Goal: Task Accomplishment & Management: Manage account settings

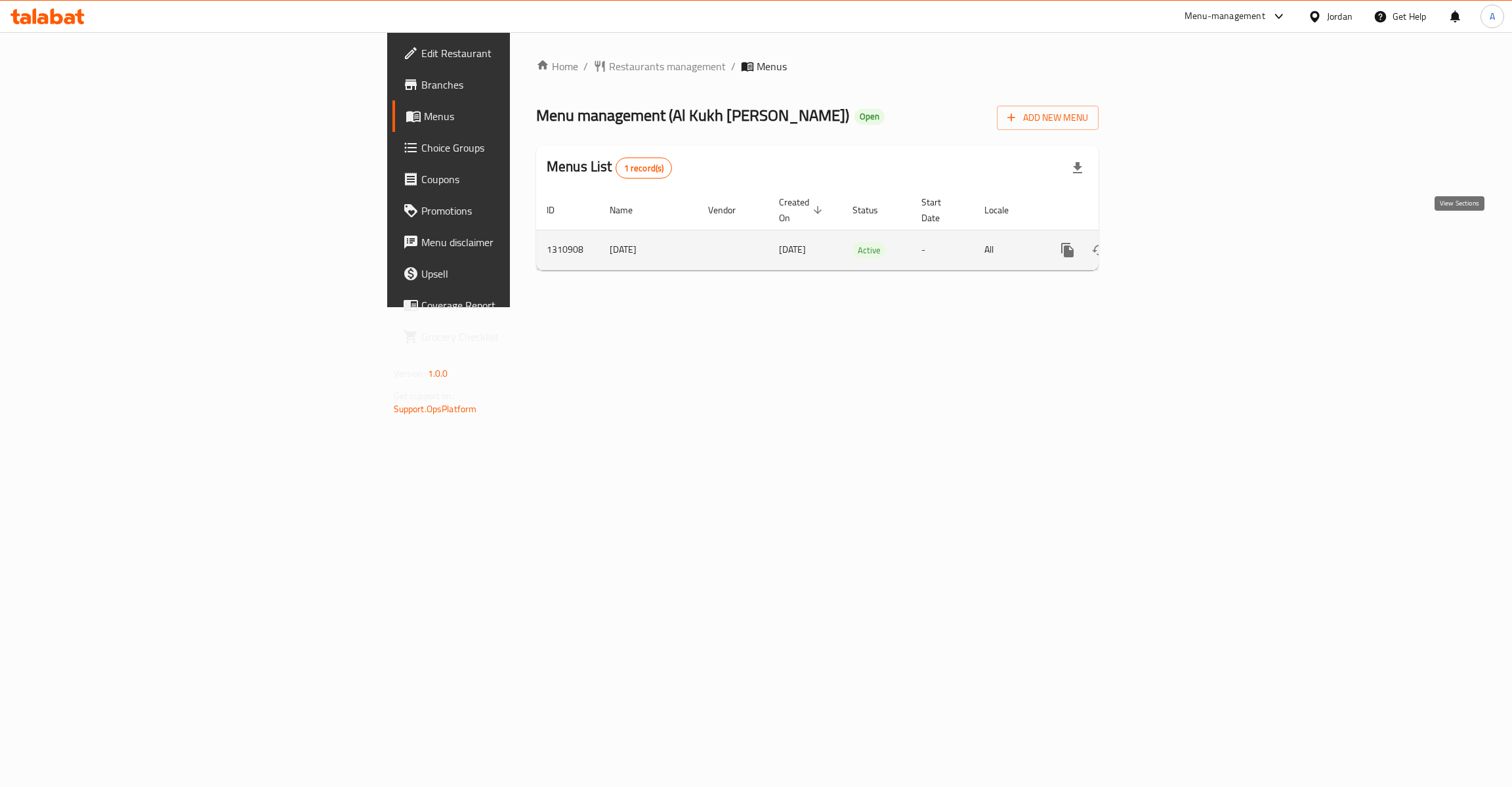
click at [1170, 242] on icon "enhanced table" at bounding box center [1162, 250] width 16 height 16
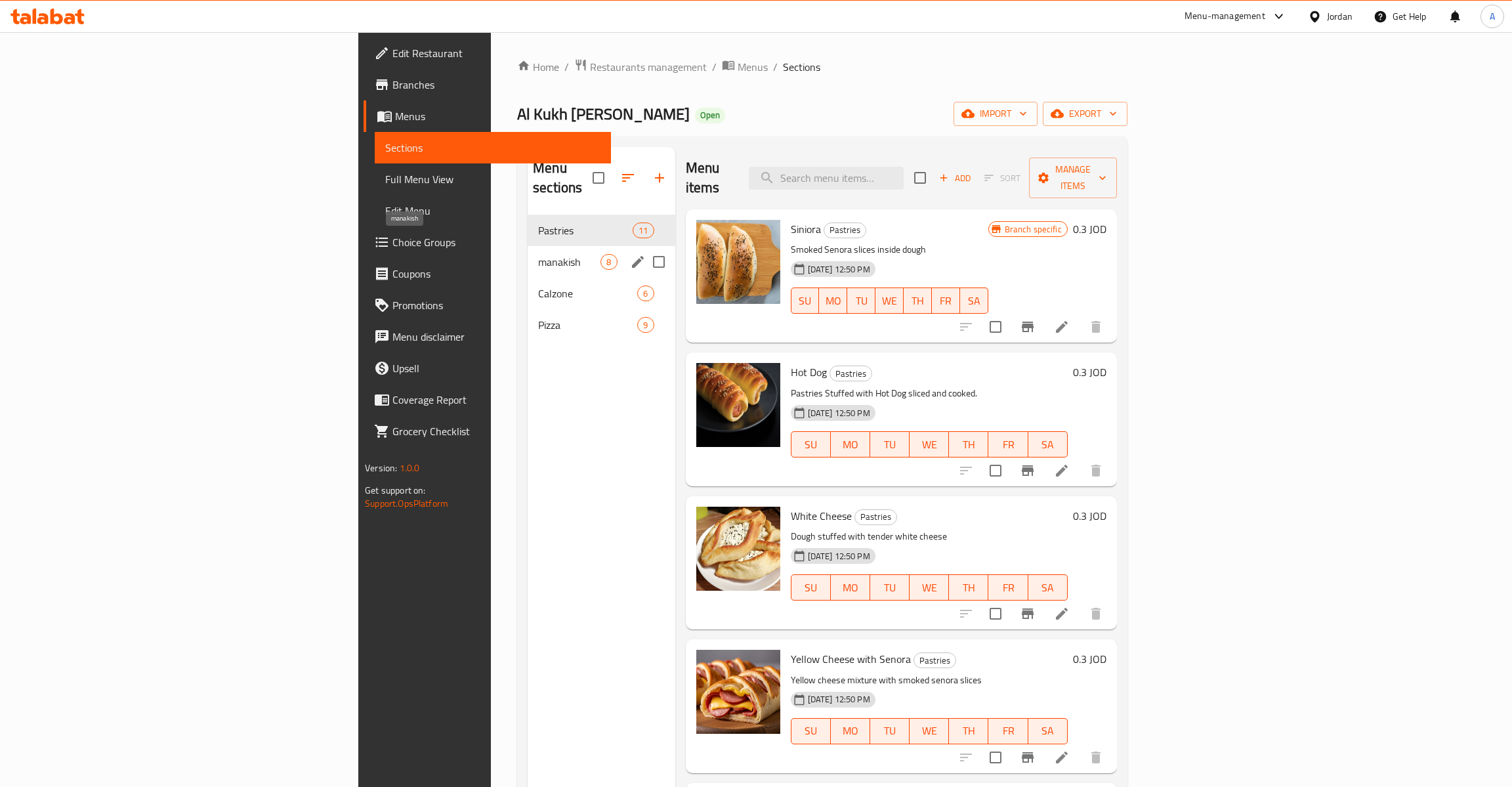
click at [538, 254] on span "manakish" at bounding box center [569, 262] width 62 height 16
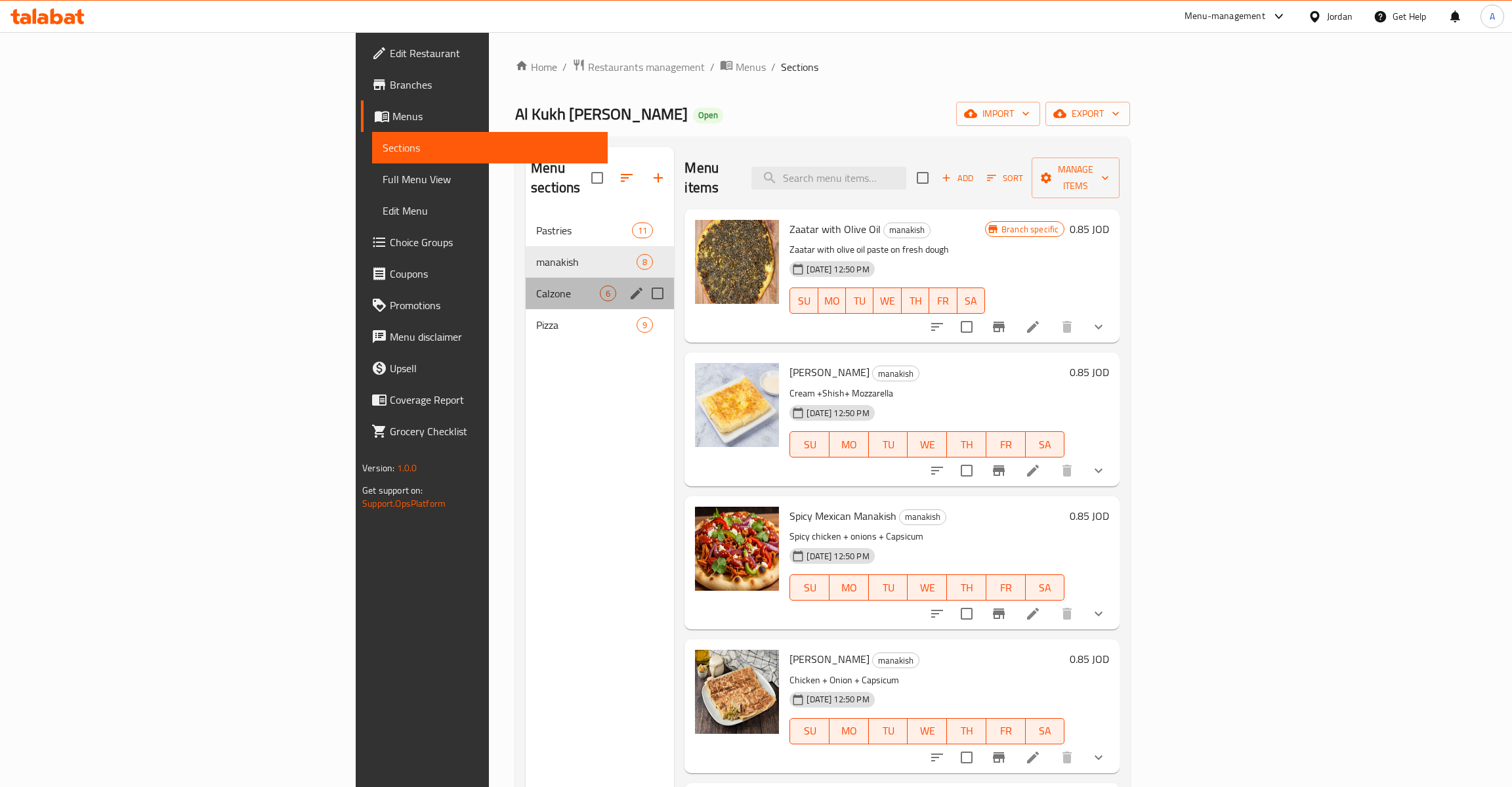
click at [526, 290] on div "Calzone 6" at bounding box center [600, 293] width 149 height 32
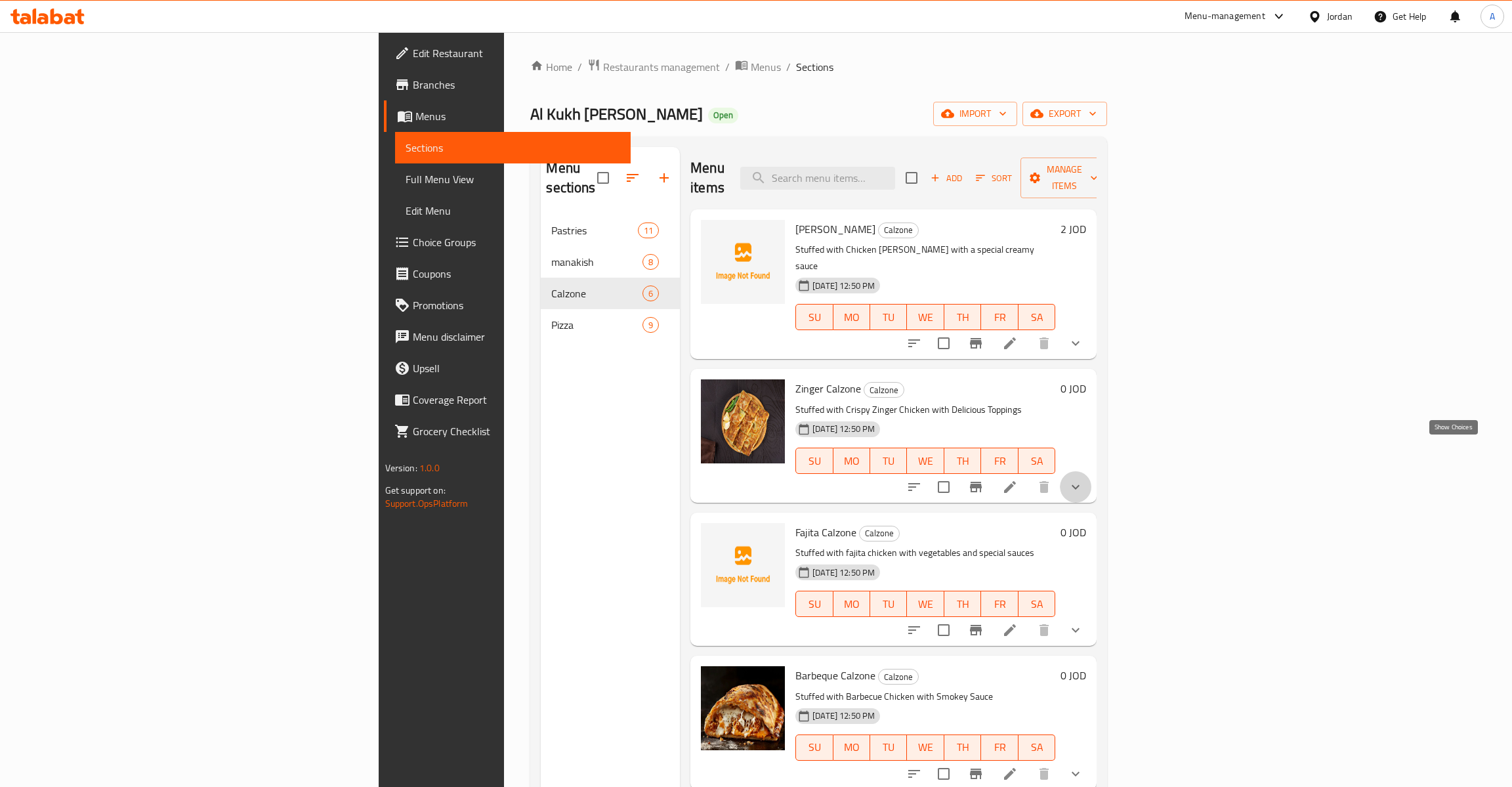
click at [1083, 479] on icon "show more" at bounding box center [1075, 487] width 16 height 16
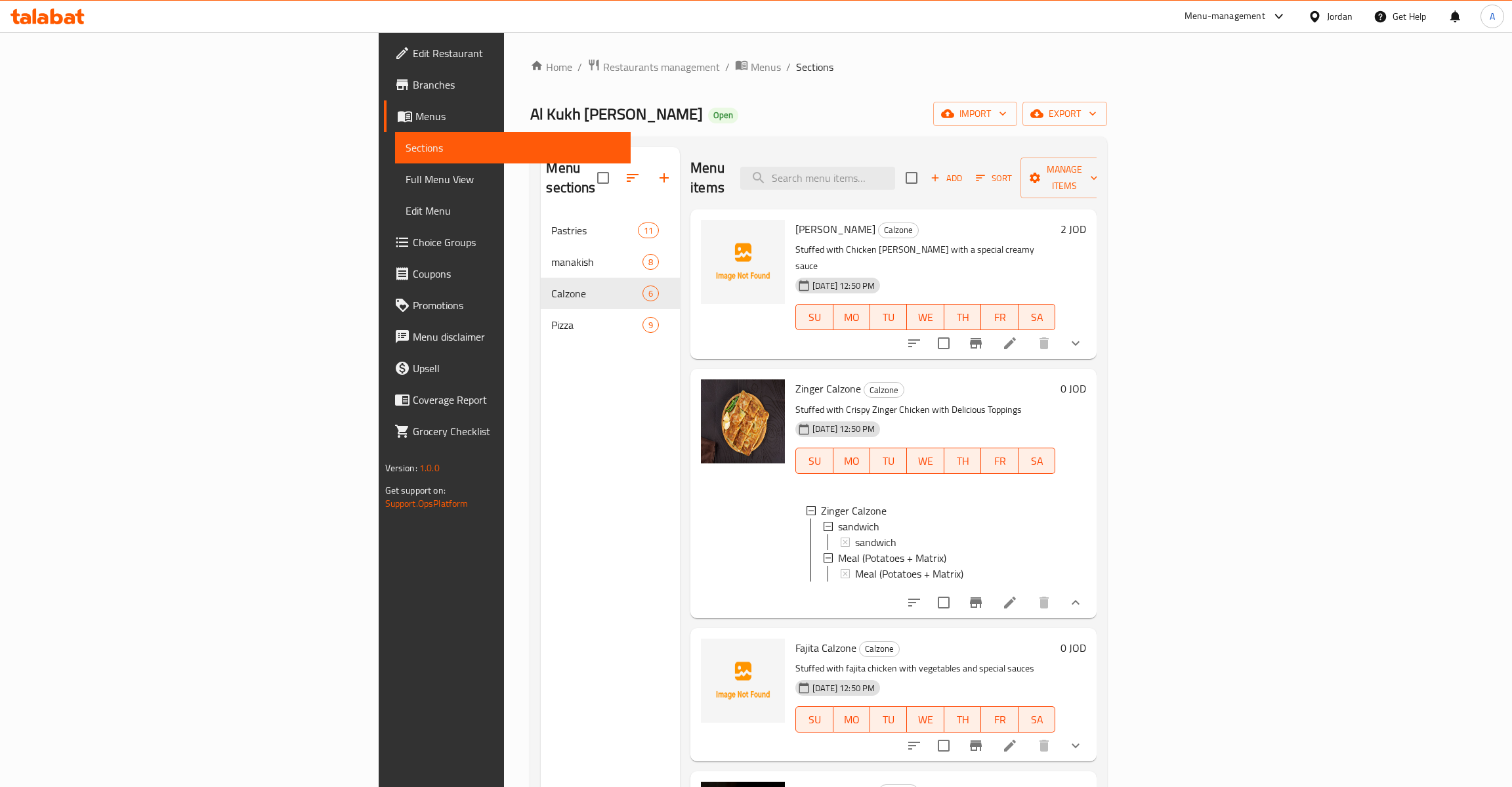
click at [1028, 591] on li at bounding box center [1010, 603] width 36 height 24
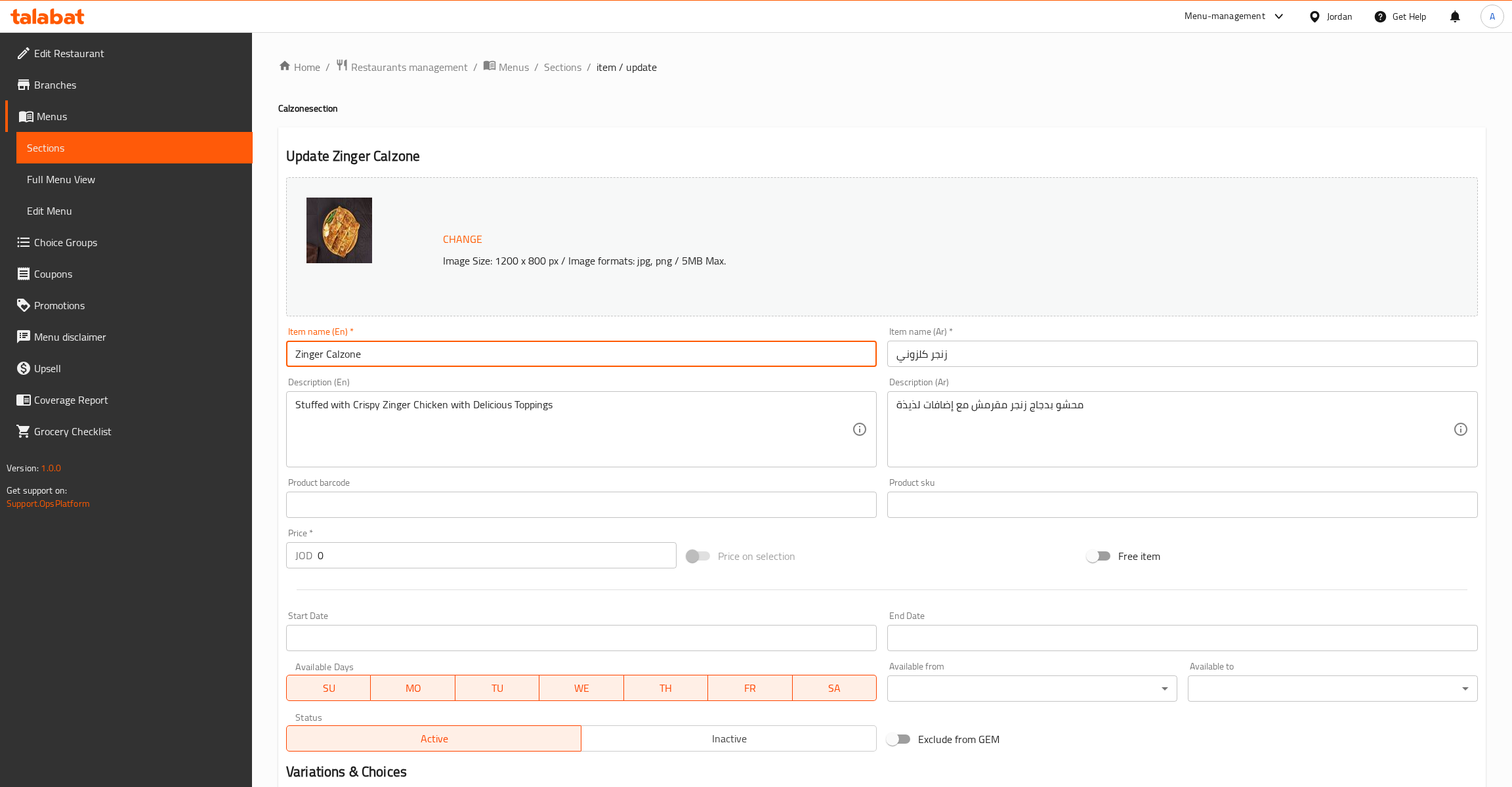
click at [346, 345] on input "Zinger Calzone" at bounding box center [581, 354] width 591 height 26
click at [343, 358] on input "Zinger Calzone" at bounding box center [581, 354] width 591 height 26
click at [891, 347] on input "زنجر كلزوني" at bounding box center [1182, 354] width 591 height 26
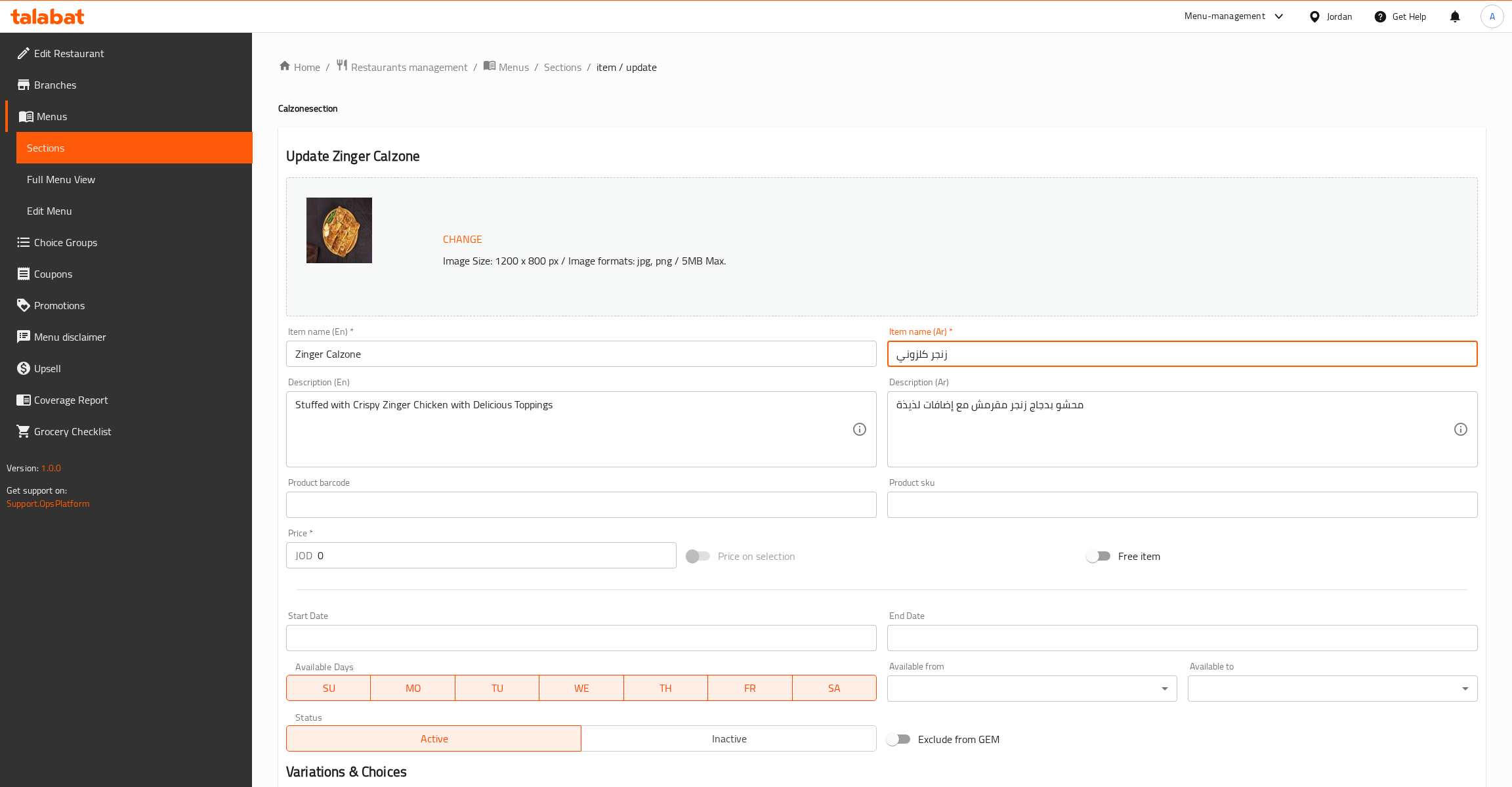
click at [913, 358] on input "زنجر كلزوني" at bounding box center [1182, 354] width 591 height 26
click at [102, 145] on span "Sections" at bounding box center [134, 148] width 215 height 16
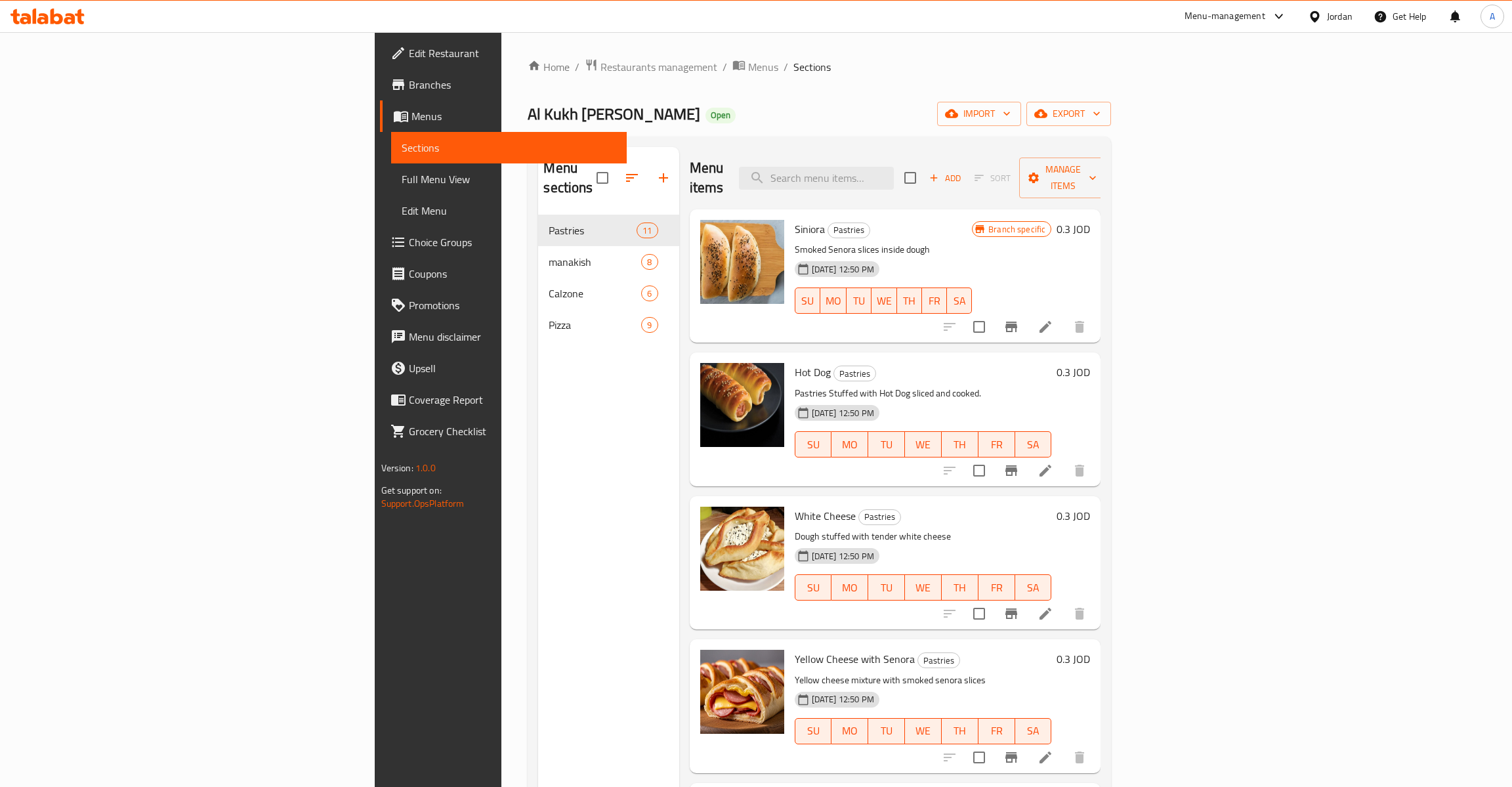
click at [648, 162] on button "button" at bounding box center [663, 178] width 32 height 32
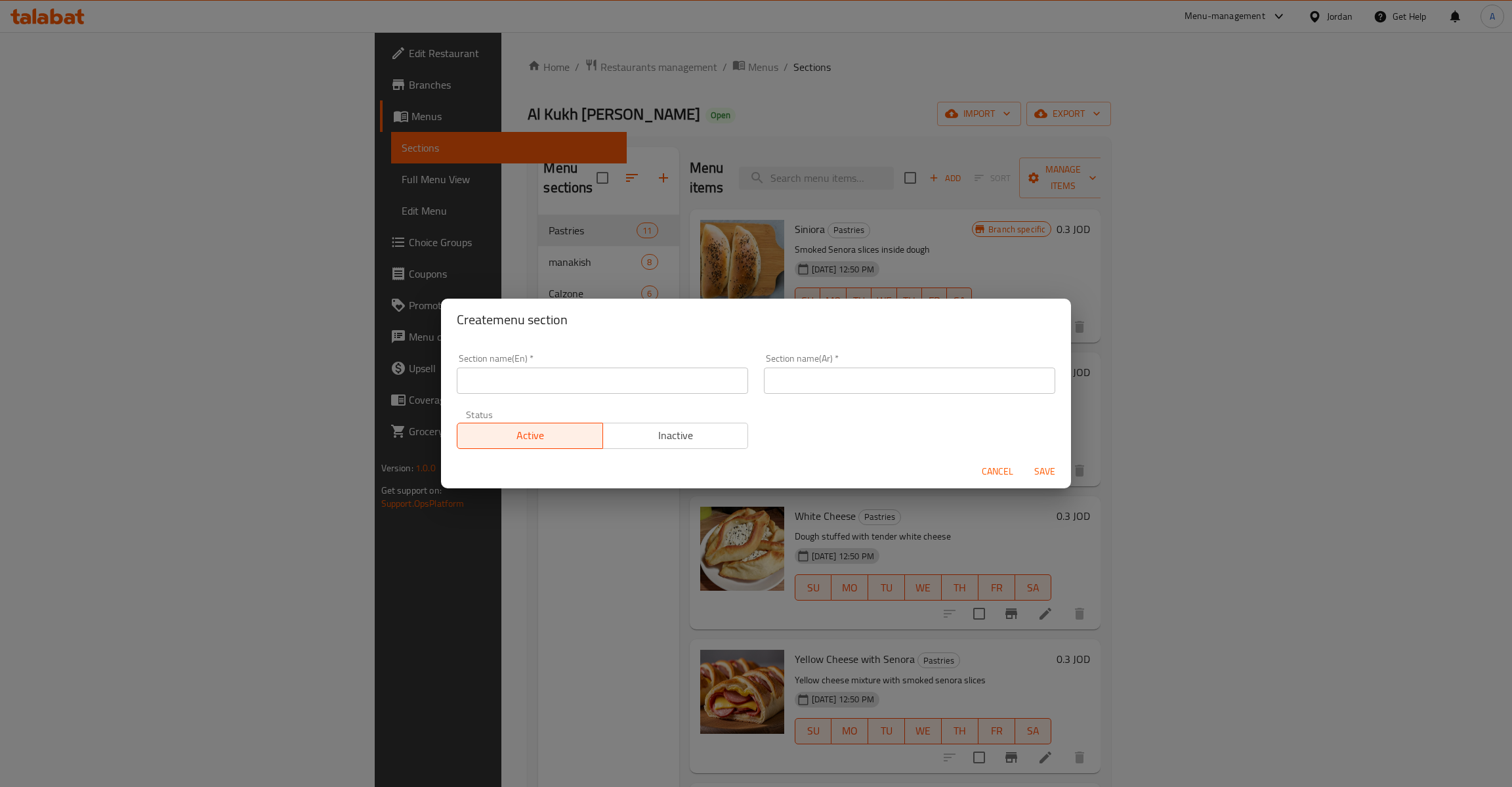
click at [649, 378] on input "text" at bounding box center [603, 380] width 291 height 26
paste input "كلزوني"
type input "كلزوني"
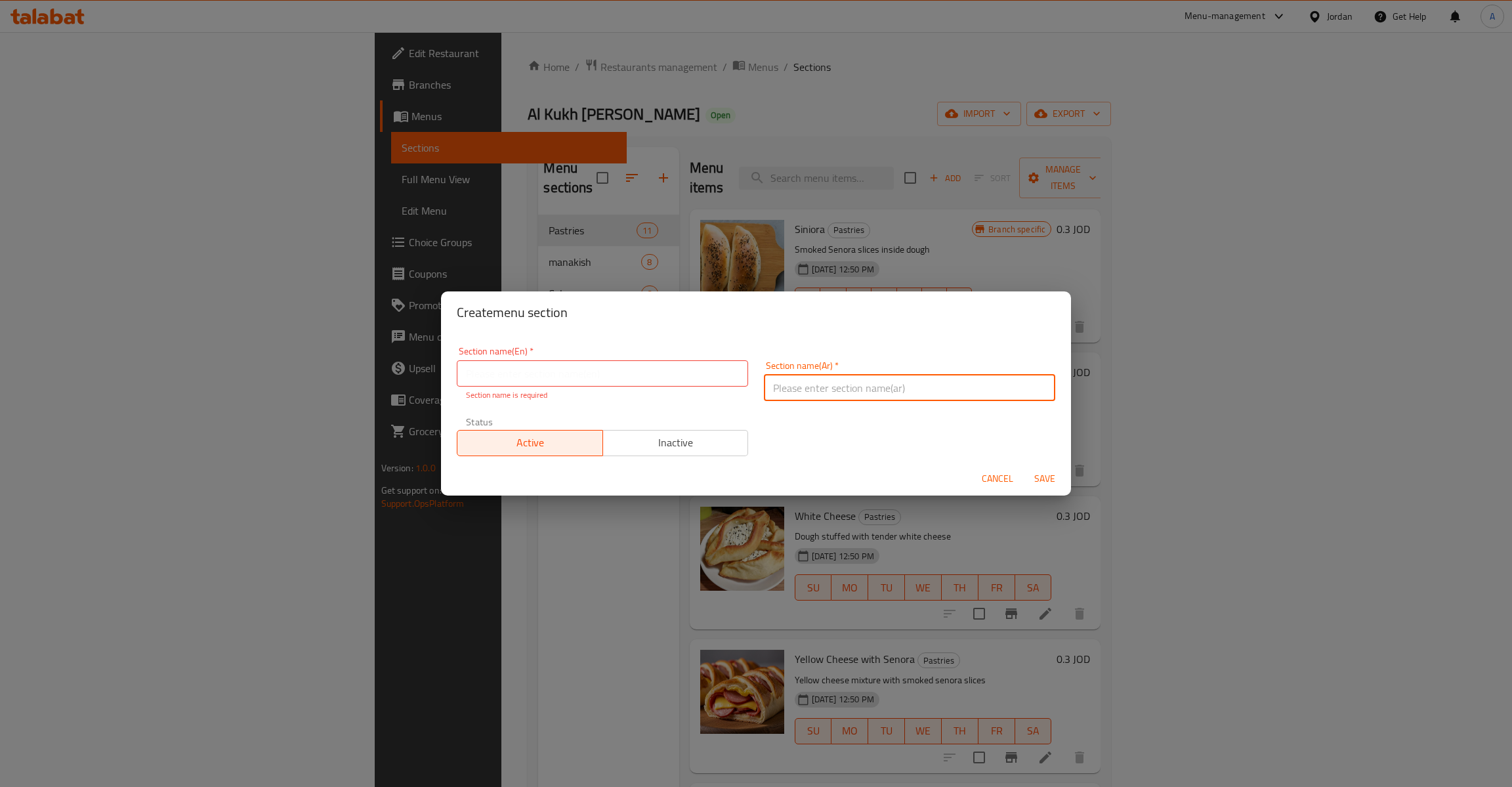
paste input "كلزوني"
drag, startPoint x: 648, startPoint y: 378, endPoint x: 807, endPoint y: 410, distance: 162.2
click at [748, 387] on input "text" at bounding box center [603, 373] width 291 height 26
click at [814, 390] on input "كلزوني" at bounding box center [909, 388] width 291 height 26
paste input "كلزوني"
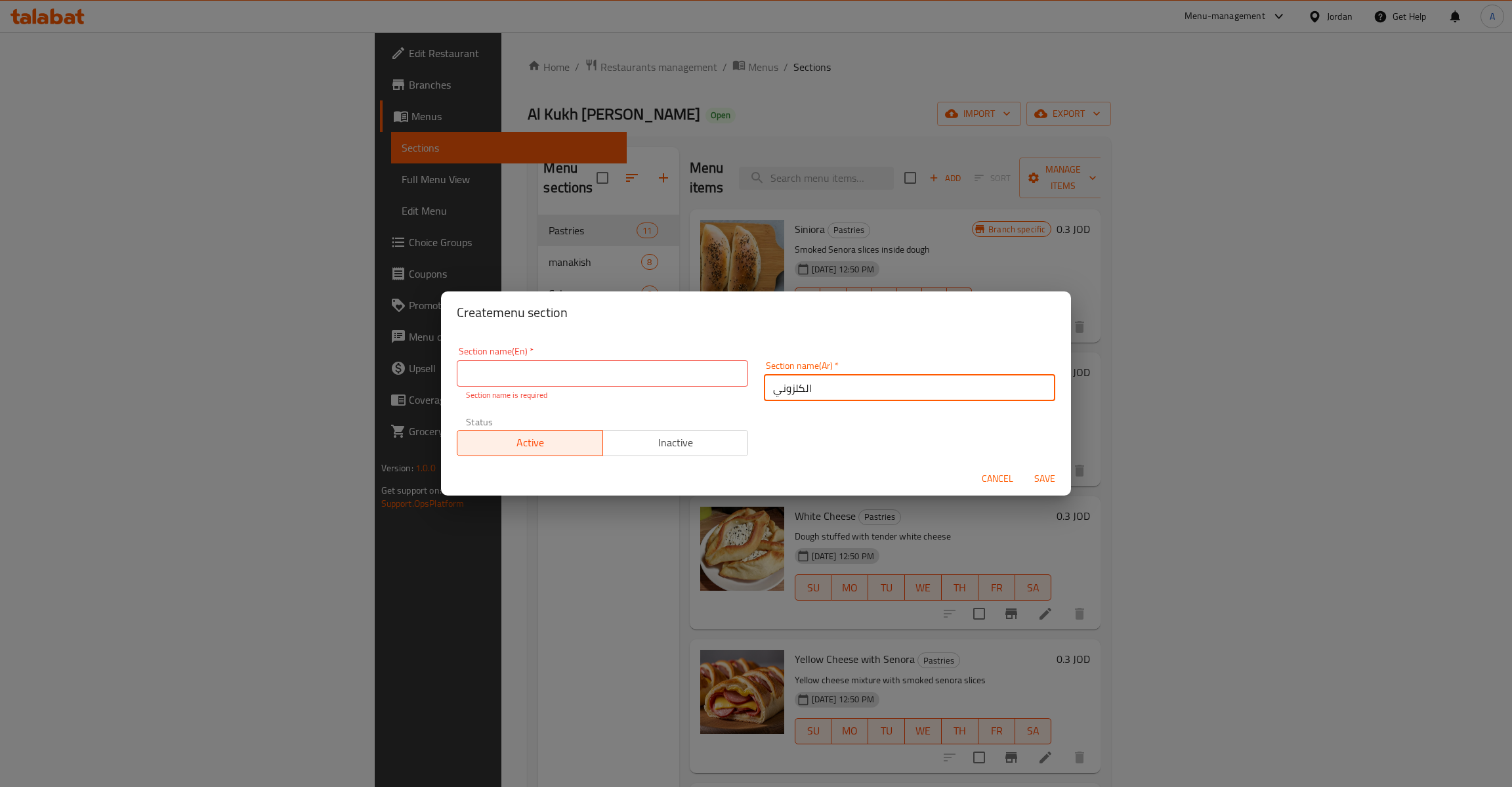
type input "الكلزوني"
click at [611, 385] on input "text" at bounding box center [603, 373] width 291 height 26
paste input "Calzone"
type input "Calzone"
click at [1045, 475] on span "Save" at bounding box center [1045, 479] width 32 height 17
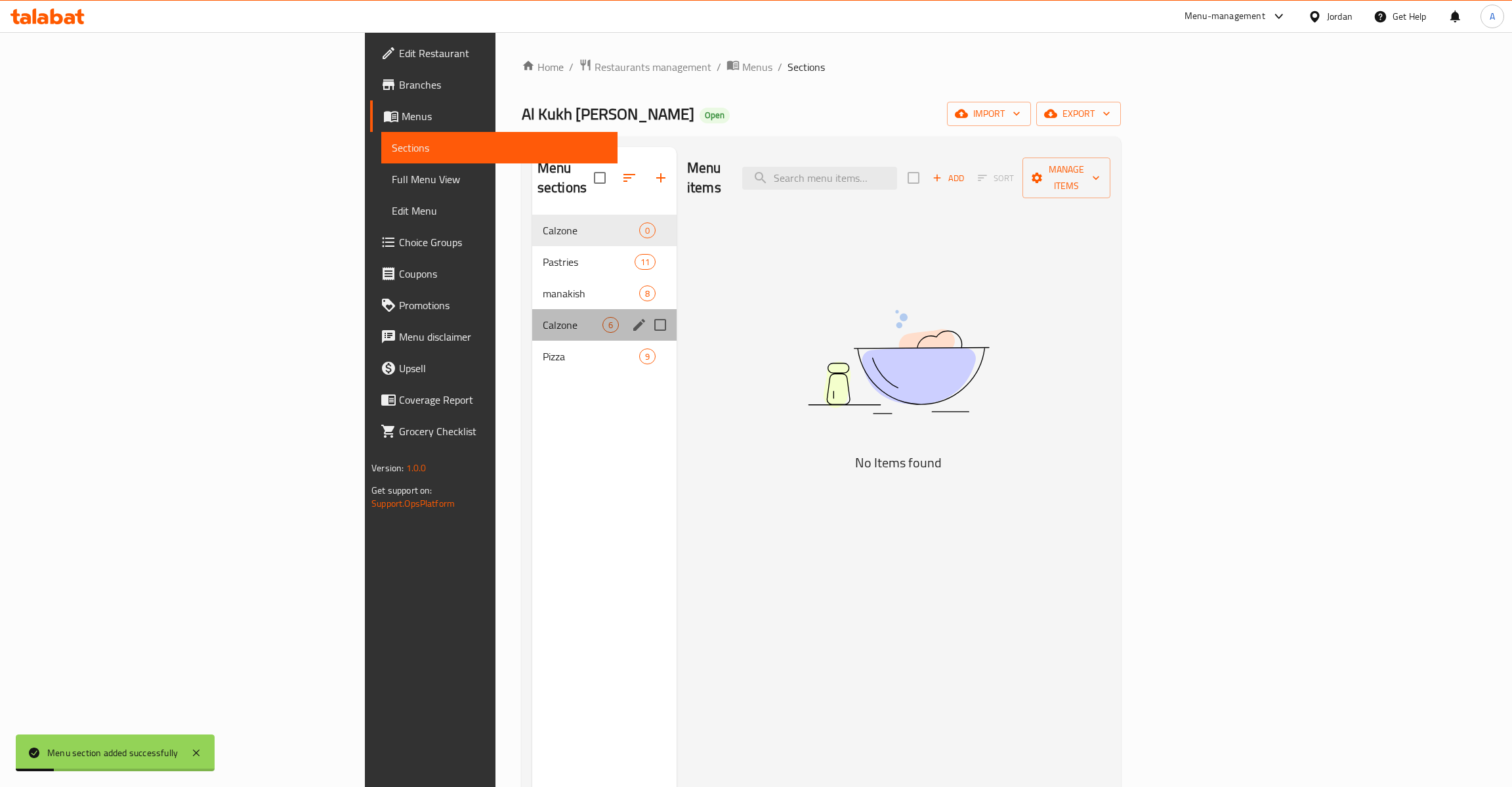
click at [532, 320] on div "Calzone 6" at bounding box center [604, 325] width 145 height 32
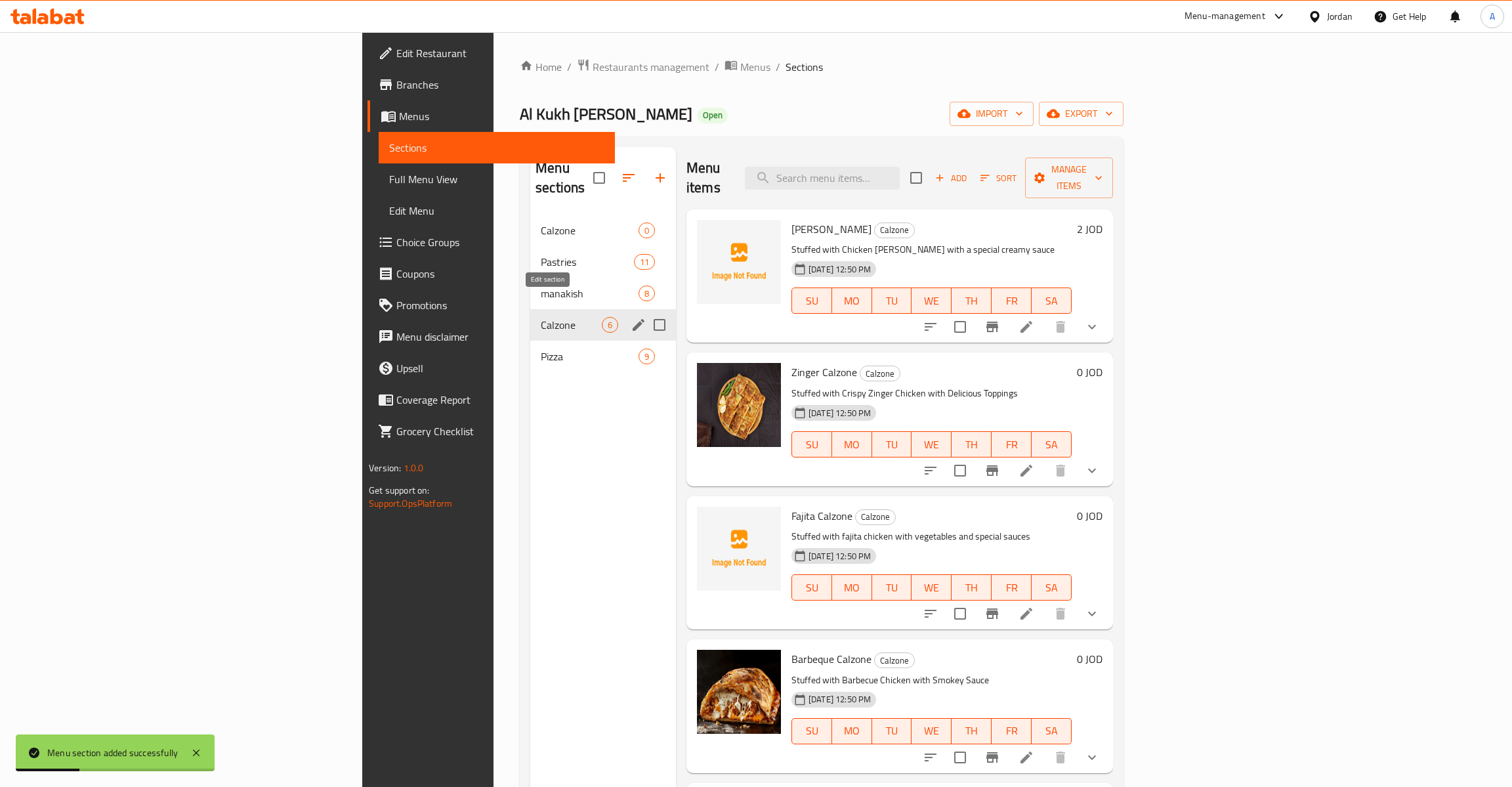
click at [629, 315] on button "edit" at bounding box center [638, 324] width 20 height 20
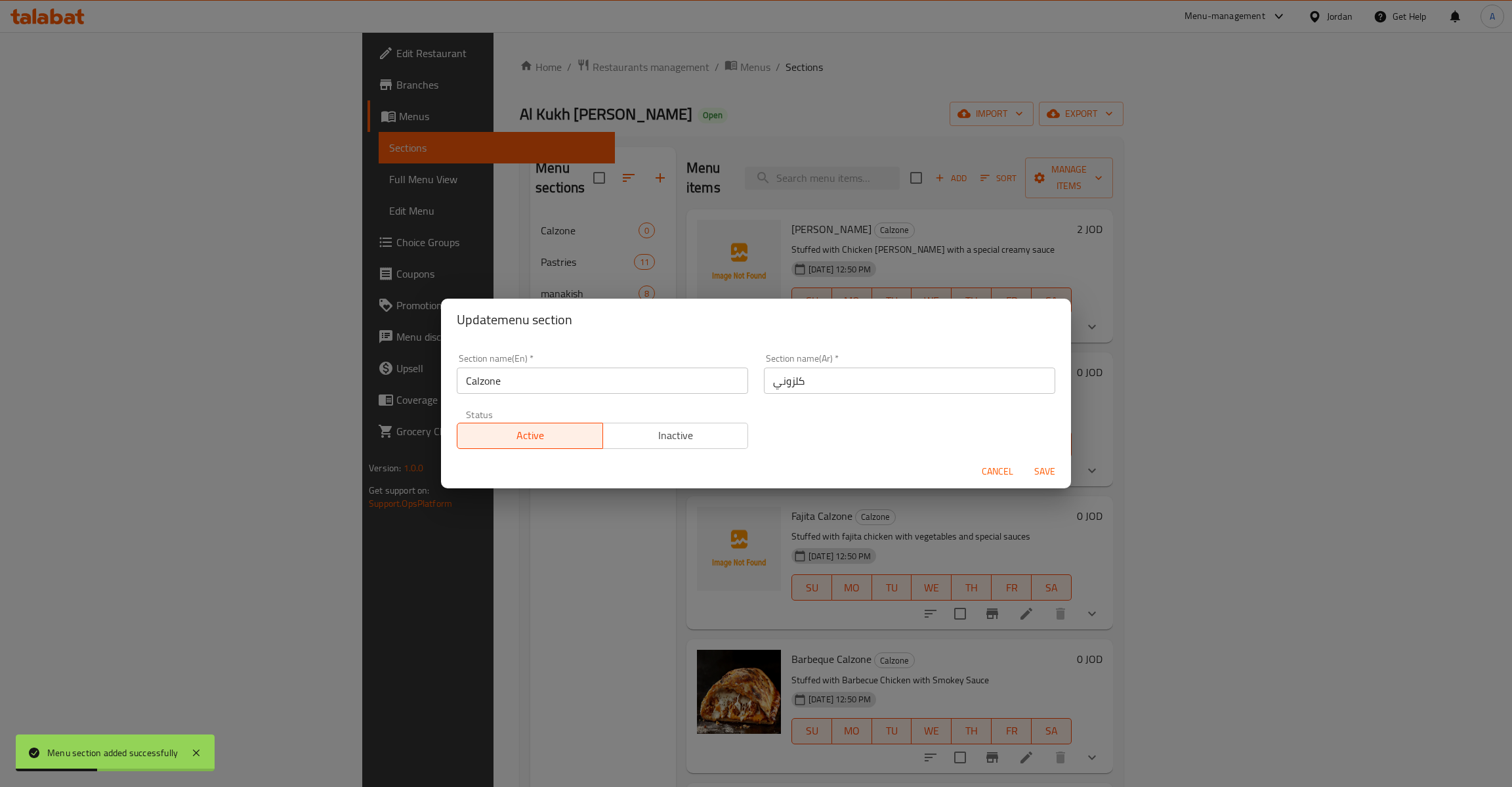
click at [652, 429] on span "Inactive" at bounding box center [675, 436] width 135 height 19
click at [1042, 472] on span "Save" at bounding box center [1045, 471] width 32 height 17
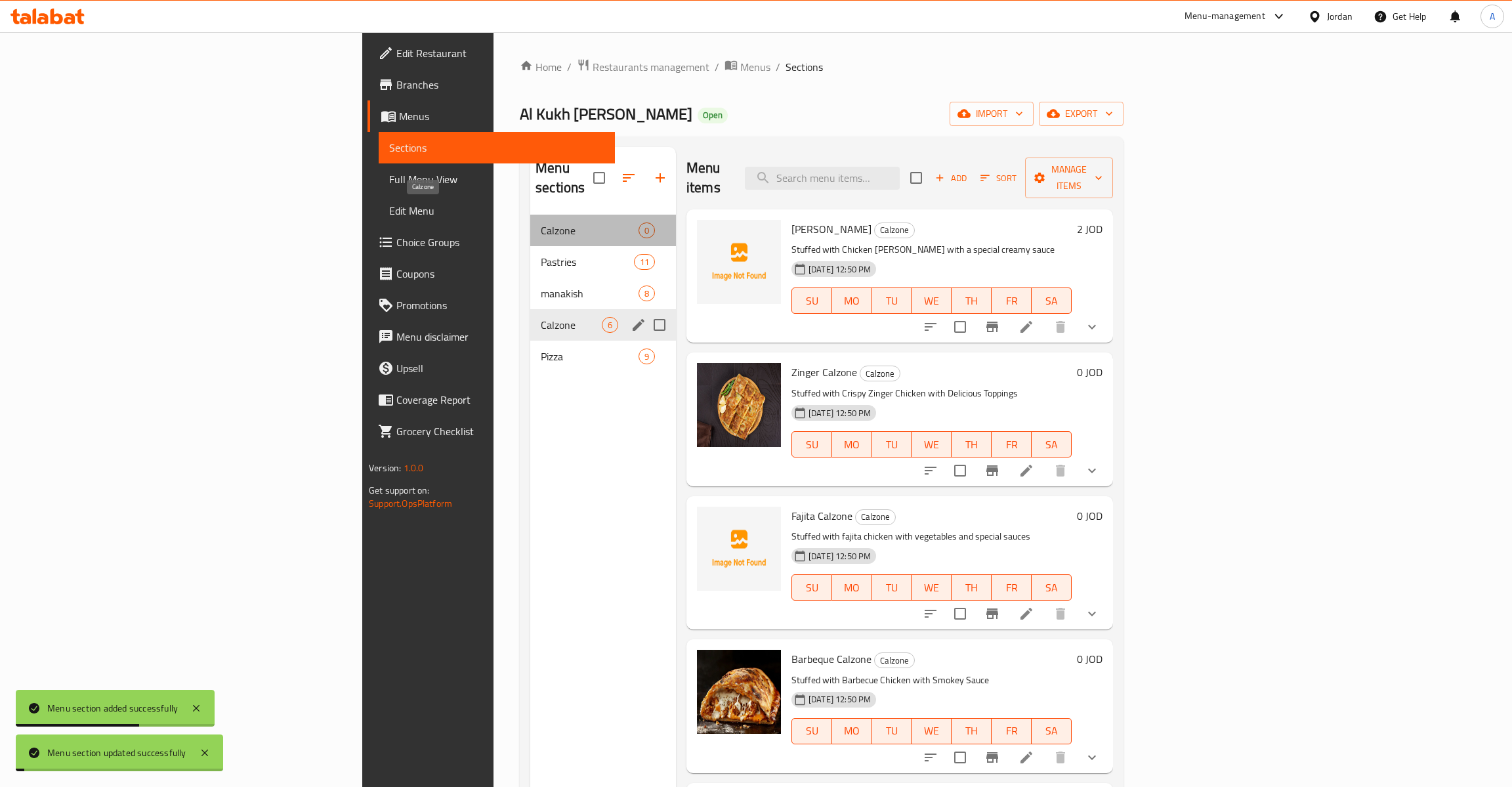
click at [541, 222] on span "Calzone" at bounding box center [590, 230] width 98 height 16
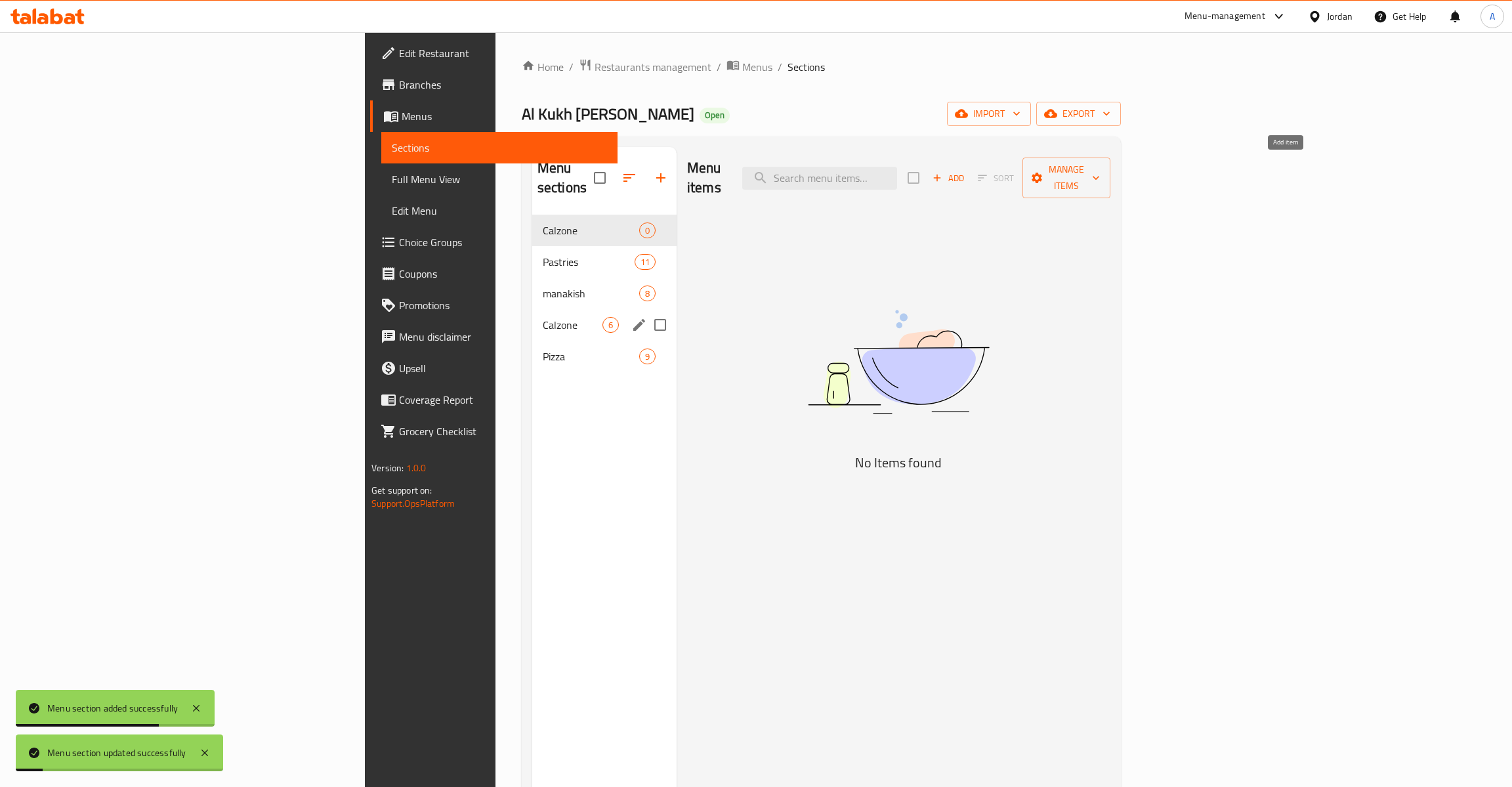
click at [966, 171] on span "Add" at bounding box center [948, 178] width 36 height 15
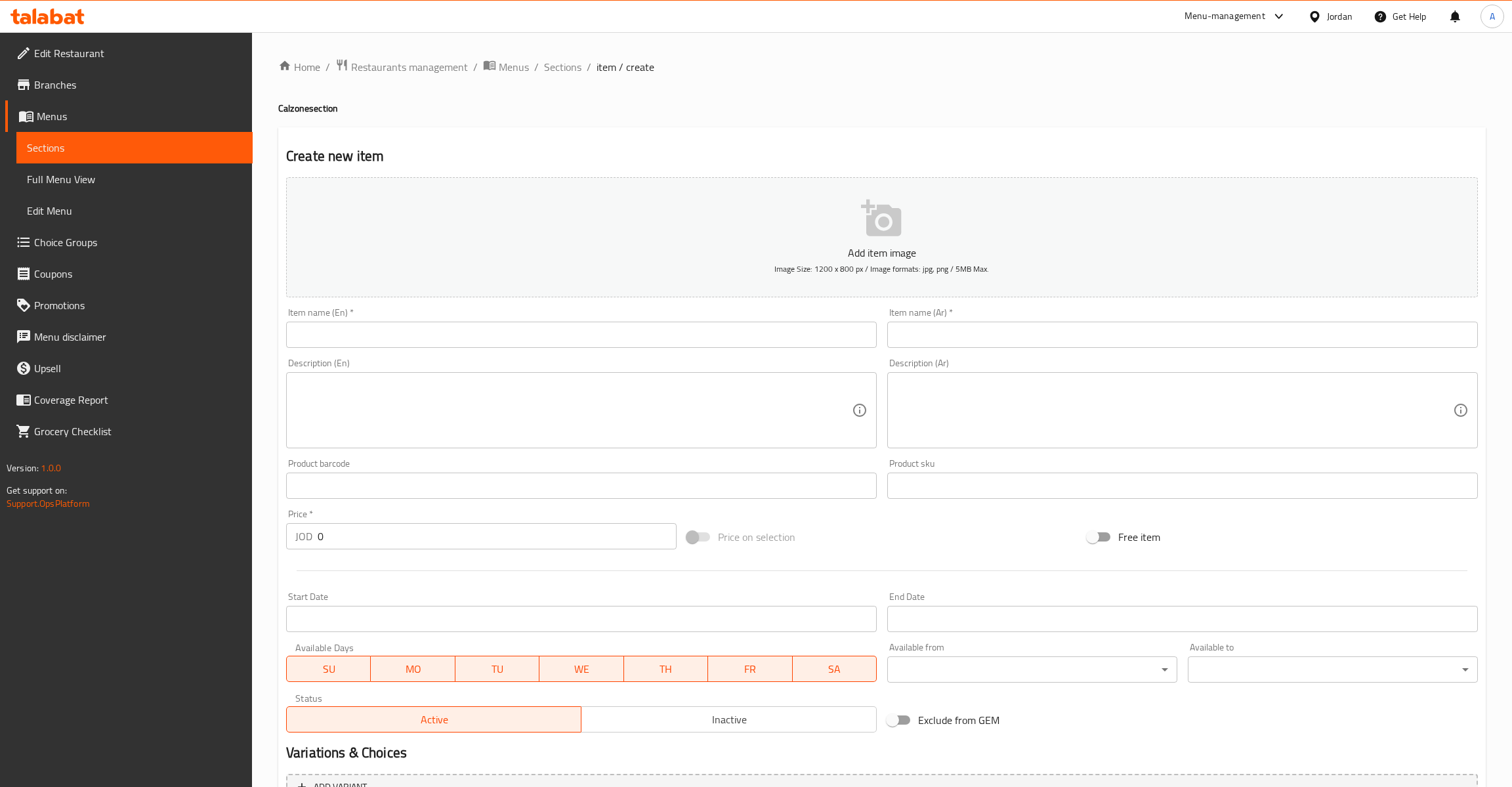
drag, startPoint x: 362, startPoint y: 311, endPoint x: 357, endPoint y: 326, distance: 15.8
click at [361, 312] on div "Item name (En)   * Item name (En) *" at bounding box center [581, 327] width 591 height 40
click at [352, 338] on input "text" at bounding box center [581, 335] width 591 height 26
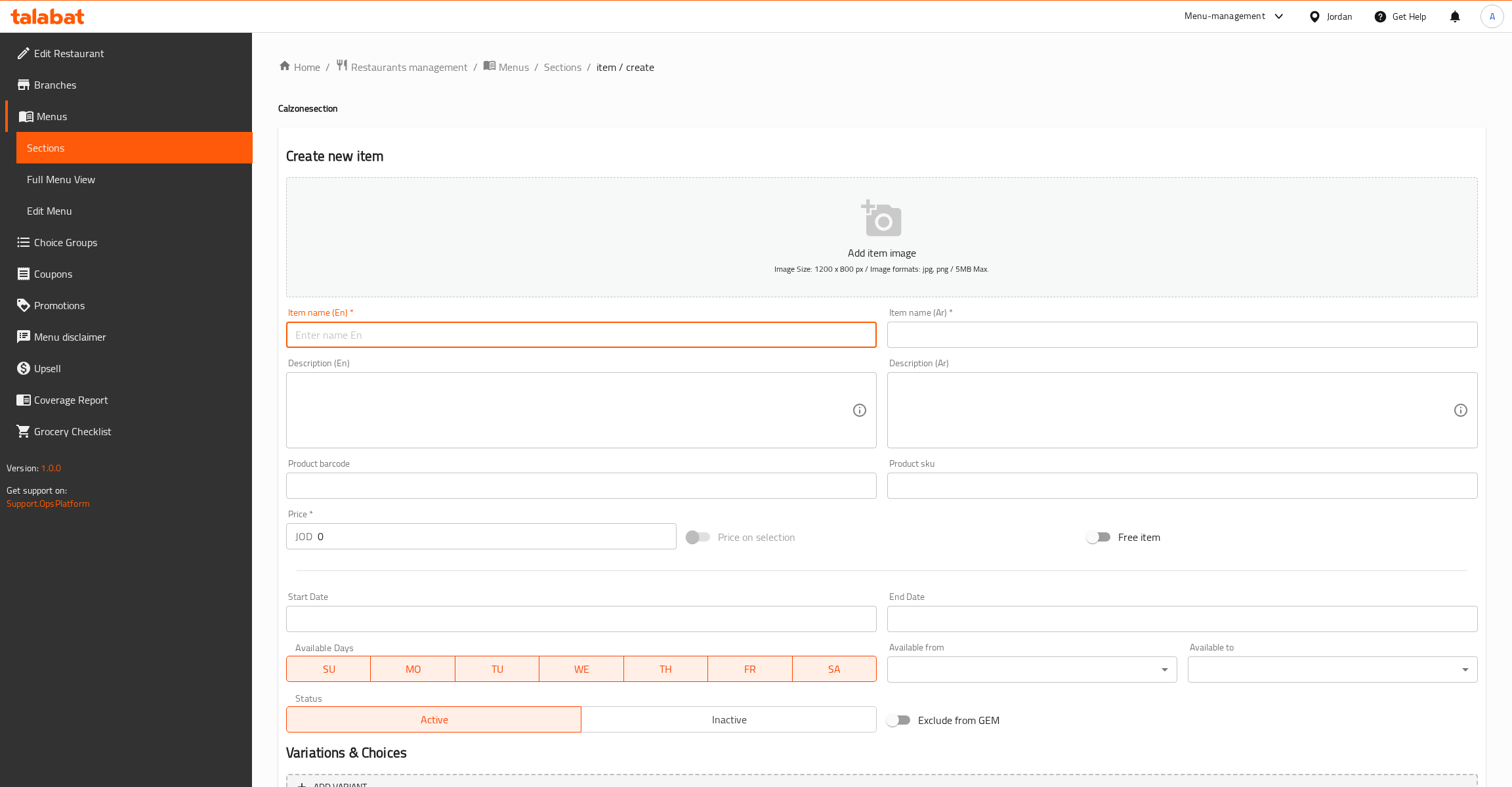
paste input "Zinger Calzone"
type input "Zinger Calzone"
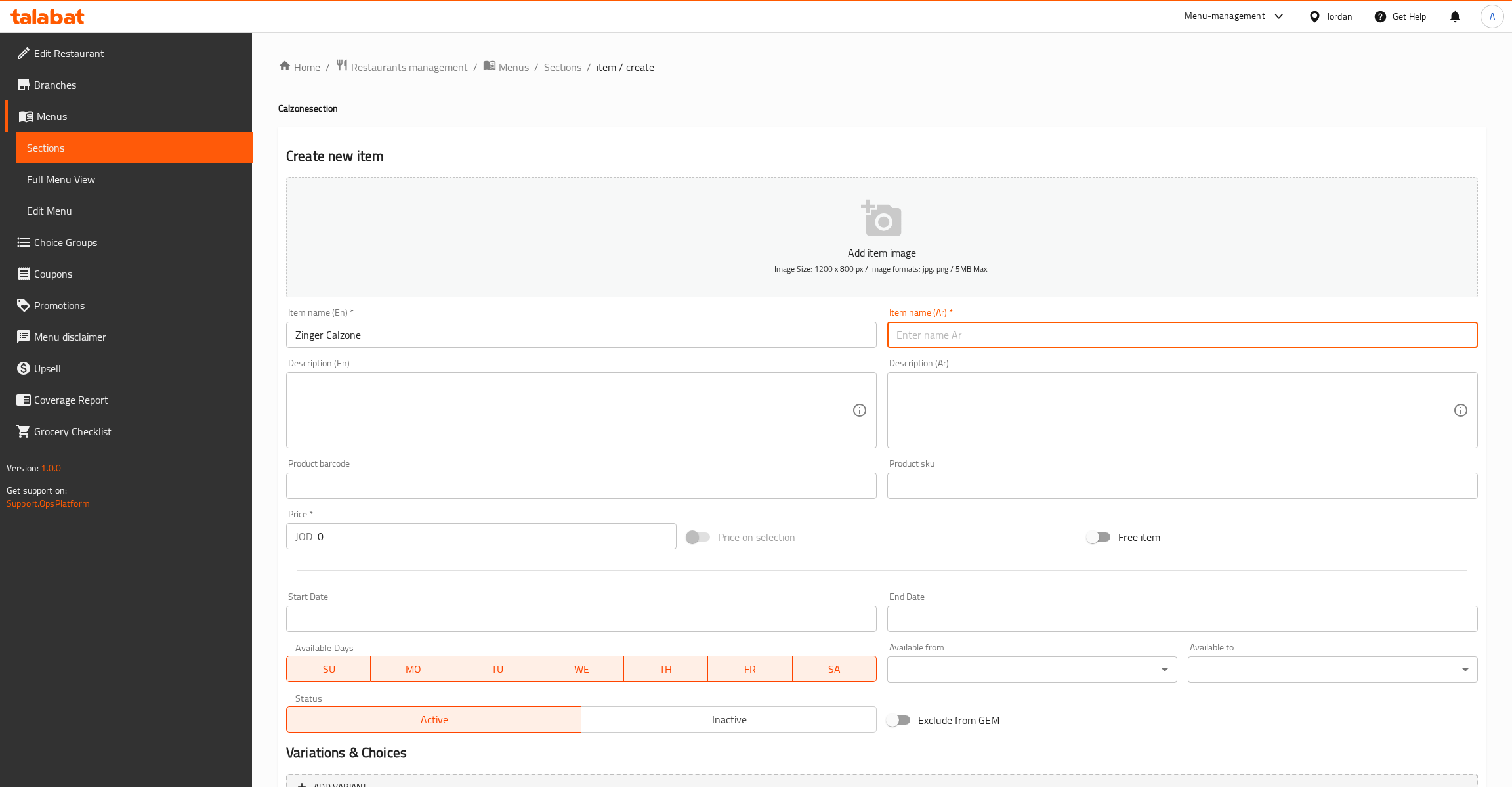
paste input "كلزوني زنجر"
type input "كلزوني زنجر"
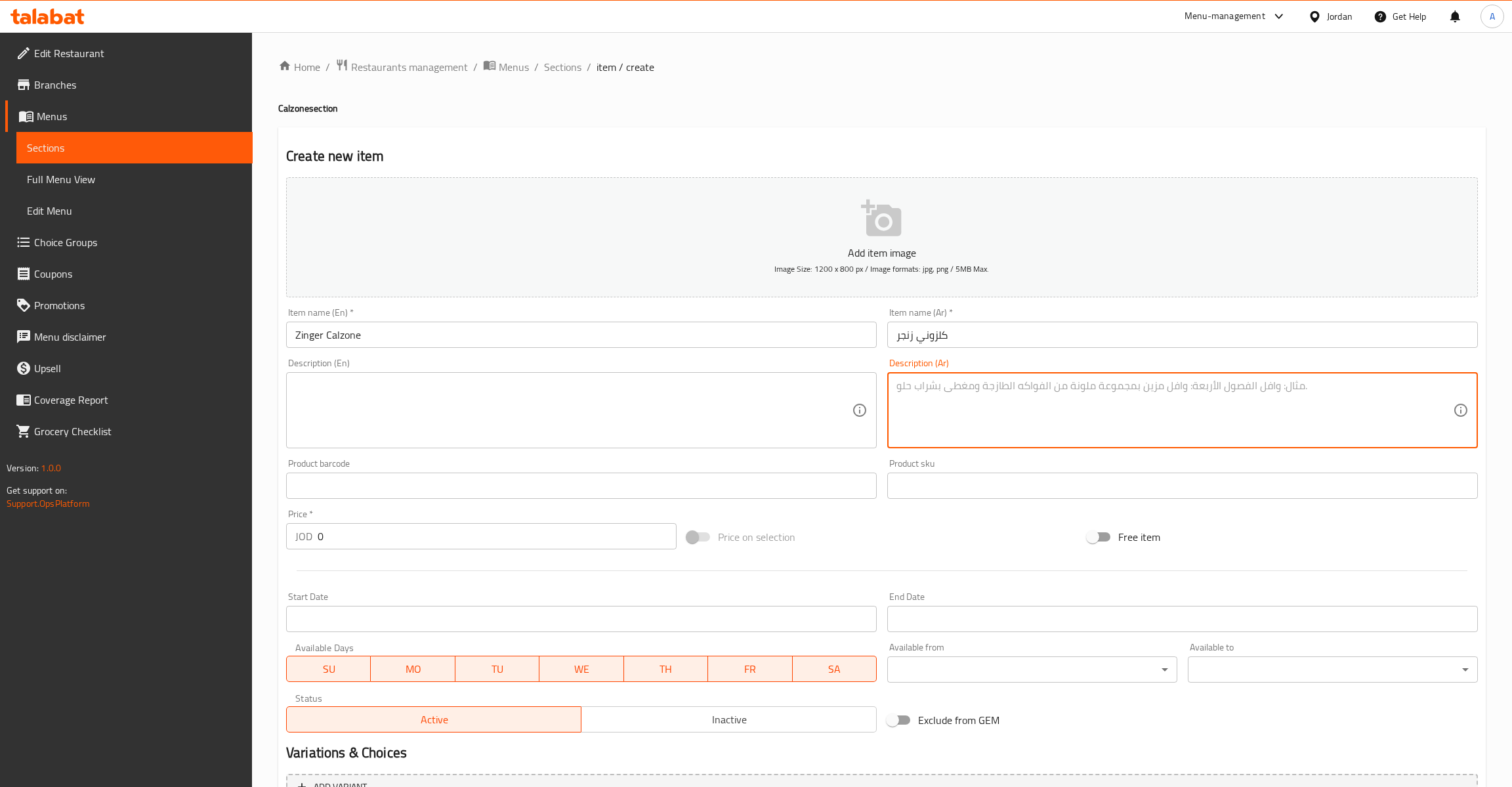
click at [1058, 380] on textarea at bounding box center [1175, 411] width 557 height 62
paste textarea "قطع زنجر مقرمشة مع مايونيز، كاتشب، وجبنة موزاريلا ذائبة."
type textarea "قطع زنجر مقرمشة مع مايونيز، كاتشب، وجبنة موزاريلا ذائبة."
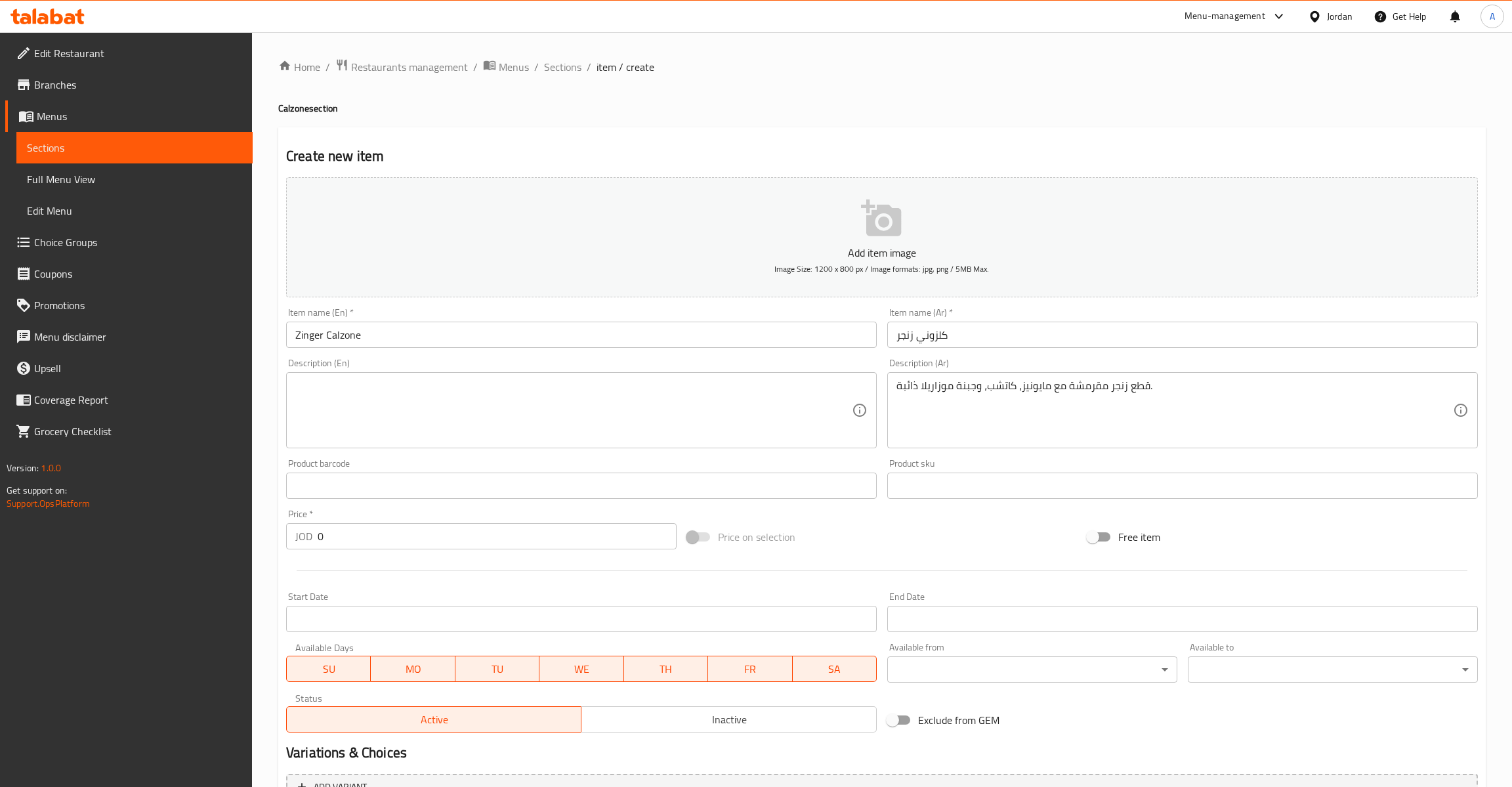
click at [378, 433] on textarea at bounding box center [573, 411] width 557 height 62
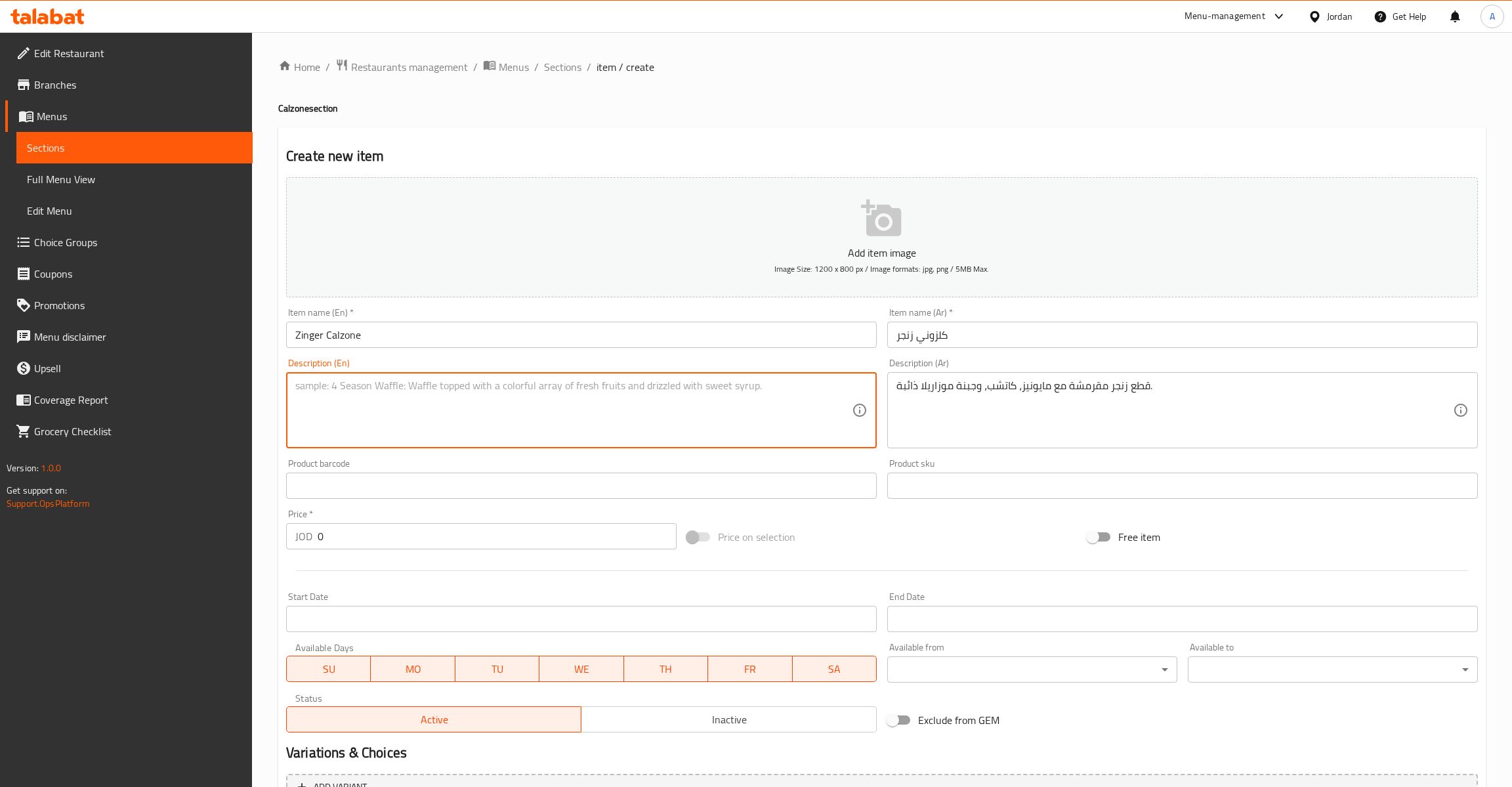
paste textarea "Crispy zinger pieces with mayonnaise, ketchup, and melted mozzarella cheese."
type textarea "Crispy zinger pieces with mayonnaise, ketchup, and melted mozzarella cheese."
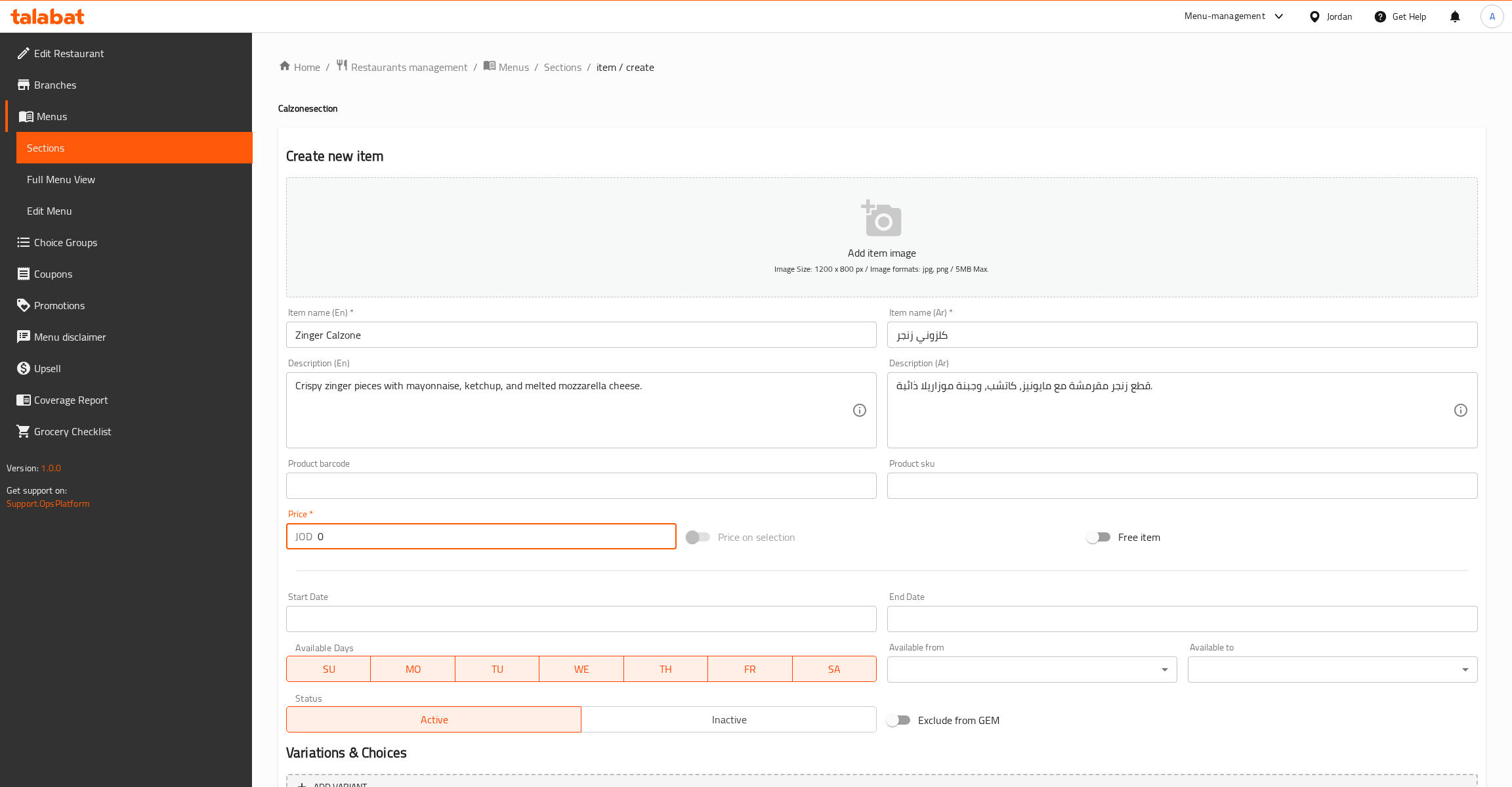
click at [342, 540] on input "0" at bounding box center [497, 535] width 359 height 26
type input "2"
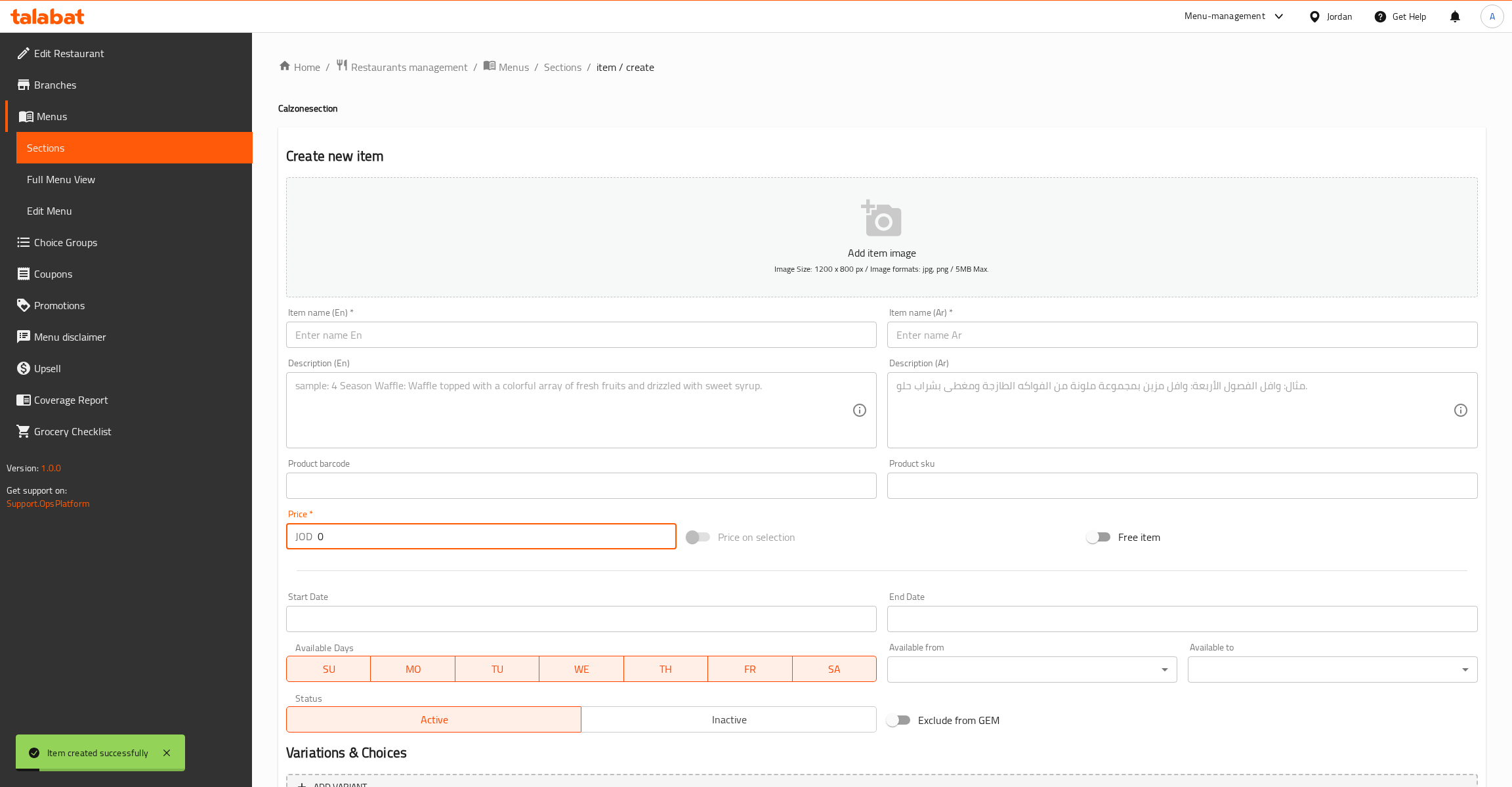
type input "0"
click at [330, 326] on input "text" at bounding box center [581, 335] width 591 height 26
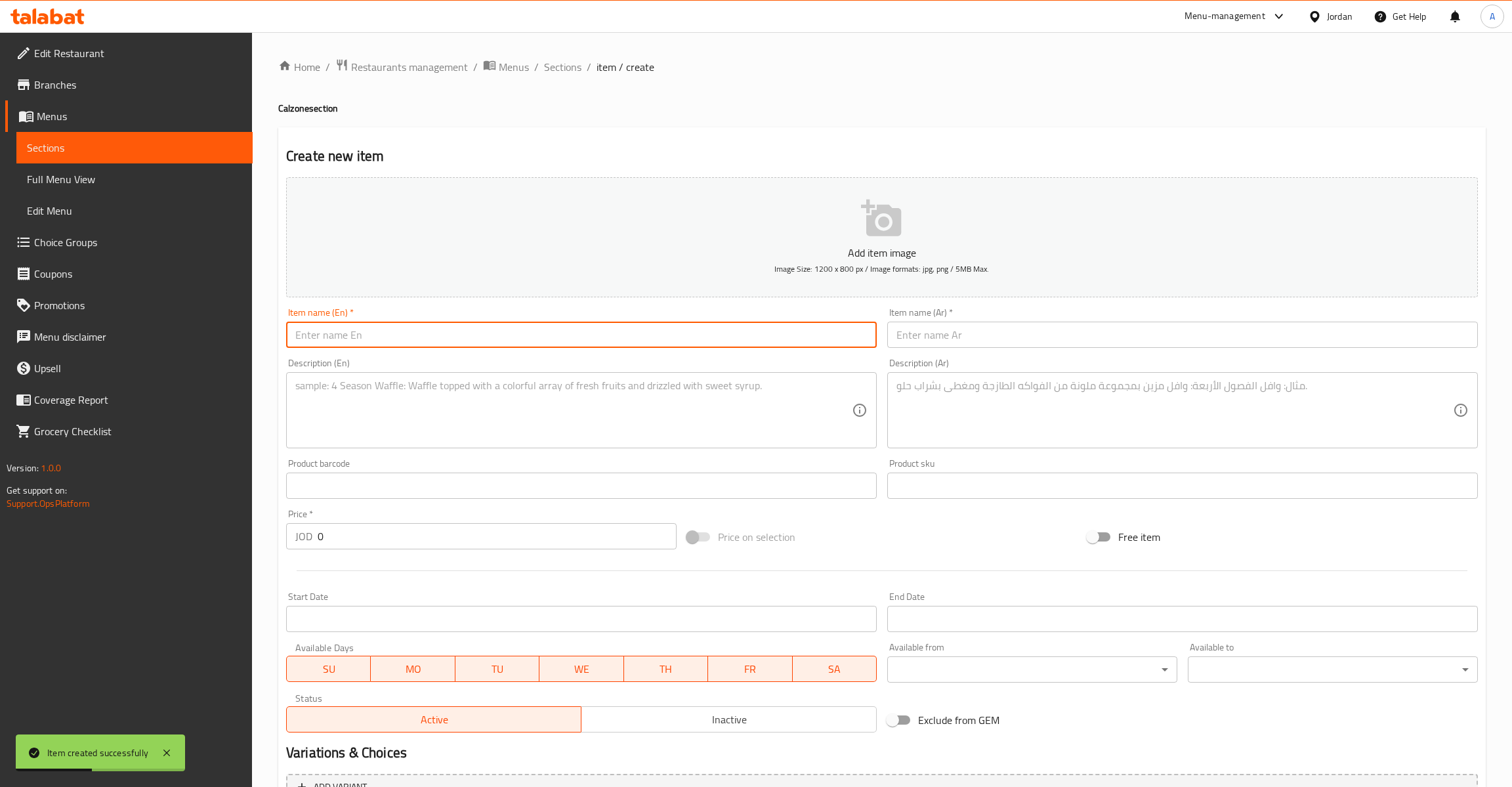
paste input "Fajita Calzone"
type input "Fajita Calzone"
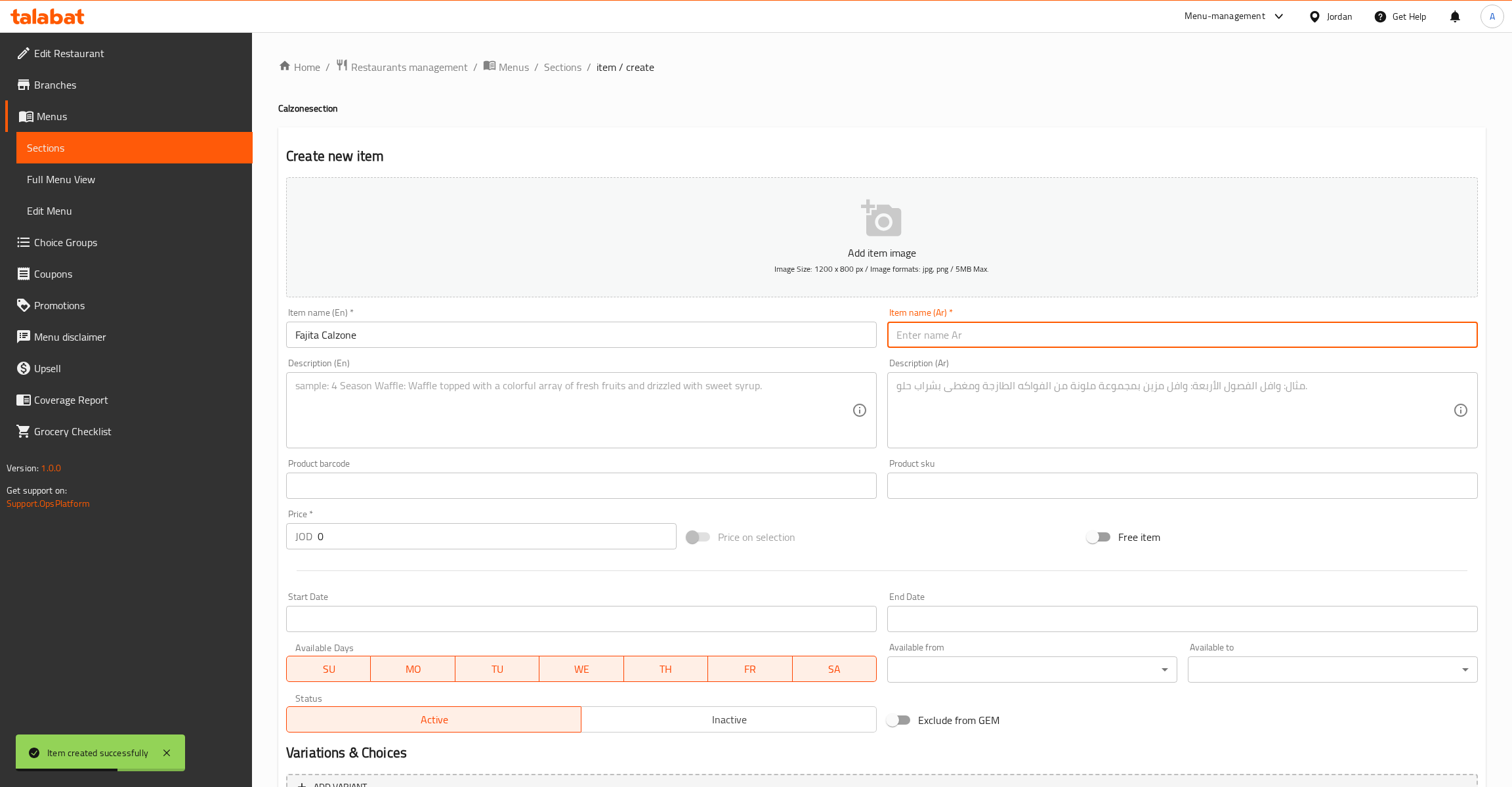
paste input "كلزوني فاهيتا"
type input "كلزوني فاهيتا"
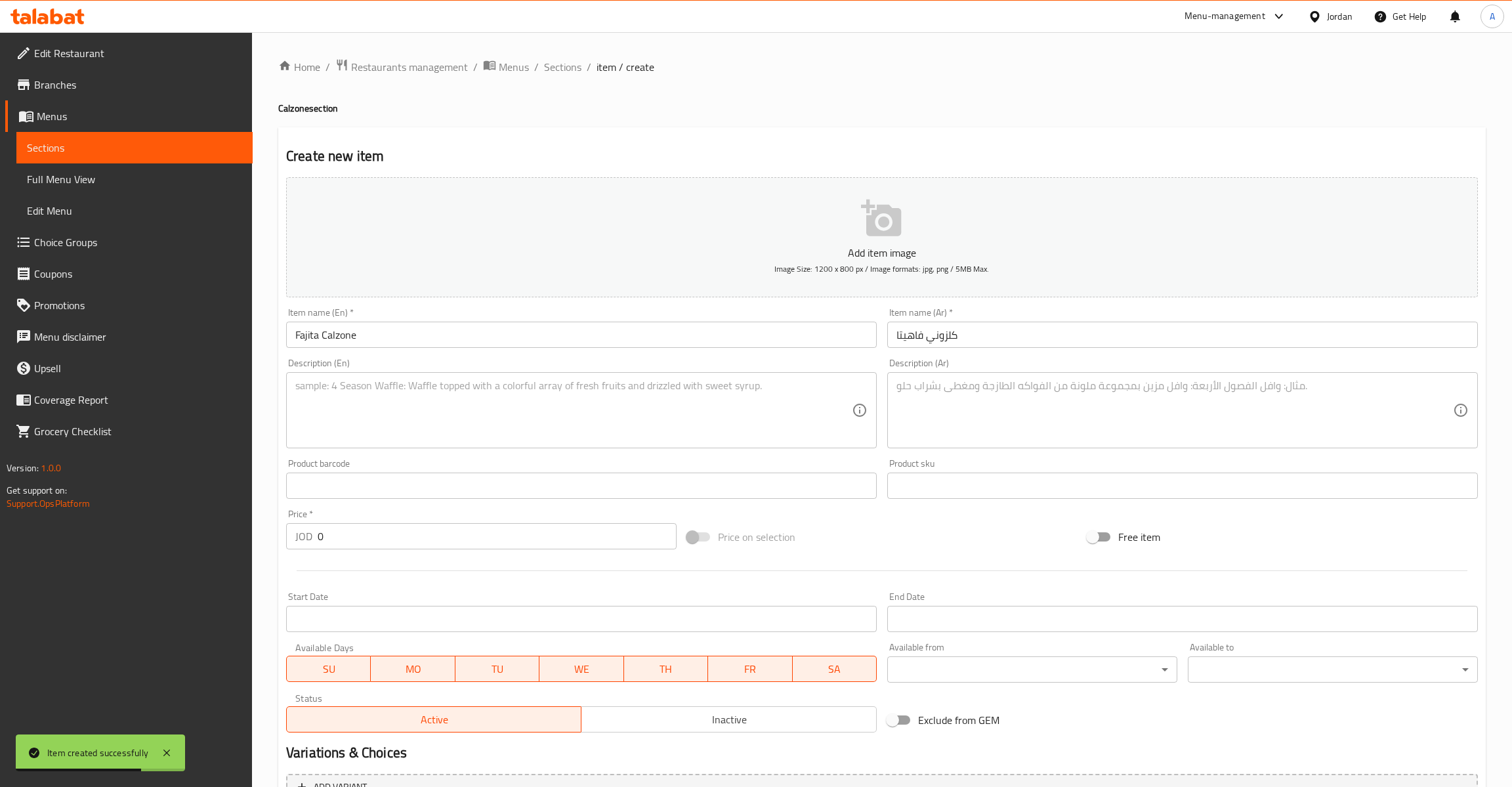
click at [992, 445] on div "Description (Ar)" at bounding box center [1182, 410] width 591 height 76
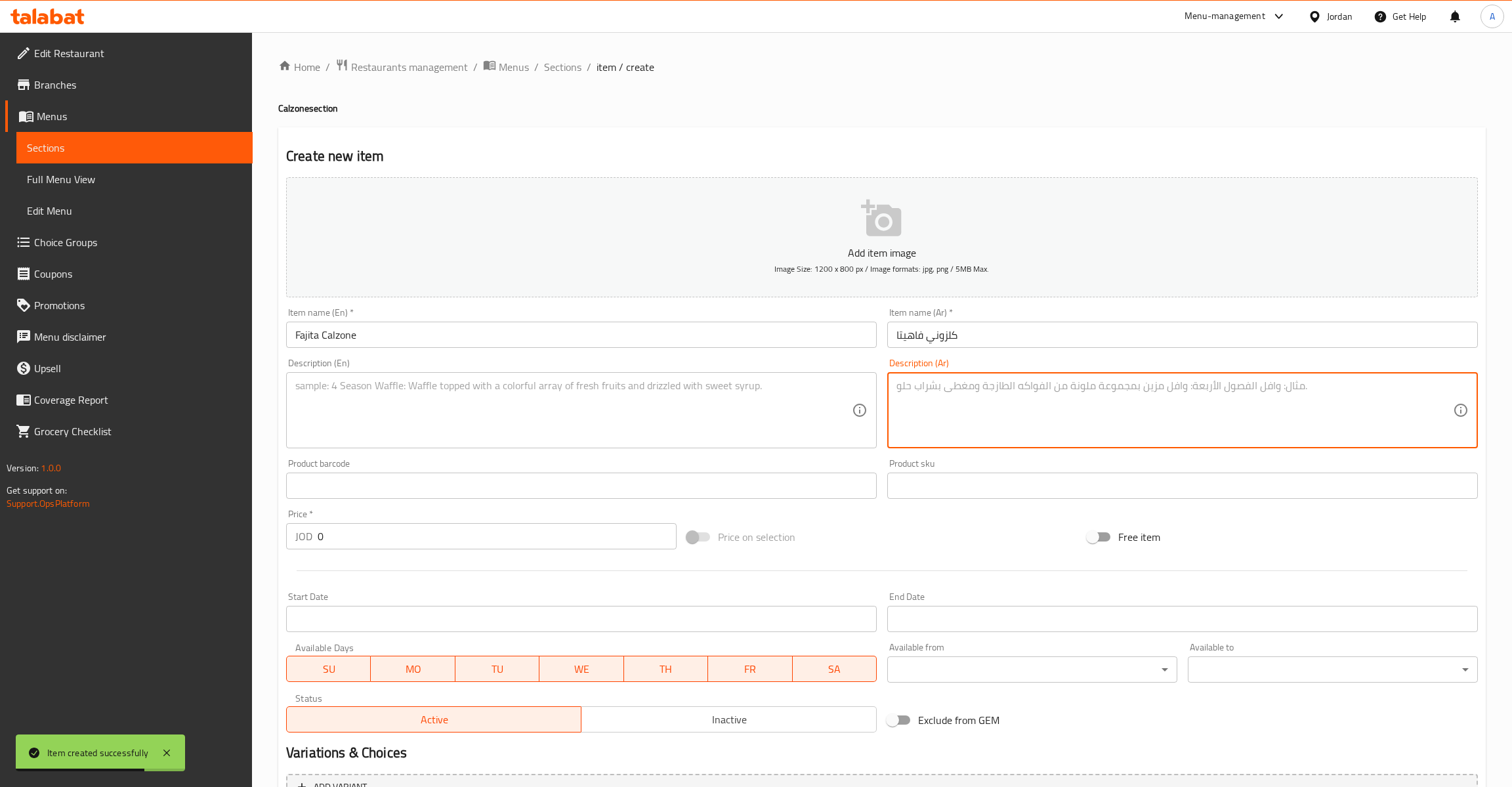
click at [1000, 437] on textarea at bounding box center [1175, 411] width 557 height 62
paste textarea "قطع دجاج مع خلطة الفاهيتا المميزة وجبنة موزاريلا."
type textarea "قطع دجاج مع خلطة الفاهيتا المميزة وجبنة موزاريلا."
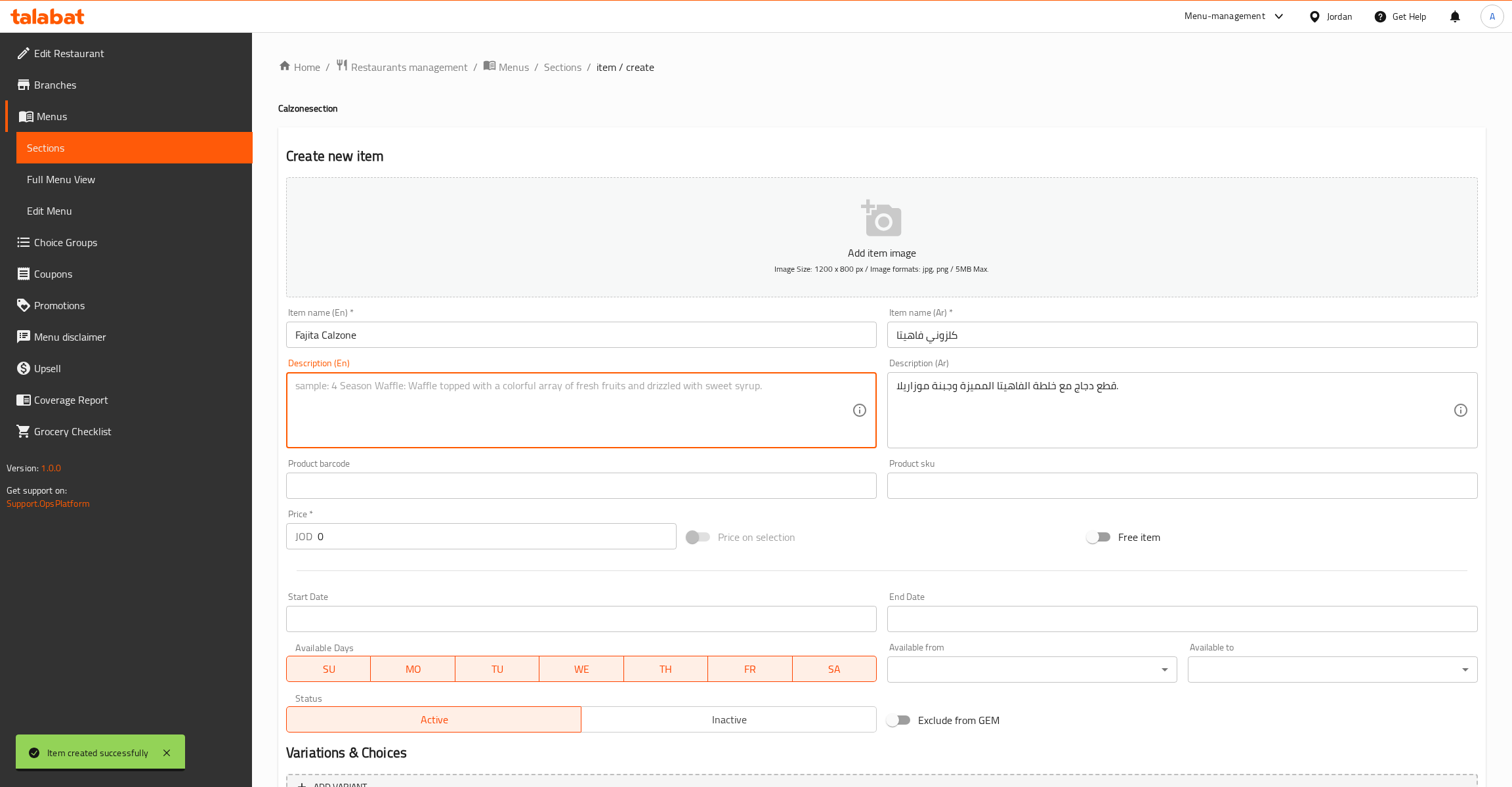
click at [437, 426] on textarea at bounding box center [573, 411] width 557 height 62
paste textarea "Chicken pieces with the special fajita mix and mozzarella cheese."
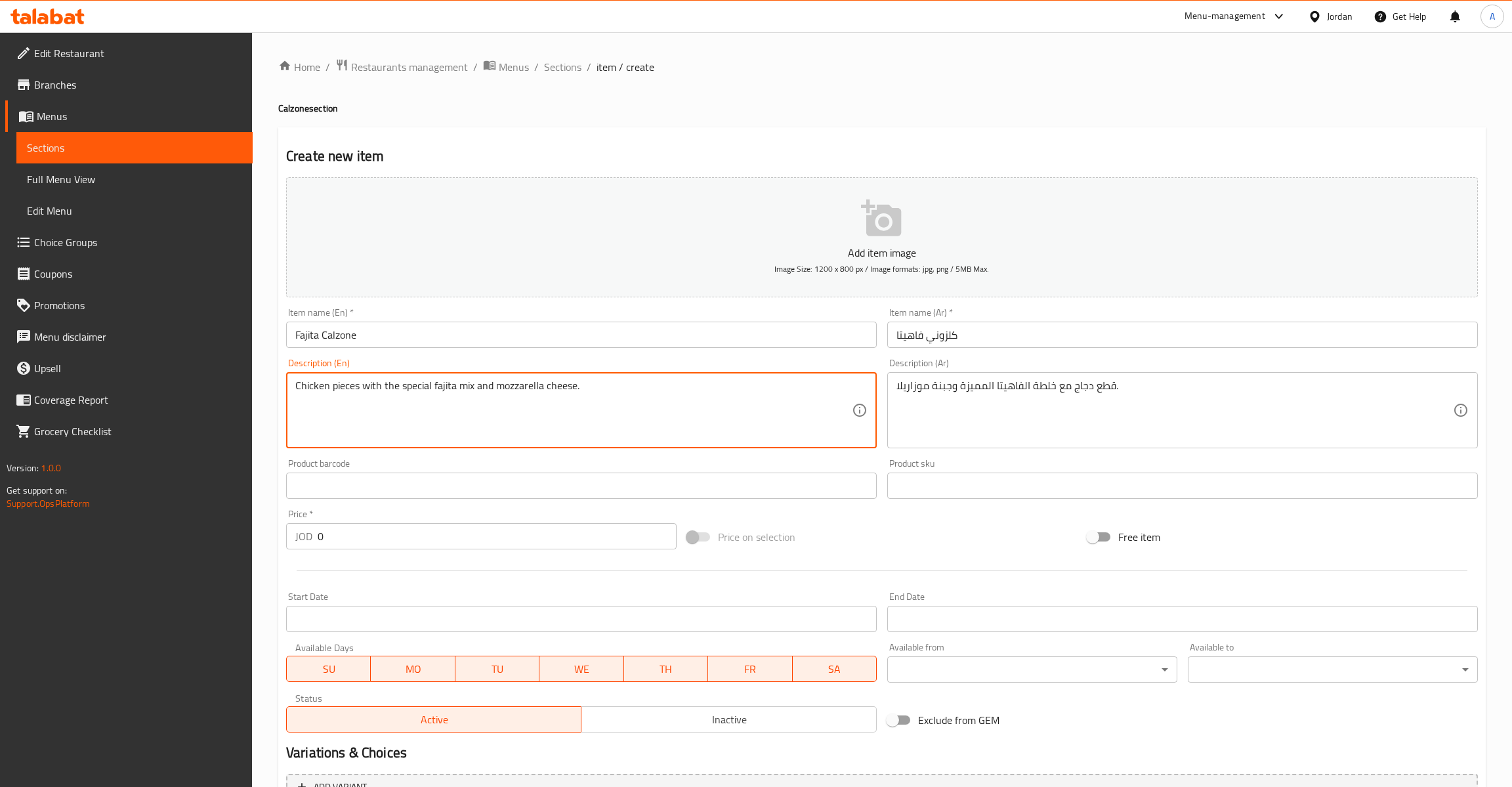
type textarea "Chicken pieces with the special fajita mix and mozzarella cheese."
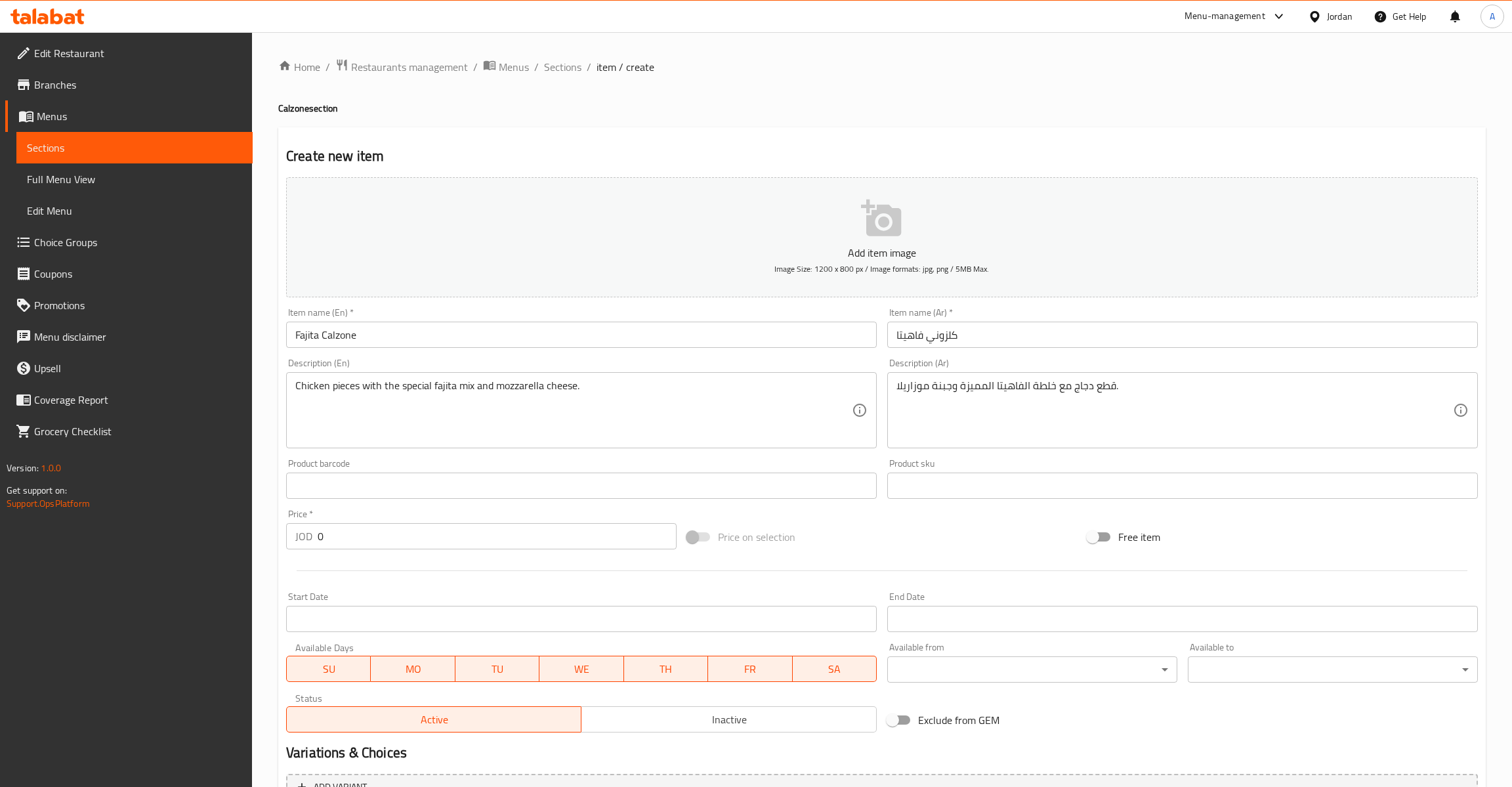
click at [365, 552] on div "Price   * JOD 0 Price *" at bounding box center [481, 529] width 401 height 51
click at [359, 545] on input "0" at bounding box center [497, 535] width 359 height 26
type input "2"
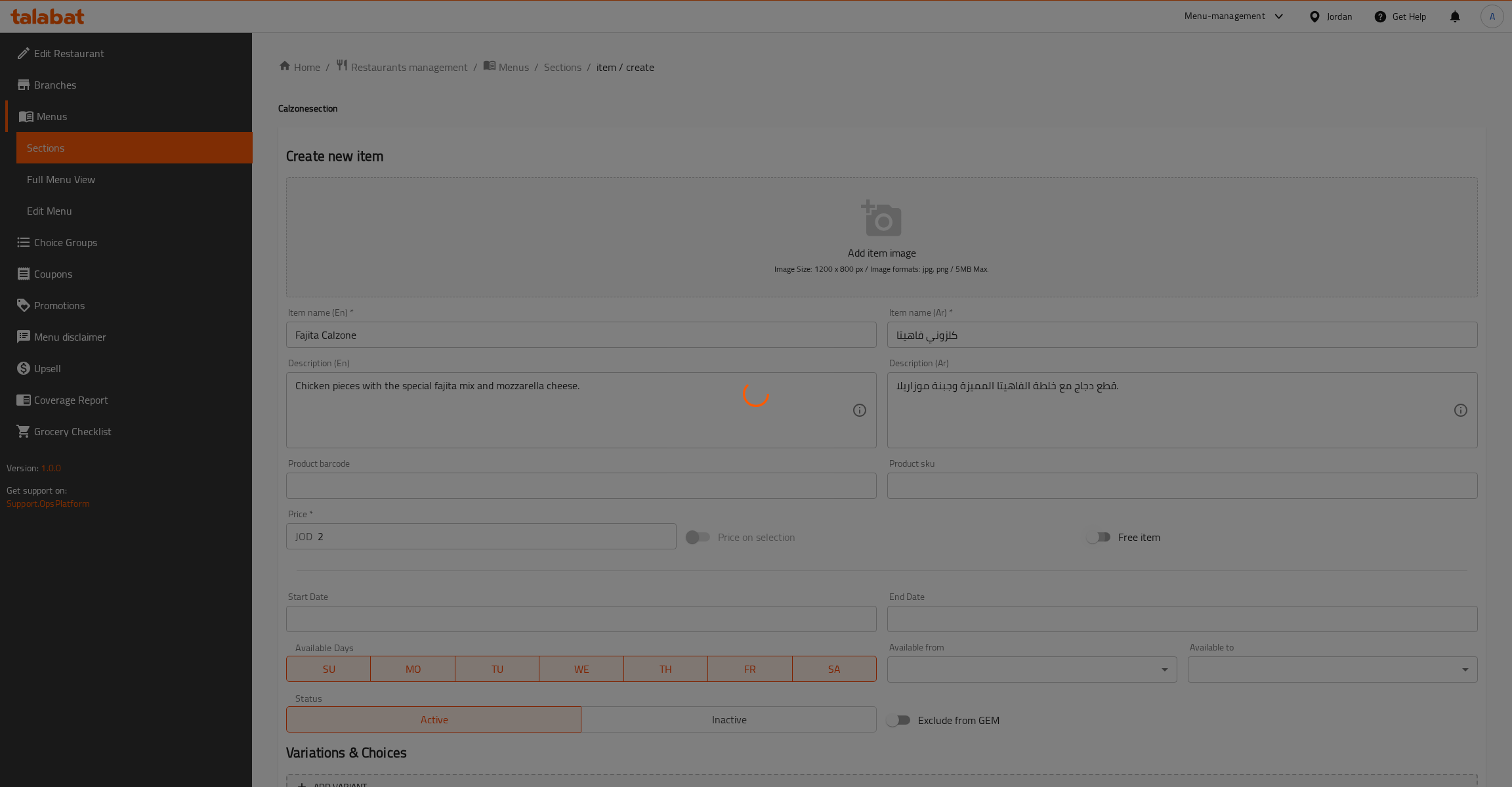
type input "0"
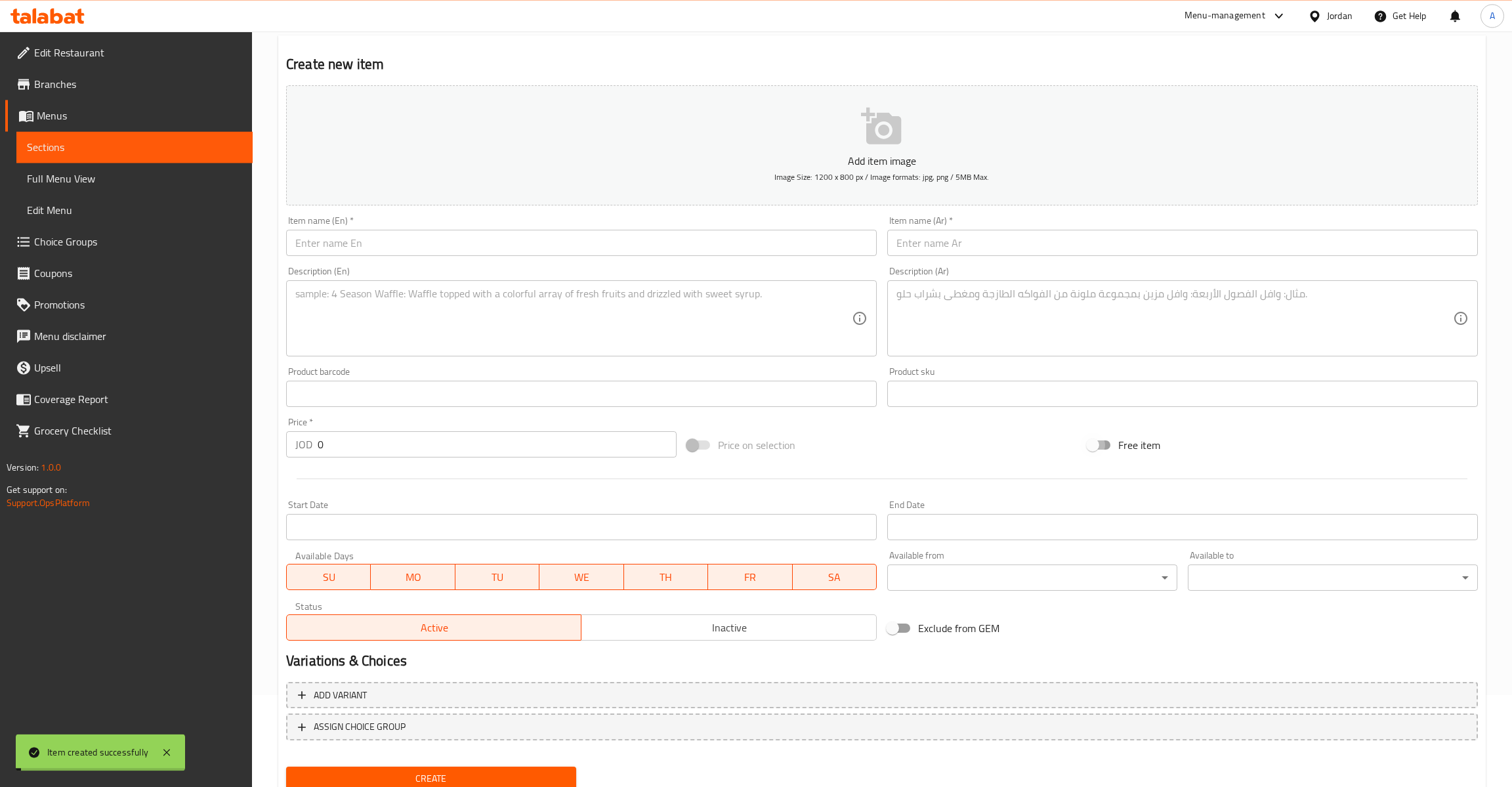
scroll to position [138, 0]
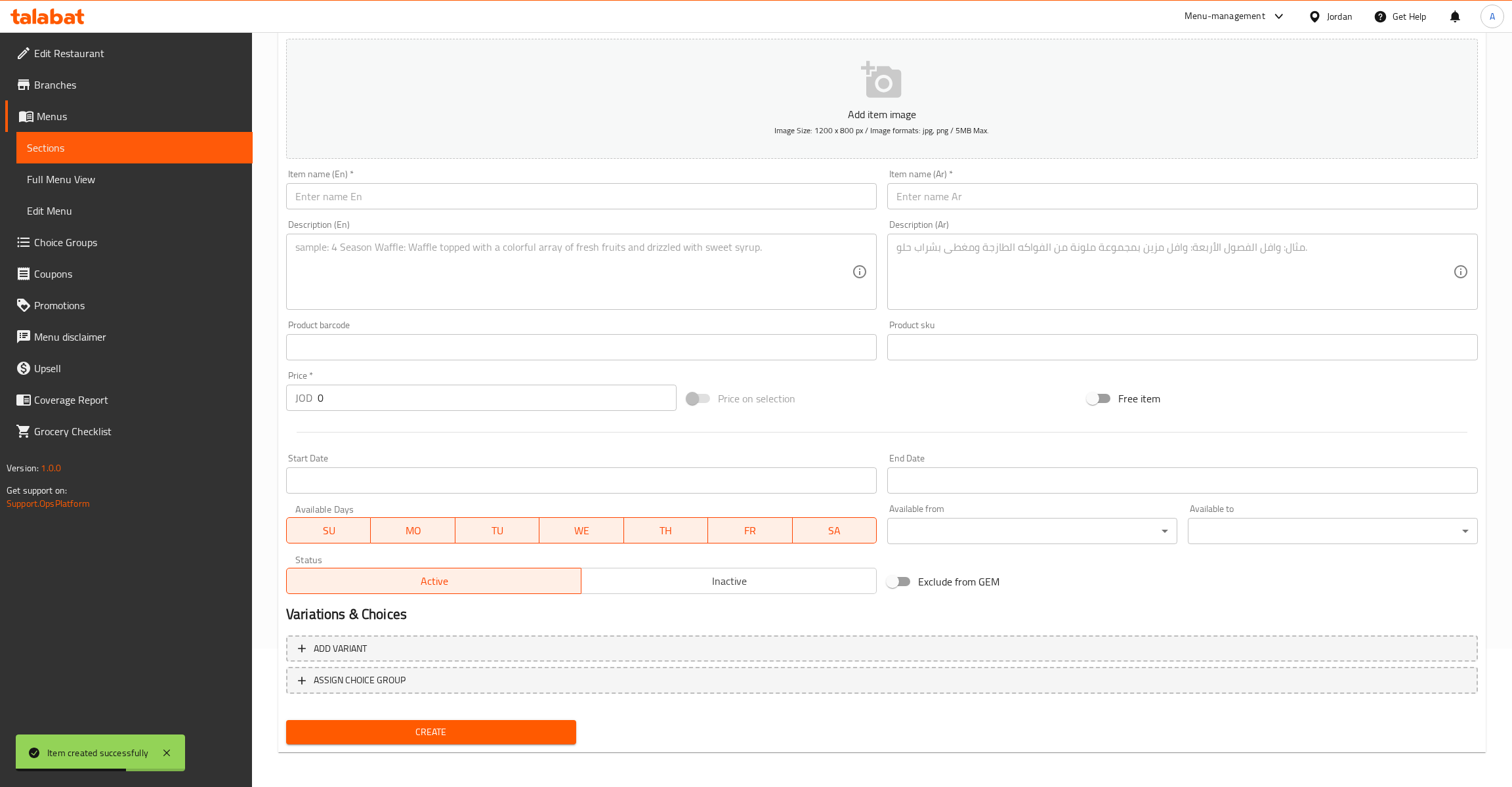
click at [373, 205] on input "text" at bounding box center [581, 196] width 591 height 26
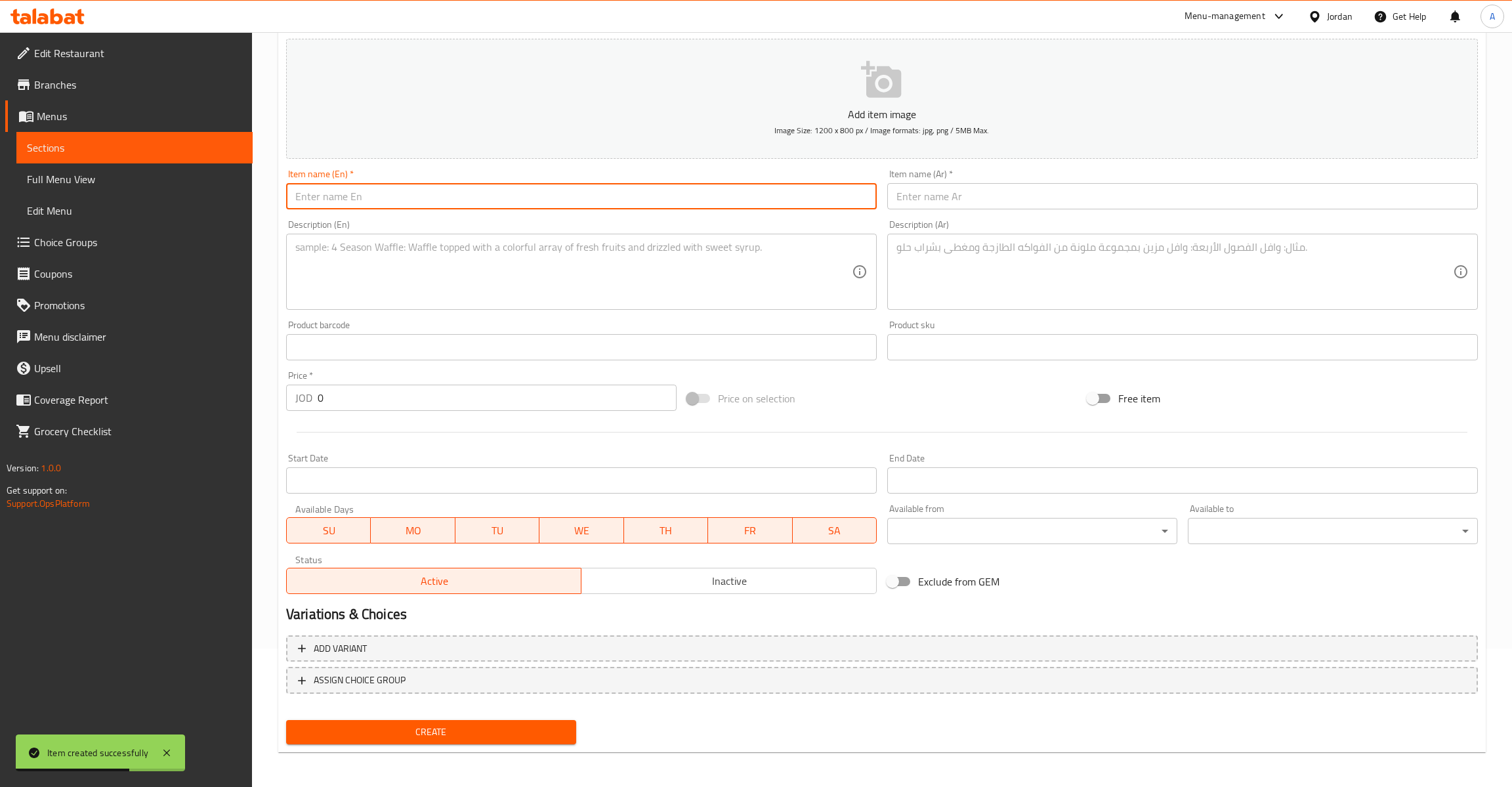
paste input "BBQ Calzone"
type input "BBQ Calzone"
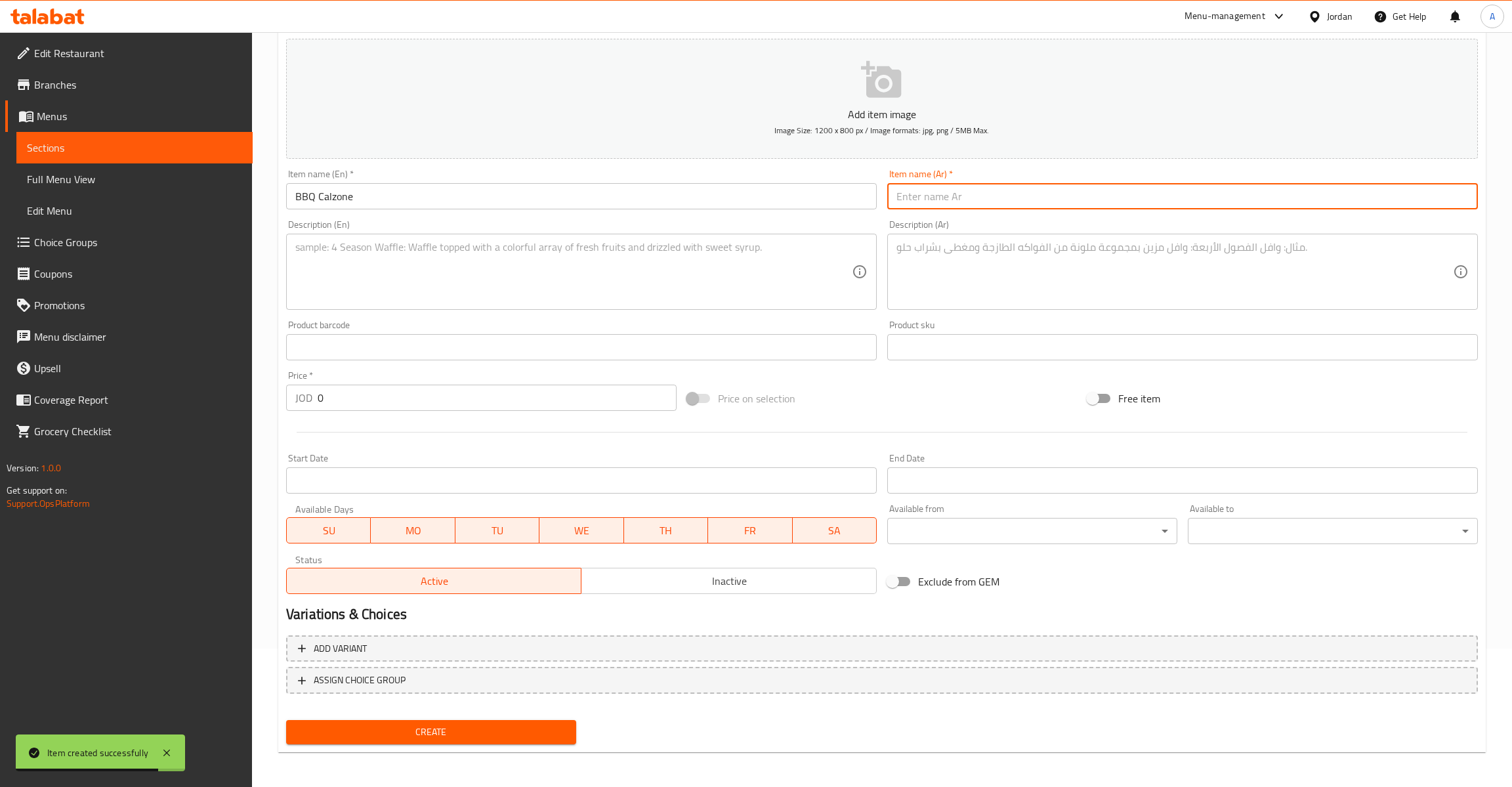
paste input "كلزوني باربكيو"
type input "كلزوني باربكيو"
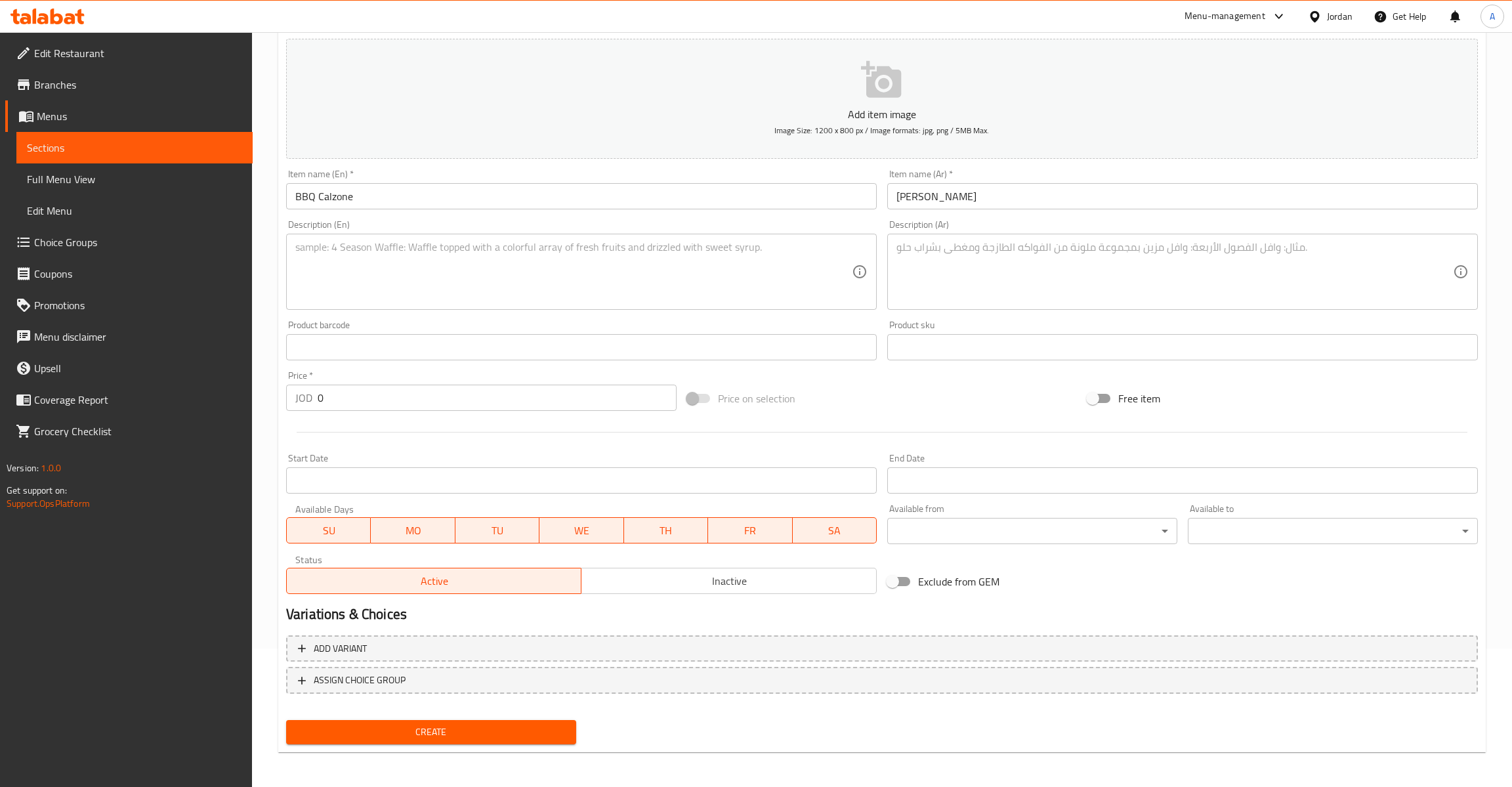
click at [476, 255] on textarea at bounding box center [573, 272] width 557 height 62
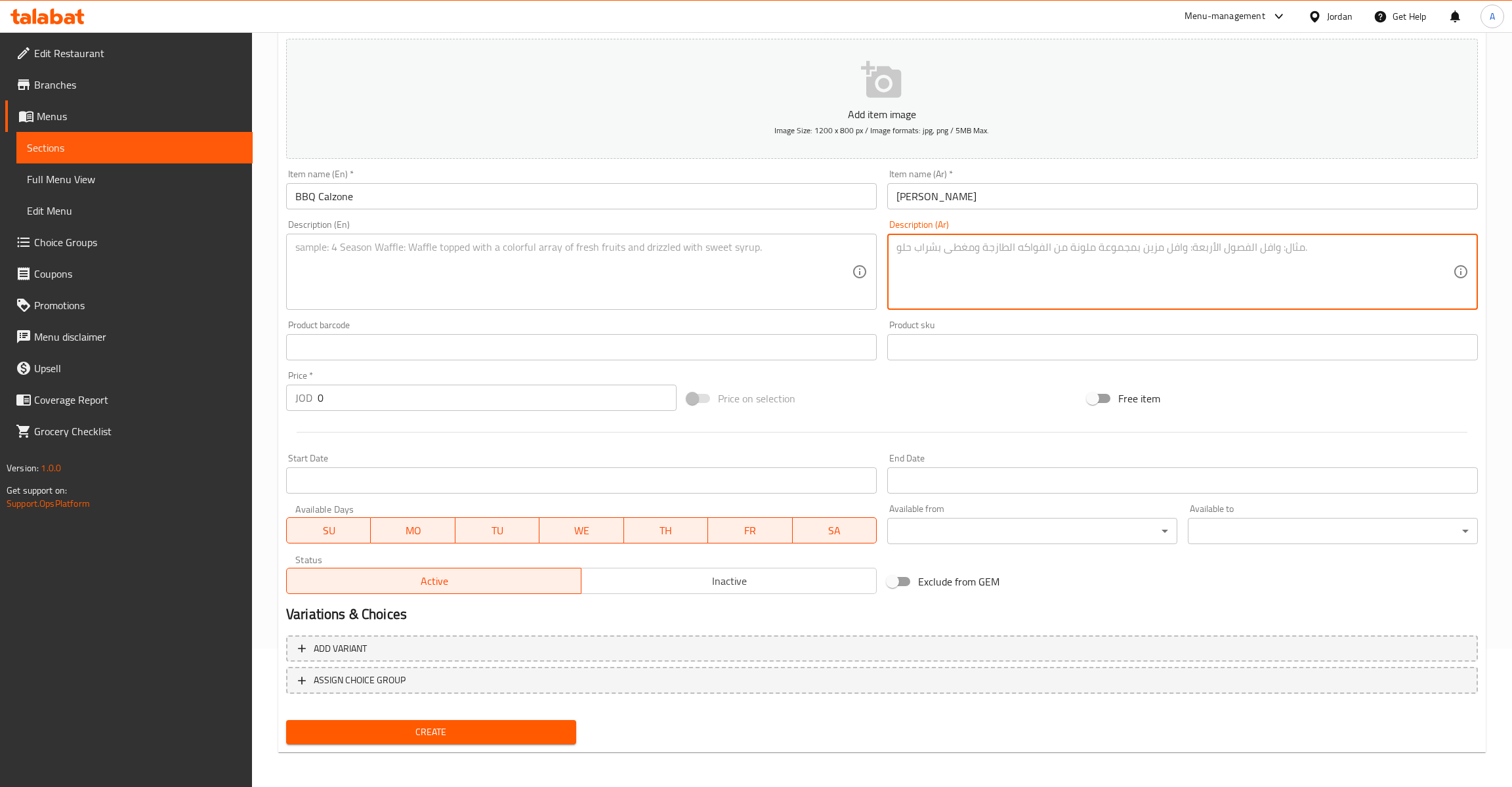
paste textarea "قطع دجاج مع صوص الباربكيو المميز وجبنة موزاريلا."
type textarea "قطع دجاج مع صوص الباربكيو المميز وجبنة موزاريلا."
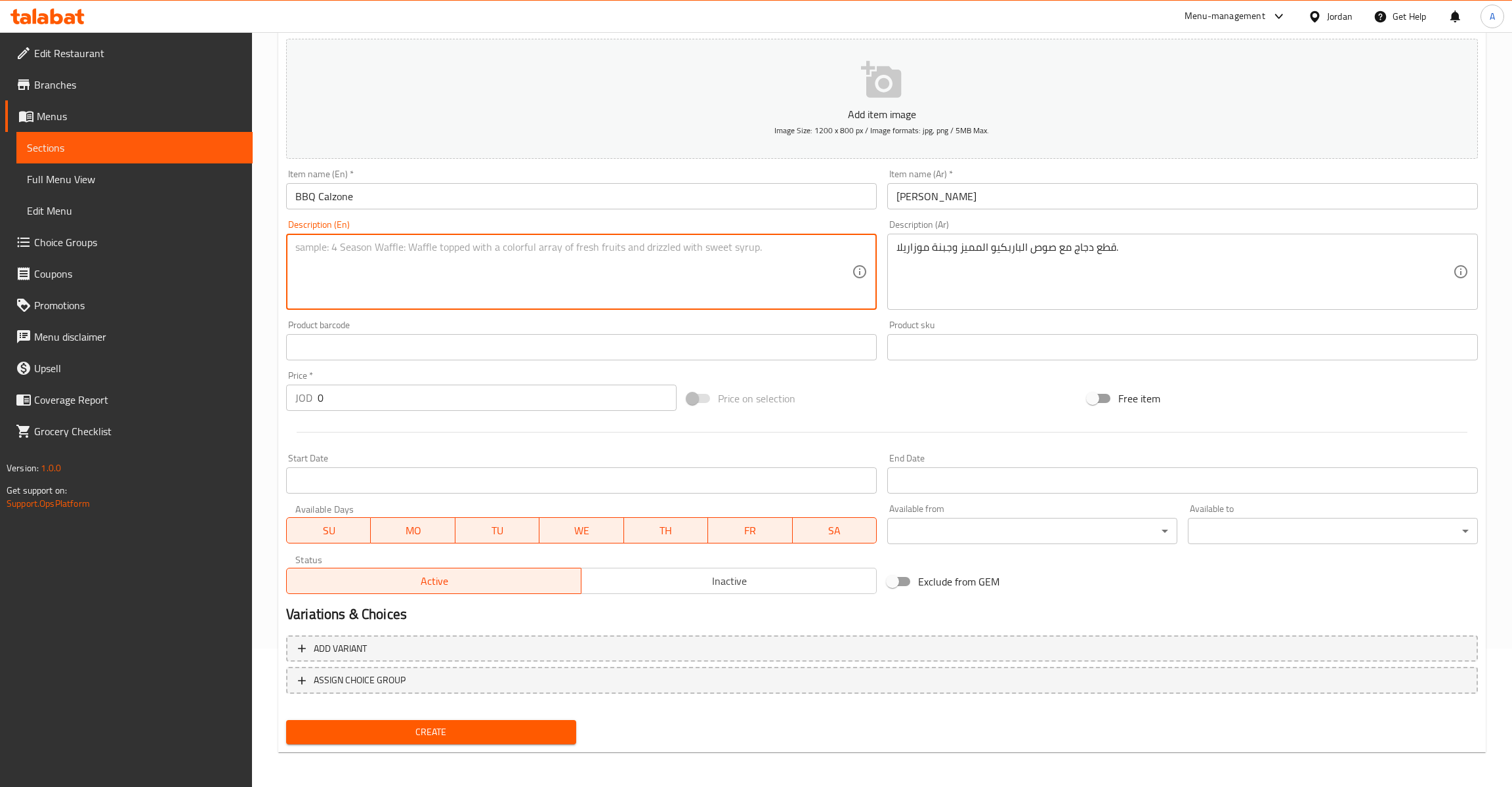
click at [385, 280] on textarea at bounding box center [573, 272] width 557 height 62
paste textarea "Chicken pieces with signature BBQ sauce and mozzarella cheese."
type textarea "Chicken pieces with signature BBQ sauce and mozzarella cheese."
click at [395, 412] on div "Price   * JOD 0 Price *" at bounding box center [481, 391] width 401 height 51
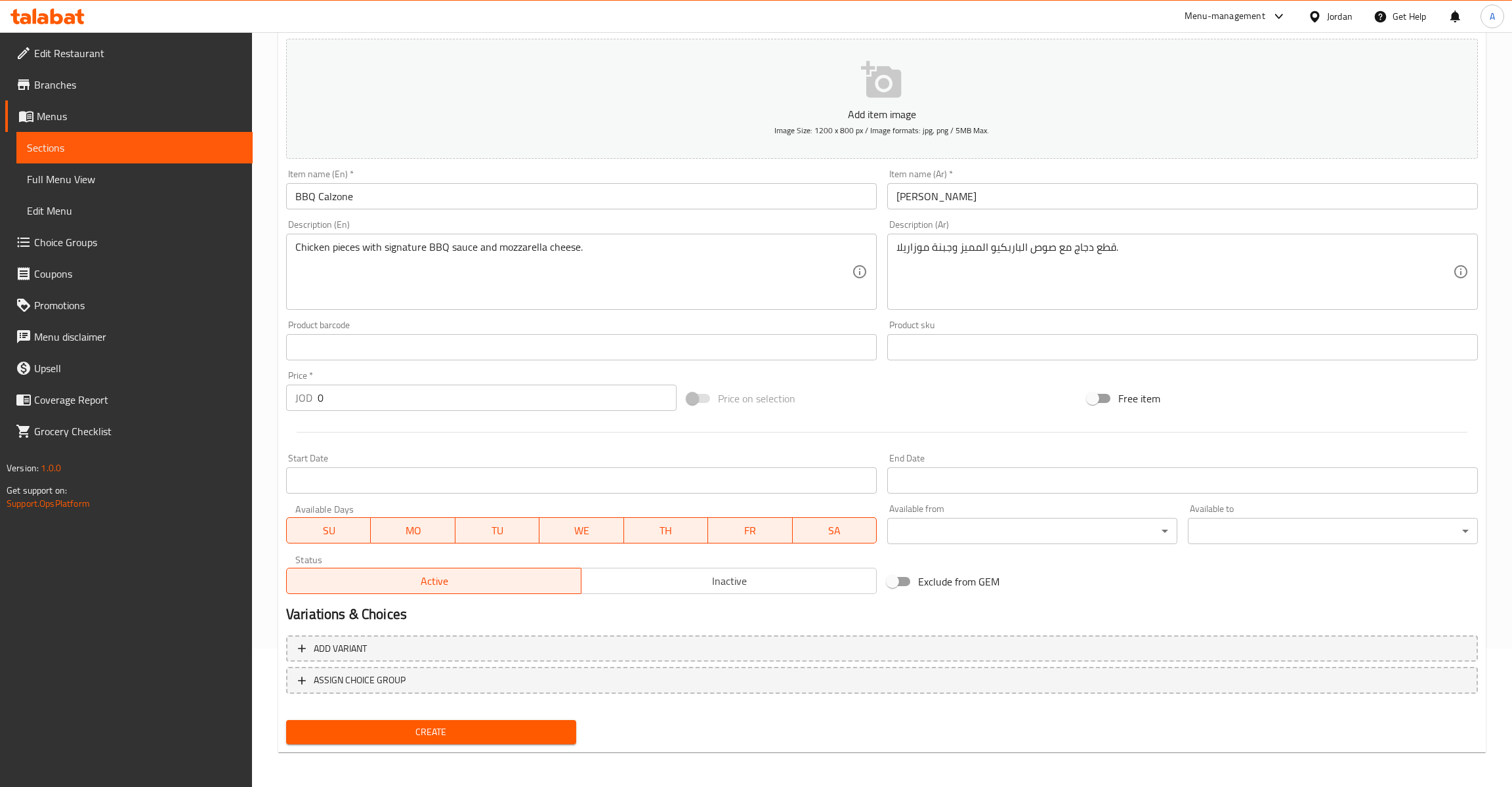
click at [380, 404] on input "0" at bounding box center [497, 397] width 359 height 26
type input "2"
click at [286, 720] on button "Create" at bounding box center [431, 732] width 290 height 25
type input "0"
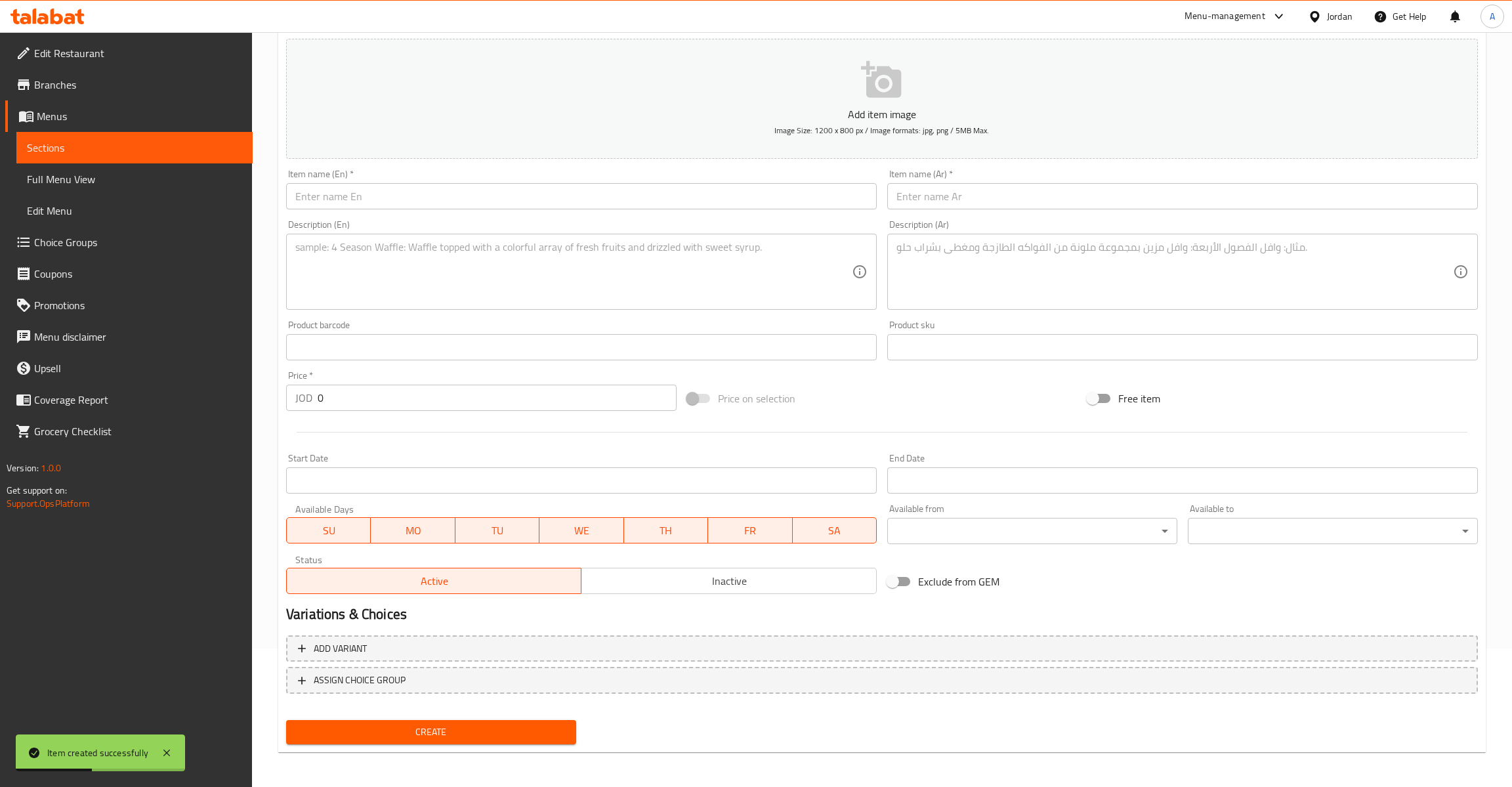
click at [397, 229] on div "Description (En) Description (En)" at bounding box center [581, 265] width 591 height 90
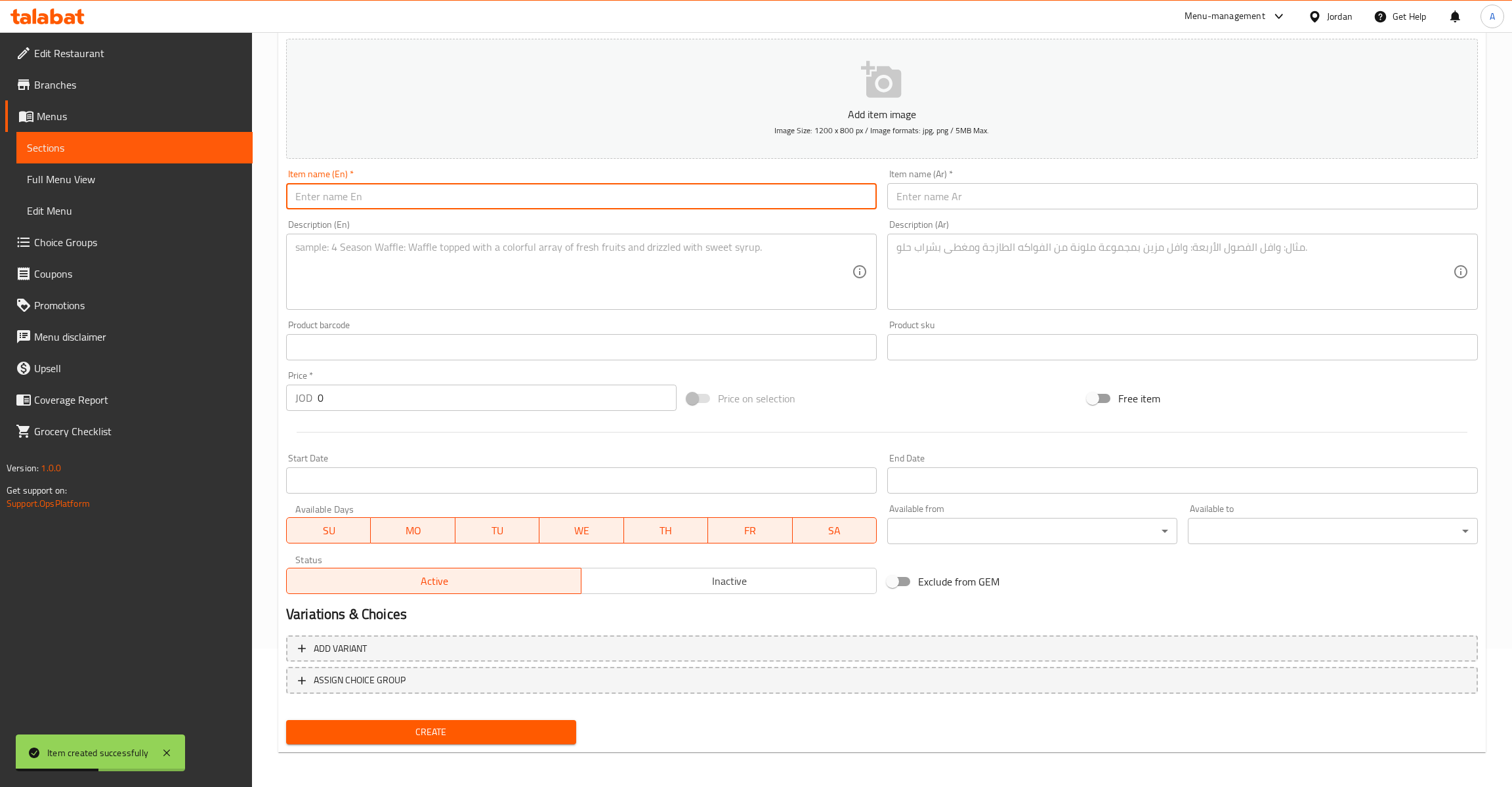
click at [369, 198] on input "text" at bounding box center [581, 196] width 591 height 26
paste input "Alfredo Calzone"
type input "Alfredo Calzone"
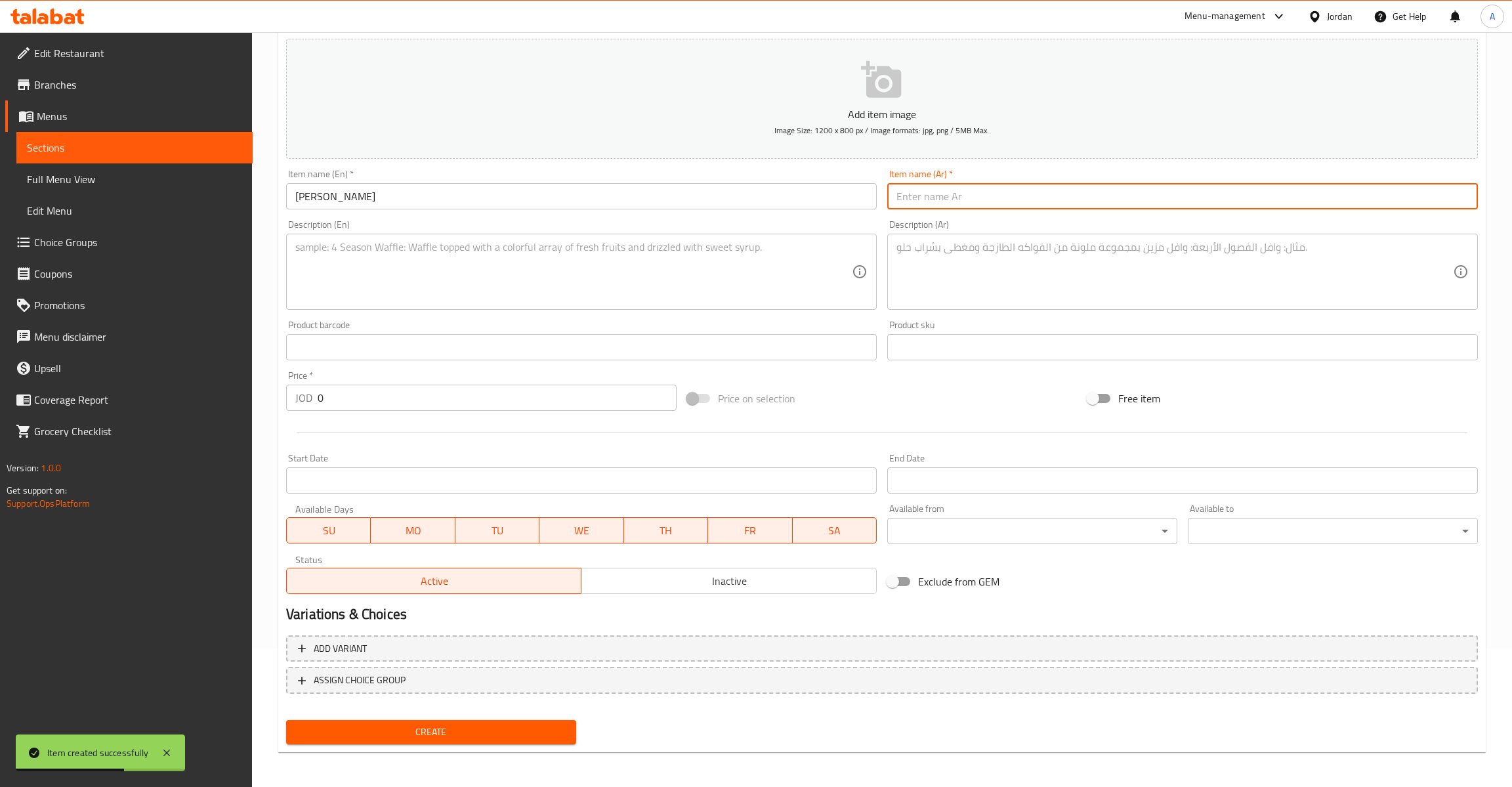
paste input "كلزوني الفريدو"
type input "كلزوني الفريدو"
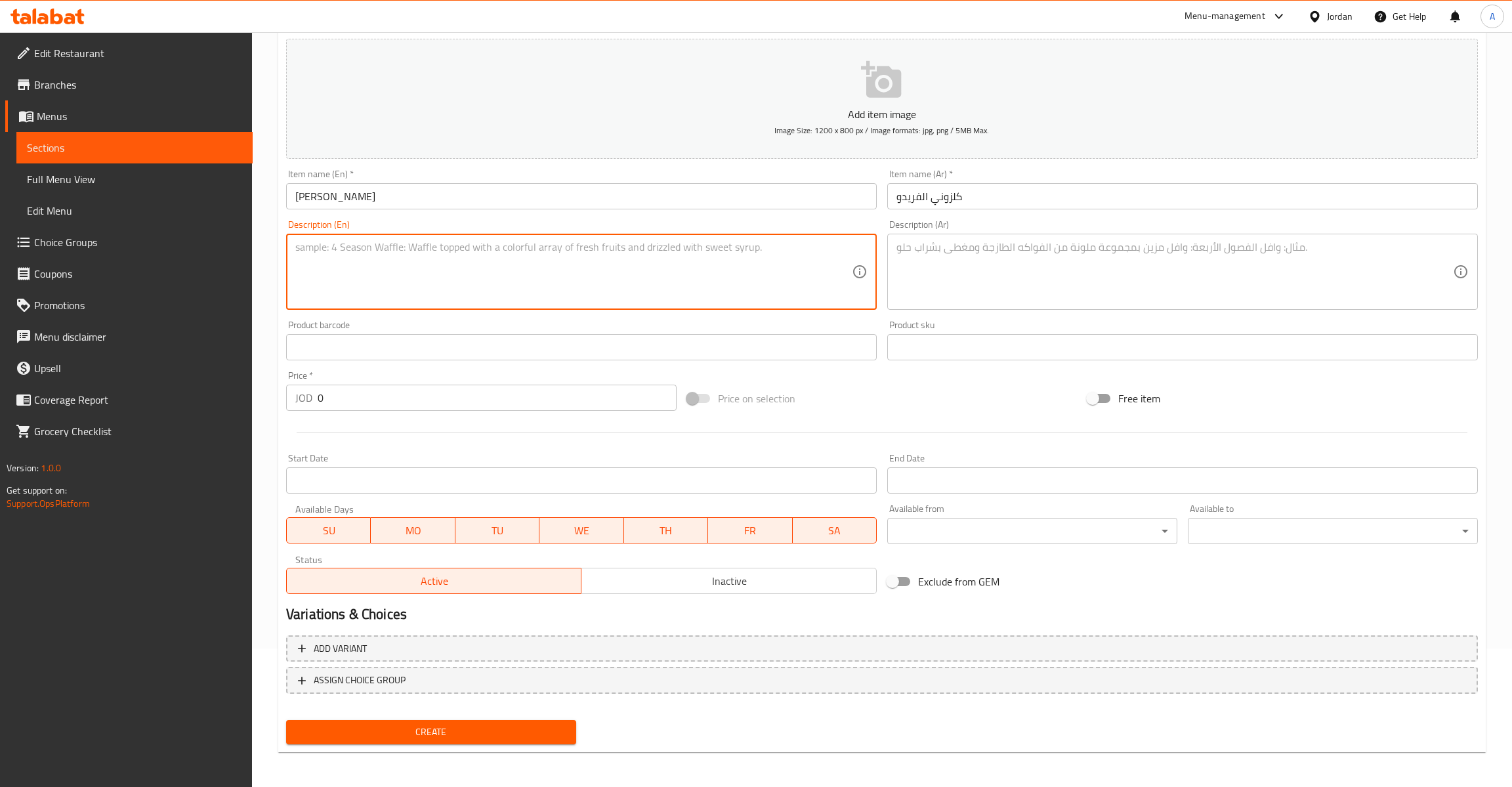
click at [372, 248] on textarea at bounding box center [573, 272] width 557 height 62
paste textarea "Chicken pieces with Alfredo cream, creamy cheese sauce, and mozzarella cheese."
type textarea "Chicken pieces with Alfredo cream, creamy cheese sauce, and mozzarella cheese."
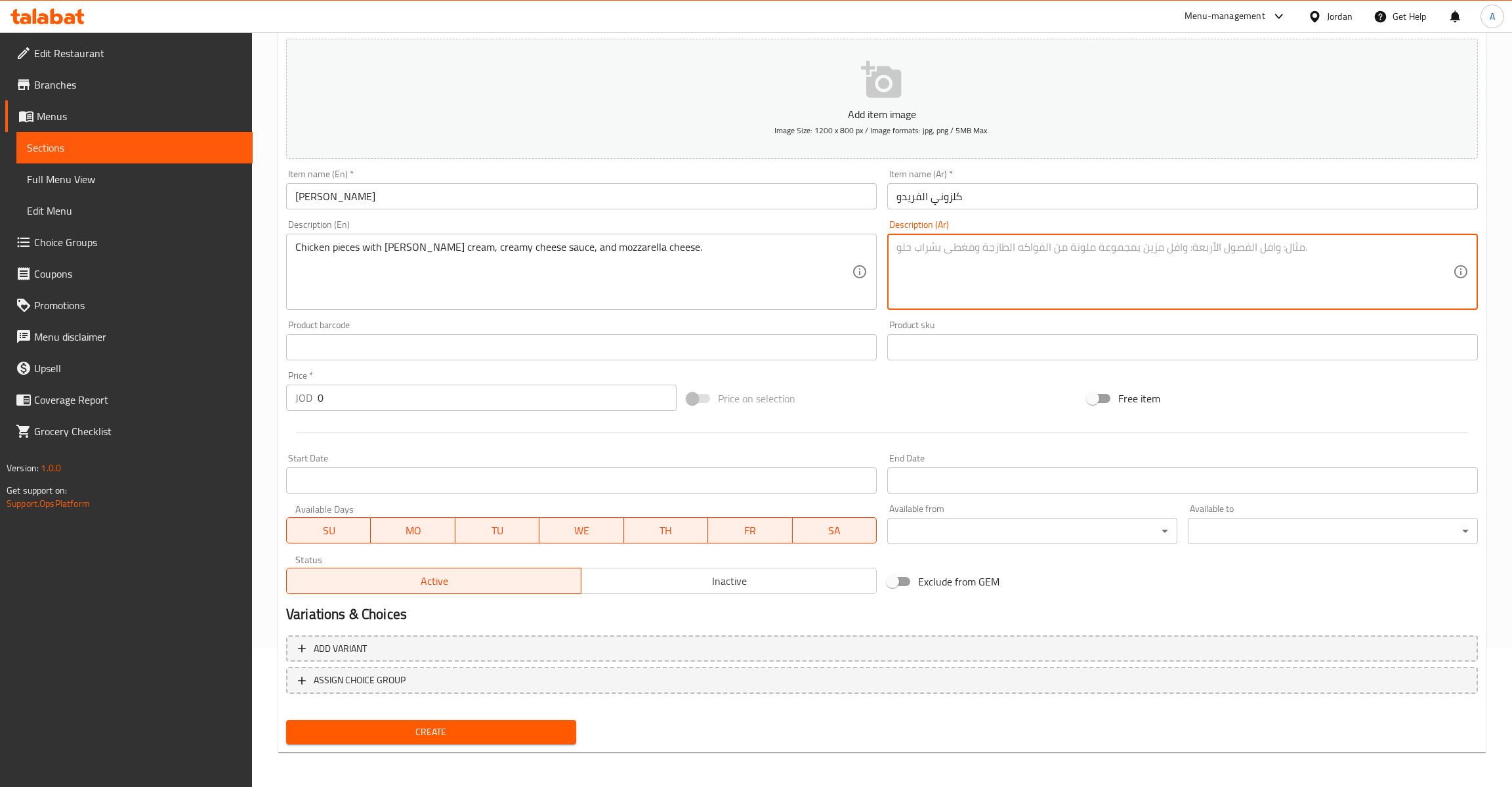
paste textarea "قطع دجاج مع كريمة الفريدو، جبنة سائلة كريمية، وجبنة موزاريلا."
type textarea "قطع دجاج مع كريمة الفريدو، جبنة سائلة كريمية، وجبنة موزاريلا."
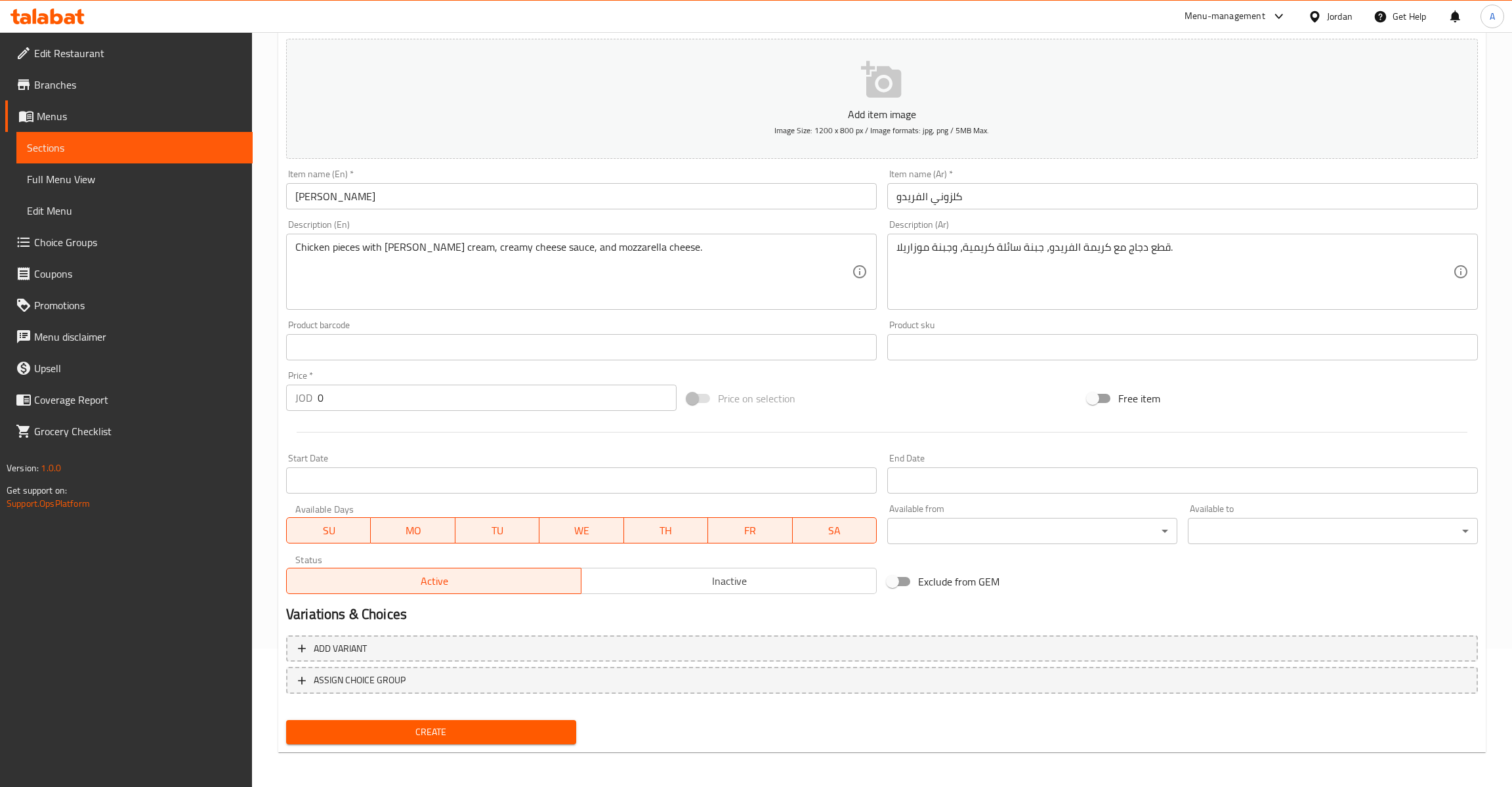
click at [1233, 280] on textarea "قطع دجاج مع كريمة الفريدو، جبنة سائلة كريمية، وجبنة موزاريلا." at bounding box center [1175, 272] width 557 height 62
click at [384, 404] on input "0" at bounding box center [497, 397] width 359 height 26
type input "2"
click at [286, 720] on button "Create" at bounding box center [431, 732] width 290 height 25
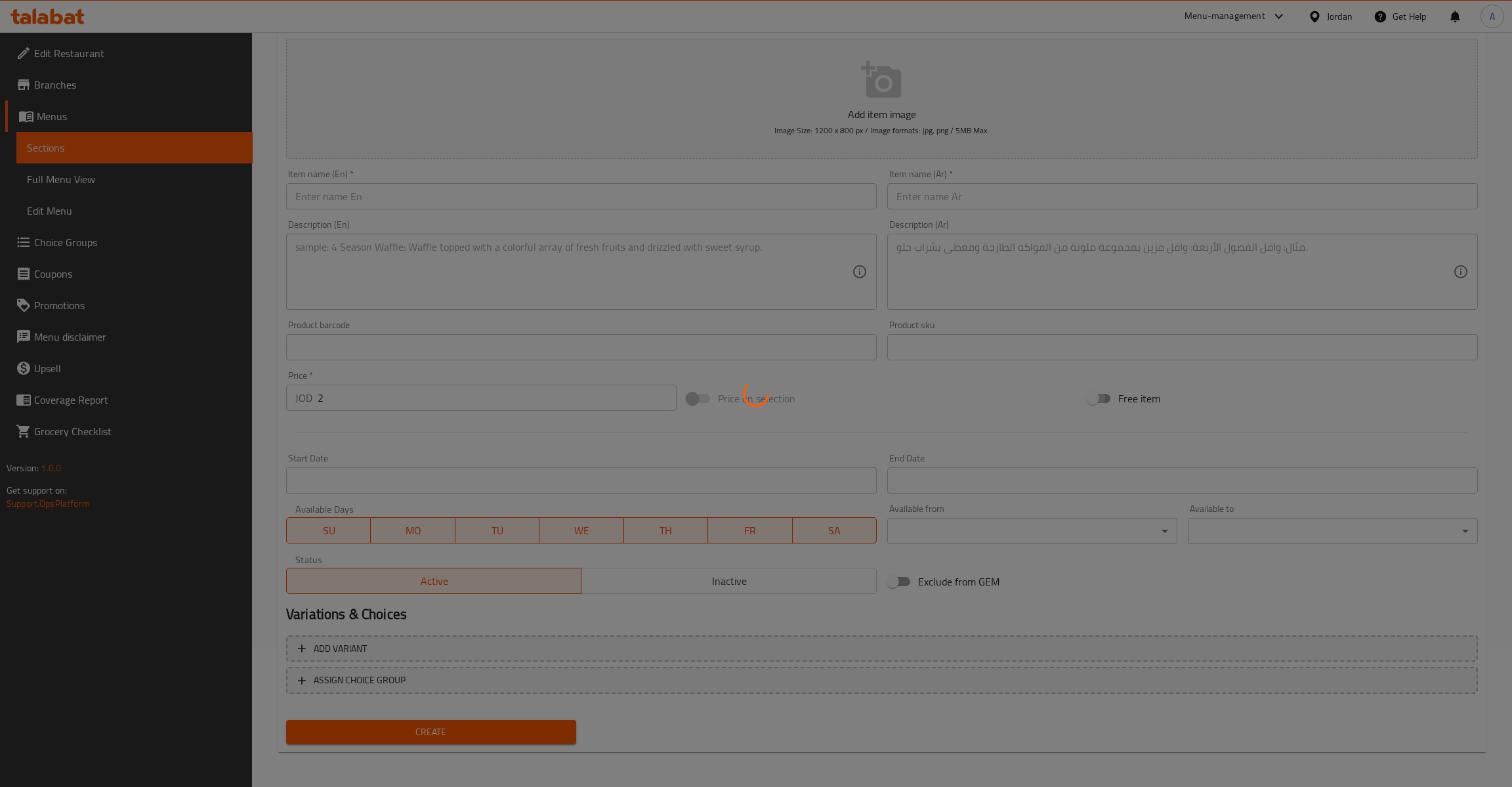
type input "0"
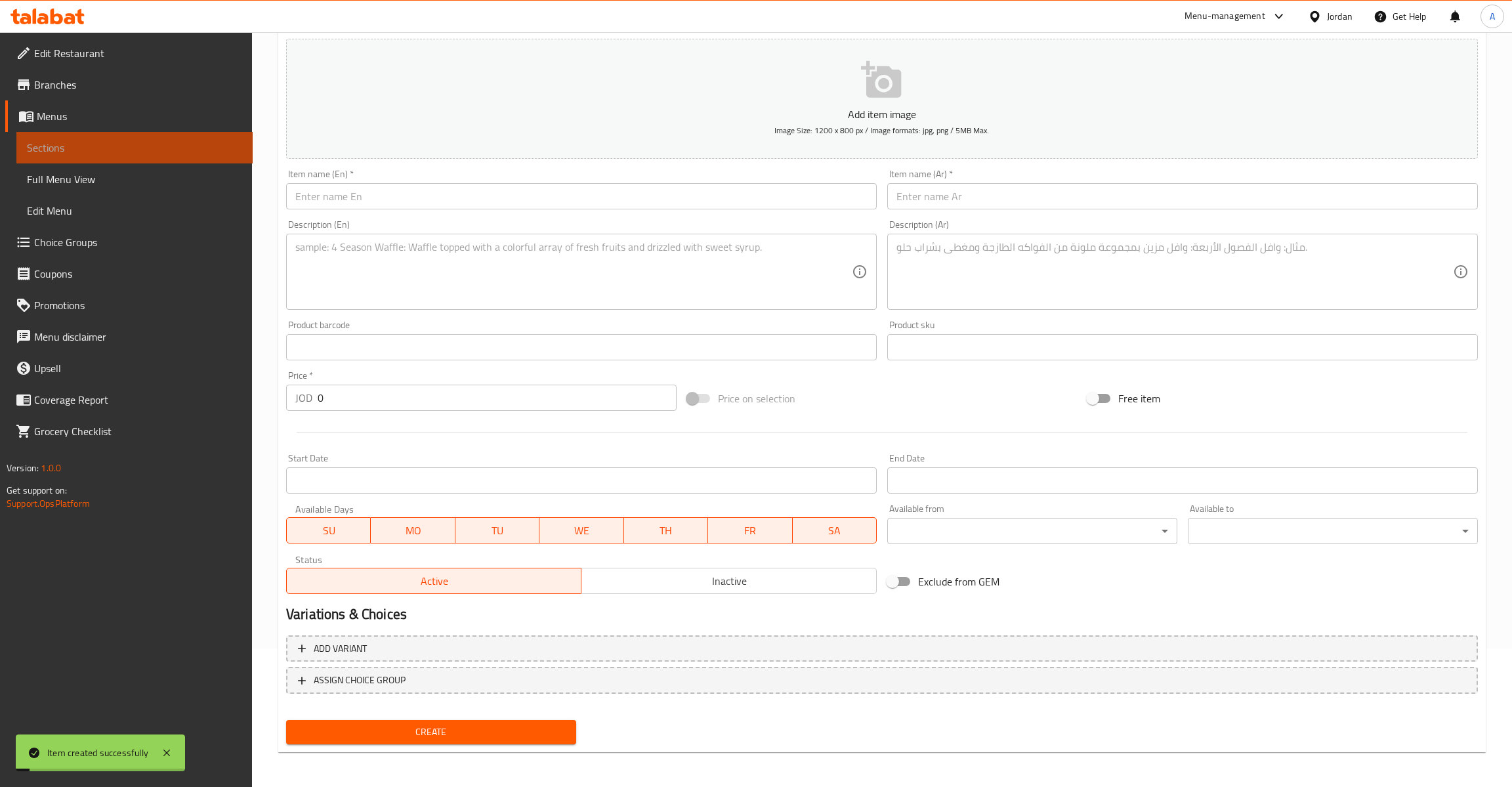
click at [71, 138] on link "Sections" at bounding box center [134, 148] width 236 height 32
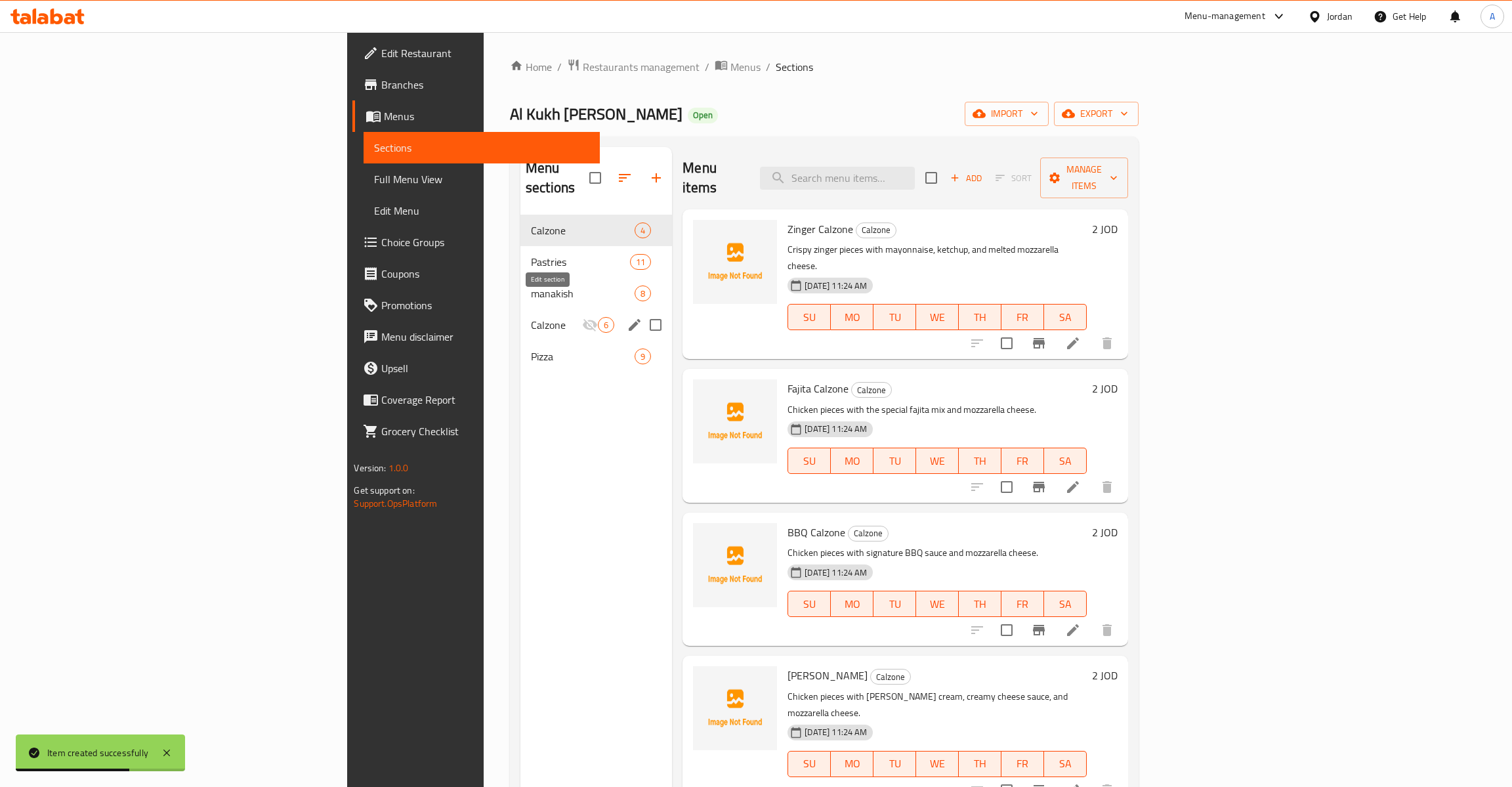
click at [626, 317] on icon "edit" at bounding box center [634, 325] width 16 height 16
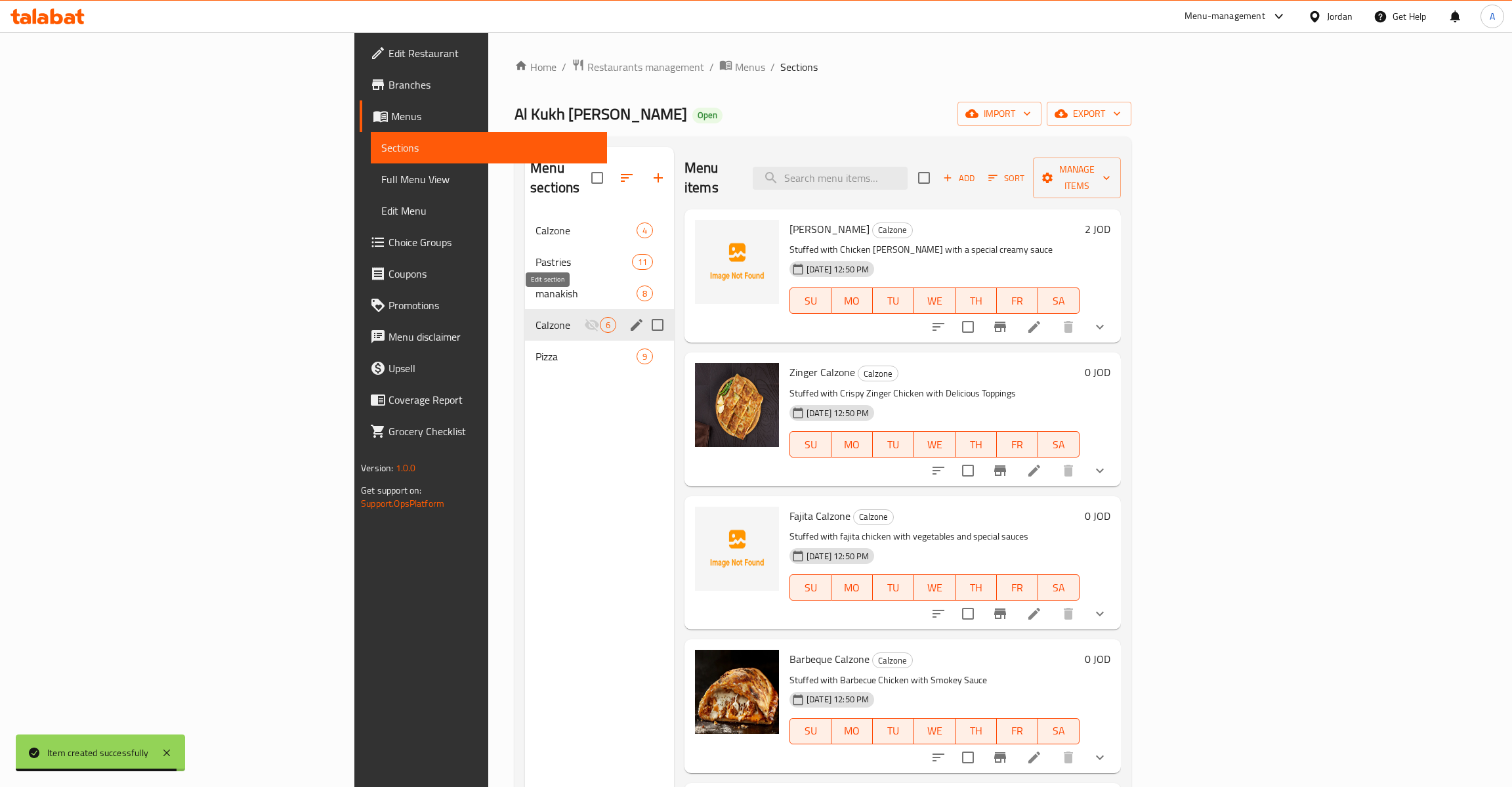
click at [629, 317] on icon "edit" at bounding box center [637, 325] width 16 height 16
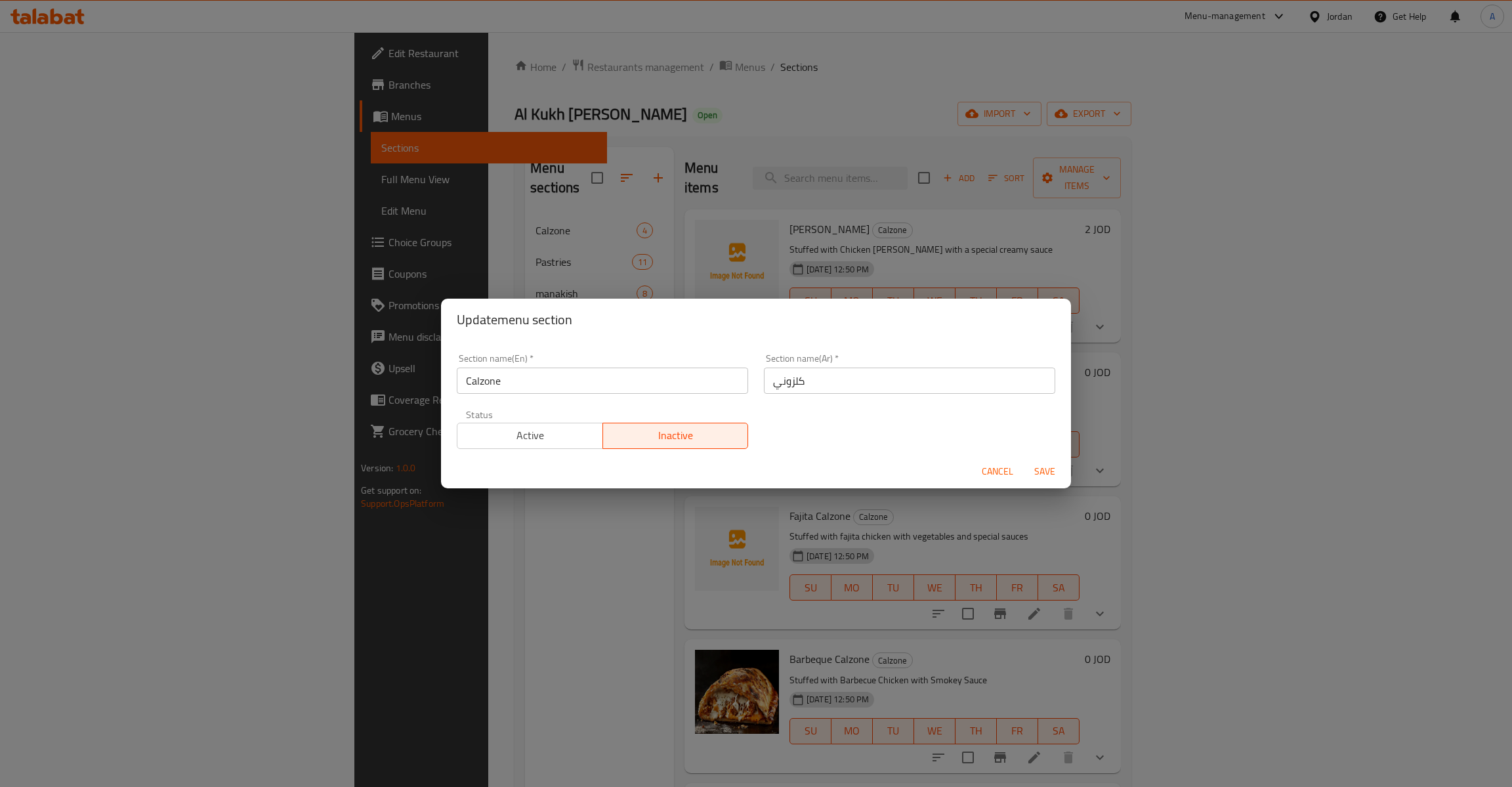
click at [679, 382] on input "Calzone" at bounding box center [603, 380] width 291 height 26
type input "B"
type input "Not Used"
type input "غير مستخدم"
type button "0"
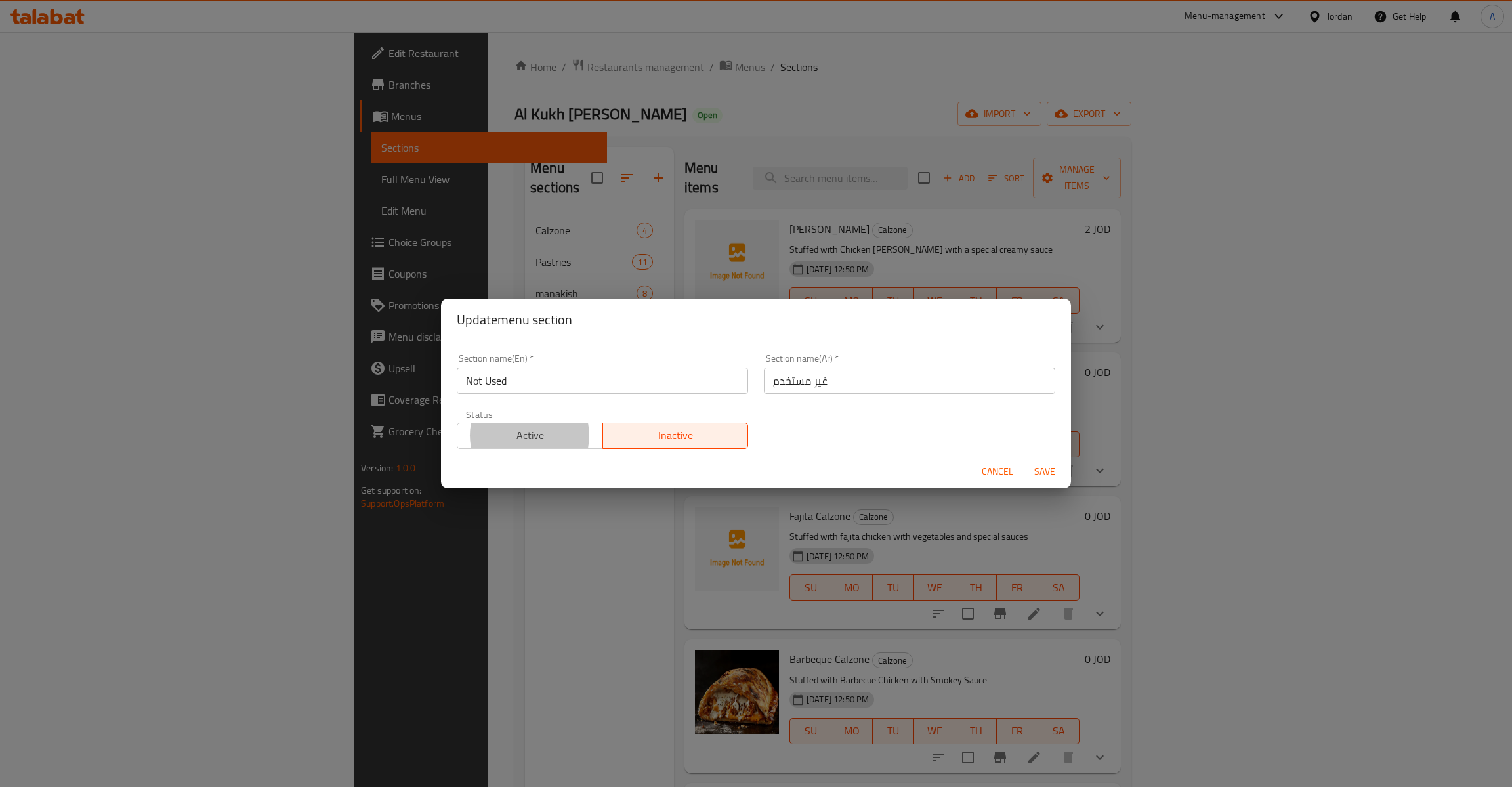
type button "1"
click at [1023, 460] on button "Save" at bounding box center [1044, 471] width 42 height 25
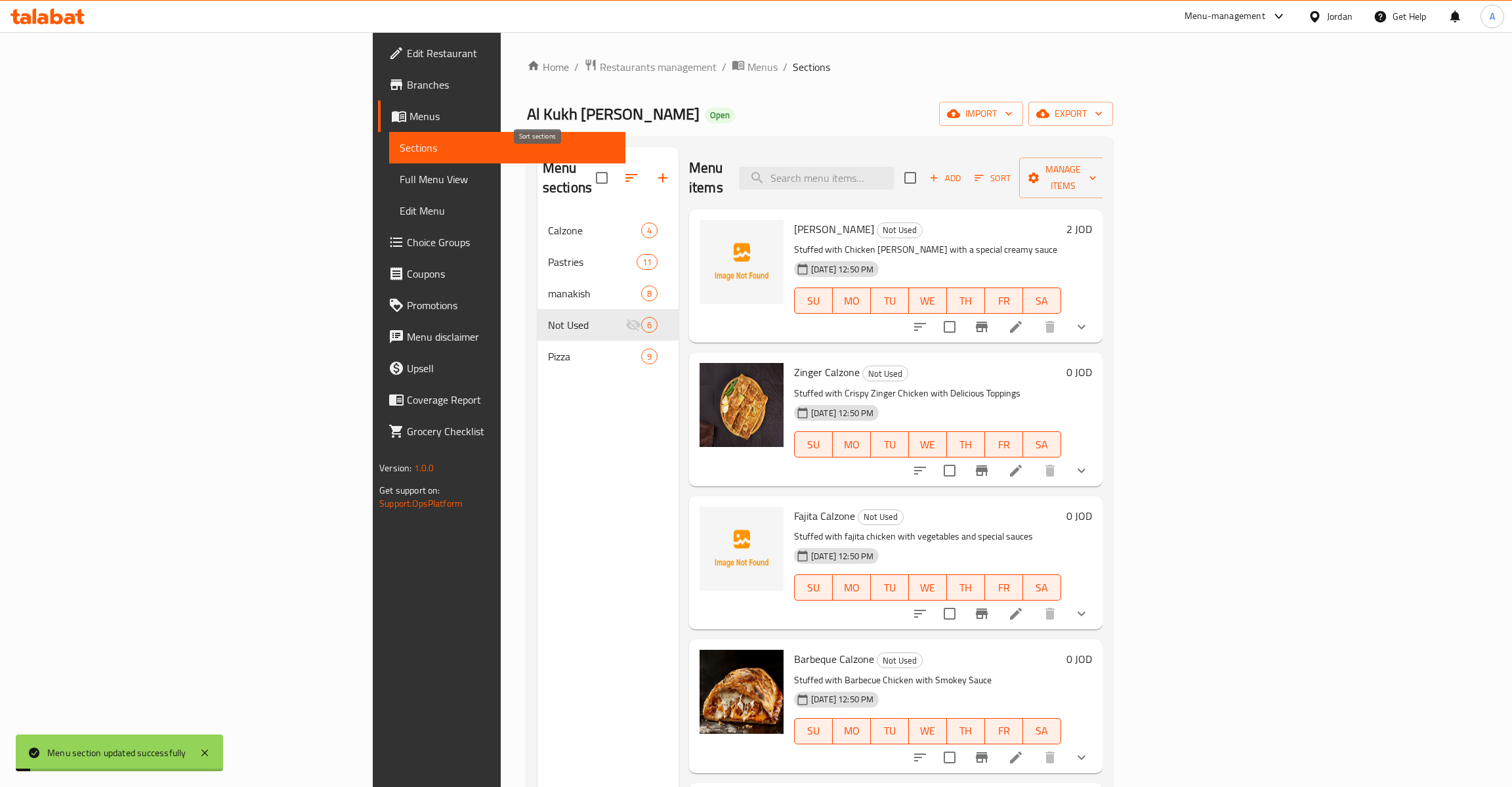
click at [623, 170] on icon "button" at bounding box center [631, 178] width 16 height 16
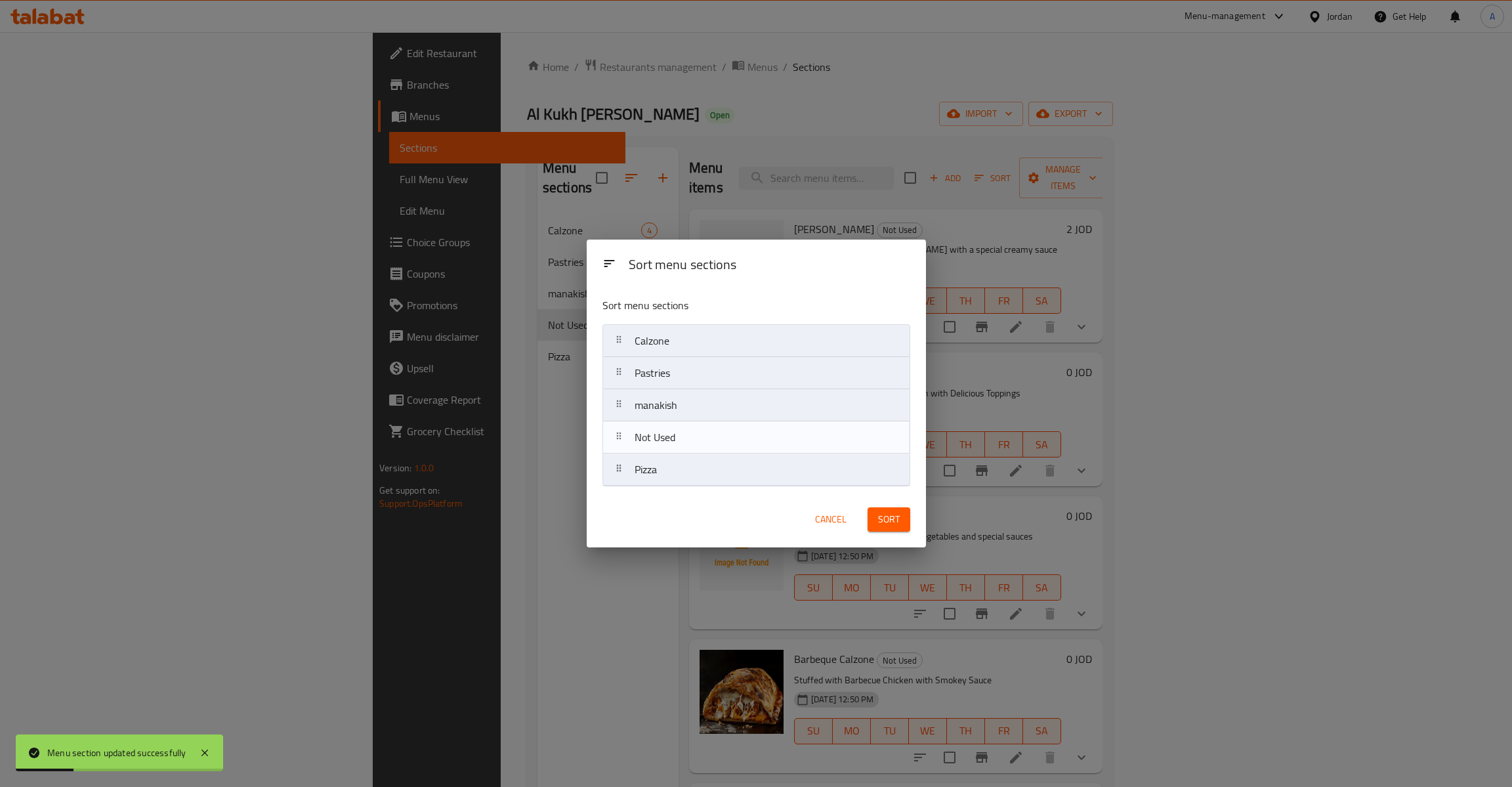
drag, startPoint x: 618, startPoint y: 434, endPoint x: 618, endPoint y: 466, distance: 32.0
click at [618, 466] on nav "Calzone Pastries manakish Not Used Pizza" at bounding box center [756, 405] width 308 height 162
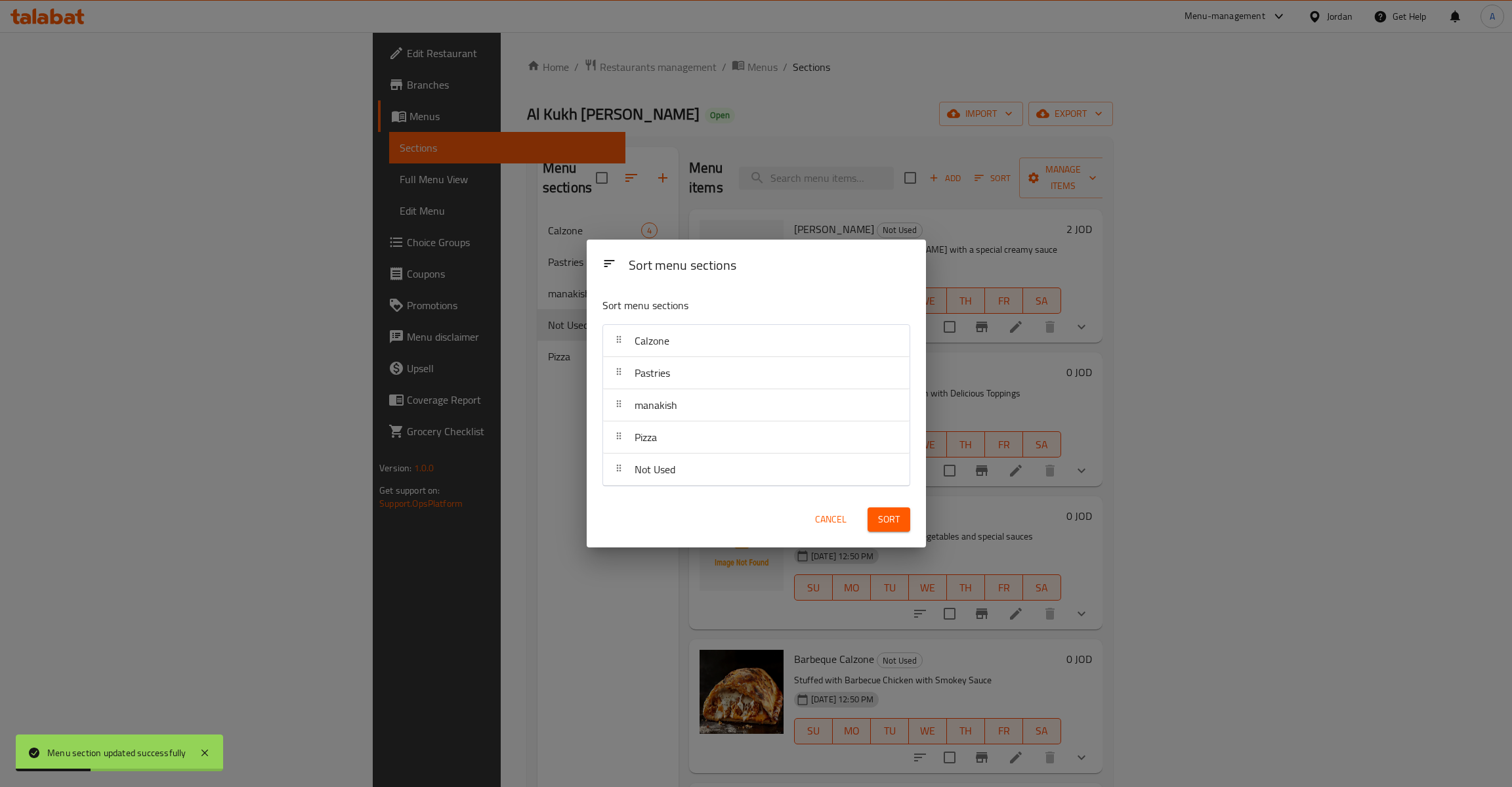
click at [877, 516] on button "Sort" at bounding box center [889, 519] width 43 height 25
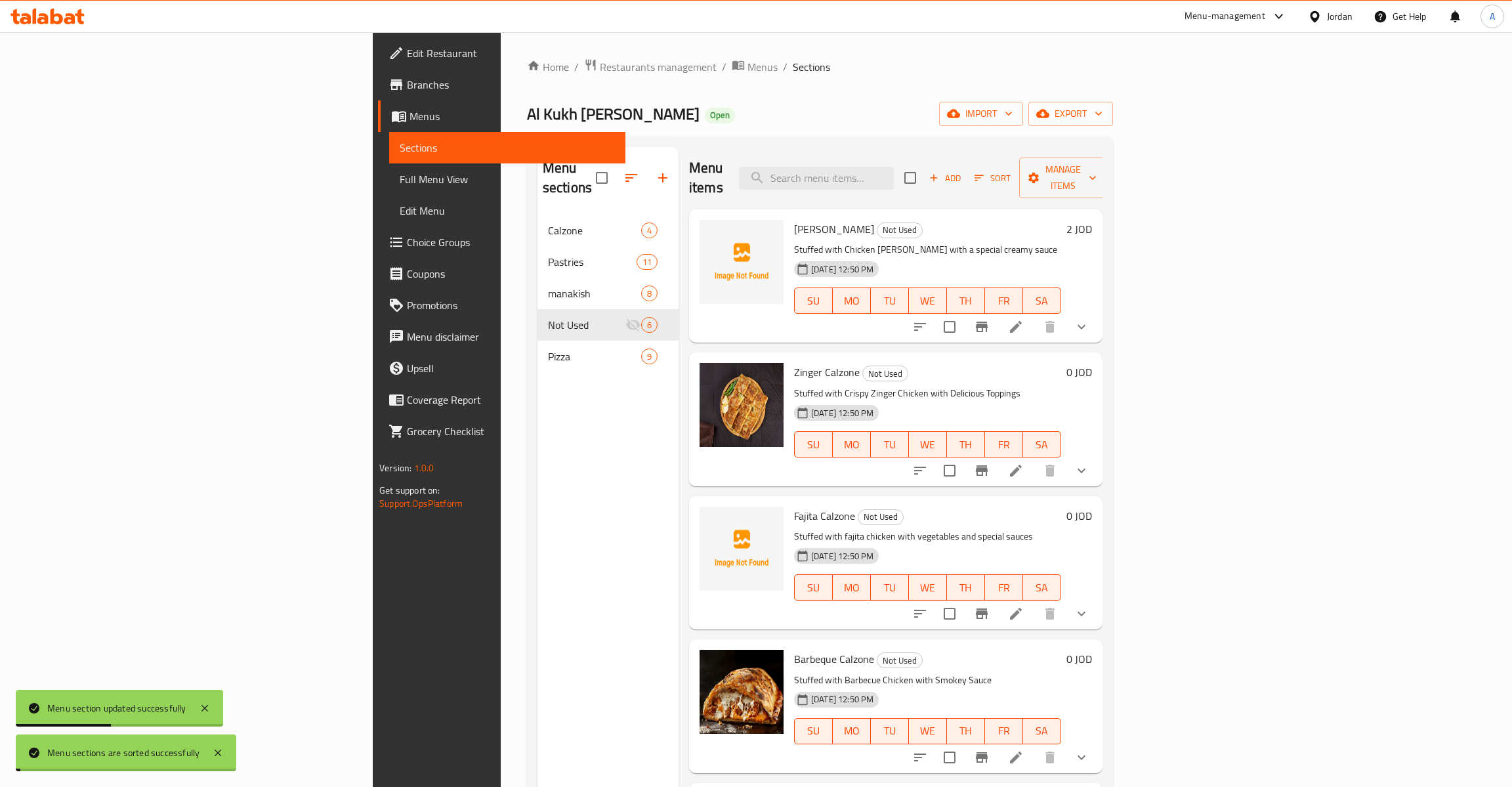
click at [548, 222] on span "Calzone" at bounding box center [595, 230] width 93 height 16
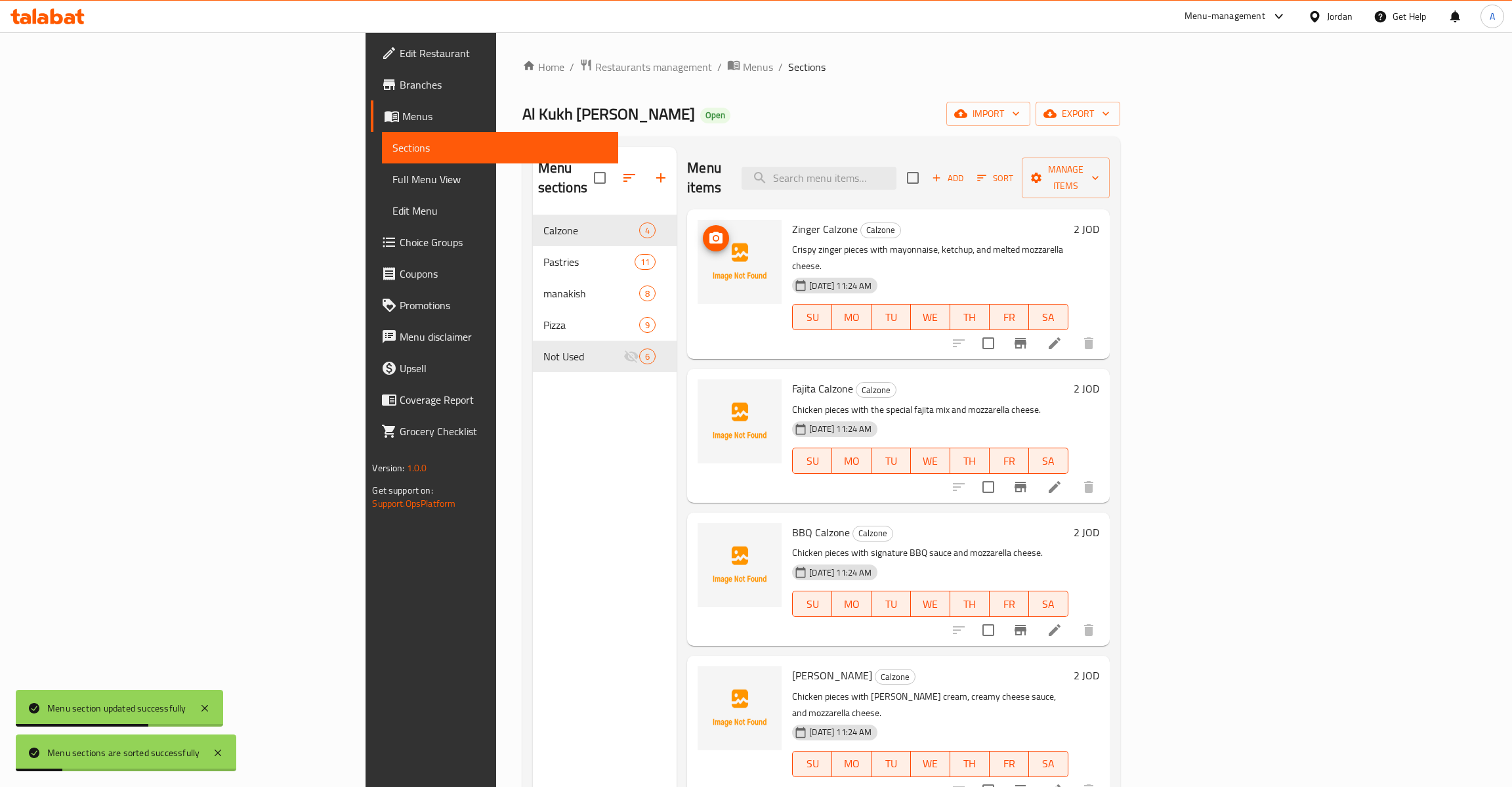
click at [708, 230] on icon "upload picture" at bounding box center [716, 238] width 16 height 16
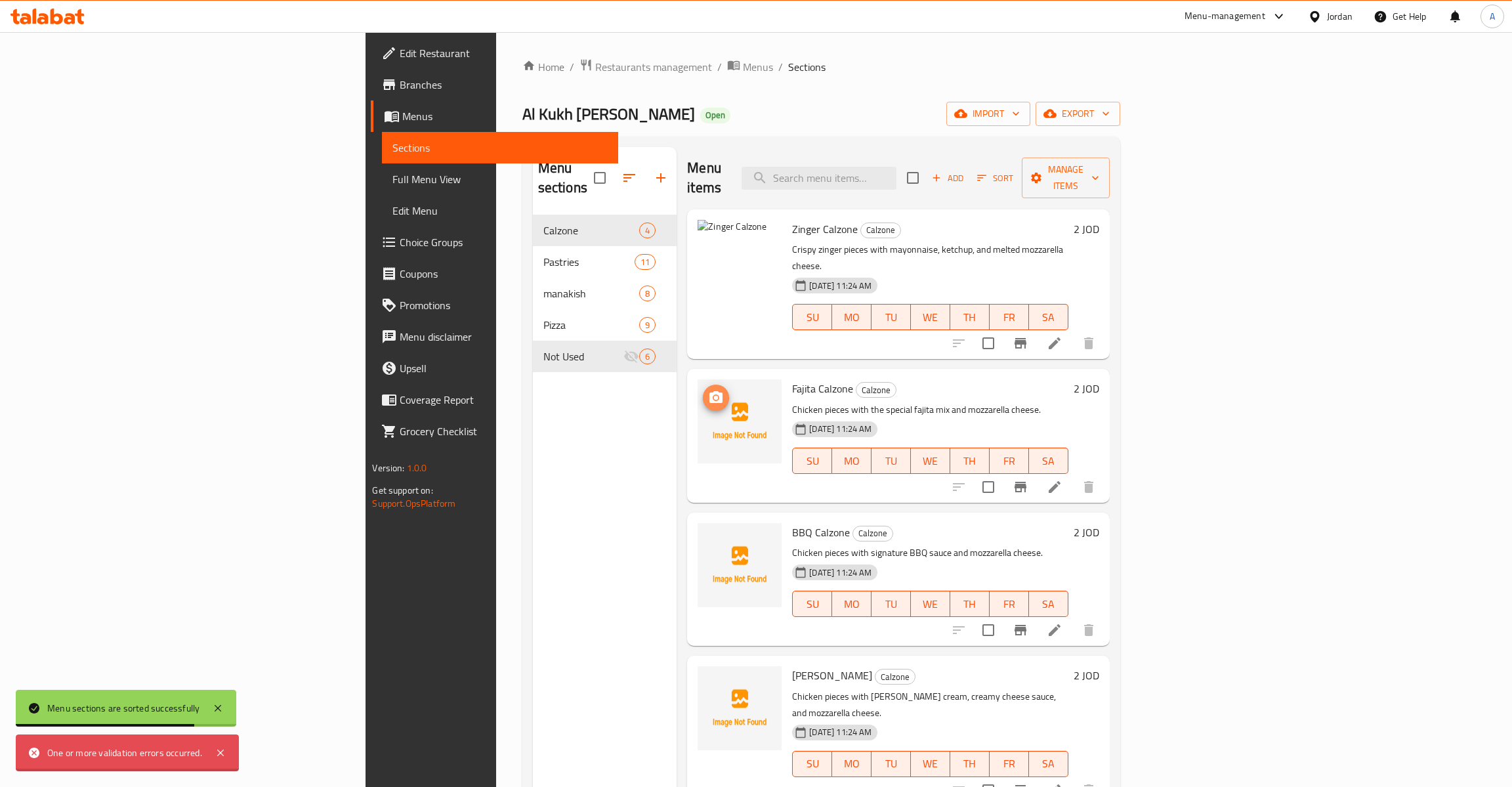
click at [714, 395] on circle "upload picture" at bounding box center [716, 397] width 4 height 4
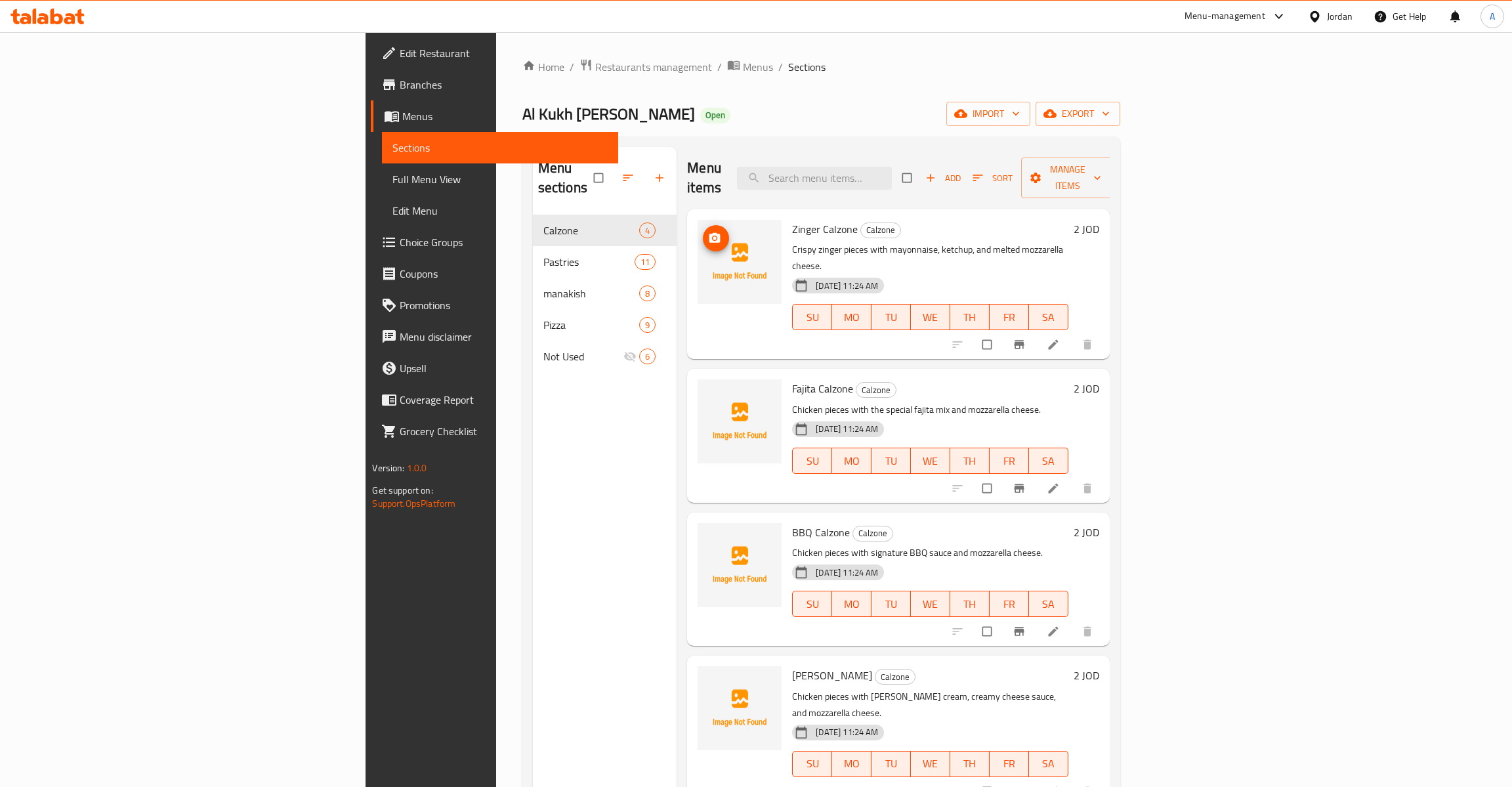
click at [697, 244] on img at bounding box center [739, 262] width 84 height 84
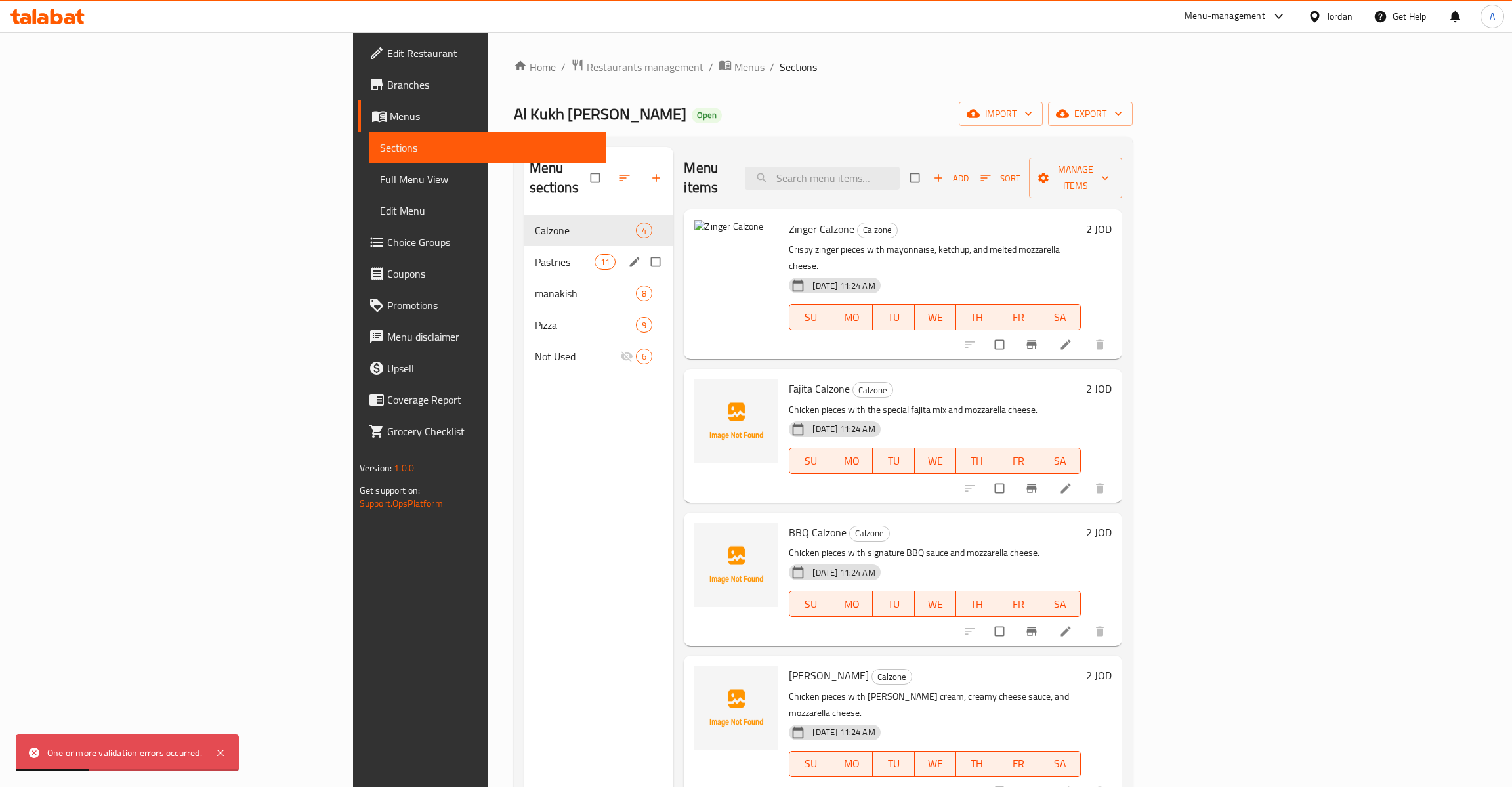
click at [524, 246] on div "Pastries 11" at bounding box center [599, 262] width 149 height 32
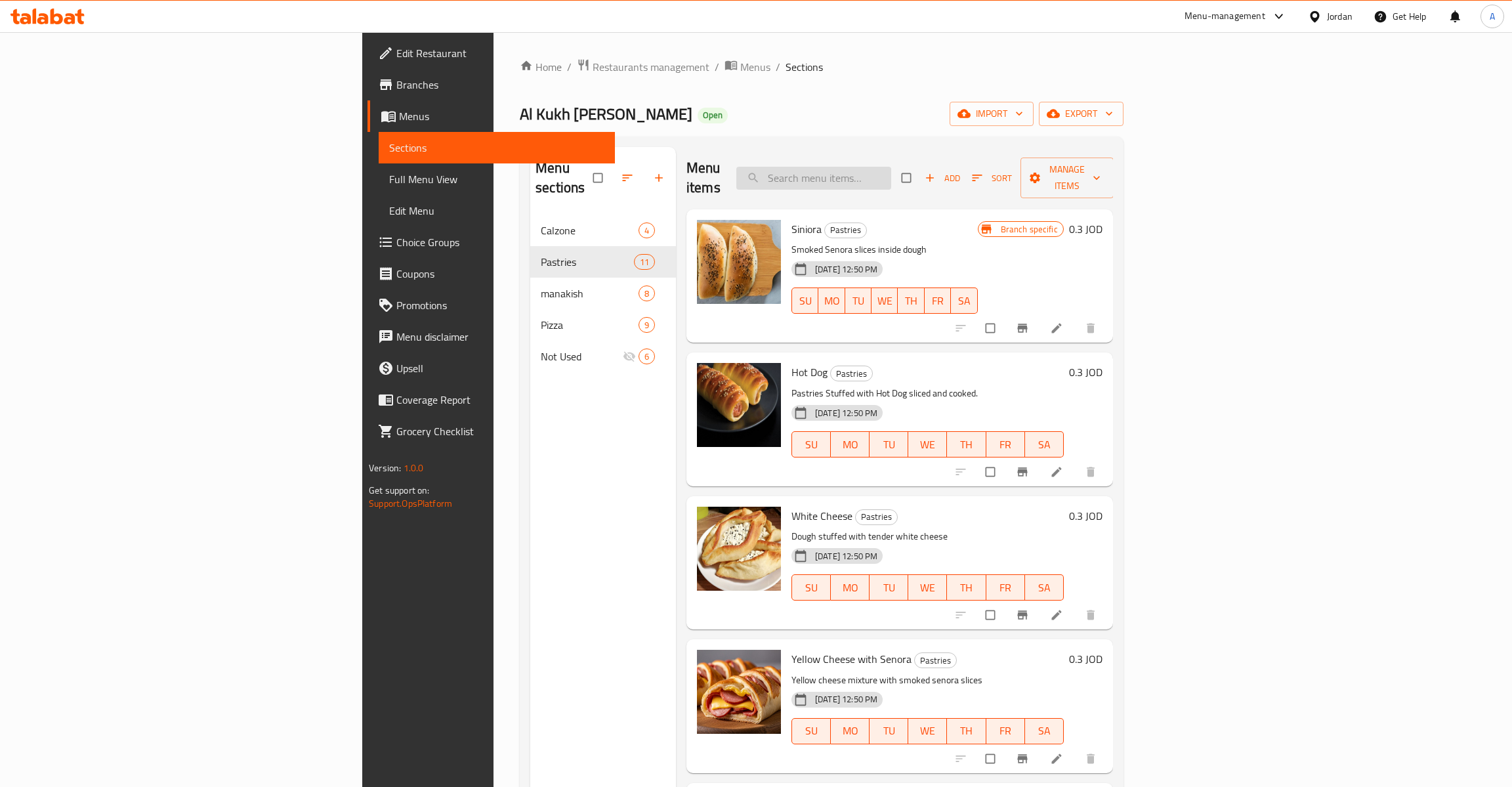
click at [891, 169] on input "search" at bounding box center [814, 178] width 155 height 23
type input "gpl"
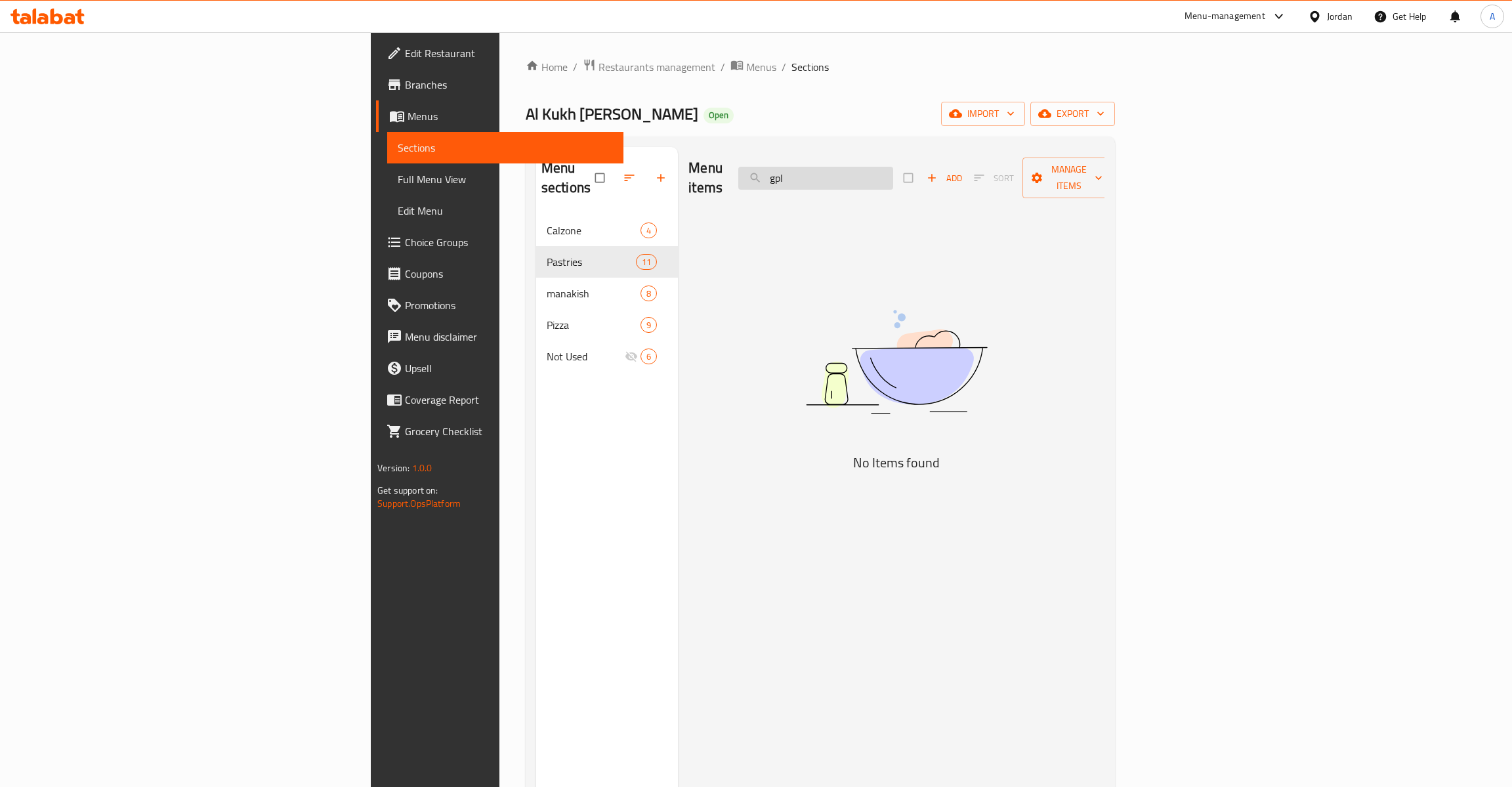
type input "gplm"
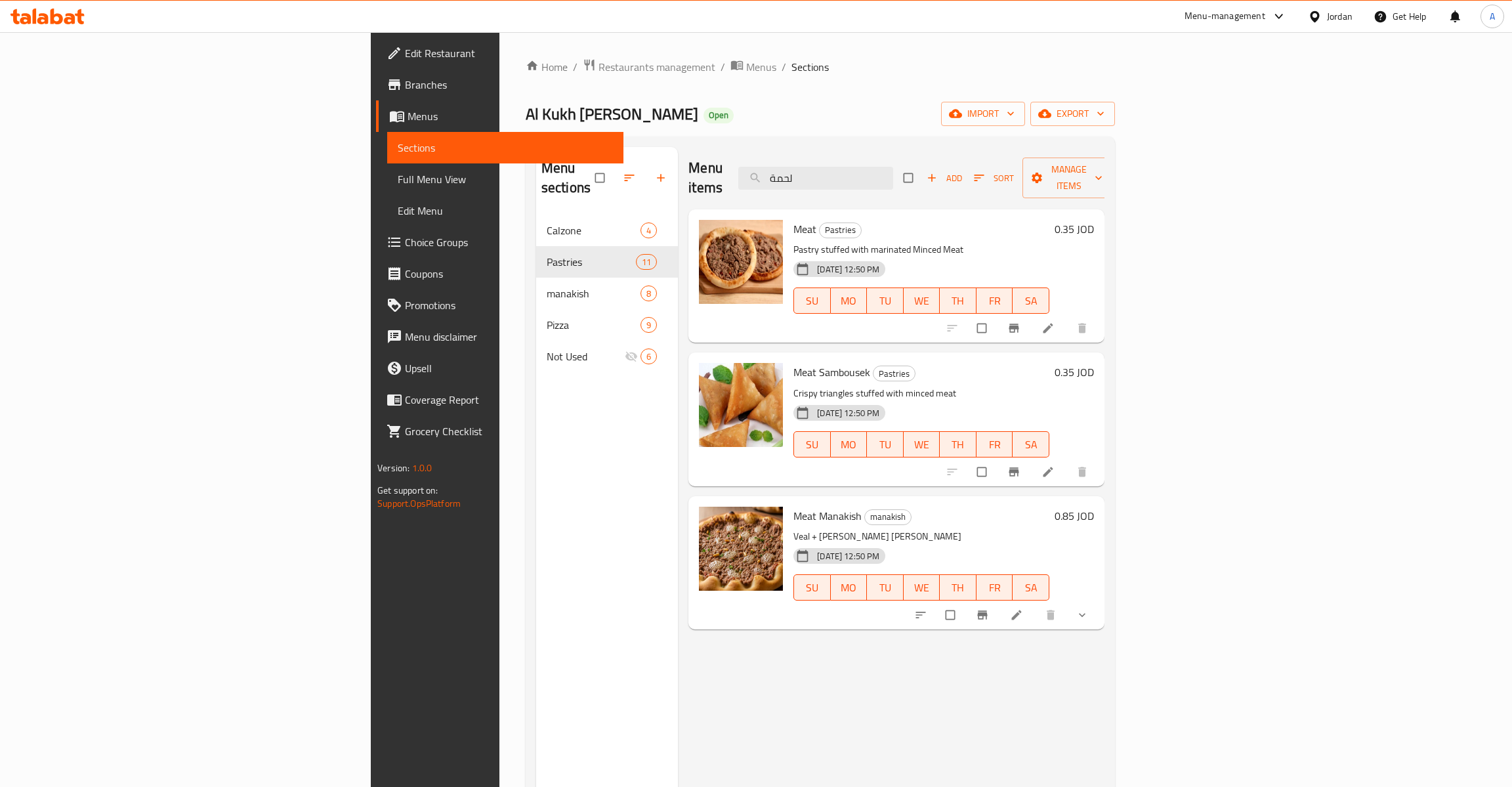
type input "لحمة"
click at [1094, 220] on h6 "0.35 JOD" at bounding box center [1074, 229] width 40 height 18
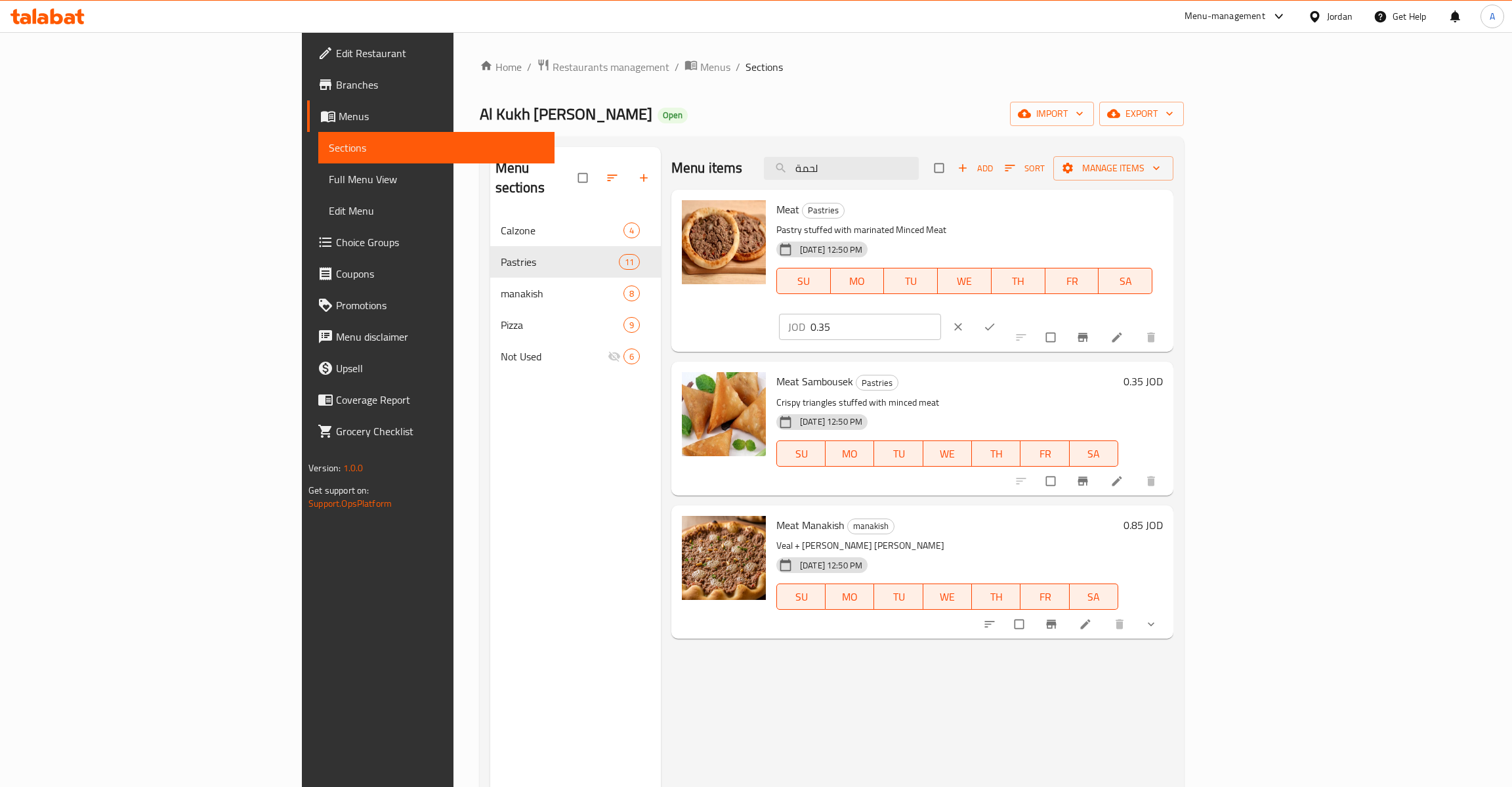
click at [999, 320] on span "ok" at bounding box center [991, 327] width 16 height 13
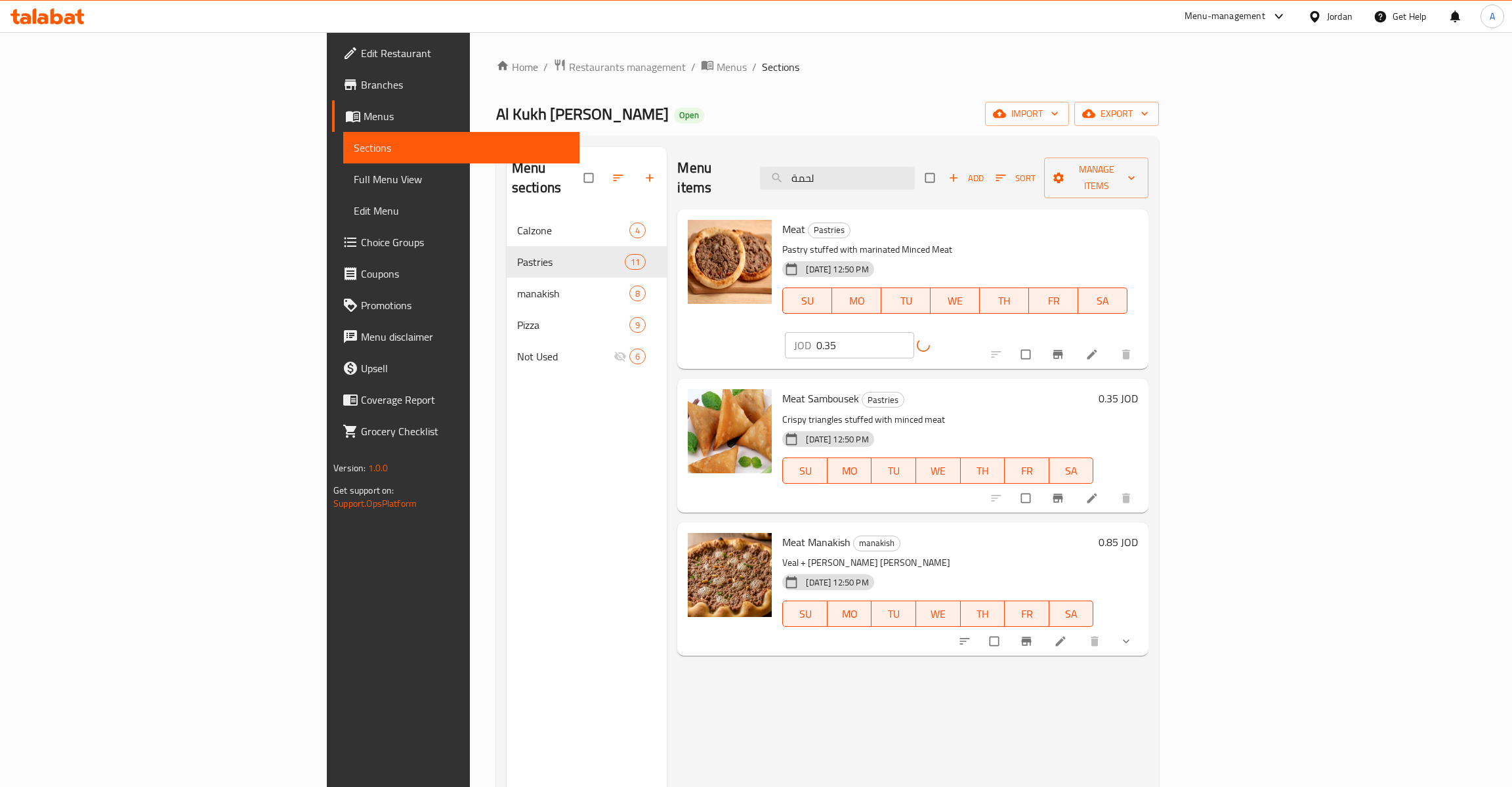
click at [914, 332] on input "0.35" at bounding box center [865, 345] width 98 height 26
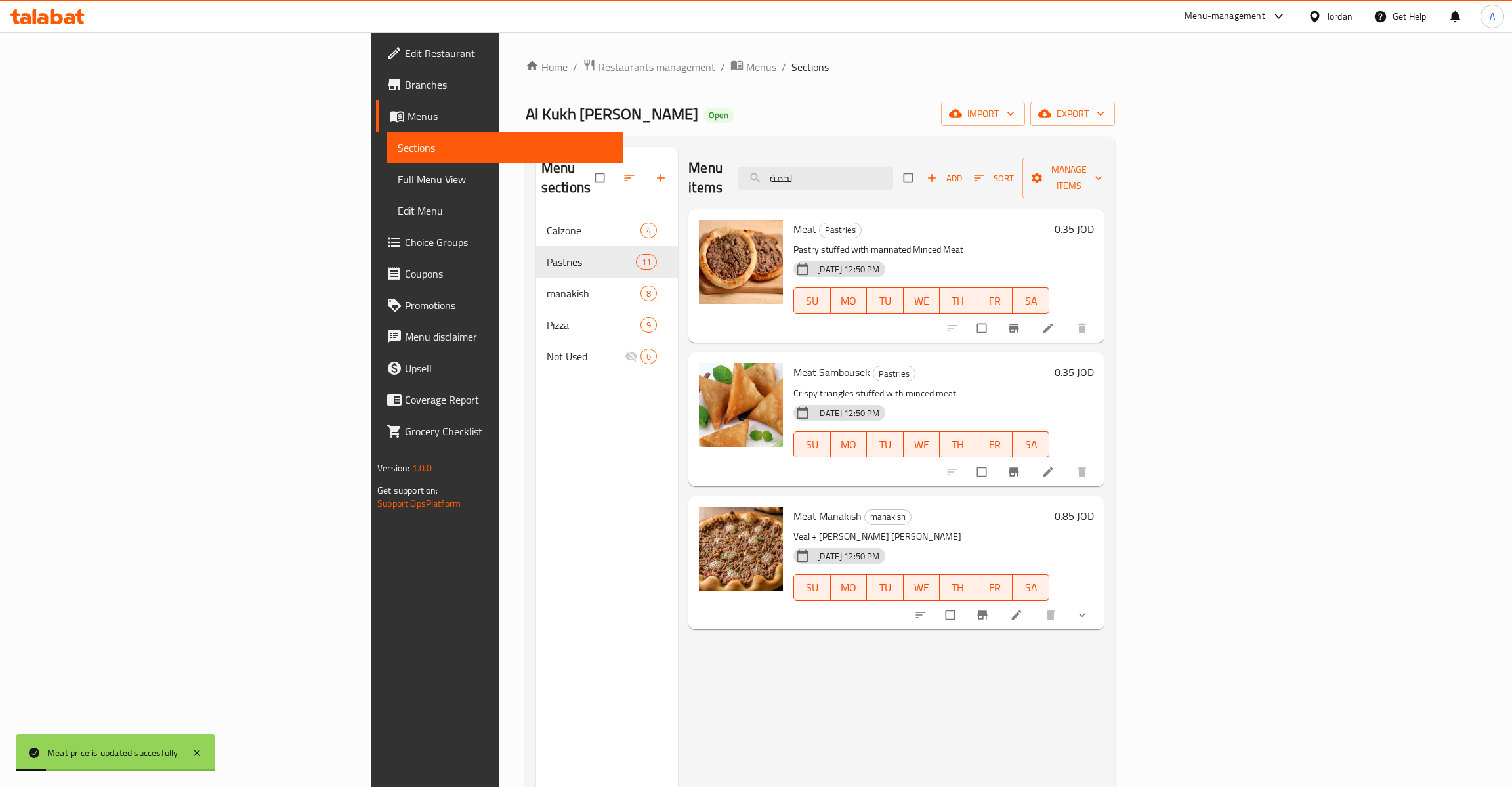
drag, startPoint x: 1373, startPoint y: 217, endPoint x: 1399, endPoint y: 221, distance: 26.3
click at [1049, 220] on h6 "Meat Pastries" at bounding box center [921, 229] width 256 height 18
click at [1094, 220] on div "0.35 JOD" at bounding box center [1072, 229] width 44 height 18
click at [1094, 220] on h6 "0.35 JOD" at bounding box center [1074, 229] width 40 height 18
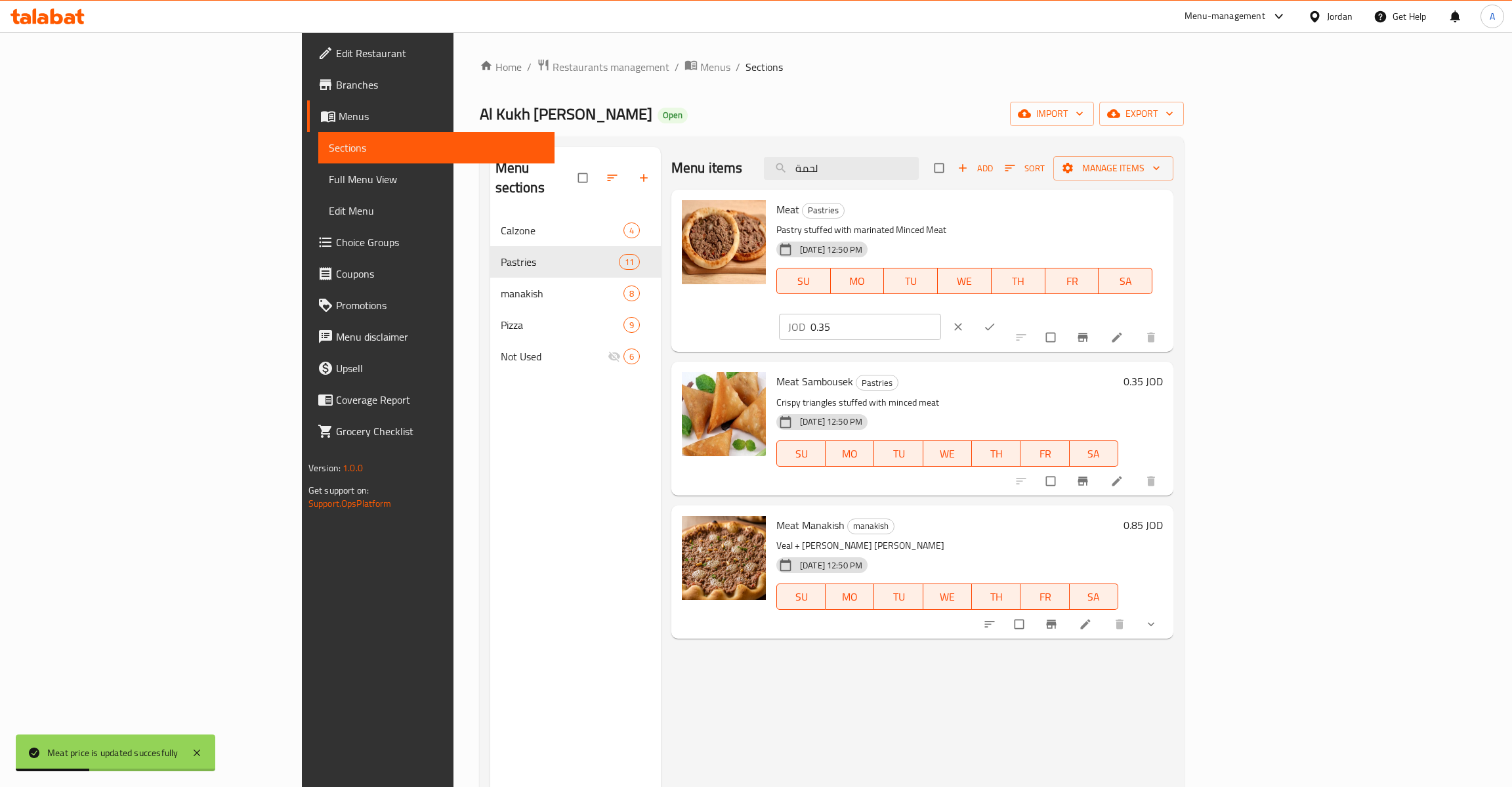
click at [941, 314] on input "0.35" at bounding box center [875, 327] width 130 height 26
drag, startPoint x: 1224, startPoint y: 199, endPoint x: 1153, endPoint y: 229, distance: 77.1
click at [1158, 206] on div "Meat Pastries Pastry stuffed with marinated Minced Meat 10-09-2025 12:50 PM SU …" at bounding box center [964, 255] width 387 height 123
click at [1152, 229] on p "Pastry stuffed with marinated Minced Meat" at bounding box center [964, 229] width 376 height 17
click at [965, 320] on icon "clear" at bounding box center [958, 327] width 13 height 13
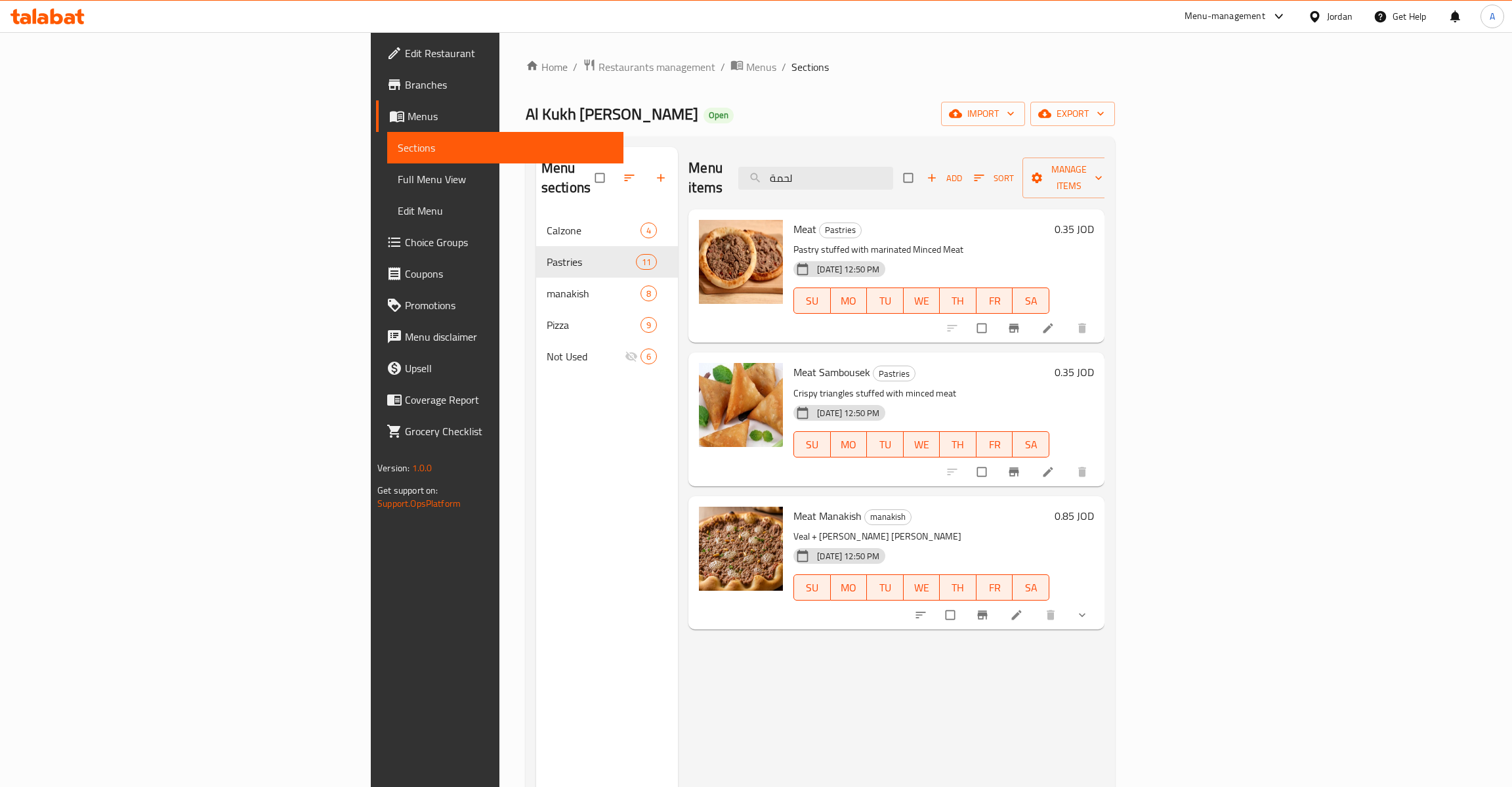
click at [1049, 241] on p "Pastry stuffed with marinated Minced Meat" at bounding box center [921, 249] width 256 height 17
click at [1054, 297] on div "SU MO TU WE TH FR SA" at bounding box center [921, 301] width 266 height 36
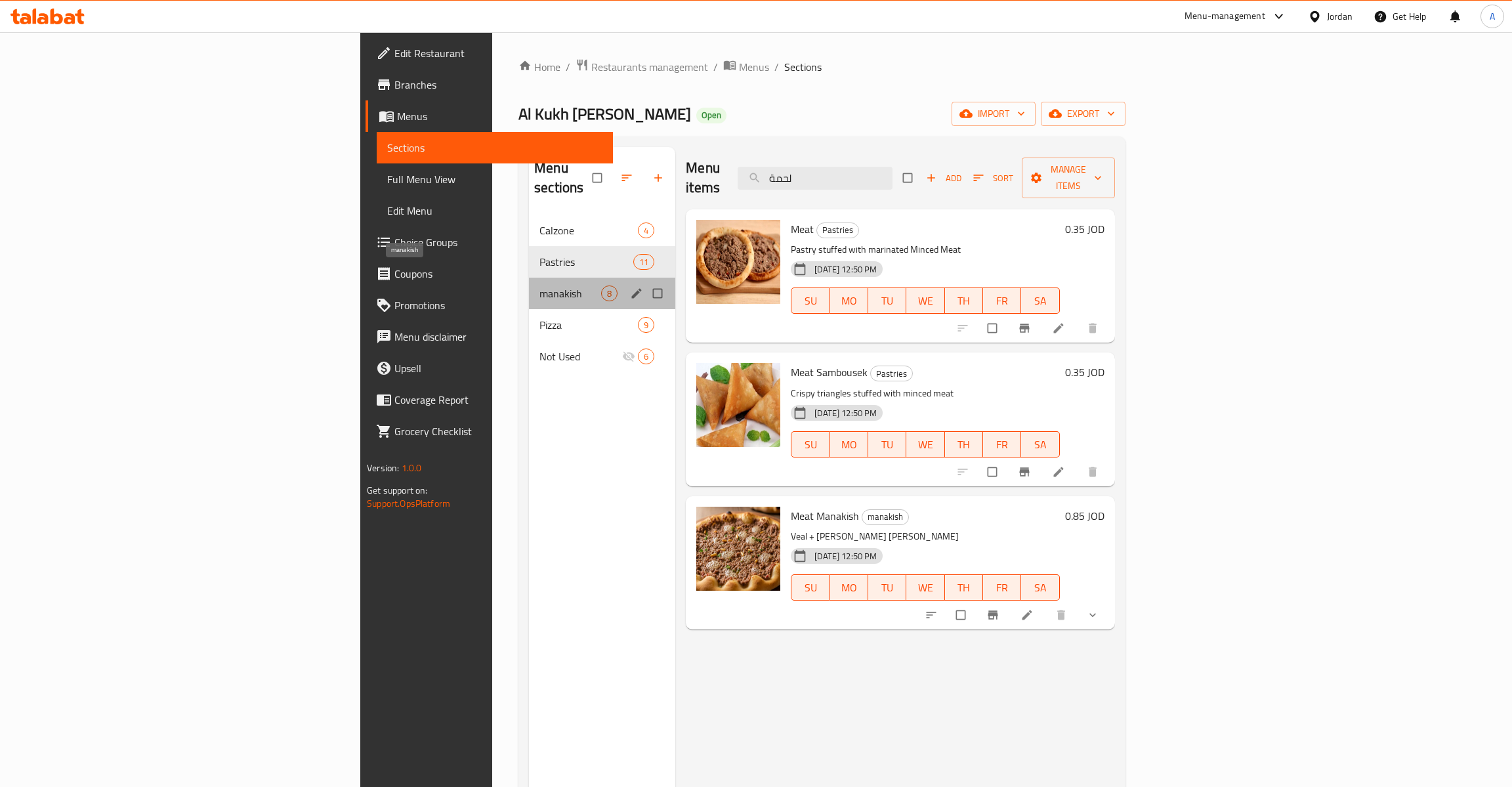
click at [539, 286] on span "manakish" at bounding box center [570, 293] width 62 height 16
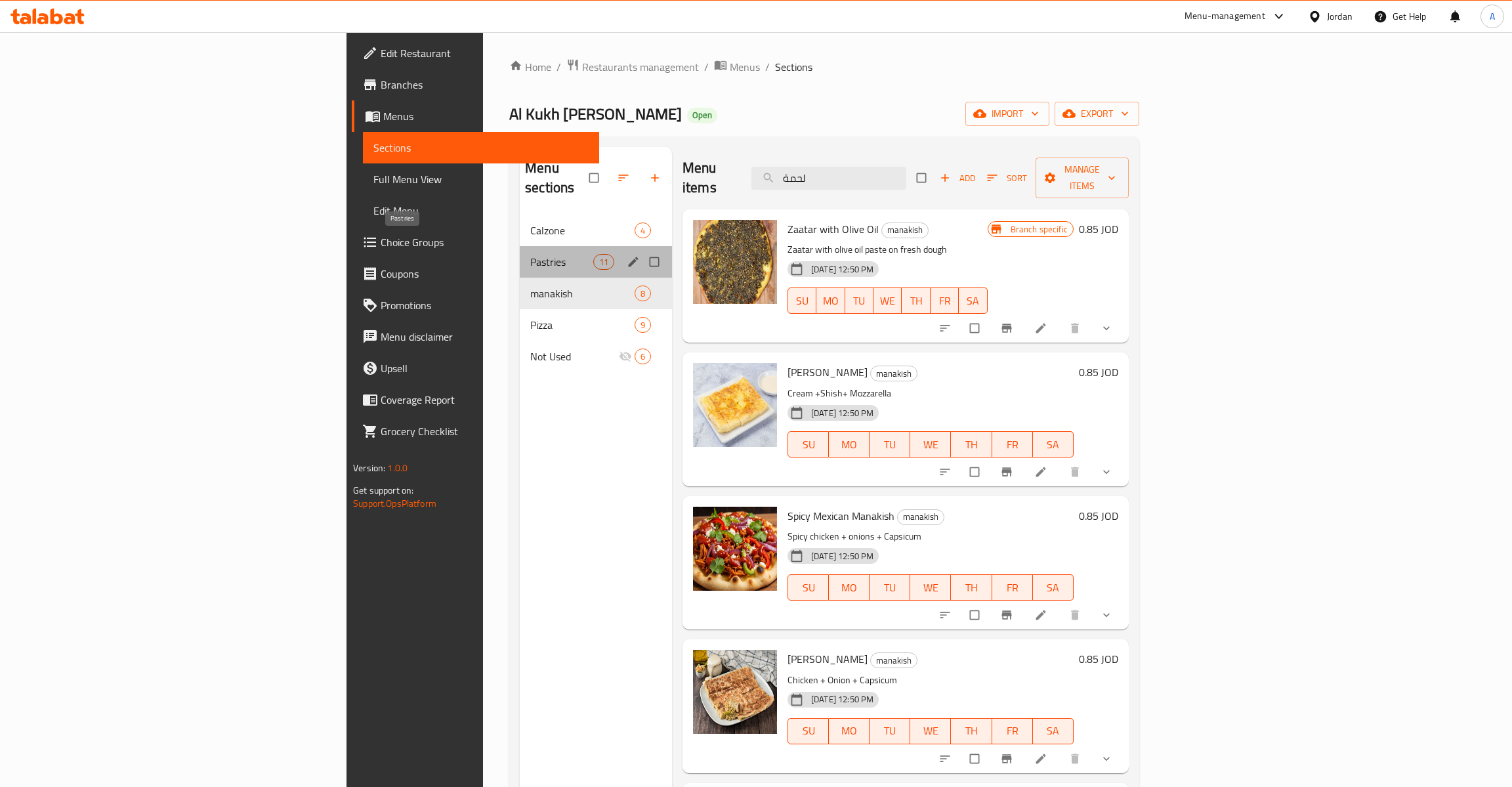
click at [530, 254] on span "Pastries" at bounding box center [561, 262] width 63 height 16
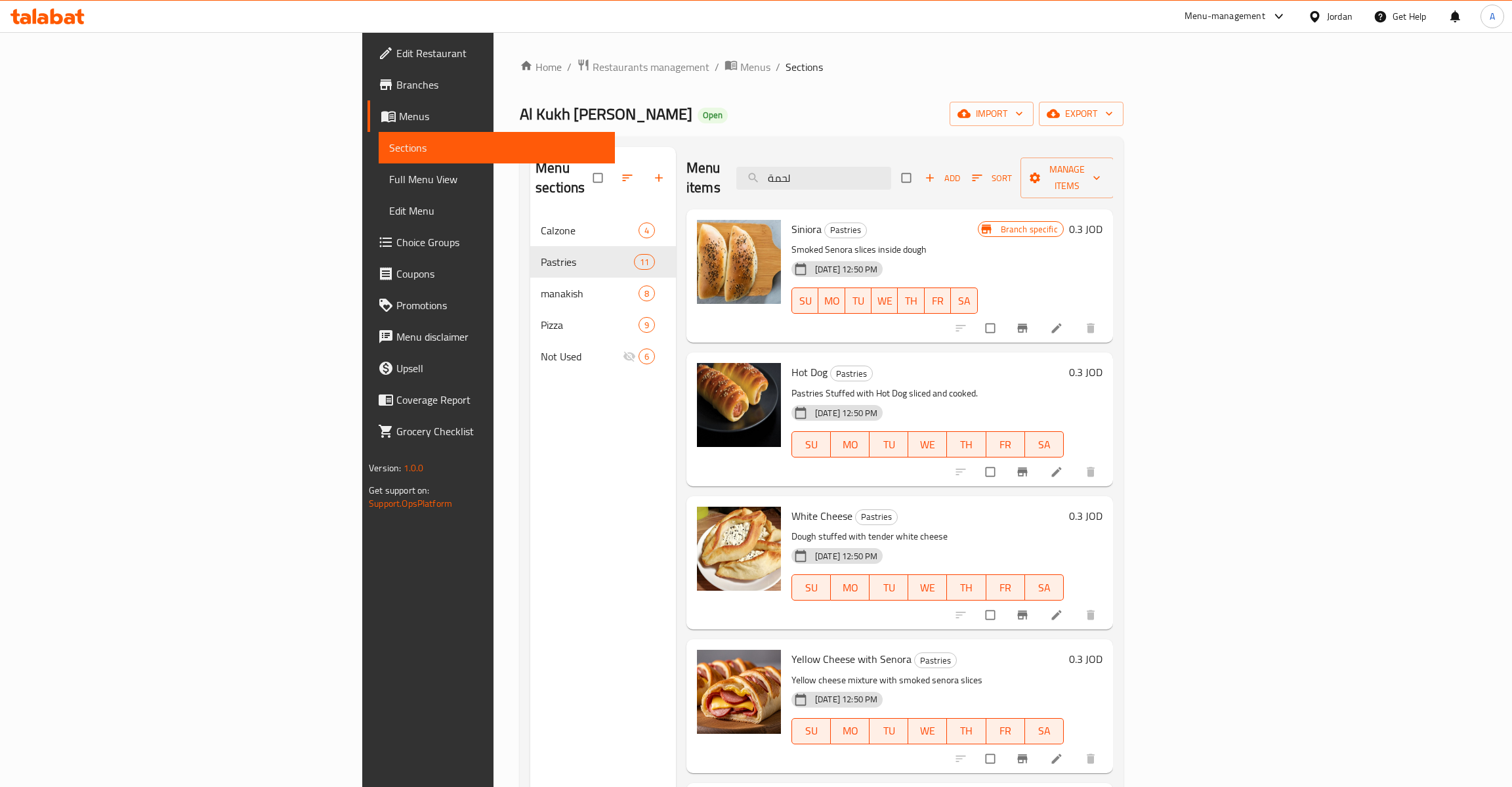
click at [1102, 220] on h6 "0.3 JOD" at bounding box center [1086, 229] width 33 height 18
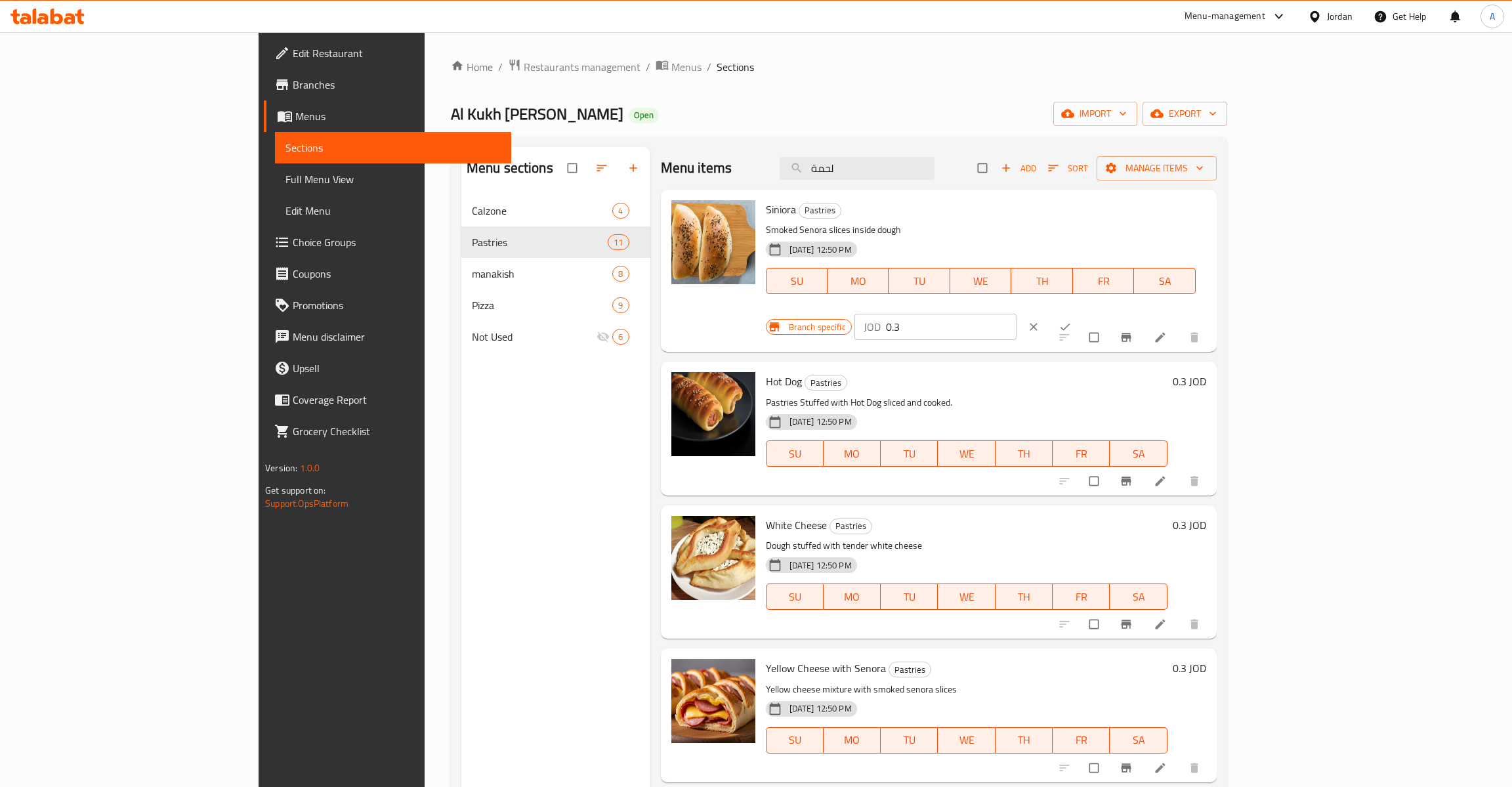
click at [1016, 314] on input "0.3" at bounding box center [951, 327] width 130 height 26
type input "0.35"
click button "ok" at bounding box center [1067, 327] width 32 height 29
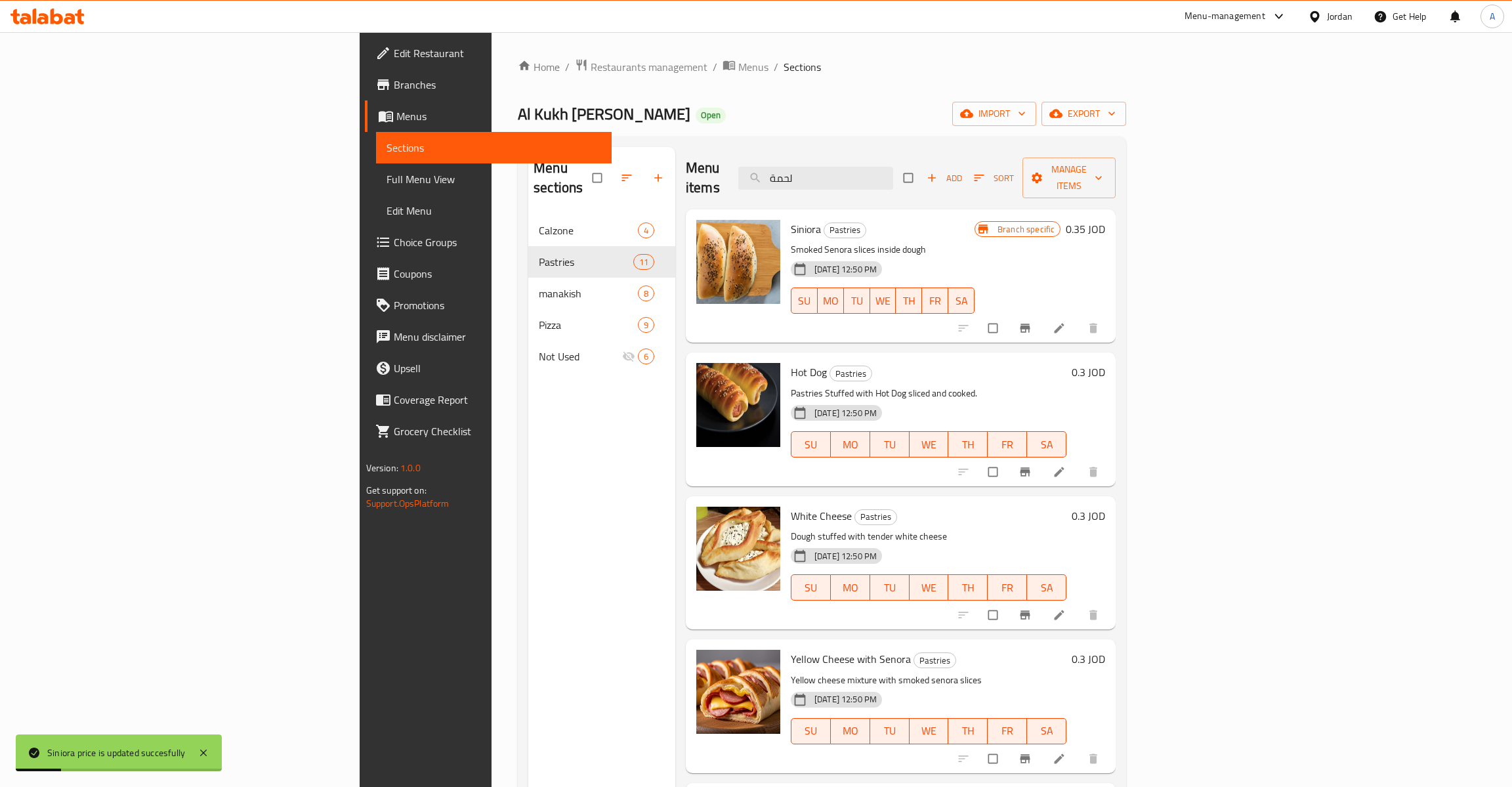
click at [1105, 363] on h6 "0.3 JOD" at bounding box center [1088, 372] width 33 height 18
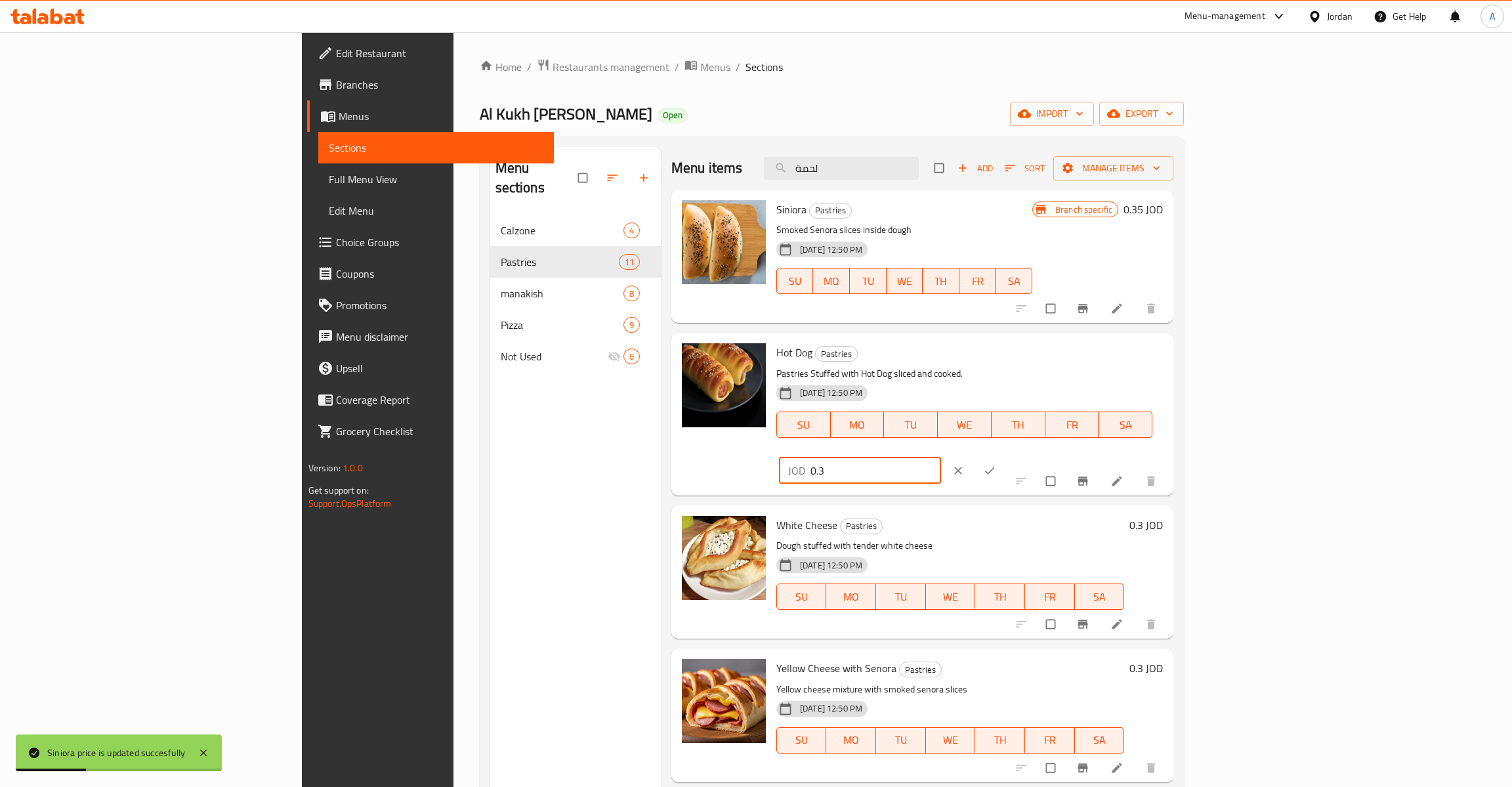
click at [941, 457] on input "0.3" at bounding box center [875, 470] width 130 height 26
type input "0.35"
click button "ok" at bounding box center [991, 471] width 32 height 29
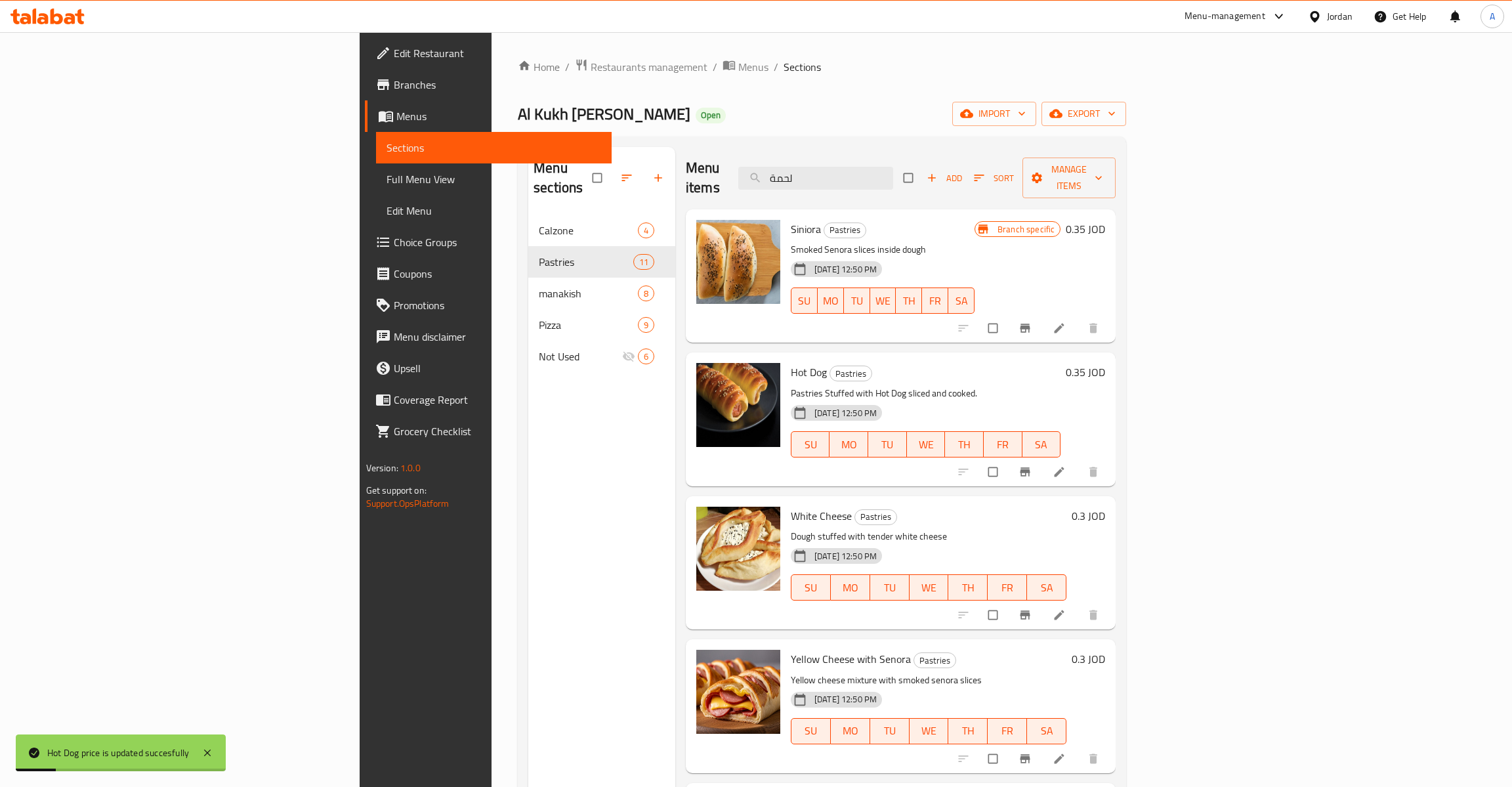
click at [1105, 507] on h6 "0.3 JOD" at bounding box center [1088, 516] width 33 height 18
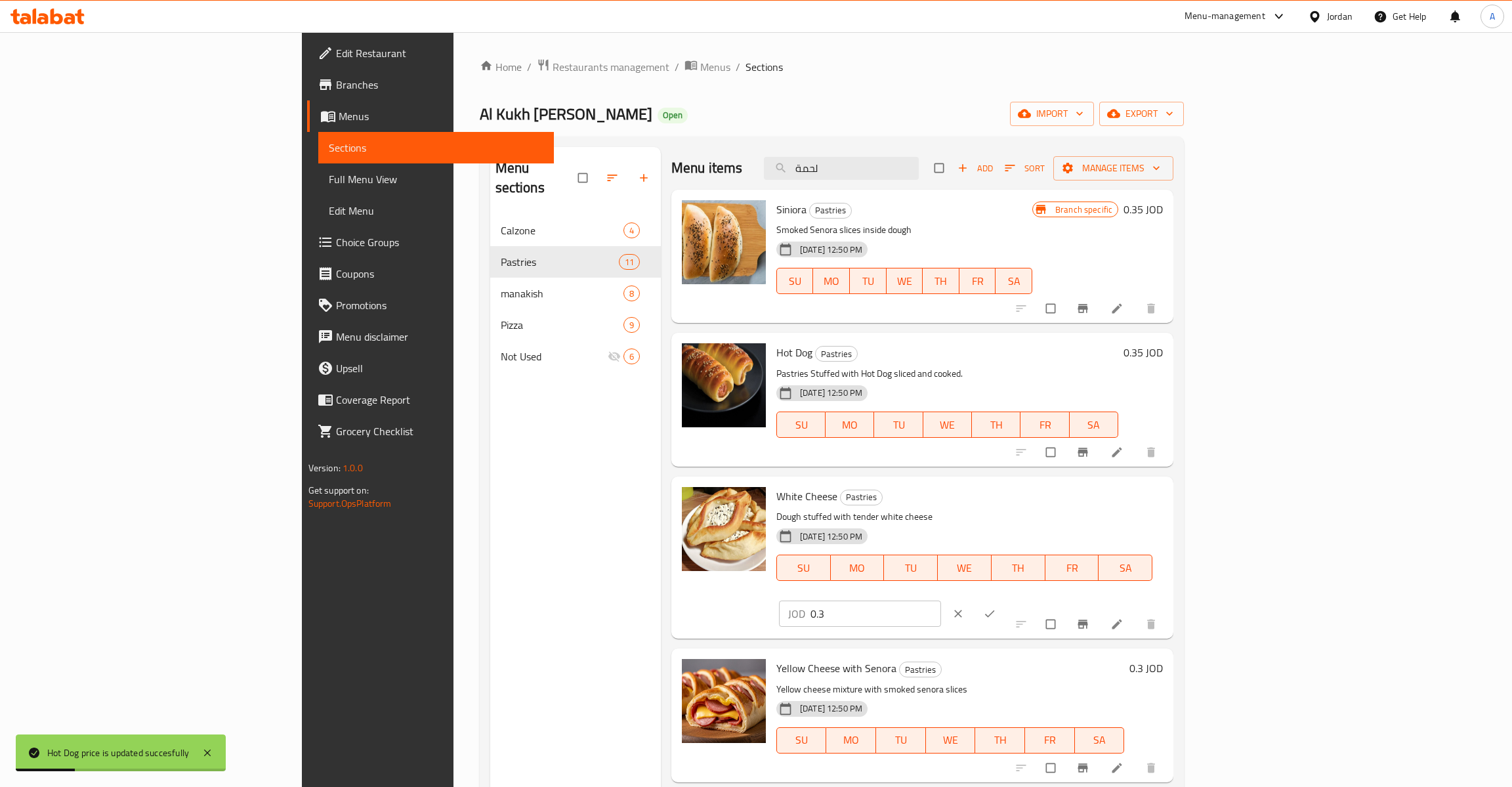
click at [941, 600] on input "0.3" at bounding box center [875, 613] width 130 height 26
type input "0.35"
click button "ok" at bounding box center [991, 614] width 32 height 29
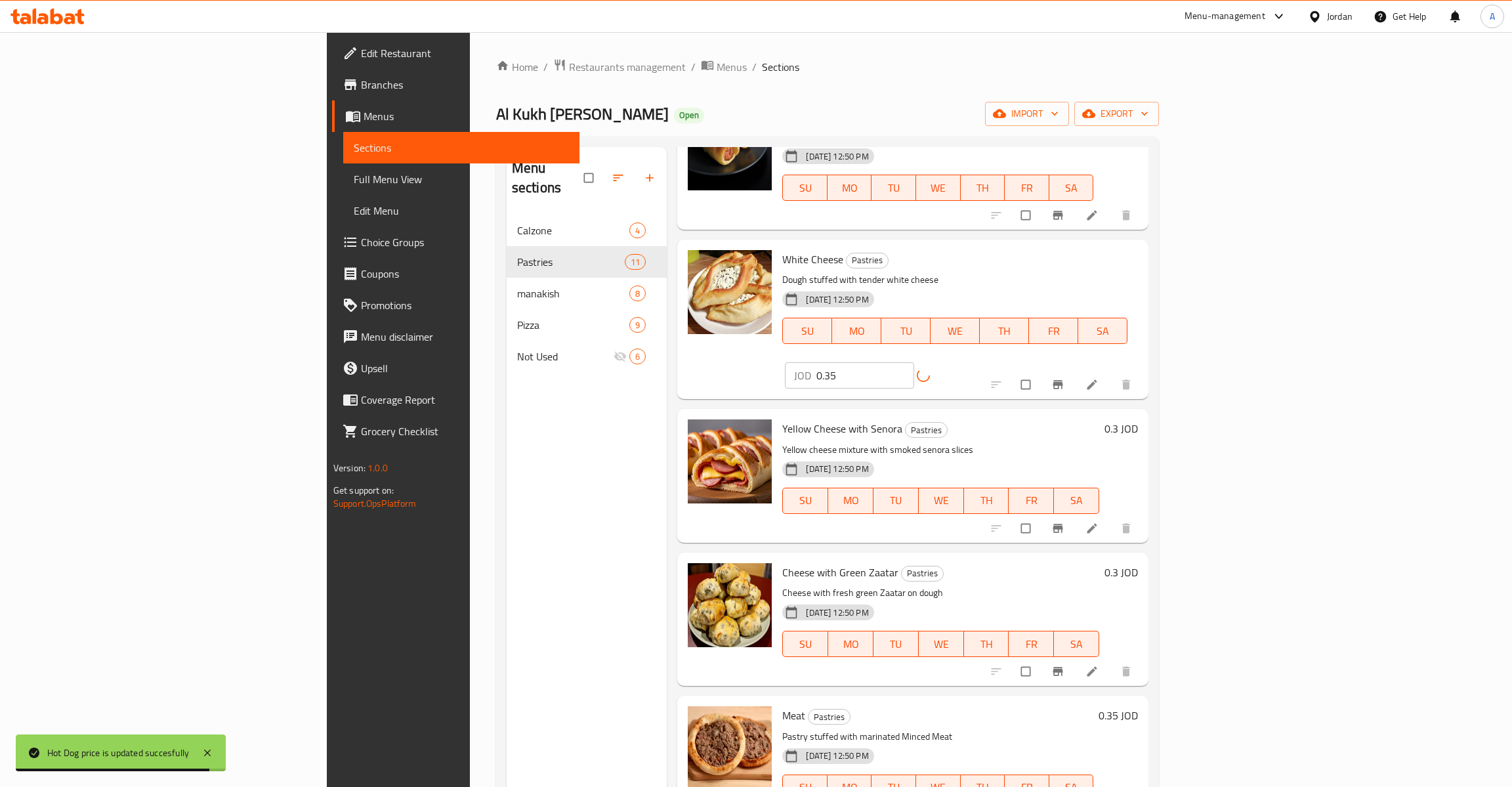
scroll to position [312, 0]
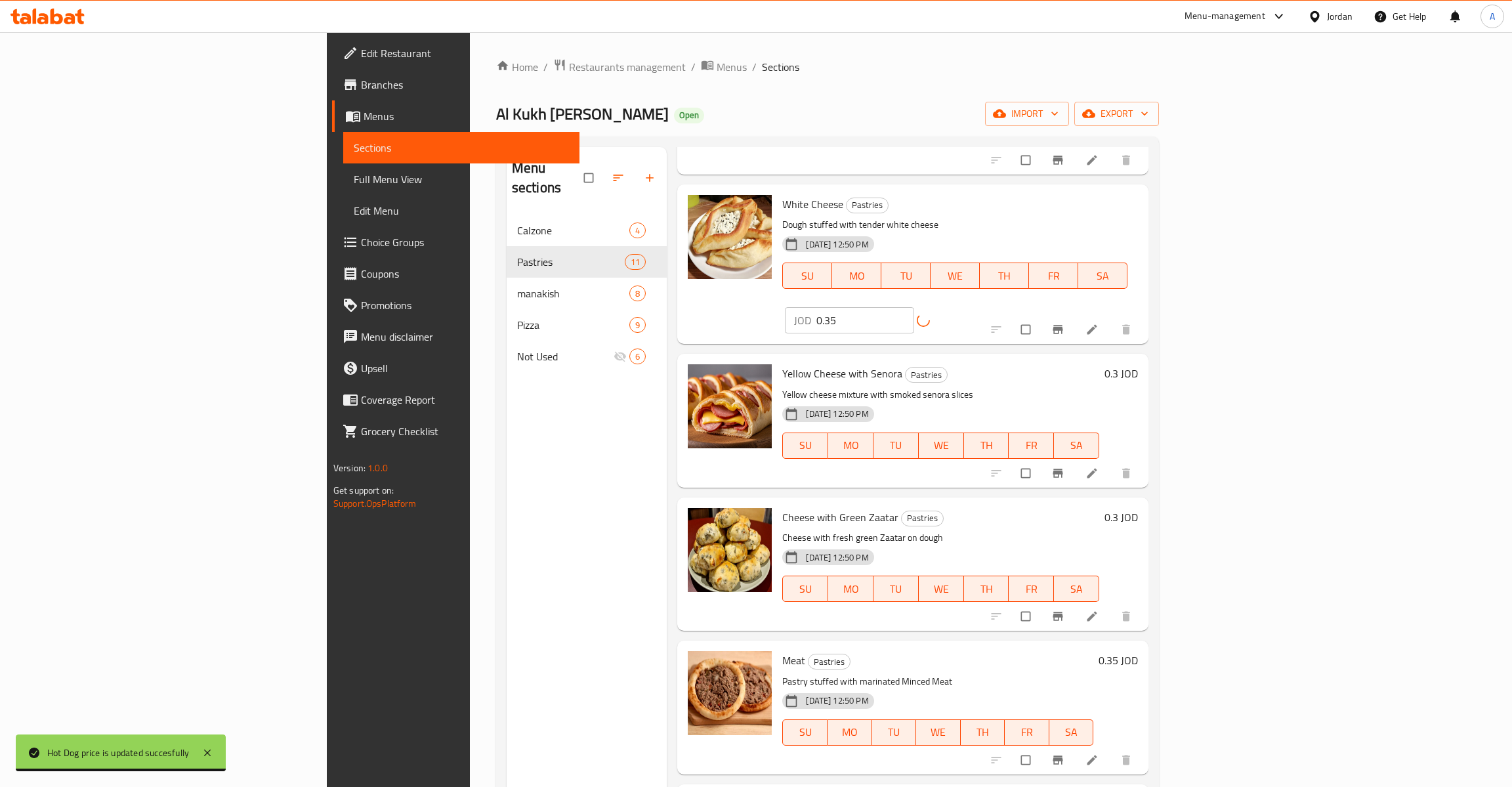
click at [1138, 365] on h6 "0.3 JOD" at bounding box center [1121, 373] width 33 height 18
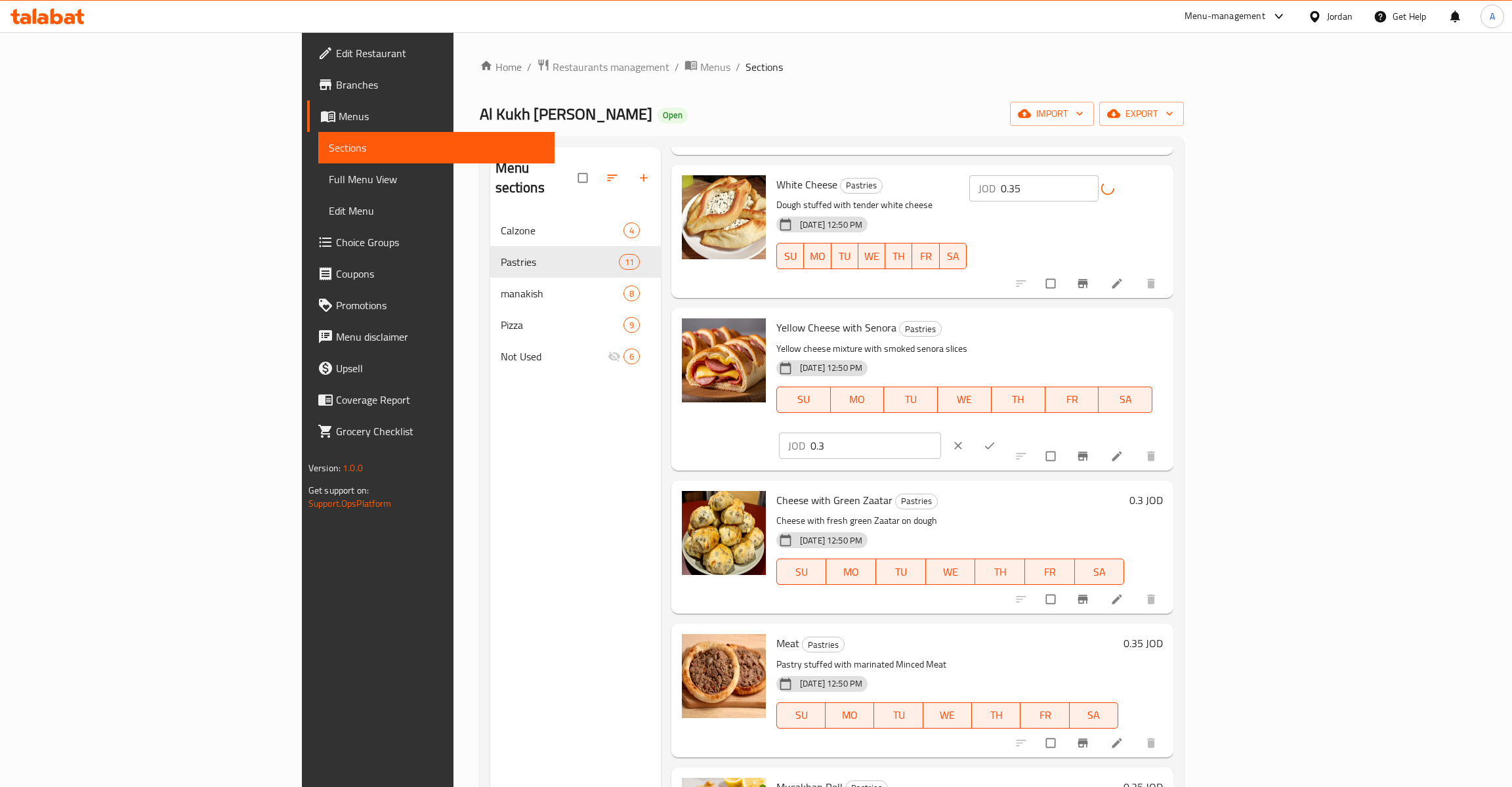
click at [941, 433] on input "0.3" at bounding box center [875, 445] width 130 height 26
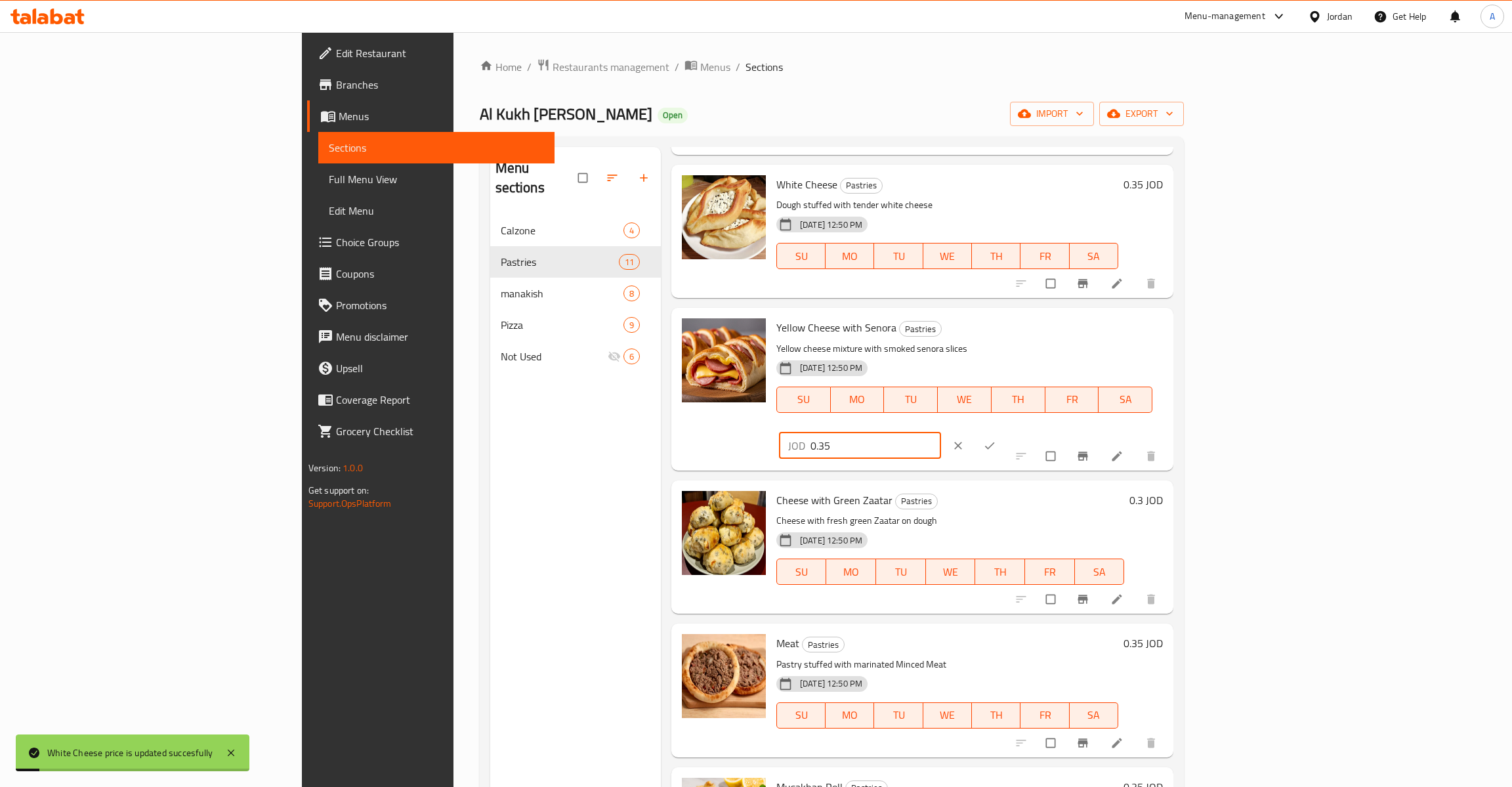
type input "0.35"
click button "ok" at bounding box center [991, 445] width 32 height 29
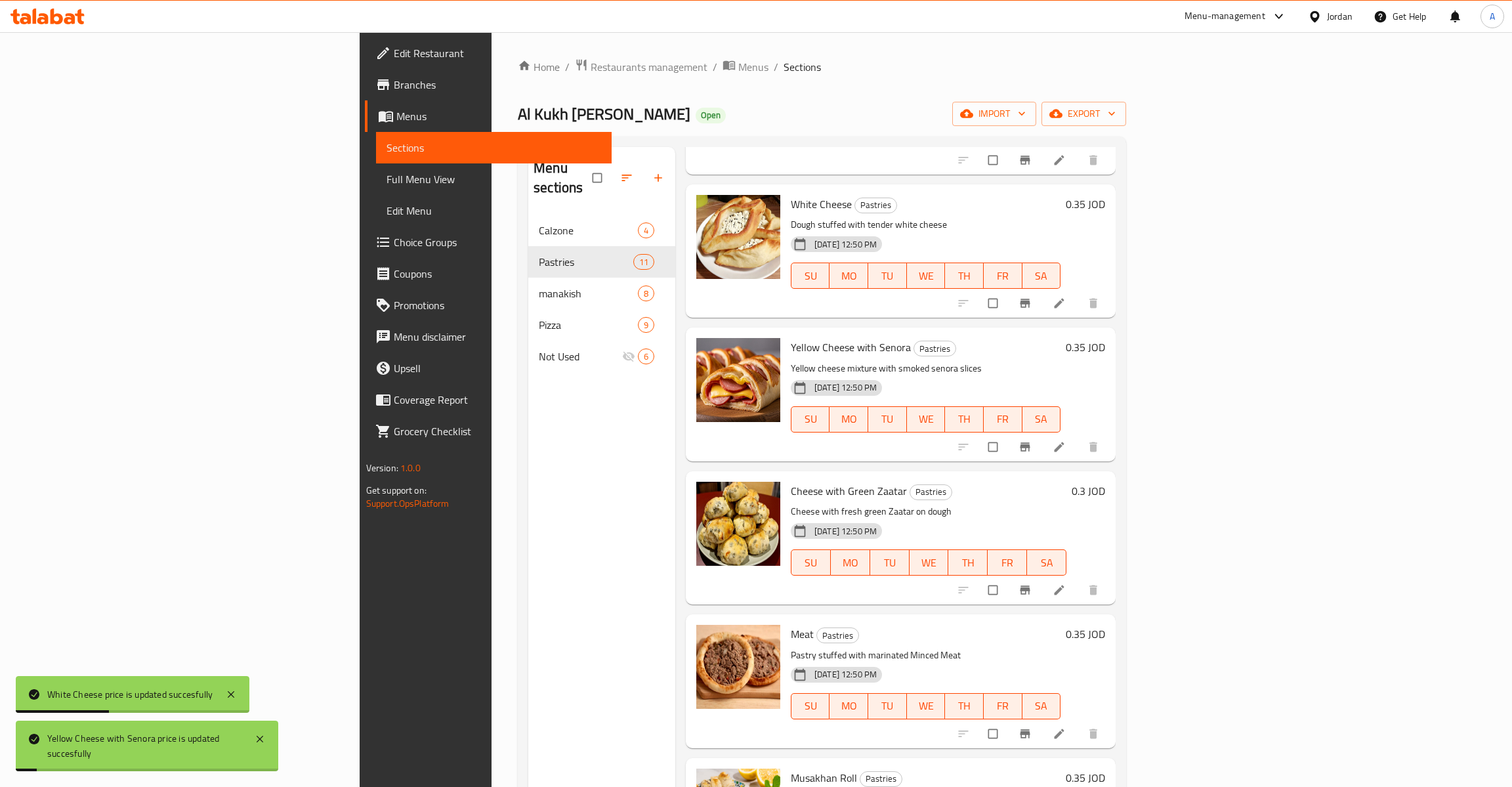
scroll to position [415, 0]
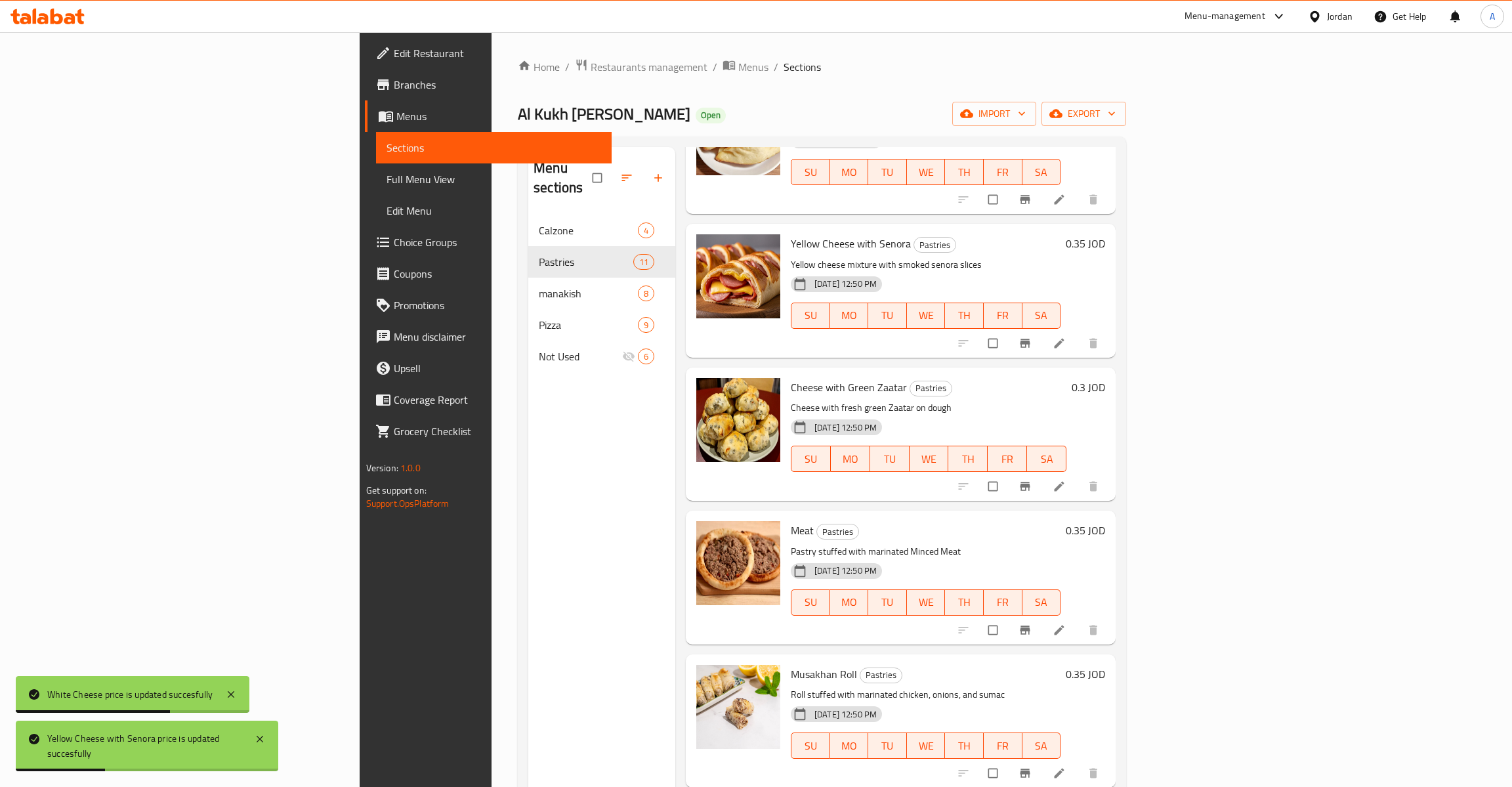
click at [1105, 378] on h6 "0.3 JOD" at bounding box center [1088, 387] width 33 height 18
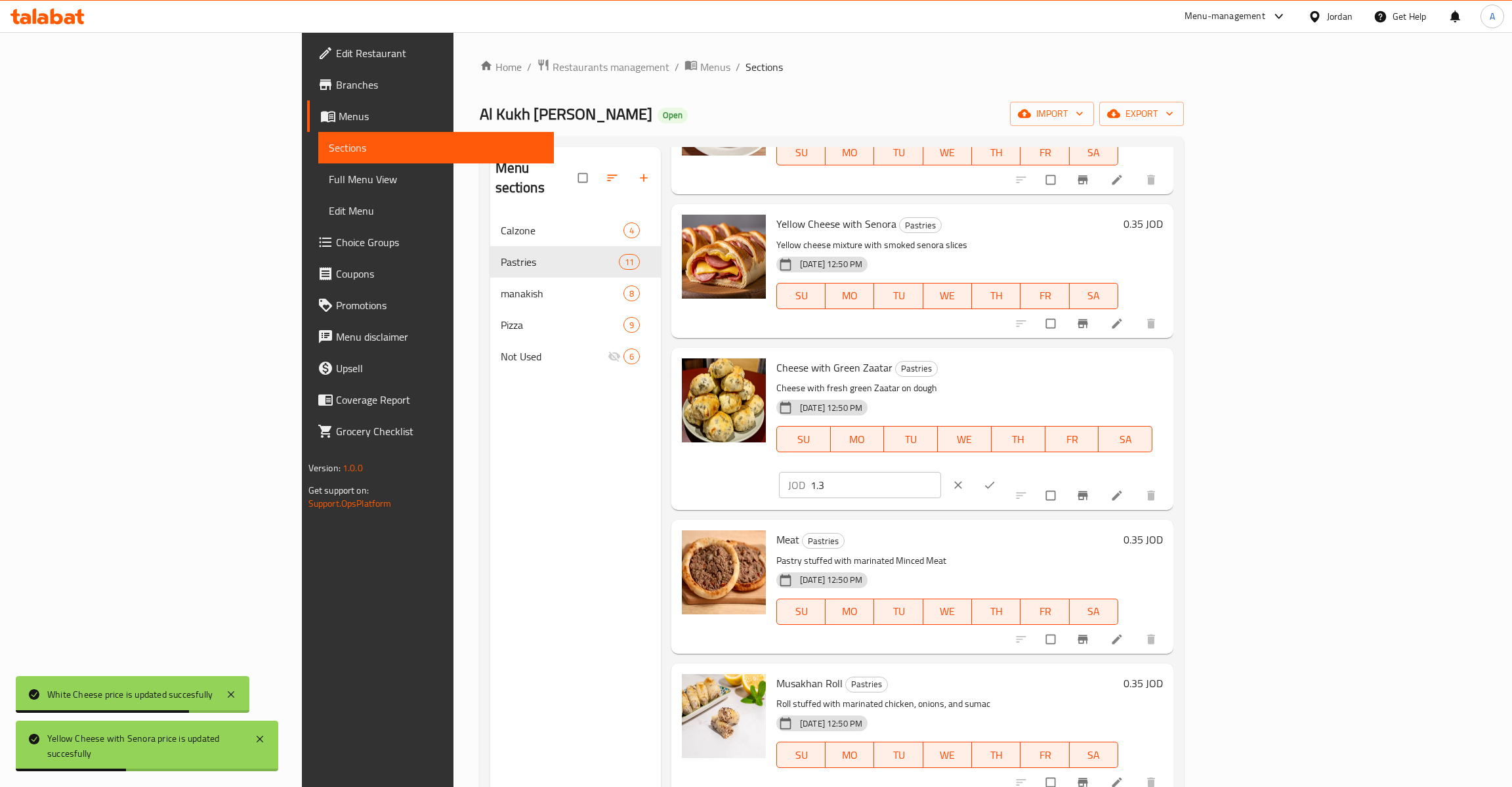
click at [941, 472] on input "1.3" at bounding box center [875, 485] width 130 height 26
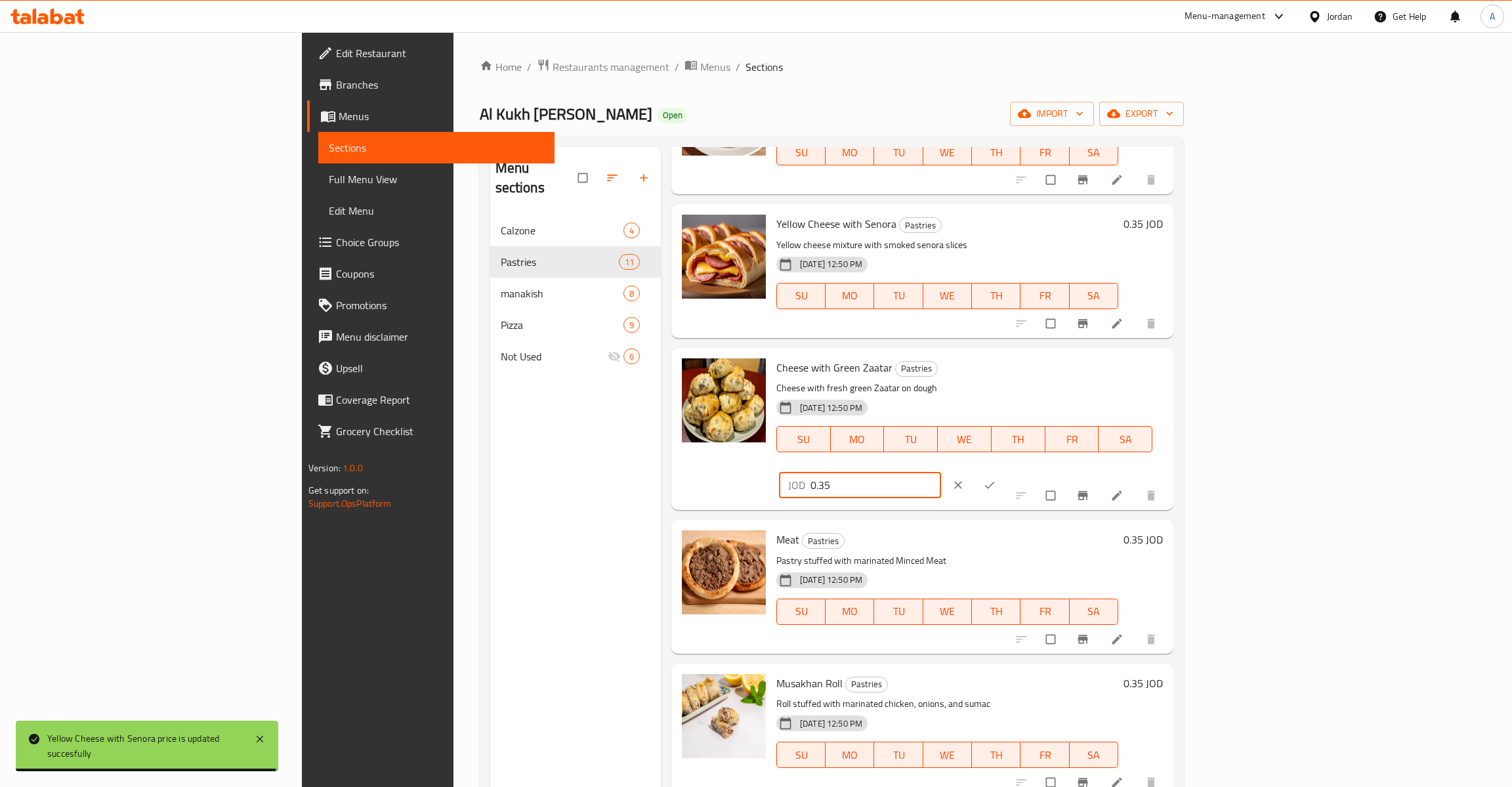
type input "0.35"
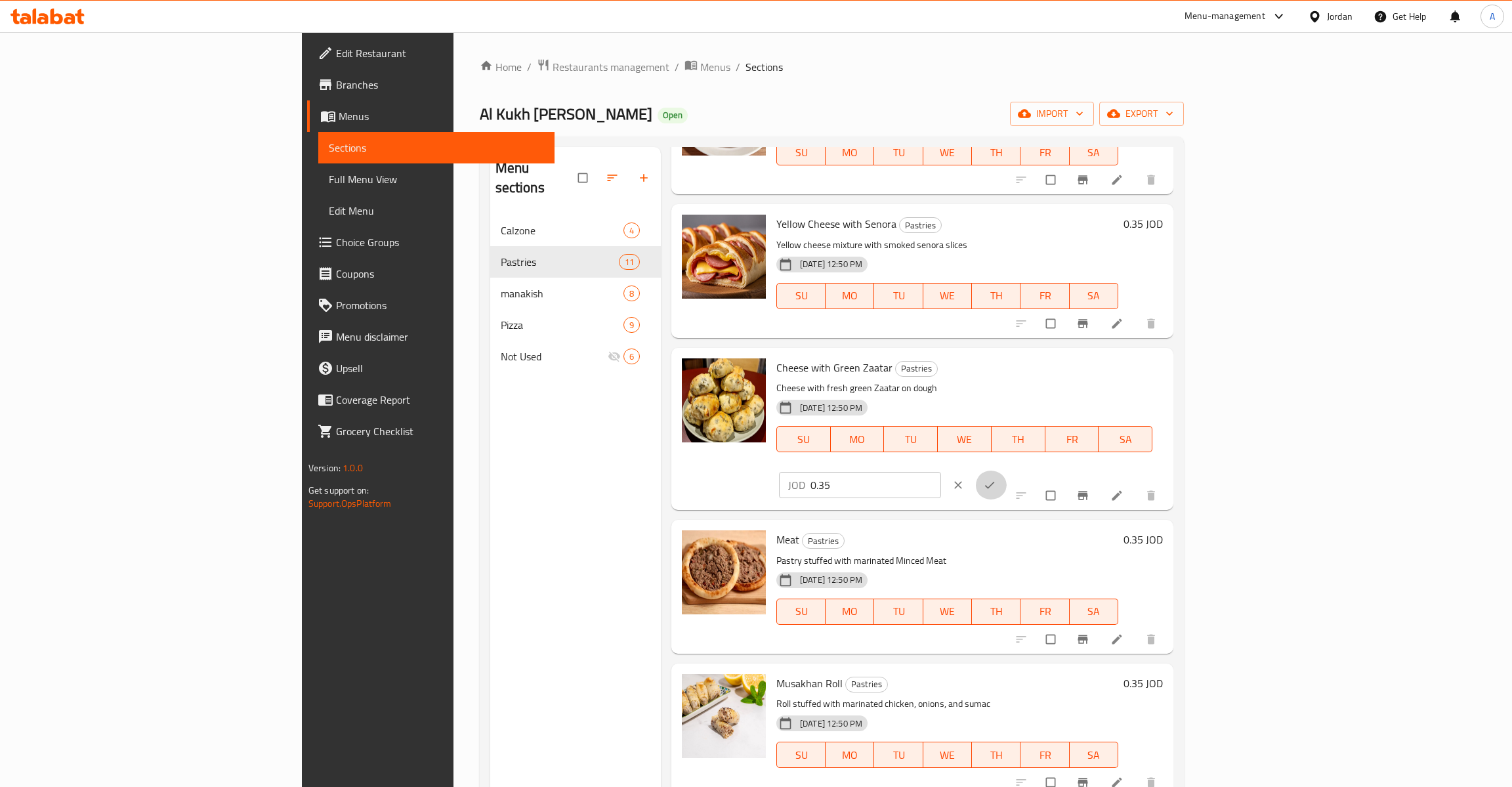
click button "ok" at bounding box center [991, 485] width 32 height 29
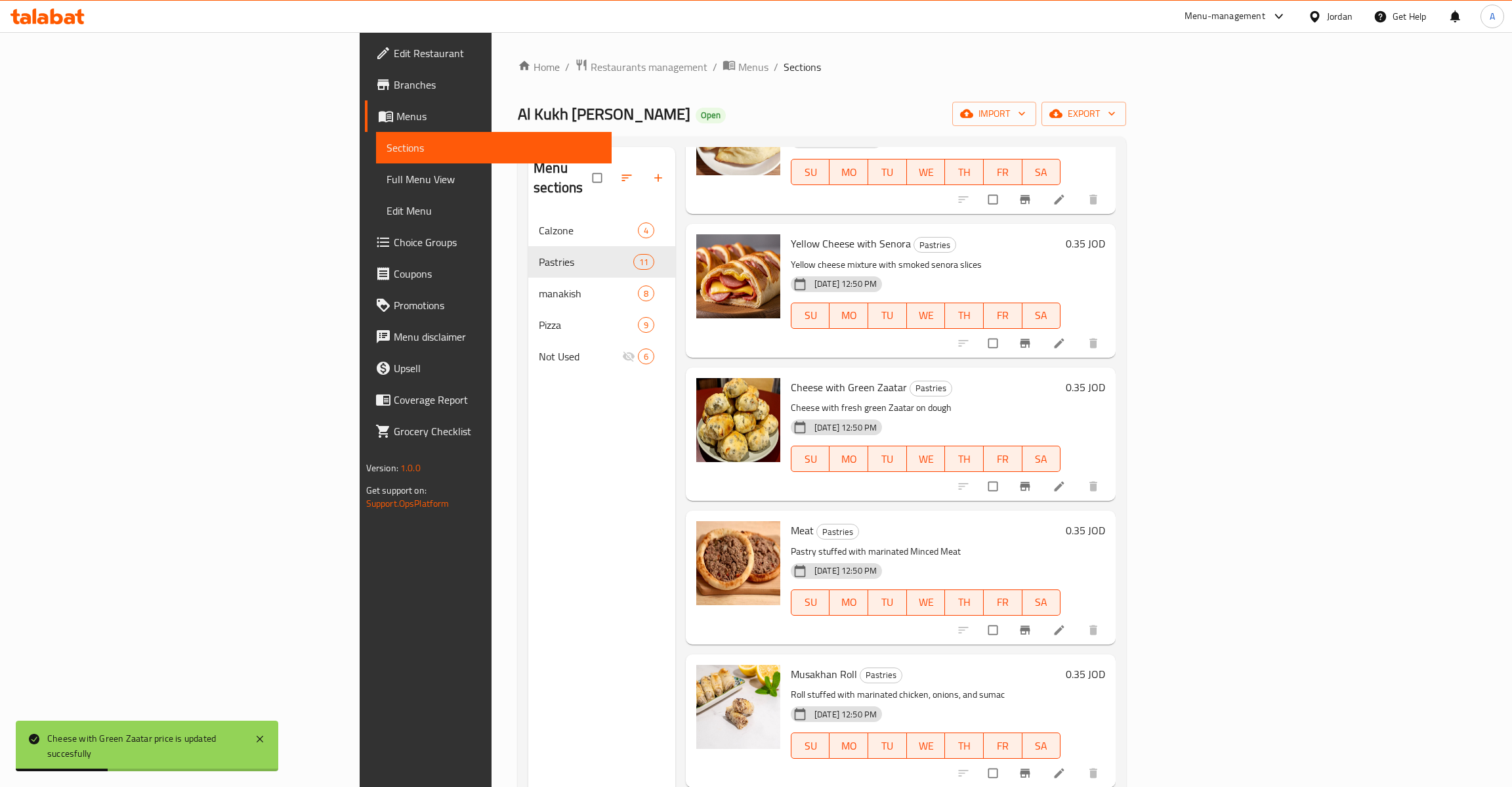
click at [1105, 521] on h6 "0.35 JOD" at bounding box center [1086, 530] width 40 height 18
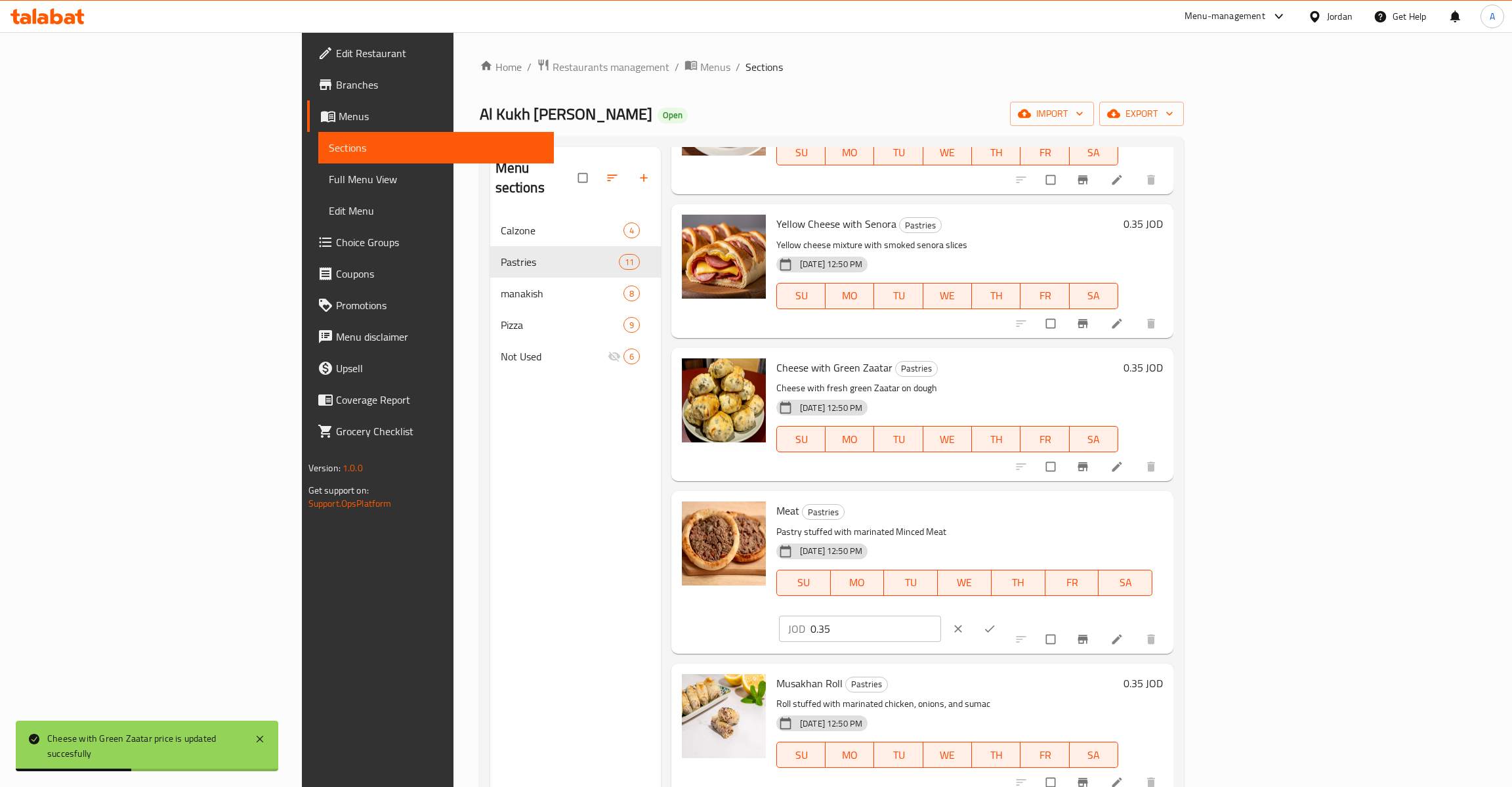
click at [941, 615] on input "0.35" at bounding box center [875, 628] width 130 height 26
type input "0.35"
click button "ok" at bounding box center [991, 629] width 32 height 29
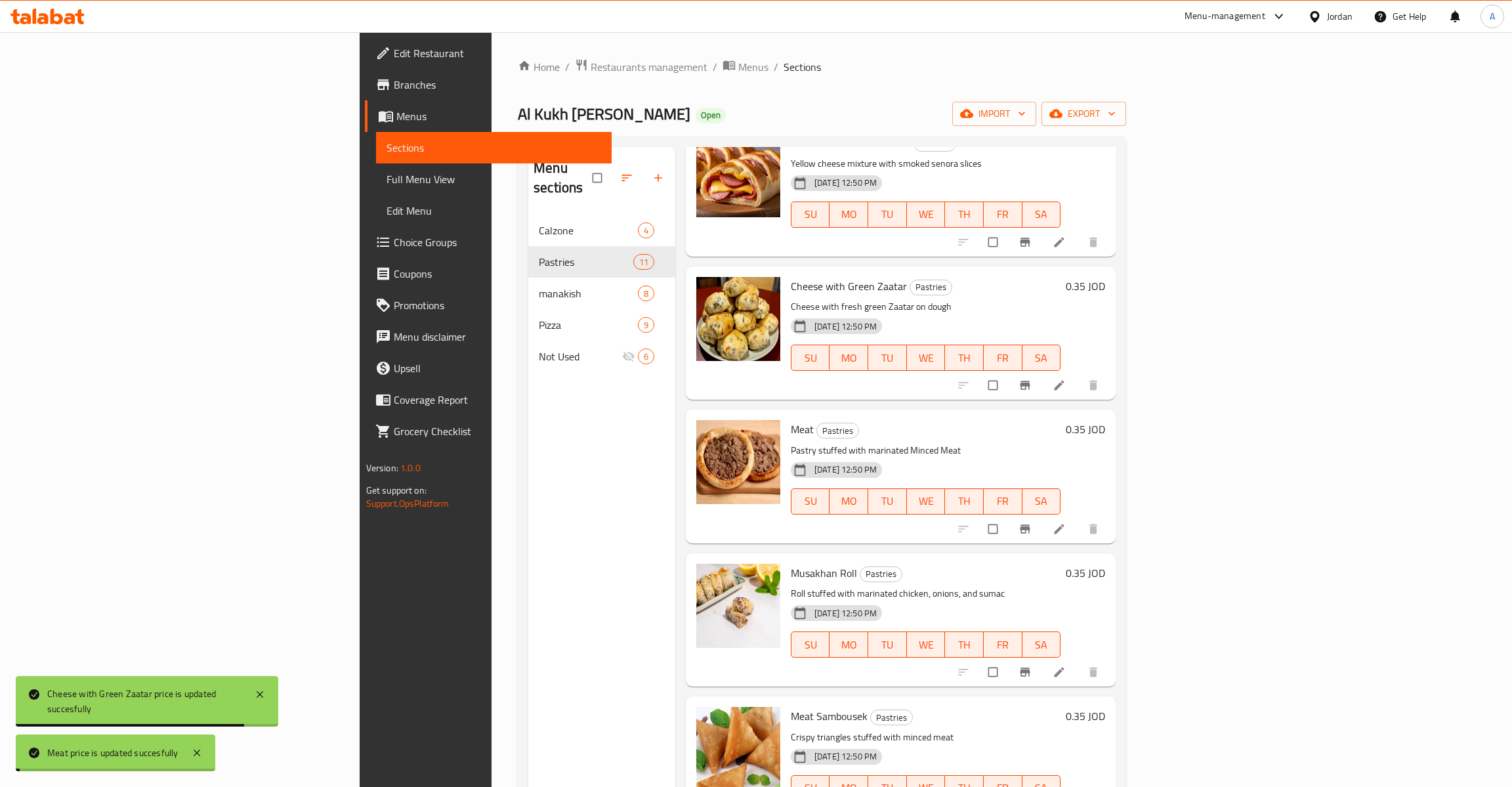
scroll to position [520, 0]
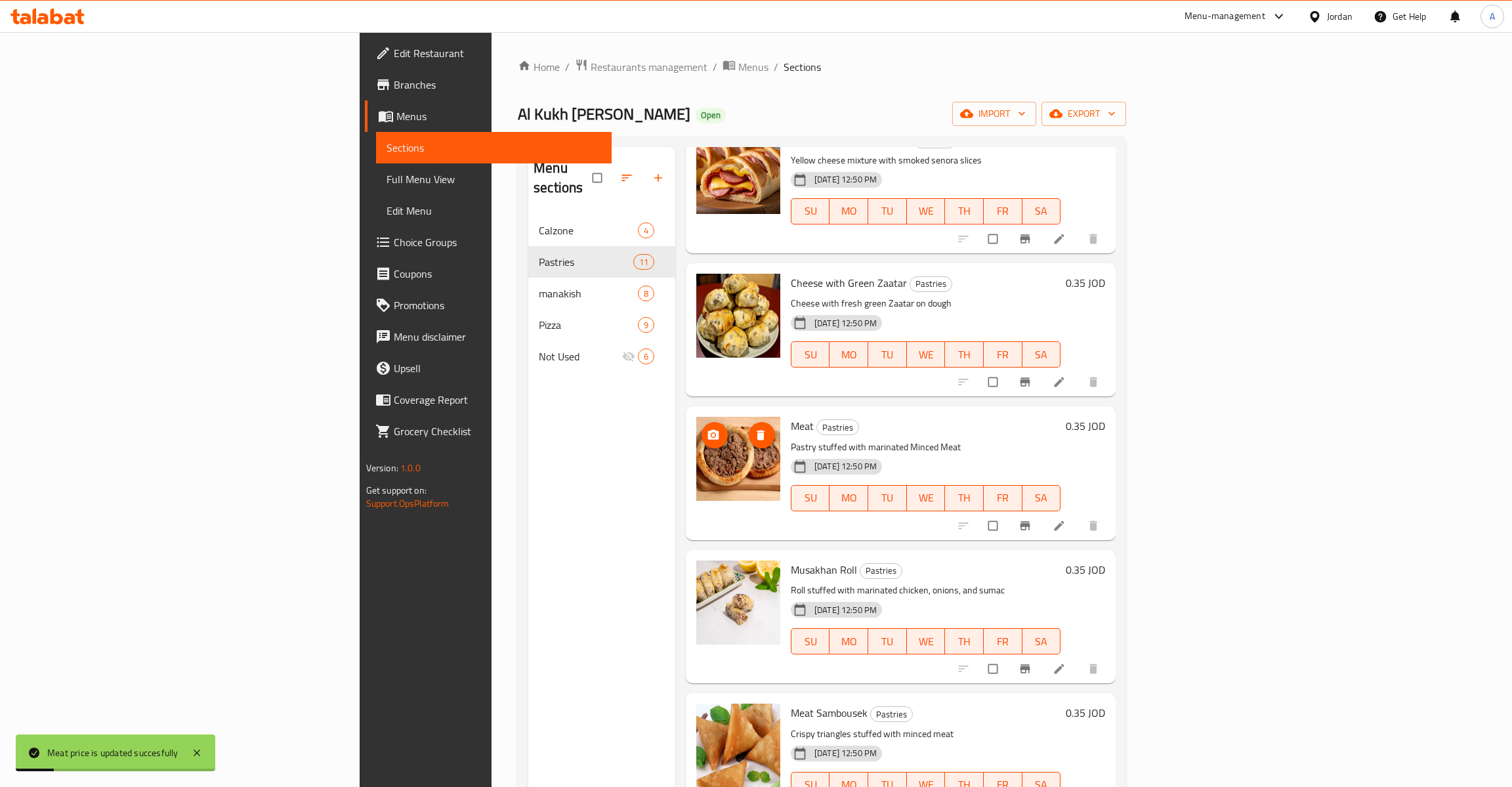
click at [754, 429] on icon "delete image" at bounding box center [760, 435] width 13 height 13
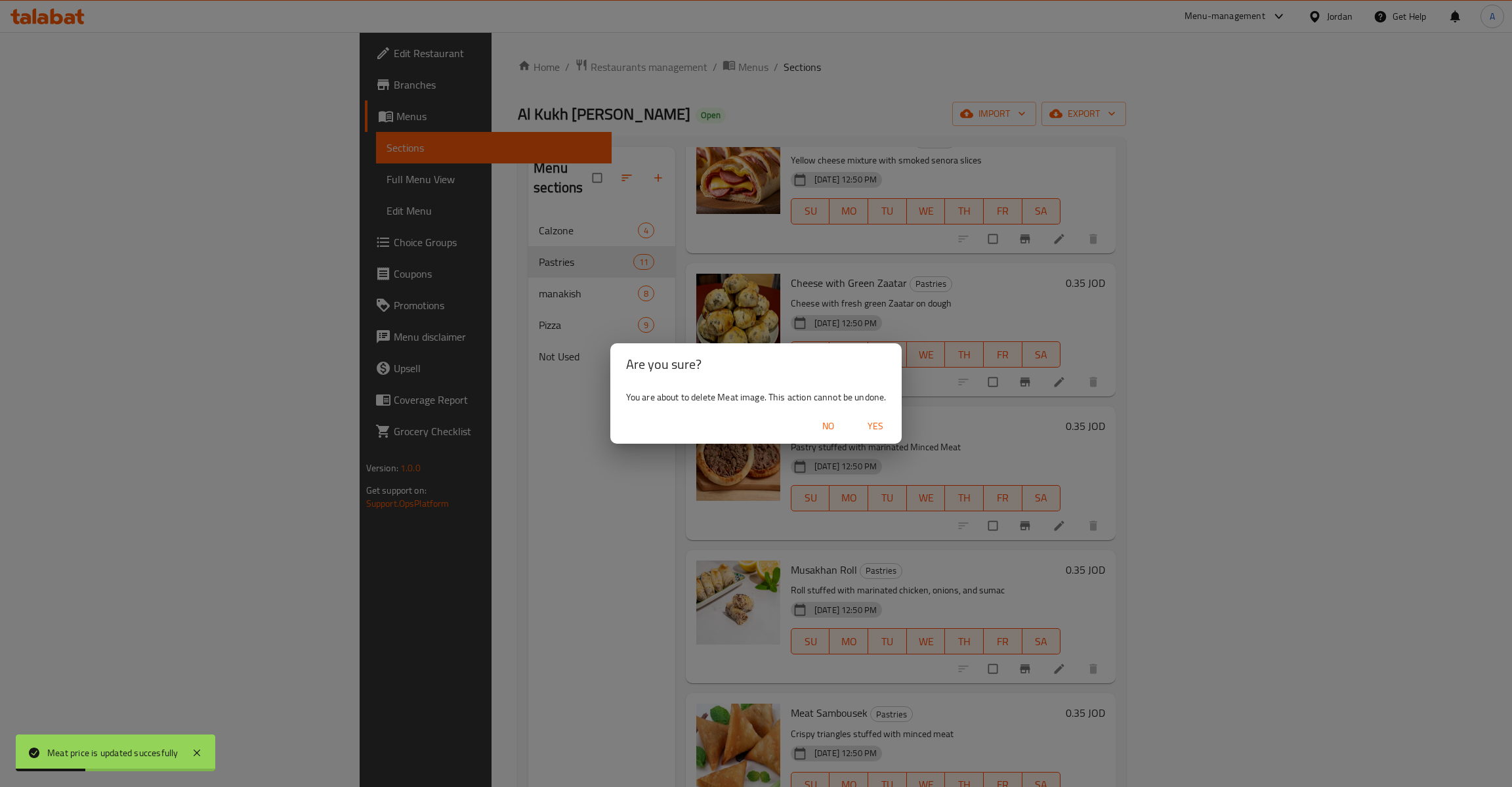
click at [826, 425] on span "No" at bounding box center [828, 426] width 32 height 17
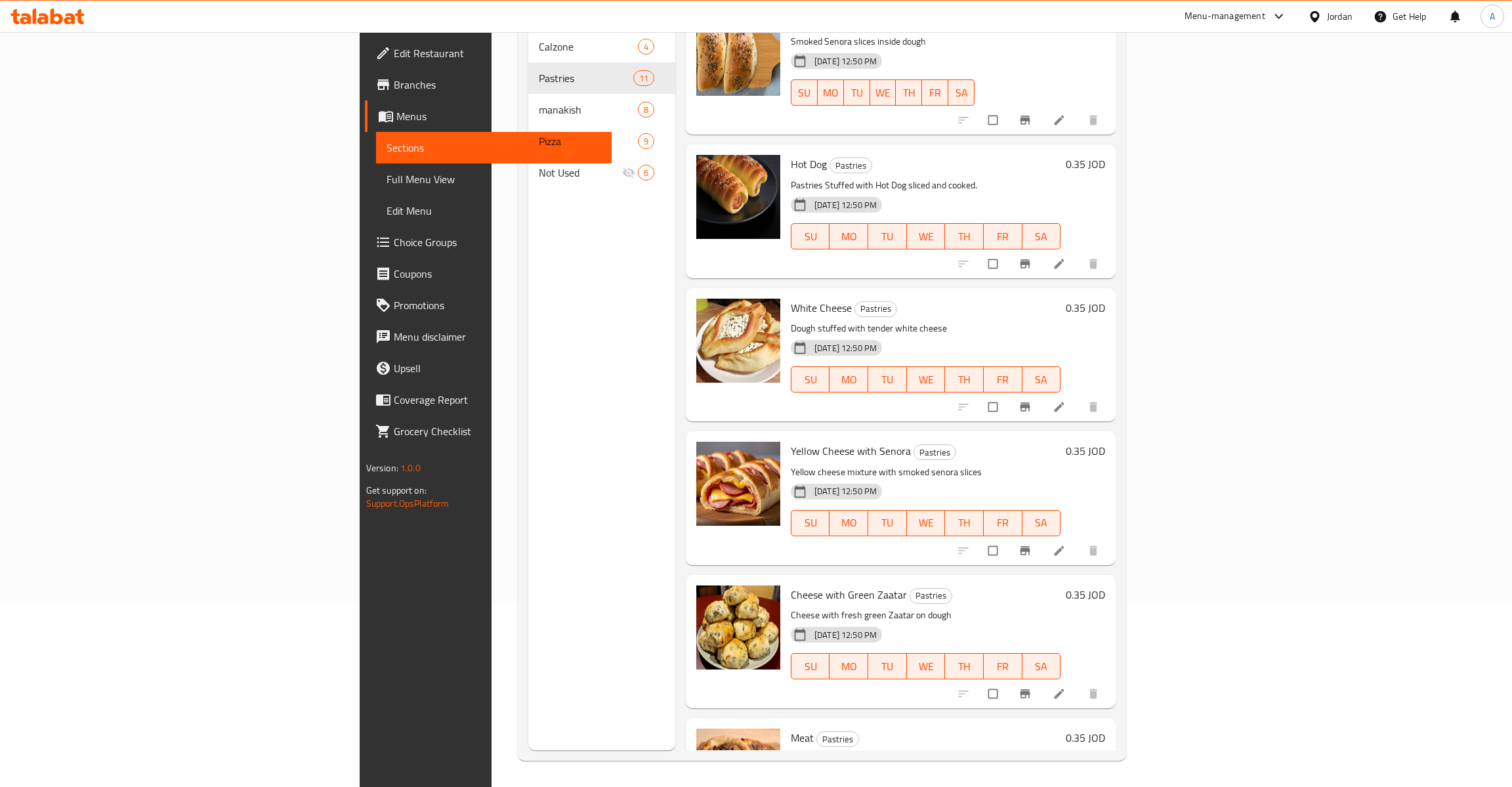
scroll to position [13, 0]
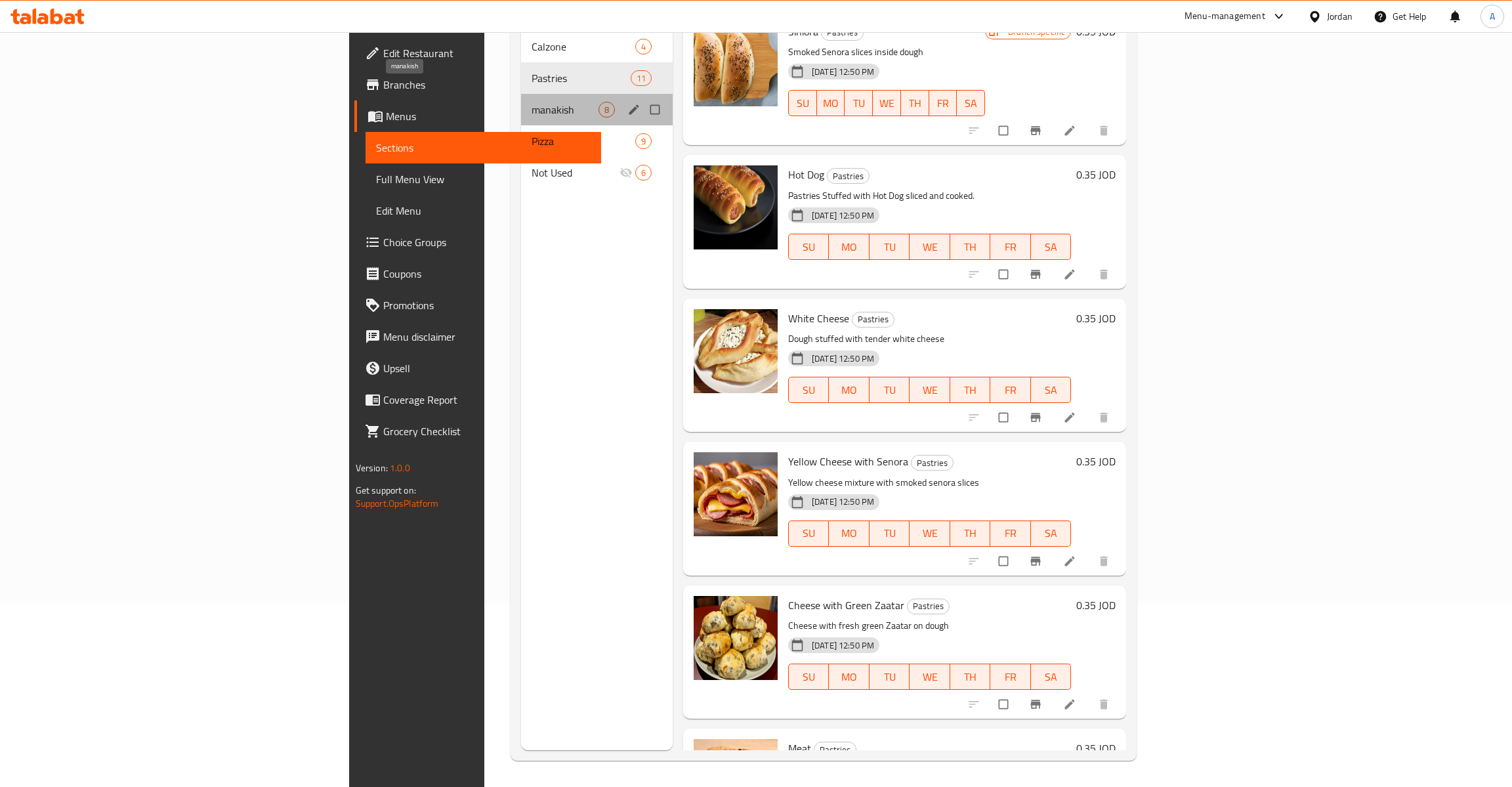
click at [531, 102] on span "manakish" at bounding box center [565, 110] width 66 height 16
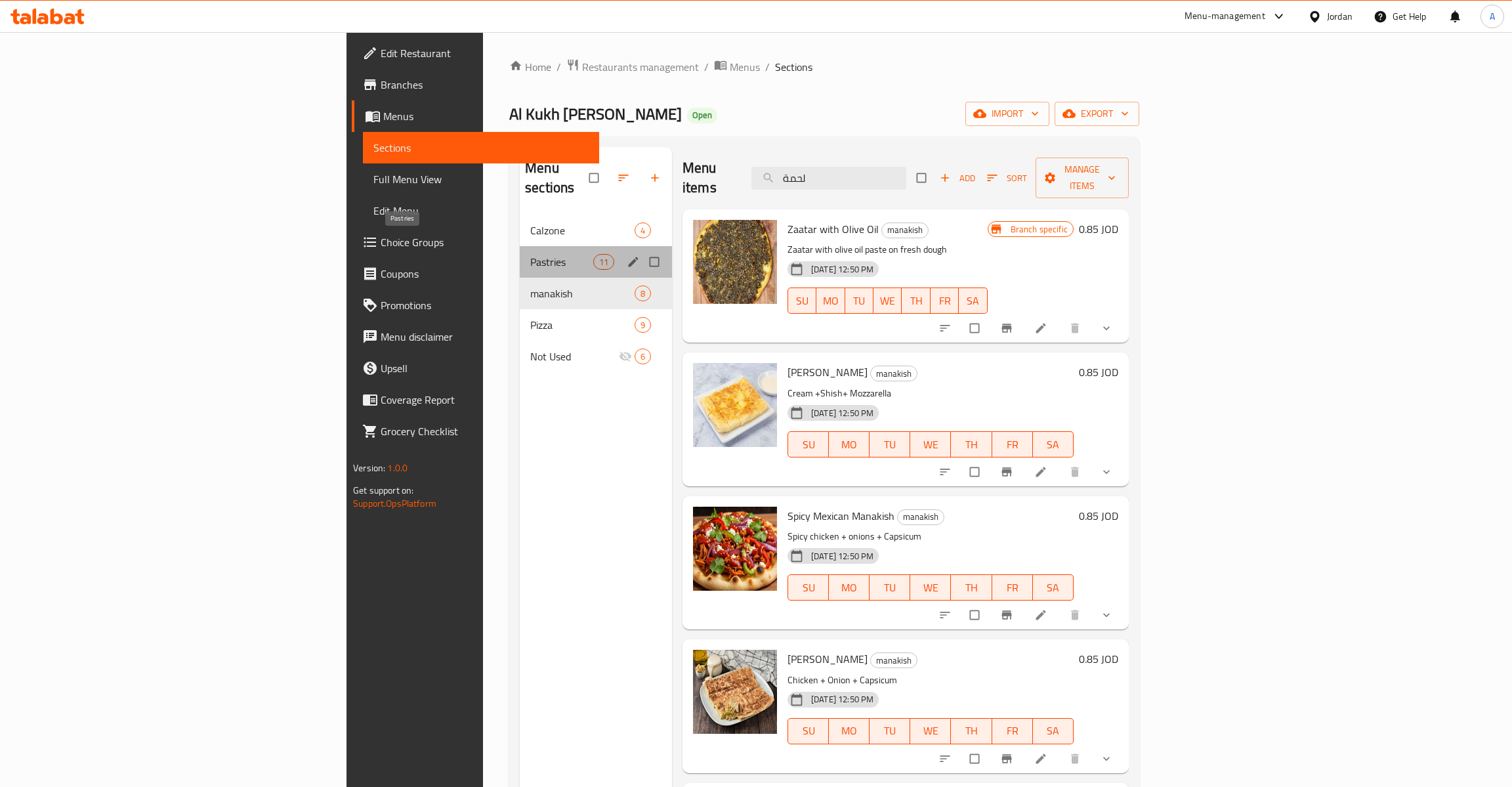
click at [530, 254] on span "Pastries" at bounding box center [561, 262] width 63 height 16
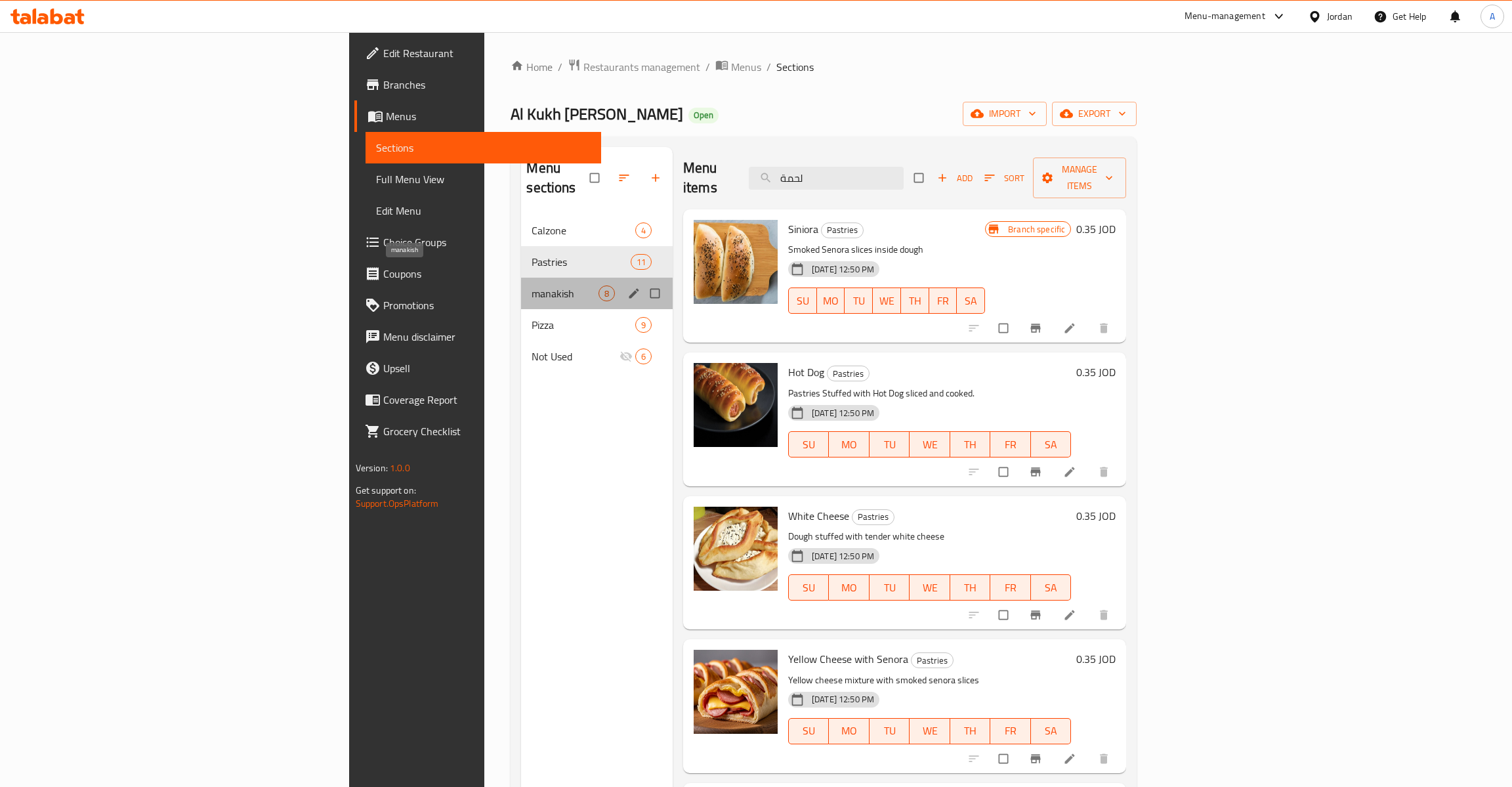
click at [531, 286] on span "manakish" at bounding box center [565, 293] width 66 height 16
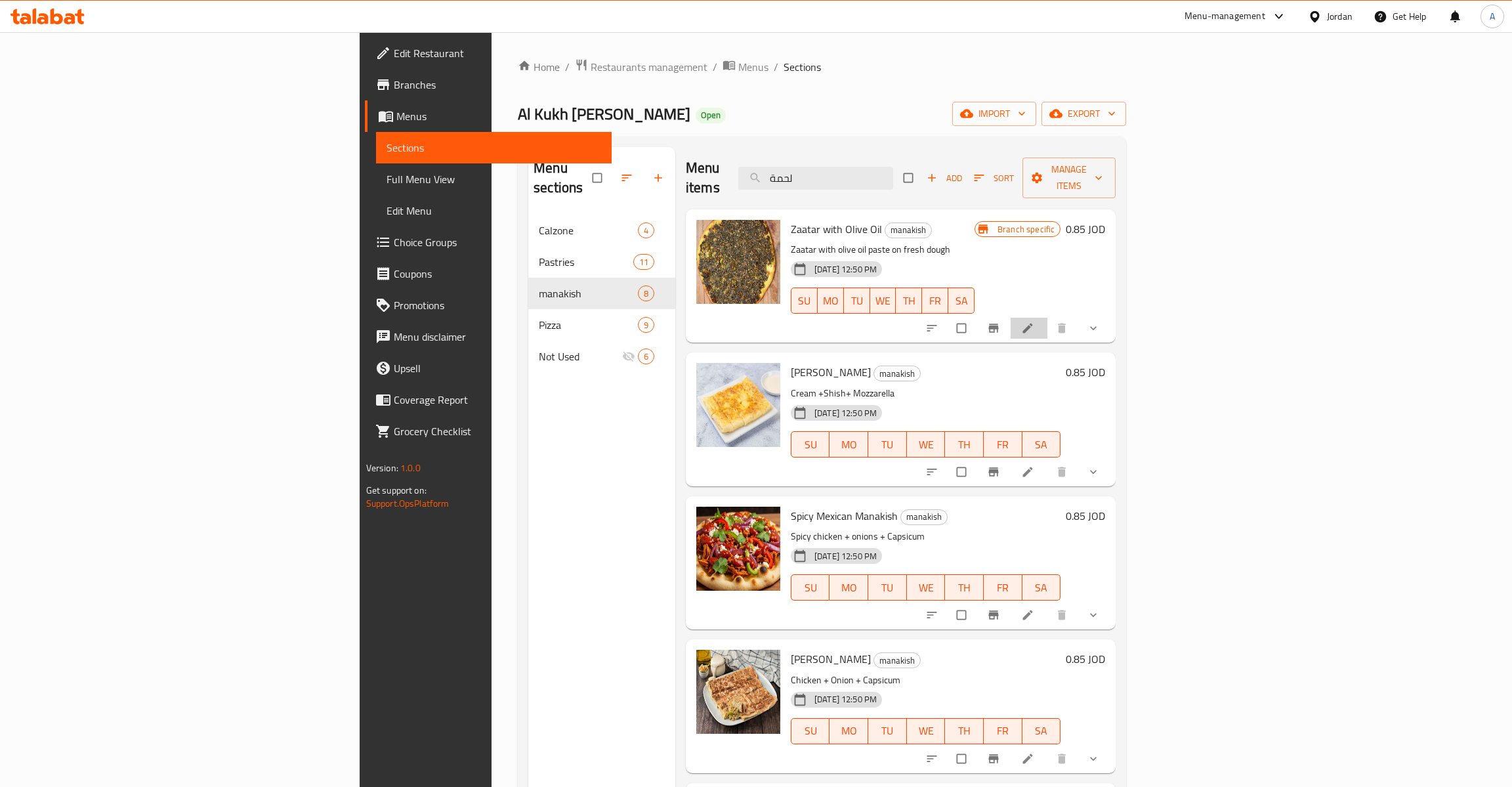
click at [1047, 318] on li at bounding box center [1029, 328] width 36 height 21
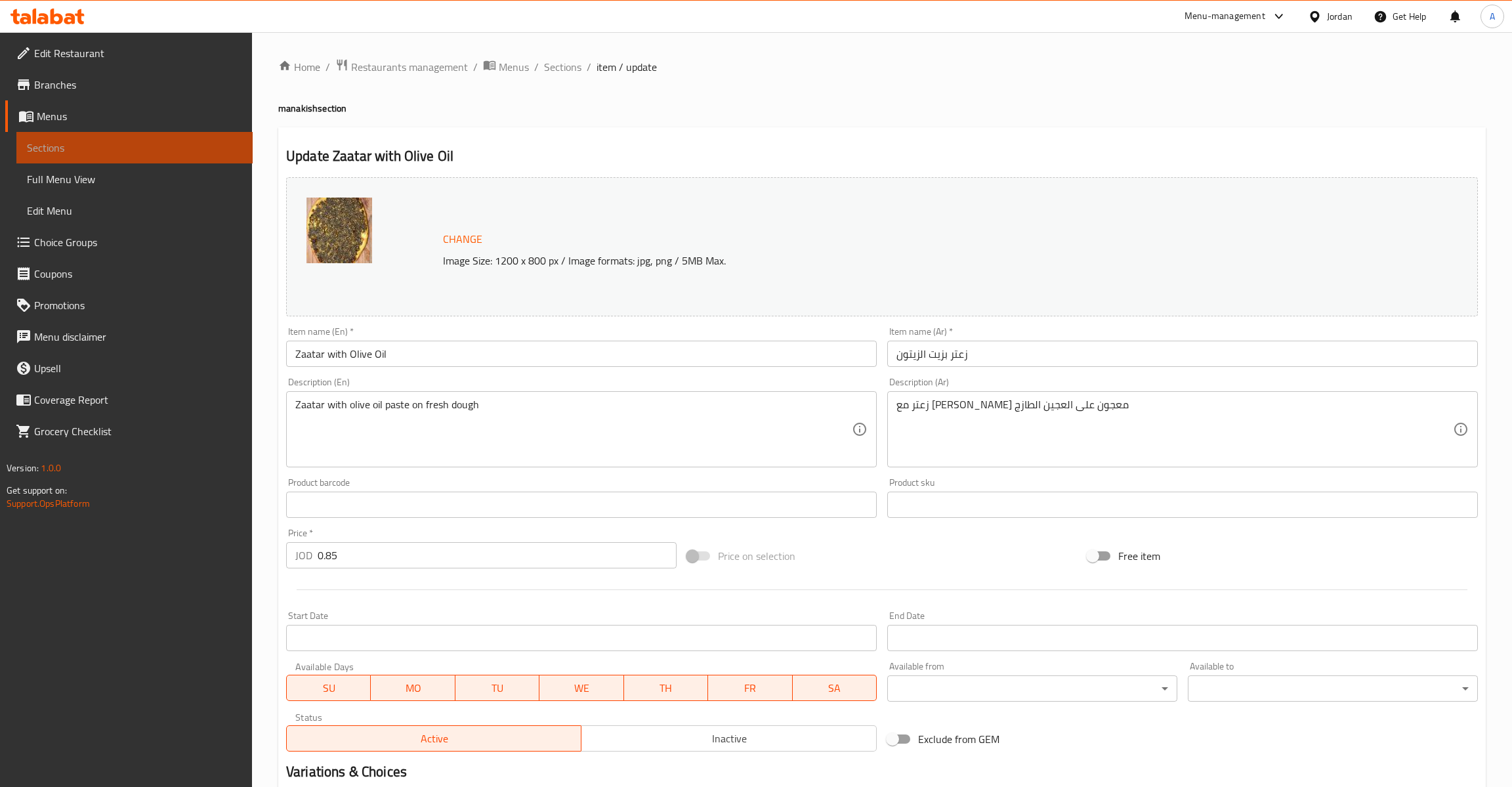
click at [118, 141] on span "Sections" at bounding box center [134, 148] width 215 height 16
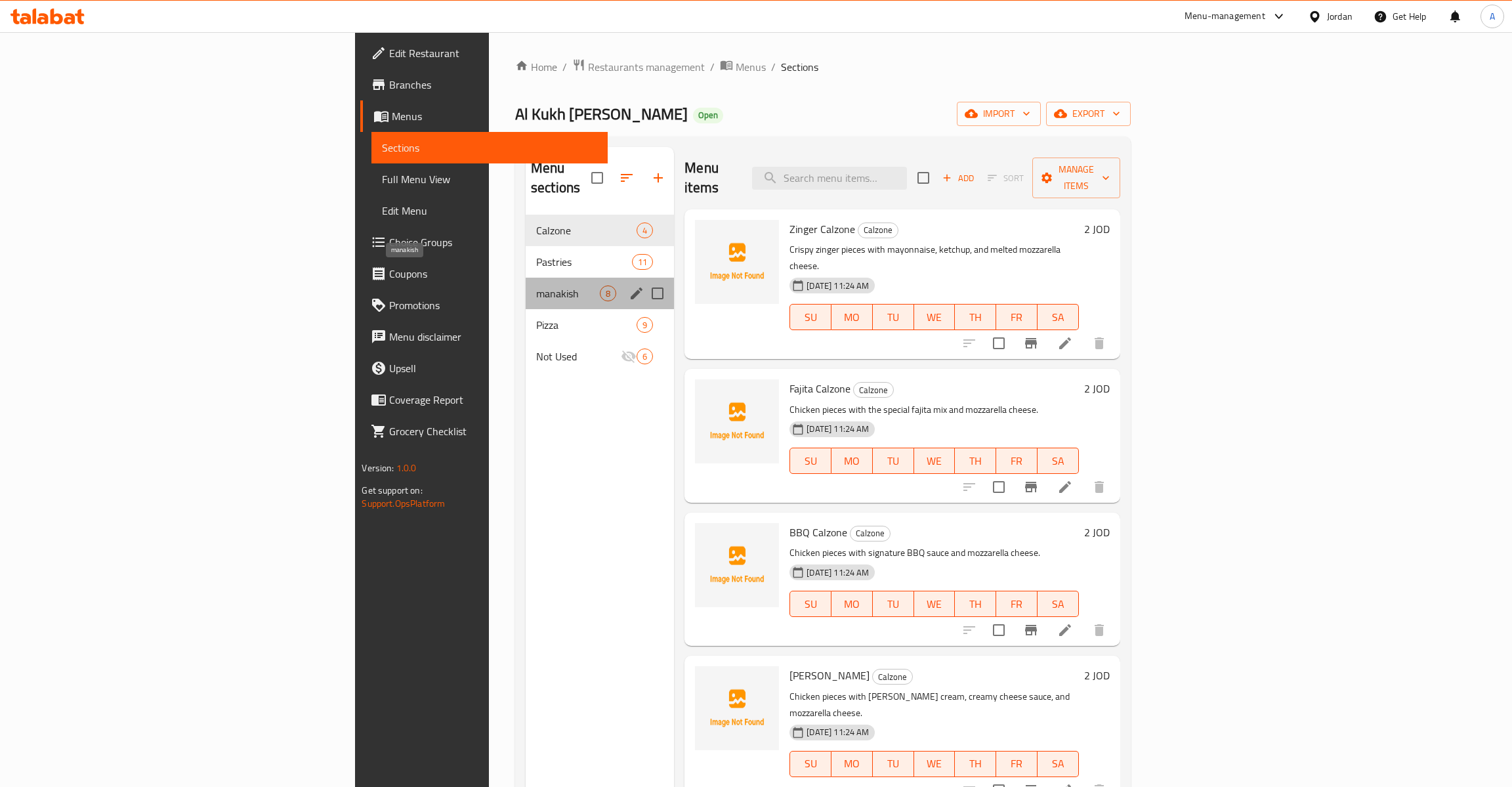
click at [536, 286] on span "manakish" at bounding box center [568, 293] width 63 height 16
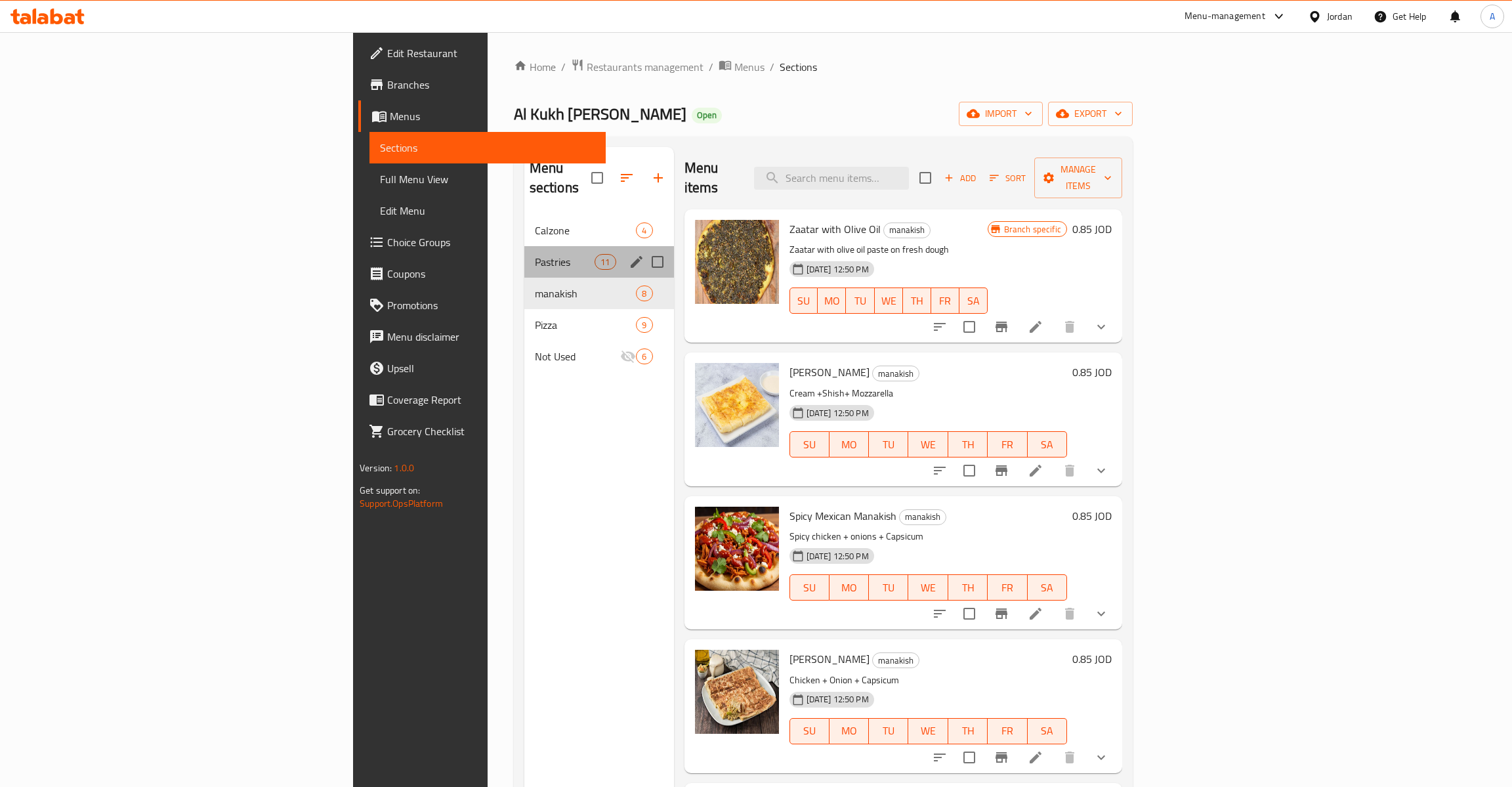
click at [524, 253] on div "Pastries 11" at bounding box center [599, 262] width 149 height 32
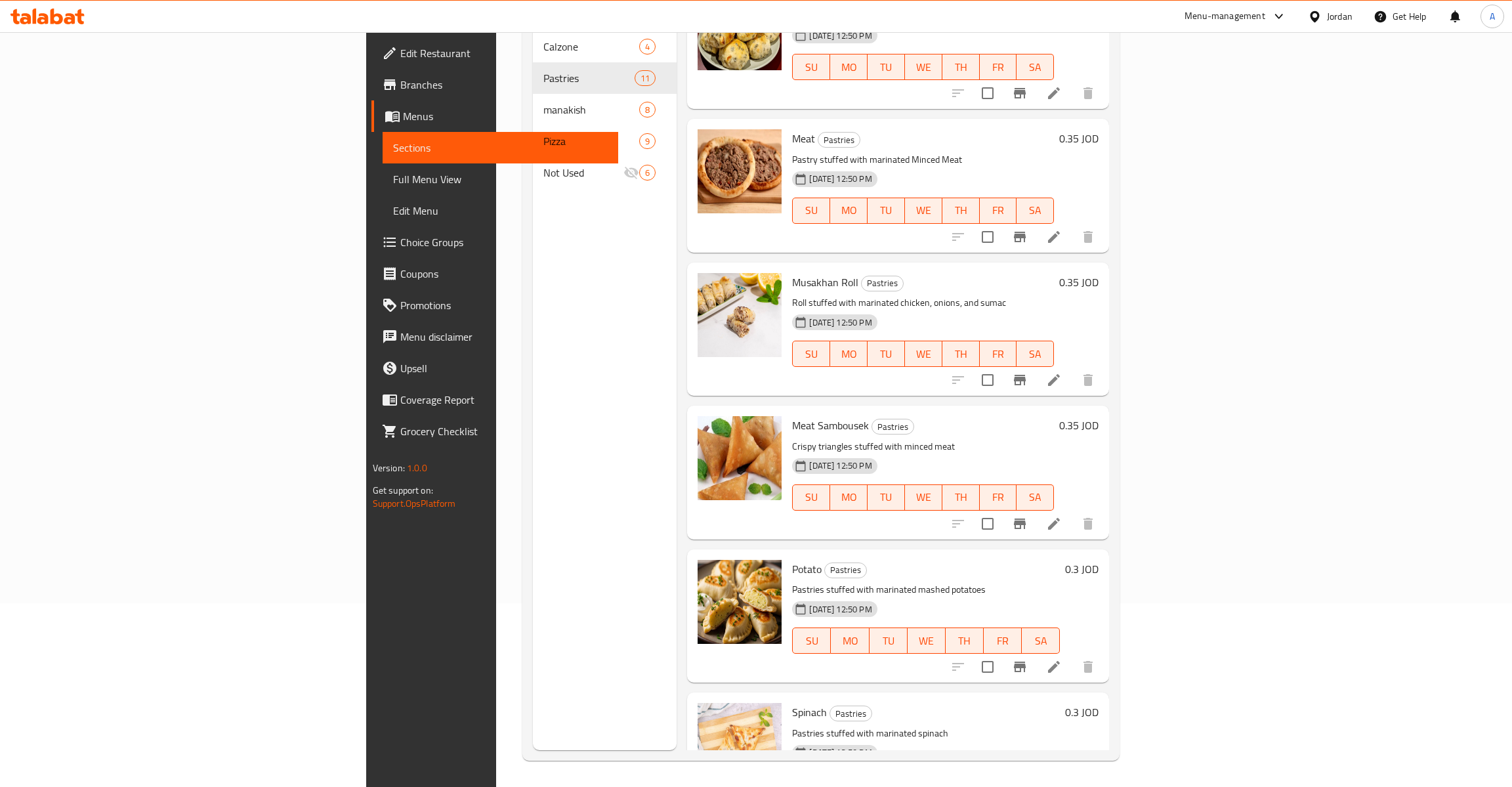
scroll to position [823, 0]
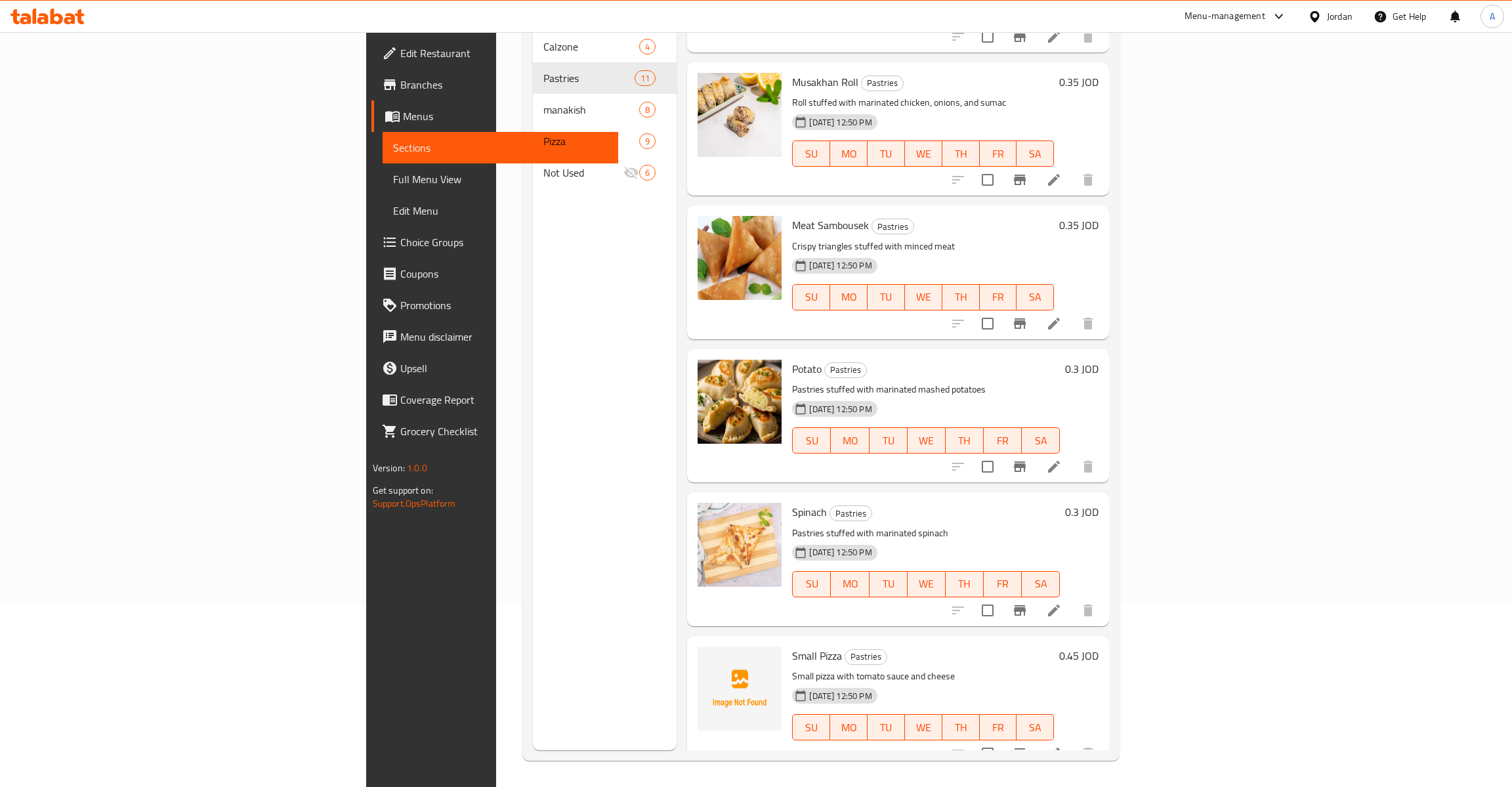
click at [1098, 646] on h6 "0.45 JOD" at bounding box center [1079, 655] width 40 height 18
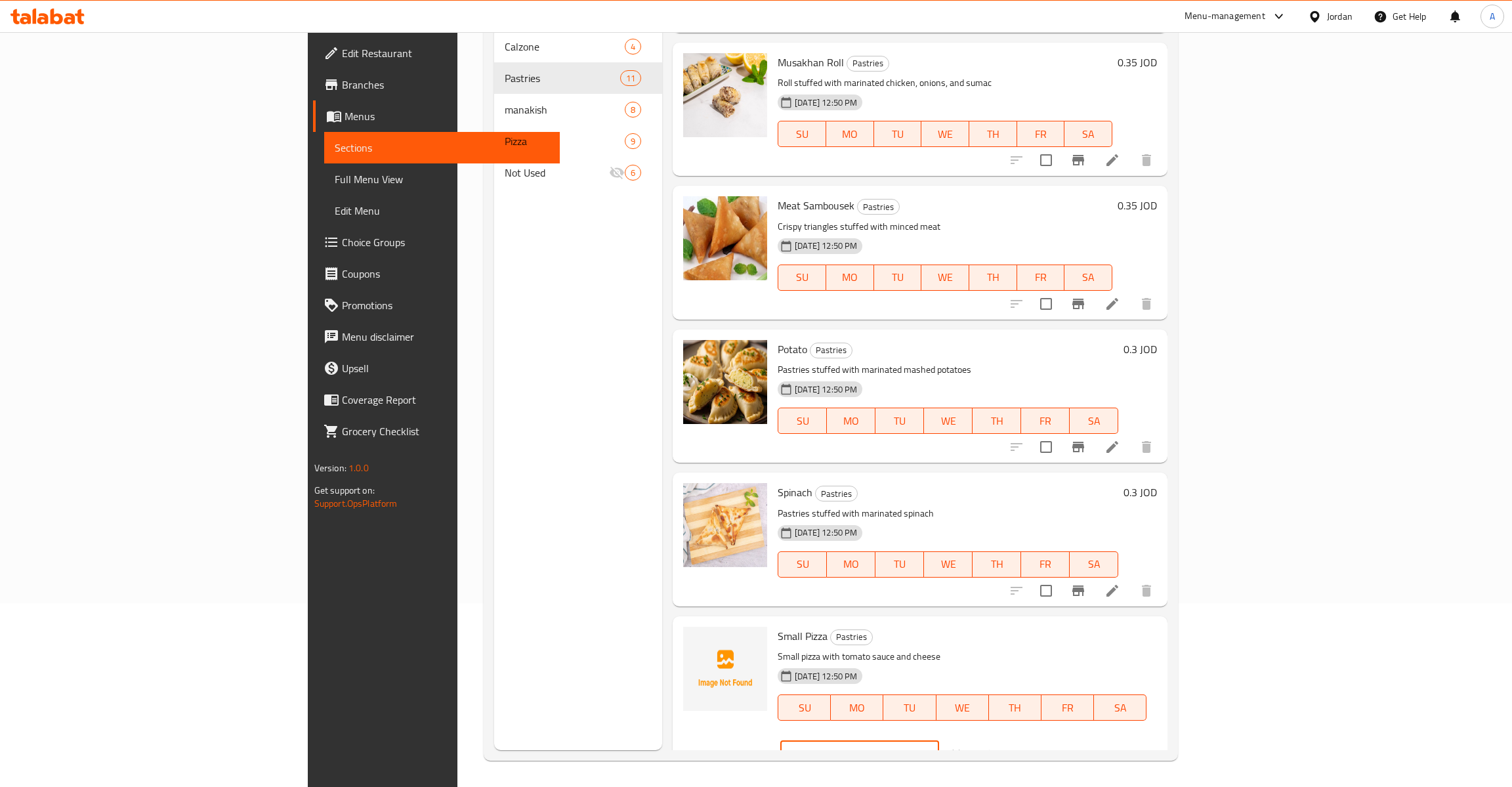
click at [939, 740] on input "0.45" at bounding box center [875, 753] width 127 height 26
type input "0.5"
click button "ok" at bounding box center [985, 753] width 29 height 29
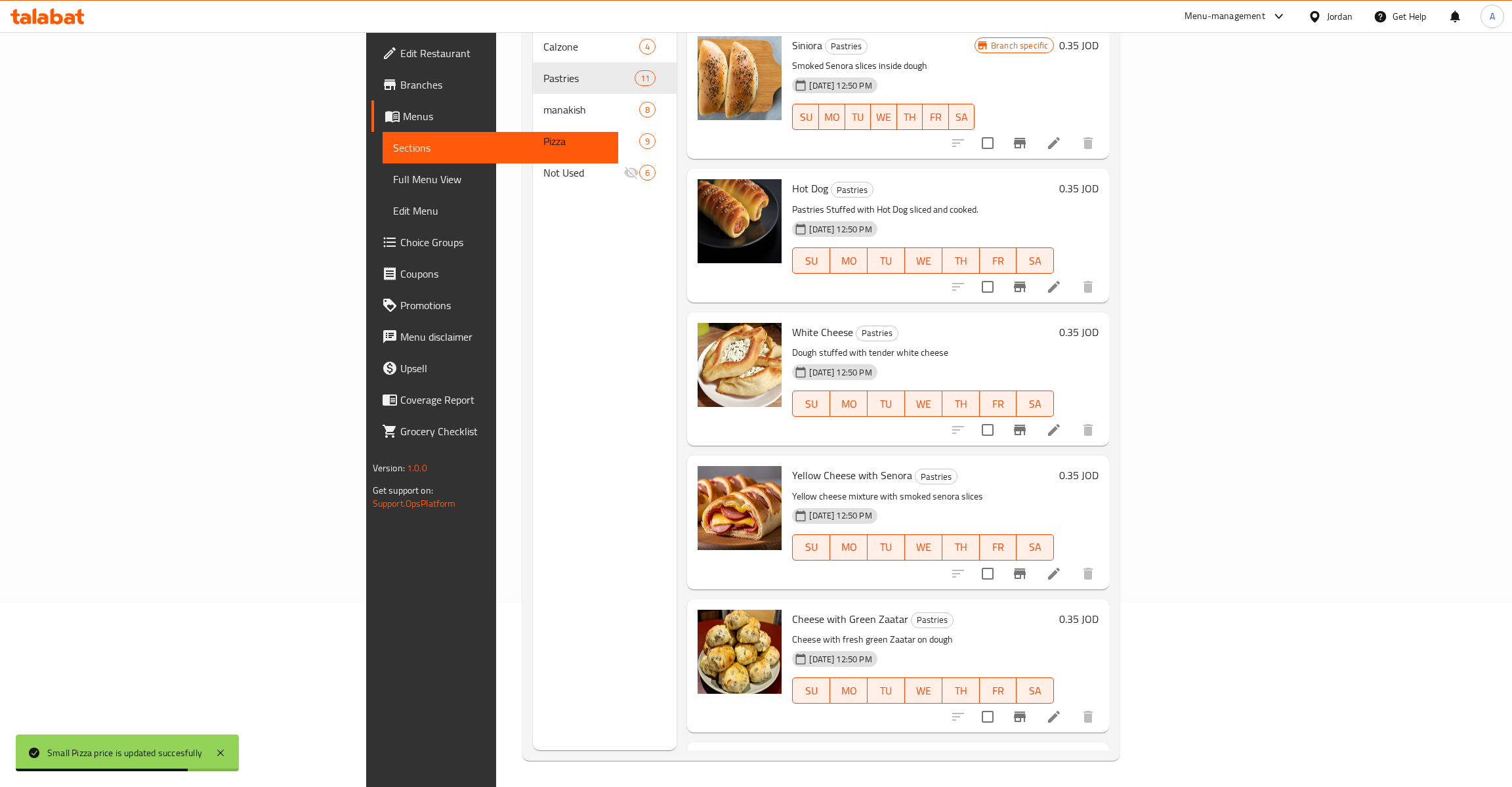
scroll to position [0, 0]
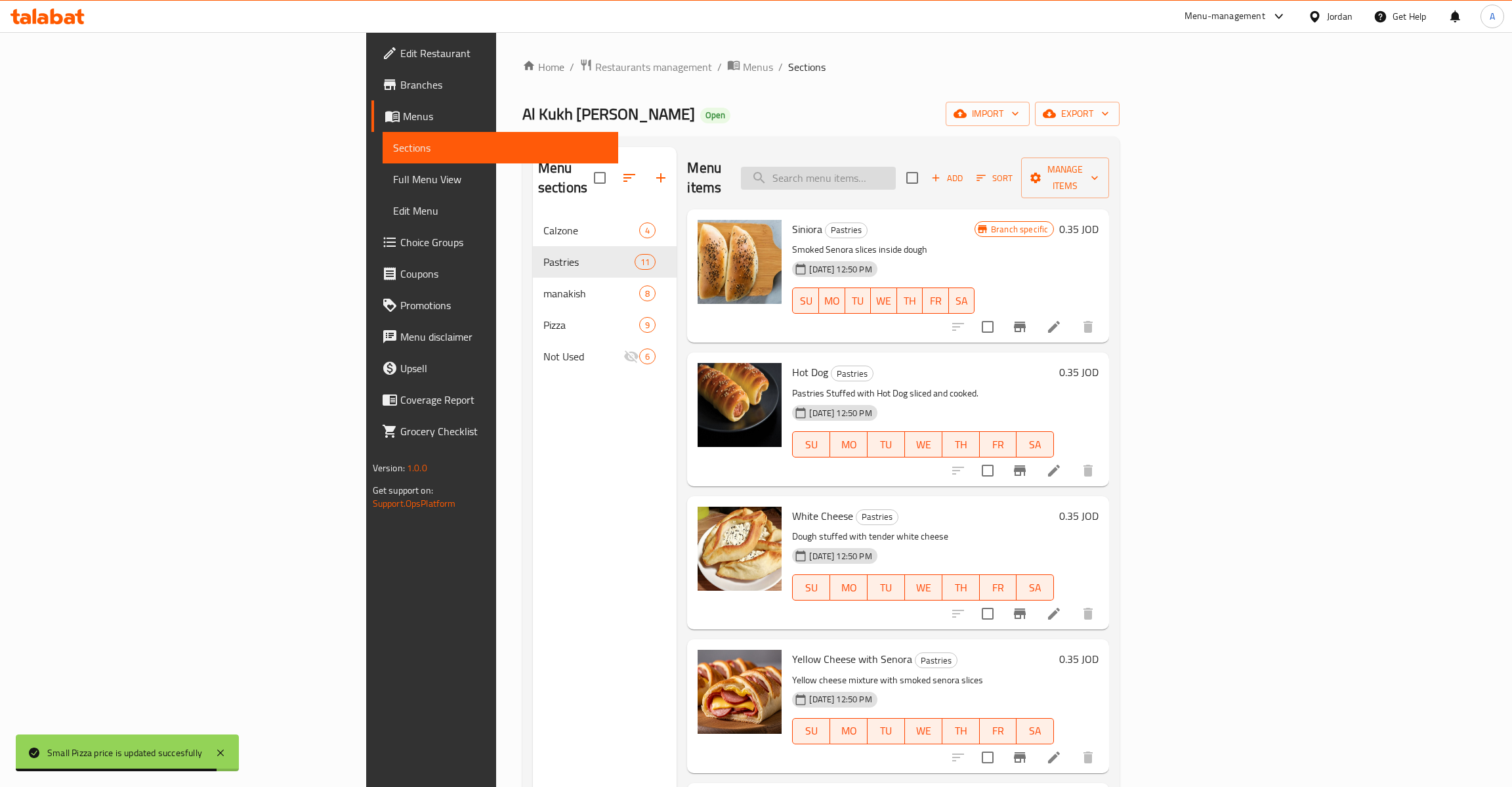
click at [896, 167] on input "search" at bounding box center [818, 178] width 155 height 23
type input "l;s"
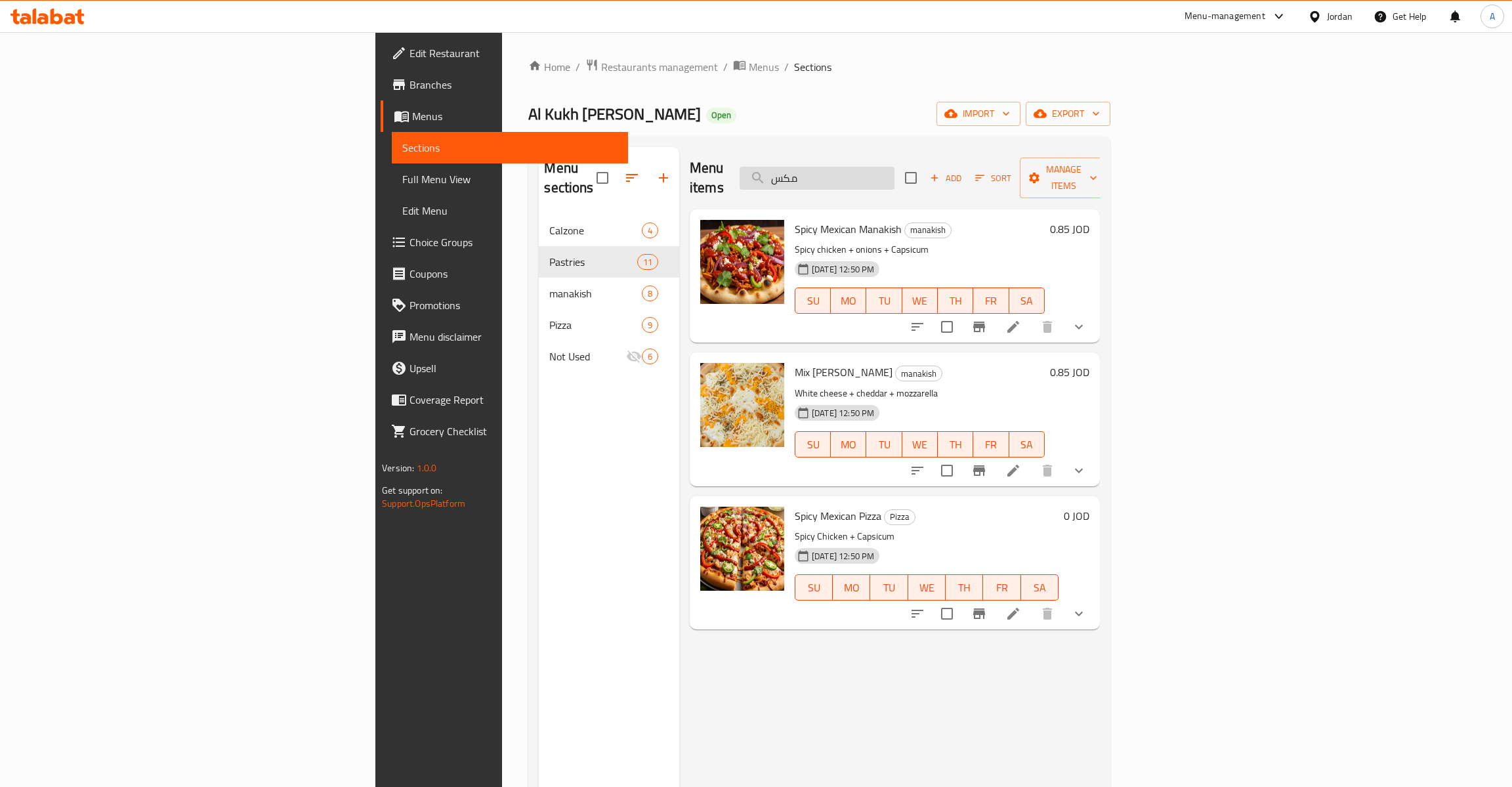
type input "مكس"
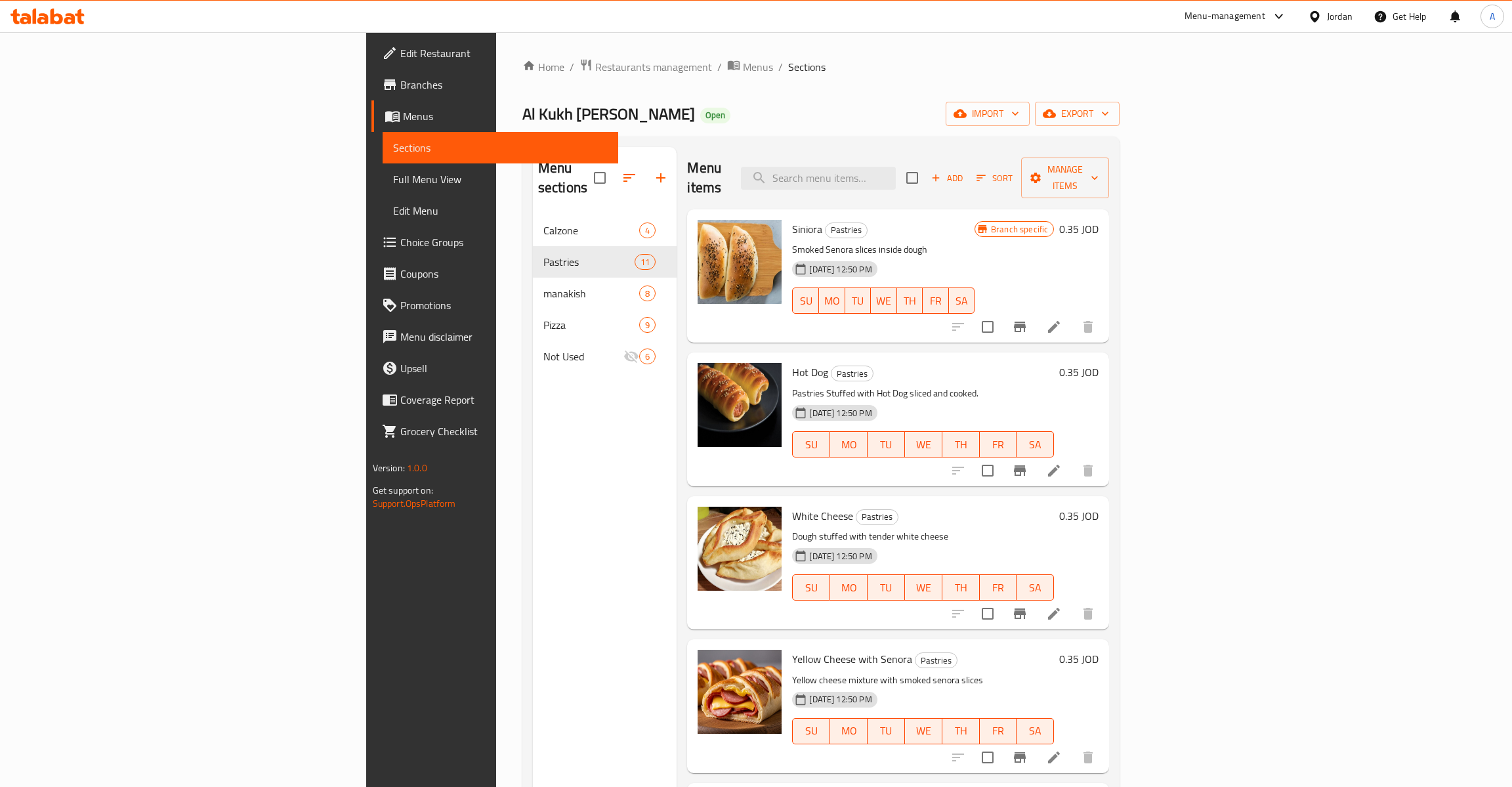
click at [720, 107] on div "Al Kukh Al Shami Open import export" at bounding box center [822, 114] width 598 height 25
click at [1060, 321] on icon at bounding box center [1053, 327] width 12 height 12
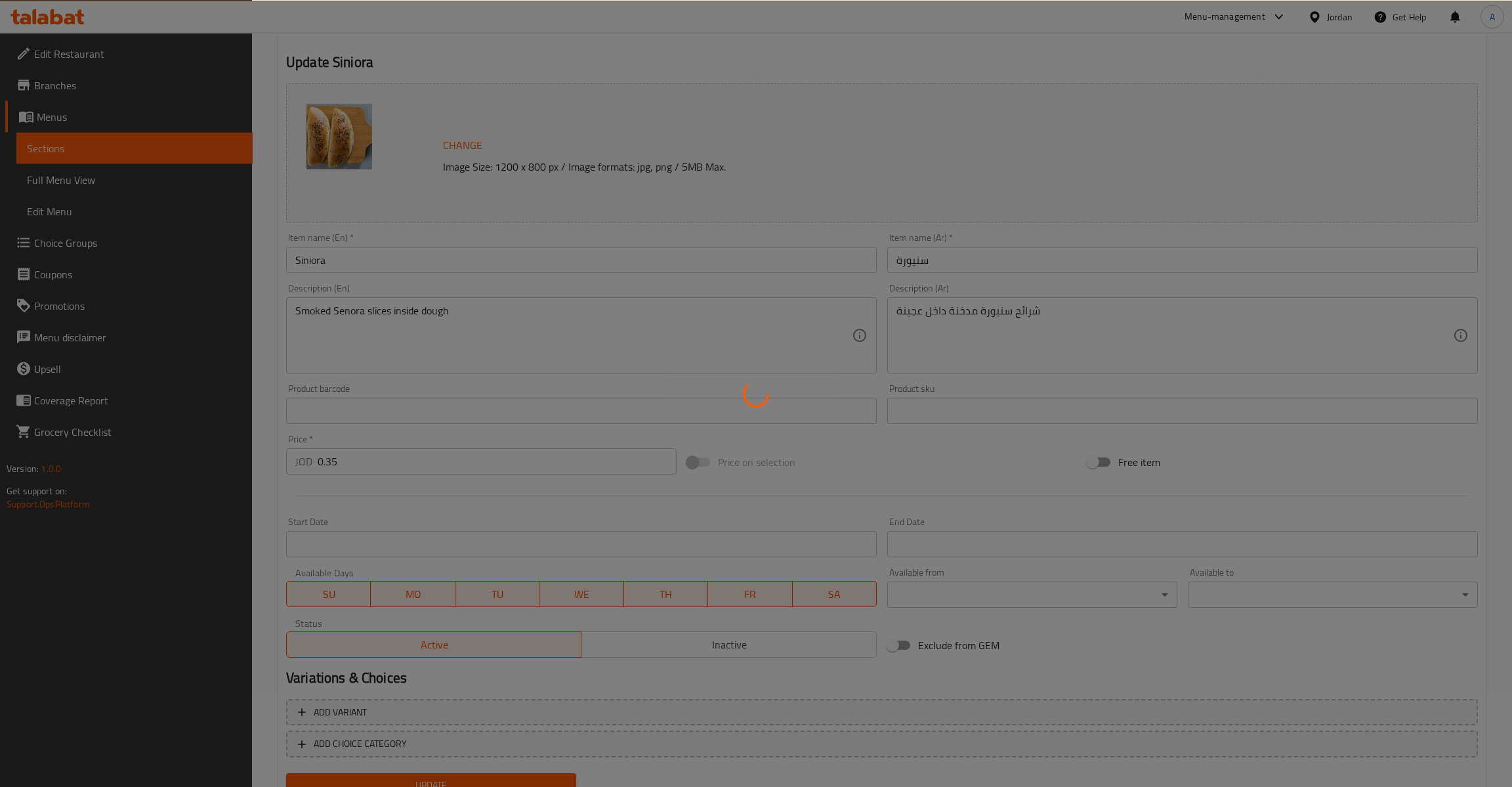
scroll to position [142, 0]
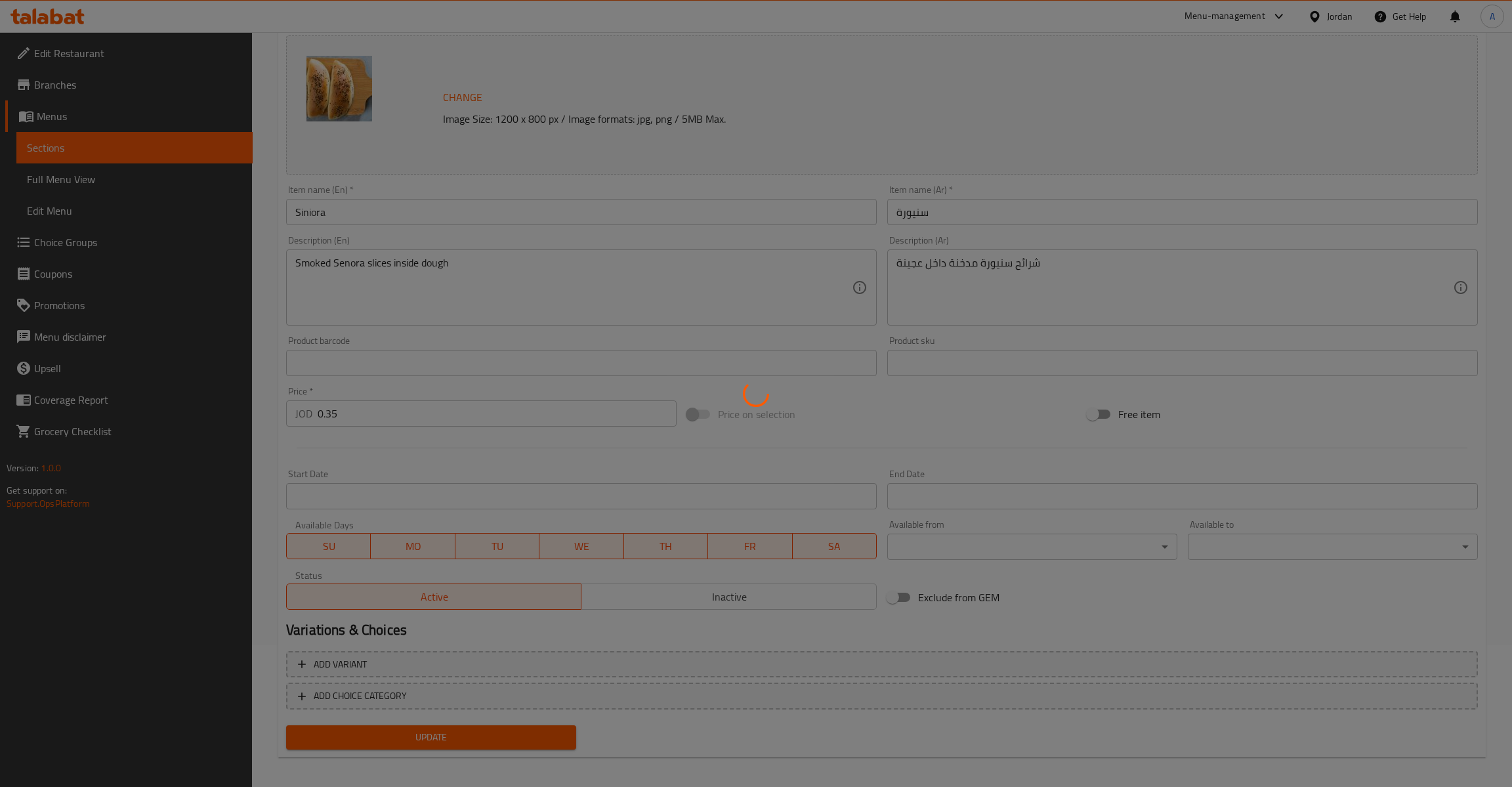
click at [708, 600] on div at bounding box center [756, 393] width 1512 height 787
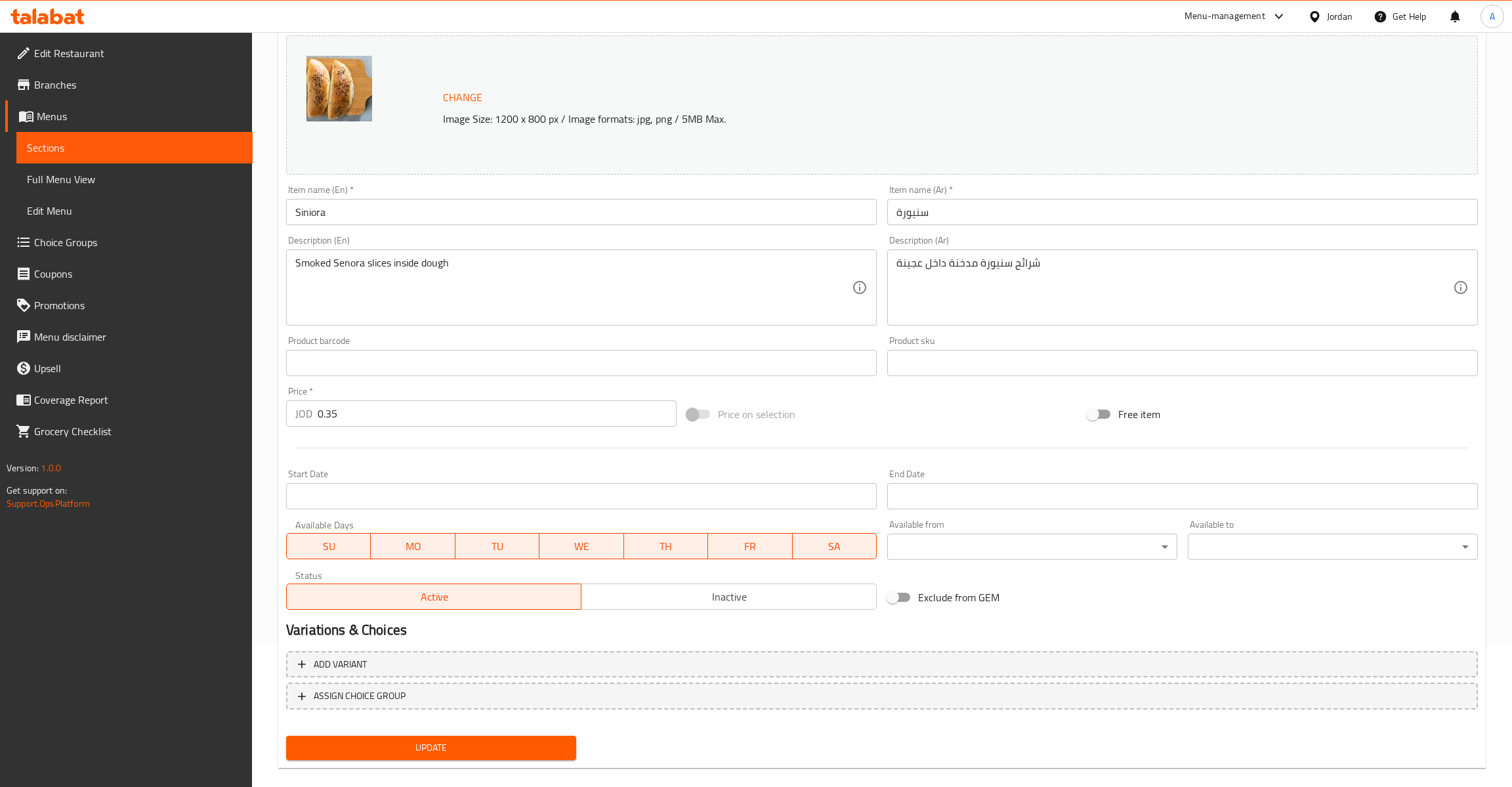
click at [802, 149] on div "Change Image Size: 1200 x 800 px / Image formats: jpg, png / 5MB Max." at bounding box center [882, 105] width 1192 height 139
click at [1407, 248] on div "Description (Ar) شرائح سنيورة مدخنة داخل عجينة Description (Ar)" at bounding box center [1182, 281] width 591 height 90
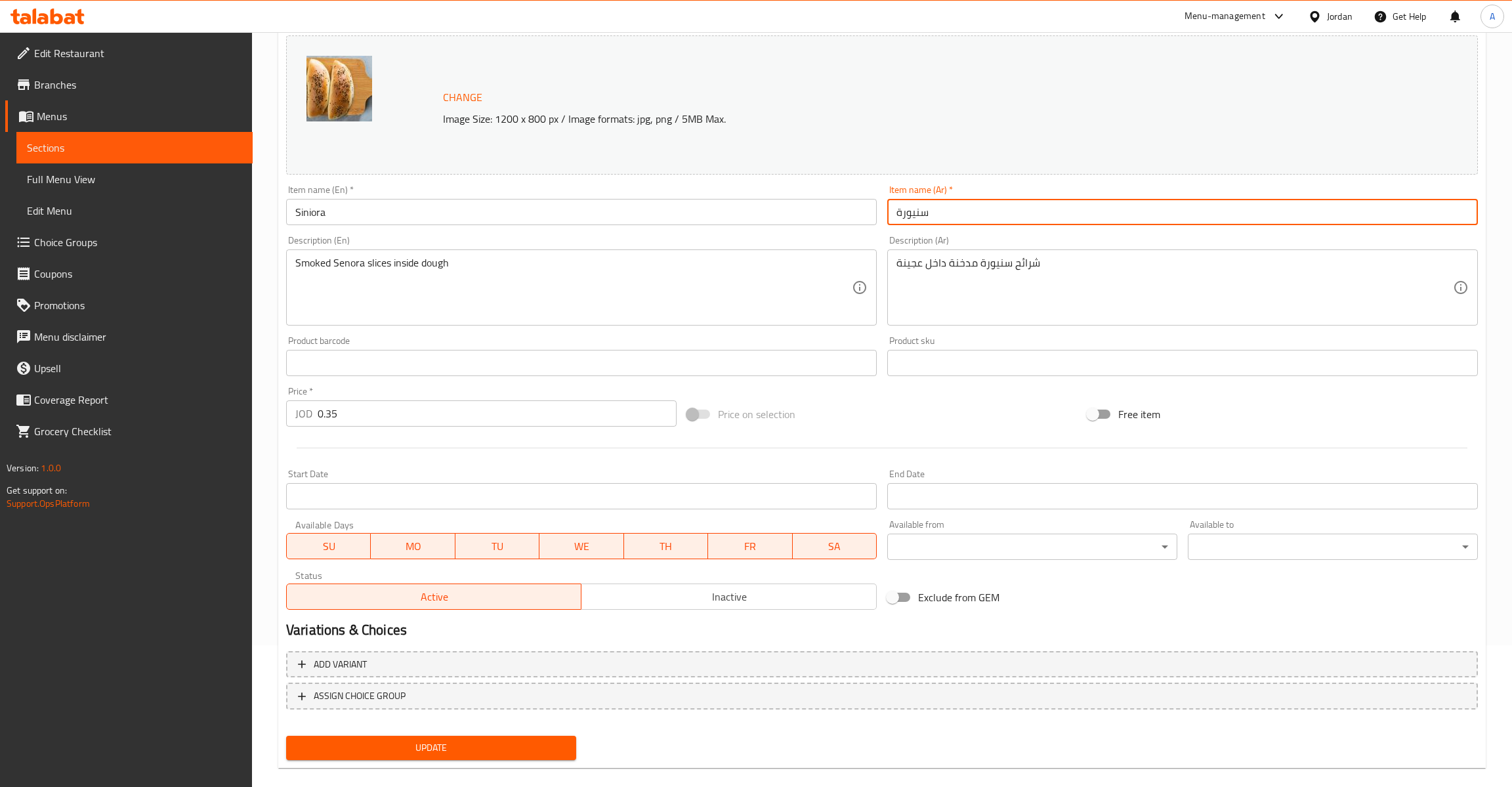
click at [1395, 224] on input "سنيورة" at bounding box center [1182, 211] width 591 height 26
paste input "معجنات مكس أجبان مع زيتون"
type input "معجنات مكس أجبان مع زيتون"
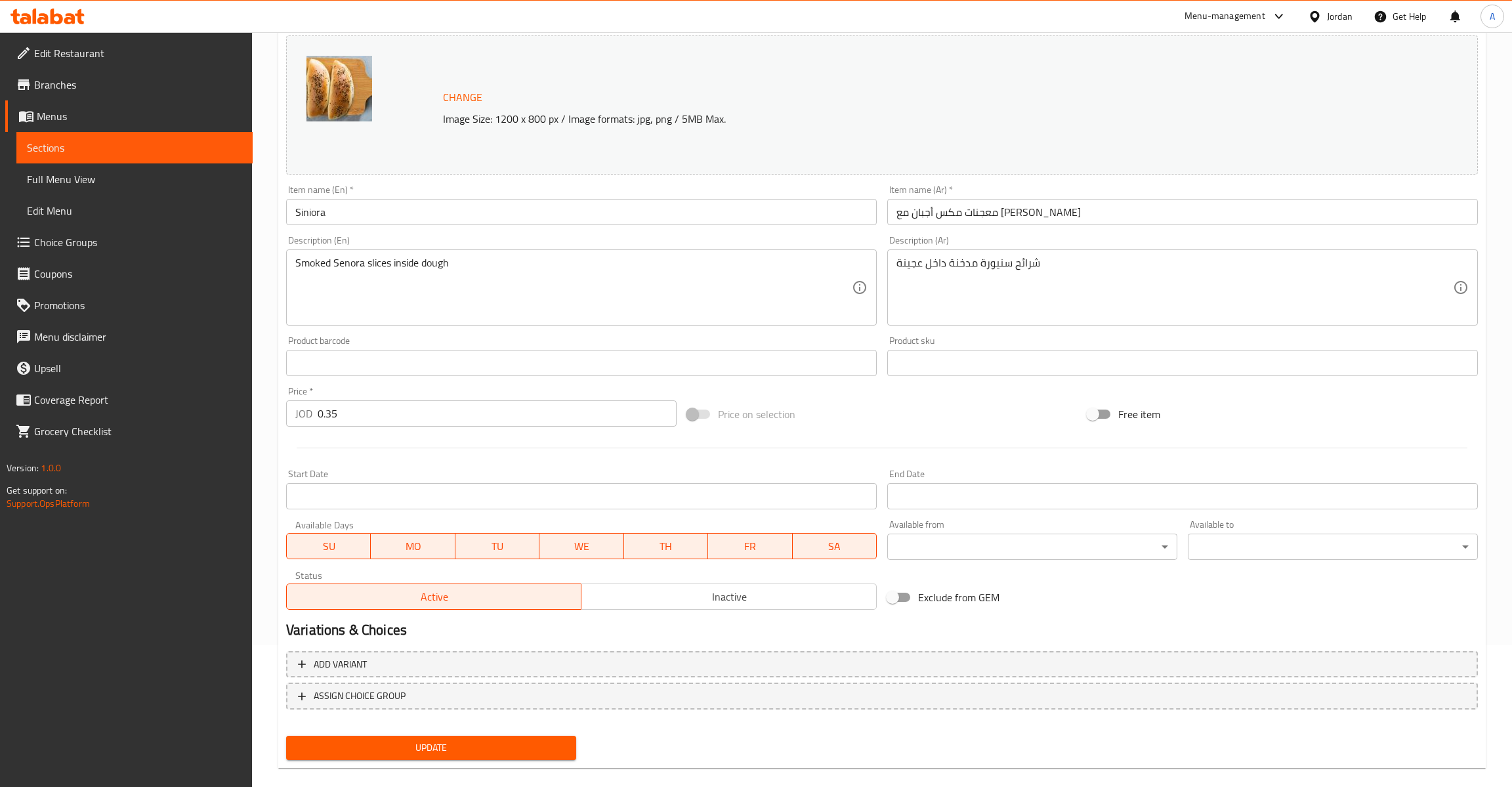
click at [434, 221] on input "Siniora" at bounding box center [581, 211] width 591 height 26
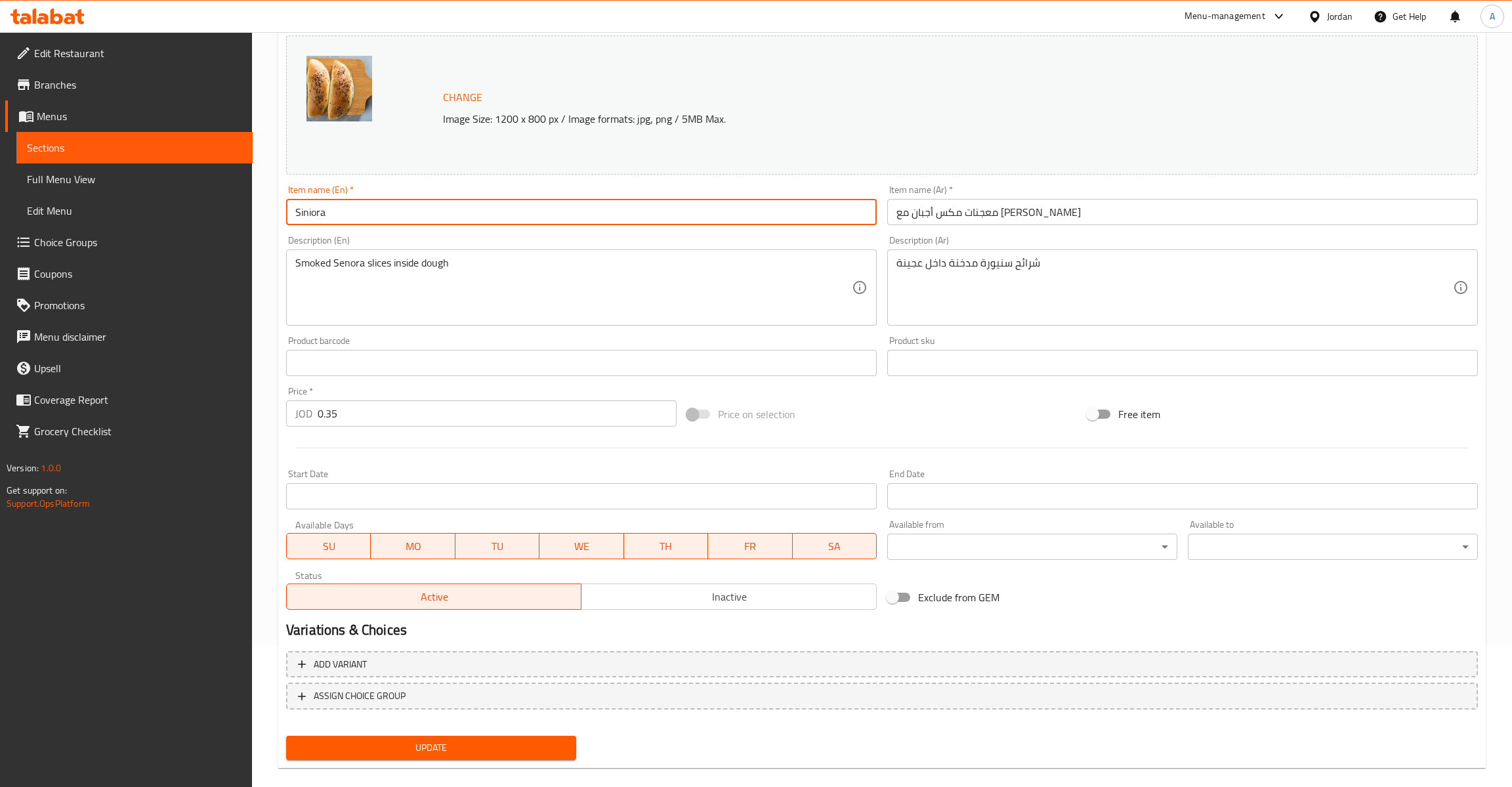
paste input "Mixed Cheese Pastry with Olives"
type input "Mixed Cheese Pastry with Olives"
click at [403, 414] on input "0.35" at bounding box center [497, 413] width 359 height 26
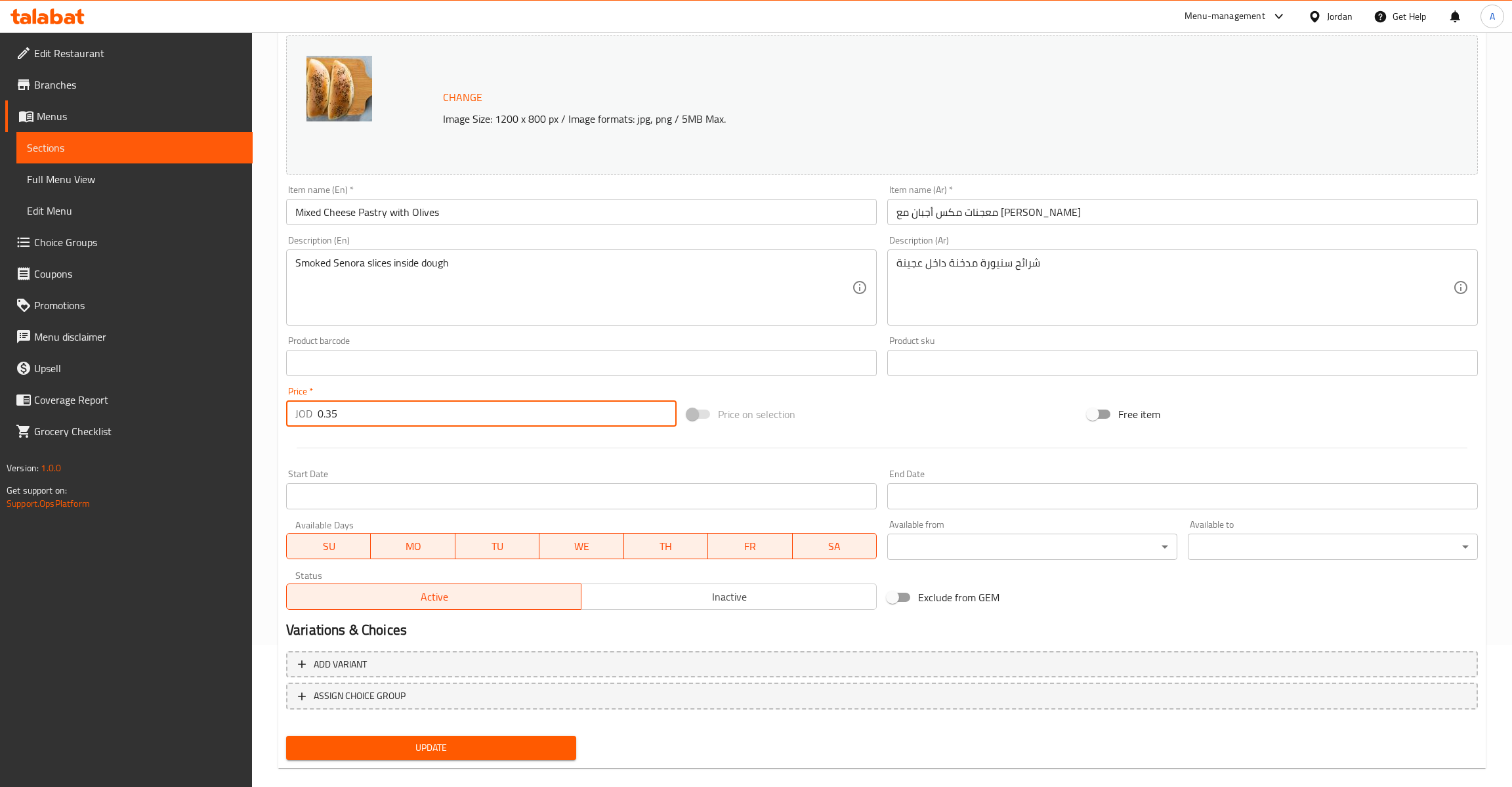
click at [403, 414] on input "0.35" at bounding box center [497, 413] width 359 height 26
type input "0.50"
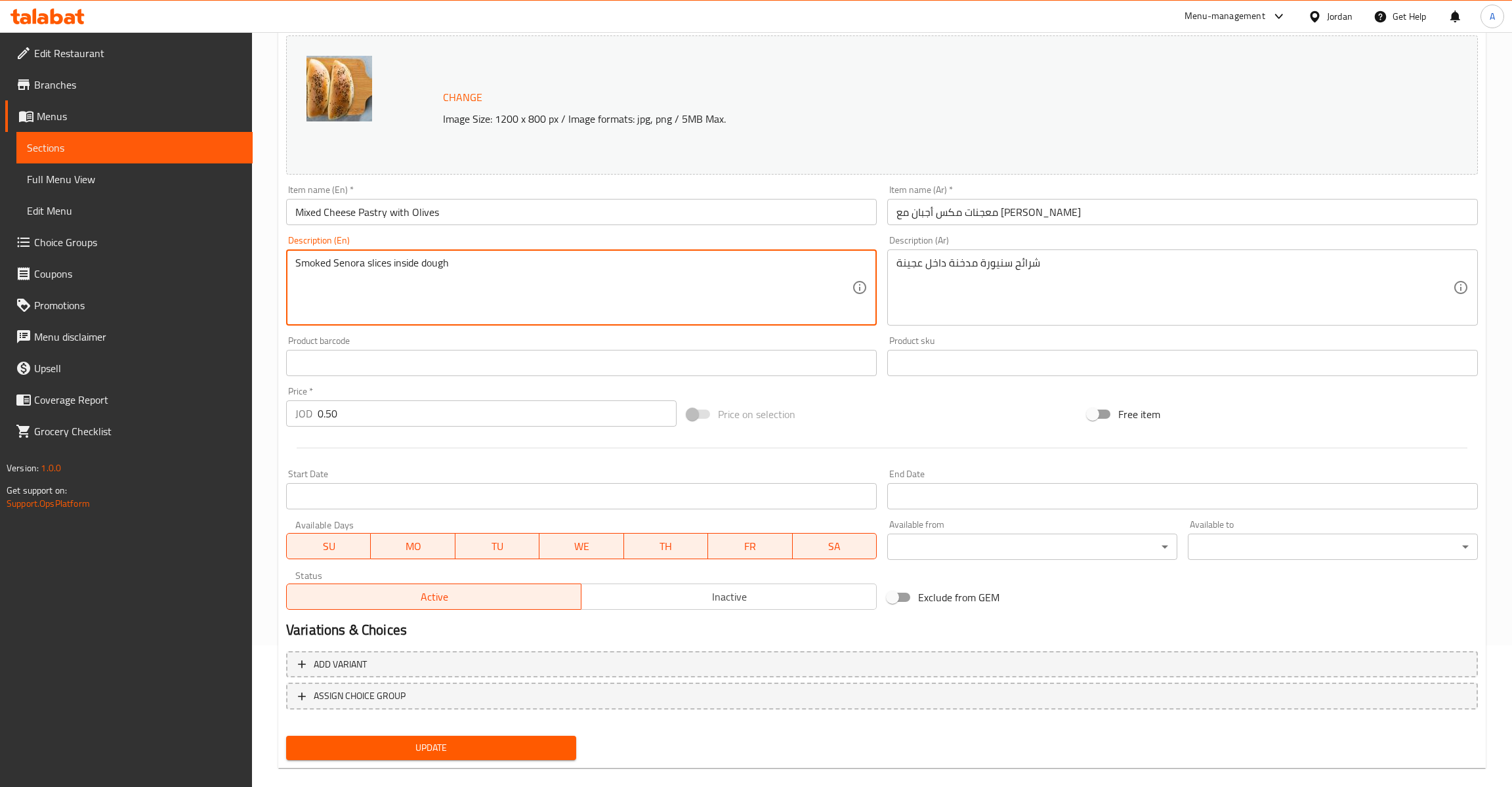
click at [421, 288] on textarea "Smoked Senora slices inside dough" at bounding box center [573, 287] width 557 height 62
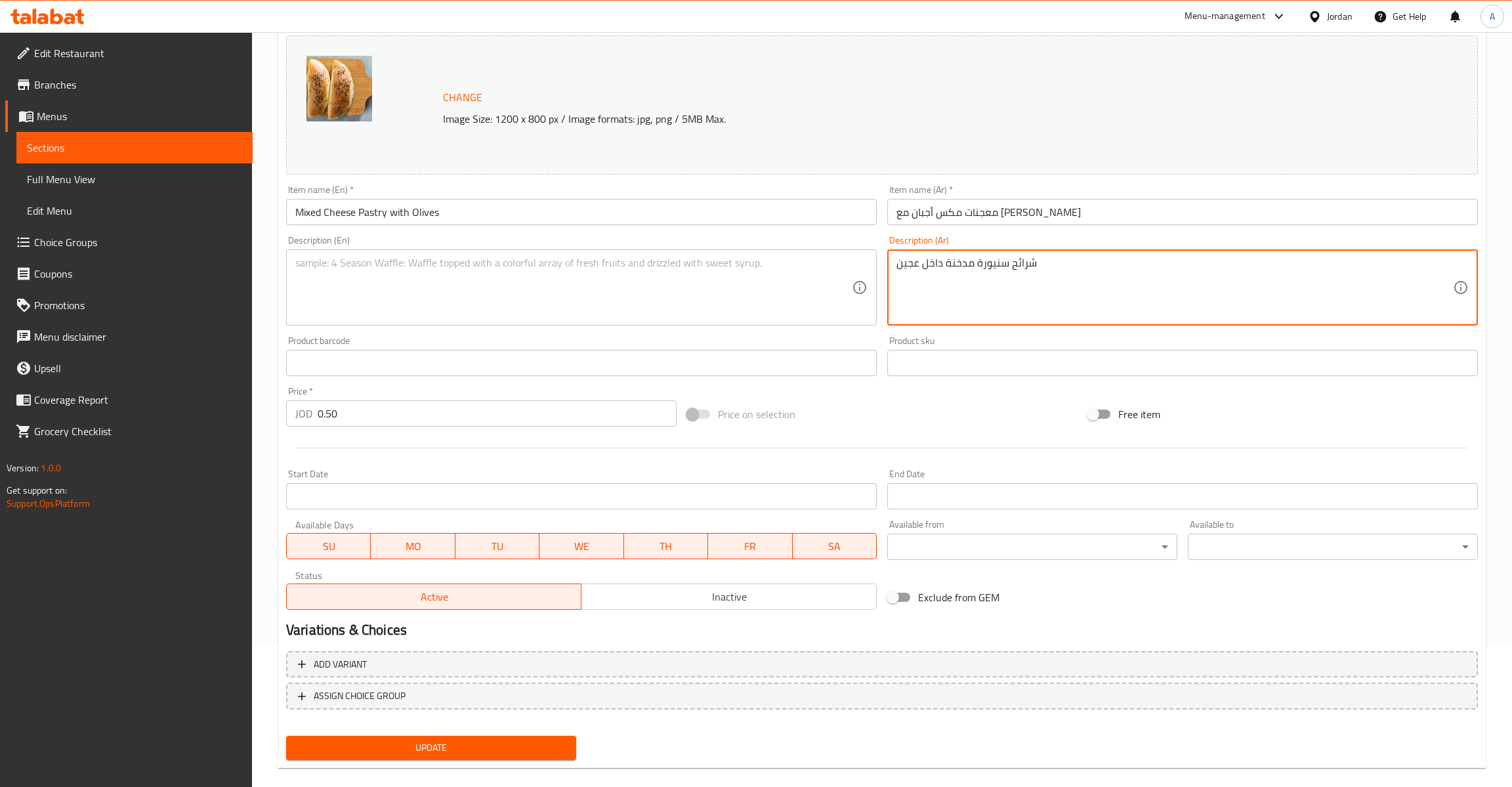
type textarea "شرائح سنيورة مدخنة داخل عجين"
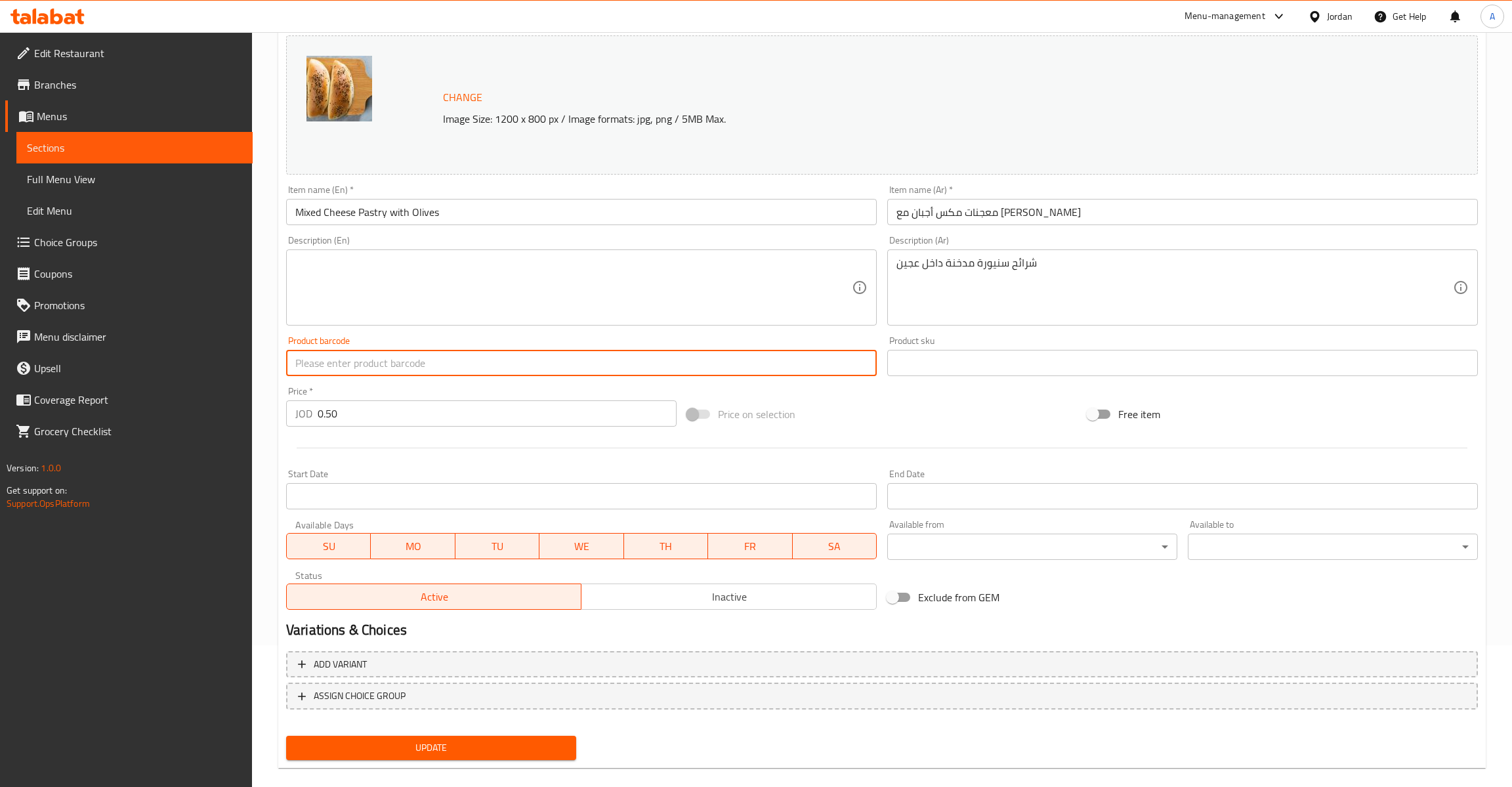
click at [1177, 284] on textarea "شرائح سنيورة مدخنة داخل عجين" at bounding box center [1175, 287] width 557 height 62
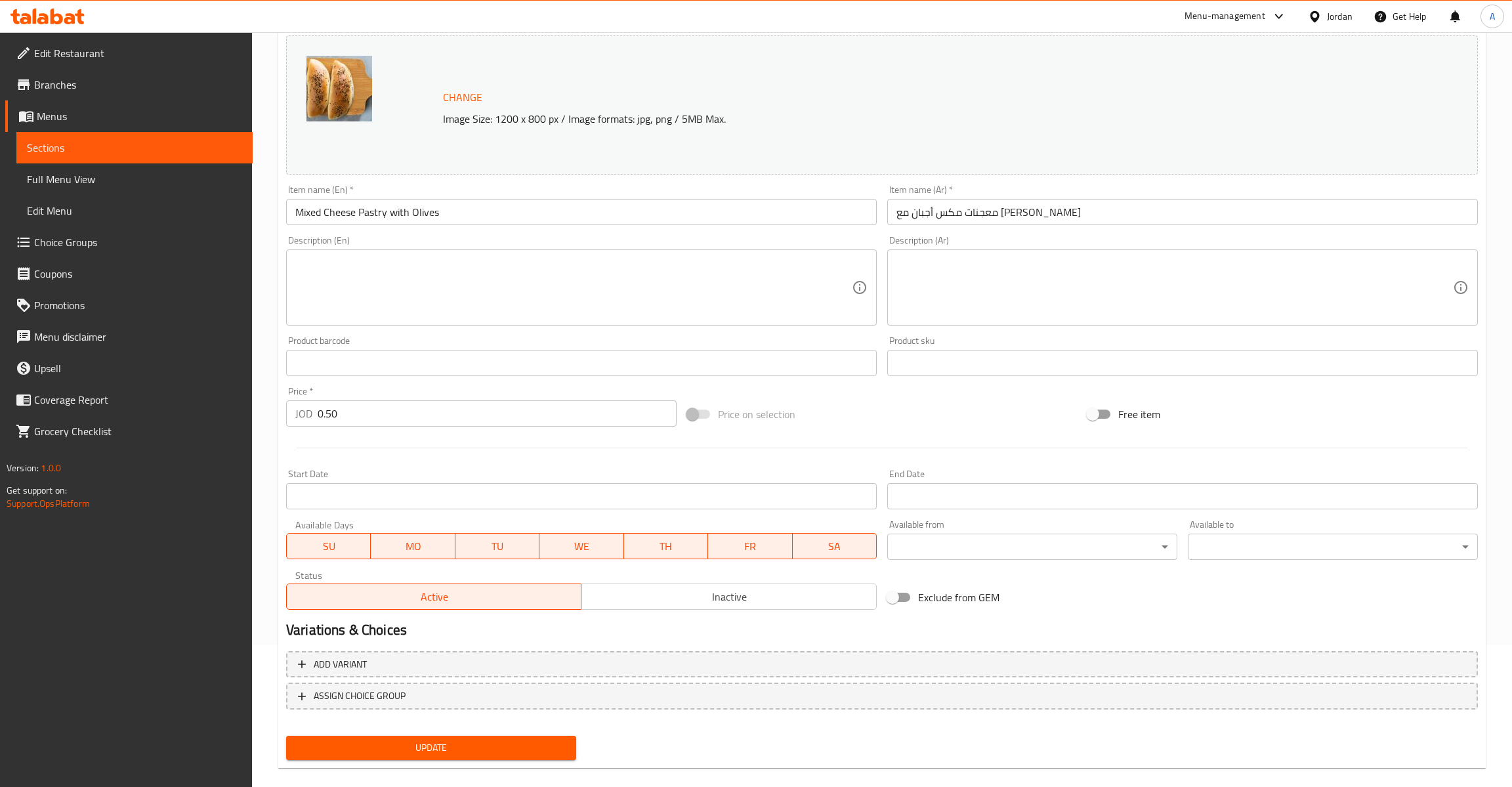
click at [444, 753] on span "Update" at bounding box center [431, 747] width 269 height 17
click at [70, 143] on span "Sections" at bounding box center [134, 148] width 215 height 16
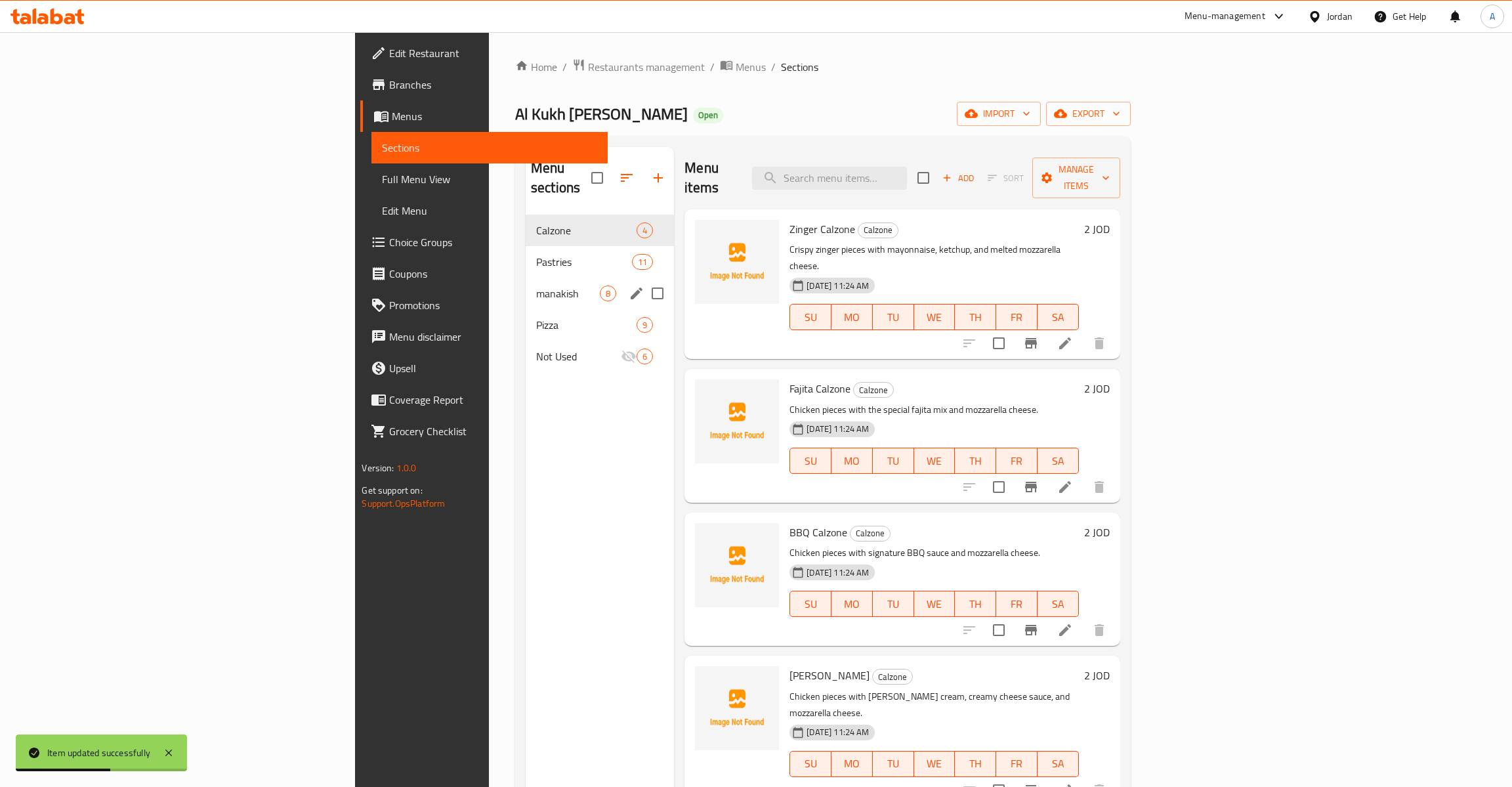
click at [526, 278] on div "manakish 8" at bounding box center [600, 293] width 149 height 32
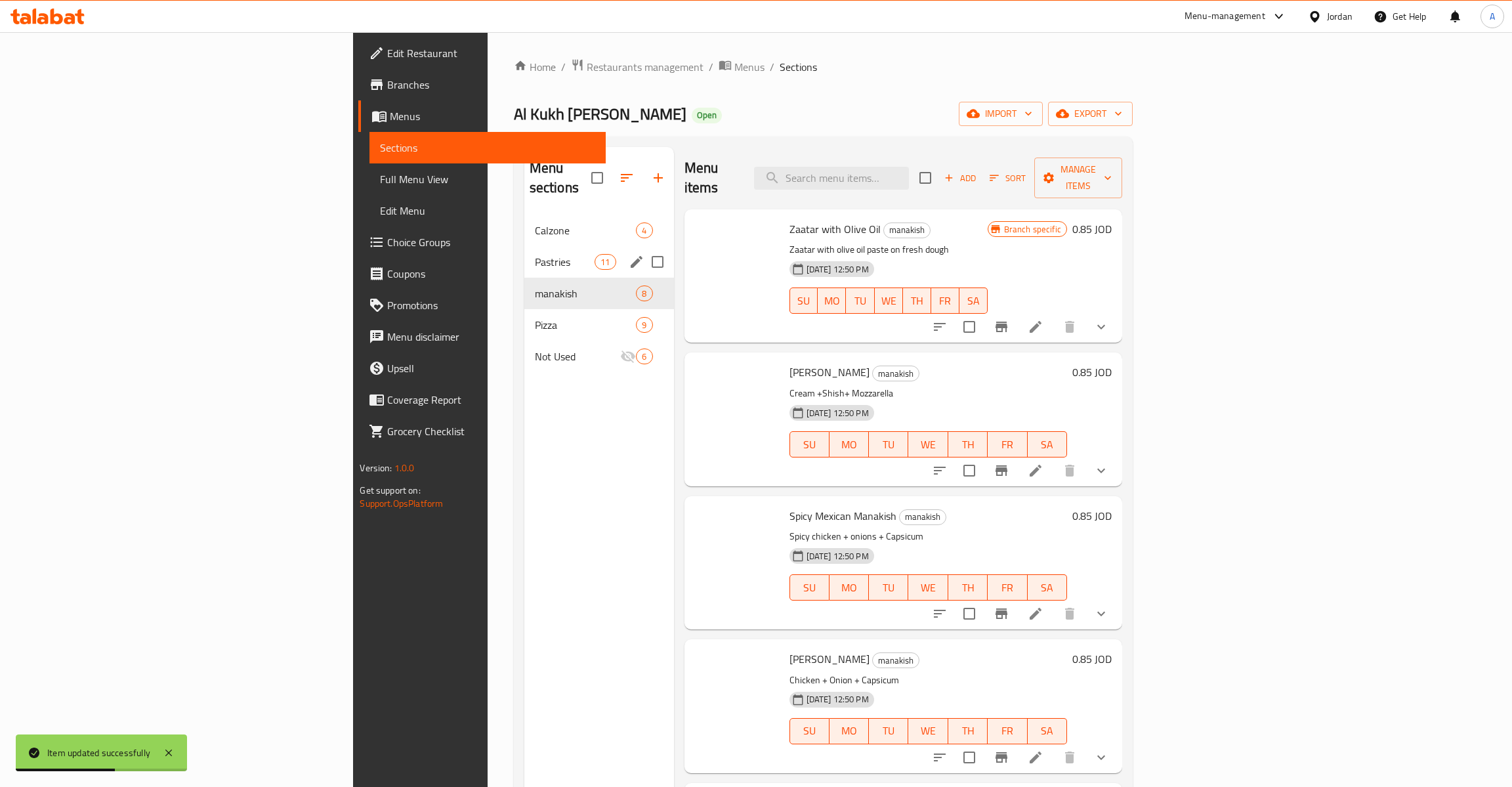
click at [535, 254] on span "Pastries" at bounding box center [565, 262] width 60 height 16
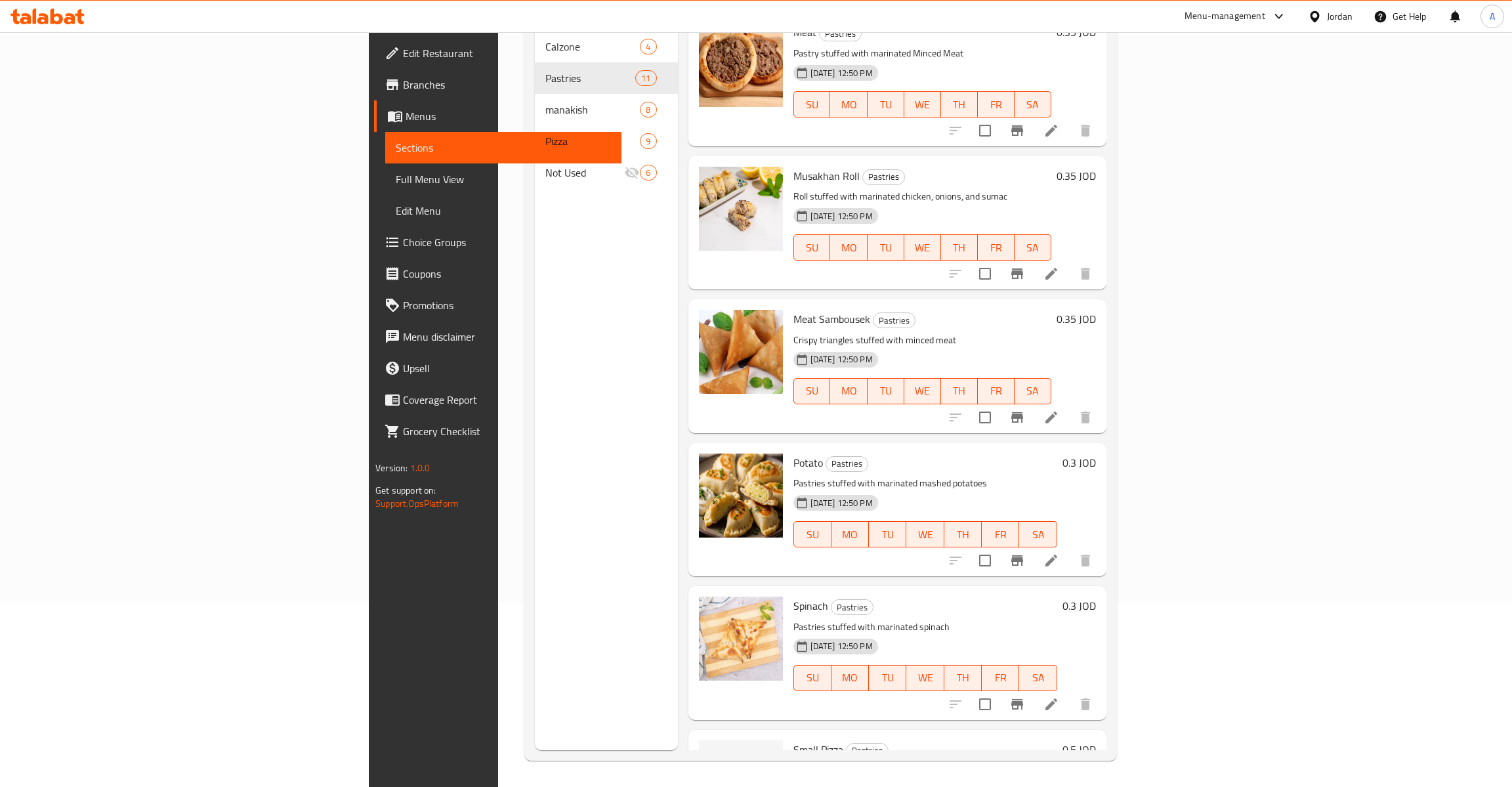
scroll to position [700, 0]
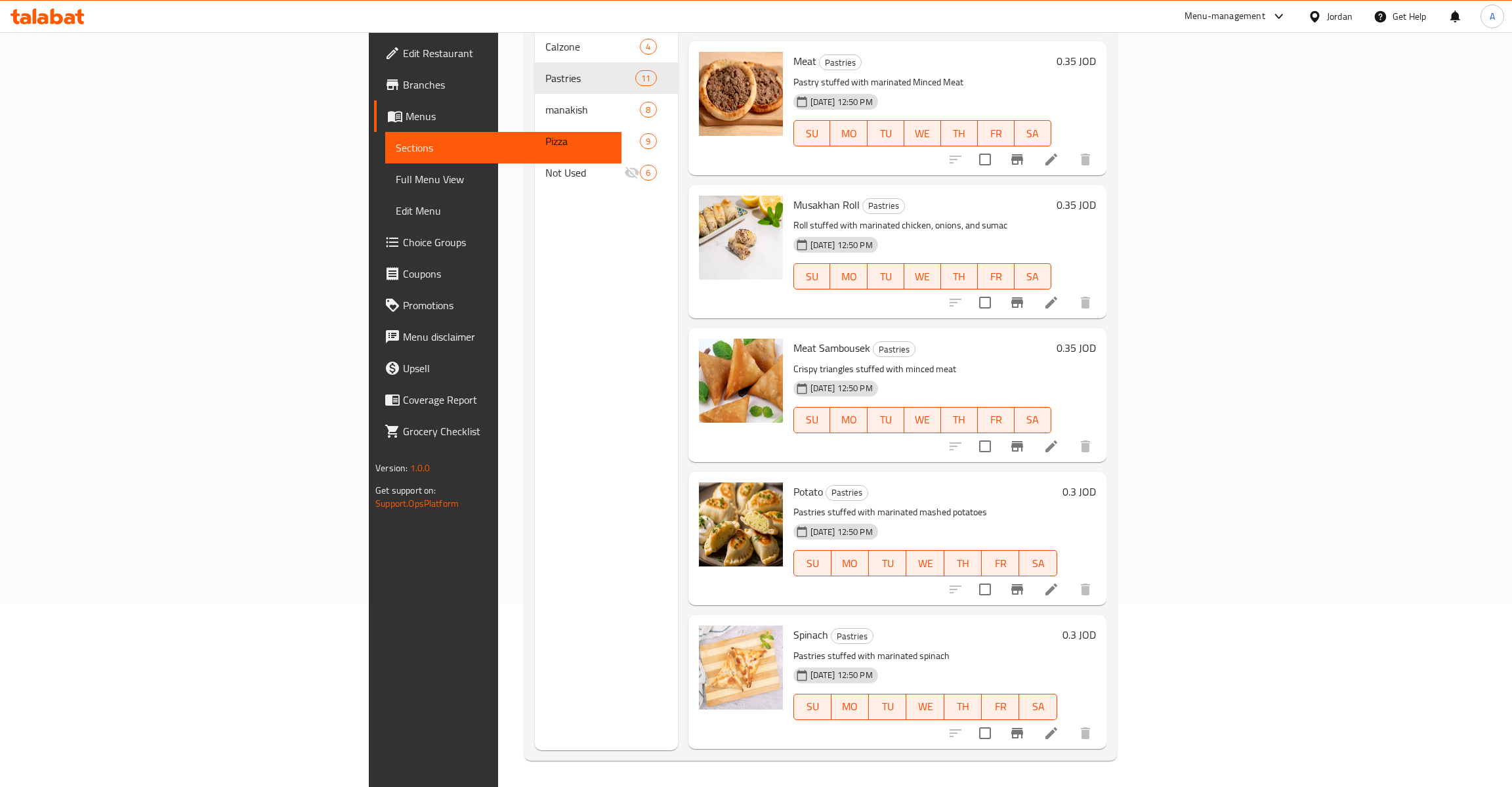
click at [1096, 482] on h6 "0.3 JOD" at bounding box center [1079, 491] width 33 height 18
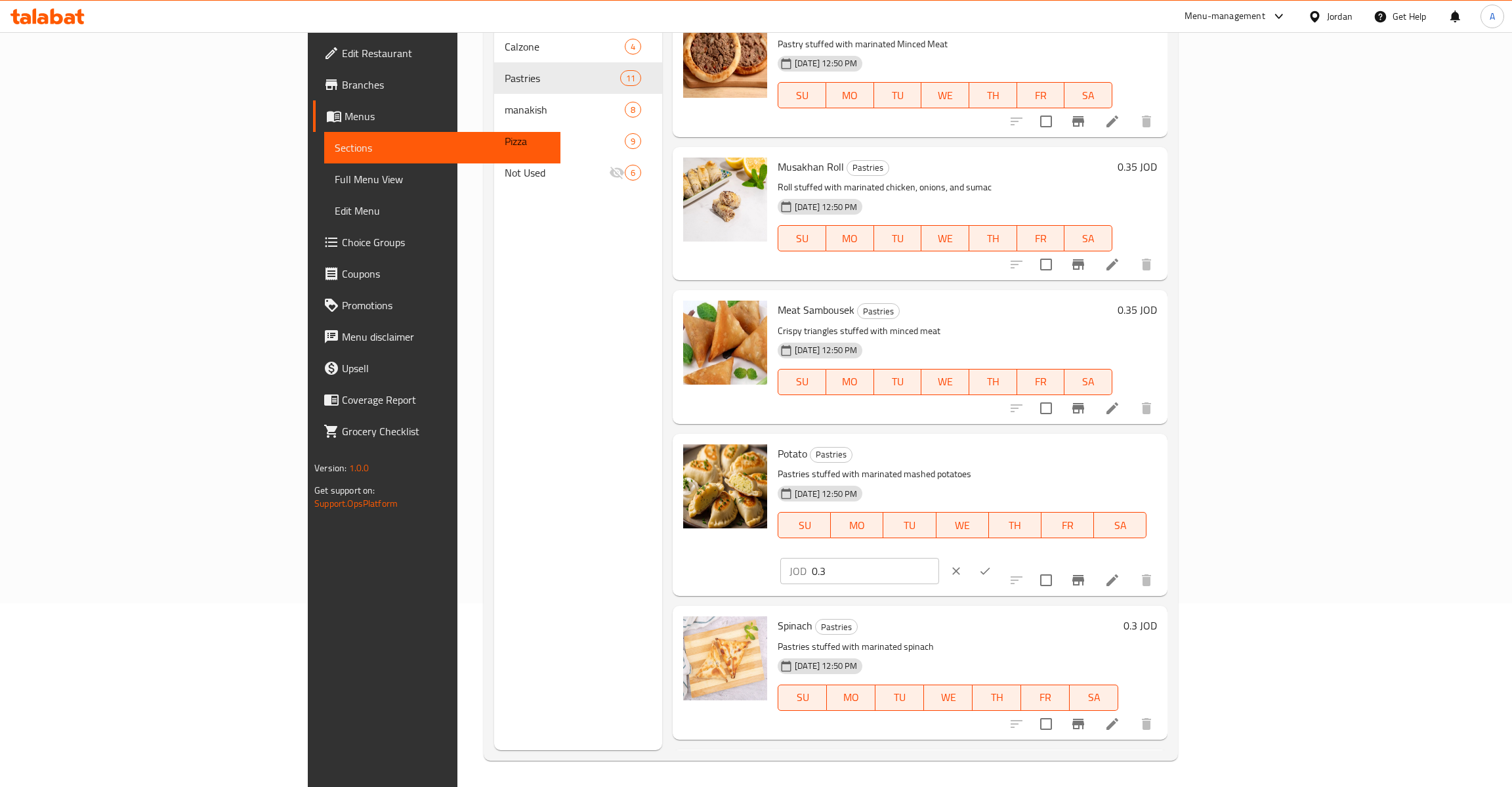
click at [939, 558] on input "0.3" at bounding box center [875, 570] width 127 height 26
type input "0.35"
click button "ok" at bounding box center [985, 571] width 29 height 29
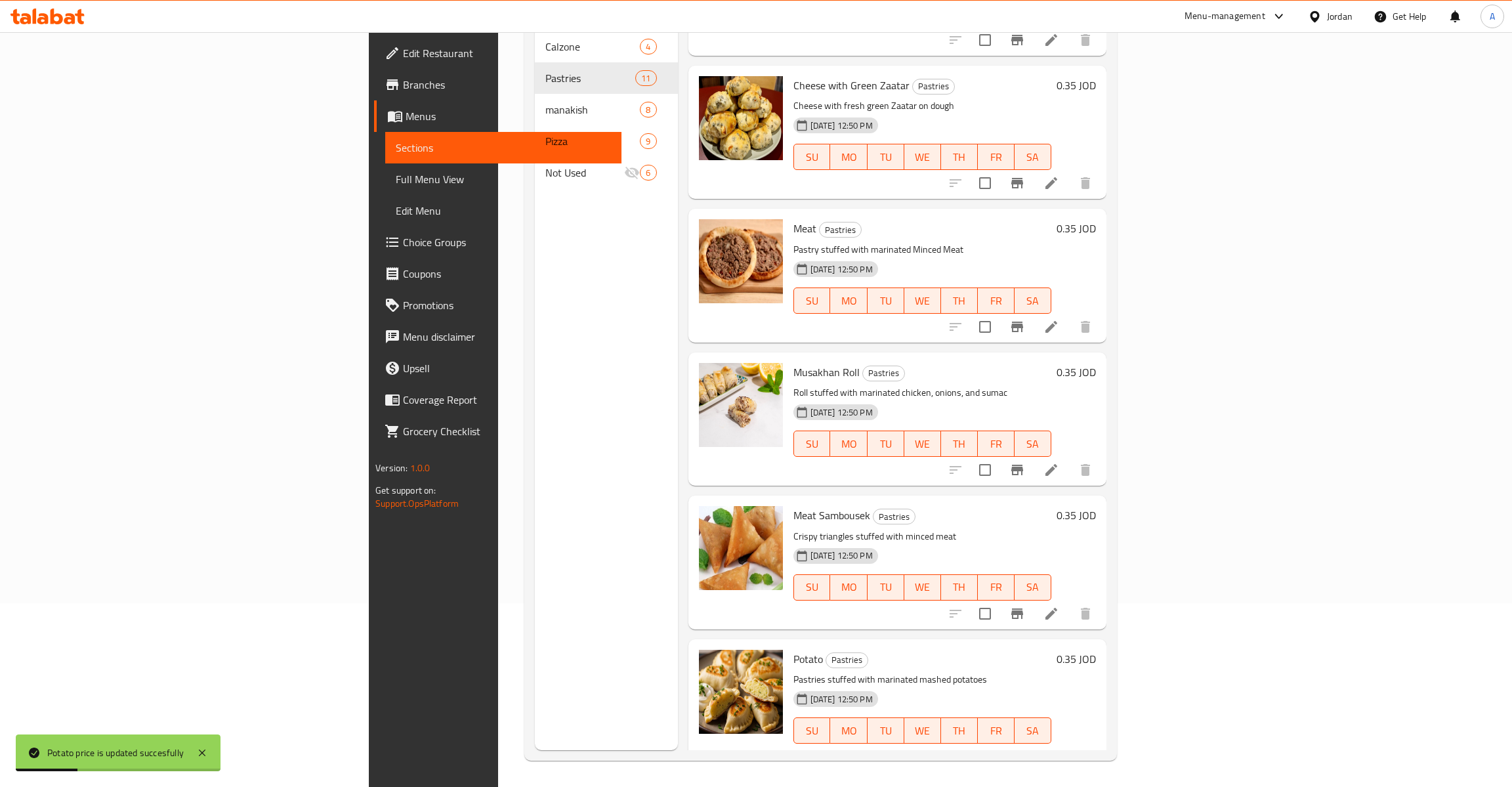
scroll to position [804, 0]
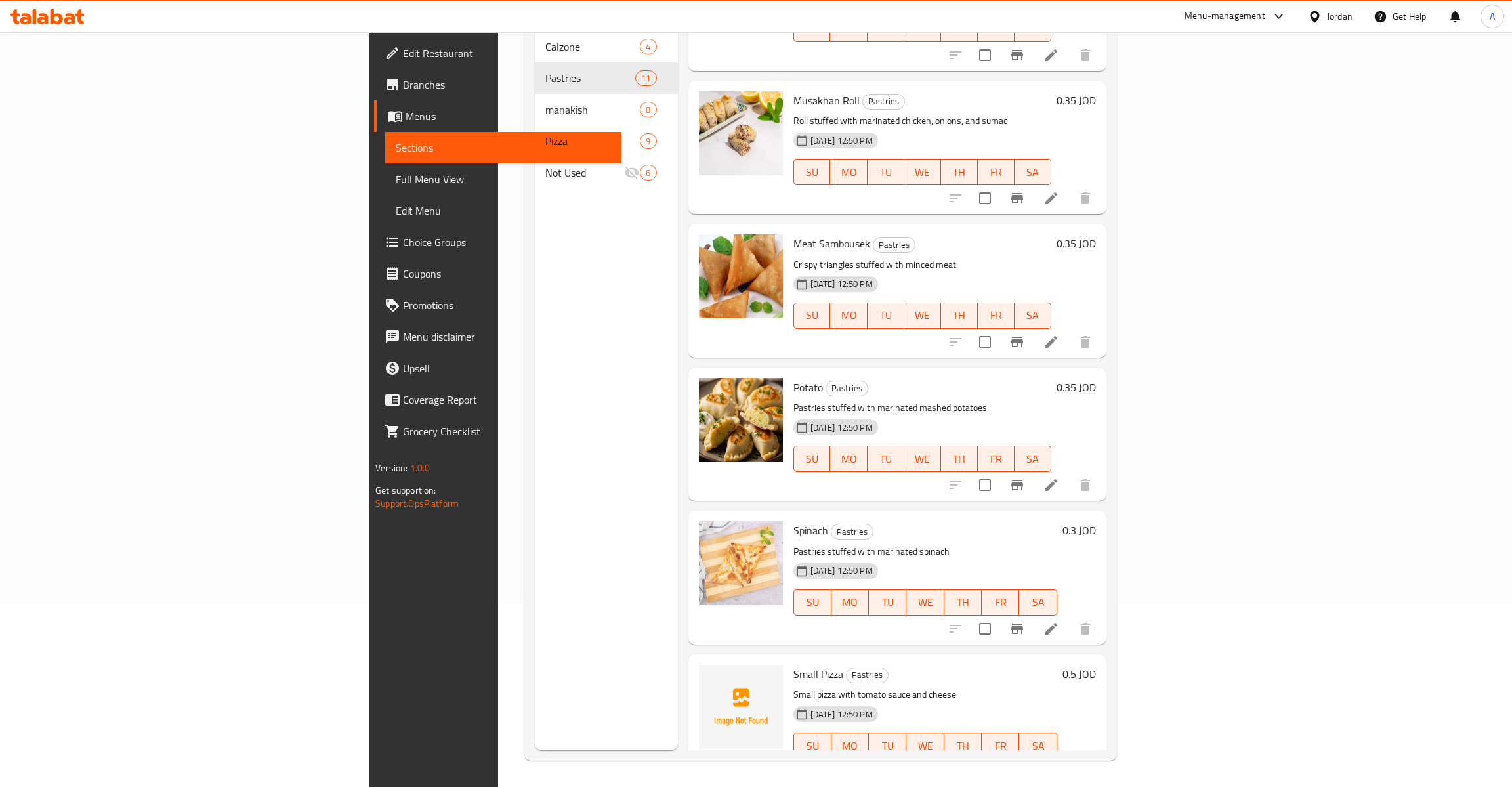
click at [535, 454] on div "Menu sections Calzone 4 Pastries 11 manakish 8 Pizza 9 Not Used 6" at bounding box center [606, 357] width 143 height 787
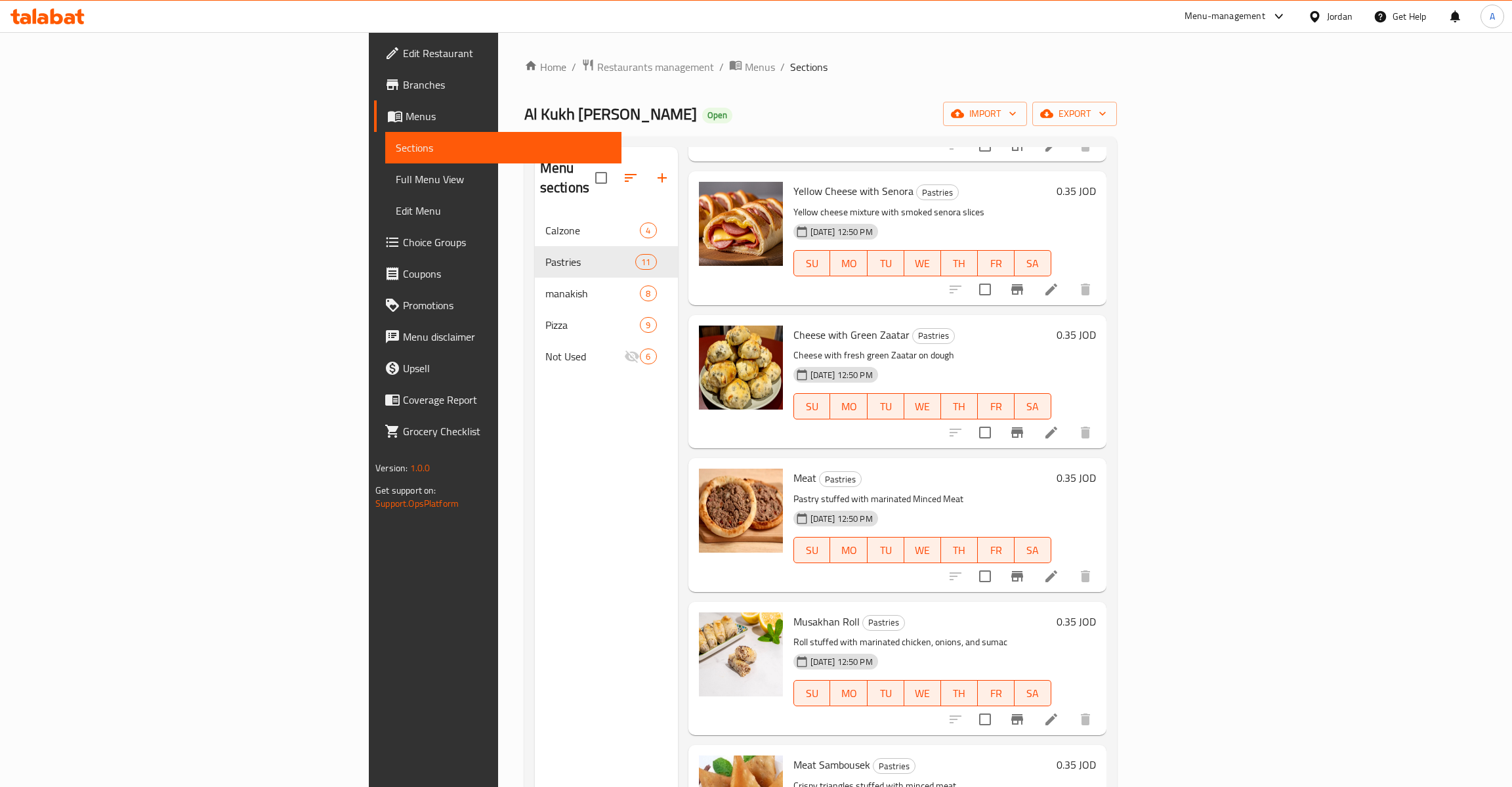
scroll to position [463, 0]
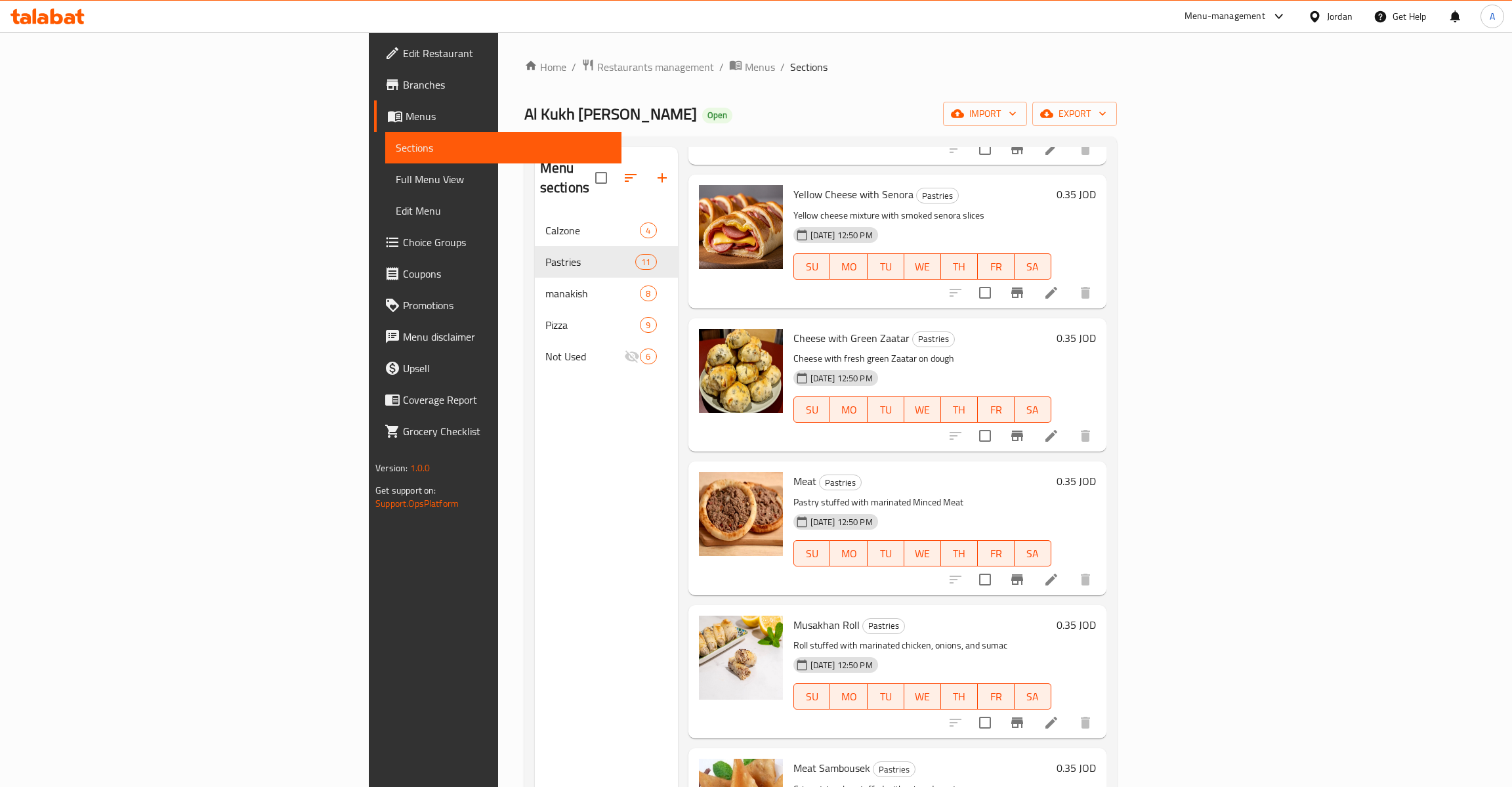
type button "0"
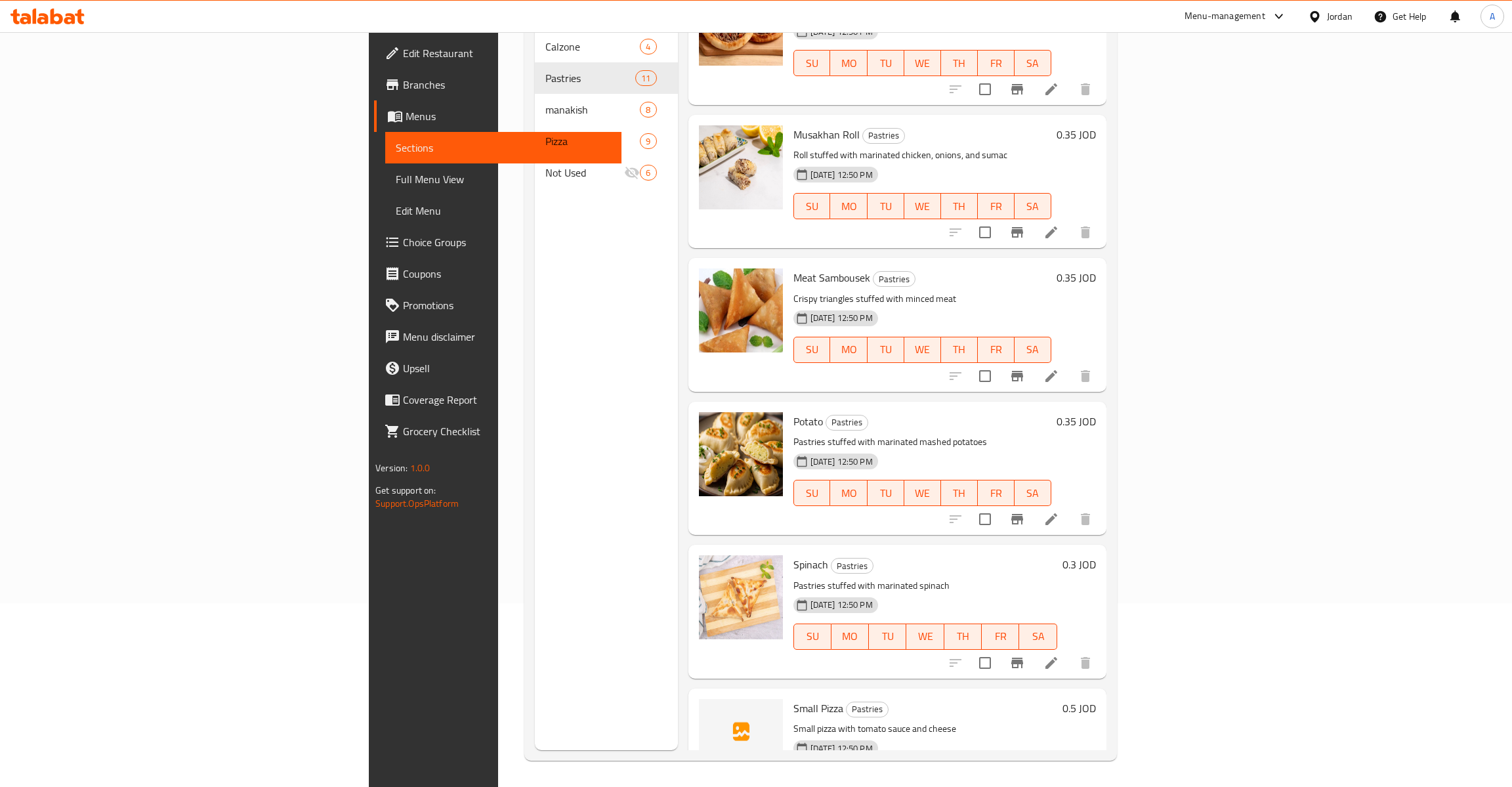
scroll to position [804, 0]
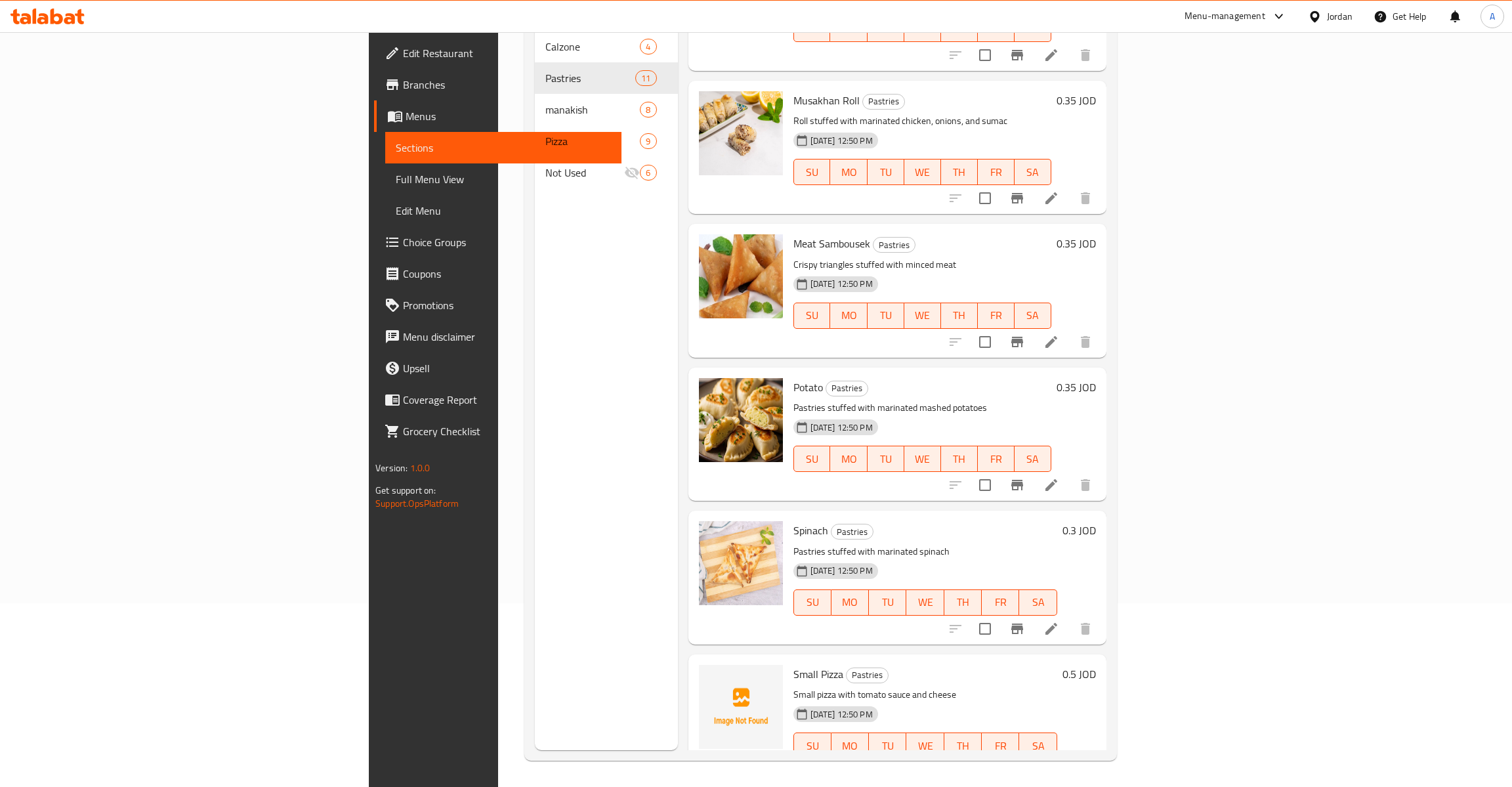
click at [1096, 521] on h6 "0.3 JOD" at bounding box center [1079, 530] width 33 height 18
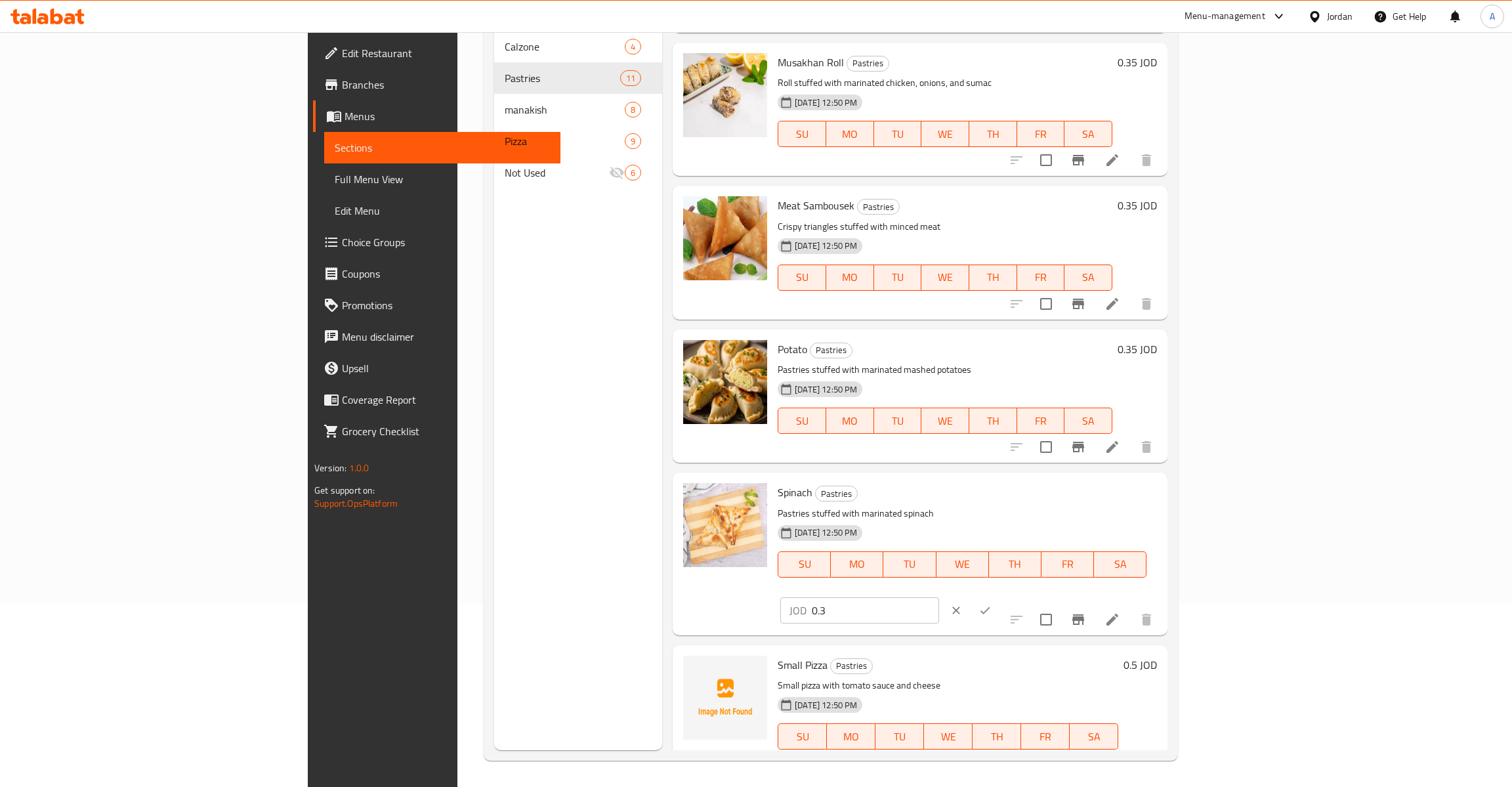
click at [939, 597] on input "0.3" at bounding box center [875, 610] width 127 height 26
type input "0.35"
click button "ok" at bounding box center [985, 610] width 29 height 29
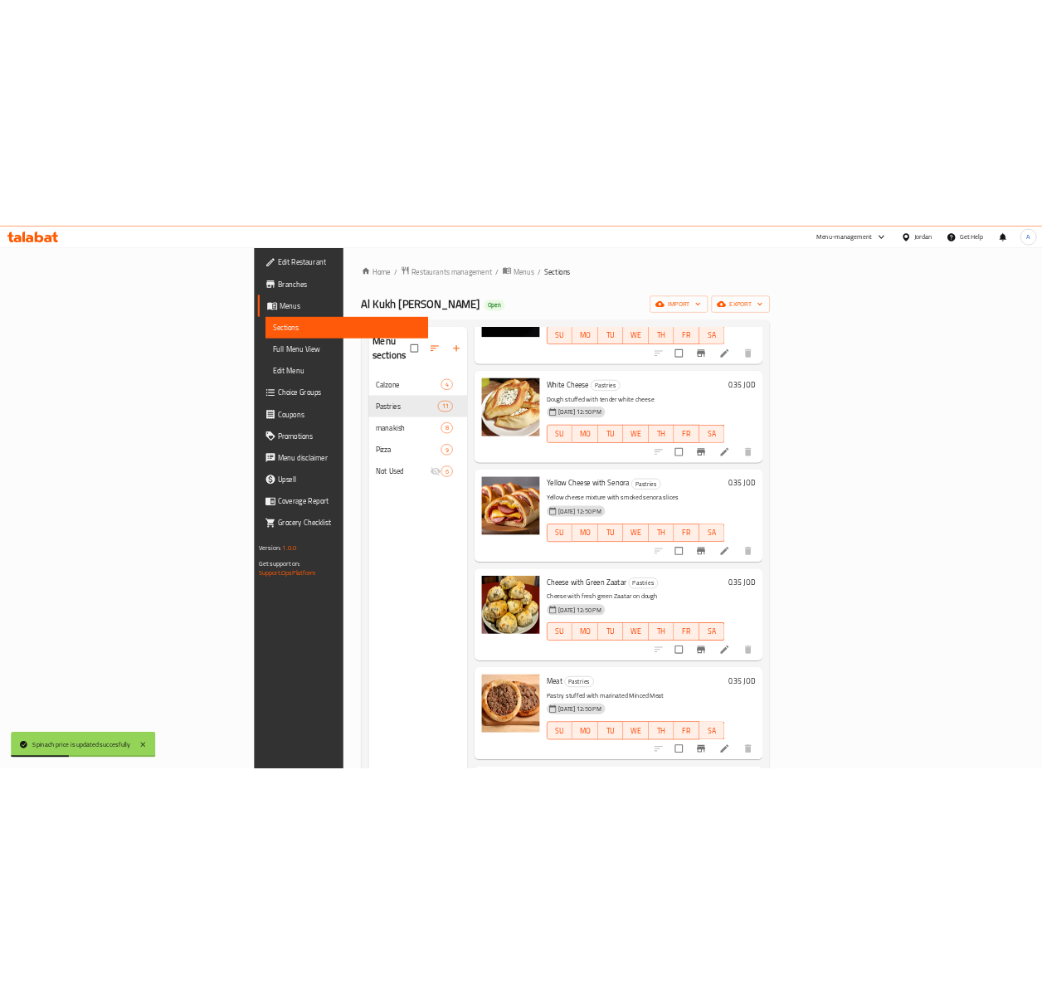
scroll to position [0, 0]
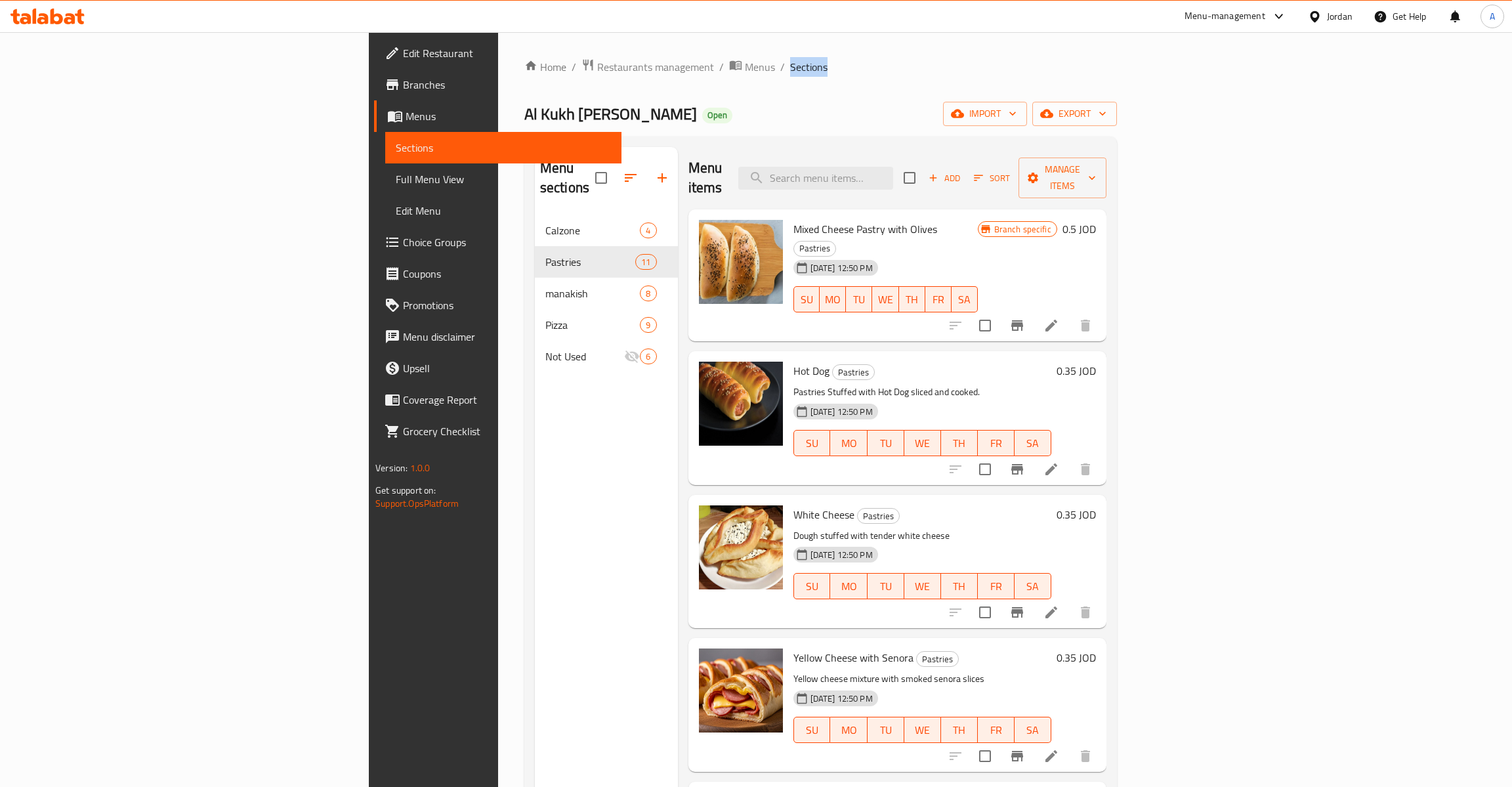
drag, startPoint x: 1104, startPoint y: 16, endPoint x: 1510, endPoint y: 50, distance: 407.4
click at [1510, 50] on html "​ Menu-management Jordan Get Help A Edit Restaurant Branches Menus Sections Ful…" at bounding box center [756, 393] width 1512 height 787
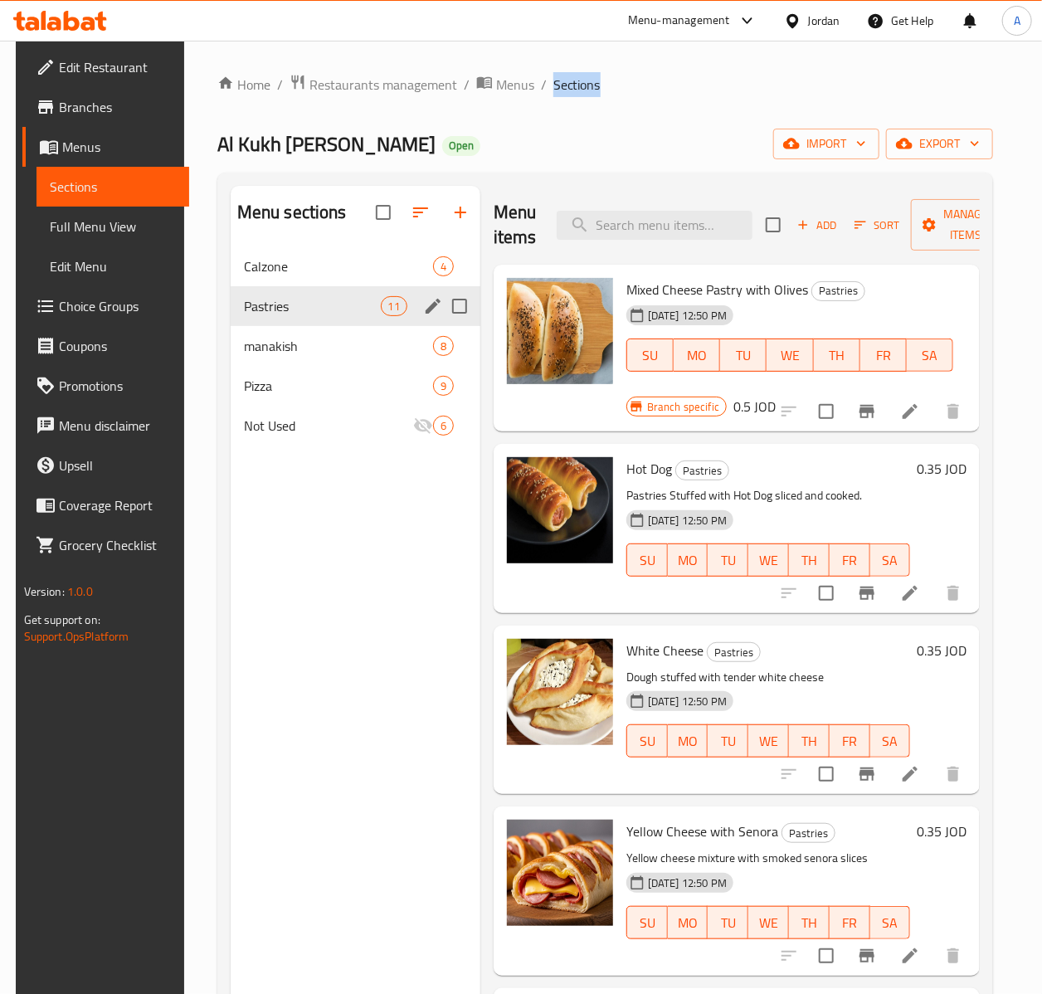
click at [340, 298] on span "Pastries" at bounding box center [312, 306] width 137 height 20
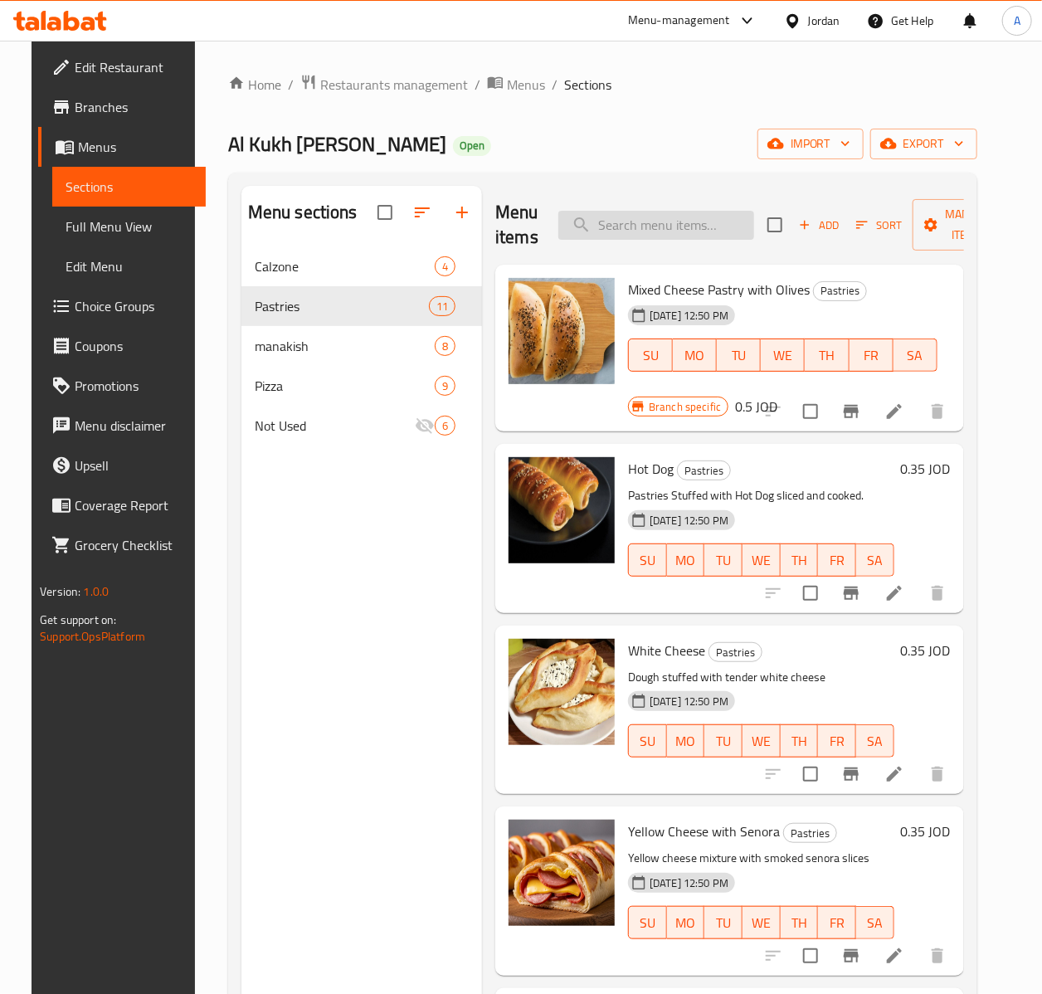
click at [617, 234] on input "search" at bounding box center [656, 225] width 196 height 29
type input "لحمة"
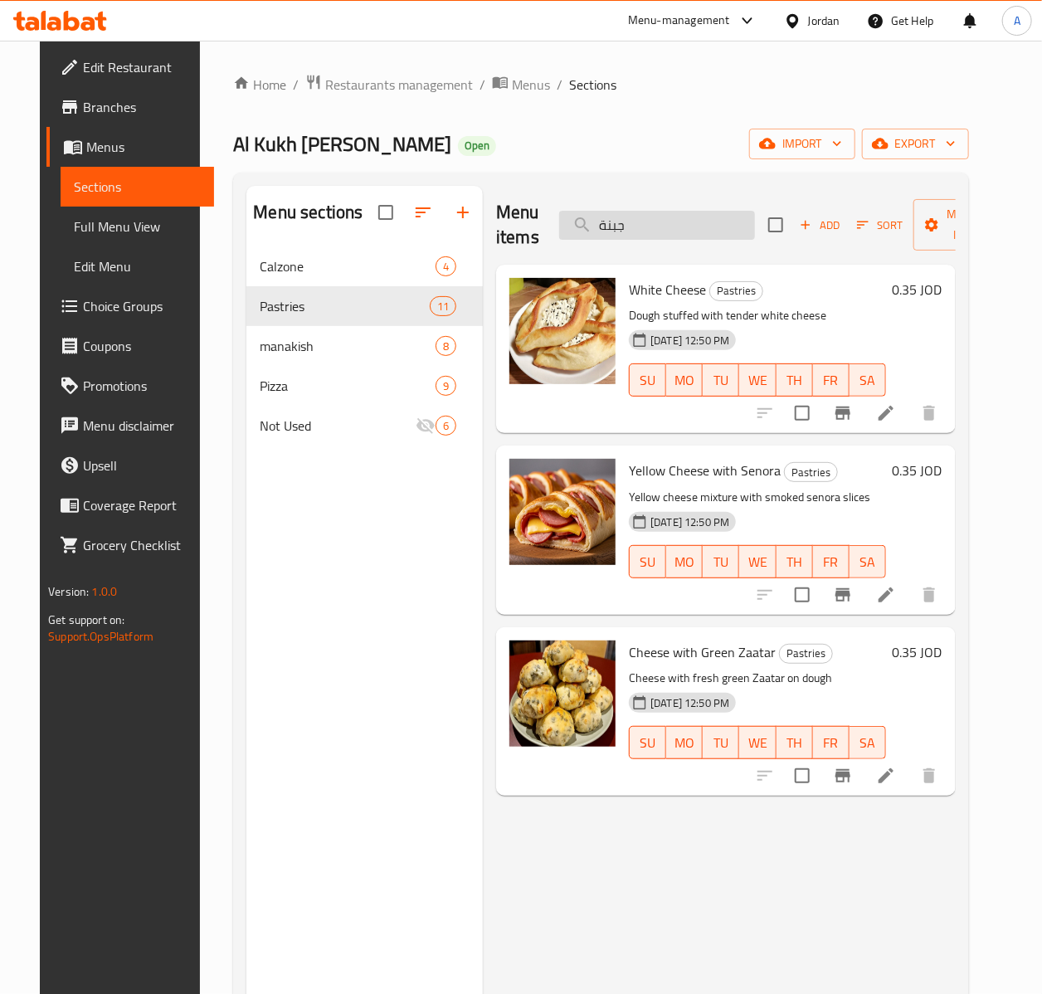
type input "جبنة"
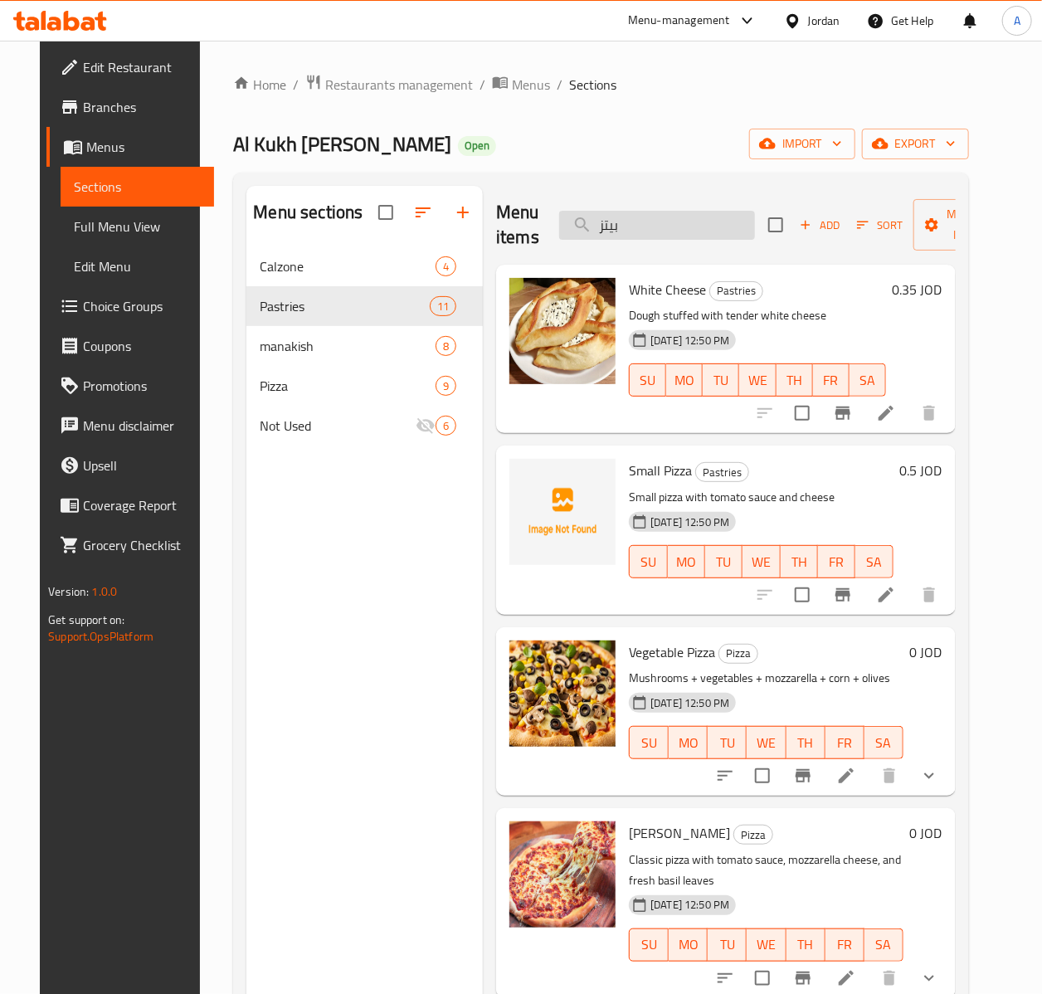
type input "بيتزا"
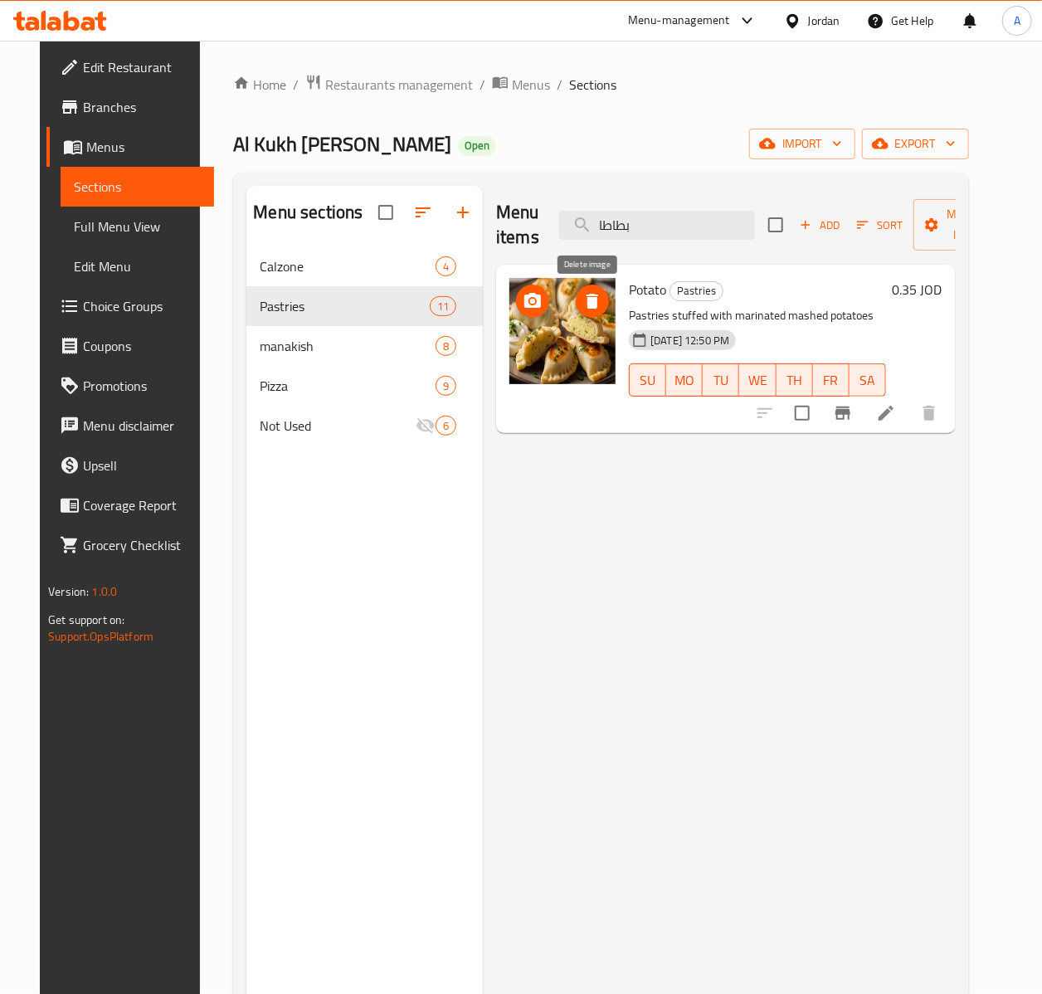
click at [583, 300] on icon "delete image" at bounding box center [593, 301] width 20 height 20
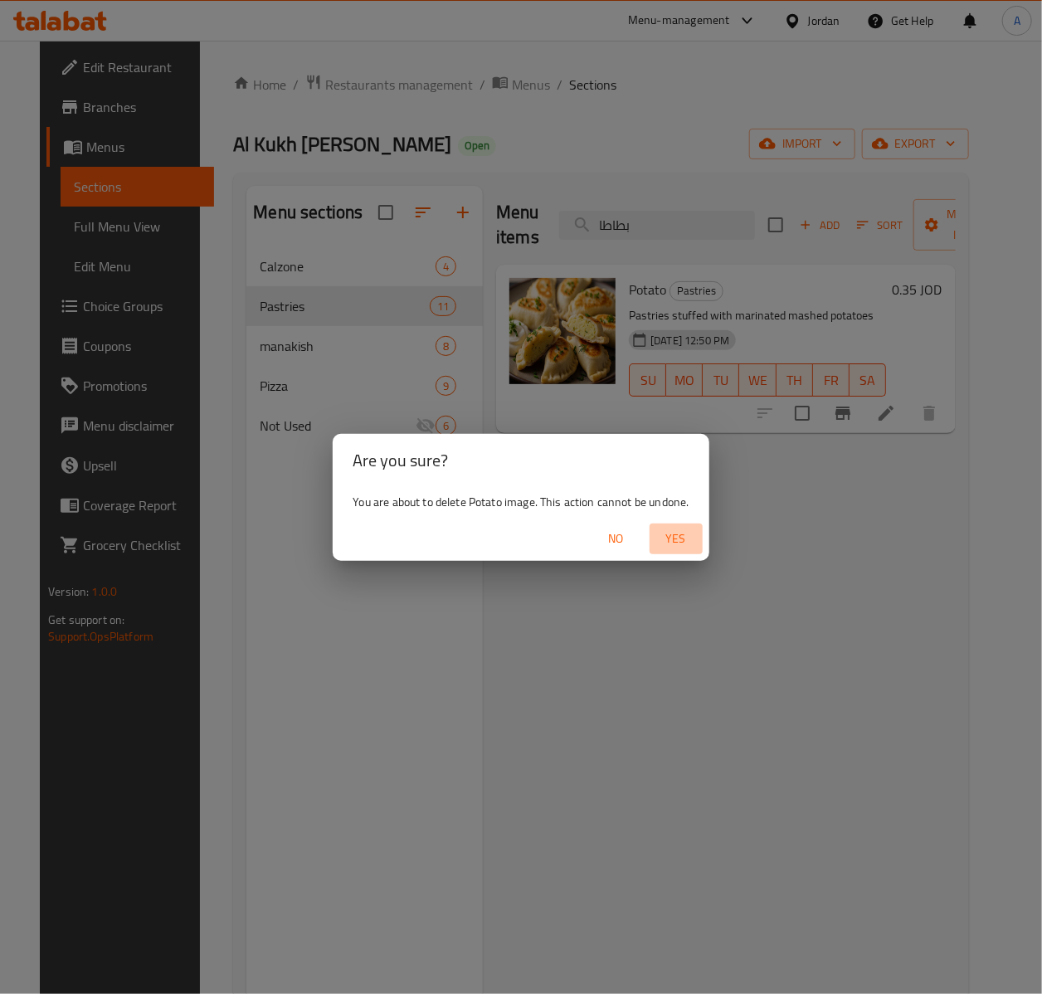
click at [684, 539] on span "Yes" at bounding box center [676, 539] width 40 height 21
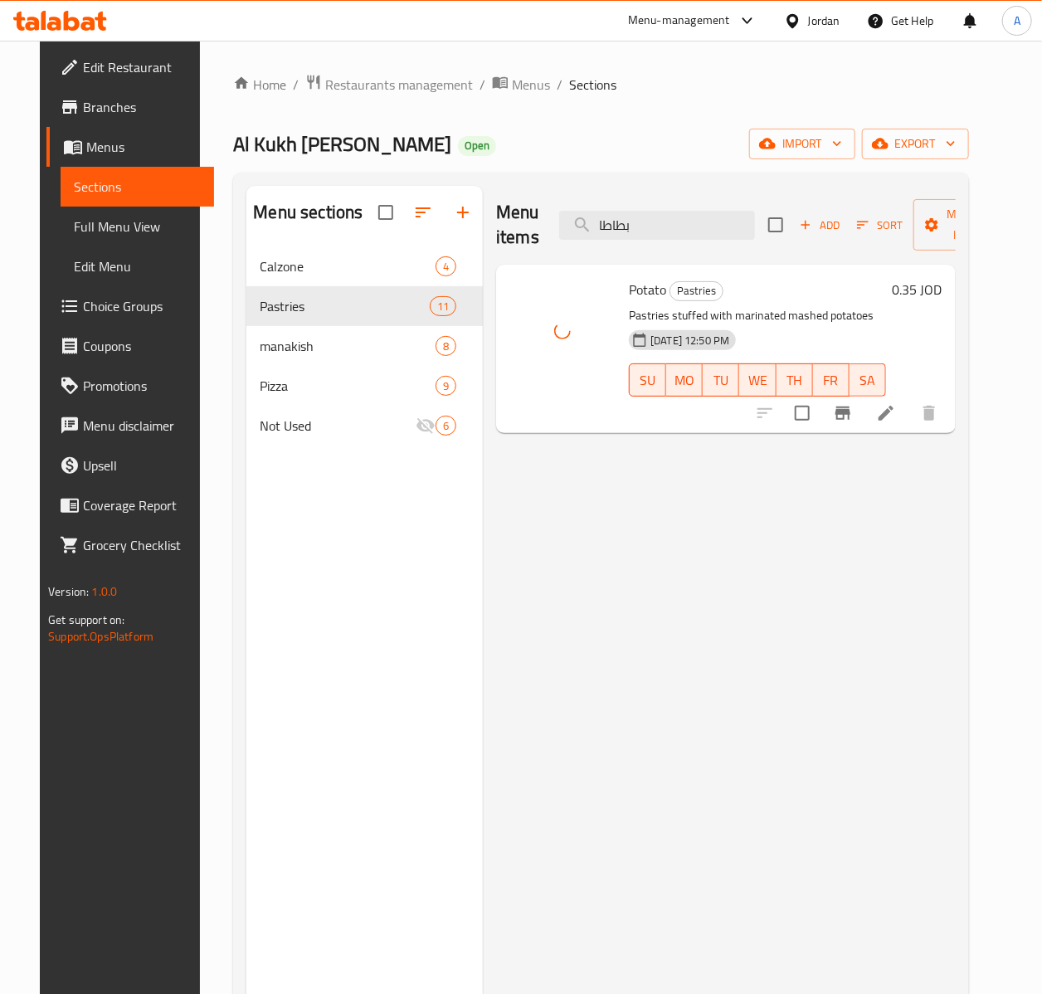
click at [631, 245] on div "Menu items بطاطا Add Sort Manage items" at bounding box center [726, 225] width 460 height 79
click at [641, 229] on input "بطاطا" at bounding box center [657, 225] width 196 height 29
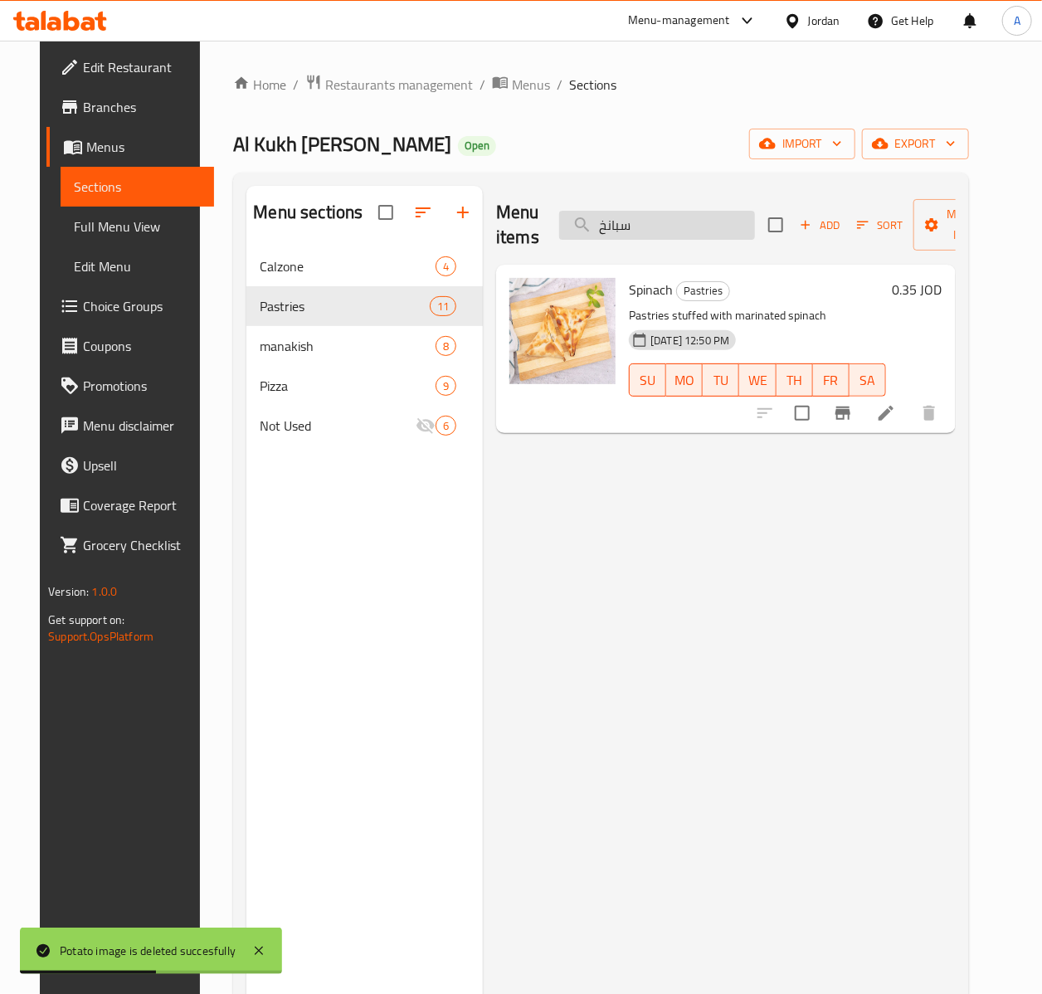
click at [623, 227] on input "سبانخ" at bounding box center [657, 225] width 196 height 29
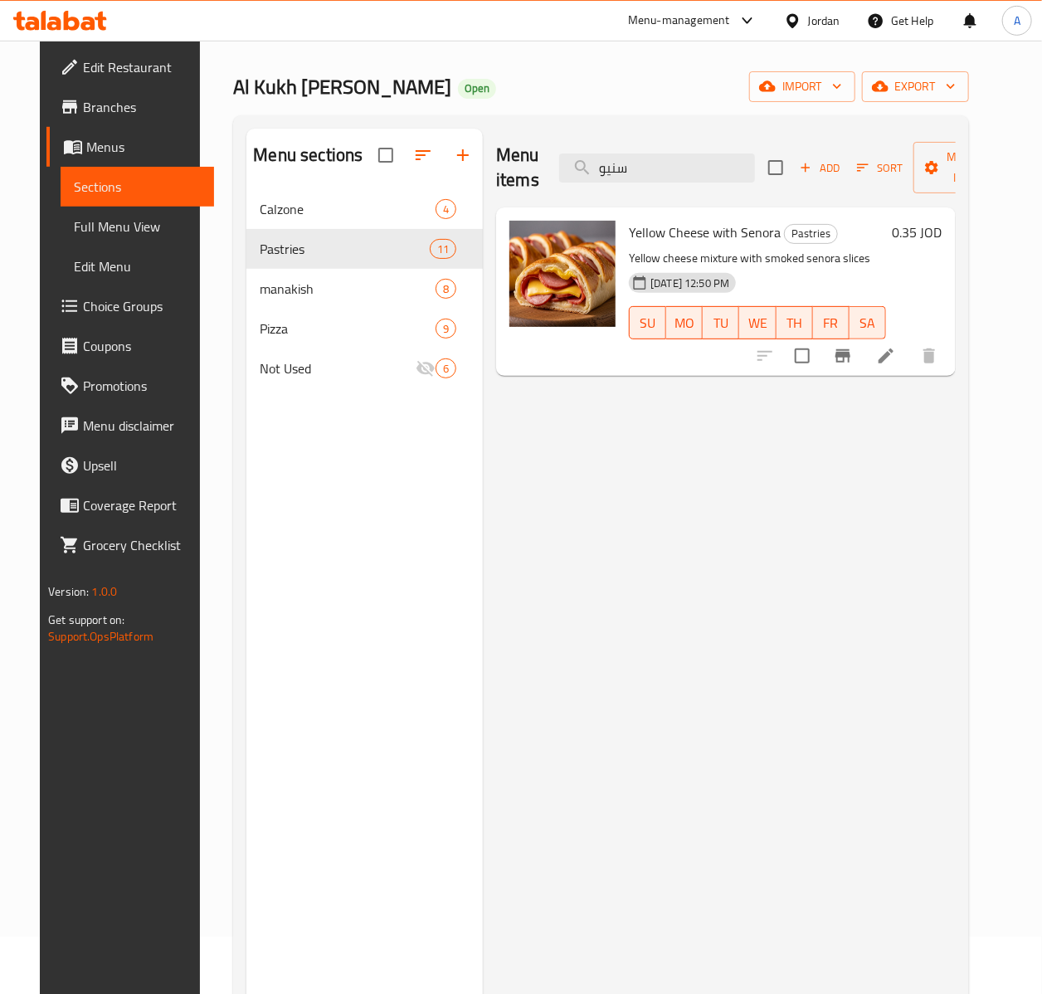
scroll to position [90, 0]
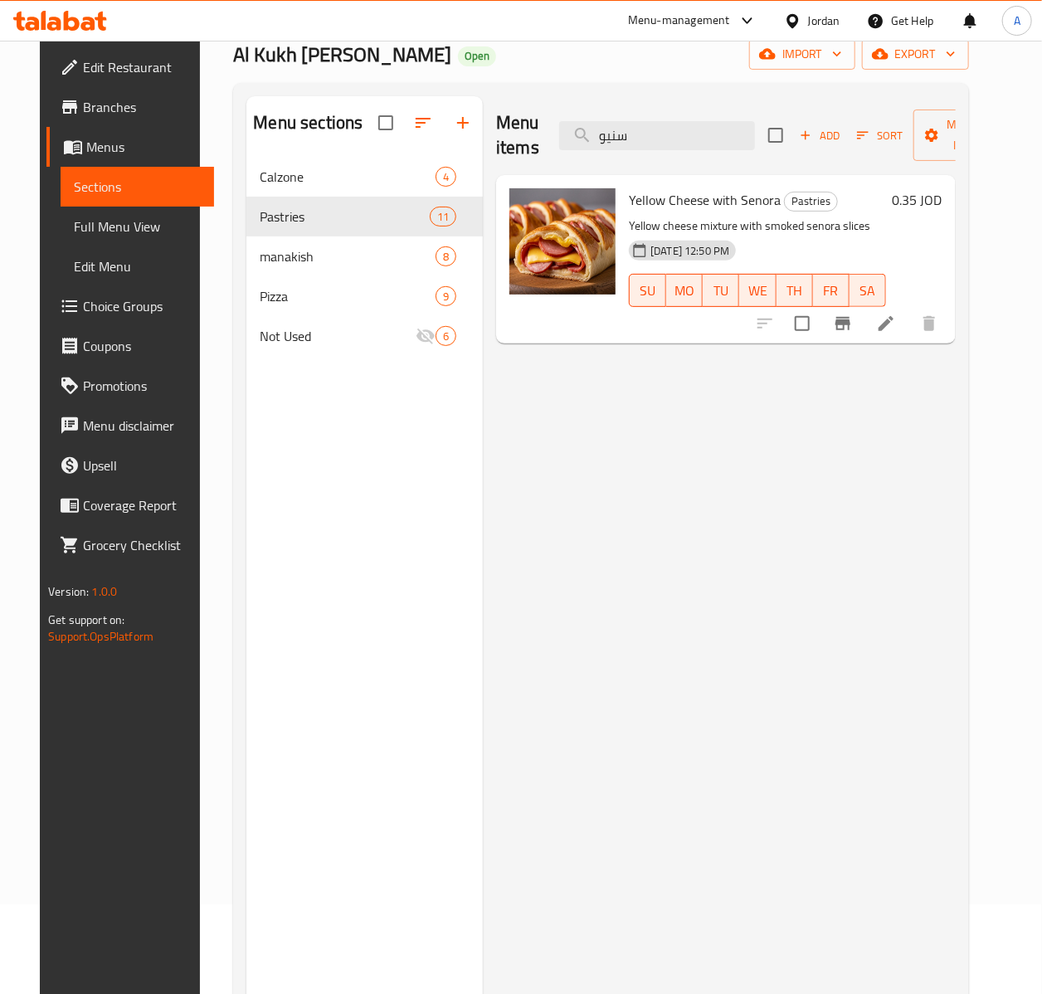
click at [706, 151] on div "Menu items سنيو Add Sort Manage items" at bounding box center [726, 135] width 460 height 79
click at [681, 134] on input "سنيو" at bounding box center [657, 135] width 196 height 29
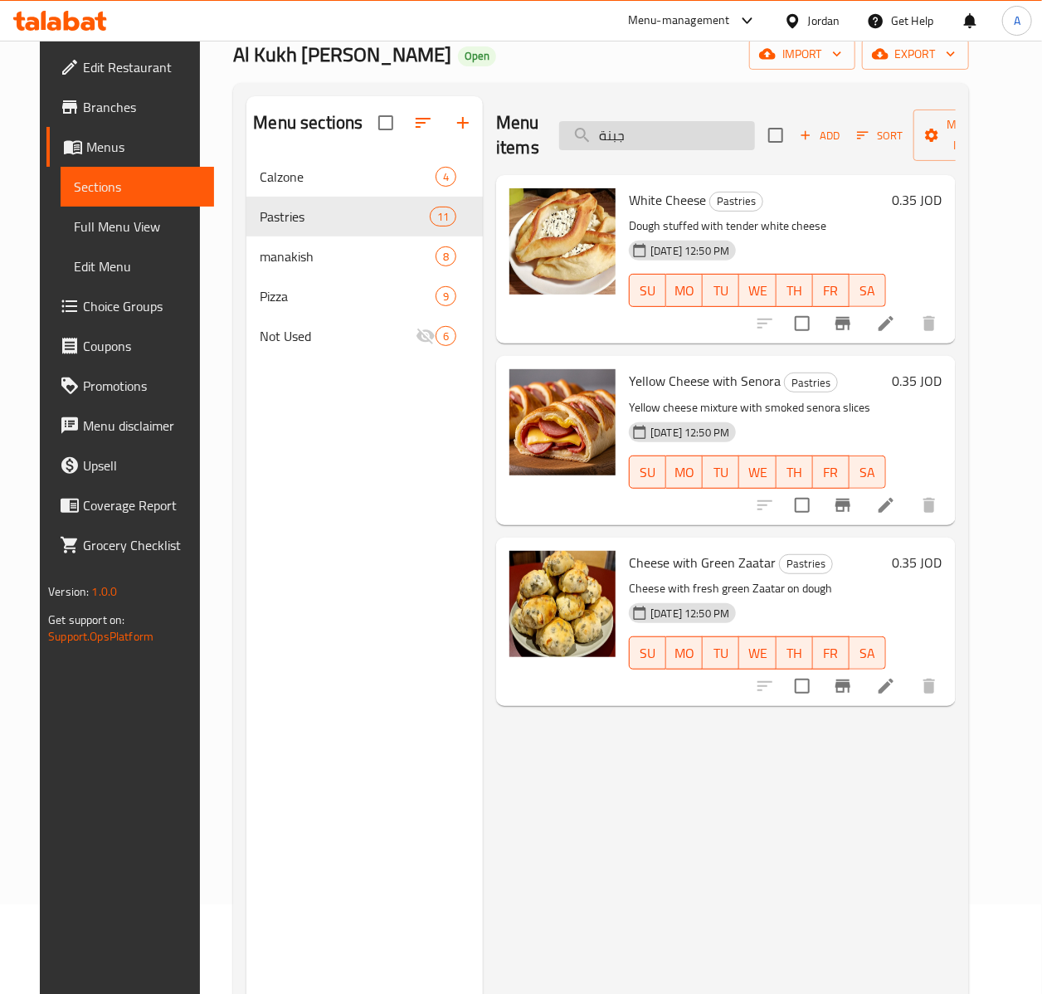
click at [667, 143] on input "جبنة" at bounding box center [657, 135] width 196 height 29
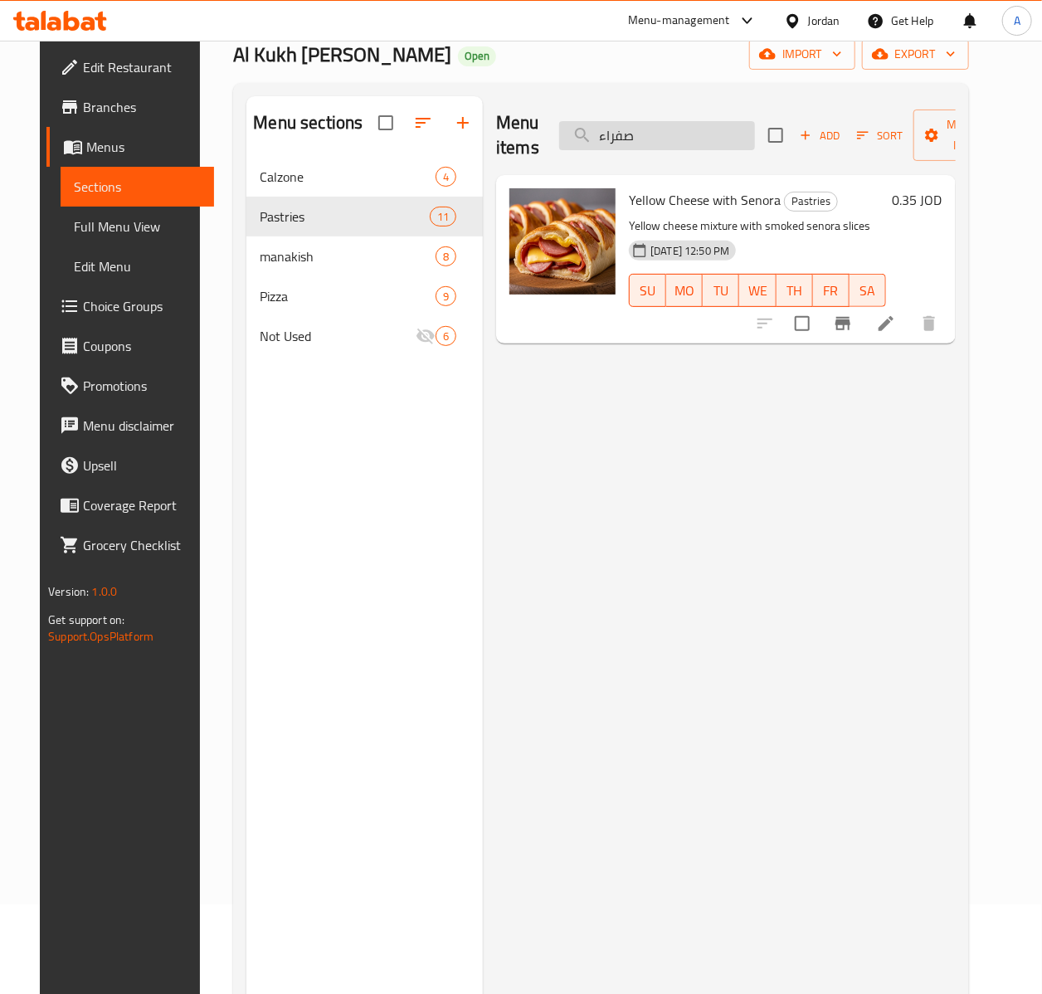
type input "صفراء"
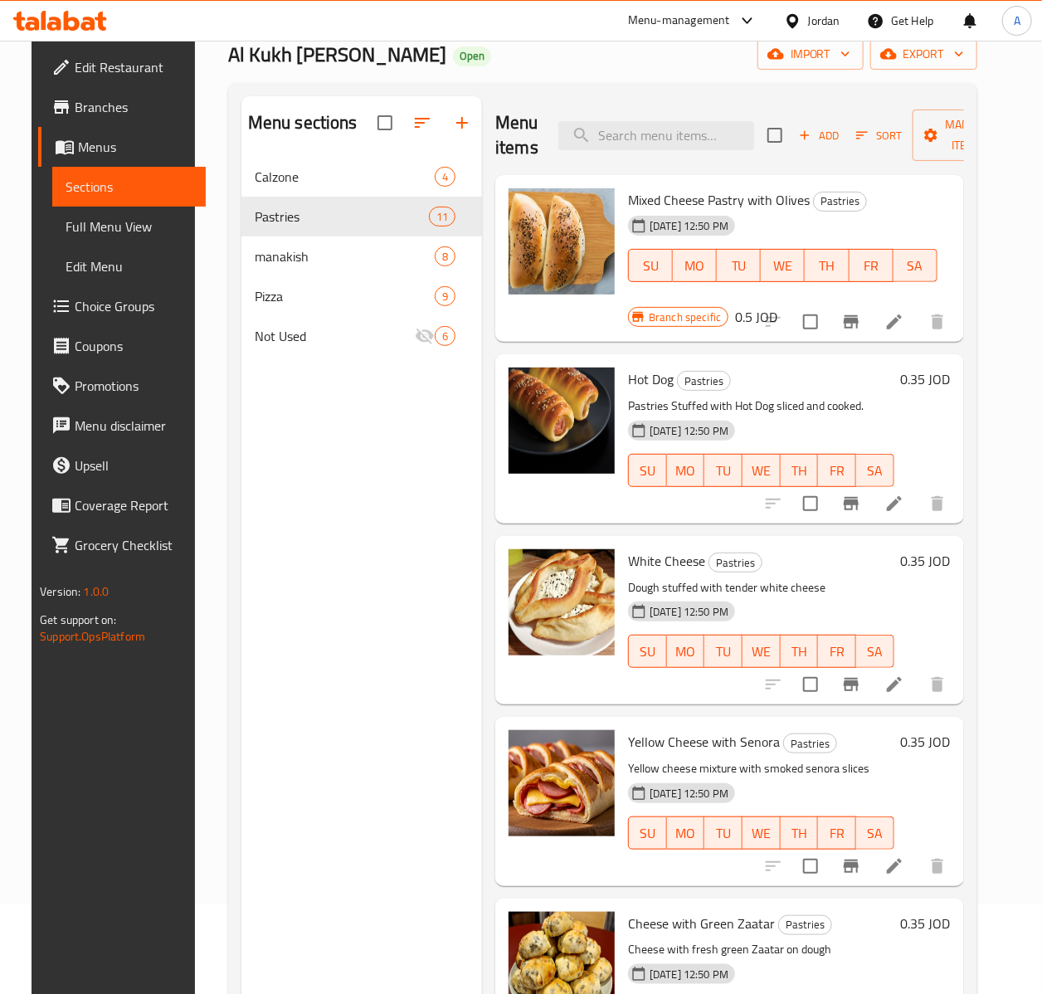
drag, startPoint x: 338, startPoint y: 544, endPoint x: 436, endPoint y: 469, distance: 123.8
click at [339, 543] on div "Menu sections Calzone 4 Pastries 11 manakish 8 Pizza 9 Not Used 6" at bounding box center [361, 593] width 241 height 994
click at [830, 131] on span "Add" at bounding box center [819, 135] width 45 height 19
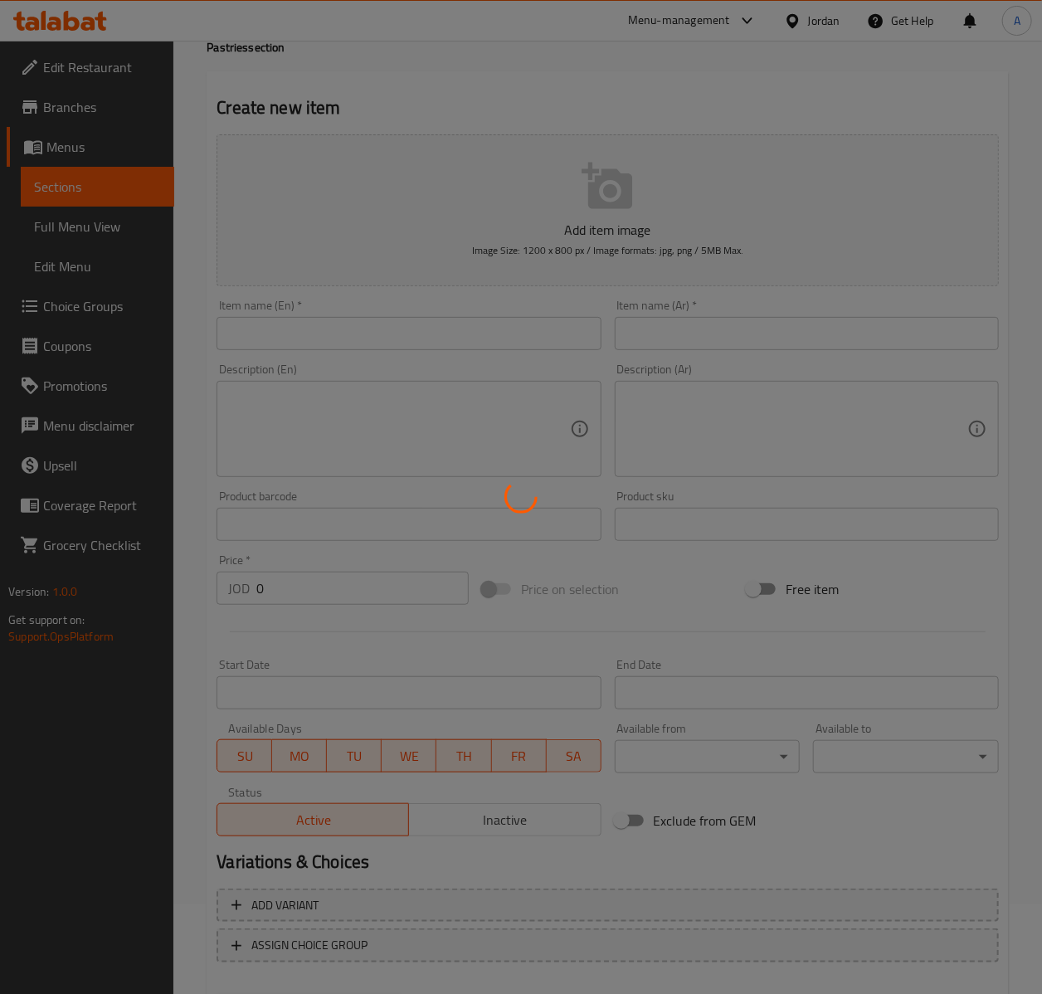
click at [393, 342] on div at bounding box center [521, 497] width 1042 height 994
click at [266, 339] on div at bounding box center [521, 497] width 1042 height 994
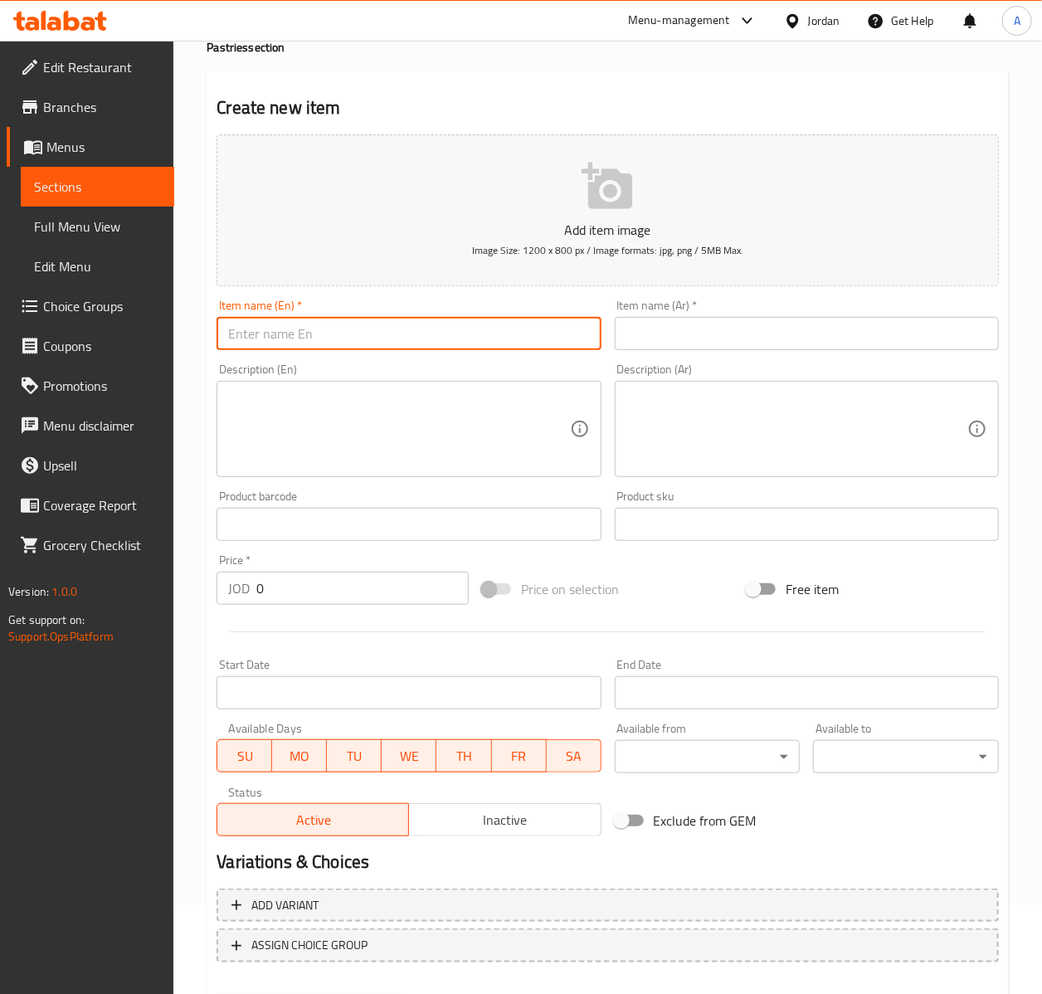
click at [266, 339] on input "text" at bounding box center [409, 333] width 384 height 33
paste input "Yellow Cheese Pastry"
type input "Yellow Cheese Pastry"
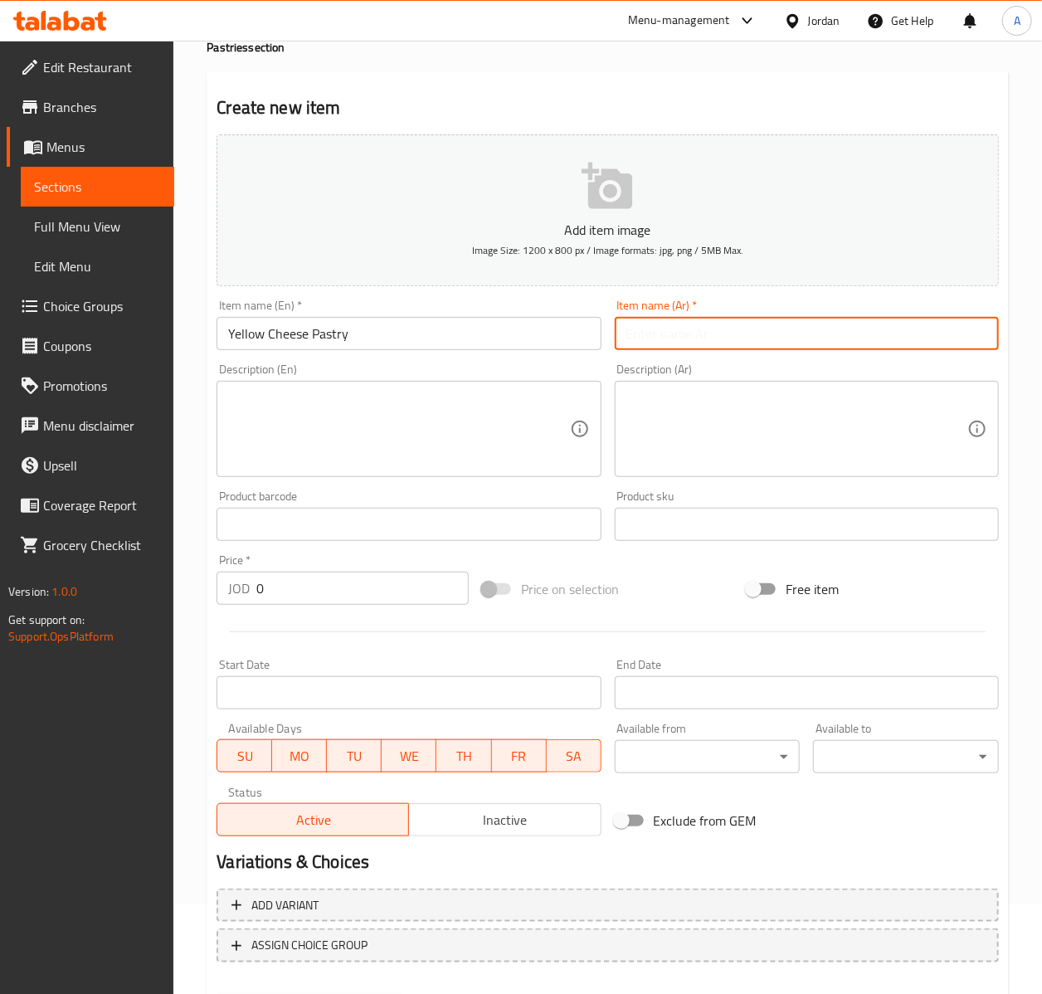
paste input "معجنات جبنة صفراء"
type input "معجنات جبنة صفراء"
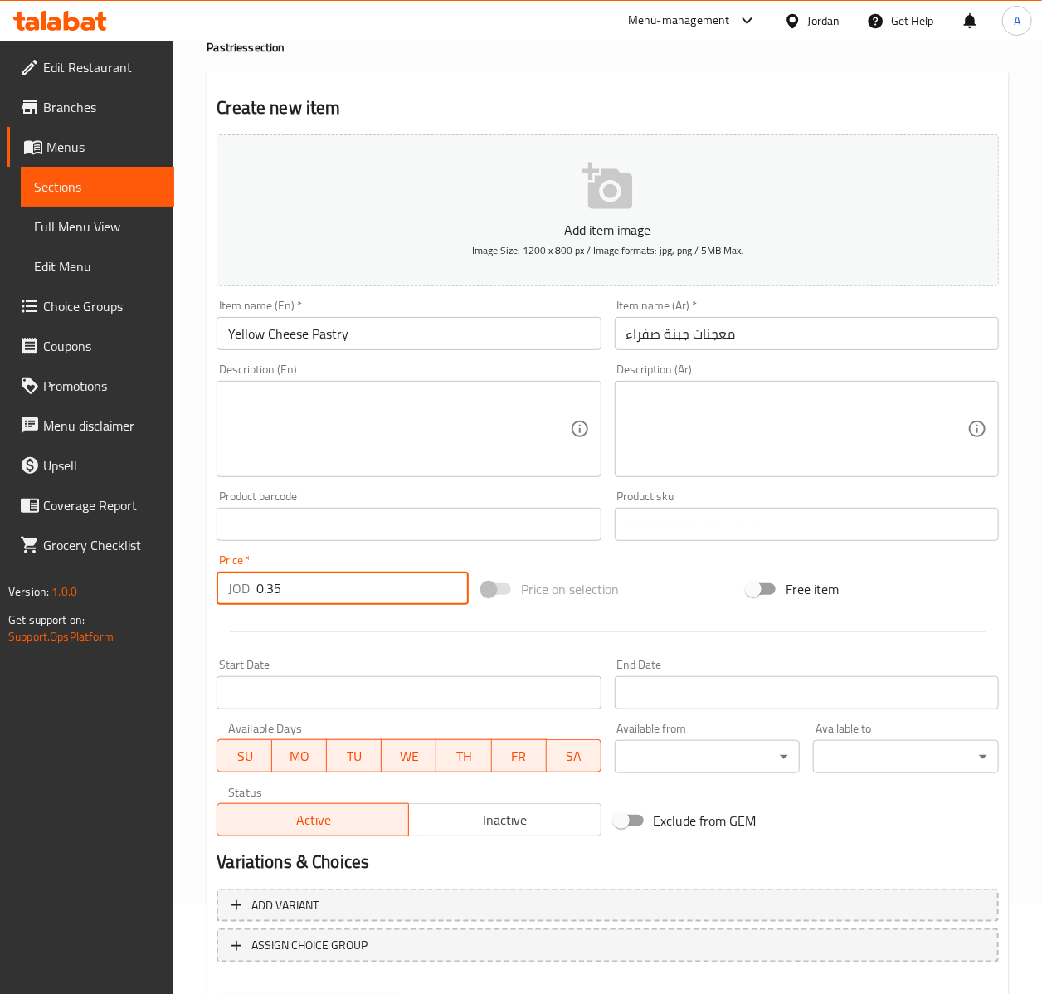
type input "0.35"
click at [217, 994] on button "Create" at bounding box center [310, 1011] width 186 height 31
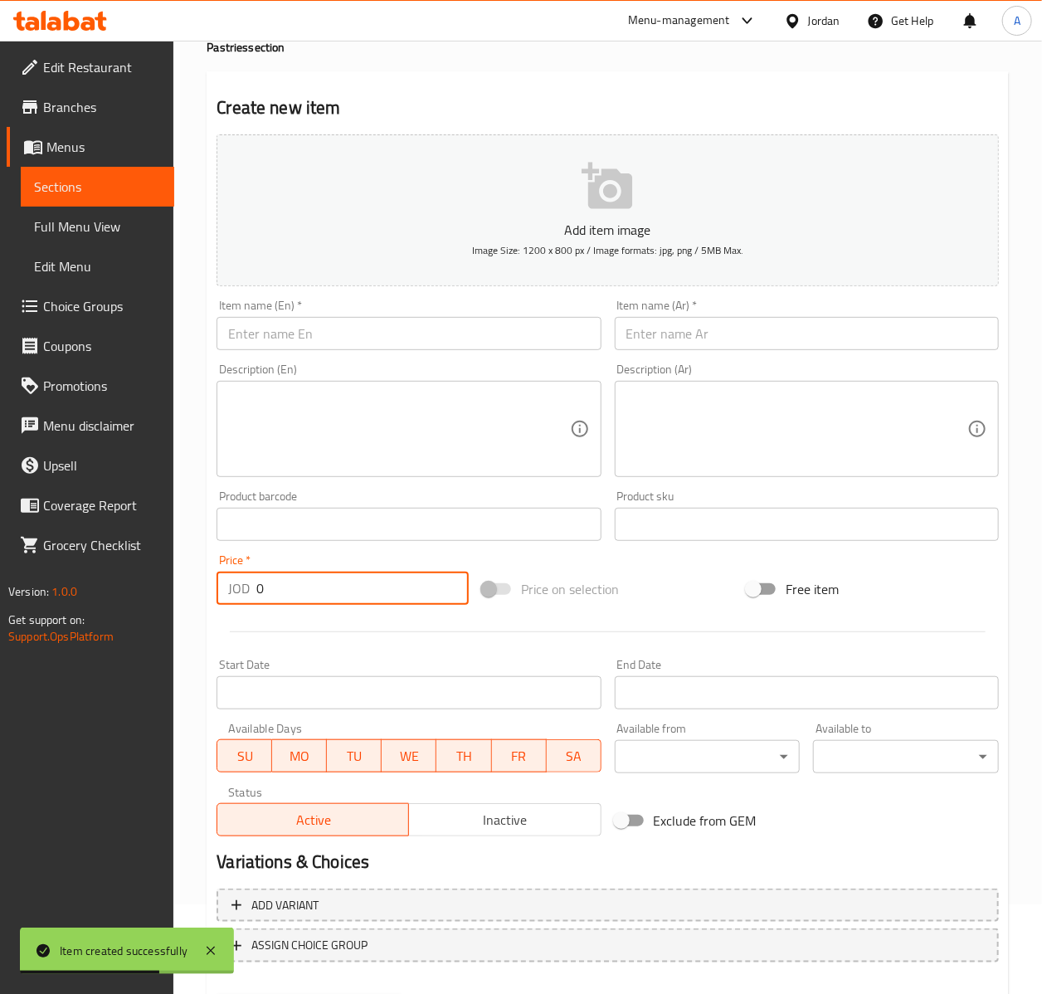
type input "0"
click at [93, 189] on span "Sections" at bounding box center [97, 187] width 127 height 20
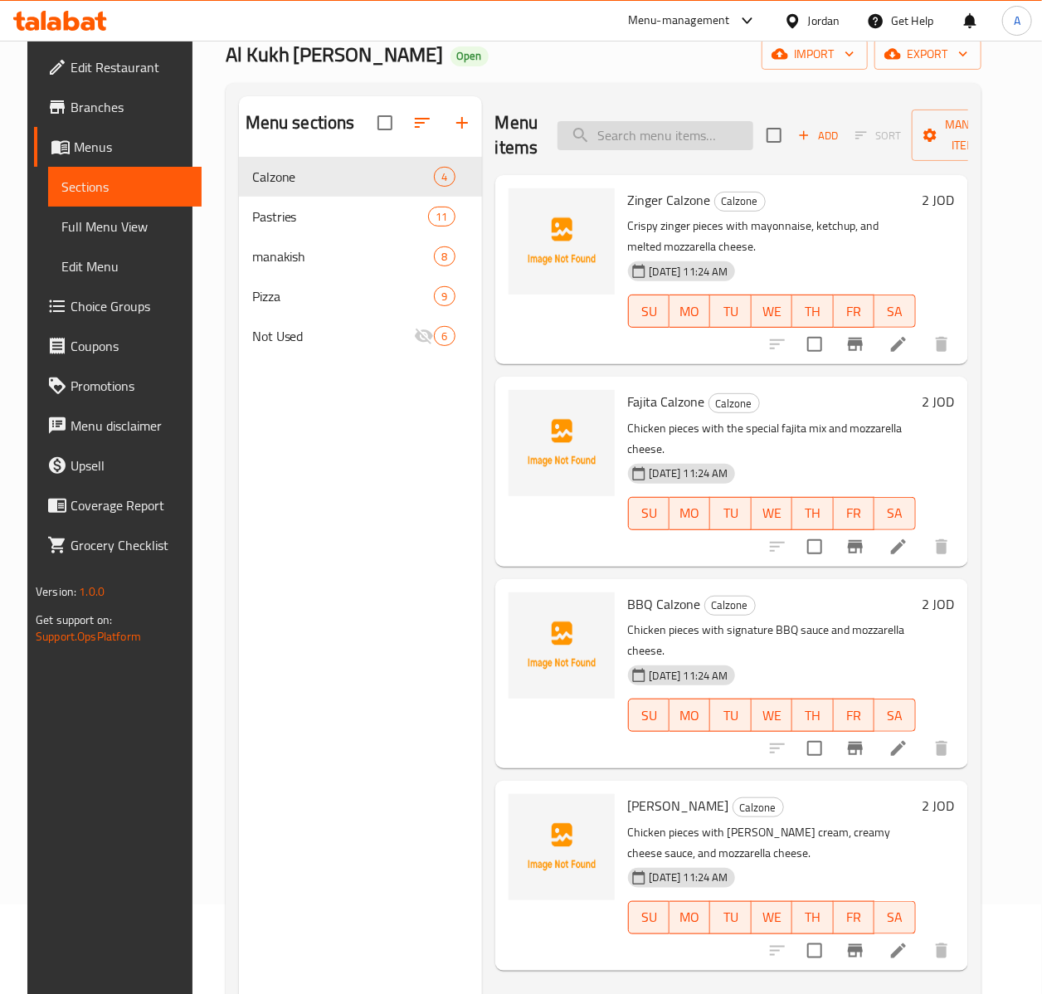
click at [686, 138] on input "search" at bounding box center [656, 135] width 196 height 29
paste input "نقانق"
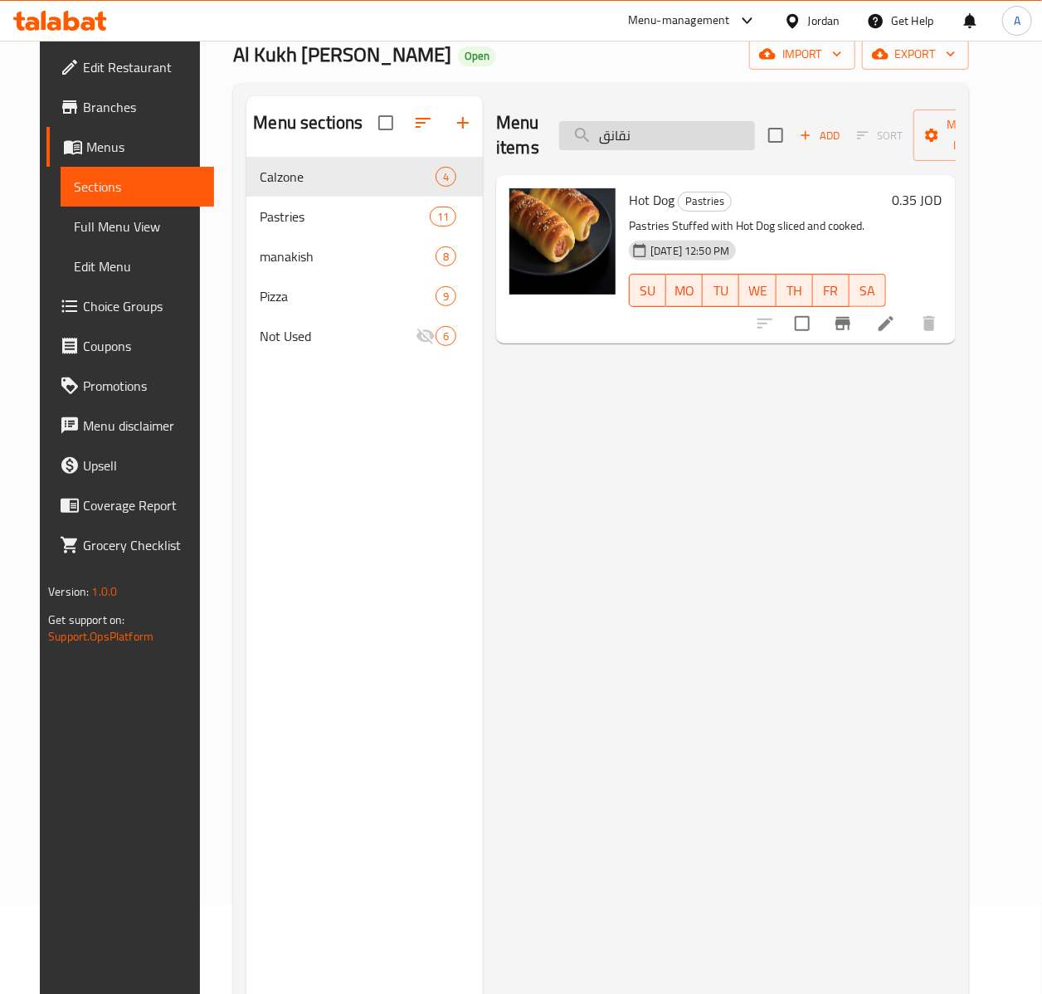
click at [638, 143] on input "نقانق" at bounding box center [657, 135] width 196 height 29
paste input "عجنات مسخن جاج 40"
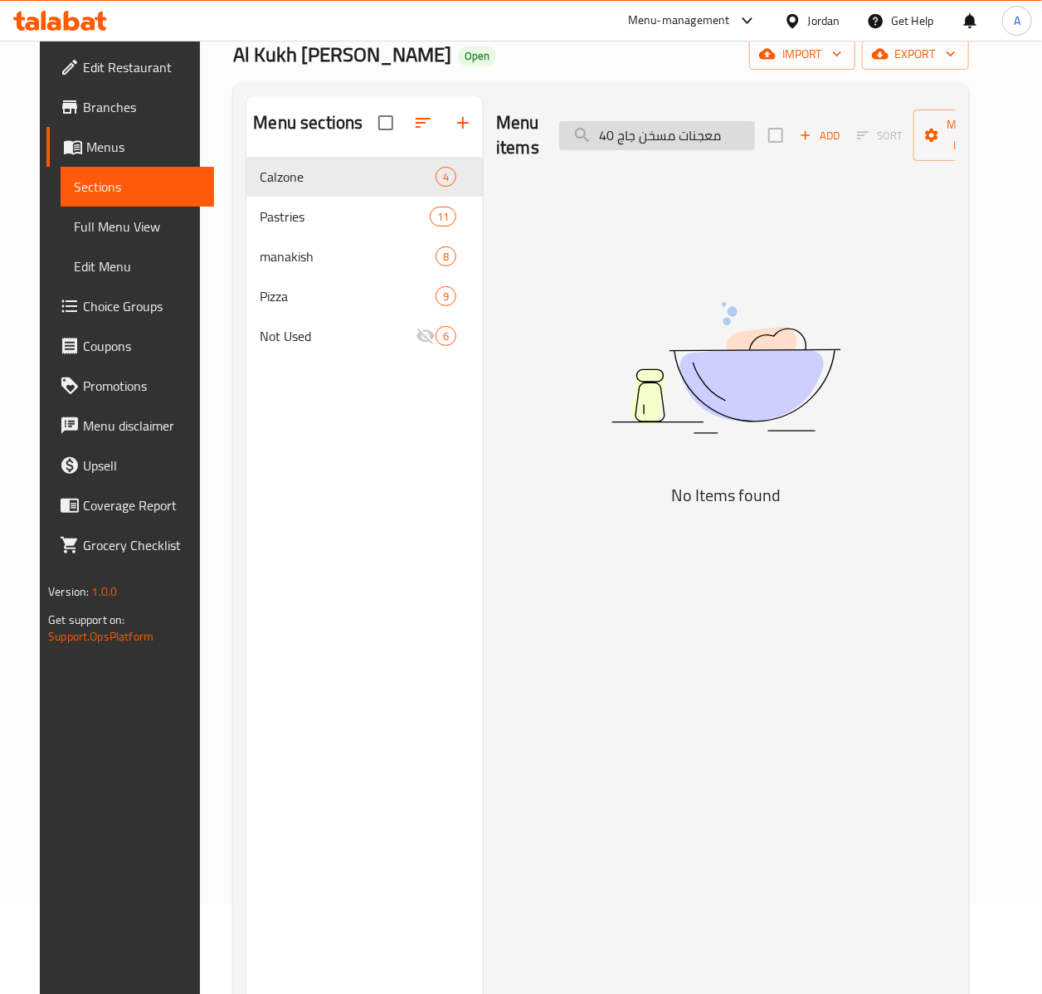
drag, startPoint x: 612, startPoint y: 139, endPoint x: 587, endPoint y: 133, distance: 26.6
click at [587, 133] on input "معجنات مسخن جاج 40" at bounding box center [657, 135] width 196 height 29
drag, startPoint x: 636, startPoint y: 135, endPoint x: 677, endPoint y: 135, distance: 41.5
click at [638, 135] on input "معجنات مسخن" at bounding box center [657, 135] width 196 height 29
click at [677, 135] on input "معجنات مسخن" at bounding box center [657, 135] width 196 height 29
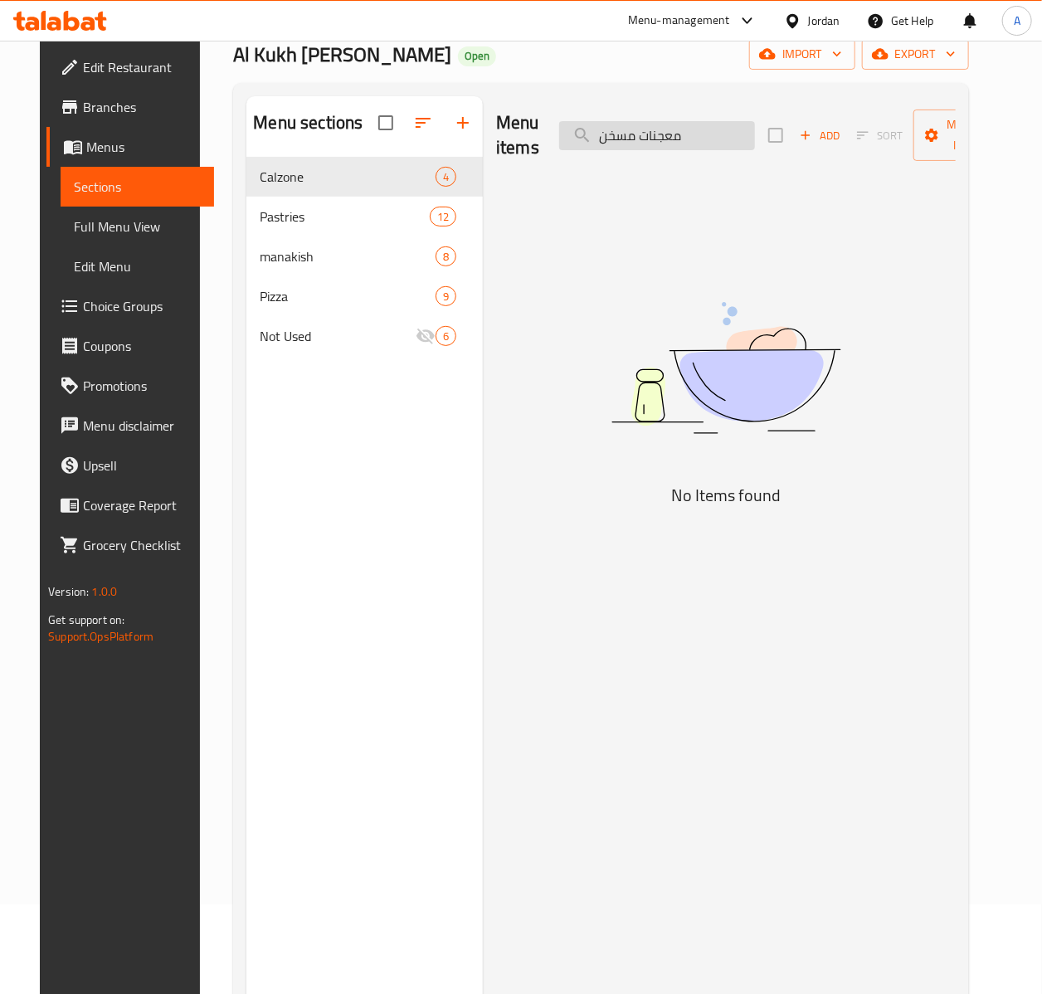
click at [677, 135] on input "معجنات مسخن" at bounding box center [657, 135] width 196 height 29
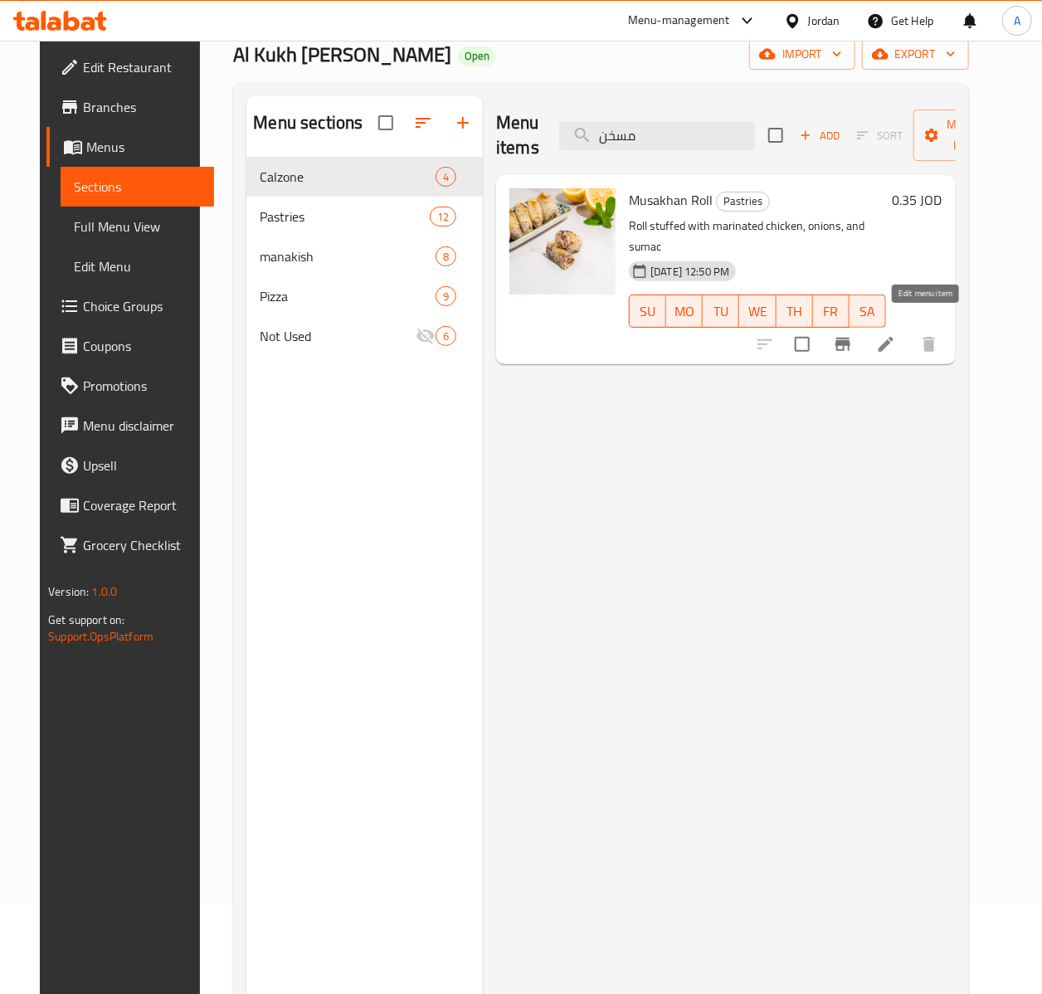
type input "مسخن"
click at [894, 337] on icon at bounding box center [886, 344] width 15 height 15
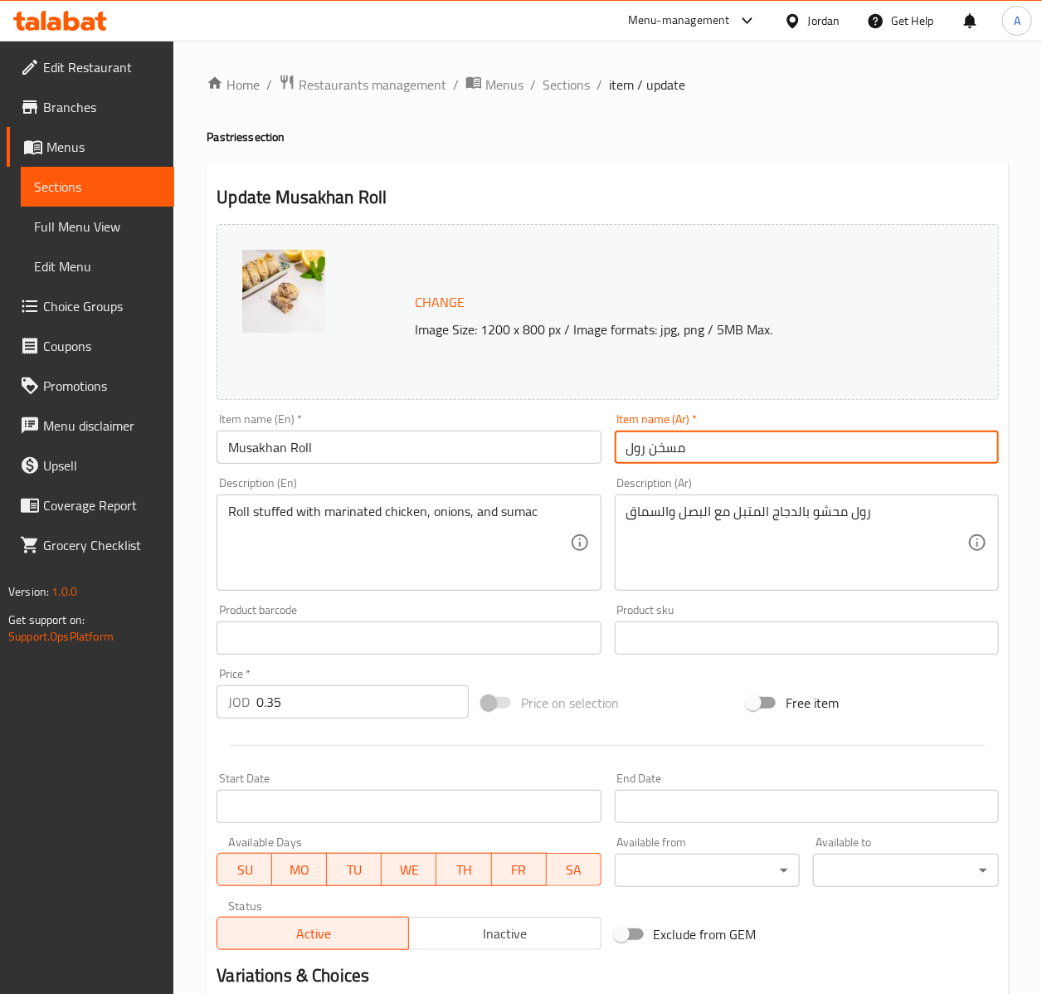
click at [703, 453] on input "مسخن رول" at bounding box center [807, 447] width 384 height 33
click at [639, 452] on input "مسخن رول" at bounding box center [807, 447] width 384 height 33
type input "مسخن دجاج"
click at [314, 447] on input "Musakhan Roll" at bounding box center [409, 447] width 384 height 33
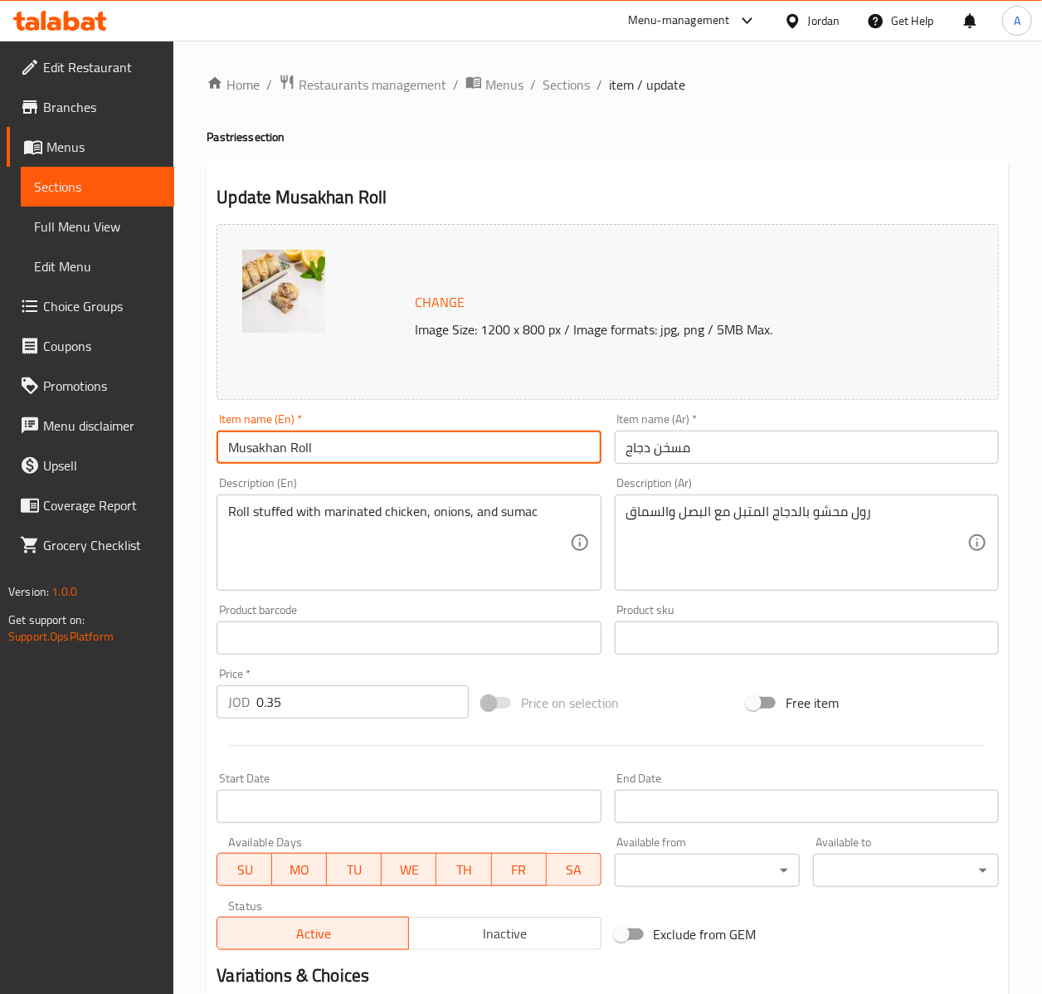
click at [300, 449] on input "Musakhan Roll" at bounding box center [409, 447] width 384 height 33
type input "Musakhan Chicken"
click at [298, 720] on div "Price   * JOD 0.35 Price *" at bounding box center [343, 693] width 266 height 64
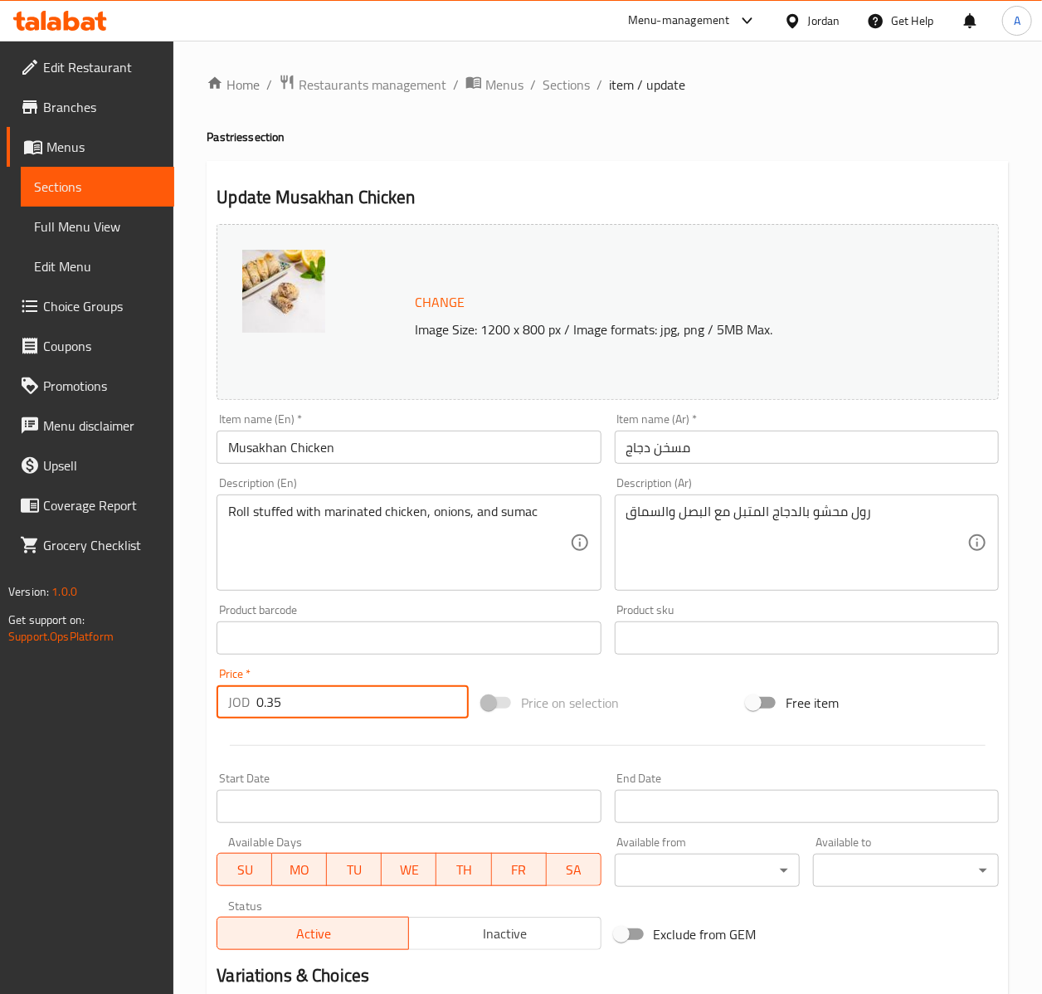
click at [295, 703] on input "0.35" at bounding box center [362, 701] width 212 height 33
type input "0.5"
click at [706, 687] on input "Free item" at bounding box center [753, 703] width 95 height 32
click at [723, 687] on input "Free item" at bounding box center [770, 703] width 95 height 32
checkbox input "false"
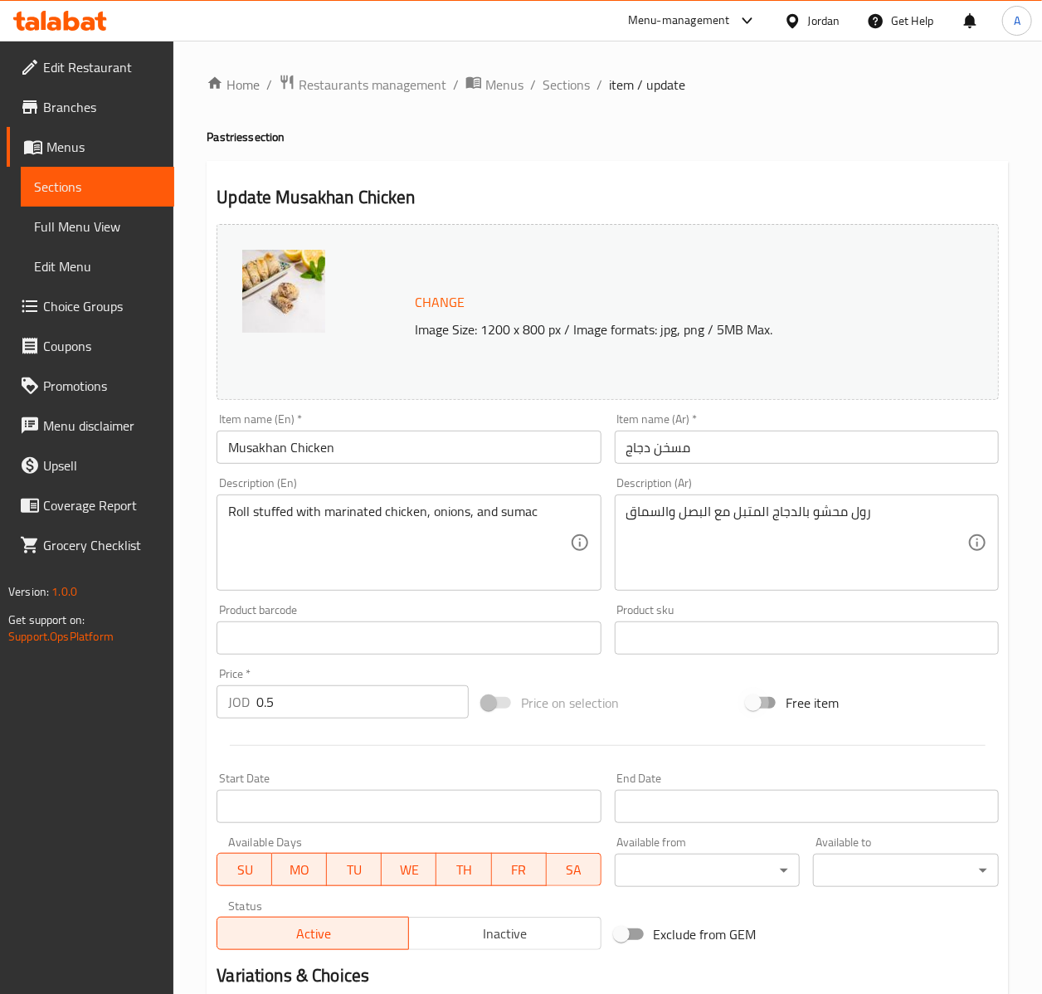
click at [868, 539] on textarea "رول محشو بالدجاج المتبل مع البصل والسماق" at bounding box center [796, 543] width 341 height 79
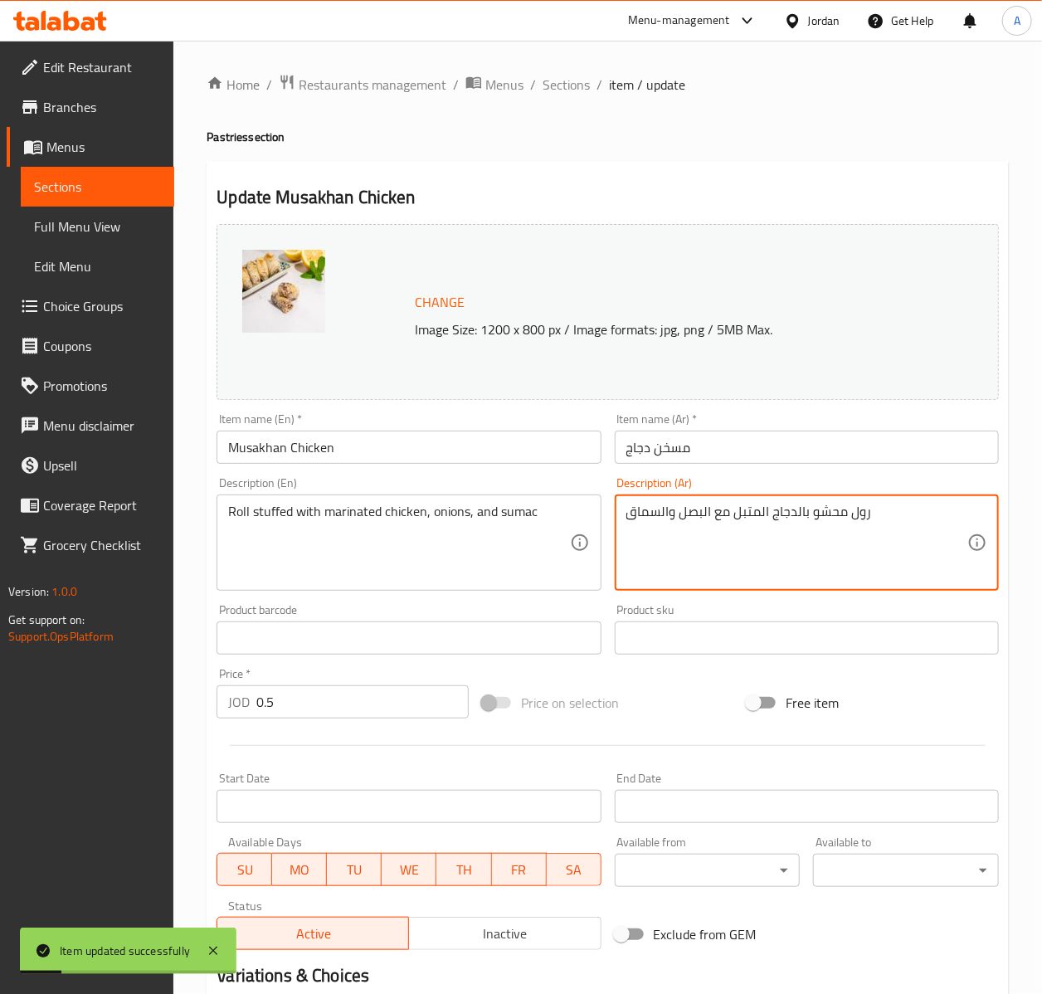
click at [868, 539] on textarea "رول محشو بالدجاج المتبل مع البصل والسماق" at bounding box center [796, 543] width 341 height 79
click at [878, 517] on textarea "رول محشو بالدجاج المتبل مع البصل والسماق" at bounding box center [796, 543] width 341 height 79
click at [866, 519] on textarea "رول محشو بالدجاج المتبل مع البصل والسماق" at bounding box center [796, 543] width 341 height 79
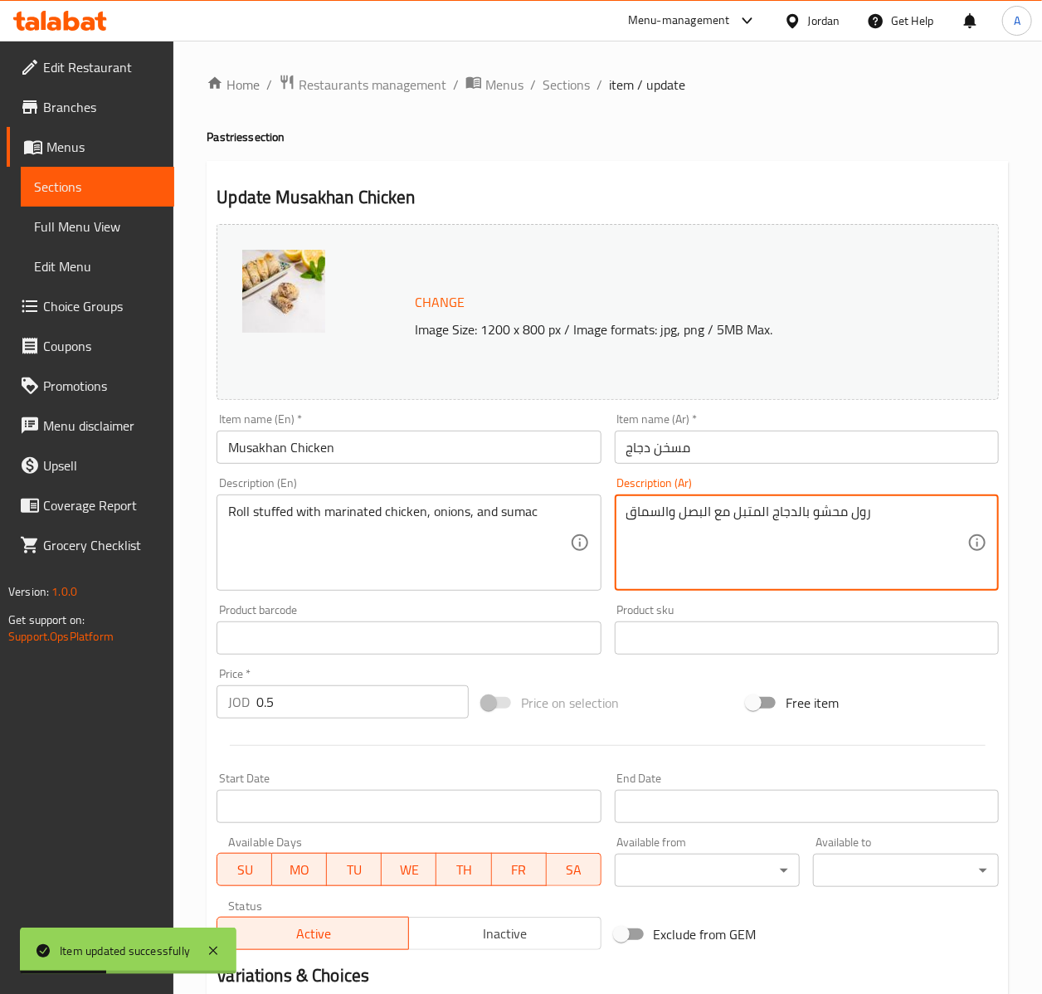
click at [885, 512] on textarea "رول محشو بالدجاج المتبل مع البصل والسماق" at bounding box center [796, 543] width 341 height 79
drag, startPoint x: 851, startPoint y: 516, endPoint x: 813, endPoint y: 523, distance: 37.9
click at [813, 523] on textarea "رول محشو بالدجاج المتبل مع البصل والسماق" at bounding box center [796, 543] width 341 height 79
type textarea "بالدجاج المتبل مع البصل والسماق"
drag, startPoint x: 444, startPoint y: 528, endPoint x: 265, endPoint y: 528, distance: 179.2
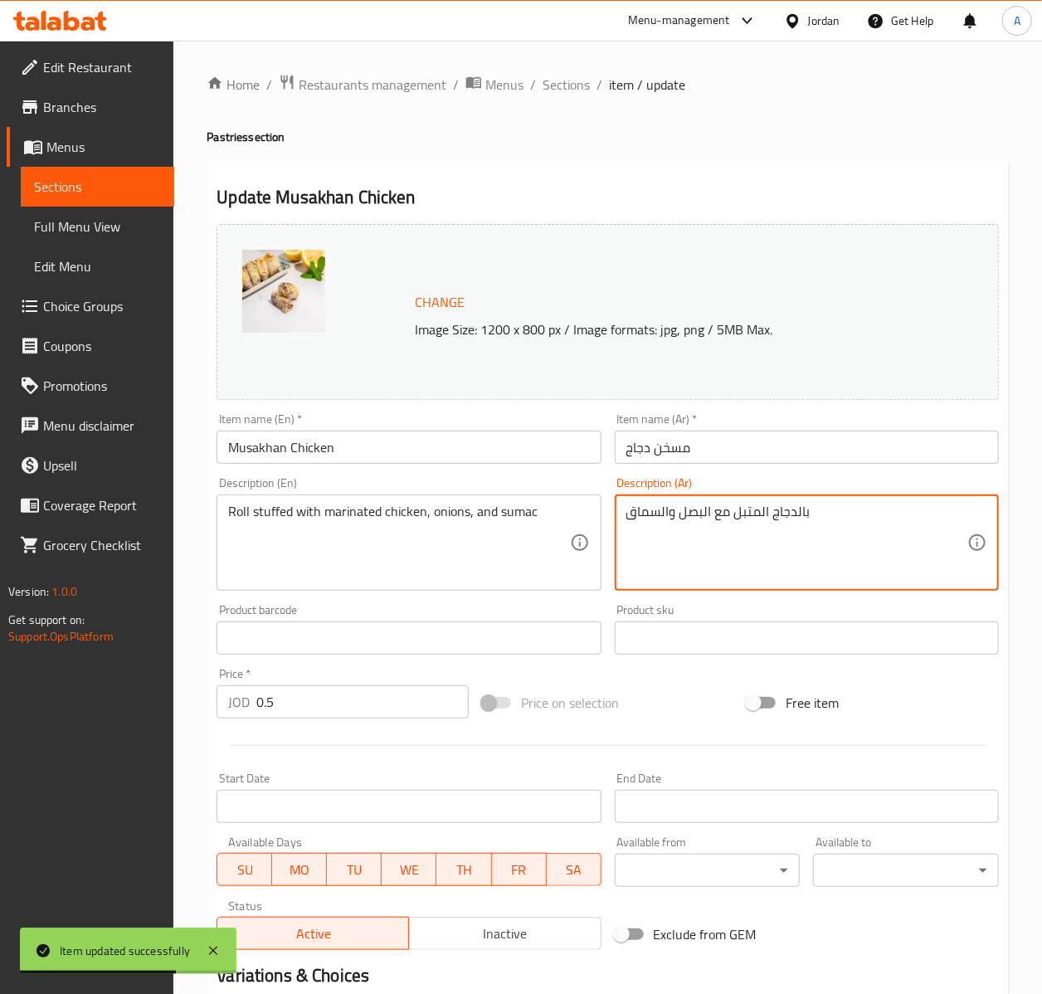
click at [441, 528] on textarea "Roll stuffed with marinated chicken, onions, and sumac" at bounding box center [398, 543] width 341 height 79
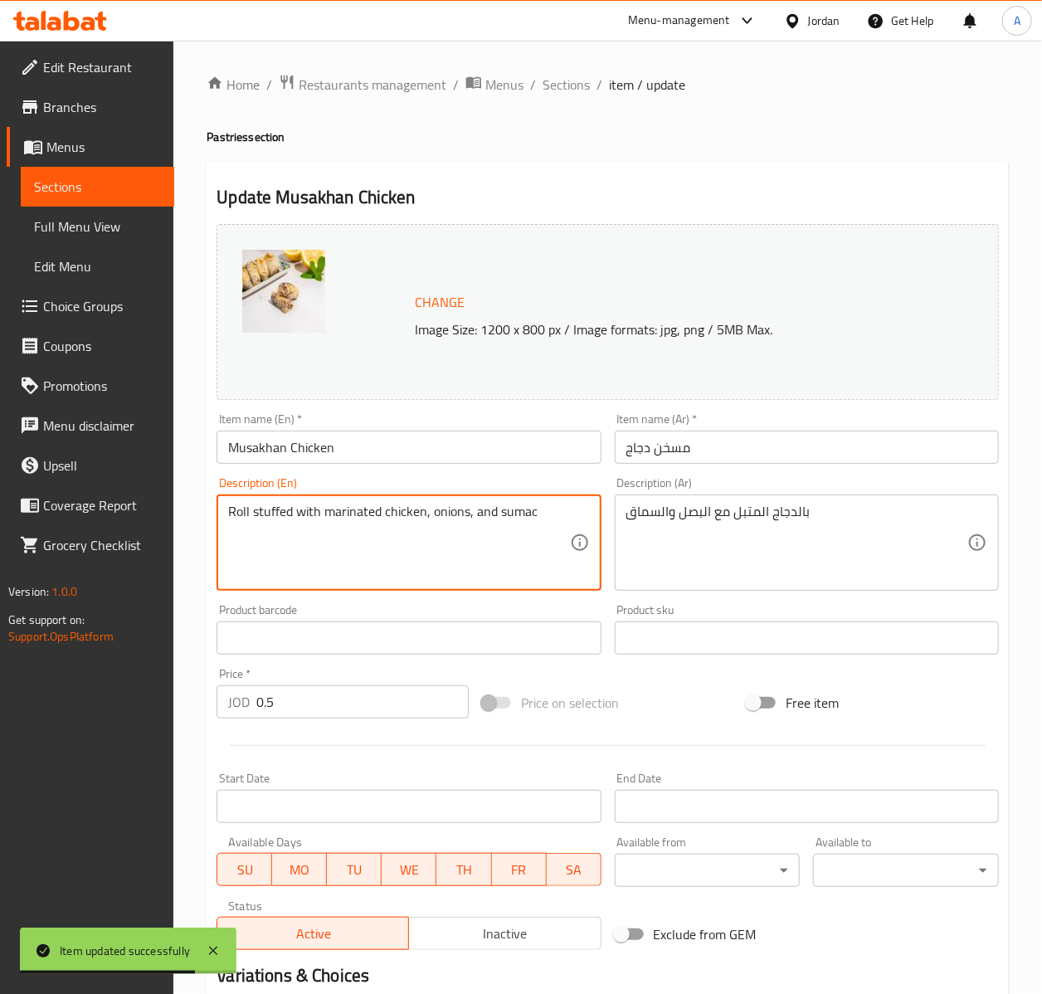
drag, startPoint x: 299, startPoint y: 513, endPoint x: 128, endPoint y: 522, distance: 171.2
click at [228, 522] on textarea "Roll stuffed with marinated chicken, onions, and sumac" at bounding box center [398, 543] width 341 height 79
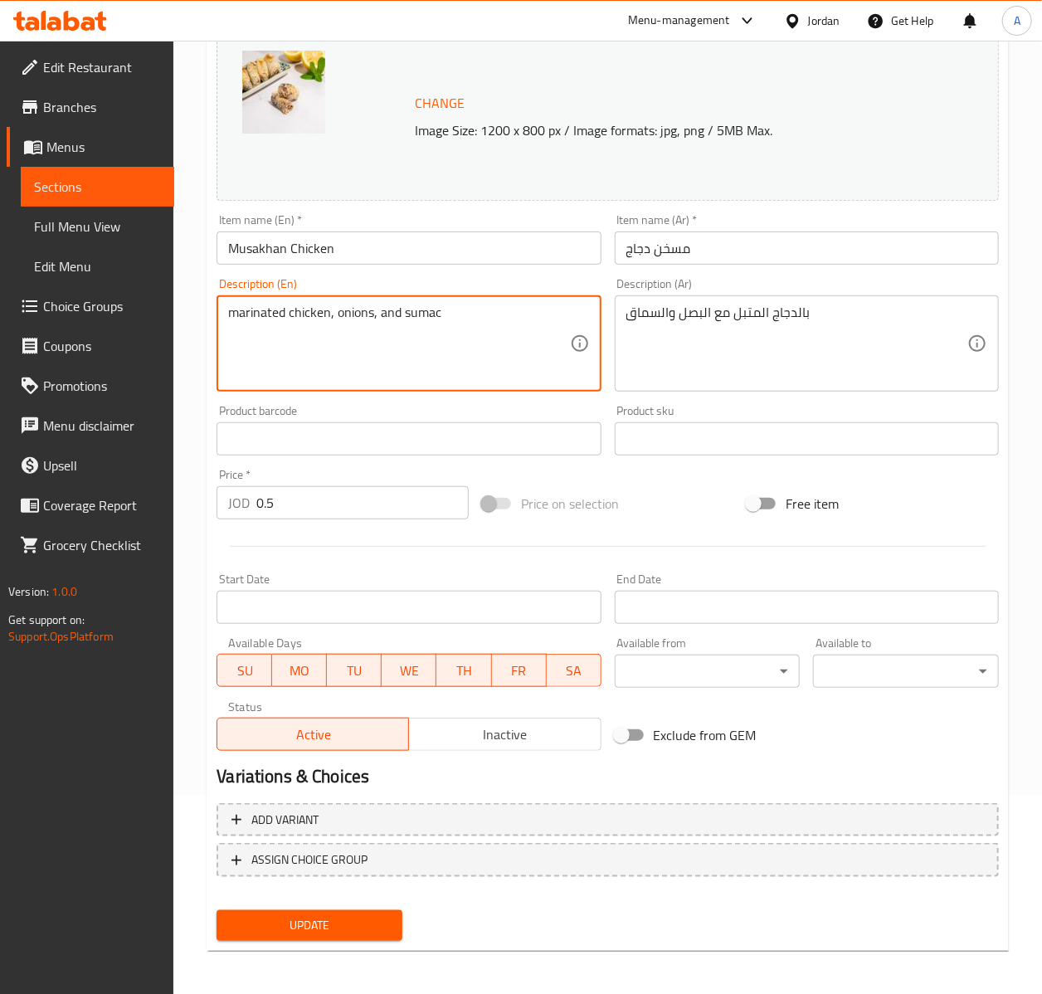
scroll to position [201, 0]
type textarea "marinated chicken, onions, and sumac"
click at [312, 917] on span "Update" at bounding box center [309, 924] width 159 height 21
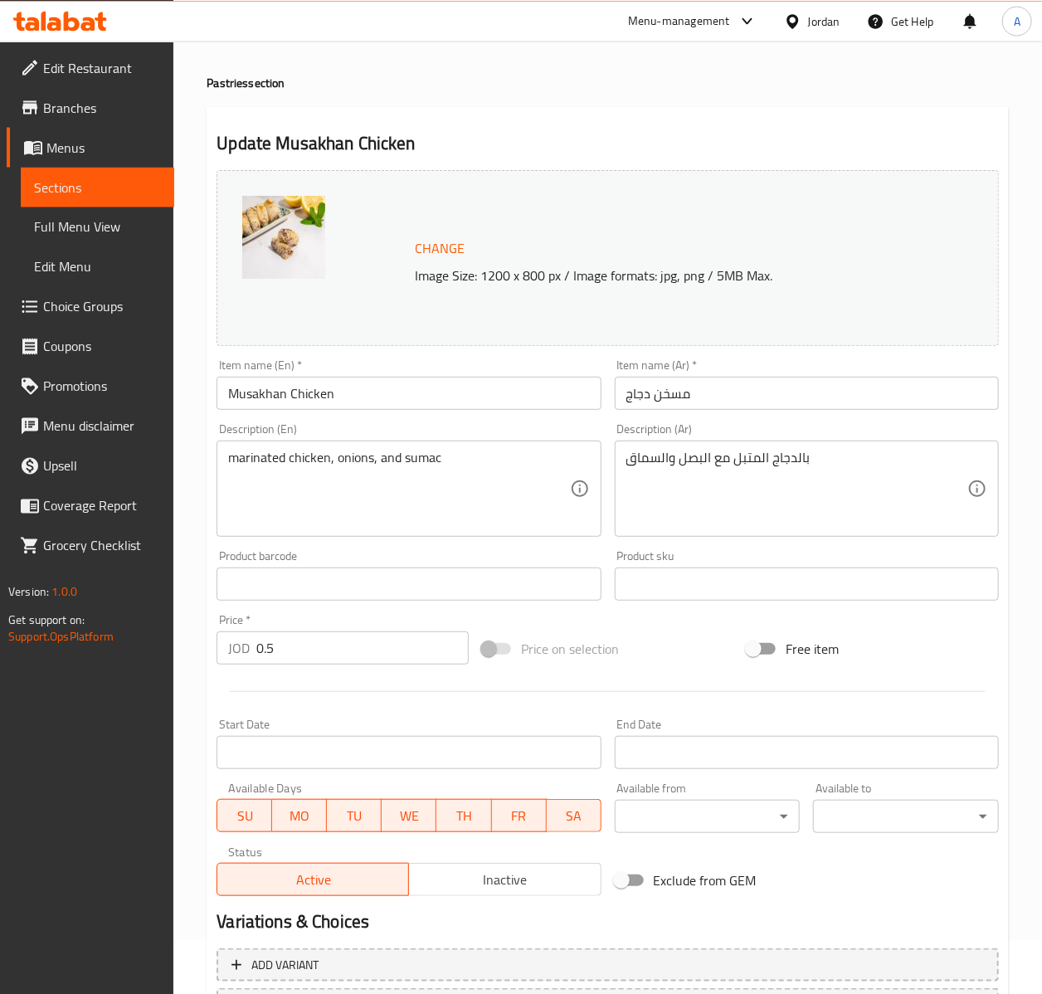
scroll to position [0, 0]
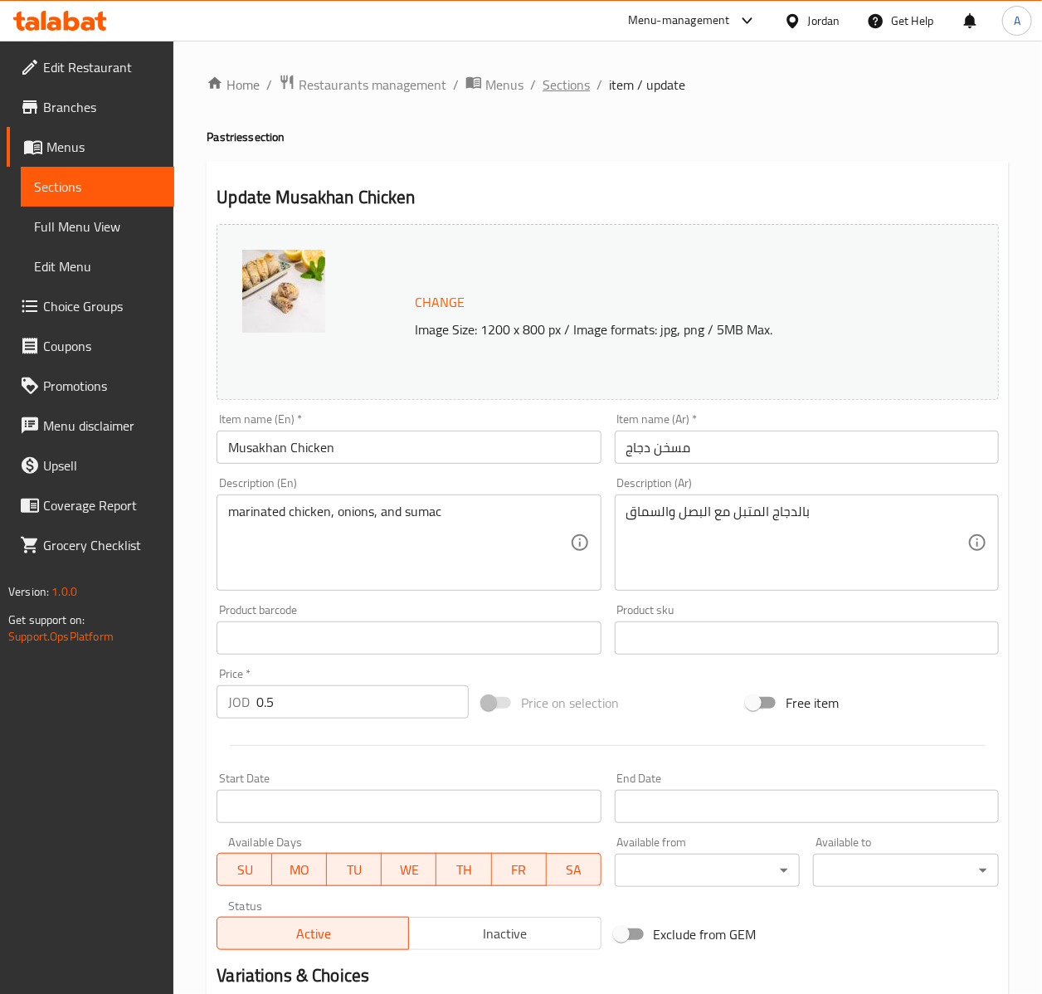
click at [583, 83] on span "Sections" at bounding box center [566, 85] width 47 height 20
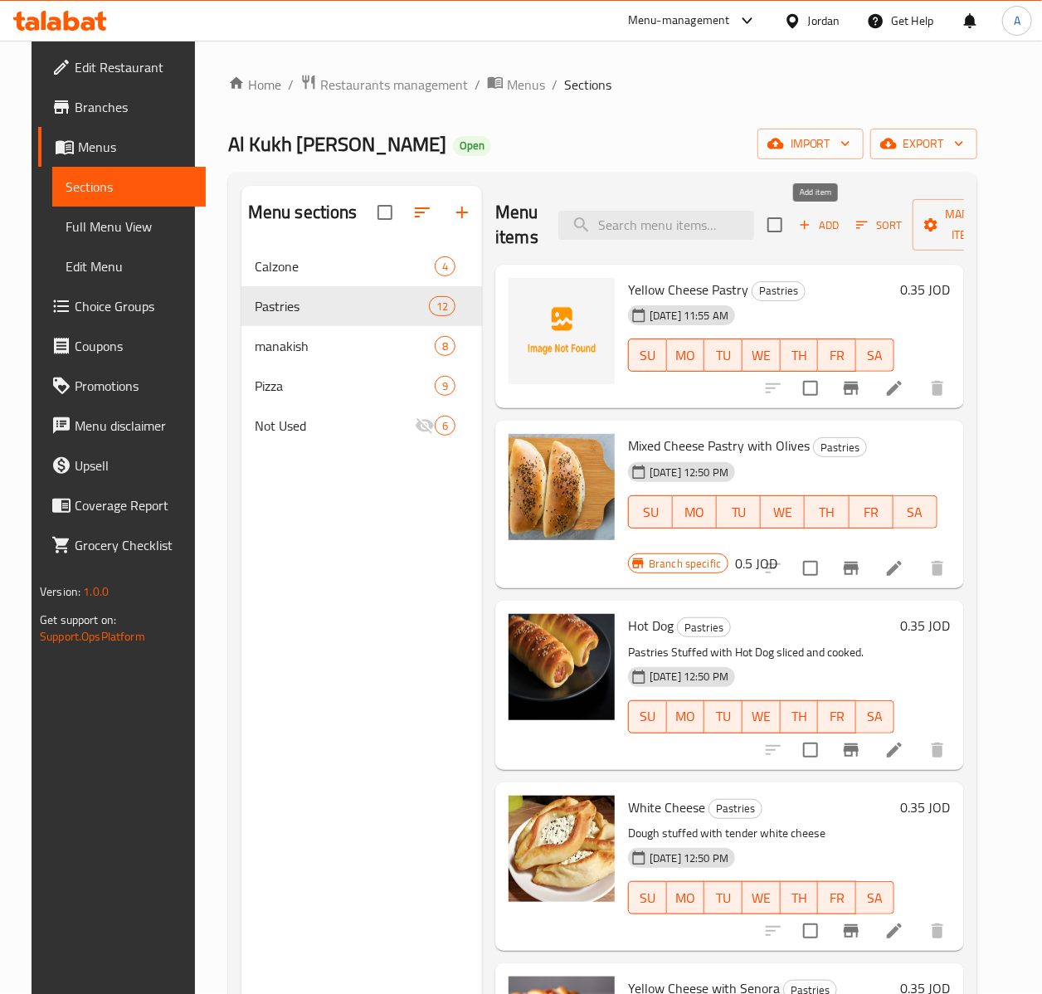
click at [831, 219] on span "Add" at bounding box center [819, 225] width 45 height 19
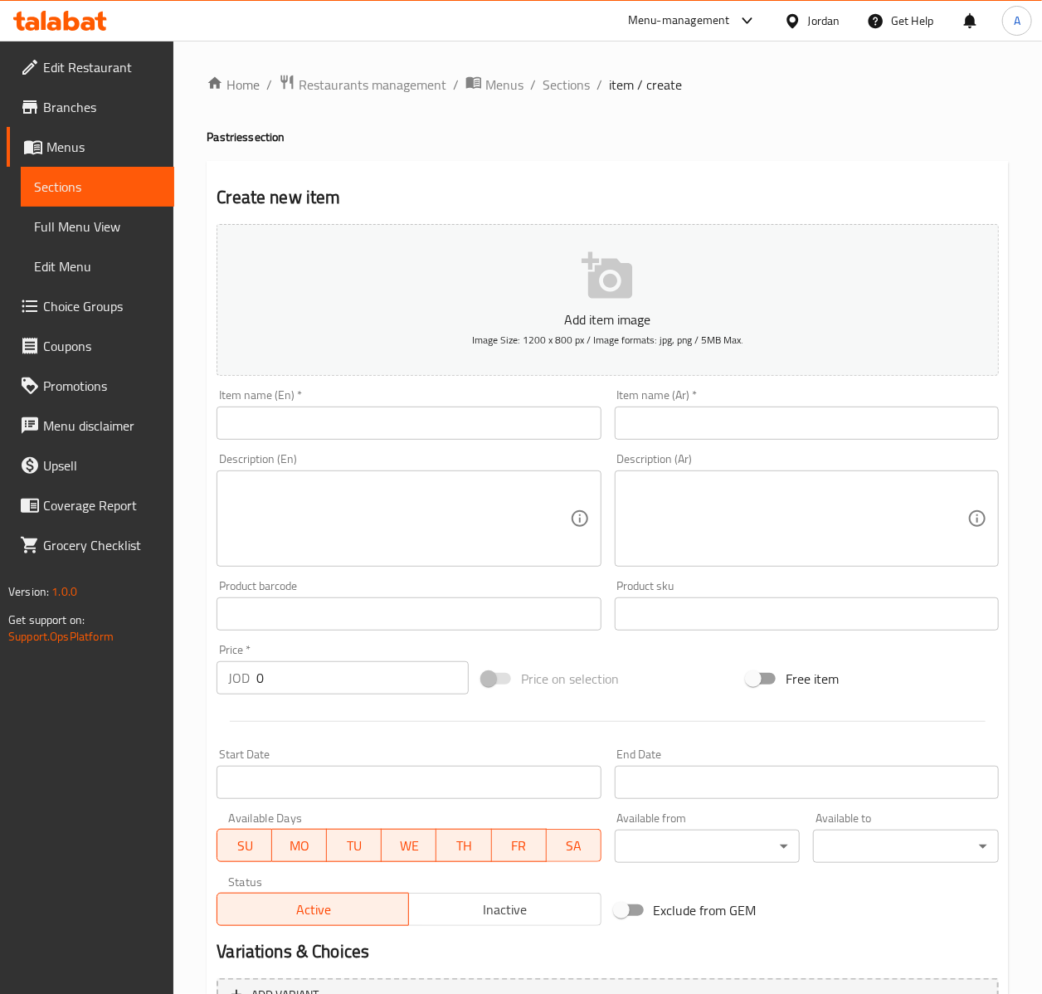
click at [382, 412] on div "Item name (En)   * Item name (En) *" at bounding box center [409, 414] width 384 height 51
click at [378, 417] on input "text" at bounding box center [409, 423] width 384 height 33
paste input "Triangle Cheese Pastry"
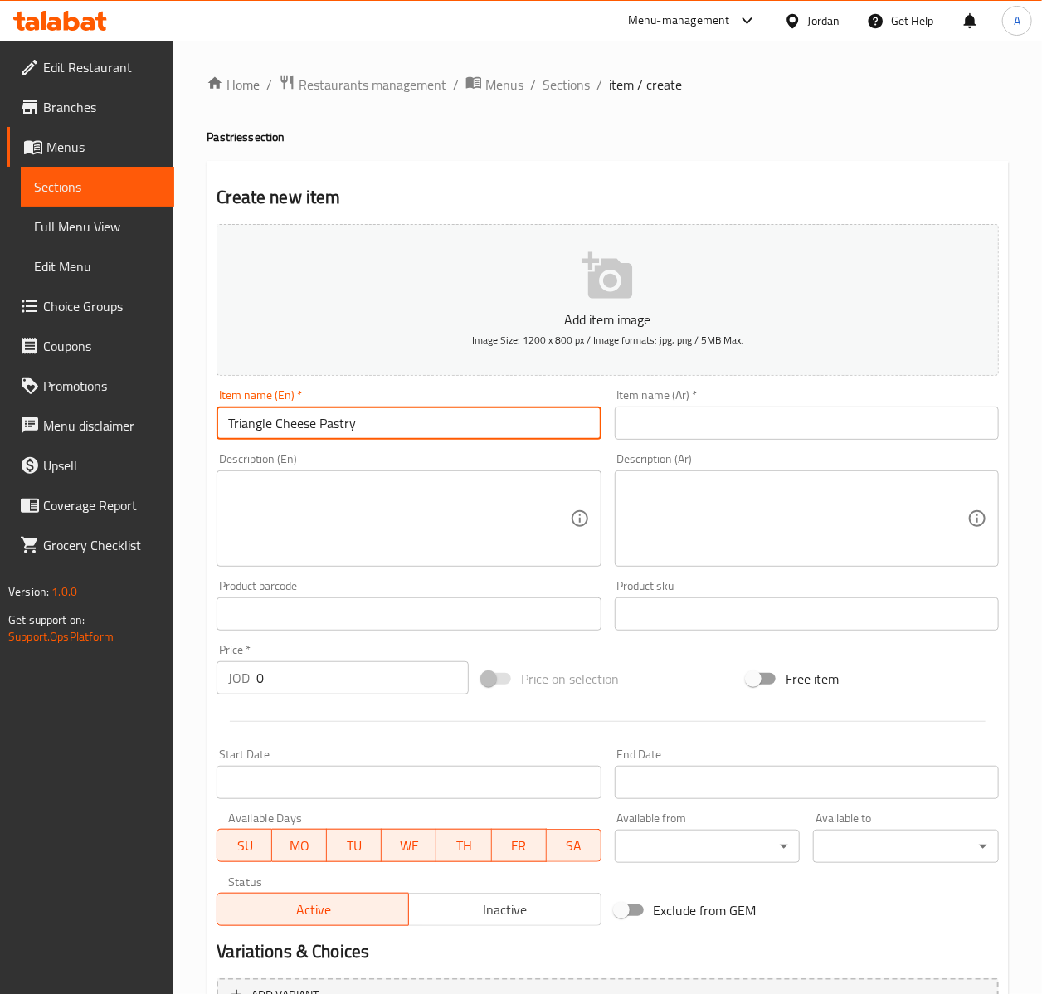
type input "Triangle Cheese Pastry"
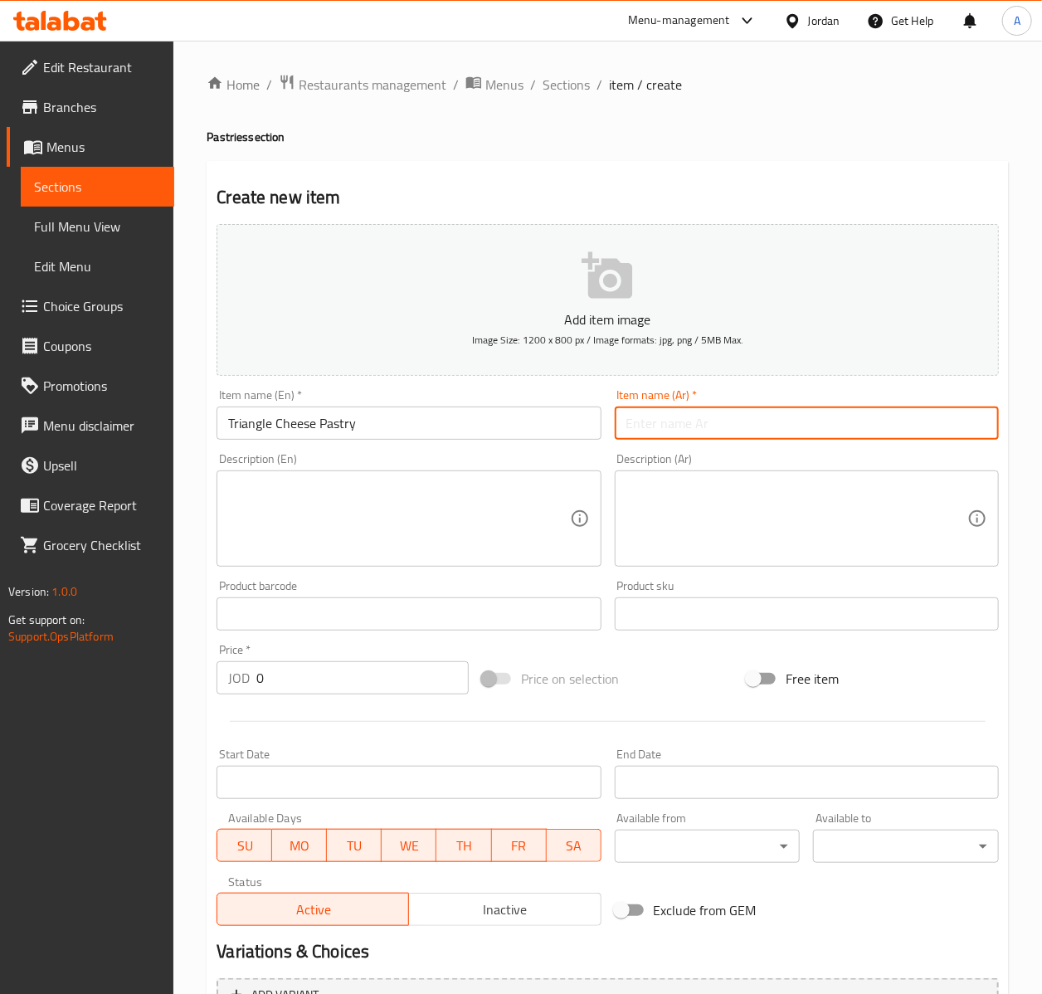
paste input "معجنات جبنة مثلثات"
type input "معجنات جبنة مثلثات"
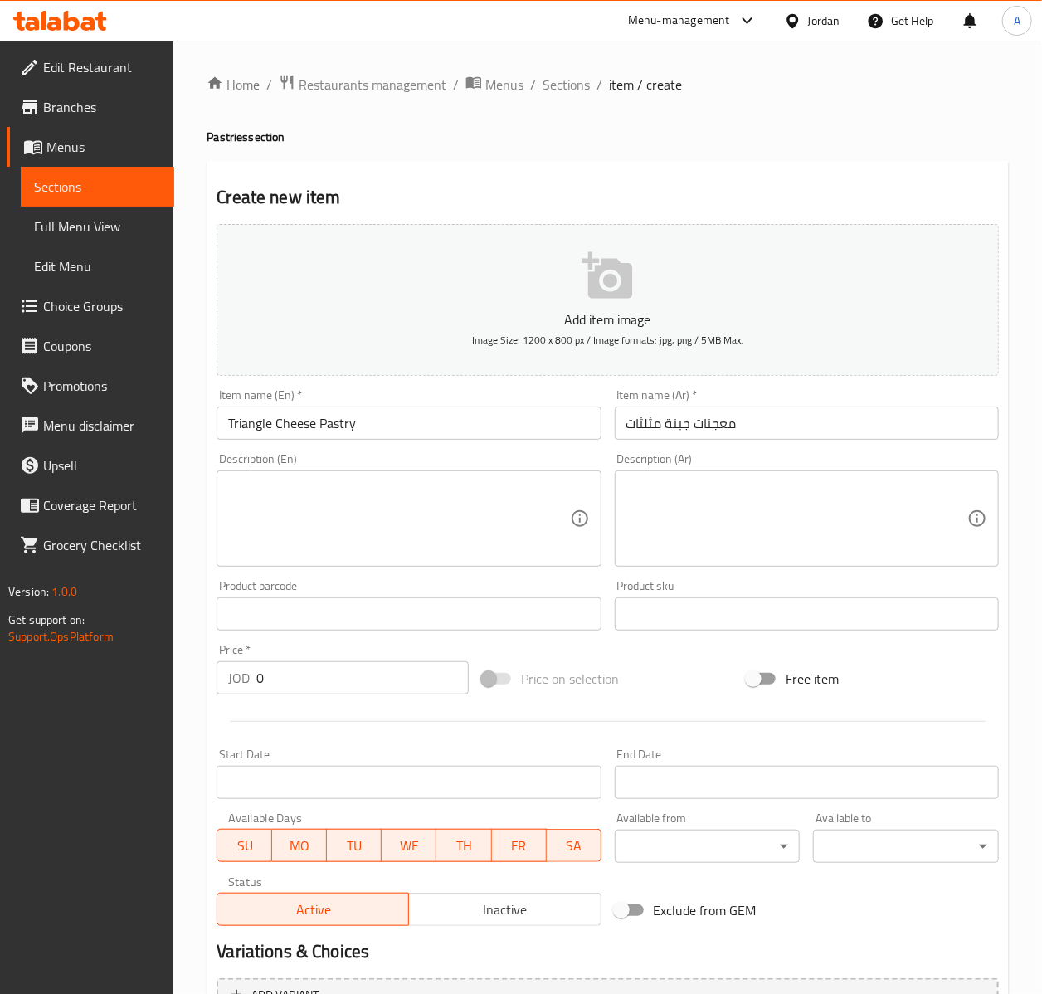
click at [353, 652] on div "Price   * JOD 0 Price *" at bounding box center [343, 669] width 252 height 51
click at [347, 670] on input "0" at bounding box center [362, 677] width 212 height 33
type input "0.35"
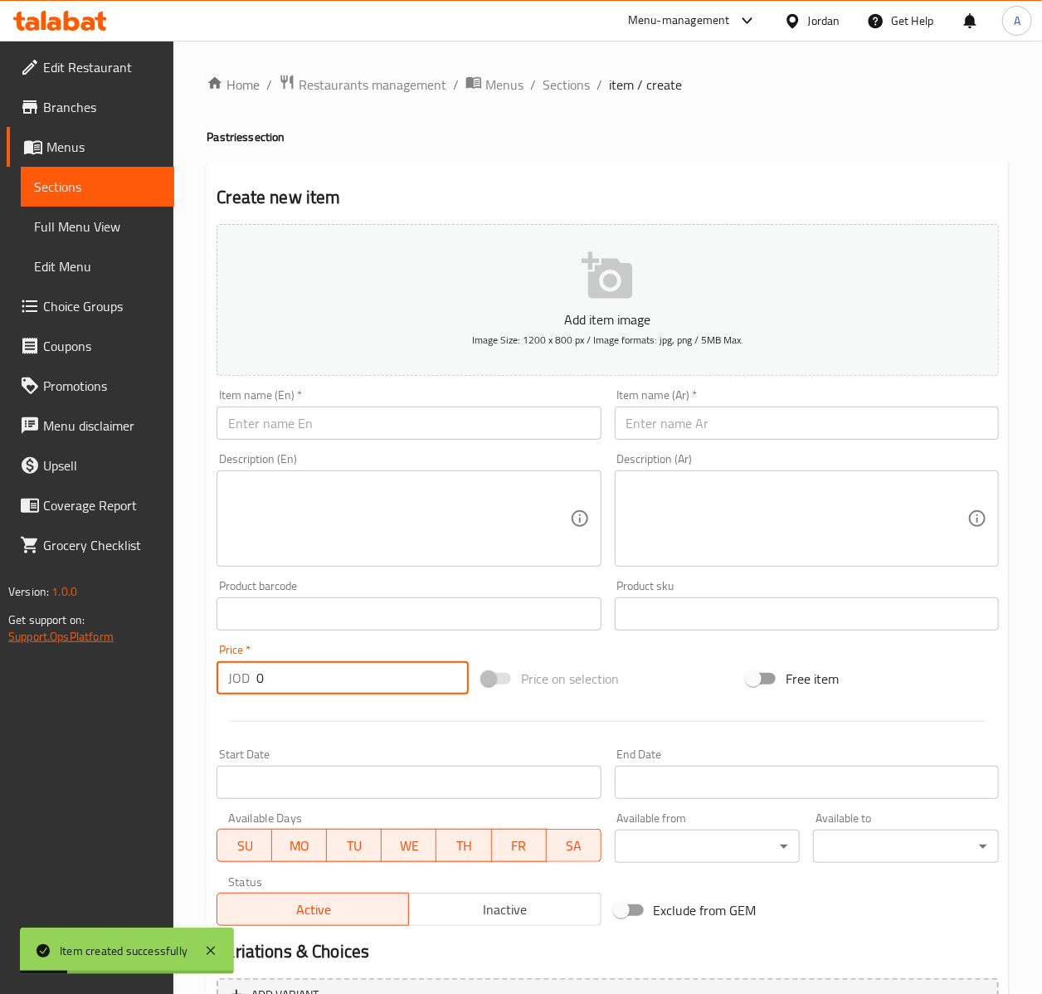
type input "0"
click at [390, 175] on div "Create new item Add item image Image Size: 1200 x 800 px / Image formats: jpg, …" at bounding box center [608, 644] width 802 height 966
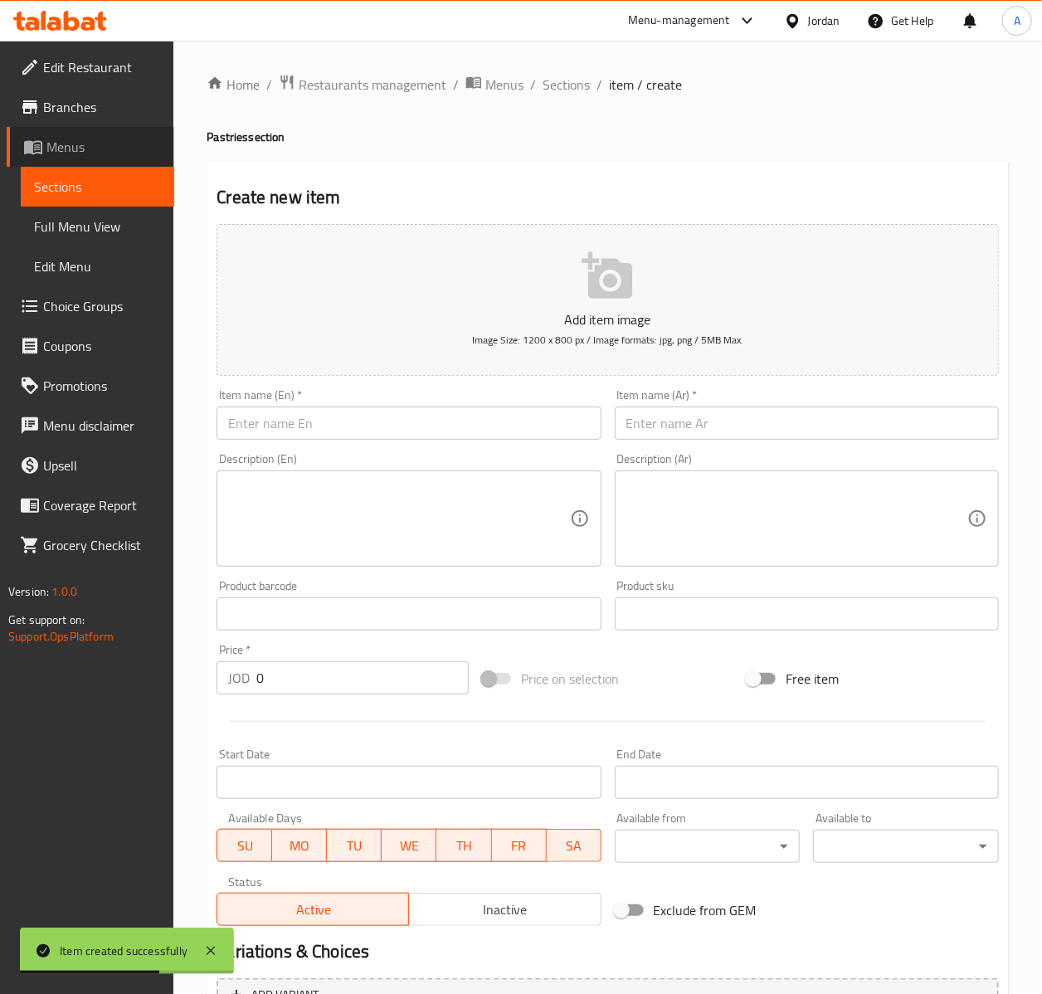
click at [98, 161] on link "Menus" at bounding box center [91, 147] width 168 height 40
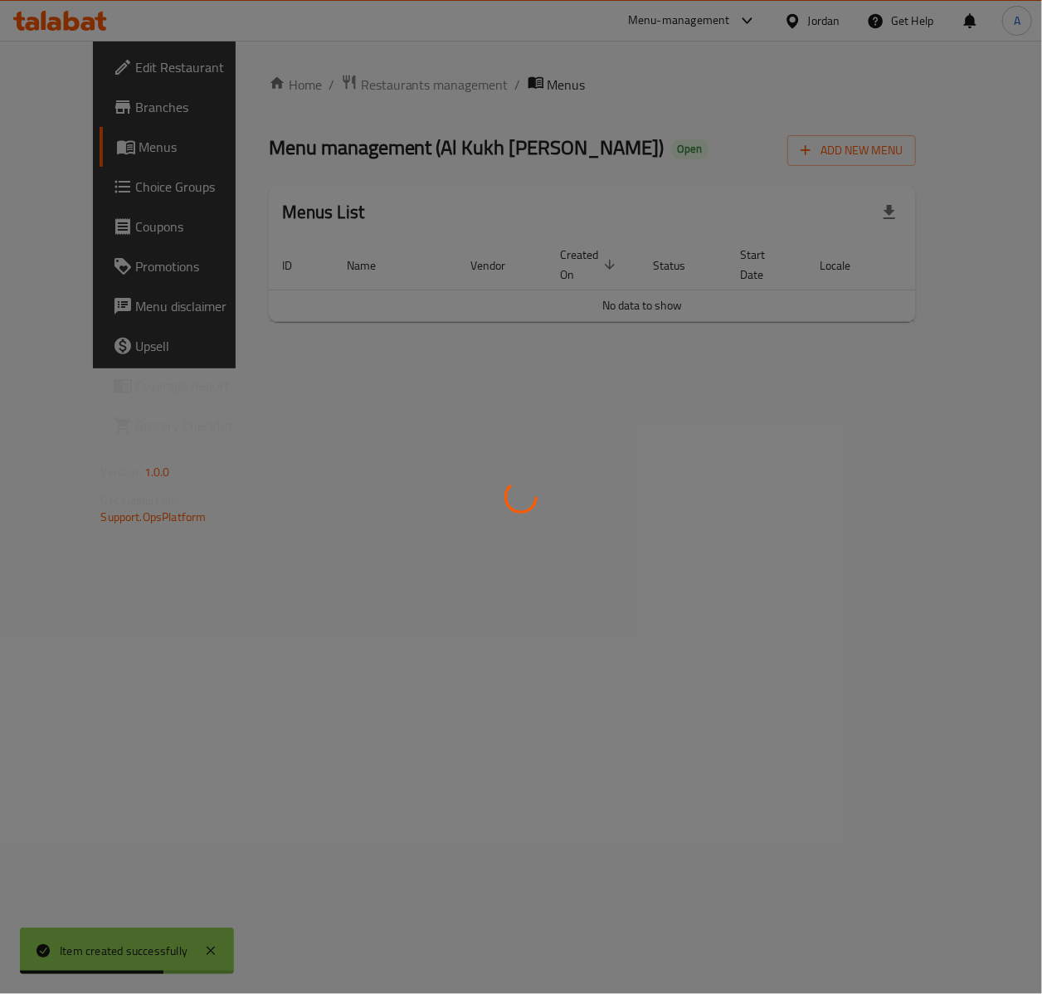
click at [95, 176] on div at bounding box center [521, 497] width 1042 height 994
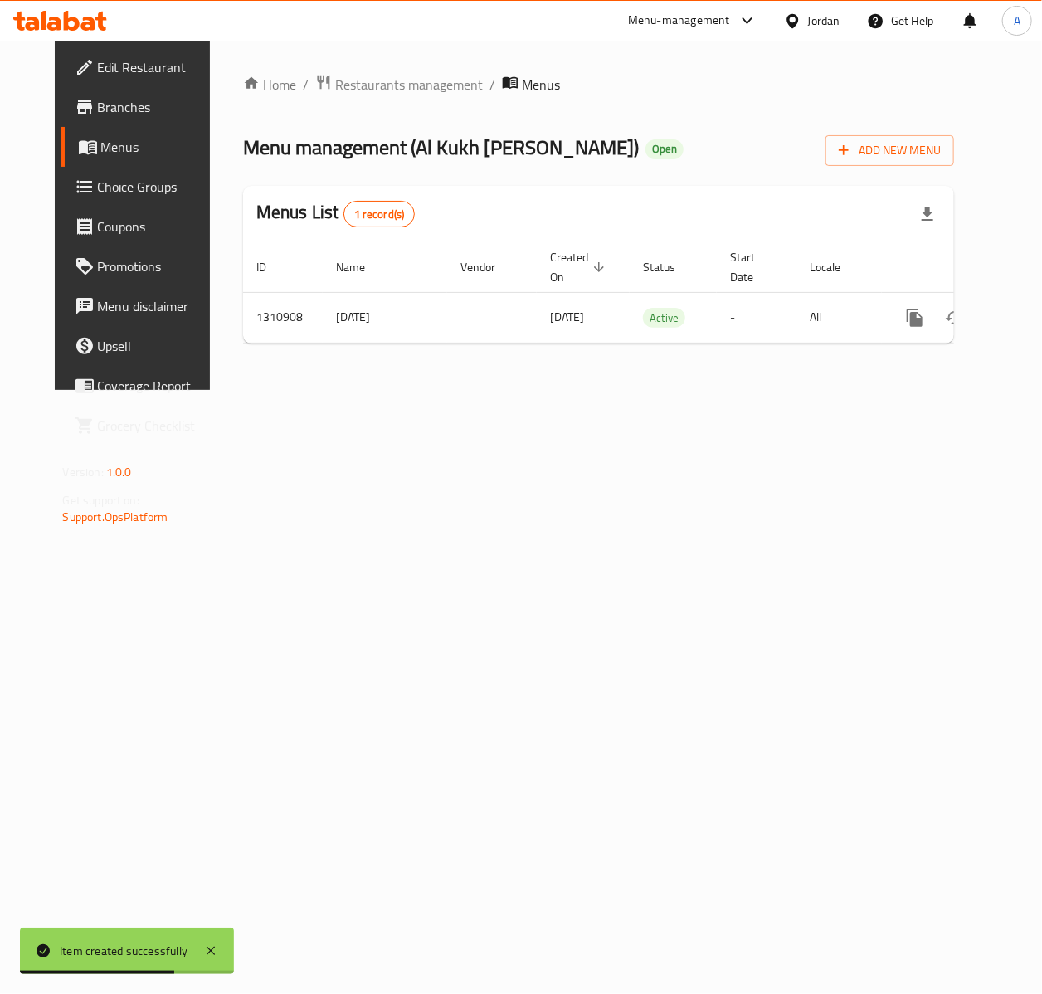
click at [101, 151] on span "Menus" at bounding box center [158, 147] width 115 height 20
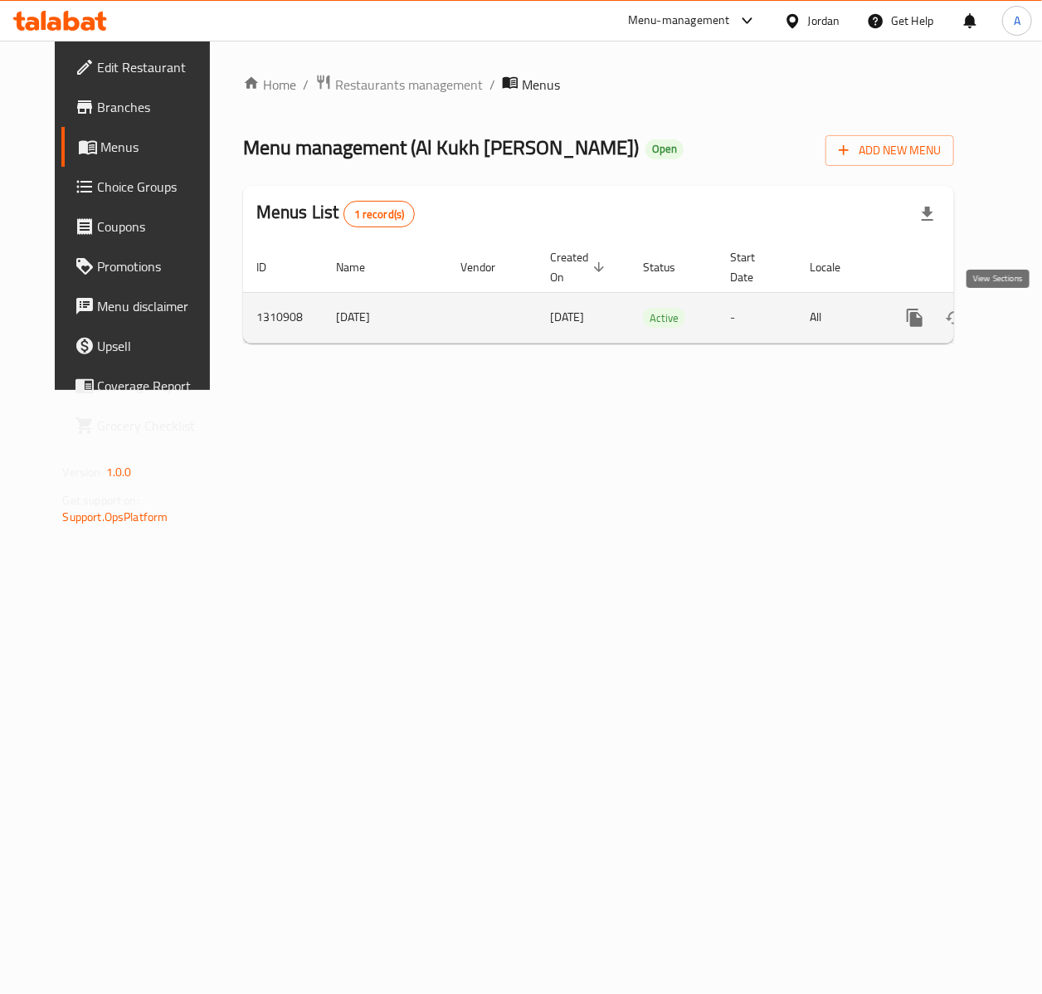
click at [1025, 319] on icon "enhanced table" at bounding box center [1035, 318] width 20 height 20
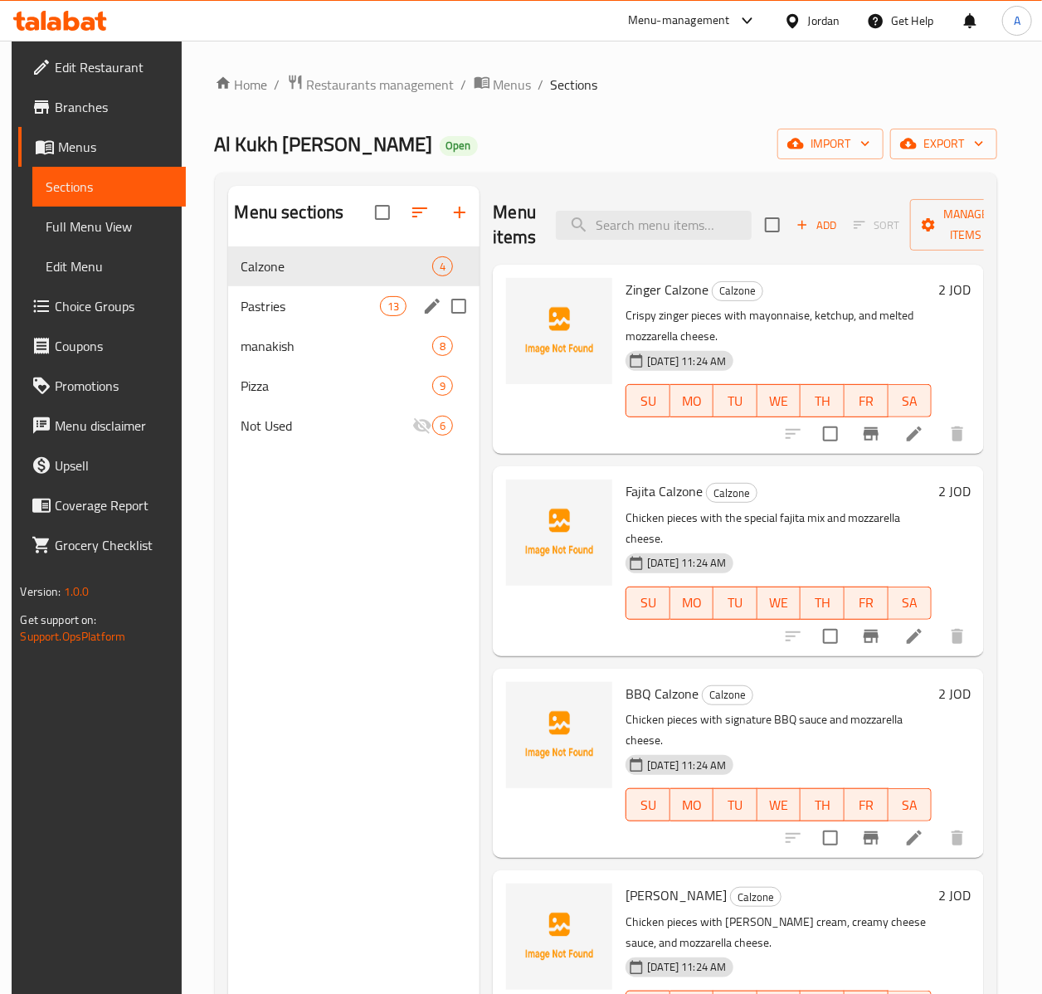
click at [337, 305] on span "Pastries" at bounding box center [310, 306] width 139 height 20
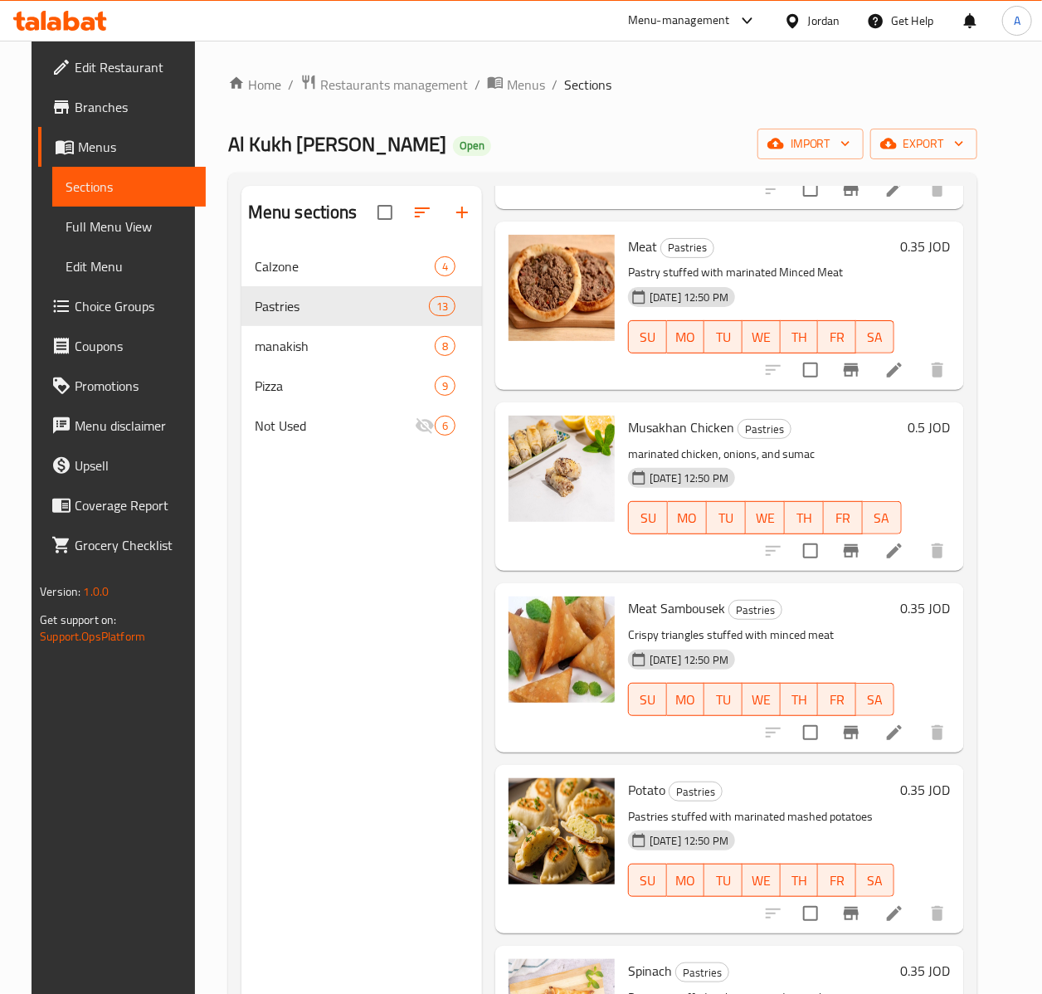
scroll to position [1379, 0]
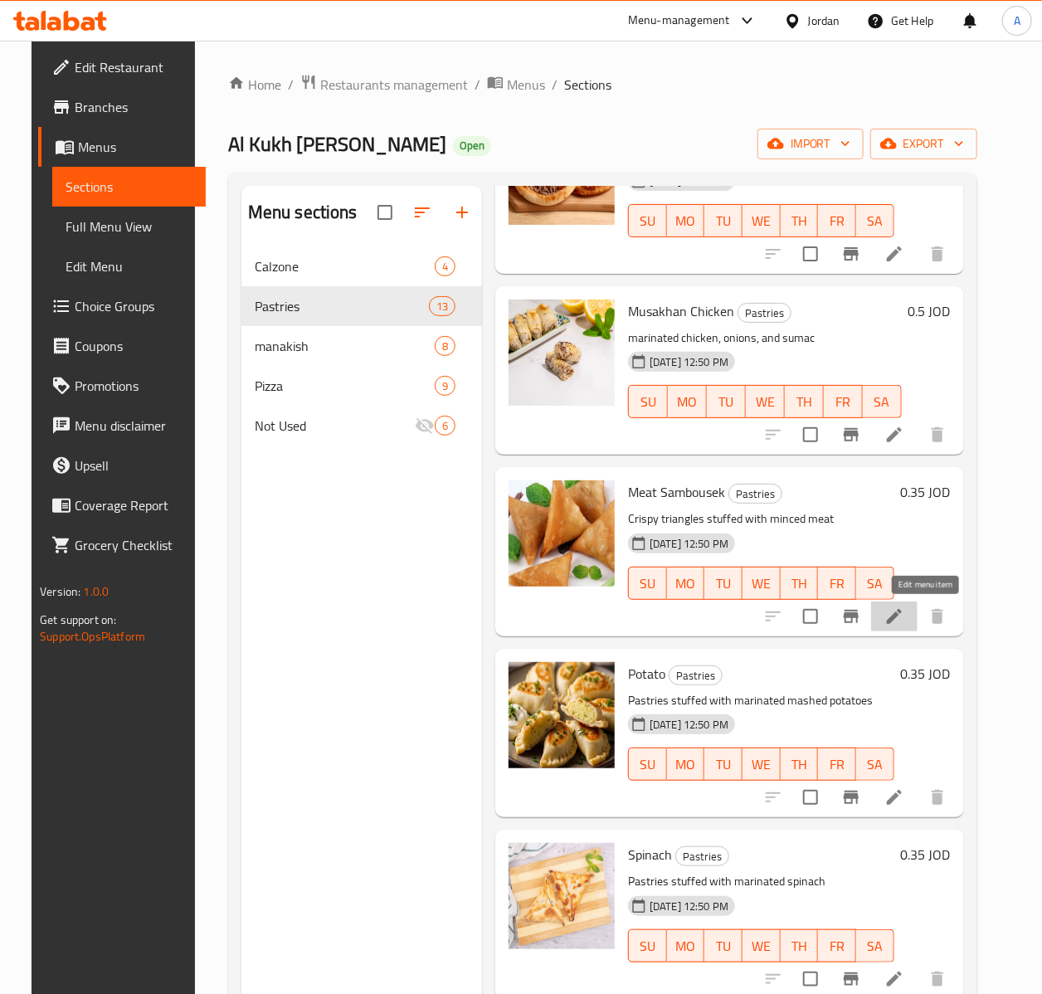
click at [904, 619] on icon at bounding box center [895, 617] width 20 height 20
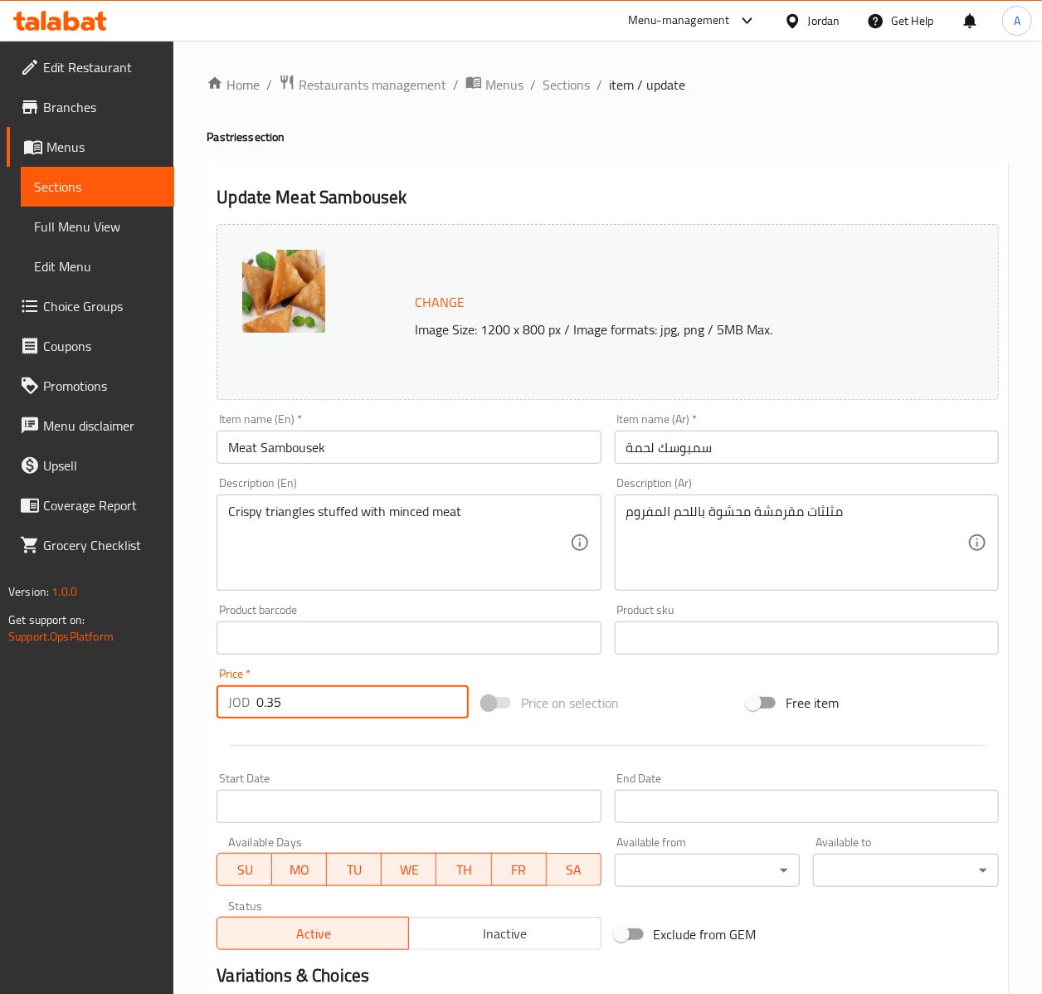
click at [354, 706] on input "0.35" at bounding box center [362, 701] width 212 height 33
click at [385, 460] on input "Meat Sambousek" at bounding box center [409, 447] width 384 height 33
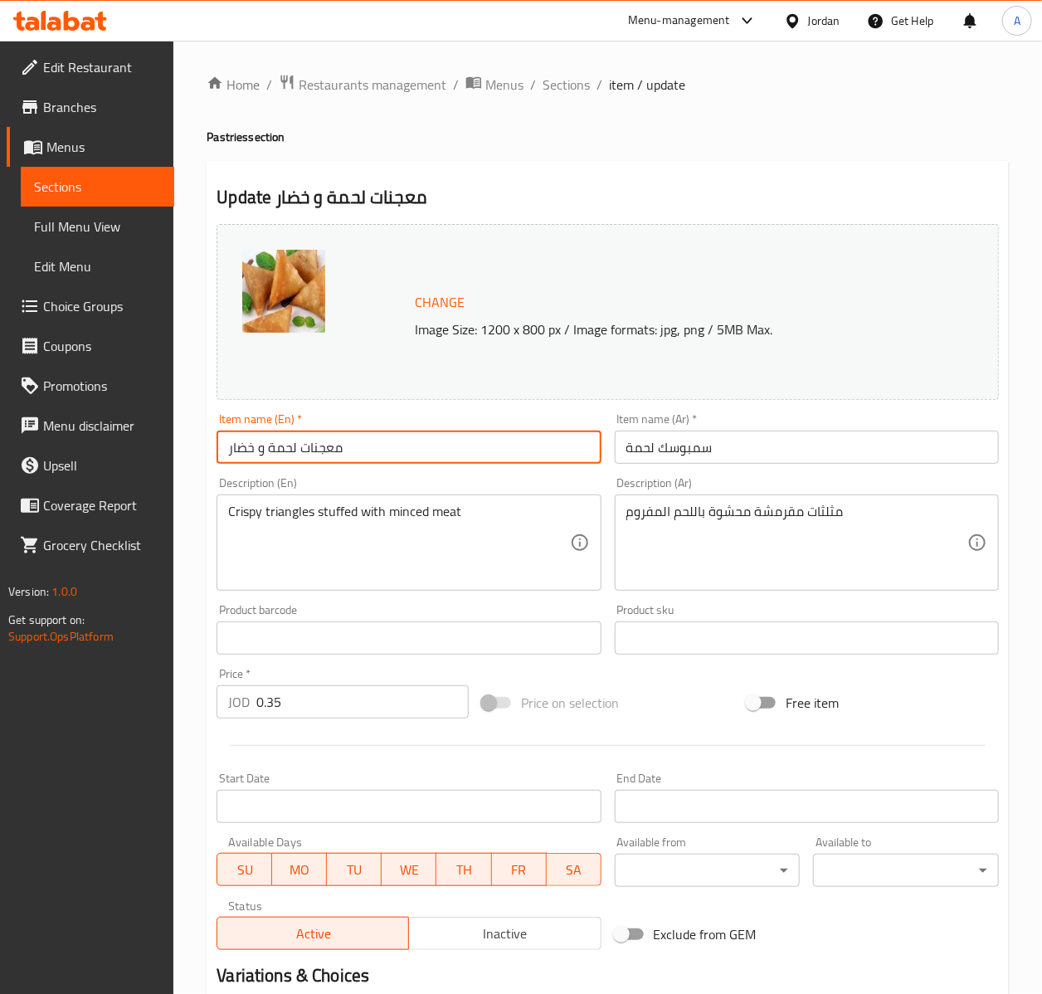
type input "معجنات لحمة و خضار"
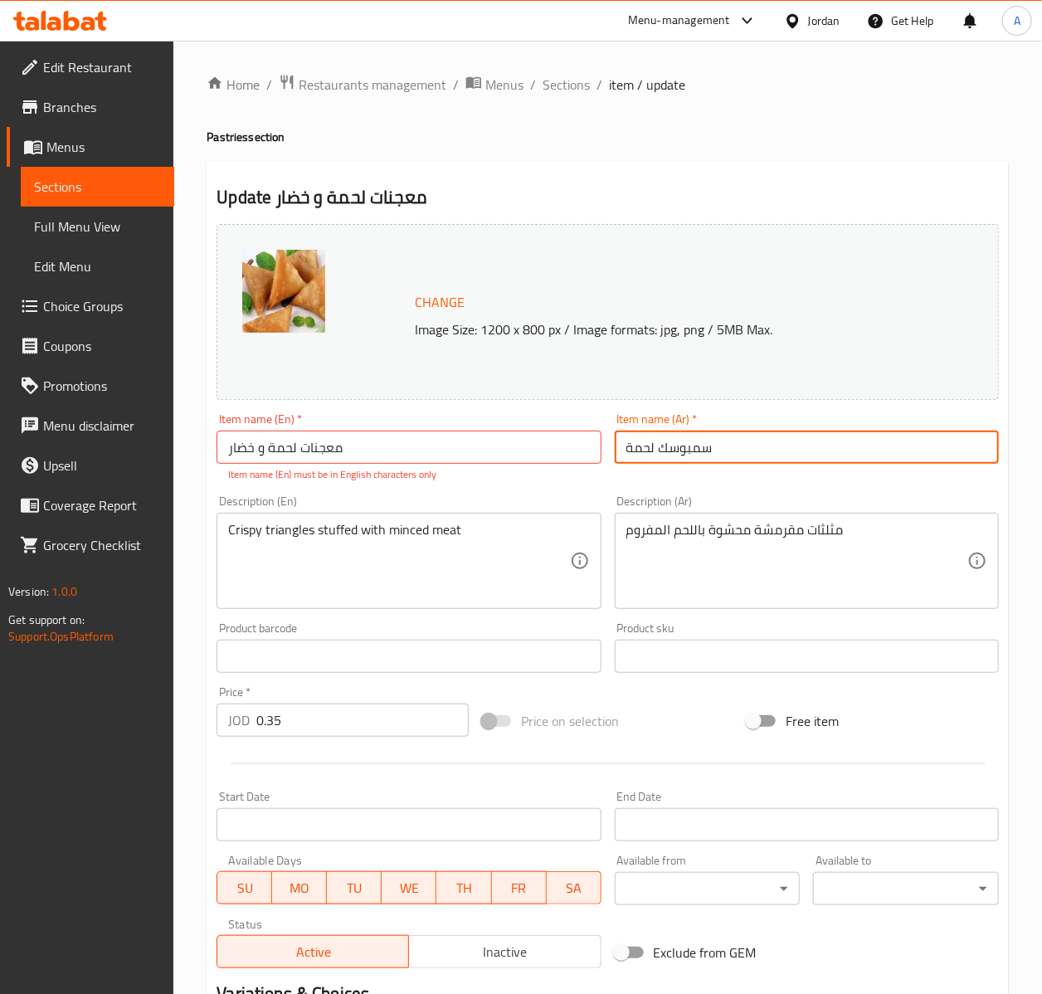
click at [354, 451] on input "معجنات لحمة و خضار" at bounding box center [409, 447] width 384 height 33
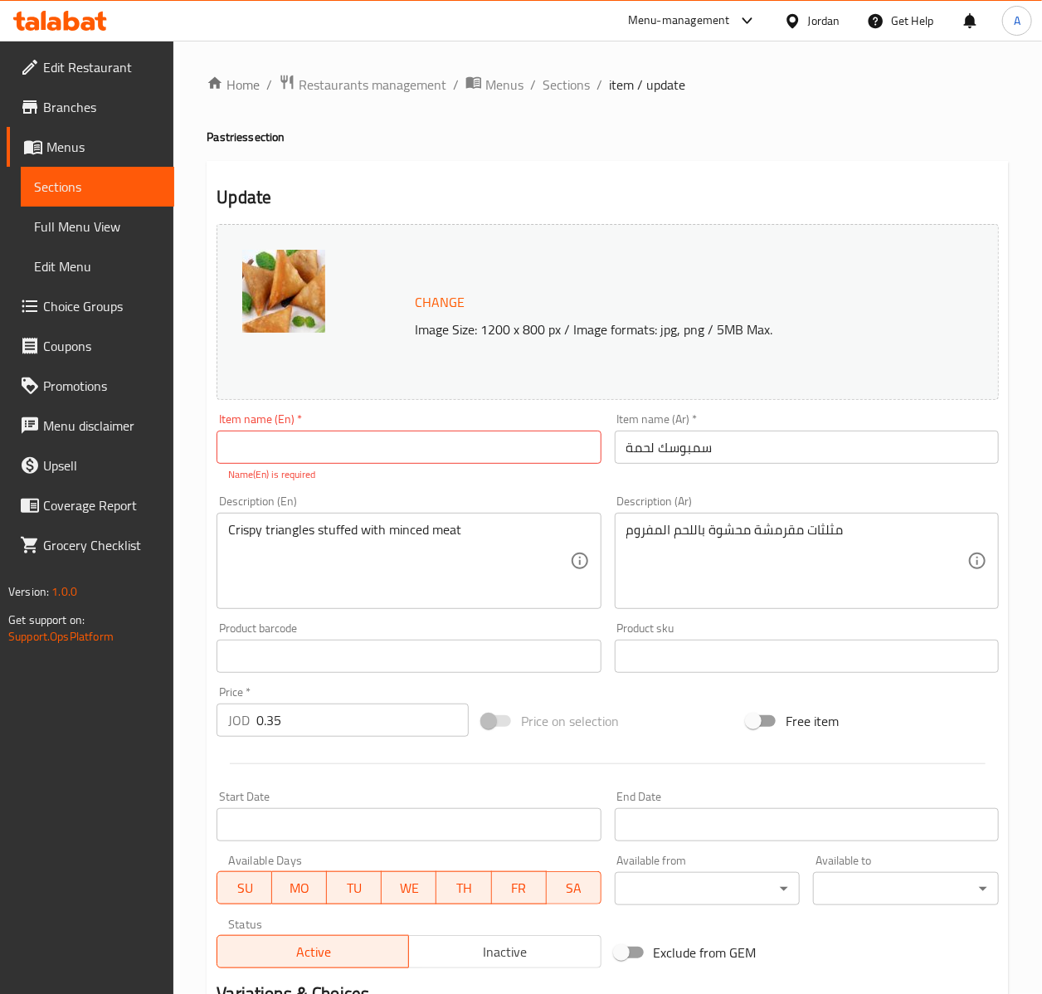
click at [220, 419] on div "Item name (En)   * Item name (En) * Name(En) is required" at bounding box center [409, 447] width 384 height 69
click at [1000, 446] on div "Item name (Ar)   * سمبوسك لحمة Item name (Ar) *" at bounding box center [806, 448] width 397 height 82
click at [1001, 448] on div "Item name (Ar)   * سمبوسك لحمة Item name (Ar) *" at bounding box center [806, 448] width 397 height 82
click at [977, 448] on input "سمبوسك لحمة" at bounding box center [807, 447] width 384 height 33
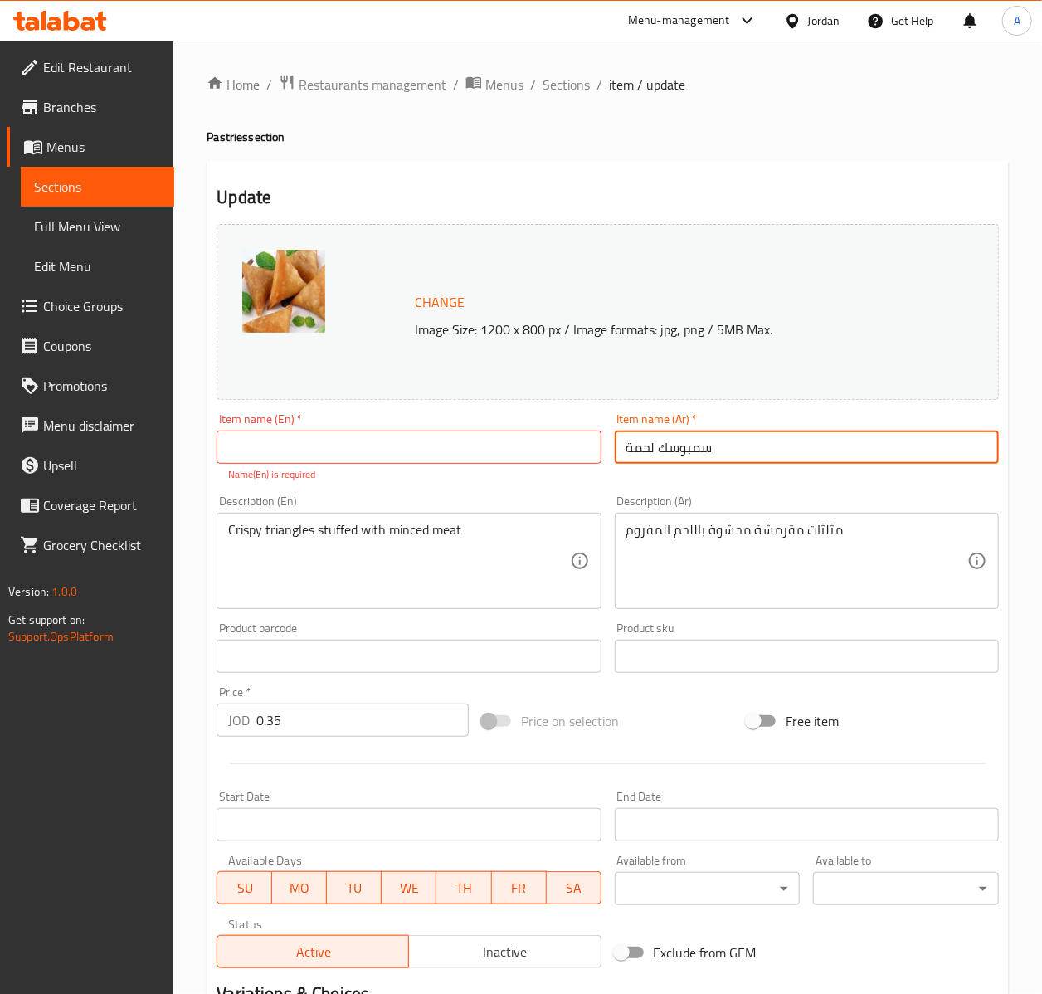
paste input "معجنات لحمة وخضار"
type input "معجنات لحمة وخضار"
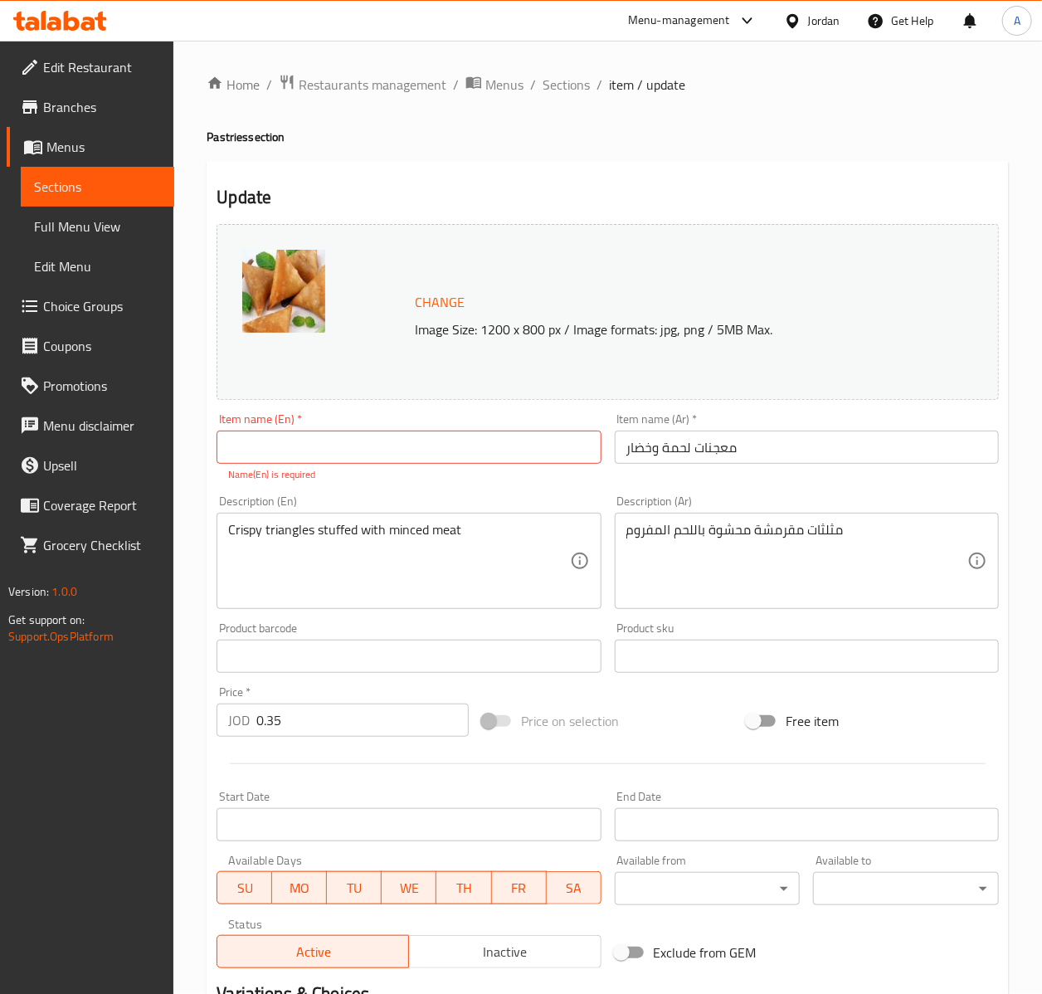
click at [352, 437] on div "Item name (En)   * Item name (En) * Name(En) is required" at bounding box center [409, 447] width 384 height 69
click at [352, 437] on input "text" at bounding box center [409, 447] width 384 height 33
paste input "Meat and Vegetable Pastry"
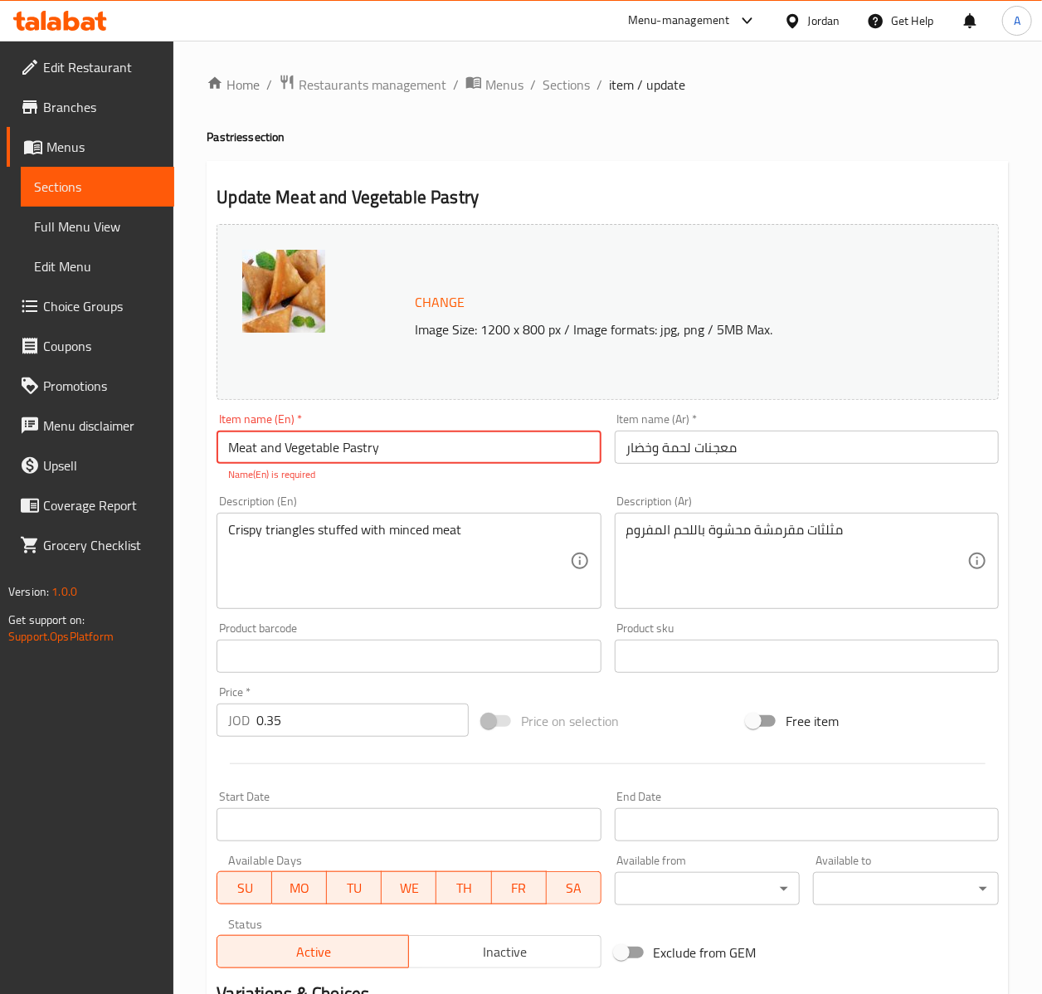
type input "Meat and Vegetable Pastry"
click at [275, 524] on textarea "Crispy triangles stuffed with minced meat" at bounding box center [398, 561] width 341 height 79
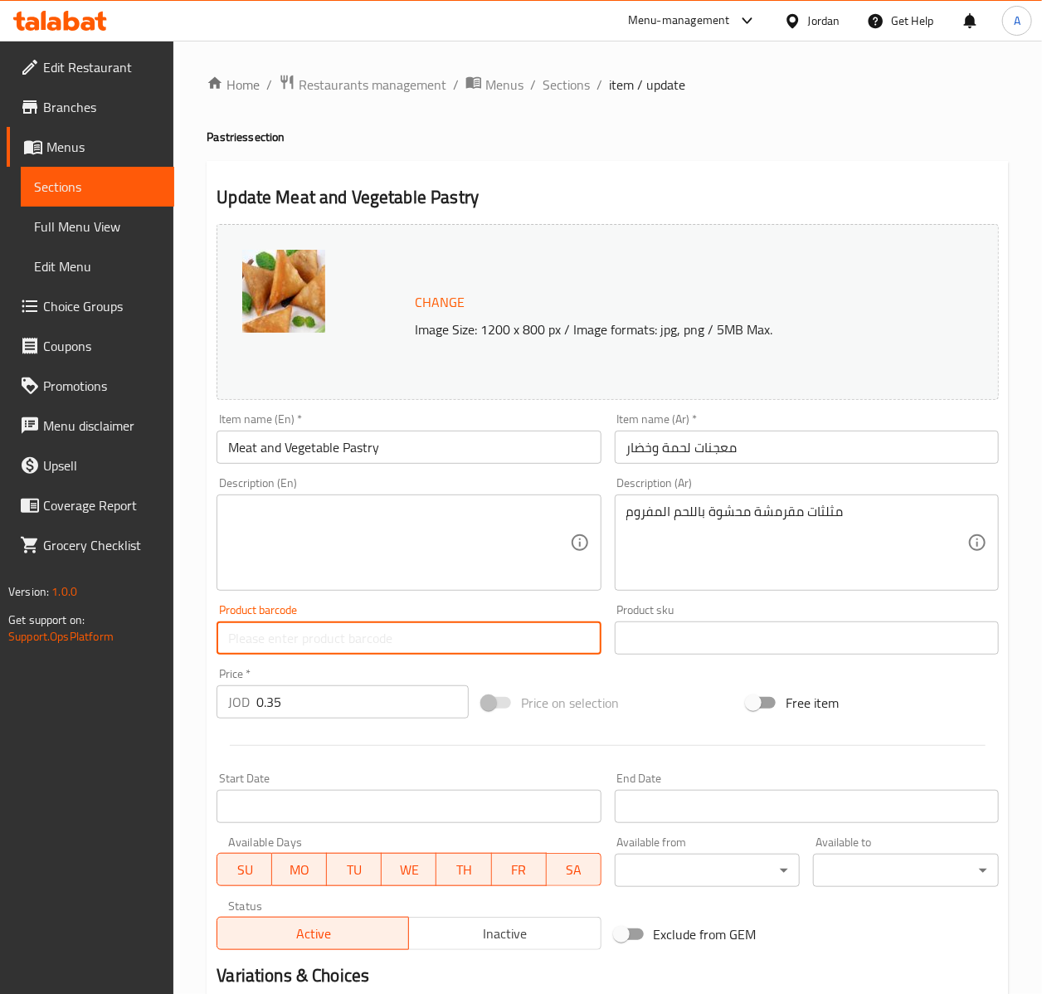
scroll to position [201, 0]
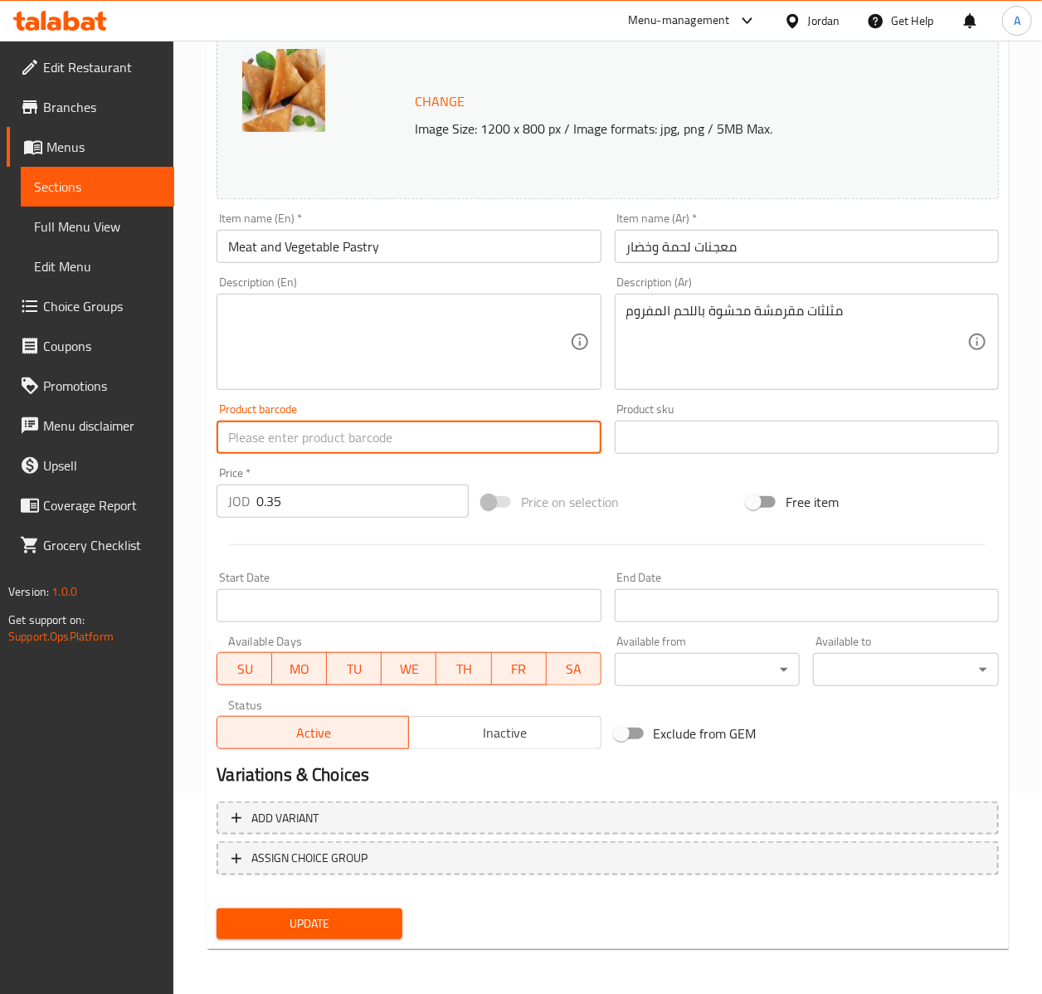
click at [274, 936] on button "Update" at bounding box center [310, 924] width 186 height 31
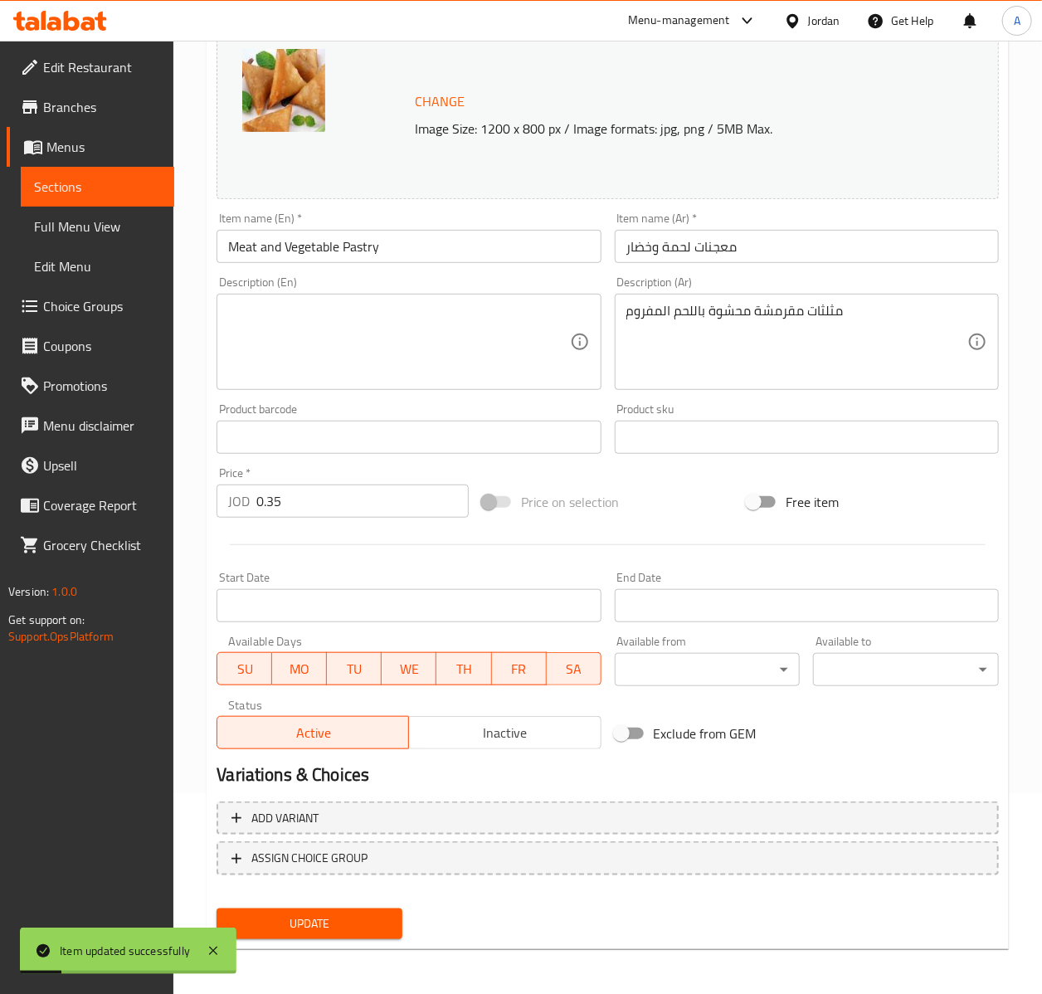
click at [305, 110] on img at bounding box center [283, 90] width 83 height 83
click at [95, 179] on span "Sections" at bounding box center [97, 187] width 127 height 20
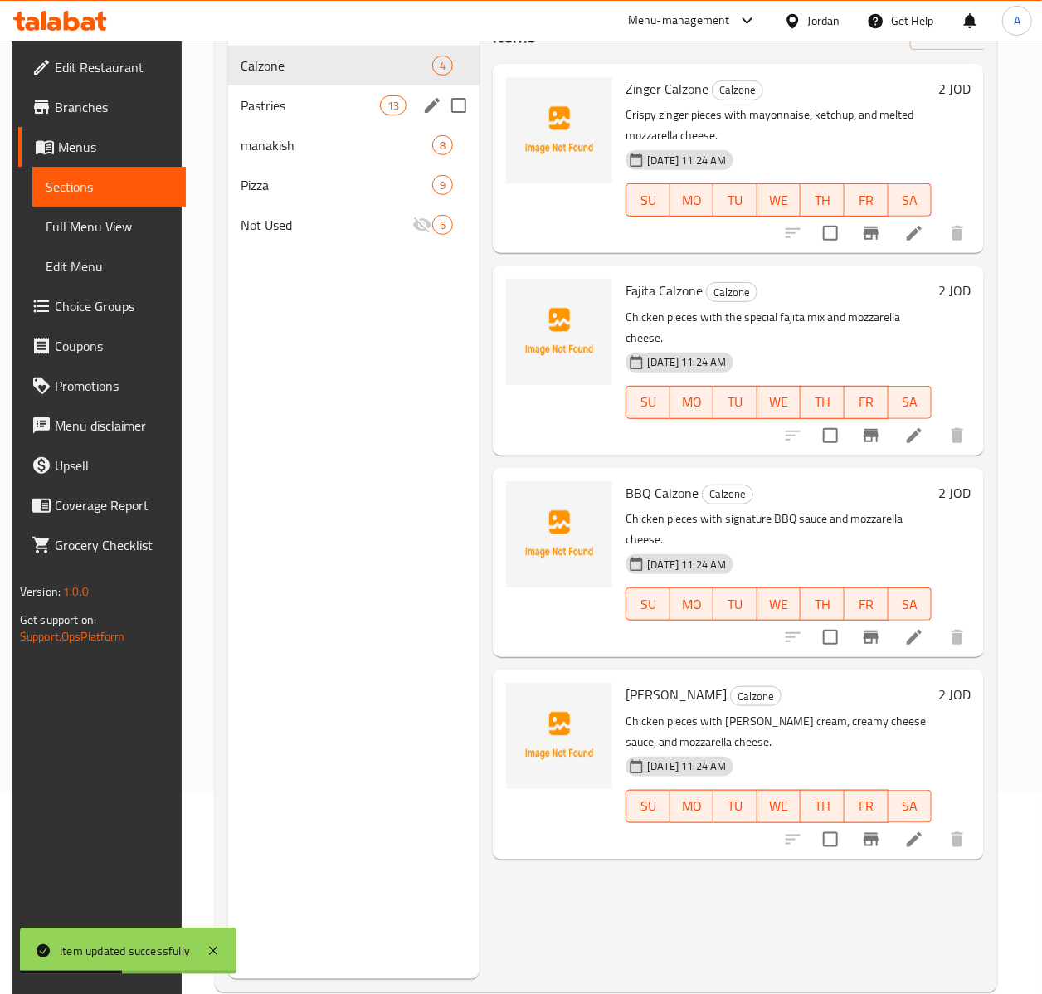
click at [352, 90] on div "Pastries 13" at bounding box center [354, 105] width 252 height 40
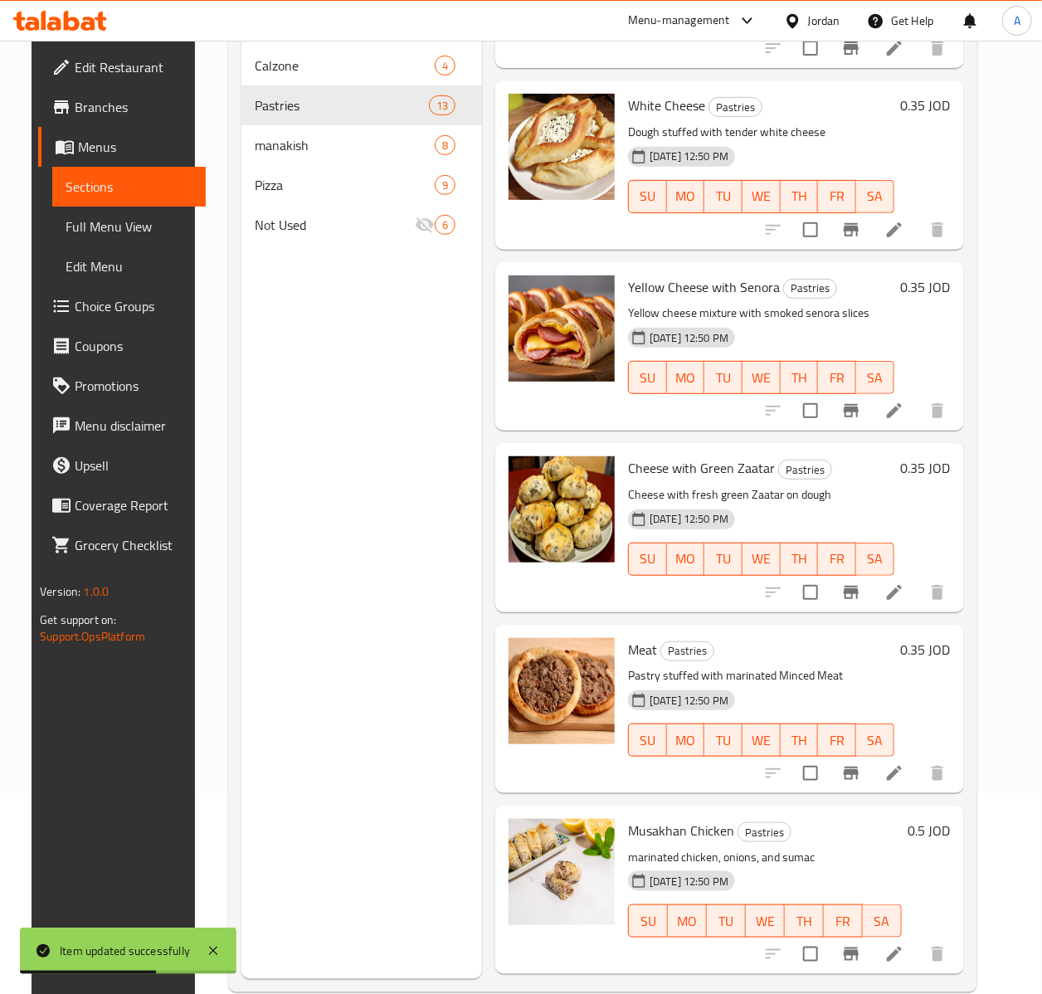
scroll to position [1354, 0]
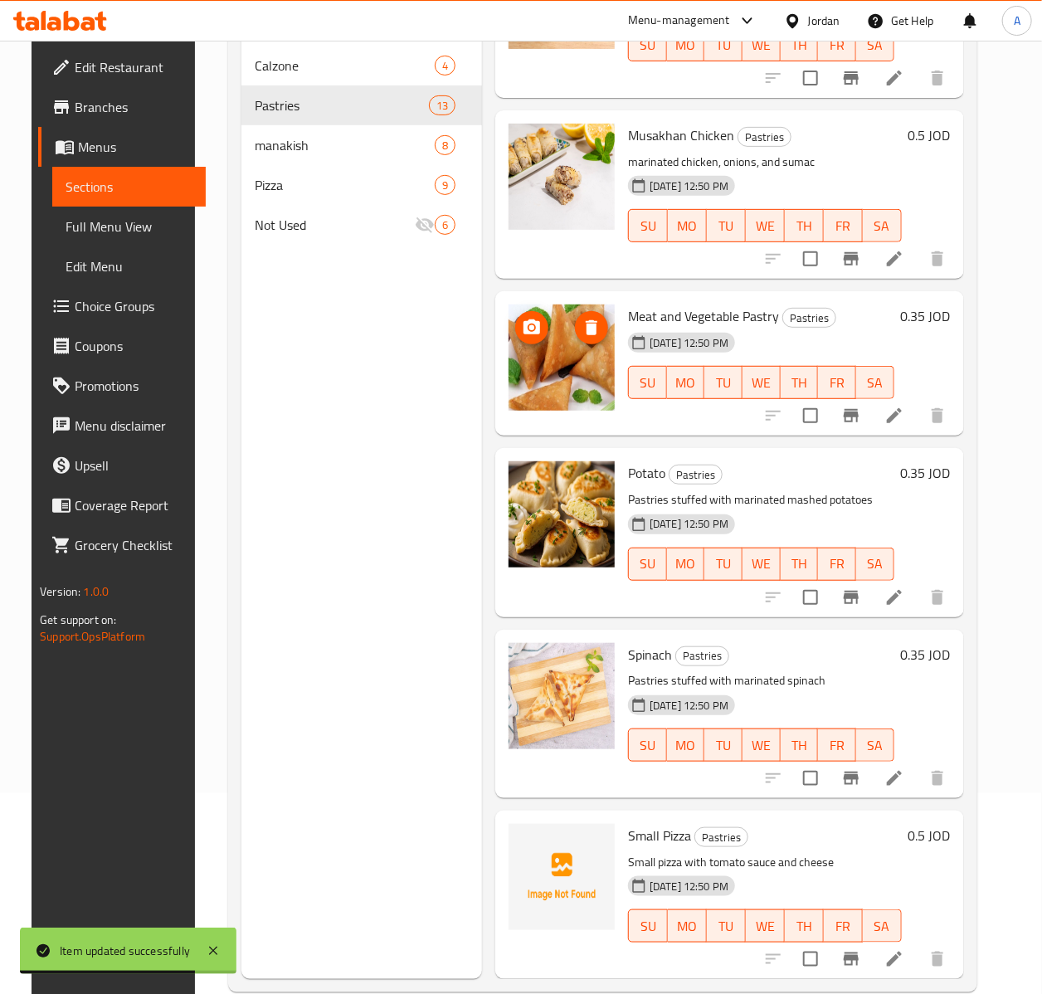
click at [583, 337] on icon "delete image" at bounding box center [592, 328] width 20 height 20
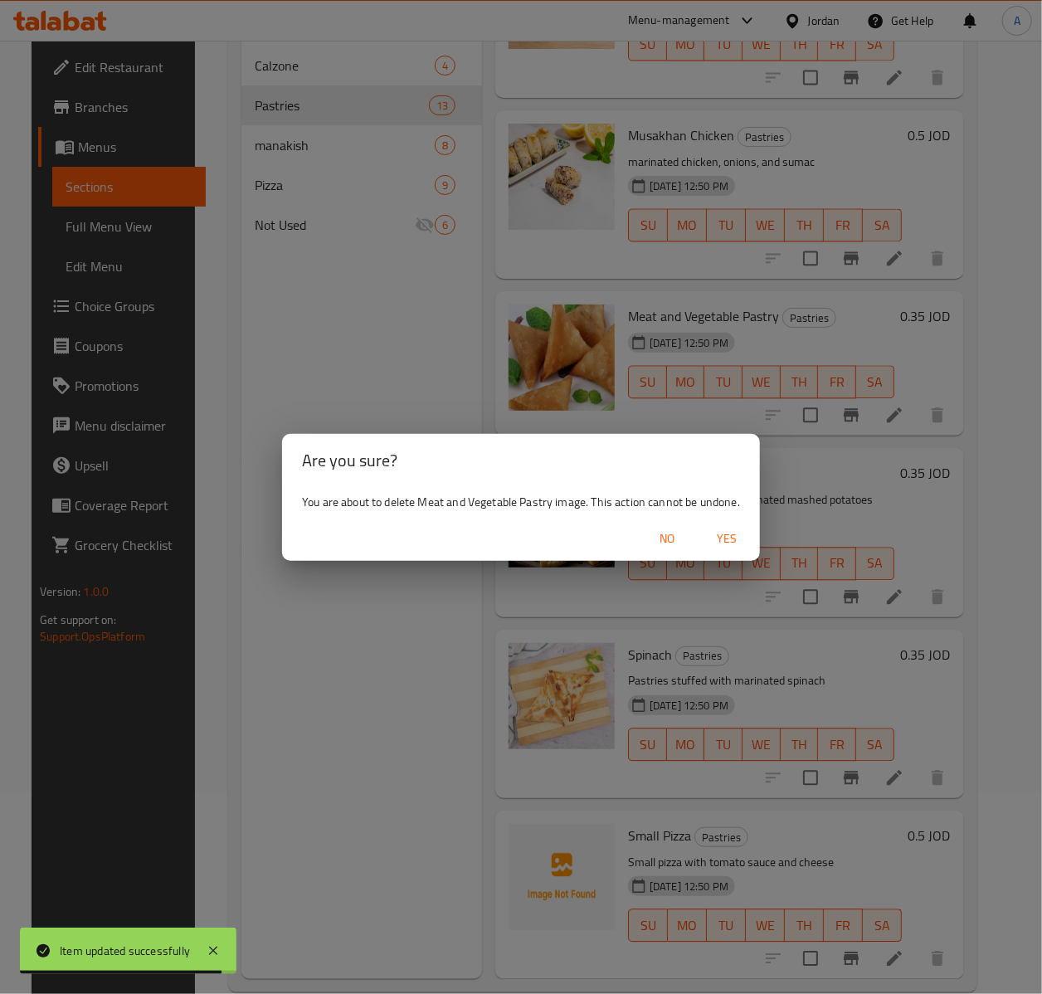
click at [725, 529] on span "Yes" at bounding box center [727, 539] width 40 height 21
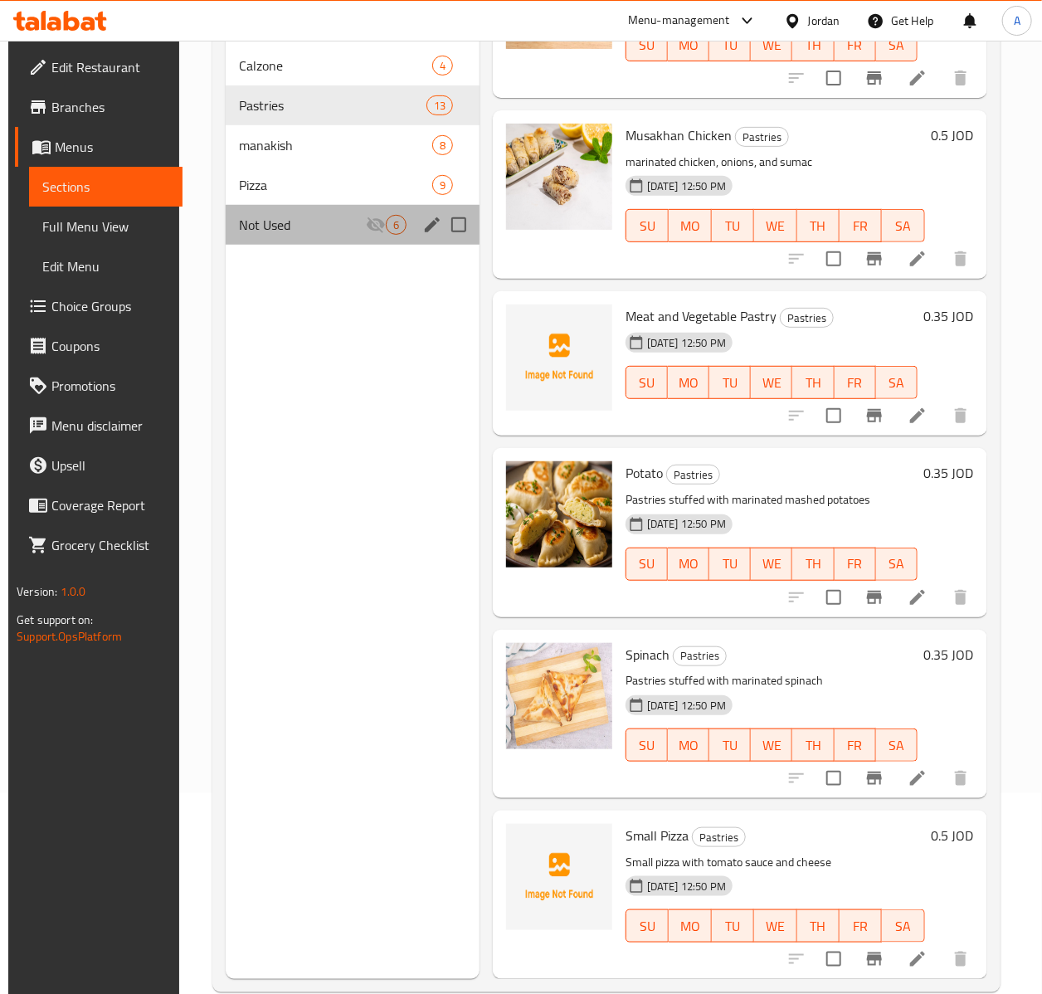
click at [278, 237] on div "Not Used 6" at bounding box center [353, 225] width 254 height 40
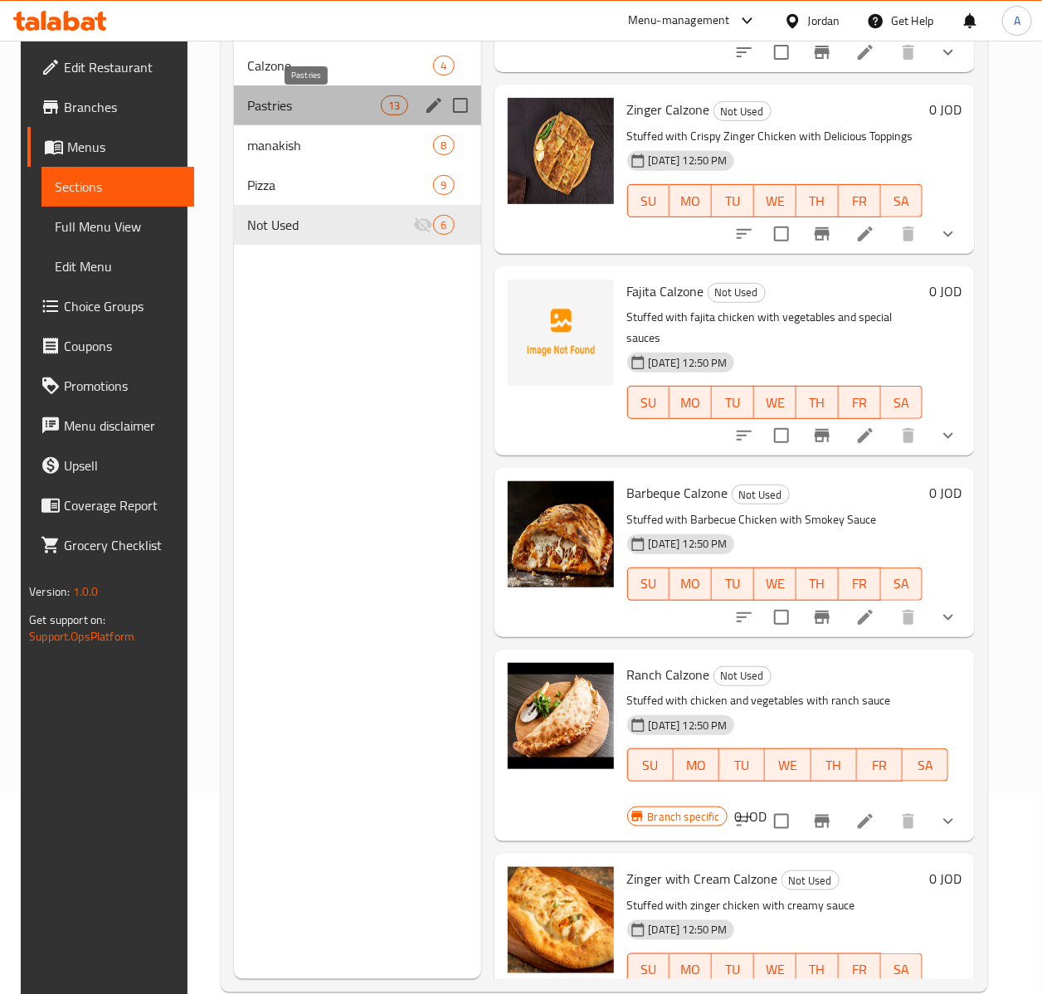
click at [297, 114] on span "Pastries" at bounding box center [314, 105] width 134 height 20
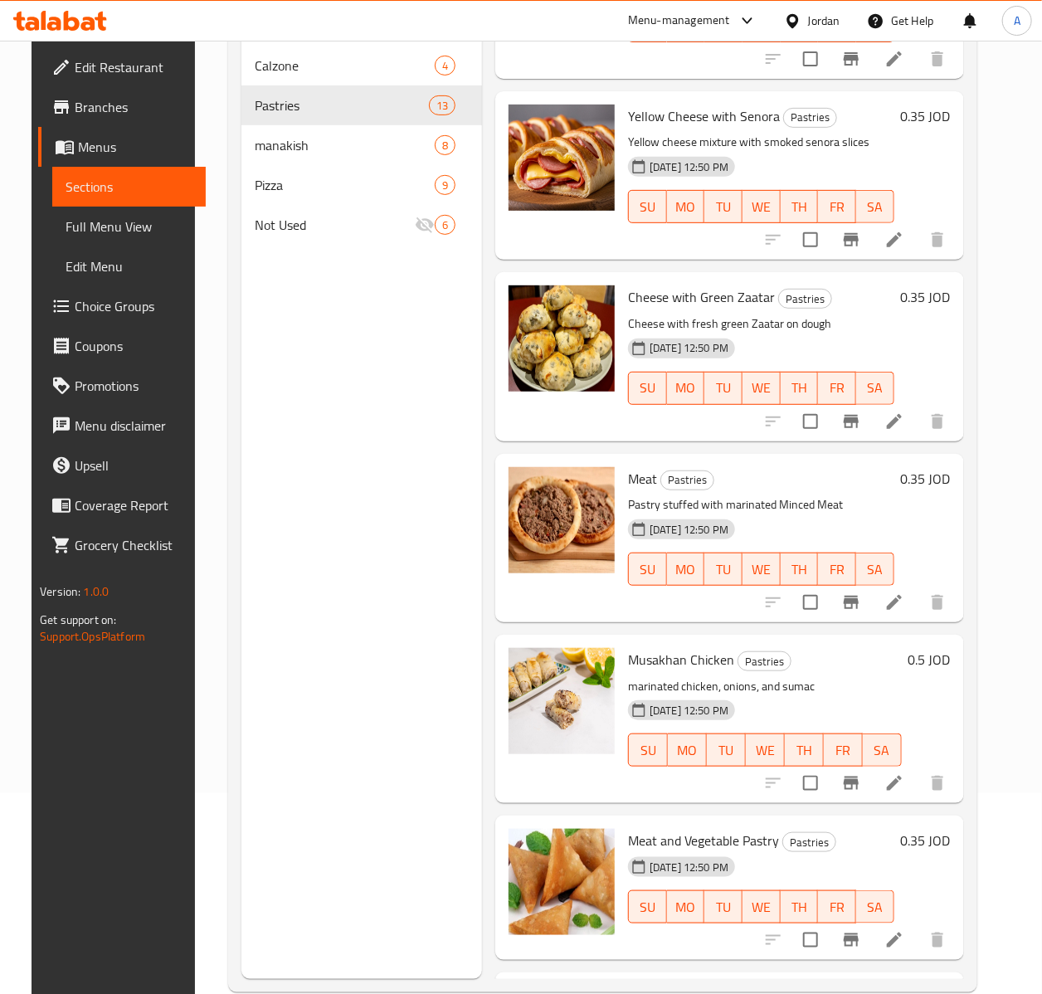
scroll to position [565, 0]
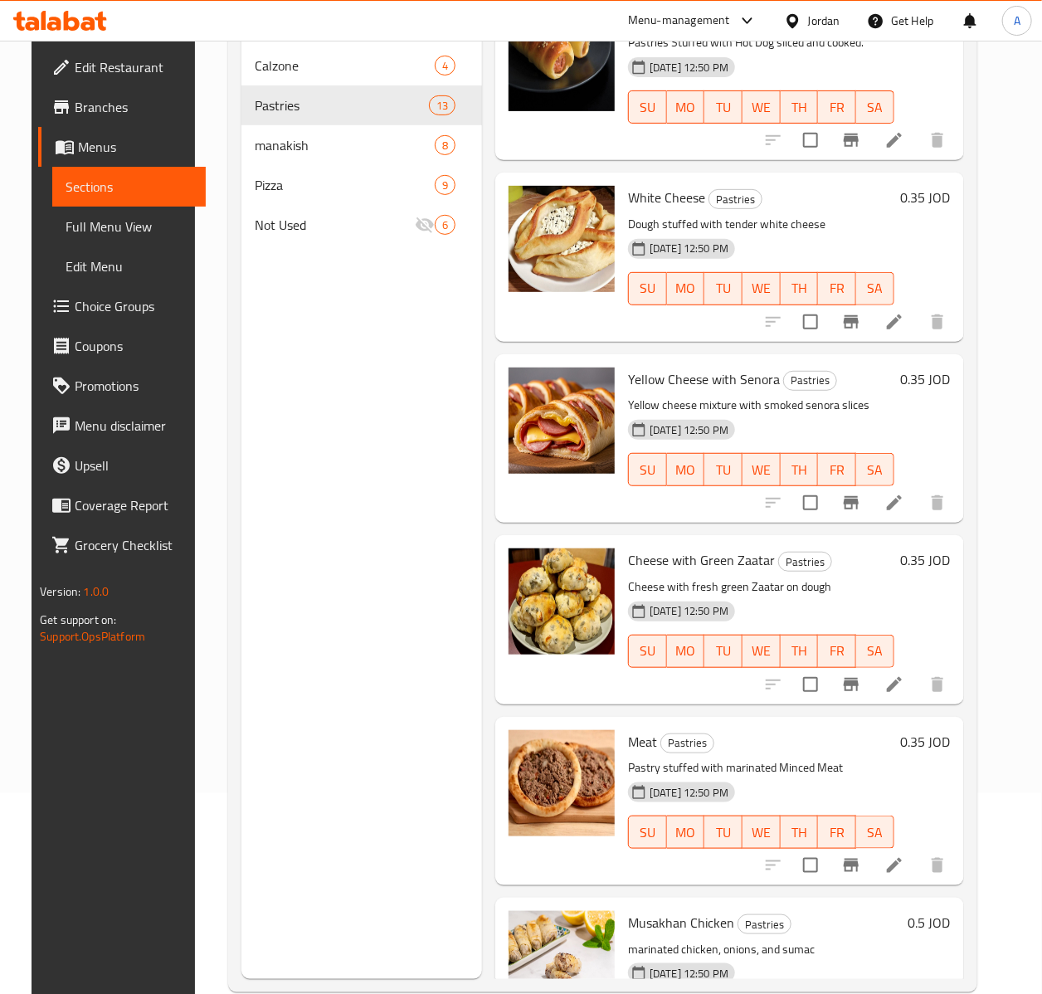
click at [699, 561] on span "Cheese with Green Zaatar" at bounding box center [701, 560] width 147 height 25
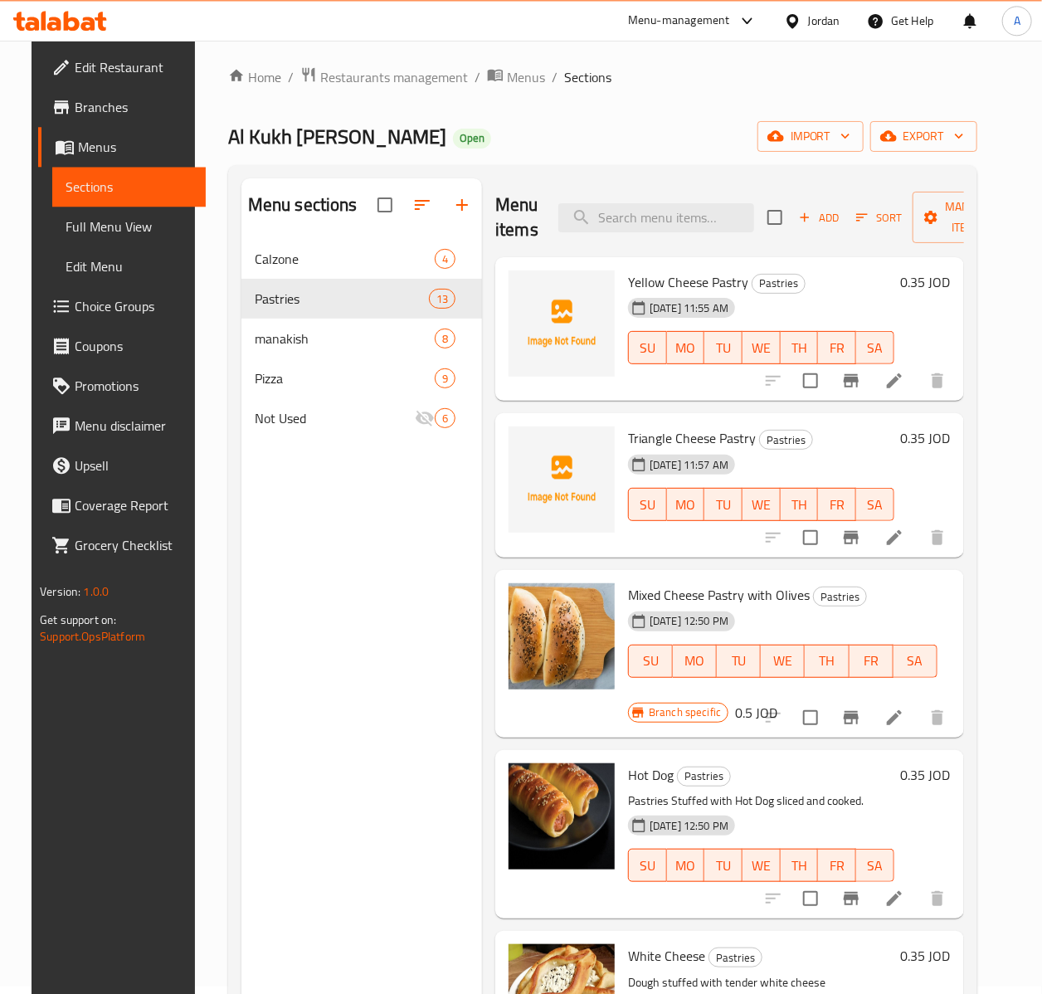
scroll to position [0, 0]
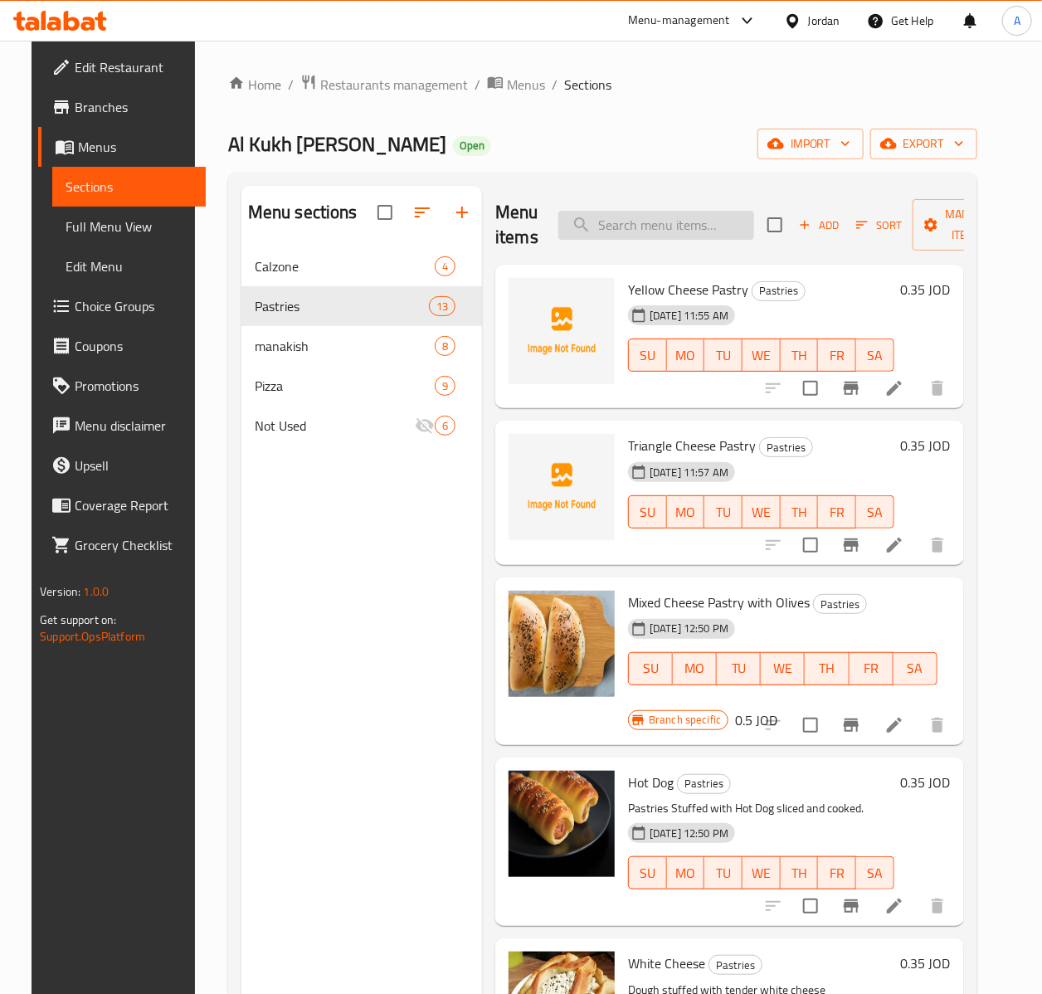
drag, startPoint x: 617, startPoint y: 248, endPoint x: 608, endPoint y: 237, distance: 14.1
click at [614, 247] on div "Menu items Add Sort Manage items" at bounding box center [729, 225] width 469 height 79
click at [607, 235] on input "search" at bounding box center [656, 225] width 196 height 29
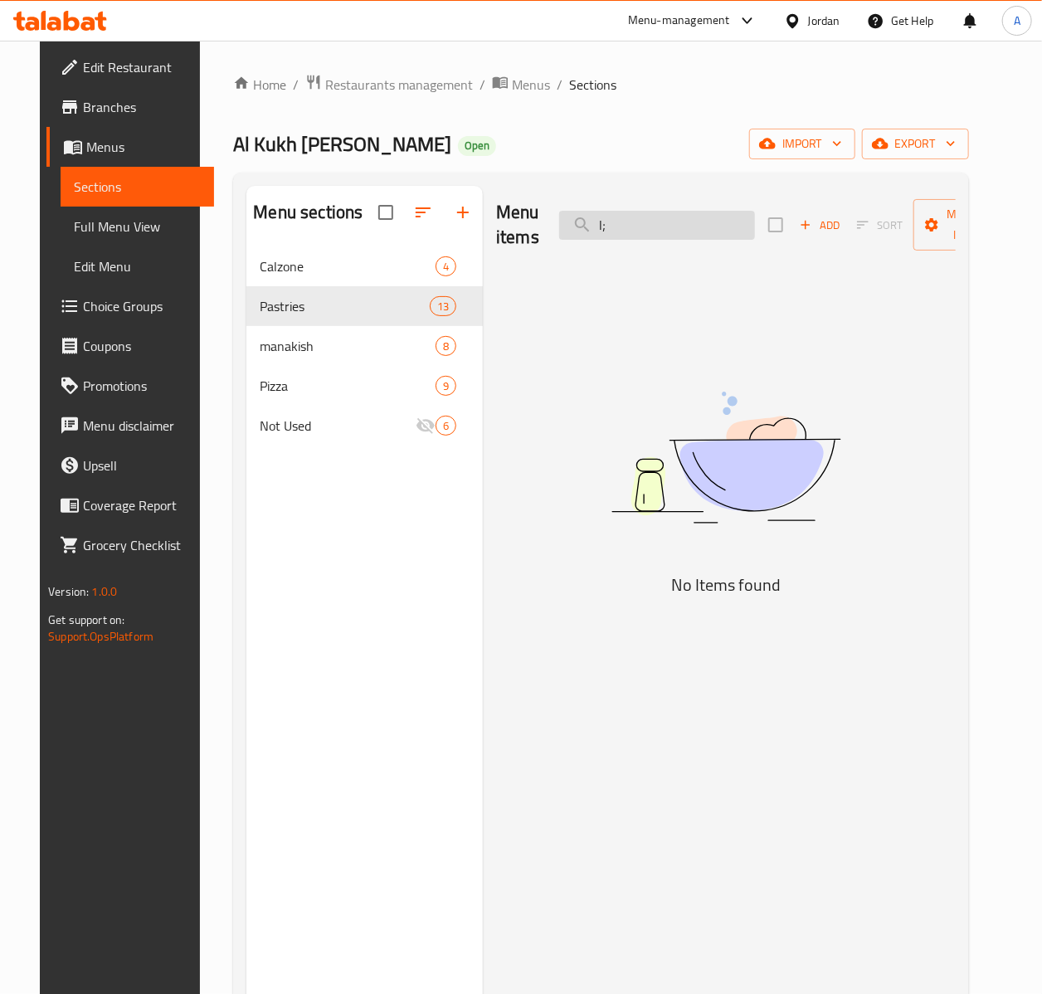
type input "l"
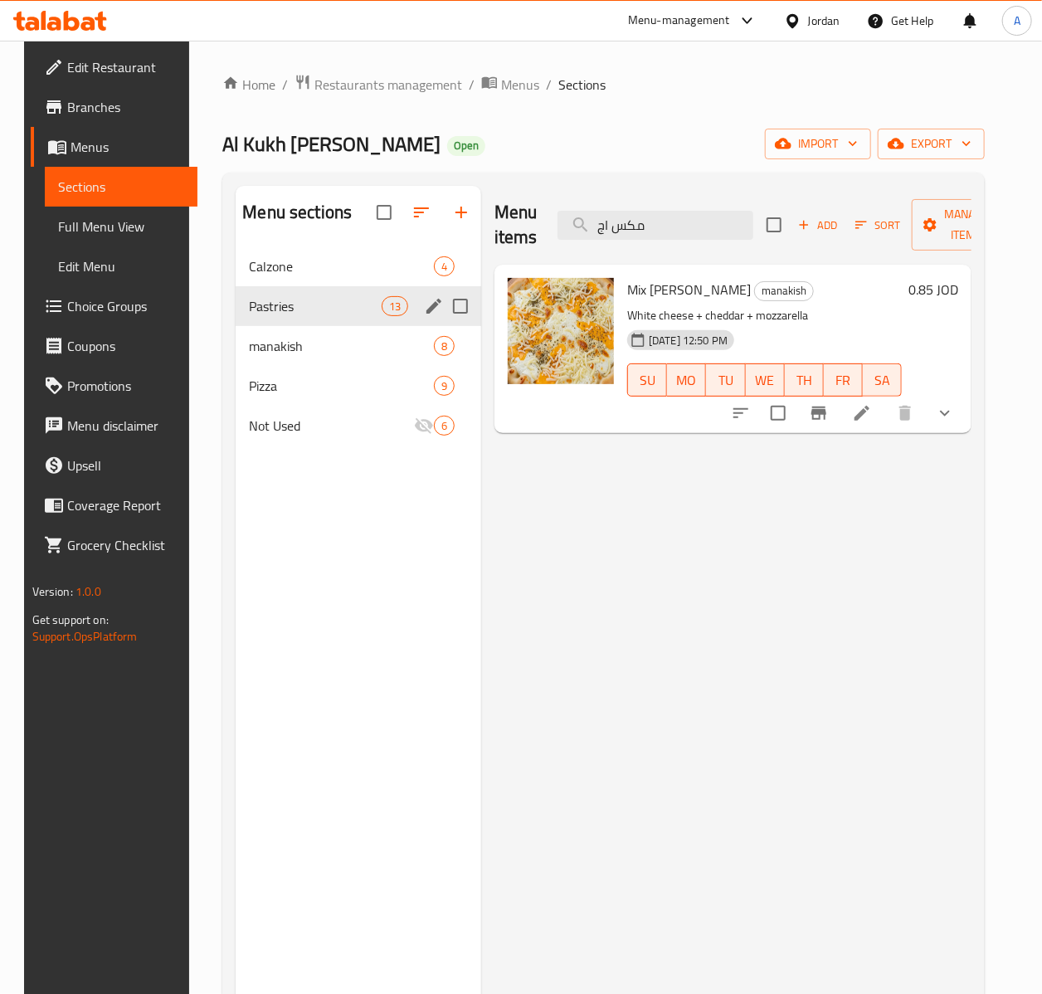
type input "مكس اج"
click at [338, 314] on span "Pastries" at bounding box center [315, 306] width 132 height 20
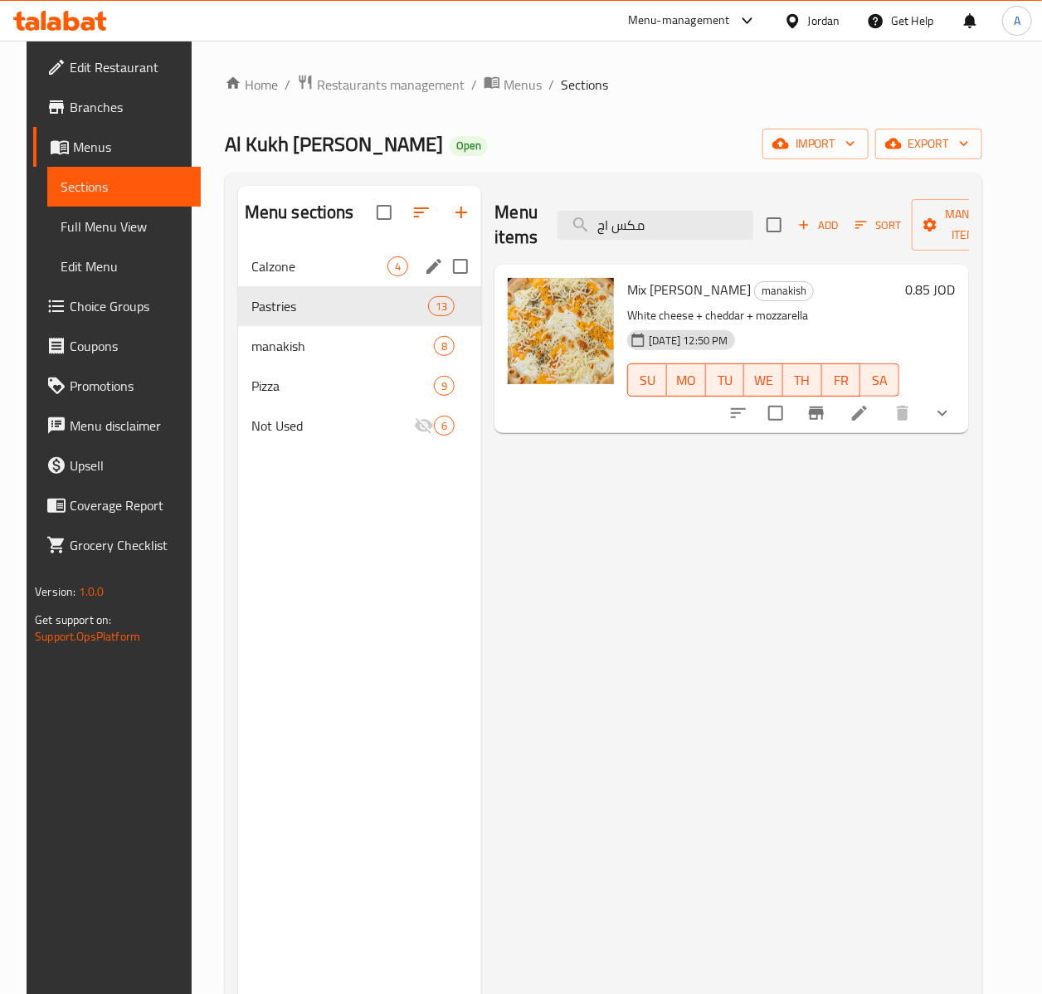
click at [367, 261] on span "Calzone" at bounding box center [319, 266] width 137 height 20
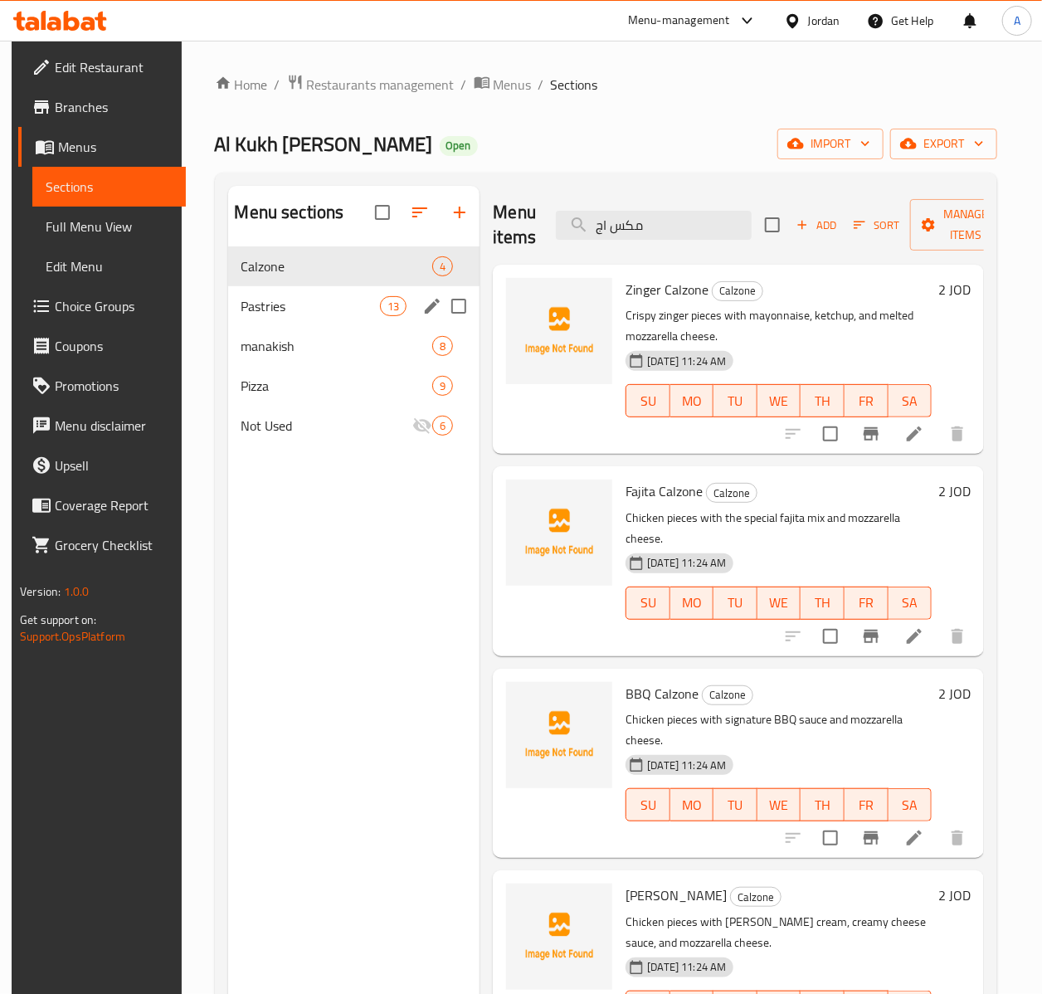
click at [334, 303] on span "Pastries" at bounding box center [310, 306] width 139 height 20
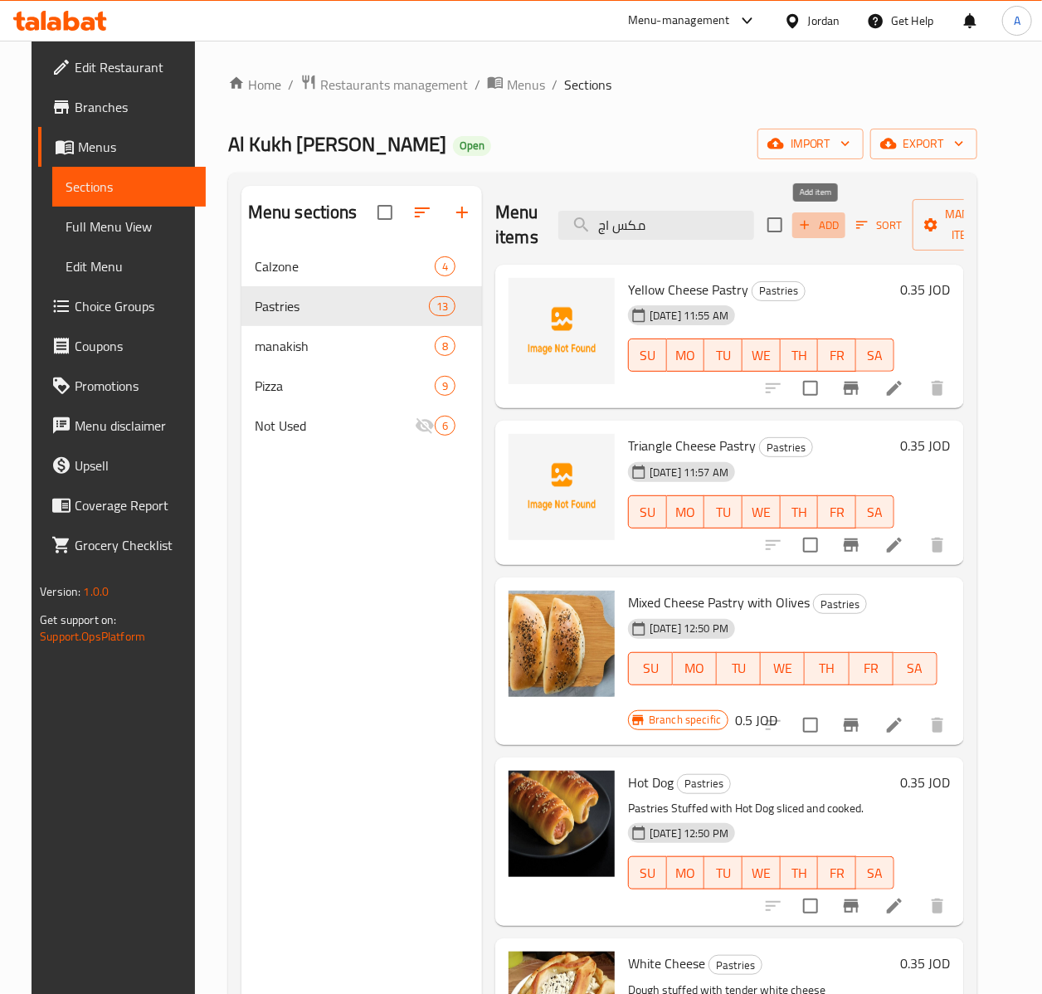
click at [797, 223] on icon "button" at bounding box center [804, 224] width 15 height 15
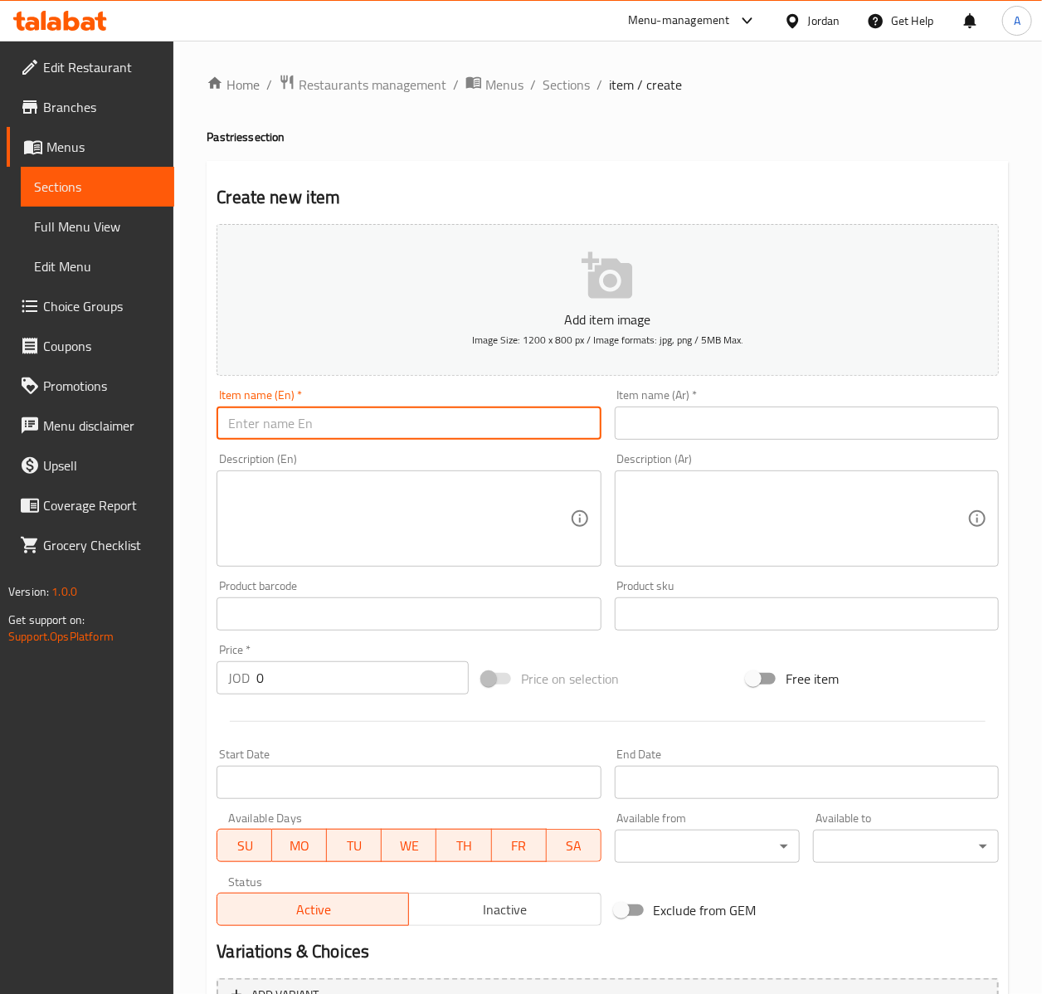
click at [285, 419] on input "text" at bounding box center [409, 423] width 384 height 33
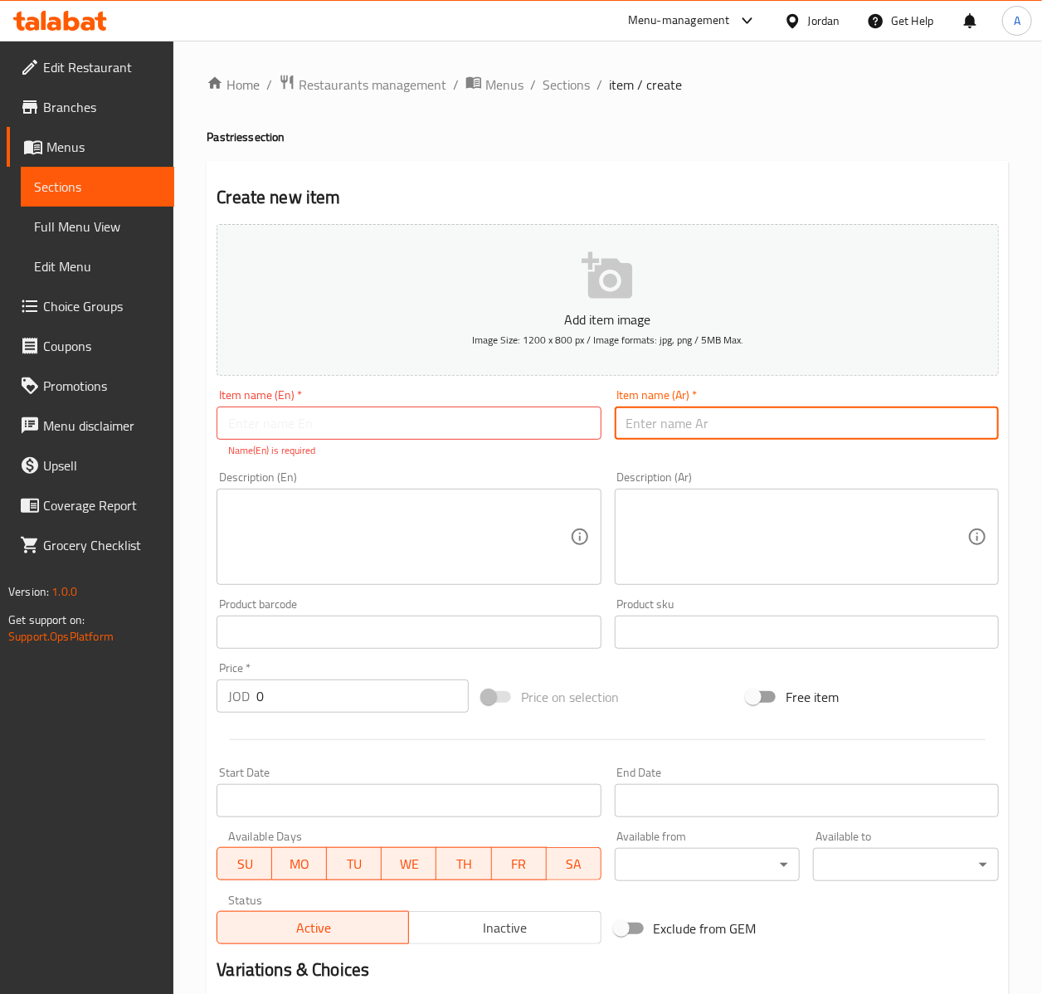
drag, startPoint x: 932, startPoint y: 438, endPoint x: 918, endPoint y: 424, distance: 19.9
click at [930, 436] on input "text" at bounding box center [807, 423] width 384 height 33
paste input "Mixed Cheese Pastry with Olives"
type input "Mixed Cheese Pastry with Olives"
click at [295, 412] on input "text" at bounding box center [409, 423] width 384 height 33
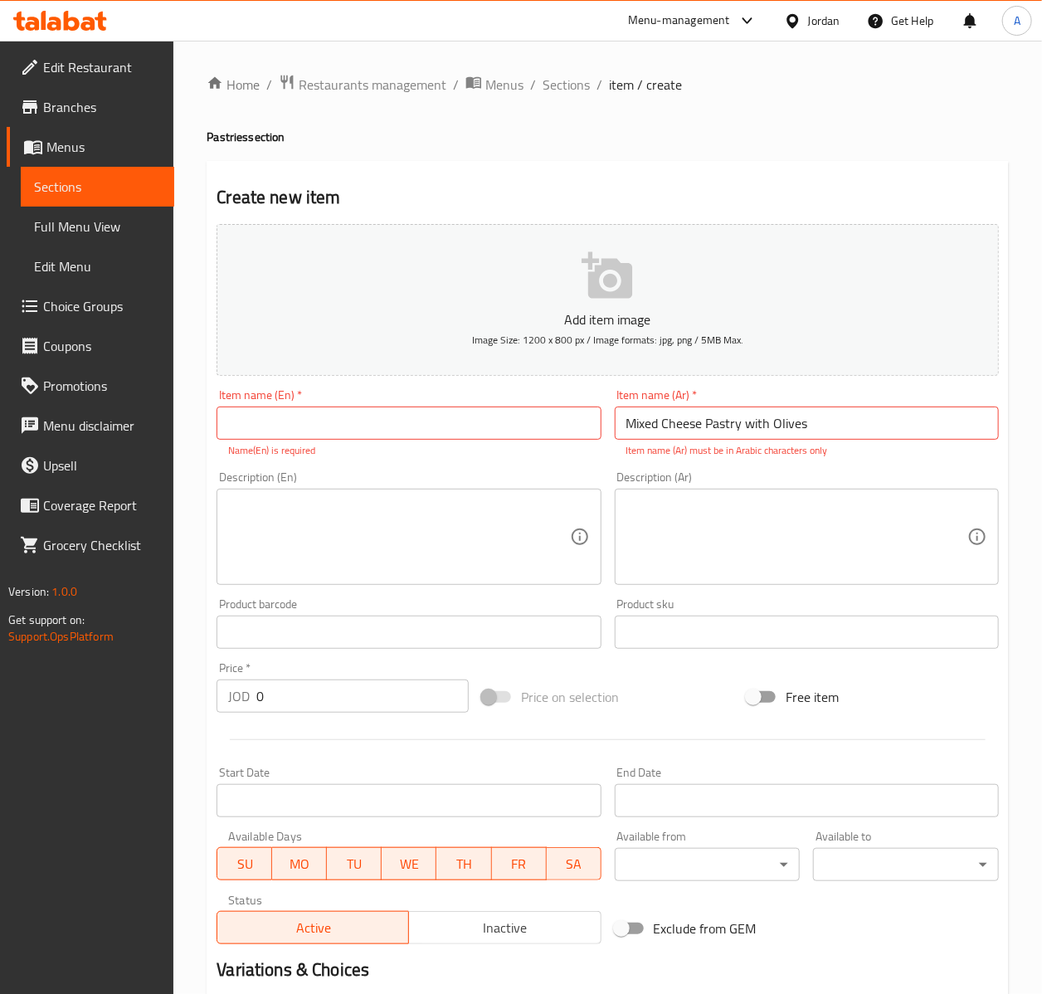
drag, startPoint x: 285, startPoint y: 398, endPoint x: 280, endPoint y: 417, distance: 19.7
click at [285, 400] on div "Item name (En)   * Item name (En) * Name(En) is required" at bounding box center [409, 423] width 384 height 69
click at [280, 417] on input "text" at bounding box center [409, 423] width 384 height 33
paste input "Mixed Cheese Pastry with Olives"
type input "Mixed Cheese Pastry with Olives"
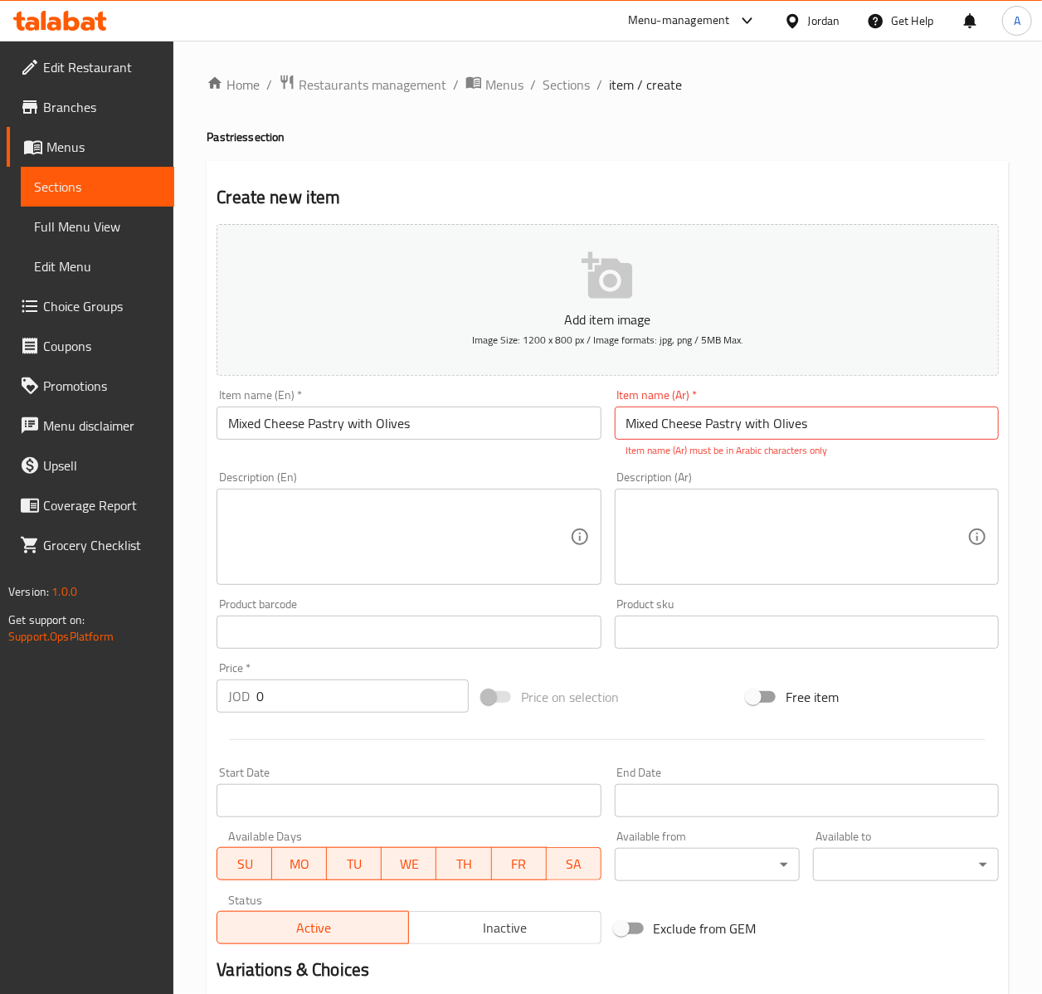
click at [900, 415] on input "Mixed Cheese Pastry with Olives" at bounding box center [807, 423] width 384 height 33
paste input "معجنات مكس أجبان مع زيتون"
type input "Mixed Cheese Pastry with Olivesمعجنات مكس أجبان مع زيتون"
drag, startPoint x: 297, startPoint y: 711, endPoint x: 292, endPoint y: 702, distance: 10.4
click at [293, 706] on input "0" at bounding box center [362, 696] width 212 height 33
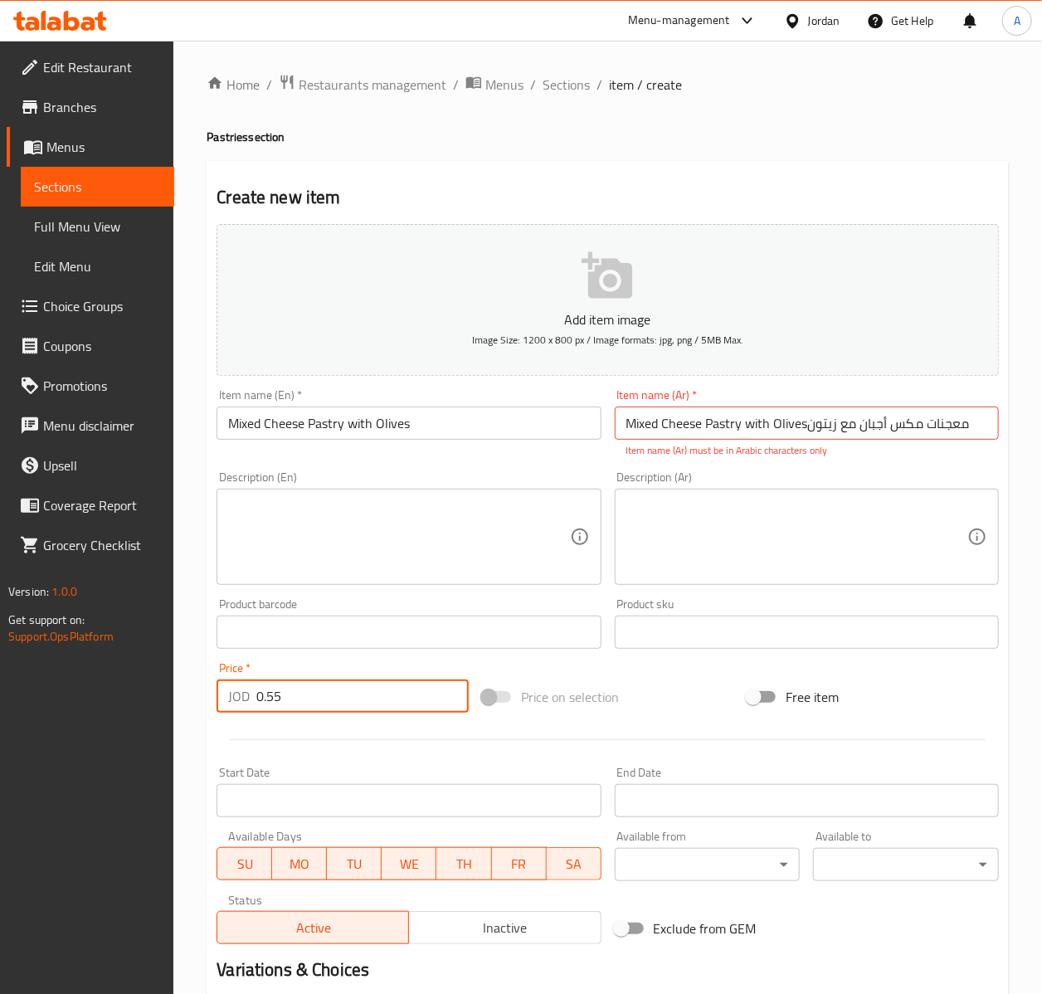
type input "0.55"
click at [290, 691] on input "0.55" at bounding box center [362, 696] width 212 height 33
click at [845, 423] on input "Mixed Cheese Pastry with Olivesمعجنات مكس أجبان مع زيتون" at bounding box center [807, 423] width 384 height 33
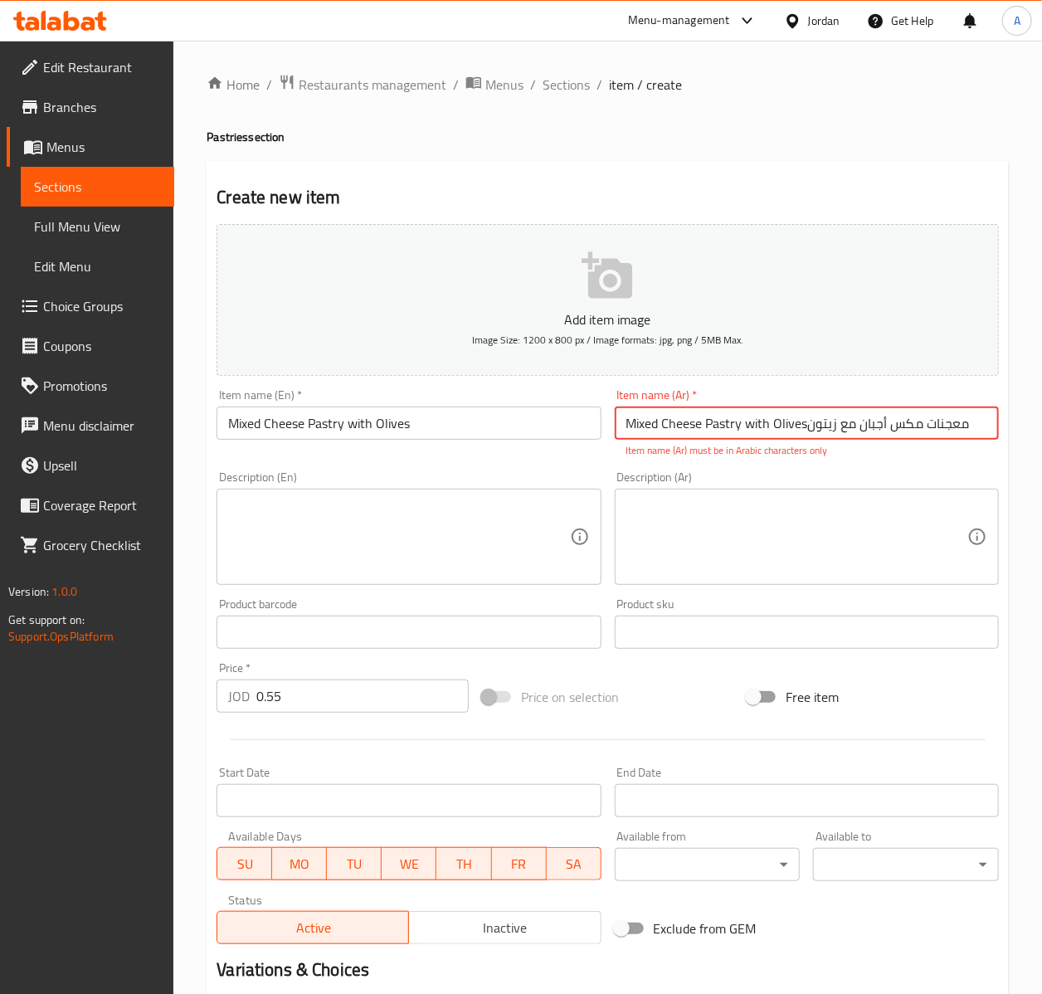
paste input "text"
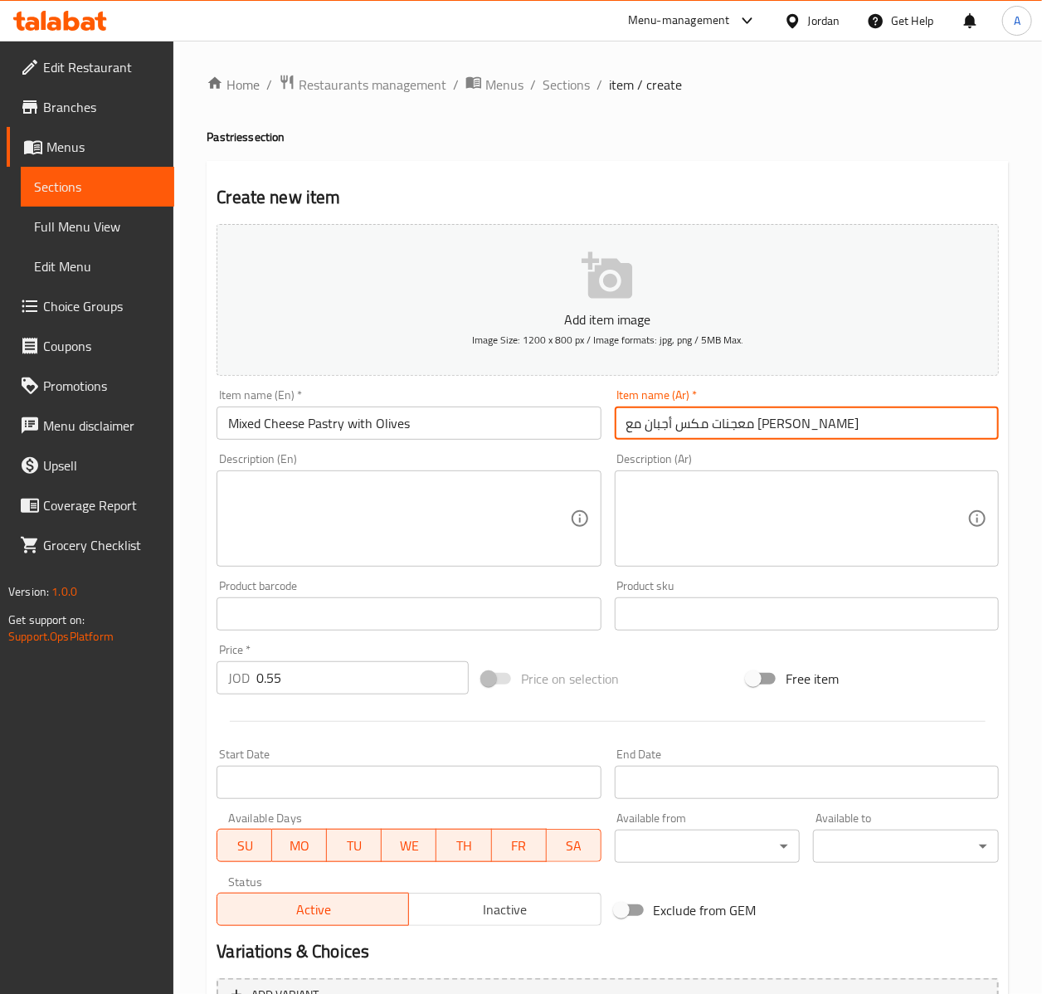
type input "معجنات مكس أجبان مع زيتون"
type input "0"
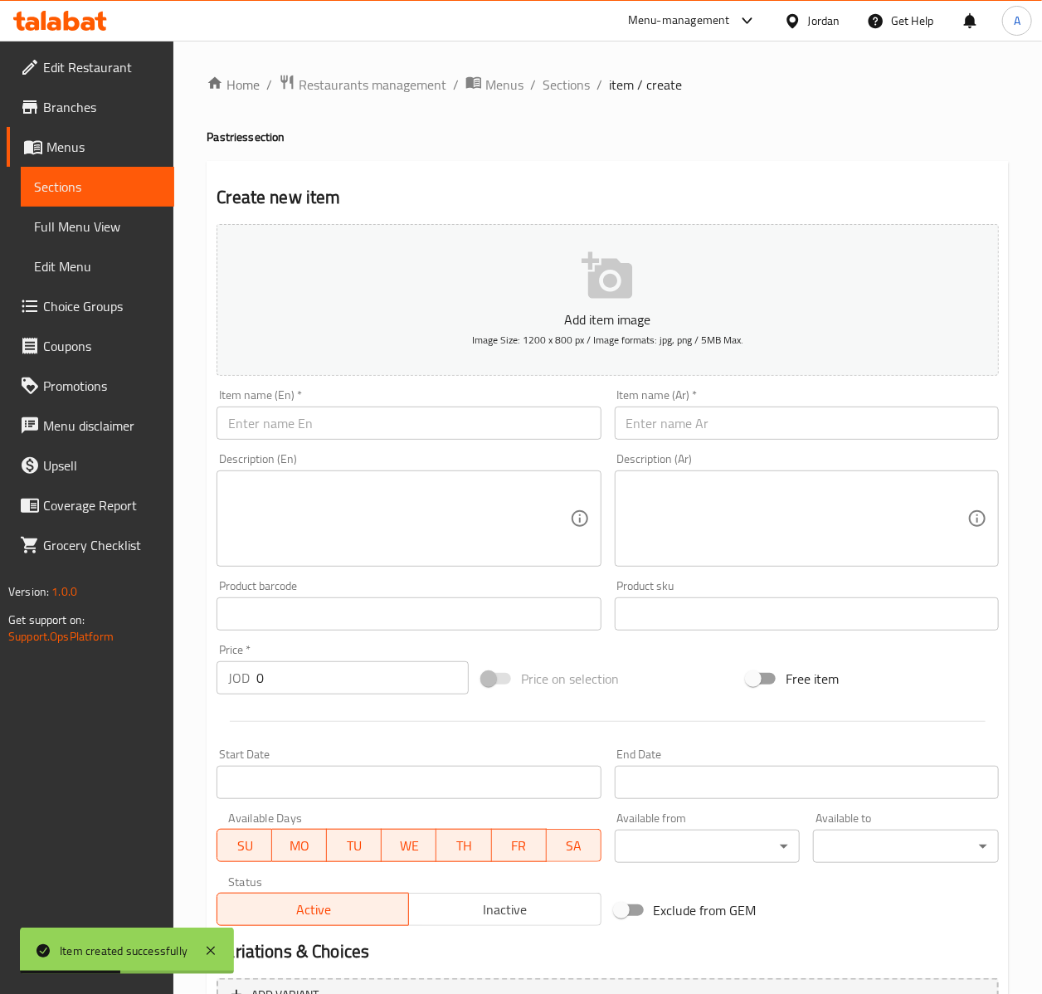
drag, startPoint x: 399, startPoint y: 441, endPoint x: 410, endPoint y: 419, distance: 24.9
click at [399, 439] on div "Item name (En)   * Item name (En) *" at bounding box center [408, 415] width 397 height 64
click at [410, 419] on input "text" at bounding box center [409, 423] width 384 height 33
paste input "معجنات عرايس لحمة"
type input "معجنات عرايس لحمة"
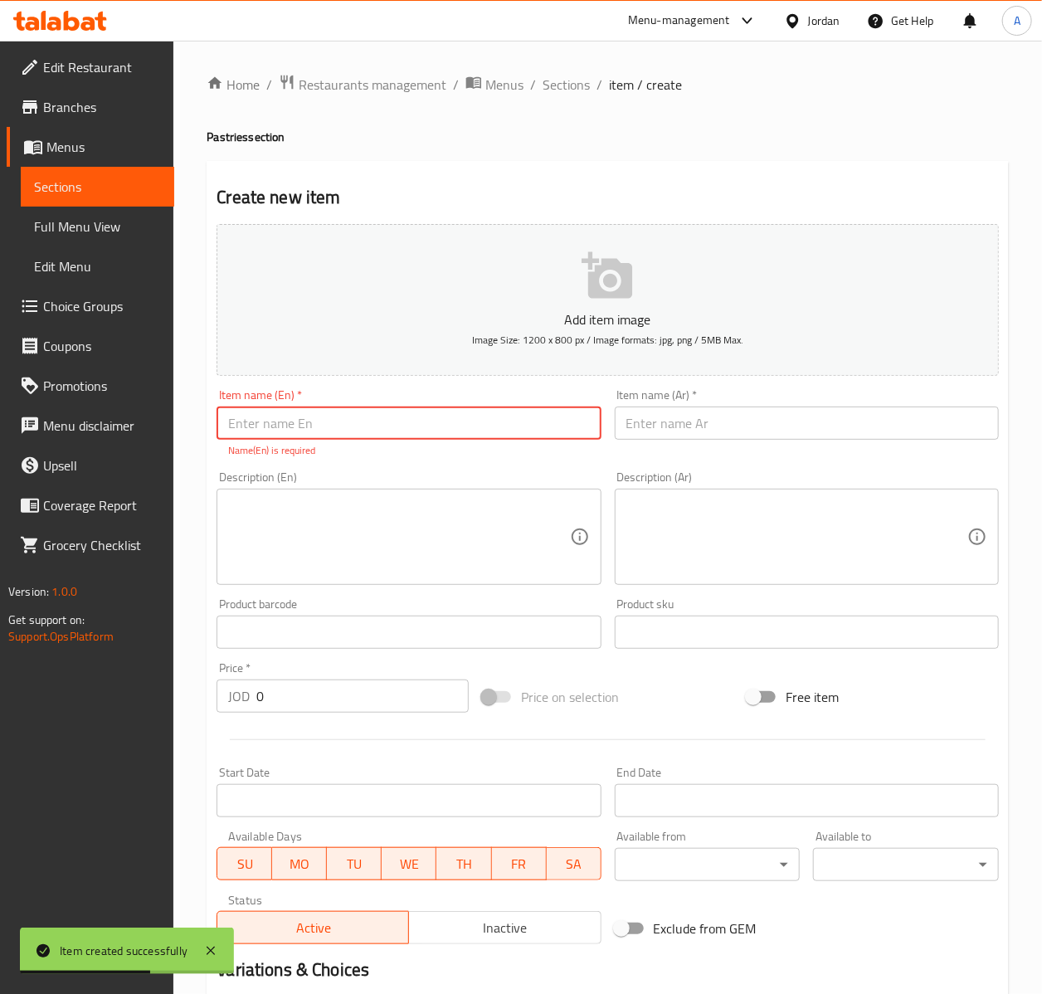
click at [689, 422] on input "text" at bounding box center [807, 423] width 384 height 33
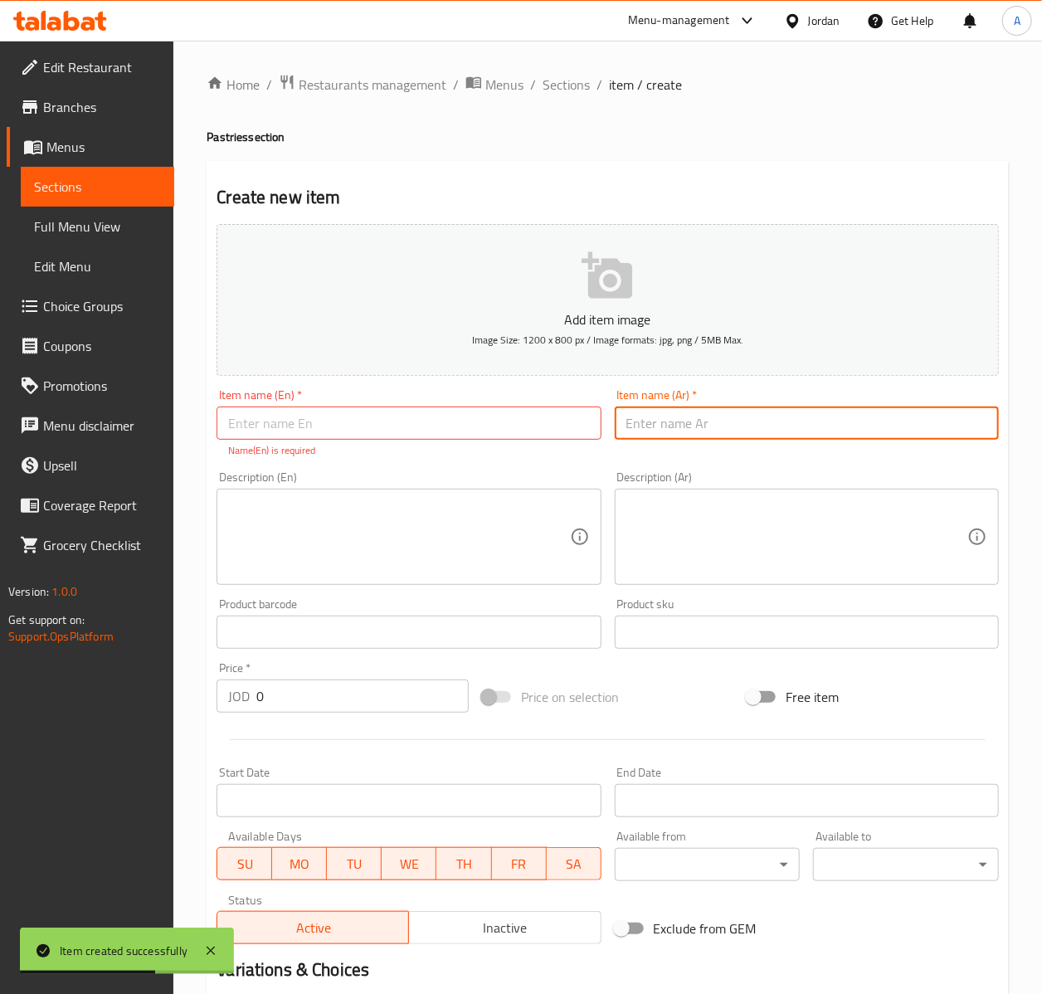
paste input "معجنات عرايس لحمة"
click at [720, 422] on input "معجنات عرايس لحمة" at bounding box center [807, 423] width 384 height 33
type input "معجنات عرايس لحمة"
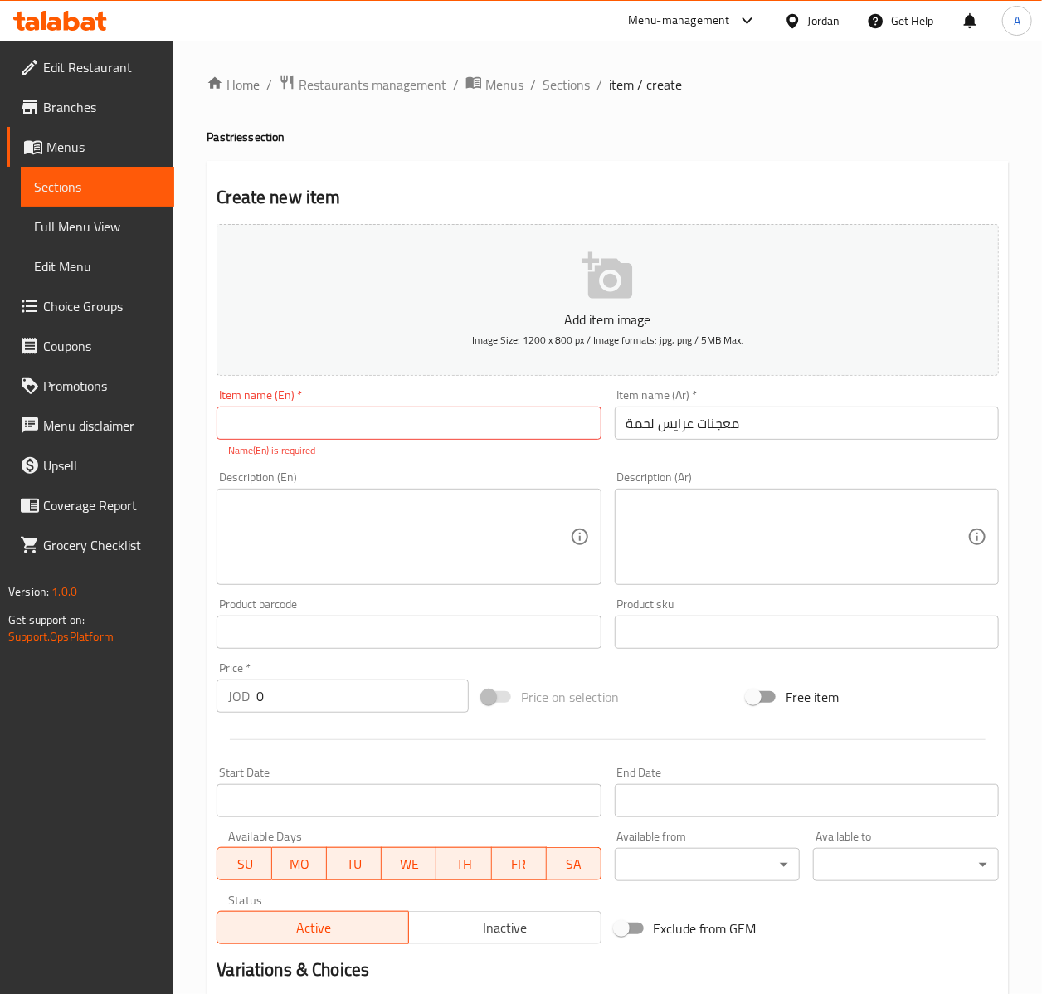
click at [410, 419] on input "text" at bounding box center [409, 423] width 384 height 33
paste input "Meat Arayes Pastry"
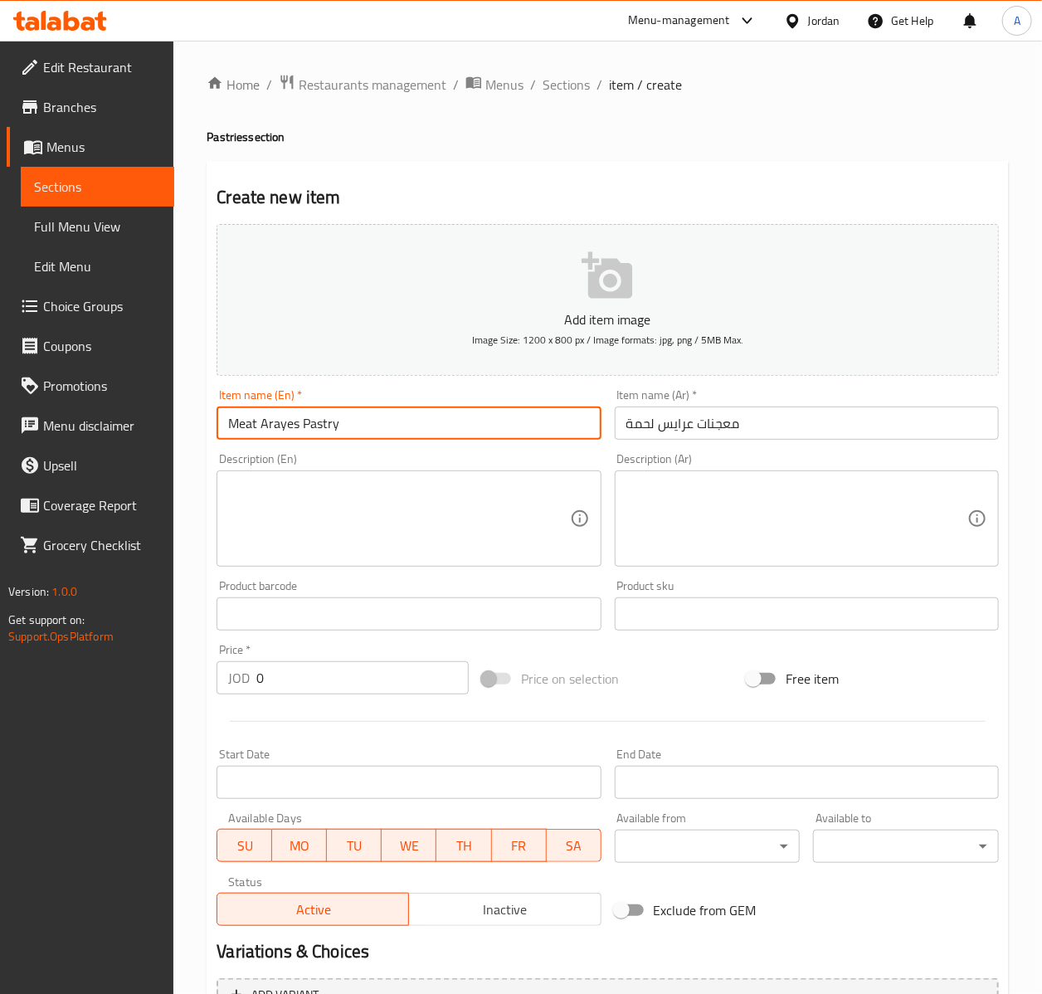
click at [343, 425] on input "Meat Arayes Pastry" at bounding box center [409, 423] width 384 height 33
type input "Meat Arayes"
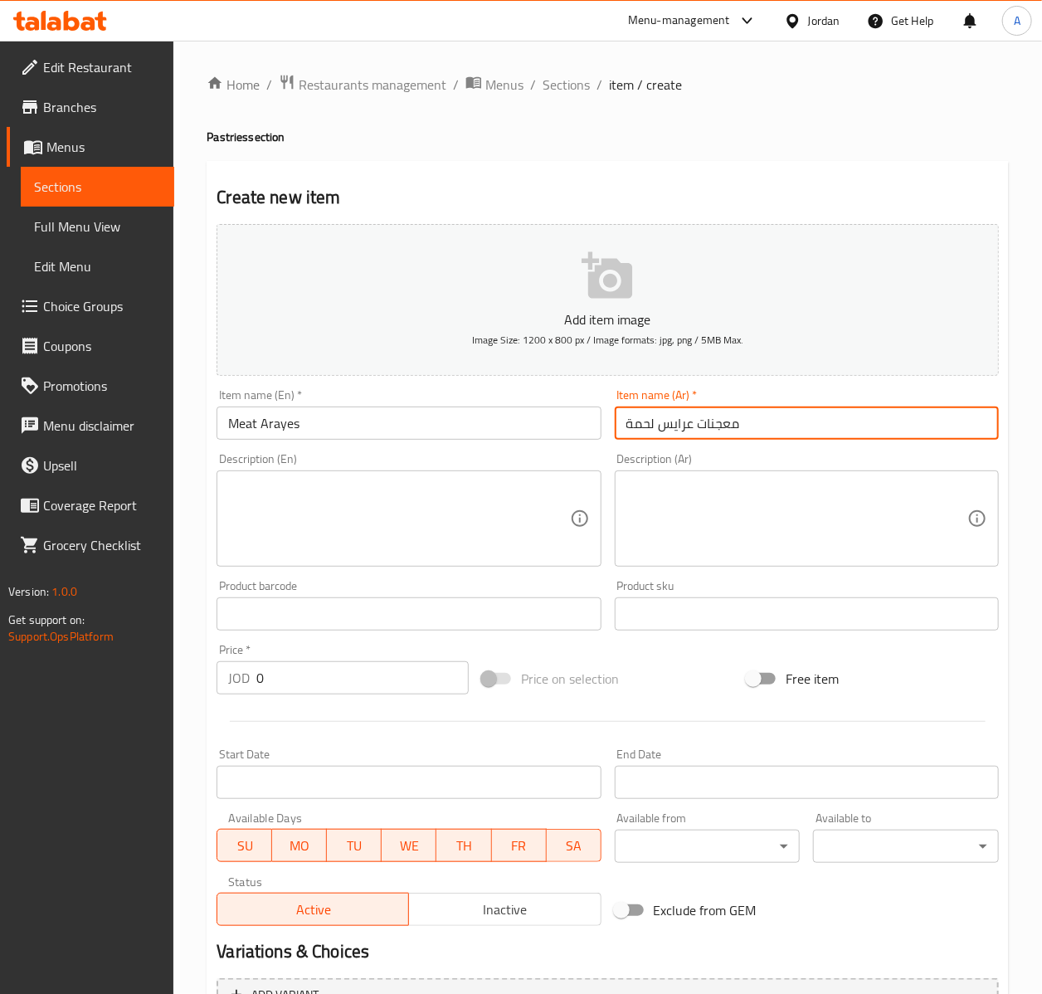
click at [730, 420] on input "معجنات عرايس لحمة" at bounding box center [807, 423] width 384 height 33
type input "عرايس لحمة"
click at [455, 485] on textarea at bounding box center [398, 519] width 341 height 79
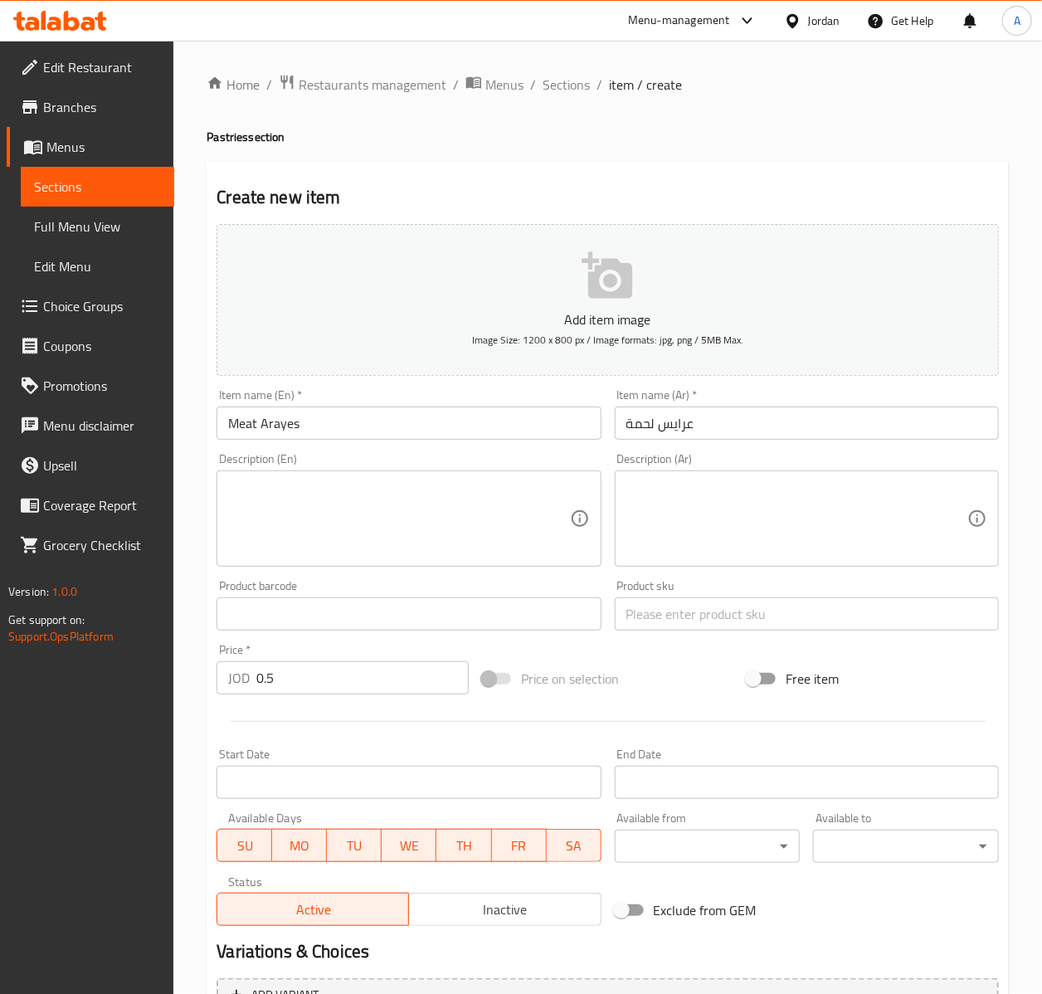
click at [334, 649] on div "Price   * JOD 0.5 Price *" at bounding box center [343, 669] width 252 height 51
click at [334, 676] on input "0.5" at bounding box center [362, 677] width 212 height 33
type input "0.60"
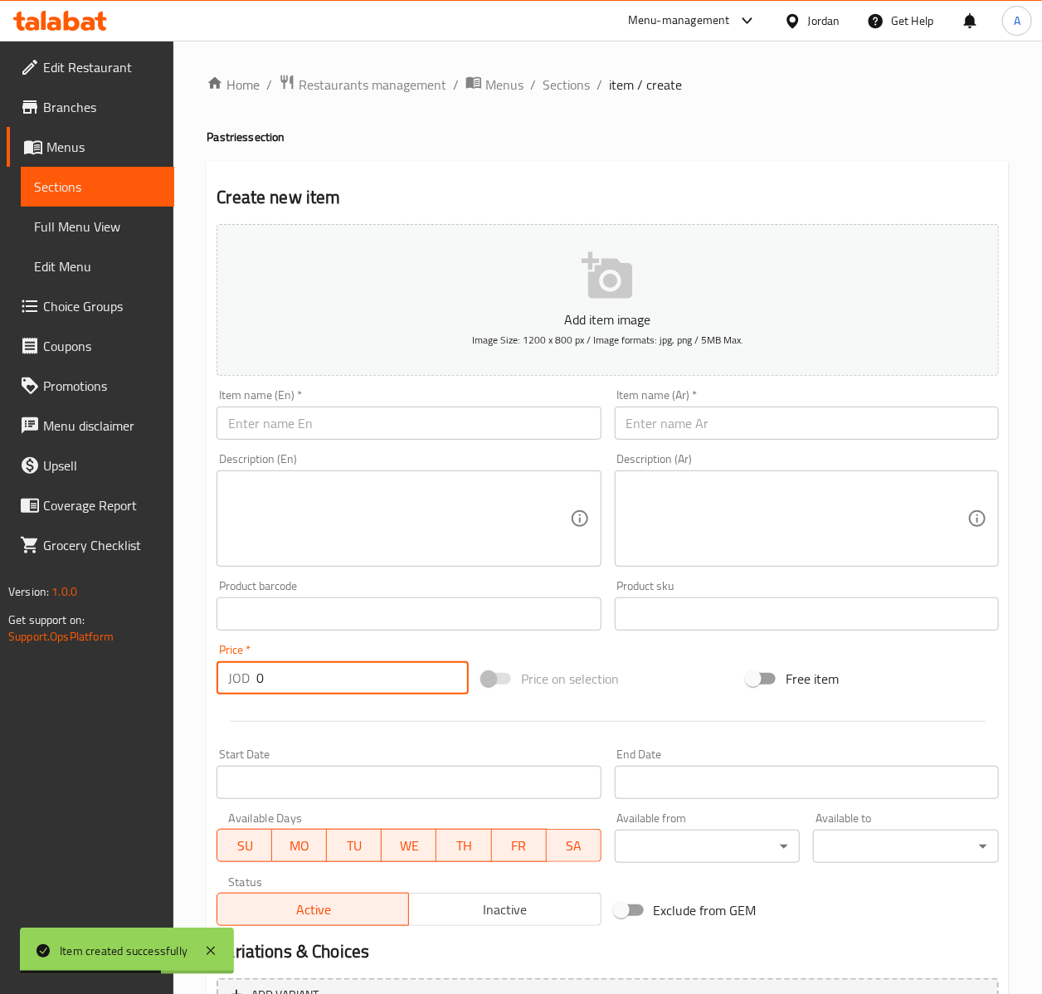
type input "0"
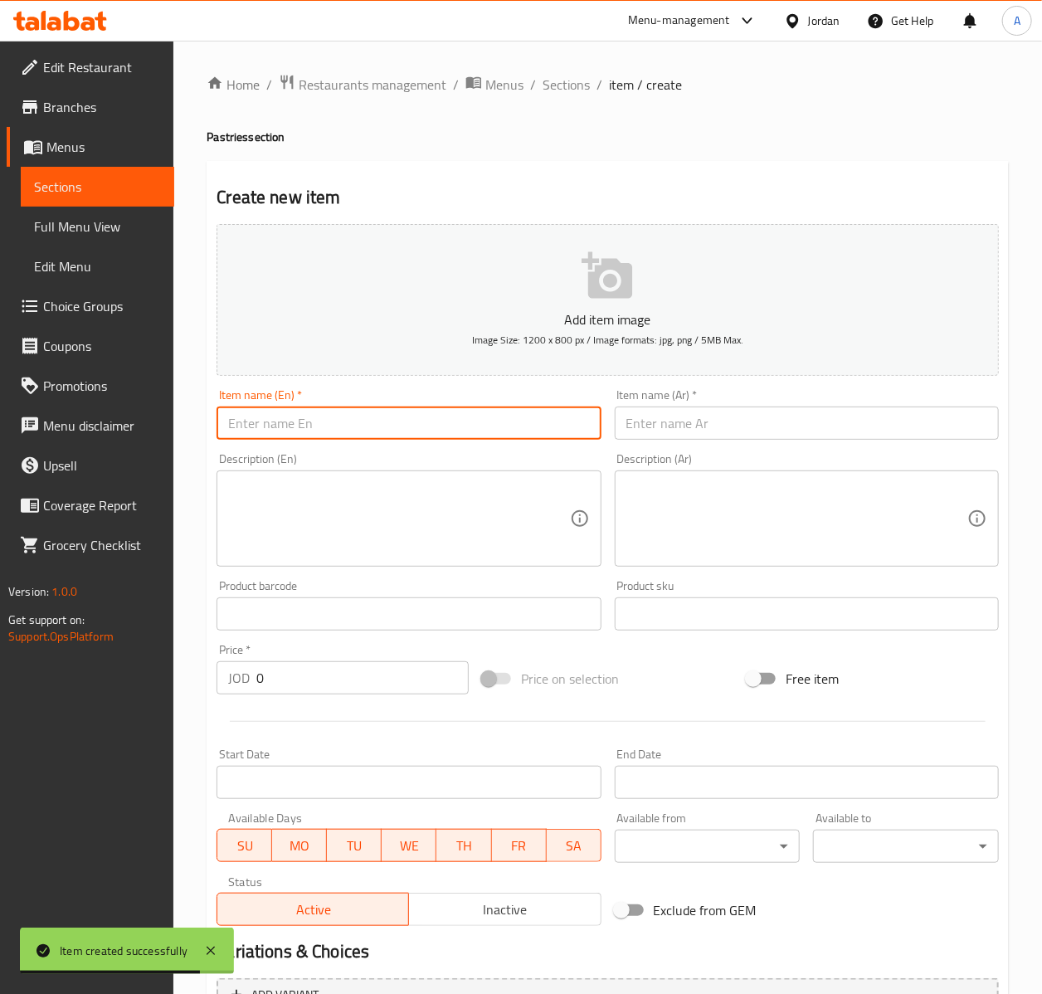
click at [407, 429] on input "text" at bounding box center [409, 423] width 384 height 33
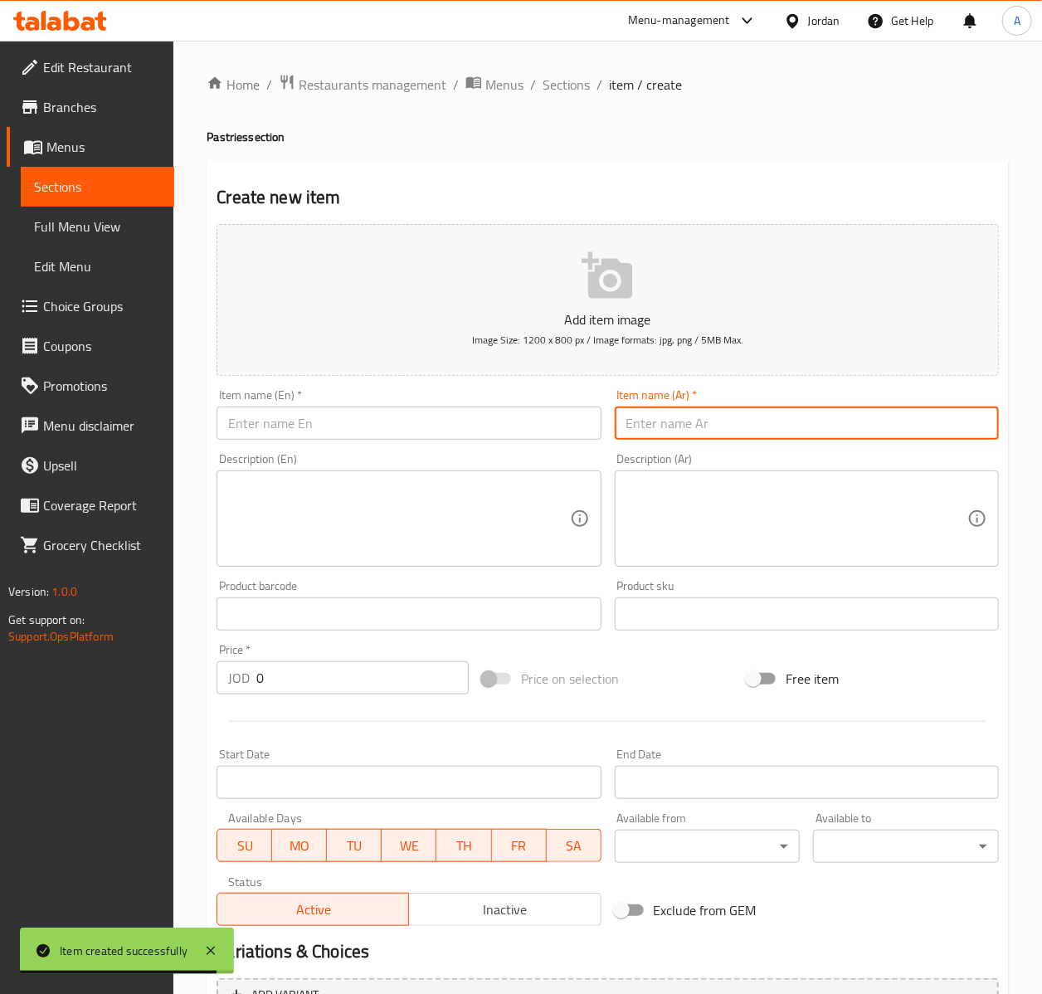
paste input "معجنات صفحة شامية"
type input "معجنات صفحة شامية"
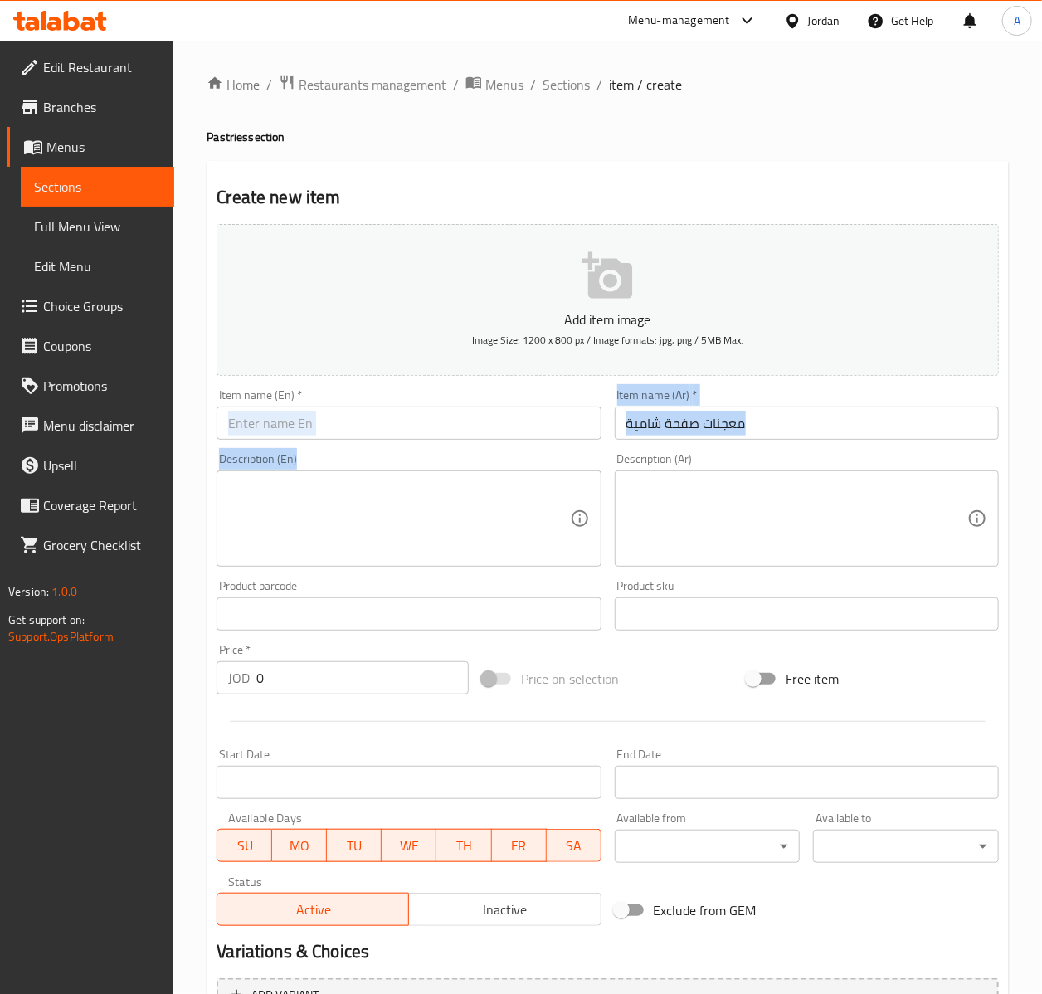
drag, startPoint x: 418, startPoint y: 444, endPoint x: 410, endPoint y: 435, distance: 12.3
click at [417, 443] on div "Add item image Image Size: 1200 x 800 px / Image formats: jpg, png / 5MB Max. I…" at bounding box center [608, 574] width 796 height 715
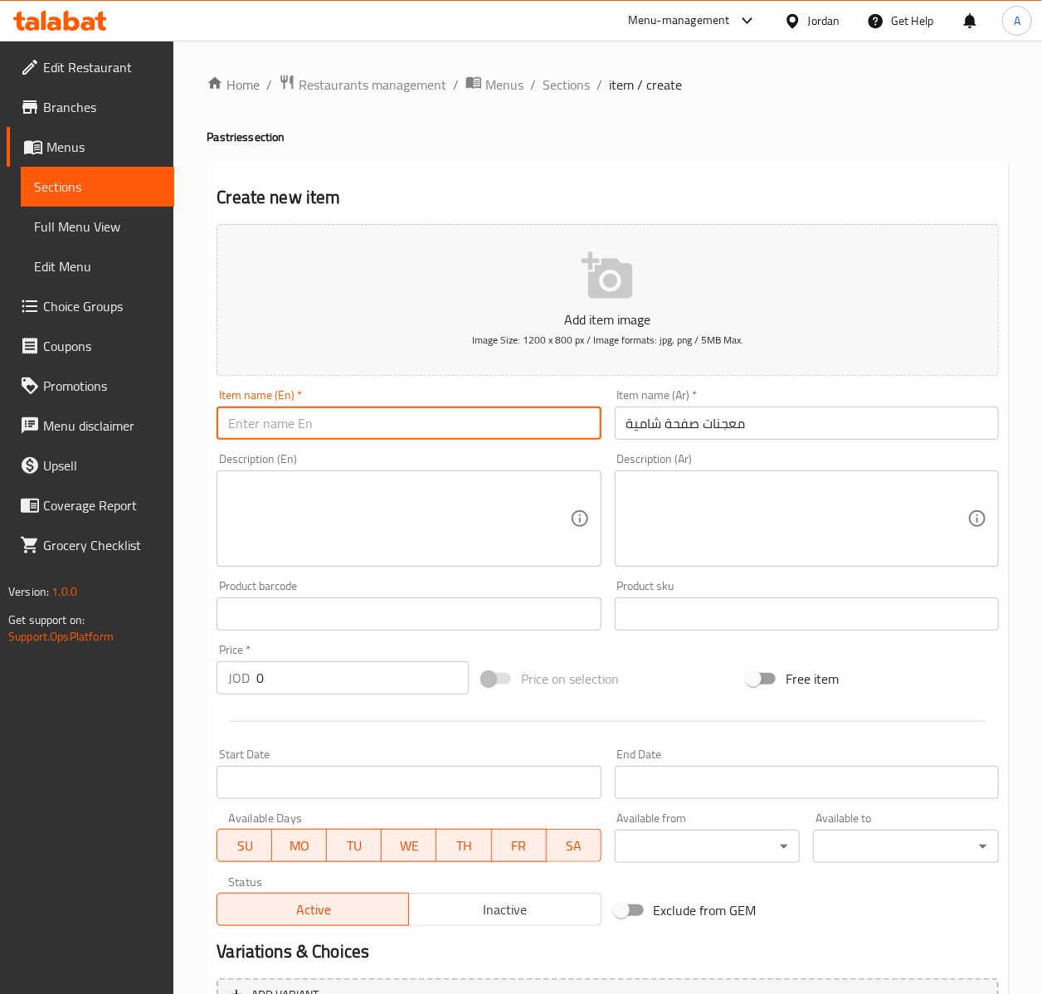
click at [410, 435] on input "text" at bounding box center [409, 423] width 384 height 33
paste input "[PERSON_NAME] Pastry"
type input "[PERSON_NAME] Pastry"
click at [329, 658] on div "Price   * JOD 0 Price *" at bounding box center [343, 669] width 252 height 51
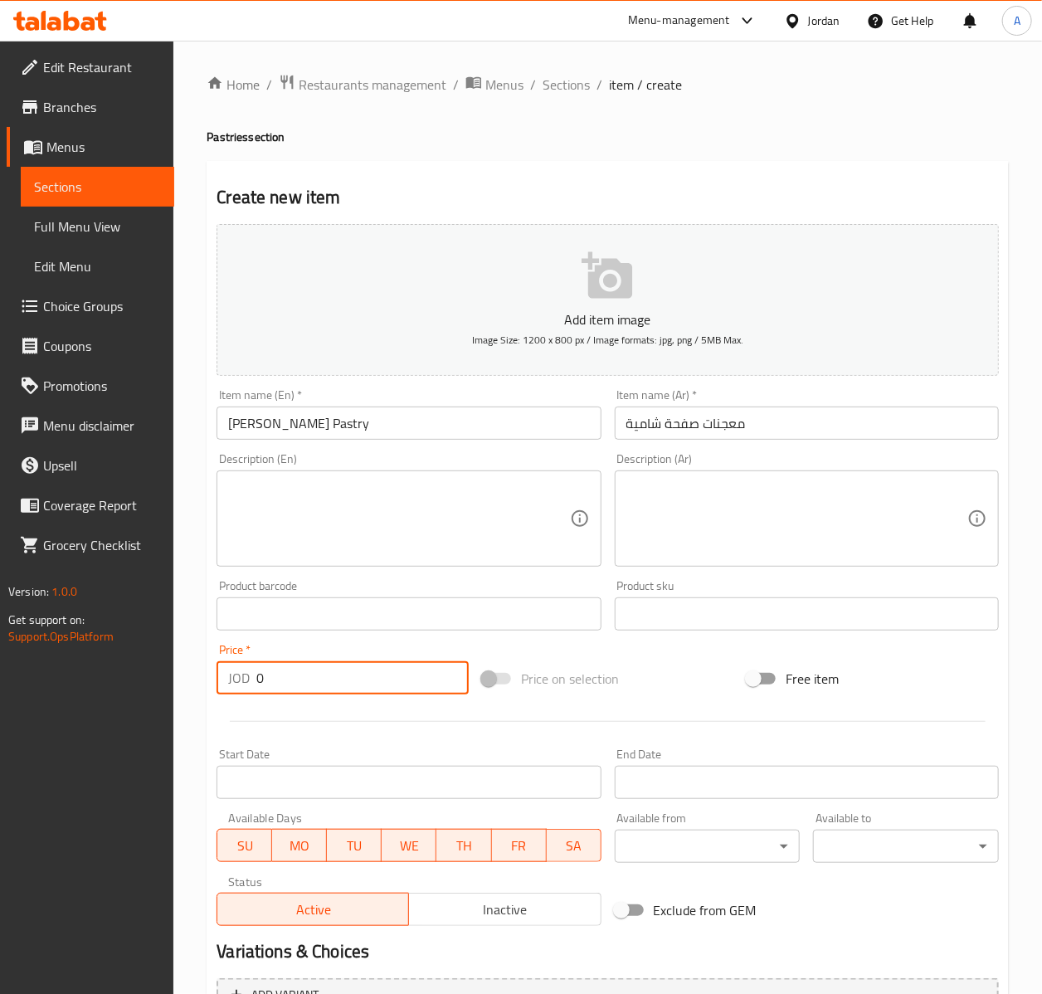
click at [329, 671] on input "0" at bounding box center [362, 677] width 212 height 33
type input "0.35"
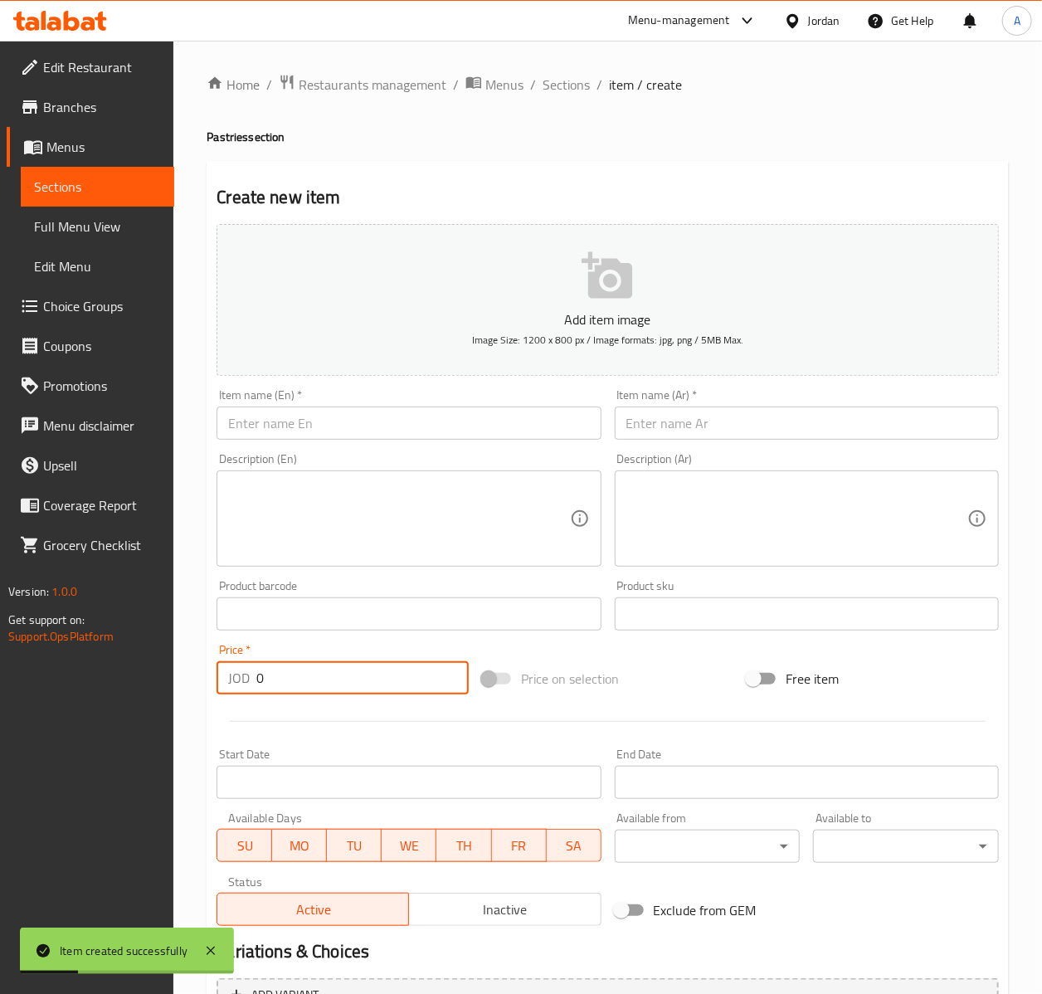
type input "0"
click at [95, 197] on link "Sections" at bounding box center [98, 187] width 154 height 40
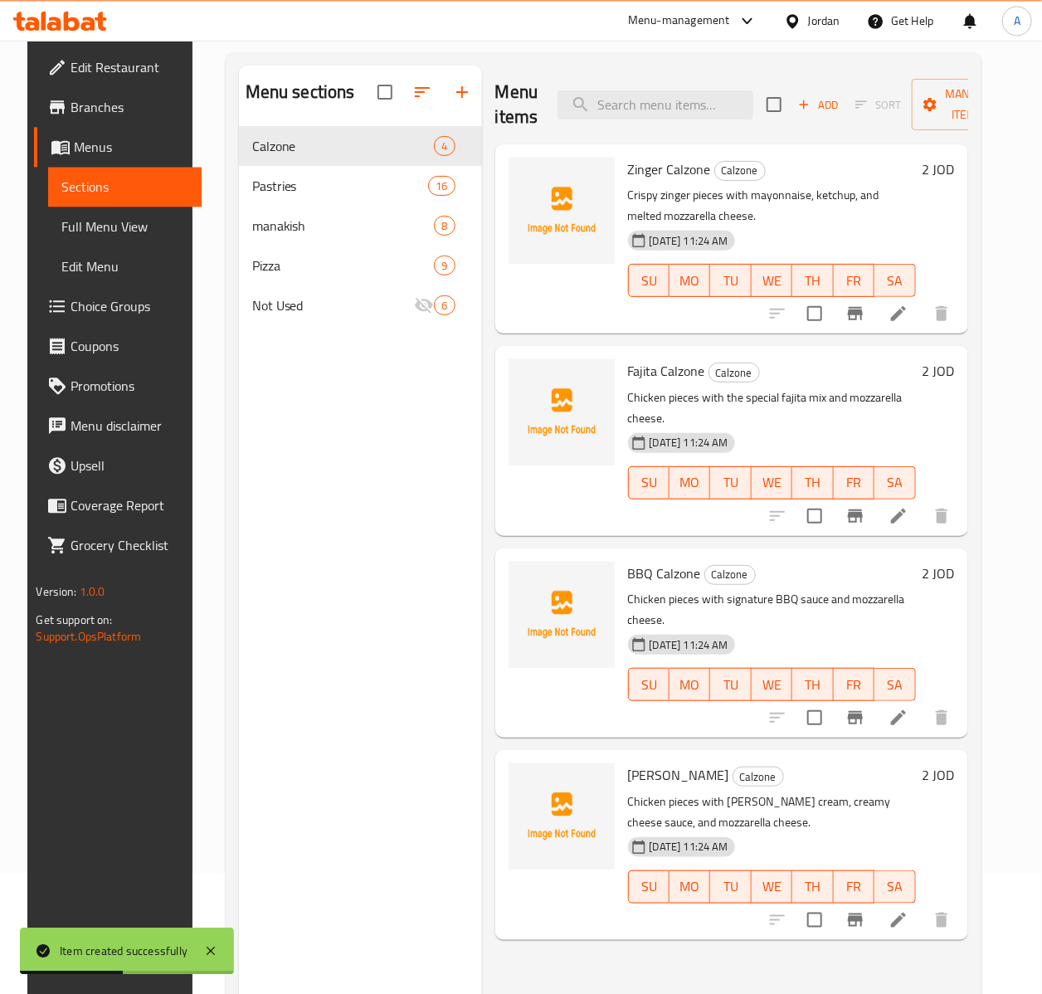
scroll to position [232, 0]
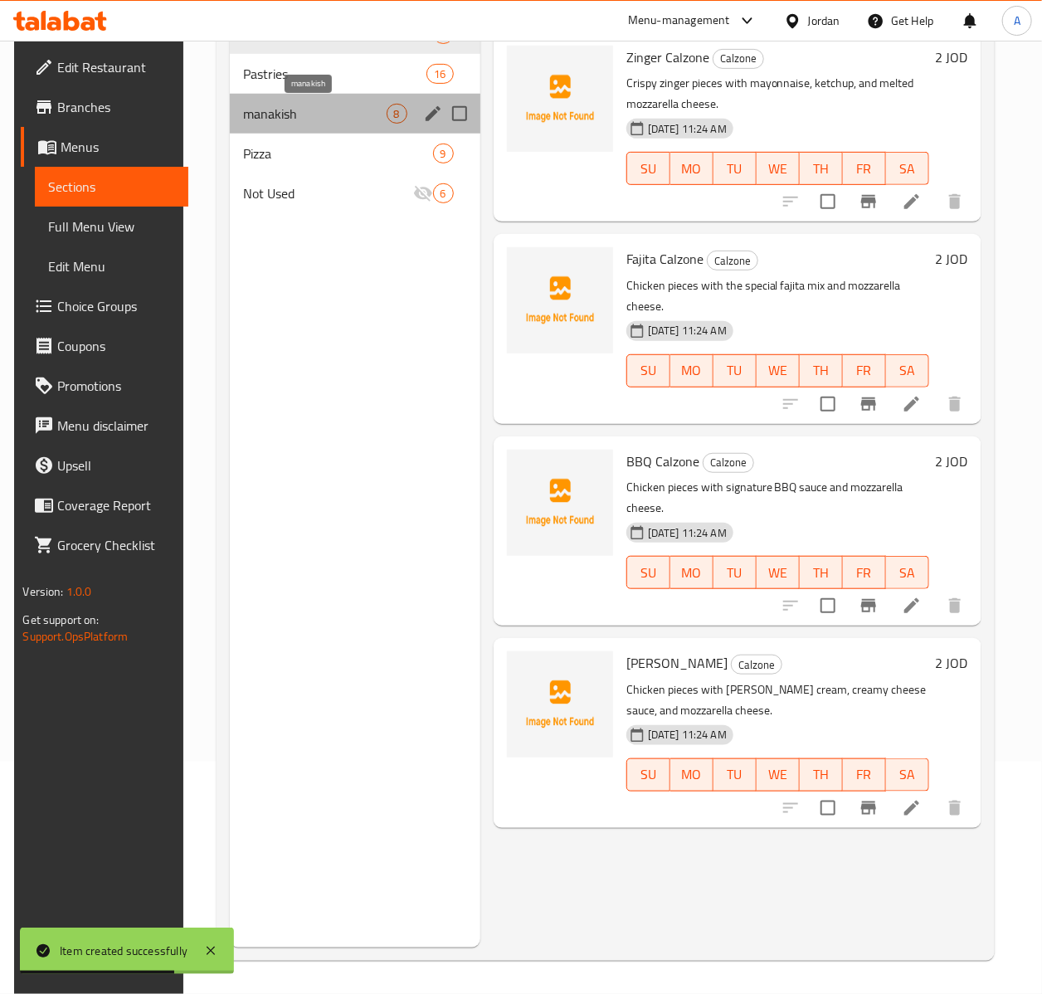
click at [312, 121] on span "manakish" at bounding box center [315, 114] width 144 height 20
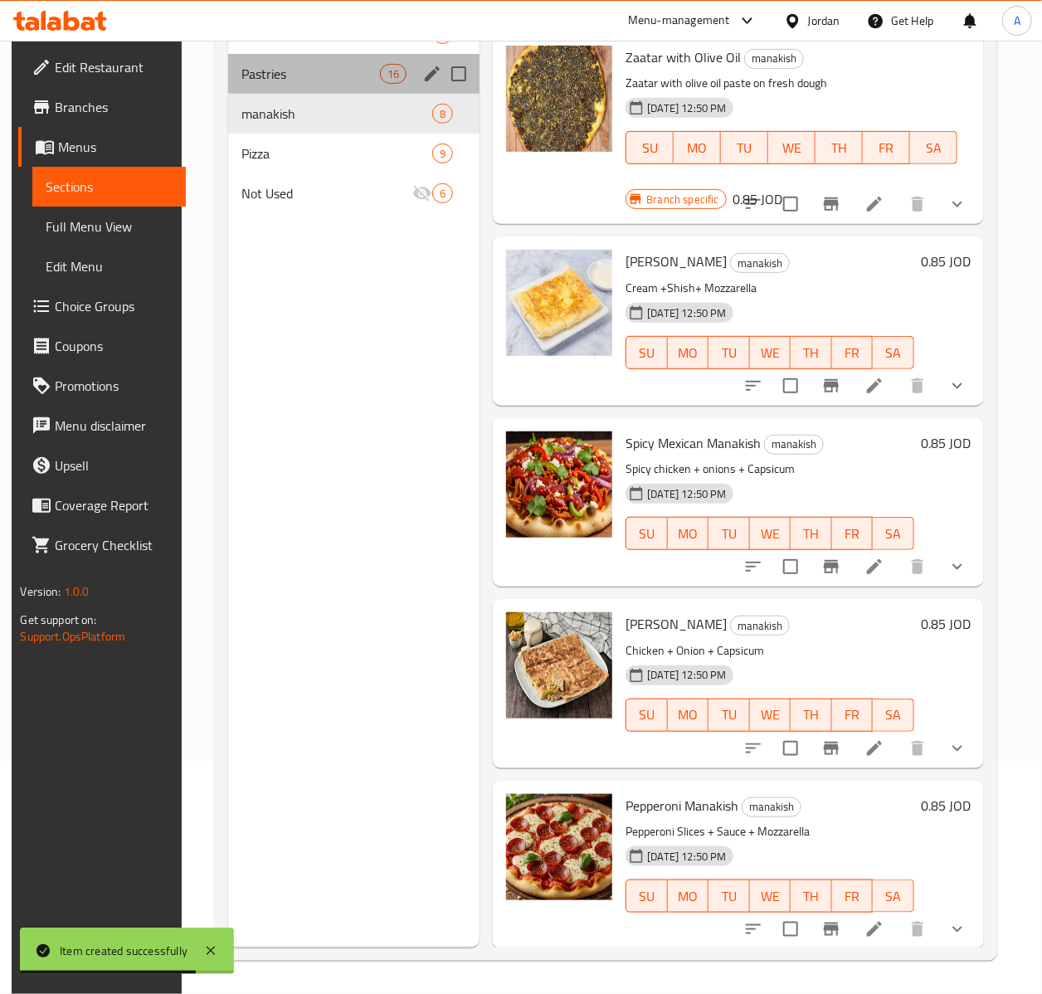
click at [289, 61] on div "Pastries 16" at bounding box center [354, 74] width 252 height 40
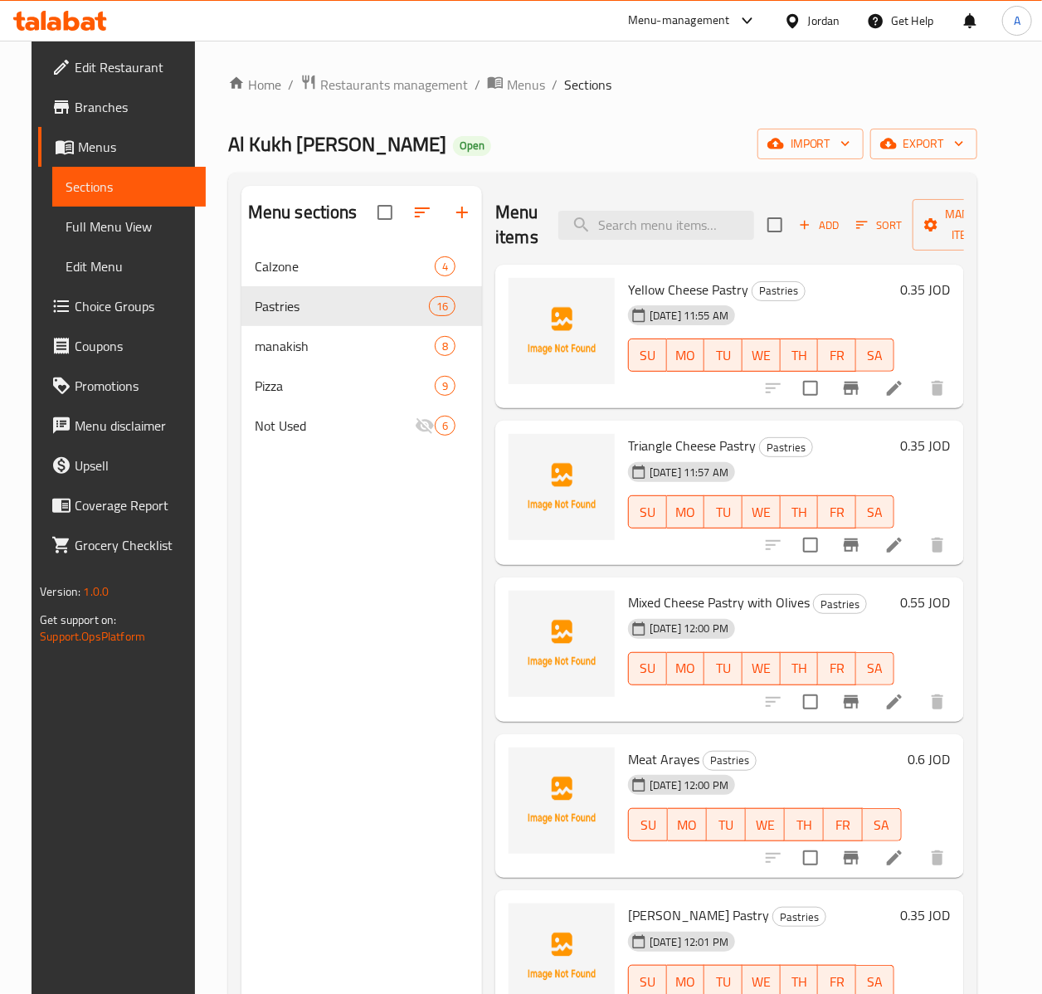
scroll to position [131, 0]
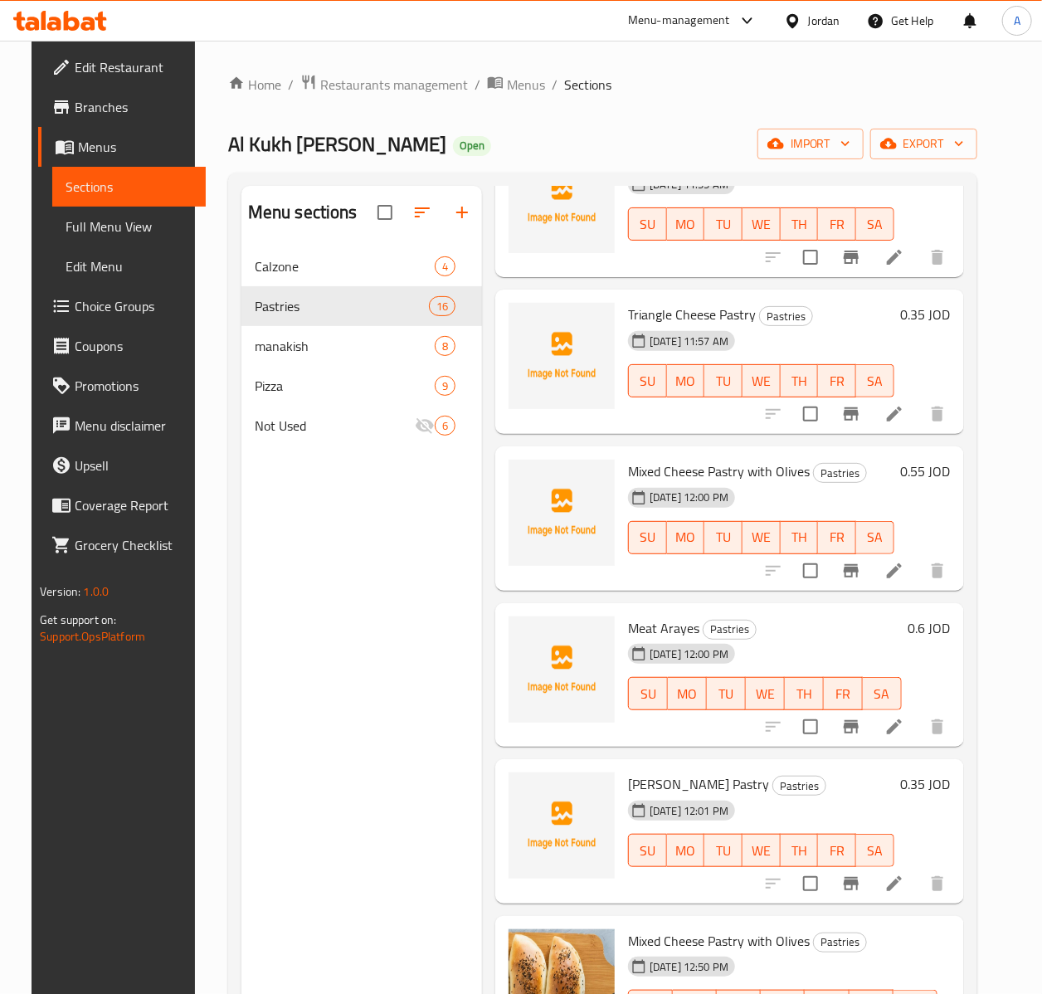
click at [949, 782] on h6 "0.35 JOD" at bounding box center [926, 784] width 50 height 23
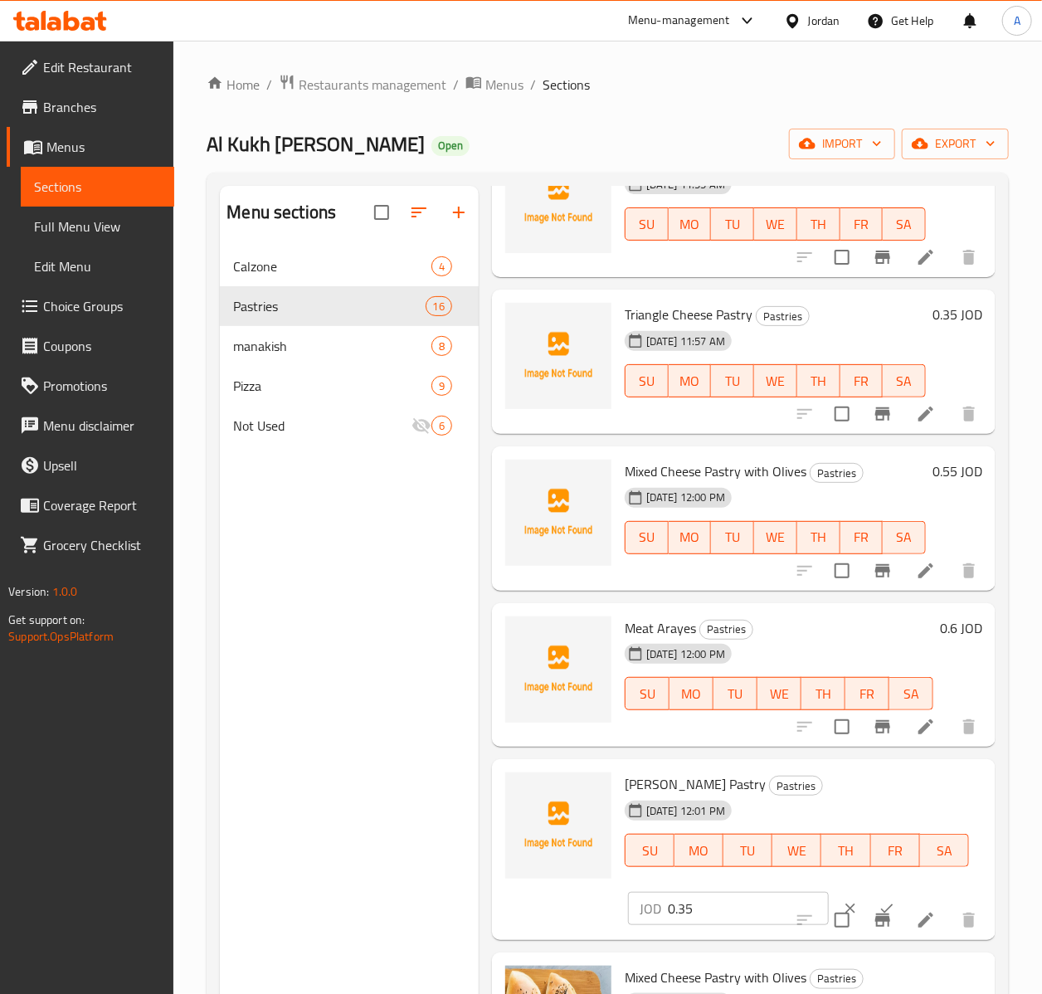
click at [746, 887] on div "Shami Safha Pastry Pastries 30-09-2025 12:01 PM SU MO TU WE TH FR SA" at bounding box center [797, 831] width 358 height 131
click at [746, 895] on input "0.35" at bounding box center [748, 908] width 161 height 33
type input "0.4"
click button "ok" at bounding box center [887, 908] width 37 height 37
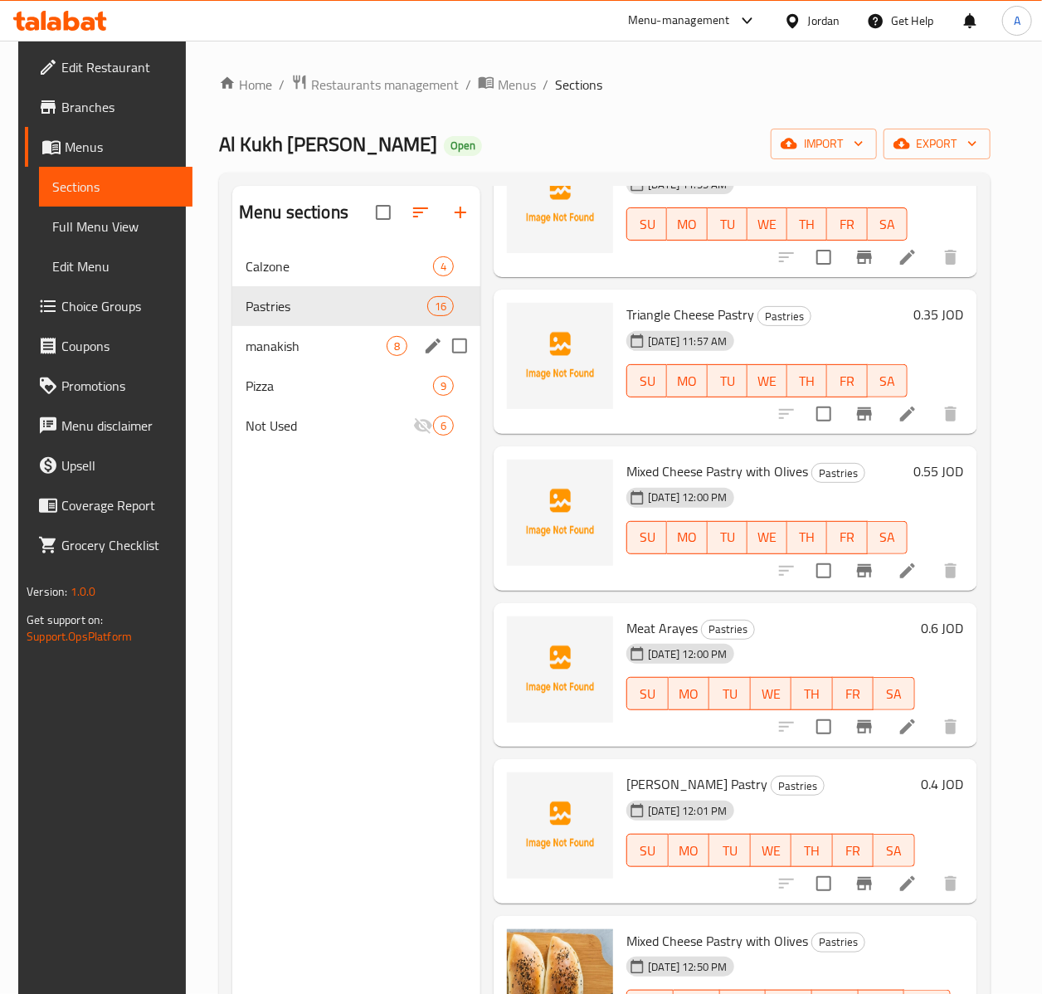
click at [280, 334] on div "manakish 8" at bounding box center [356, 346] width 248 height 40
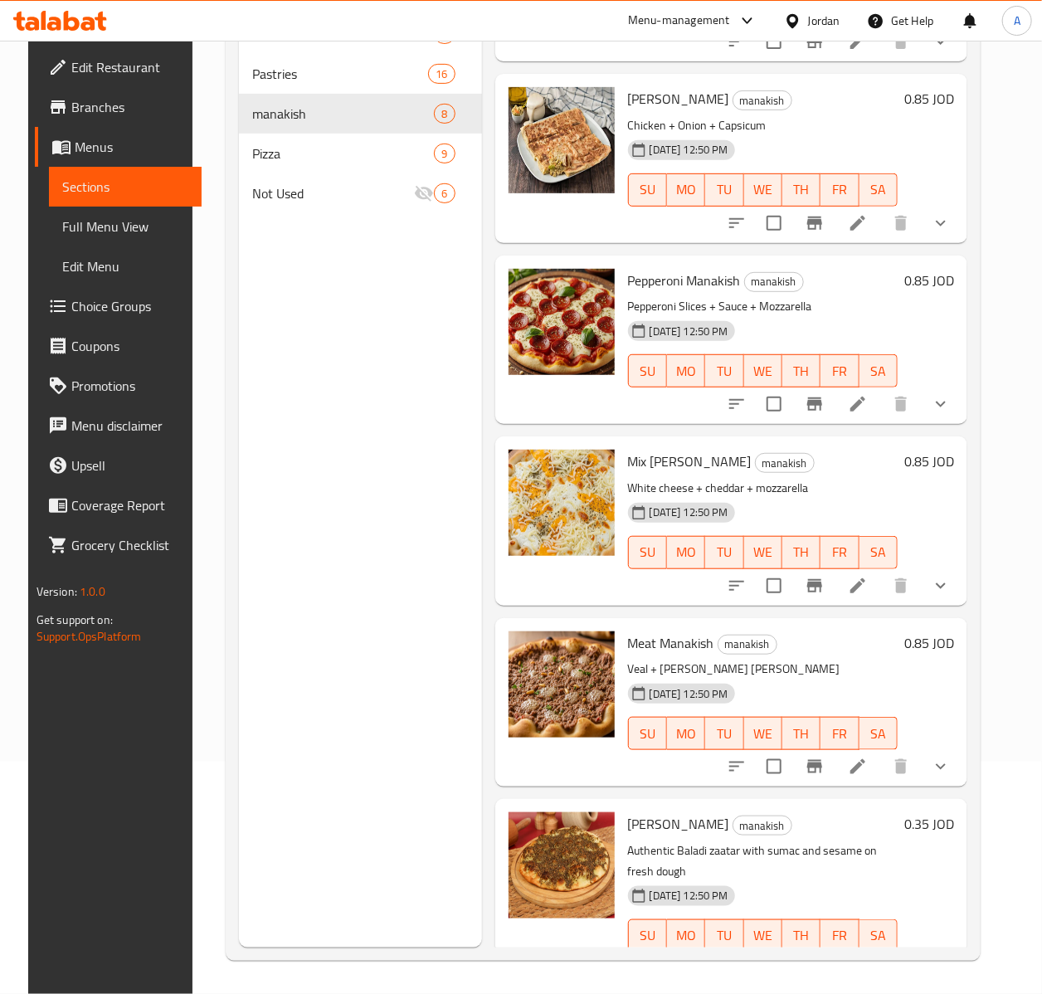
scroll to position [568, 0]
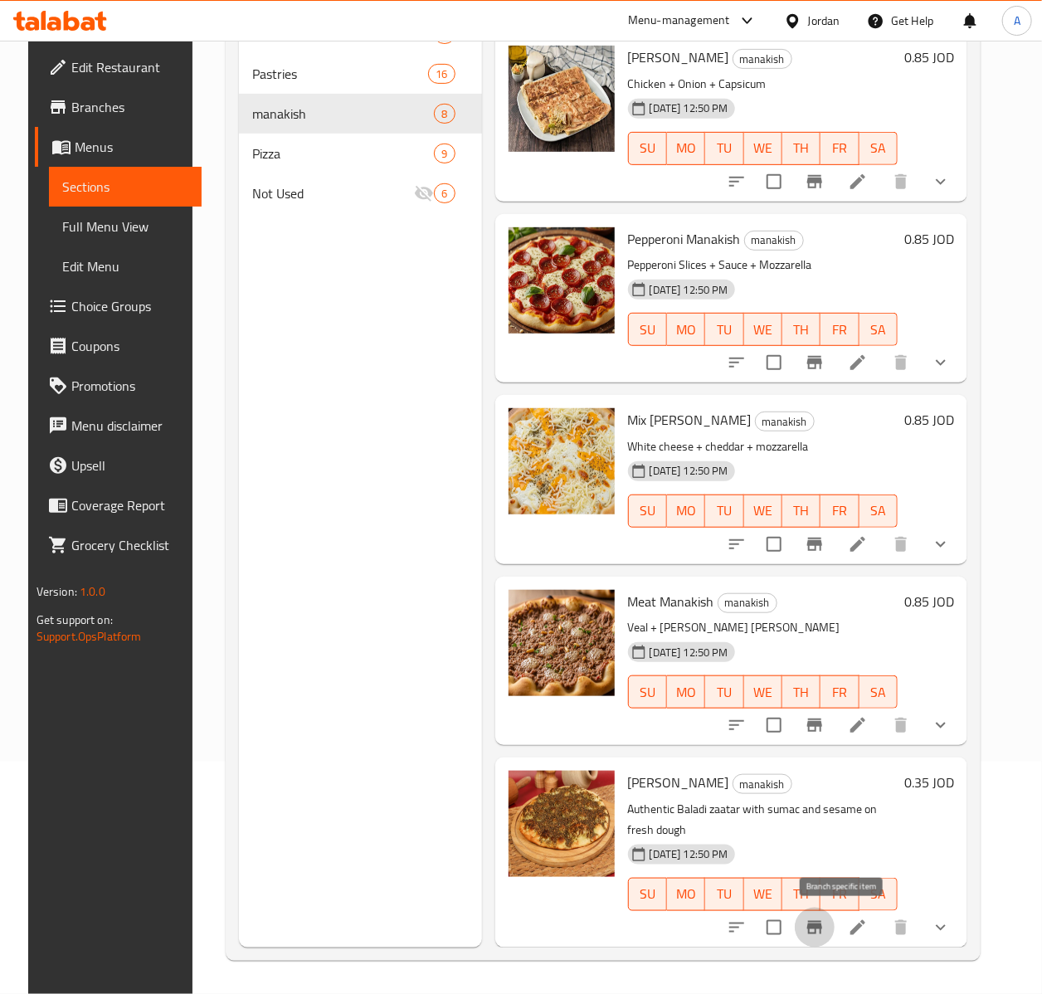
click at [825, 920] on icon "Branch-specific-item" at bounding box center [815, 928] width 20 height 20
click at [868, 921] on icon at bounding box center [858, 928] width 20 height 20
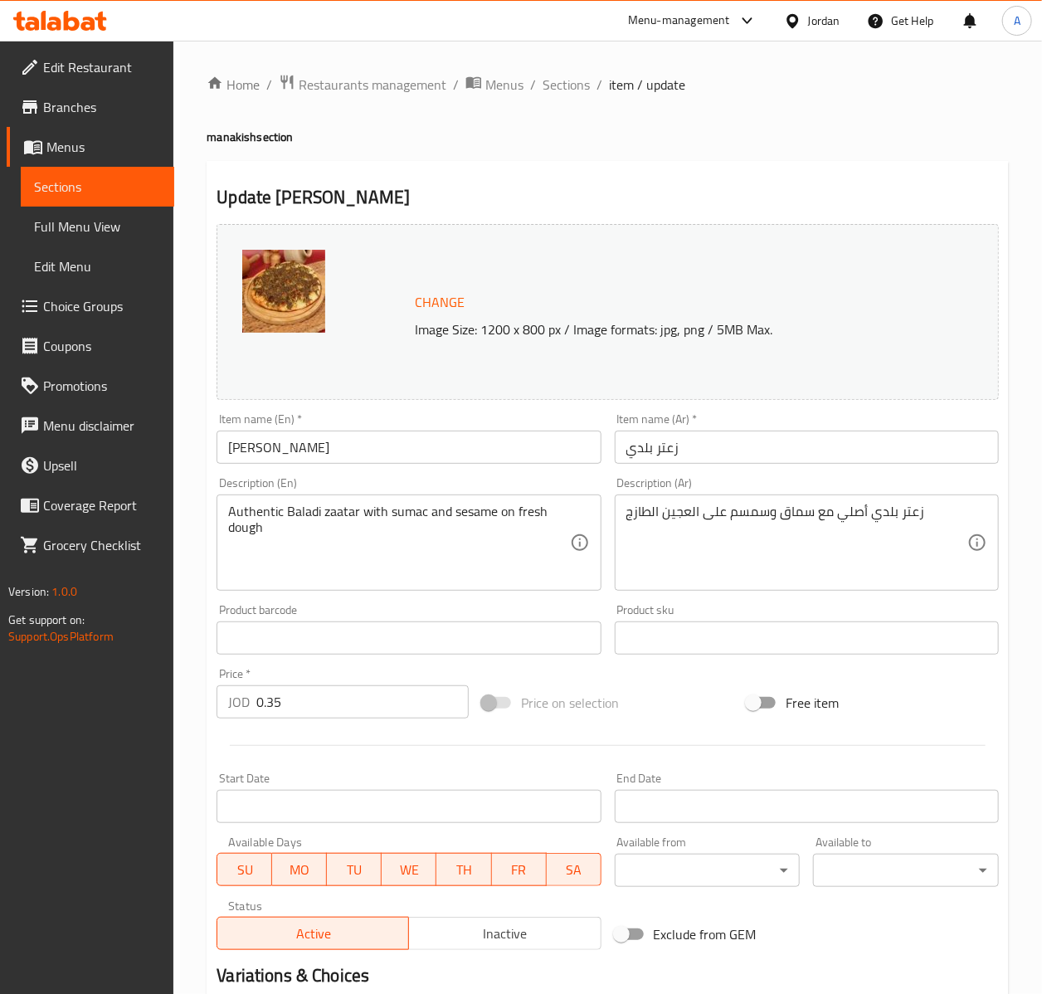
click at [78, 177] on span "Sections" at bounding box center [97, 187] width 127 height 20
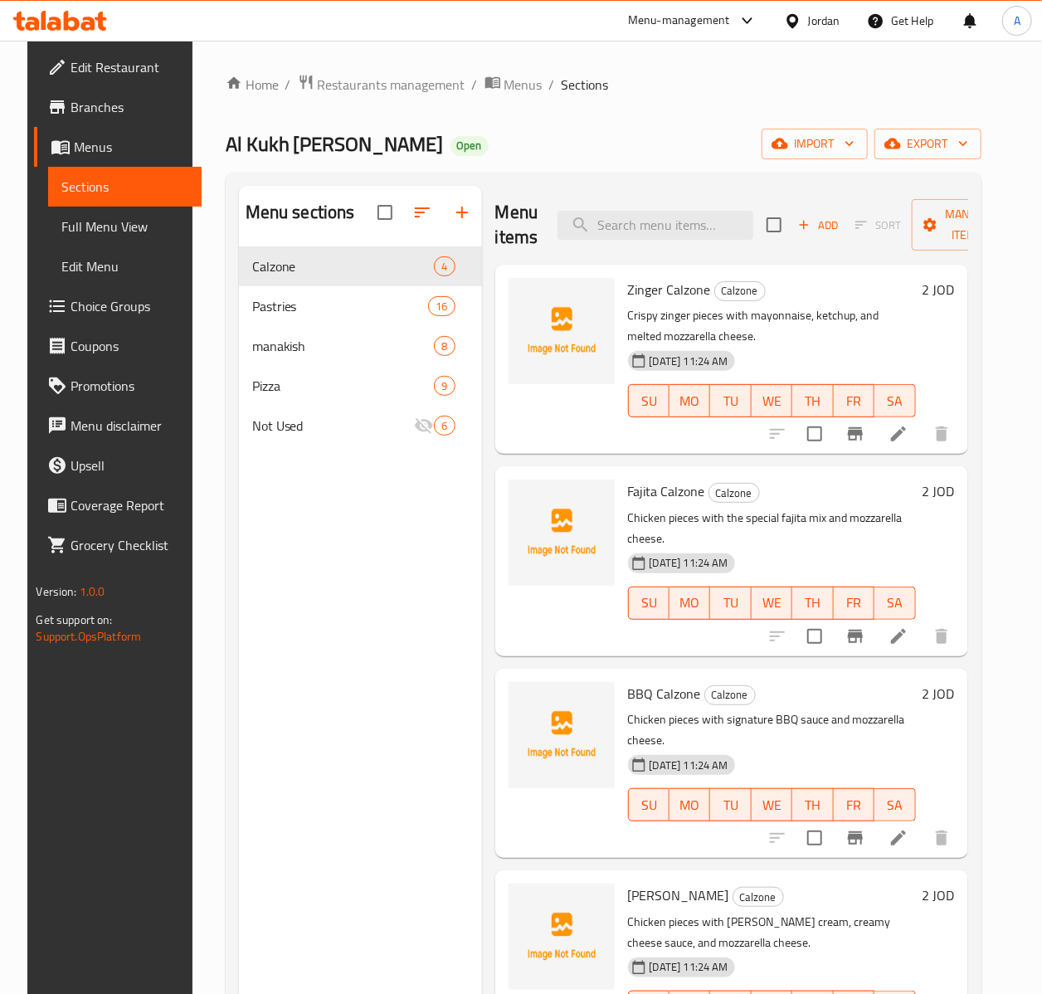
scroll to position [232, 0]
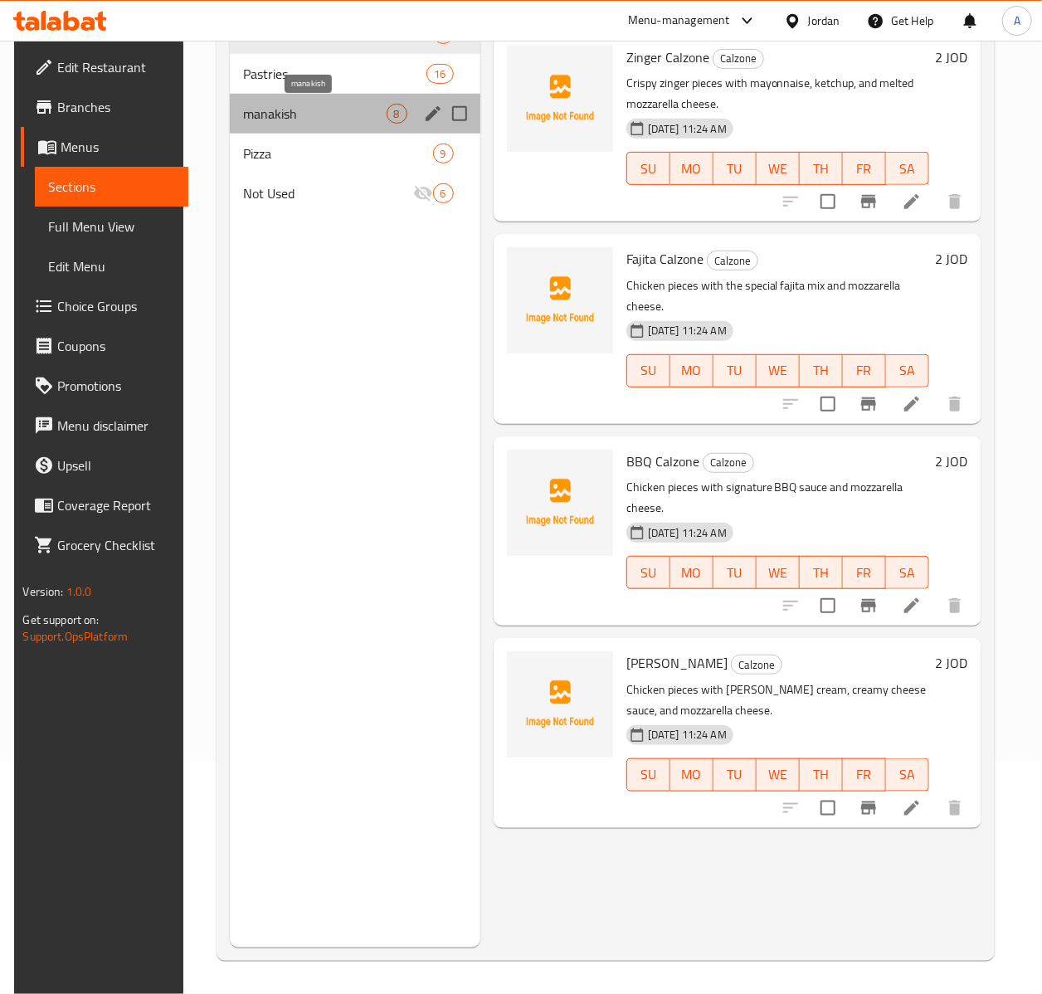
click at [271, 108] on span "manakish" at bounding box center [315, 114] width 144 height 20
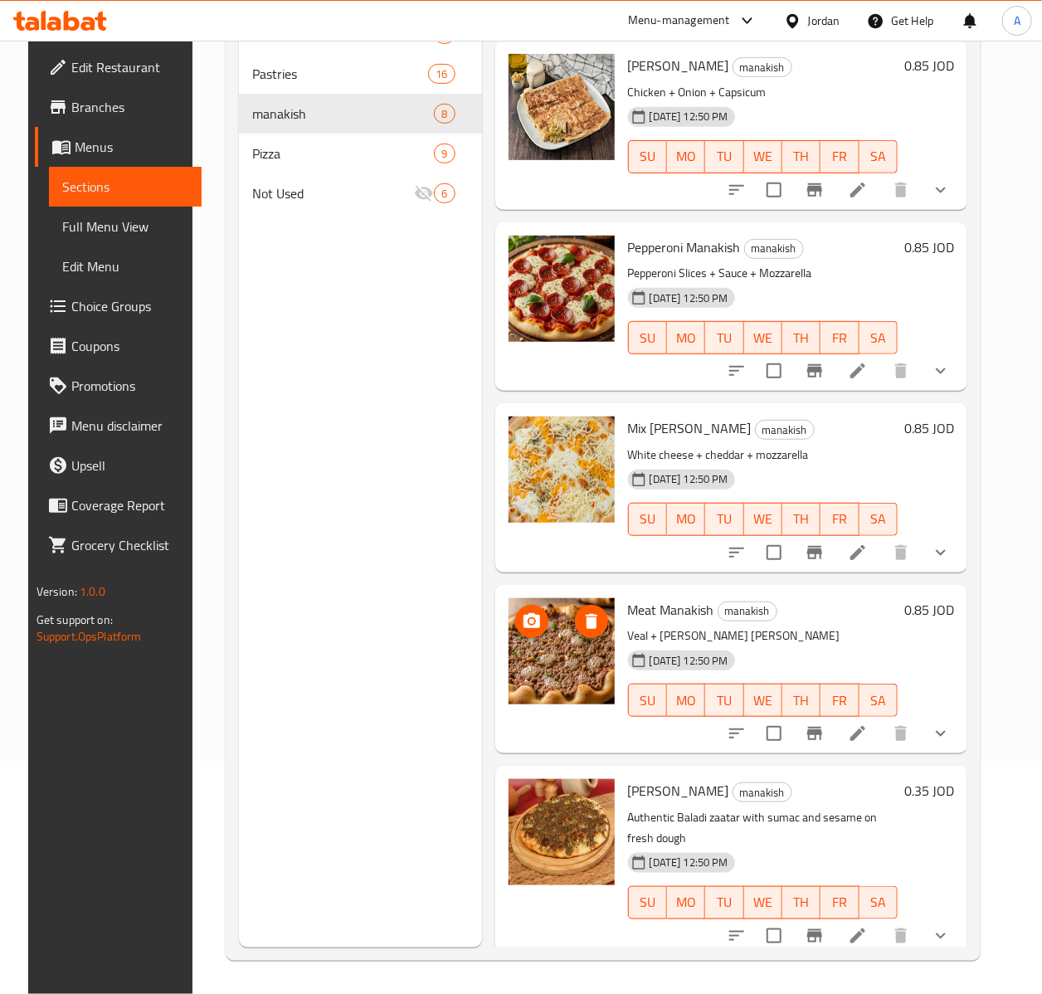
scroll to position [568, 0]
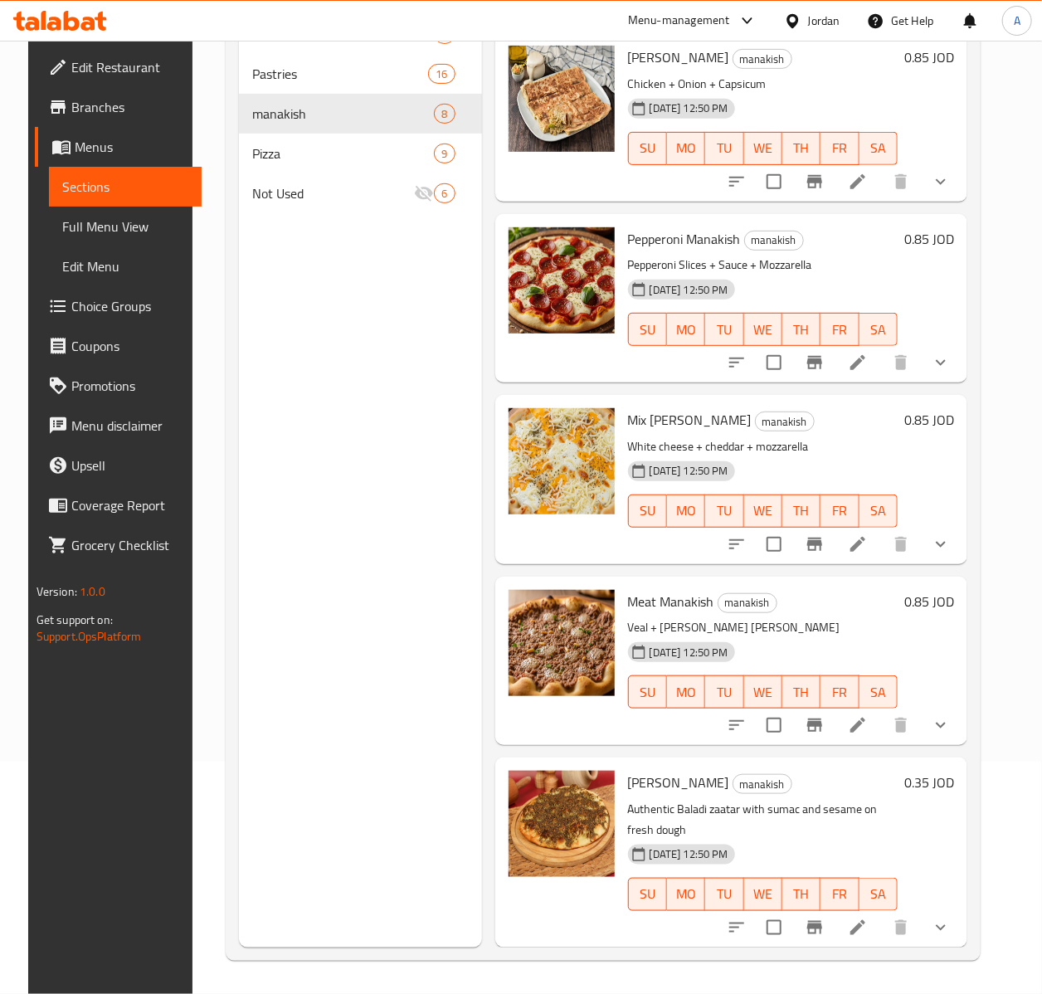
click at [947, 603] on h6 "0.85 JOD" at bounding box center [929, 601] width 50 height 23
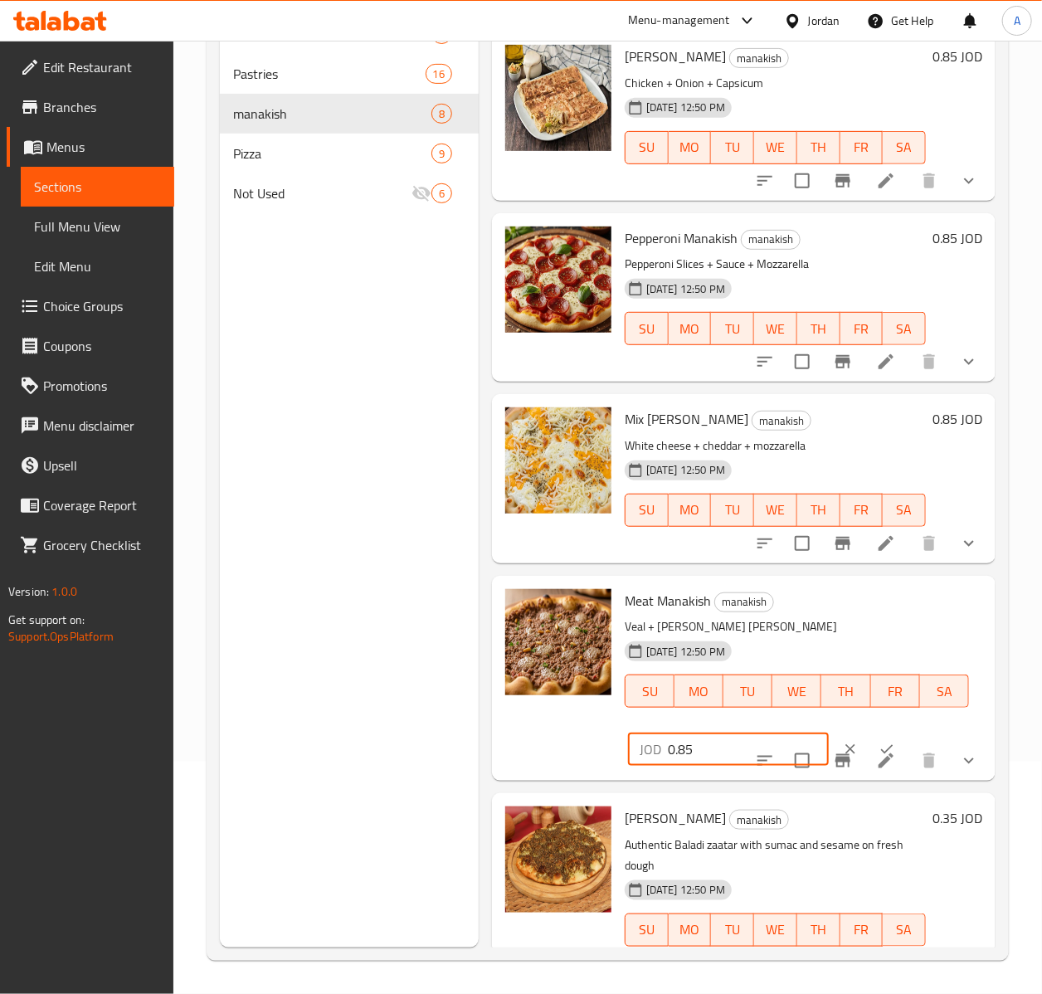
click at [715, 753] on input "0.85" at bounding box center [748, 749] width 161 height 33
type input "1"
click button "ok" at bounding box center [887, 749] width 37 height 37
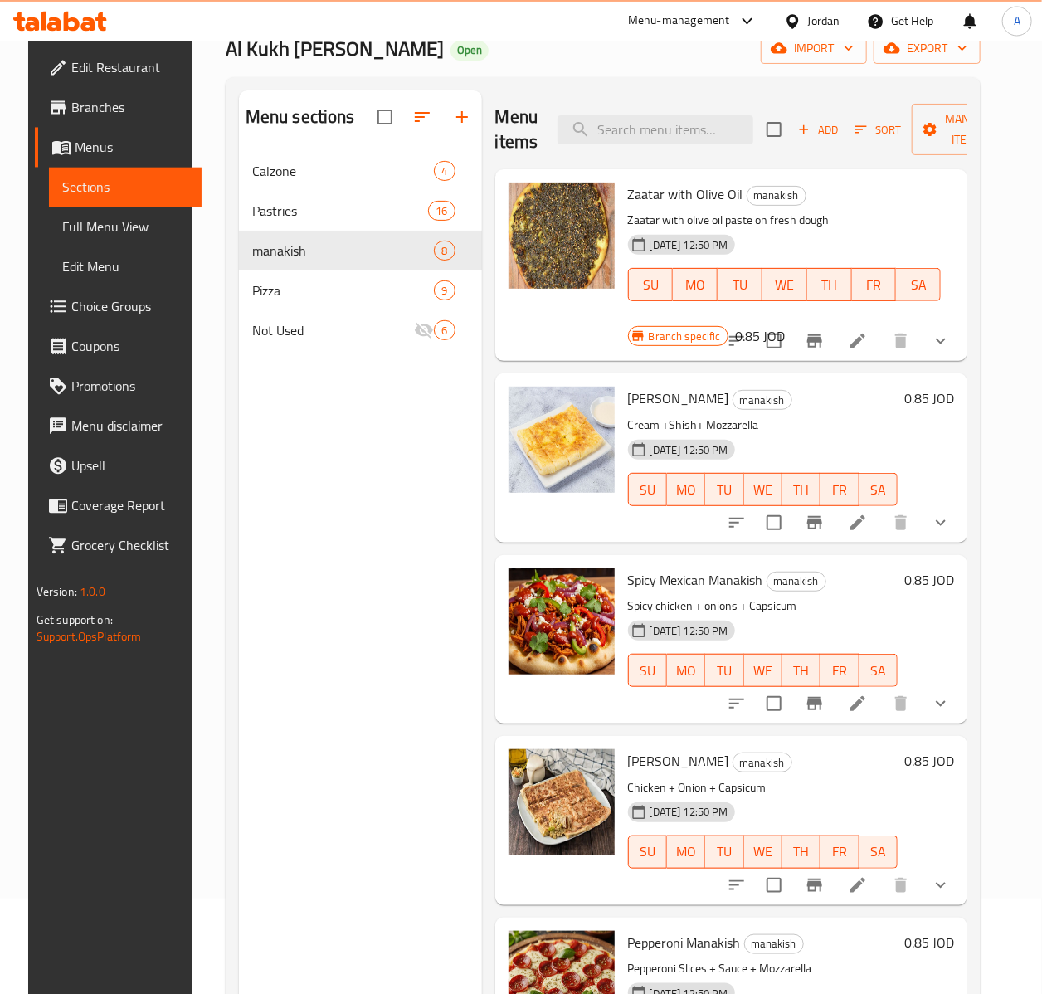
scroll to position [53, 0]
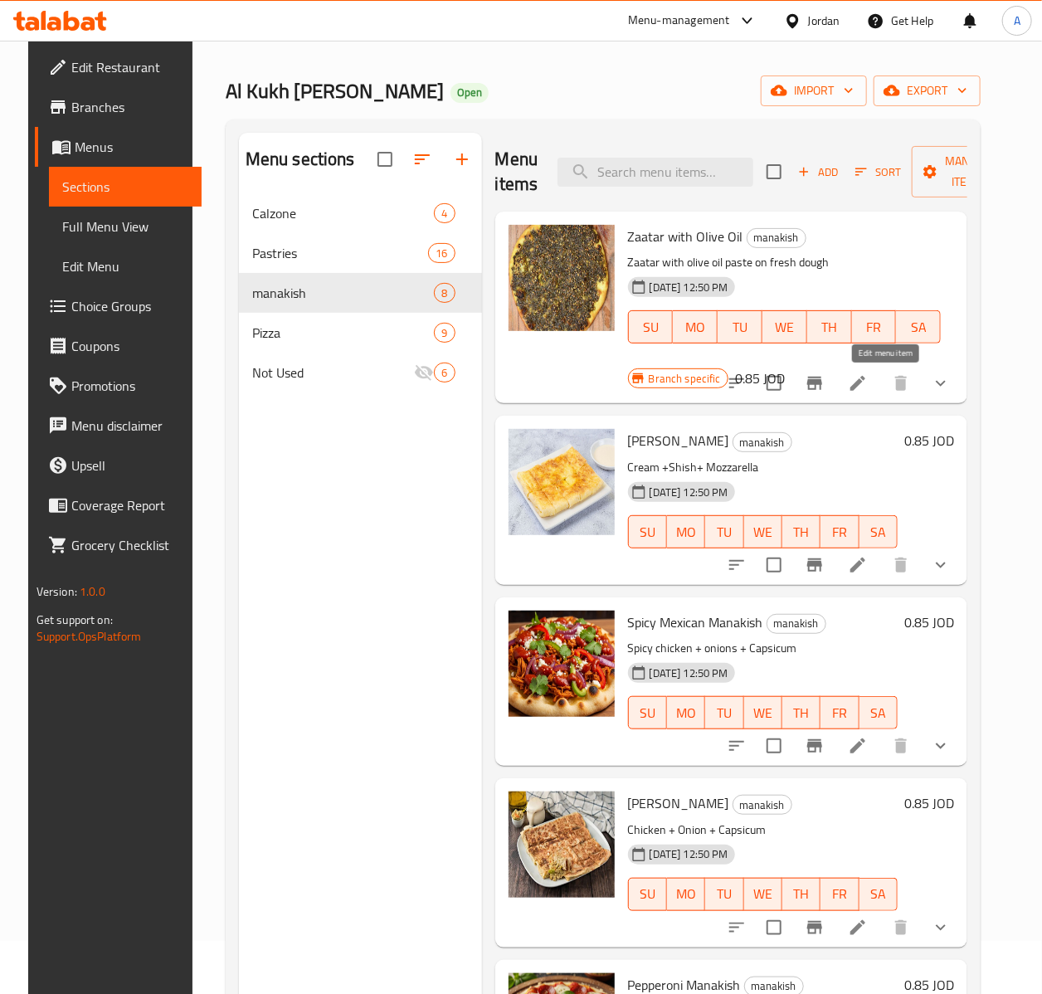
click at [865, 388] on icon at bounding box center [858, 383] width 15 height 15
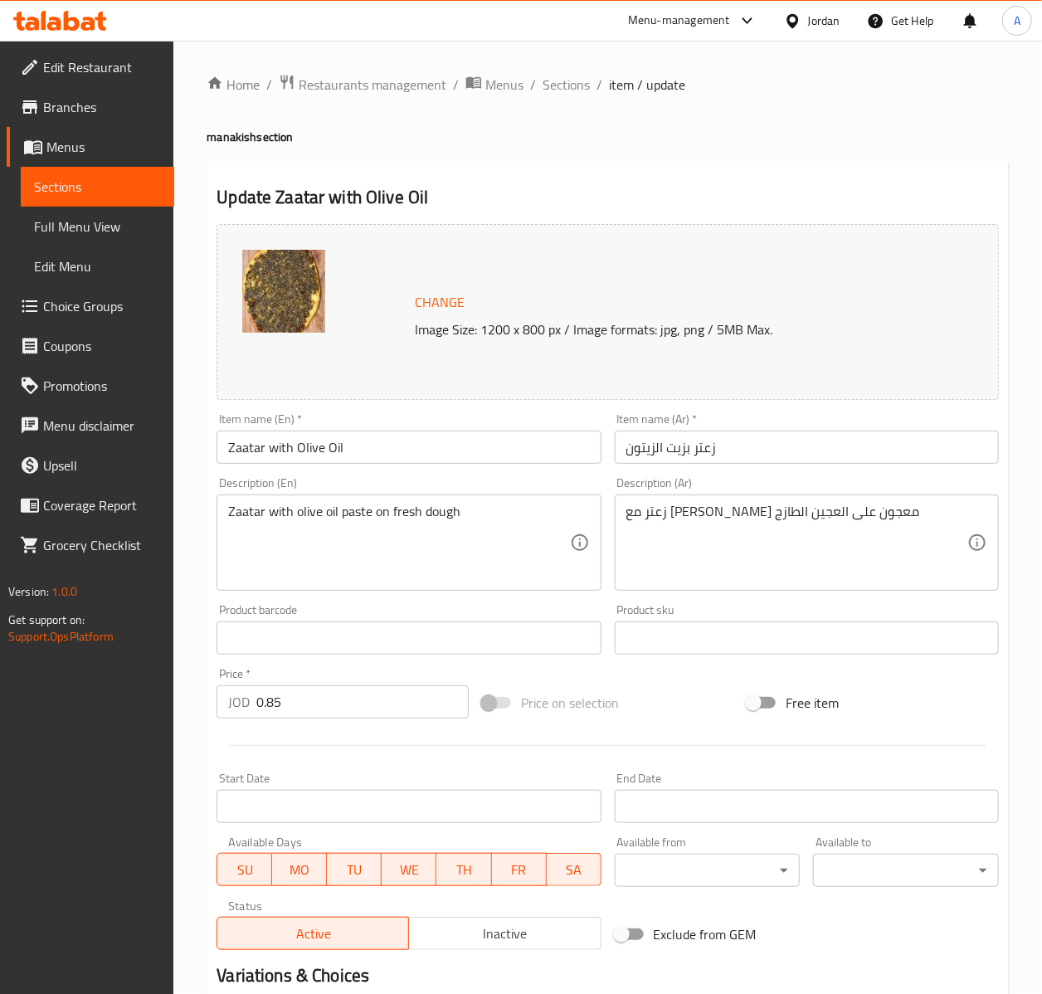
scroll to position [231, 0]
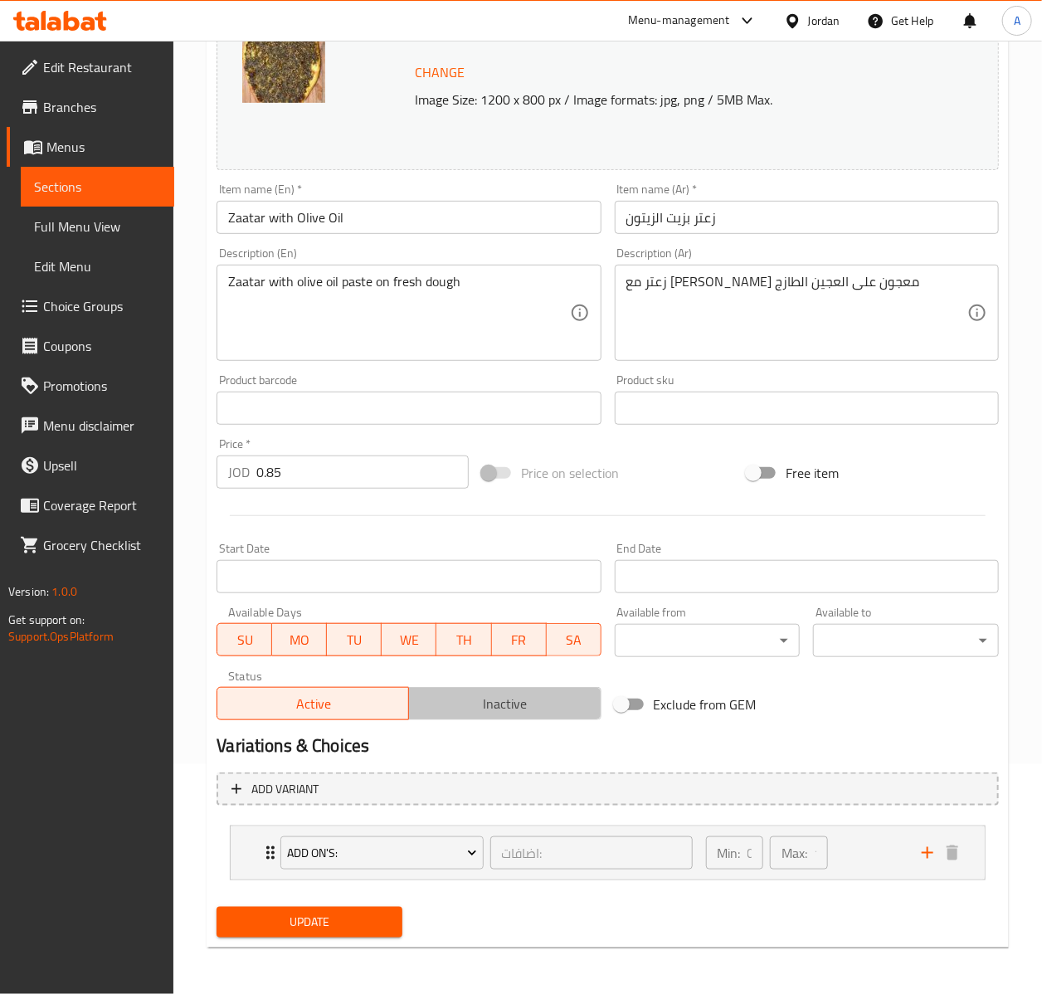
click at [501, 692] on span "Inactive" at bounding box center [505, 704] width 178 height 24
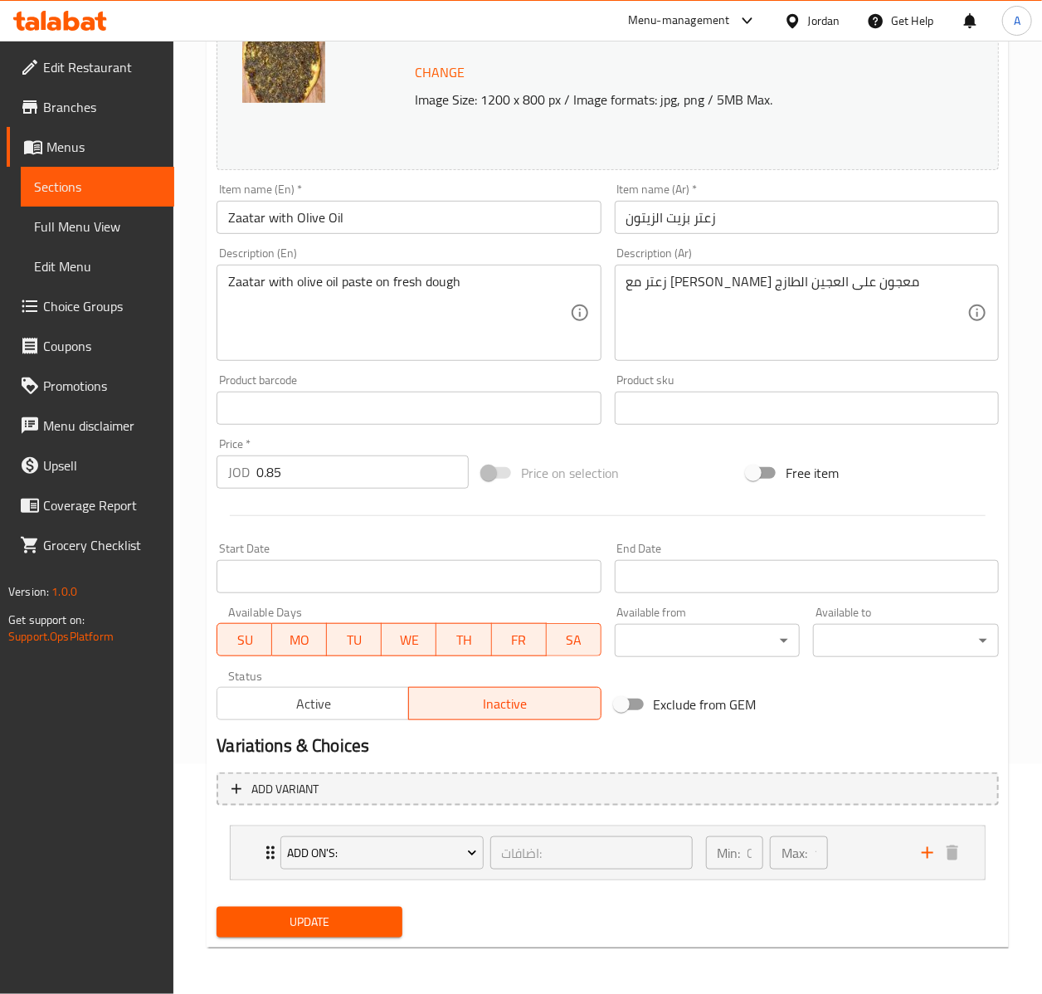
click at [308, 923] on span "Update" at bounding box center [309, 922] width 159 height 21
click at [353, 709] on span "Active" at bounding box center [313, 704] width 178 height 24
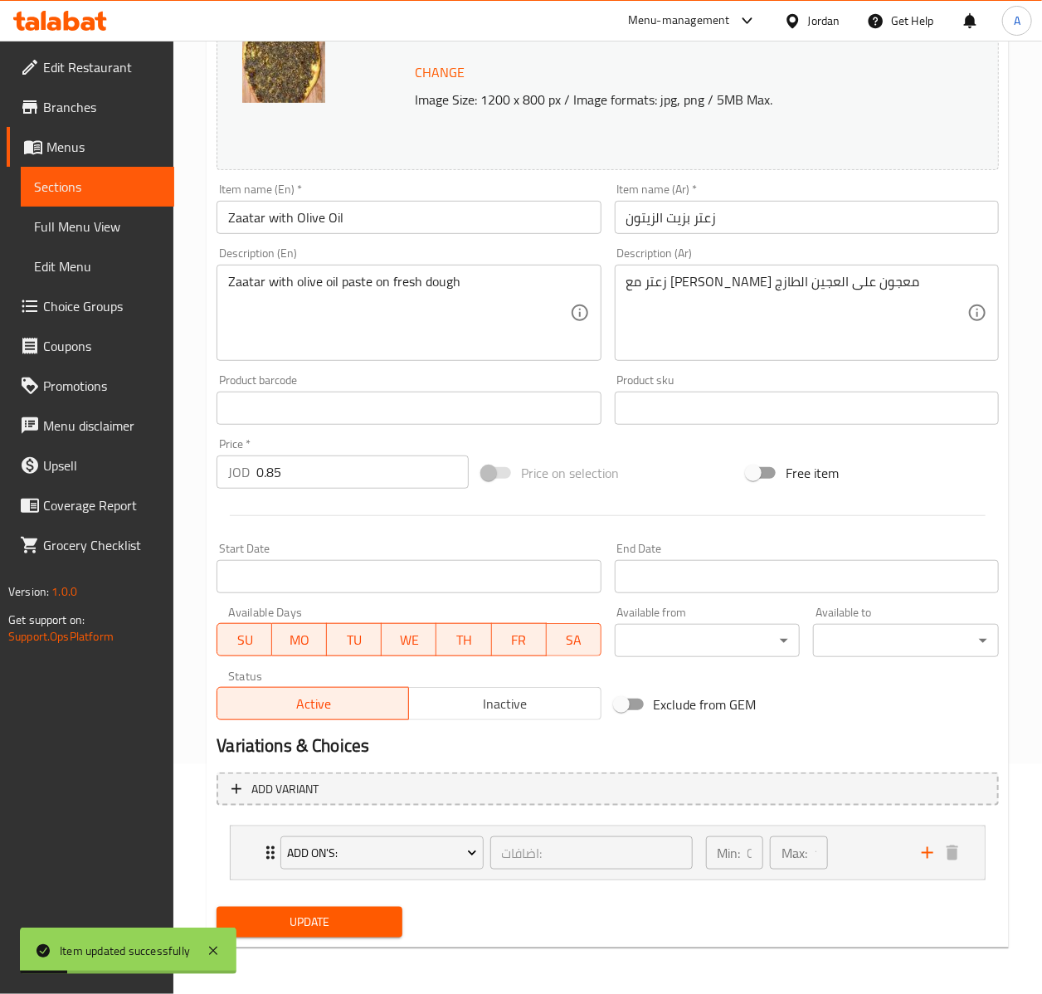
click at [327, 937] on div "Update" at bounding box center [309, 922] width 199 height 44
click at [325, 932] on span "Update" at bounding box center [309, 922] width 159 height 21
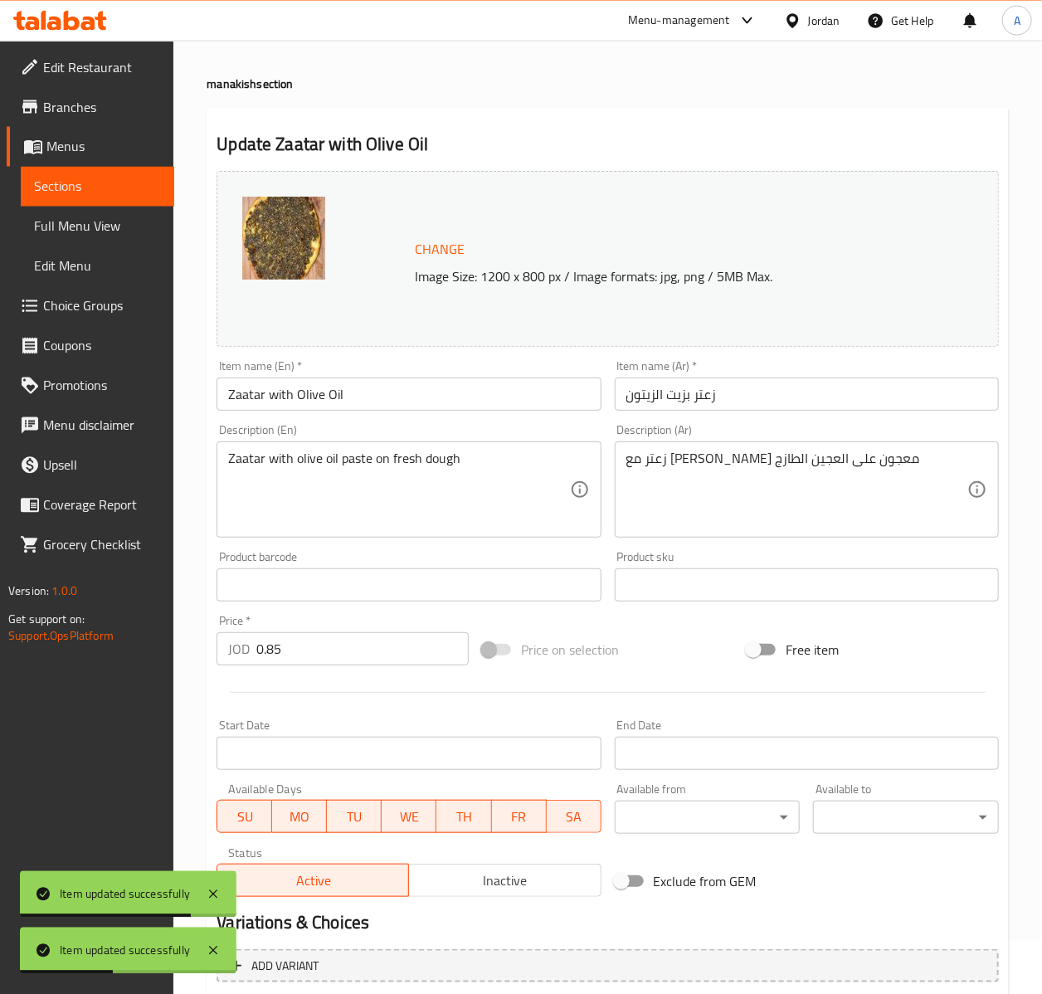
scroll to position [51, 0]
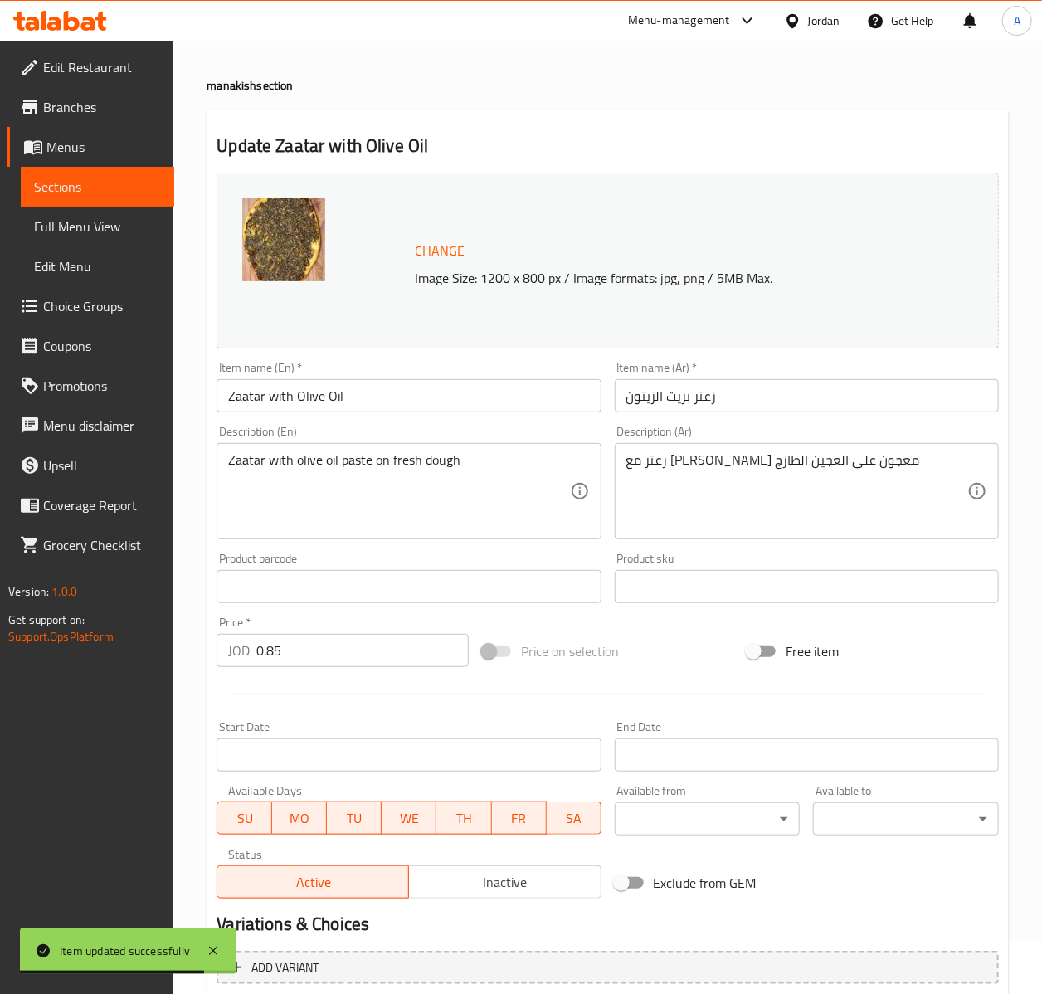
click at [679, 397] on input "زعتر بزيت الزيتون" at bounding box center [807, 395] width 384 height 33
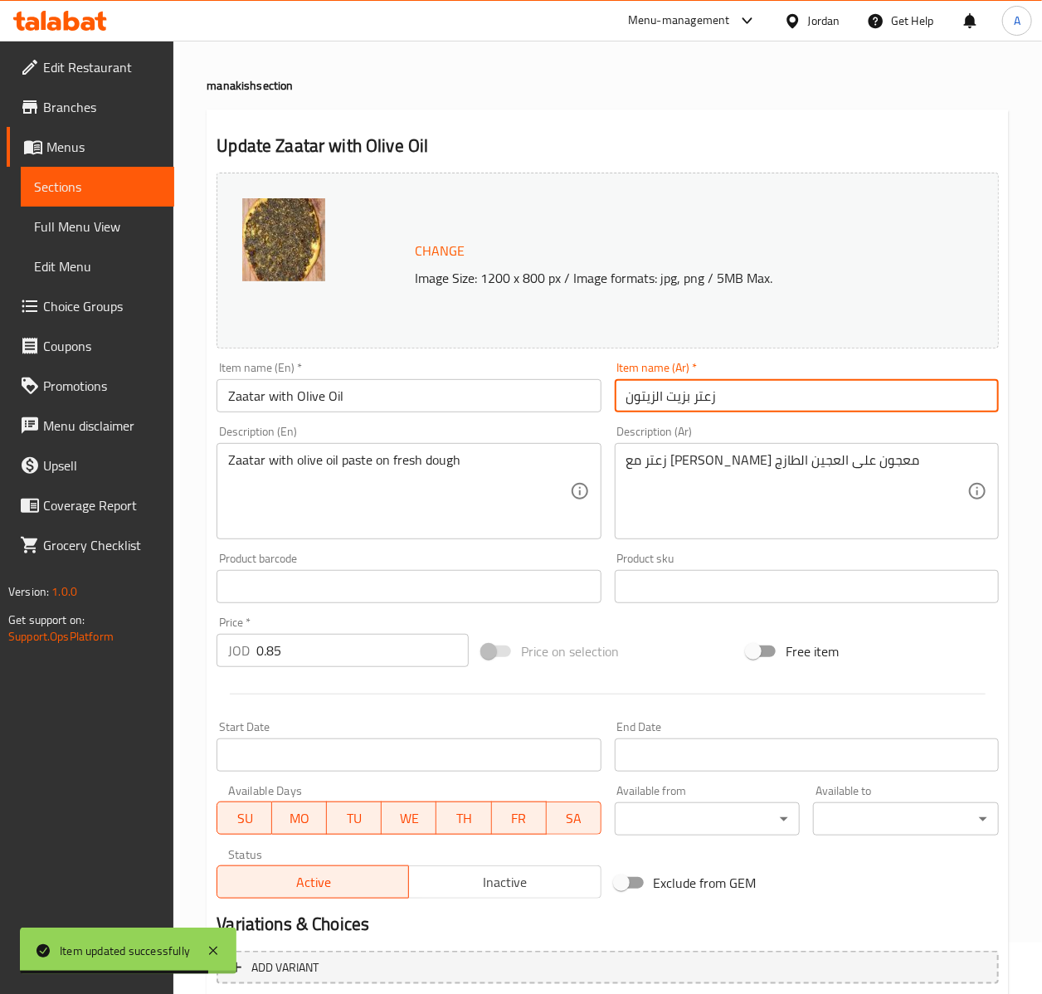
click at [679, 397] on input "زعتر بزيت الزيتون" at bounding box center [807, 395] width 384 height 33
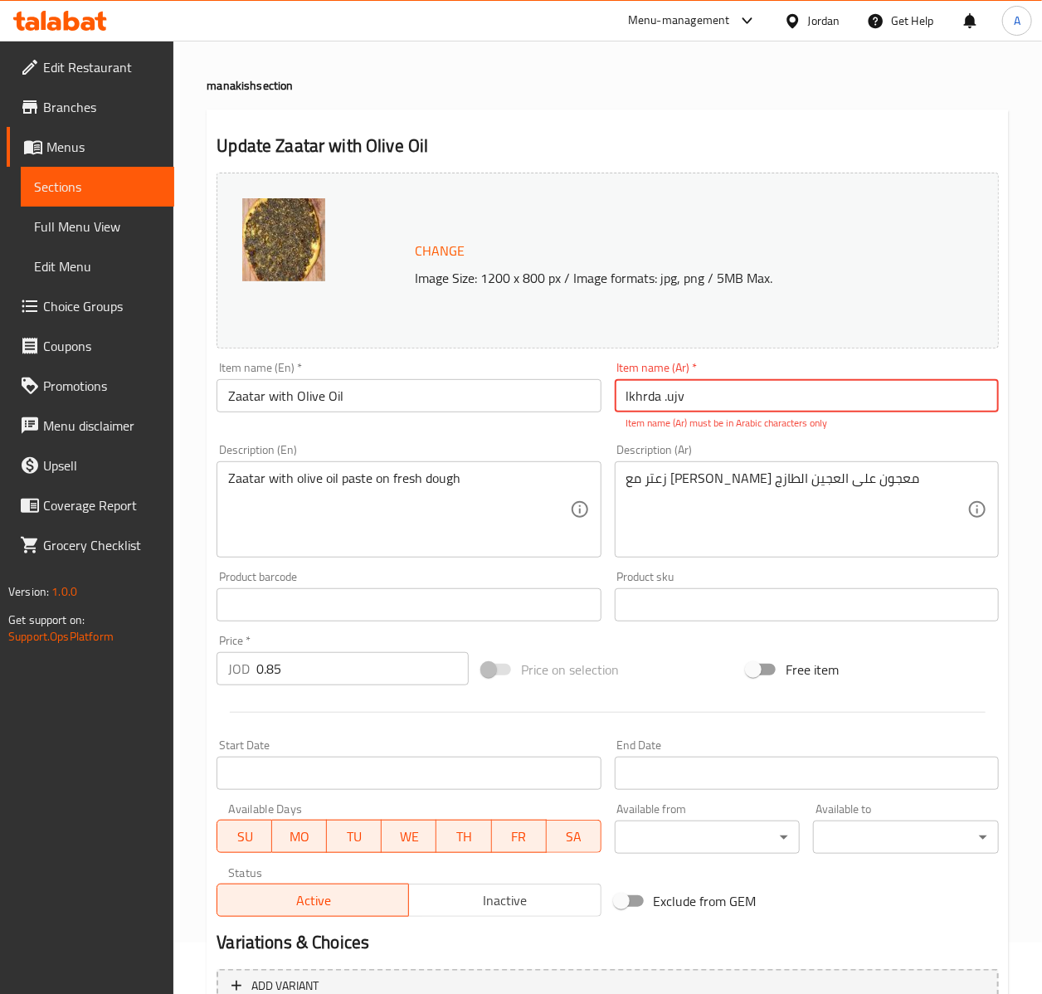
type input "lkhrda .ujv"
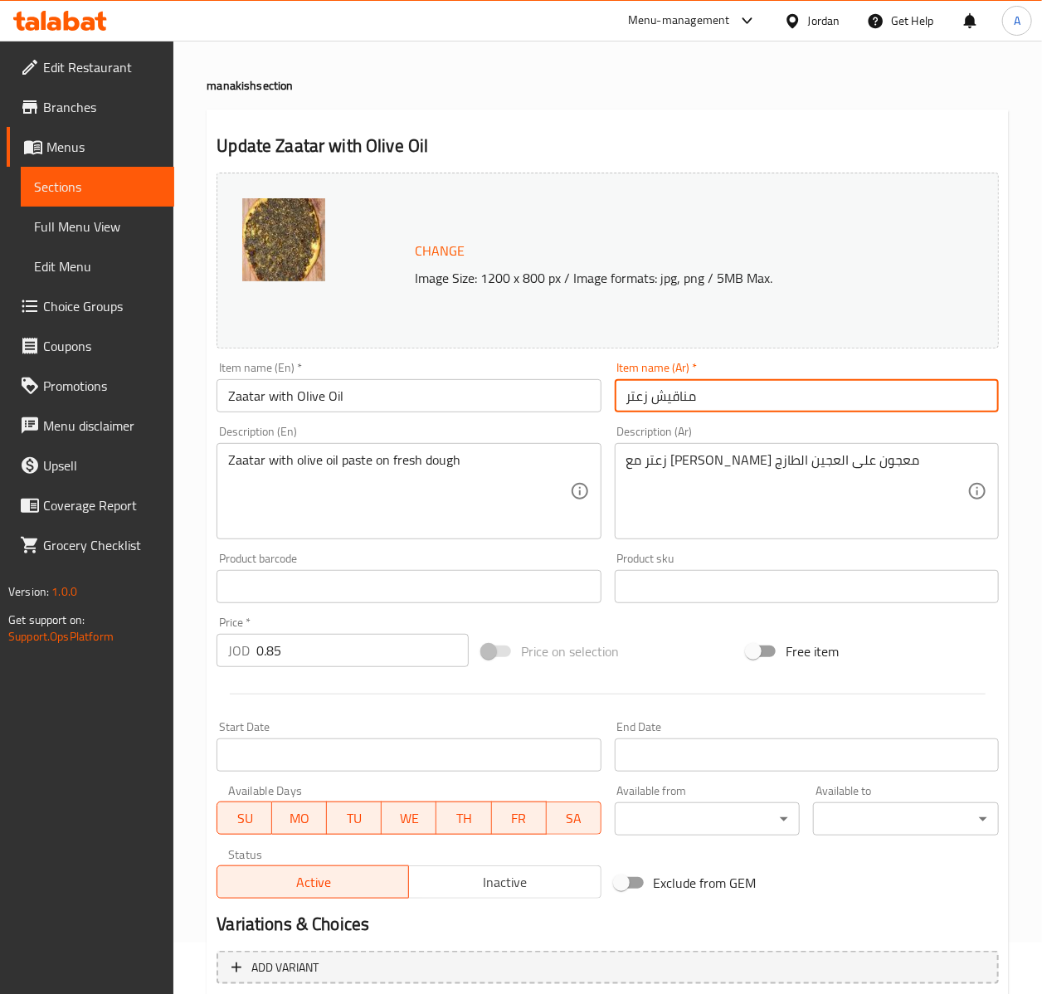
type input "مناقيش زعتر"
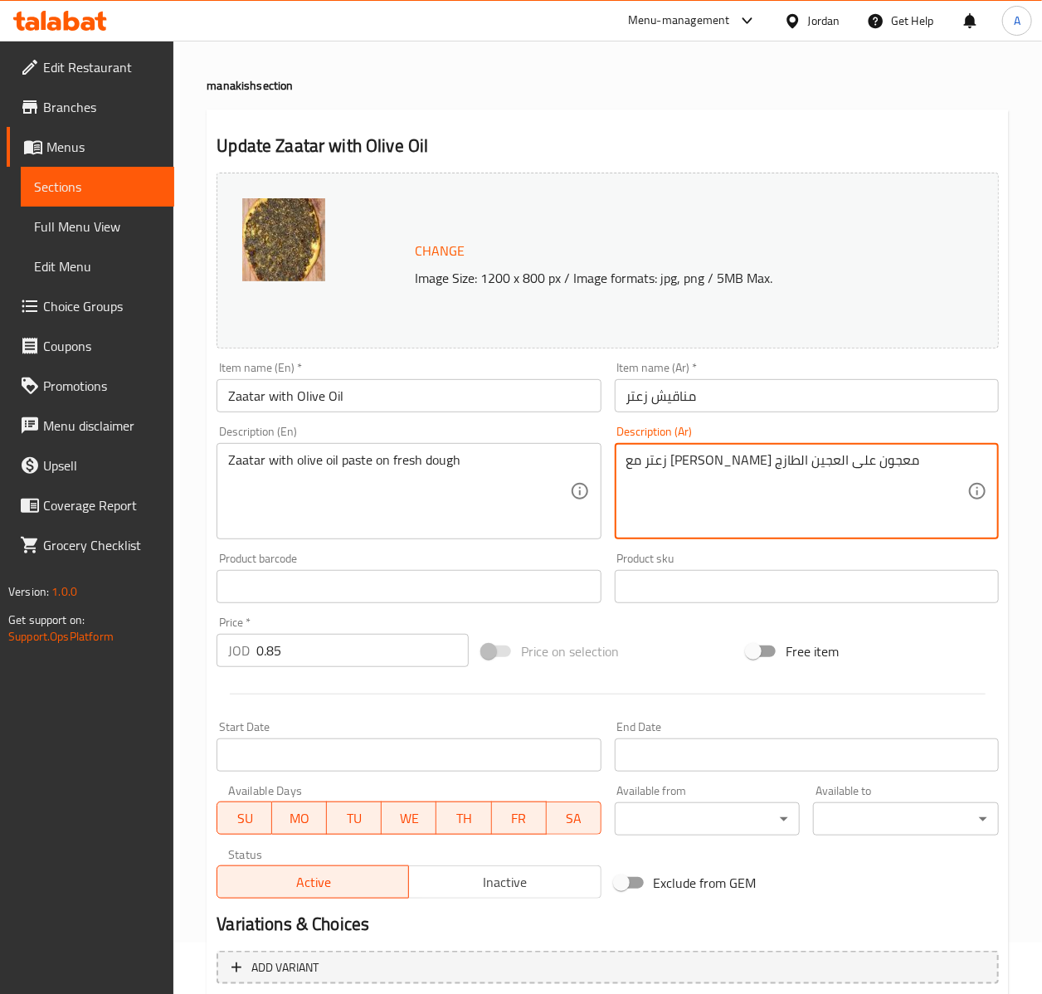
click at [765, 481] on textarea "زعتر مع زيت زيتون معجون على العجين الطازج" at bounding box center [796, 491] width 341 height 79
click at [262, 483] on textarea "Zaatar with olive oil paste on fresh dough" at bounding box center [398, 491] width 341 height 79
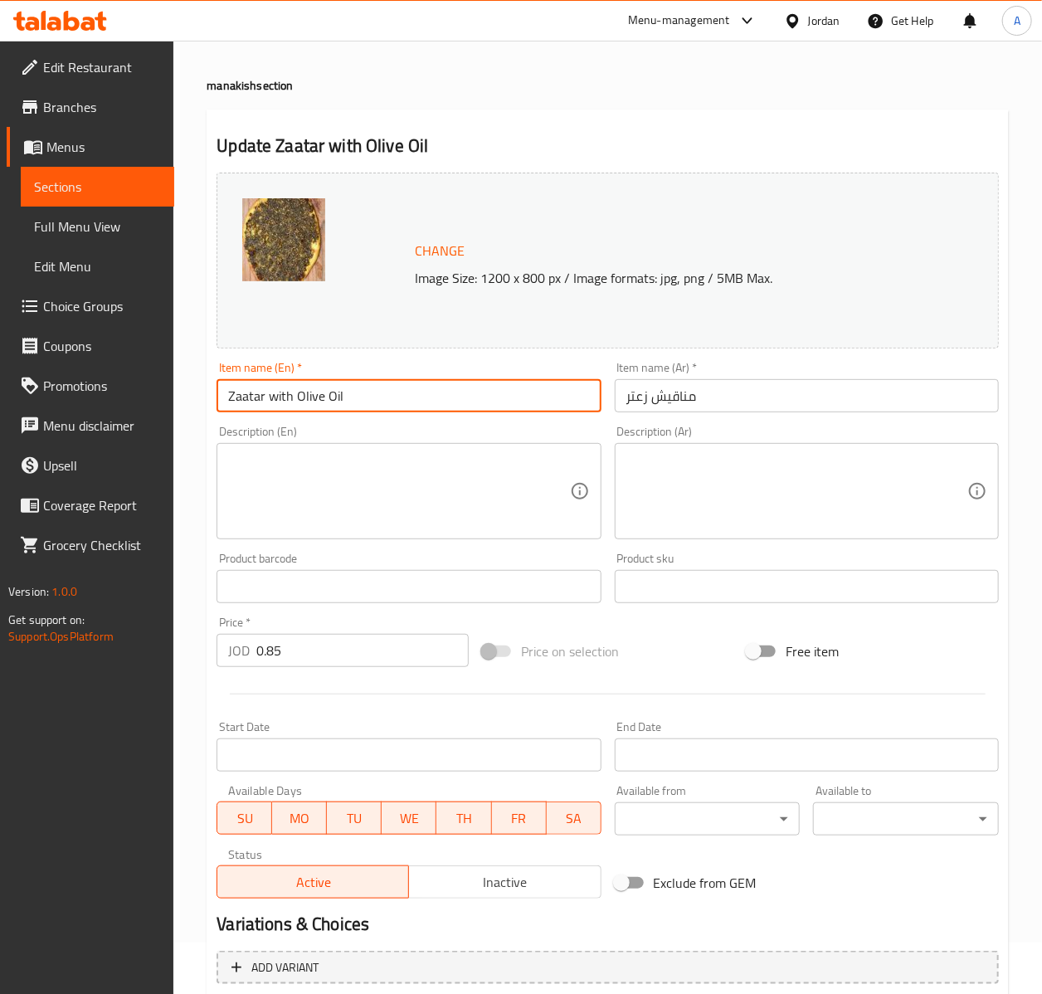
click at [397, 407] on input "Zaatar with Olive Oil" at bounding box center [409, 395] width 384 height 33
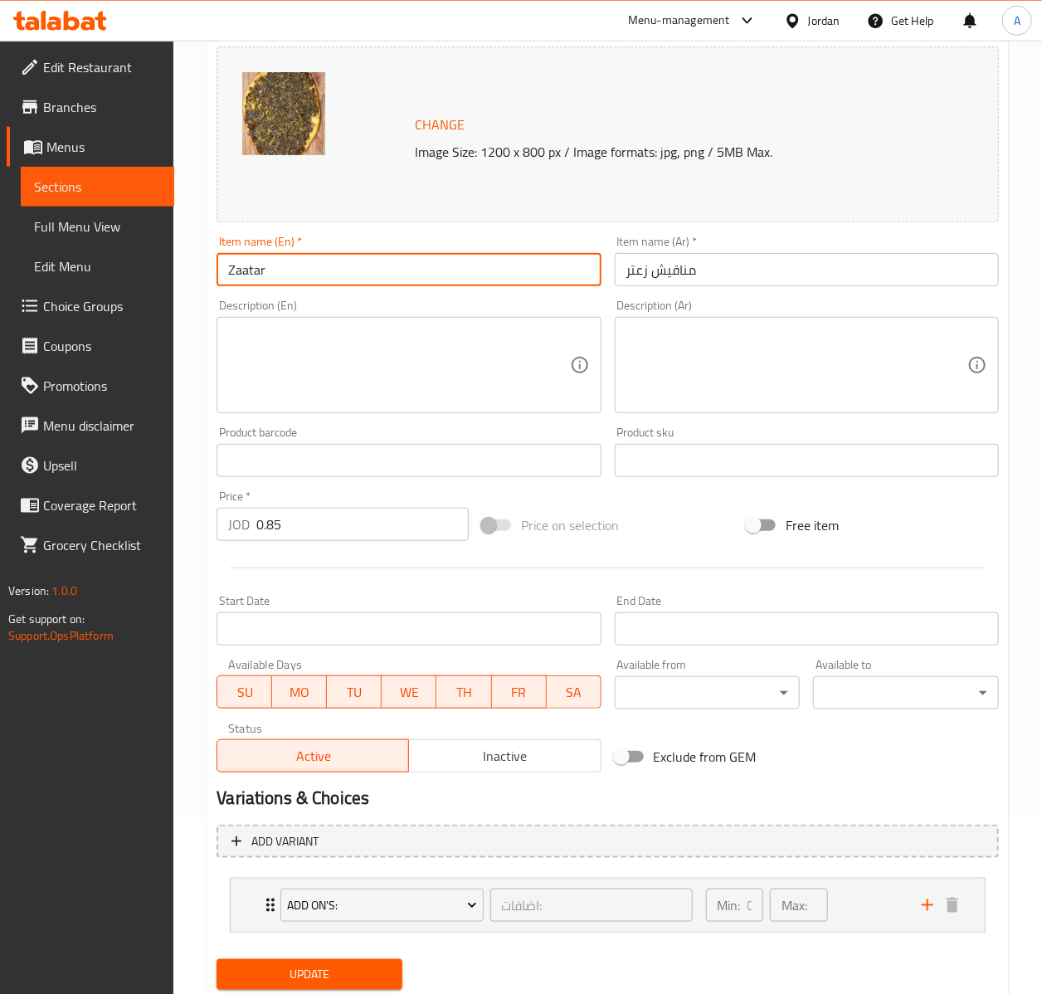
scroll to position [231, 0]
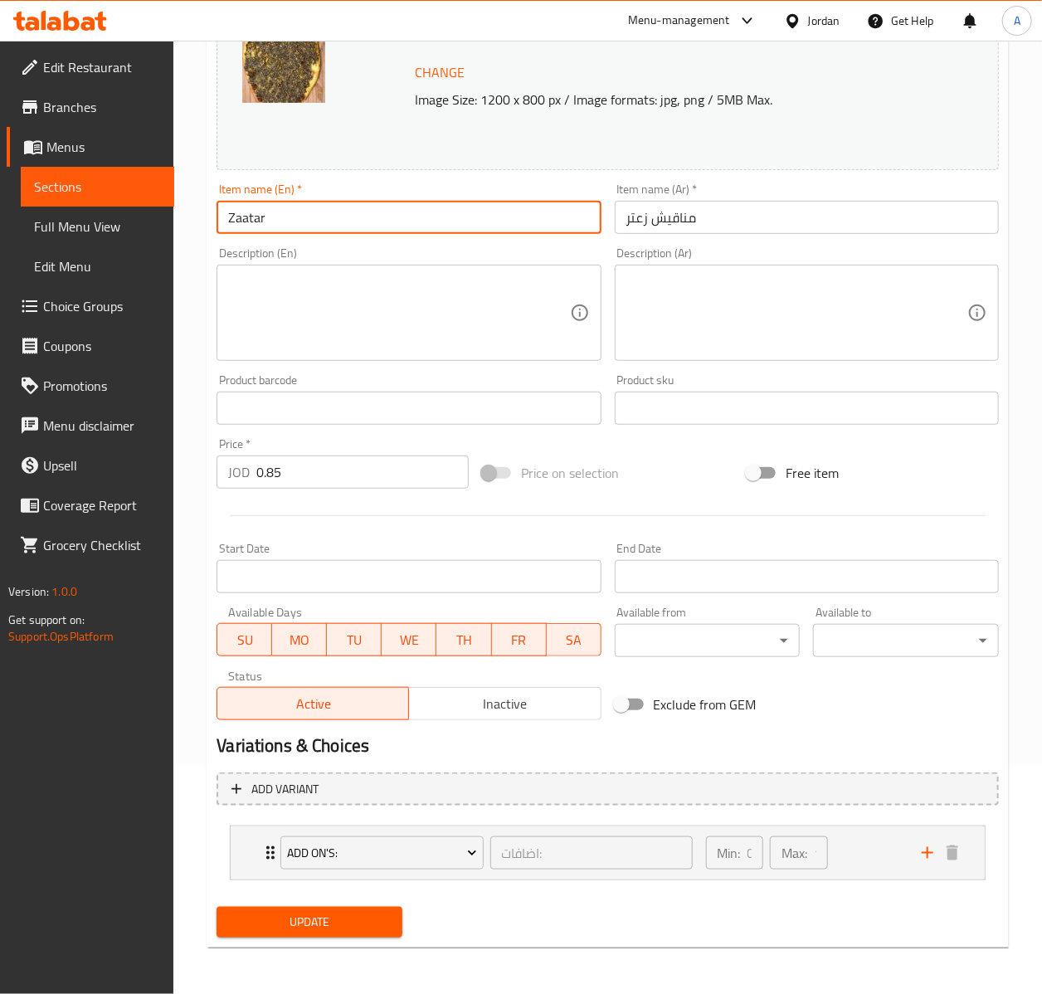
type input "Zaatar"
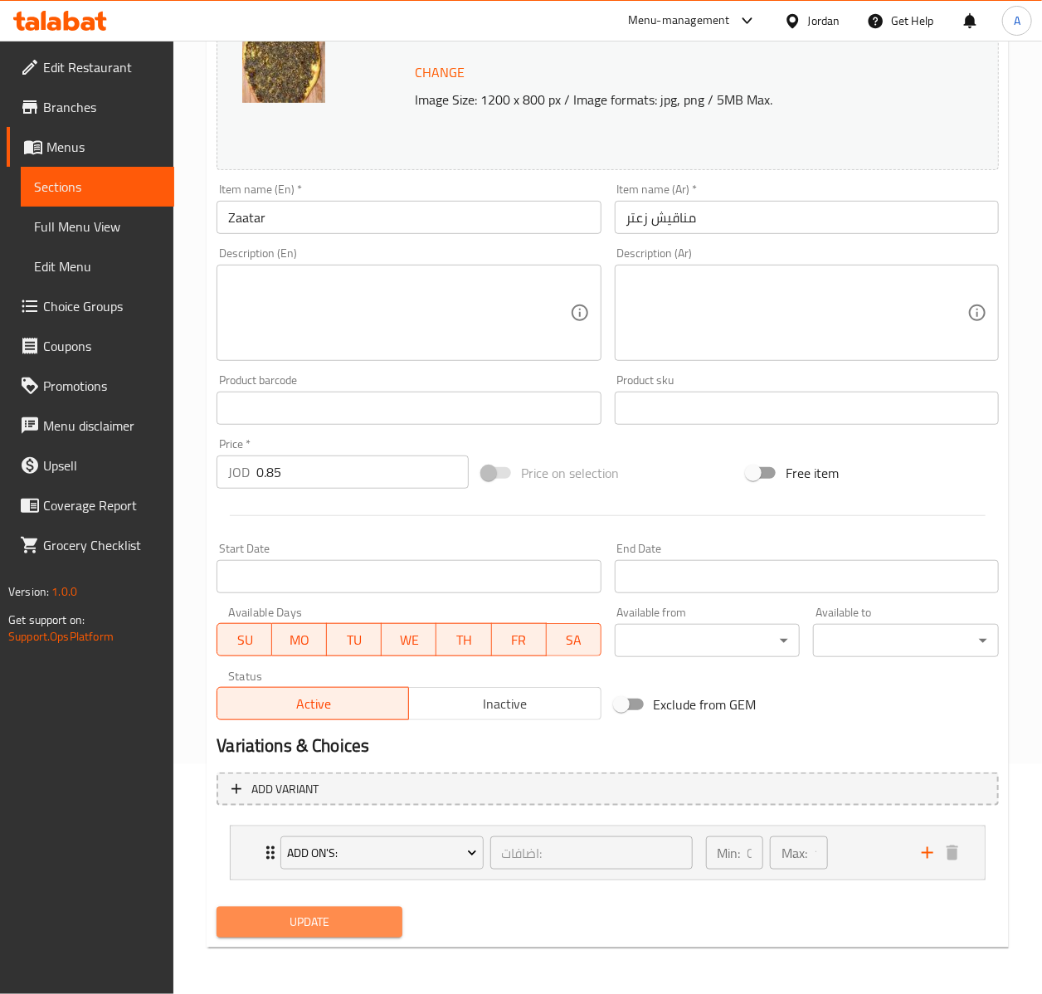
click at [324, 921] on span "Update" at bounding box center [309, 922] width 159 height 21
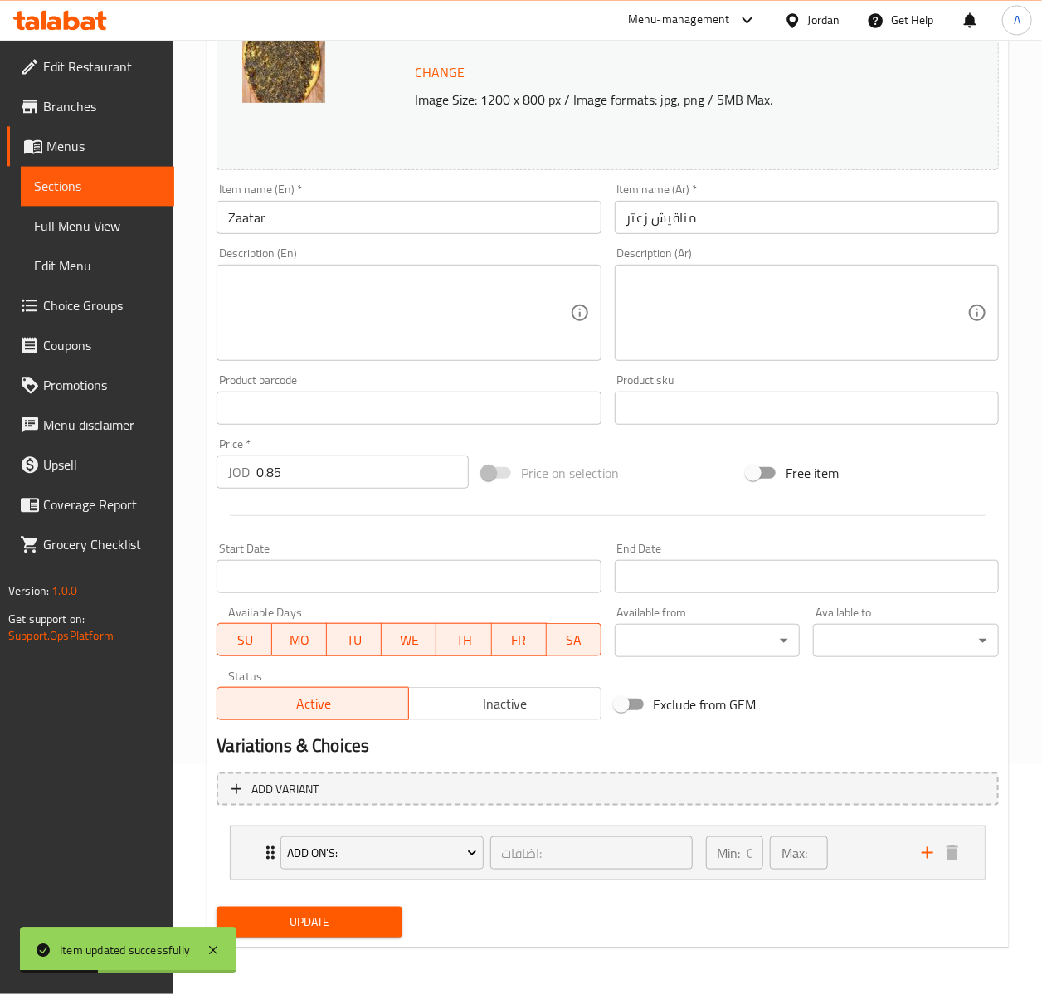
scroll to position [0, 0]
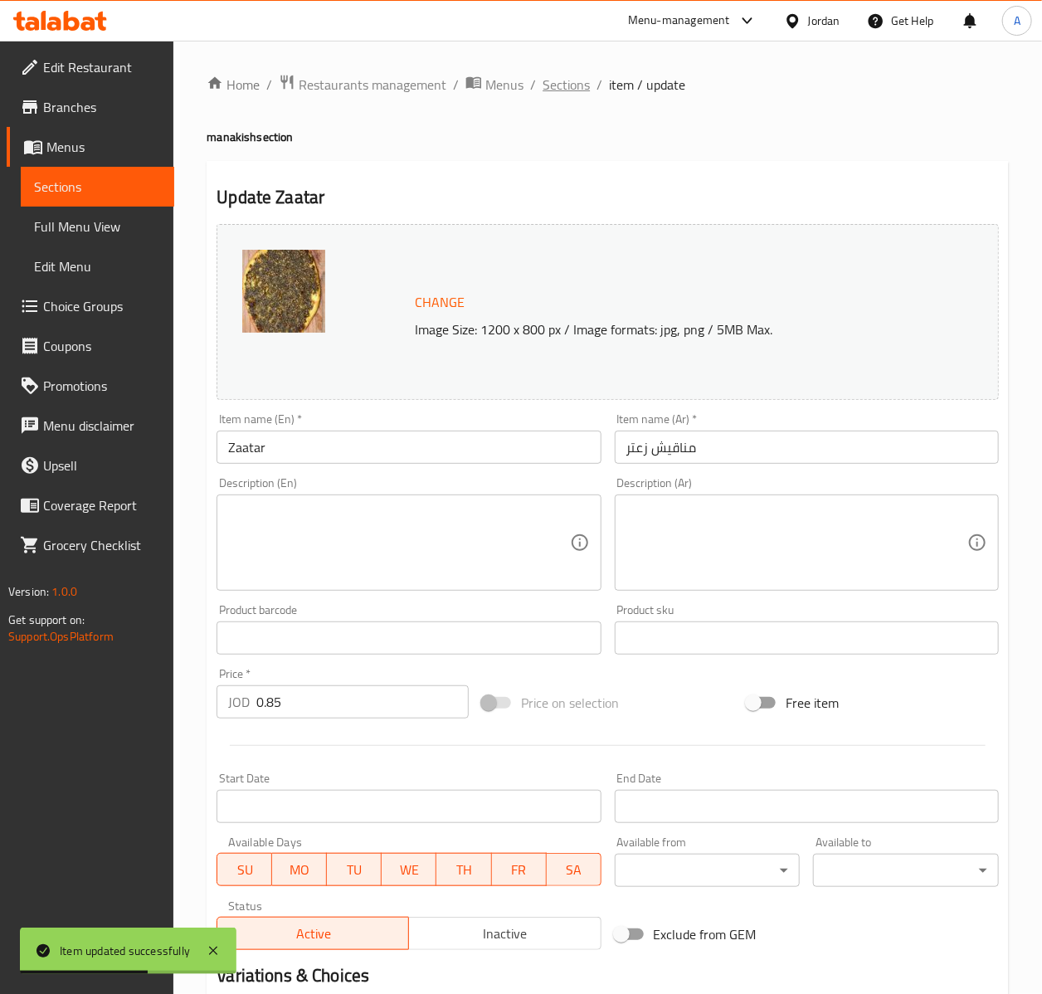
click at [569, 89] on span "Sections" at bounding box center [566, 85] width 47 height 20
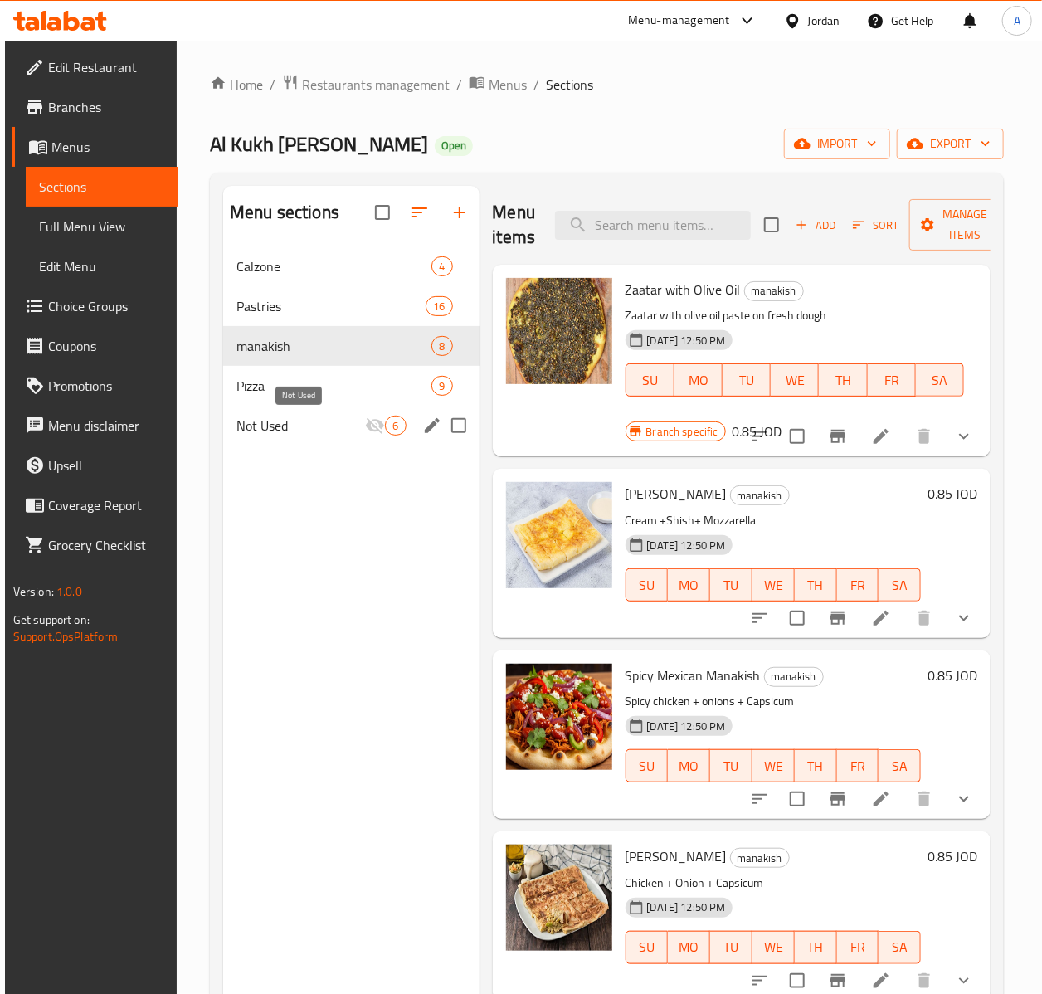
click at [329, 402] on div "Pizza 9" at bounding box center [351, 386] width 256 height 40
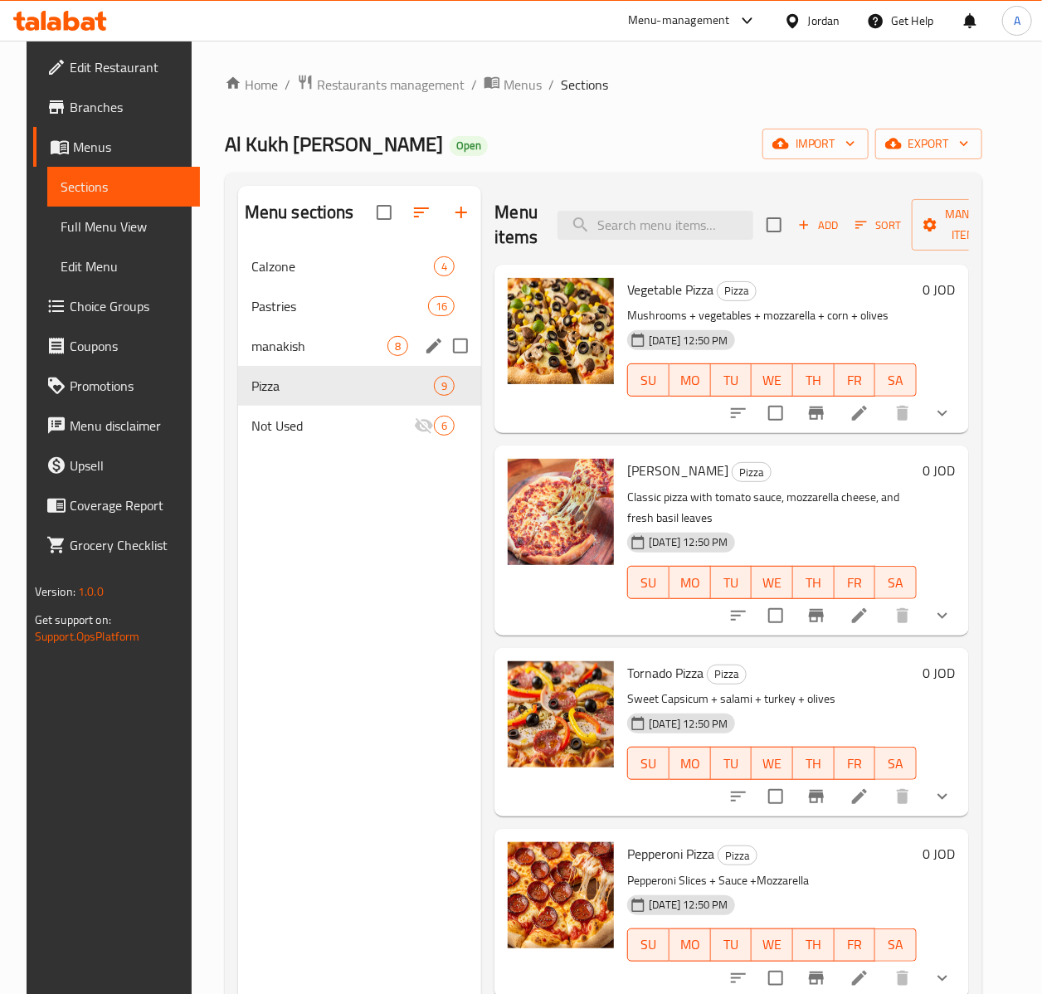
click at [300, 360] on div "manakish 8" at bounding box center [360, 346] width 244 height 40
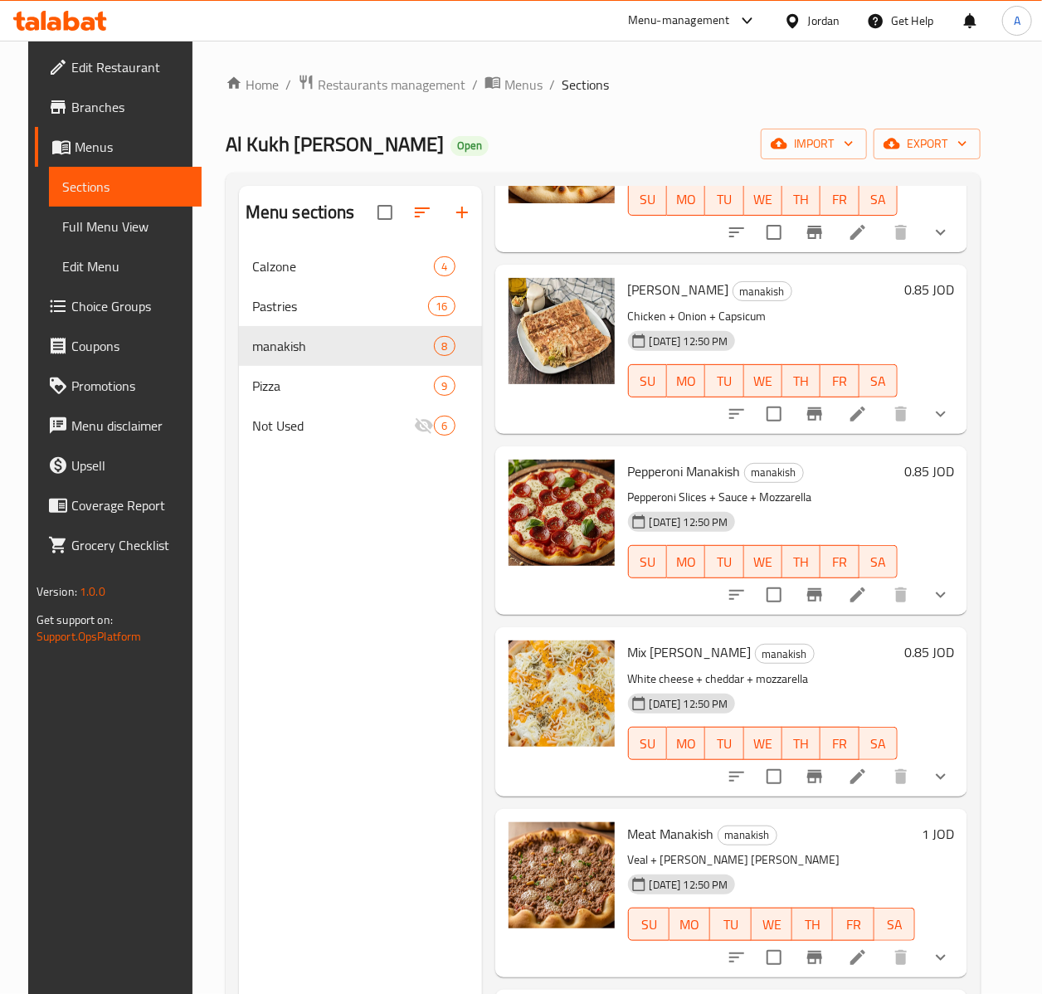
scroll to position [543, 0]
click at [943, 653] on h6 "0.85 JOD" at bounding box center [929, 652] width 50 height 23
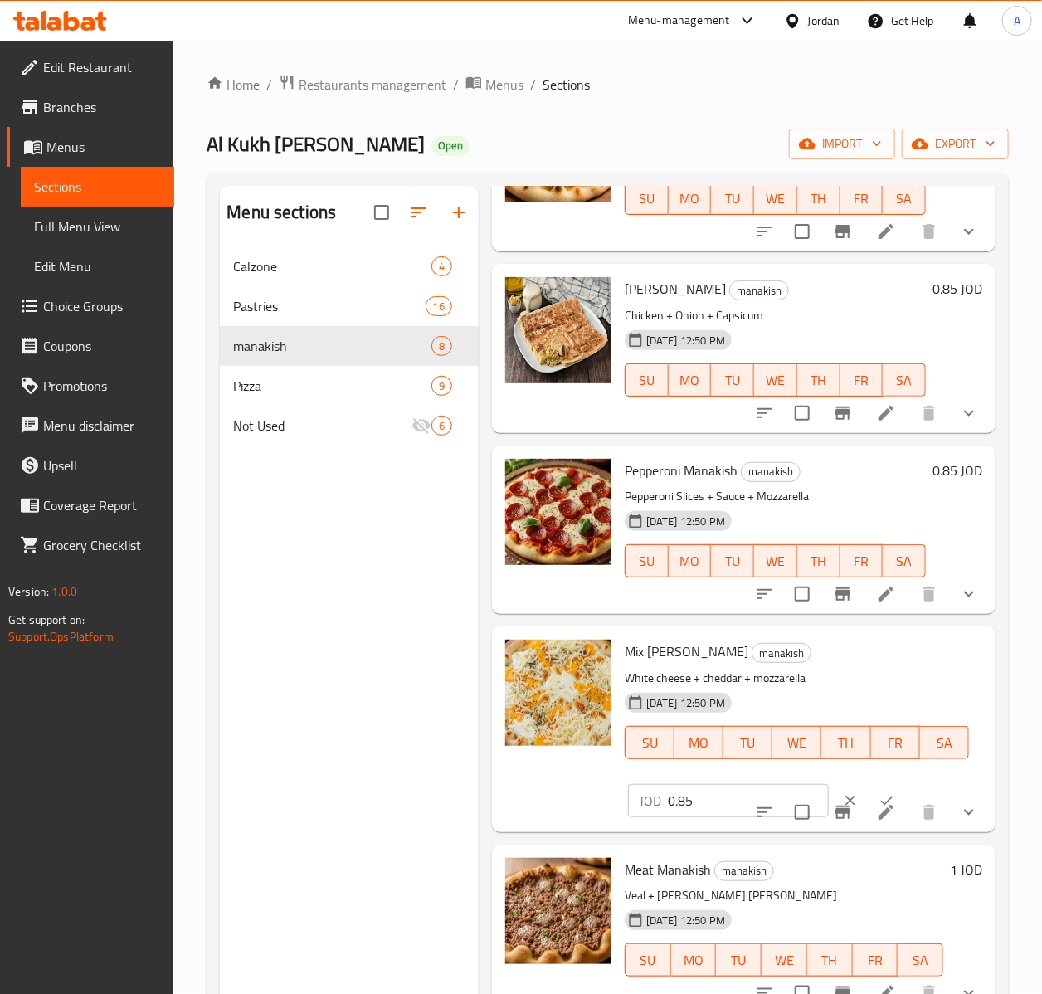
click at [704, 787] on input "0.85" at bounding box center [748, 800] width 161 height 33
type input "2"
type input "1.25"
click button "ok" at bounding box center [887, 800] width 37 height 37
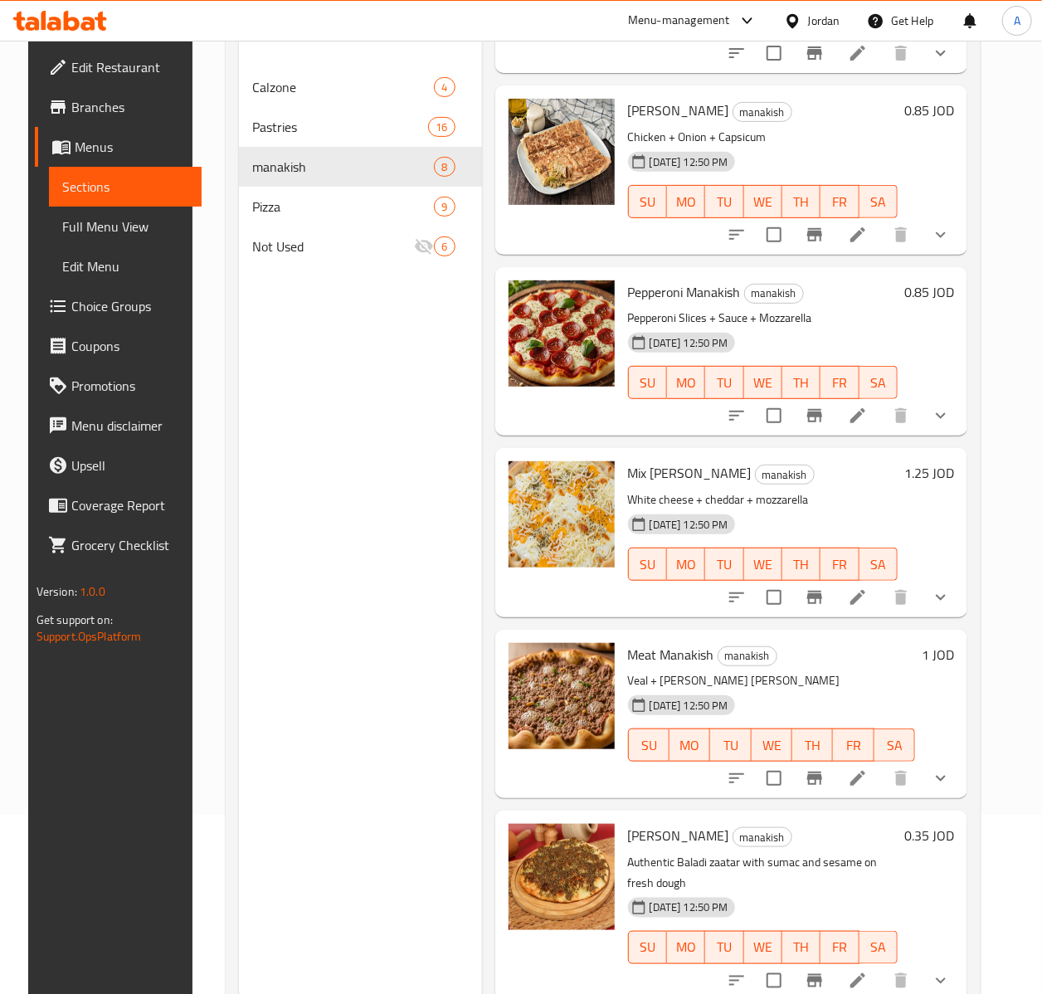
click at [946, 110] on h6 "0.85 JOD" at bounding box center [929, 110] width 50 height 23
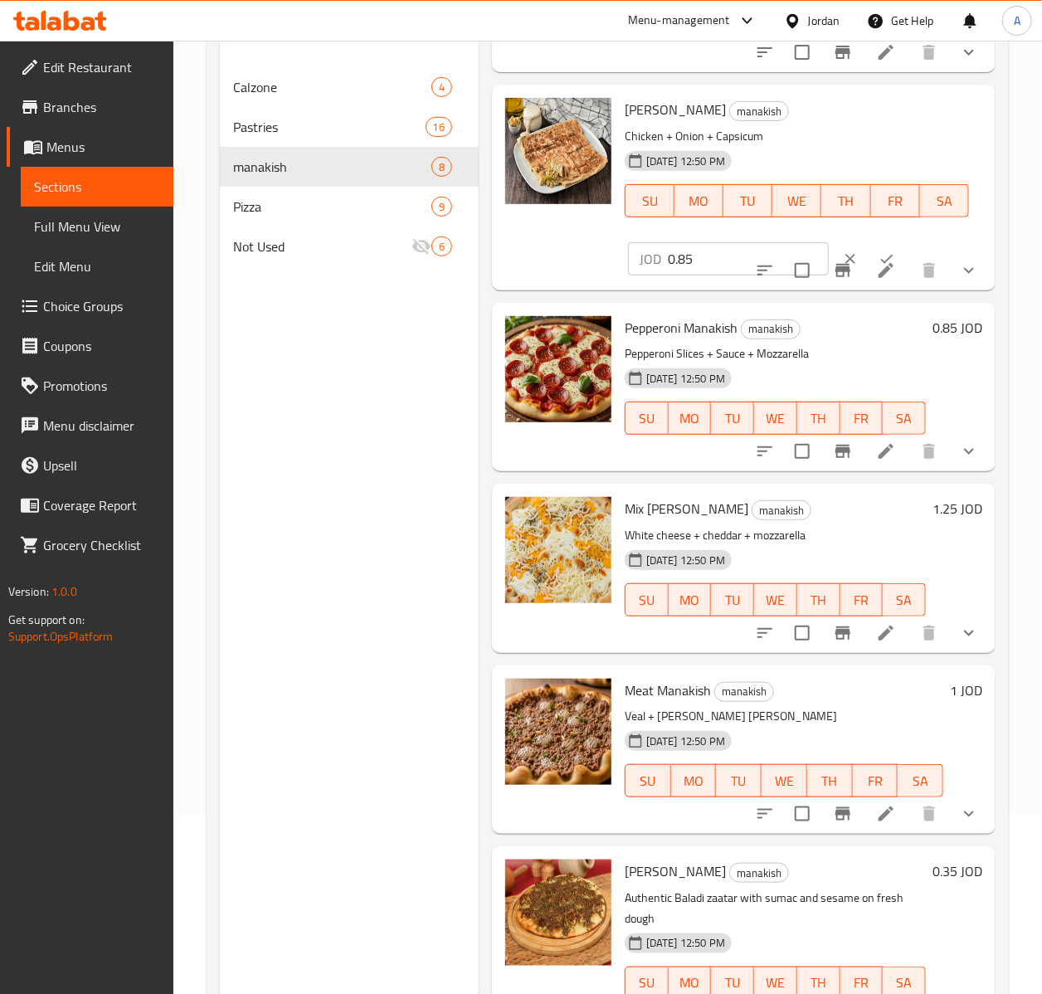
click at [712, 253] on div "JOD 0.85 ​" at bounding box center [778, 259] width 301 height 37
click at [708, 257] on input "0.85" at bounding box center [748, 258] width 161 height 33
type input "0"
type input "1"
click button "ok" at bounding box center [887, 259] width 37 height 37
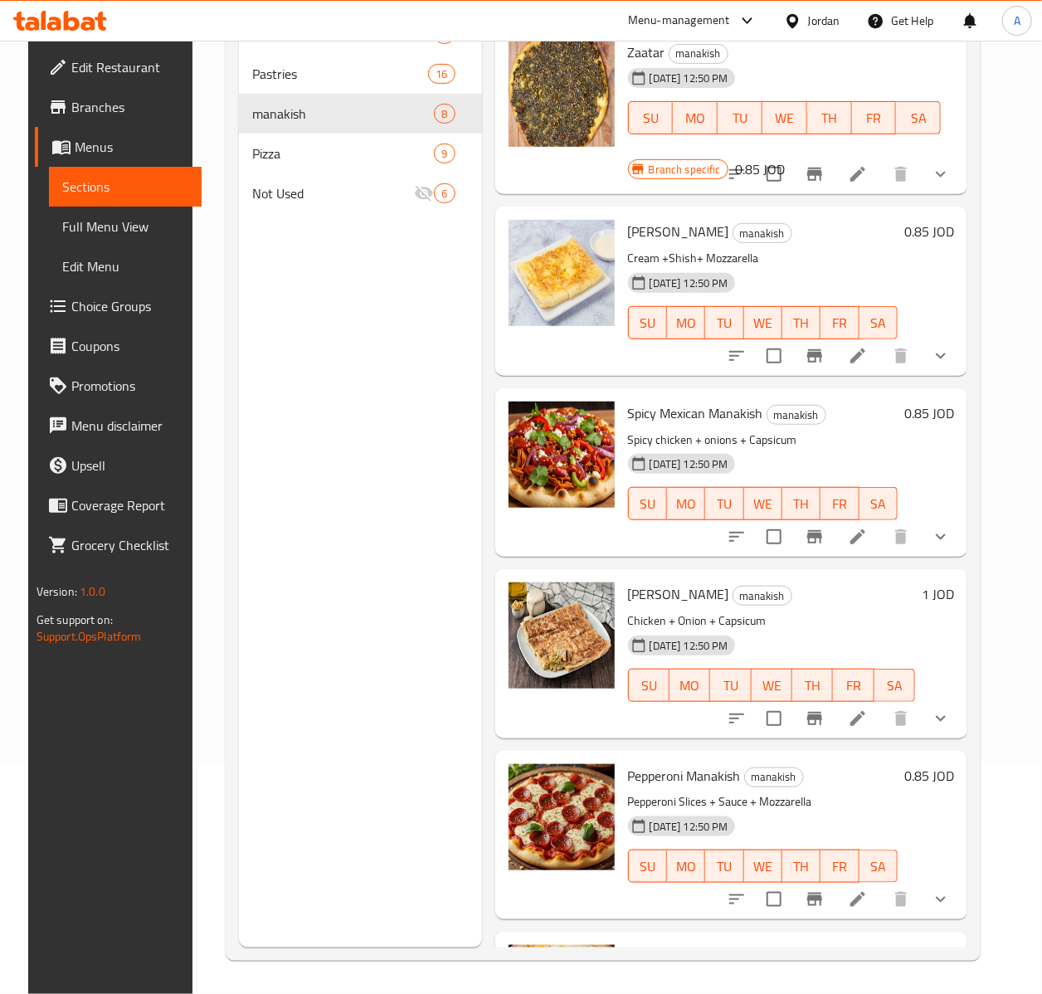
scroll to position [0, 0]
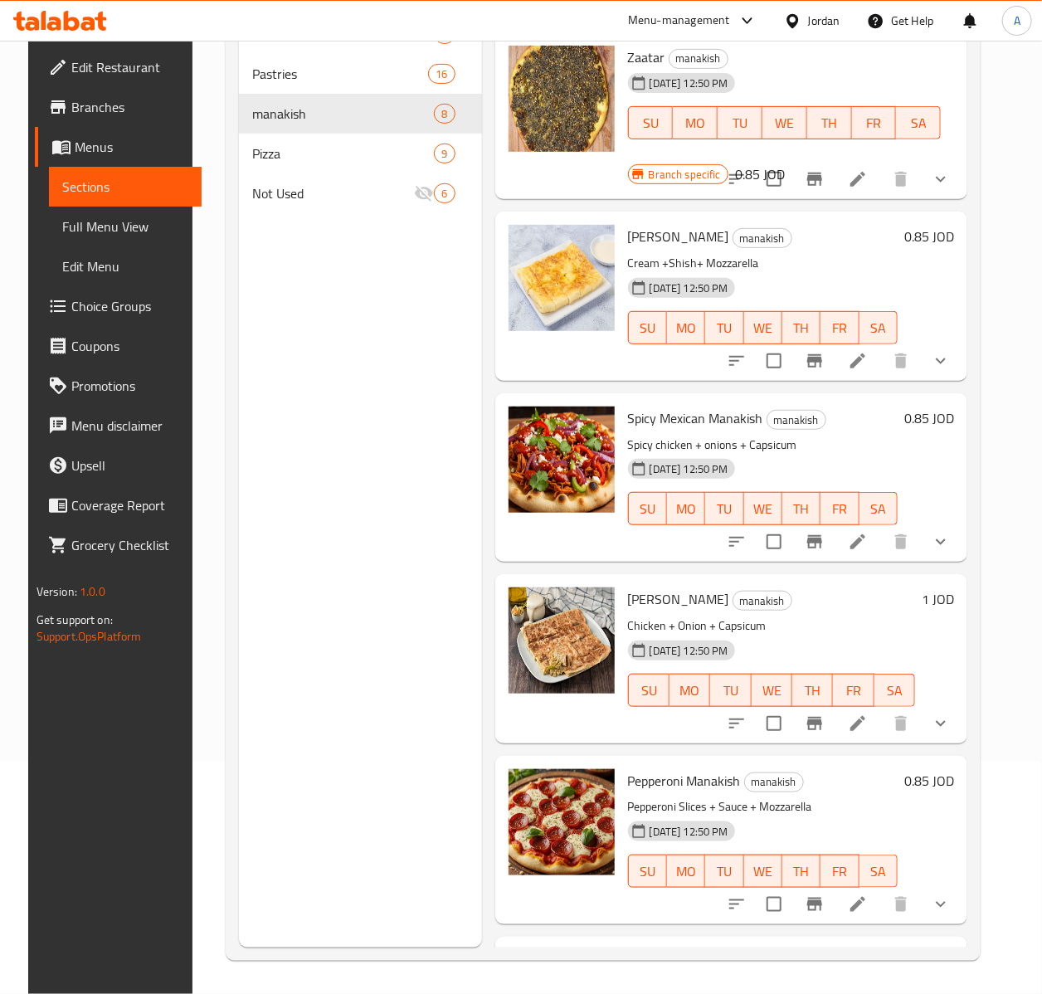
click at [937, 235] on h6 "0.85 JOD" at bounding box center [929, 236] width 50 height 23
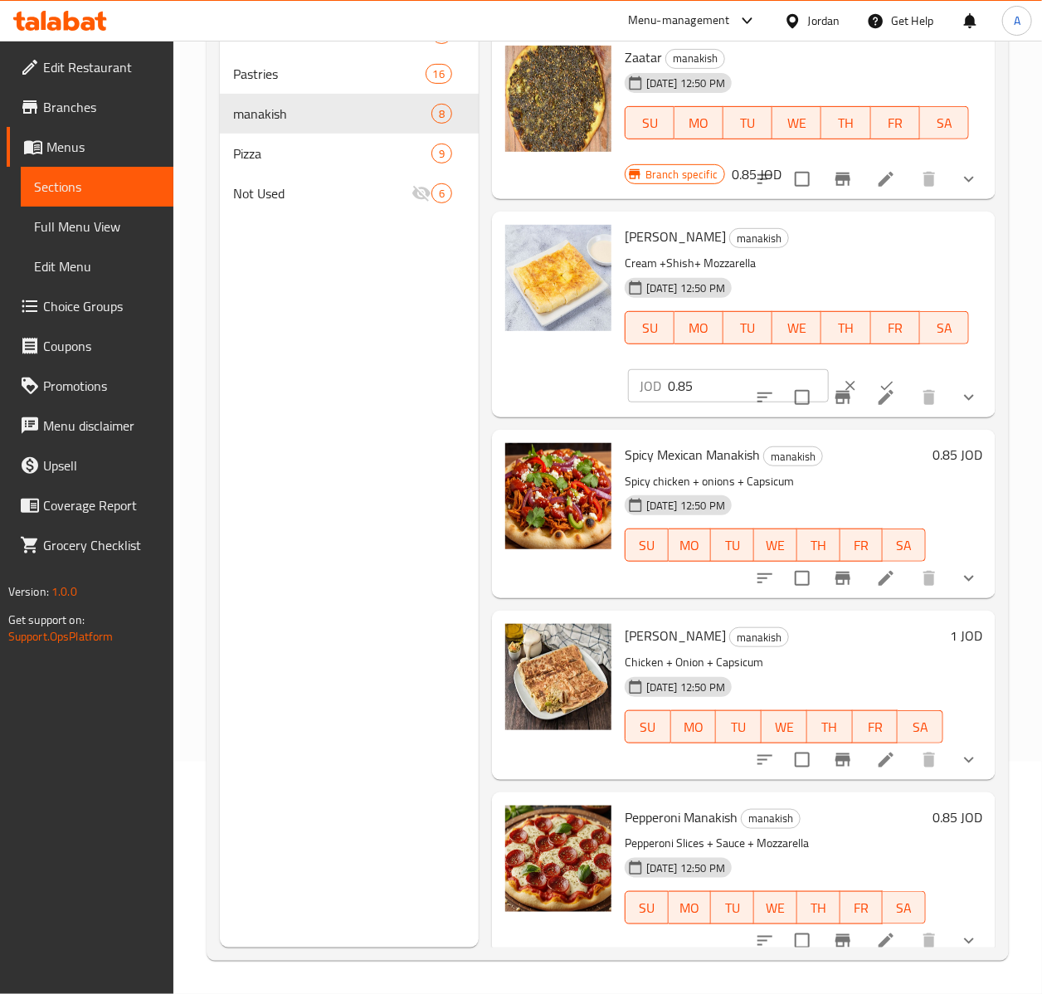
drag, startPoint x: 671, startPoint y: 394, endPoint x: 707, endPoint y: 383, distance: 37.3
click at [674, 389] on input "0.85" at bounding box center [748, 385] width 161 height 33
click at [707, 383] on input "0.85" at bounding box center [748, 385] width 161 height 33
type input "0"
type input "1"
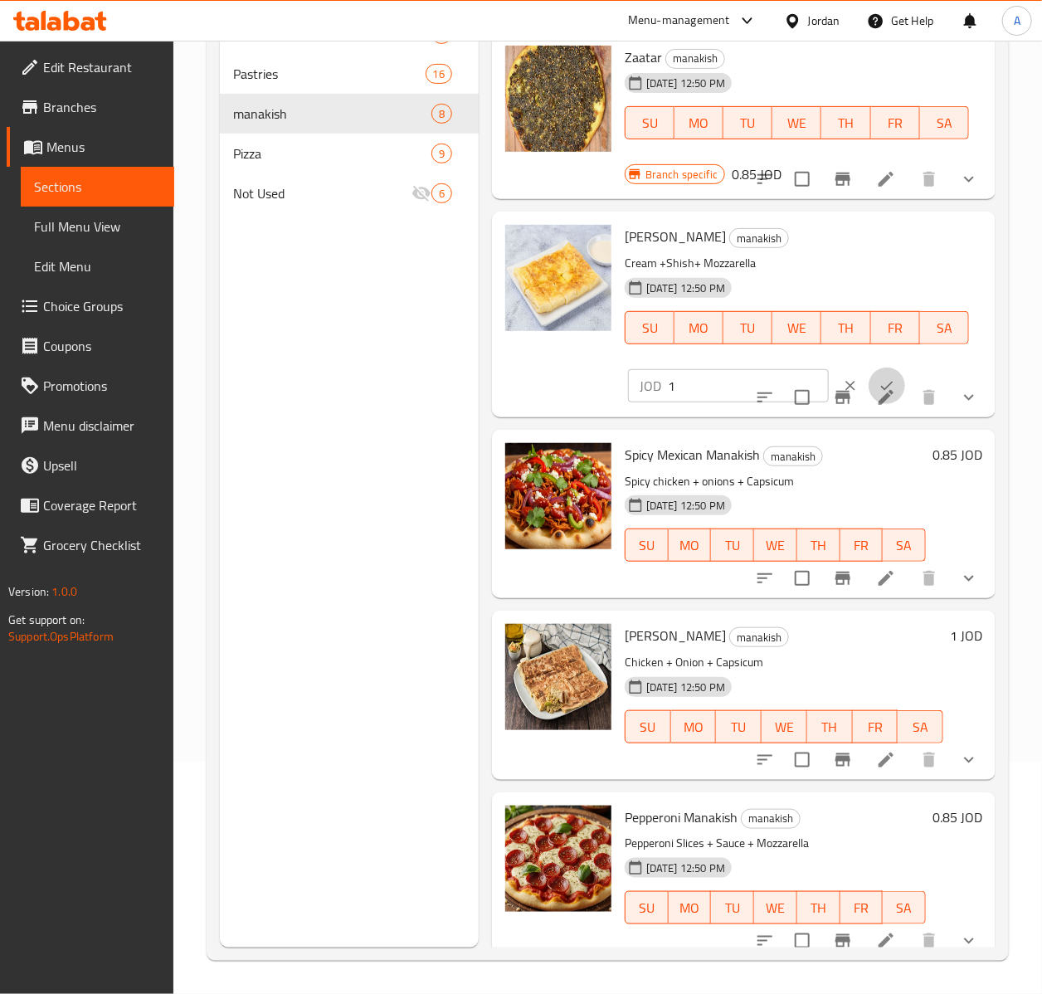
click button "ok" at bounding box center [887, 386] width 37 height 37
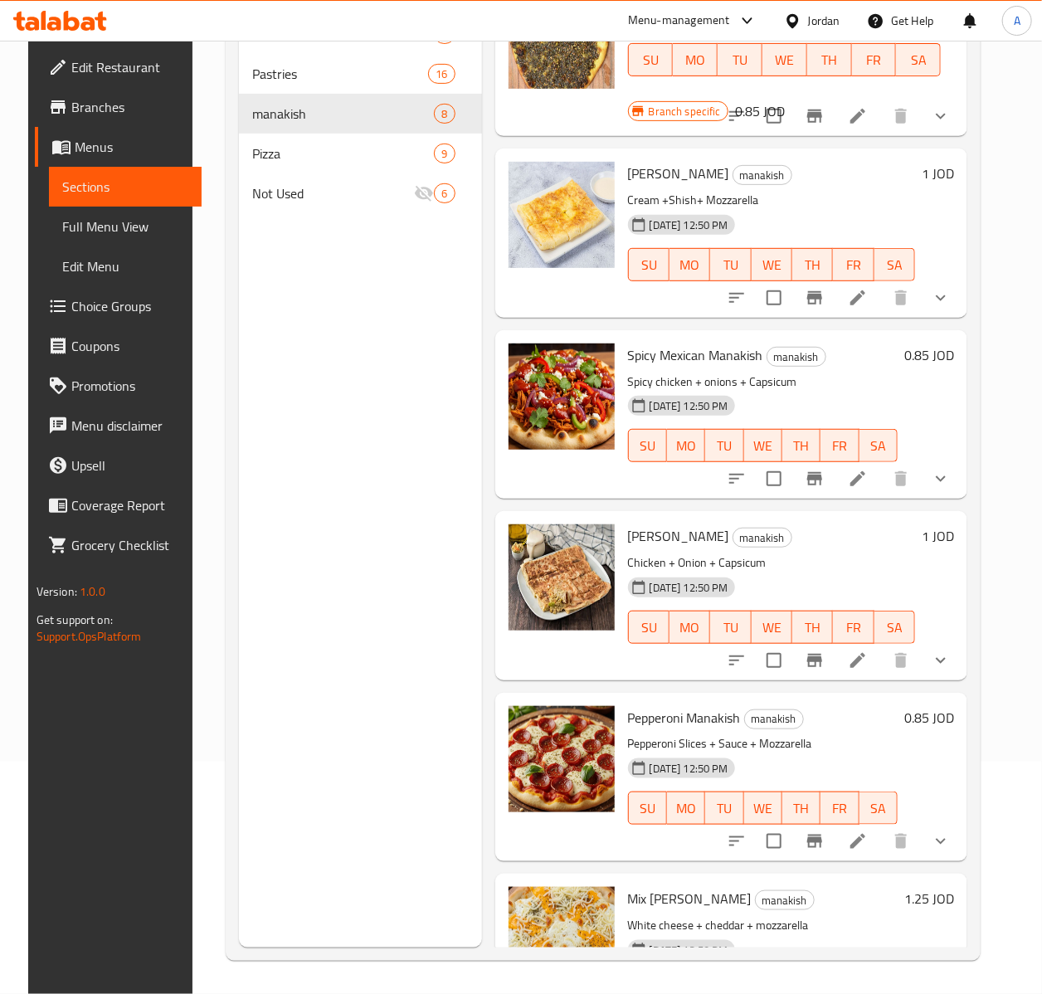
scroll to position [131, 0]
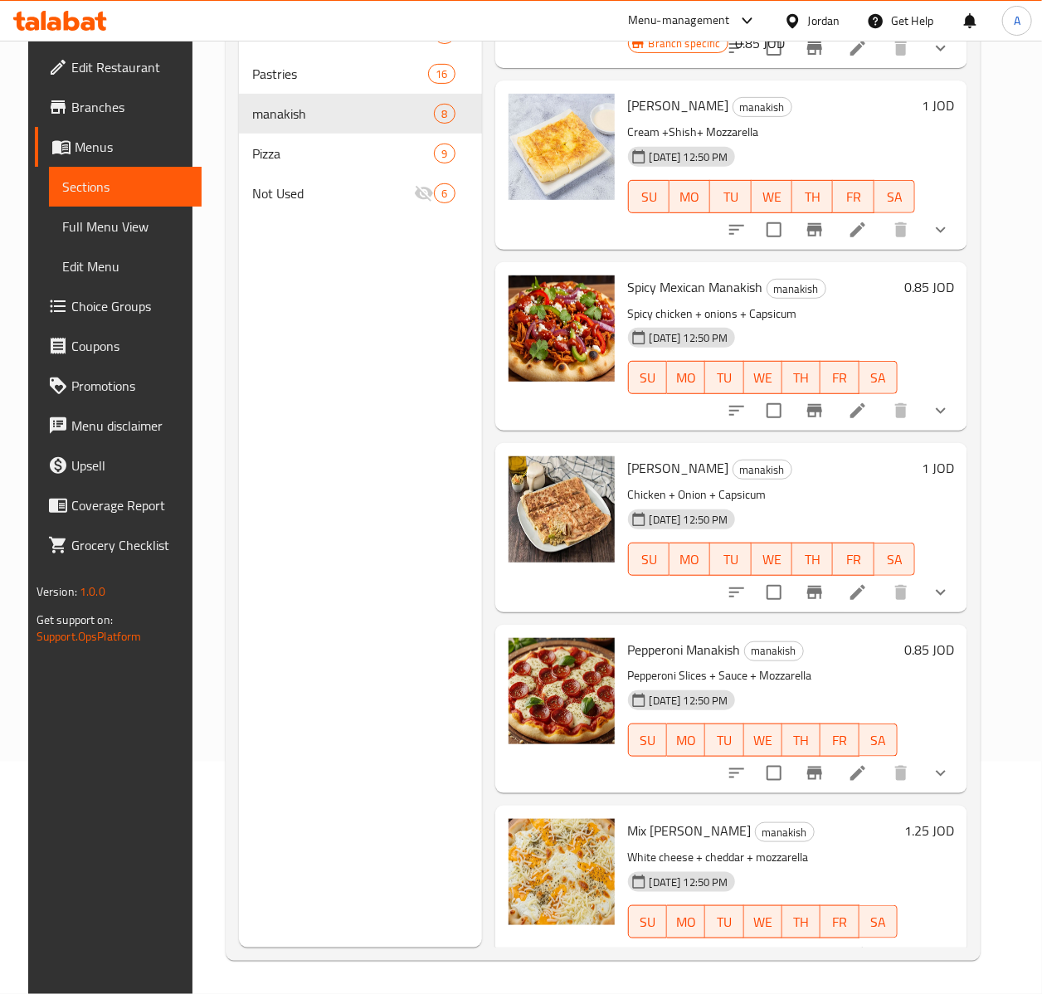
click at [950, 287] on h6 "0.85 JOD" at bounding box center [929, 286] width 50 height 23
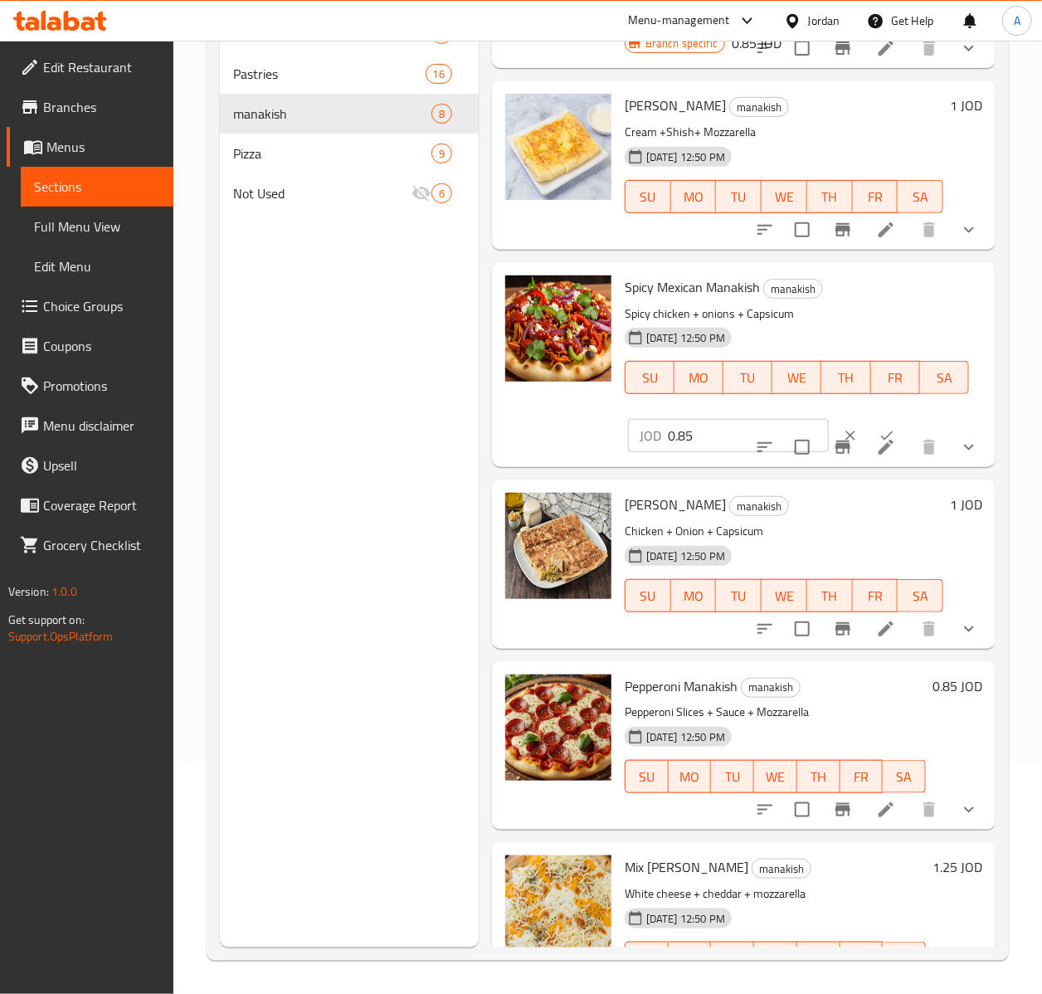
click at [696, 435] on input "0.85" at bounding box center [748, 435] width 161 height 33
type input "0"
type input "1"
click button "ok" at bounding box center [887, 435] width 37 height 37
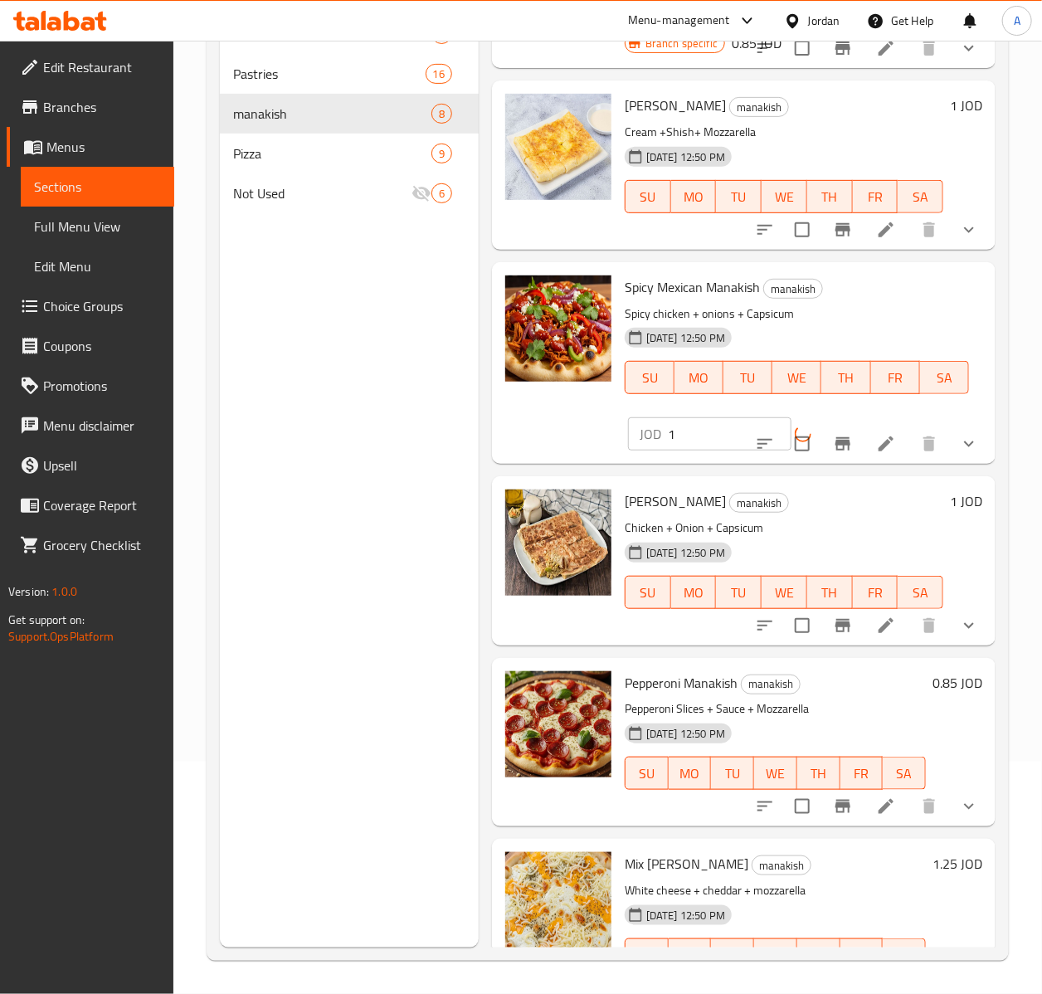
scroll to position [394, 0]
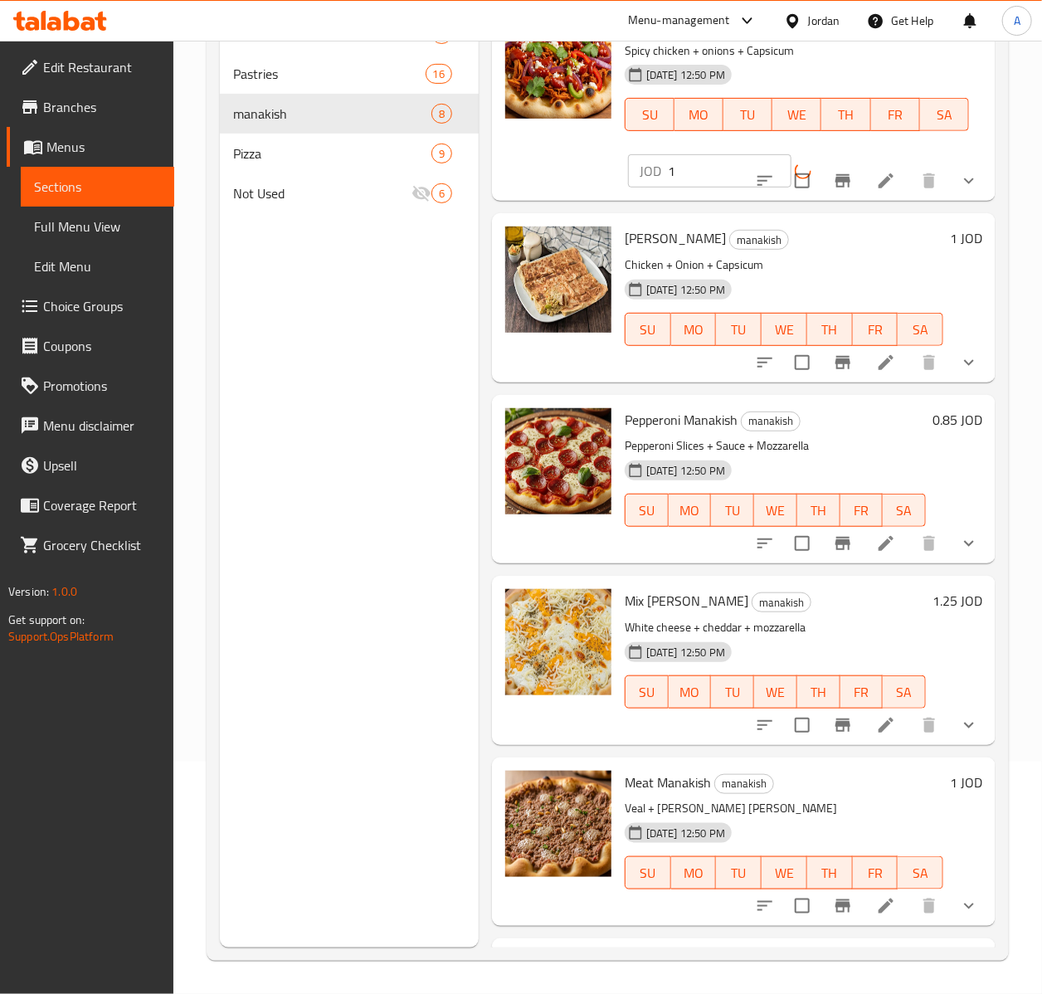
click at [936, 422] on h6 "0.85 JOD" at bounding box center [958, 419] width 50 height 23
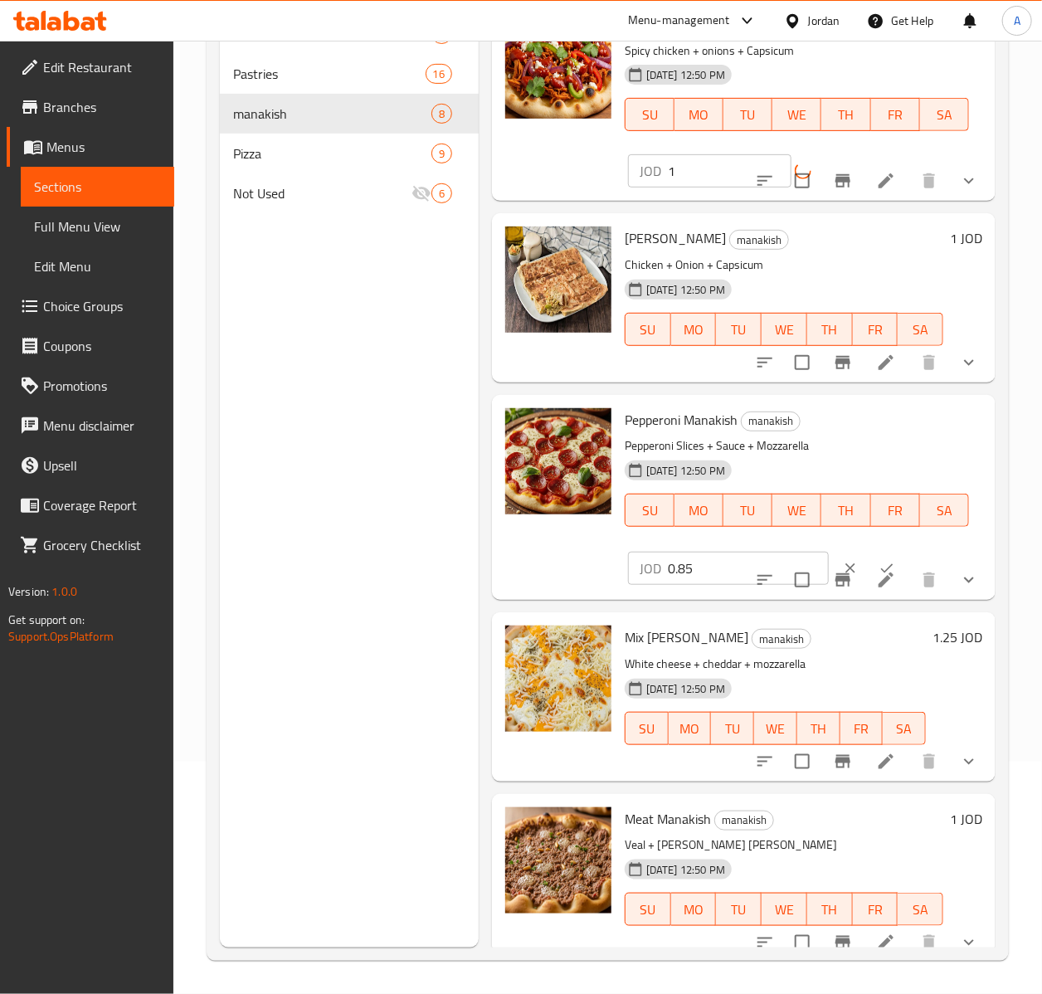
click at [684, 573] on input "0.85" at bounding box center [748, 568] width 161 height 33
click at [688, 571] on input "0.85" at bounding box center [748, 568] width 161 height 33
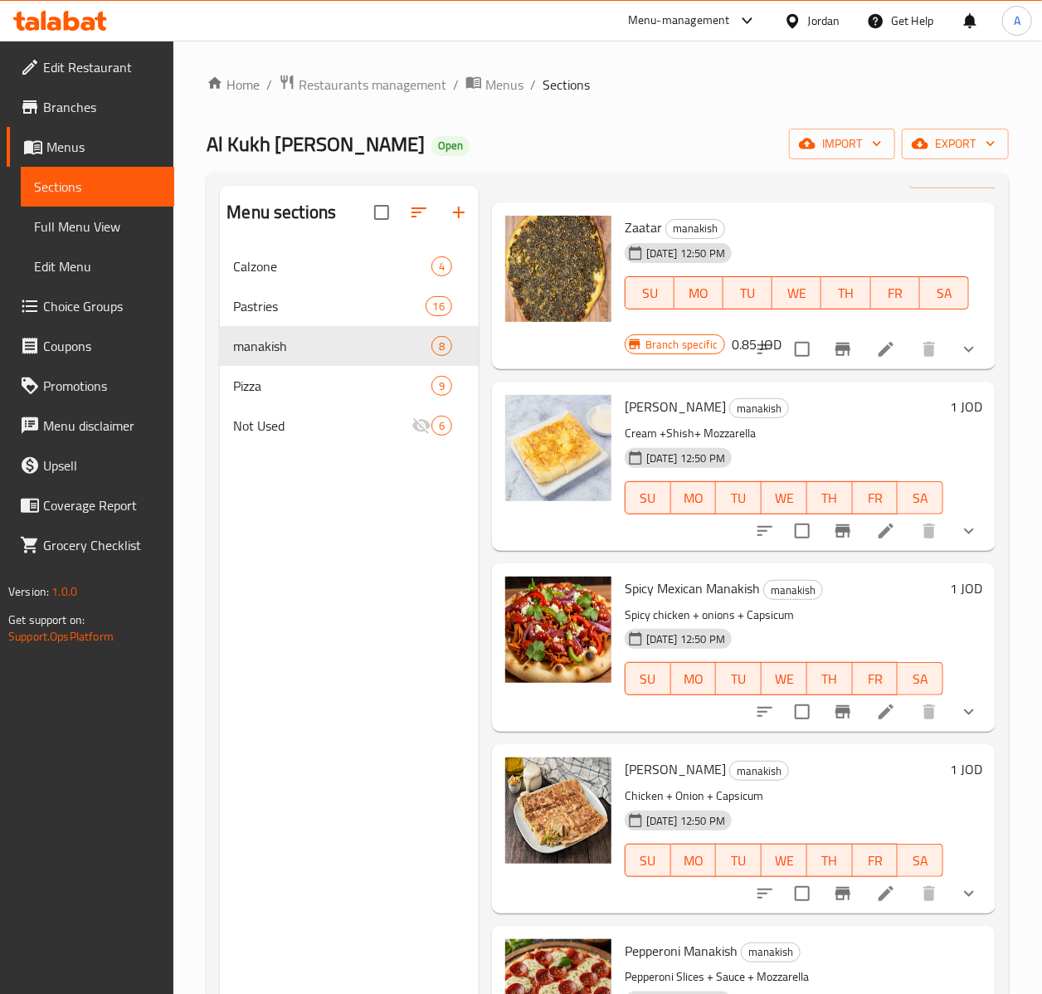
scroll to position [0, 0]
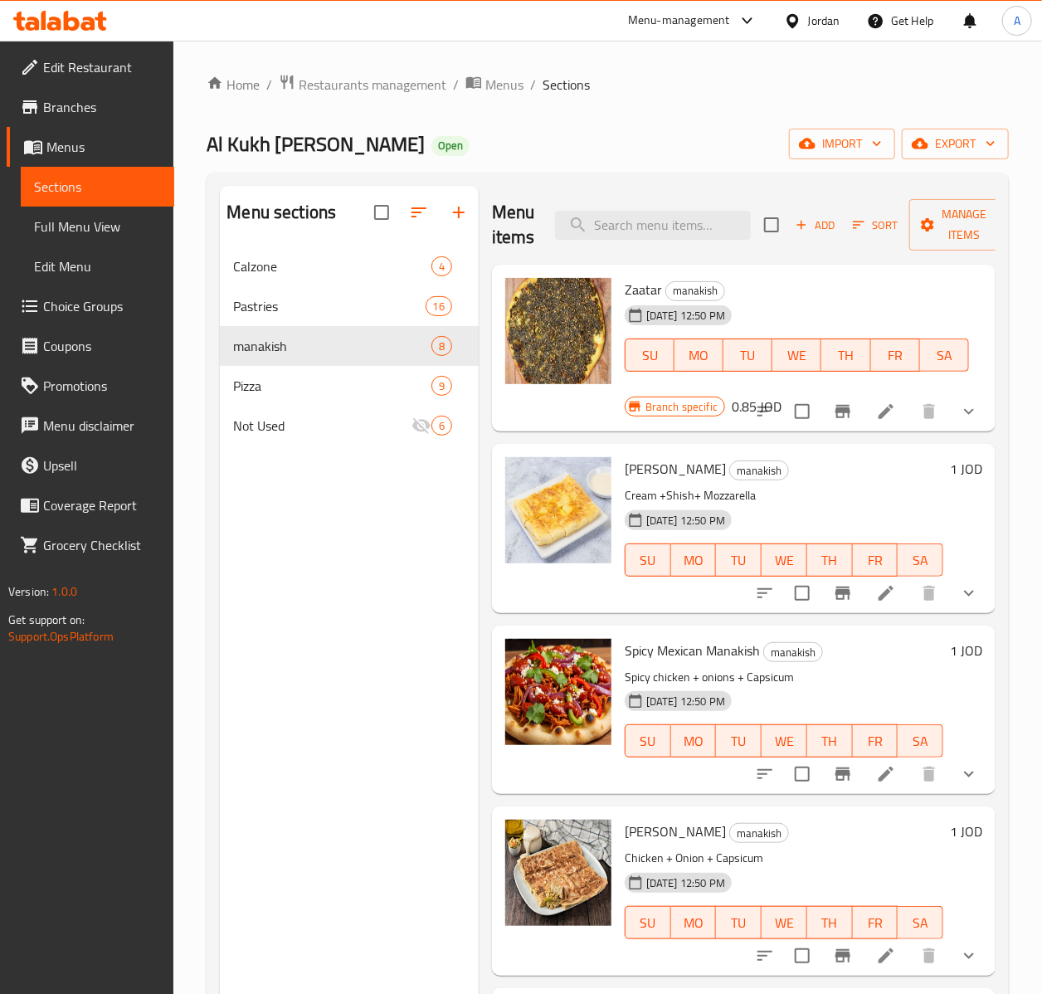
click at [876, 414] on li at bounding box center [886, 412] width 46 height 30
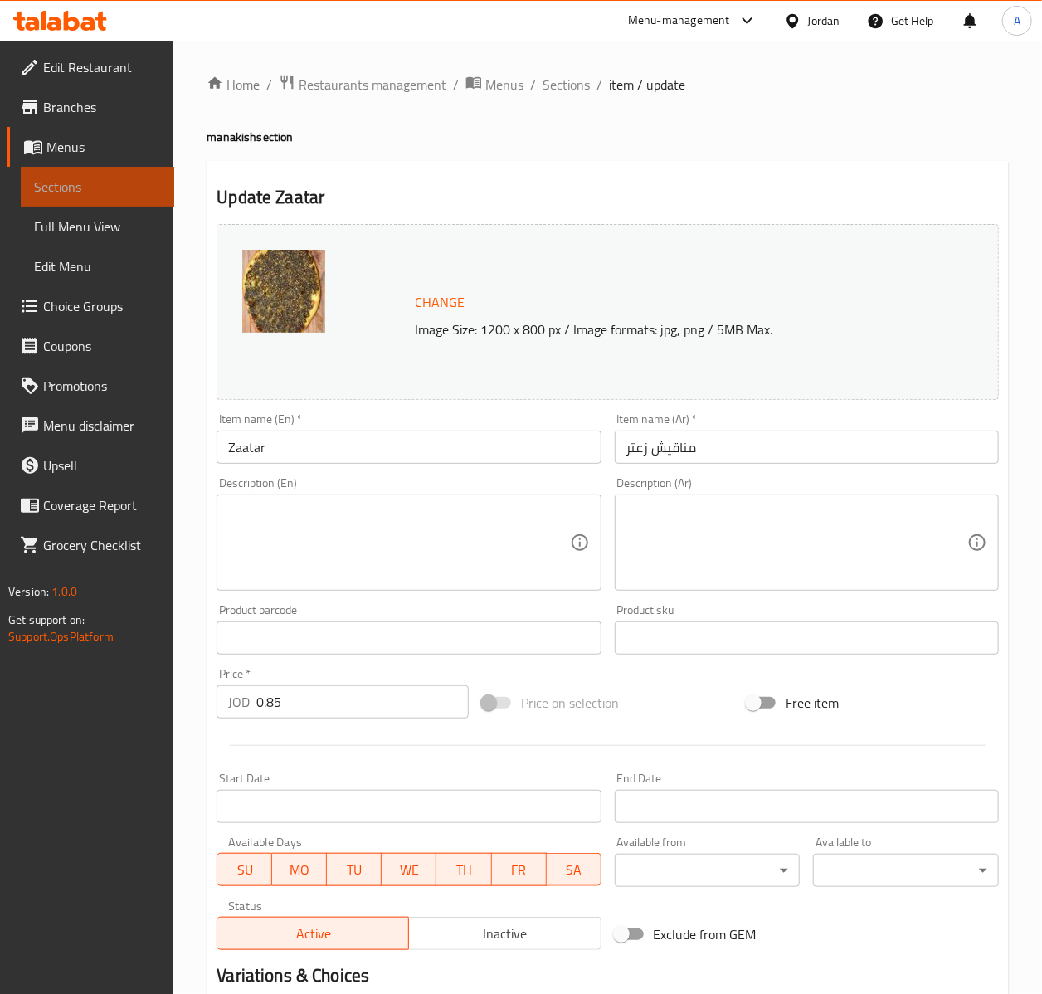
drag, startPoint x: 89, startPoint y: 188, endPoint x: 168, endPoint y: 203, distance: 81.0
click at [88, 189] on span "Sections" at bounding box center [97, 187] width 127 height 20
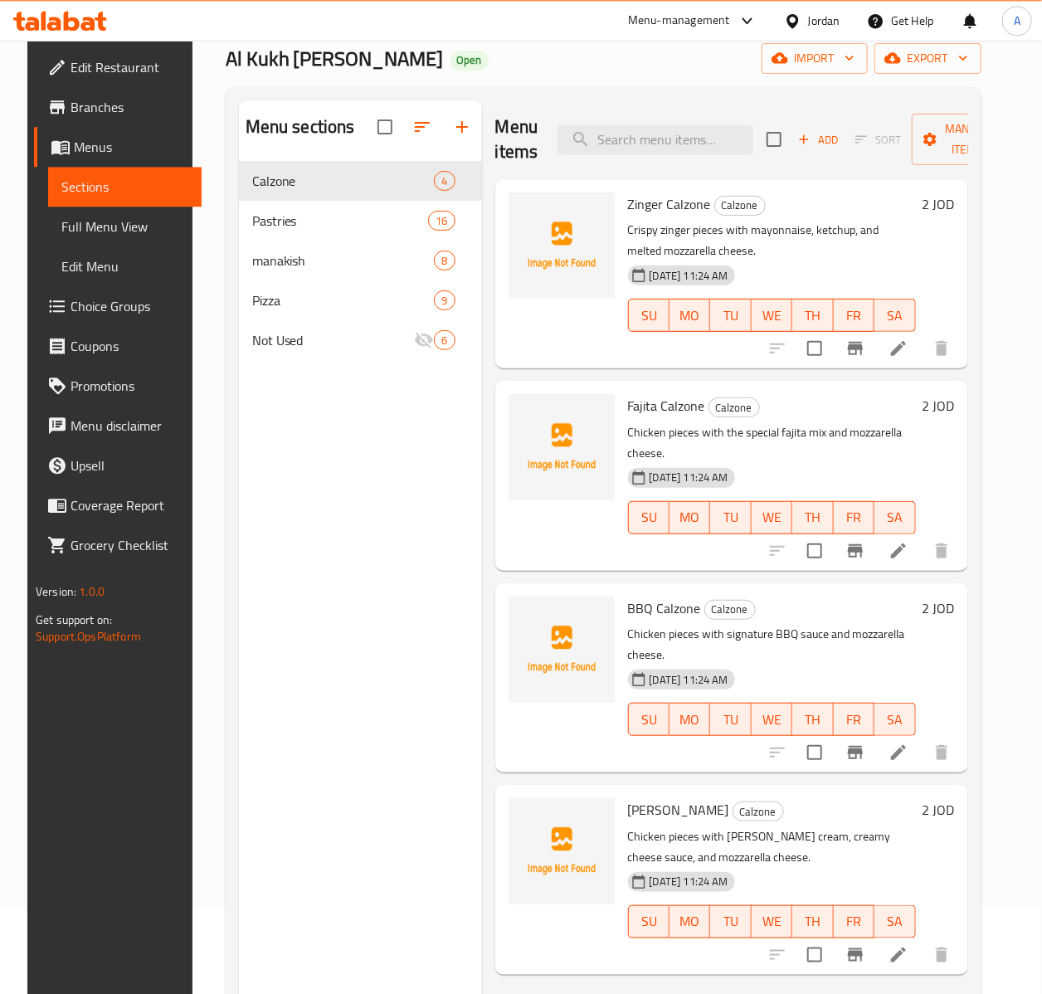
scroll to position [179, 0]
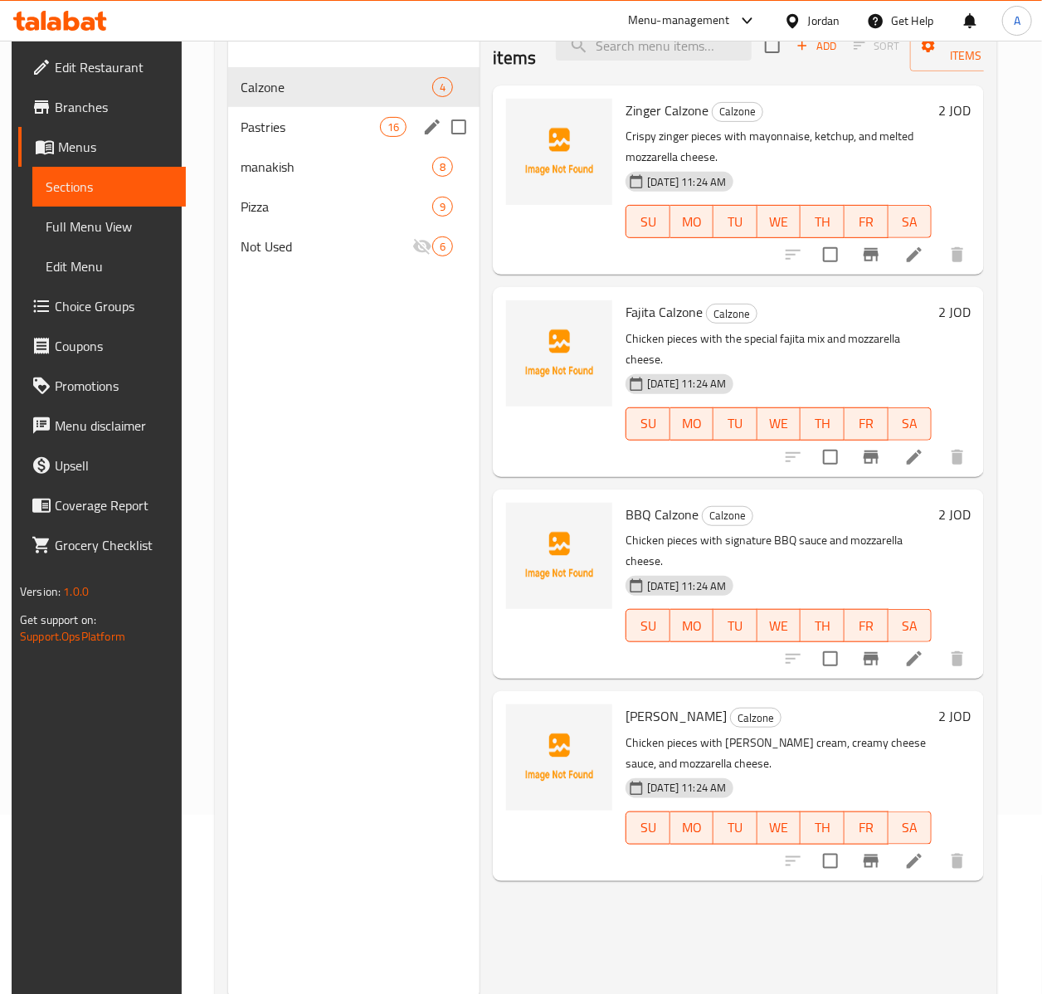
click at [275, 125] on span "Pastries" at bounding box center [310, 127] width 139 height 20
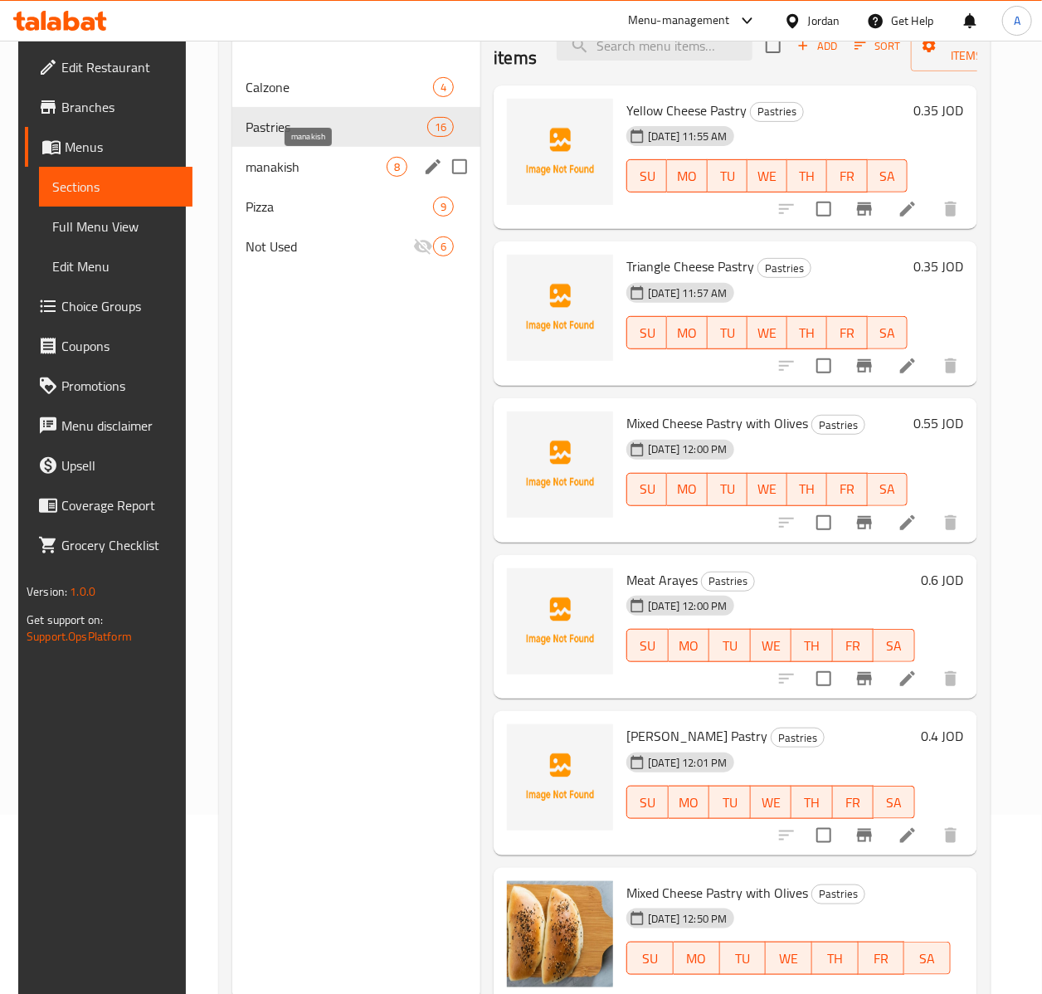
click at [290, 190] on div "Pizza 9" at bounding box center [356, 207] width 248 height 40
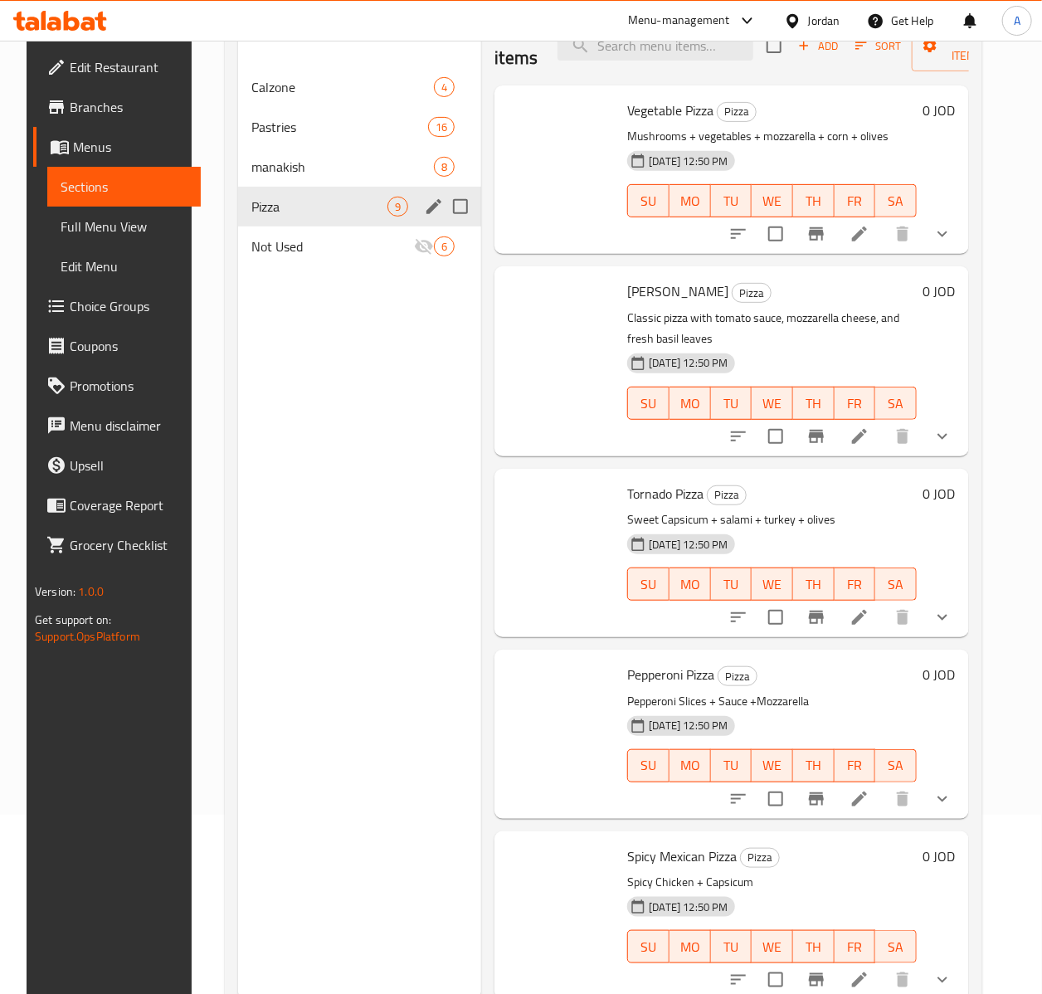
click at [290, 165] on span "manakish" at bounding box center [342, 167] width 183 height 20
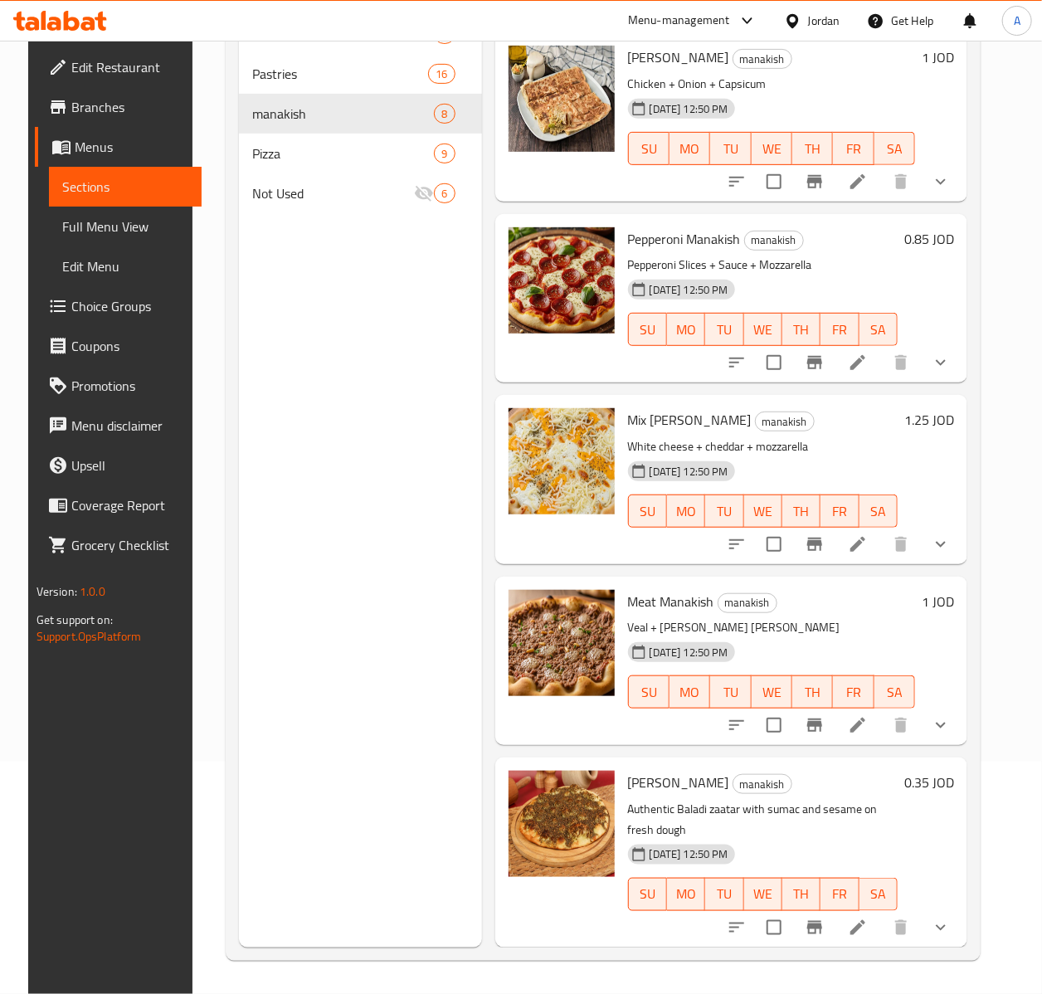
scroll to position [411, 0]
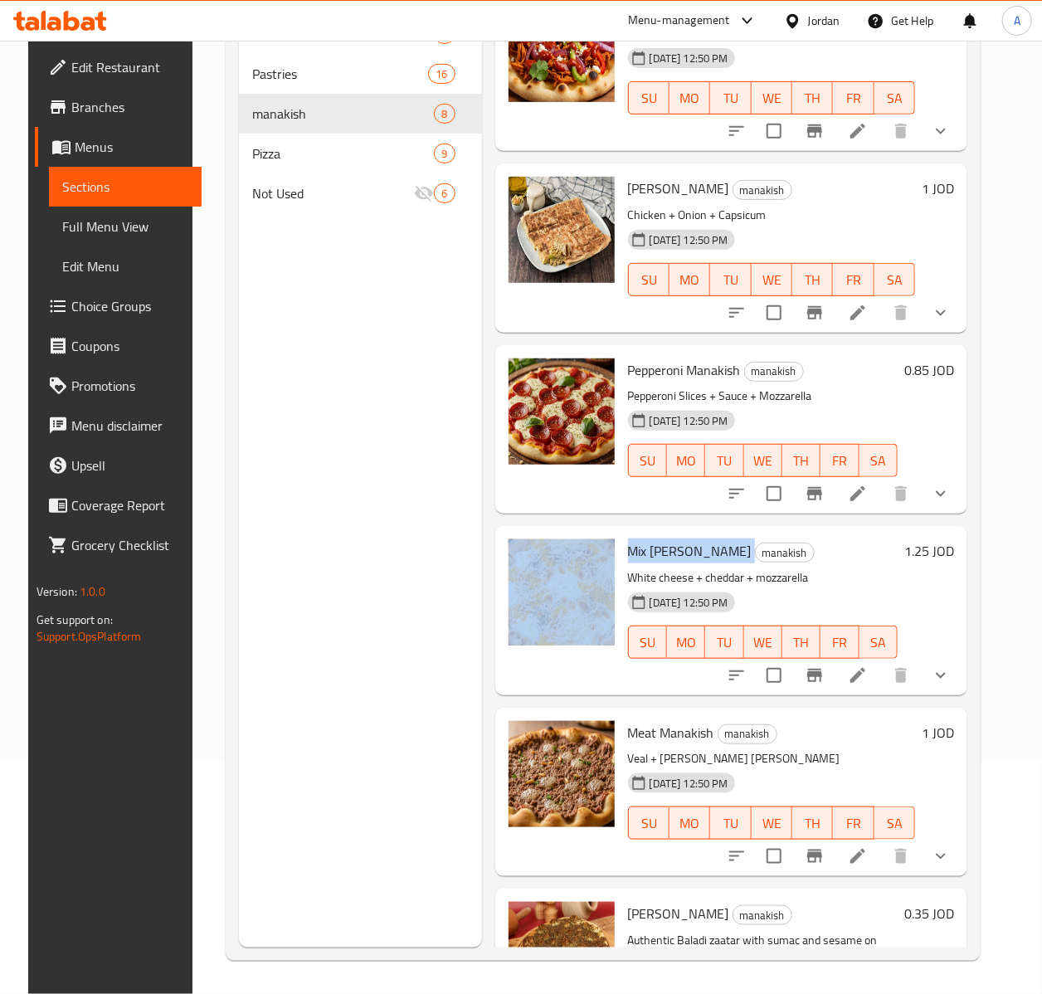
drag, startPoint x: 614, startPoint y: 548, endPoint x: 870, endPoint y: 591, distance: 259.2
click at [768, 548] on div "Mix Cheese Manakish manakish White cheese + cheddar + mozzarella 10-09-2025 12:…" at bounding box center [732, 610] width 460 height 155
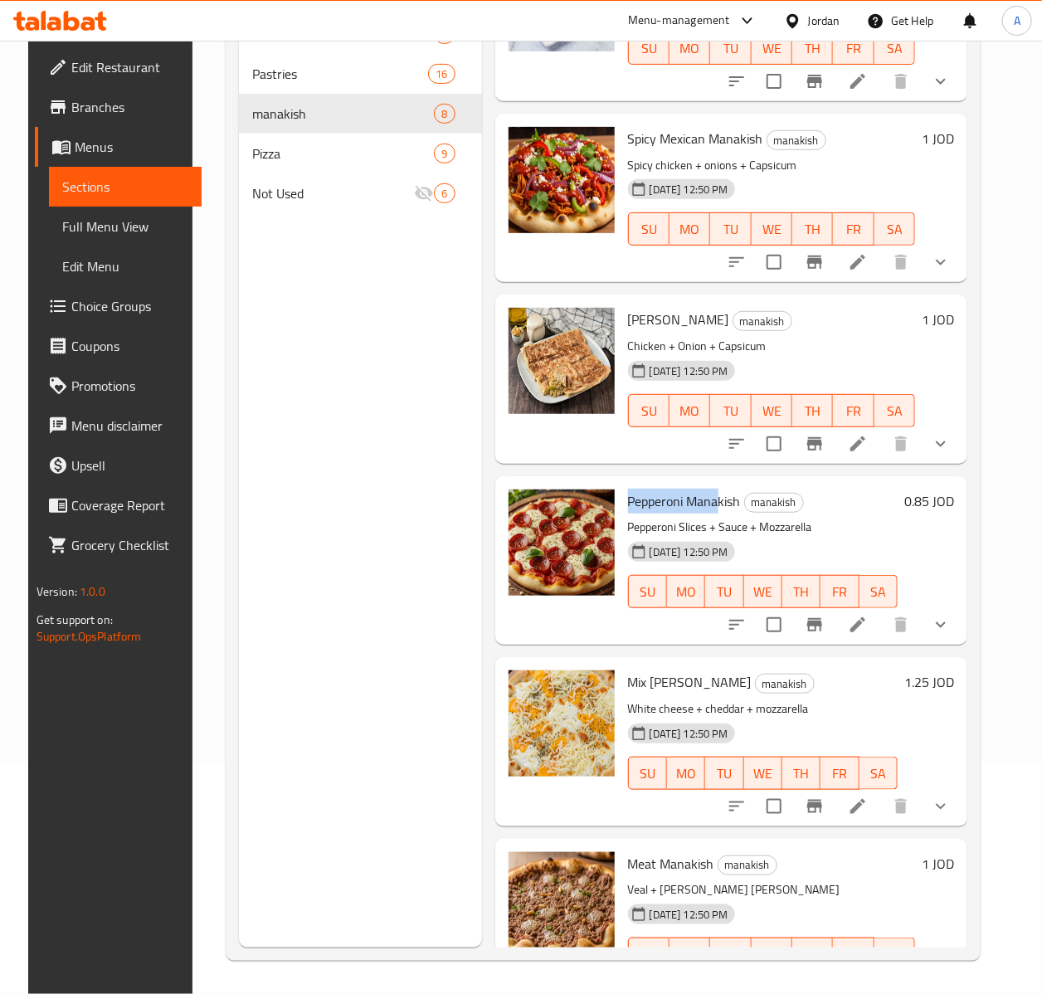
drag, startPoint x: 622, startPoint y: 502, endPoint x: 791, endPoint y: 457, distance: 174.3
click at [732, 494] on div "Pepperoni Manakish manakish Pepperoni Slices + Sauce + Mozzarella 10-09-2025 12…" at bounding box center [764, 560] width 284 height 155
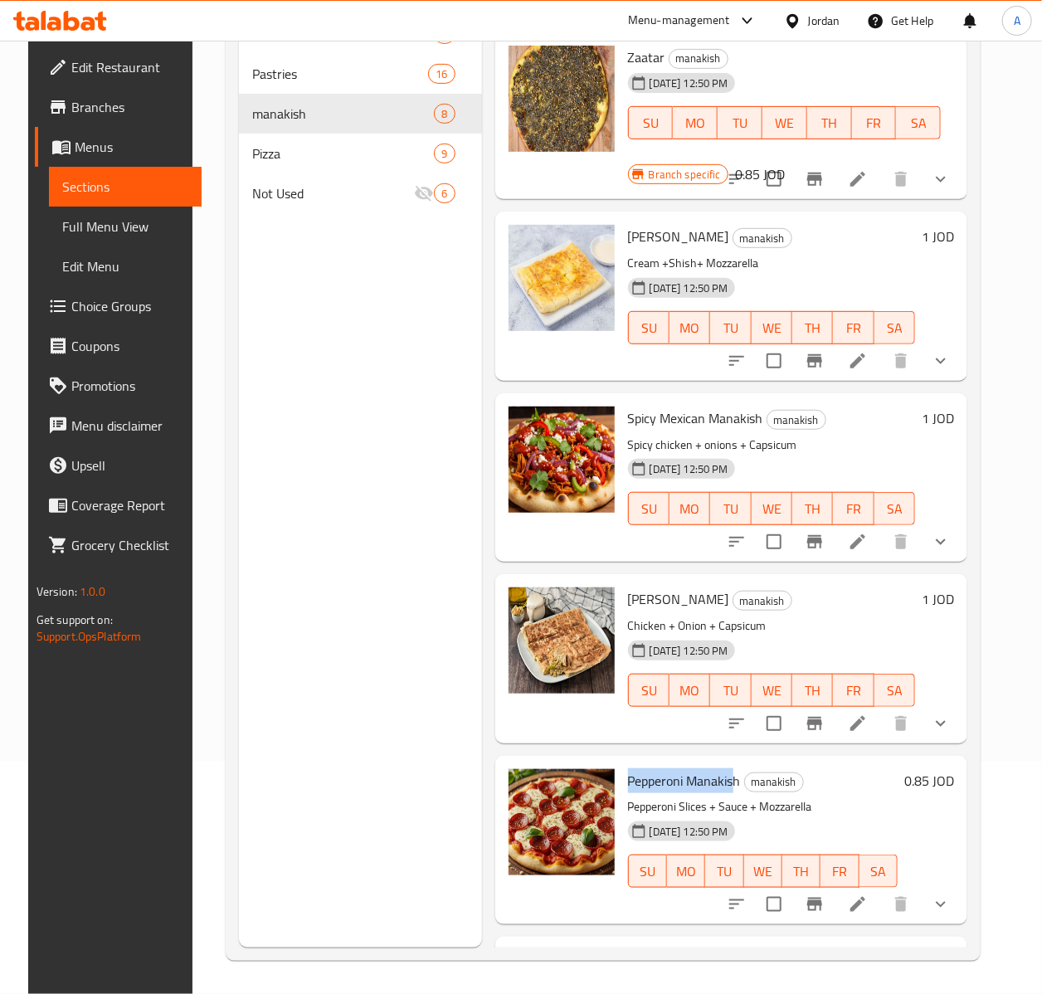
scroll to position [105, 0]
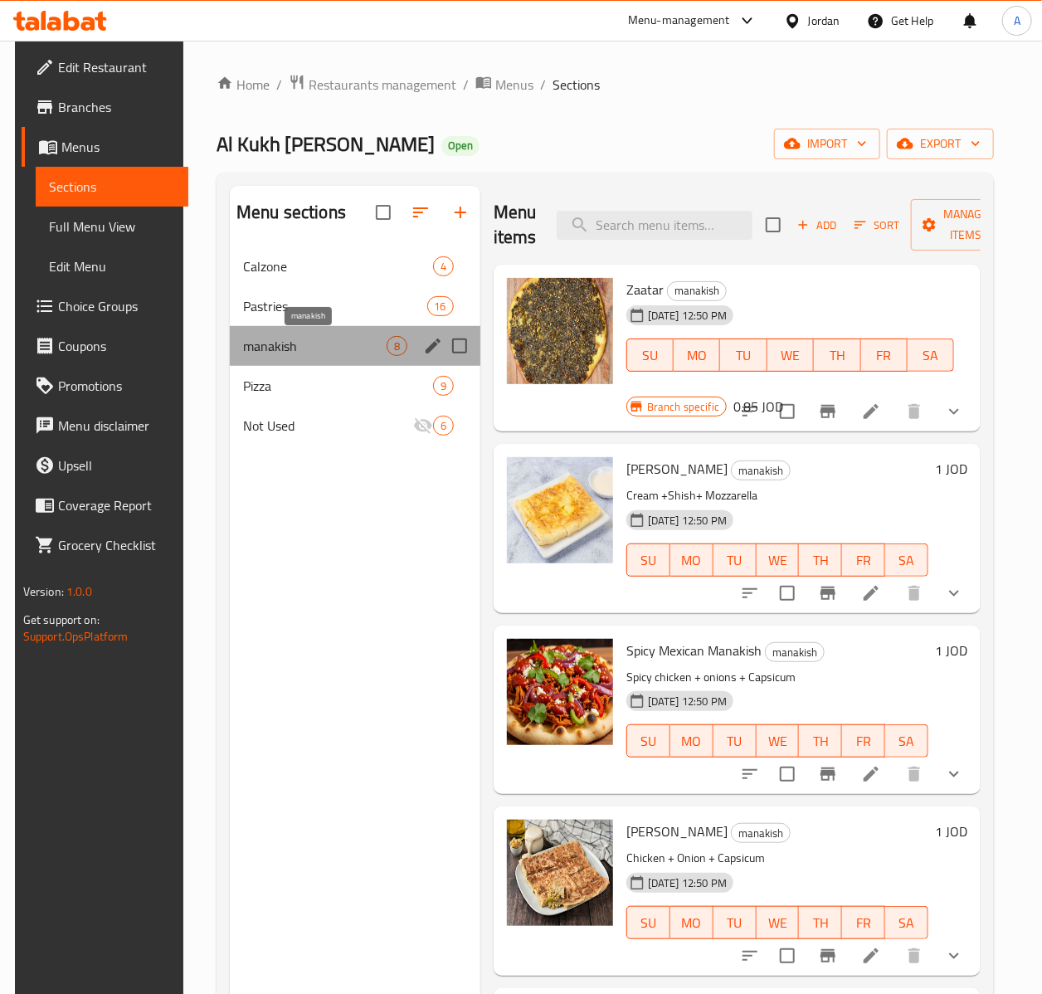
click at [253, 354] on span "manakish" at bounding box center [315, 346] width 144 height 20
click at [427, 344] on icon "edit" at bounding box center [433, 346] width 20 height 20
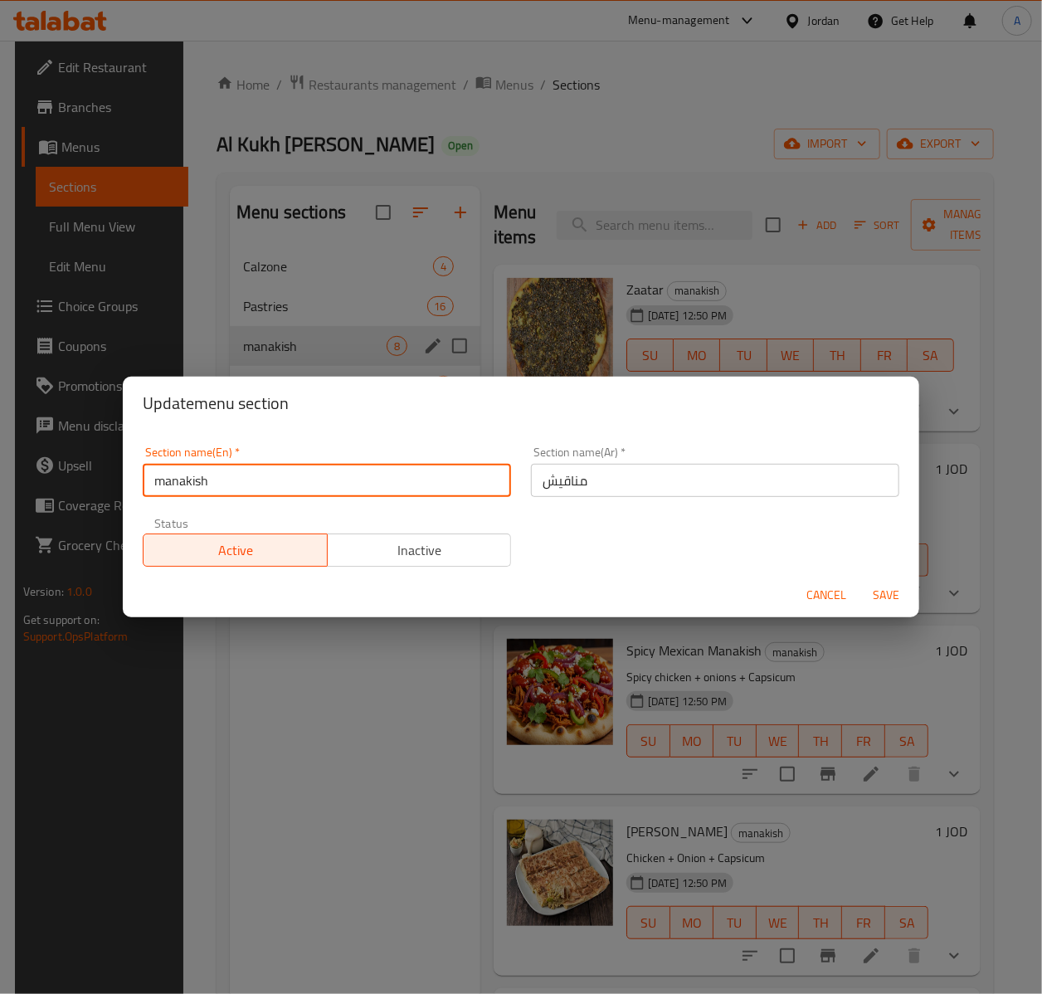
click at [253, 485] on input "manakish" at bounding box center [327, 480] width 368 height 33
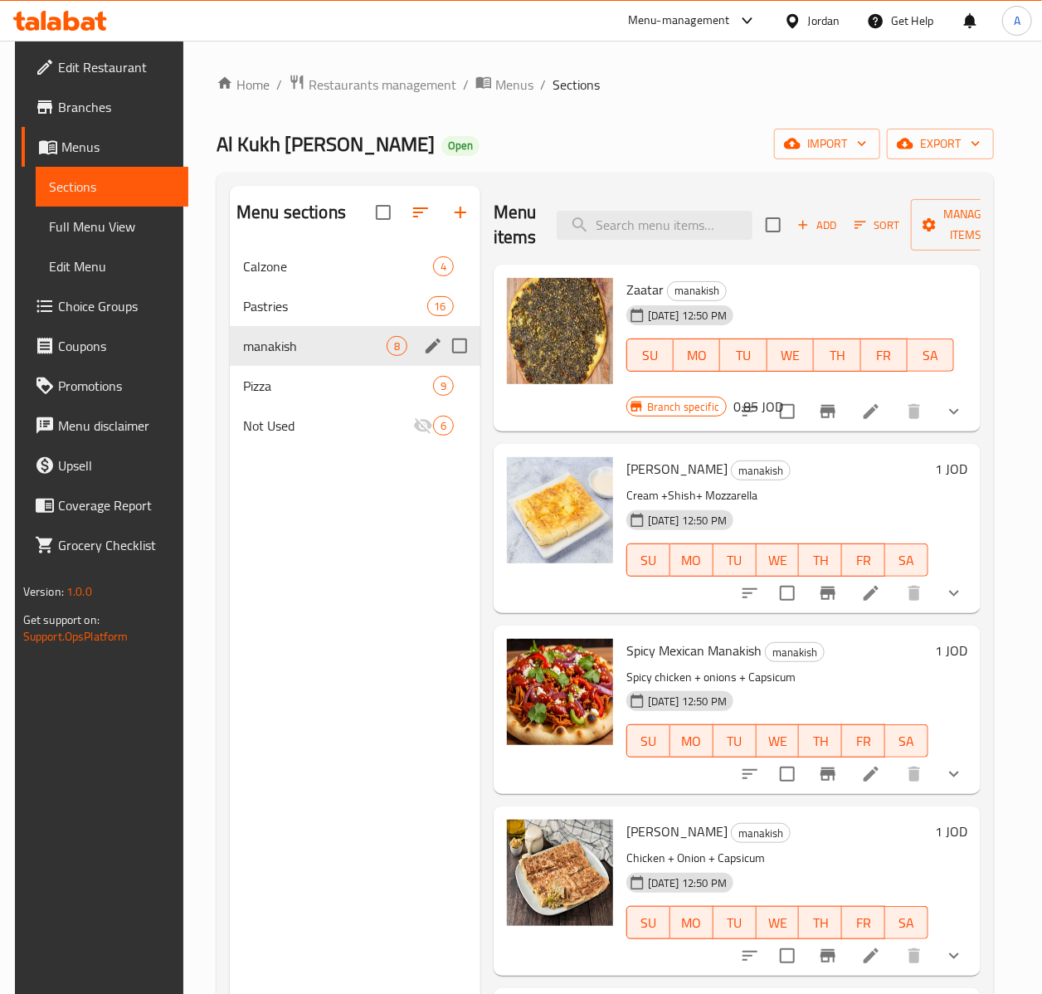
click at [428, 338] on icon "edit" at bounding box center [433, 346] width 20 height 20
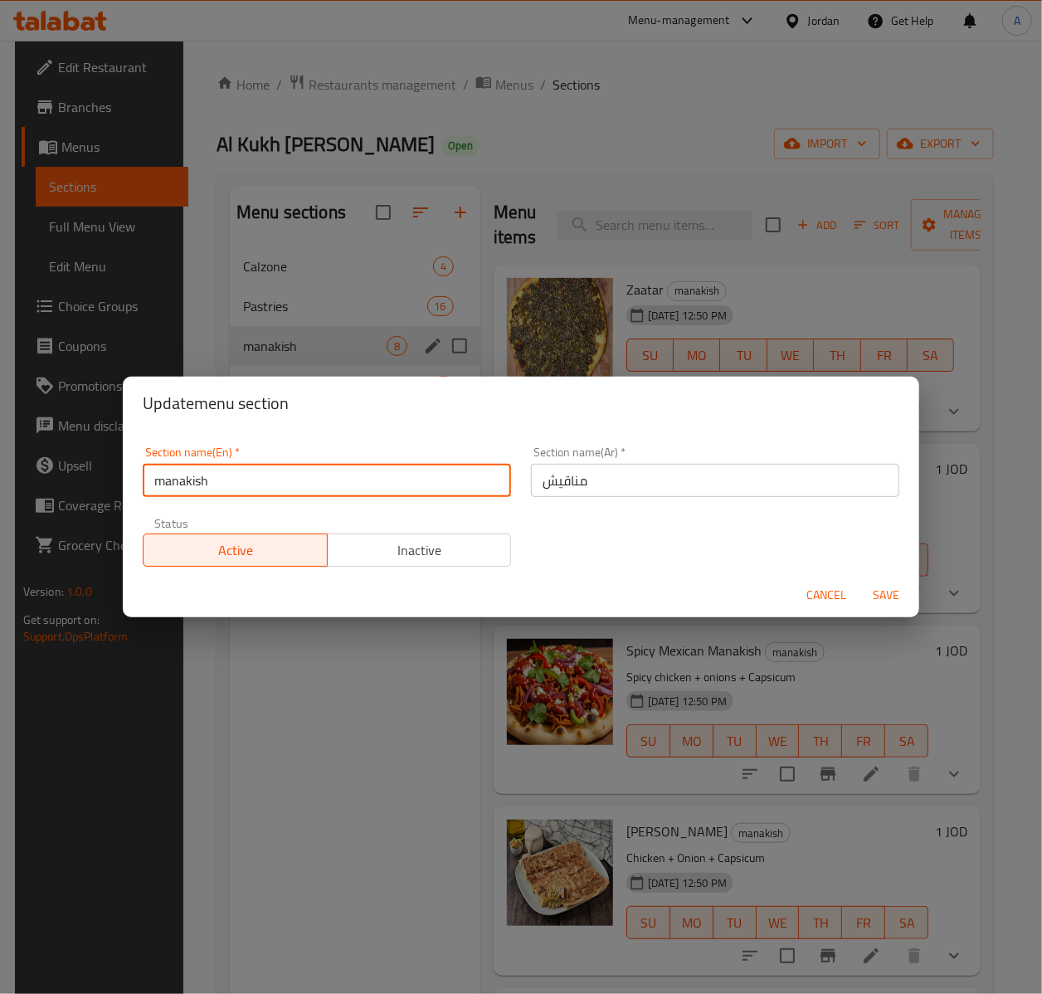
drag, startPoint x: 228, startPoint y: 484, endPoint x: 151, endPoint y: 482, distance: 77.2
click at [151, 482] on input "manakish" at bounding box center [327, 480] width 368 height 33
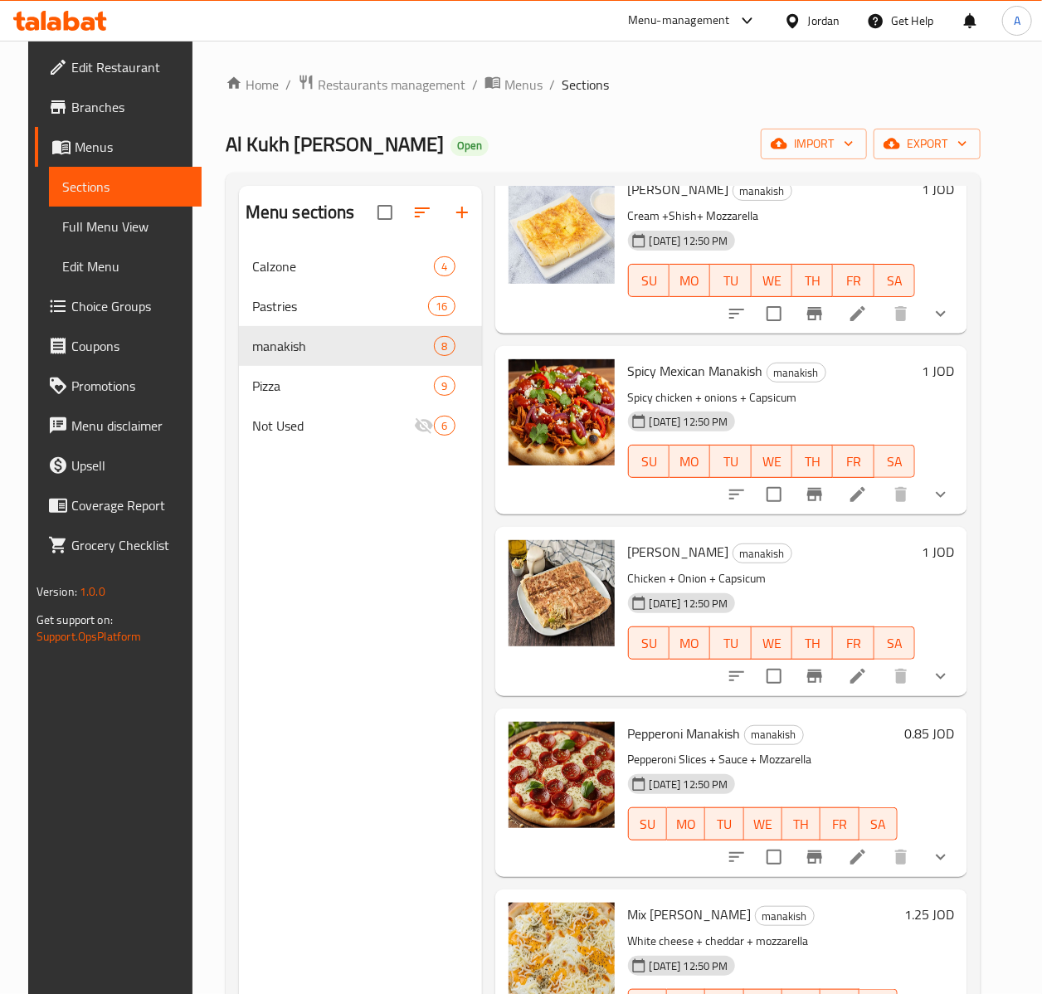
scroll to position [0, 0]
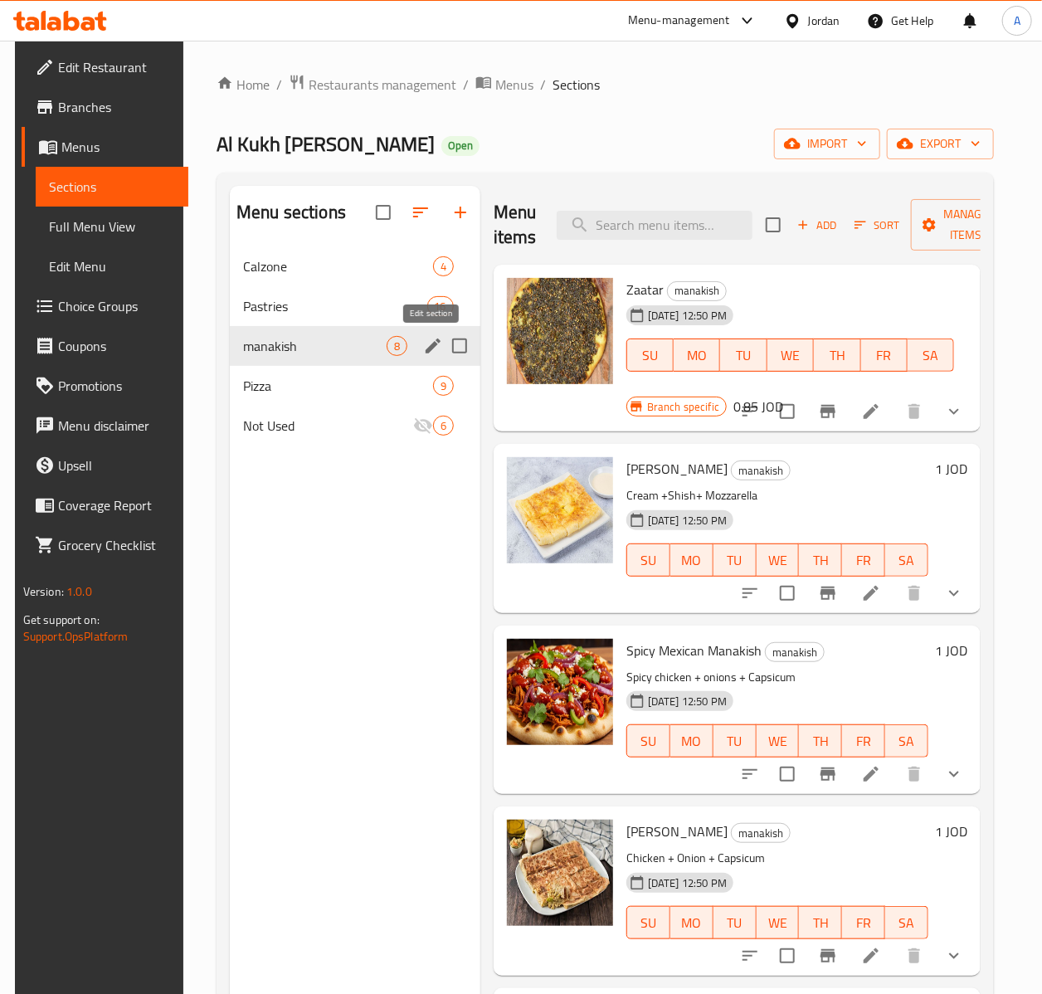
click at [434, 339] on icon "edit" at bounding box center [433, 346] width 20 height 20
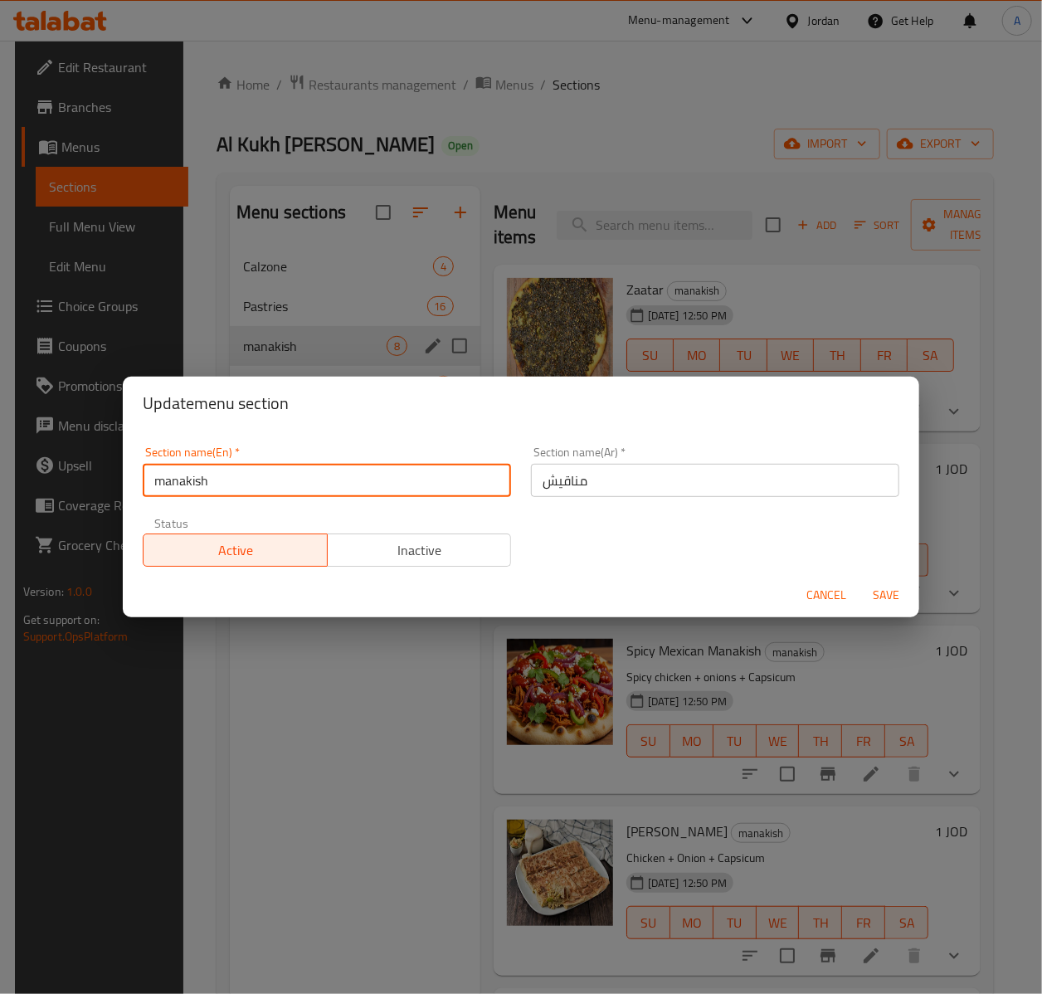
click at [165, 488] on input "manakish" at bounding box center [327, 480] width 368 height 33
type input "Manakish"
click at [860, 580] on button "Save" at bounding box center [886, 595] width 53 height 31
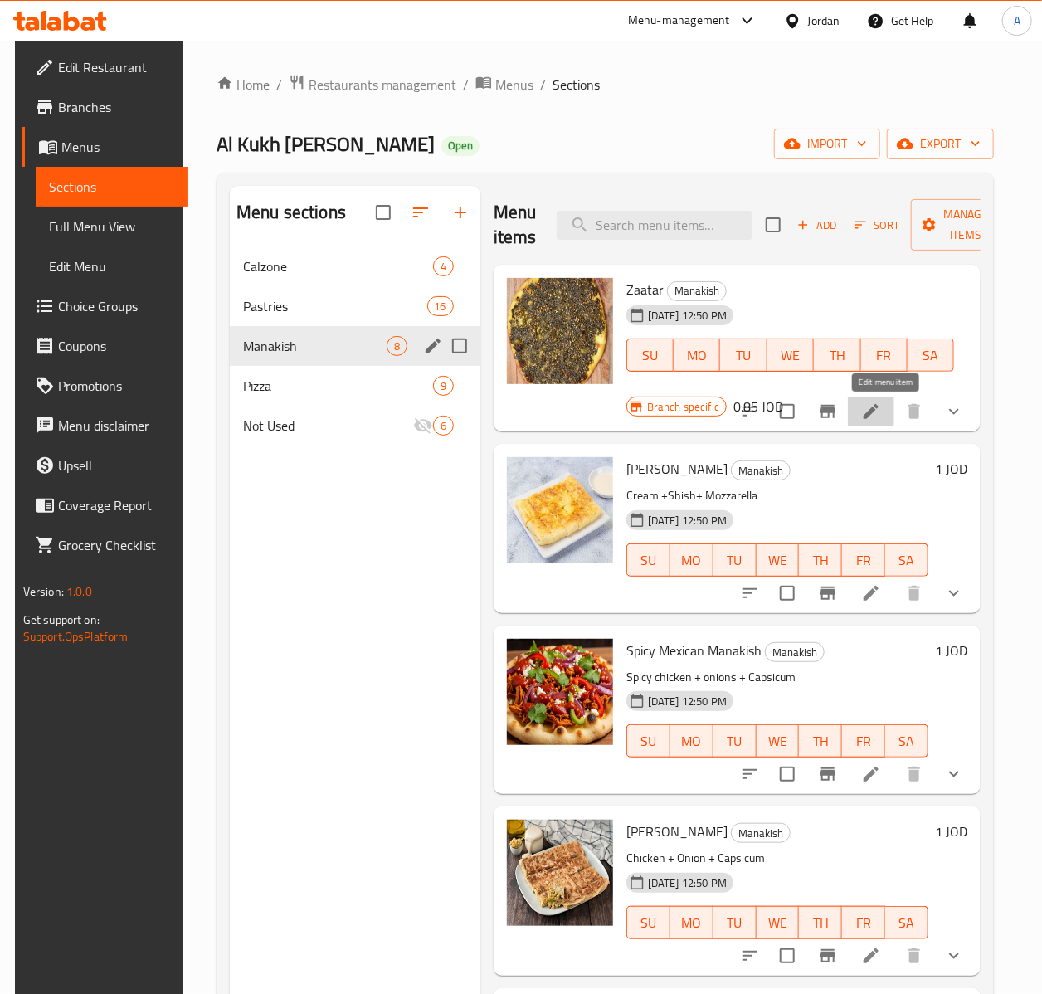
click at [881, 417] on icon at bounding box center [871, 412] width 20 height 20
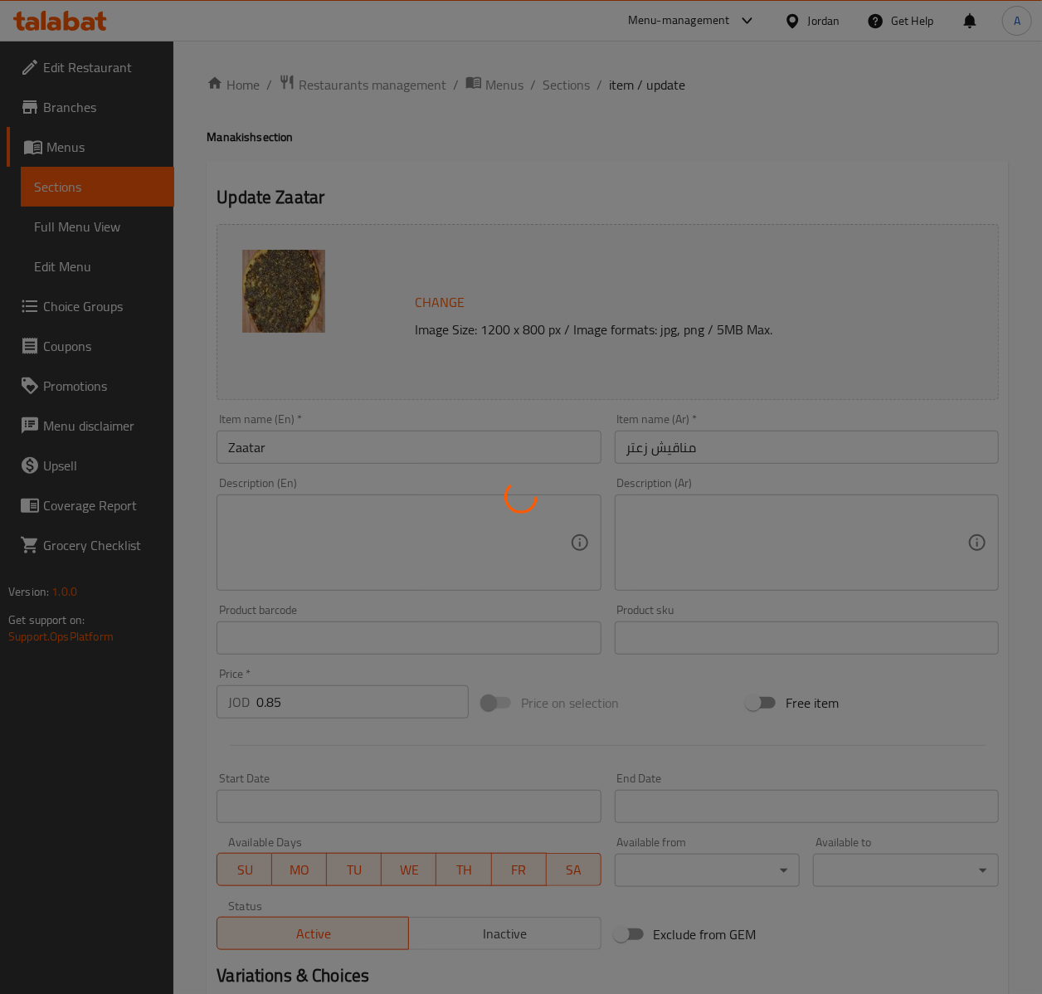
type input "اضافات:"
type input "0"
type input "1"
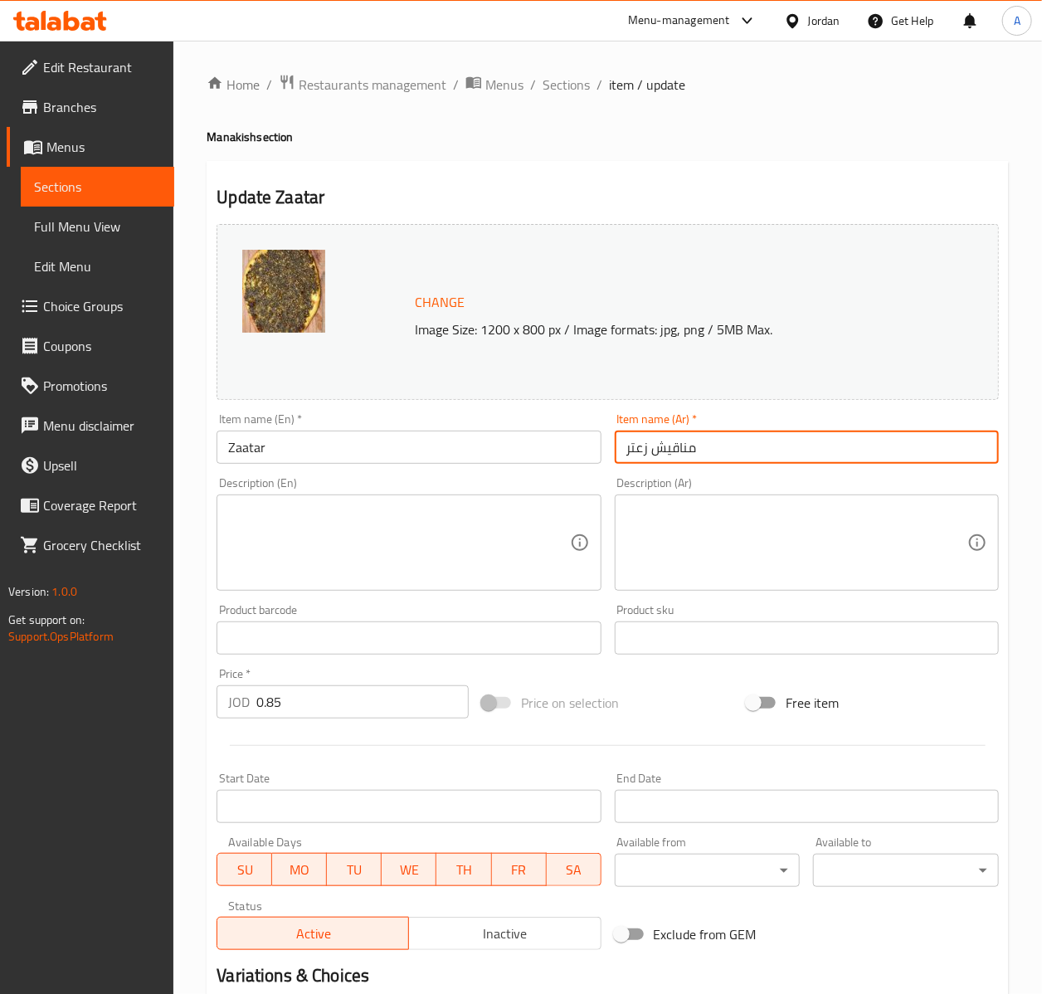
click at [726, 453] on input "مناقيش زعتر" at bounding box center [807, 447] width 384 height 33
paste input "بنة وبيضة"
type input "مناقيش جبنة وبيضة"
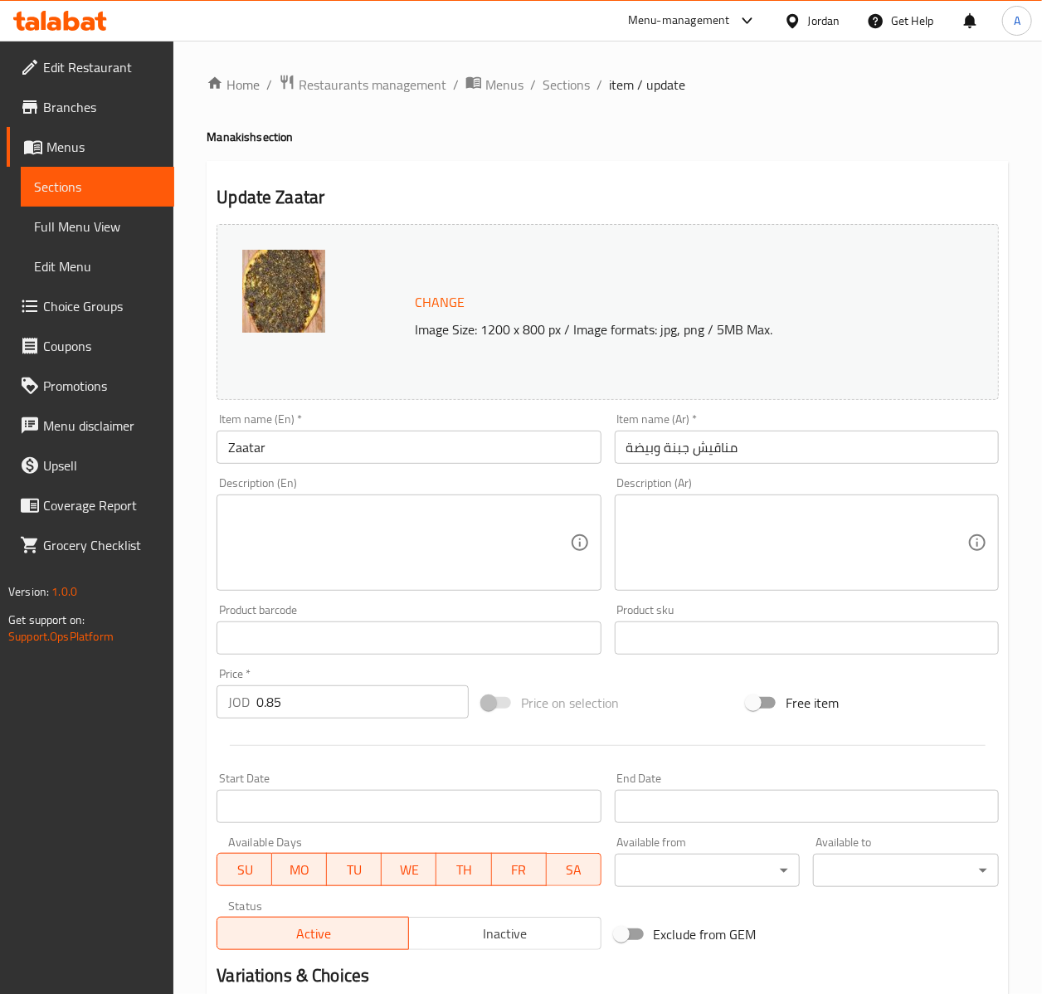
click at [428, 453] on input "Zaatar" at bounding box center [409, 447] width 384 height 33
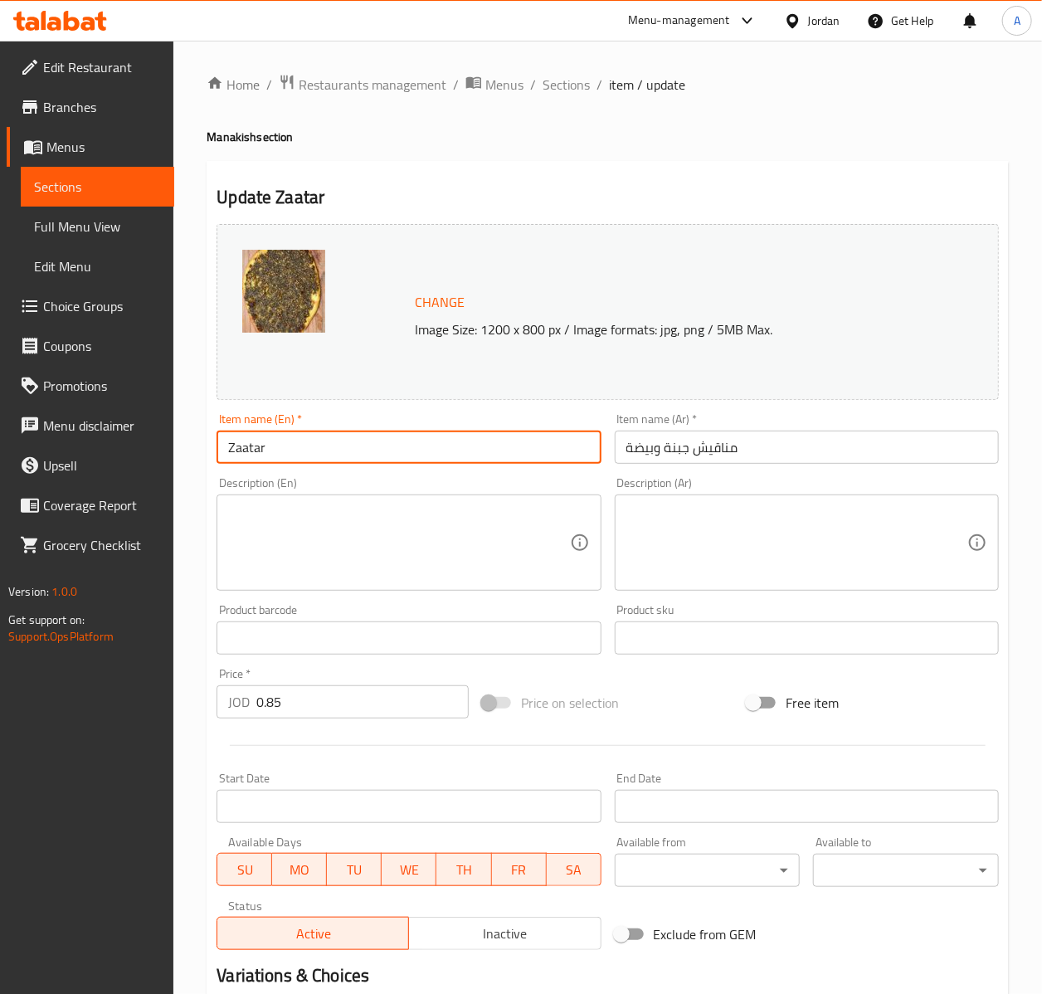
paste input "Cheese & Egg Manakish"
type input "Cheese & Egg Manakish"
click at [294, 699] on input "0.85" at bounding box center [362, 701] width 212 height 33
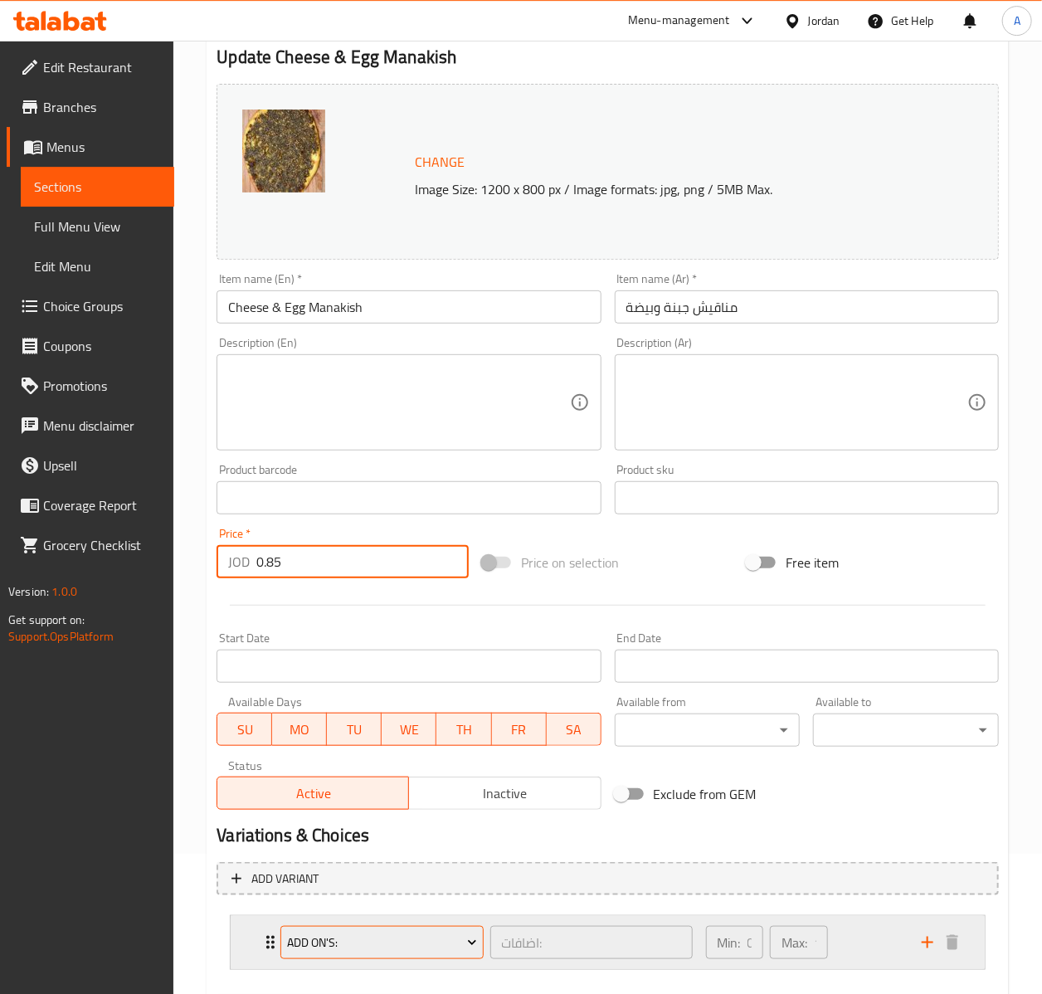
scroll to position [231, 0]
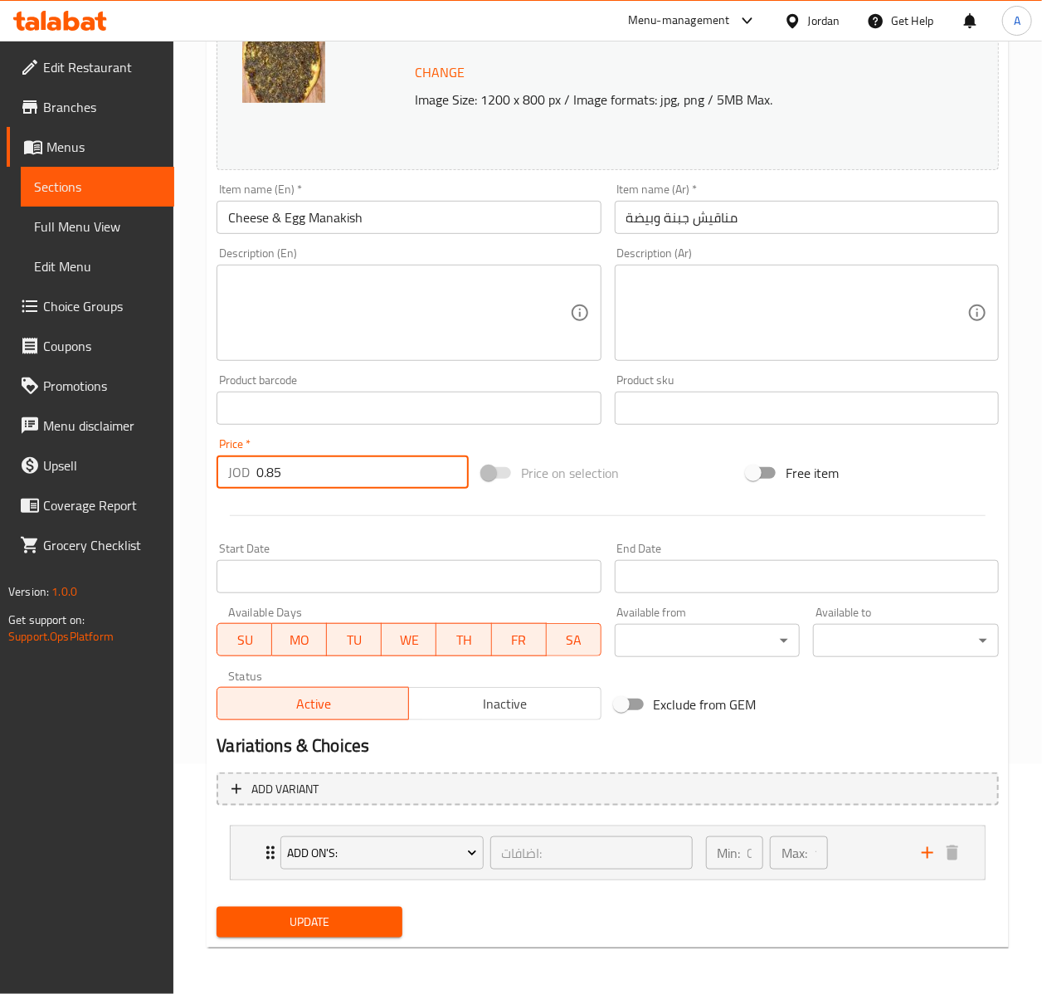
click at [372, 913] on span "Update" at bounding box center [309, 922] width 159 height 21
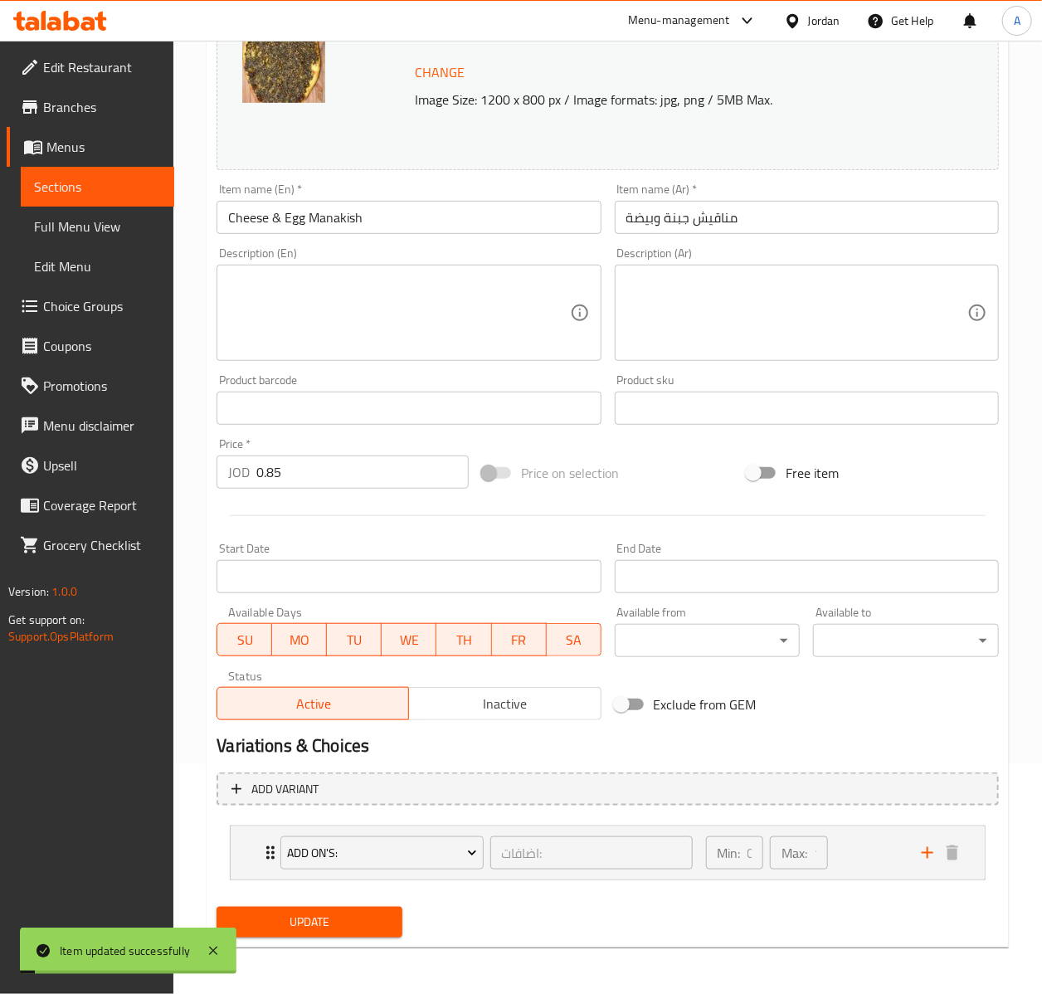
click at [90, 190] on span "Sections" at bounding box center [97, 187] width 127 height 20
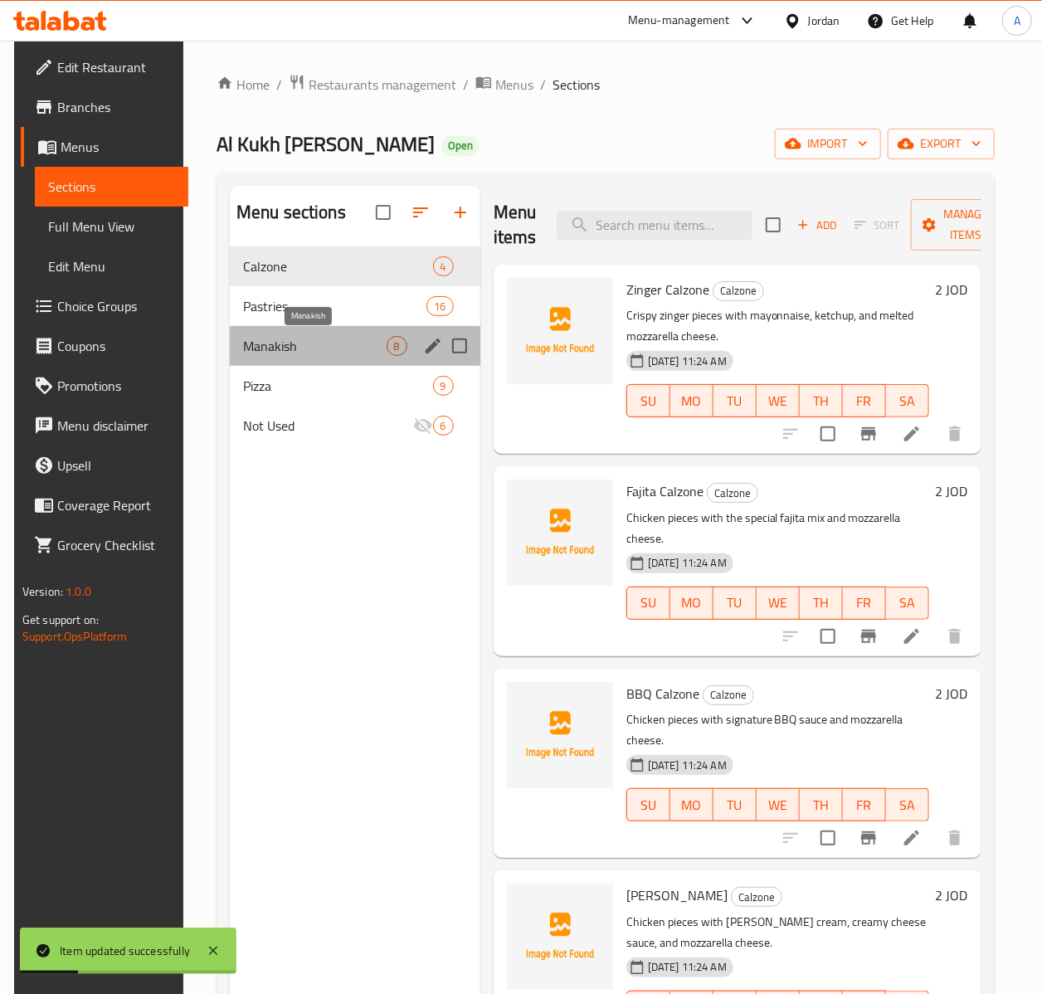
click at [272, 344] on span "Manakish" at bounding box center [315, 346] width 144 height 20
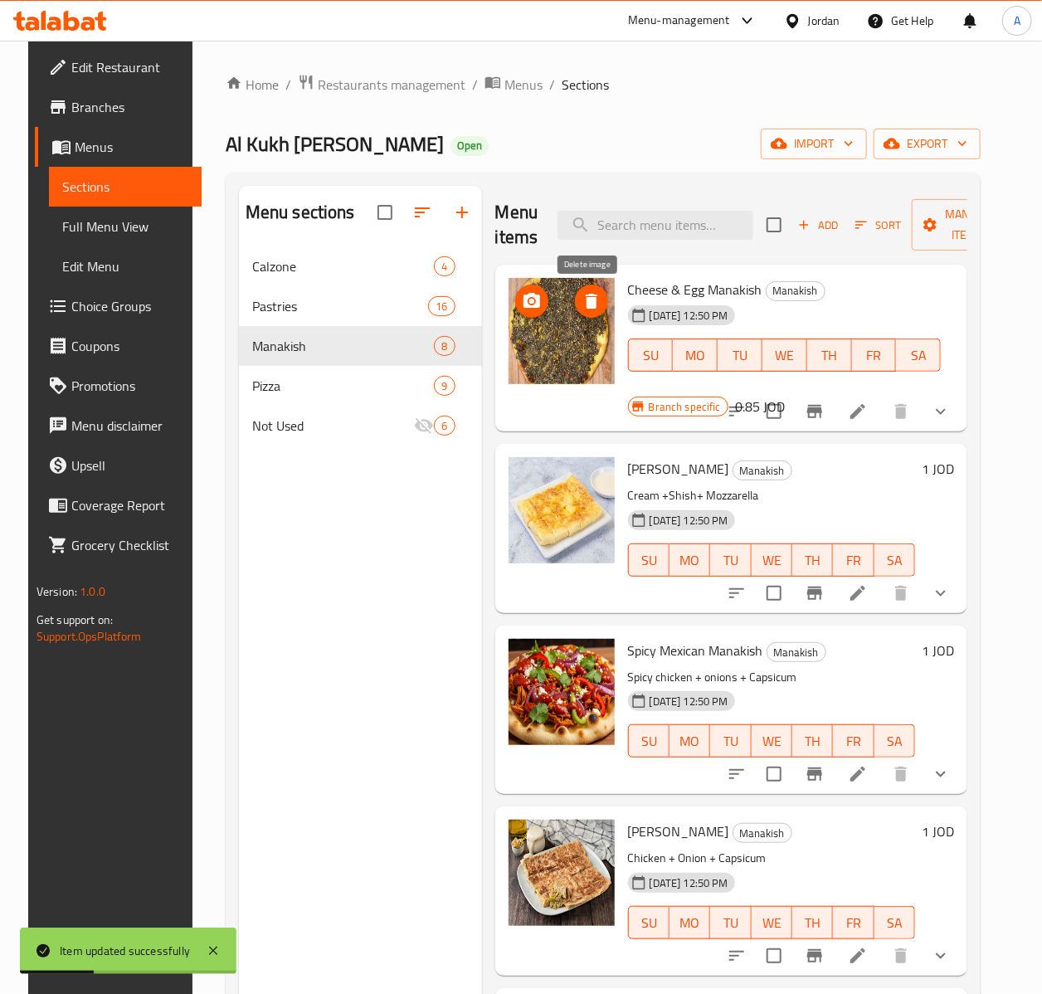
click at [589, 293] on icon "delete image" at bounding box center [592, 301] width 20 height 20
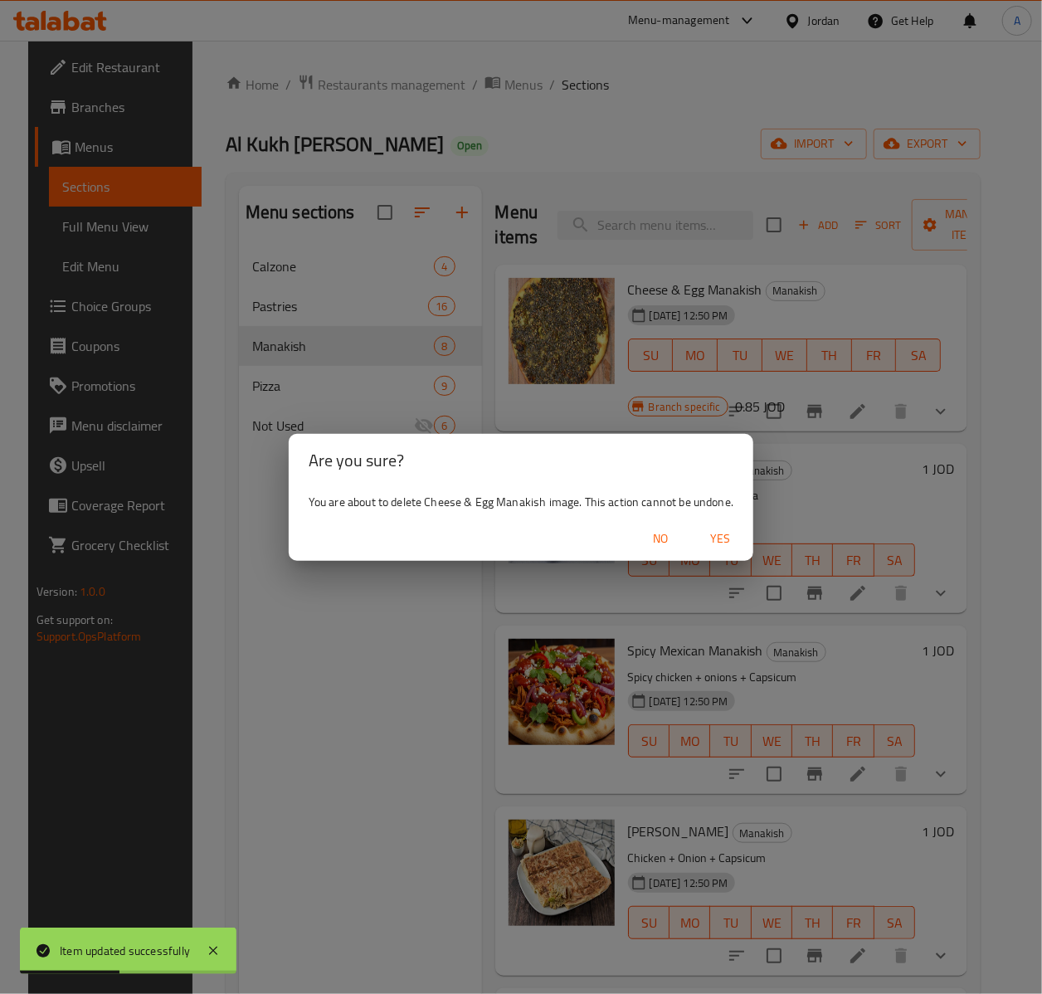
click at [714, 538] on span "Yes" at bounding box center [720, 539] width 40 height 21
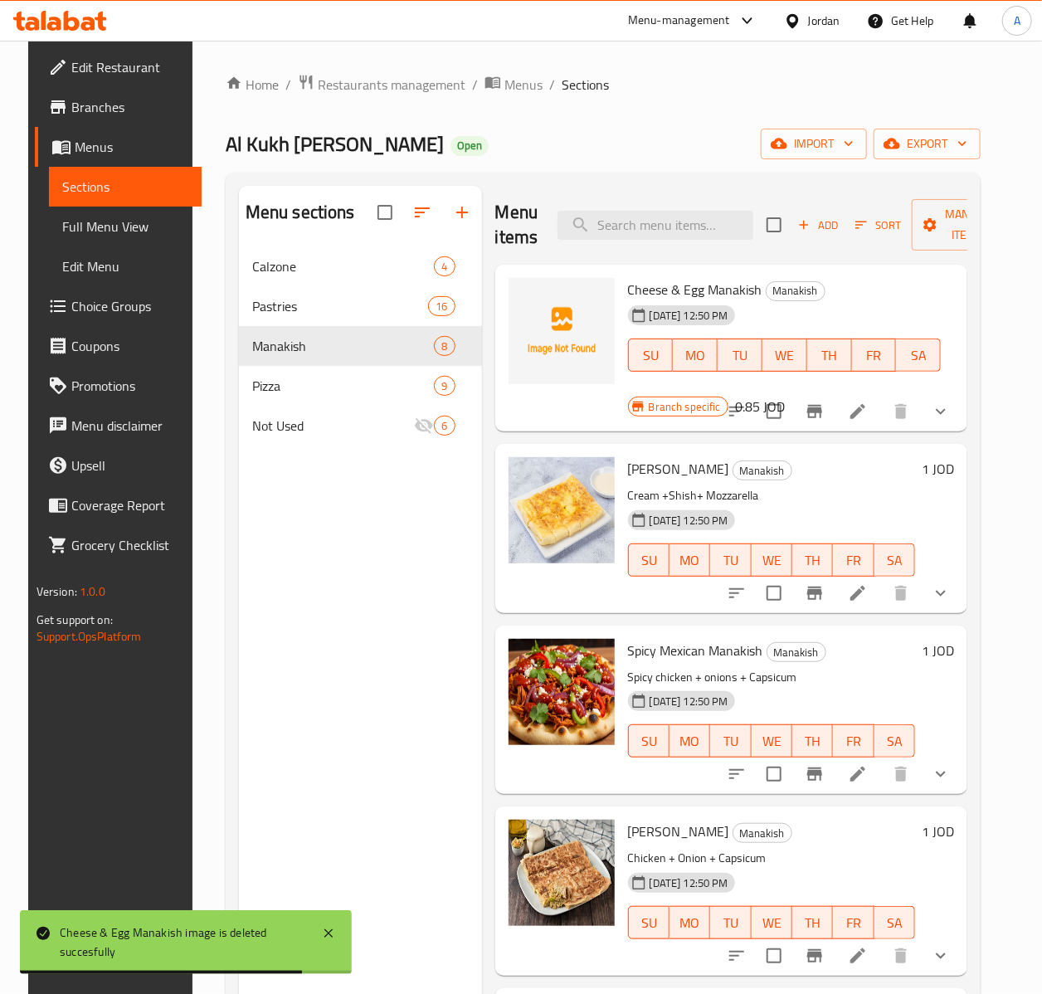
click at [811, 213] on div "Add Sort Manage items" at bounding box center [895, 224] width 256 height 51
click at [812, 223] on span "Add" at bounding box center [818, 225] width 45 height 19
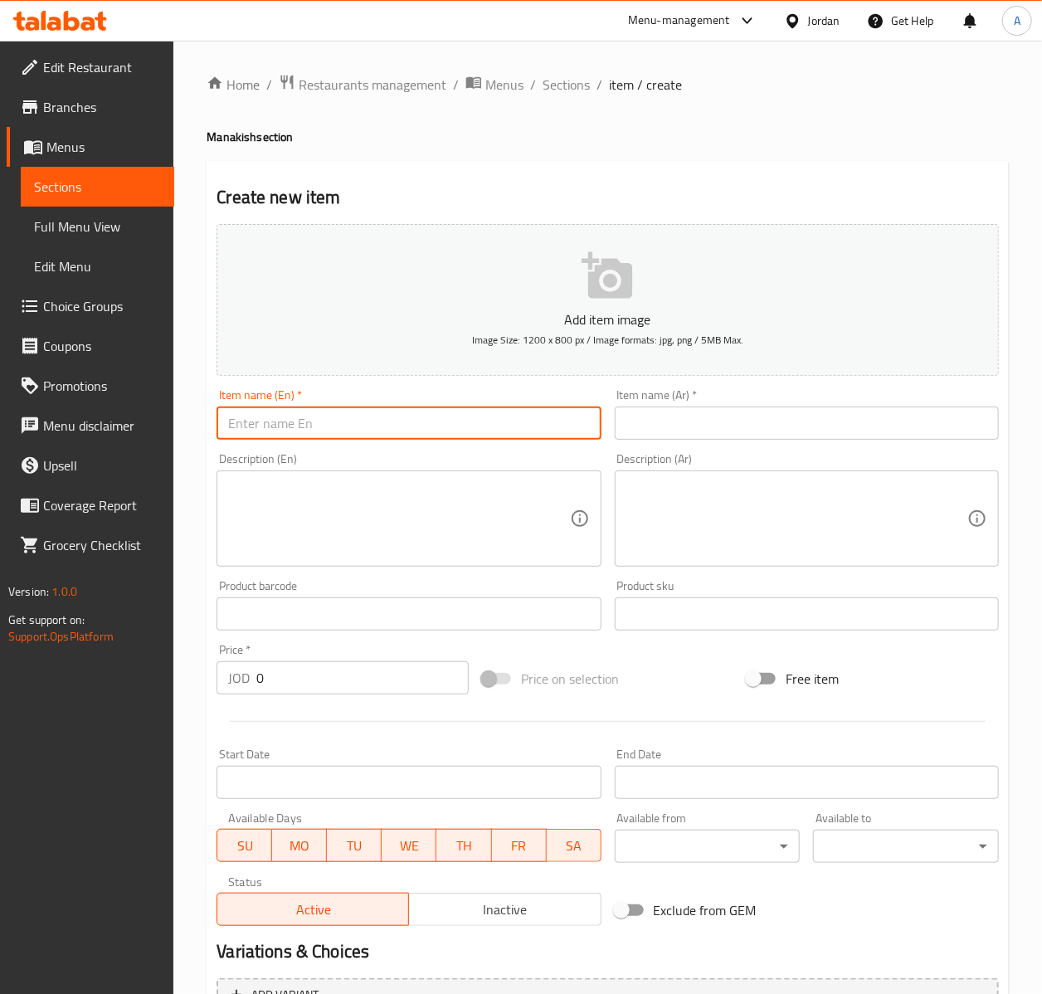
click at [377, 431] on input "text" at bounding box center [409, 423] width 384 height 33
paste input "Cheese & [PERSON_NAME]"
type input "Cheese & [PERSON_NAME]"
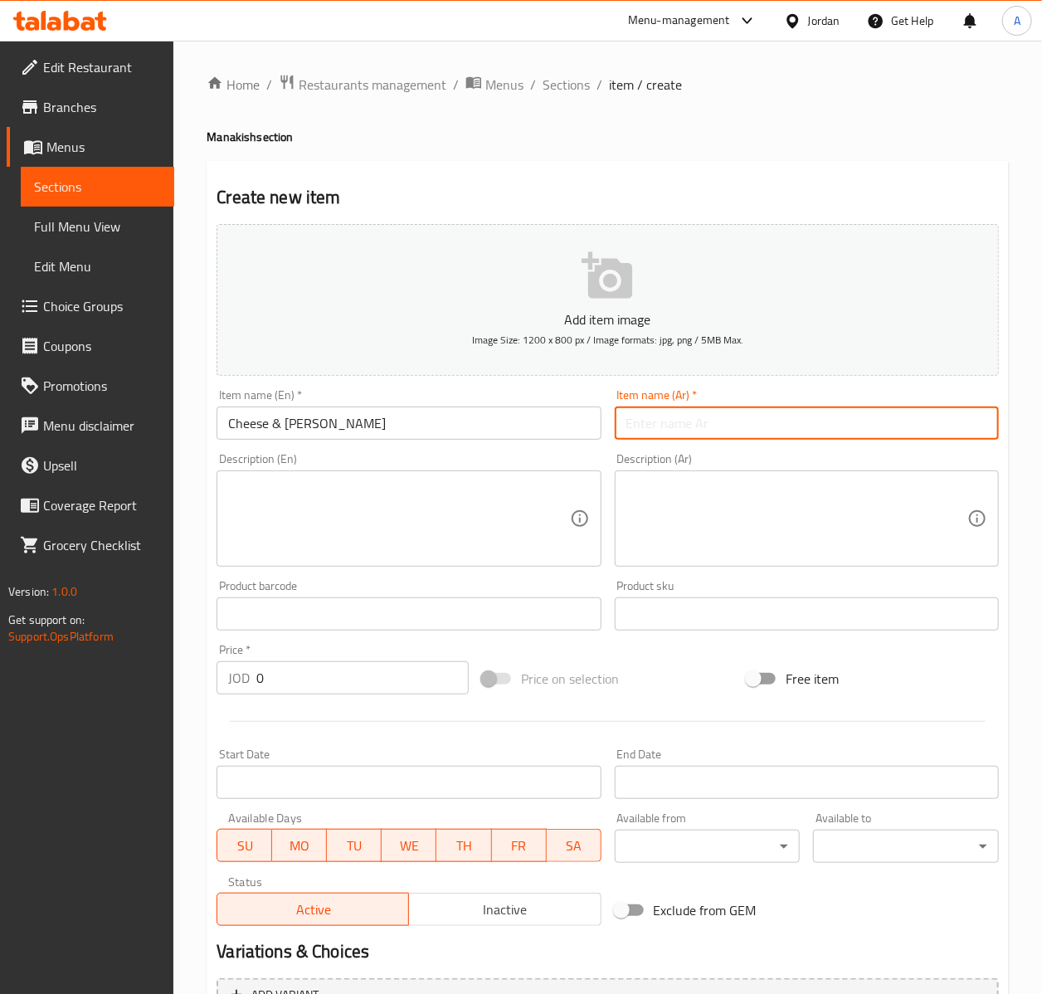
paste input "مناقيش جبنة وزعتر"
type input "مناقيش جبنة وزعتر"
click at [299, 672] on input "0" at bounding box center [362, 677] width 212 height 33
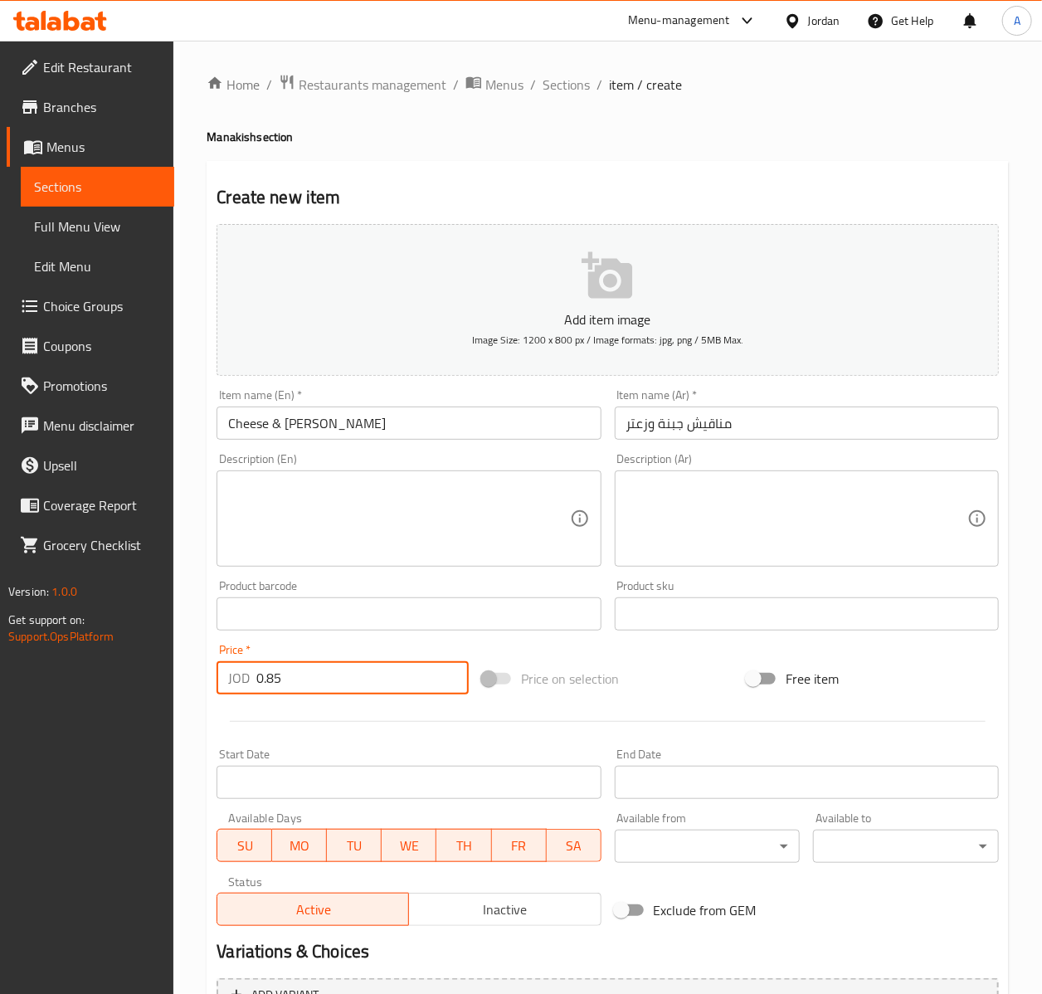
type input "0.85"
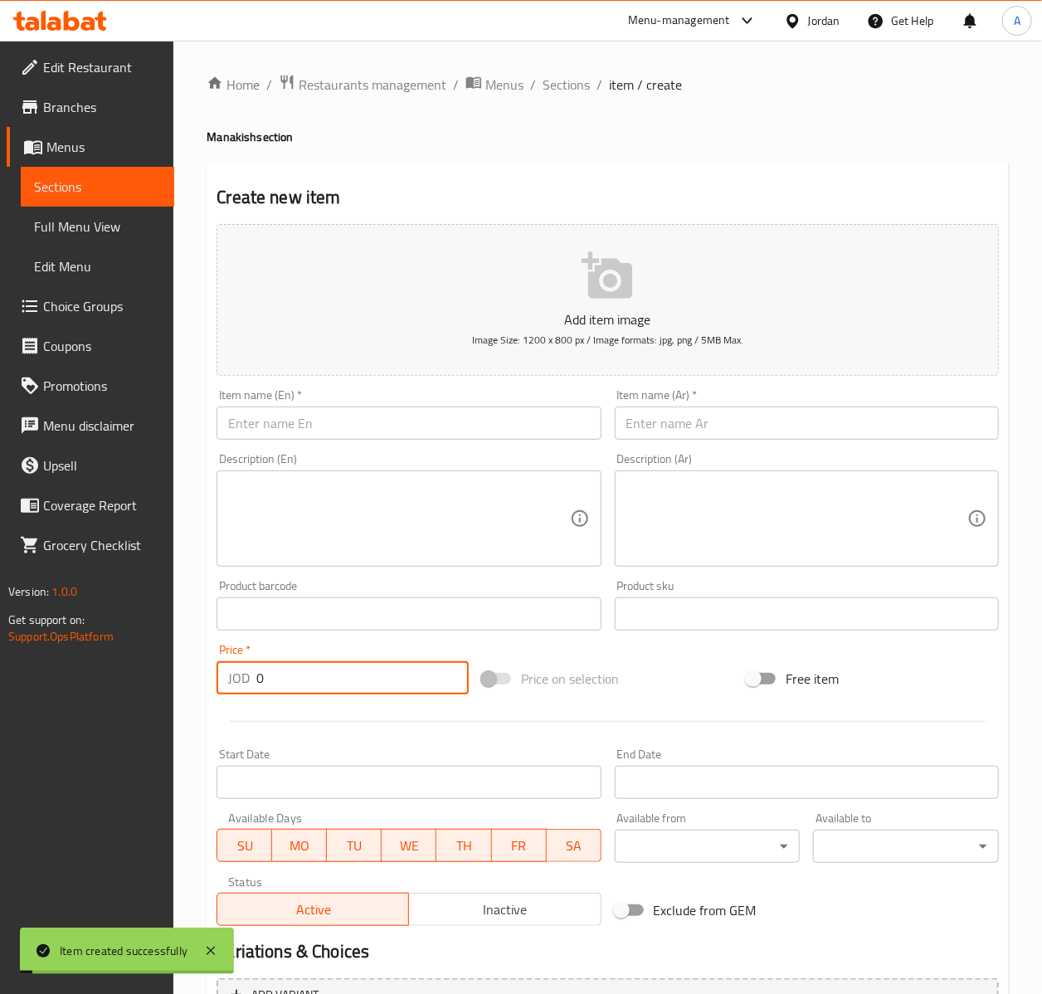
type input "0"
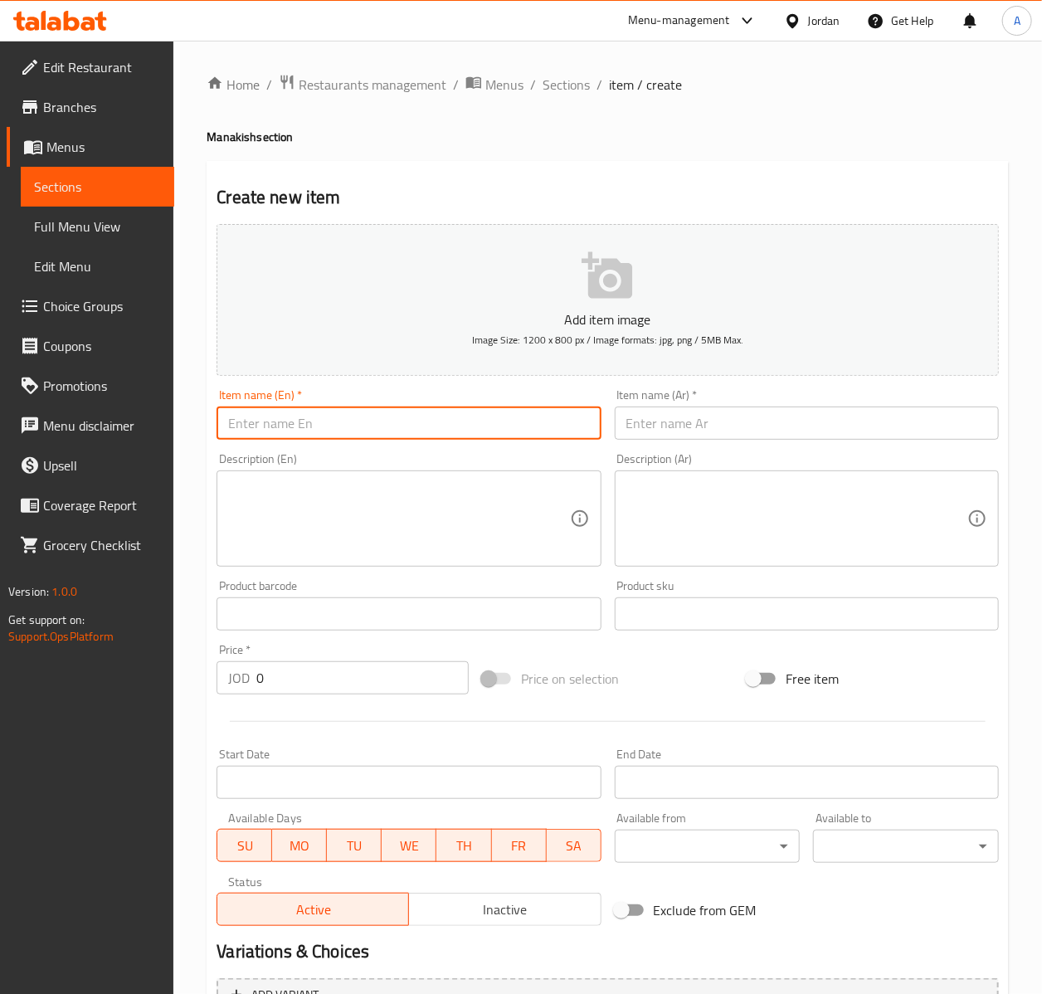
click at [343, 424] on input "text" at bounding box center [409, 423] width 384 height 33
paste input "Muhammara & Cheese Manakish"
click at [330, 427] on input "Muhammara & Cheese Manakish" at bounding box center [409, 423] width 384 height 33
type input "[PERSON_NAME]"
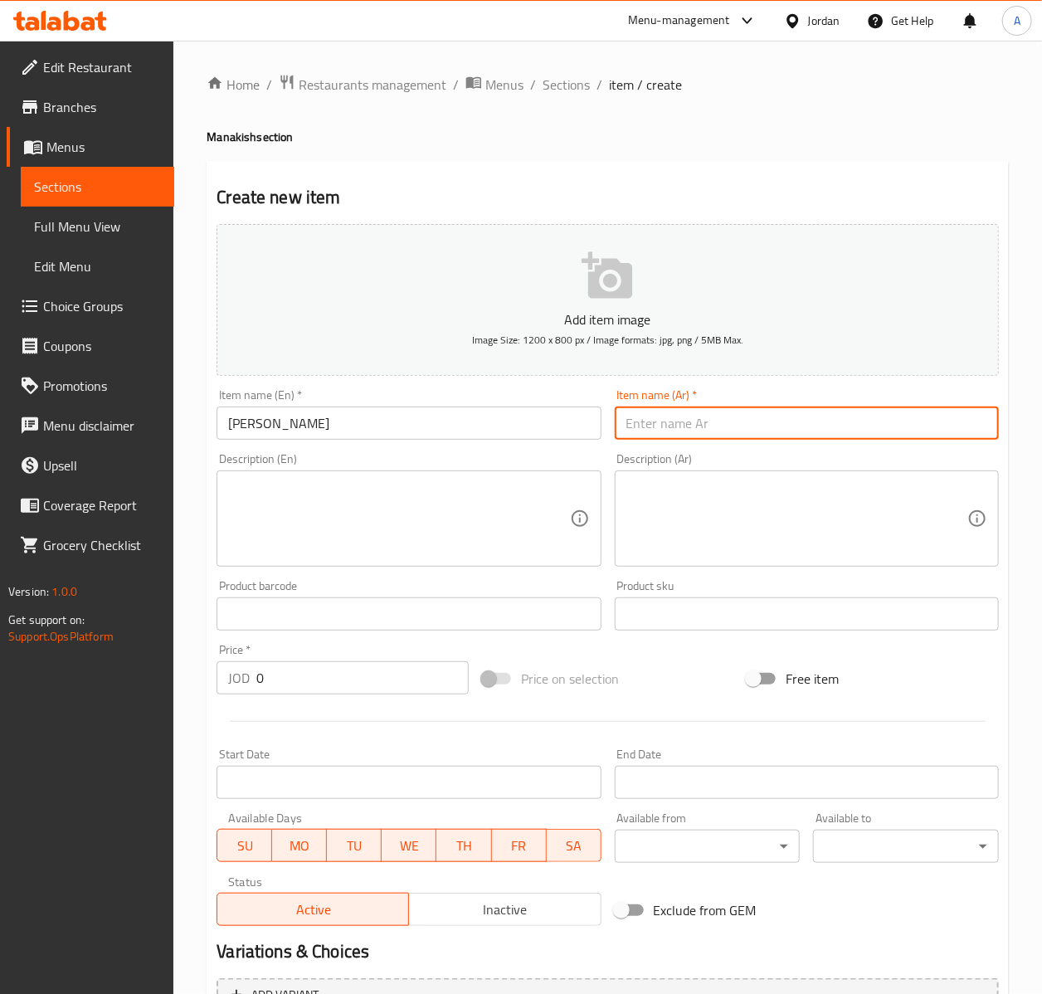
drag, startPoint x: 831, startPoint y: 438, endPoint x: 818, endPoint y: 428, distance: 15.9
click at [827, 436] on input "text" at bounding box center [807, 423] width 384 height 33
paste input "مناقيش محمرة مع جبنة"
type input "مناقيش محمرة"
drag, startPoint x: 283, startPoint y: 698, endPoint x: 282, endPoint y: 686, distance: 11.6
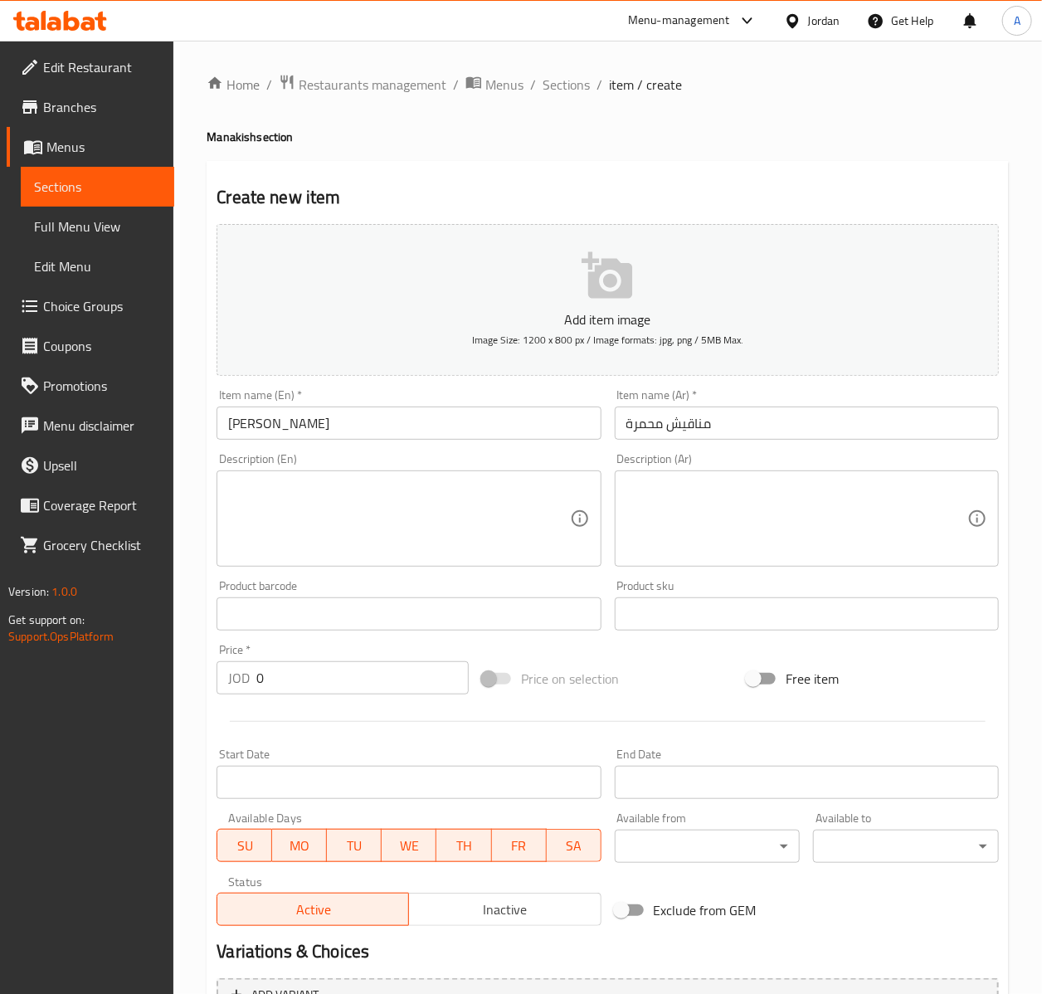
click at [283, 695] on div "Price   * JOD 0 Price *" at bounding box center [343, 669] width 266 height 64
click at [280, 684] on input "0" at bounding box center [362, 677] width 212 height 33
type input "0.35"
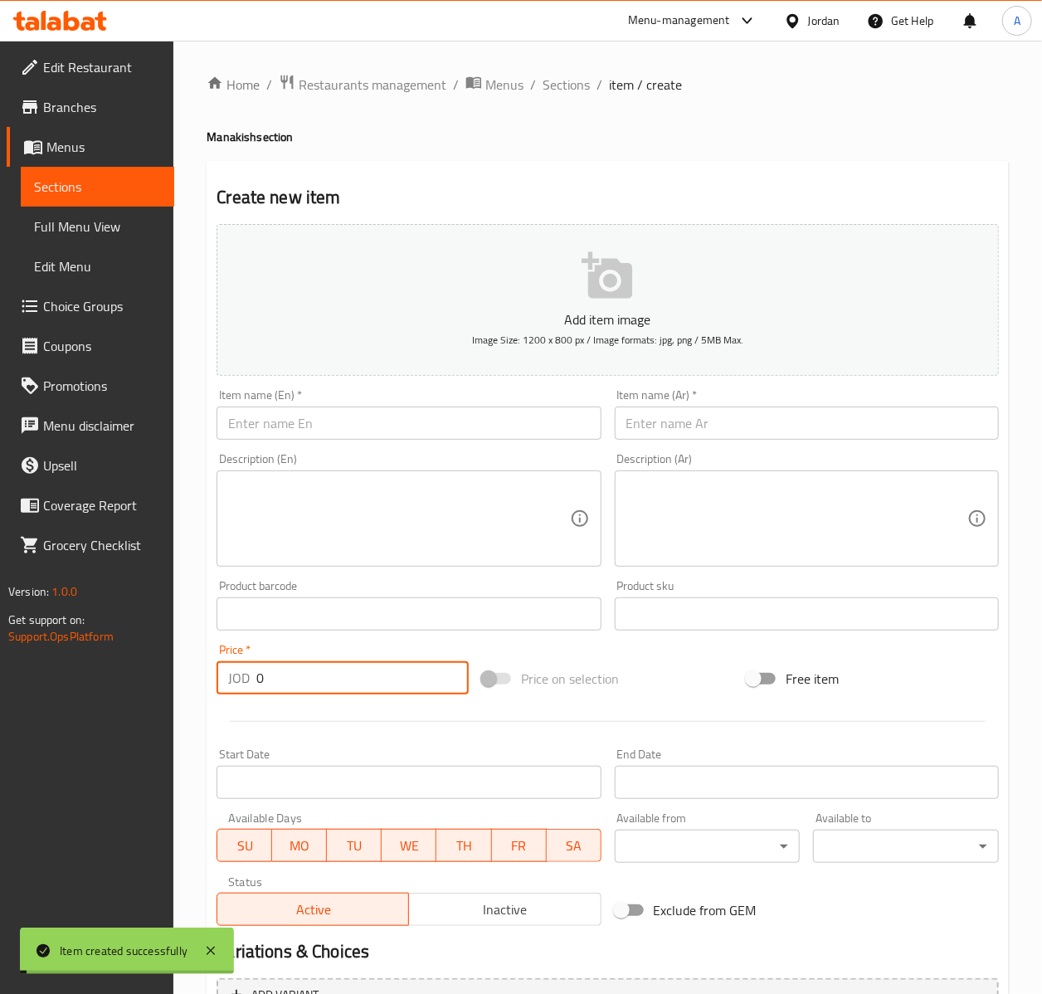
type input "0"
drag, startPoint x: 295, startPoint y: 460, endPoint x: 314, endPoint y: 422, distance: 42.7
click at [295, 458] on div "Description (En) Description (En)" at bounding box center [409, 510] width 384 height 114
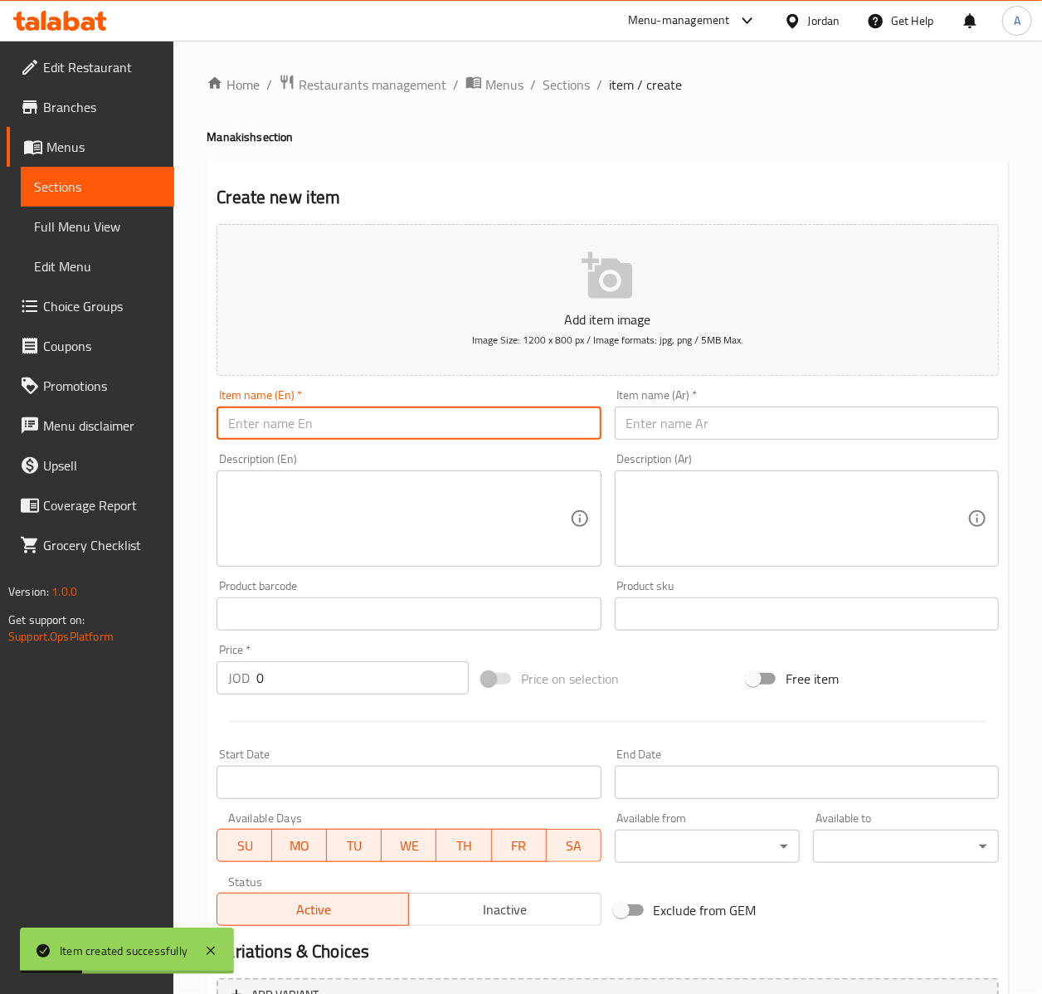
click at [314, 422] on input "text" at bounding box center [409, 423] width 384 height 33
paste input "Muhammara & [PERSON_NAME]"
type input "Muhammara & [PERSON_NAME]"
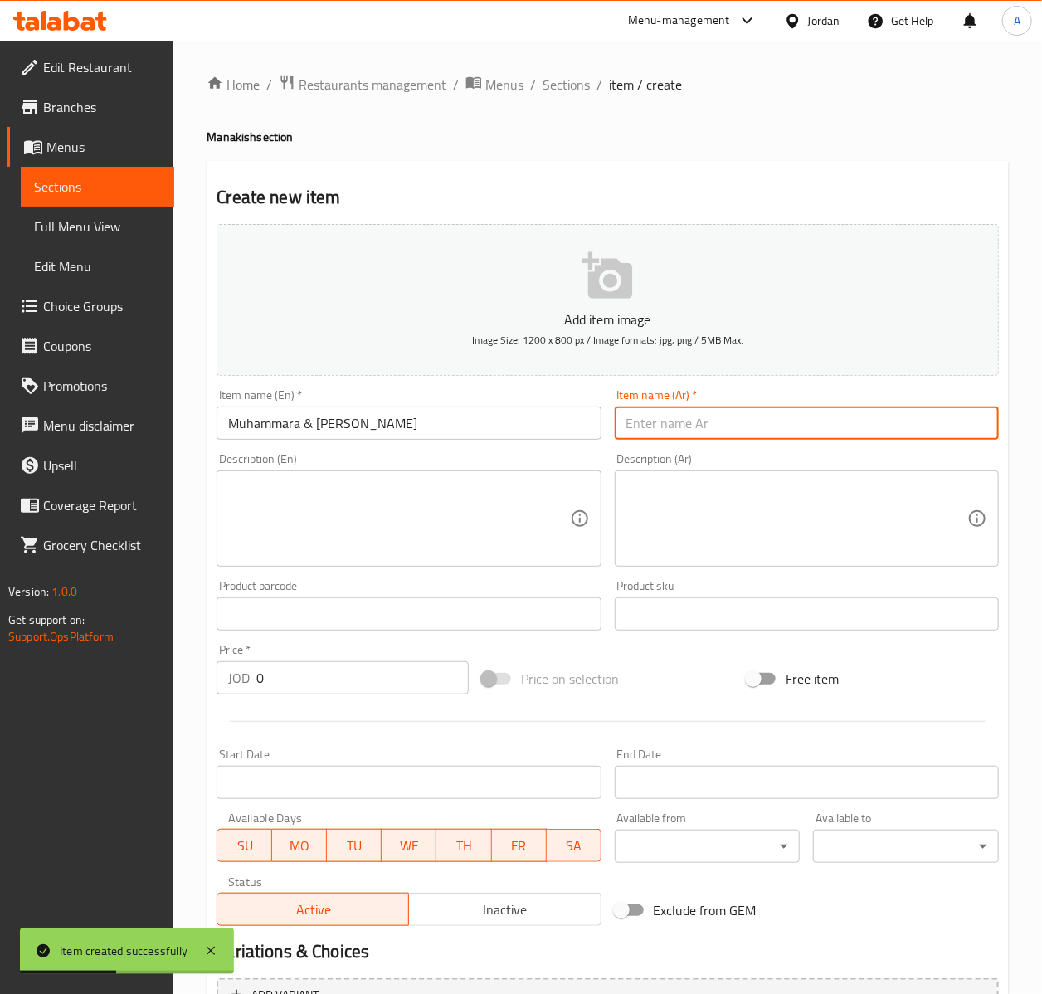
paste input "مناقيش محمرة مع جبنة موزاريلا"
type input "مناقيش محمرة مع جبنة موزاريلا"
click at [300, 665] on input "0" at bounding box center [362, 677] width 212 height 33
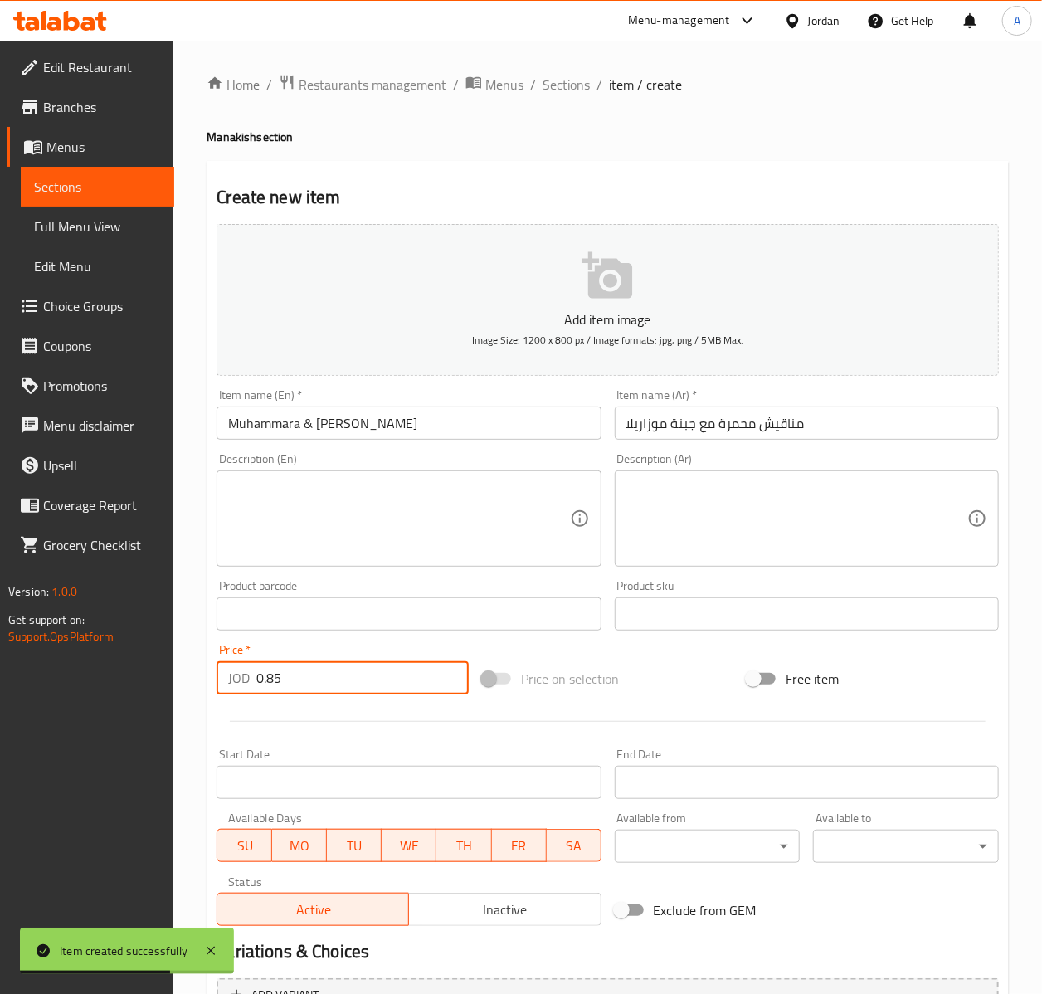
type input "0.85"
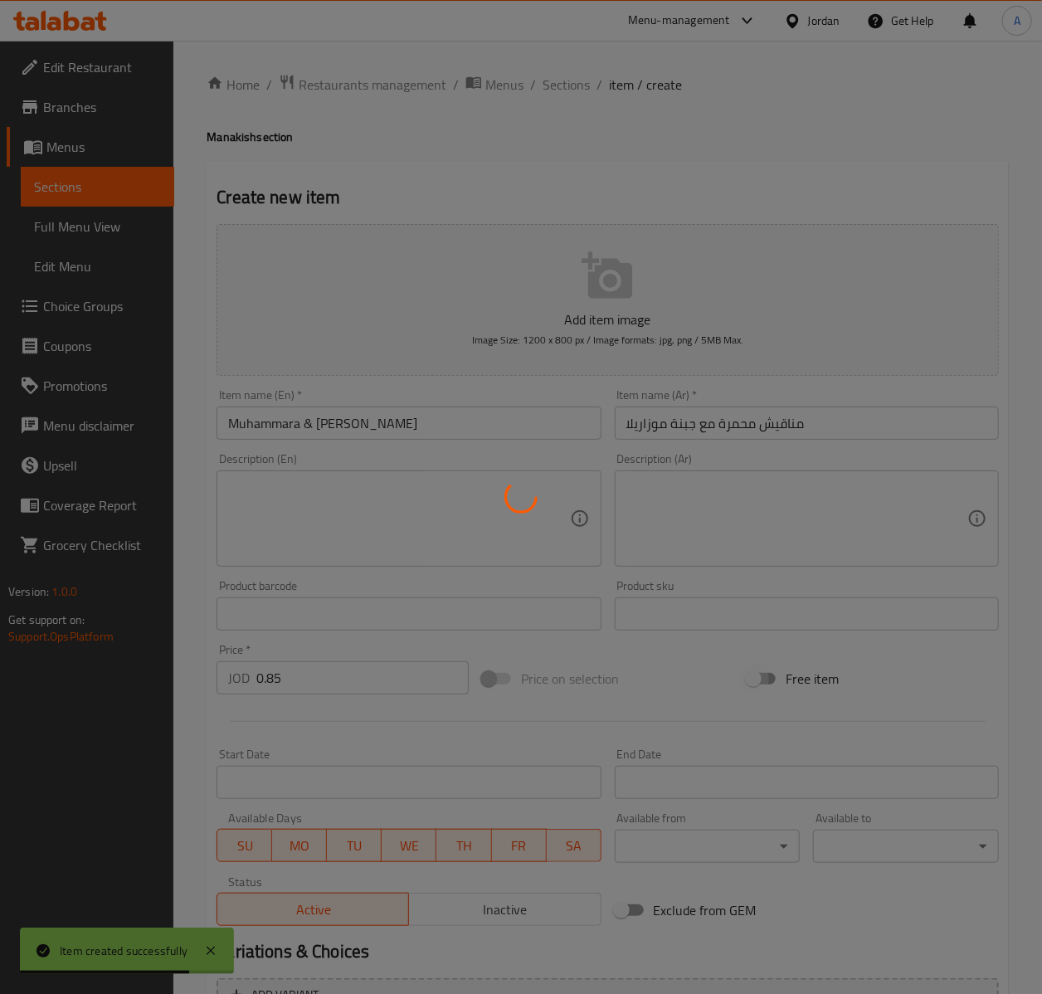
type input "0"
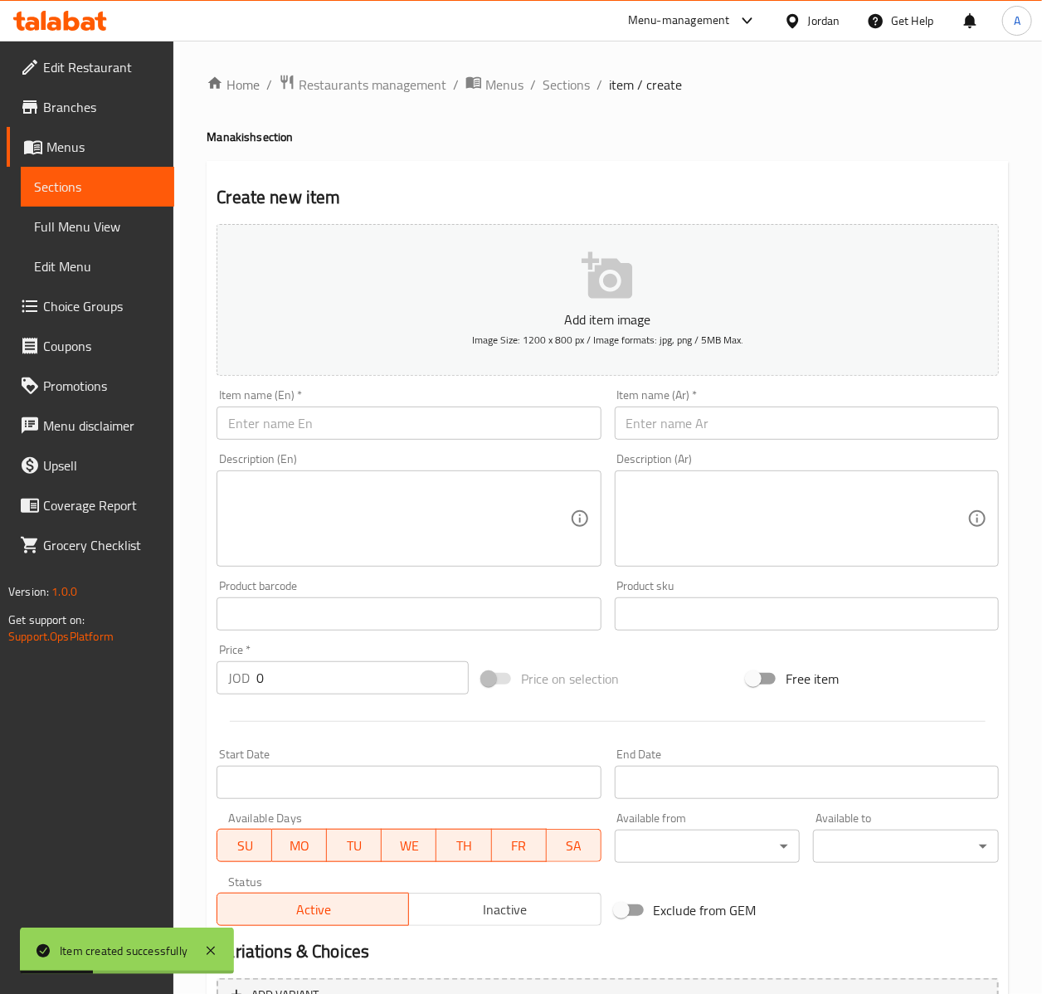
drag, startPoint x: 319, startPoint y: 441, endPoint x: 322, endPoint y: 425, distance: 16.8
click at [319, 440] on div "Item name (En)   * Item name (En) *" at bounding box center [408, 415] width 397 height 64
click at [323, 423] on input "text" at bounding box center [409, 423] width 384 height 33
paste input "Potato & [PERSON_NAME]"
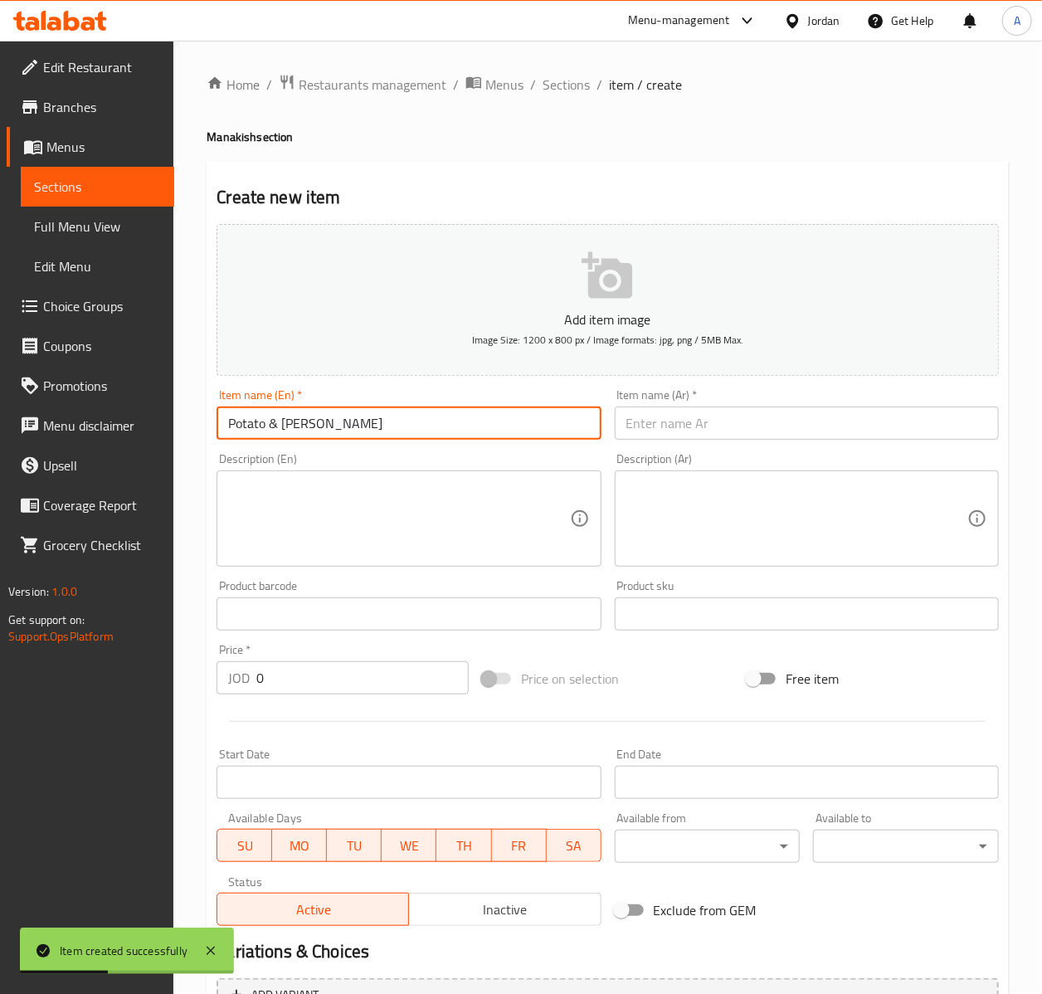
type input "Potato & [PERSON_NAME]"
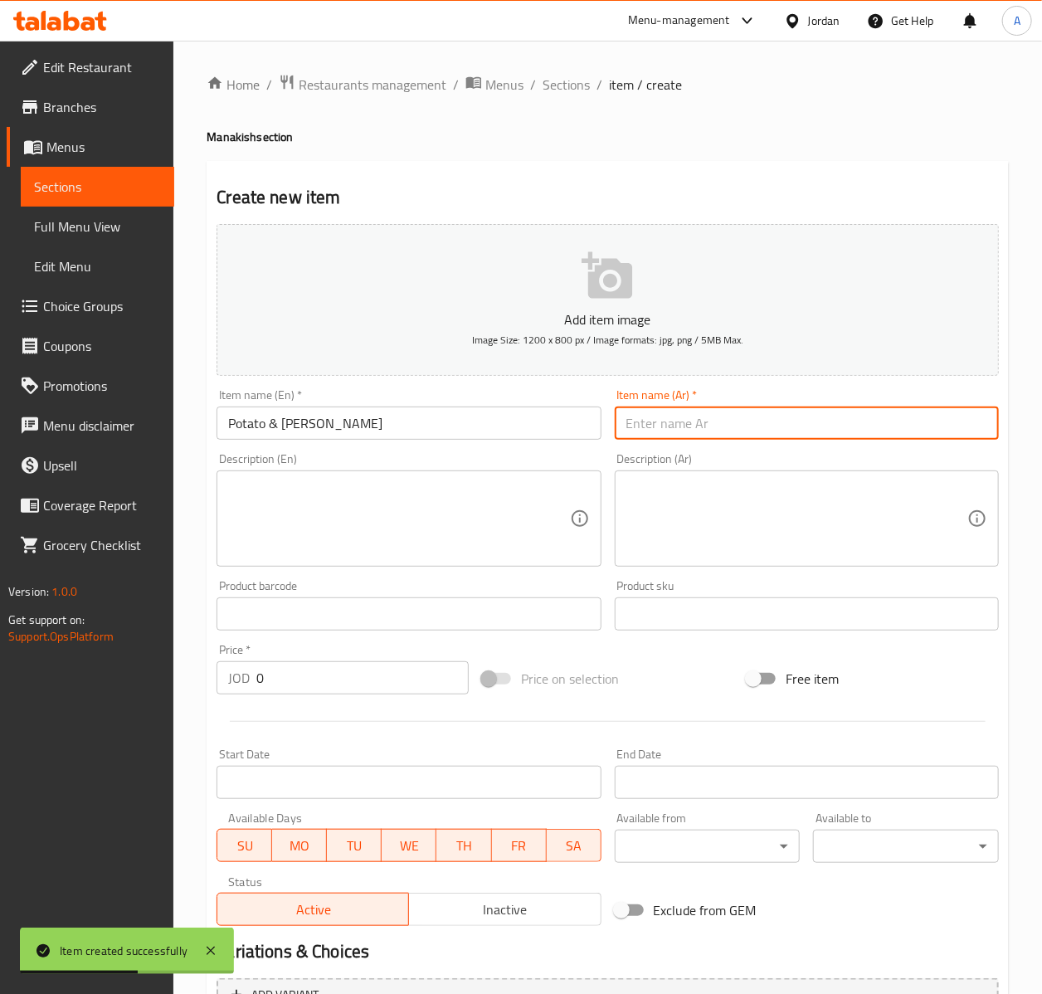
paste input "مناقيش بطاطا مع موزاريلا"
type input "مناقيش بطاطا مع موزاريلا"
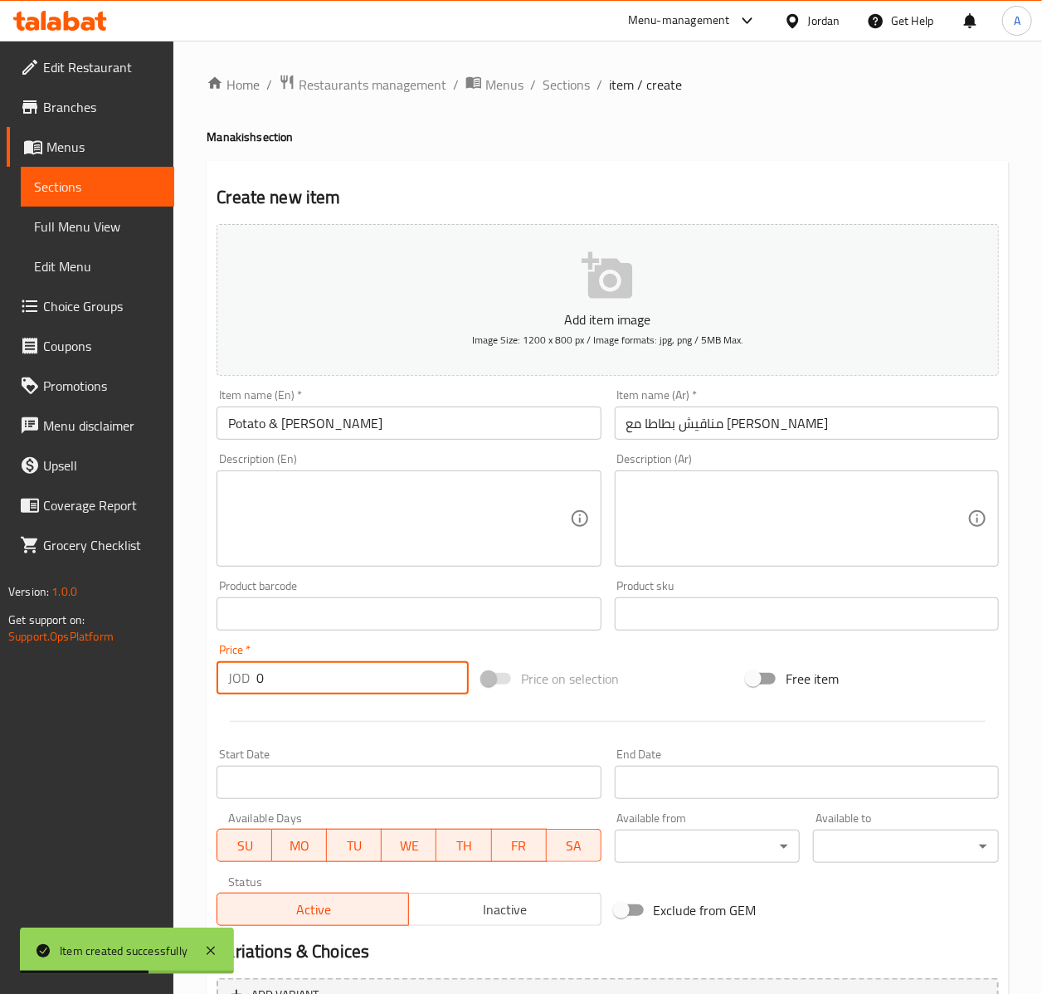
click at [305, 664] on input "0" at bounding box center [362, 677] width 212 height 33
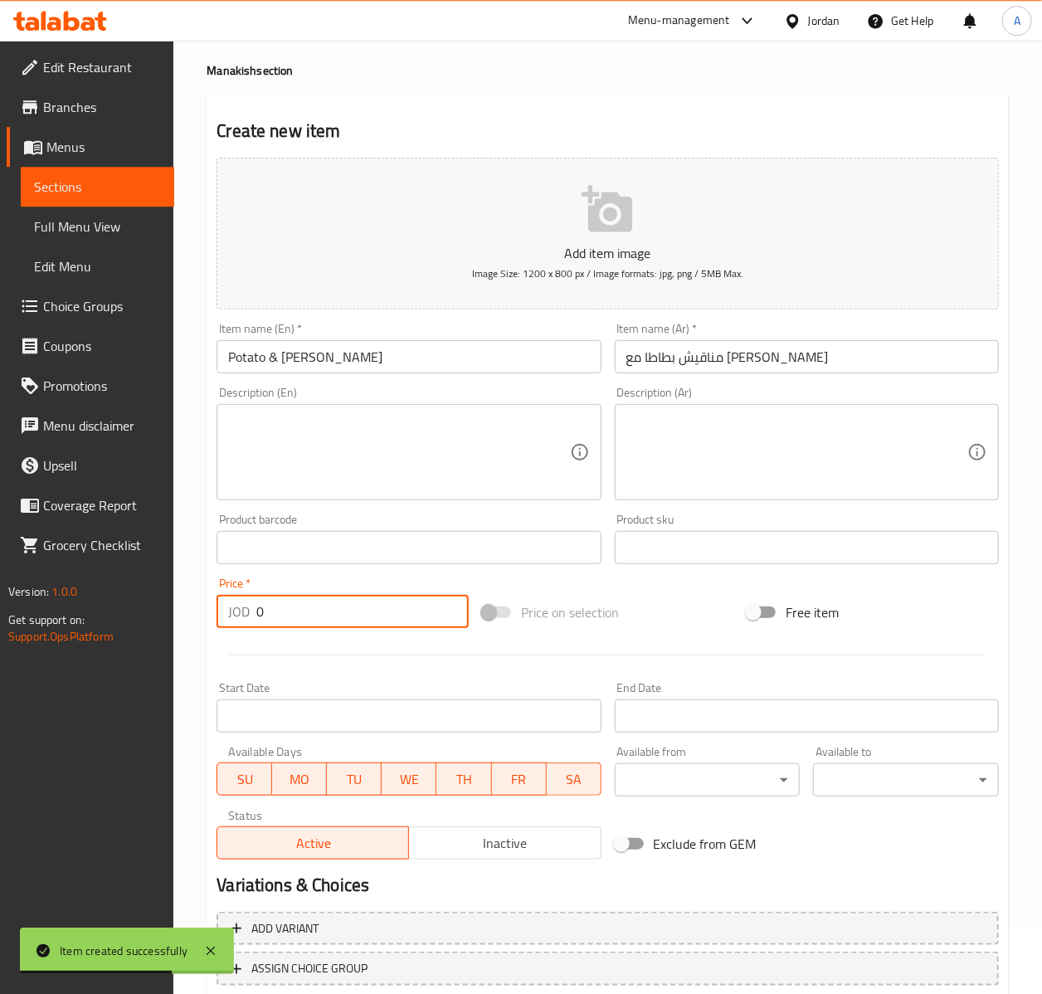
scroll to position [90, 0]
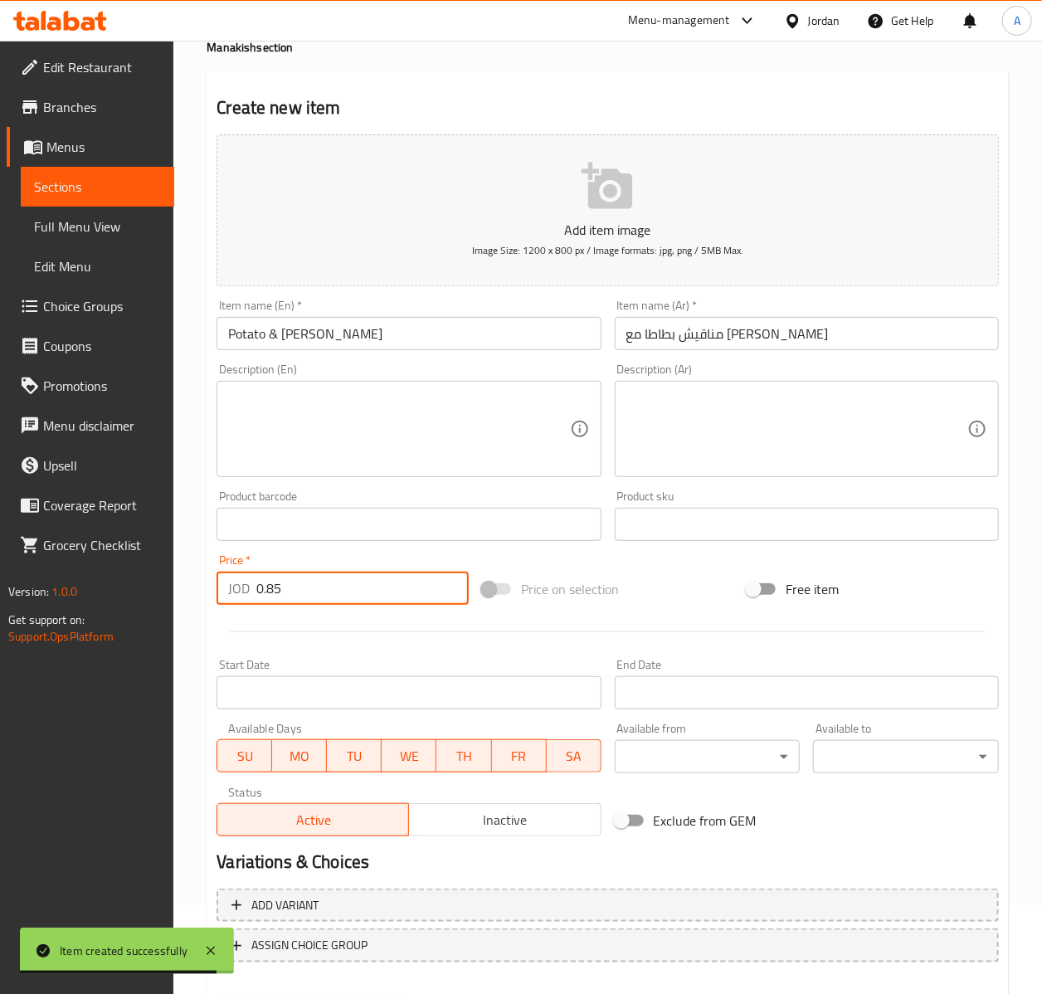
type input "0.85"
click at [217, 994] on button "Create" at bounding box center [310, 1011] width 186 height 31
type input "0"
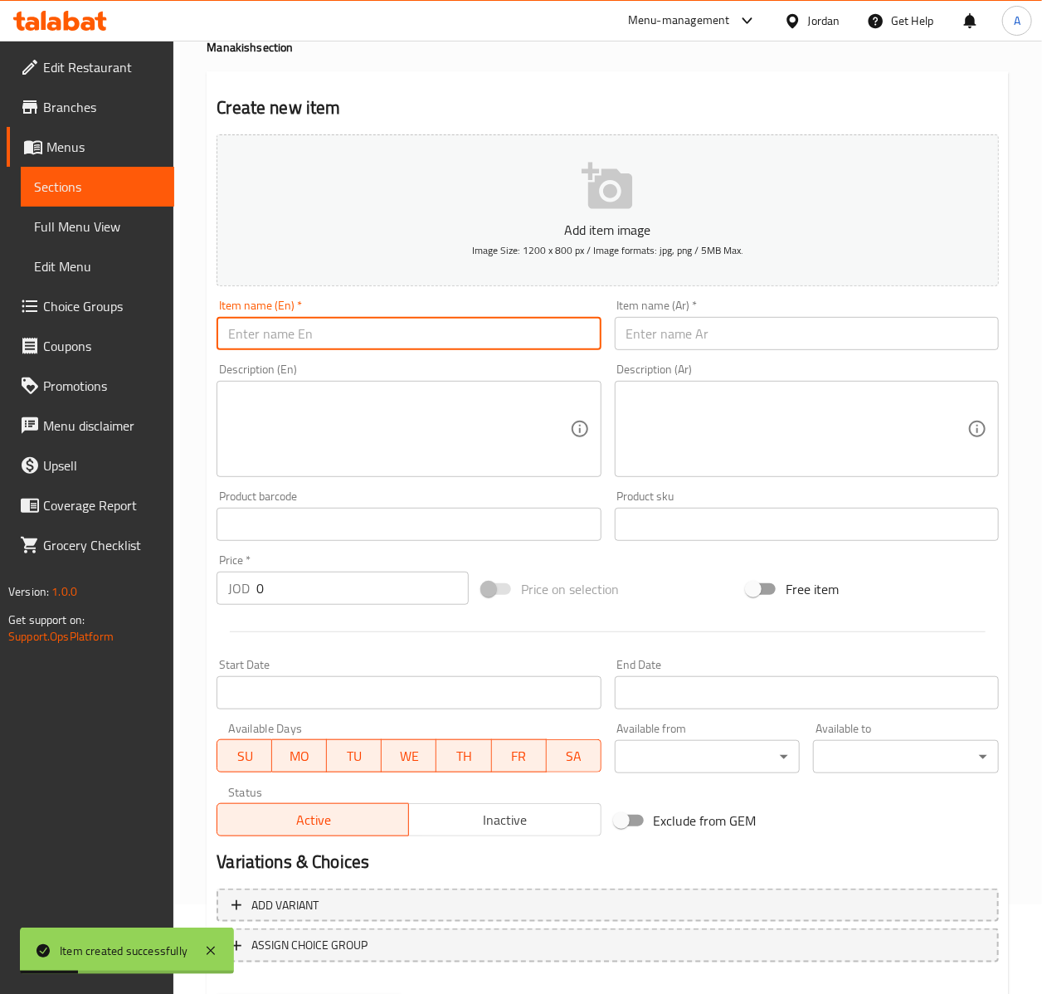
click at [328, 339] on input "text" at bounding box center [409, 333] width 384 height 33
paste input "مناقيش جبنة صفراء"
type input "مناقيش جبنة صفراء"
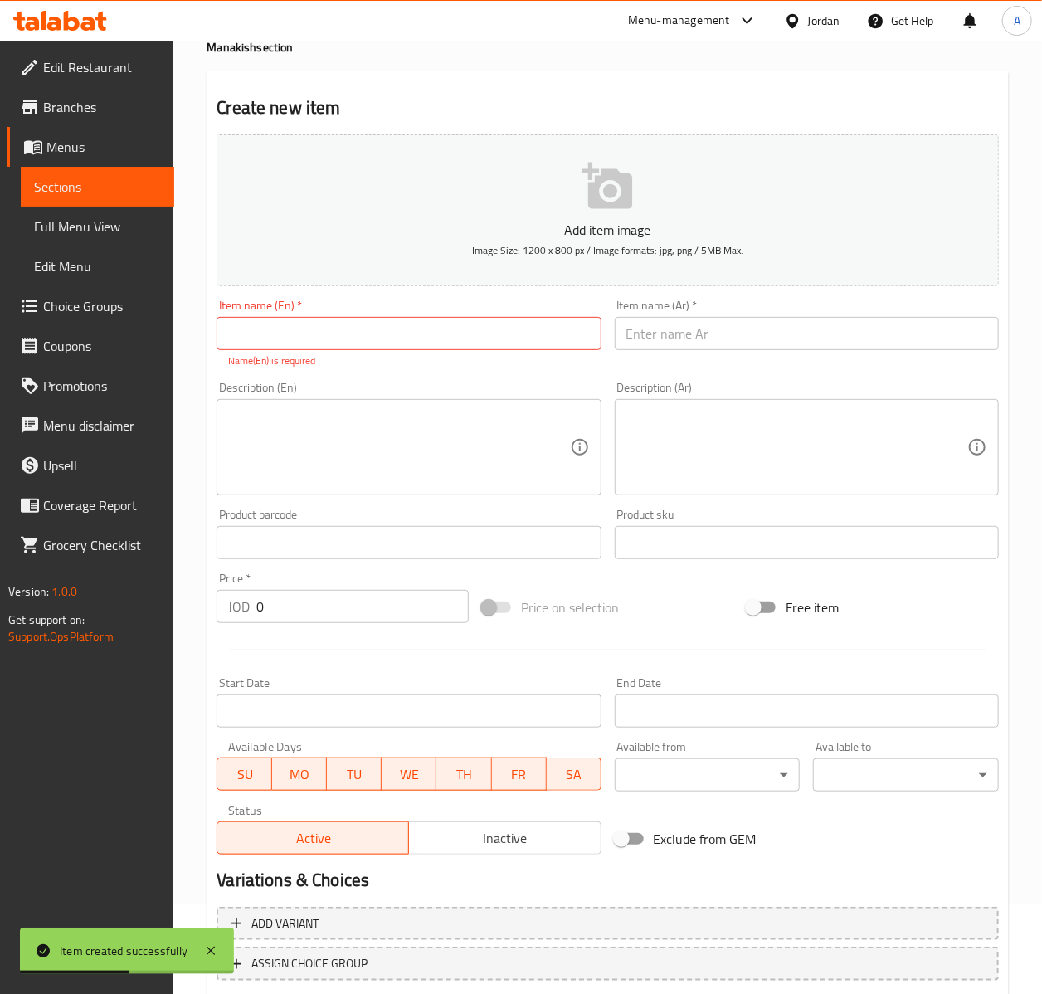
click at [344, 319] on input "text" at bounding box center [409, 333] width 384 height 33
paste input "Yellow Cheese Manakish"
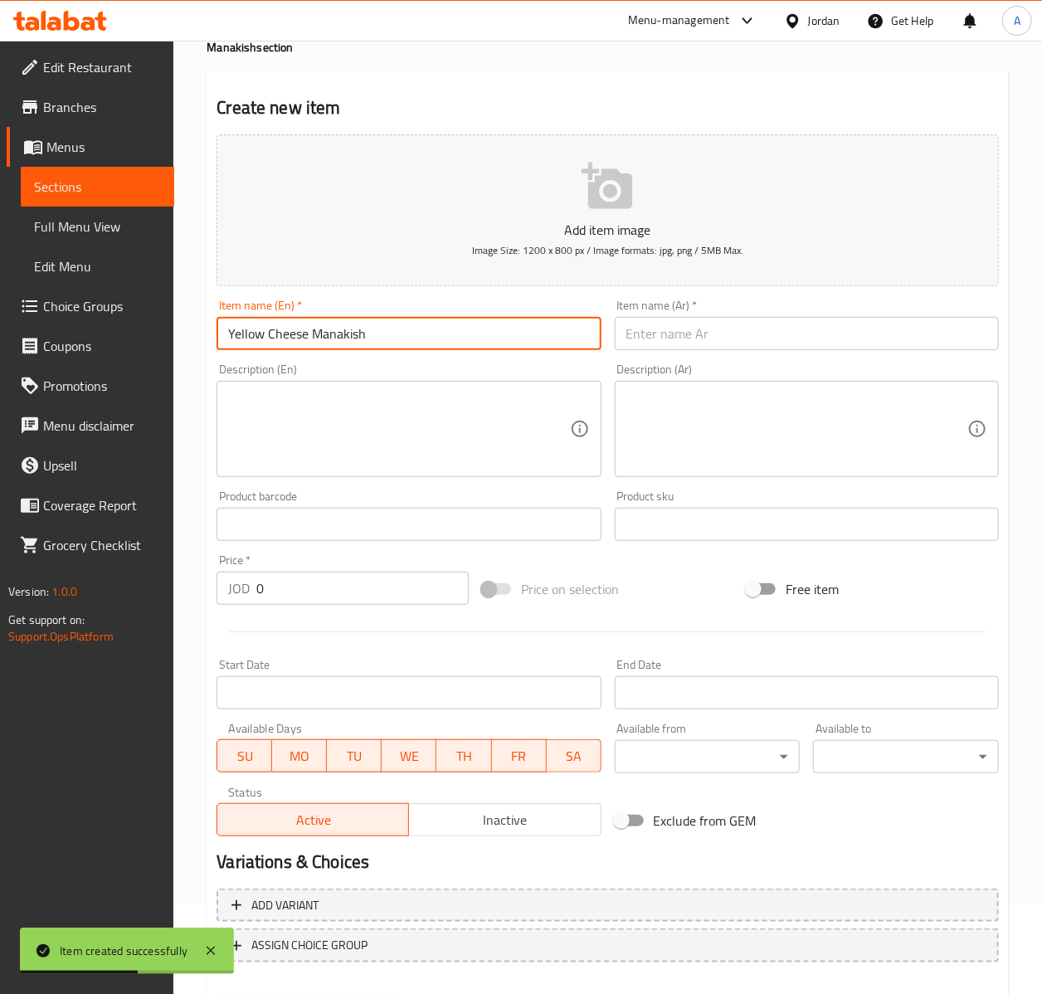
type input "Yellow Cheese Manakish"
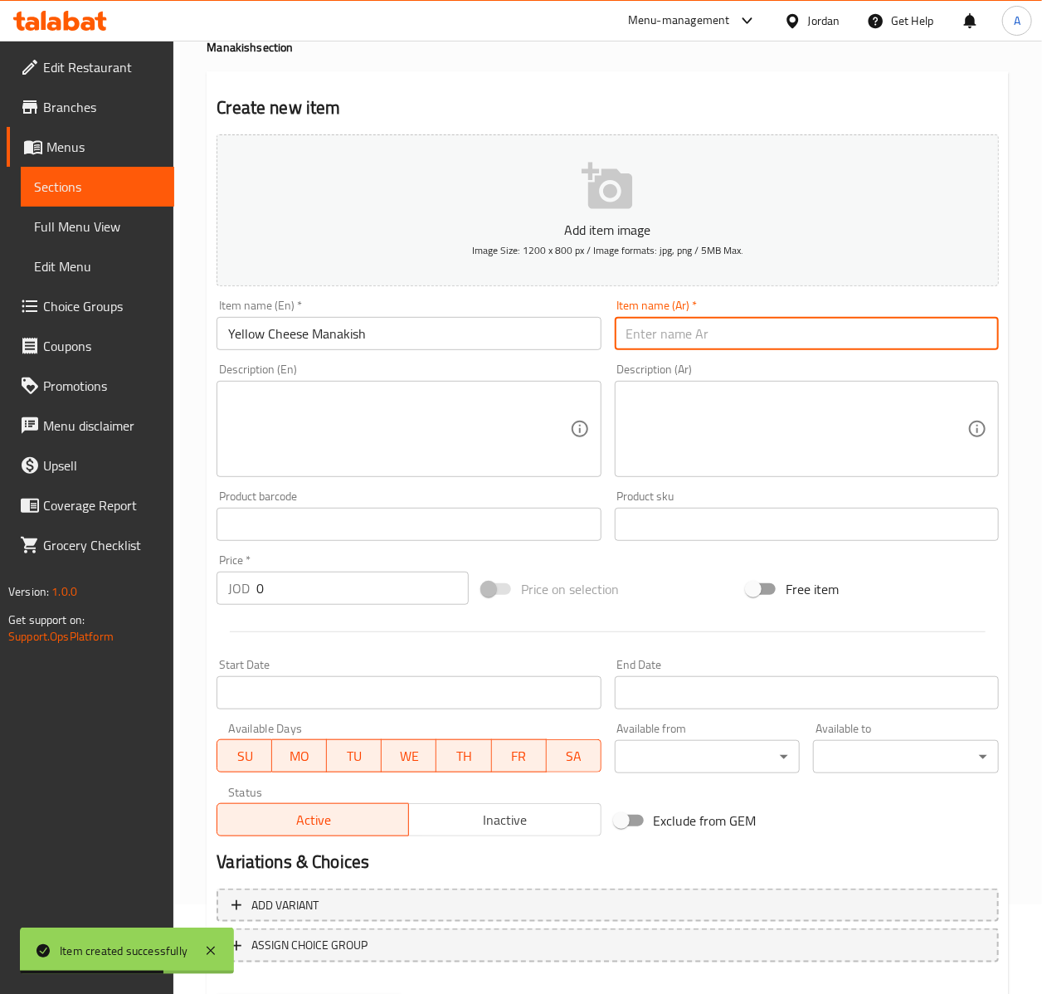
paste input "مناقيش جبنة صفراء"
type input "مناقيش جبنة صفراء"
click at [285, 588] on input "0" at bounding box center [362, 588] width 212 height 33
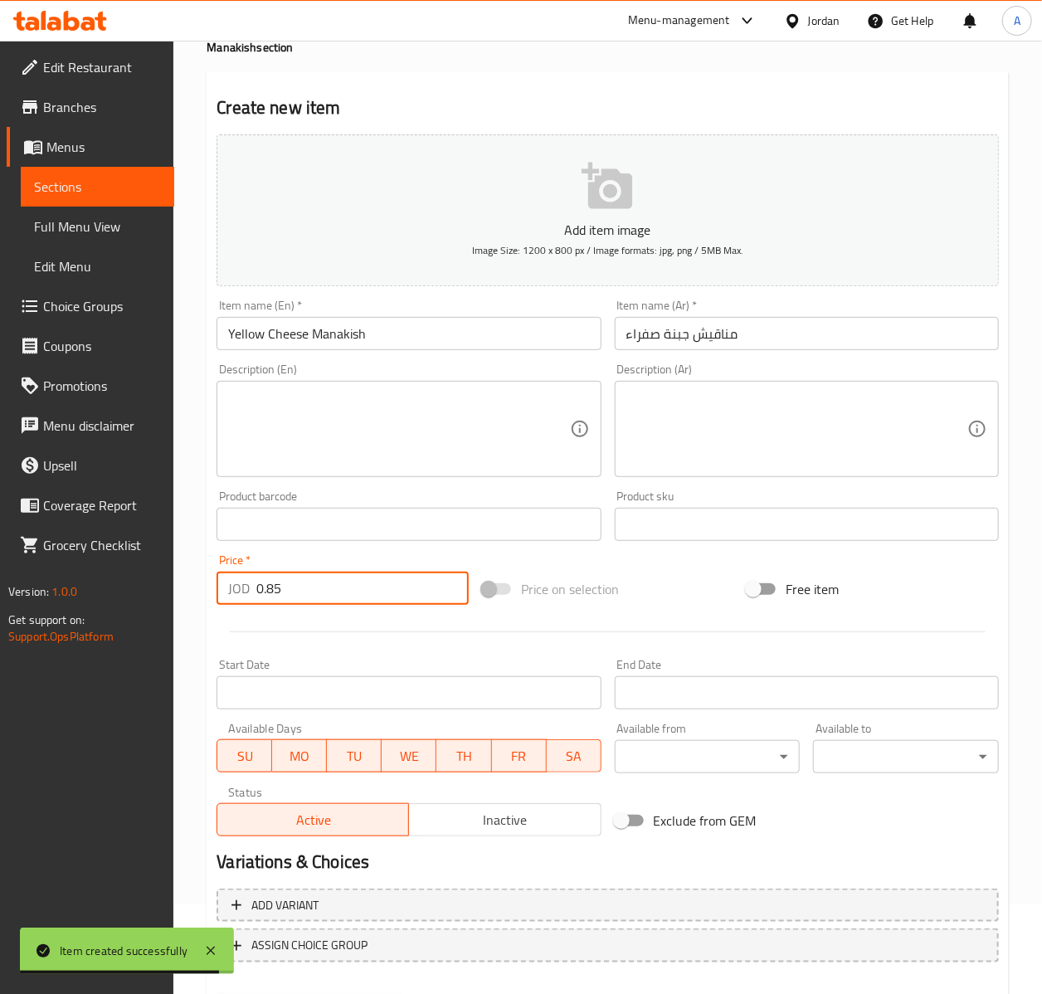
type input "0.85"
click at [217, 994] on button "Create" at bounding box center [310, 1011] width 186 height 31
type input "0"
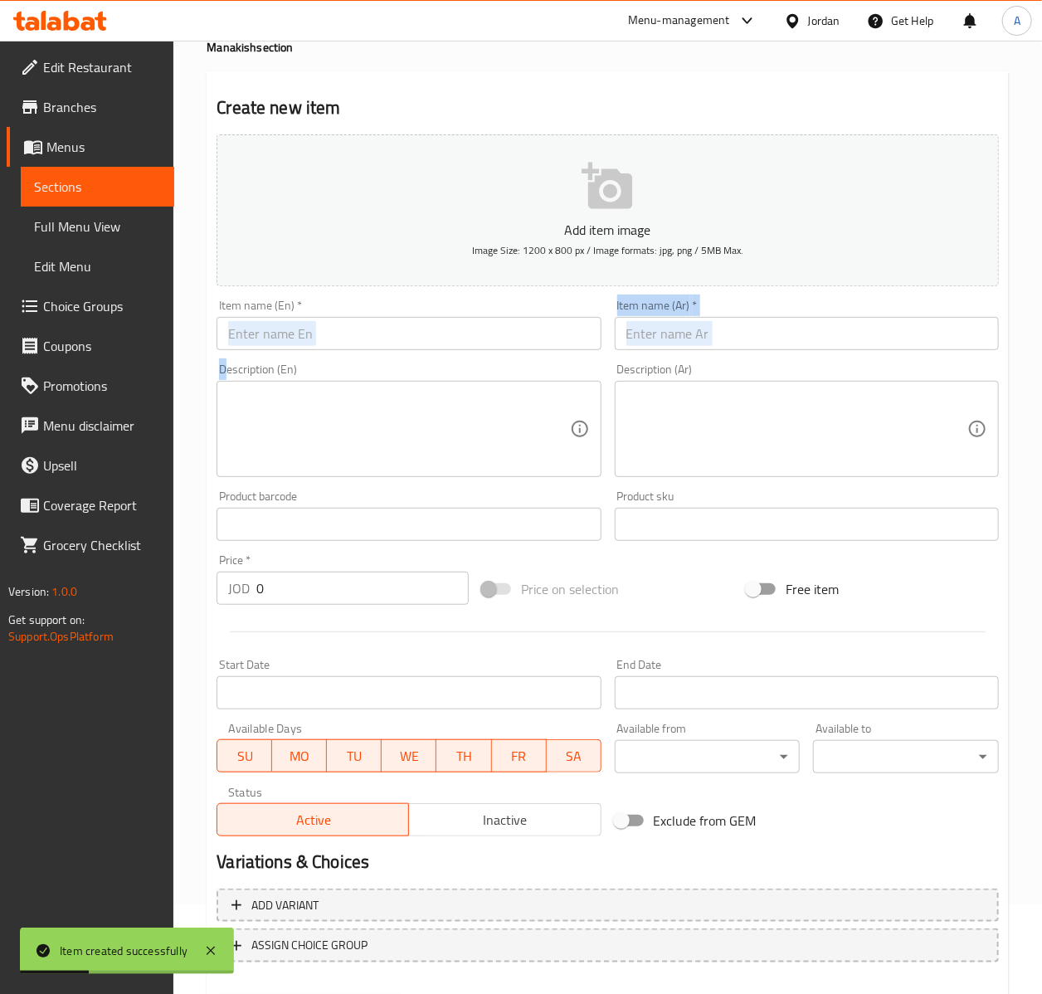
drag, startPoint x: 225, startPoint y: 358, endPoint x: 241, endPoint y: 343, distance: 21.7
click at [227, 354] on div "Add item image Image Size: 1200 x 800 px / Image formats: jpg, png / 5MB Max. I…" at bounding box center [608, 485] width 796 height 715
click at [241, 343] on input "text" at bounding box center [409, 333] width 384 height 33
paste input "Yellow Cheese & Egg Manakish"
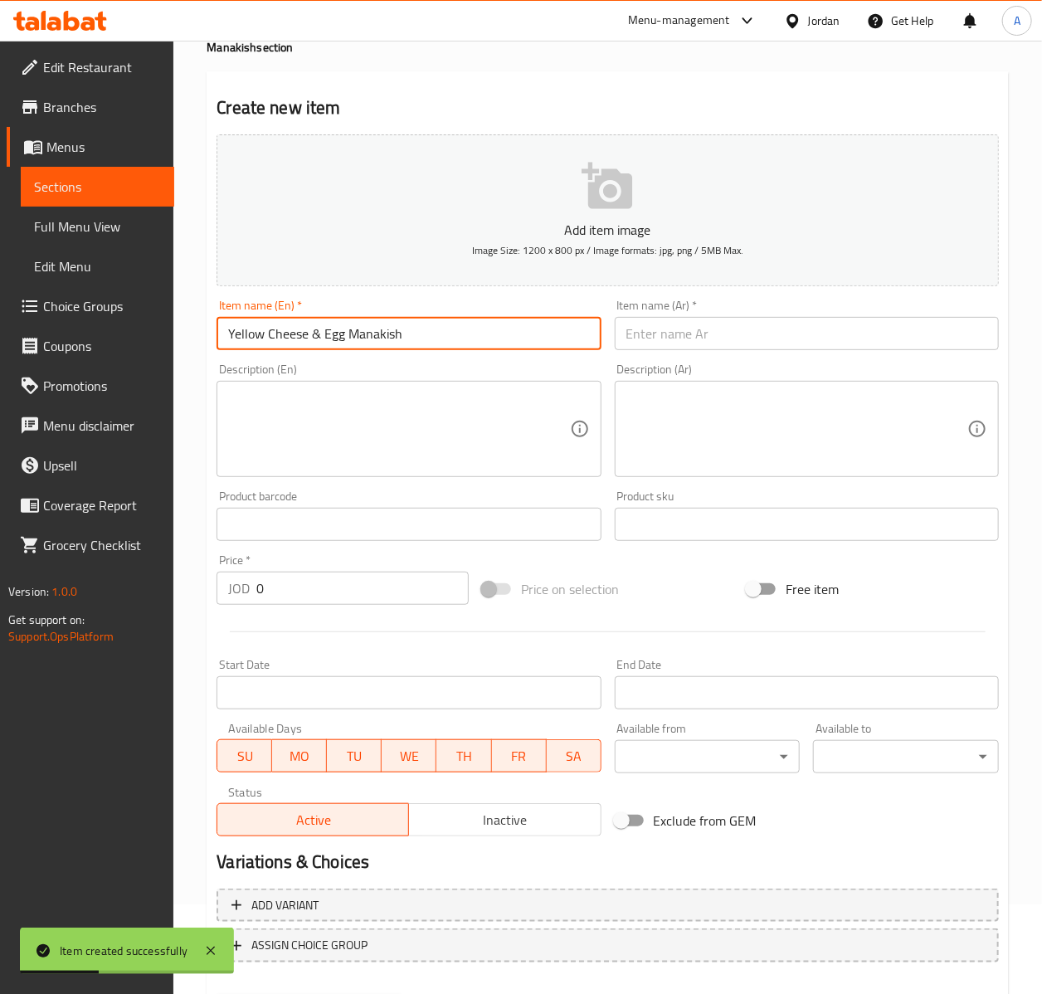
type input "Yellow Cheese & Egg Manakish"
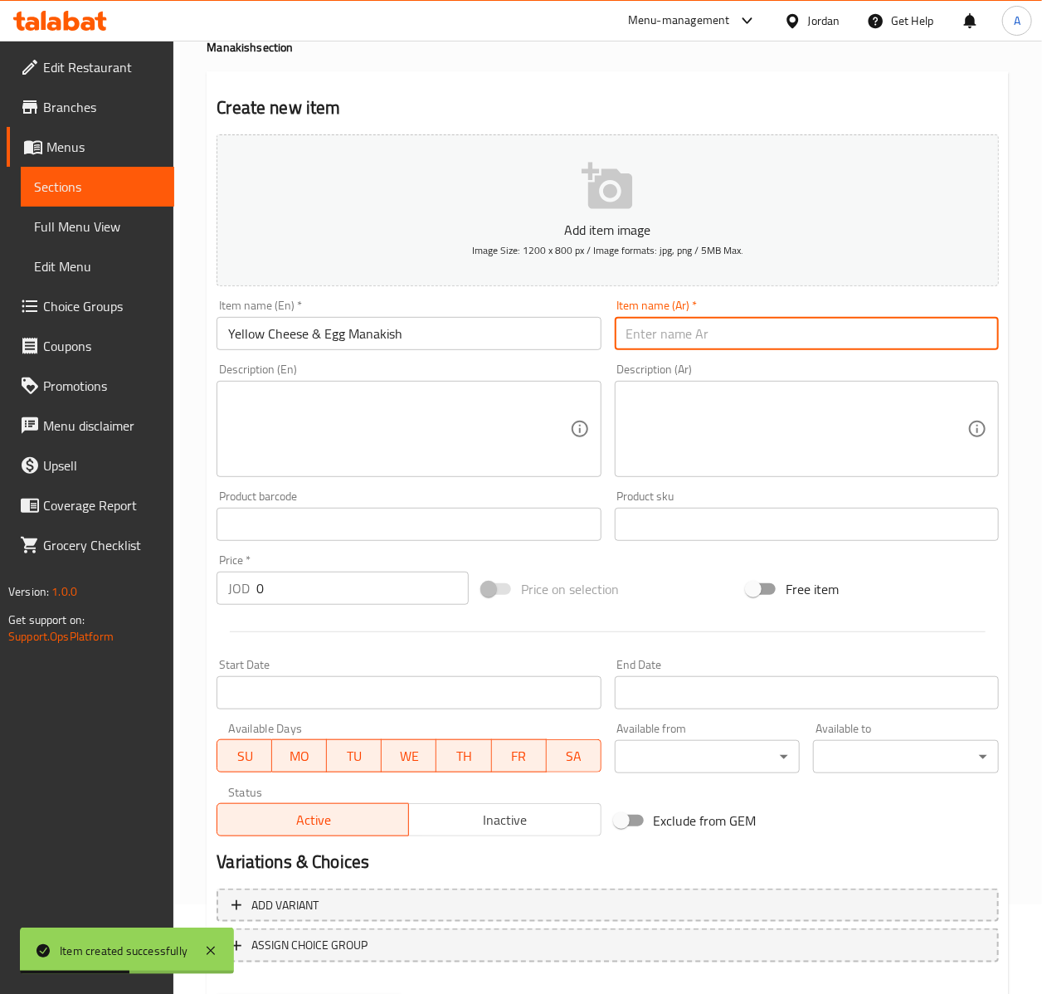
paste input "مناقيش جبنة صفراء مع بيض"
type input "مناقيش جبنة صفراء مع بيض"
click at [285, 524] on input "text" at bounding box center [409, 524] width 384 height 33
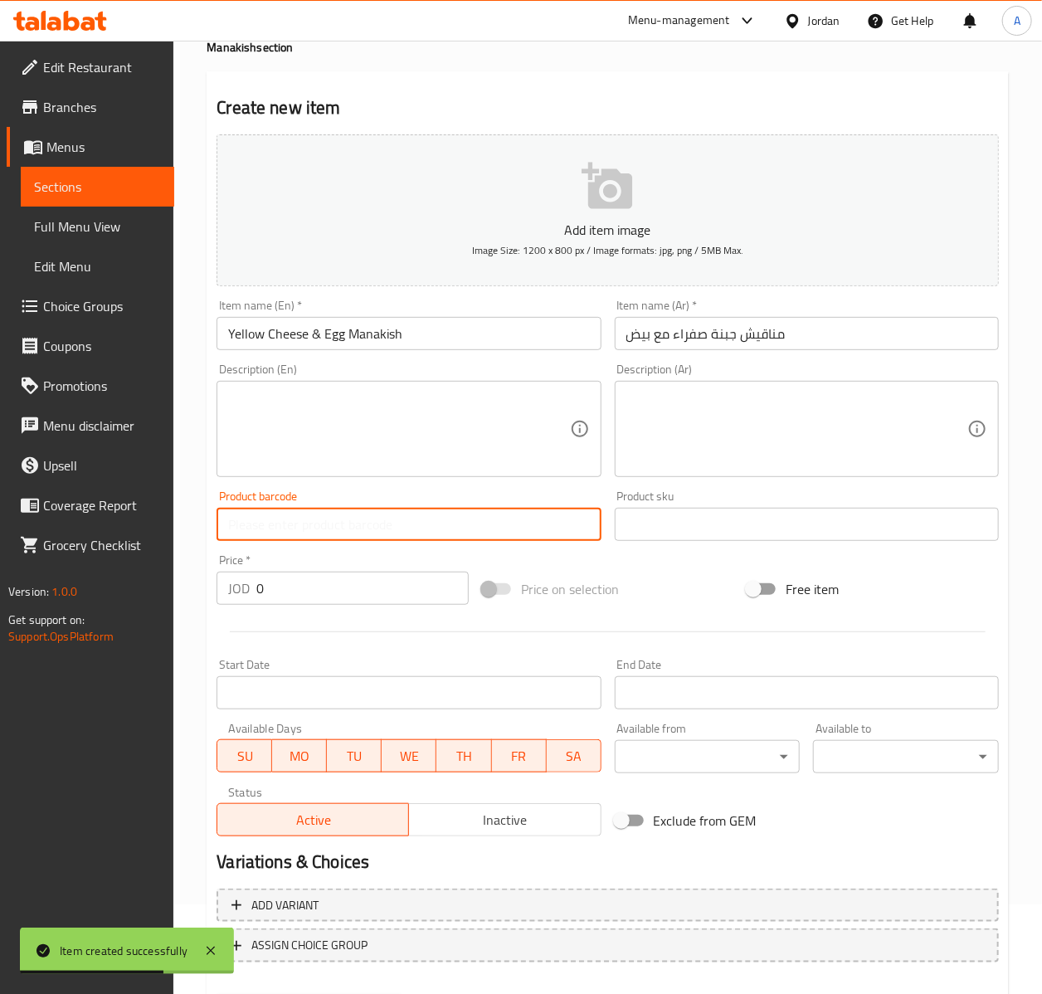
click at [284, 707] on input "Start Date" at bounding box center [409, 692] width 384 height 33
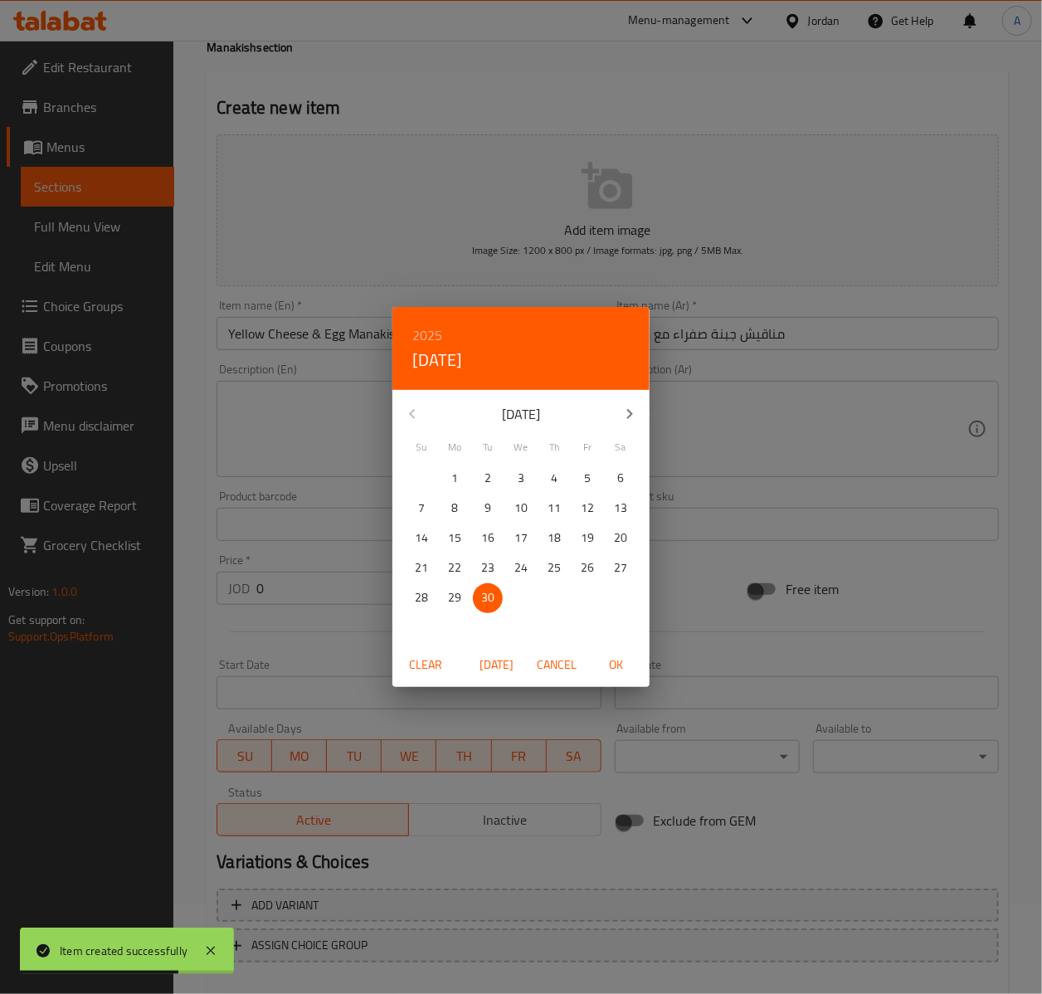
click at [293, 612] on div "2025 Tue, Sep 30 September 2025 Su Mo Tu We Th Fr Sa 31 1 2 3 4 5 6 7 8 9 10 11…" at bounding box center [521, 497] width 1042 height 994
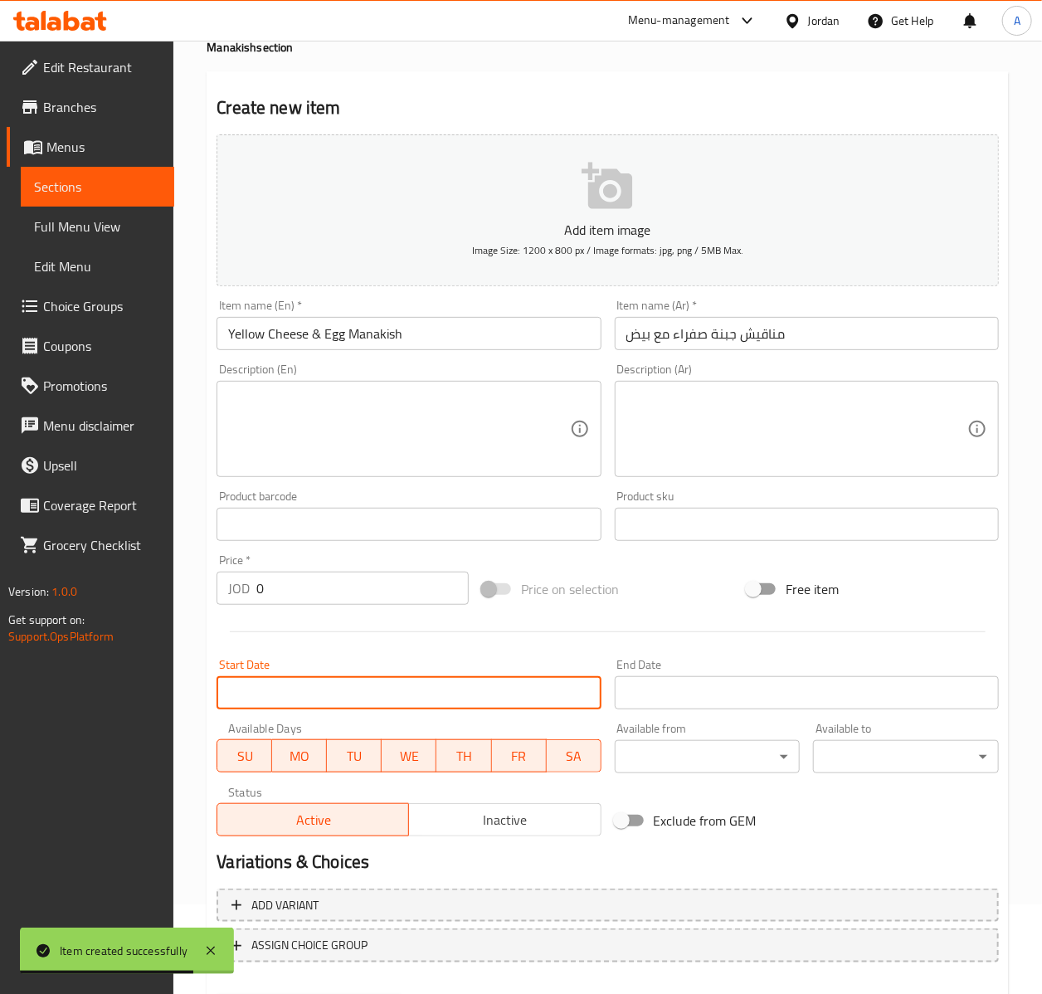
click at [304, 581] on input "0" at bounding box center [362, 588] width 212 height 33
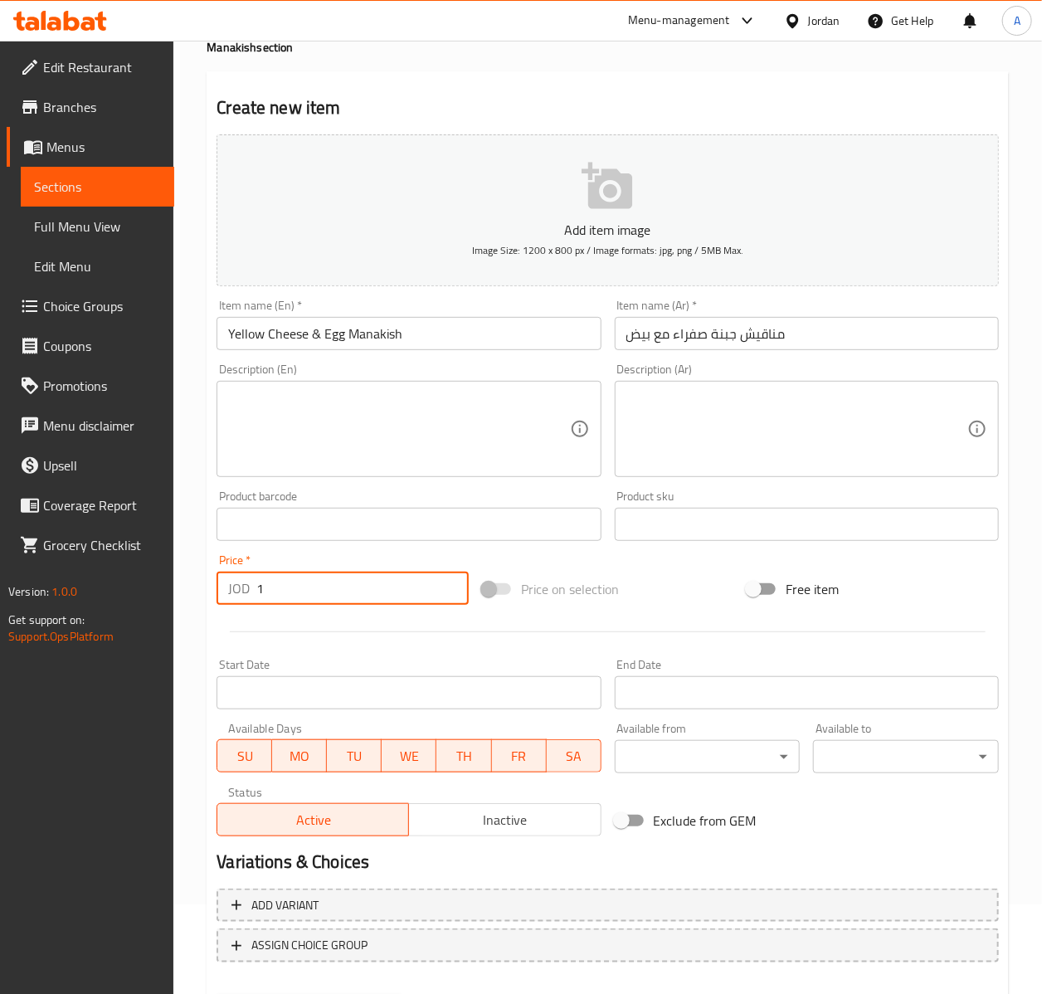
type input "1"
click at [217, 994] on button "Create" at bounding box center [310, 1011] width 186 height 31
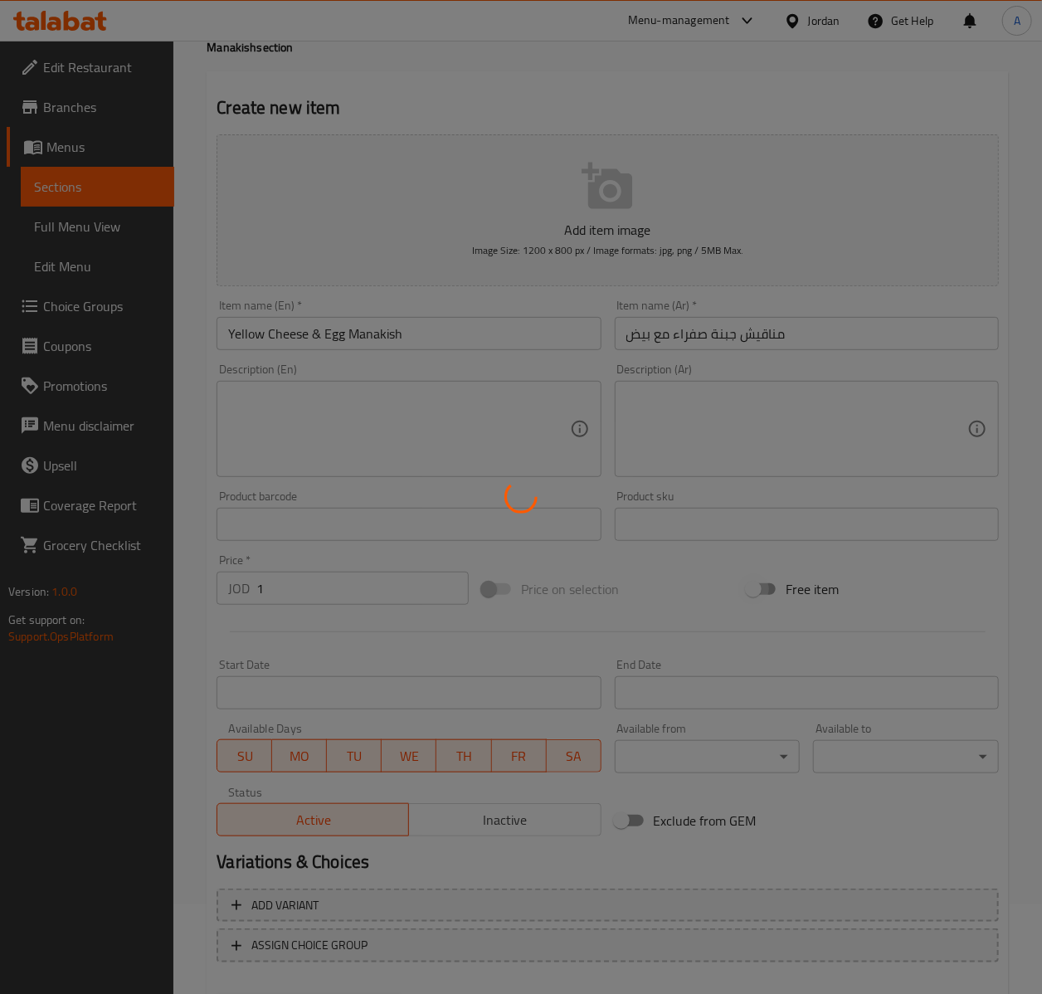
type input "0"
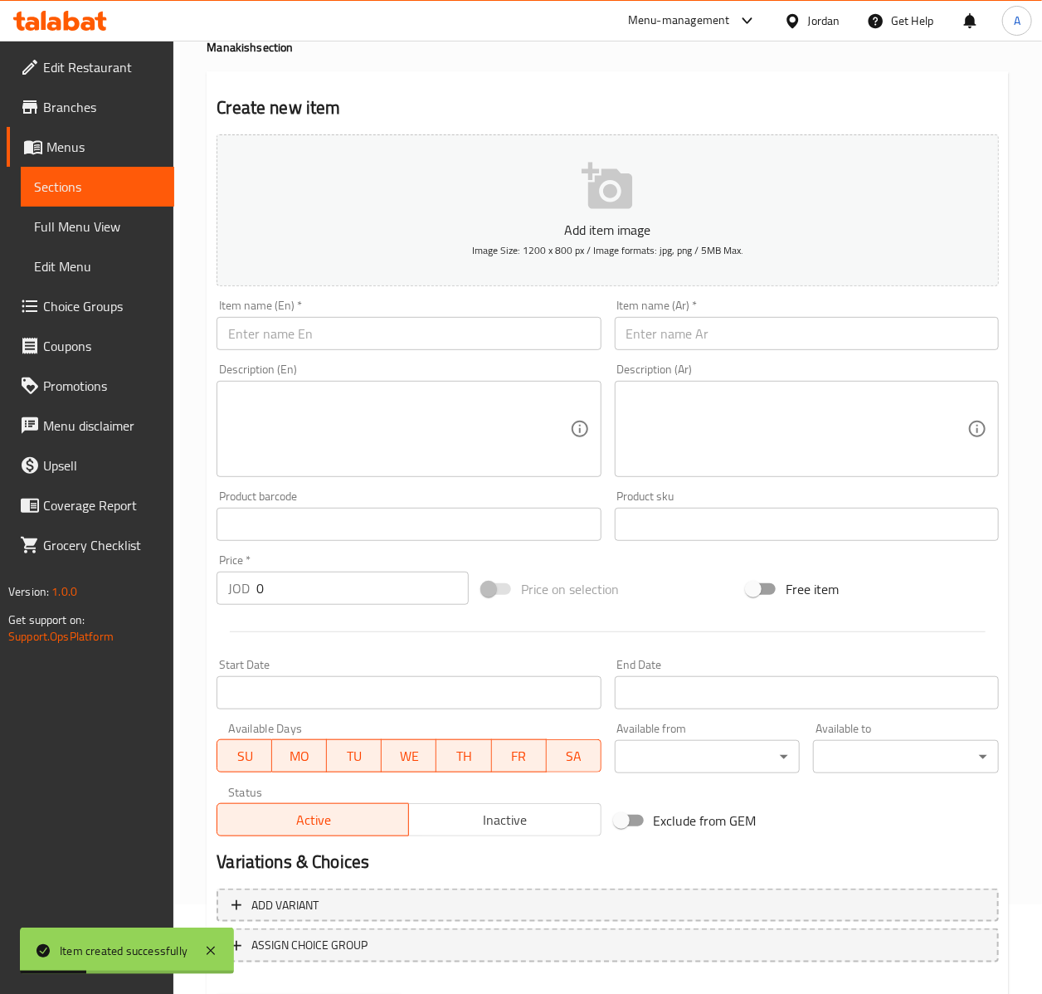
click at [332, 343] on input "text" at bounding box center [409, 333] width 384 height 33
paste input "مناقيش بيض (بيضتين)"
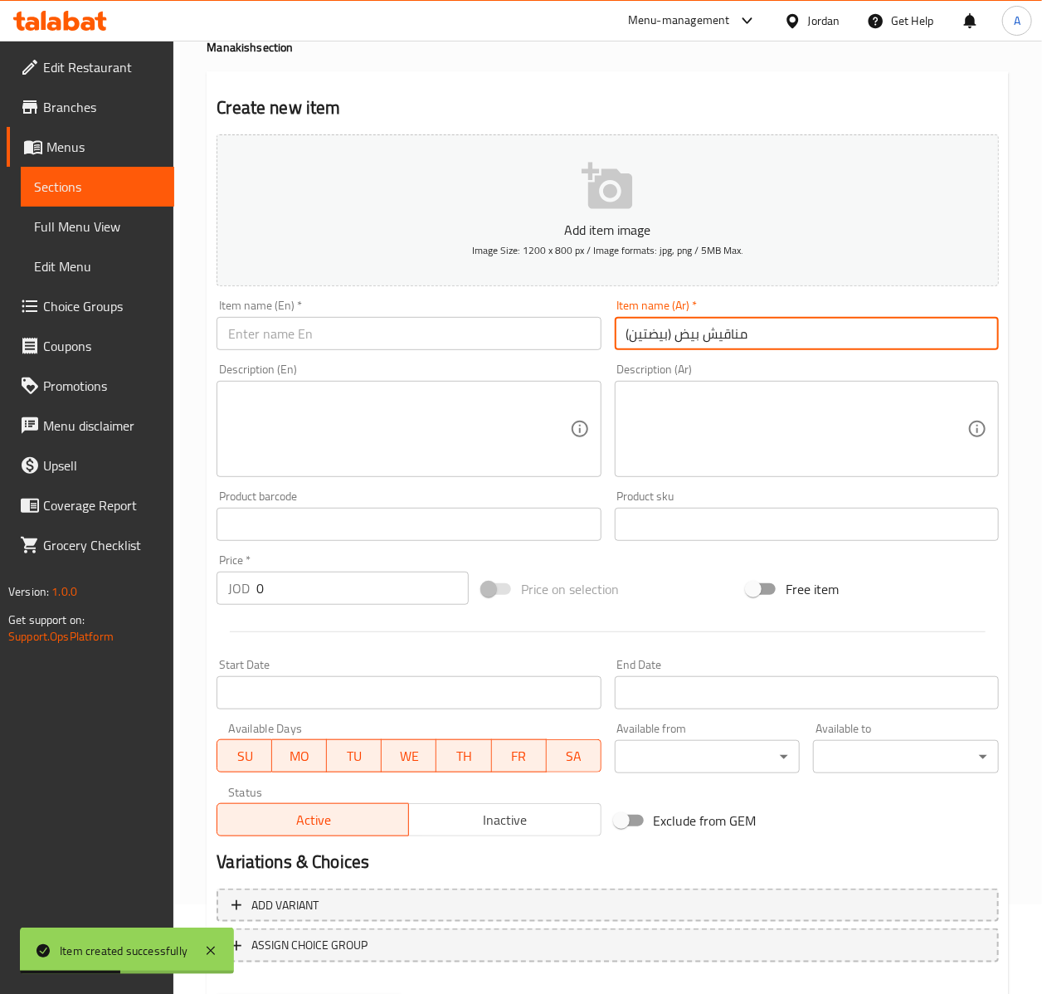
type input "مناقيش بيض (بيضتين)"
click at [335, 334] on input "text" at bounding box center [409, 333] width 384 height 33
paste input "Double Egg Manakish"
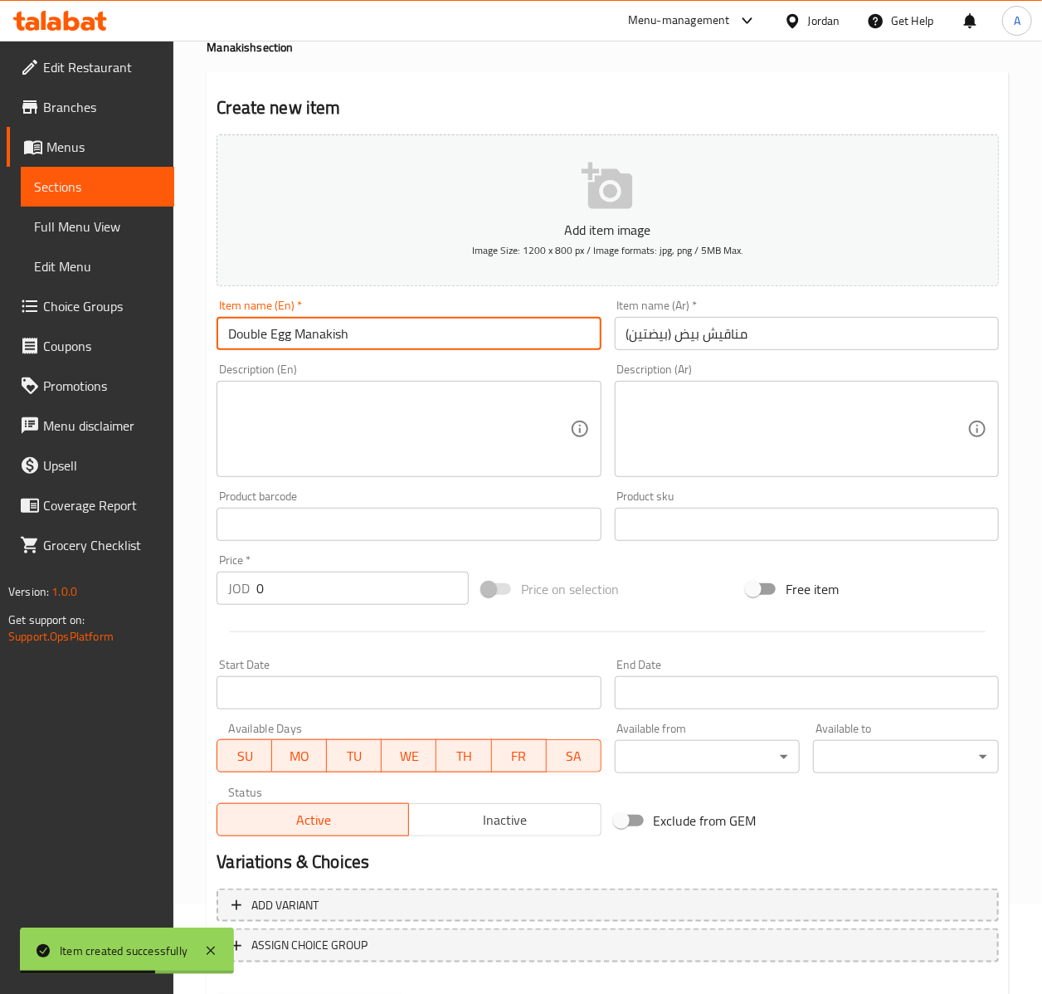
type input "Double Egg Manakish"
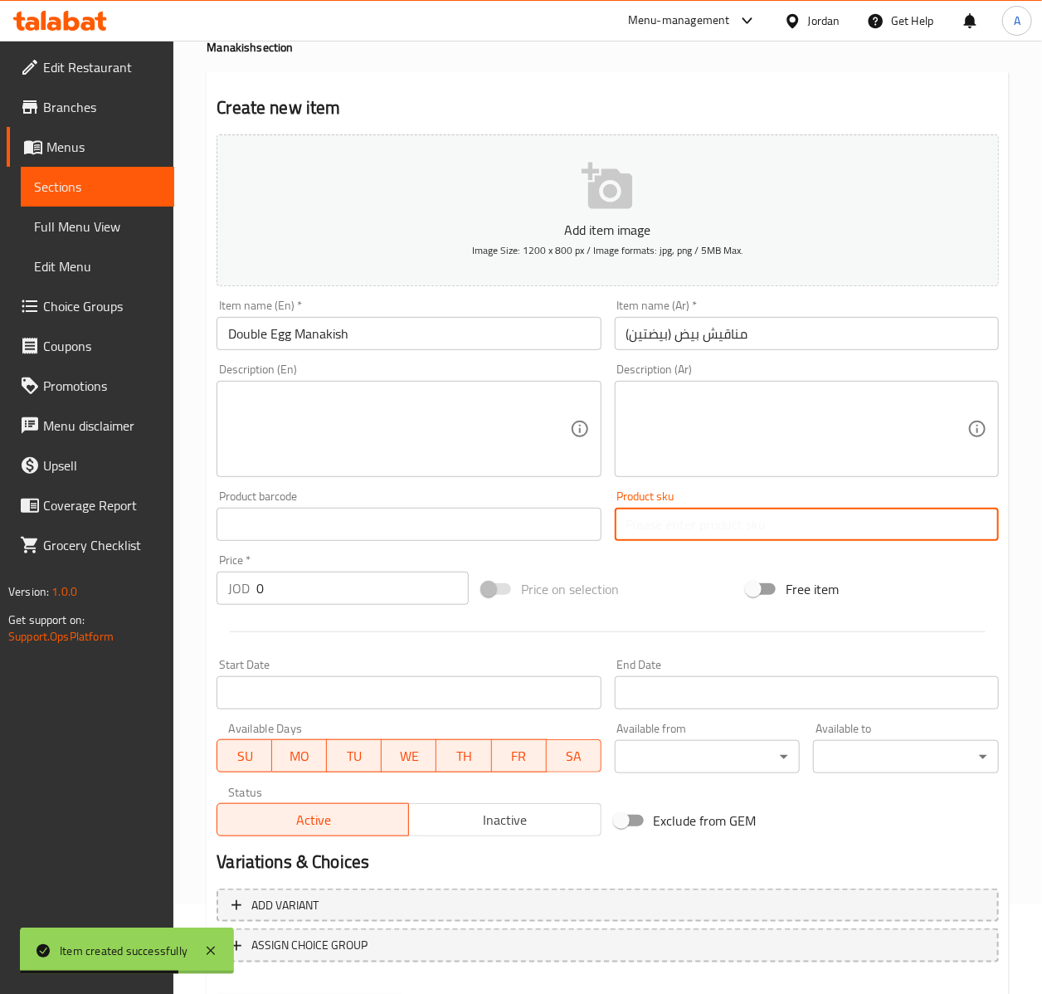
click at [279, 606] on div "Price   * JOD 0 Price *" at bounding box center [343, 580] width 266 height 64
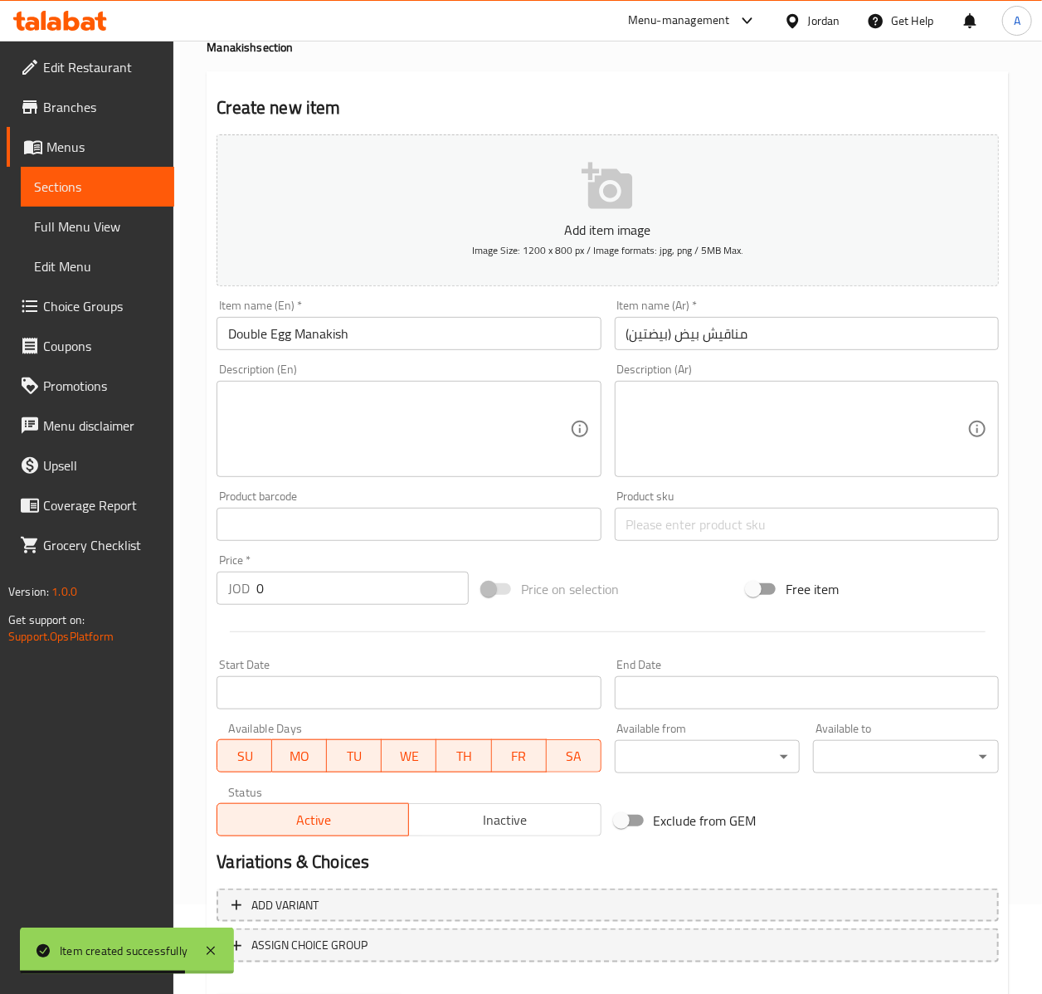
click at [279, 606] on div "Price   * JOD 0 Price *" at bounding box center [343, 580] width 266 height 64
click at [277, 593] on input "0" at bounding box center [362, 588] width 212 height 33
type input "0.6"
click at [217, 994] on button "Create" at bounding box center [310, 1011] width 186 height 31
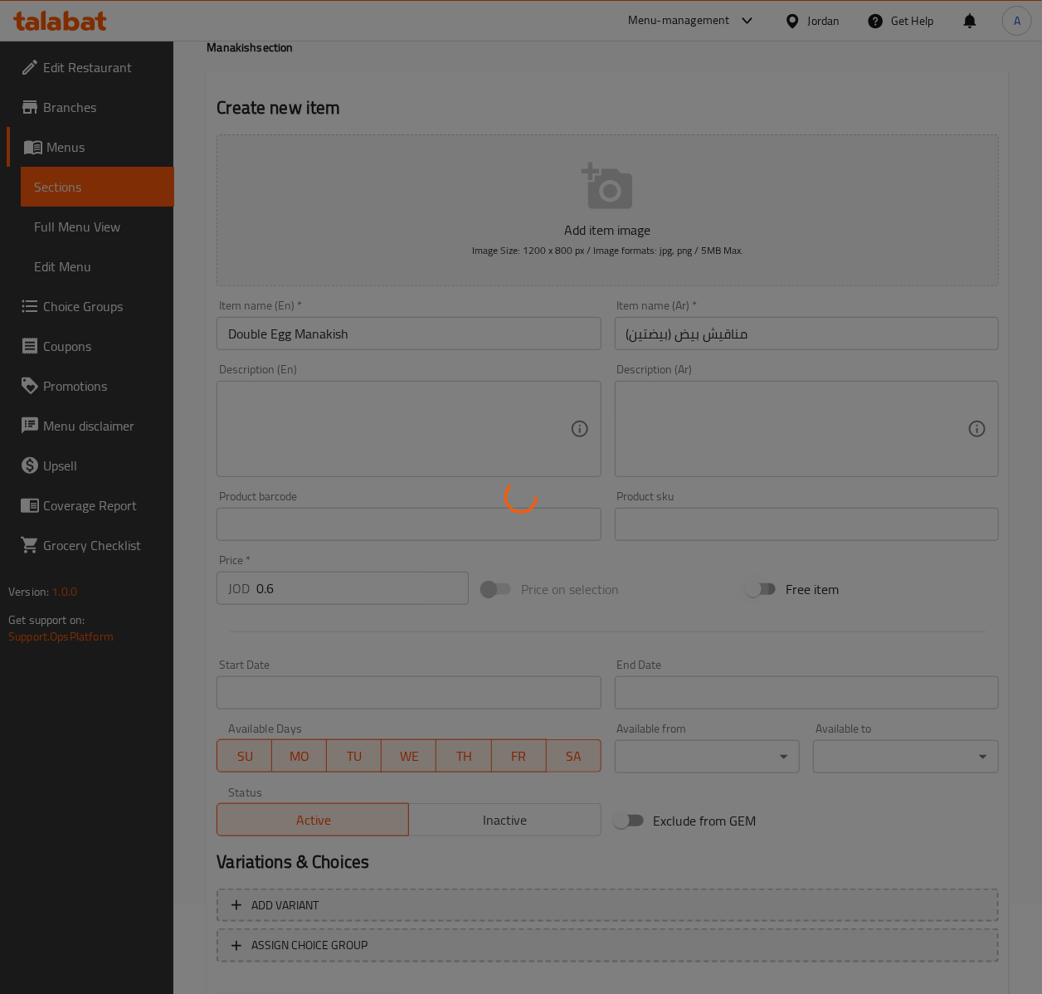
type input "0"
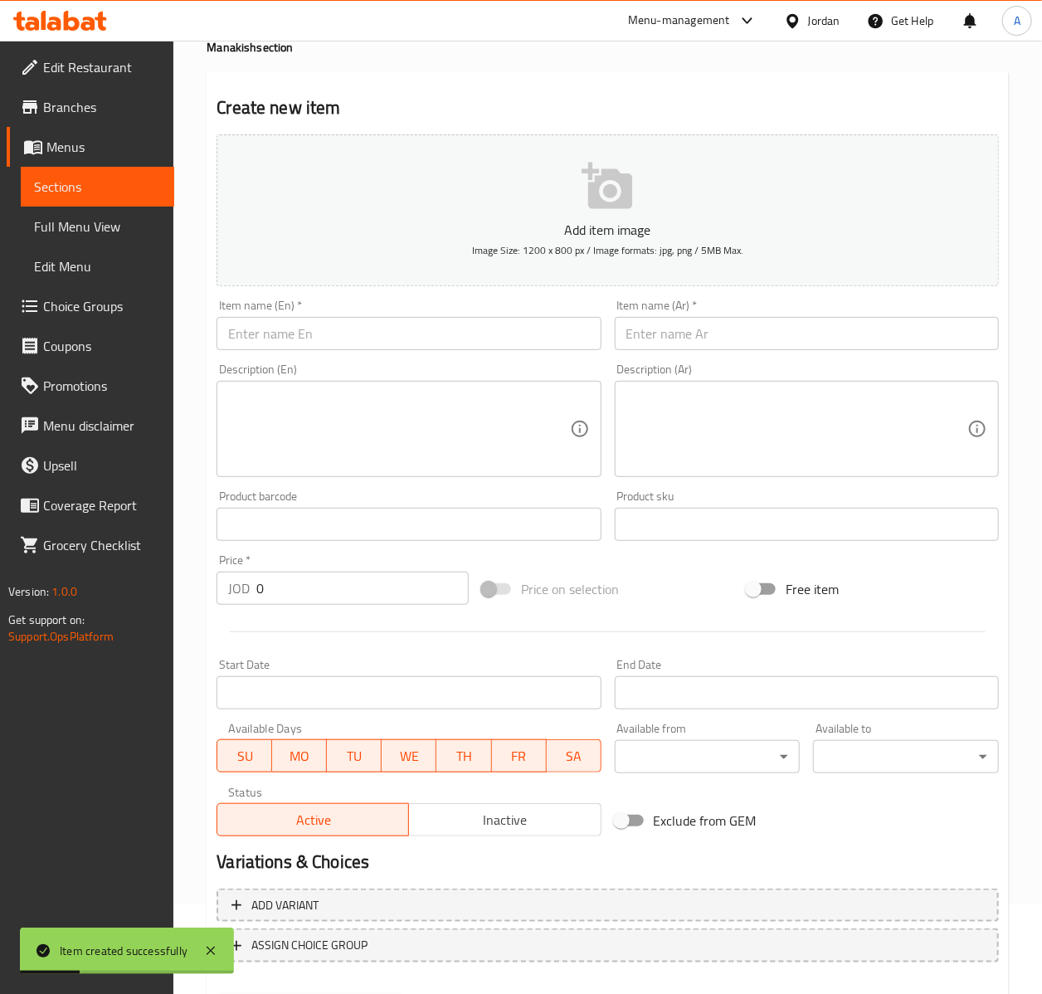
drag, startPoint x: 275, startPoint y: 357, endPoint x: 275, endPoint y: 340, distance: 16.6
click at [275, 353] on div "Item name (En)   * Item name (En) *" at bounding box center [408, 325] width 397 height 64
click at [275, 340] on input "text" at bounding box center [409, 333] width 384 height 33
paste input "Turkey Manakish"
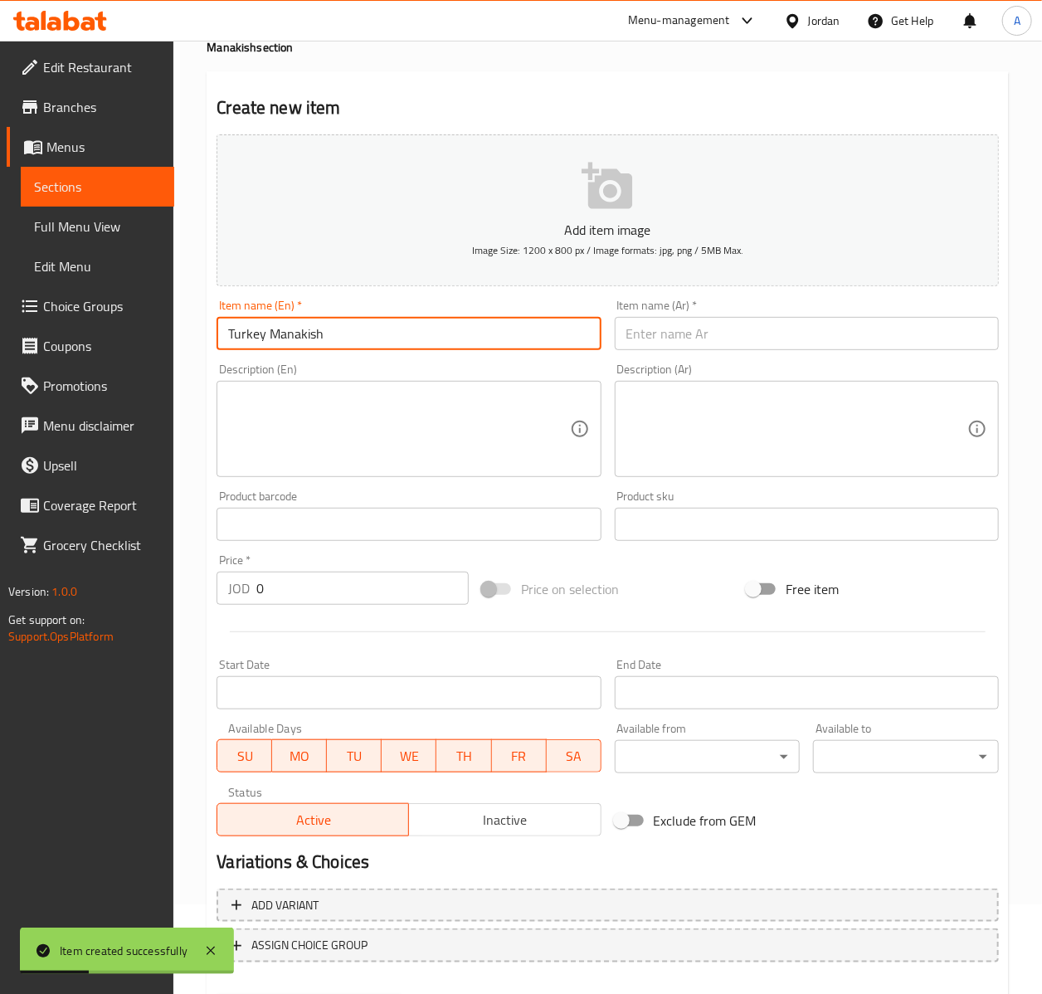
type input "Turkey Manakish"
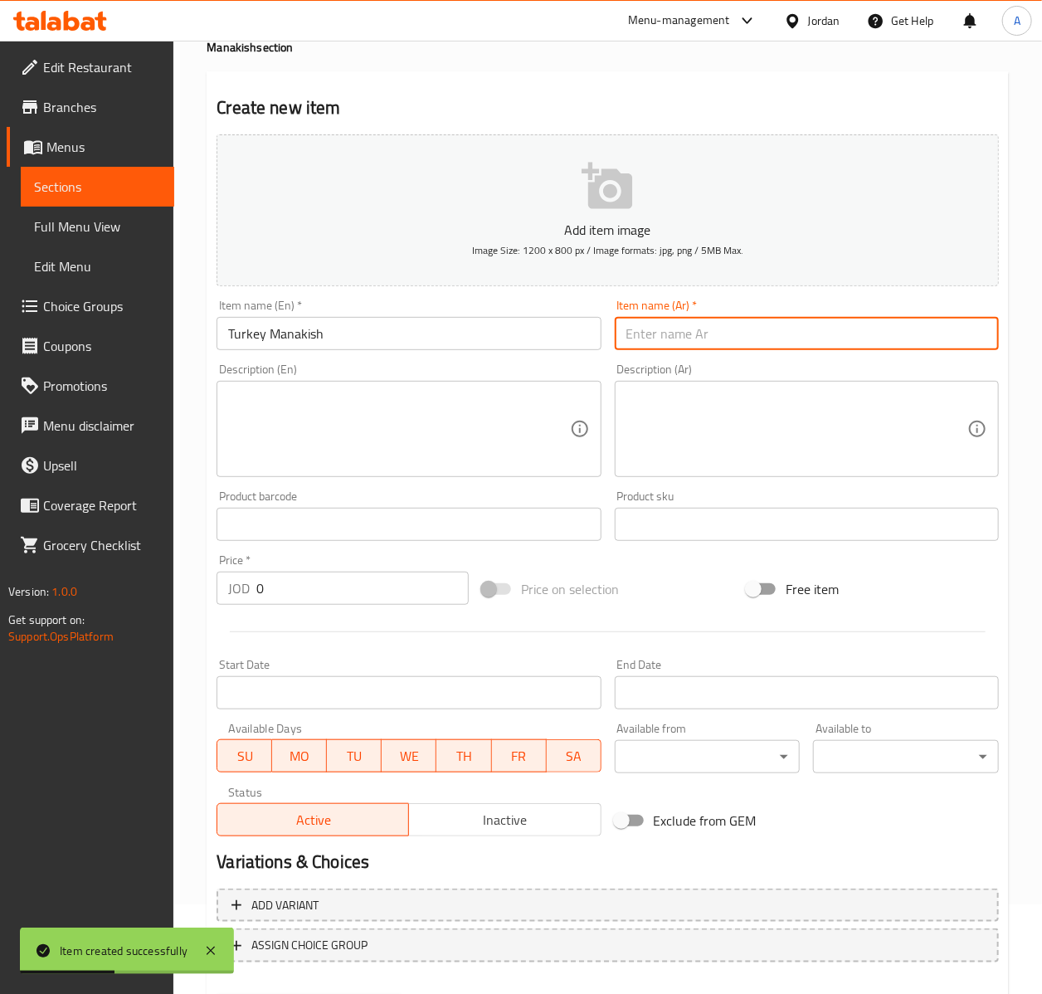
paste input "مناقيش تيركي"
type input "مناقيش تيركي"
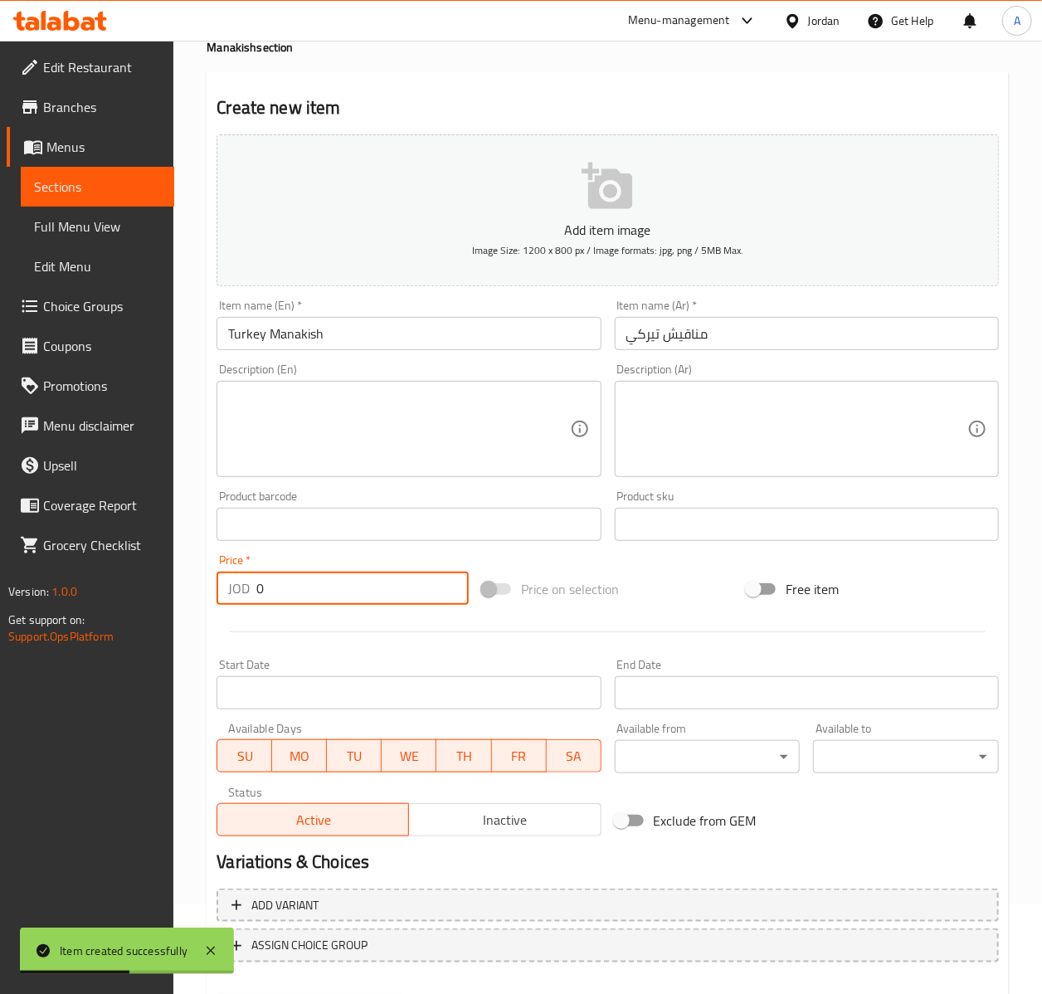
click at [284, 592] on input "0" at bounding box center [362, 588] width 212 height 33
type input "0.85"
click at [217, 994] on button "Create" at bounding box center [310, 1011] width 186 height 31
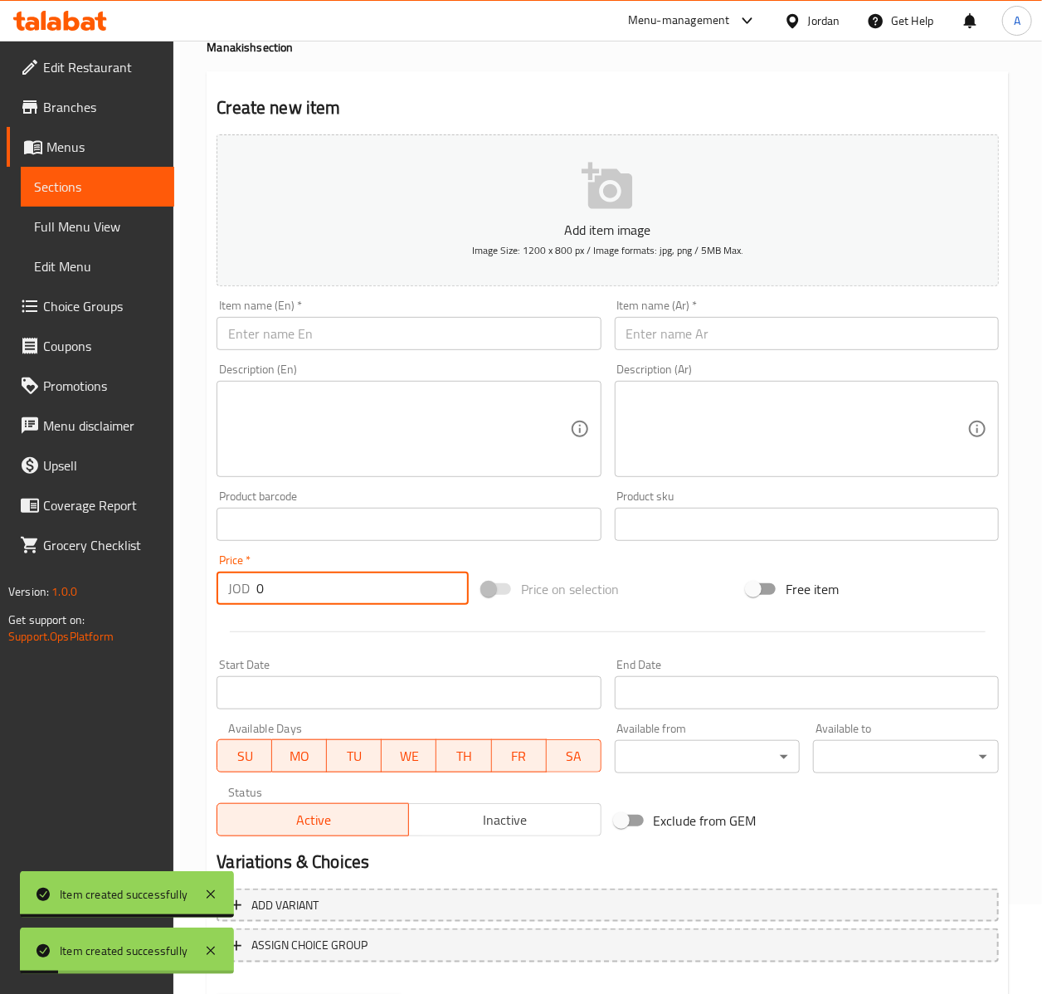
type input "0"
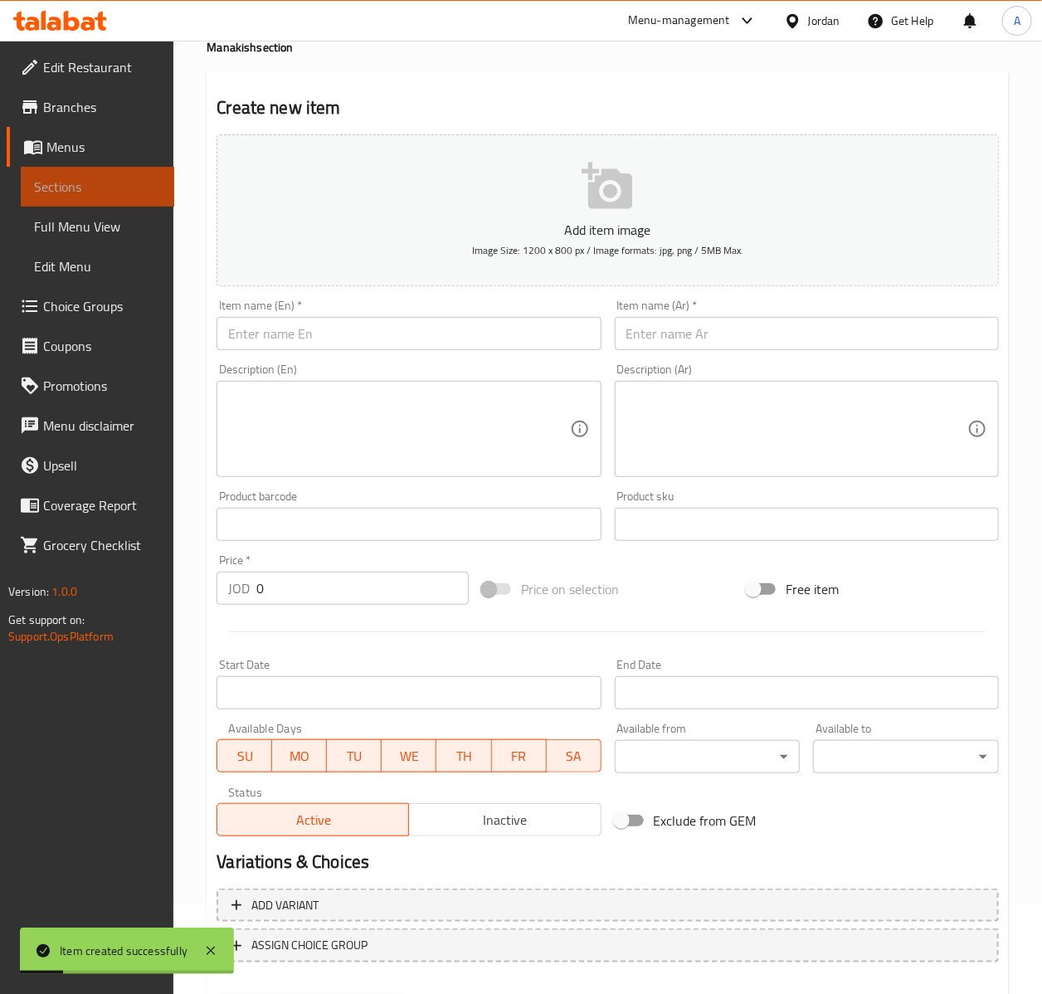
click at [66, 204] on link "Sections" at bounding box center [98, 187] width 154 height 40
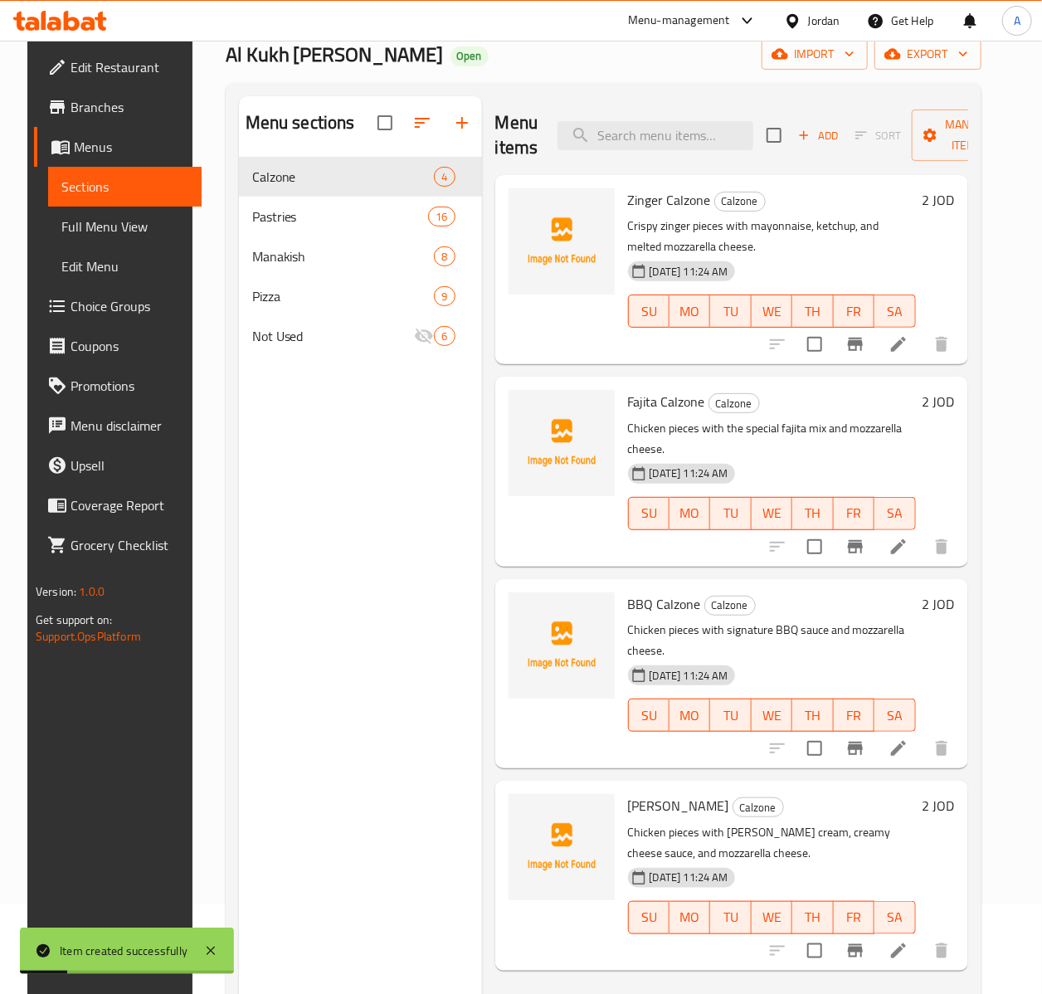
click at [73, 193] on span "Sections" at bounding box center [124, 187] width 127 height 20
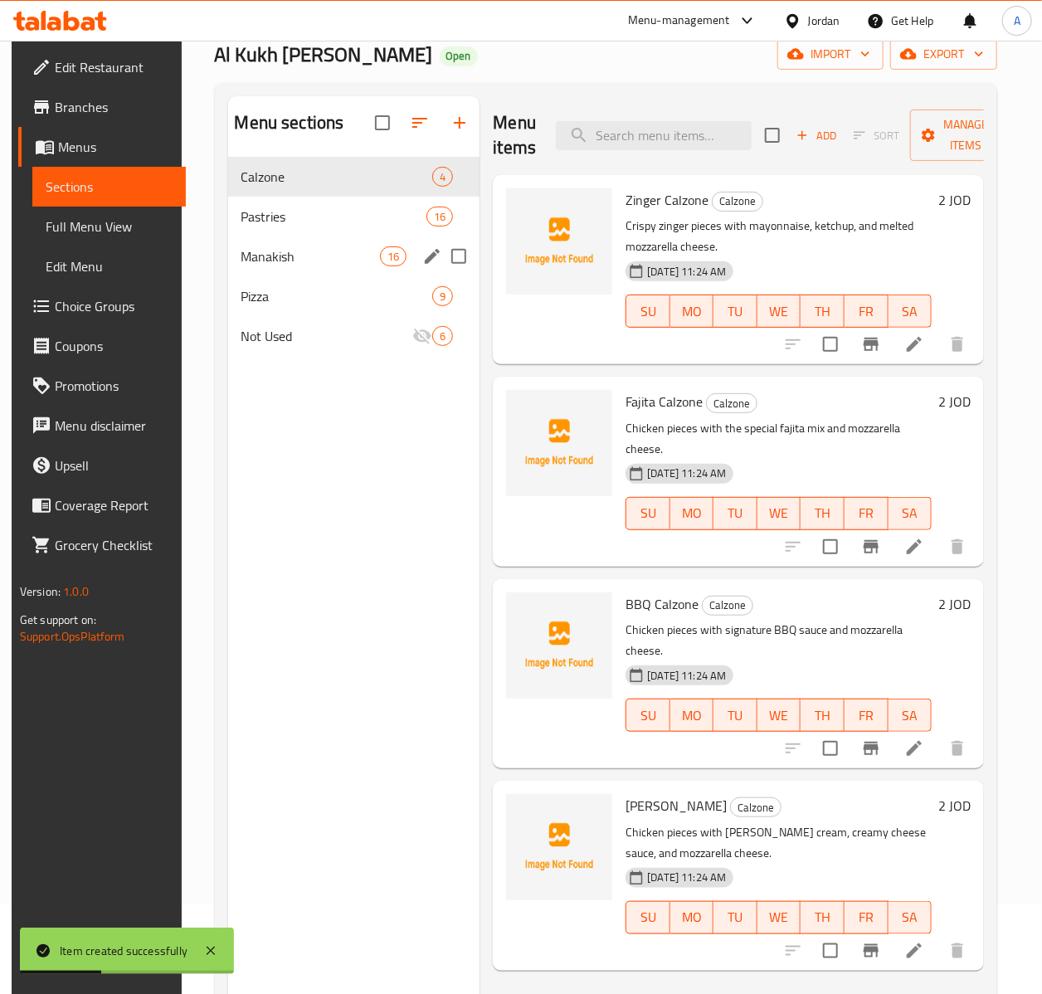
click at [324, 246] on div "Manakish 16" at bounding box center [354, 256] width 252 height 40
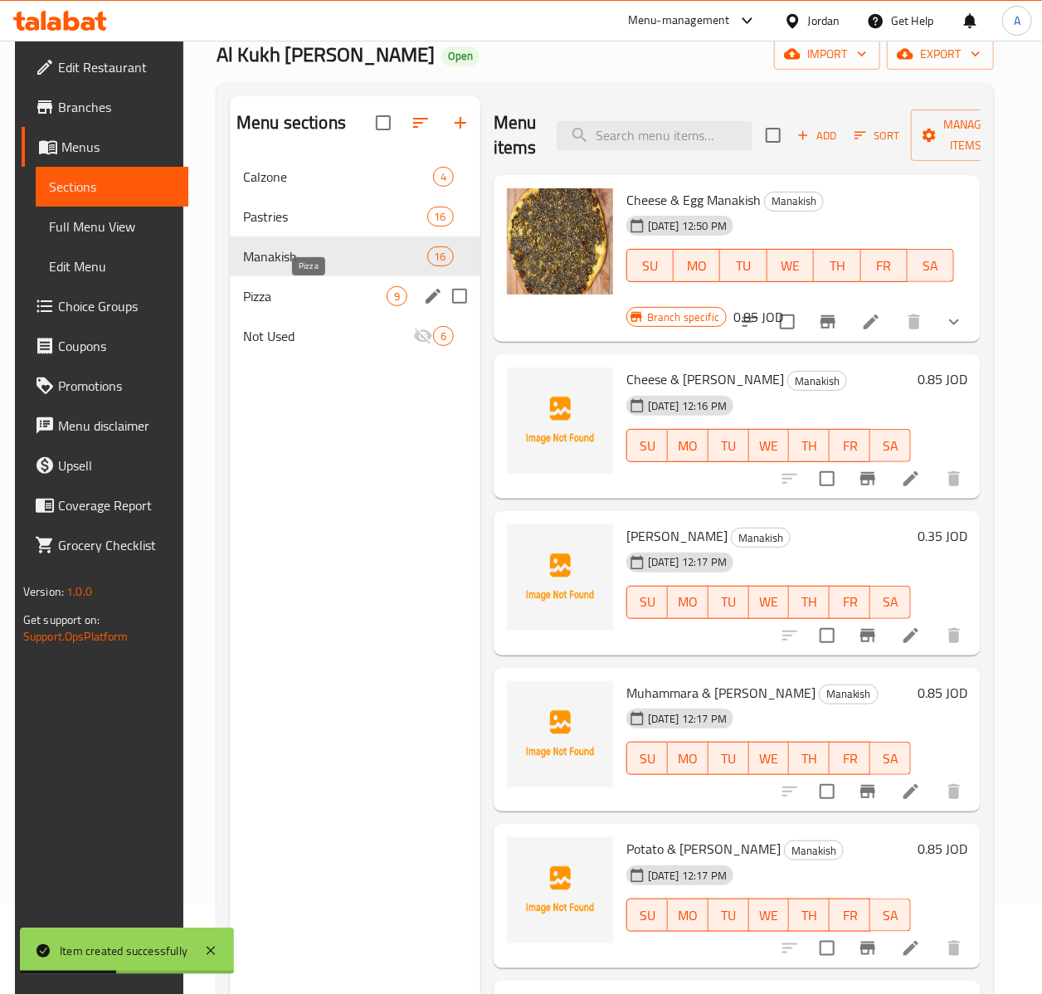
click at [305, 290] on span "Pizza" at bounding box center [315, 296] width 144 height 20
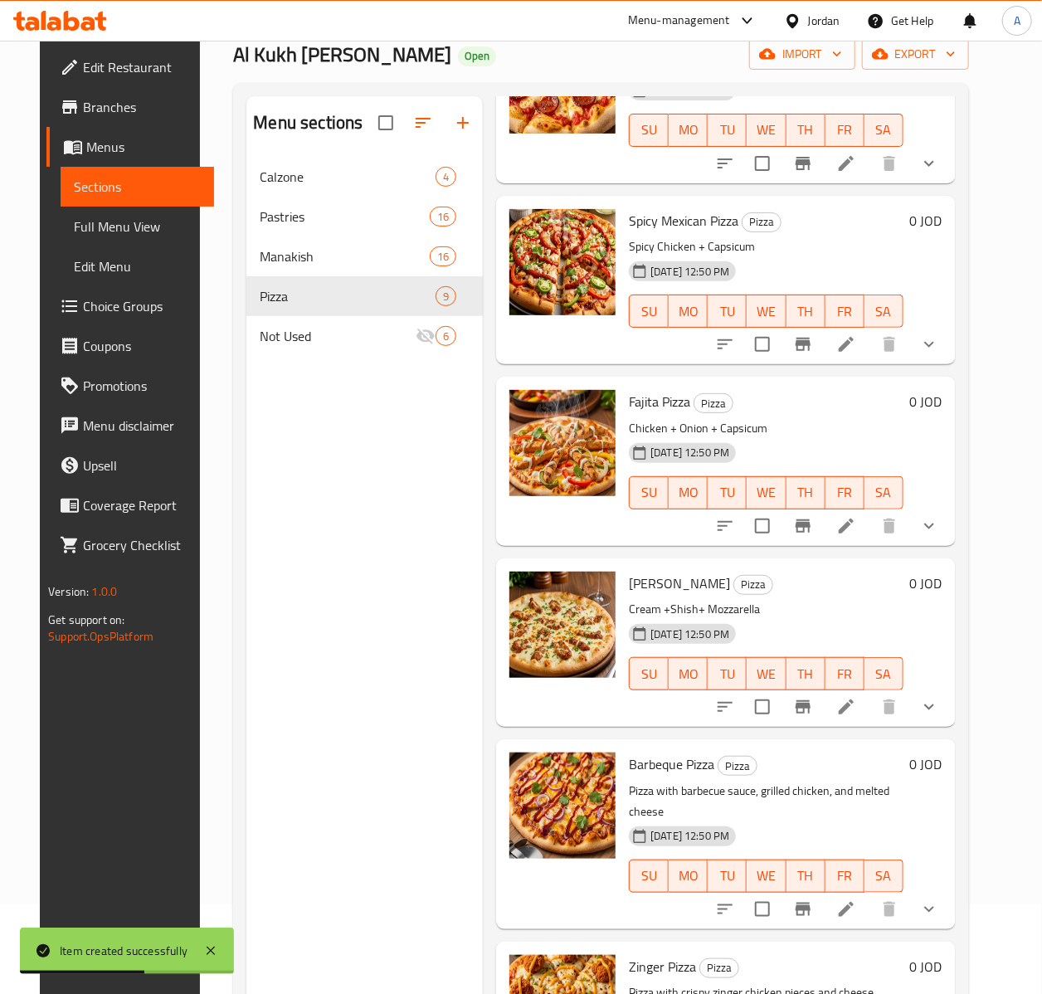
scroll to position [232, 0]
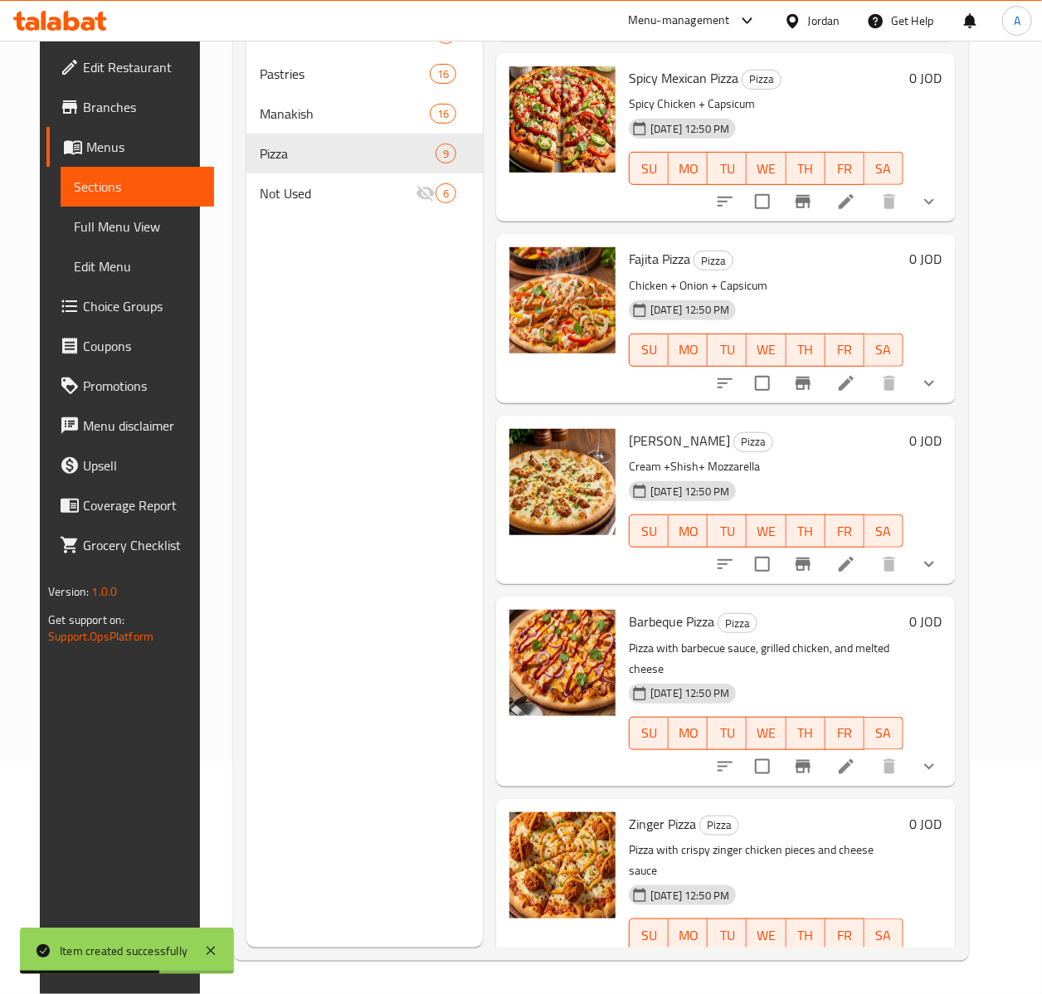
click at [934, 200] on icon "show more" at bounding box center [929, 202] width 10 height 6
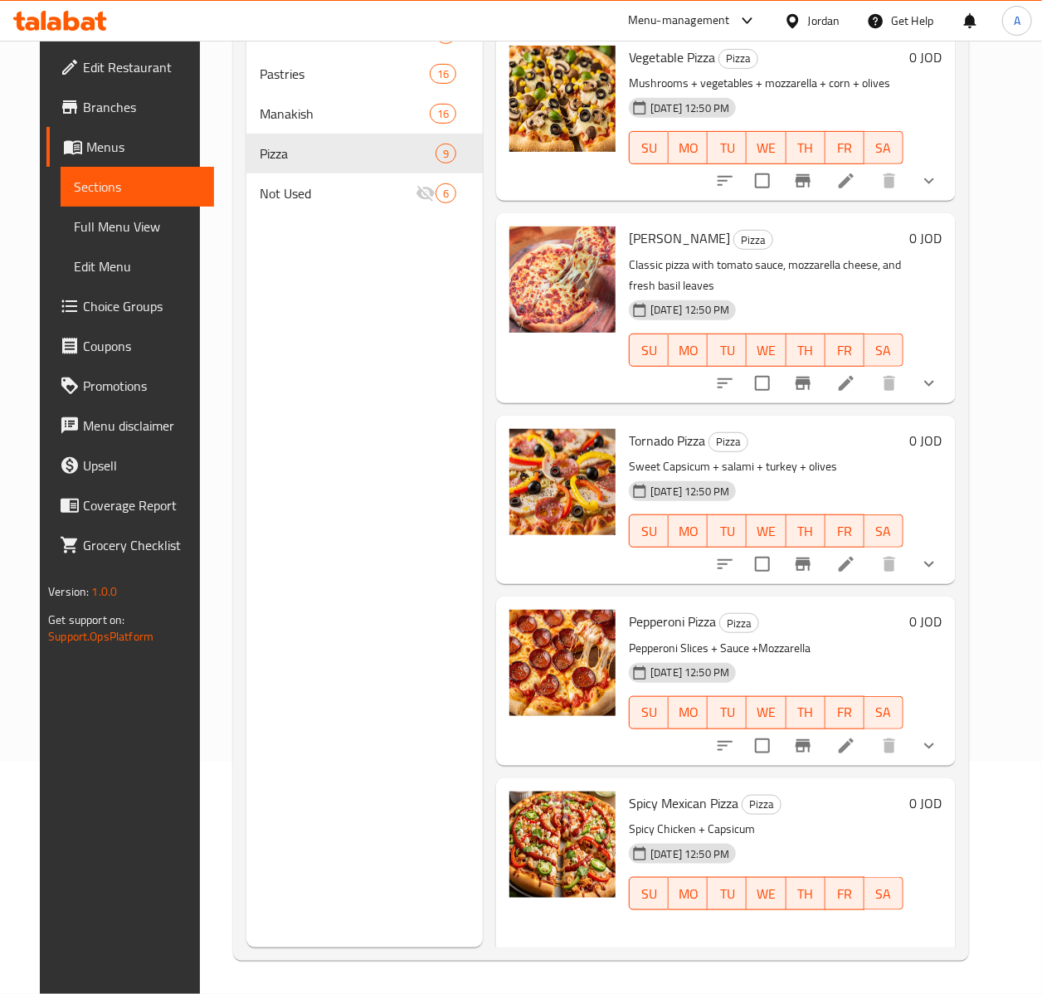
scroll to position [0, 0]
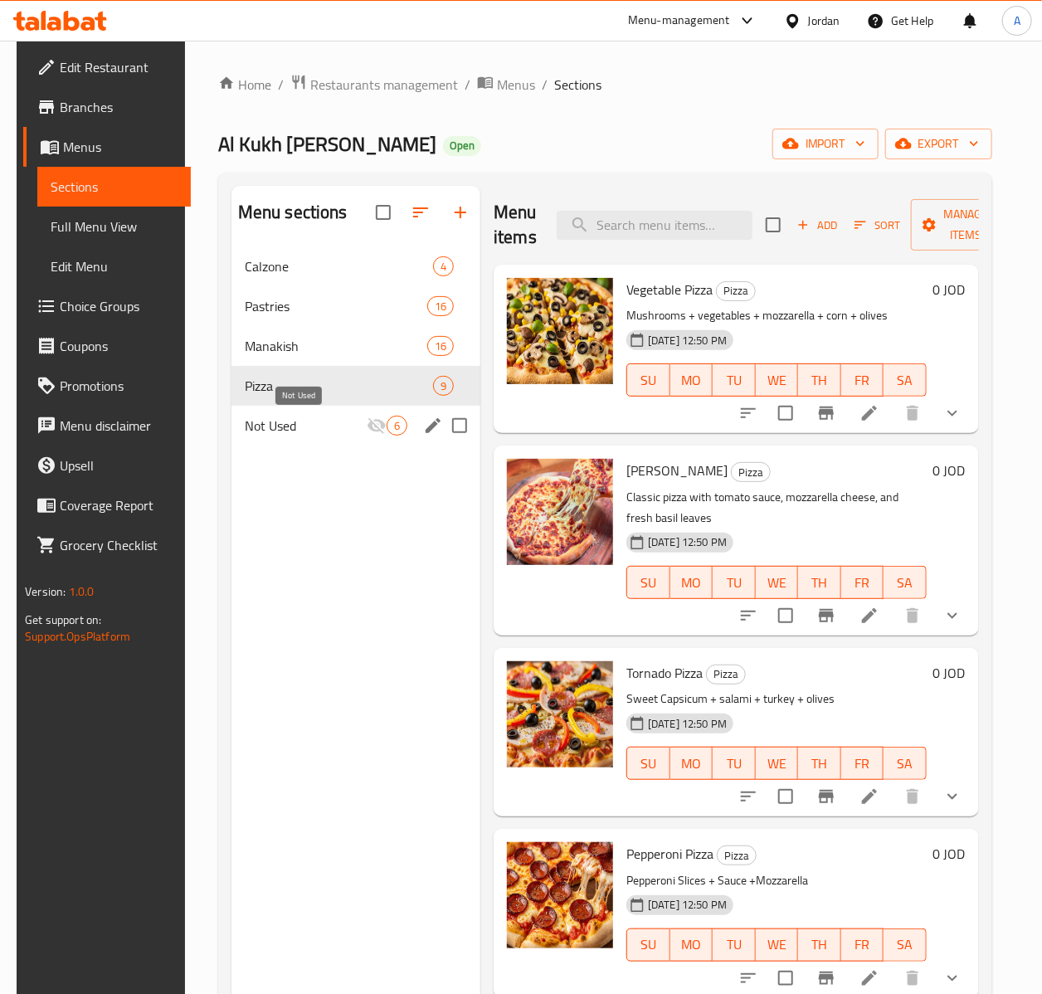
click at [355, 420] on span "Not Used" at bounding box center [306, 426] width 122 height 20
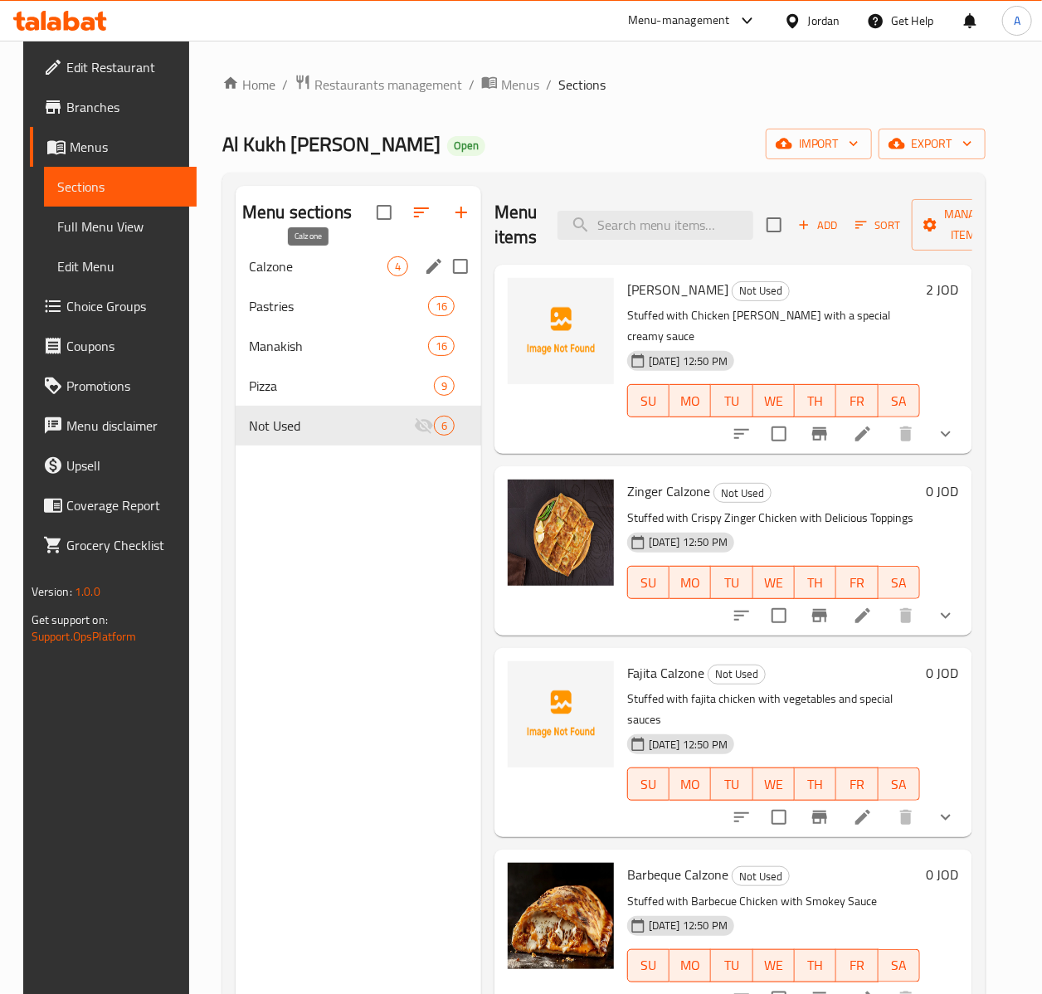
drag, startPoint x: 307, startPoint y: 307, endPoint x: 309, endPoint y: 259, distance: 48.2
click at [308, 265] on div "Calzone 4 Pastries 16 Manakish 16 Pizza 9 Not Used 6" at bounding box center [359, 345] width 246 height 199
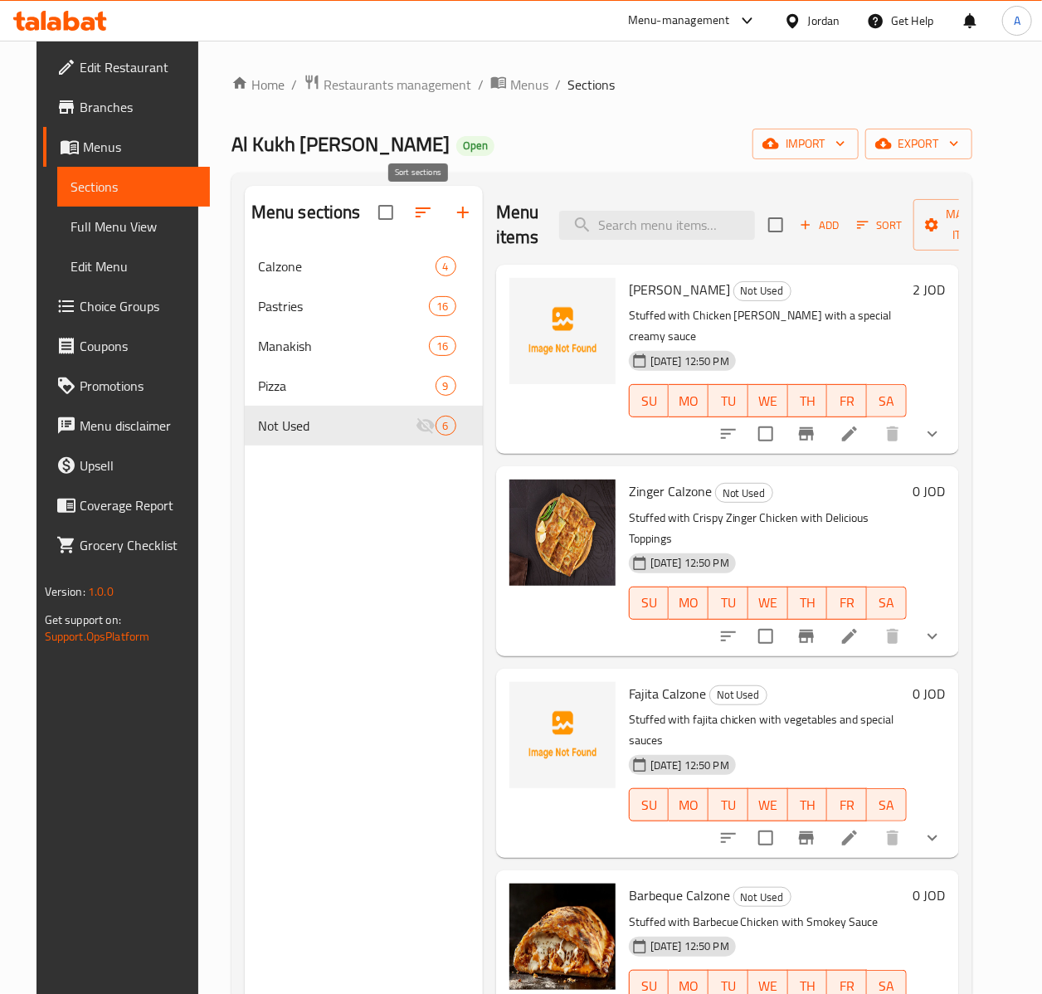
click at [417, 210] on icon "button" at bounding box center [423, 212] width 15 height 10
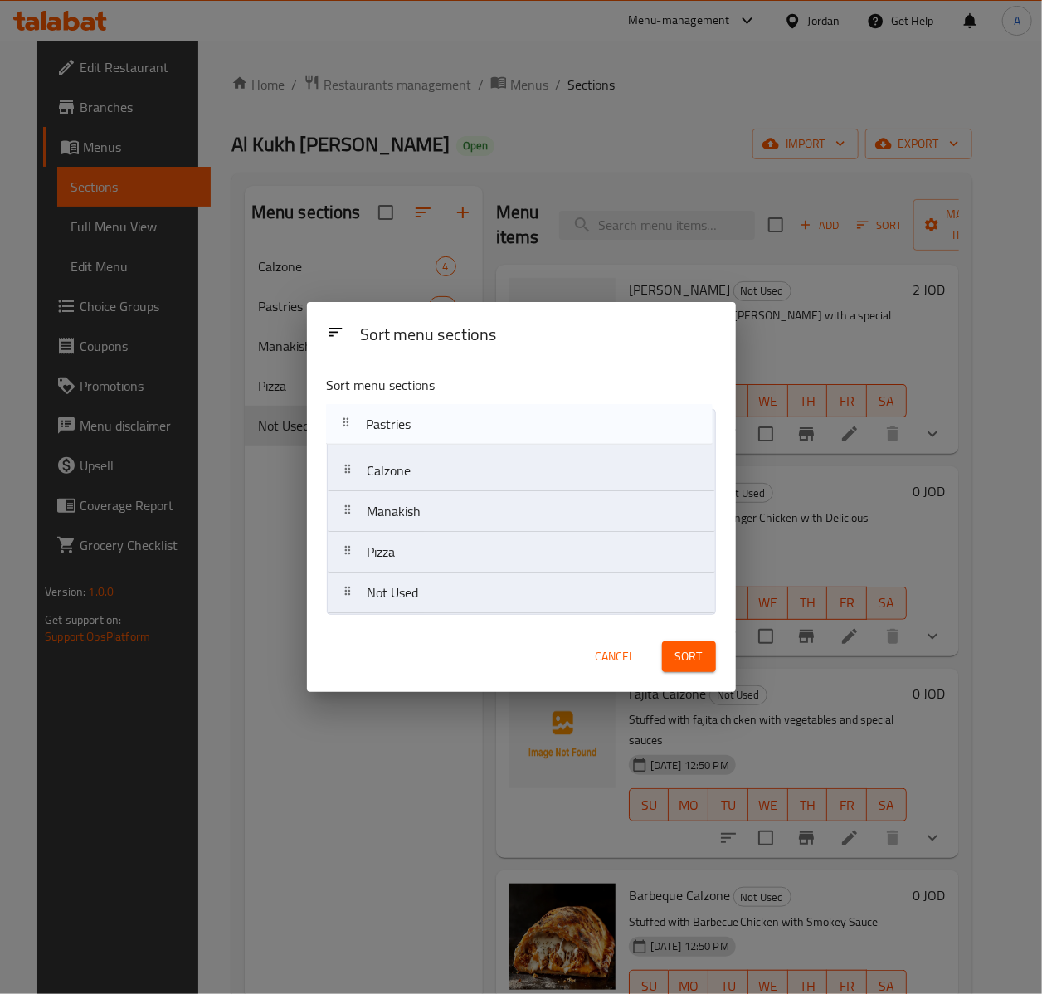
drag, startPoint x: 344, startPoint y: 470, endPoint x: 343, endPoint y: 417, distance: 53.1
click at [343, 417] on nav "Calzone Pastries Manakish Pizza Not Used" at bounding box center [521, 511] width 389 height 205
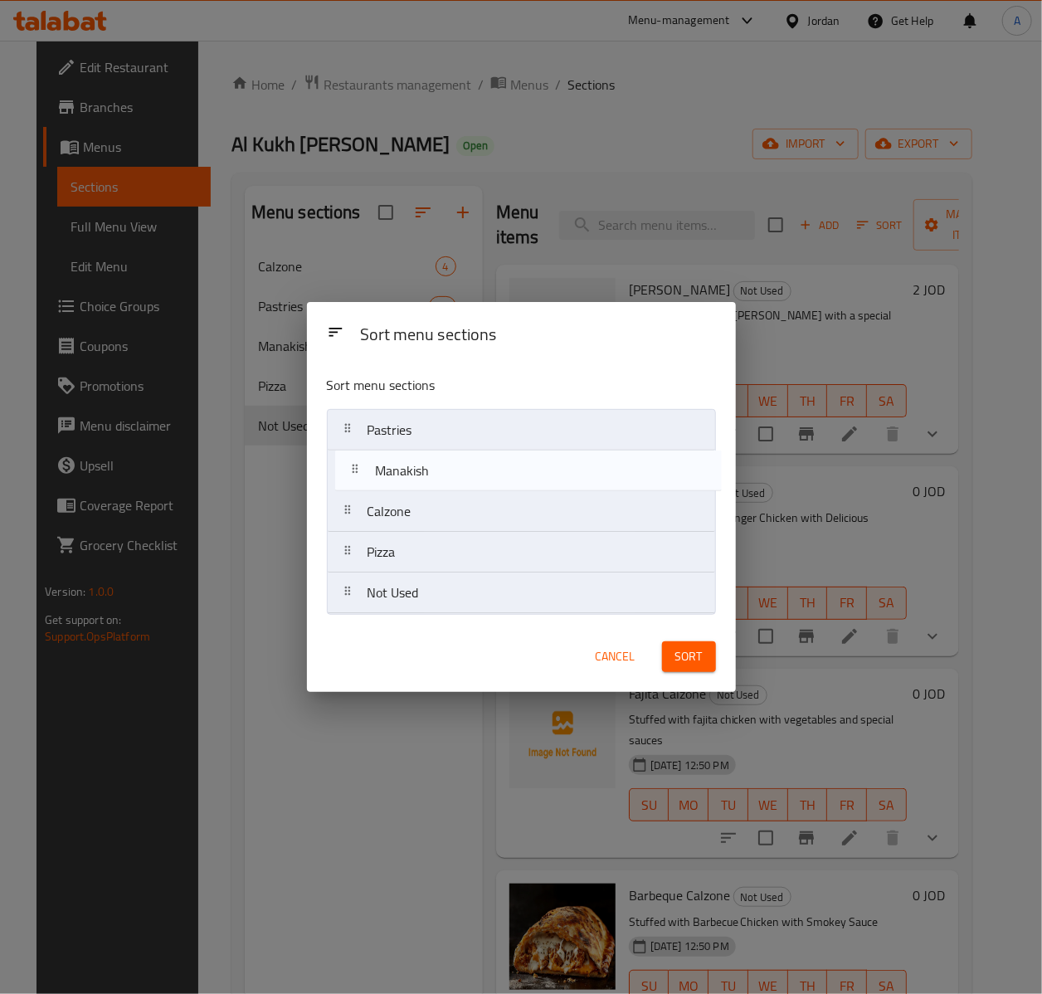
drag, startPoint x: 343, startPoint y: 509, endPoint x: 353, endPoint y: 455, distance: 54.8
click at [353, 455] on nav "Pastries Calzone Manakish Pizza Not Used" at bounding box center [521, 511] width 389 height 205
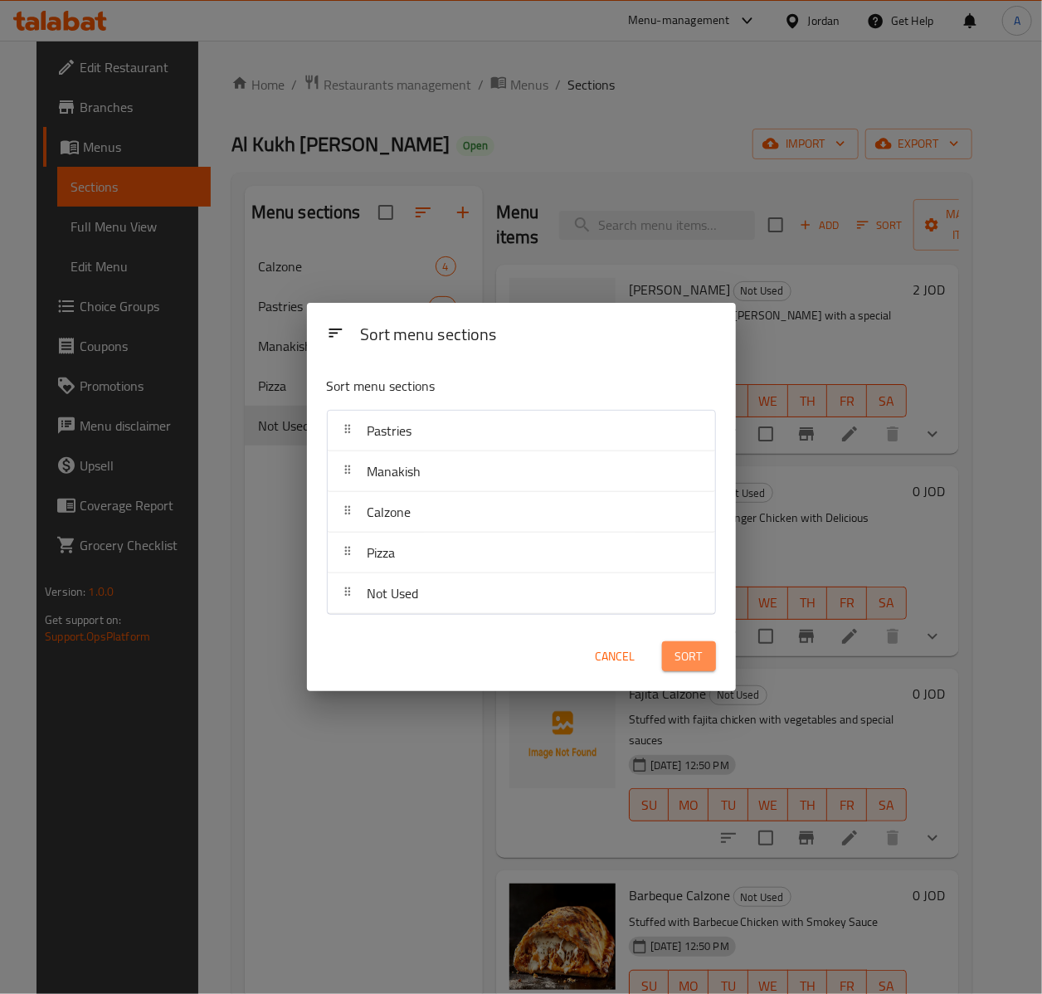
click at [686, 656] on span "Sort" at bounding box center [688, 656] width 27 height 21
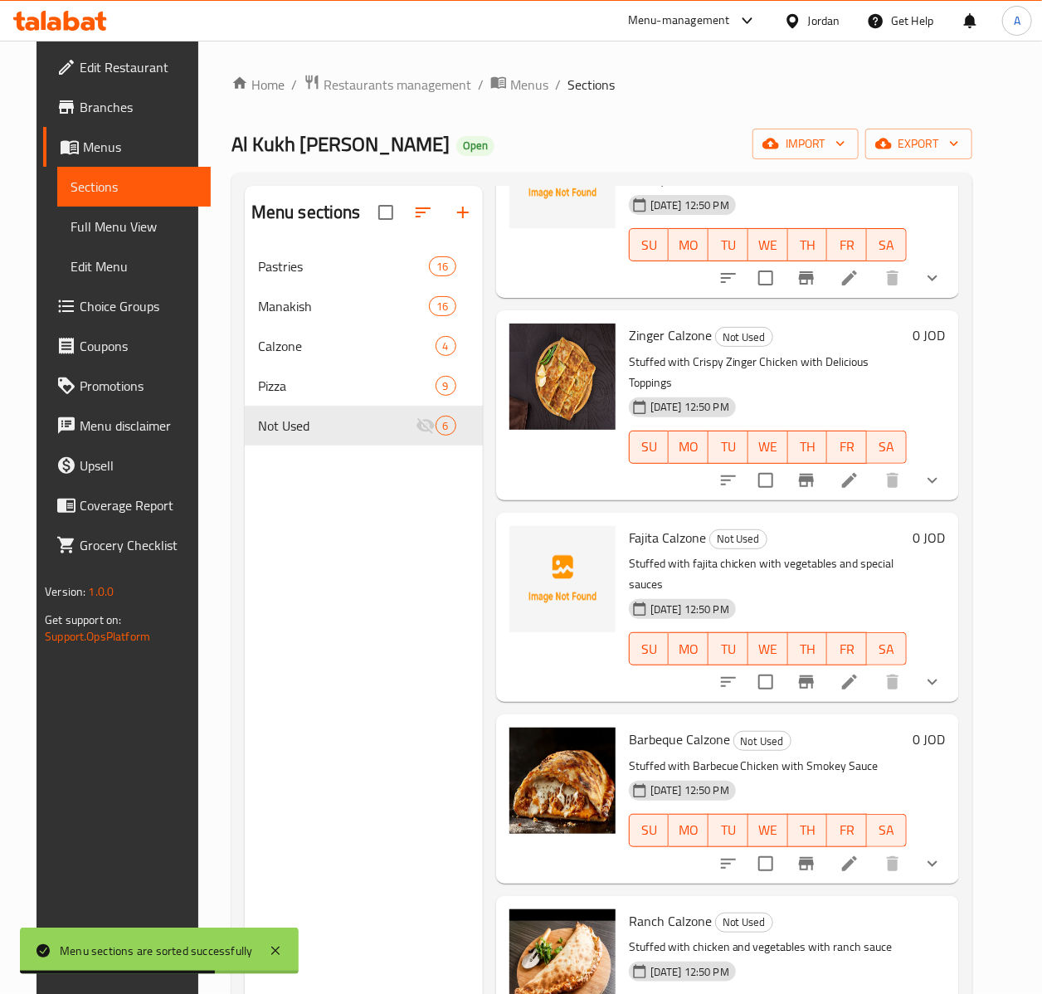
scroll to position [181, 0]
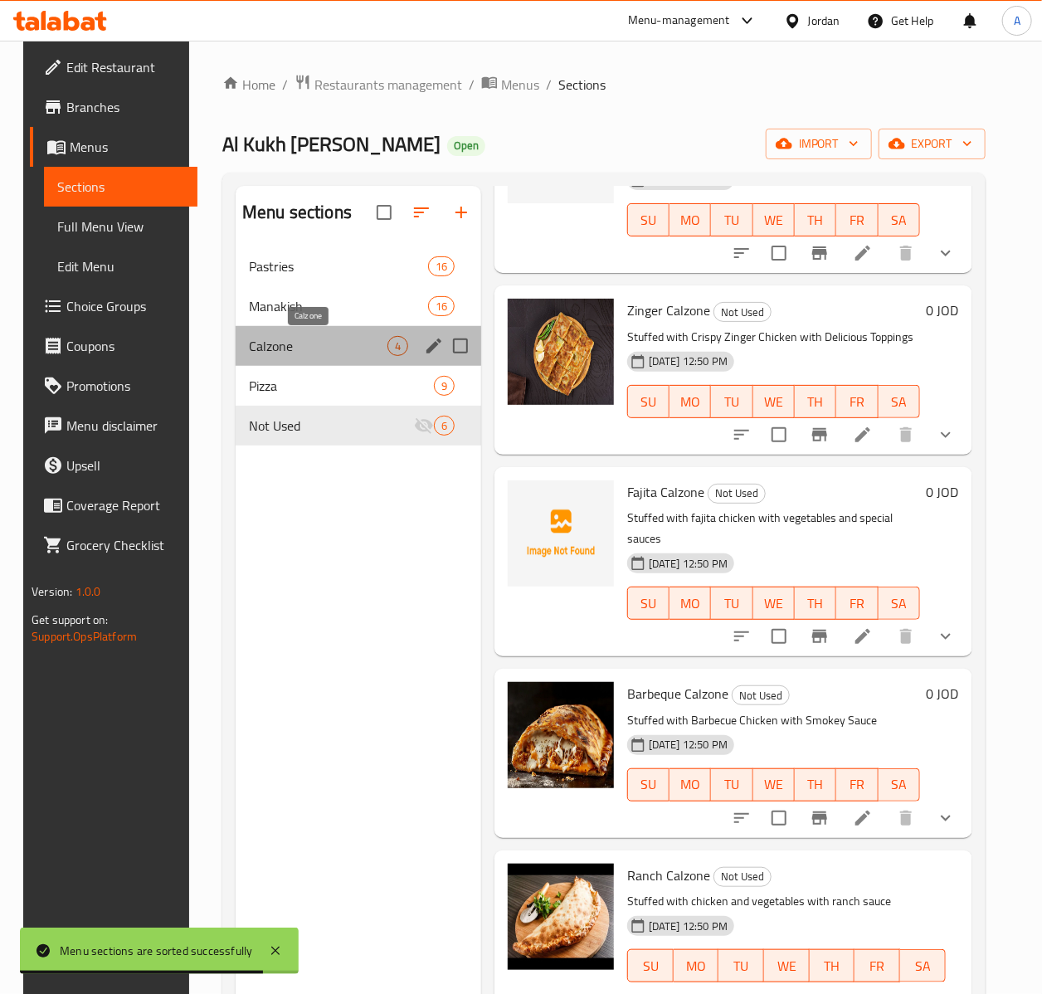
click at [299, 348] on span "Calzone" at bounding box center [318, 346] width 139 height 20
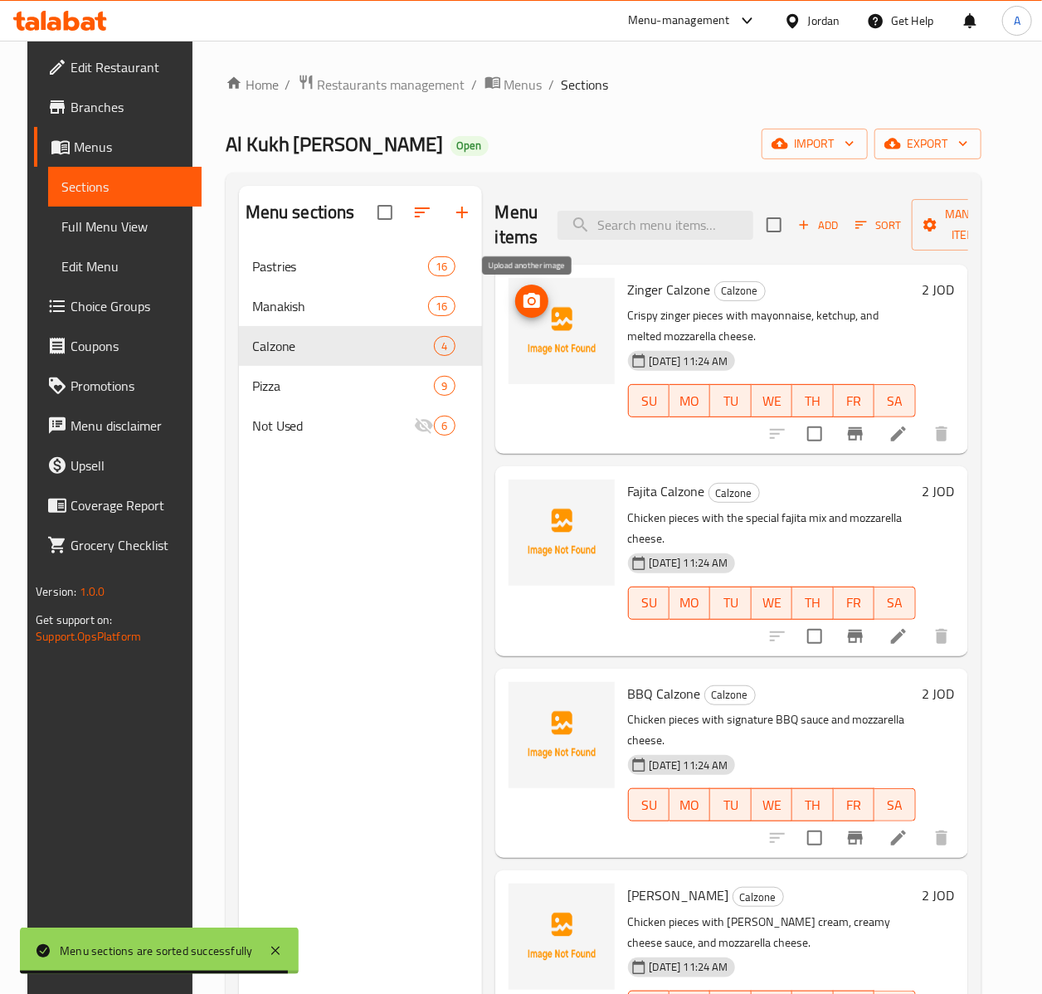
click at [524, 303] on icon "upload picture" at bounding box center [532, 300] width 17 height 15
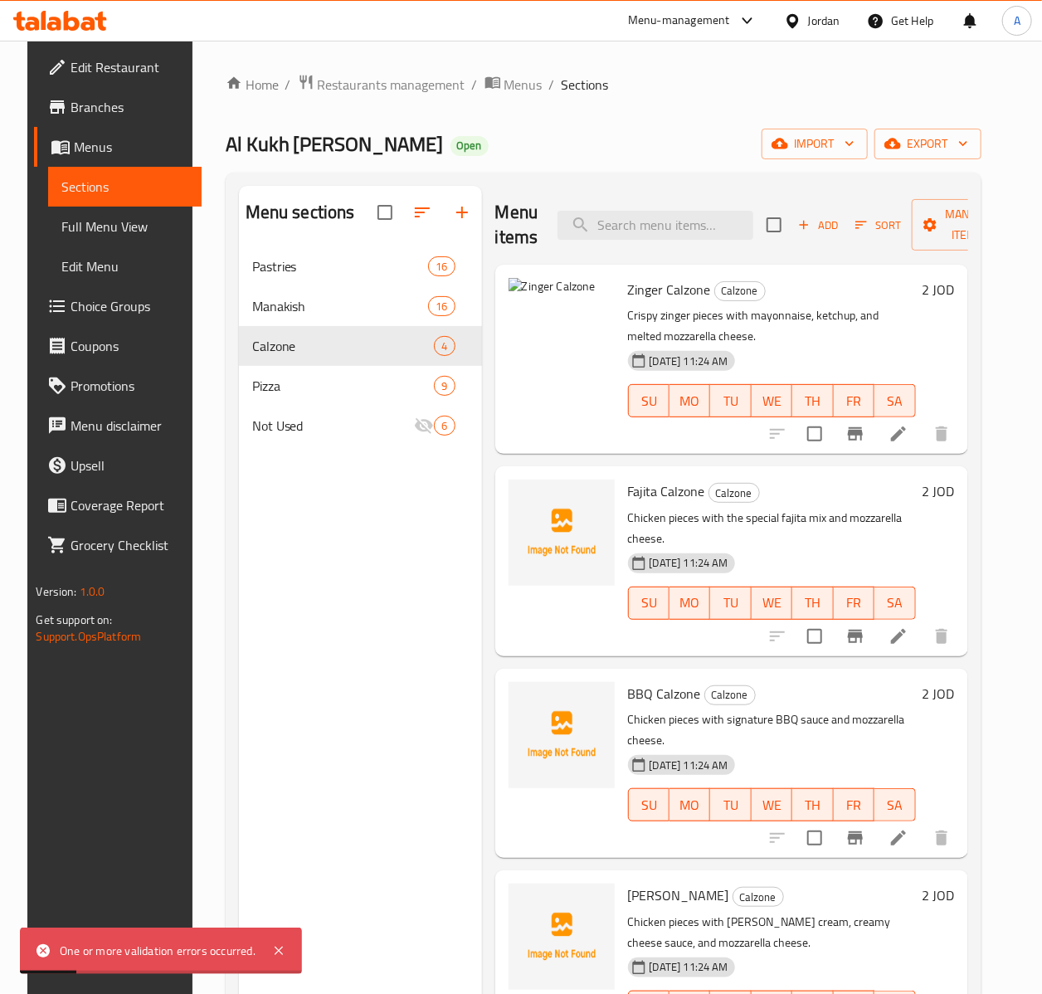
click at [144, 960] on div "One or more validation errors occurred." at bounding box center [158, 951] width 196 height 18
click at [295, 763] on div "Menu sections Pastries 16 Manakish 16 Calzone 4 Pizza 9 Not Used 6" at bounding box center [360, 683] width 243 height 994
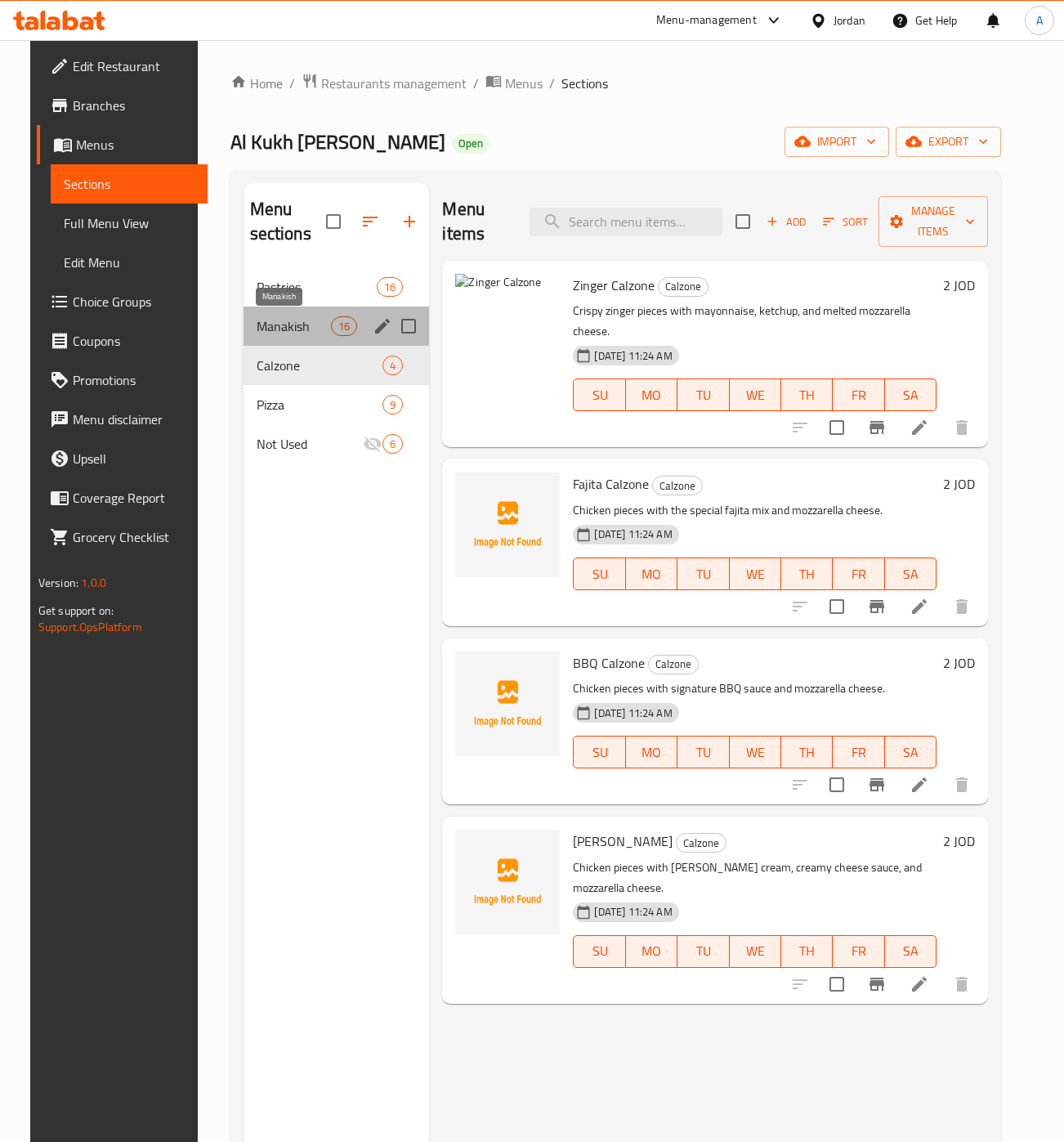
click at [268, 329] on span "Manakish" at bounding box center [295, 326] width 75 height 20
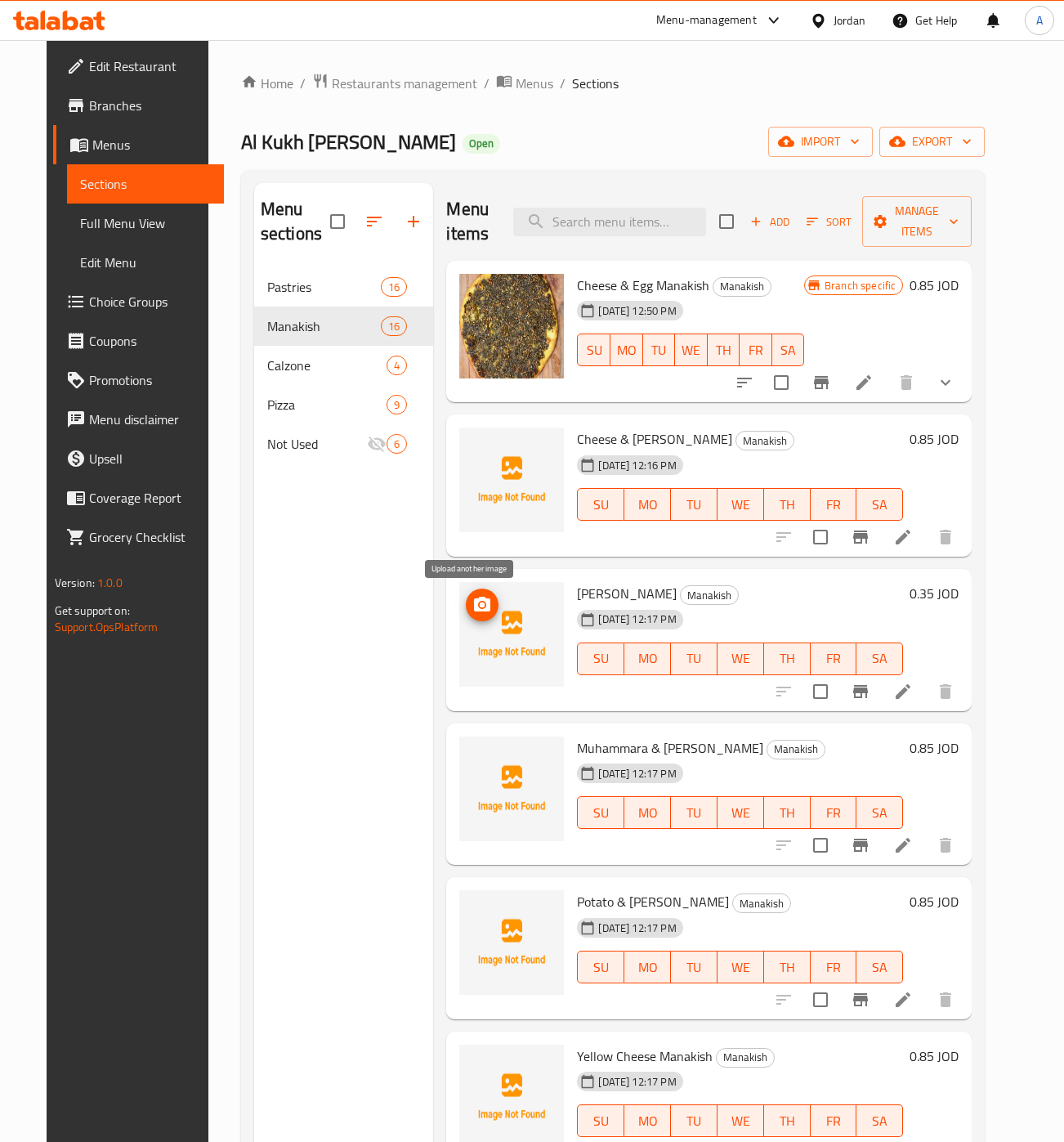
click at [473, 615] on icon "upload picture" at bounding box center [483, 605] width 20 height 20
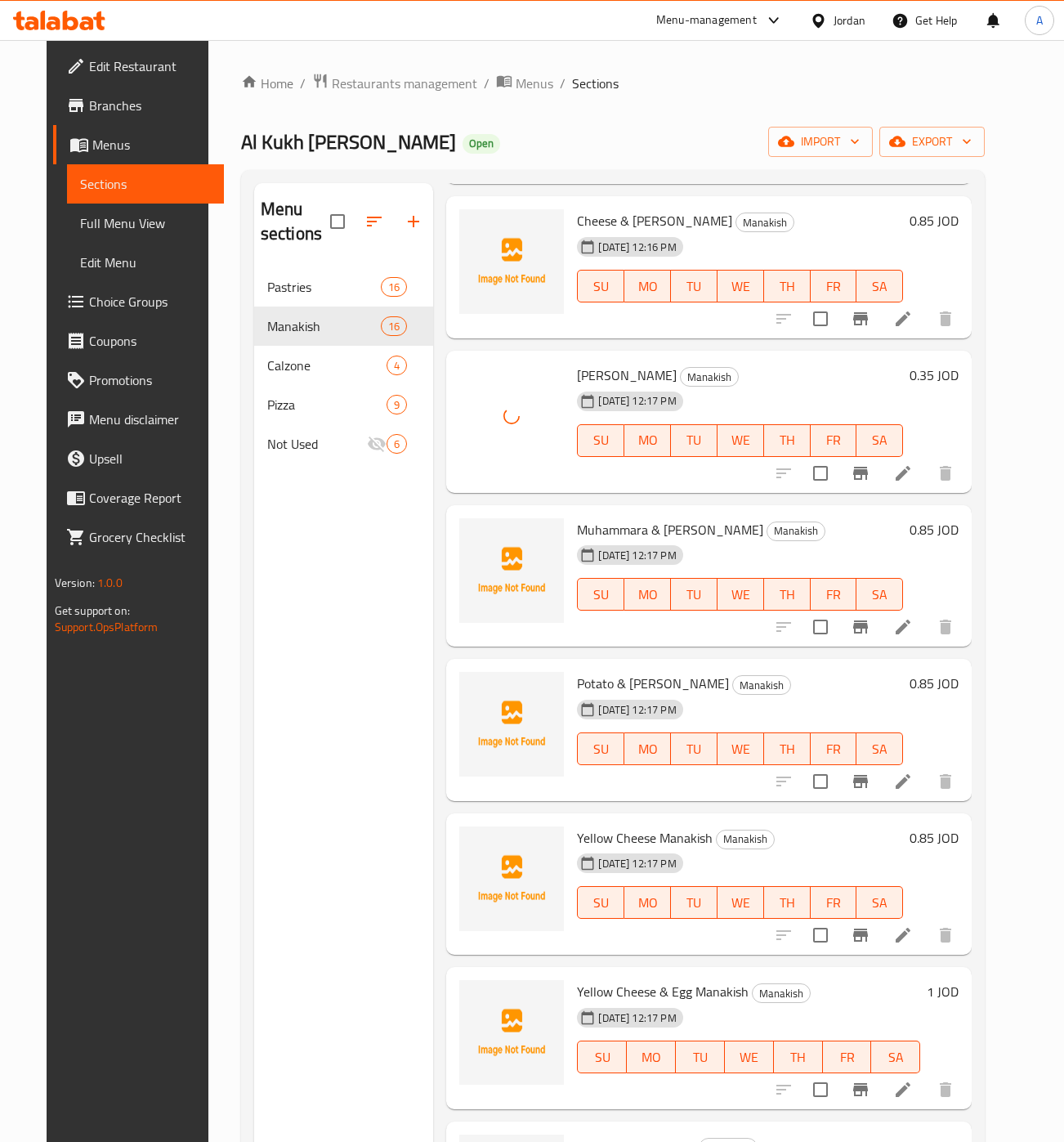
scroll to position [391, 0]
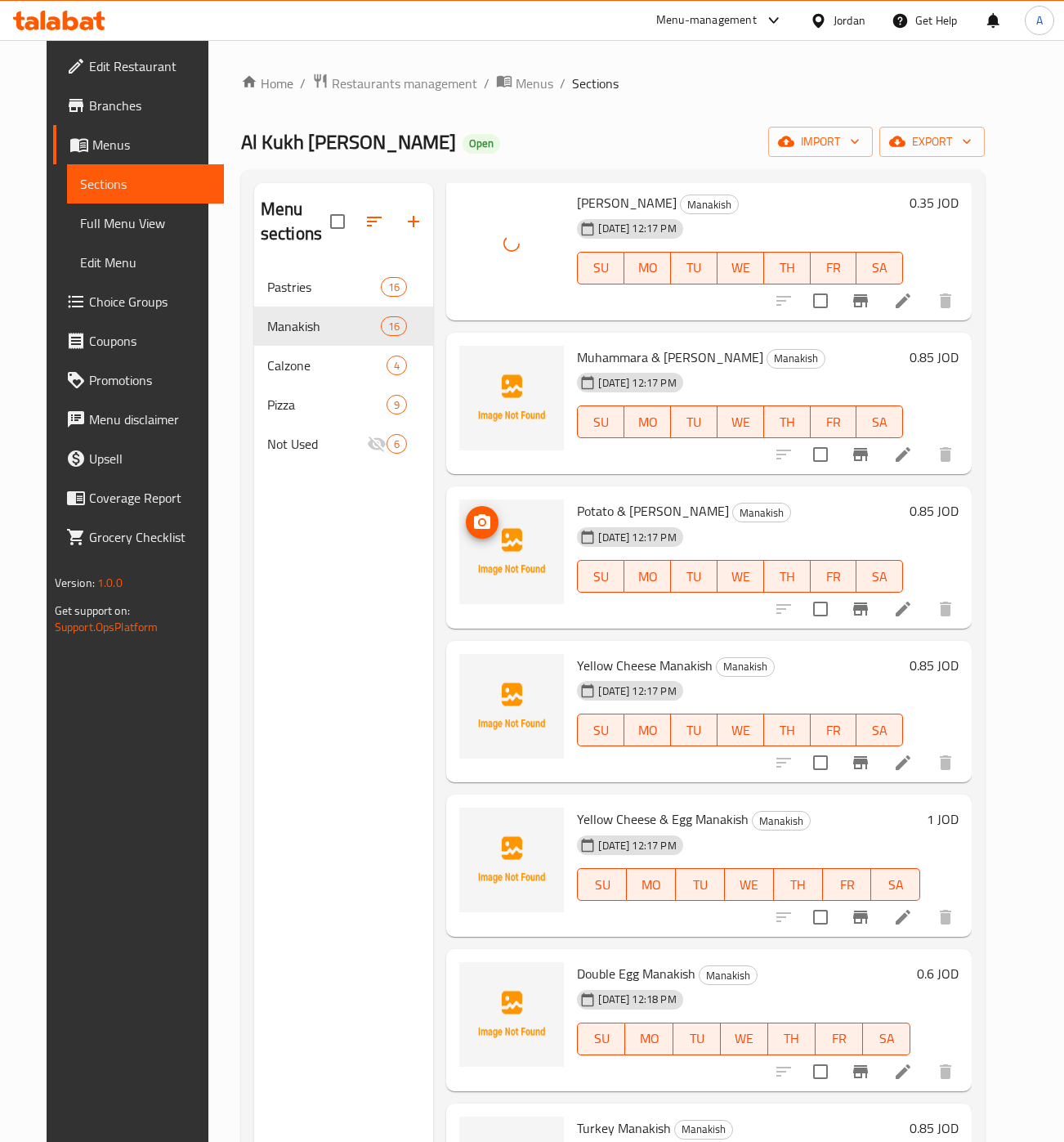
click at [486, 537] on img at bounding box center [511, 552] width 104 height 104
click at [474, 529] on icon "upload picture" at bounding box center [482, 521] width 17 height 15
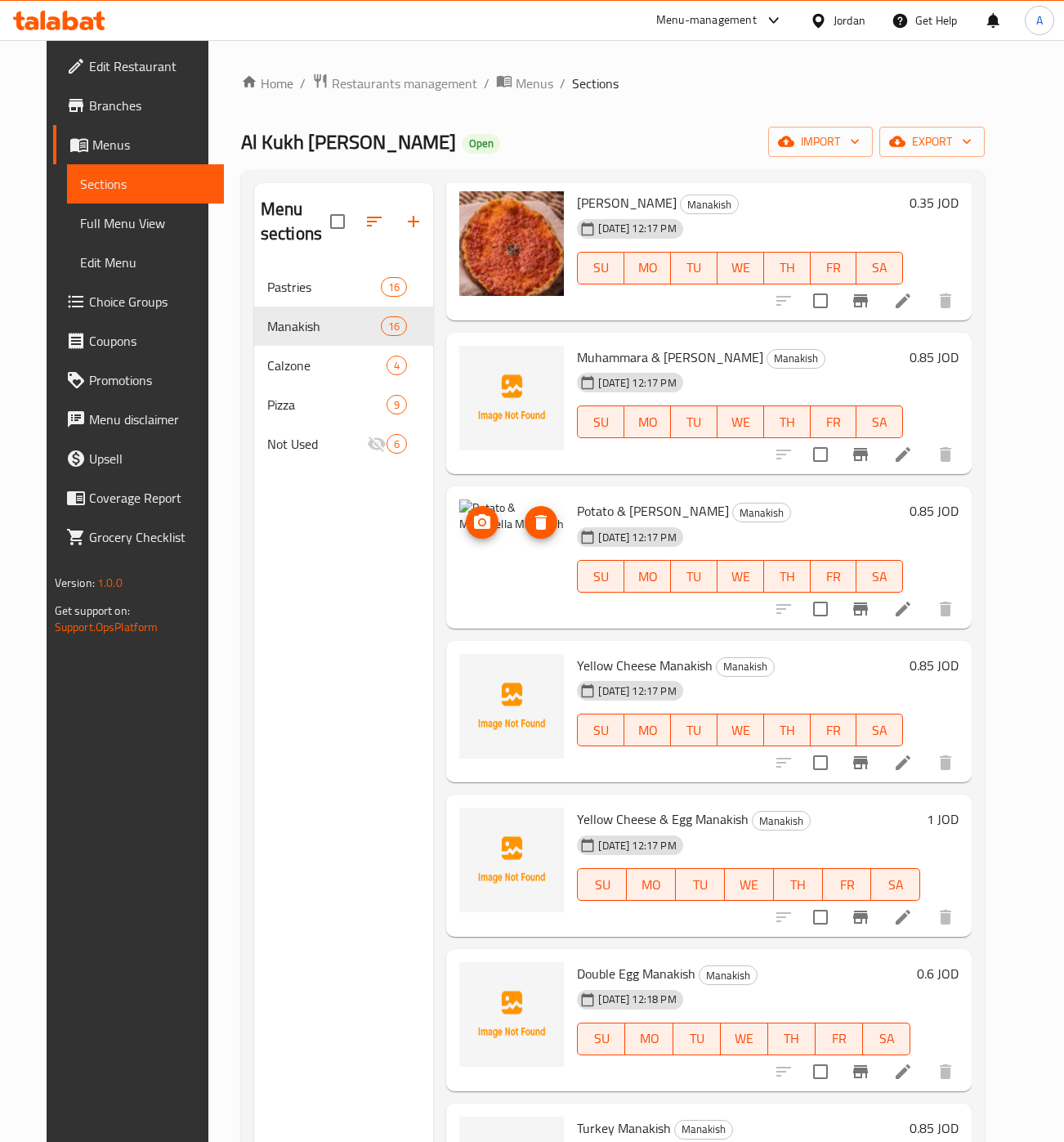
click at [459, 535] on img at bounding box center [511, 552] width 104 height 104
click at [474, 526] on icon "upload picture" at bounding box center [482, 521] width 17 height 15
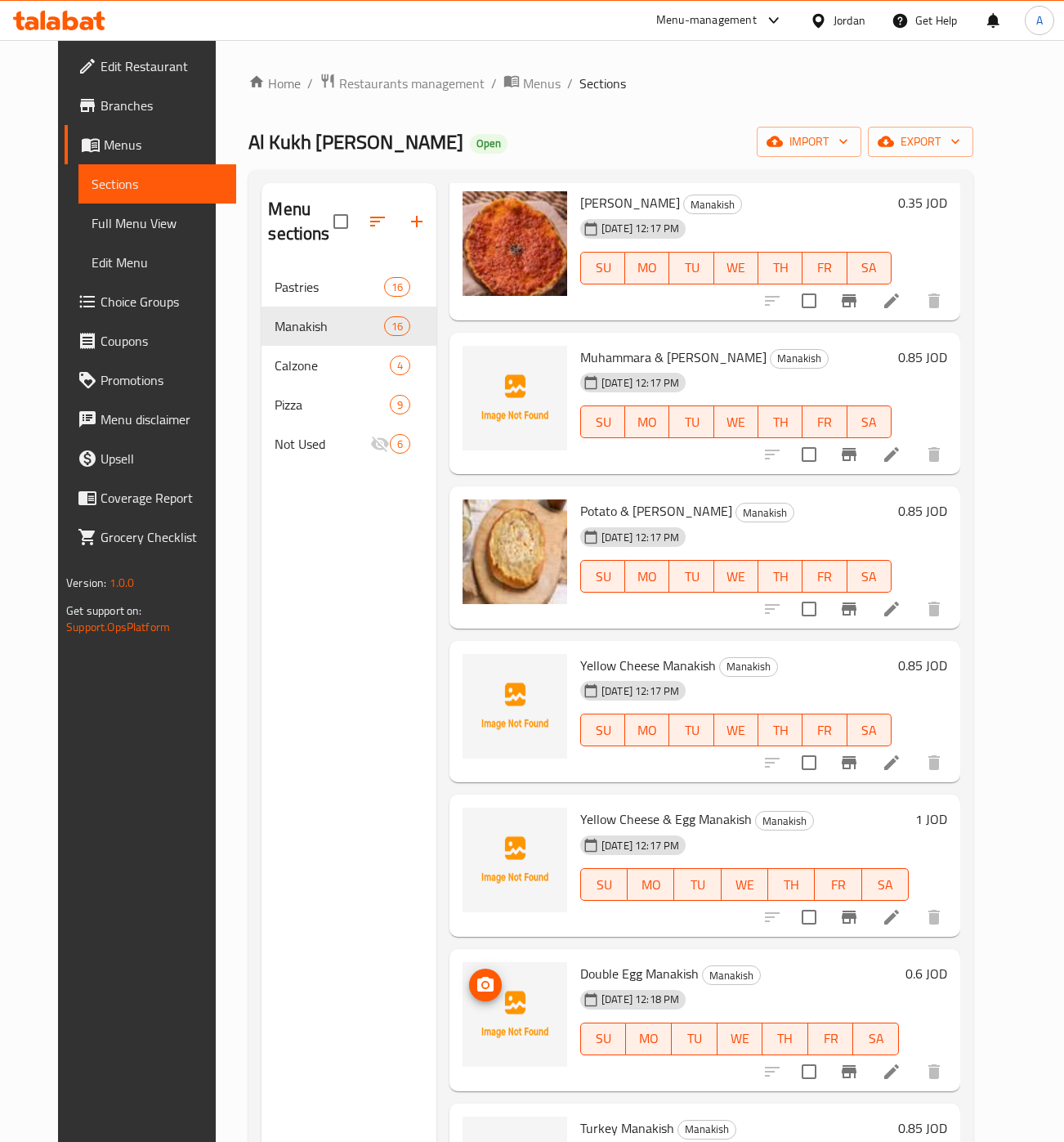
click at [476, 979] on img at bounding box center [515, 1015] width 104 height 104
click at [483, 979] on circle "upload picture" at bounding box center [485, 984] width 5 height 5
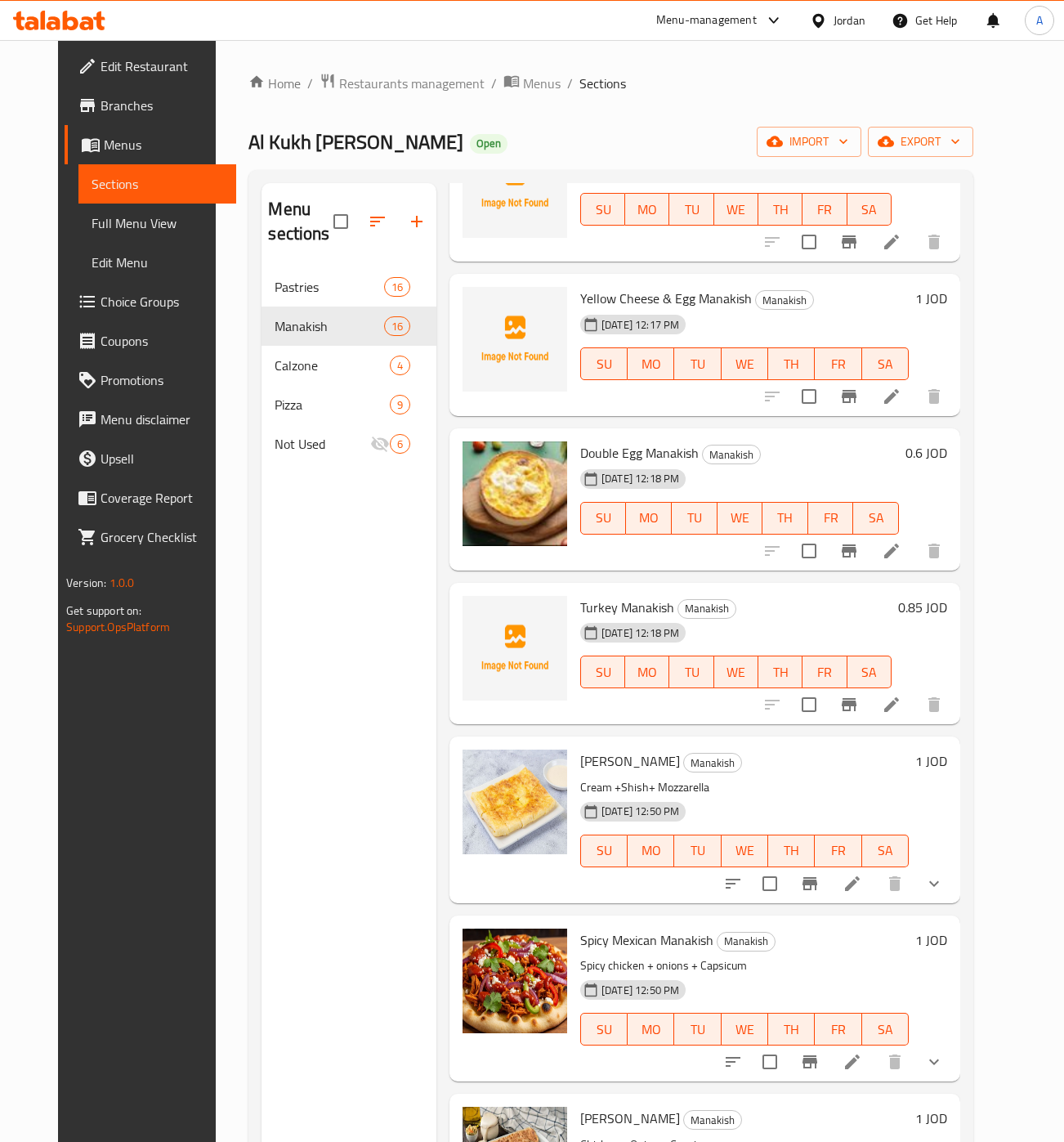
scroll to position [913, 0]
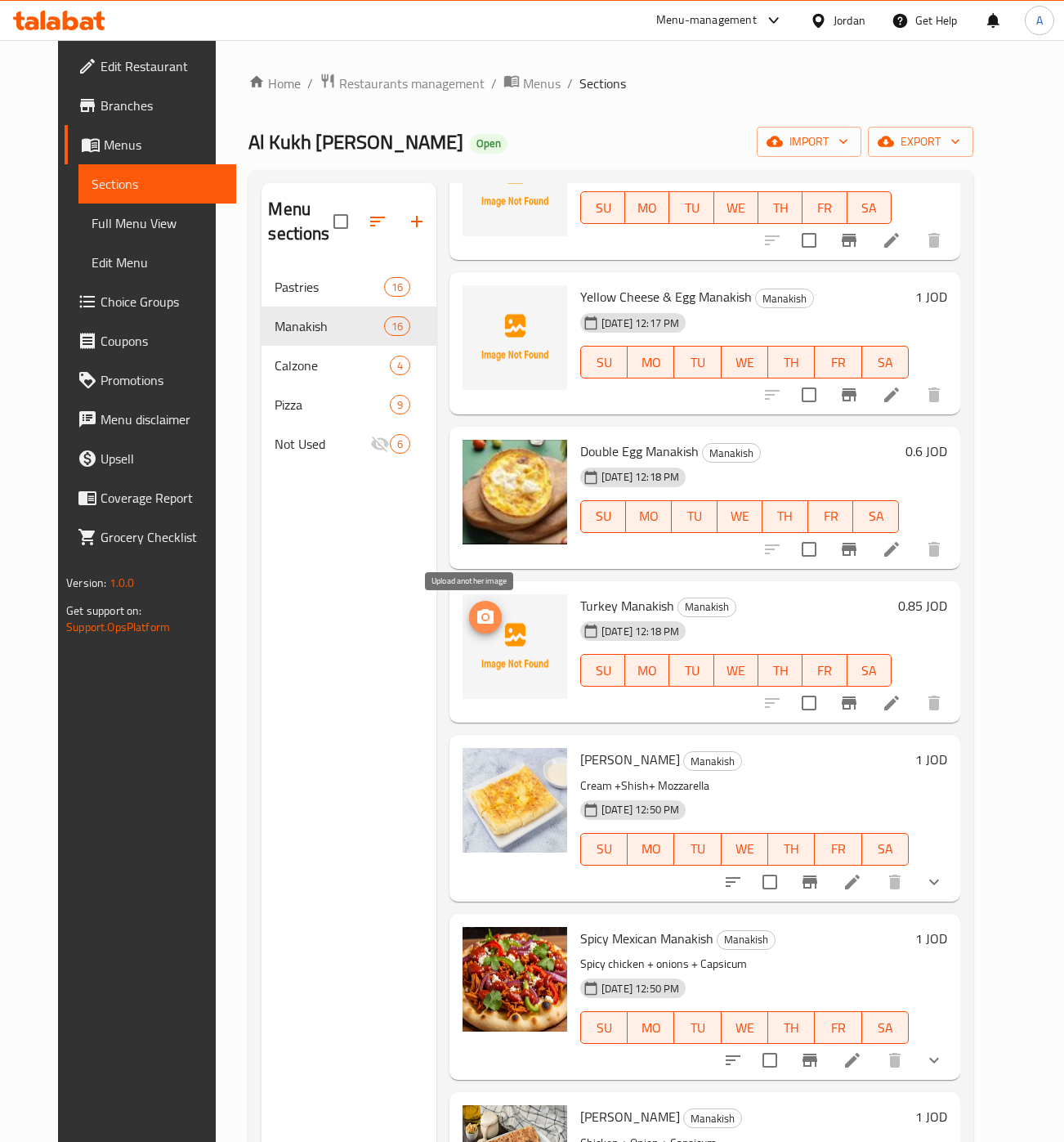
click at [486, 618] on span "upload picture" at bounding box center [485, 618] width 33 height 20
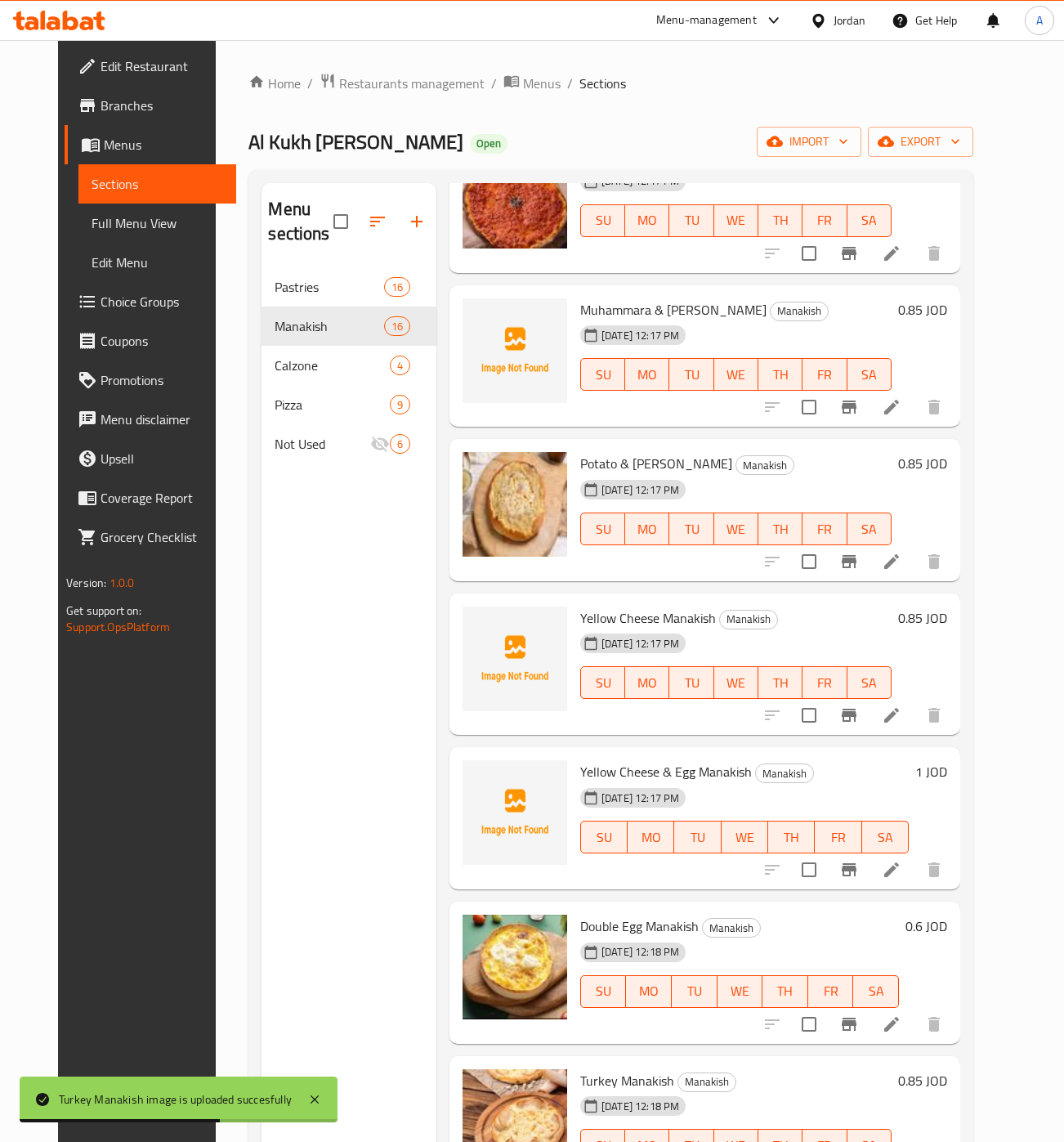
scroll to position [391, 0]
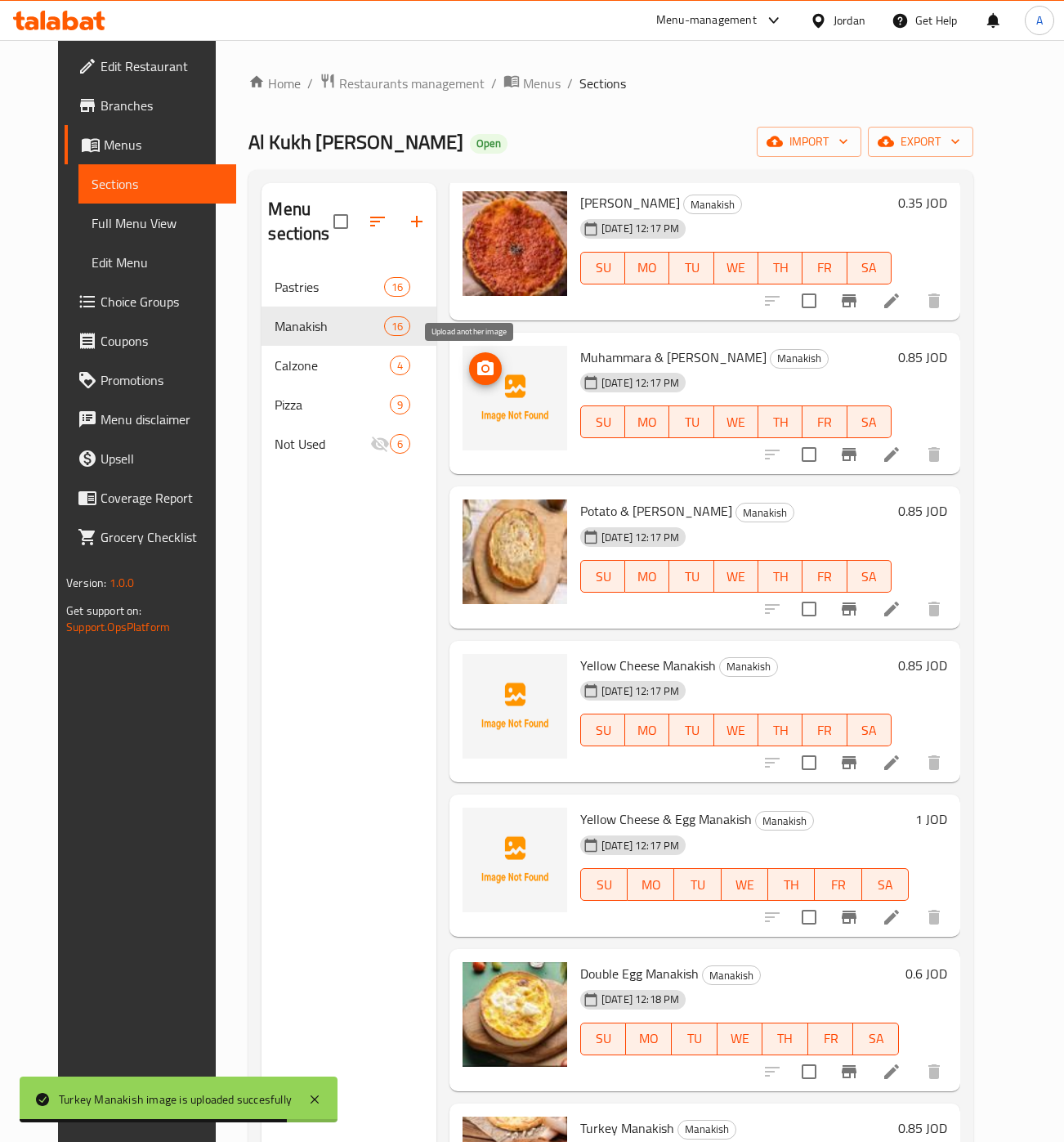
click at [478, 368] on icon "upload picture" at bounding box center [486, 368] width 17 height 15
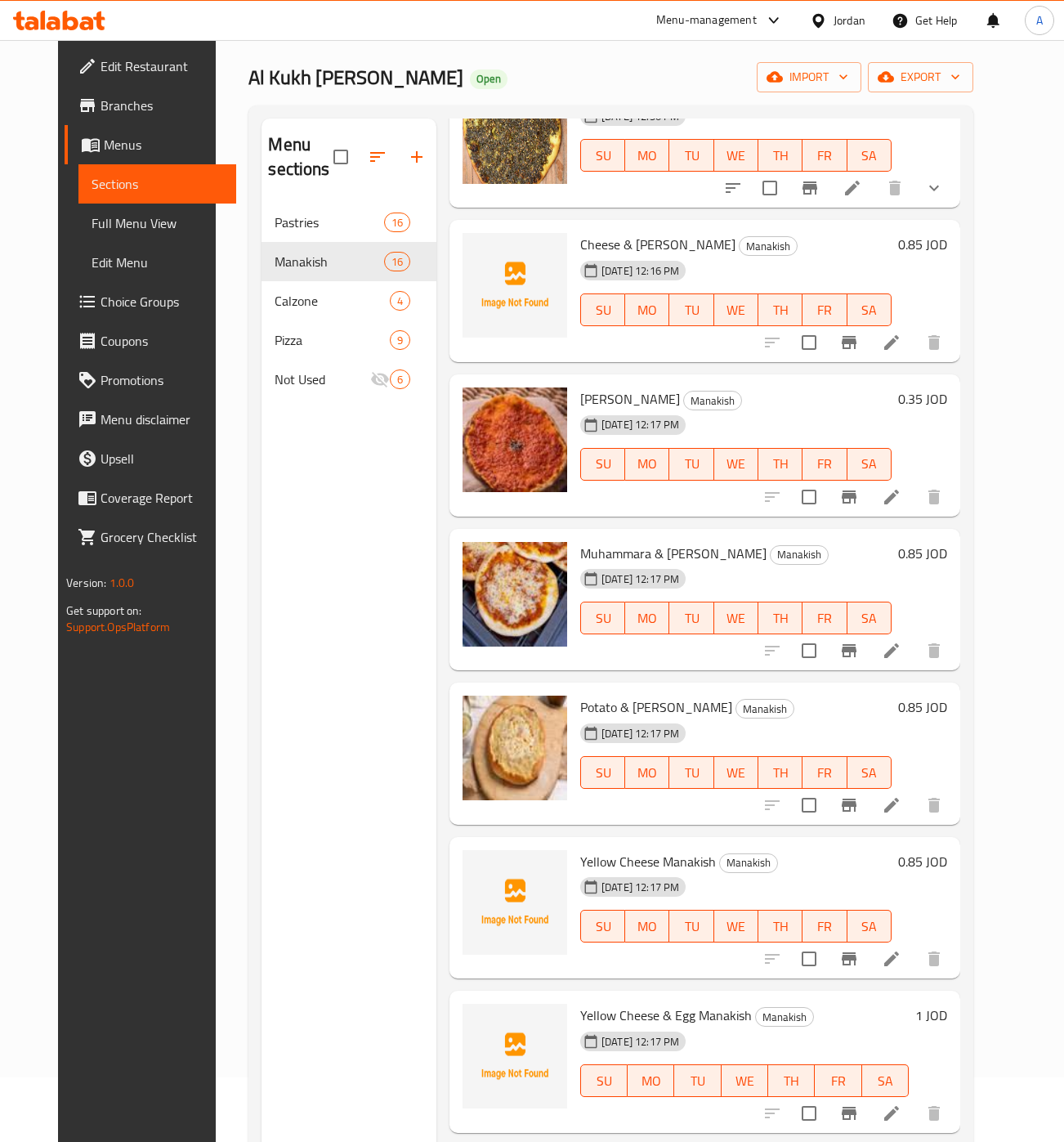
scroll to position [261, 0]
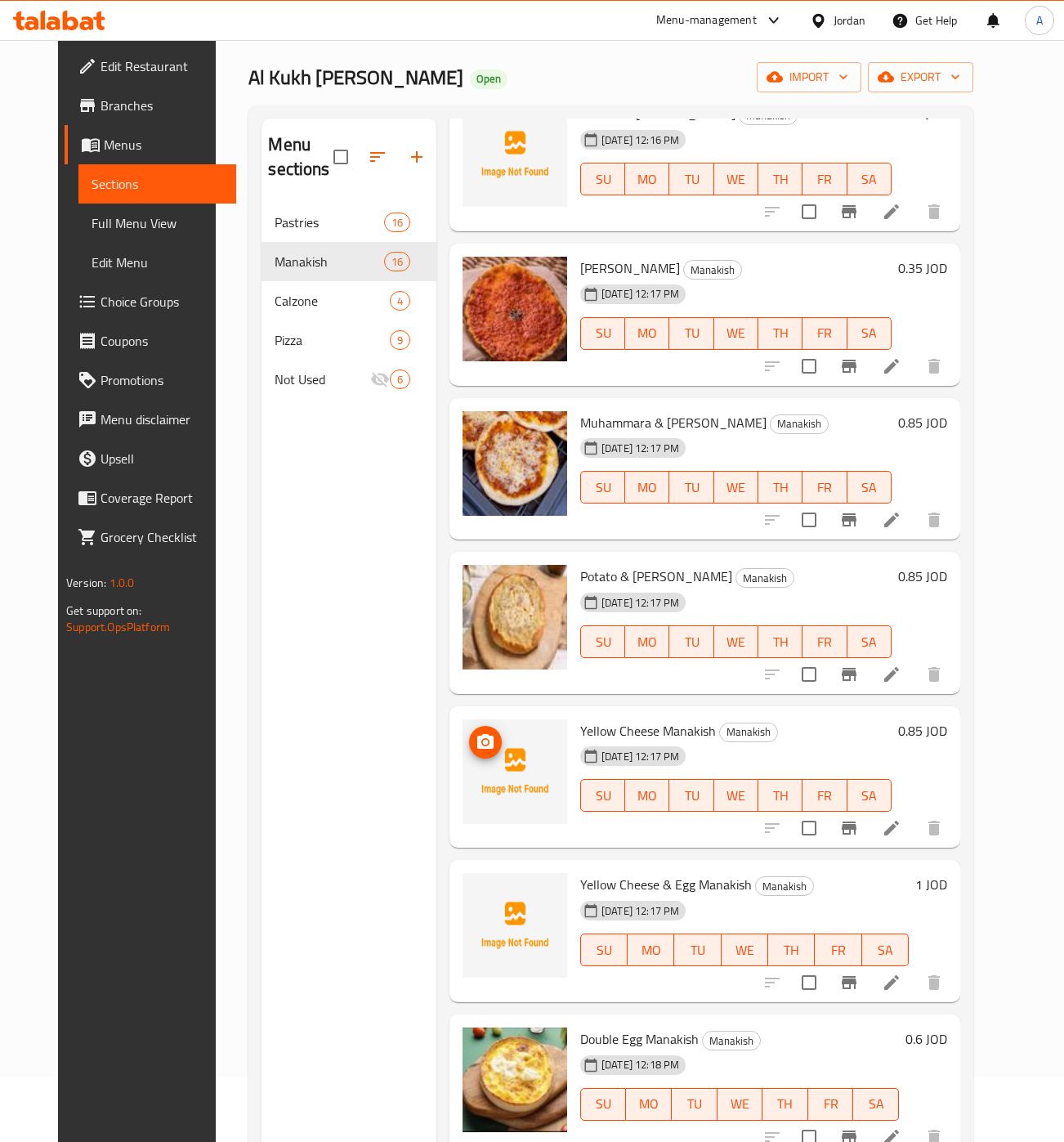
click at [478, 745] on icon "upload picture" at bounding box center [486, 741] width 17 height 15
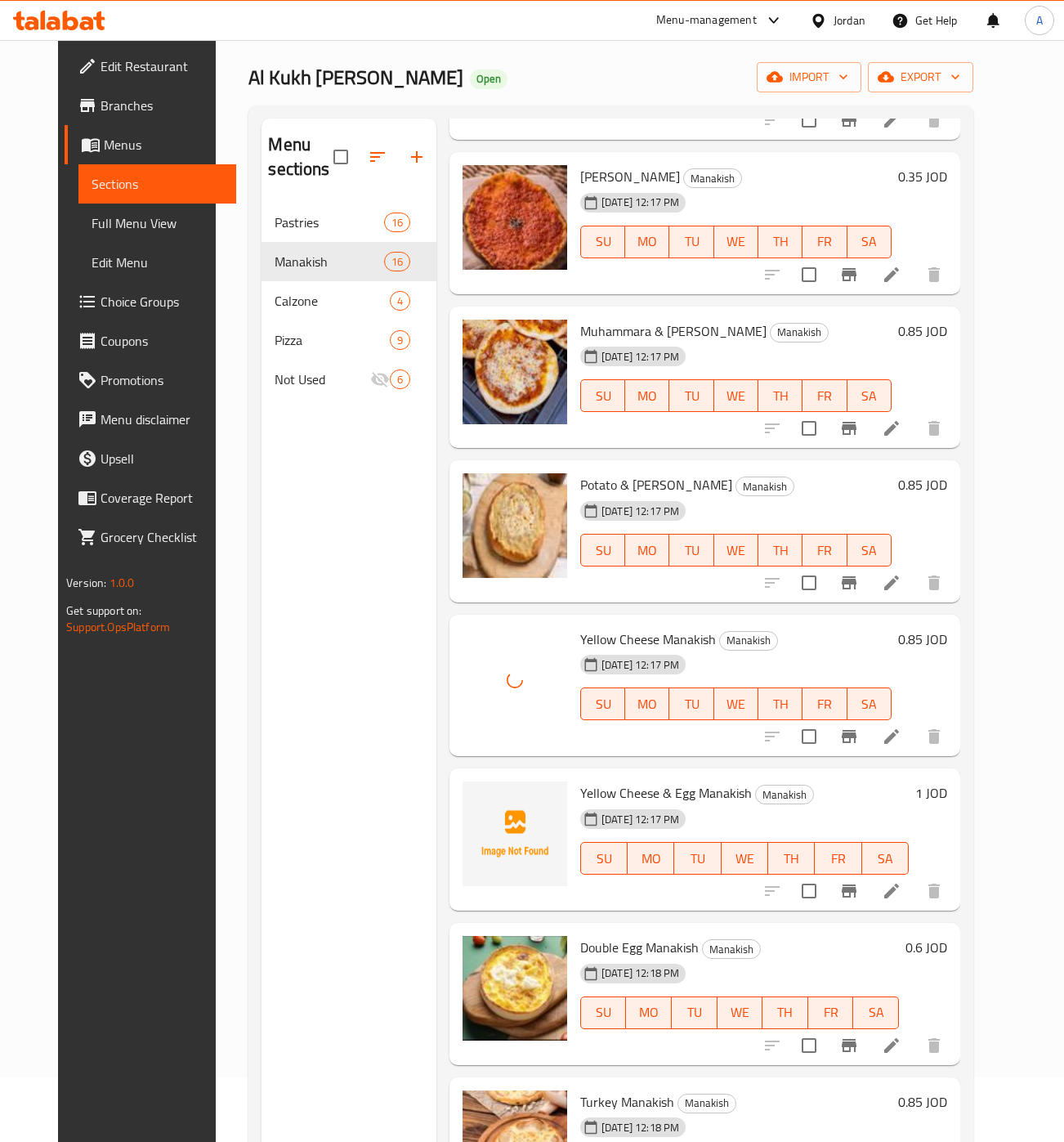
scroll to position [391, 0]
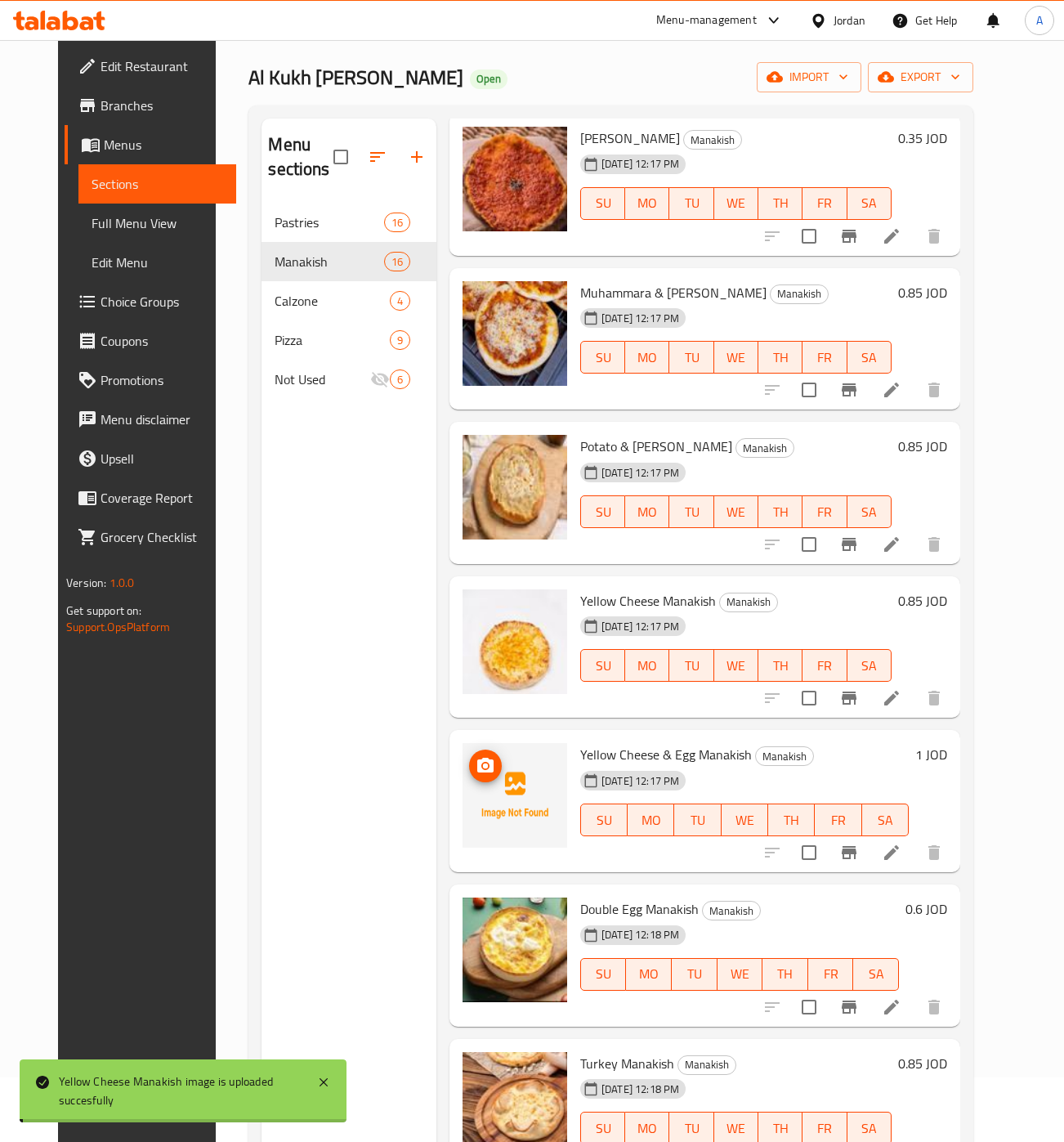
click at [483, 767] on circle "upload picture" at bounding box center [485, 766] width 5 height 5
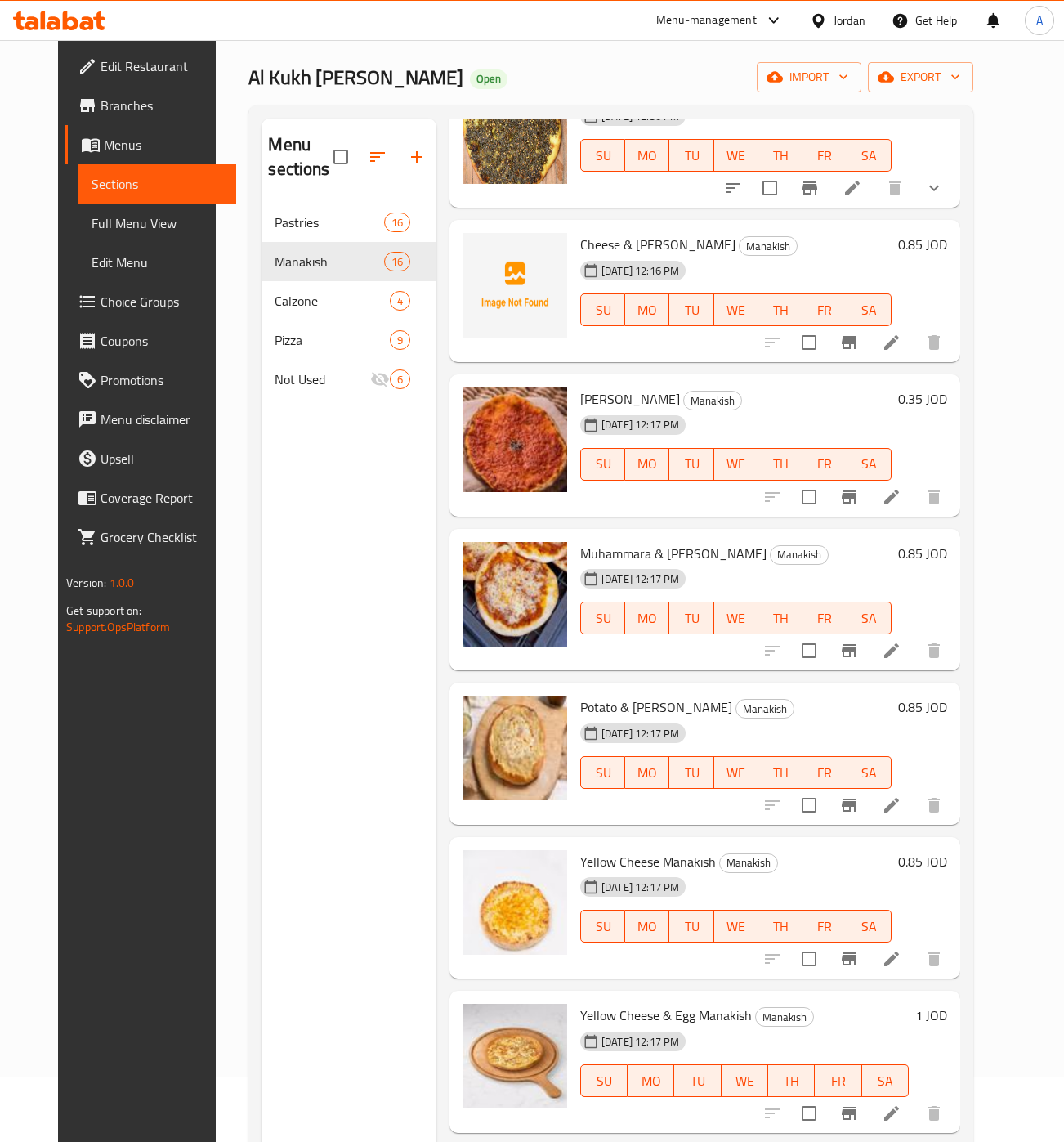
scroll to position [0, 0]
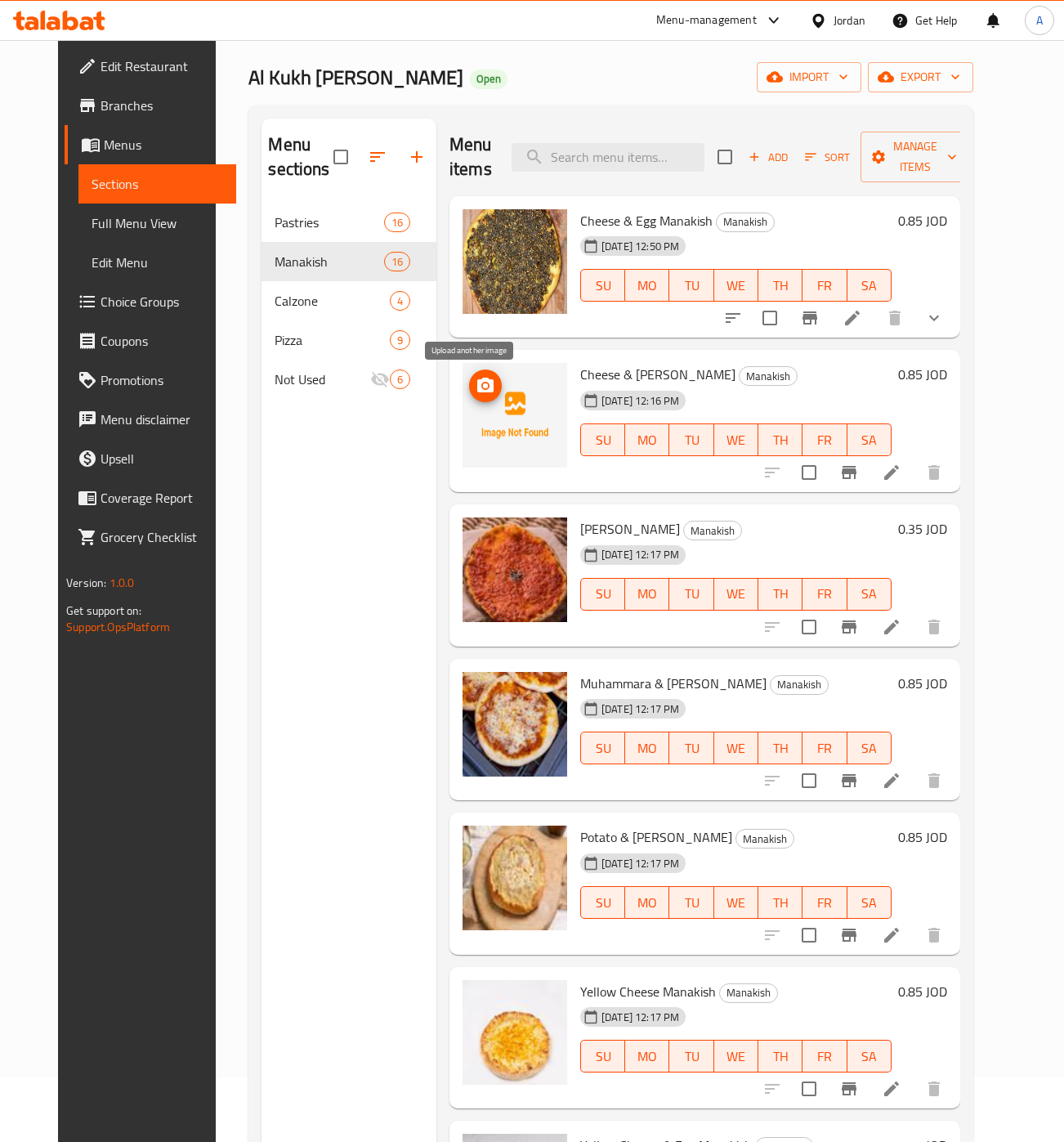
click at [478, 384] on icon "upload picture" at bounding box center [486, 384] width 17 height 15
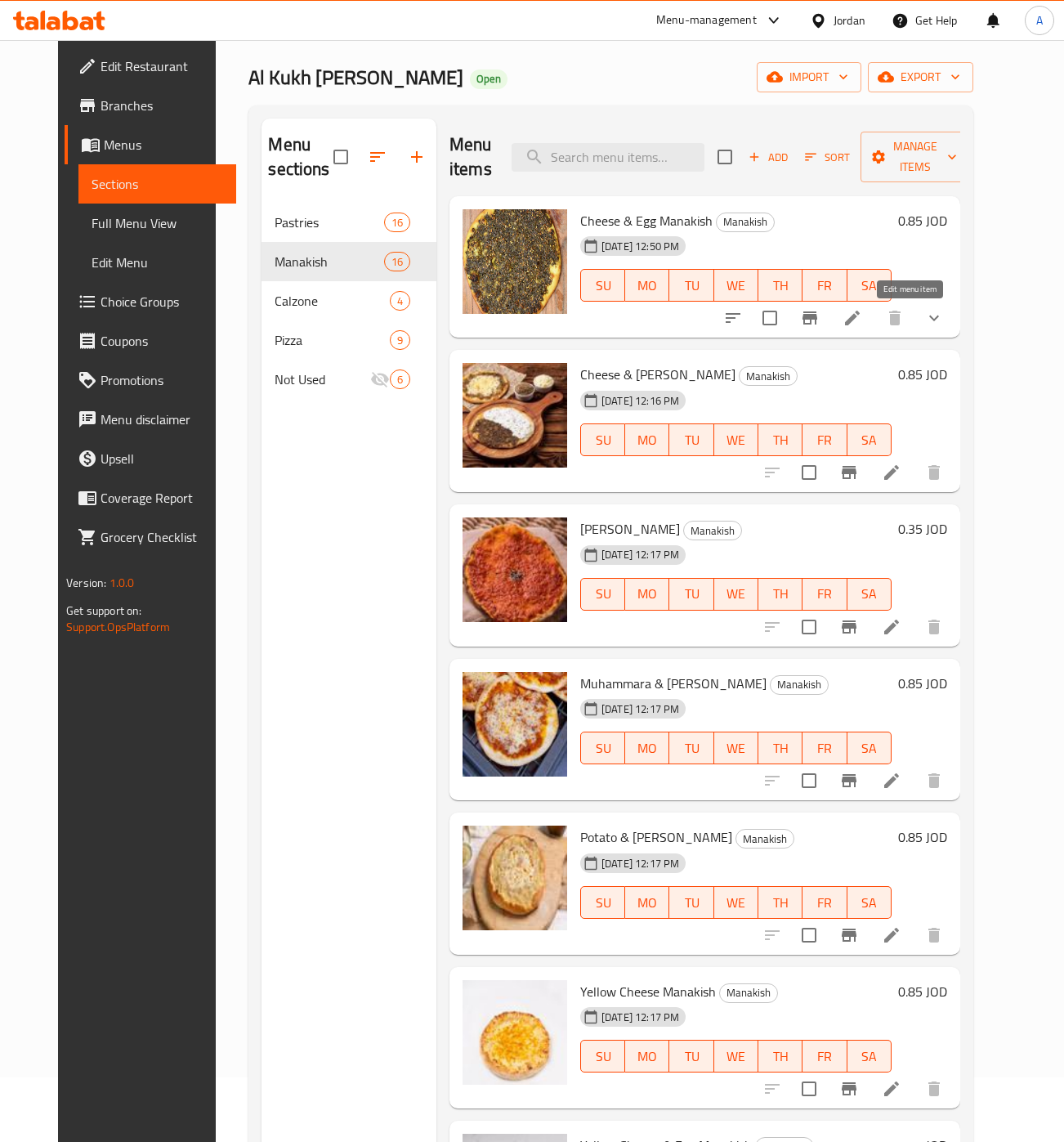
click at [860, 312] on icon at bounding box center [852, 317] width 15 height 15
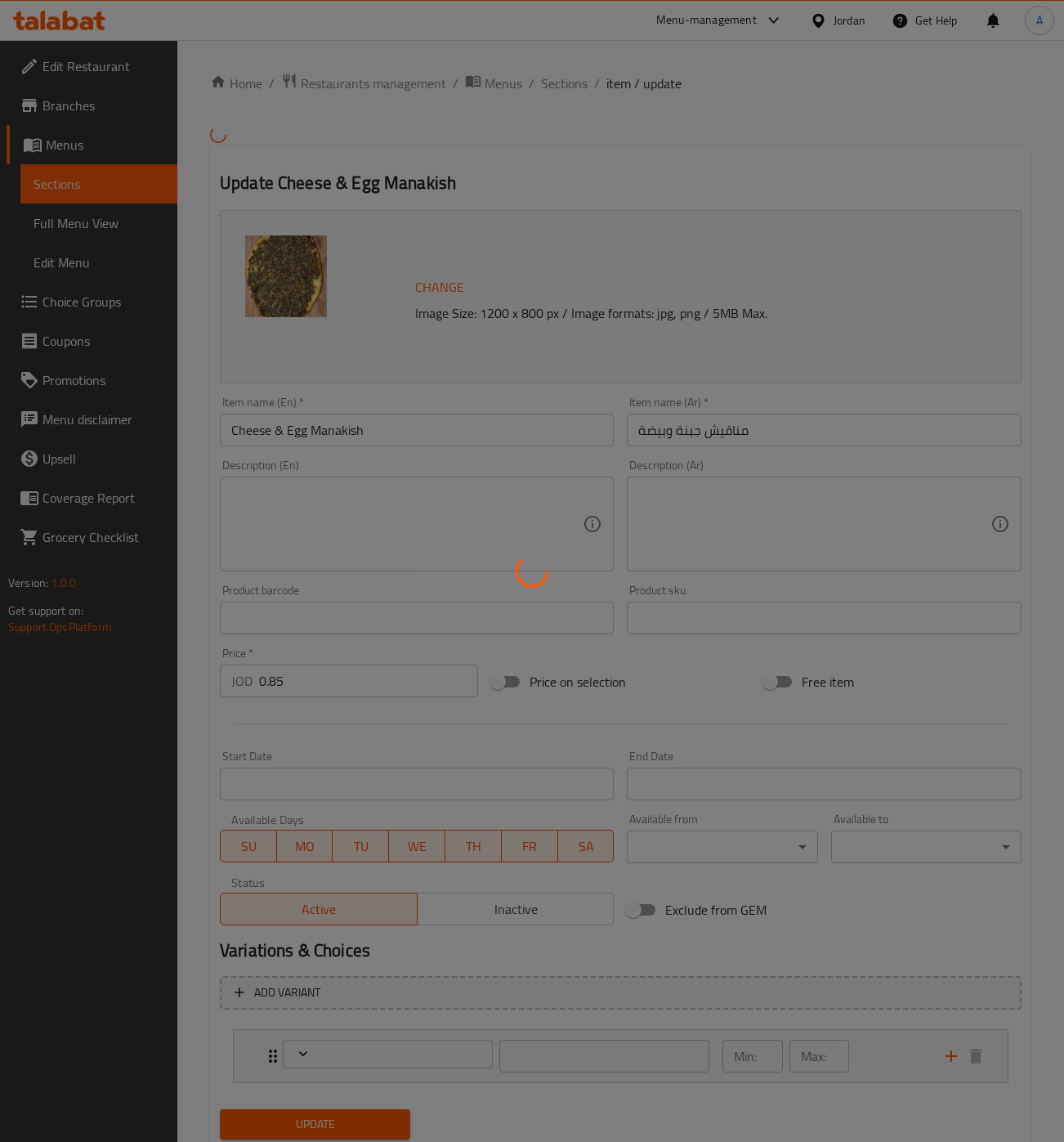
type input "اضافات:"
type input "0"
type input "1"
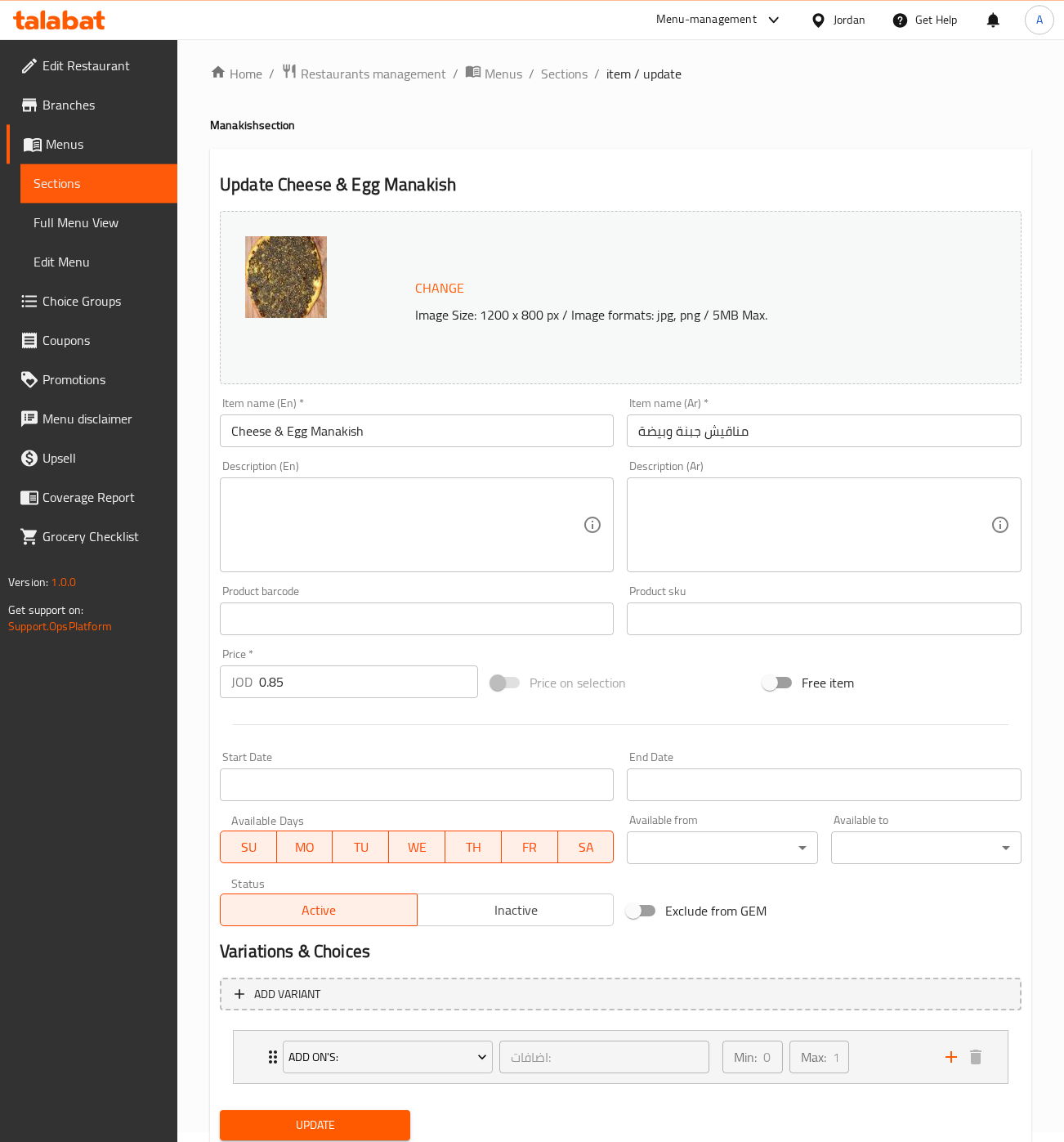
scroll to position [65, 0]
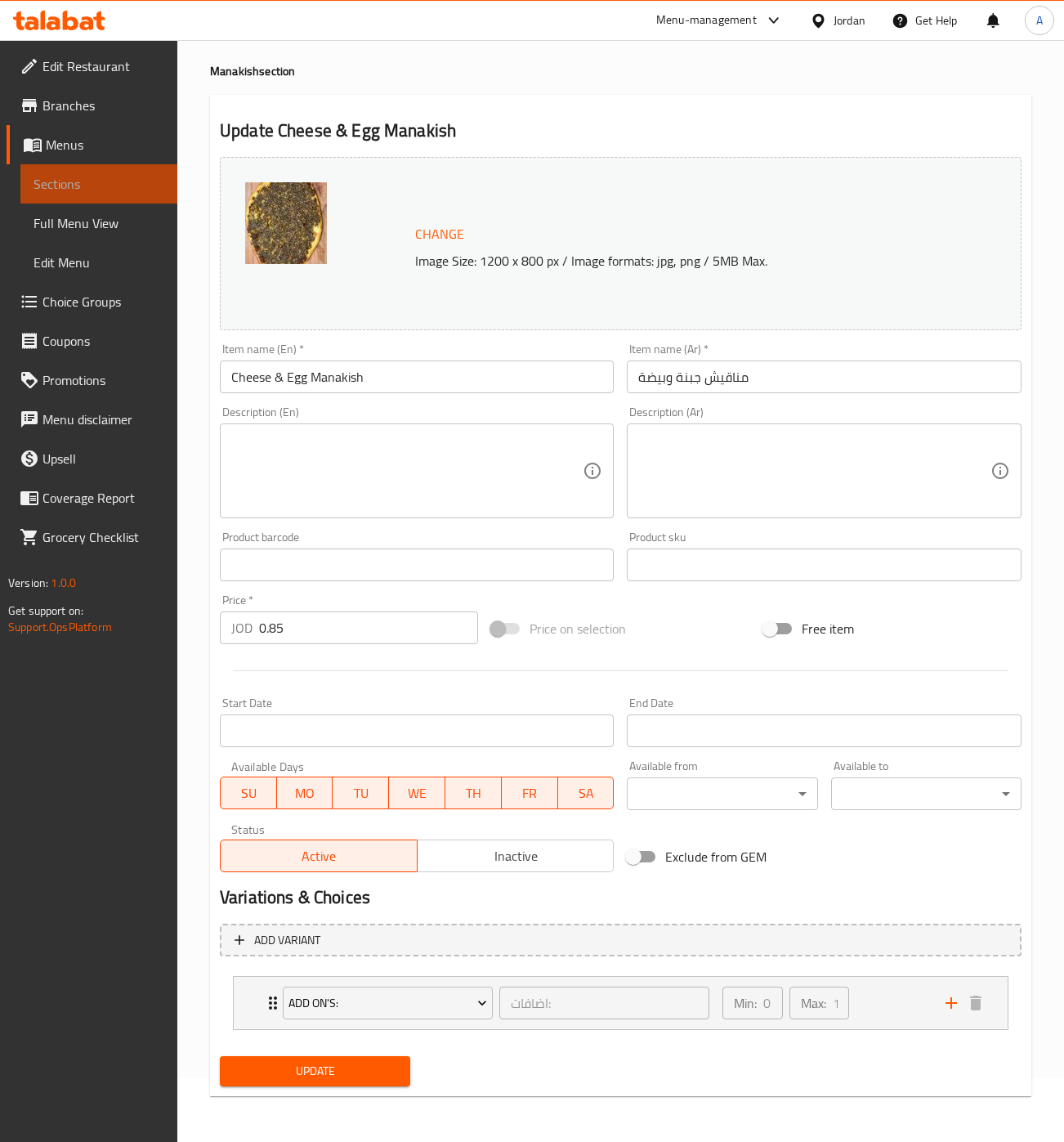
click at [93, 180] on span "Sections" at bounding box center [99, 184] width 131 height 20
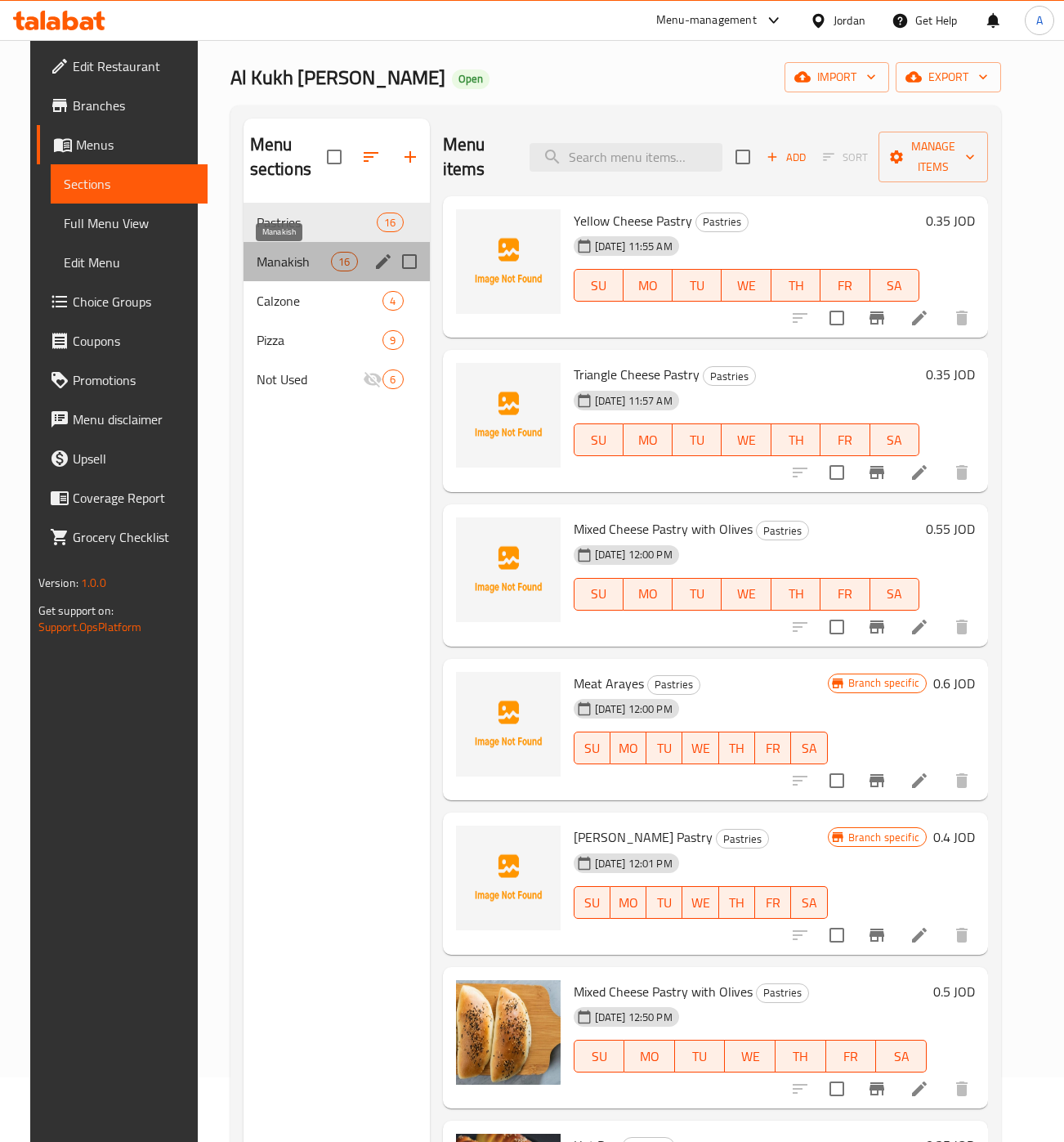
click at [257, 254] on span "Manakish" at bounding box center [295, 262] width 75 height 20
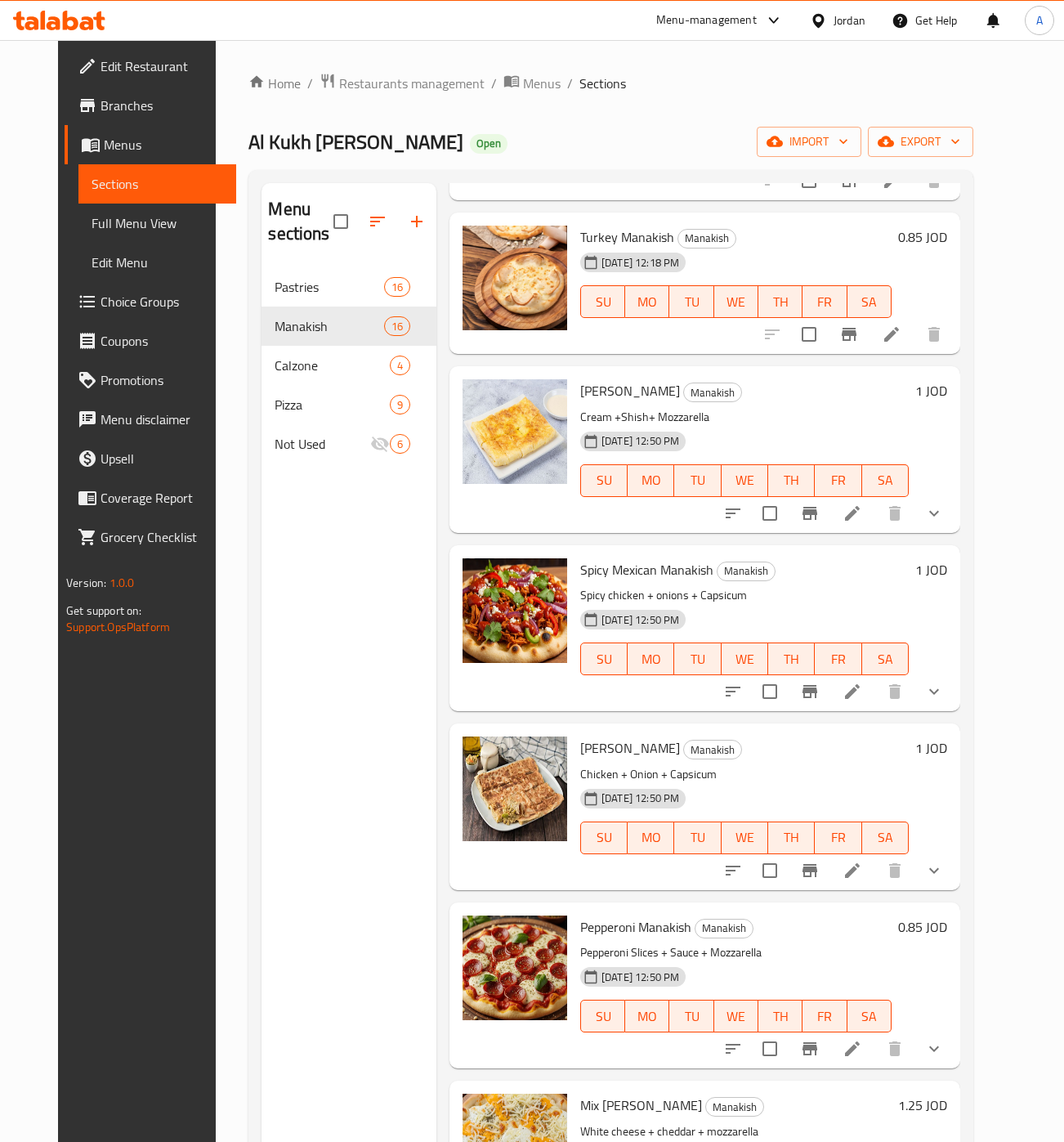
scroll to position [1305, 0]
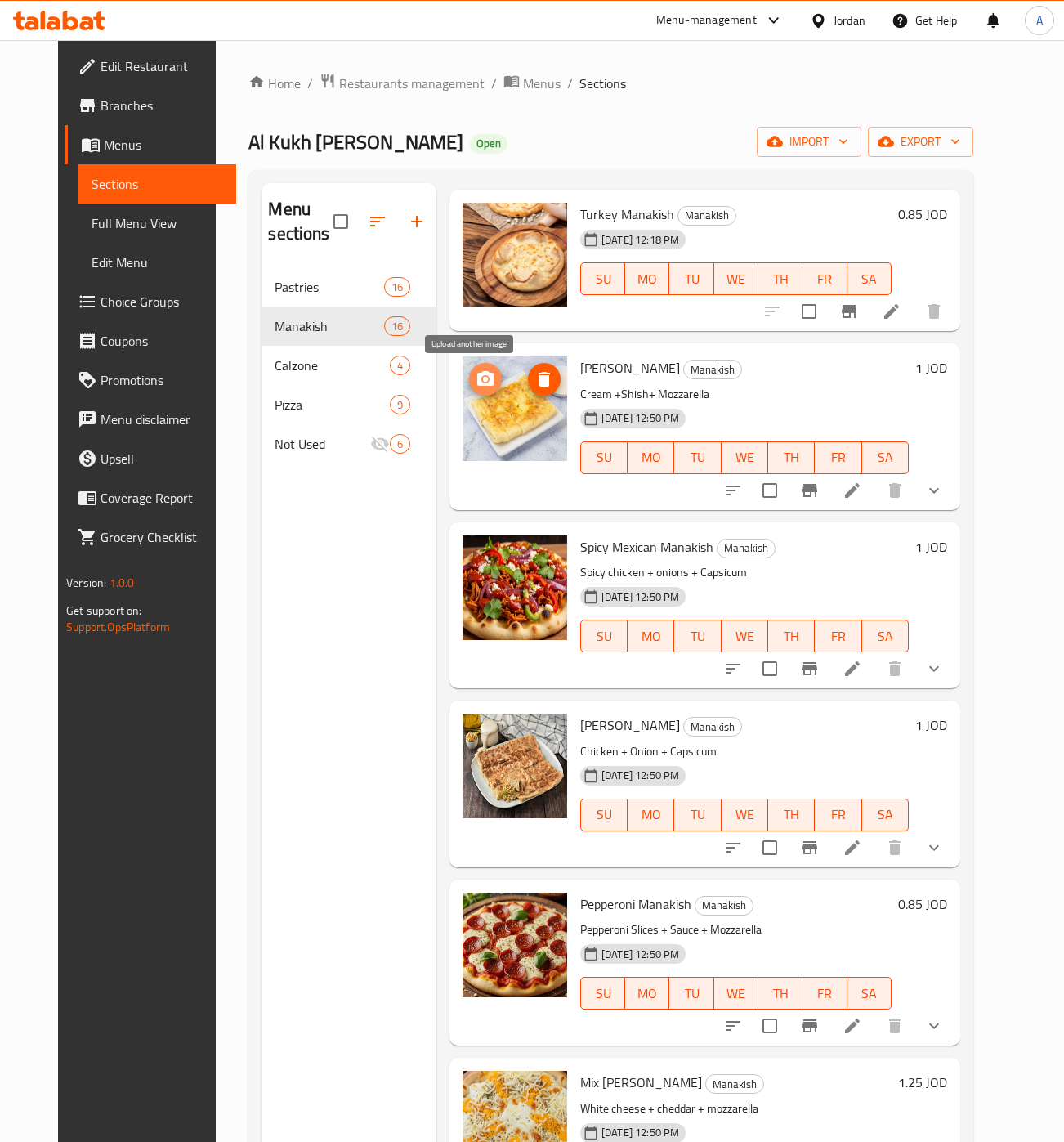
click at [476, 372] on icon "upload picture" at bounding box center [486, 379] width 20 height 20
click at [486, 439] on img at bounding box center [515, 409] width 104 height 104
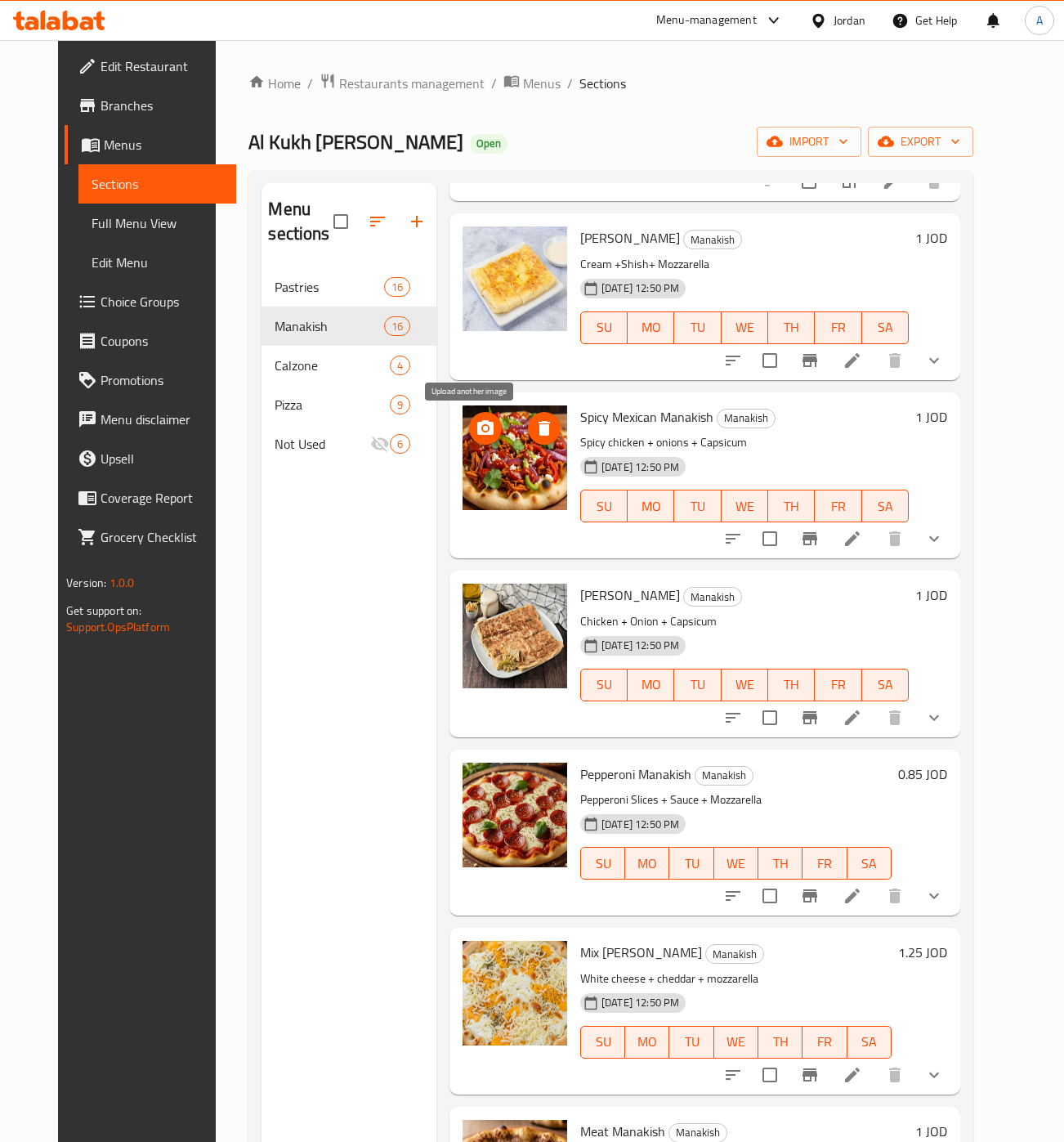
click at [478, 425] on icon "upload picture" at bounding box center [486, 428] width 17 height 15
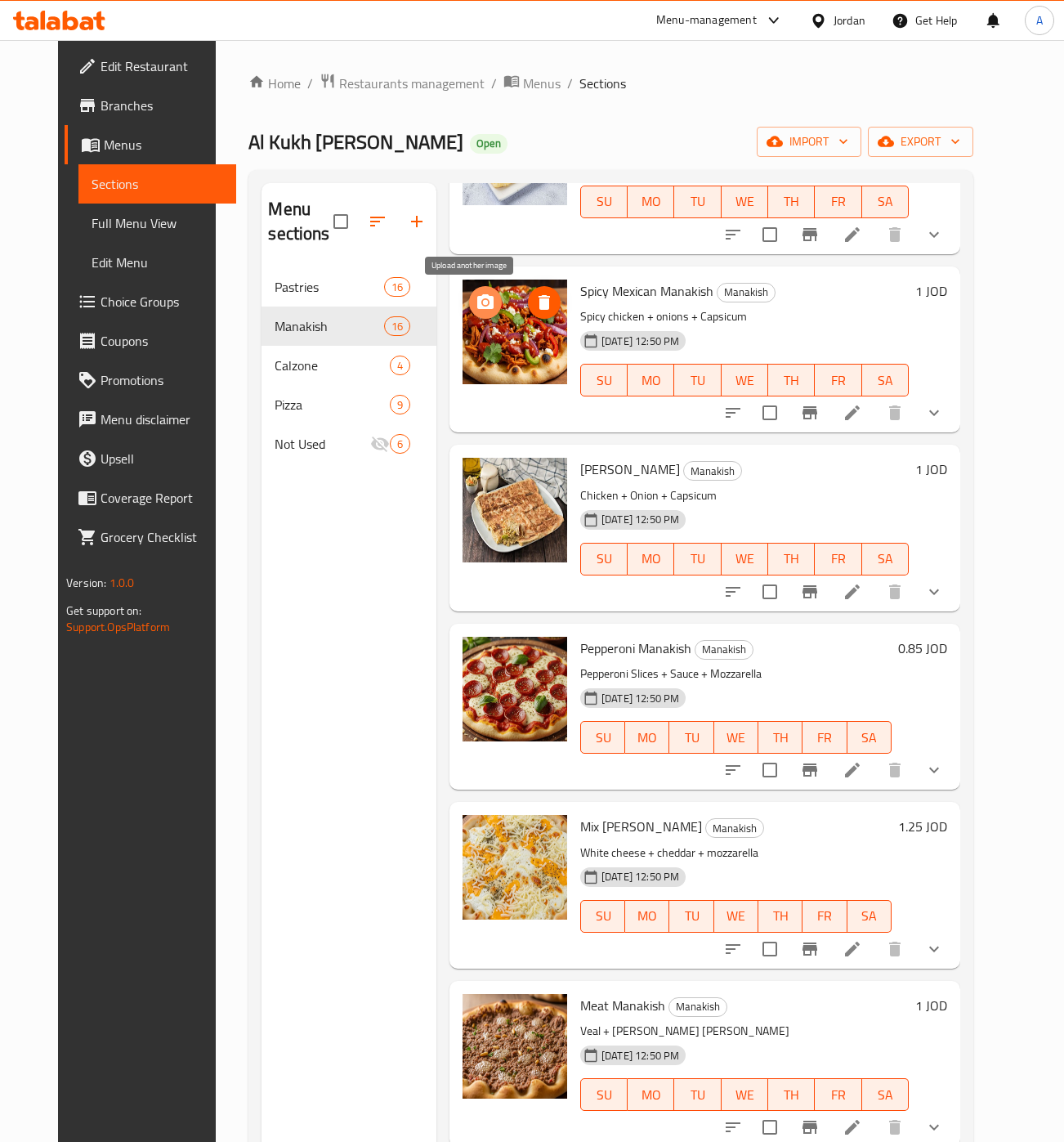
click at [483, 303] on circle "upload picture" at bounding box center [485, 302] width 5 height 5
click at [535, 304] on icon "delete image" at bounding box center [545, 302] width 20 height 20
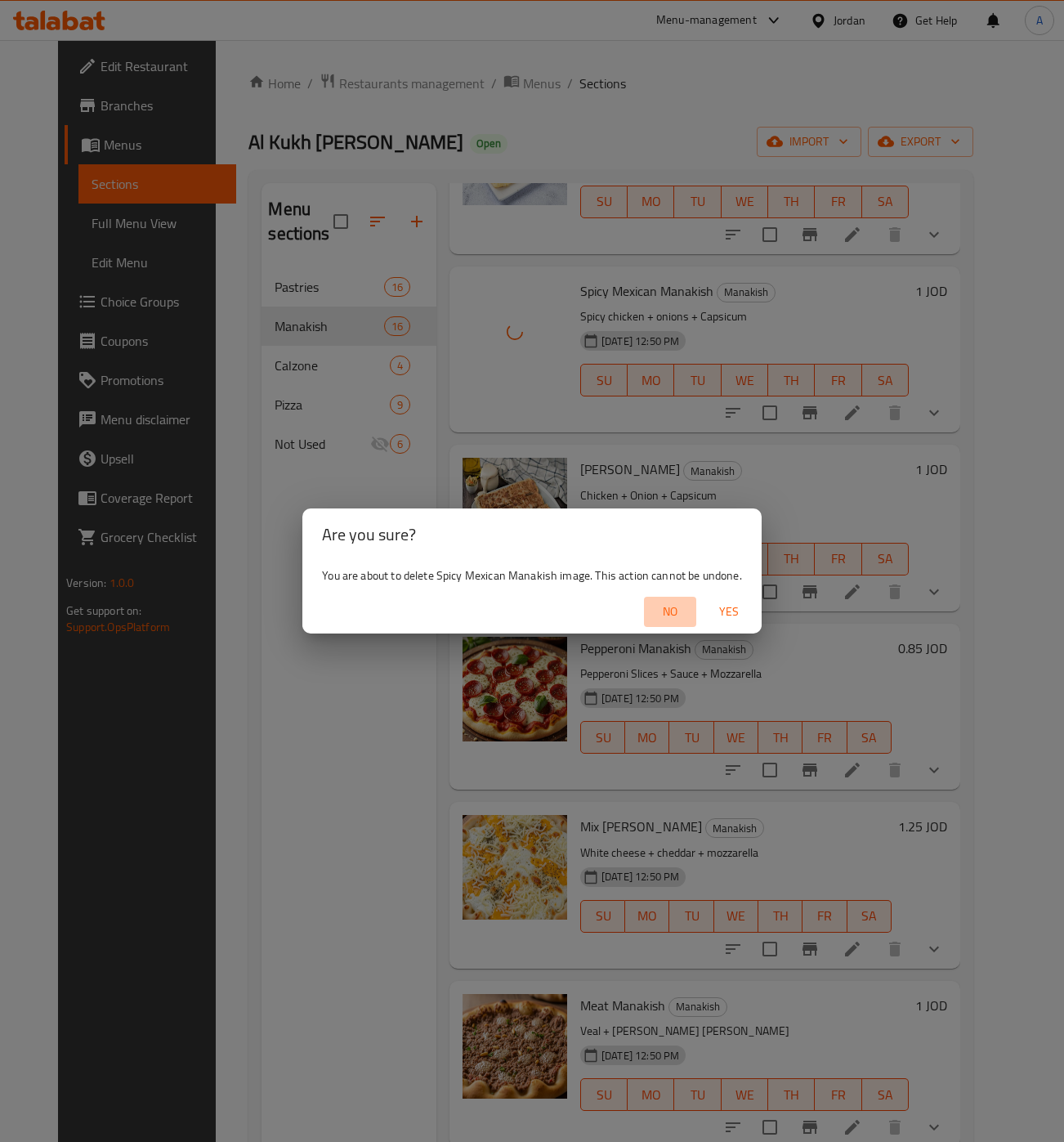
click at [666, 612] on span "No" at bounding box center [671, 612] width 39 height 21
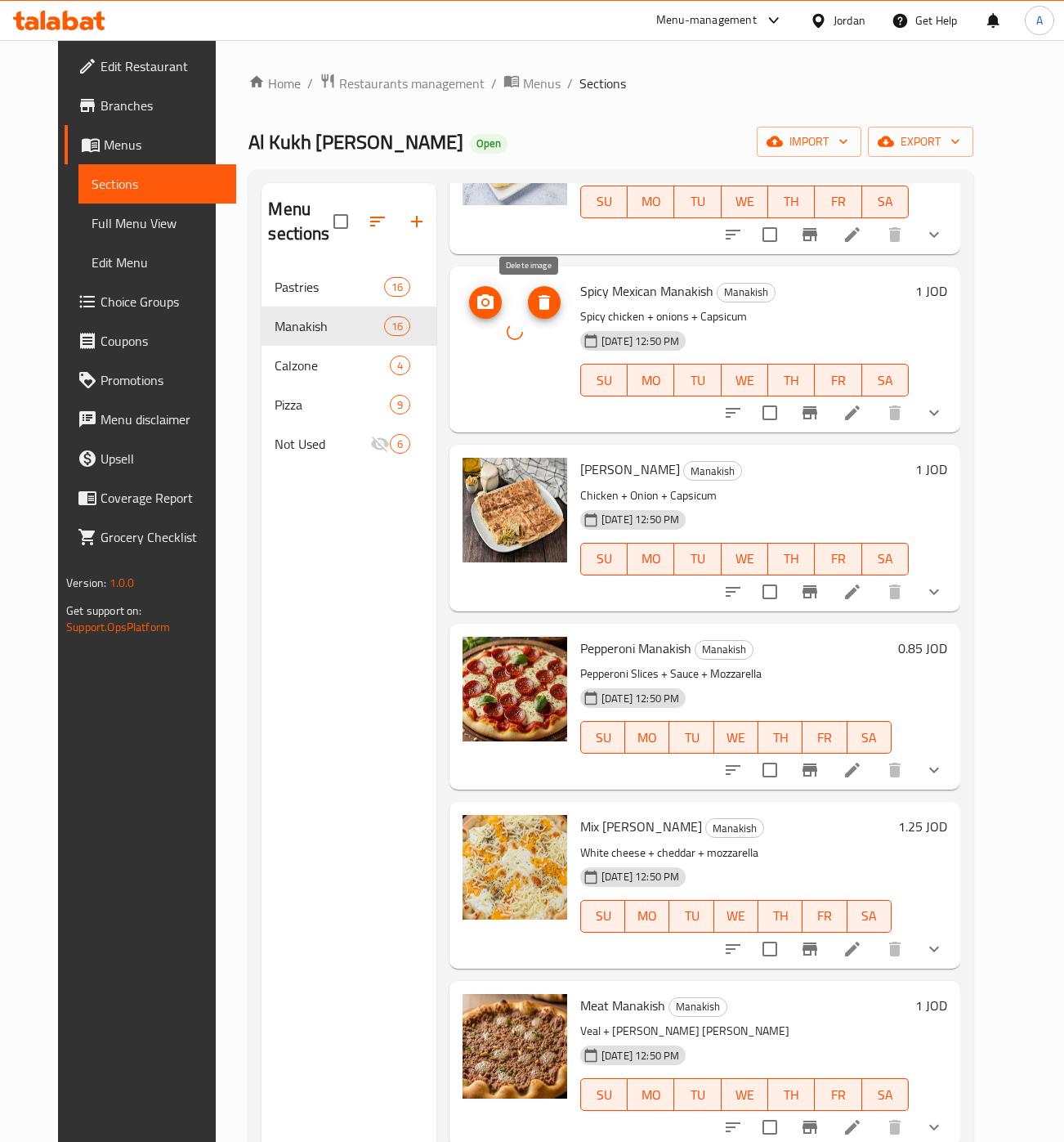
click at [545, 306] on span "delete image" at bounding box center [544, 302] width 33 height 20
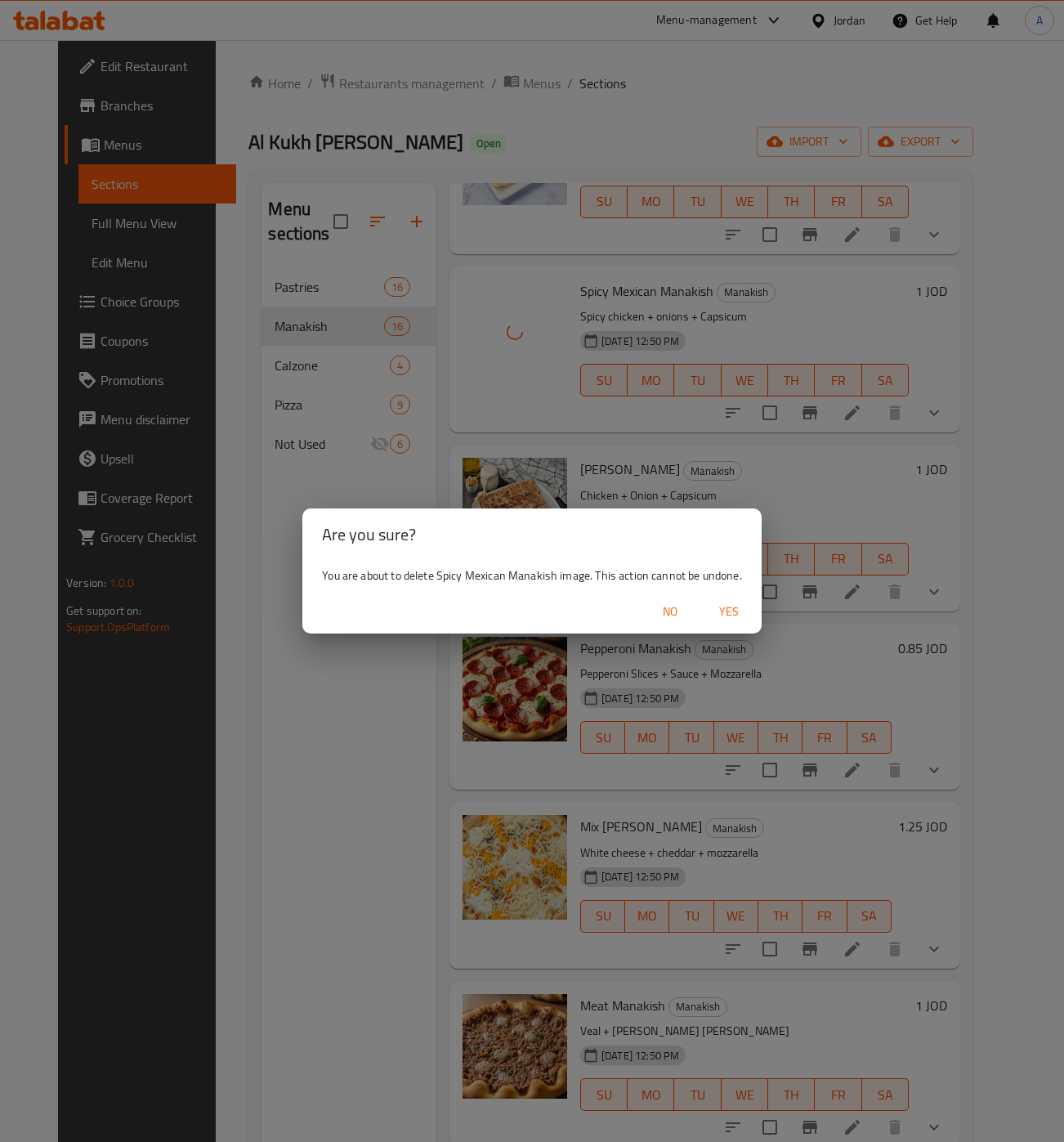
click at [722, 607] on span "Yes" at bounding box center [729, 612] width 39 height 21
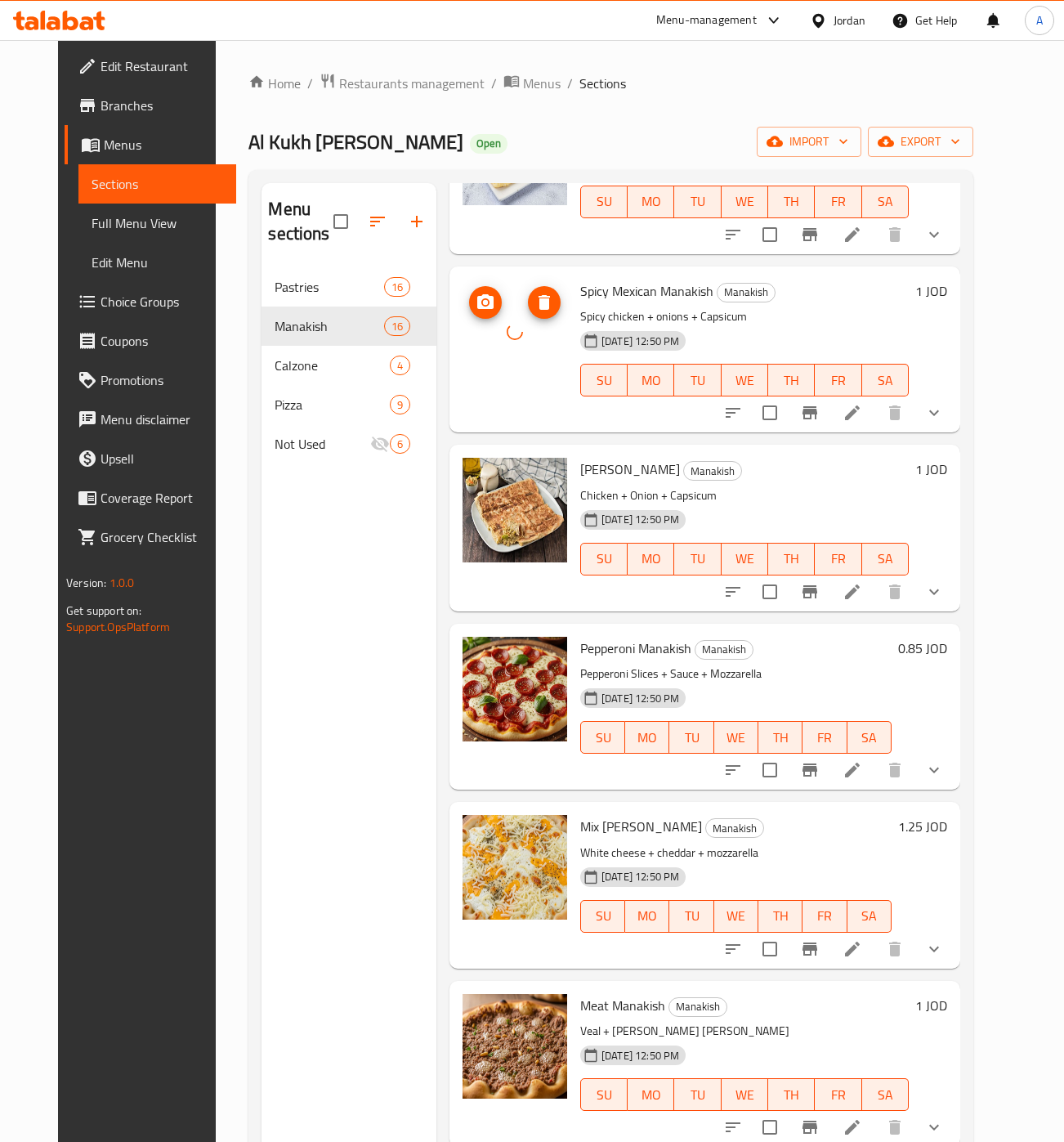
click at [478, 296] on icon "upload picture" at bounding box center [486, 302] width 17 height 15
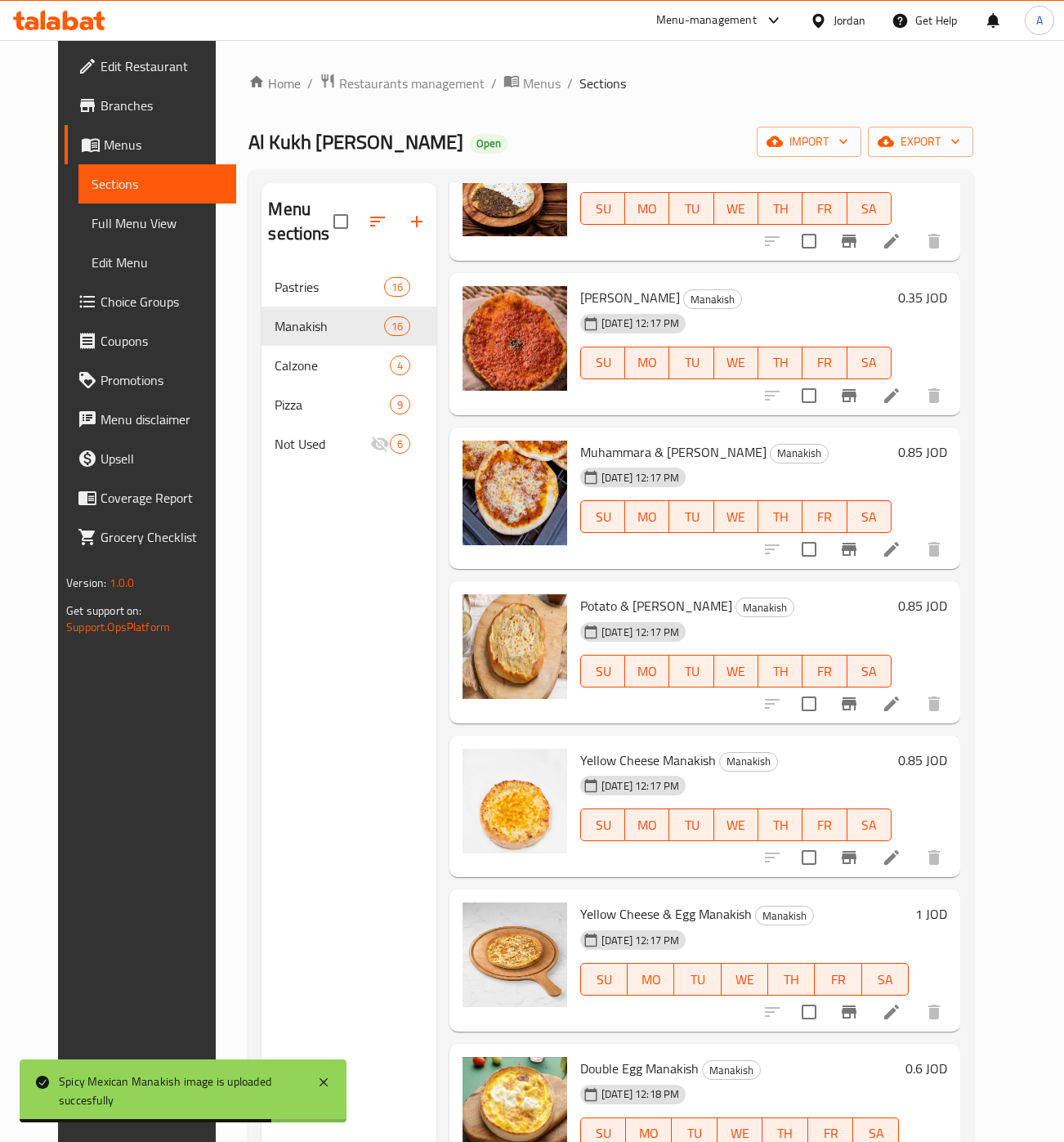
scroll to position [0, 0]
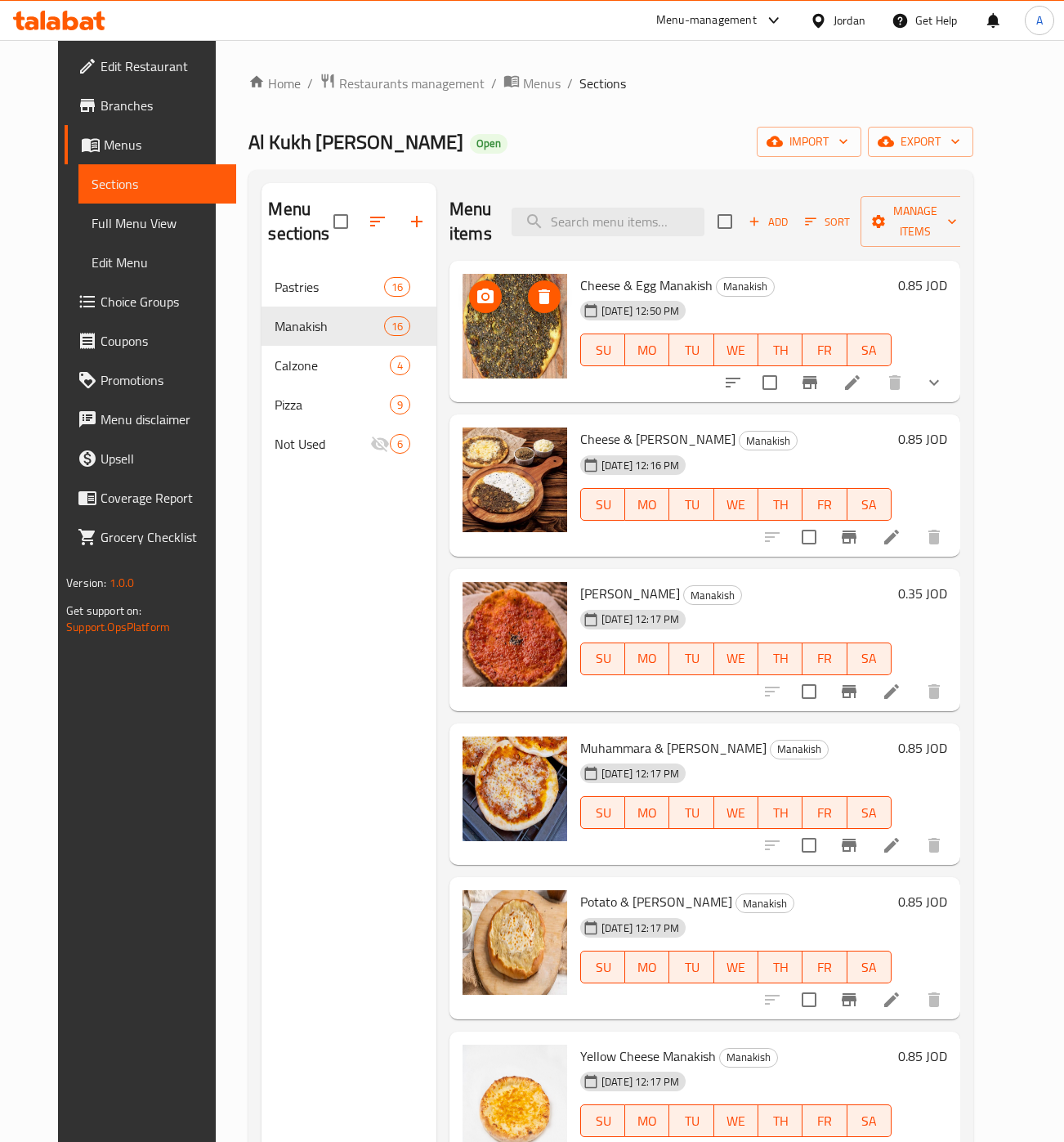
click at [504, 325] on img at bounding box center [515, 326] width 104 height 104
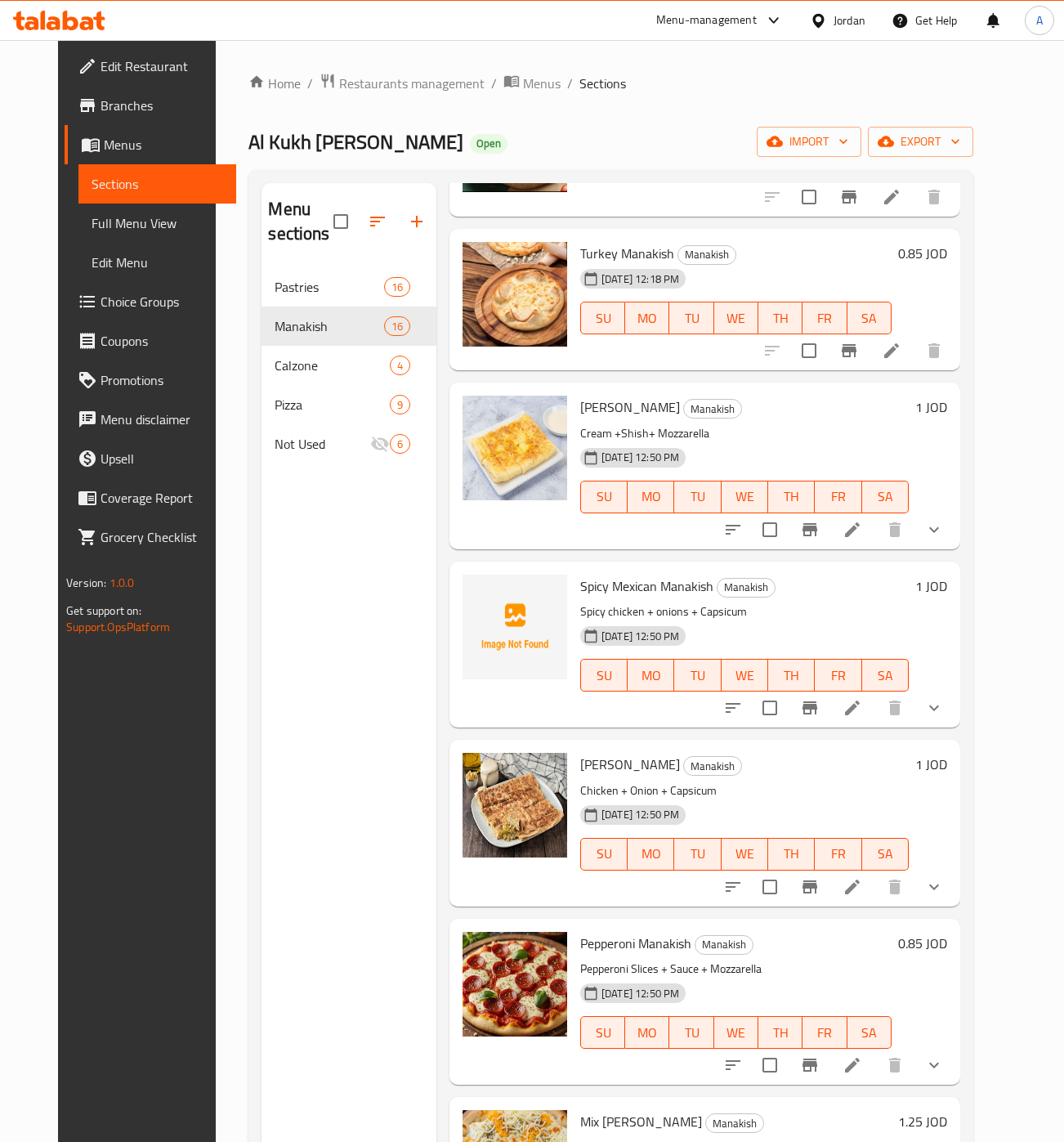
scroll to position [1305, 0]
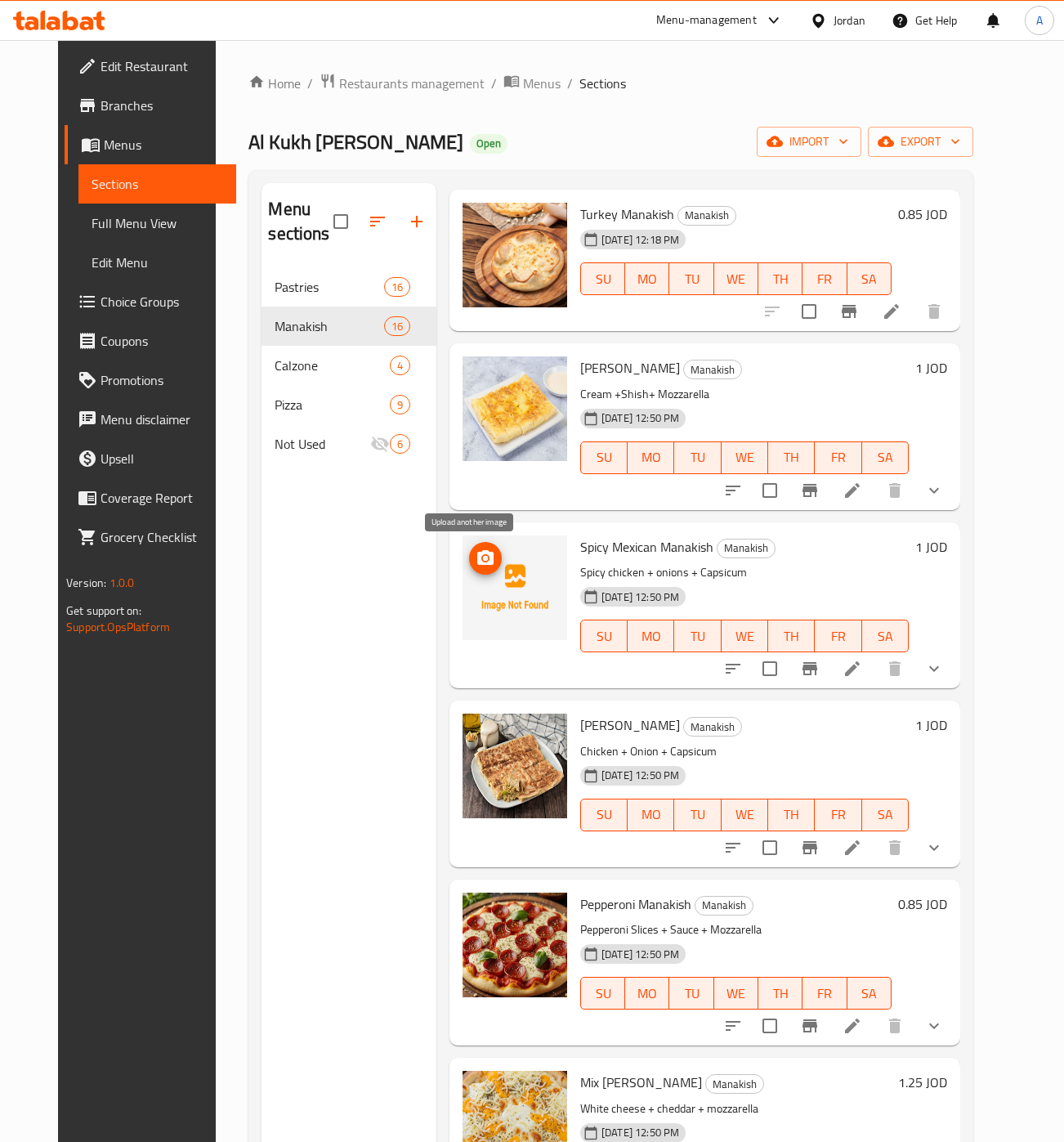
click at [478, 565] on icon "upload picture" at bounding box center [486, 557] width 17 height 15
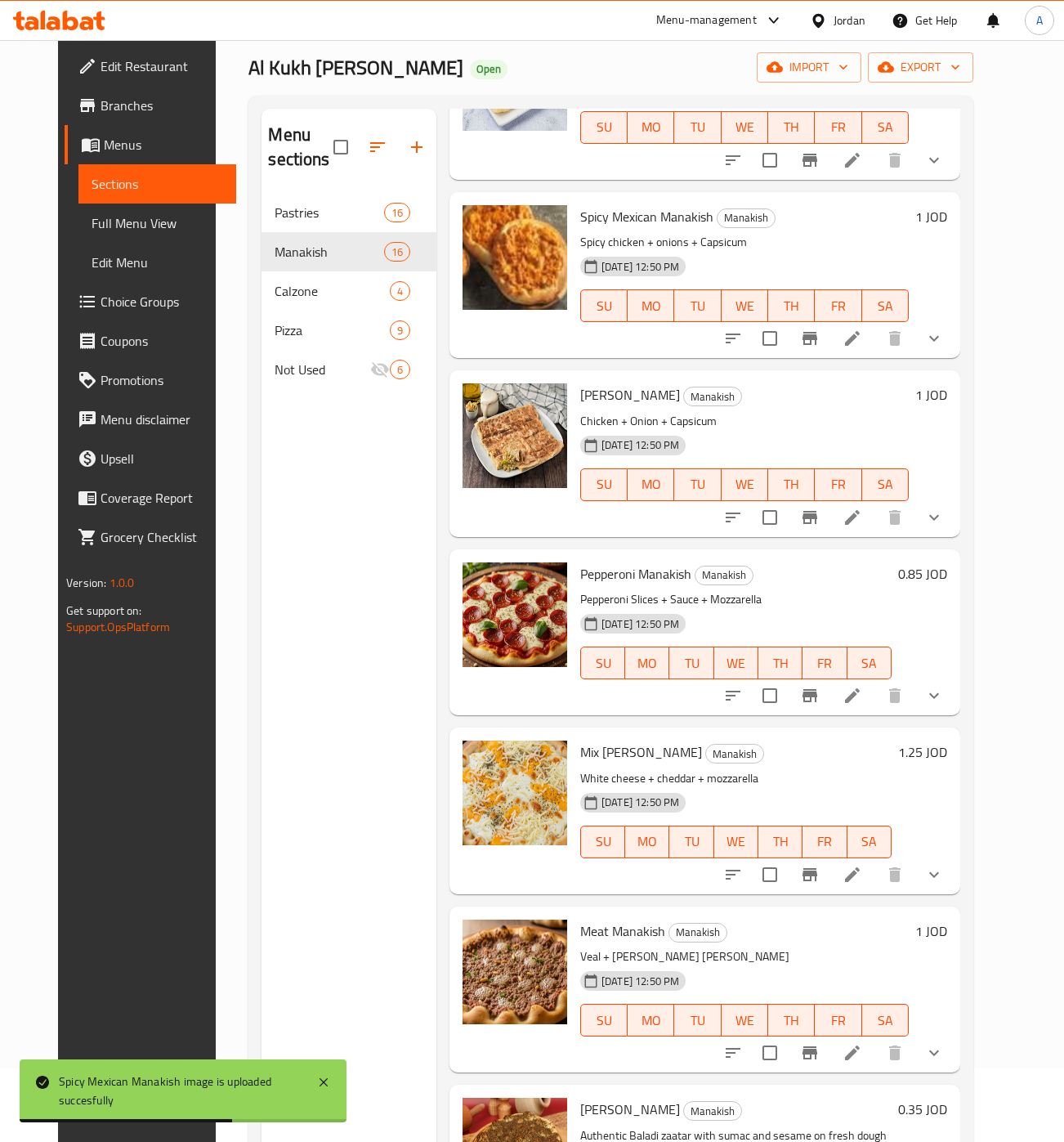
scroll to position [165, 0]
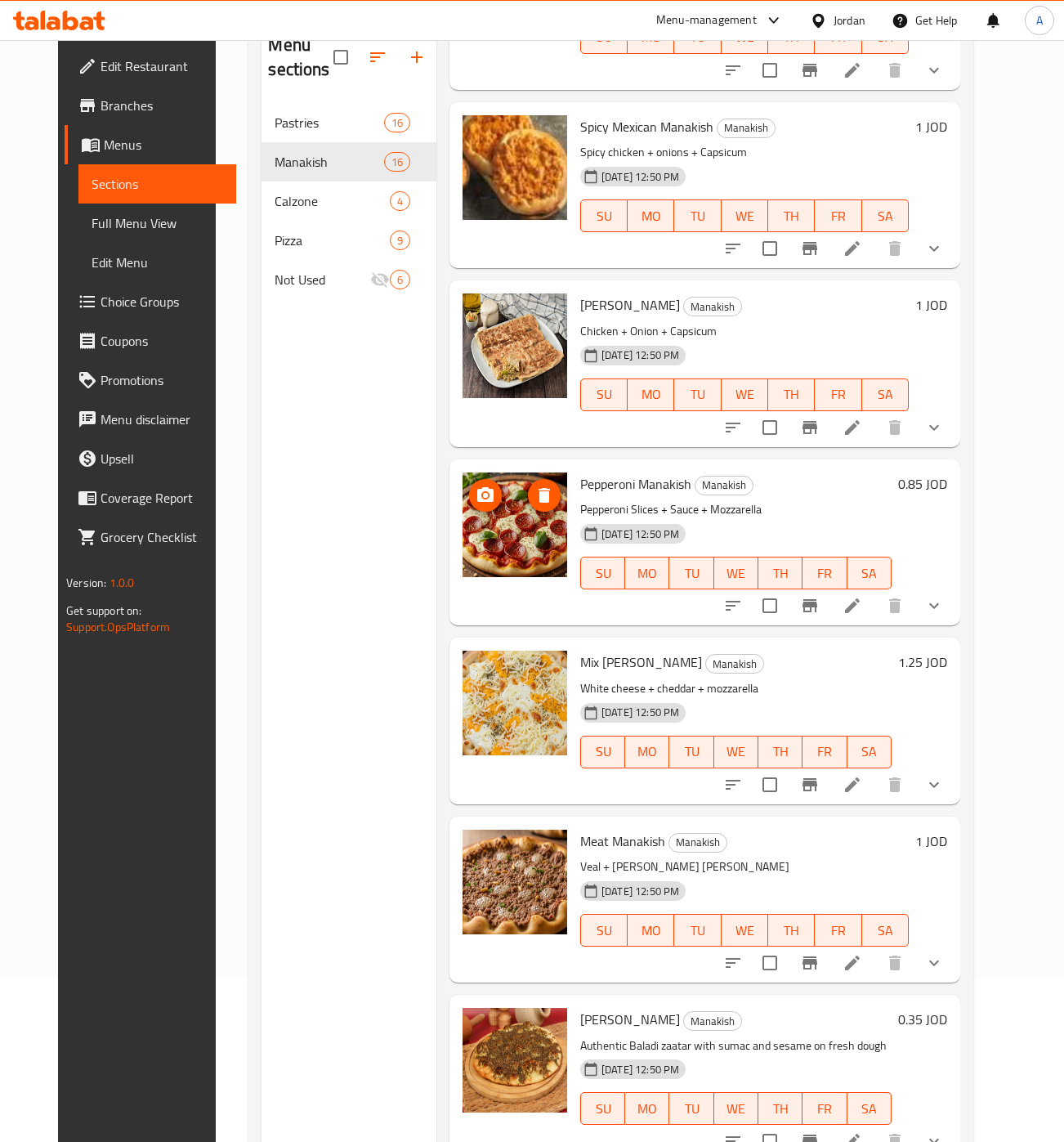
click at [478, 502] on icon "upload picture" at bounding box center [486, 495] width 17 height 15
click at [478, 492] on icon "upload picture" at bounding box center [486, 495] width 17 height 15
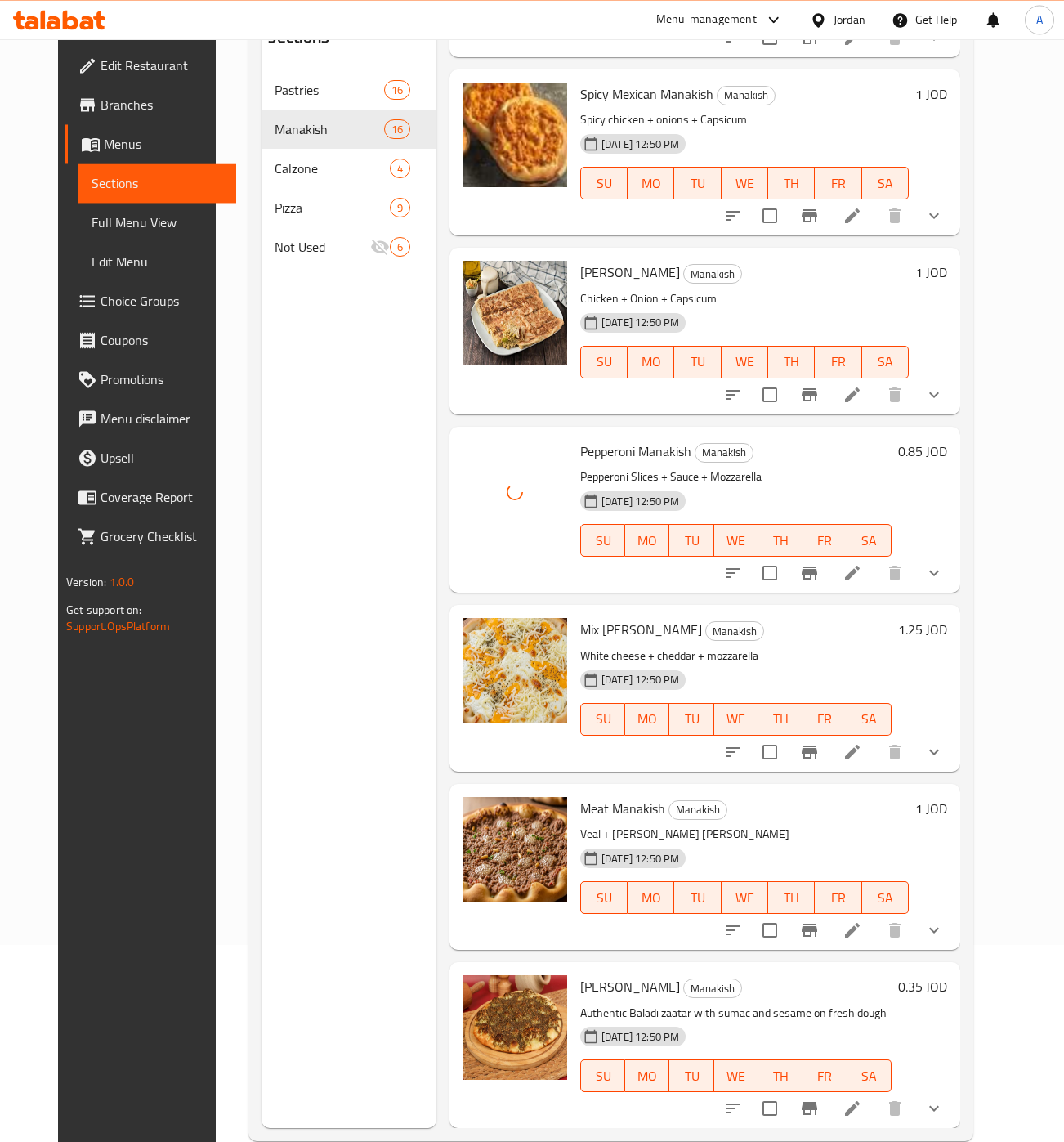
scroll to position [230, 0]
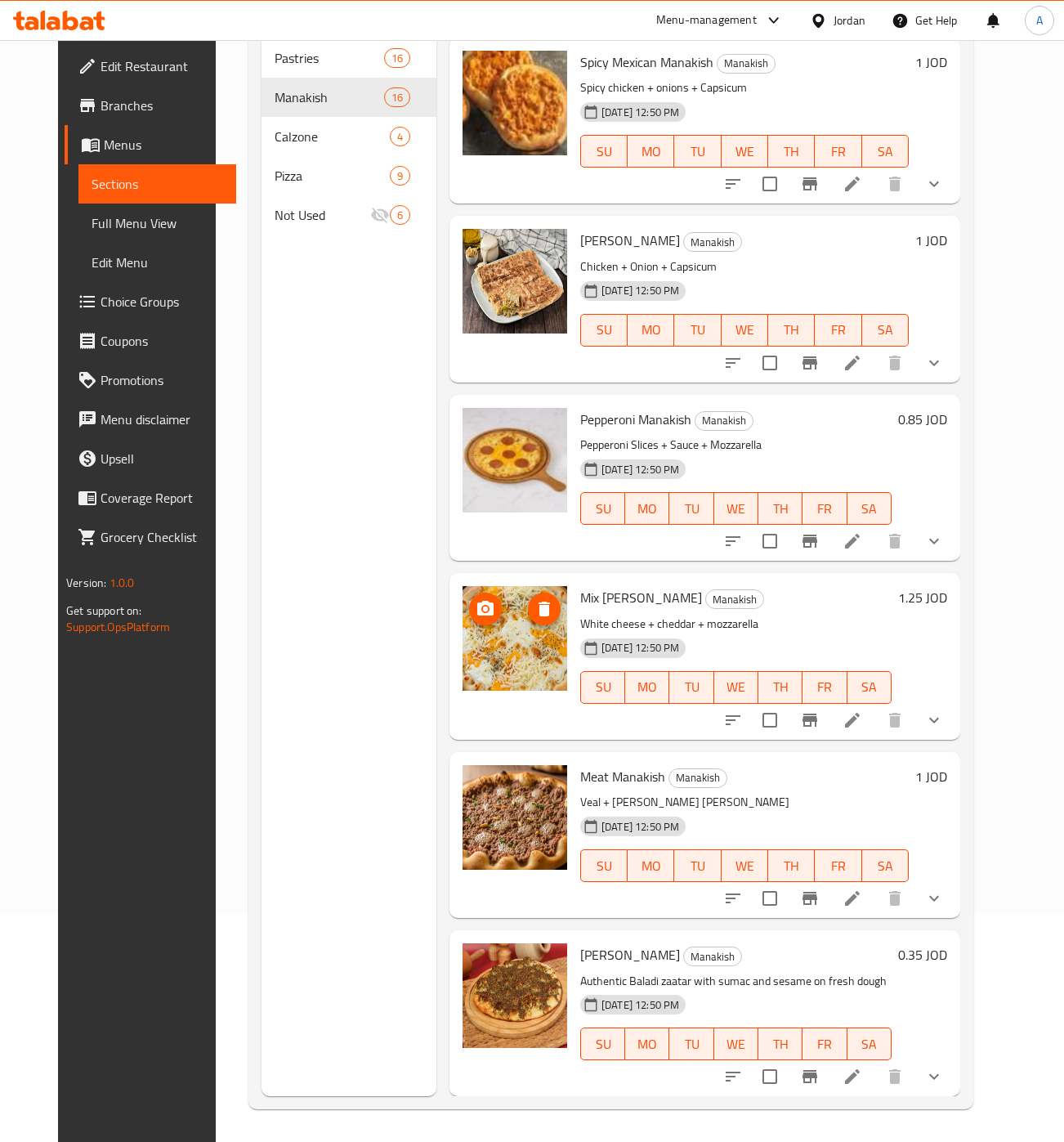
click at [476, 612] on icon "upload picture" at bounding box center [486, 609] width 20 height 20
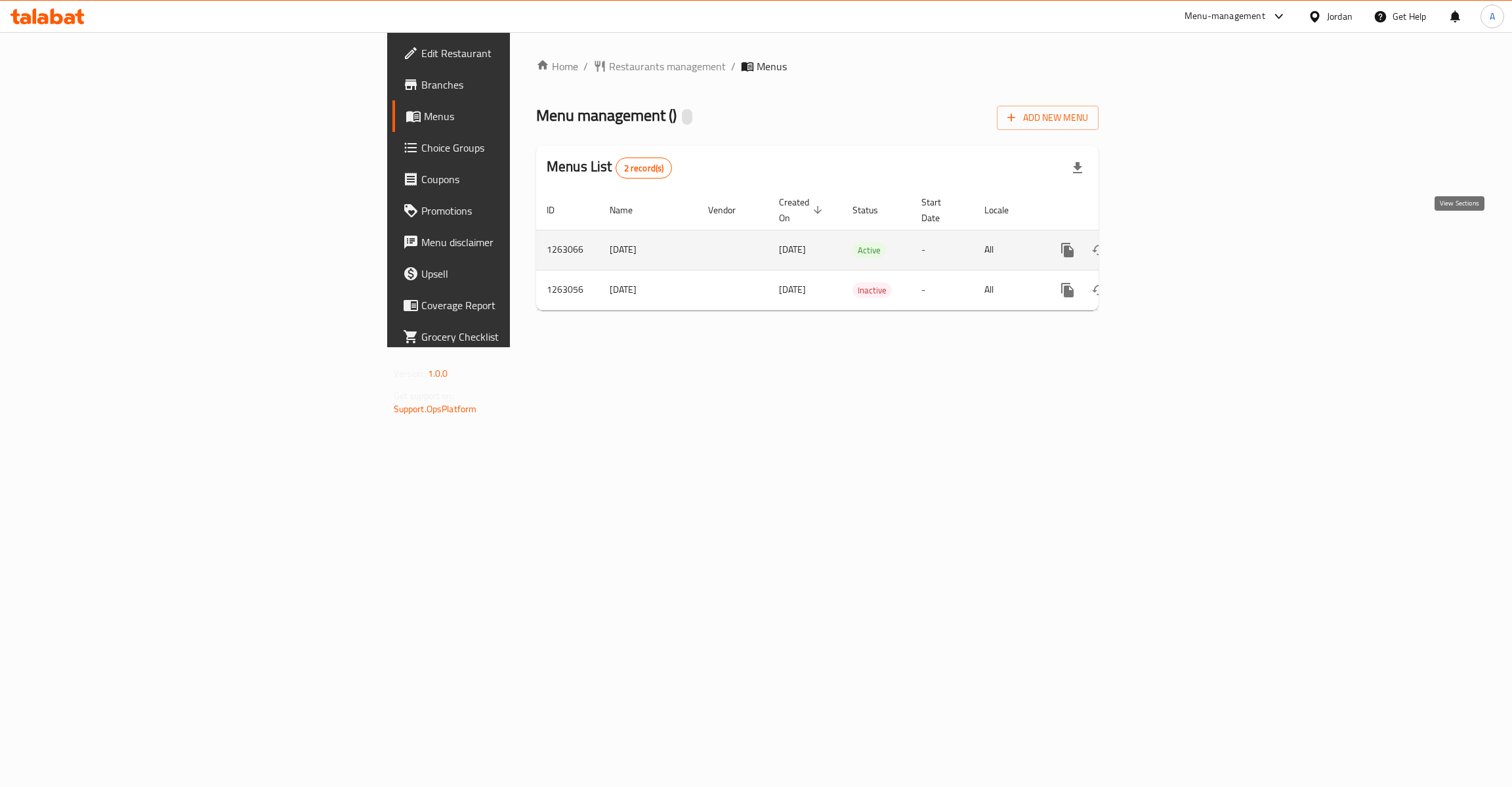
click at [1170, 242] on icon "enhanced table" at bounding box center [1162, 250] width 16 height 16
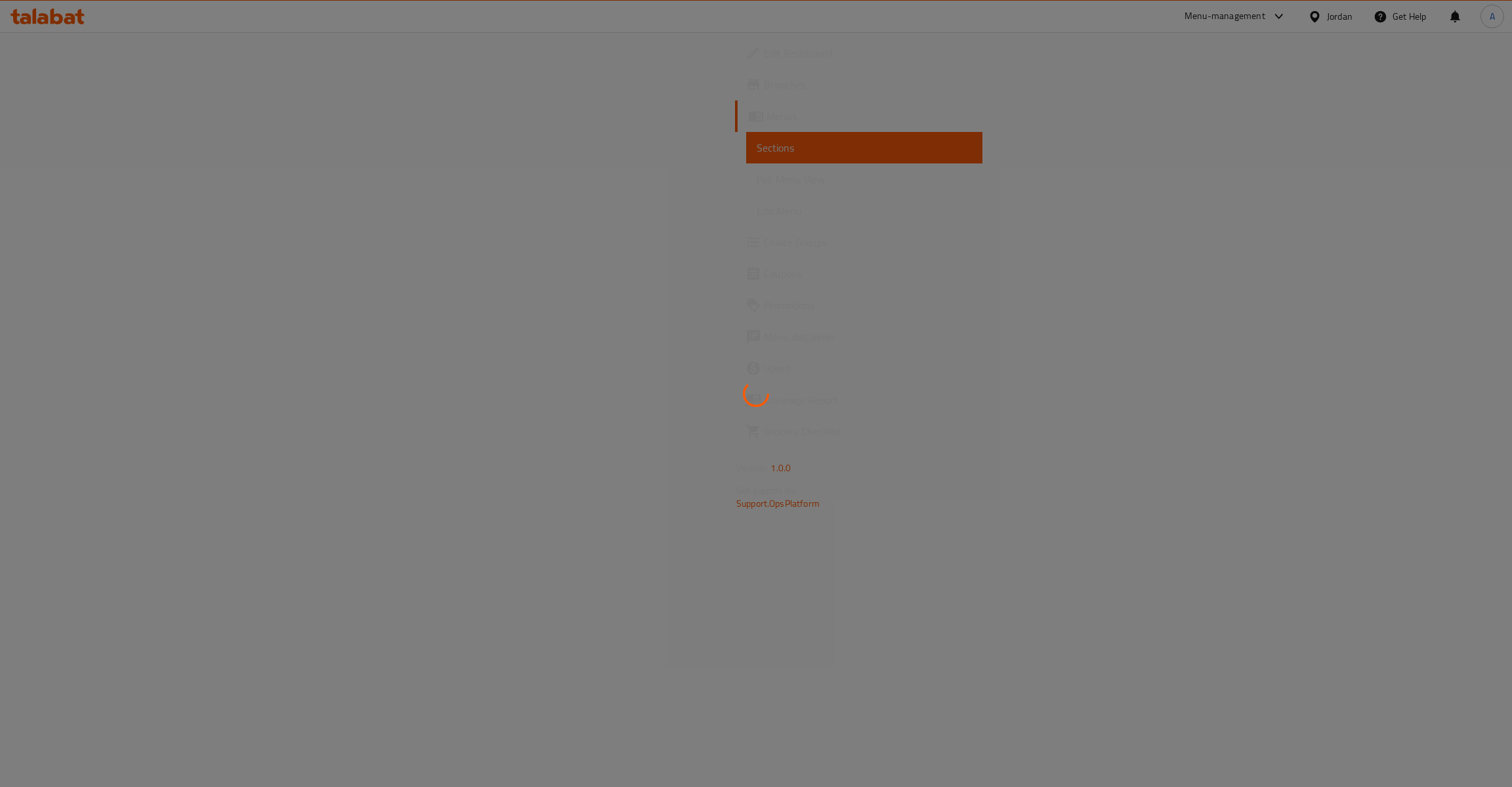
click at [520, 63] on div at bounding box center [756, 393] width 1512 height 787
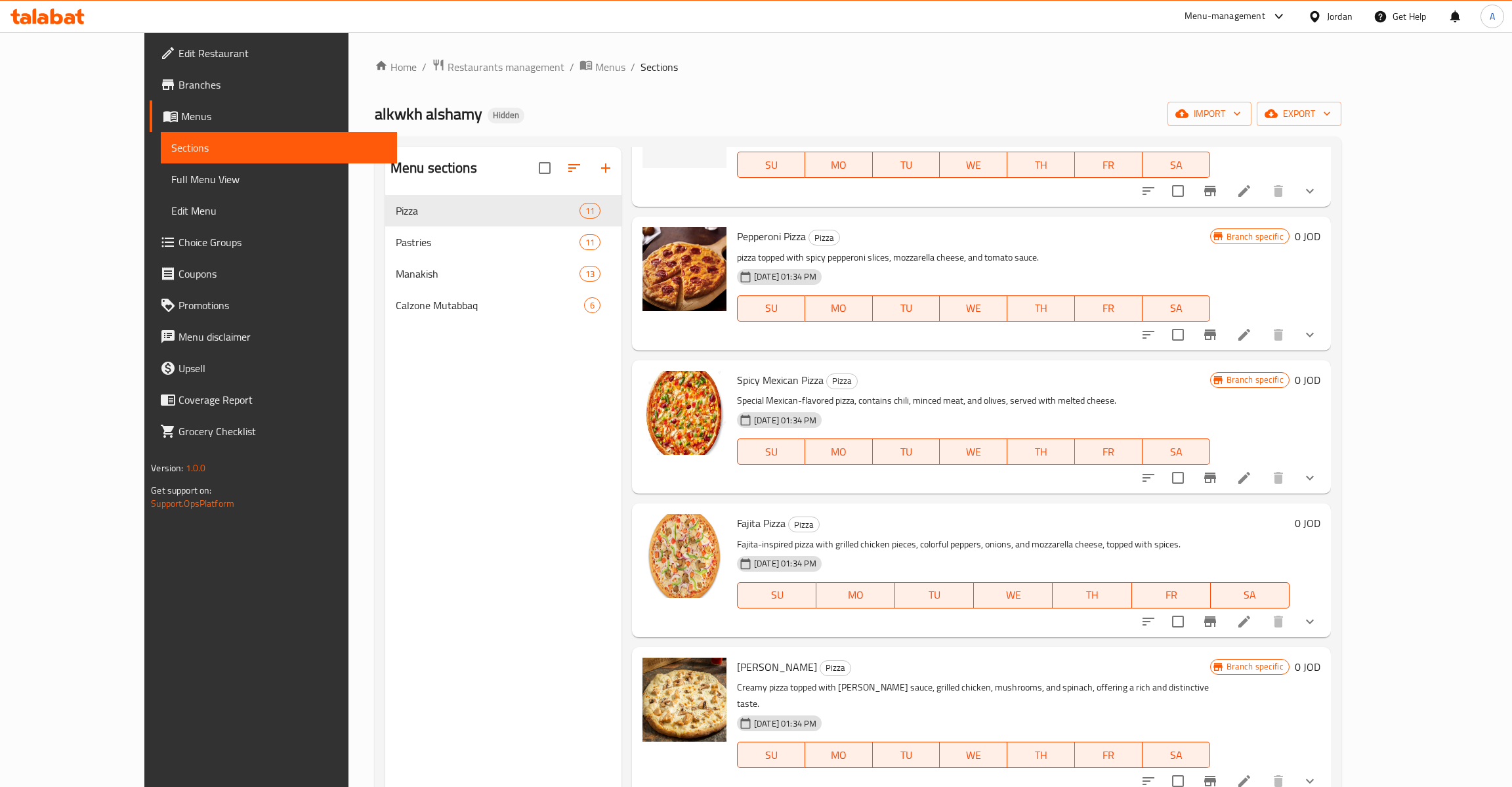
scroll to position [520, 0]
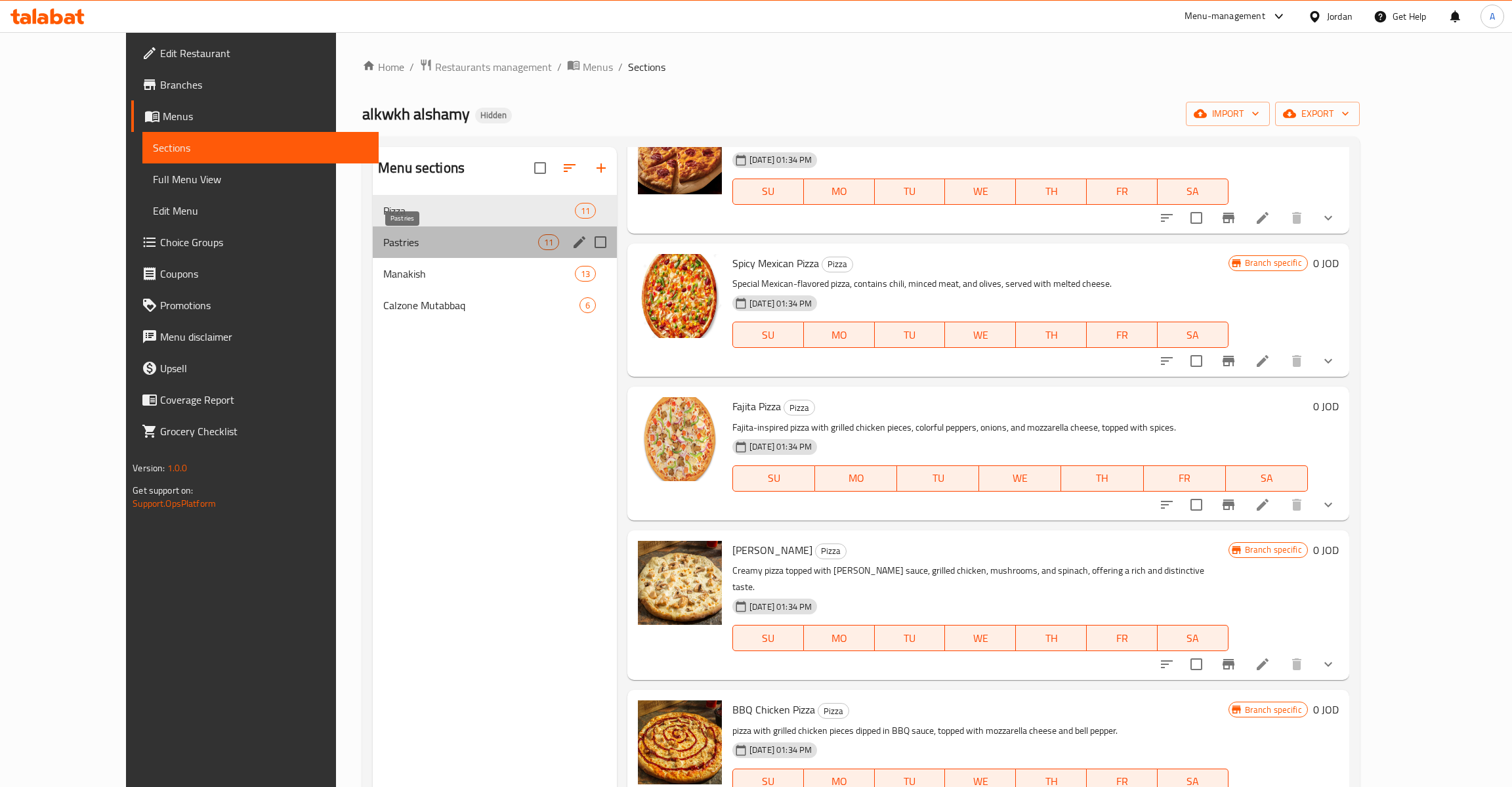
click at [384, 240] on span "Pastries" at bounding box center [461, 242] width 155 height 16
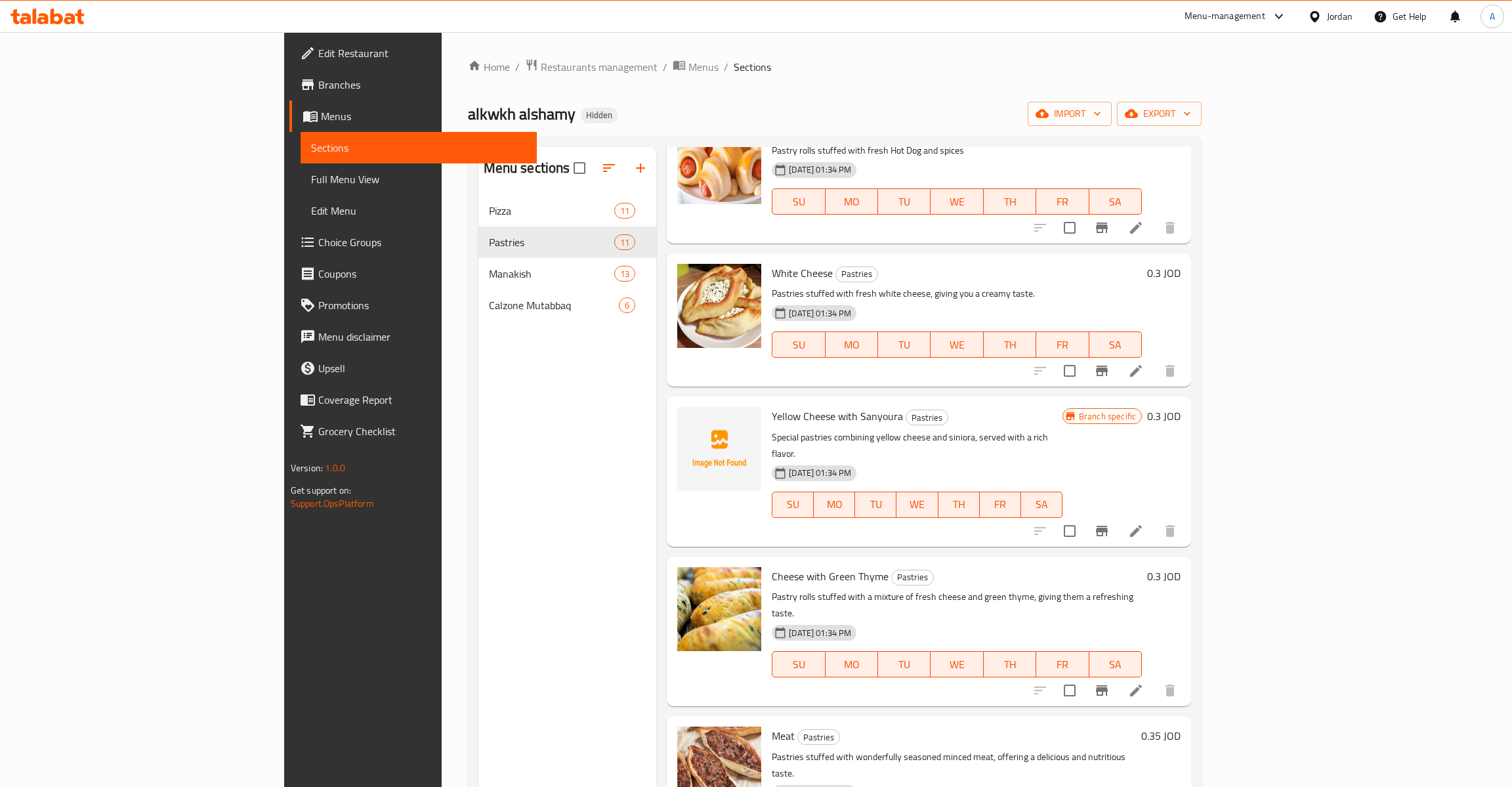
scroll to position [415, 0]
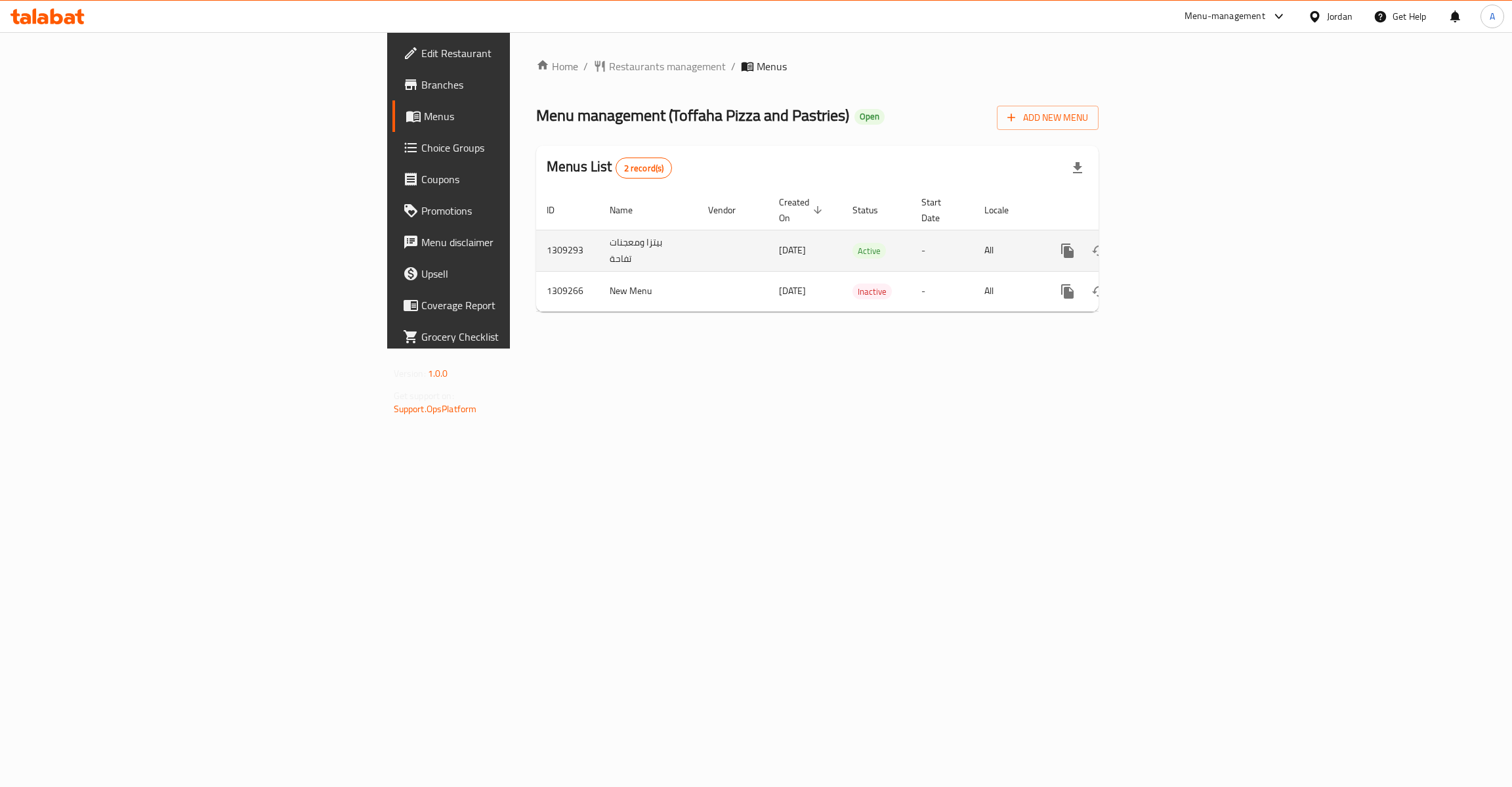
click at [1177, 244] on div "enhanced table" at bounding box center [1114, 251] width 126 height 32
click at [1170, 244] on icon "enhanced table" at bounding box center [1162, 251] width 16 height 16
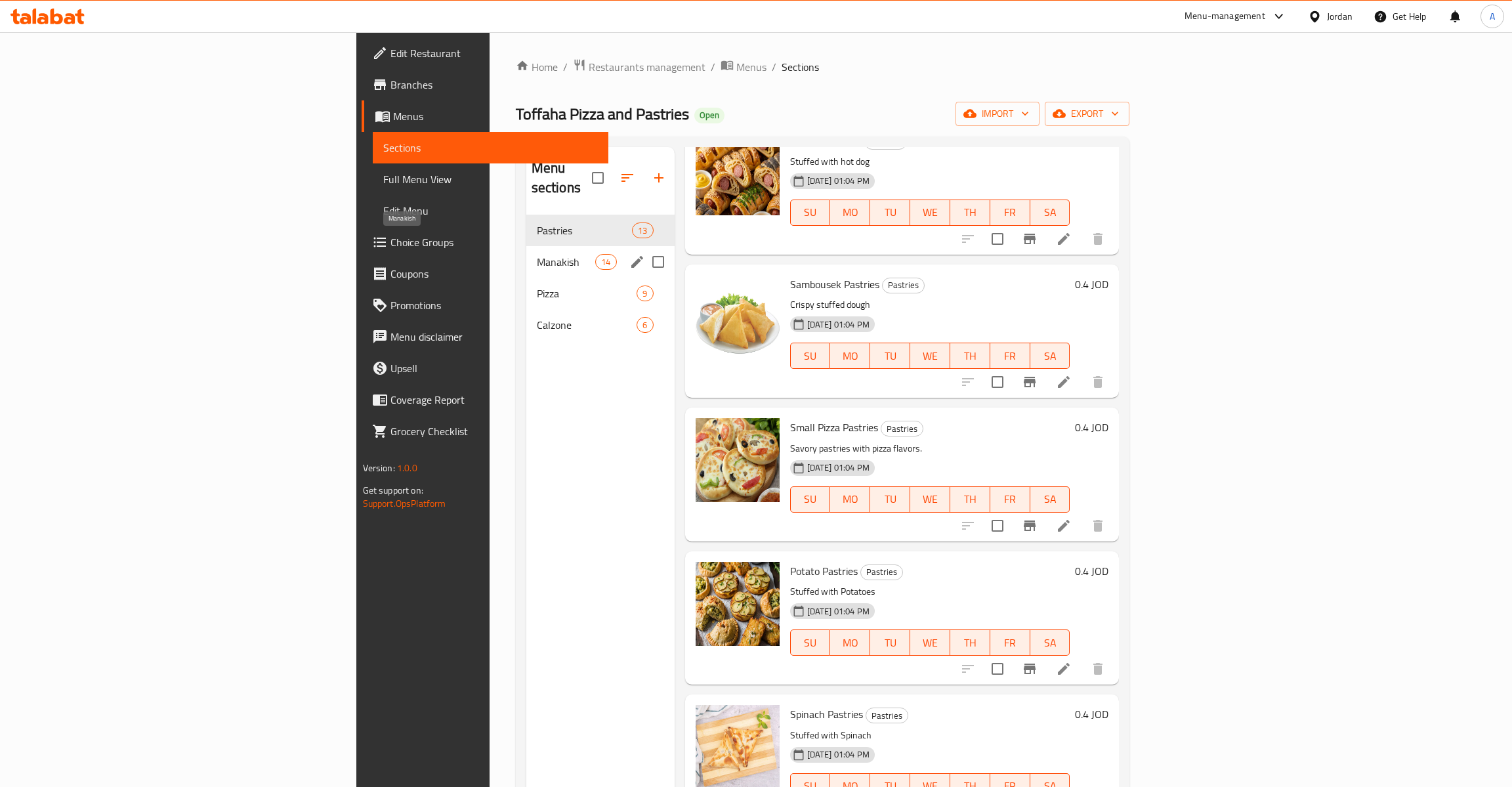
click at [537, 254] on span "Manakish" at bounding box center [566, 262] width 59 height 16
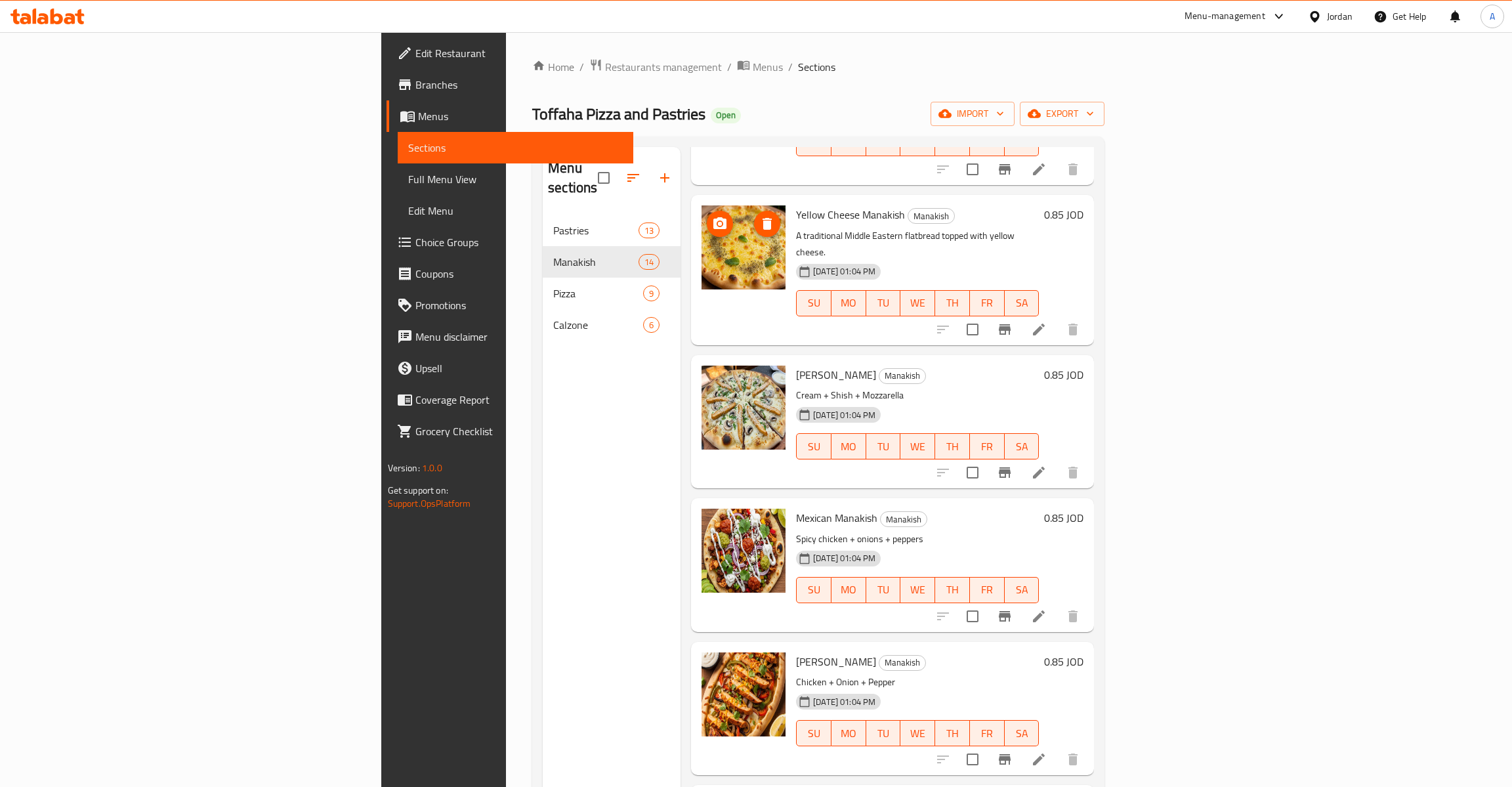
scroll to position [831, 0]
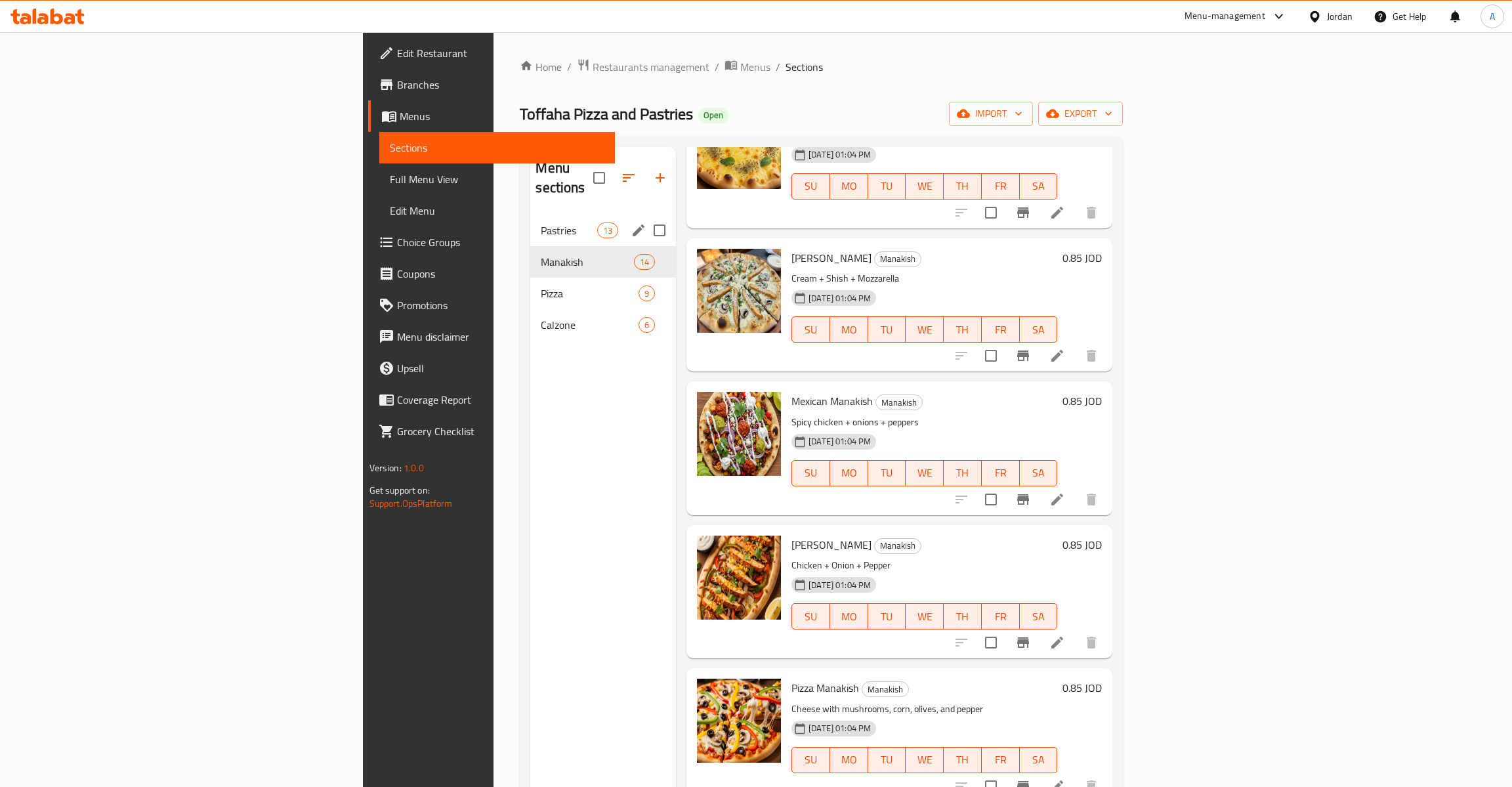
click at [530, 214] on div "Pastries 13" at bounding box center [603, 230] width 146 height 32
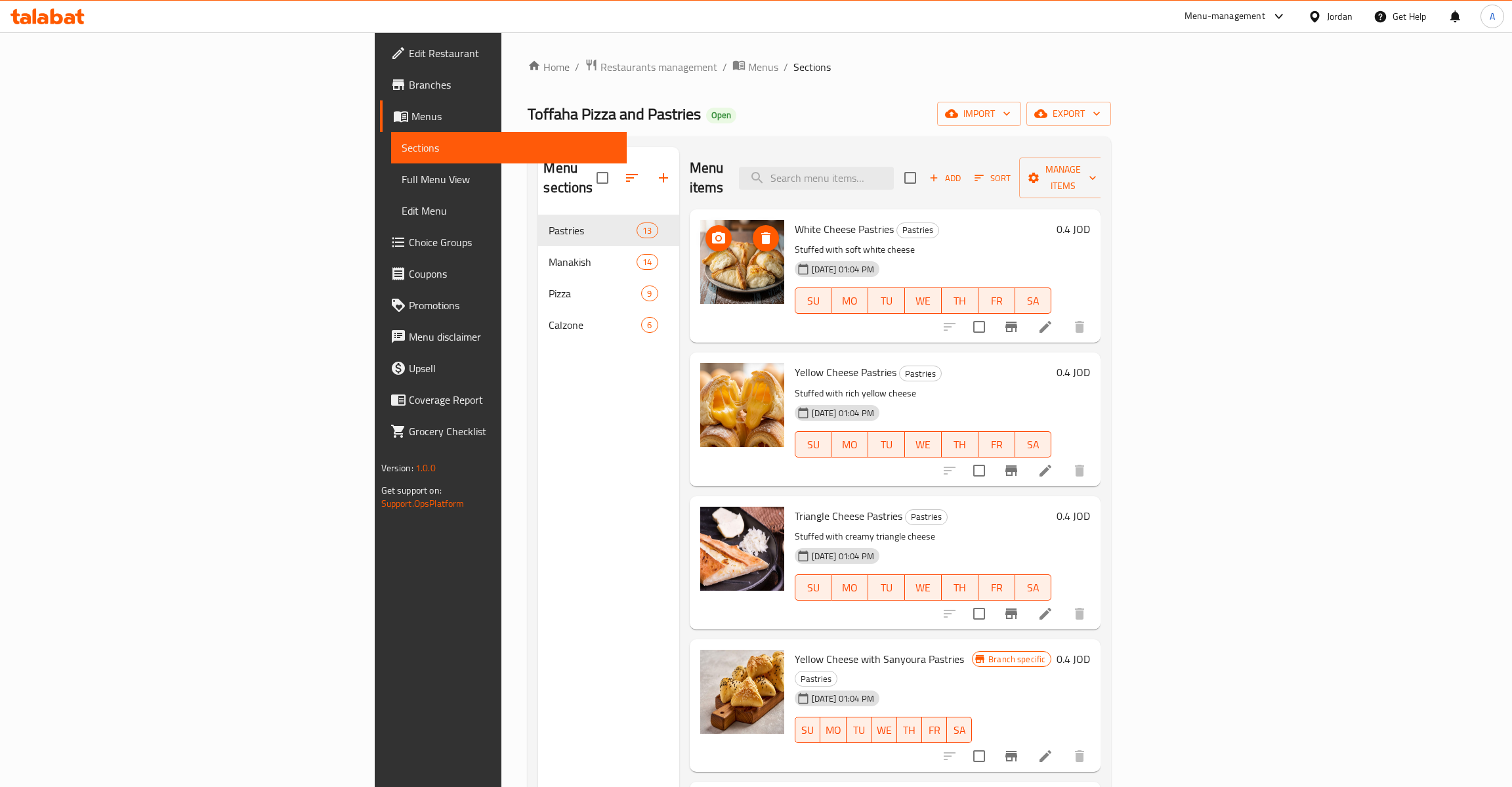
click at [700, 236] on img at bounding box center [742, 262] width 84 height 84
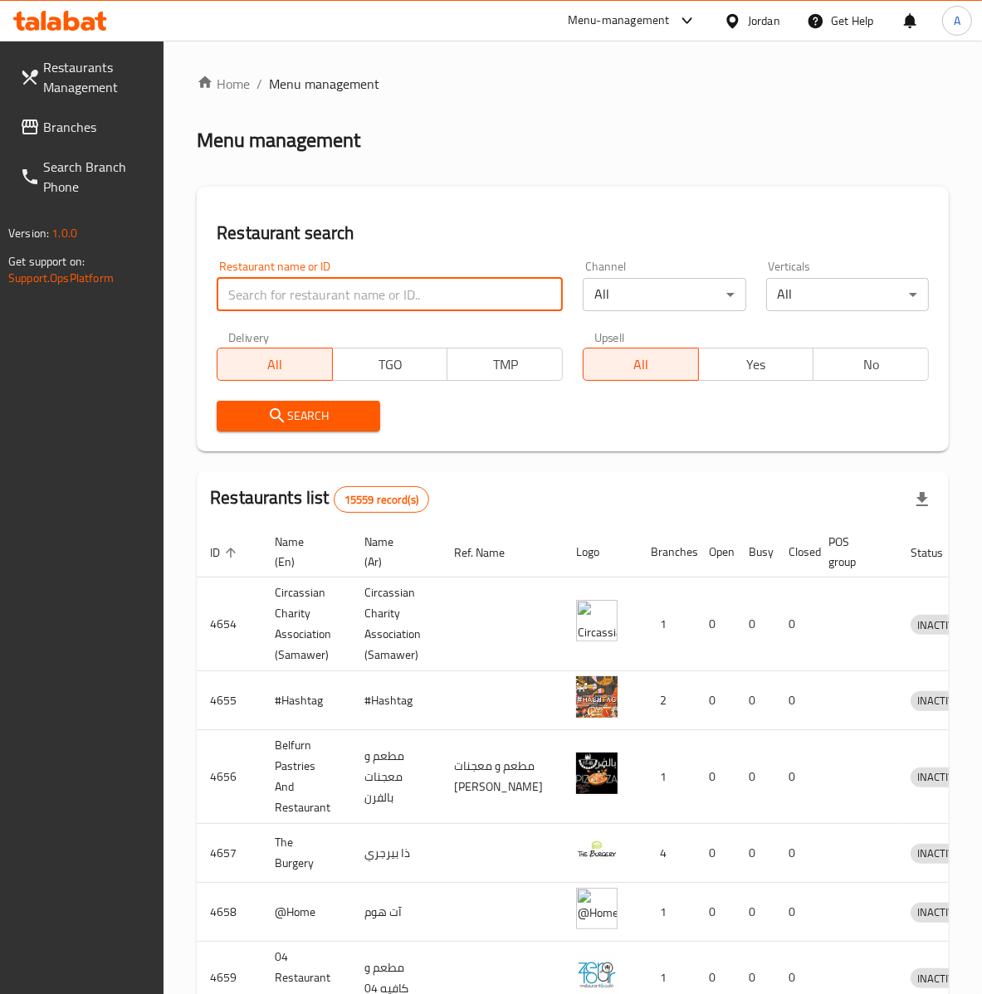
click at [295, 295] on input "search" at bounding box center [390, 294] width 346 height 33
type input "خ"
type input ","
type input "obada"
click button "Search" at bounding box center [298, 416] width 163 height 31
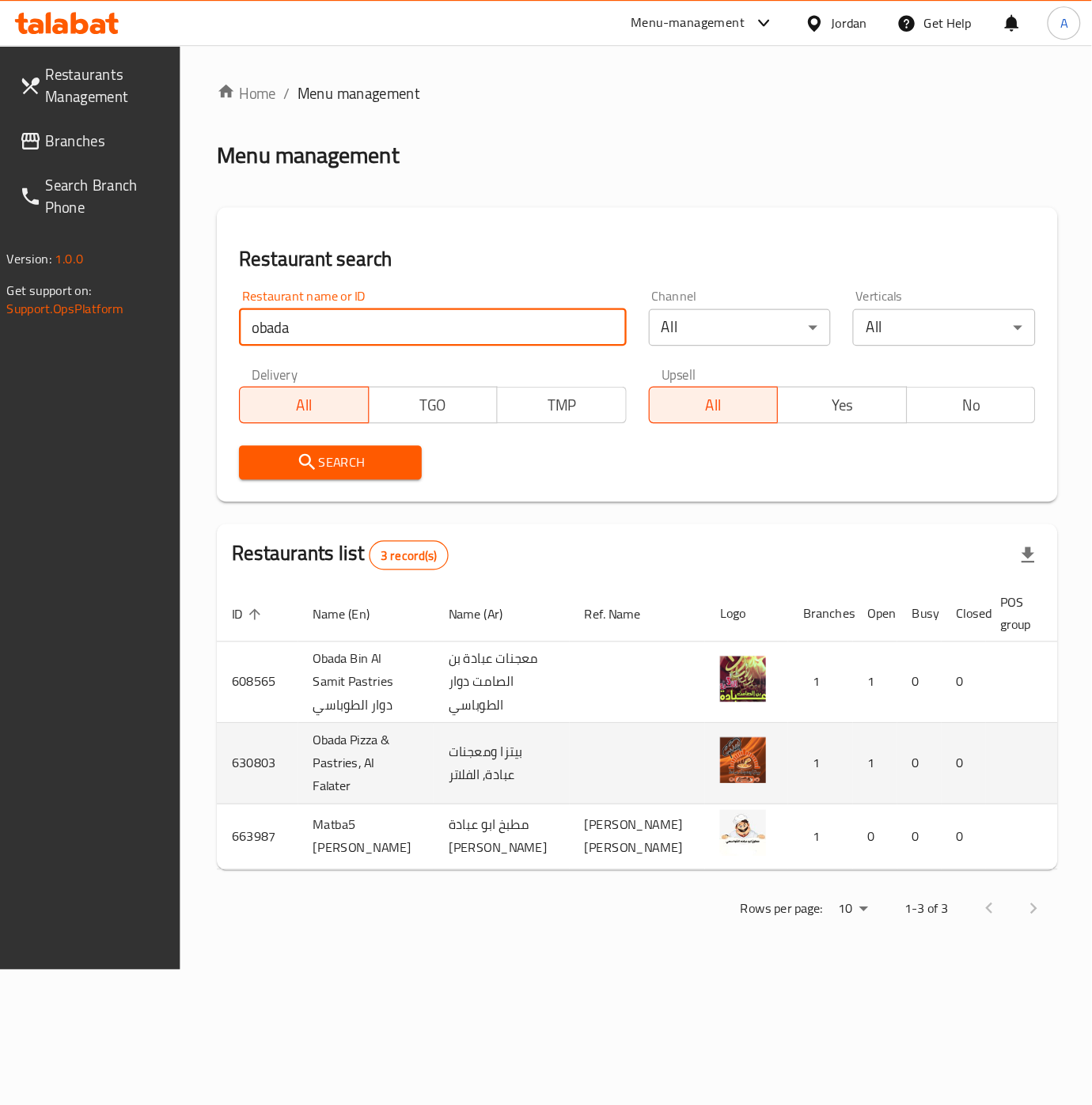
scroll to position [0, 52]
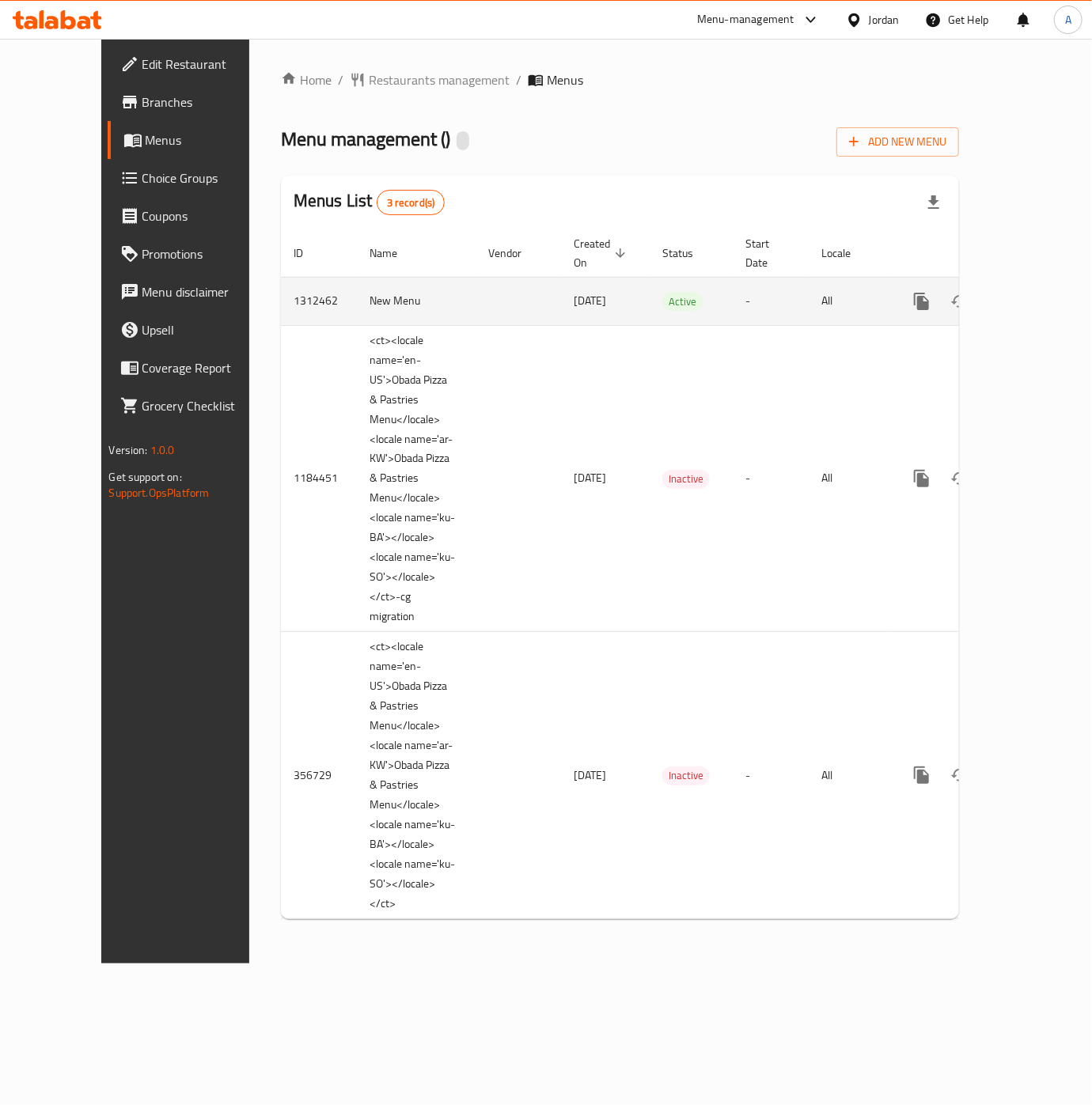
click at [909, 288] on link "enhanced table" at bounding box center [1036, 301] width 38 height 38
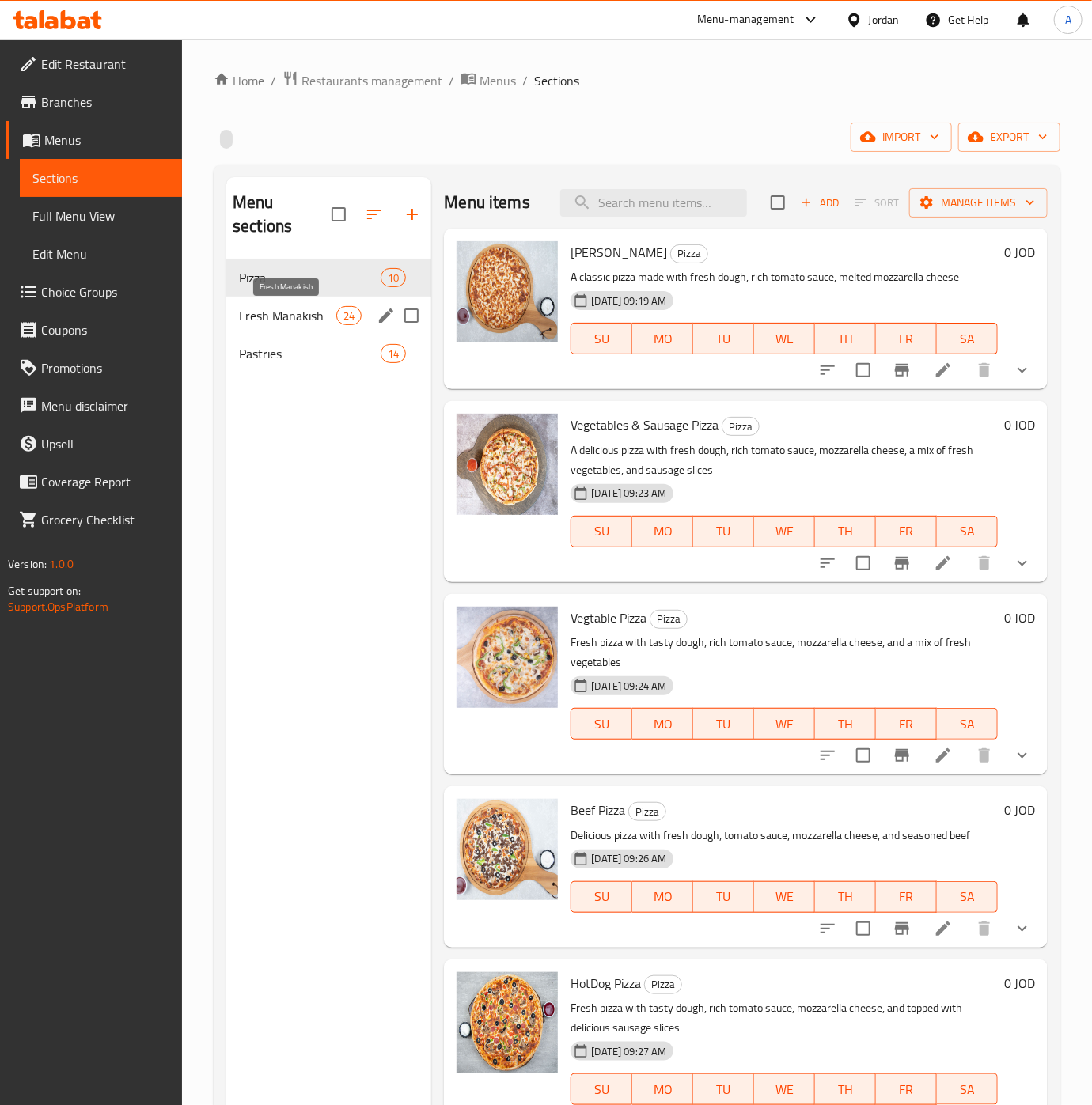
click at [328, 322] on span "Fresh Manakish" at bounding box center [288, 316] width 97 height 19
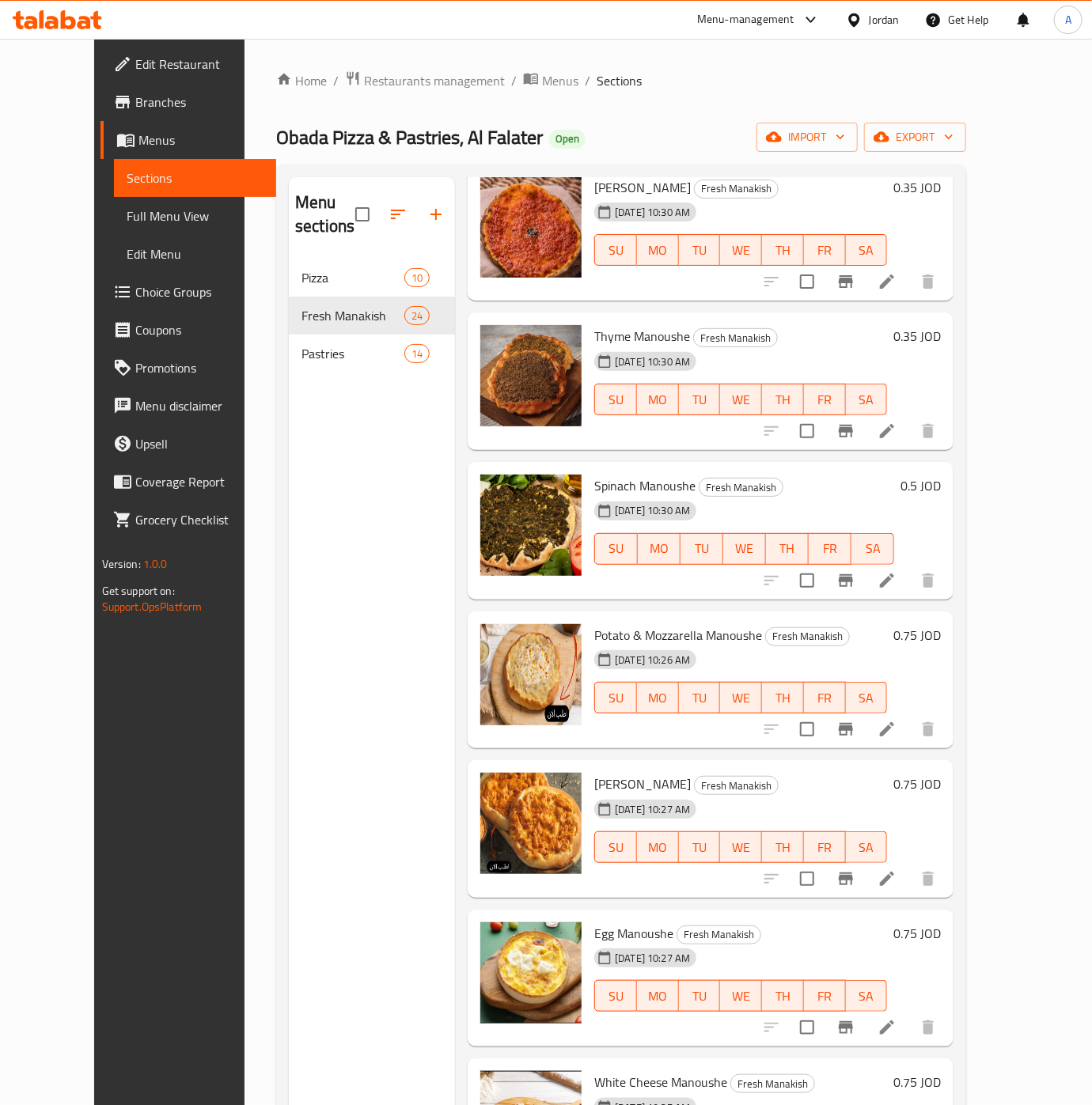
scroll to position [126, 0]
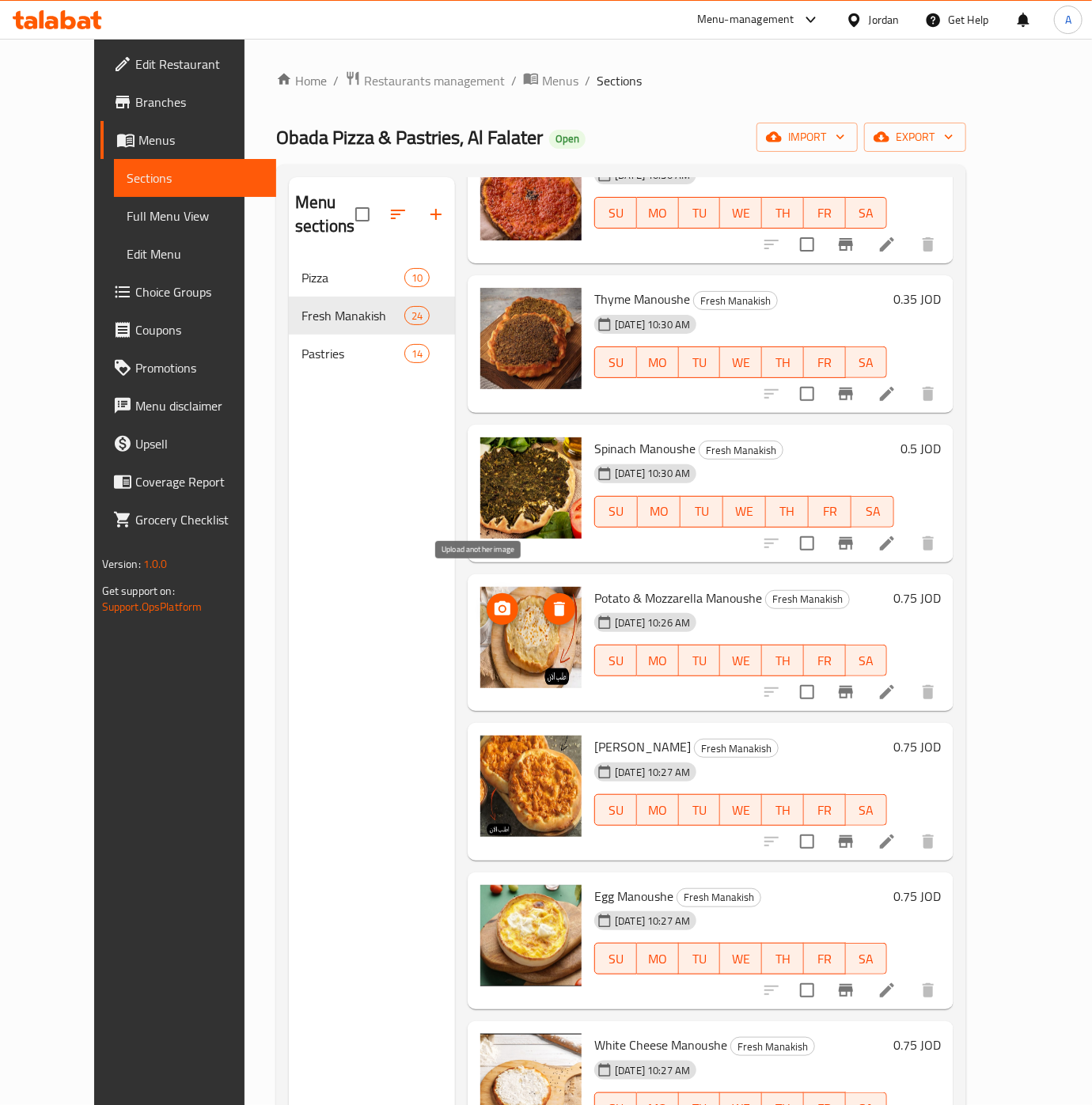
click at [495, 602] on icon "upload picture" at bounding box center [503, 608] width 16 height 14
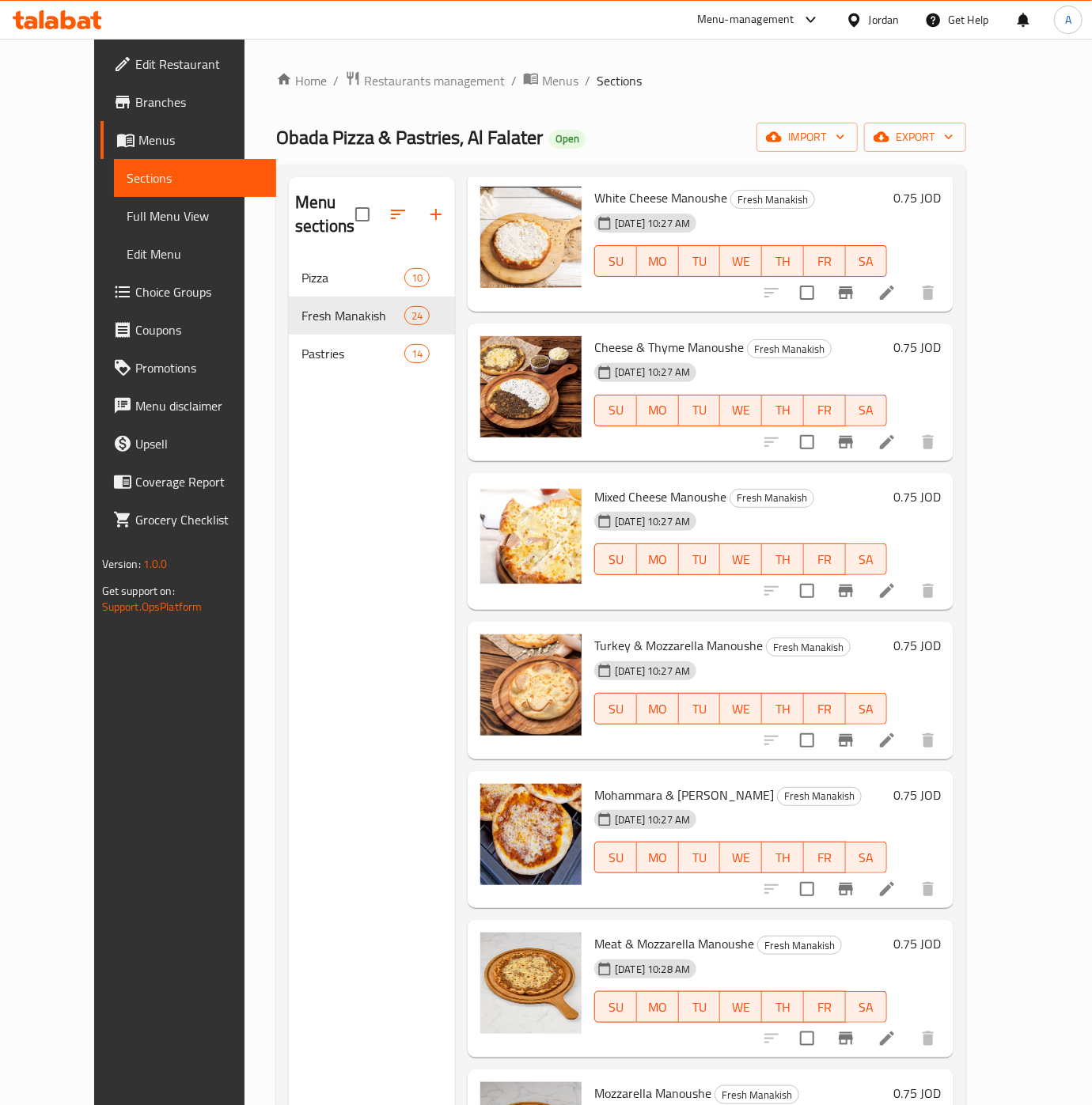
scroll to position [1010, 0]
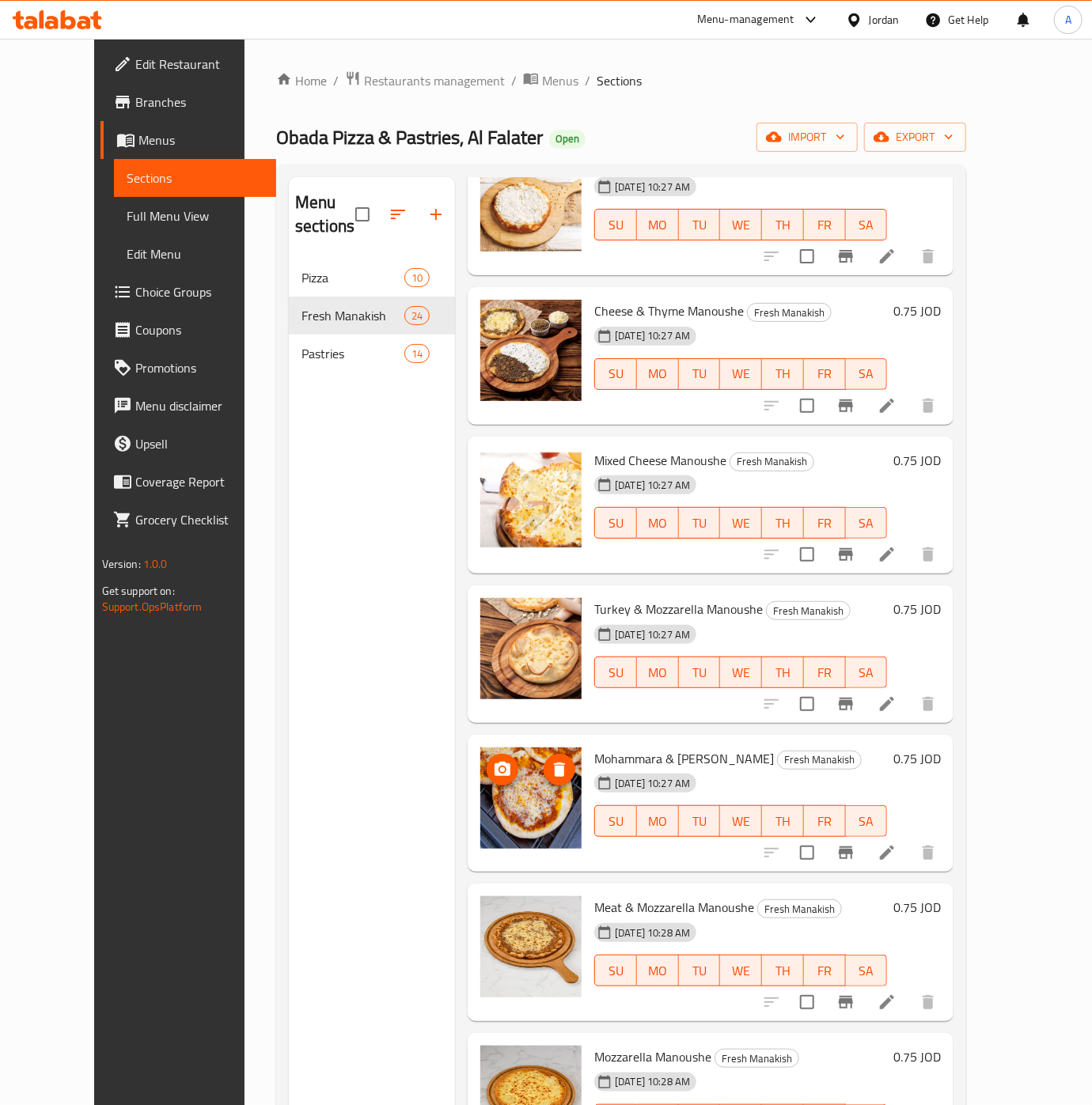
click at [541, 784] on img at bounding box center [531, 798] width 101 height 101
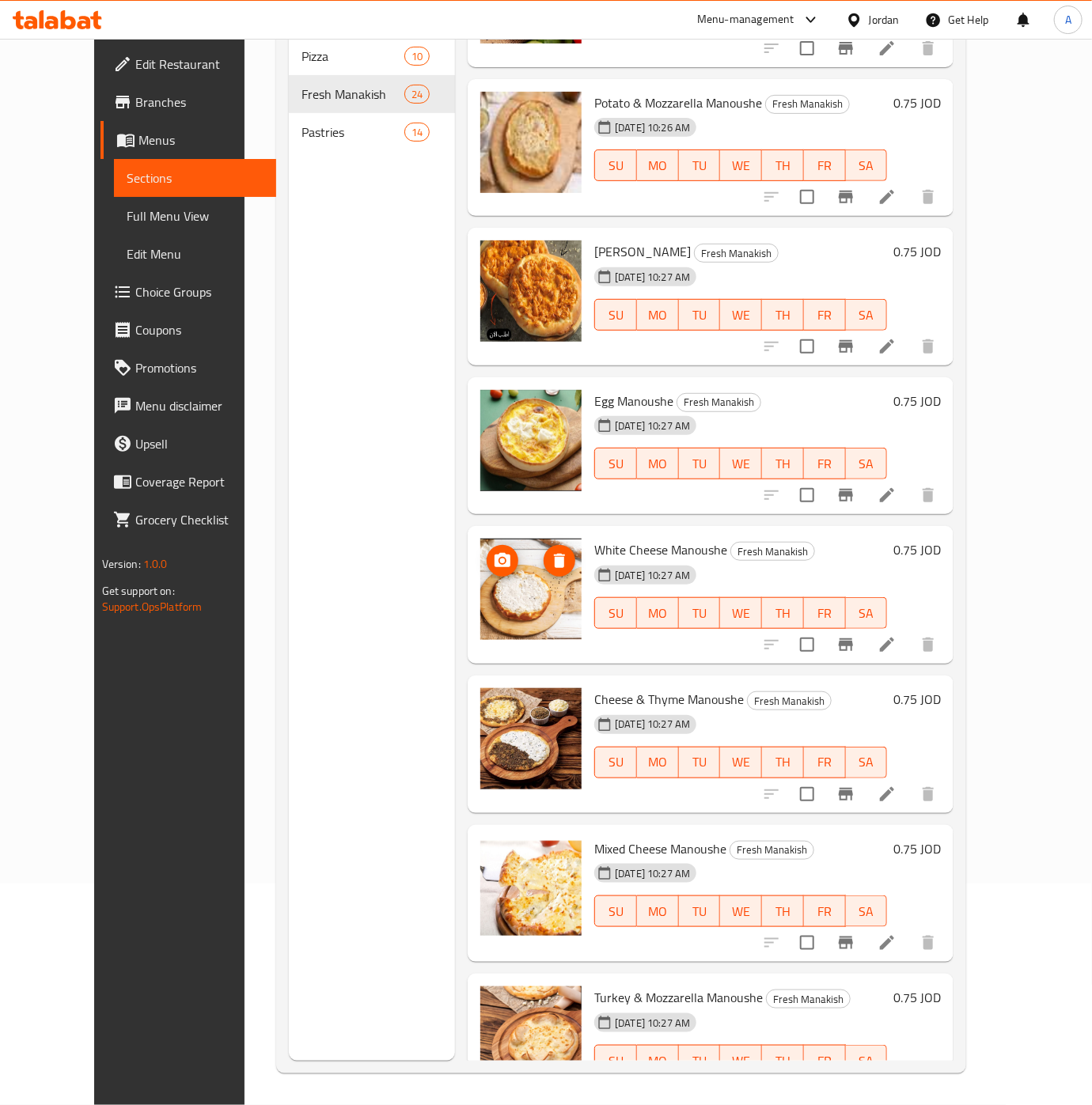
scroll to position [369, 0]
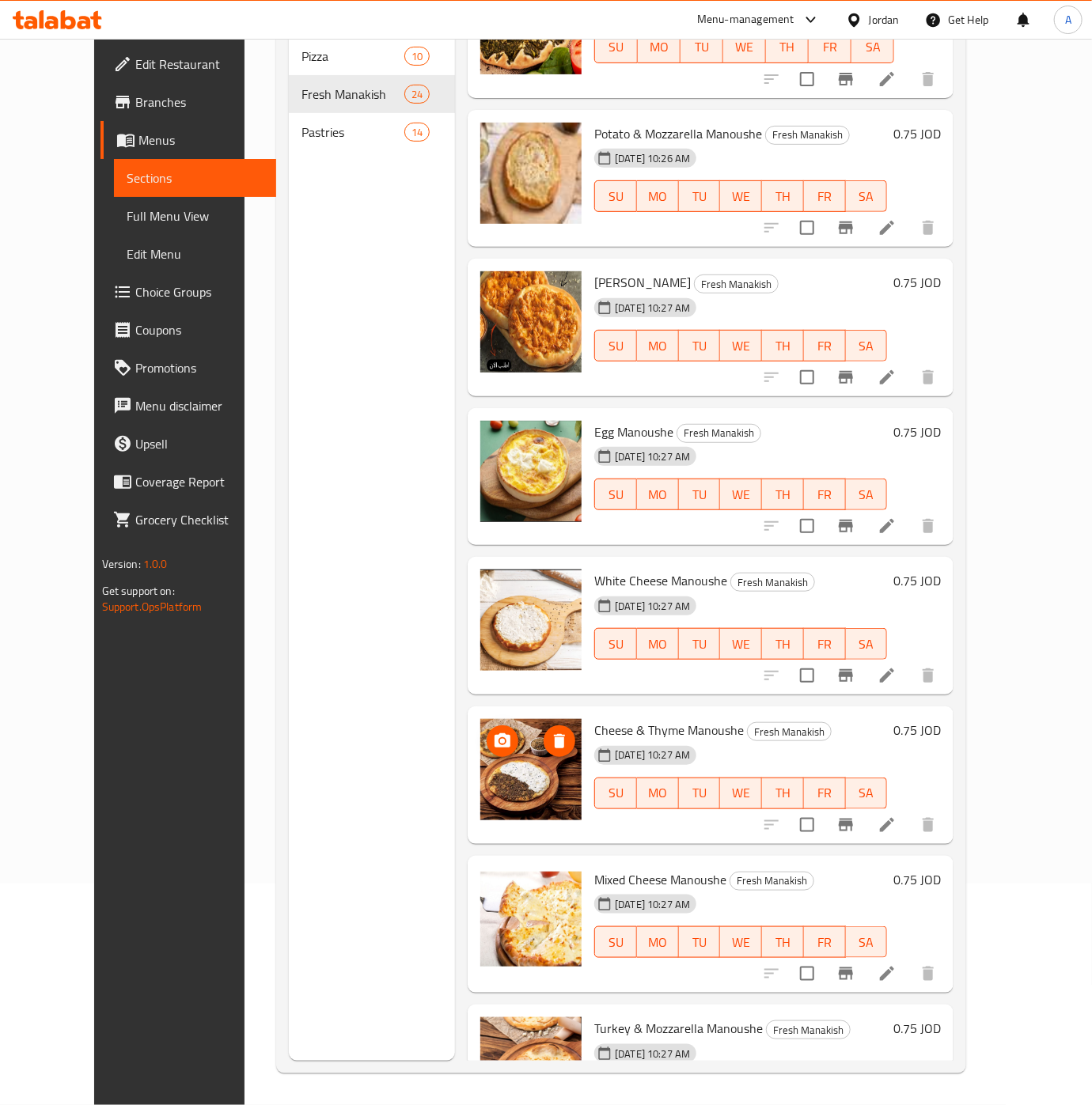
click at [514, 745] on img at bounding box center [531, 769] width 101 height 101
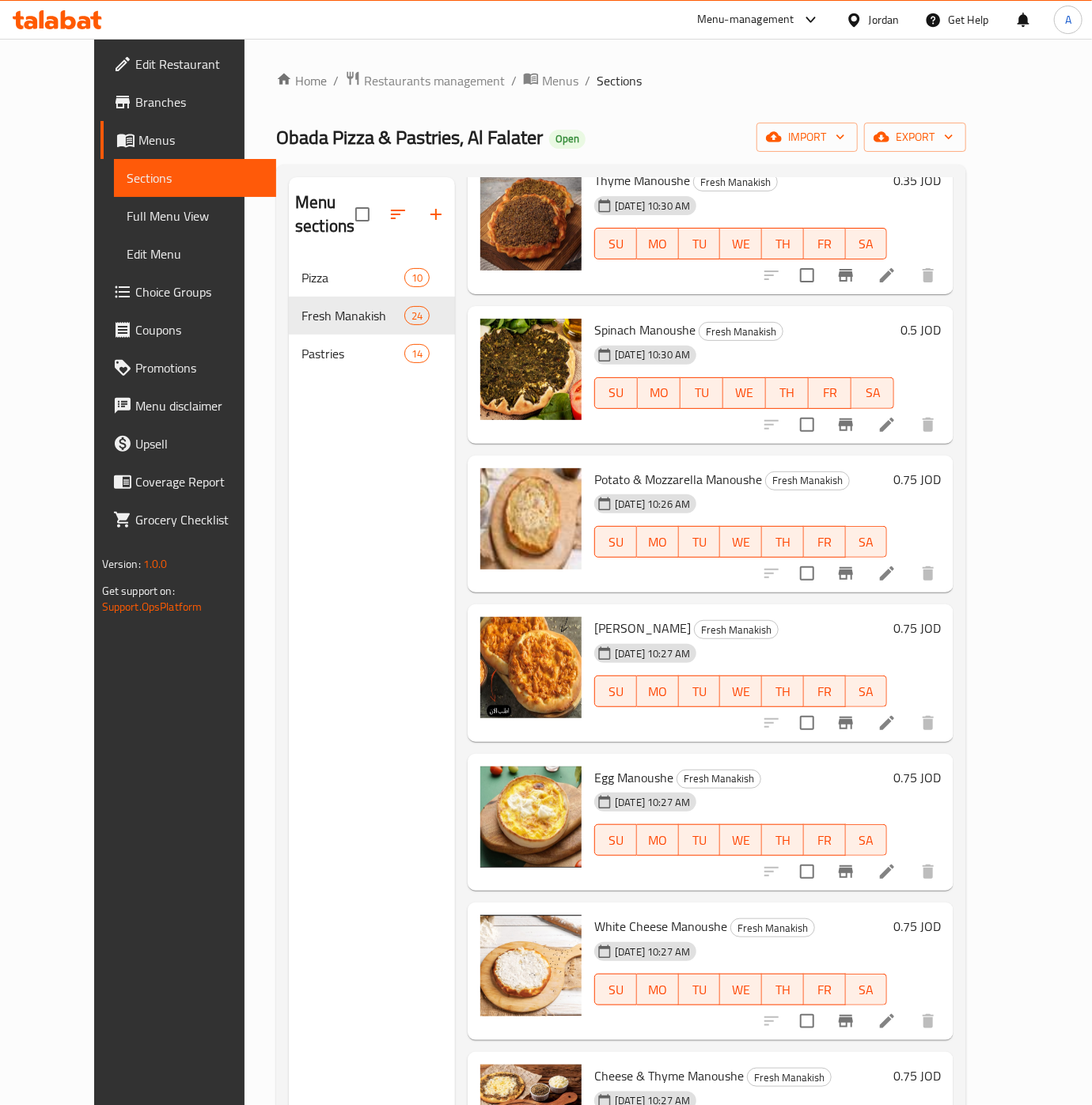
scroll to position [253, 0]
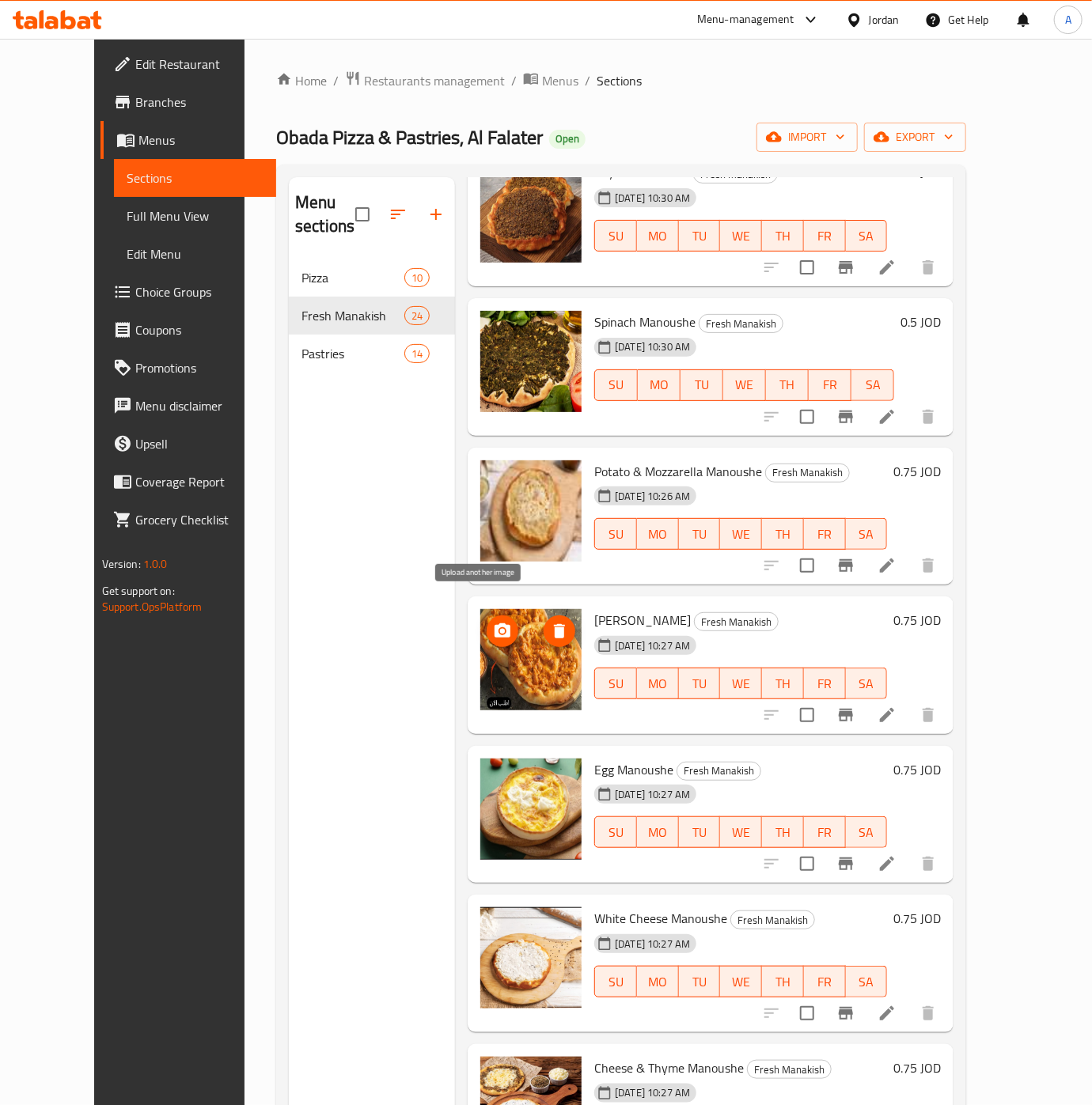
click at [493, 622] on icon "upload picture" at bounding box center [503, 631] width 19 height 19
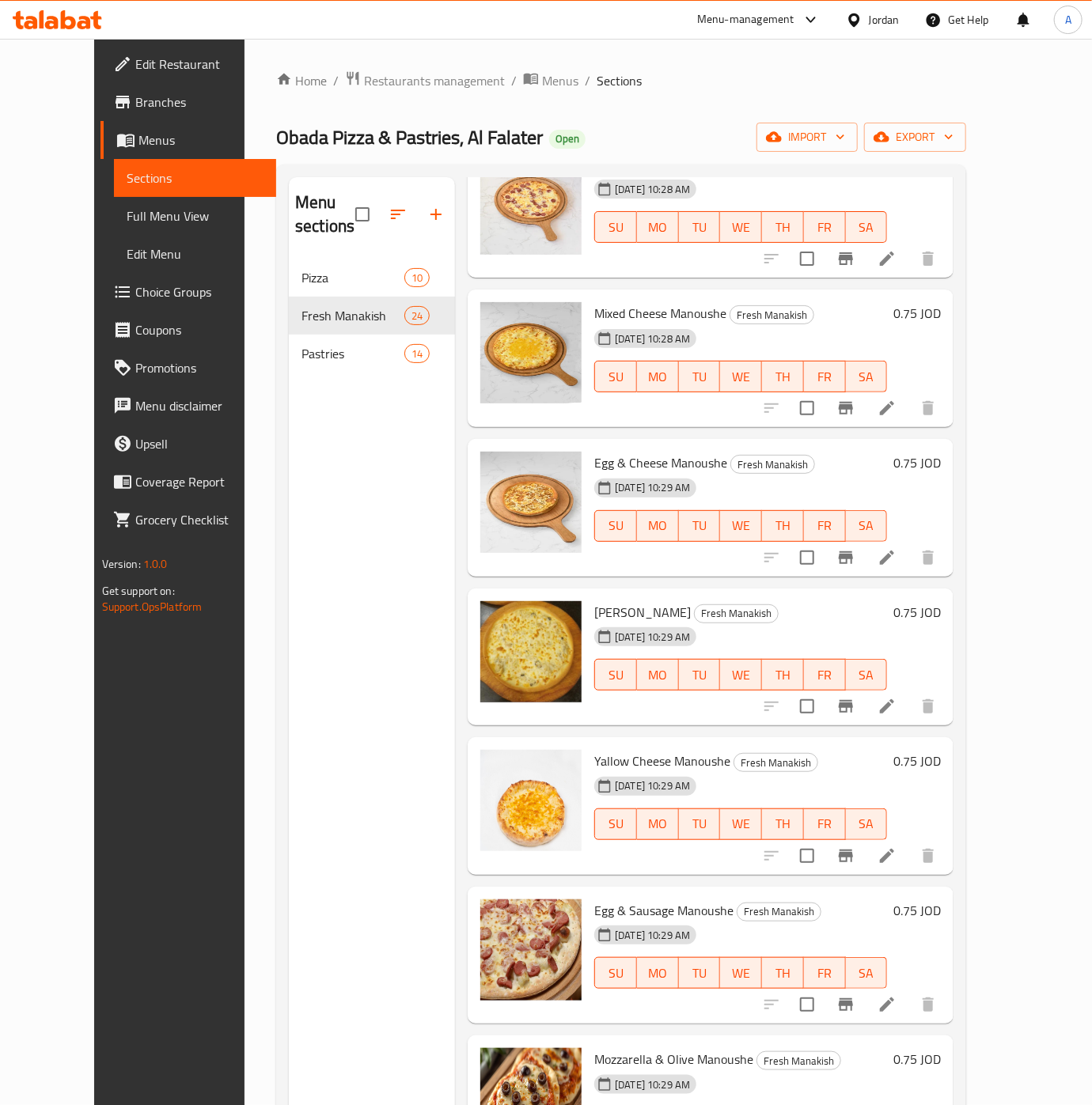
scroll to position [2515, 0]
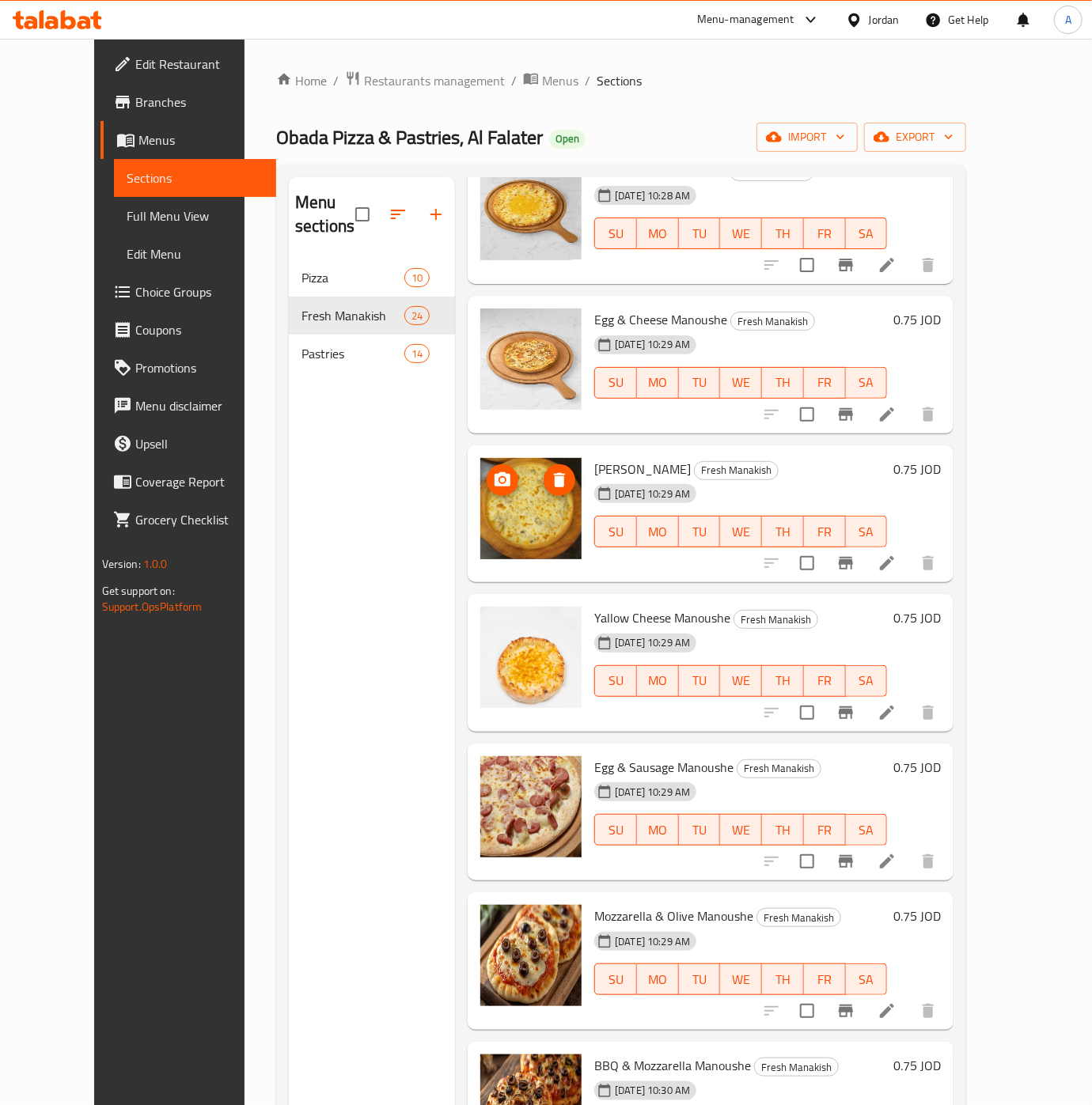
click at [528, 462] on img at bounding box center [531, 508] width 101 height 101
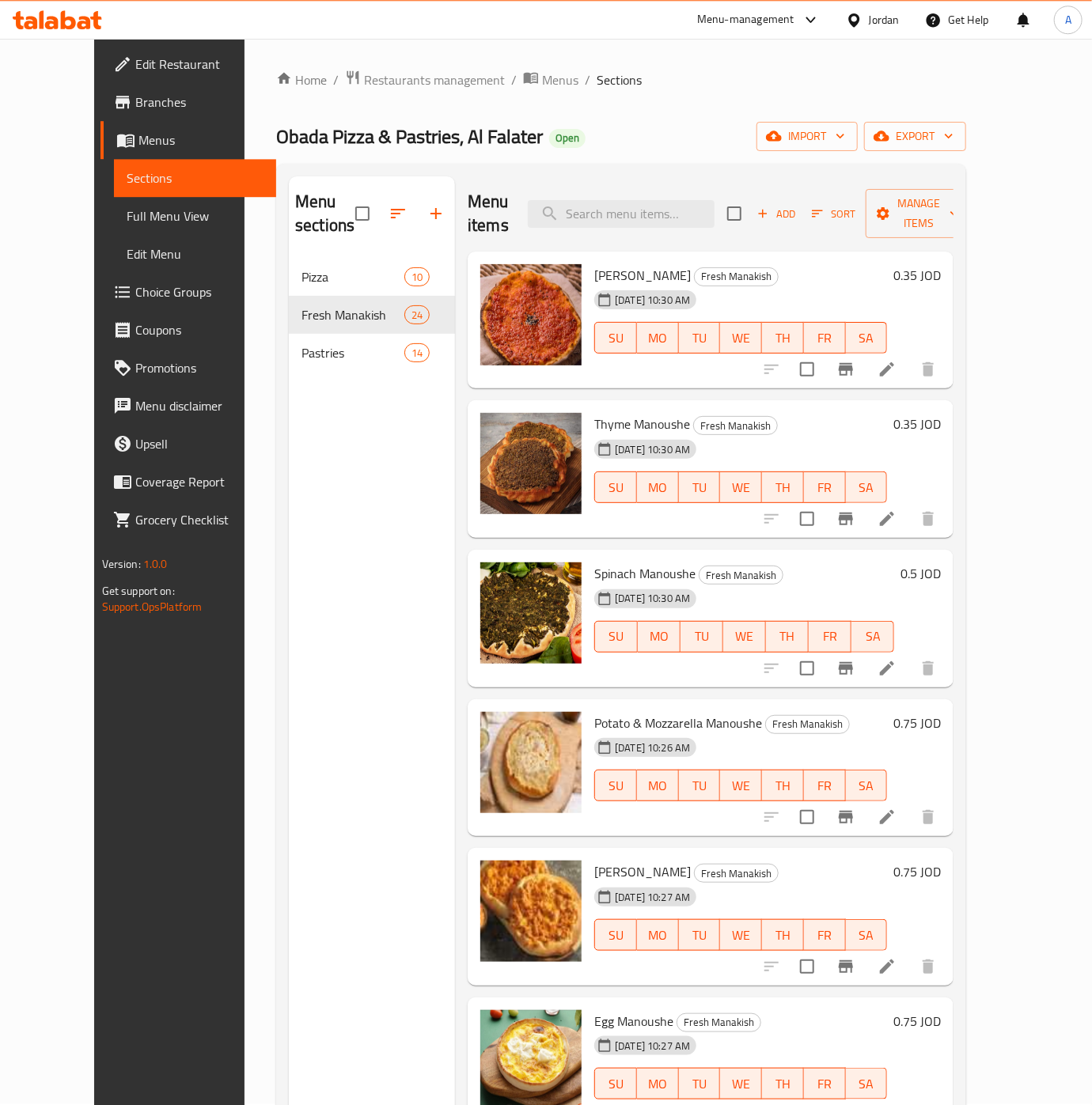
scroll to position [0, 0]
click at [607, 204] on input "search" at bounding box center [621, 215] width 187 height 28
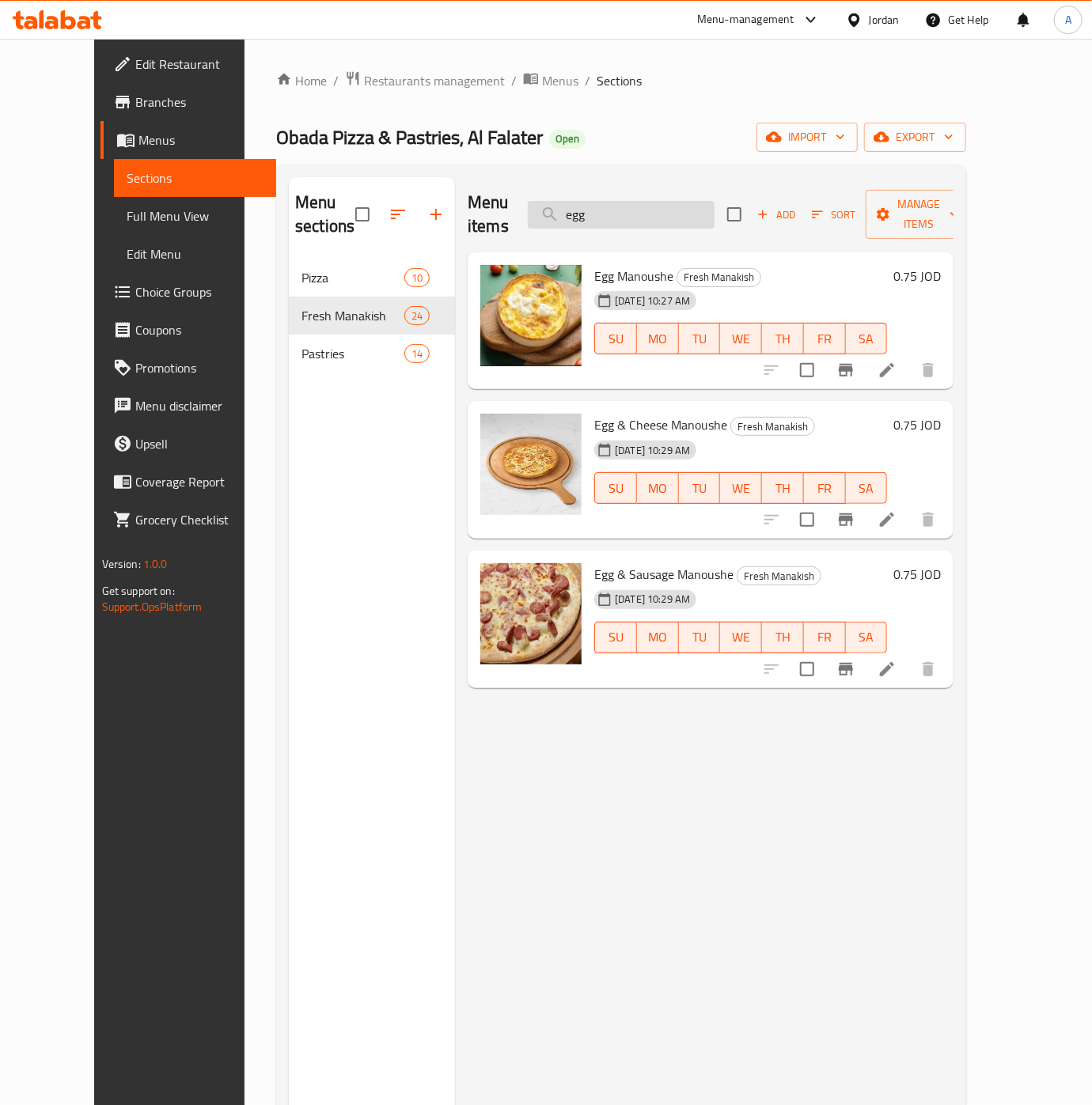
click at [628, 214] on input "egg" at bounding box center [621, 215] width 187 height 28
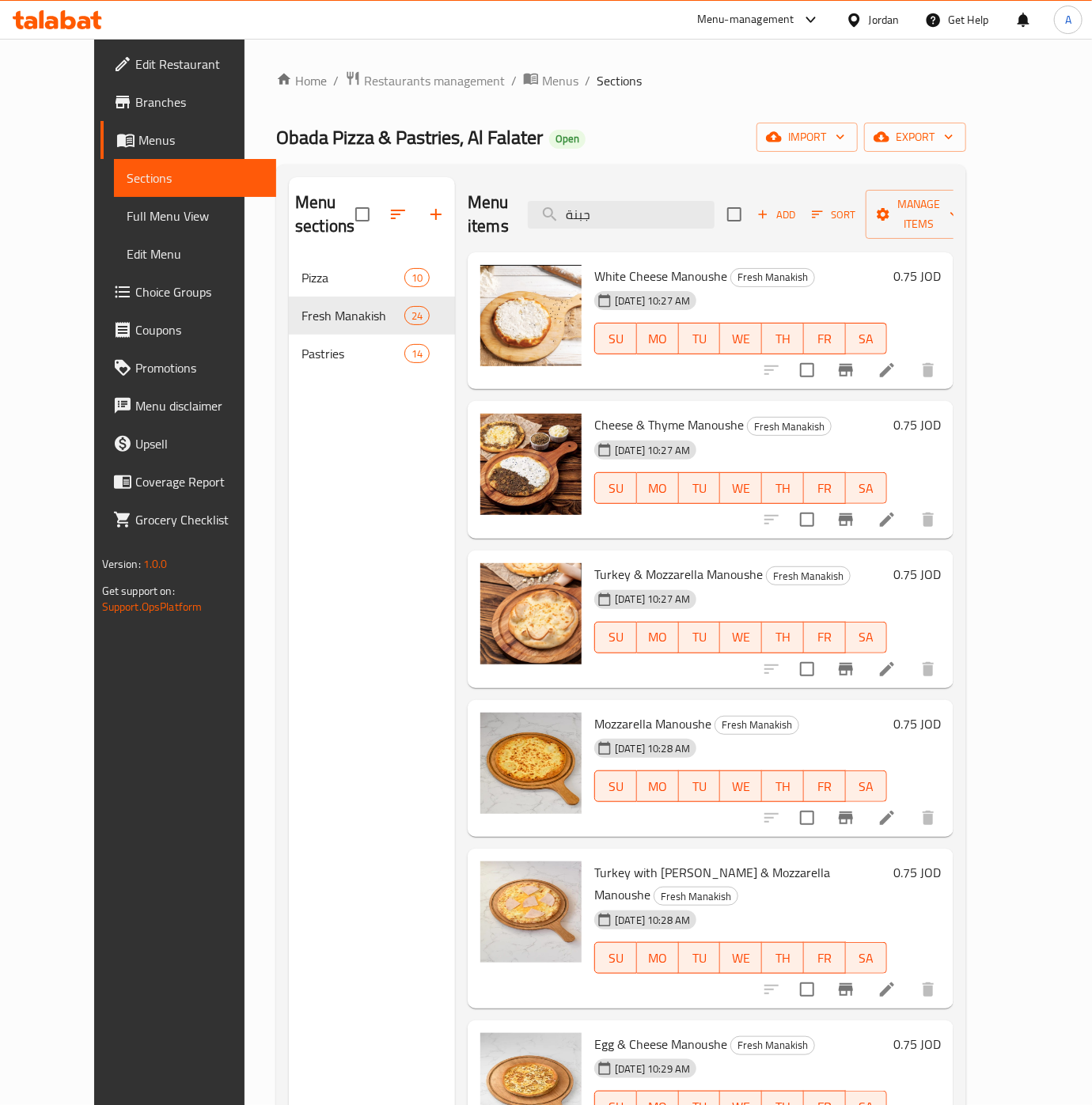
type input "جبنة"
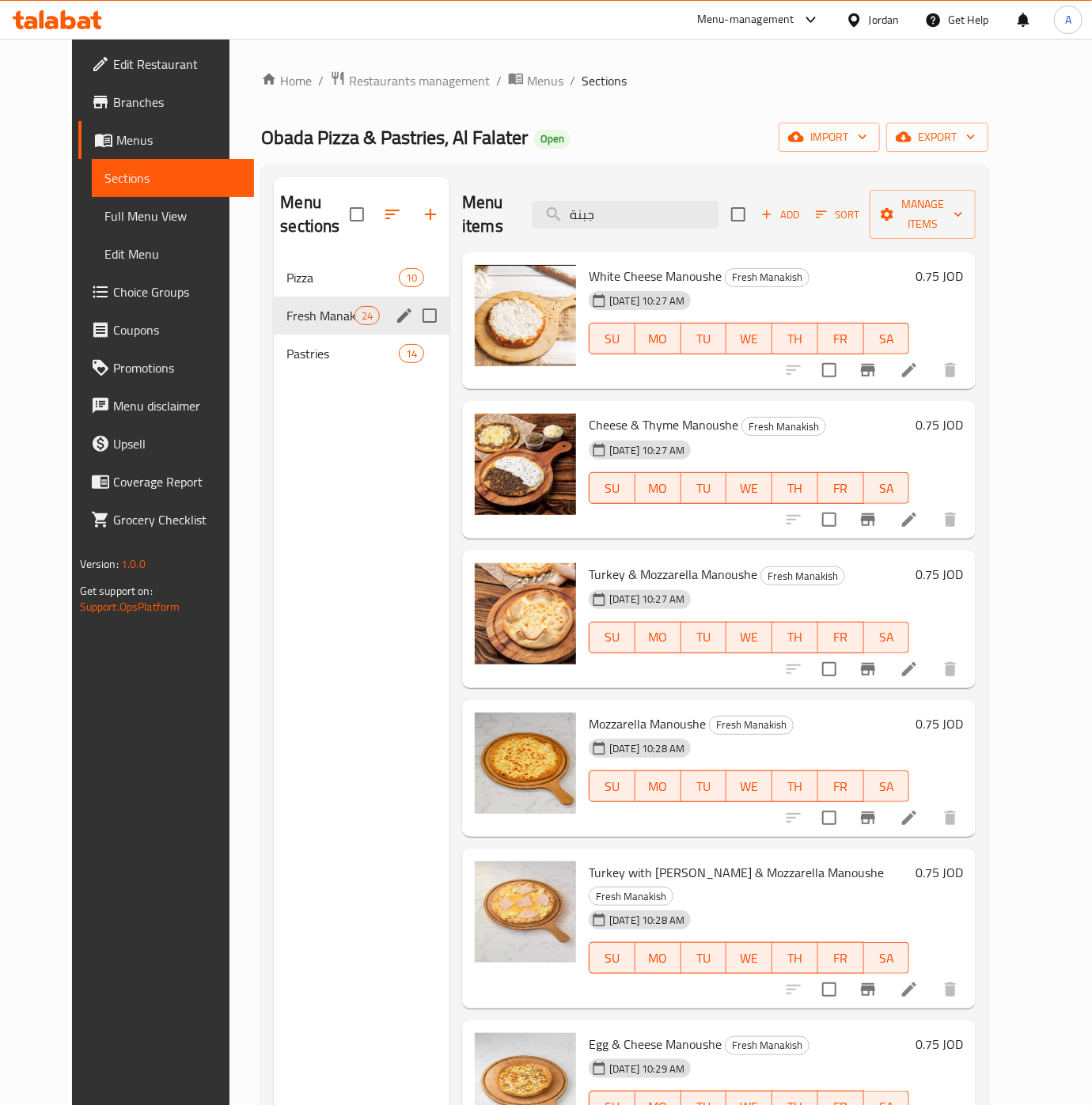
click at [329, 311] on span "Fresh Manakish" at bounding box center [319, 316] width 68 height 19
click at [286, 346] on span "Pastries" at bounding box center [319, 354] width 68 height 19
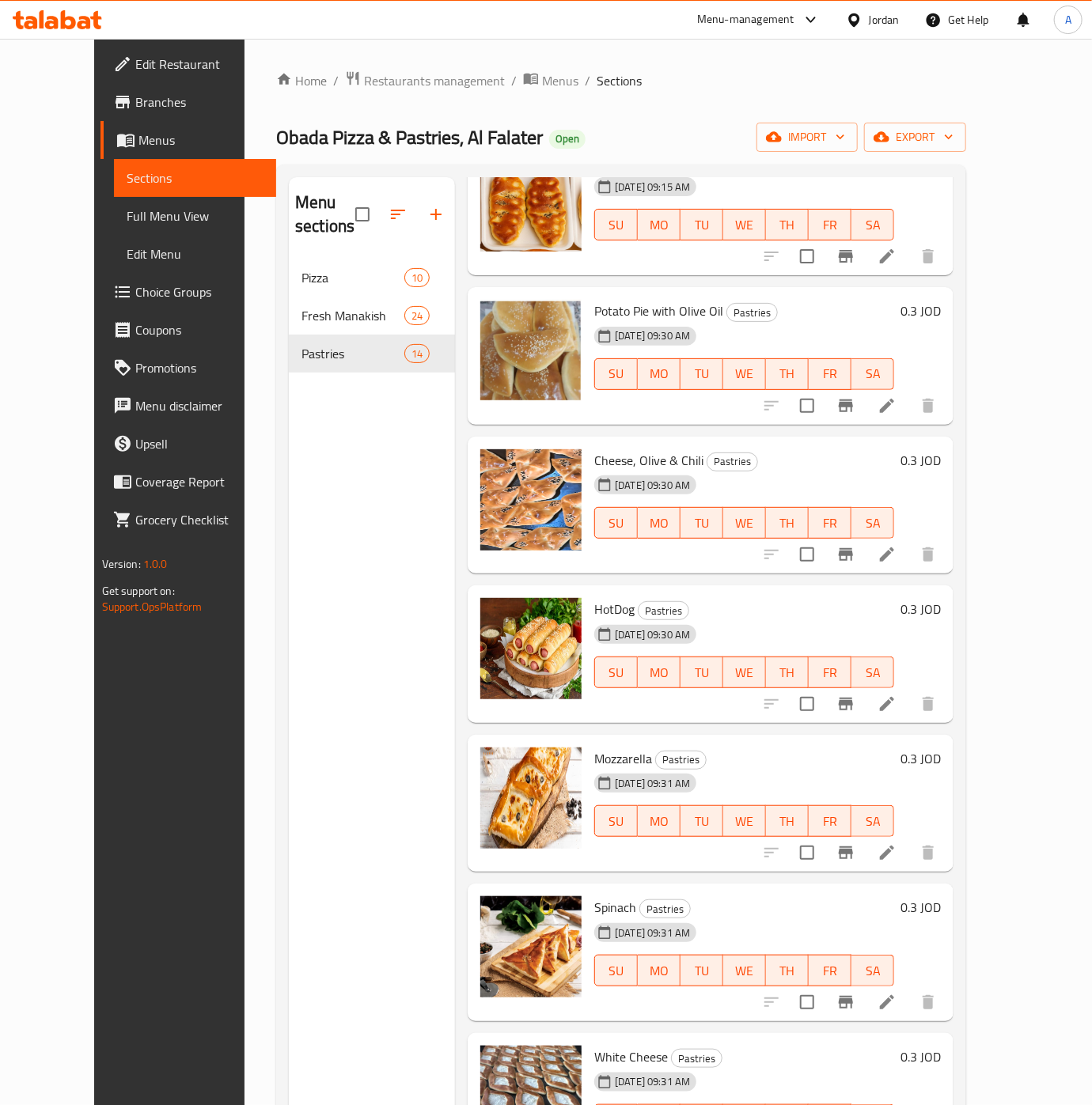
scroll to position [1022, 0]
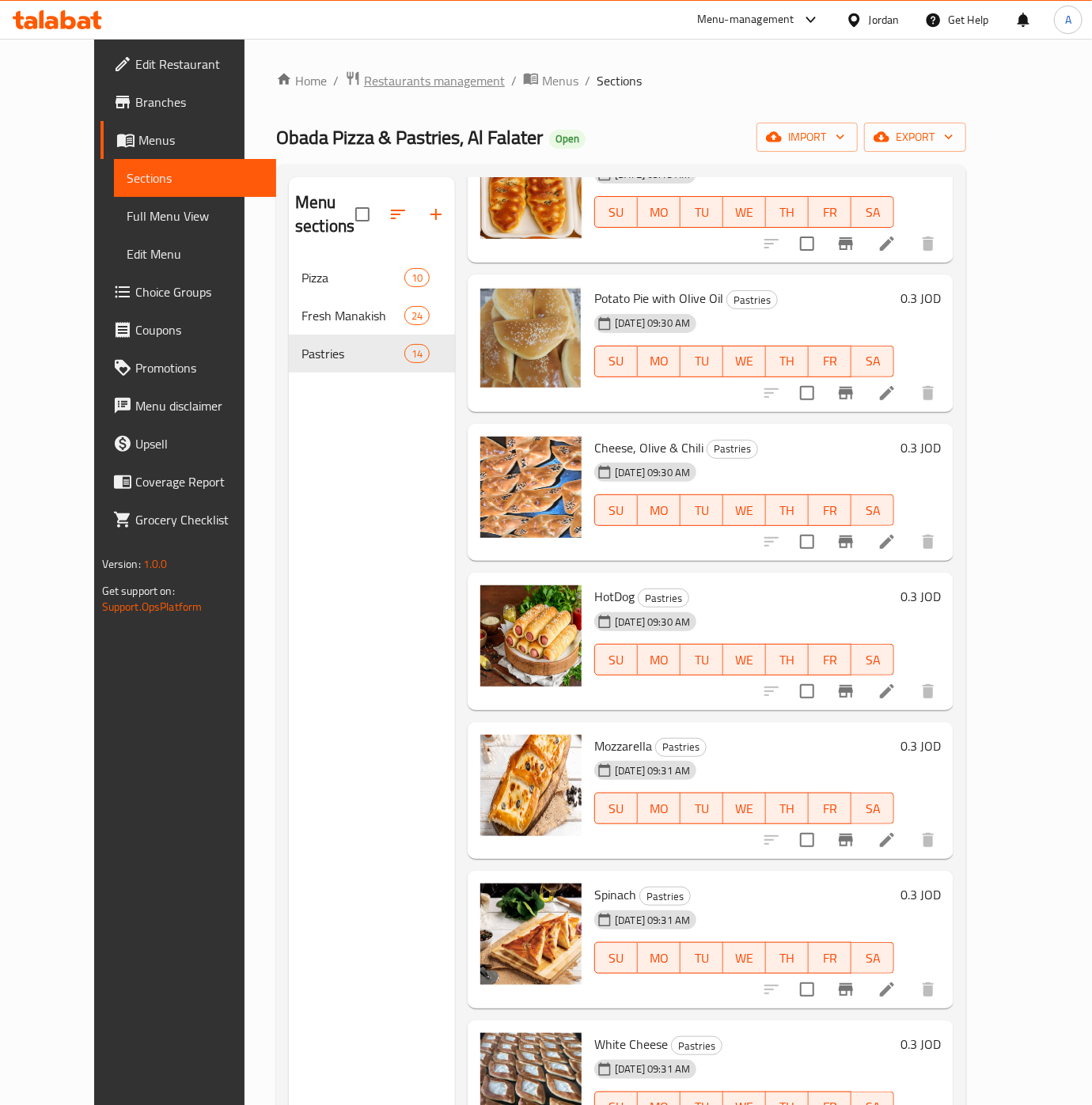
click at [364, 86] on span "Restaurants management" at bounding box center [435, 81] width 141 height 19
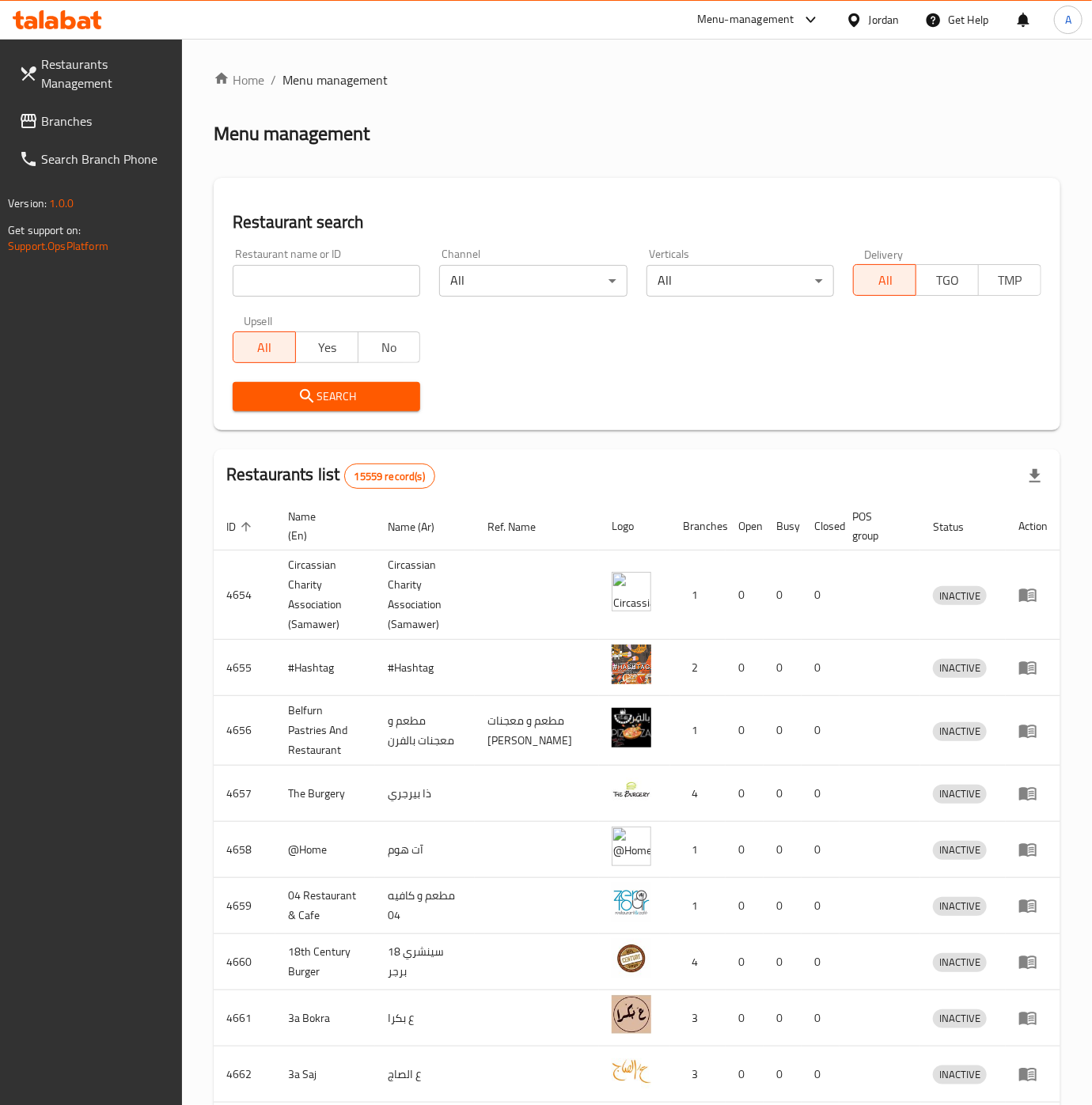
click at [332, 289] on input "search" at bounding box center [326, 280] width 188 height 31
type input "lu[khj"
type input "معجنات"
click button "Search" at bounding box center [326, 397] width 188 height 30
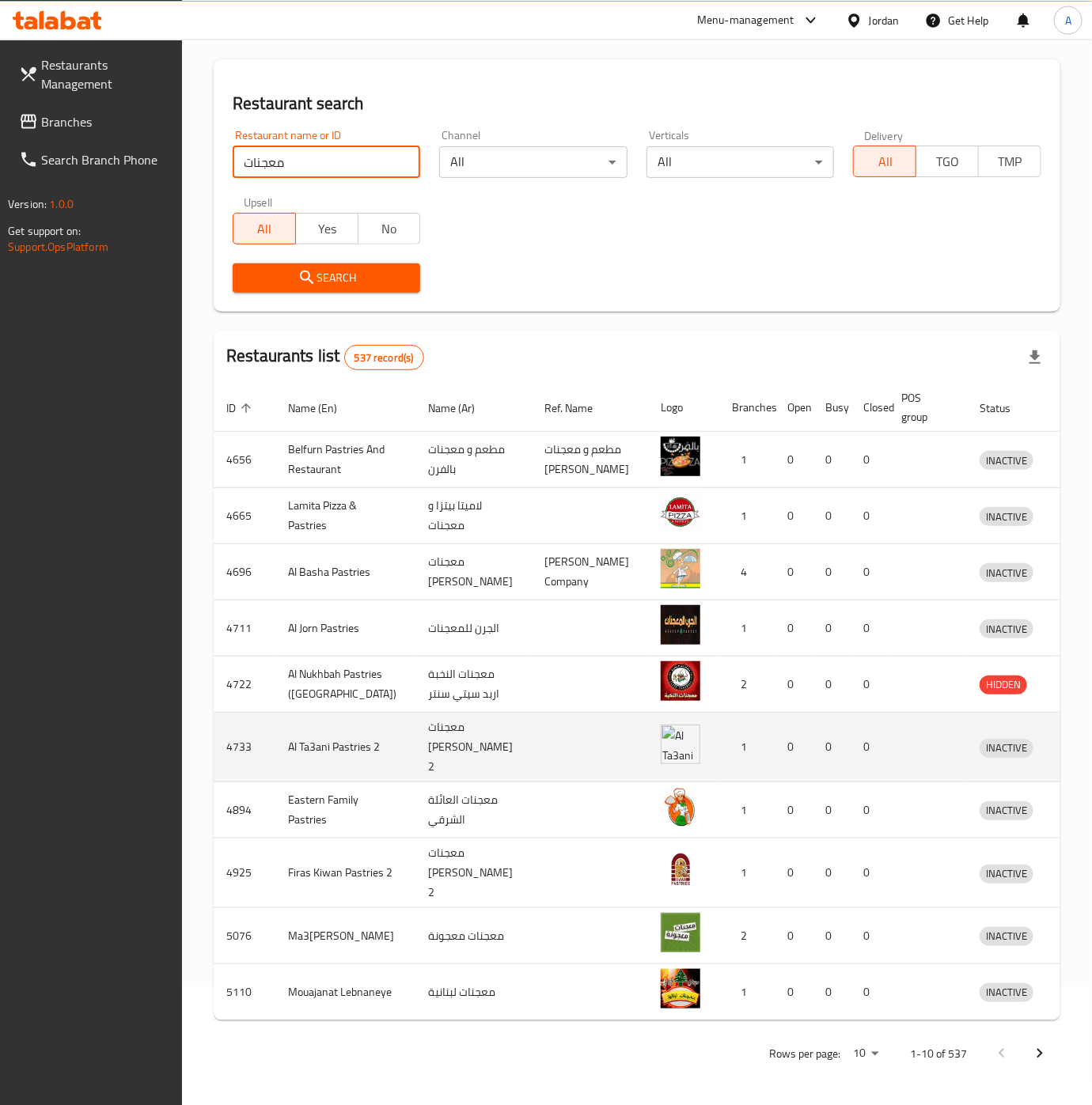
scroll to position [134, 0]
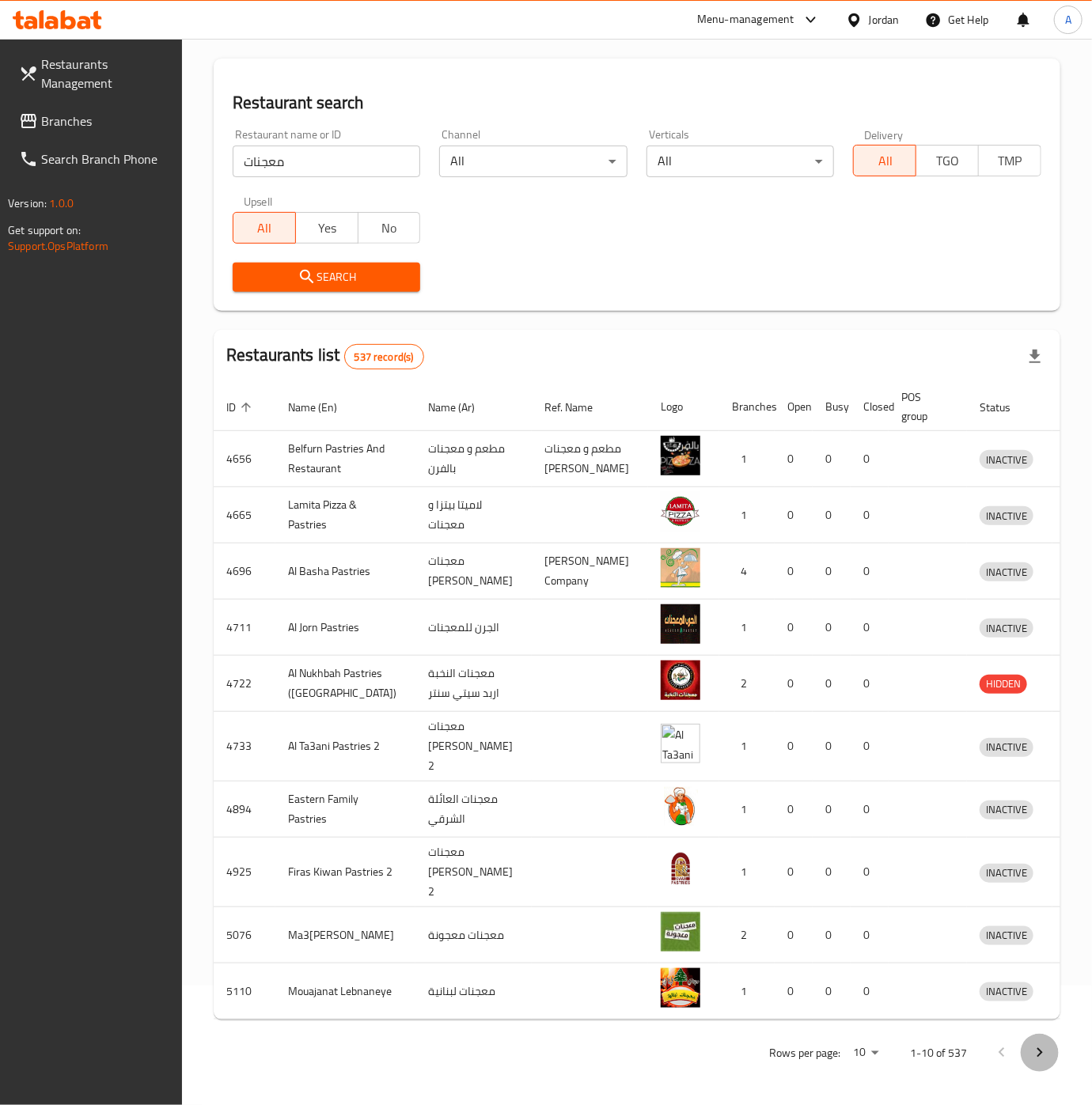
click at [909, 947] on icon "Next page" at bounding box center [1040, 1054] width 19 height 19
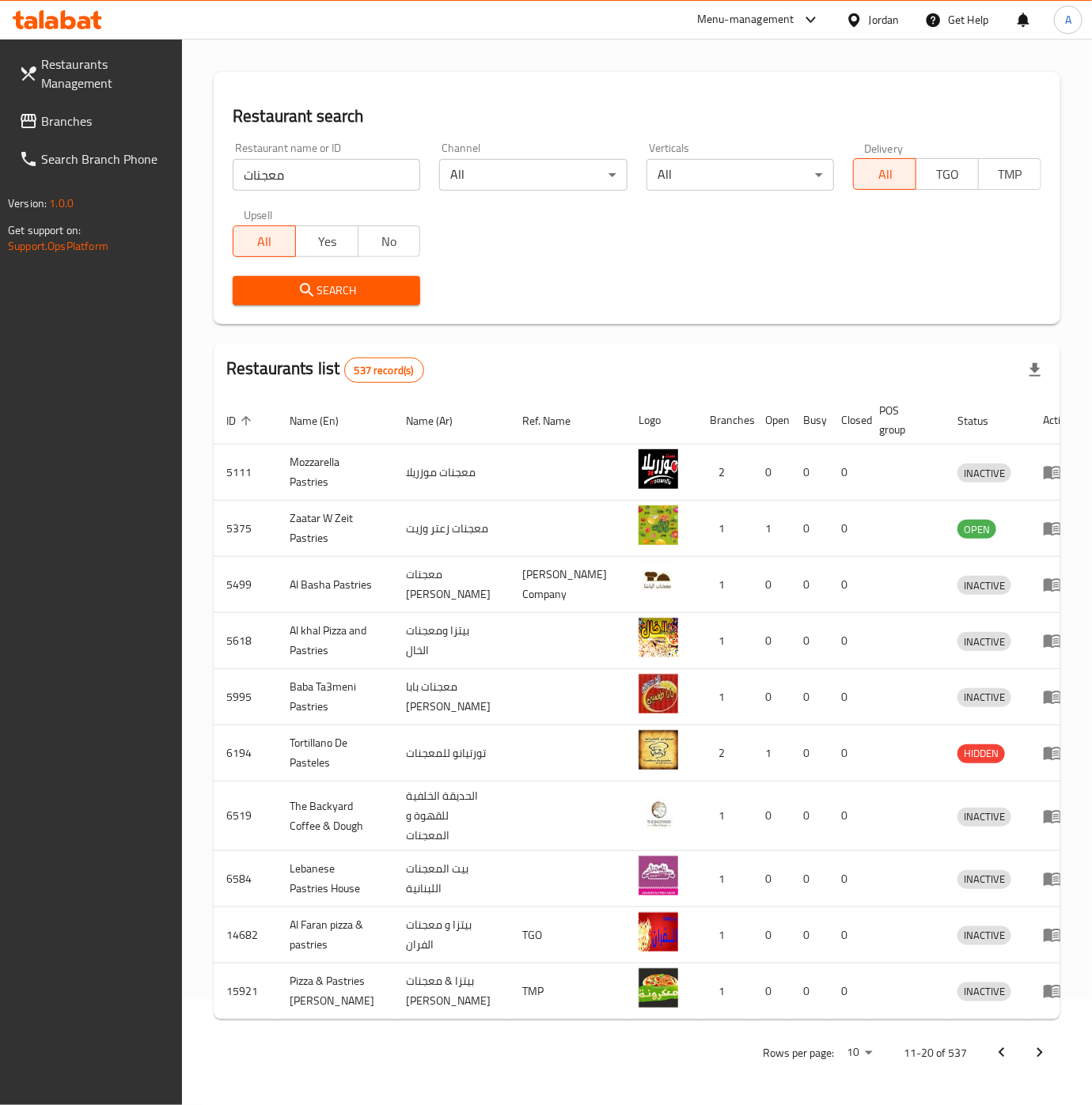
scroll to position [92, 0]
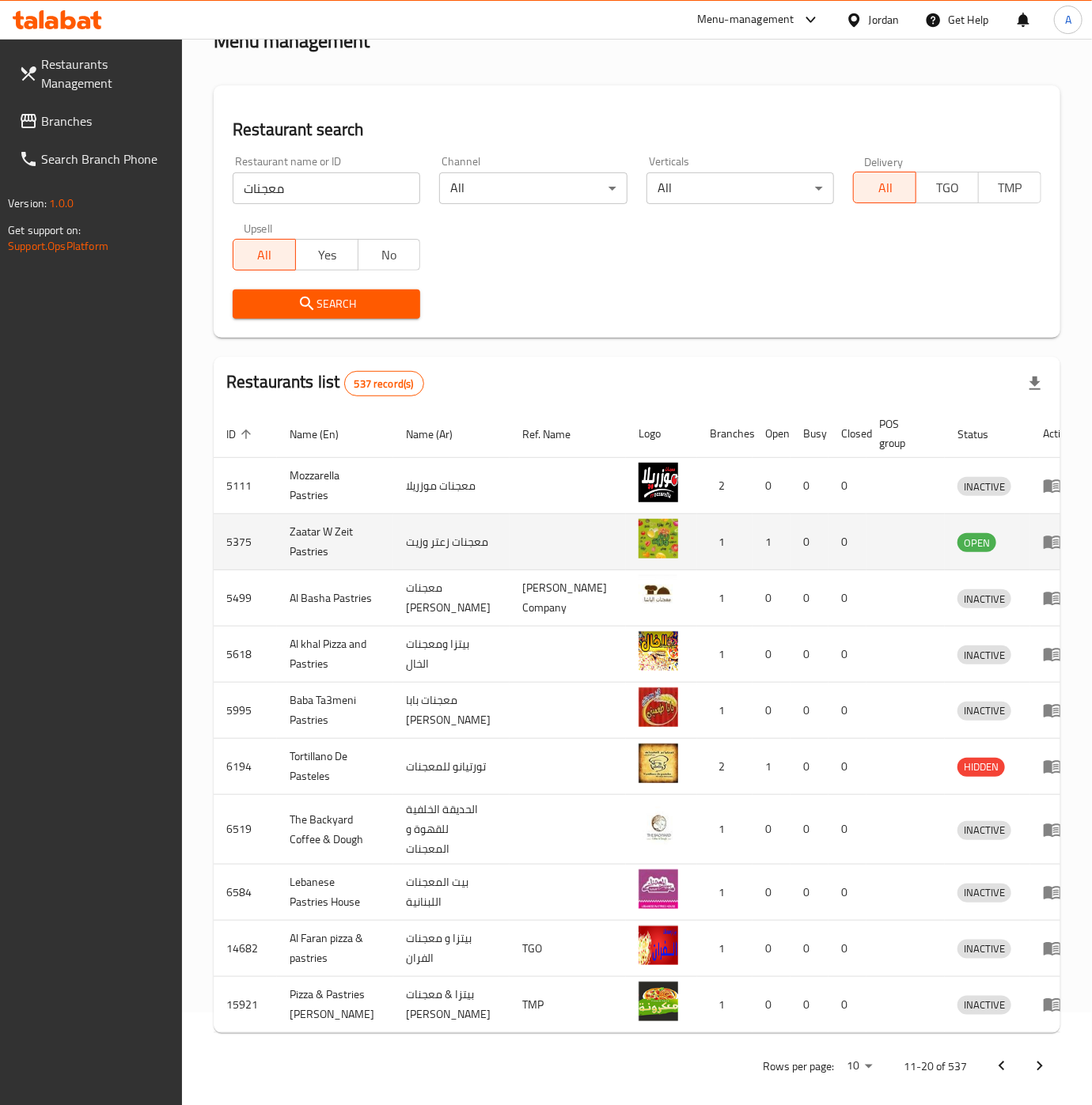
click at [909, 542] on td "enhanced table" at bounding box center [1057, 542] width 54 height 56
click at [909, 553] on td "enhanced table" at bounding box center [1057, 542] width 54 height 56
click at [909, 540] on icon "enhanced table" at bounding box center [1053, 543] width 17 height 13
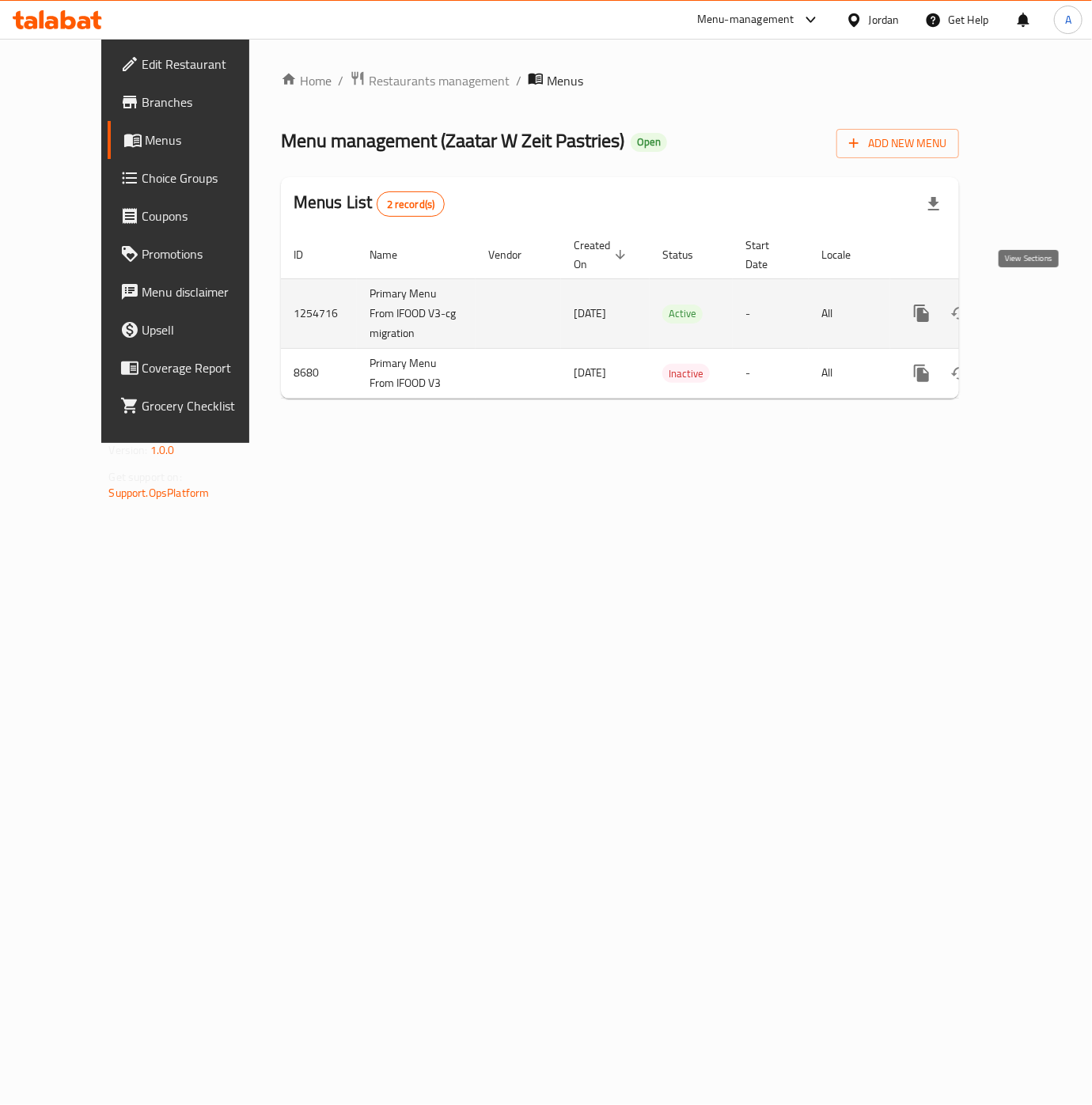
click at [909, 306] on icon "enhanced table" at bounding box center [1036, 313] width 14 height 14
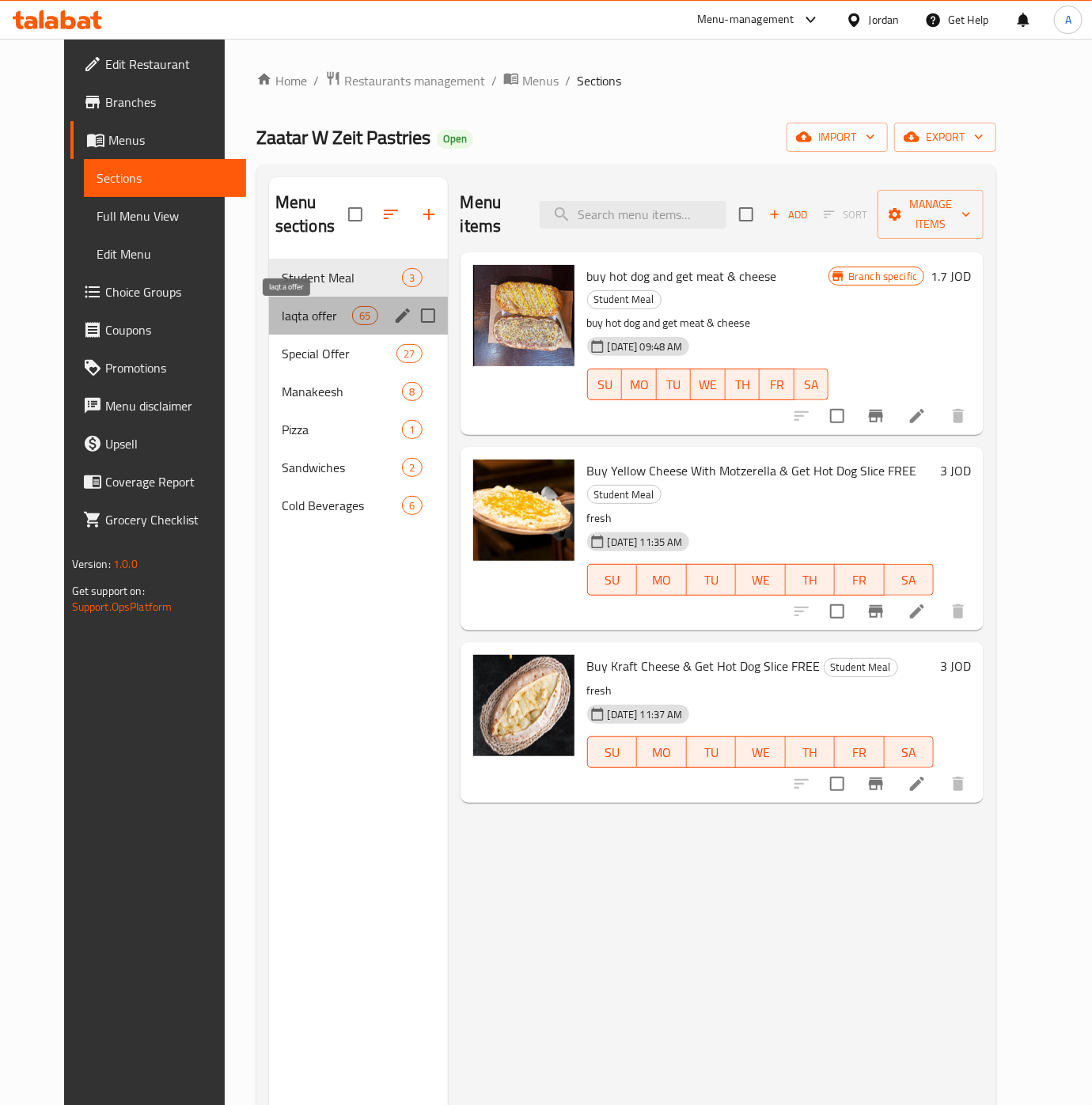
click at [291, 318] on span "laqta offer" at bounding box center [317, 316] width 72 height 19
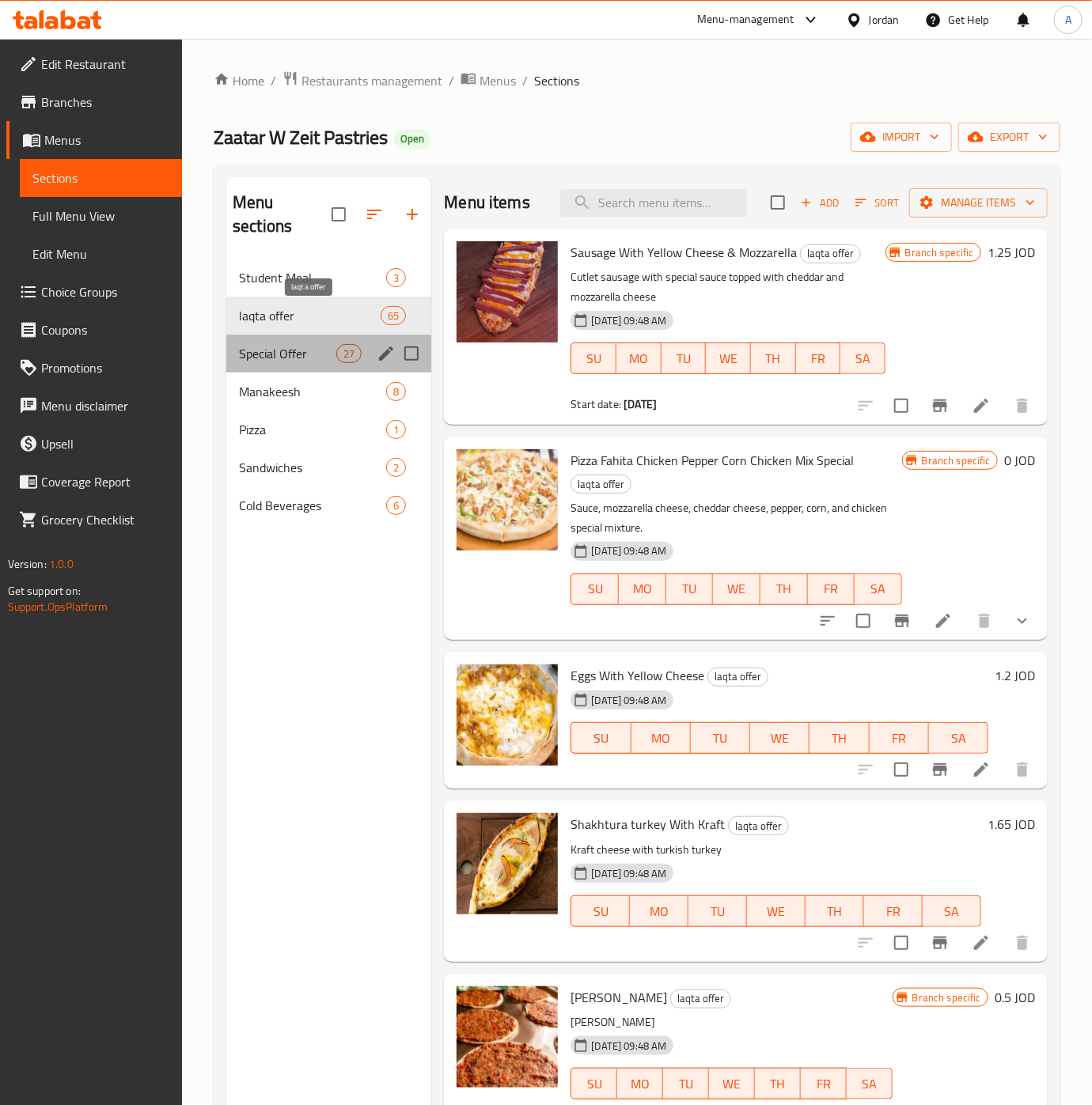
click at [336, 368] on div "Special Offer 27" at bounding box center [328, 354] width 205 height 38
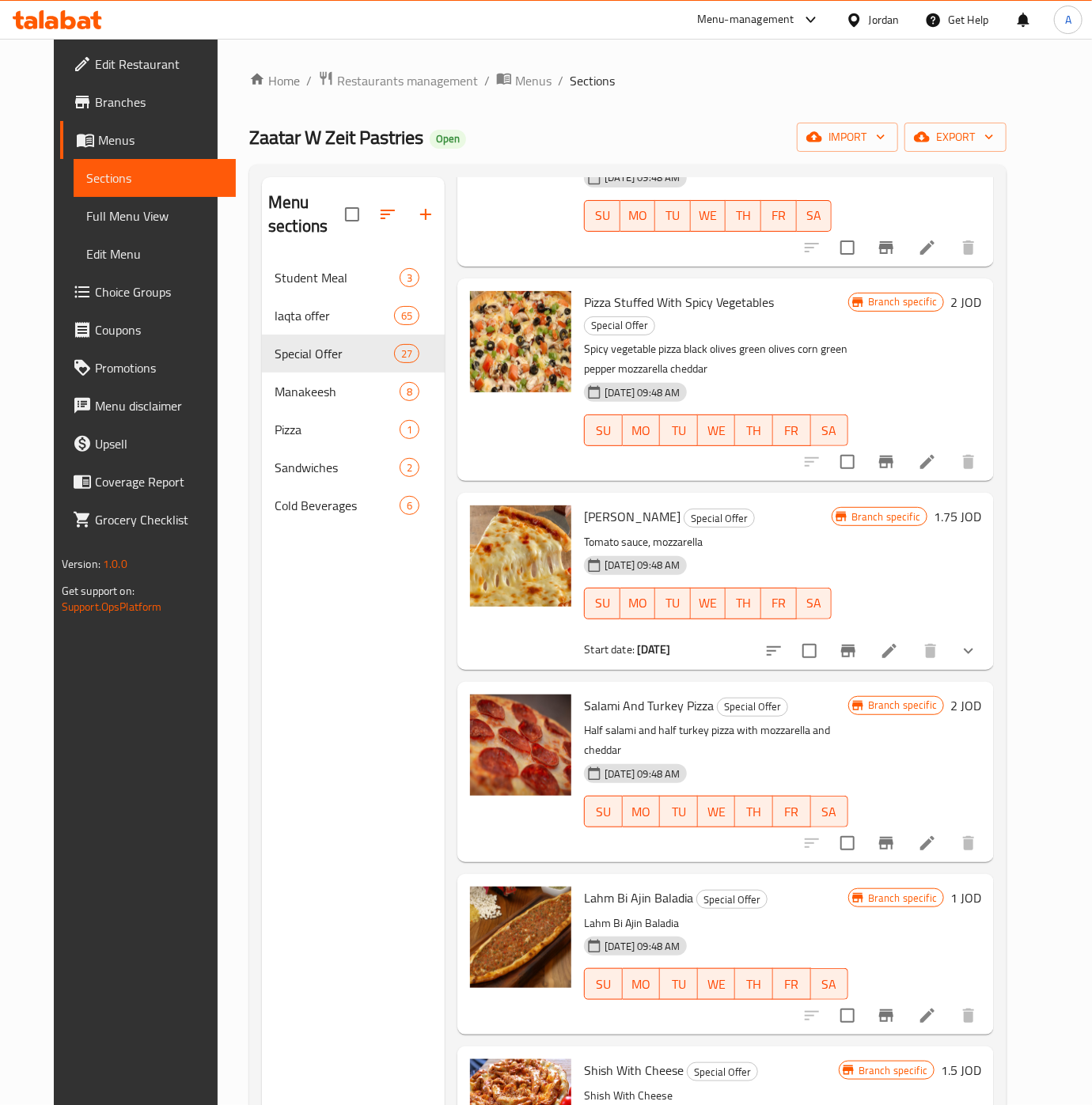
scroll to position [1515, 0]
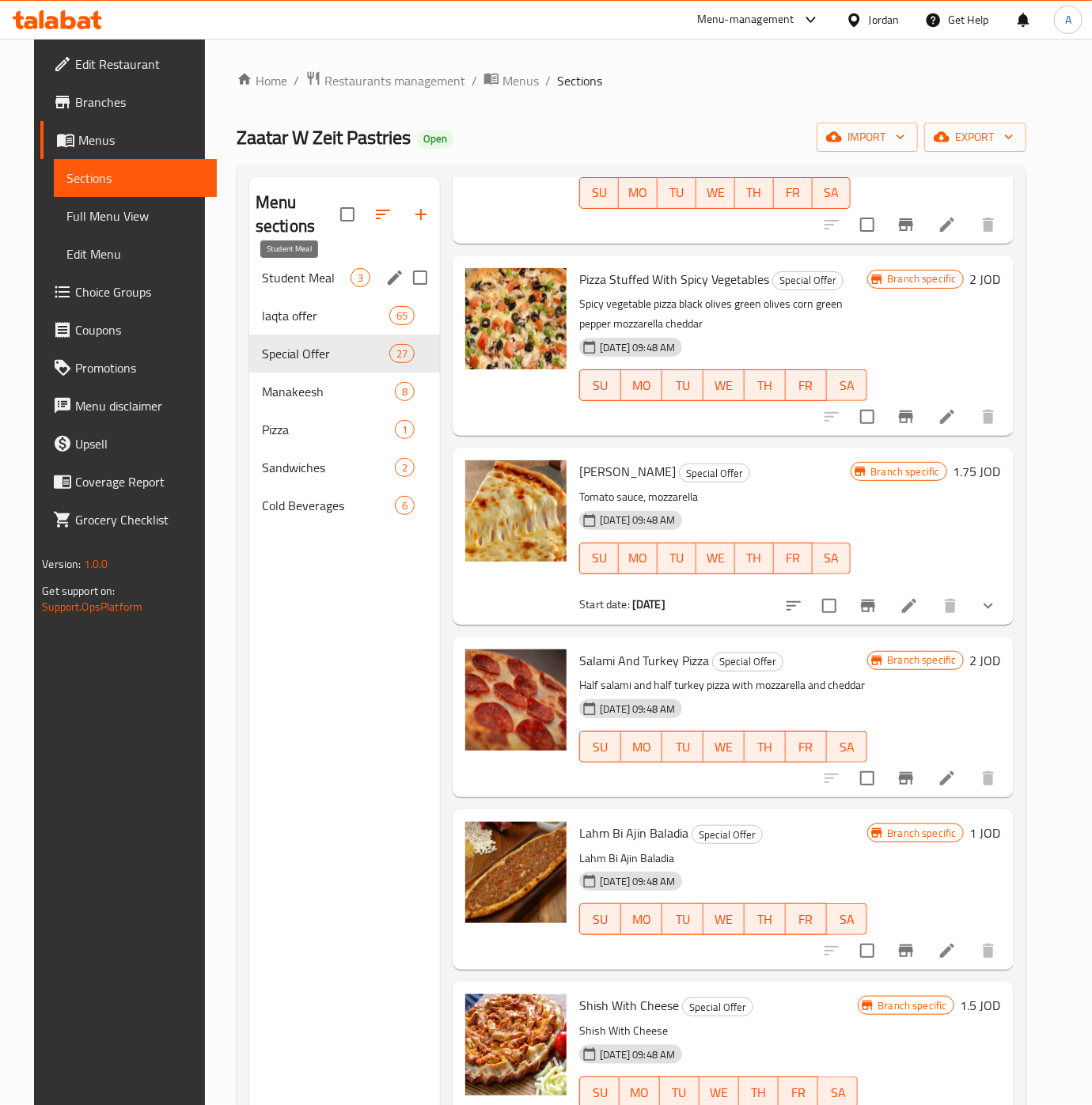
click at [314, 269] on span "Student Meal" at bounding box center [306, 277] width 89 height 19
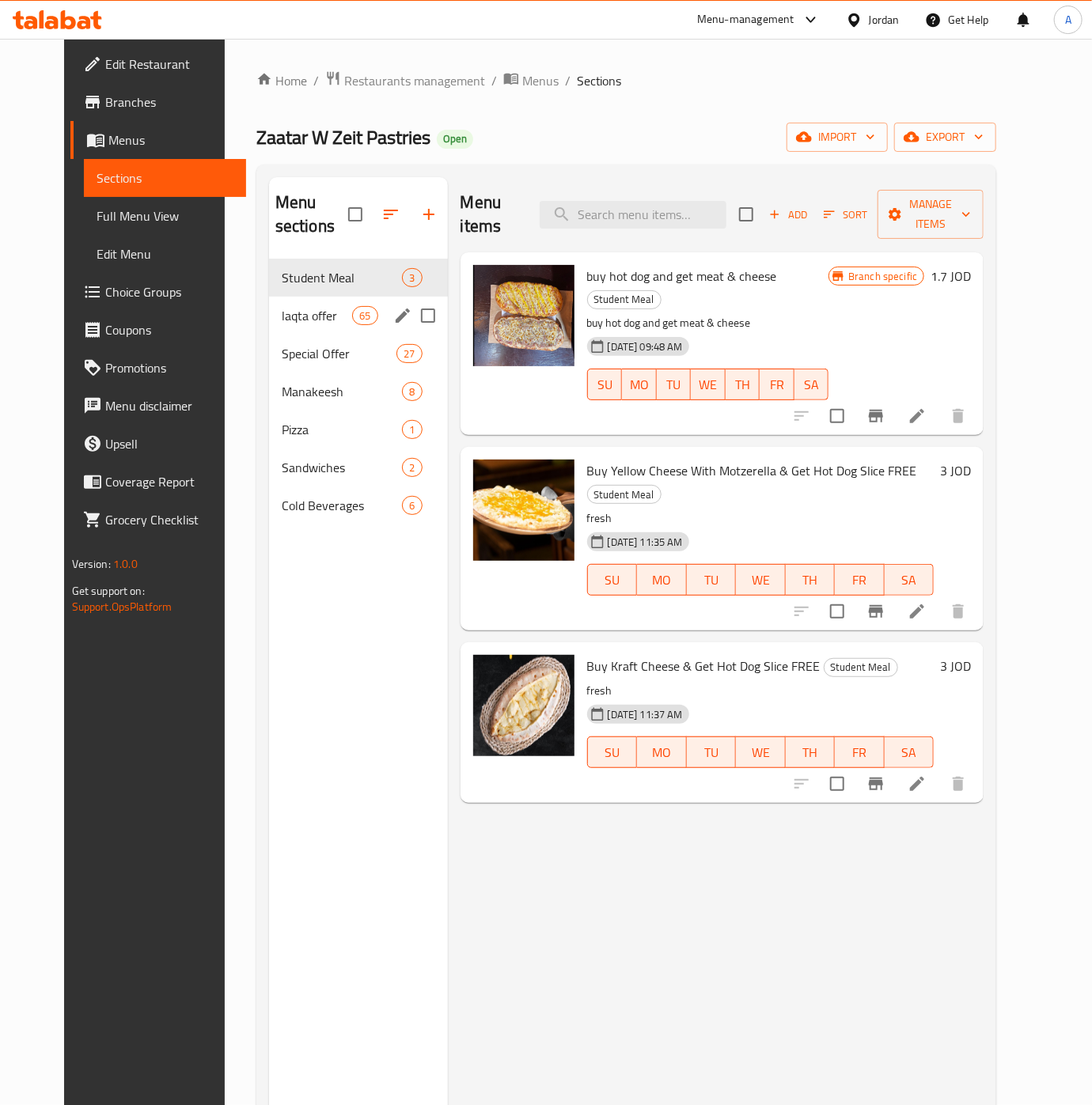
click at [353, 318] on span "65" at bounding box center [364, 317] width 24 height 15
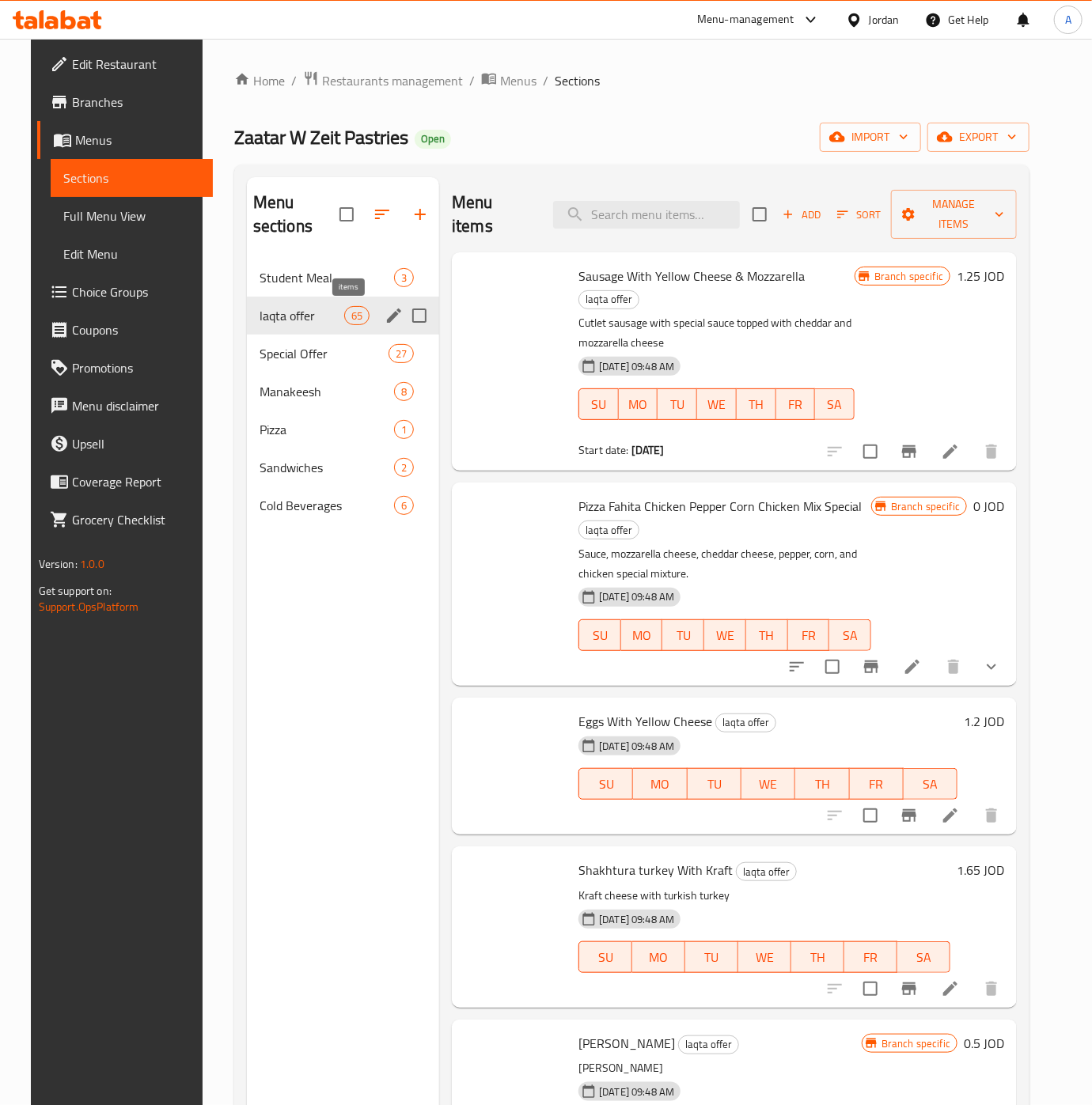
click at [307, 351] on span "Special Offer" at bounding box center [323, 354] width 129 height 19
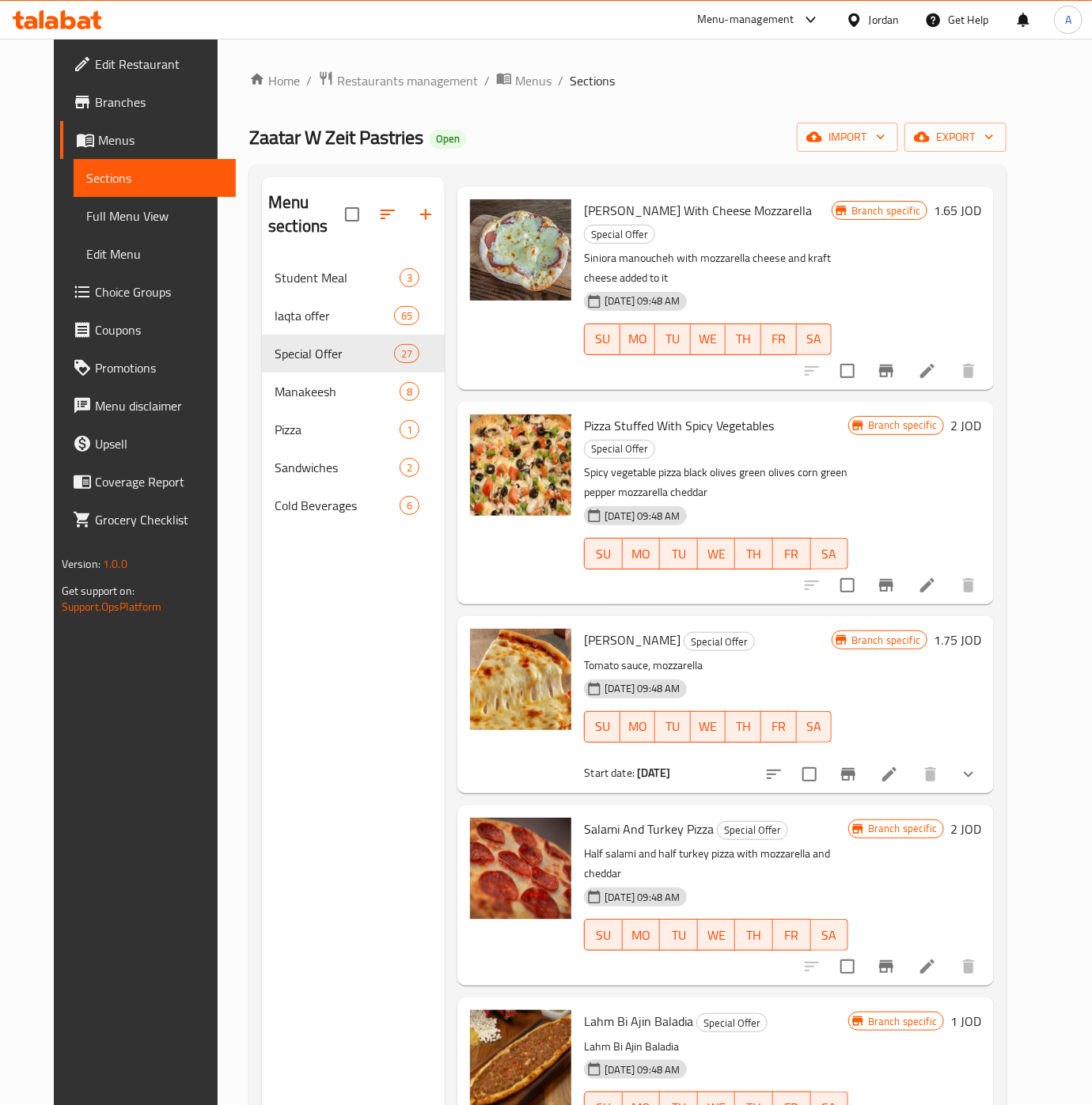
scroll to position [2019, 0]
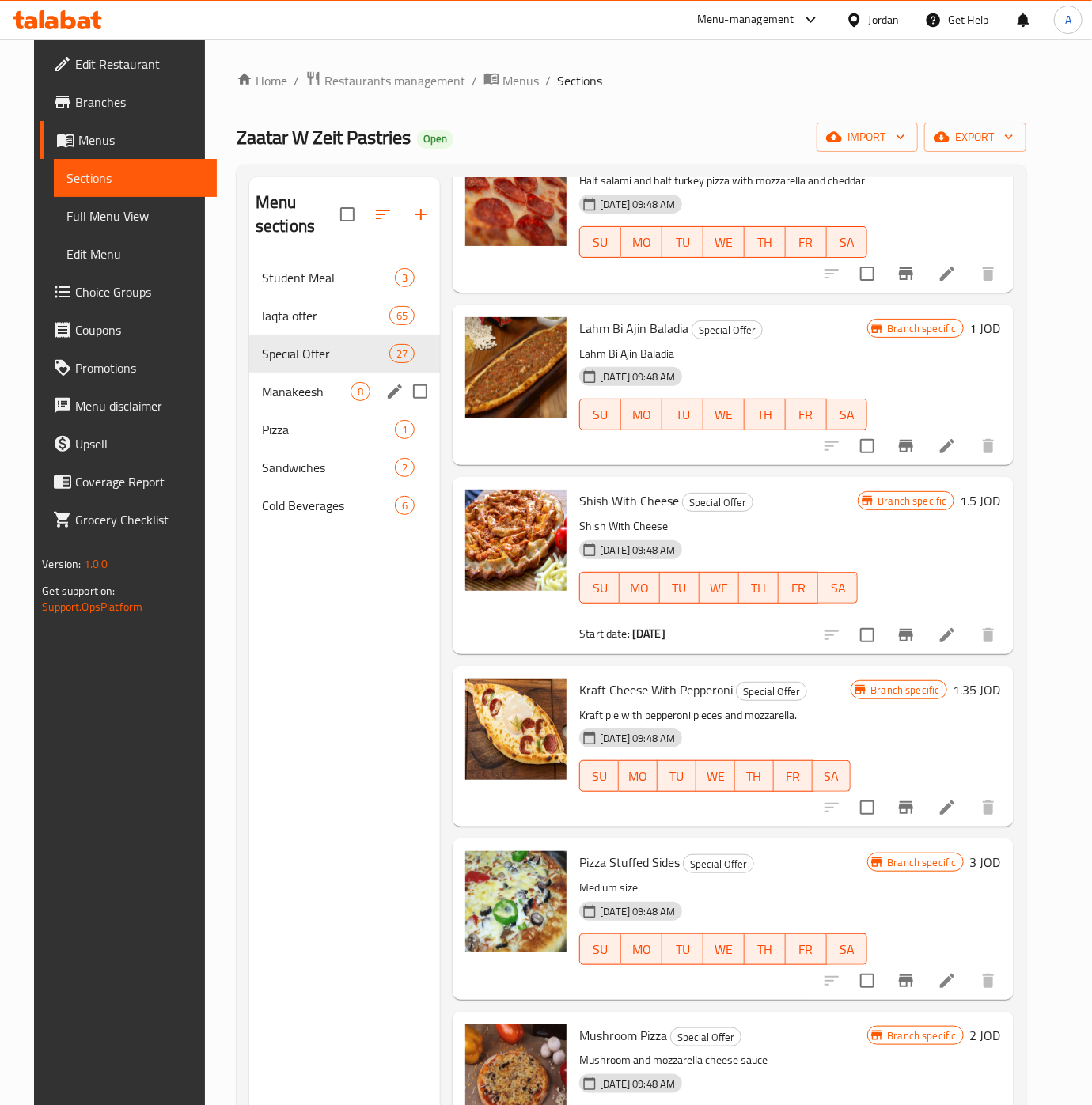
click at [294, 396] on span "Manakeesh" at bounding box center [306, 392] width 89 height 19
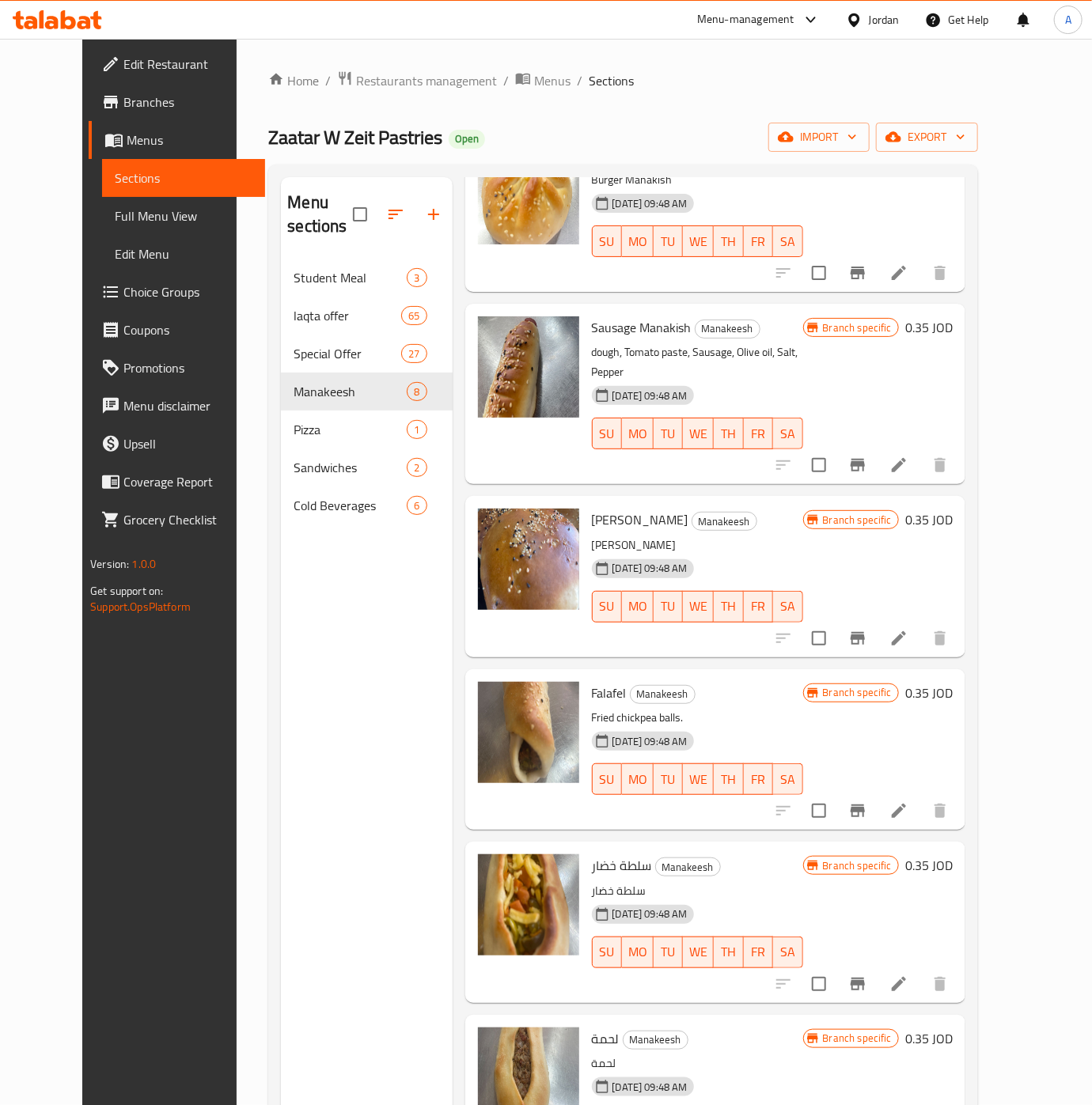
scroll to position [222, 0]
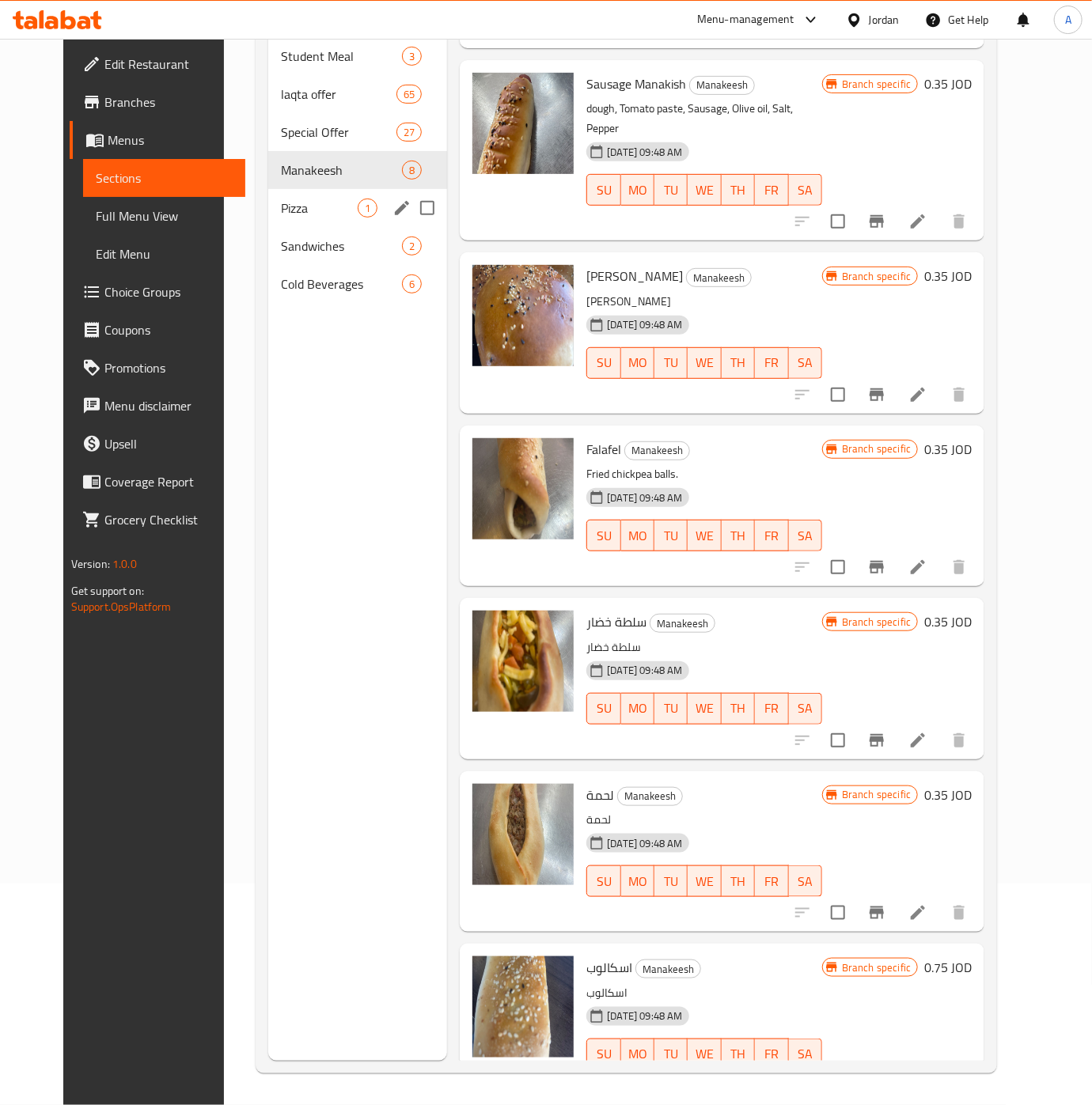
click at [268, 197] on div "Pizza 1" at bounding box center [358, 208] width 179 height 38
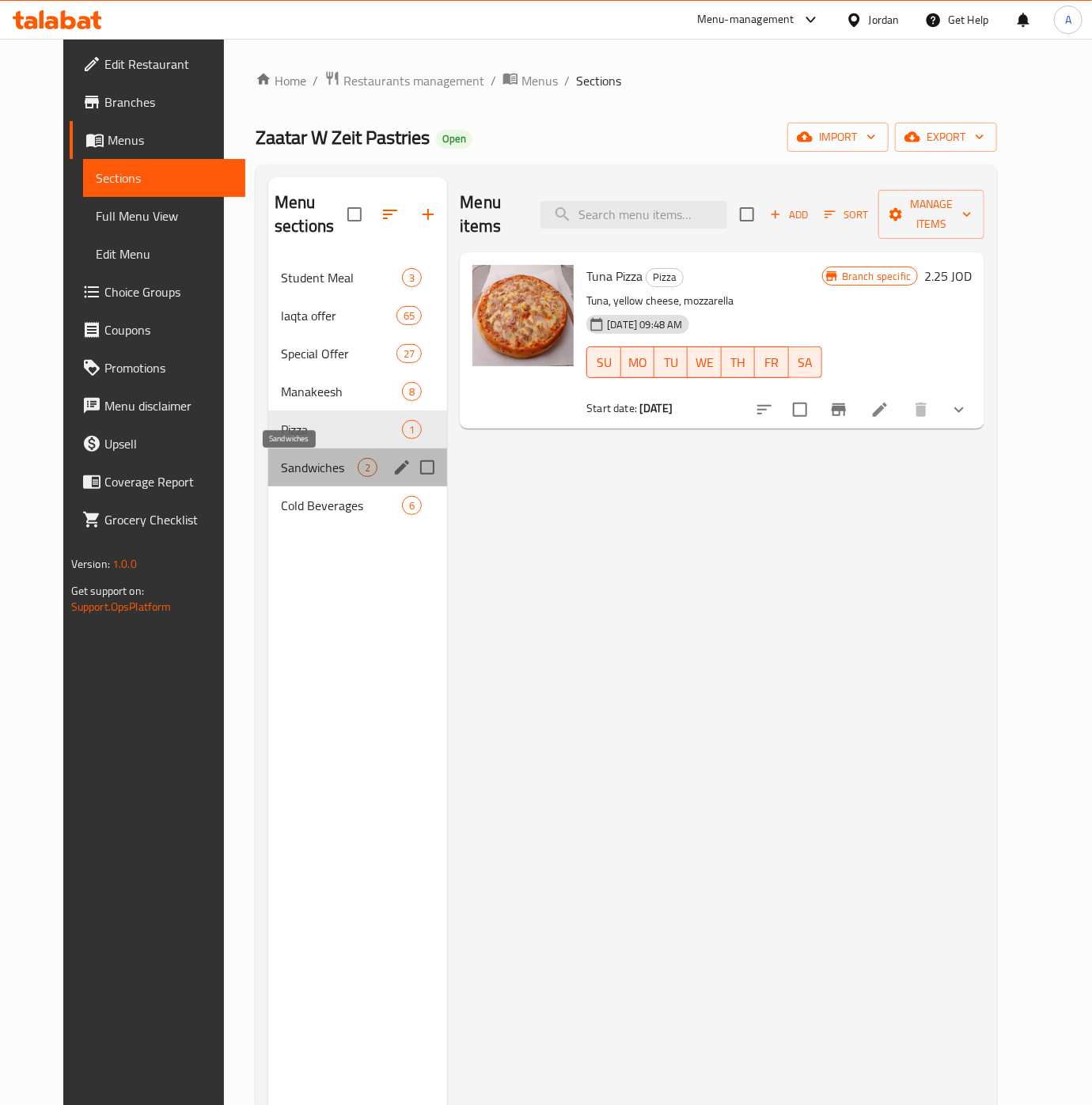
click at [295, 473] on span "Sandwiches" at bounding box center [319, 467] width 76 height 19
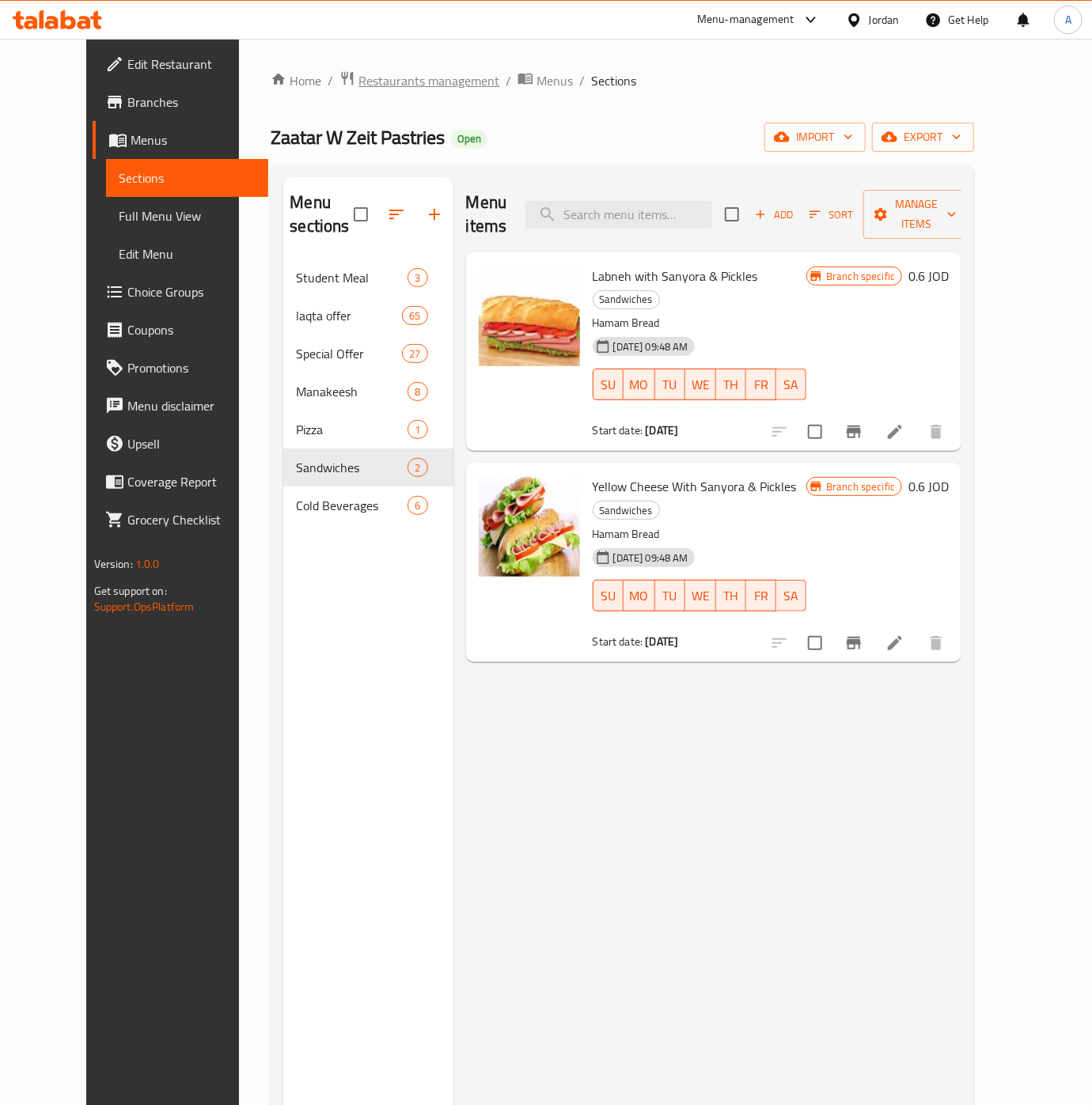
click at [402, 78] on span "Restaurants management" at bounding box center [429, 81] width 141 height 19
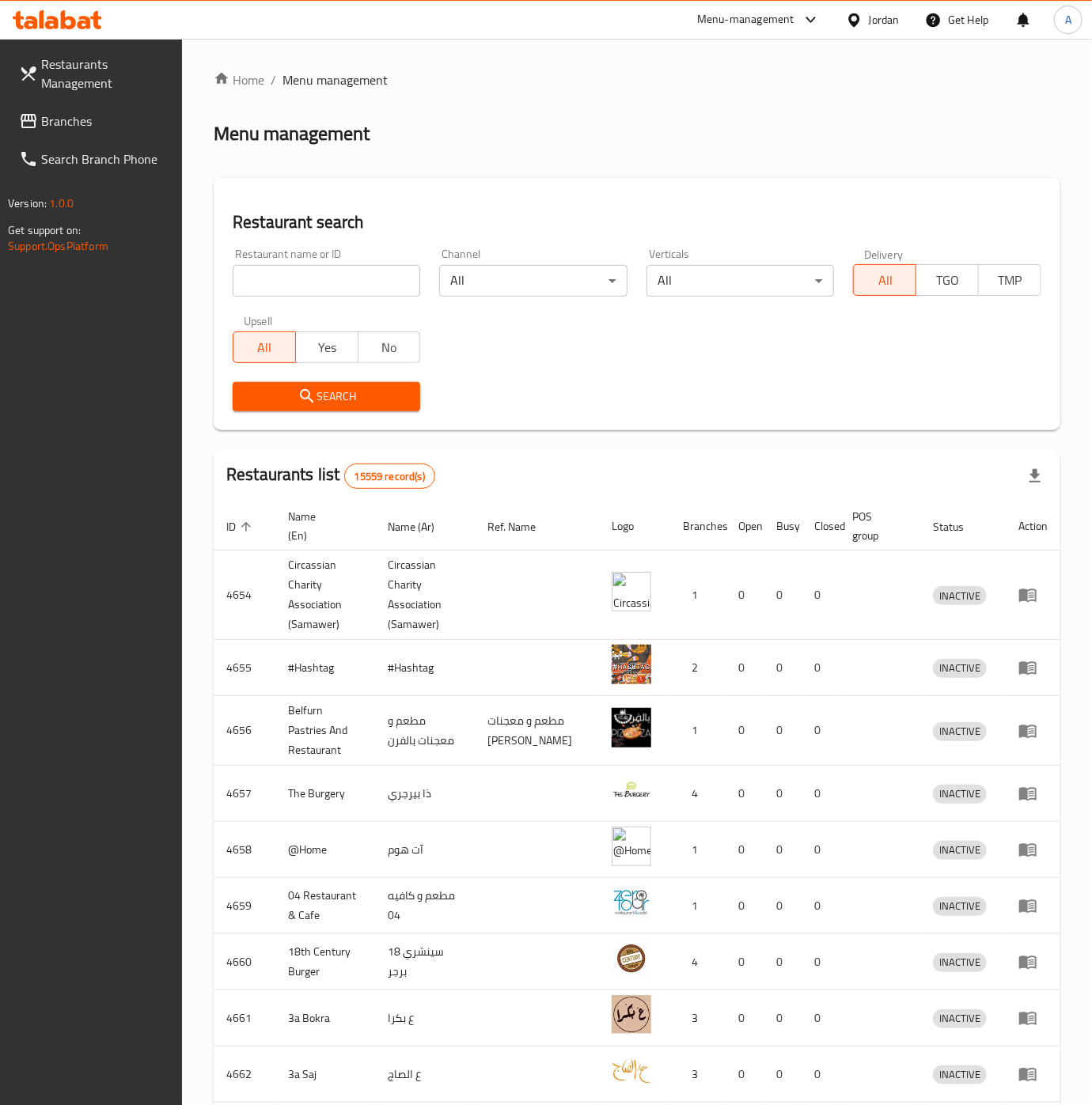
click at [313, 288] on input "search" at bounding box center [326, 280] width 188 height 31
type input "معجنات"
click button "Search" at bounding box center [326, 397] width 188 height 30
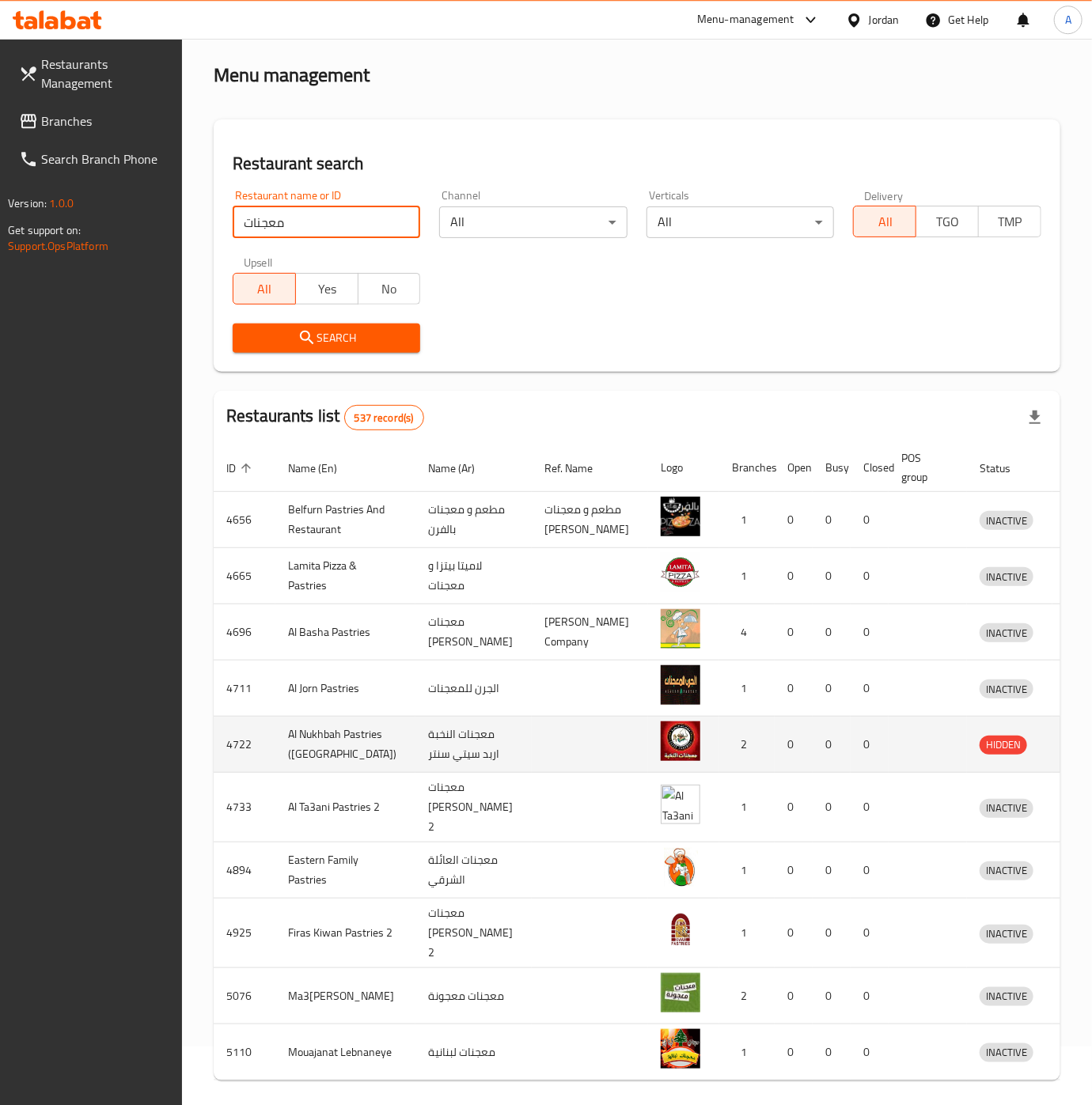
scroll to position [134, 0]
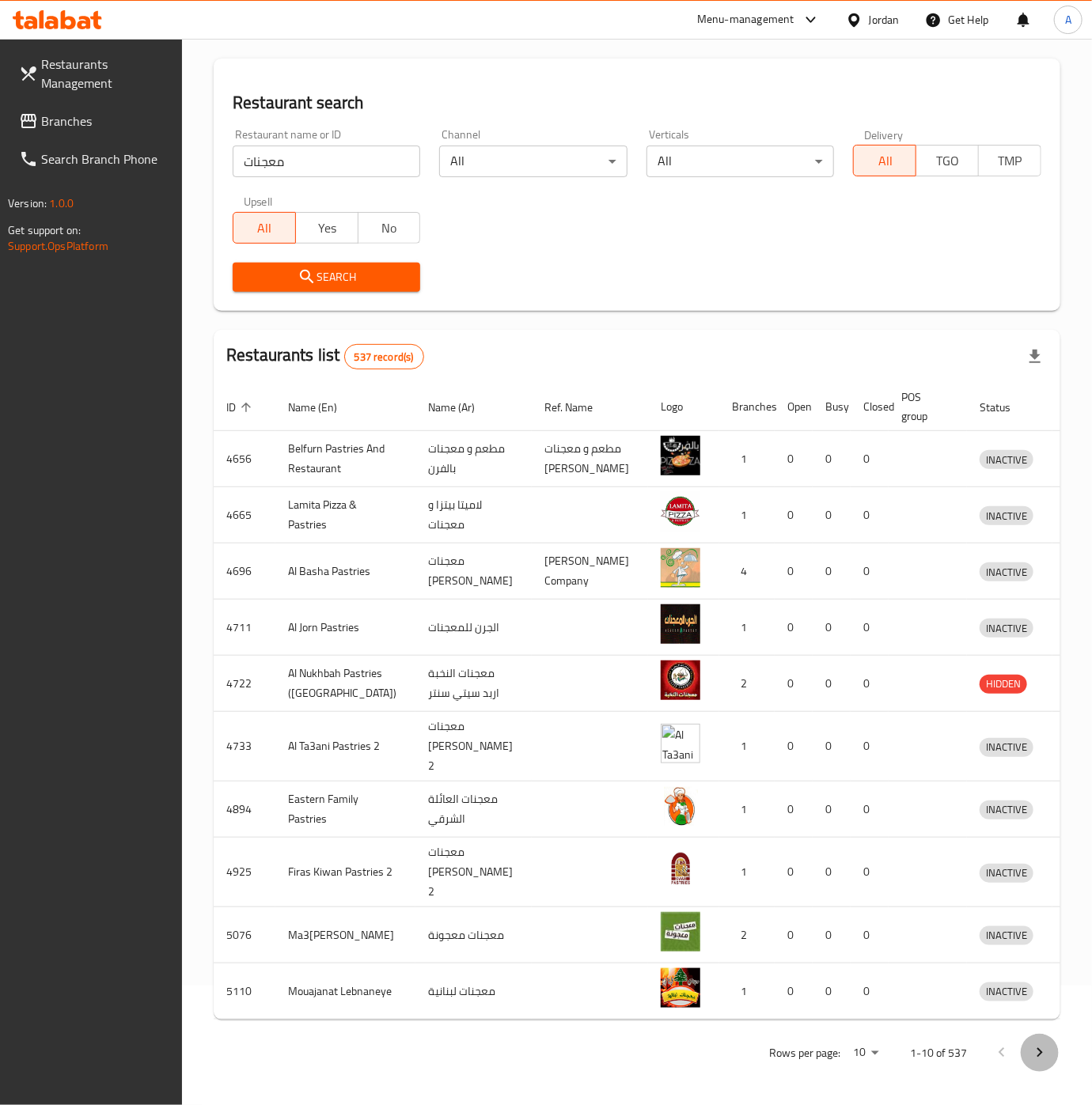
click at [909, 947] on icon "Next page" at bounding box center [1040, 1054] width 19 height 19
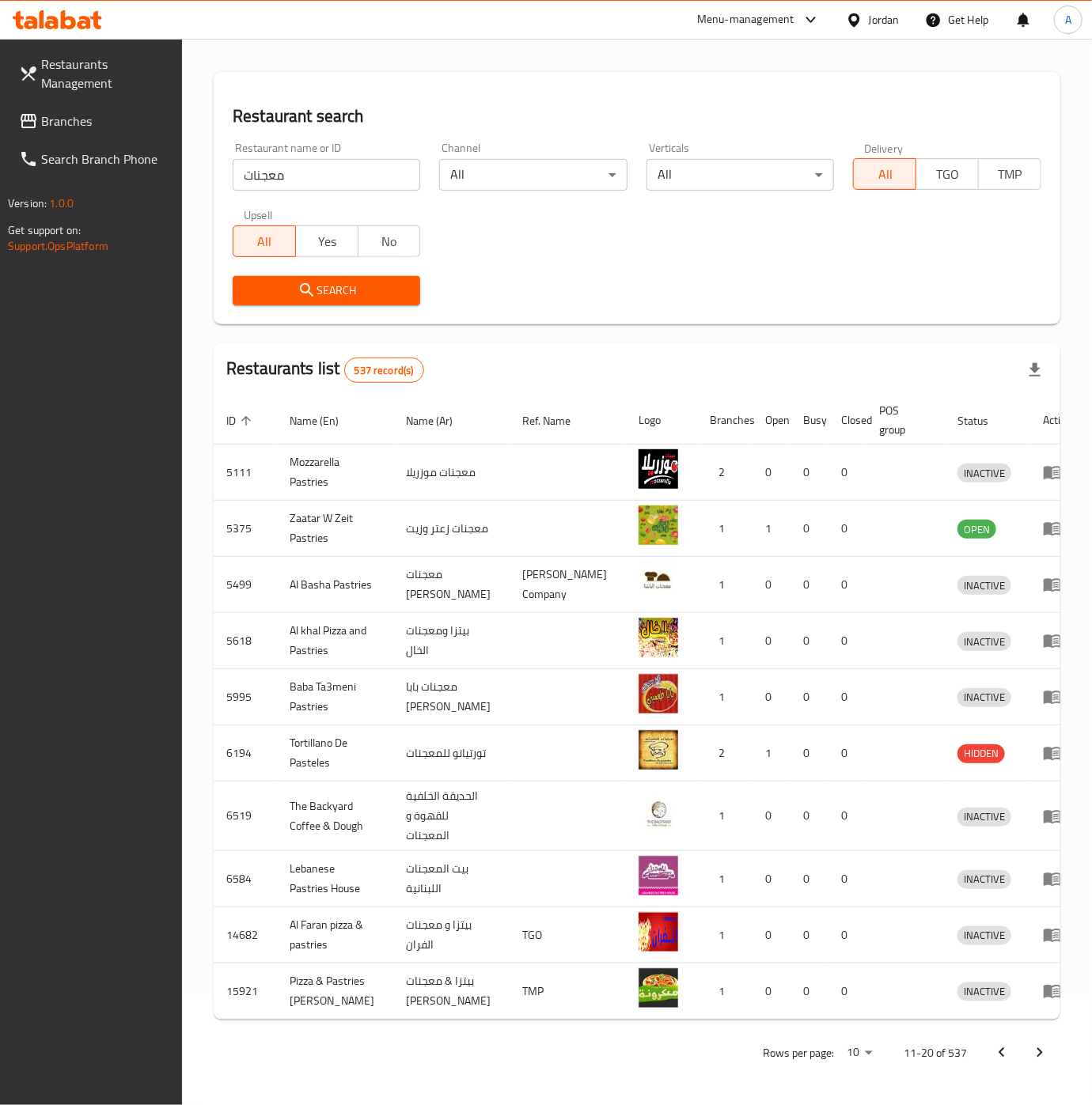
scroll to position [92, 0]
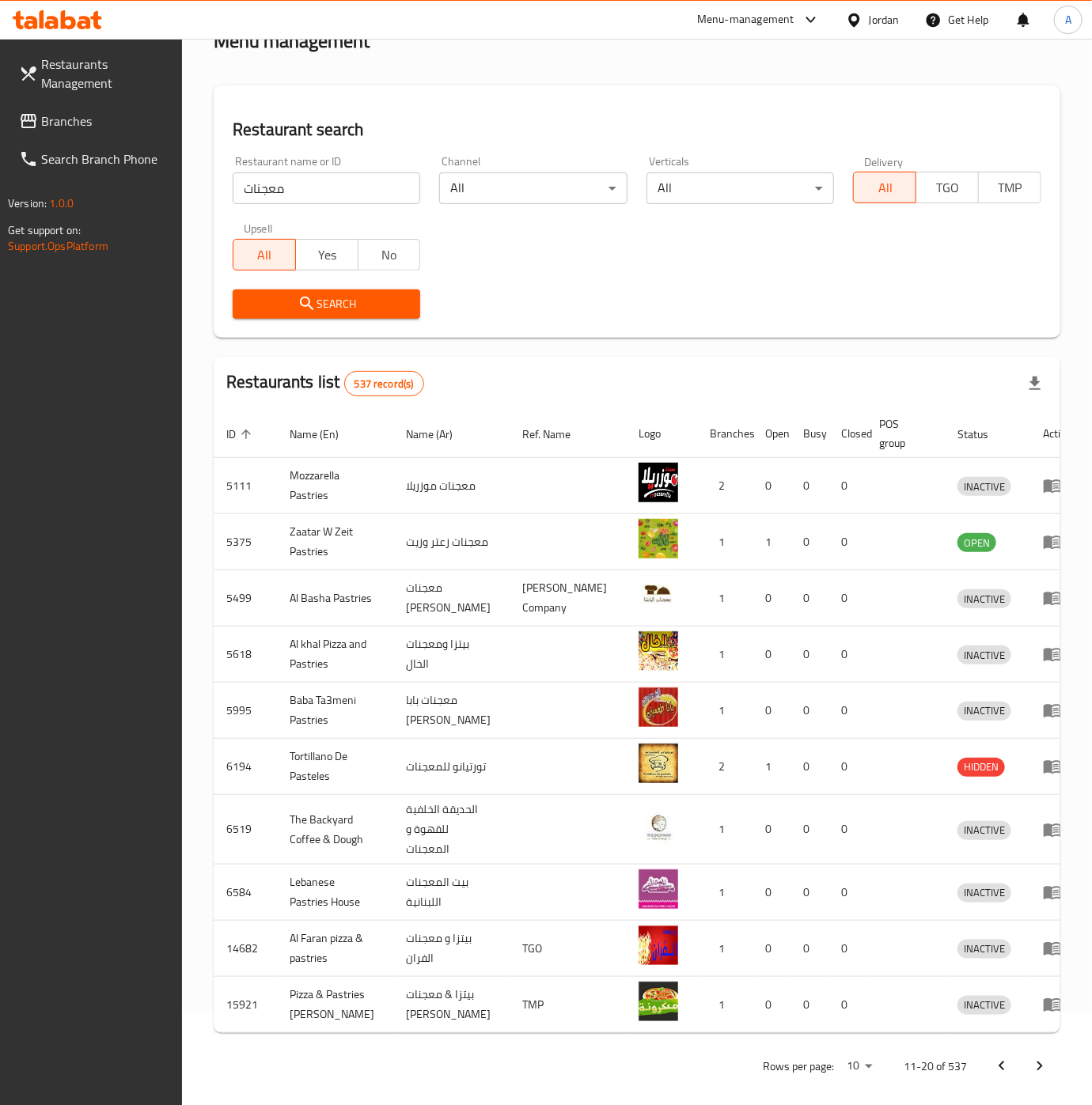
click at [856, 947] on body "​ Menu-management Jordan Get Help A Restaurants Management Branches Search Bran…" at bounding box center [546, 480] width 1092 height 1067
click at [871, 947] on li "1000" at bounding box center [868, 1072] width 53 height 29
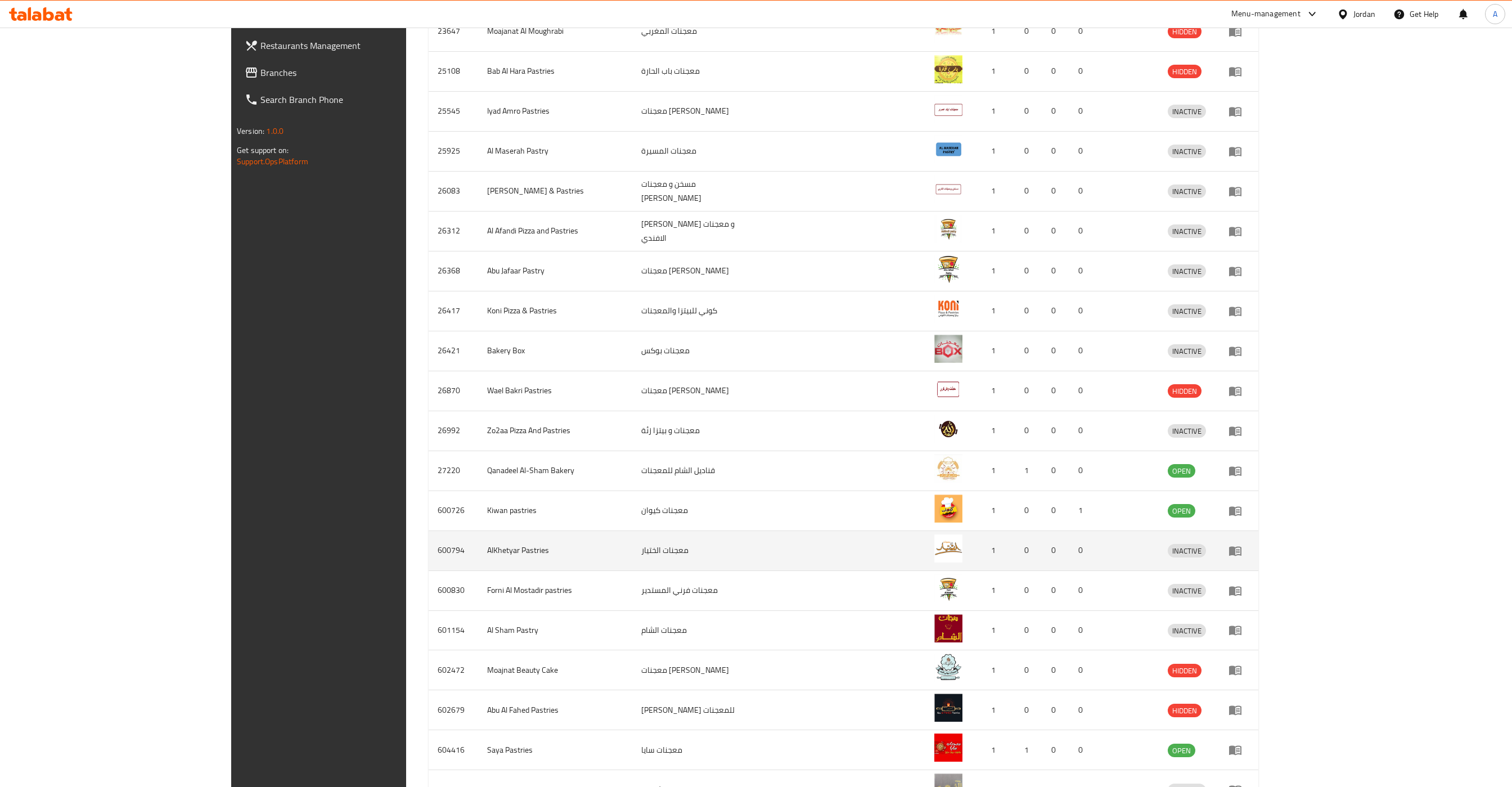
scroll to position [2421, 0]
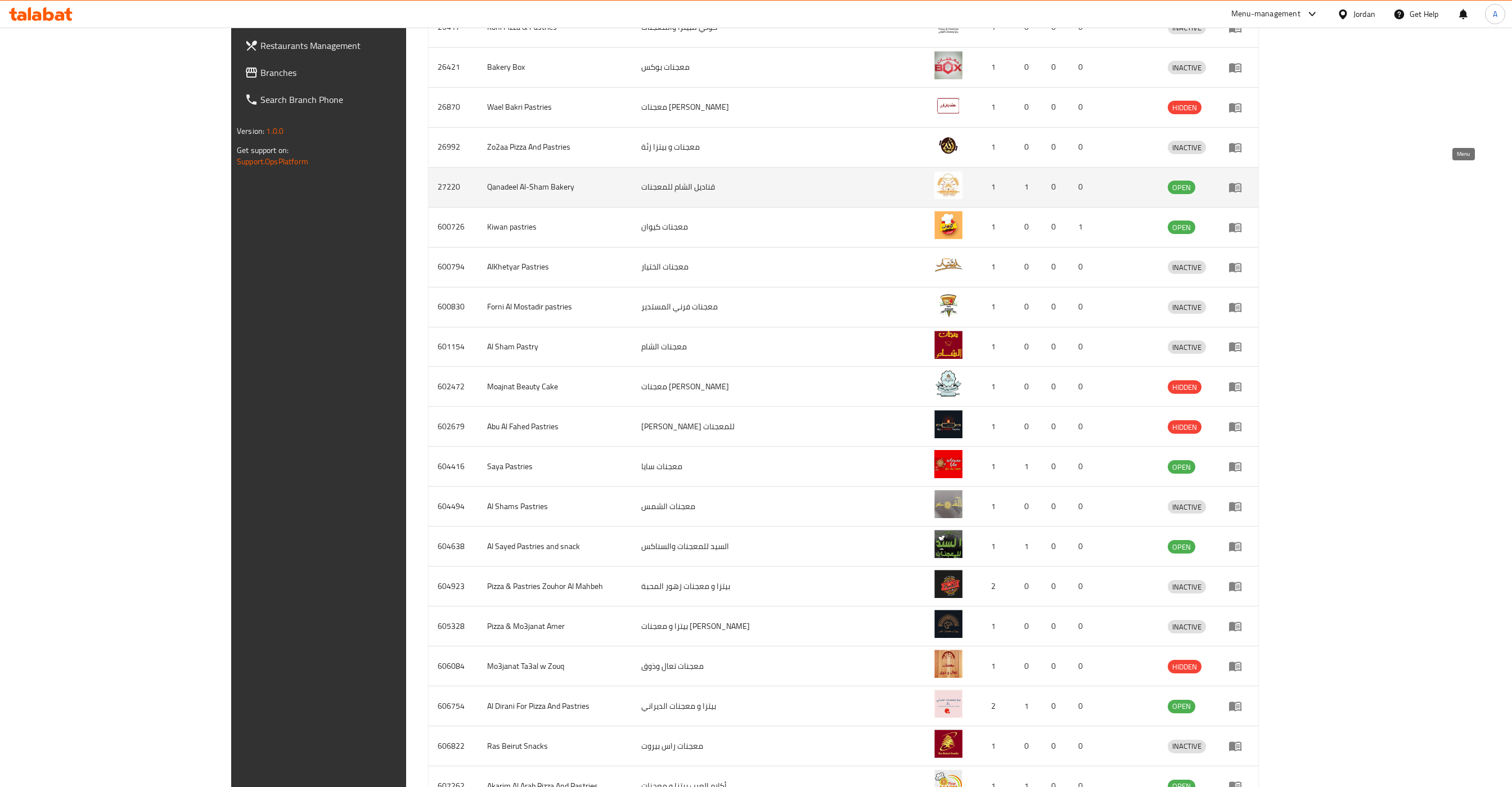
click at [646, 183] on icon "enhanced table" at bounding box center [1235, 188] width 12 height 9
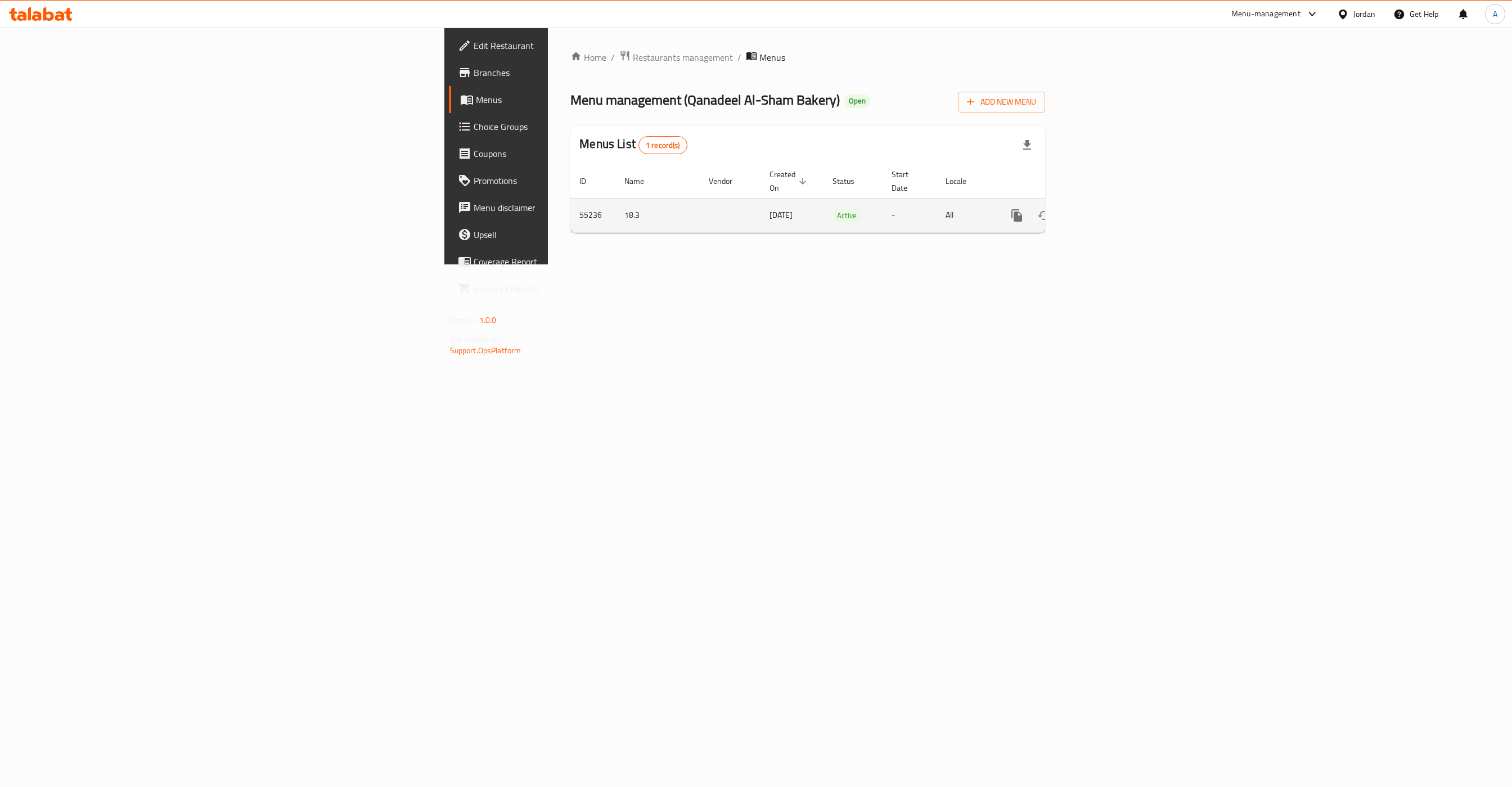
click at [646, 203] on link "enhanced table" at bounding box center [1098, 216] width 27 height 27
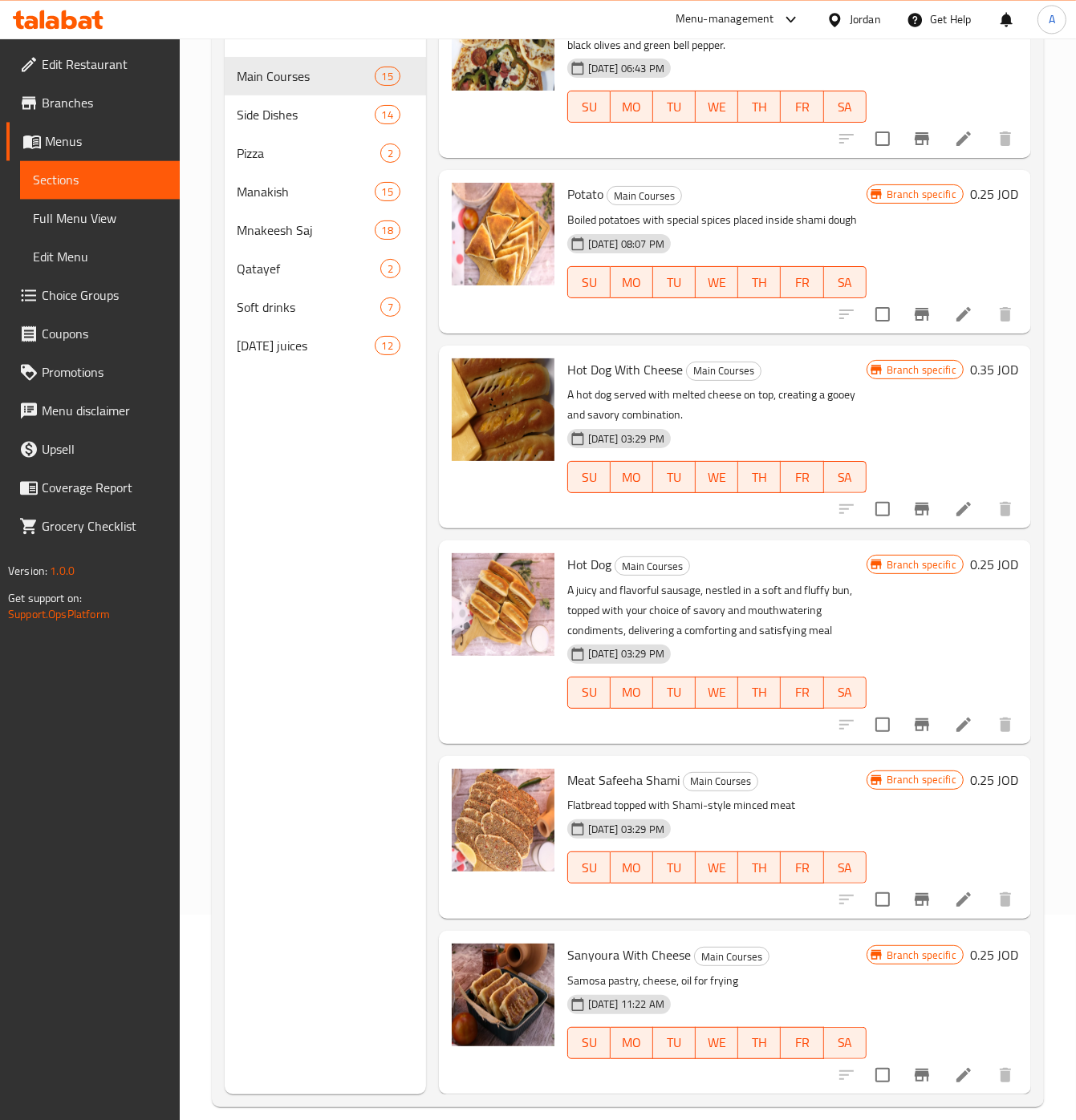
scroll to position [225, 0]
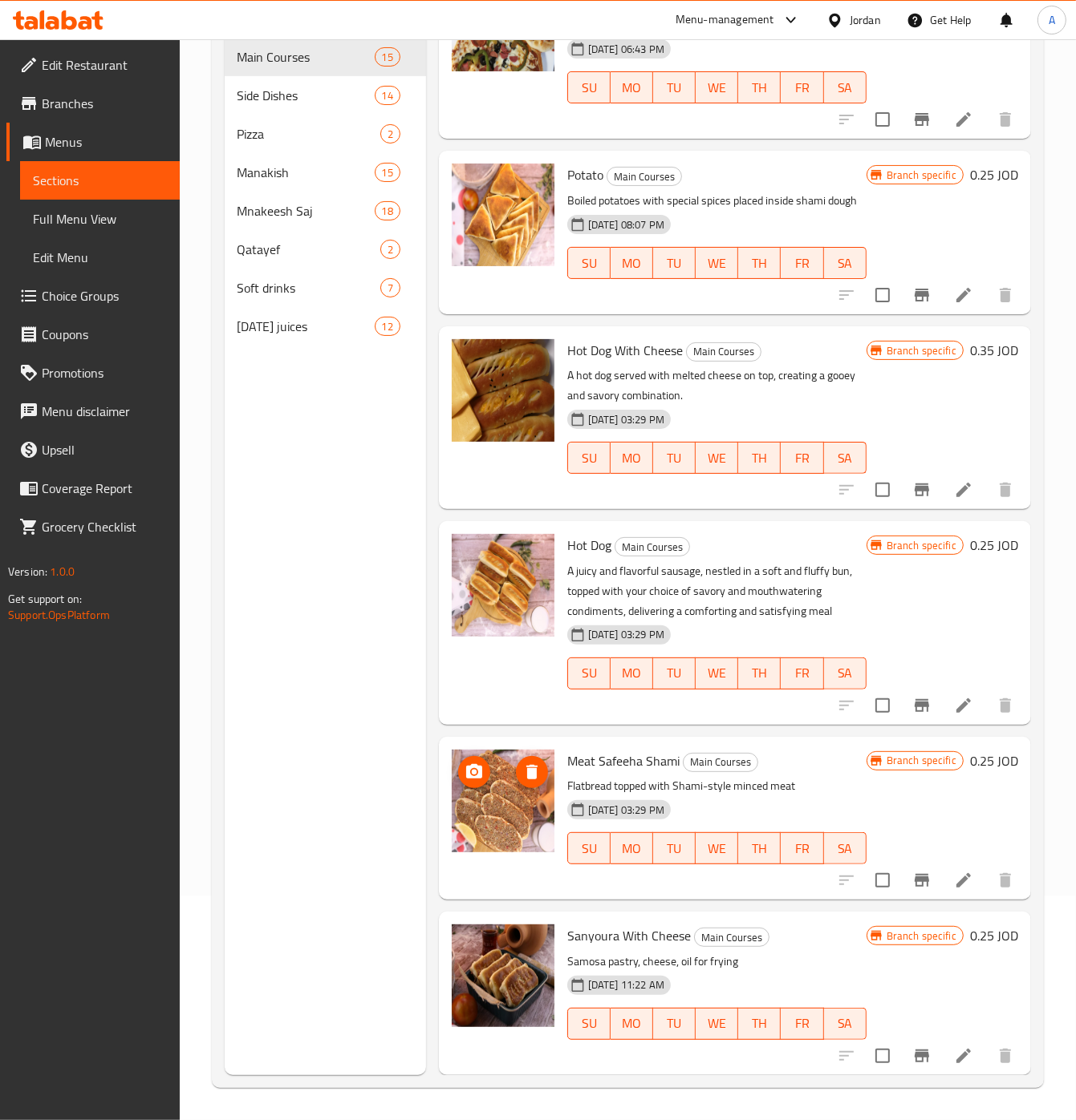
click at [529, 809] on img at bounding box center [503, 801] width 102 height 102
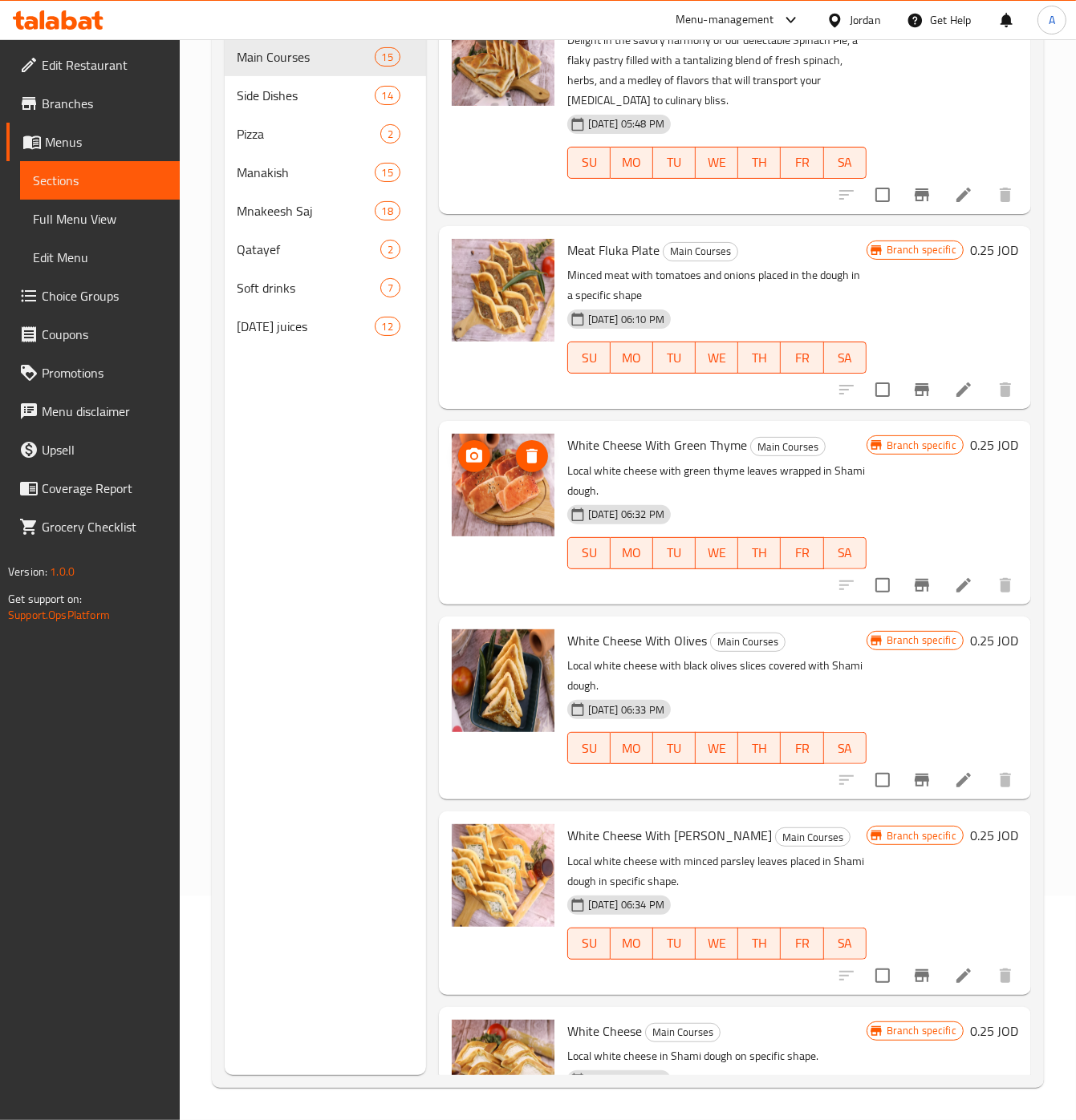
scroll to position [788, 0]
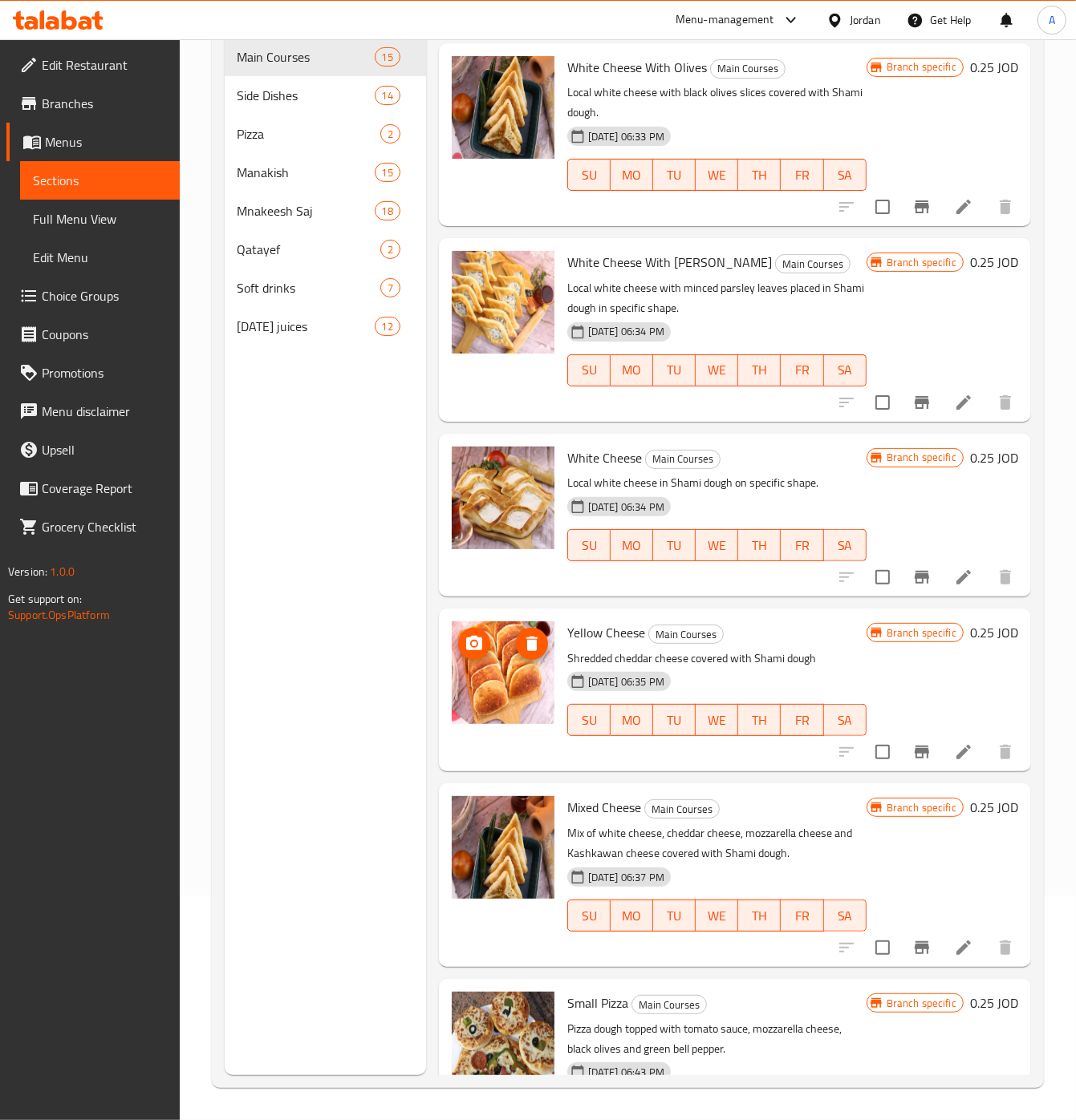
click at [499, 675] on img at bounding box center [503, 673] width 102 height 102
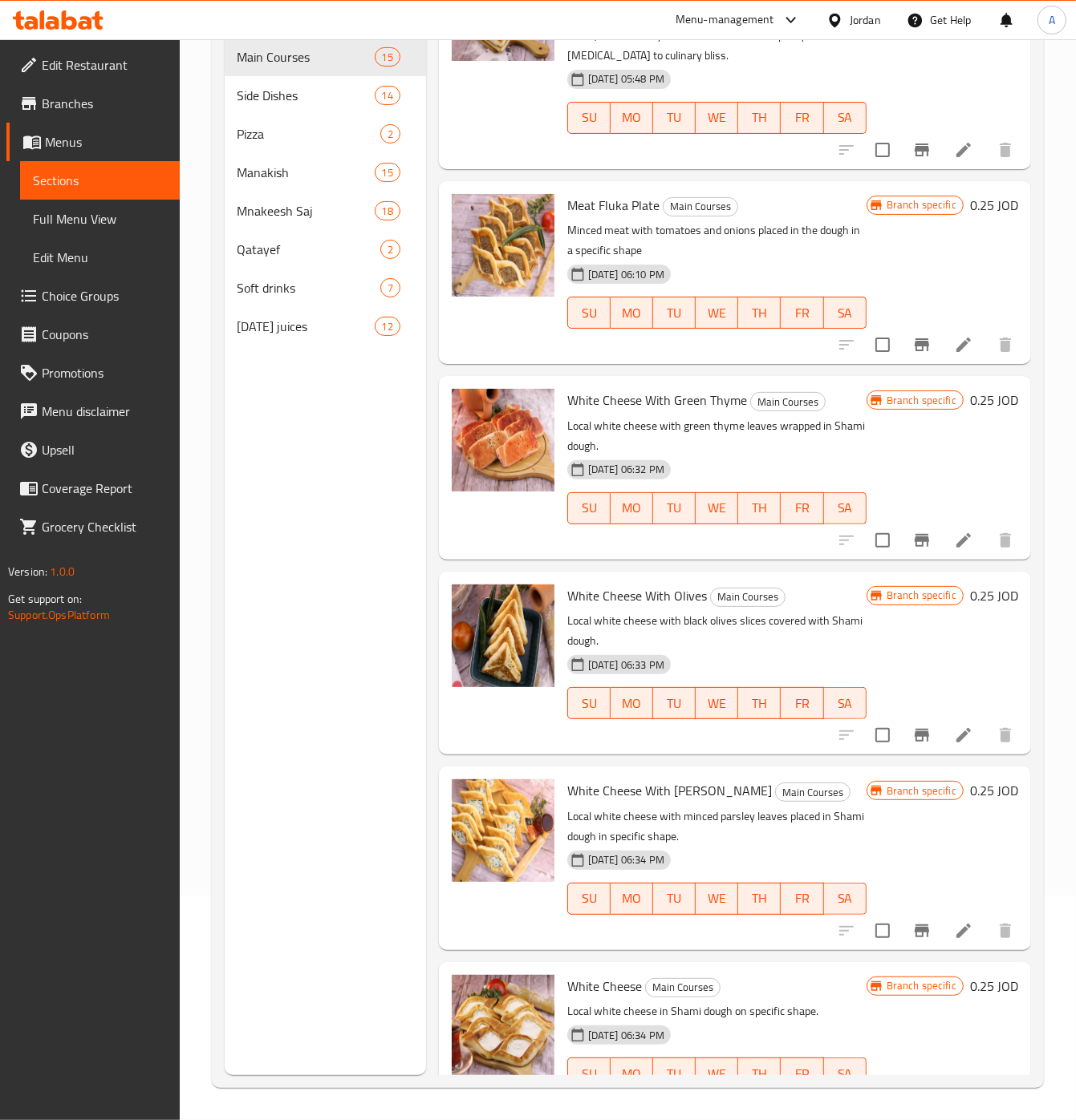
scroll to position [384, 0]
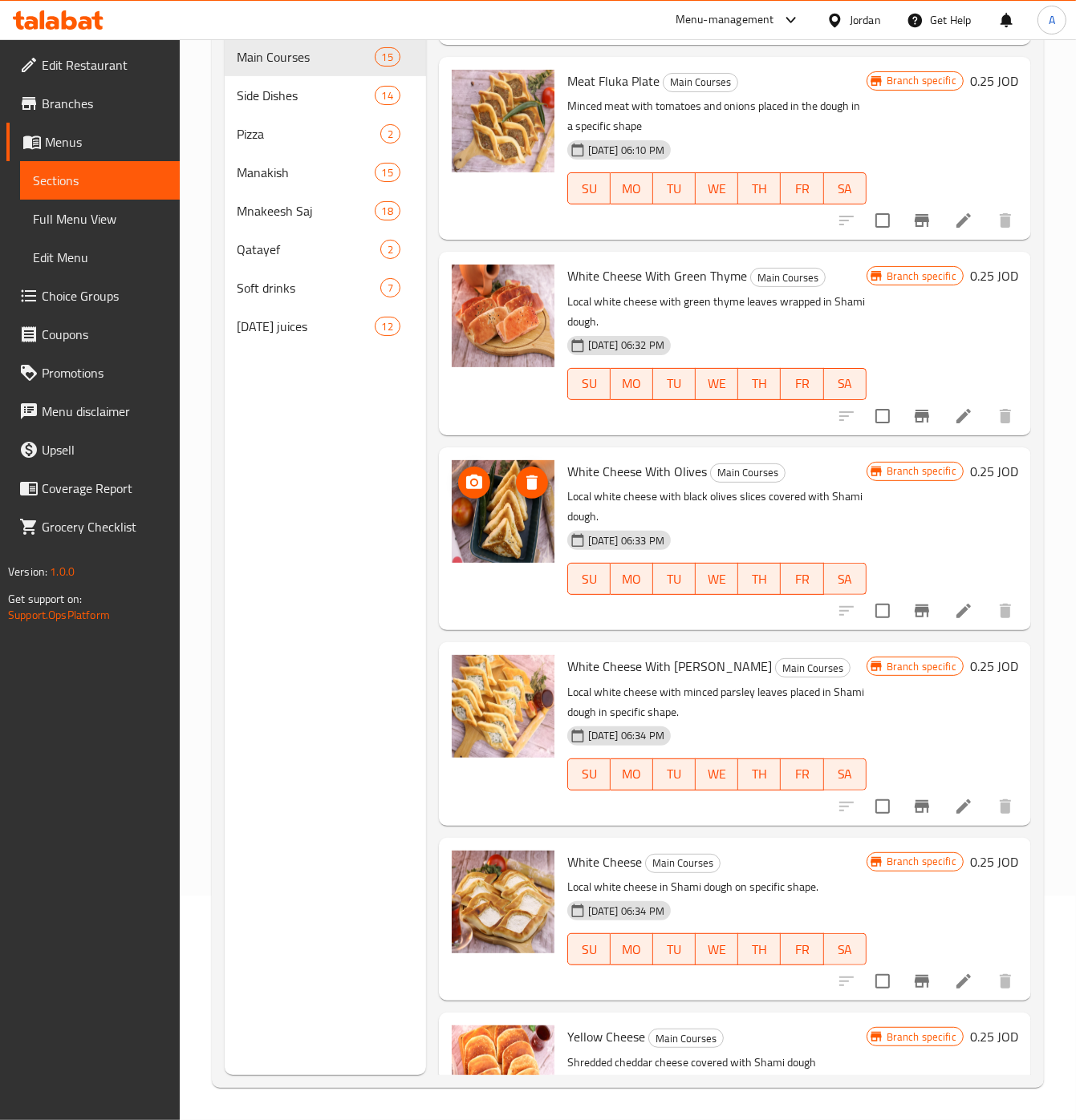
click at [508, 508] on img at bounding box center [503, 511] width 102 height 102
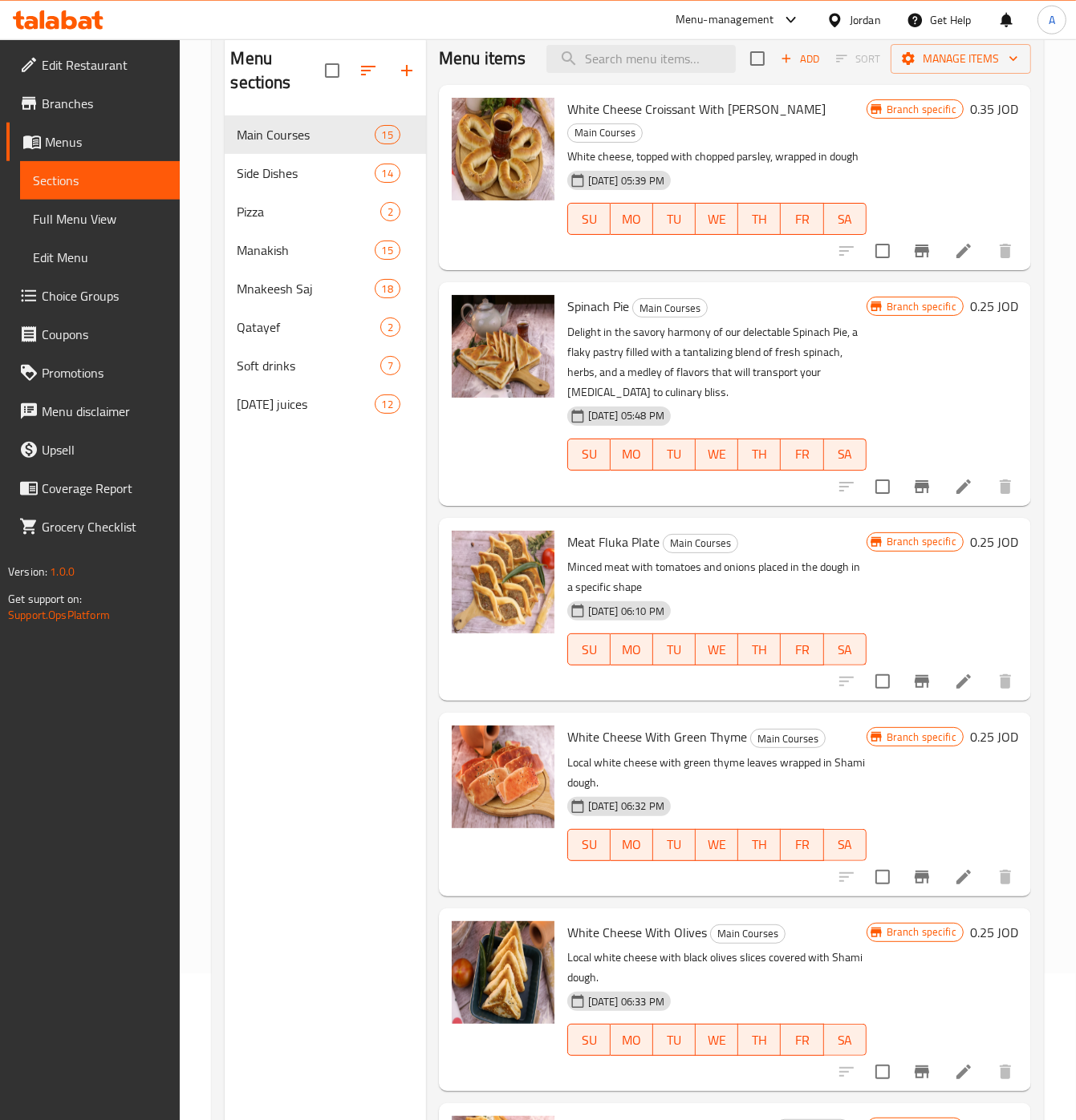
scroll to position [144, 0]
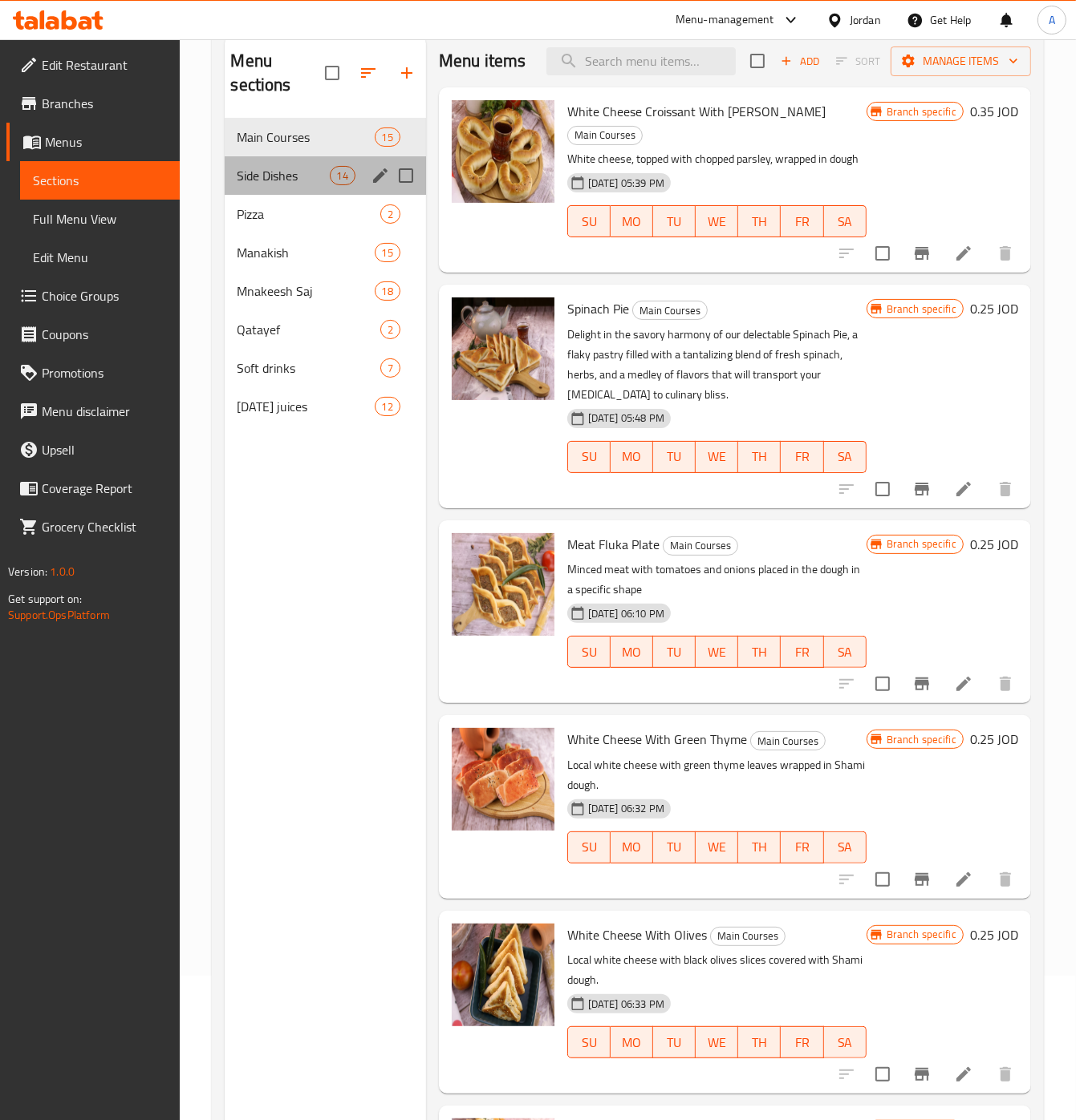
click at [306, 190] on div "Side Dishes 14" at bounding box center [325, 176] width 201 height 39
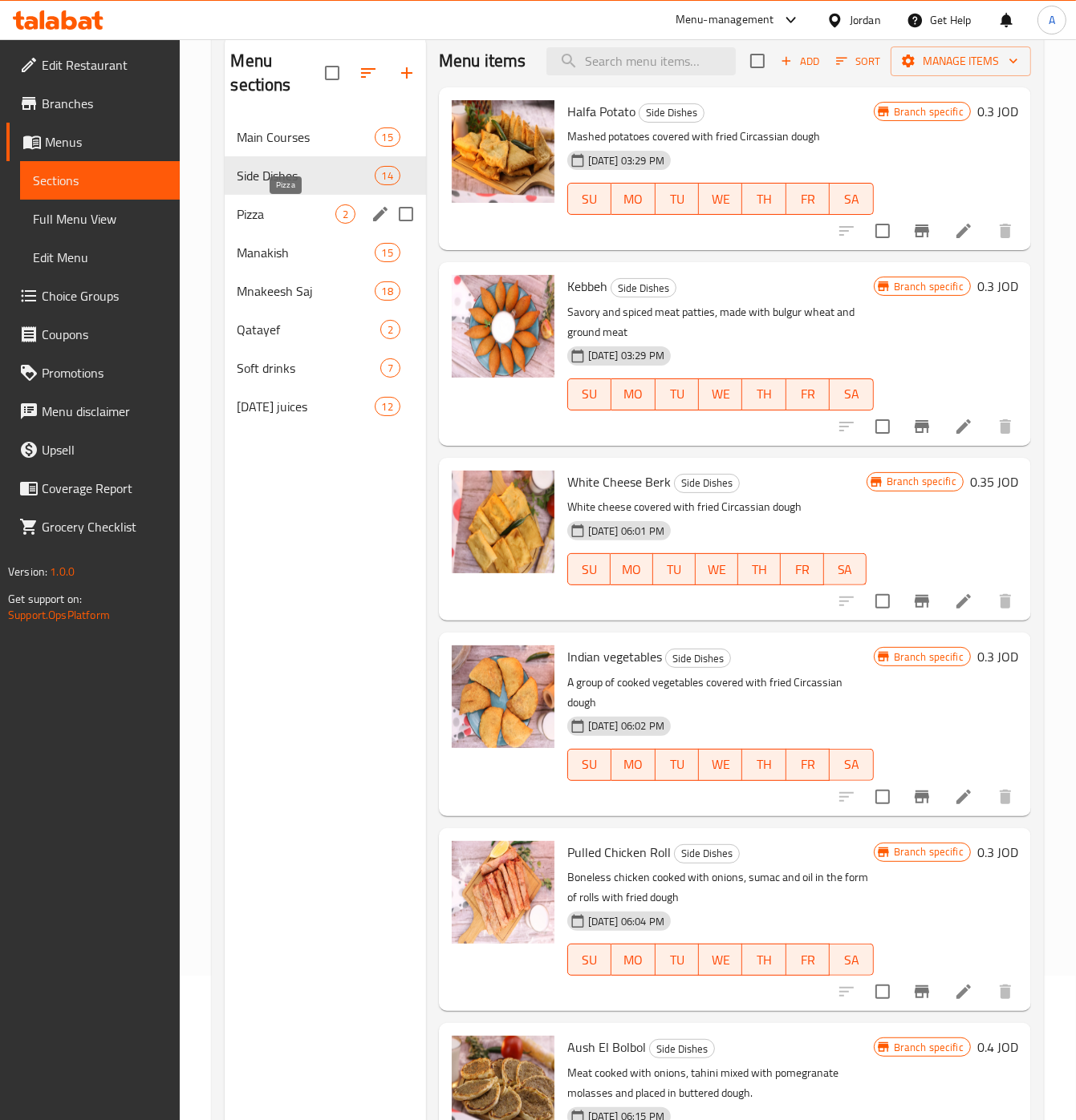
click at [278, 222] on span "Pizza" at bounding box center [286, 215] width 98 height 19
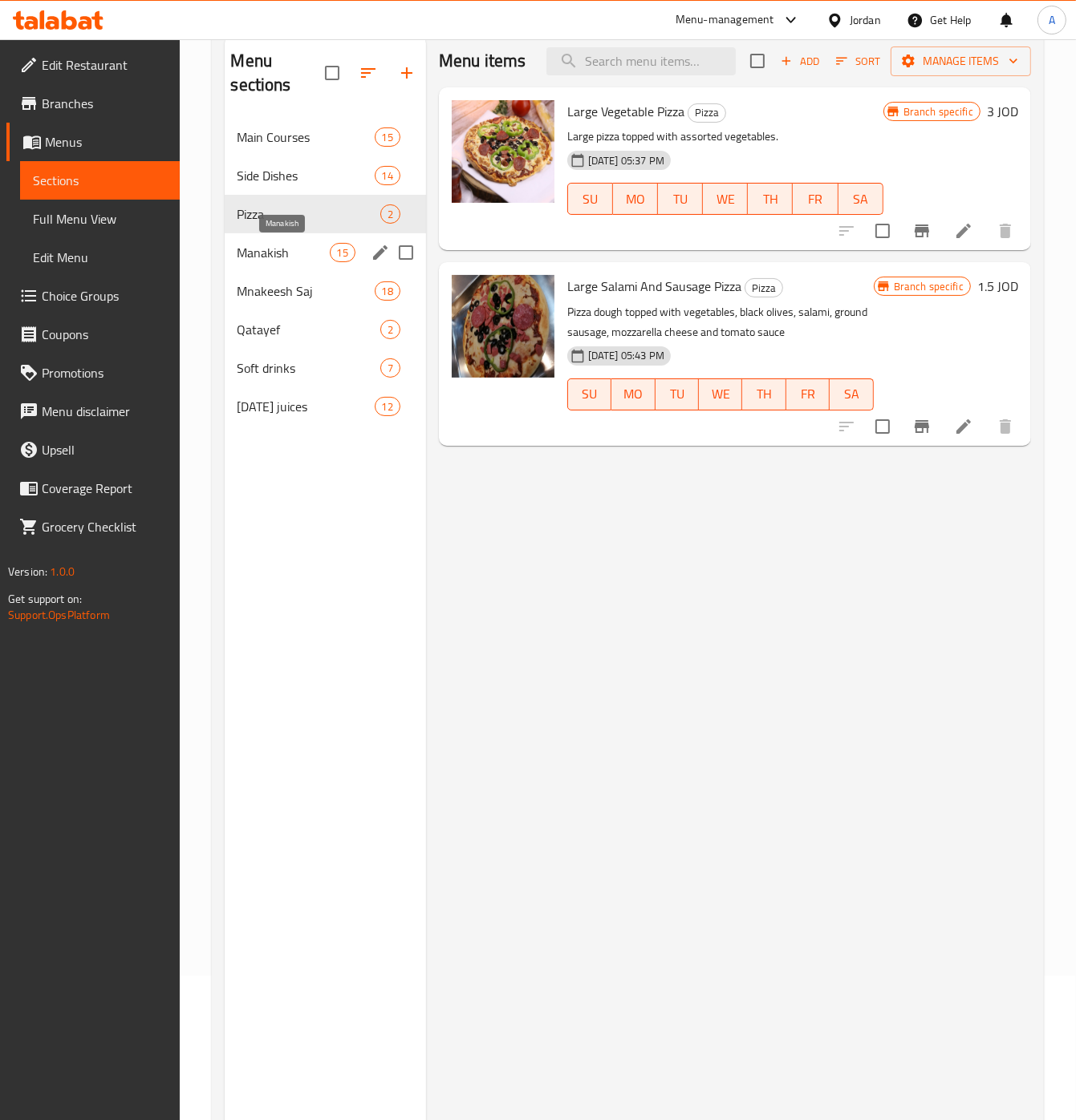
click at [293, 249] on span "Manakish" at bounding box center [283, 252] width 92 height 19
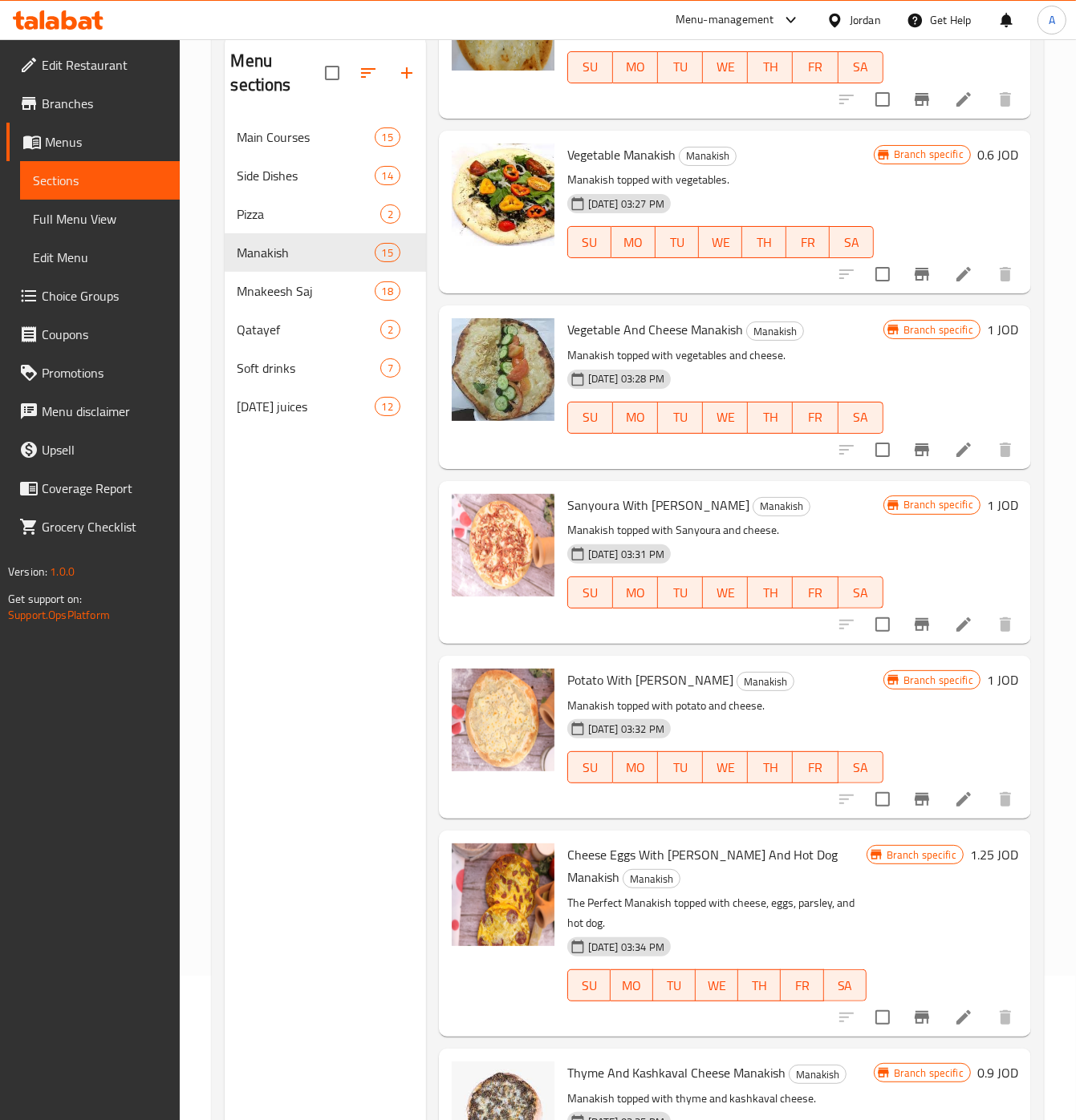
scroll to position [1407, 0]
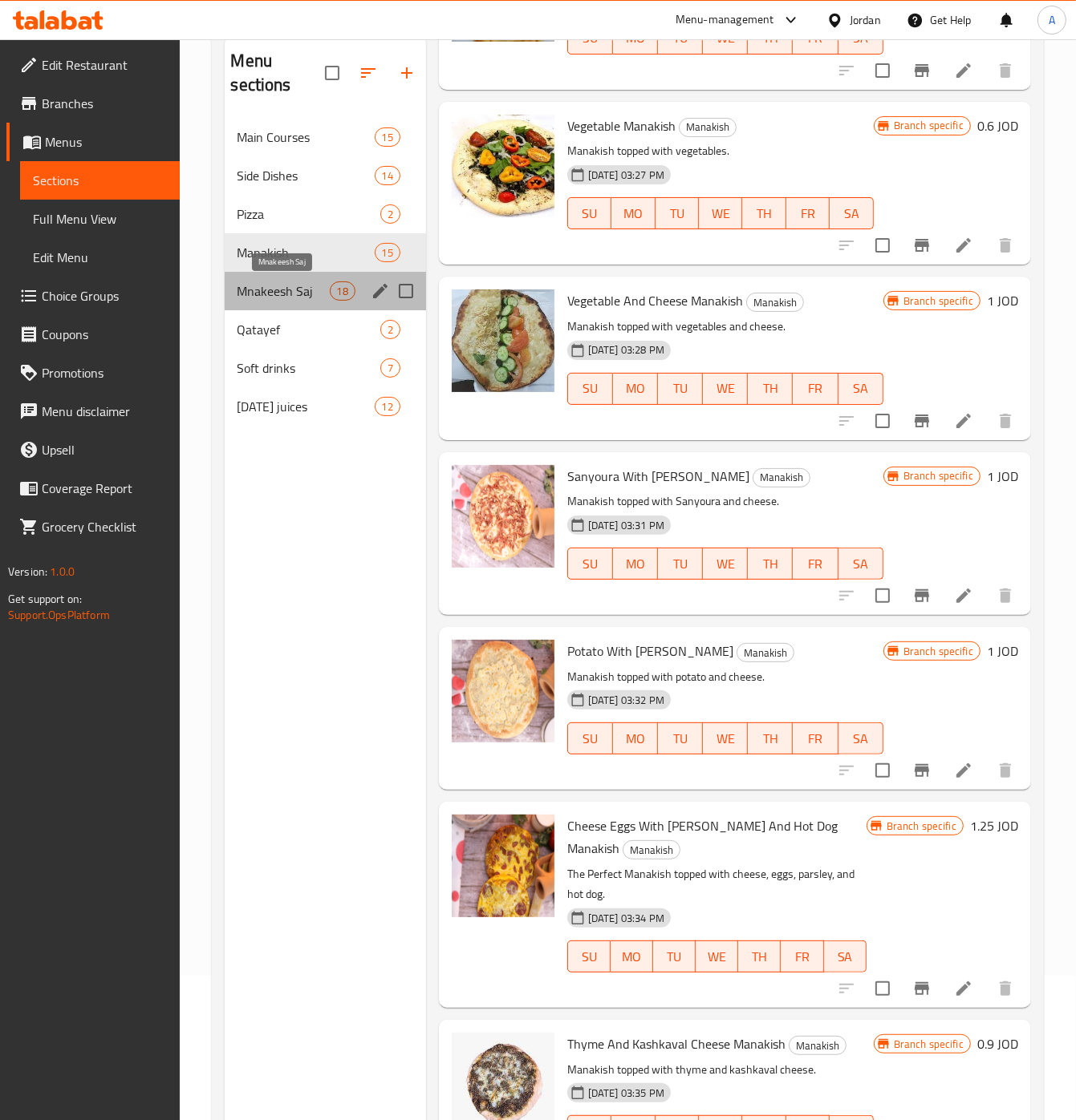
click at [286, 287] on span "Mnakeesh Saj" at bounding box center [283, 291] width 92 height 19
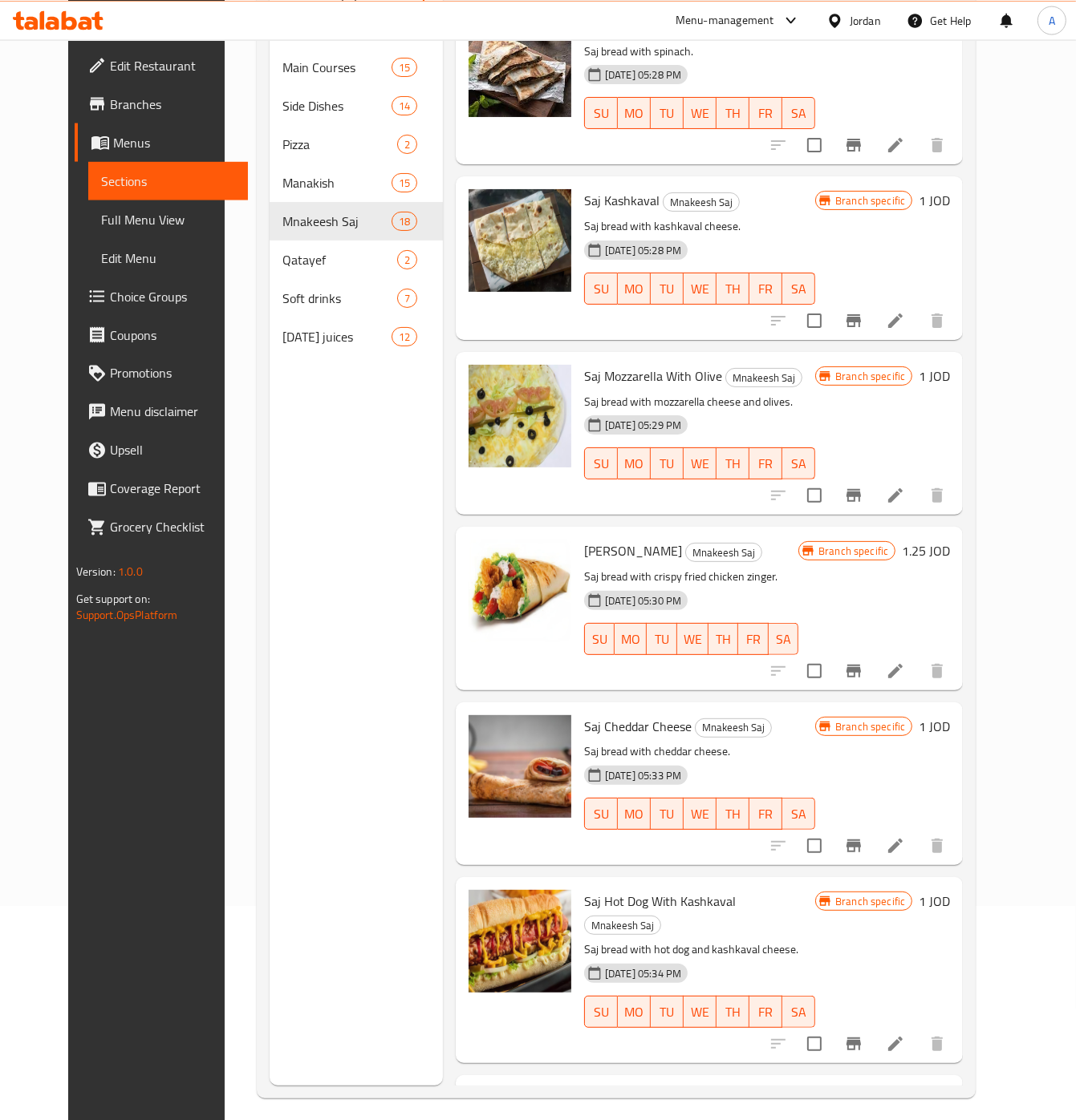
scroll to position [225, 0]
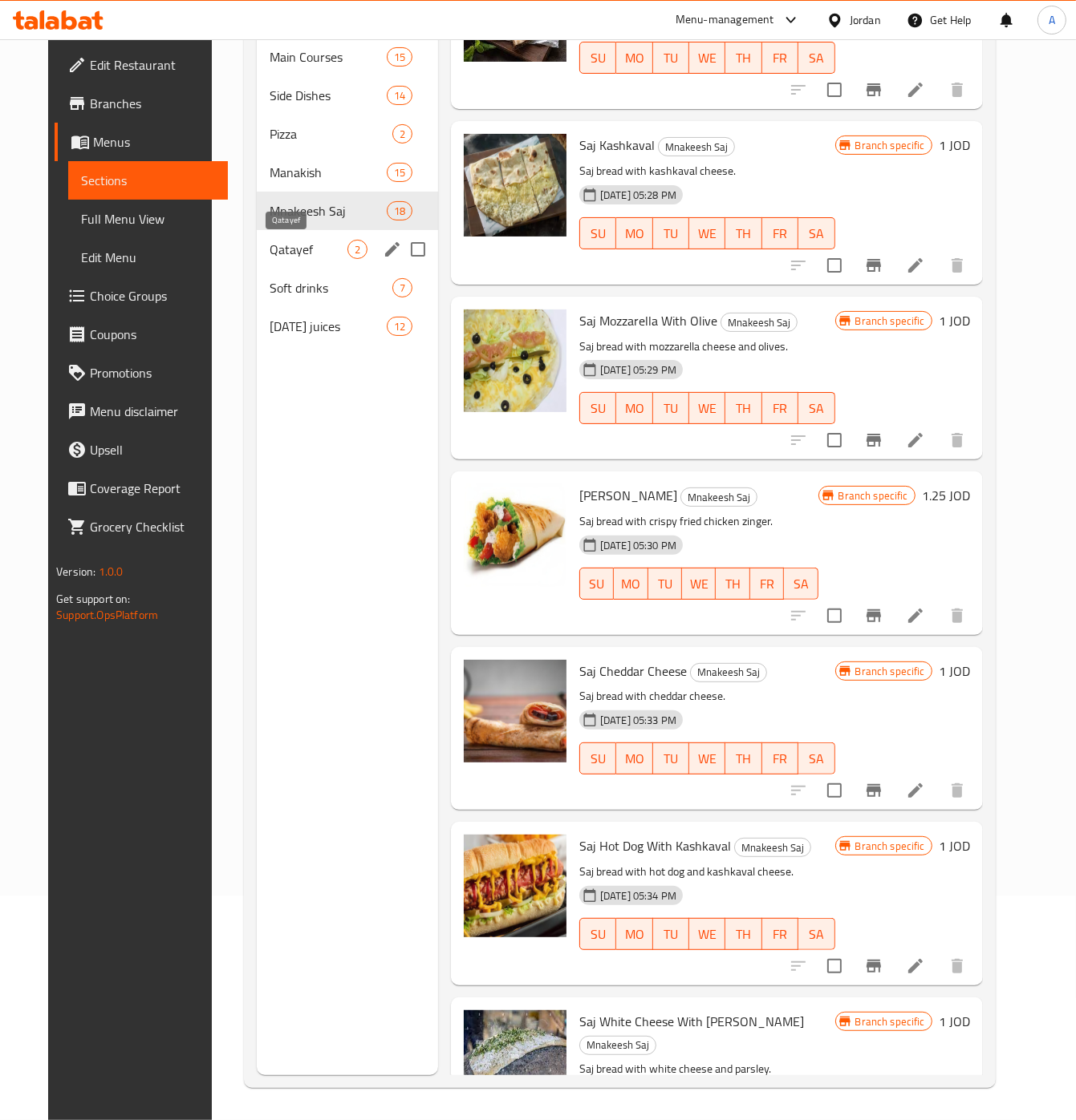
click at [275, 252] on span "Qatayef" at bounding box center [308, 249] width 77 height 19
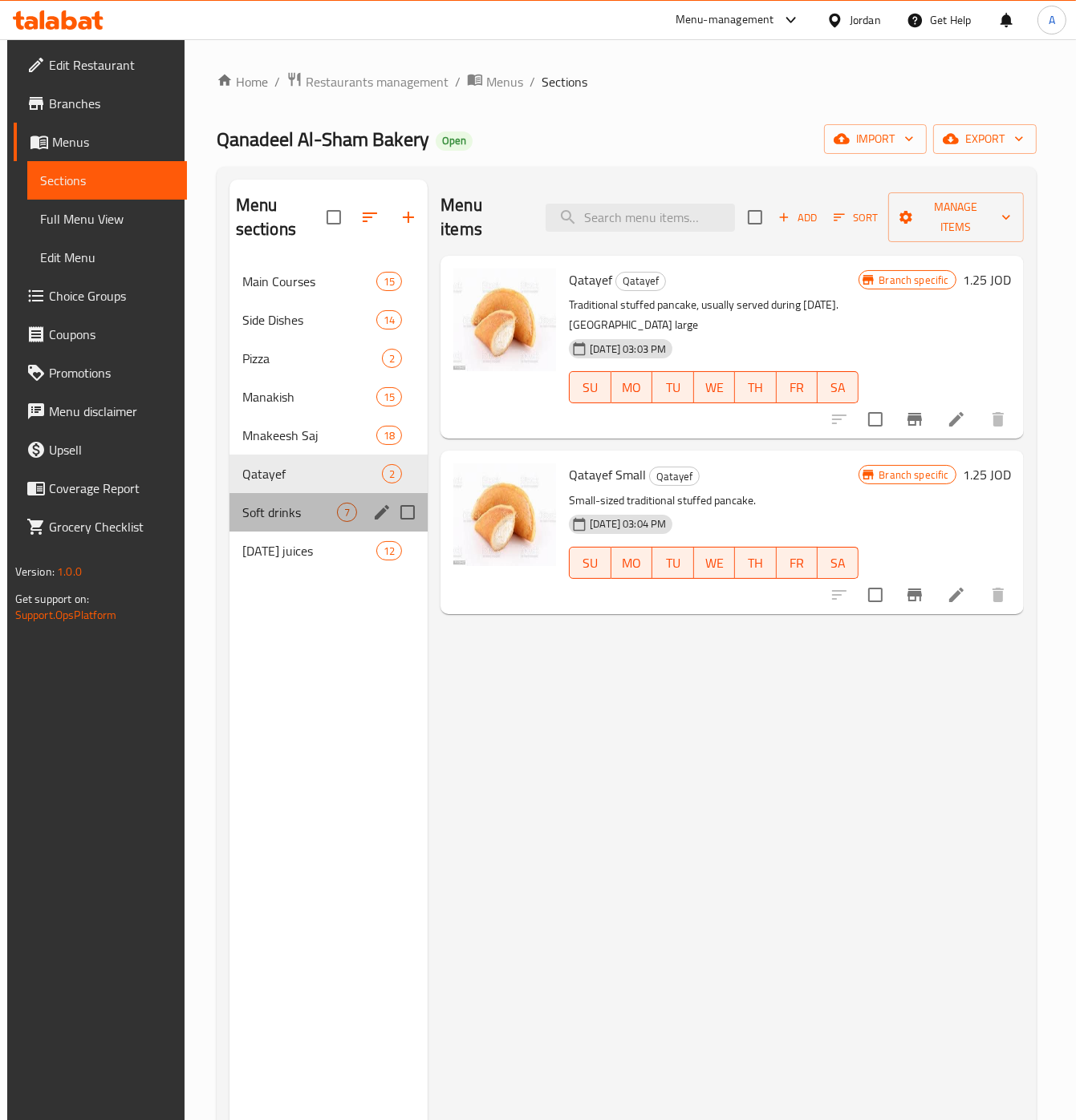
click at [252, 529] on div "Soft drinks 7" at bounding box center [329, 512] width 199 height 39
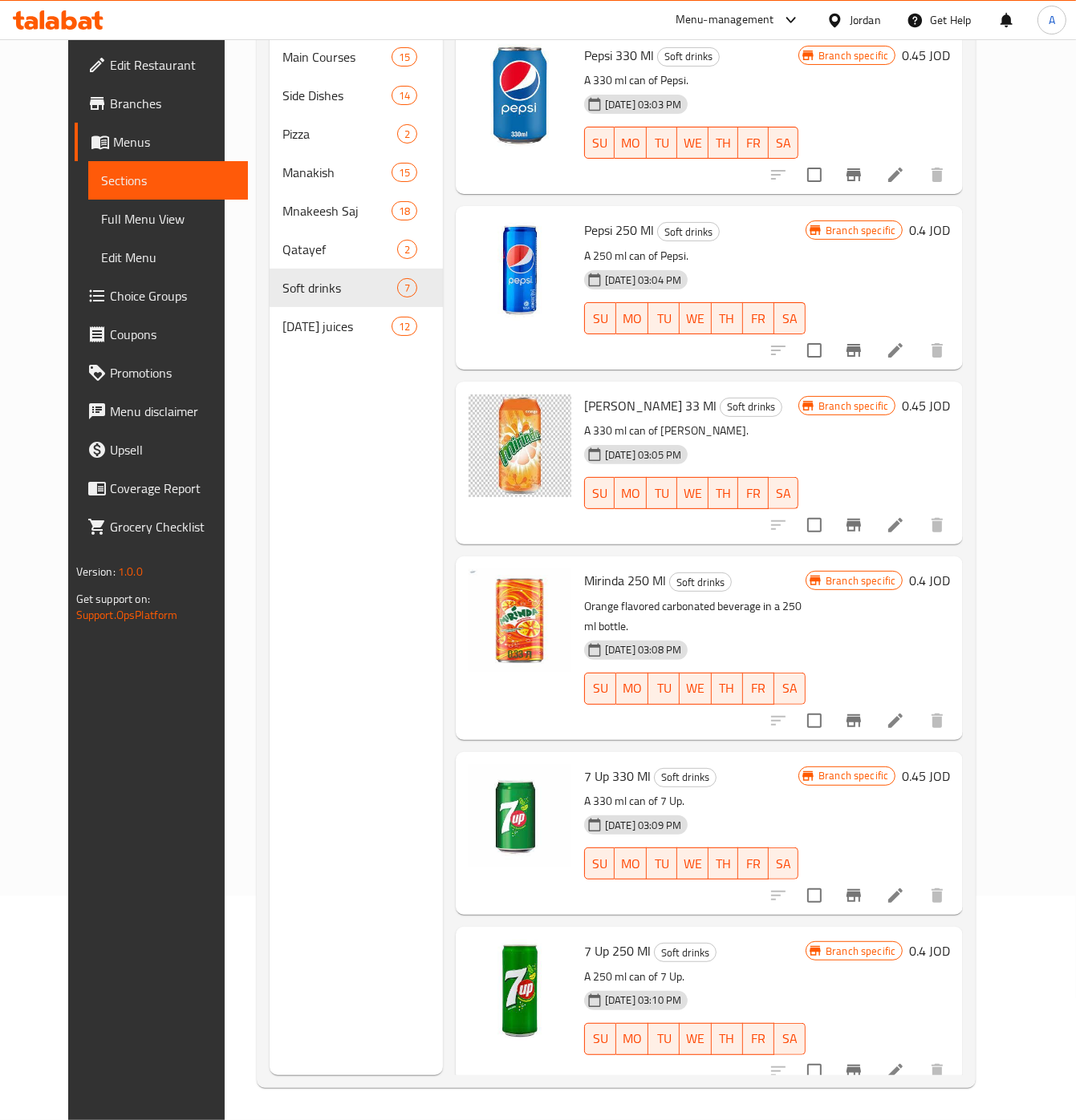
scroll to position [169, 0]
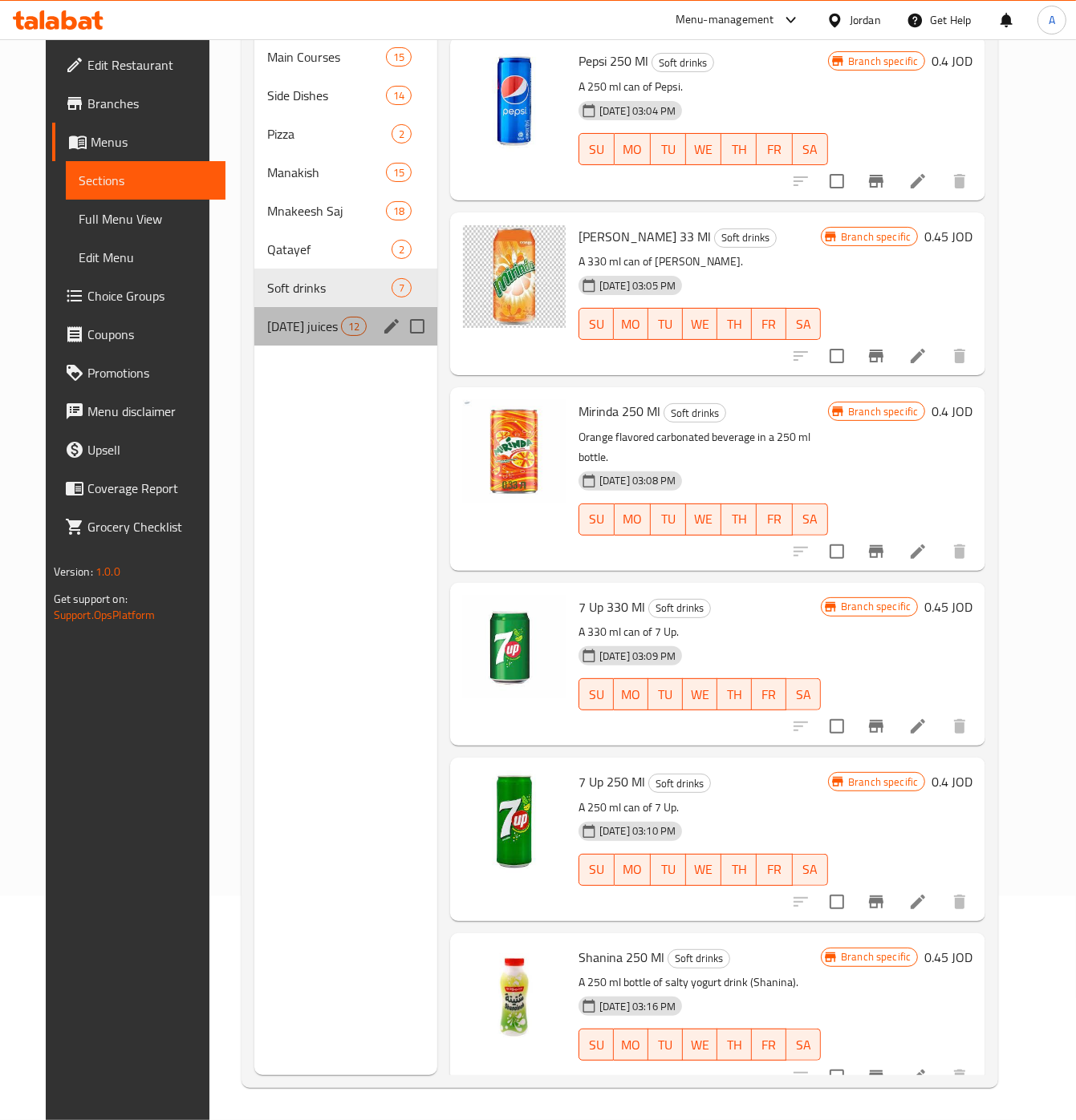
click at [276, 333] on span "Ramadan juices" at bounding box center [304, 327] width 73 height 19
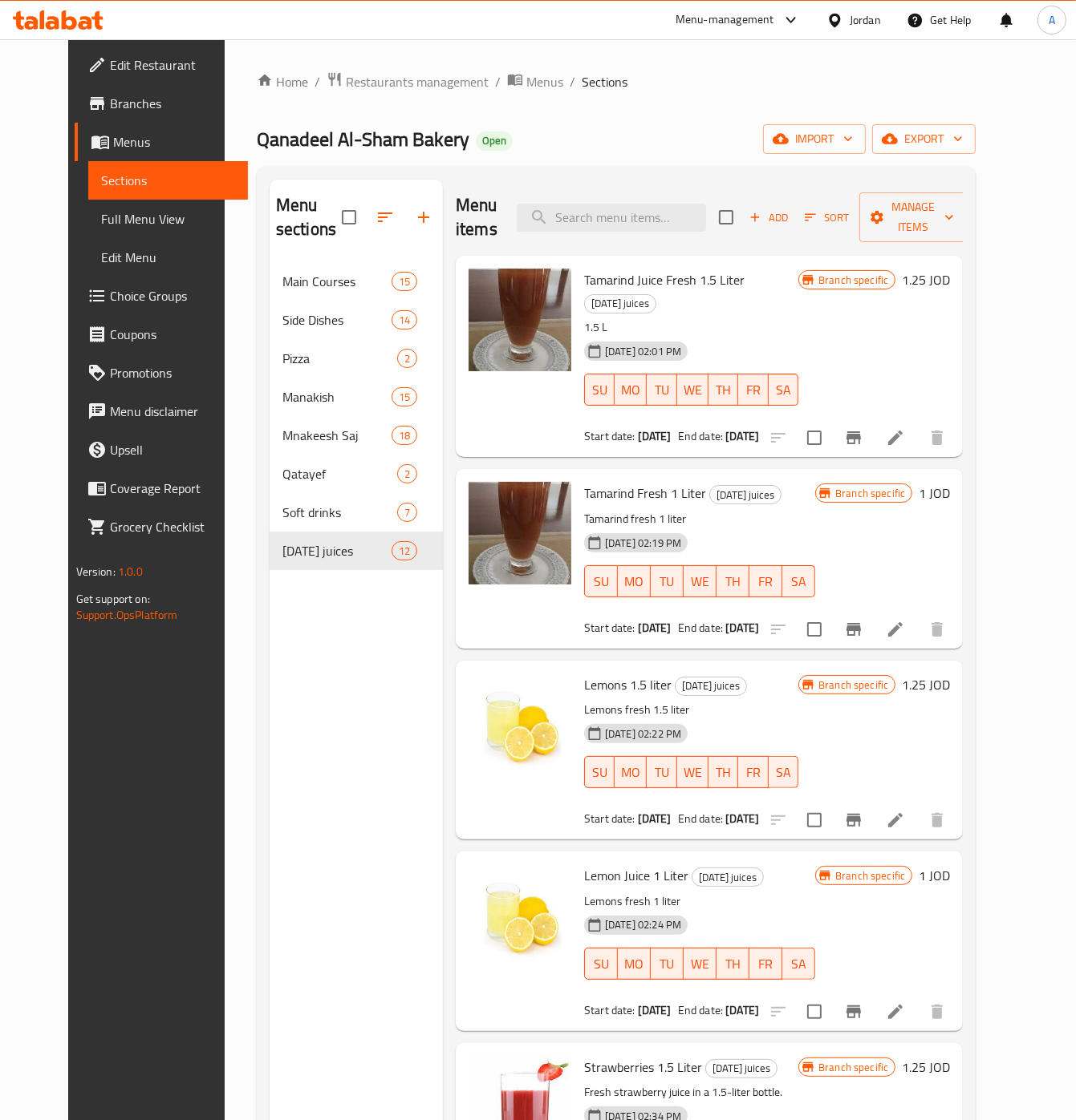
click at [467, 93] on div "Home / Restaurants management / Menus / Sections Qanadeel Al-Sham Bakery Open i…" at bounding box center [617, 692] width 719 height 1242
click at [508, 84] on icon "breadcrumb" at bounding box center [514, 80] width 15 height 12
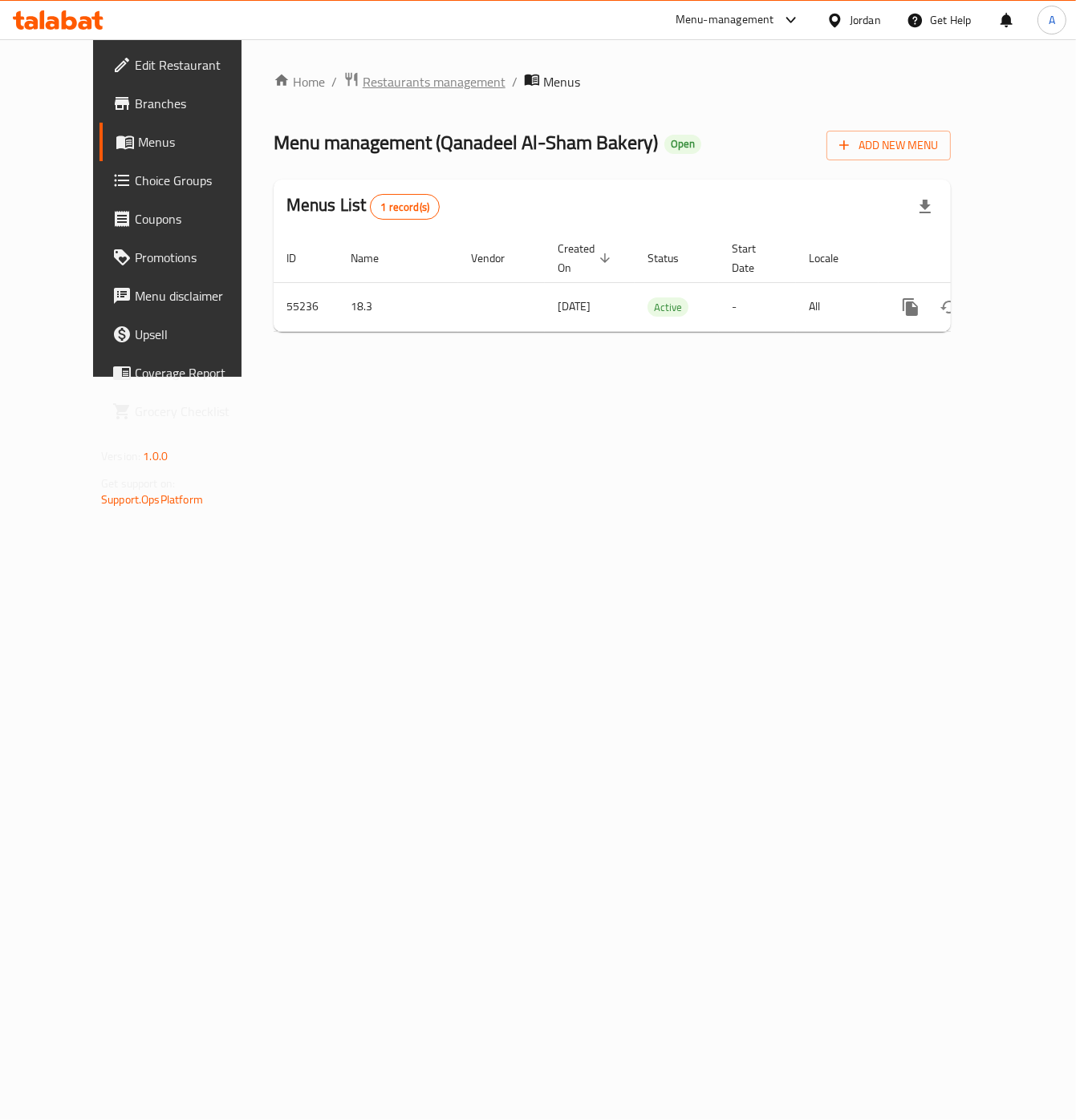
click at [363, 81] on span "Restaurants management" at bounding box center [434, 82] width 143 height 19
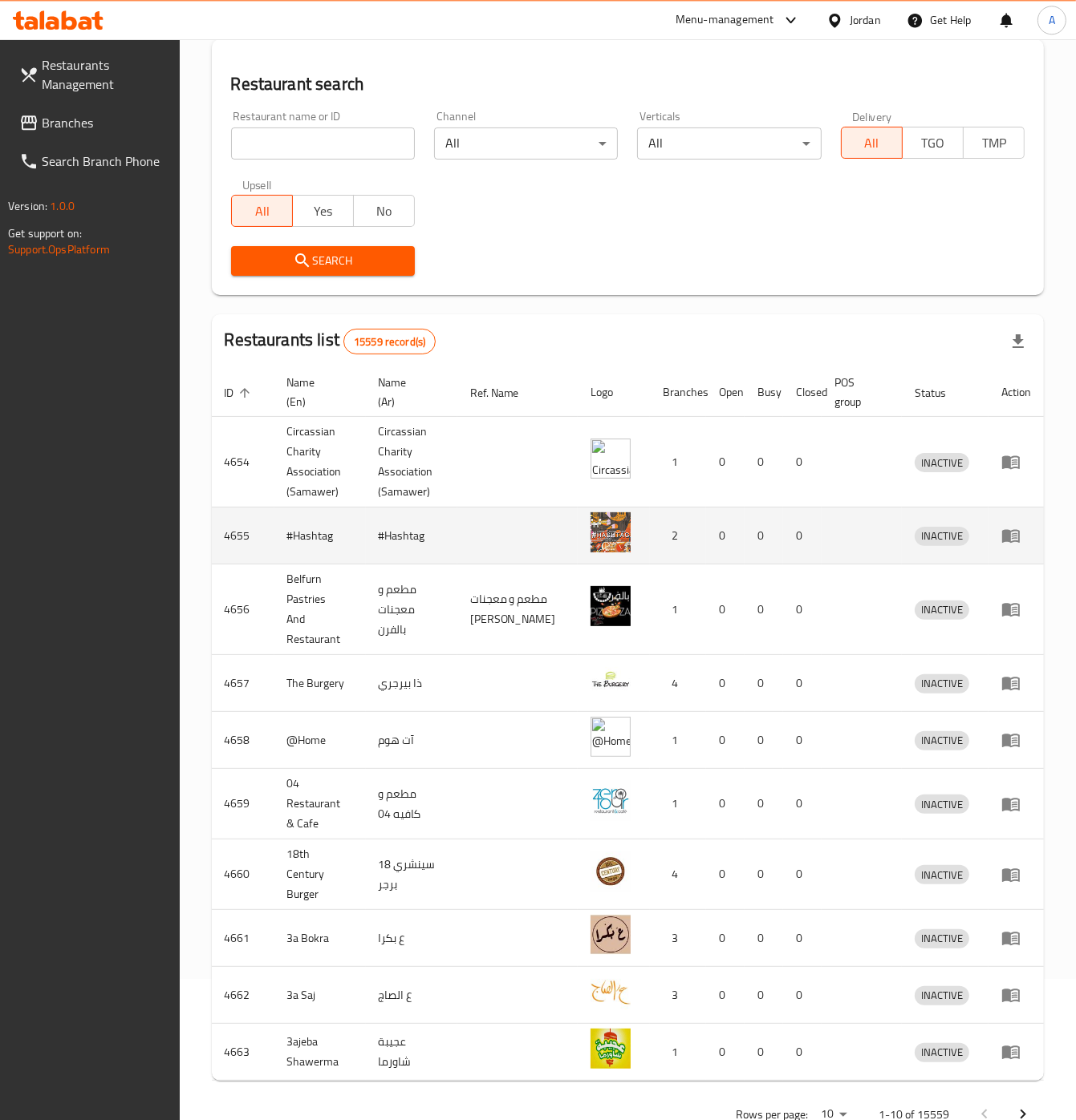
scroll to position [162, 0]
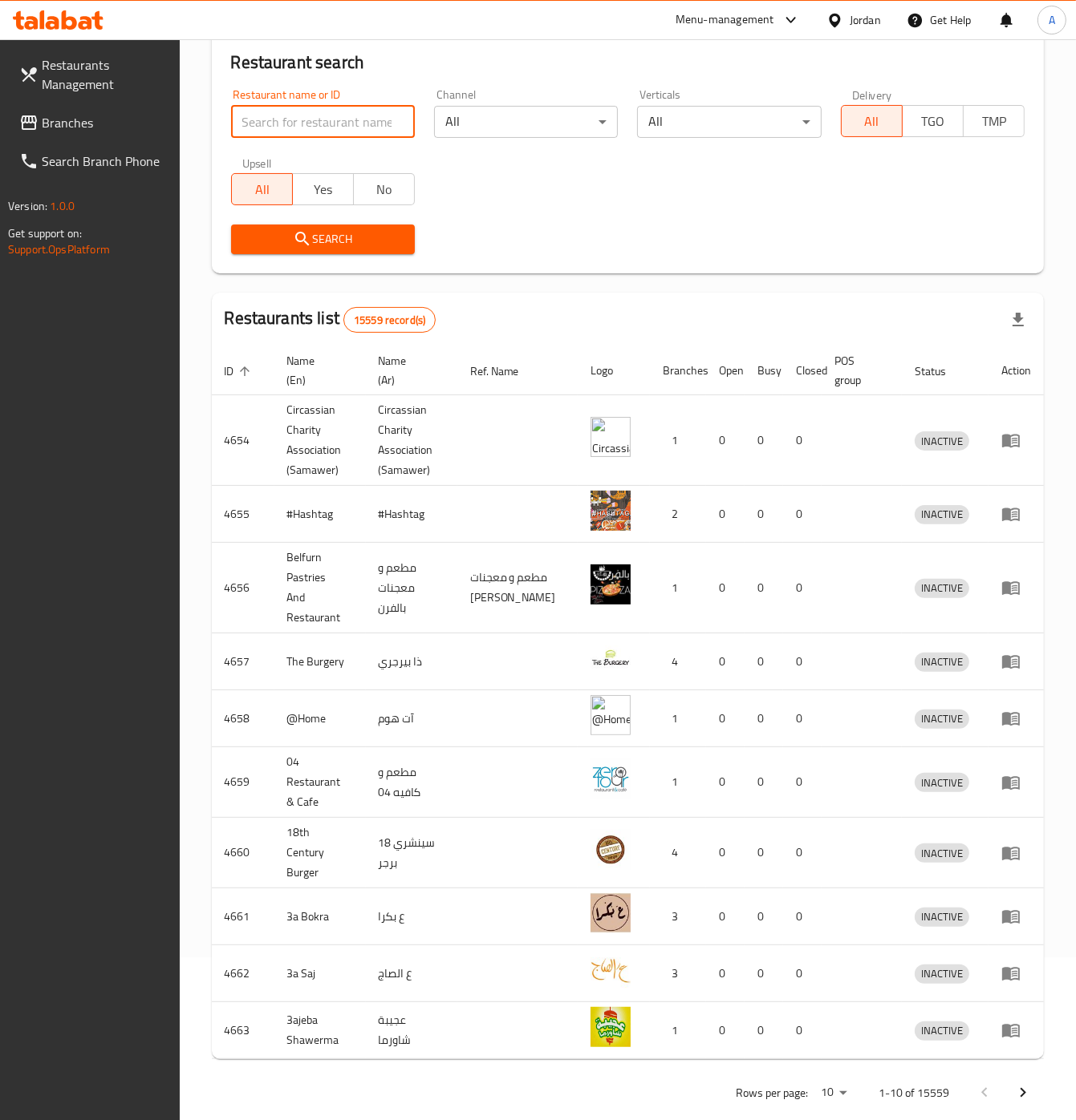
click at [385, 127] on input "search" at bounding box center [323, 122] width 184 height 32
type input "lu[khj"
click at [371, 117] on input "search" at bounding box center [323, 122] width 184 height 32
type input "l"
type input "معجنات"
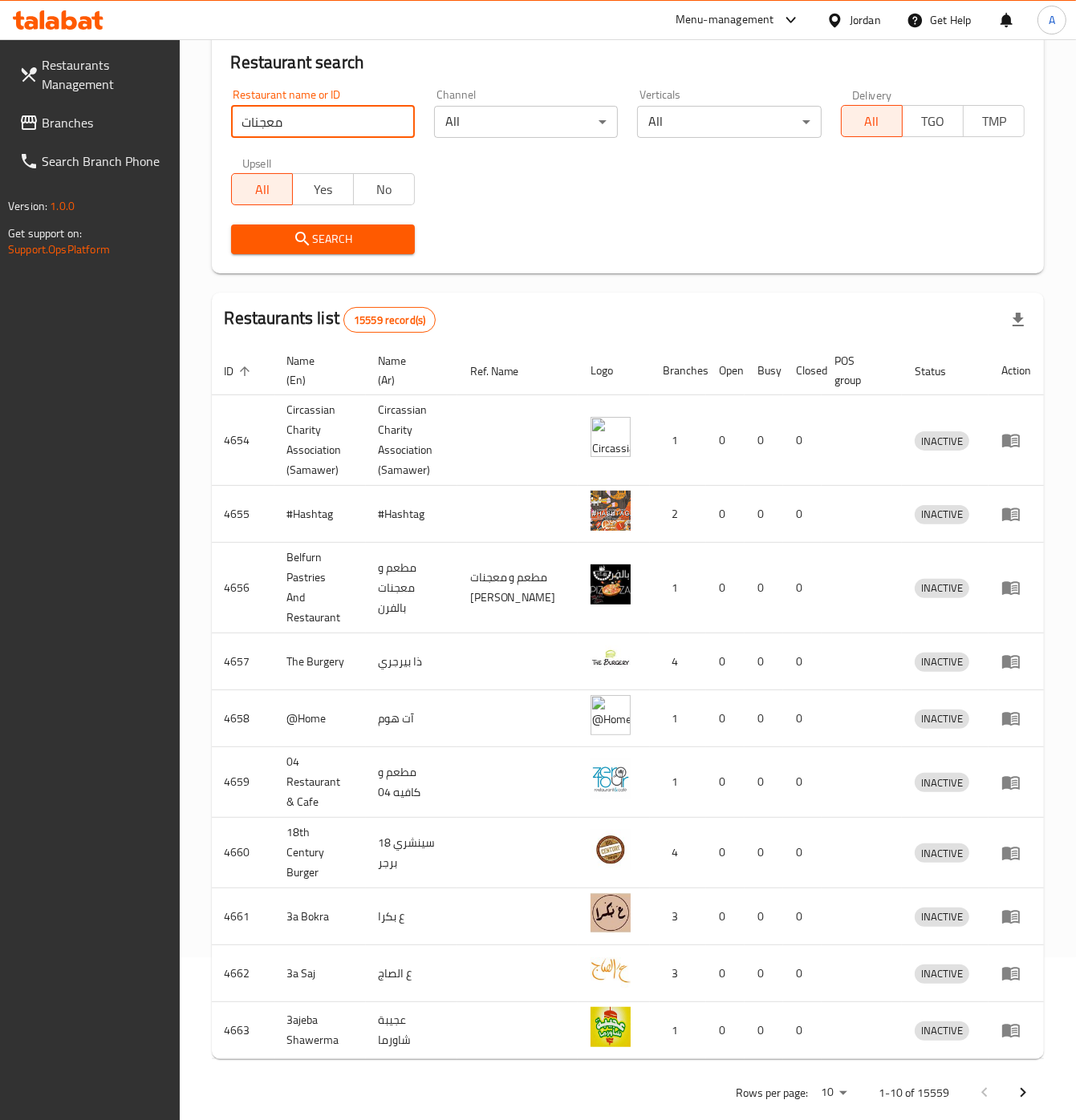
click button "Search" at bounding box center [323, 239] width 184 height 30
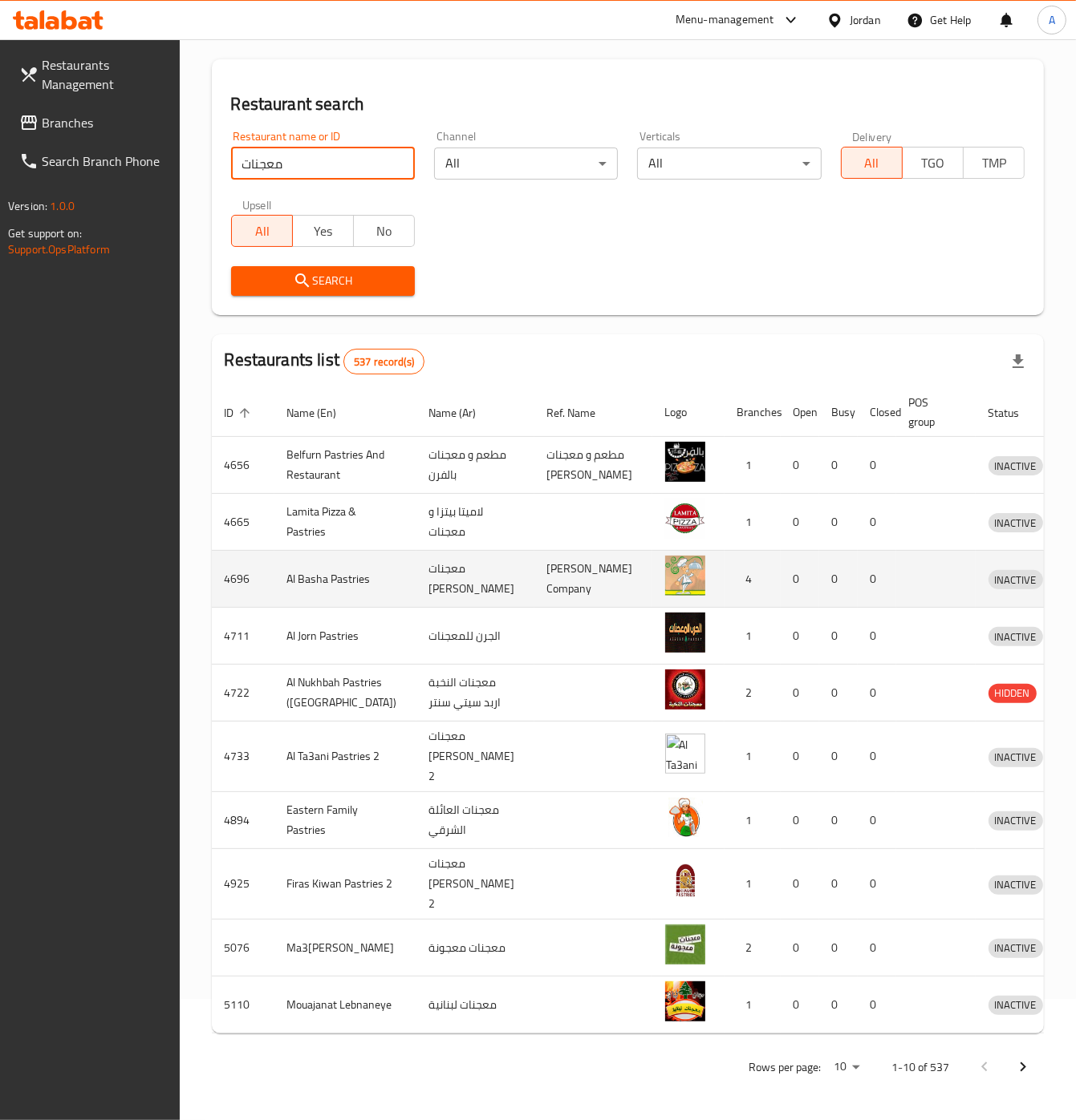
scroll to position [184, 0]
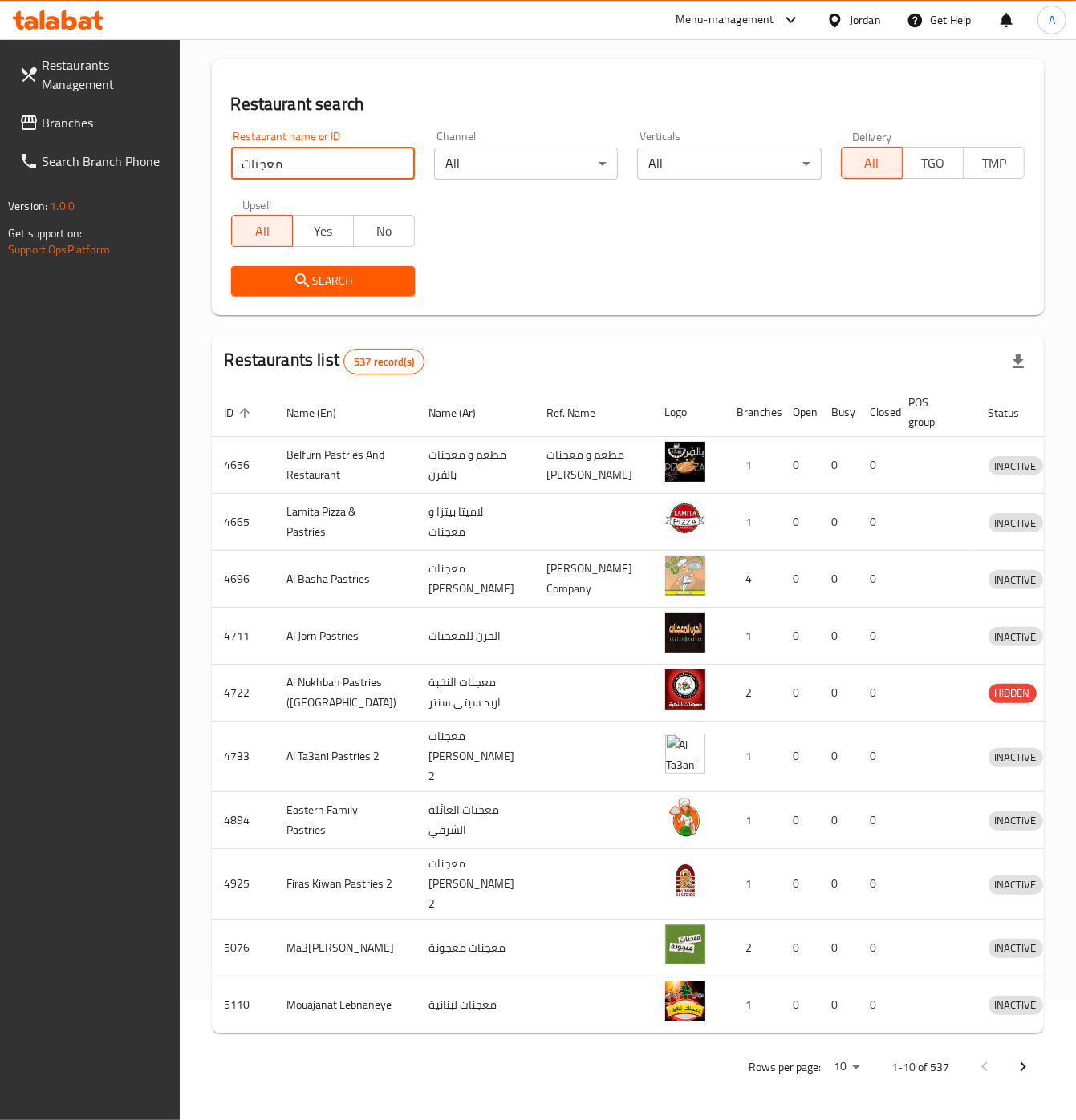
click at [837, 960] on body "​ Menu-management Jordan Get Help A Restaurants Management Branches Search Bran…" at bounding box center [538, 458] width 1076 height 1081
click at [848, 960] on li "500" at bounding box center [855, 1058] width 54 height 29
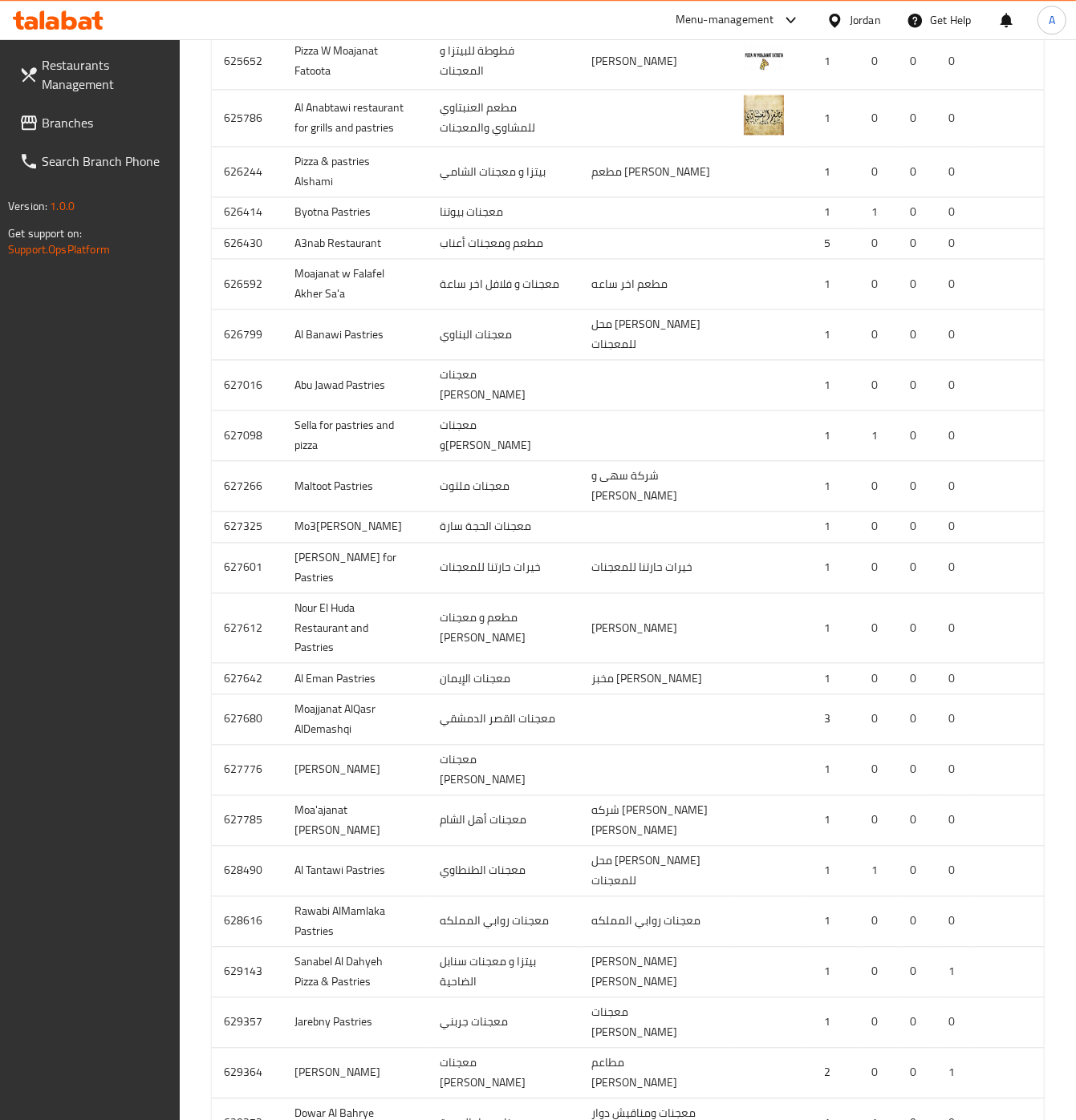
scroll to position [8186, 0]
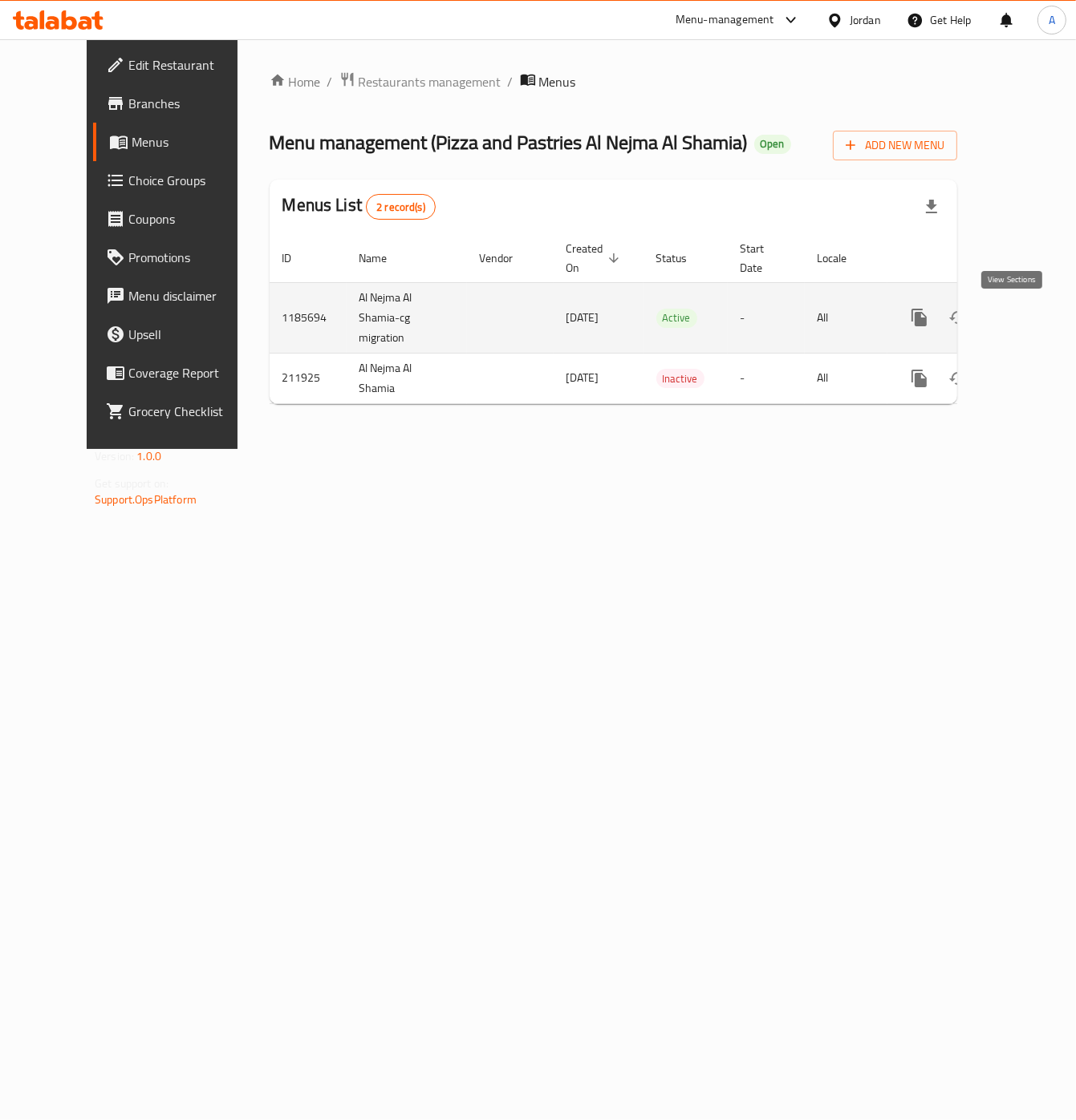
click at [921, 323] on icon "enhanced table" at bounding box center [1034, 318] width 19 height 19
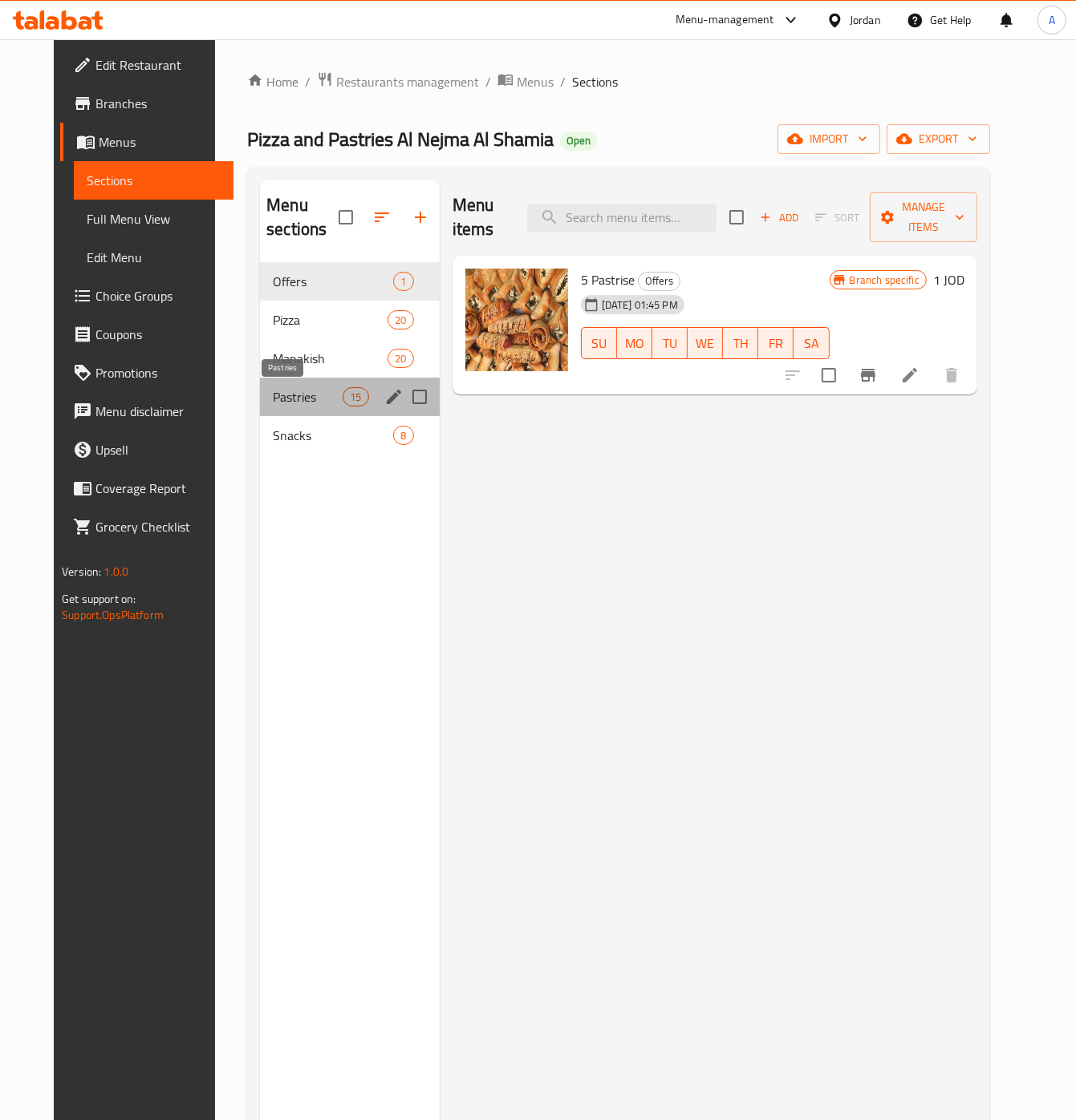
click at [273, 399] on span "Pastries" at bounding box center [307, 397] width 70 height 19
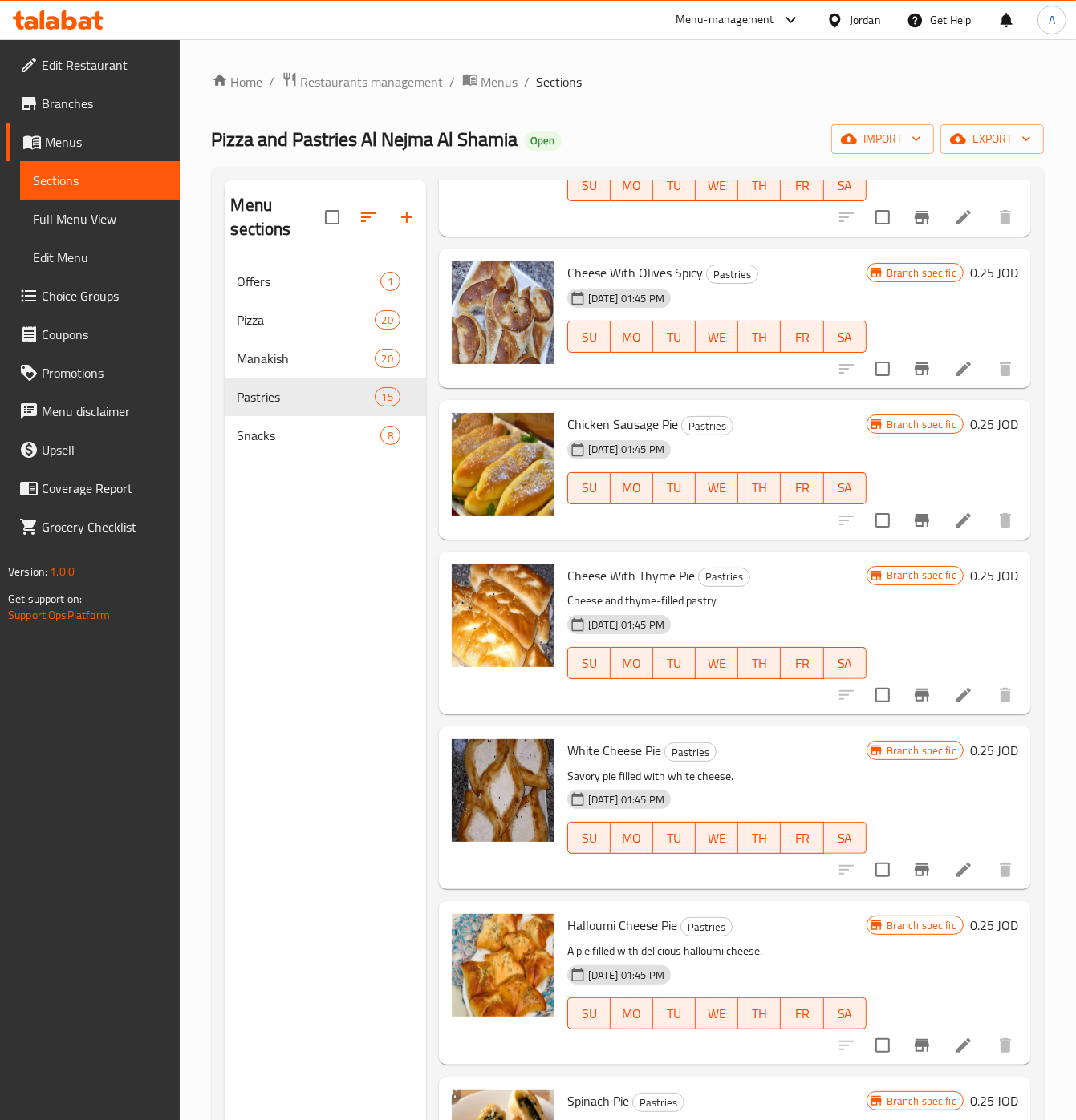
scroll to position [225, 0]
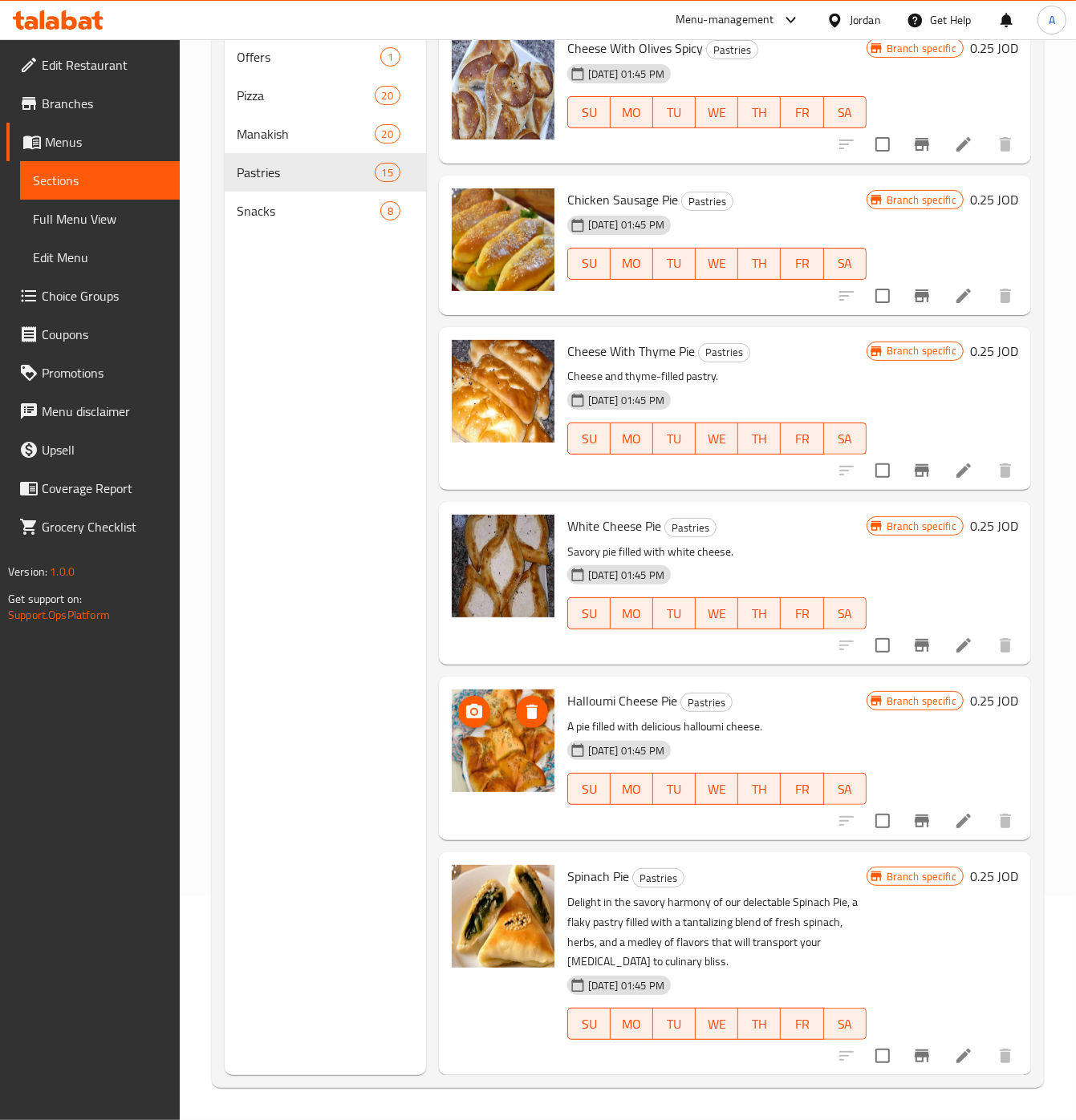
click at [514, 755] on img at bounding box center [503, 741] width 102 height 102
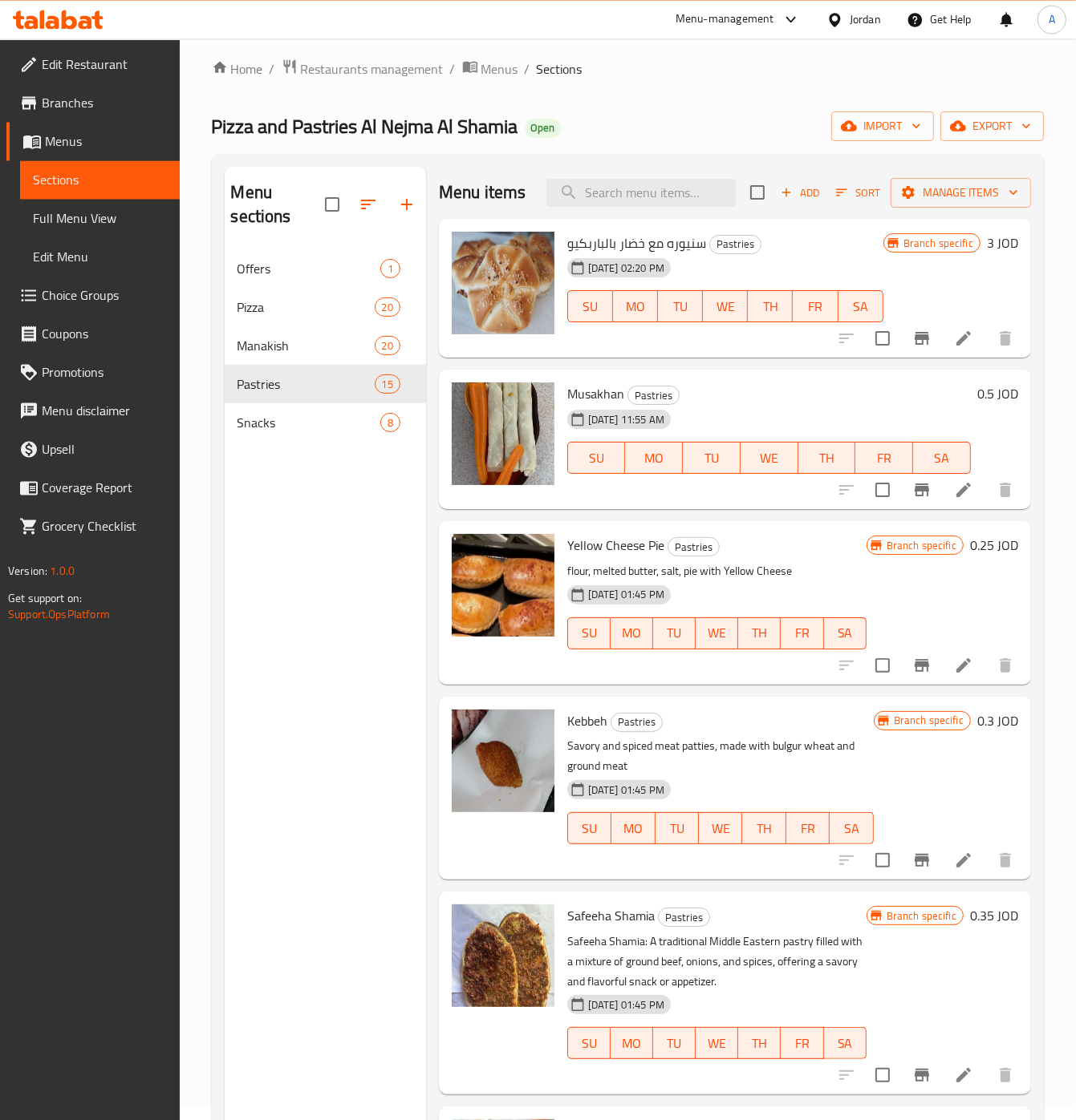
scroll to position [0, 0]
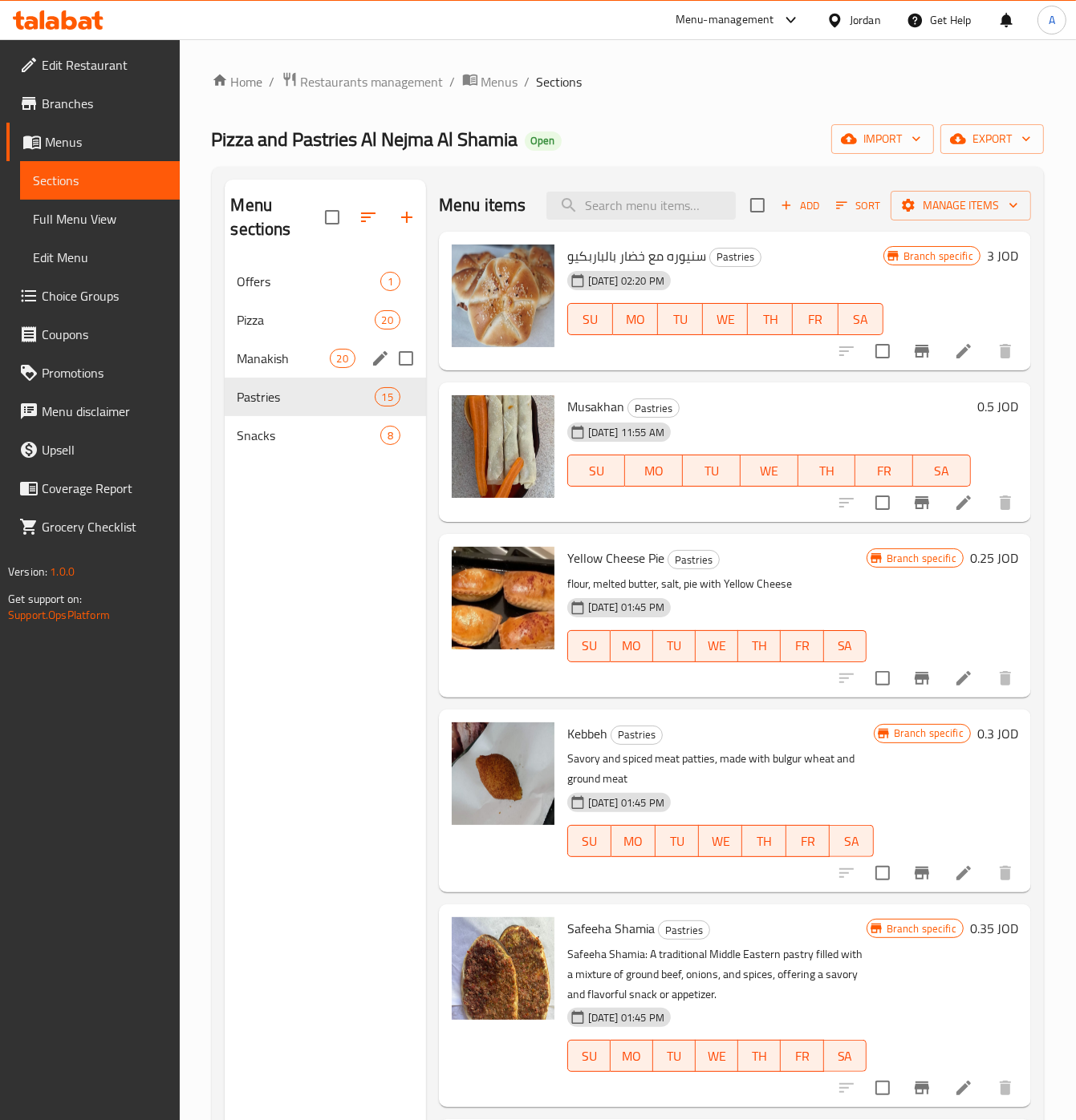
click at [290, 357] on span "Manakish" at bounding box center [283, 359] width 92 height 19
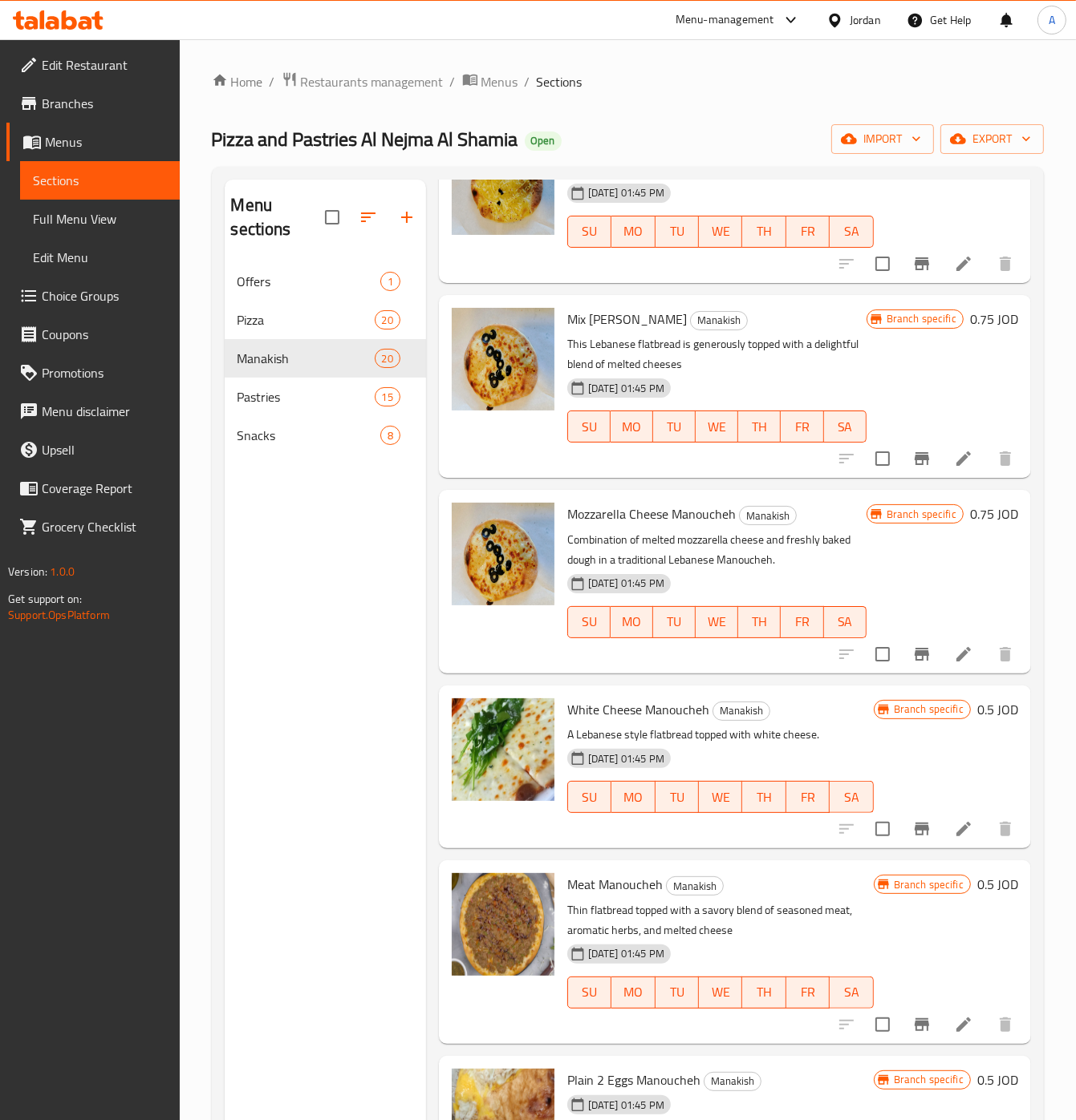
scroll to position [1536, 0]
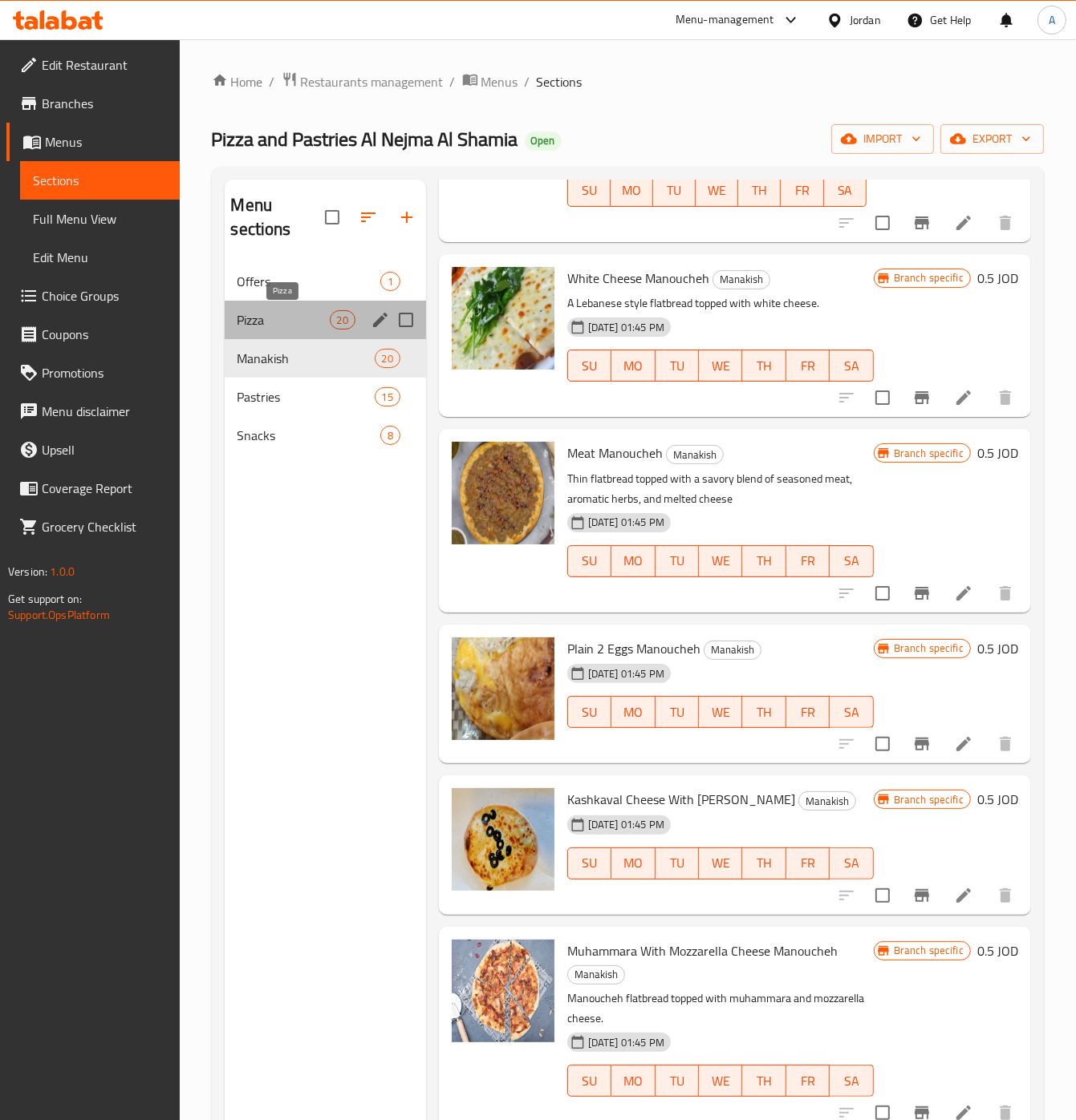
click at [256, 312] on span "Pizza" at bounding box center [283, 320] width 92 height 19
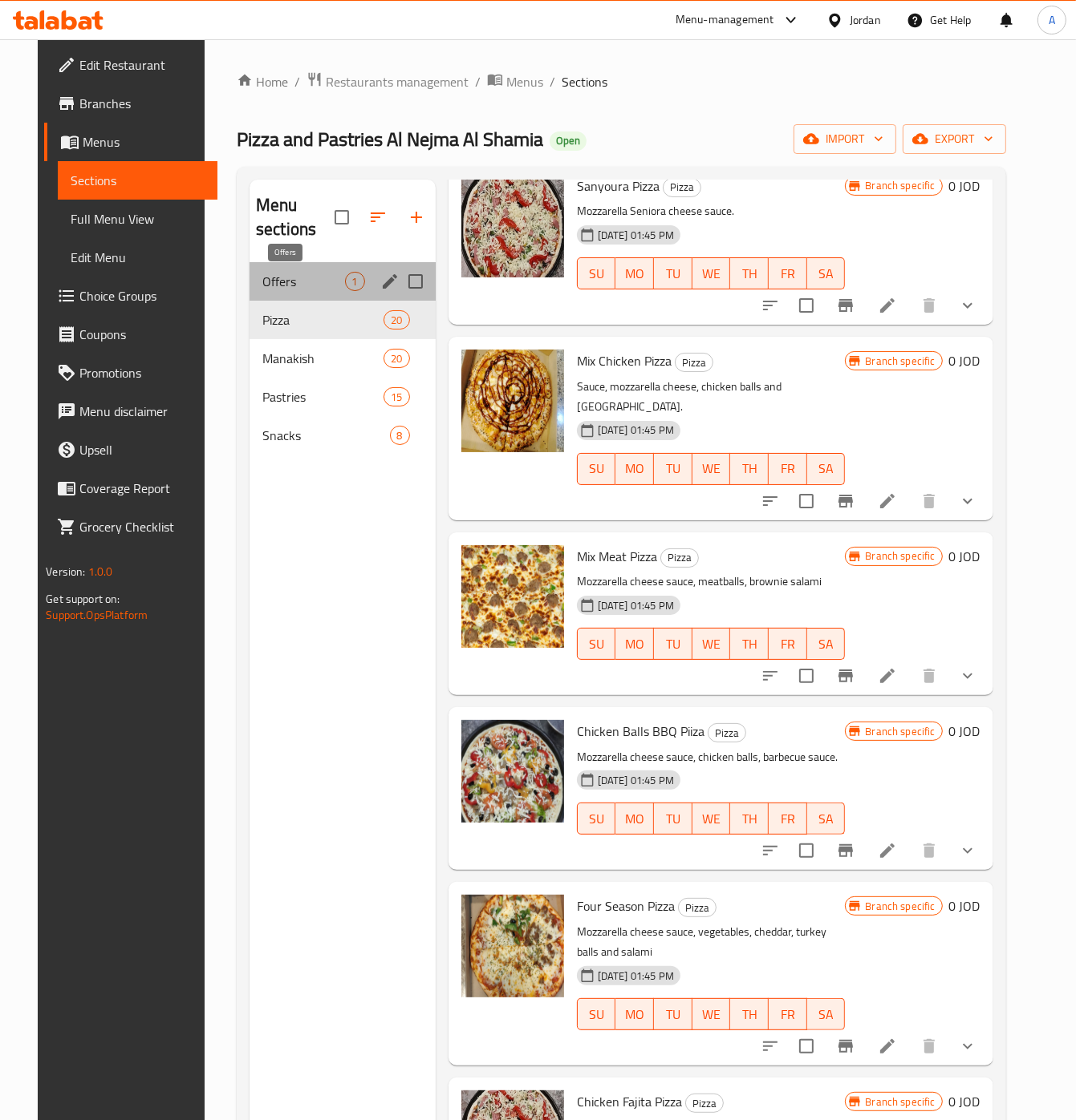
click at [270, 283] on span "Offers" at bounding box center [303, 281] width 82 height 19
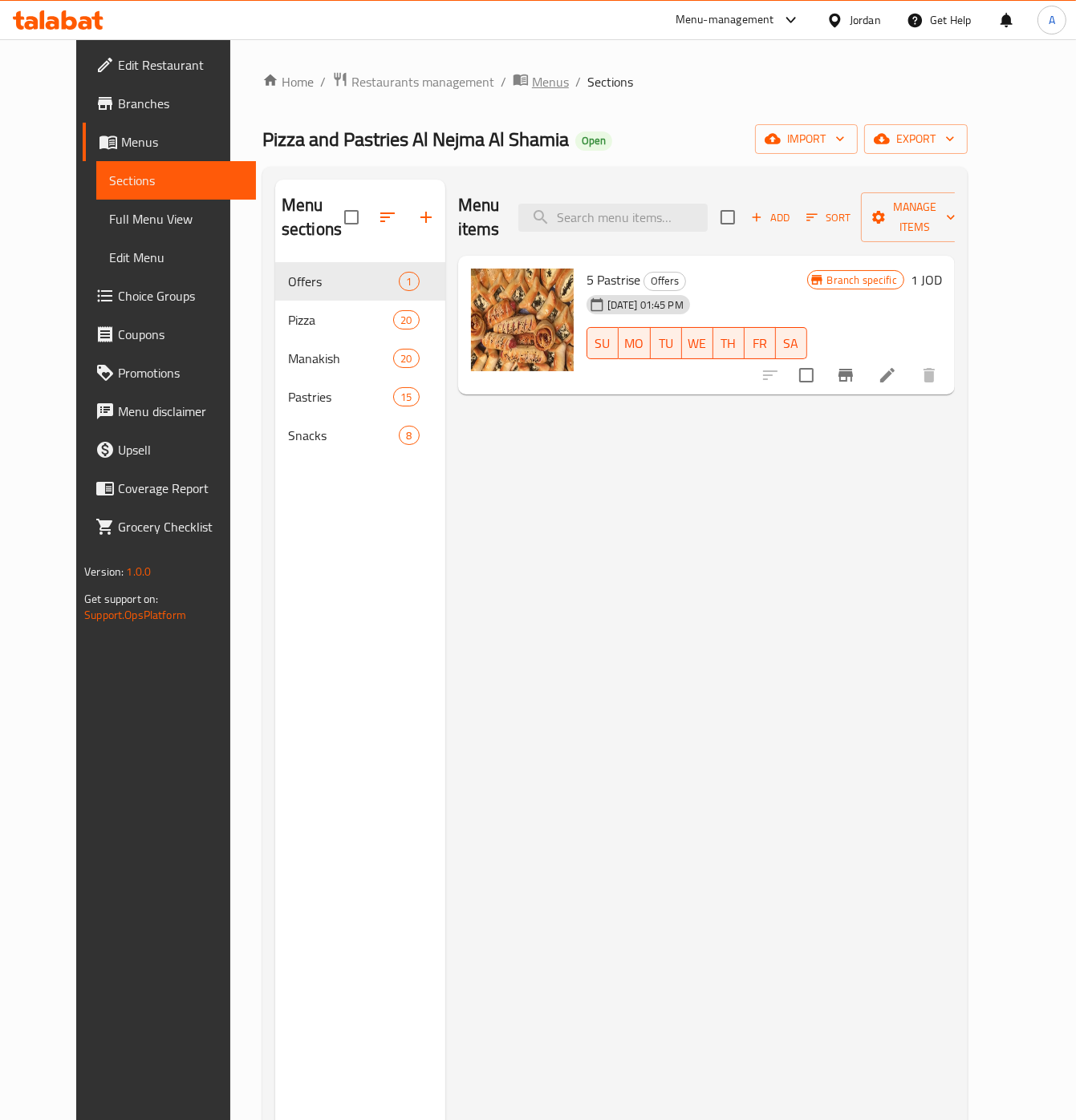
click at [532, 83] on span "Menus" at bounding box center [550, 82] width 37 height 19
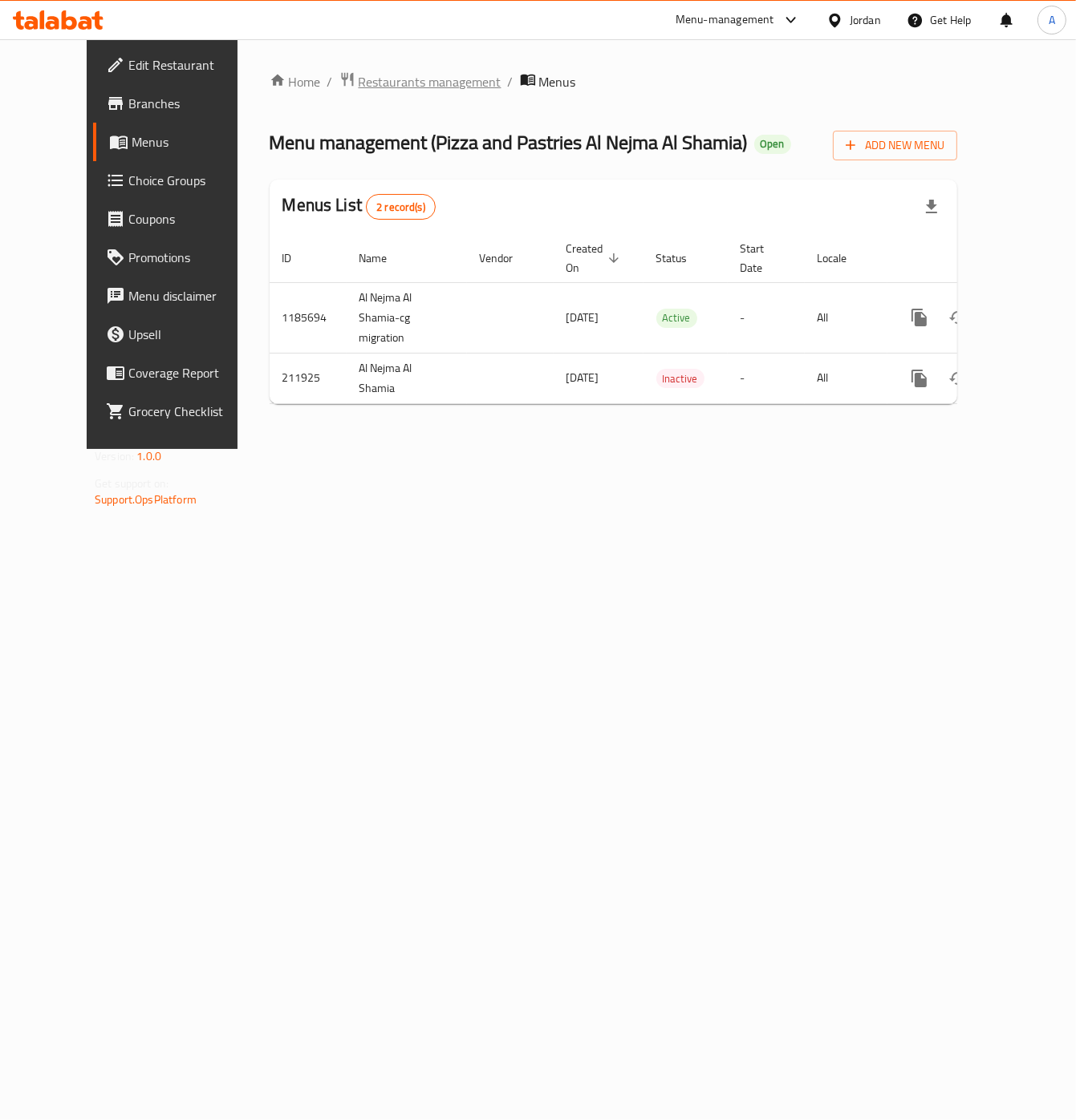
click at [391, 89] on span "Restaurants management" at bounding box center [430, 82] width 143 height 19
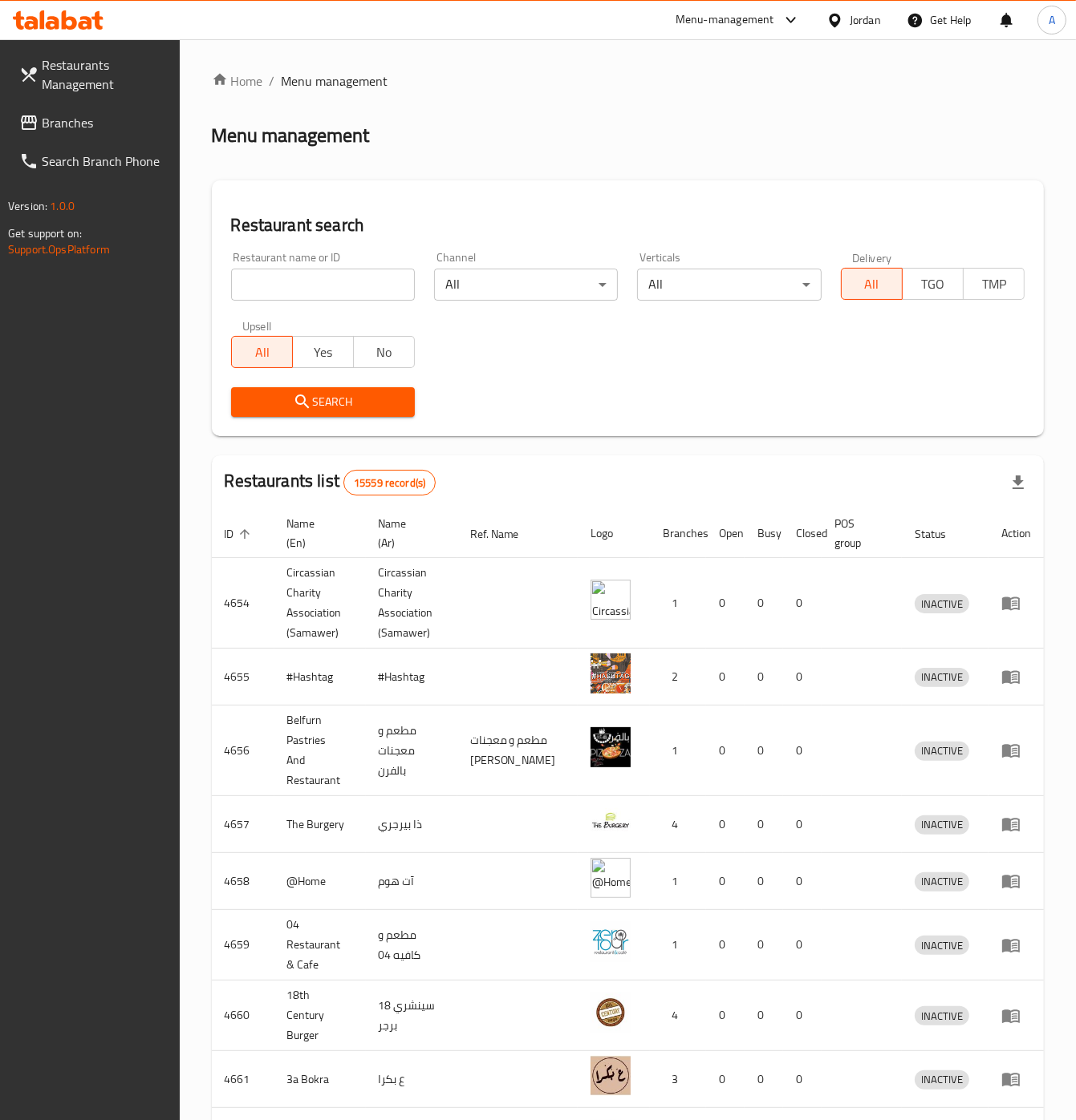
click at [337, 287] on input "search" at bounding box center [323, 284] width 184 height 32
type input "م"
click button "Search" at bounding box center [323, 402] width 184 height 30
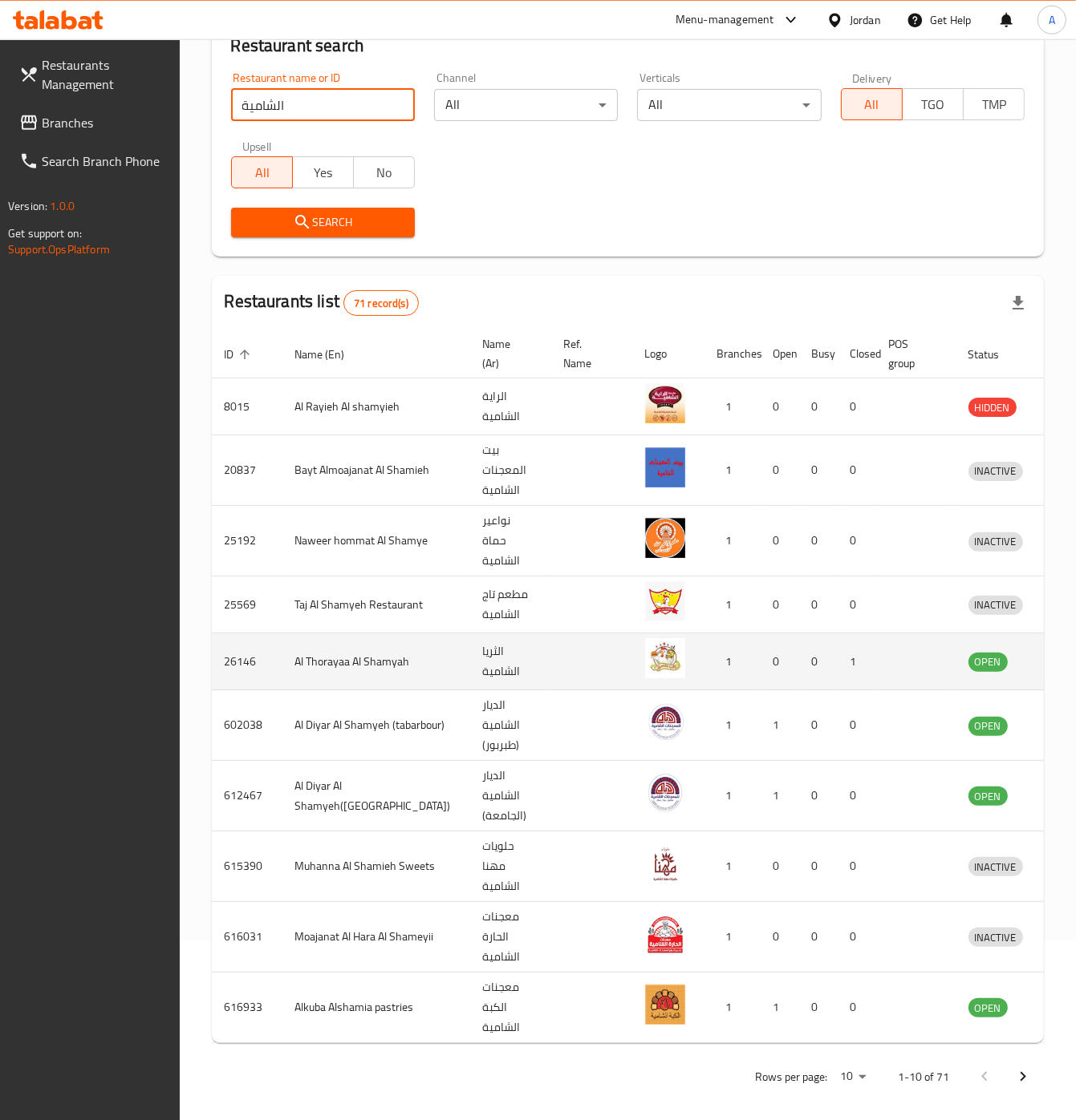
scroll to position [191, 0]
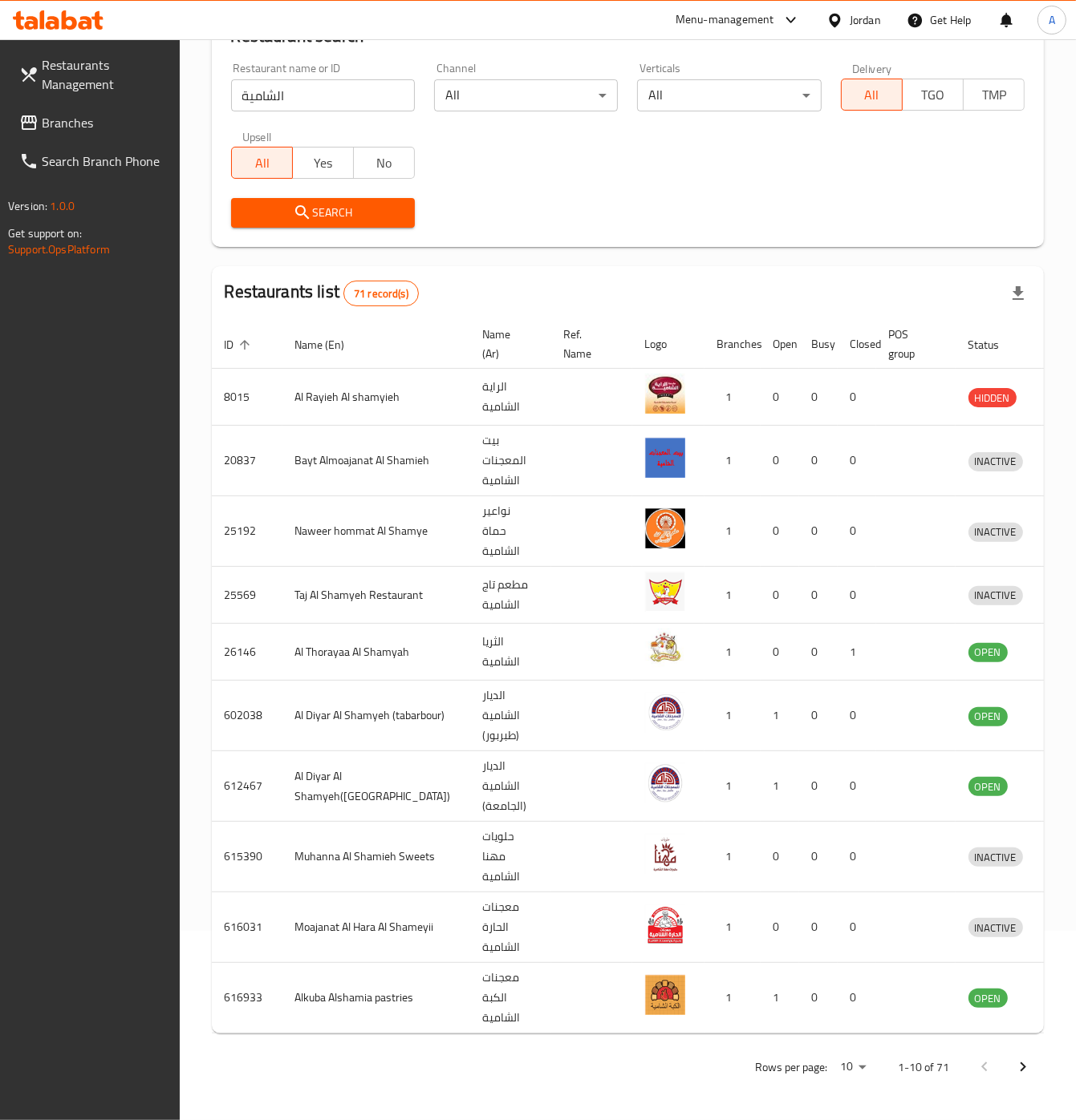
click at [323, 98] on input "الشامية" at bounding box center [323, 95] width 184 height 32
type input "jthpm"
click button "Search" at bounding box center [323, 213] width 184 height 30
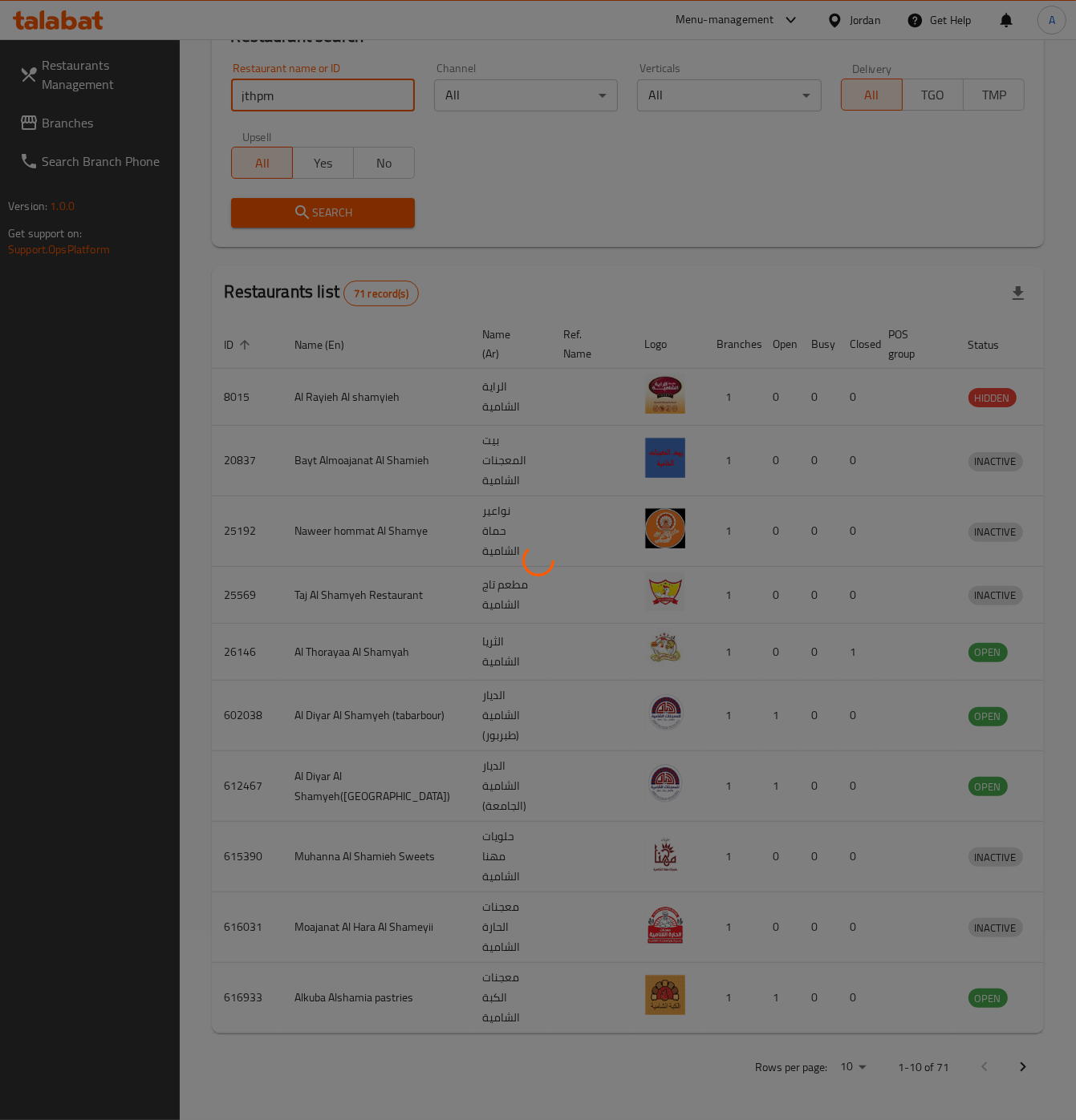
scroll to position [0, 0]
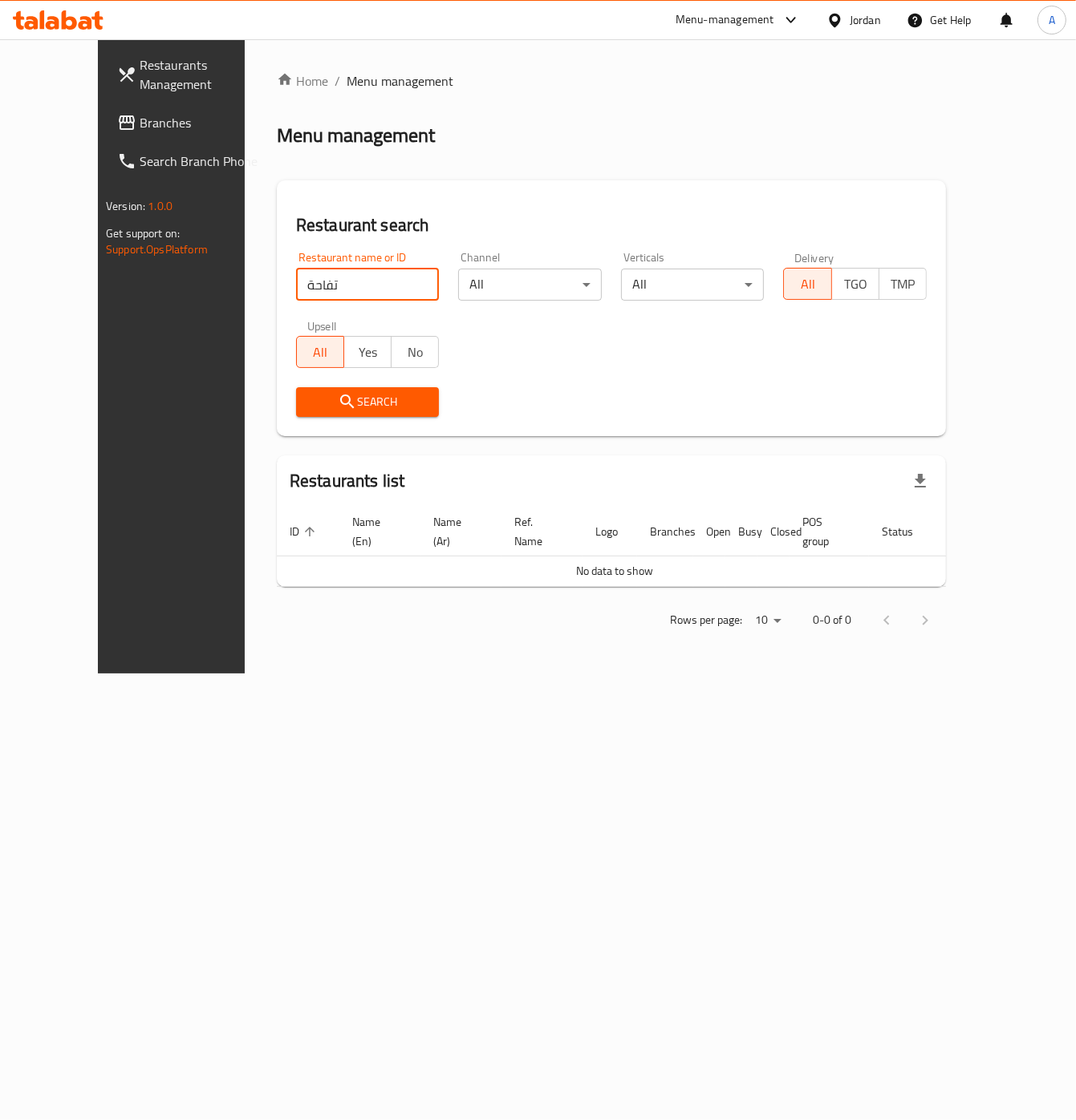
type input "تفاحة"
click button "Search" at bounding box center [367, 402] width 144 height 30
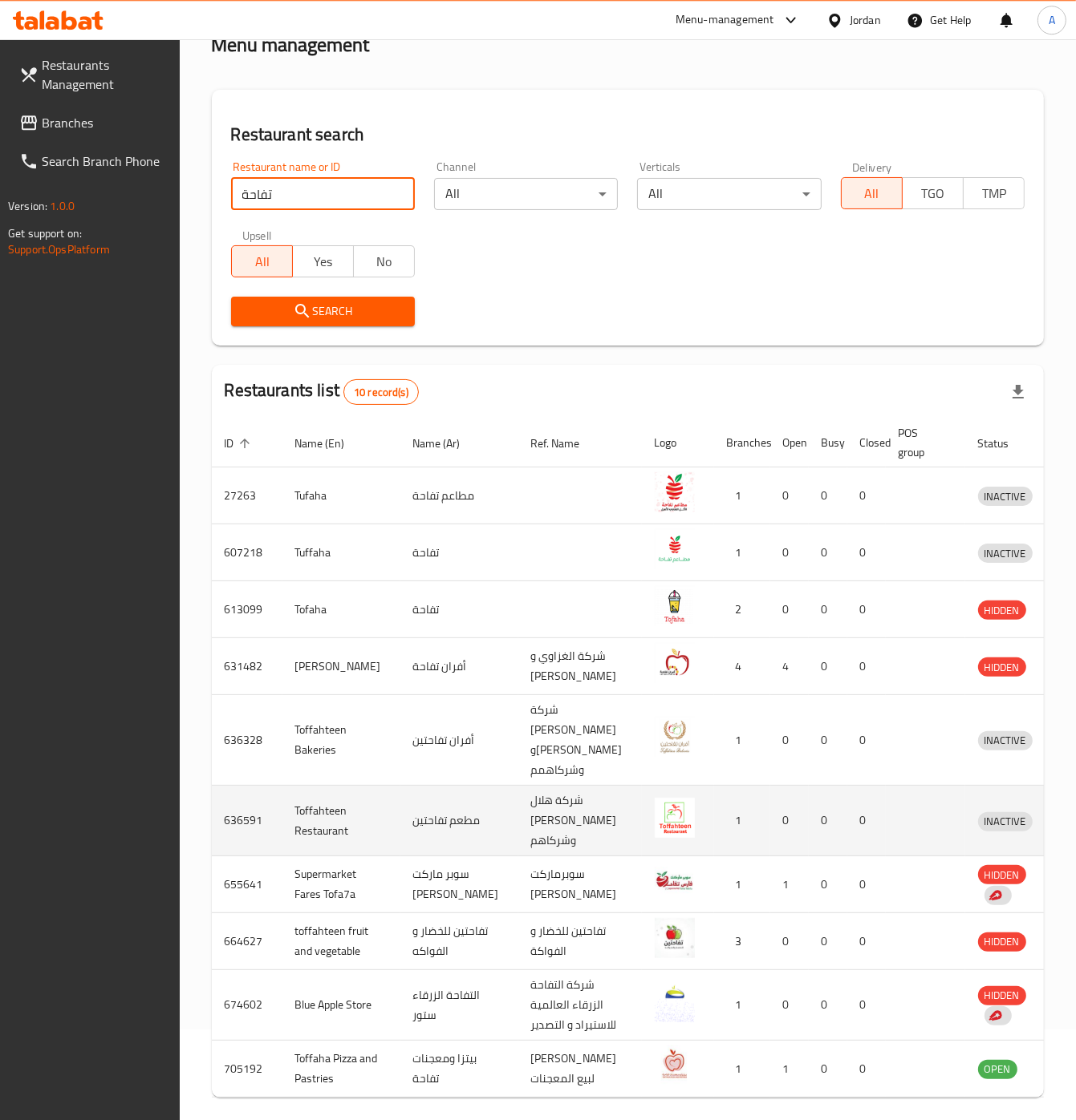
scroll to position [238, 0]
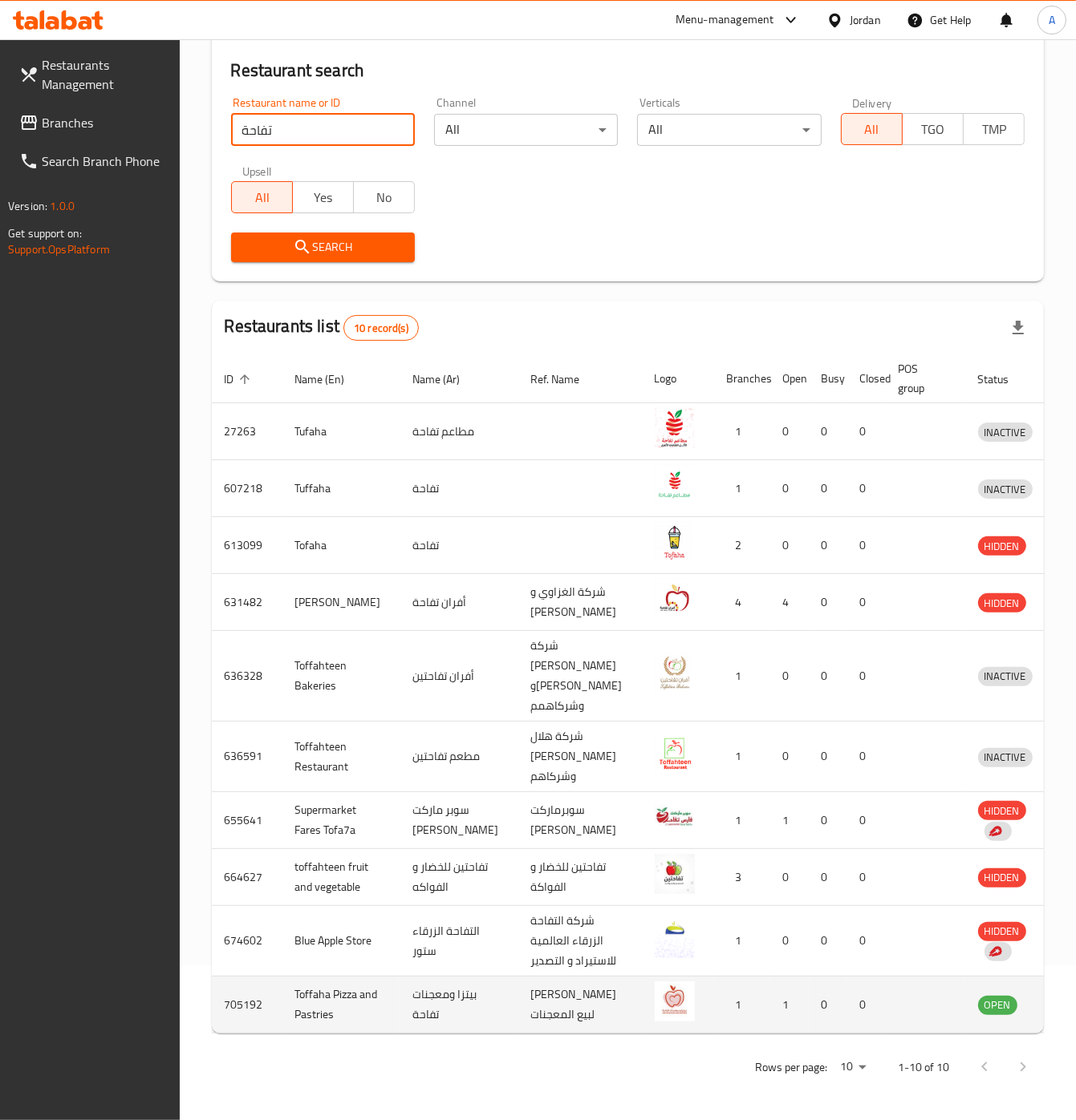
click at [921, 960] on icon "enhanced table" at bounding box center [1074, 1005] width 19 height 19
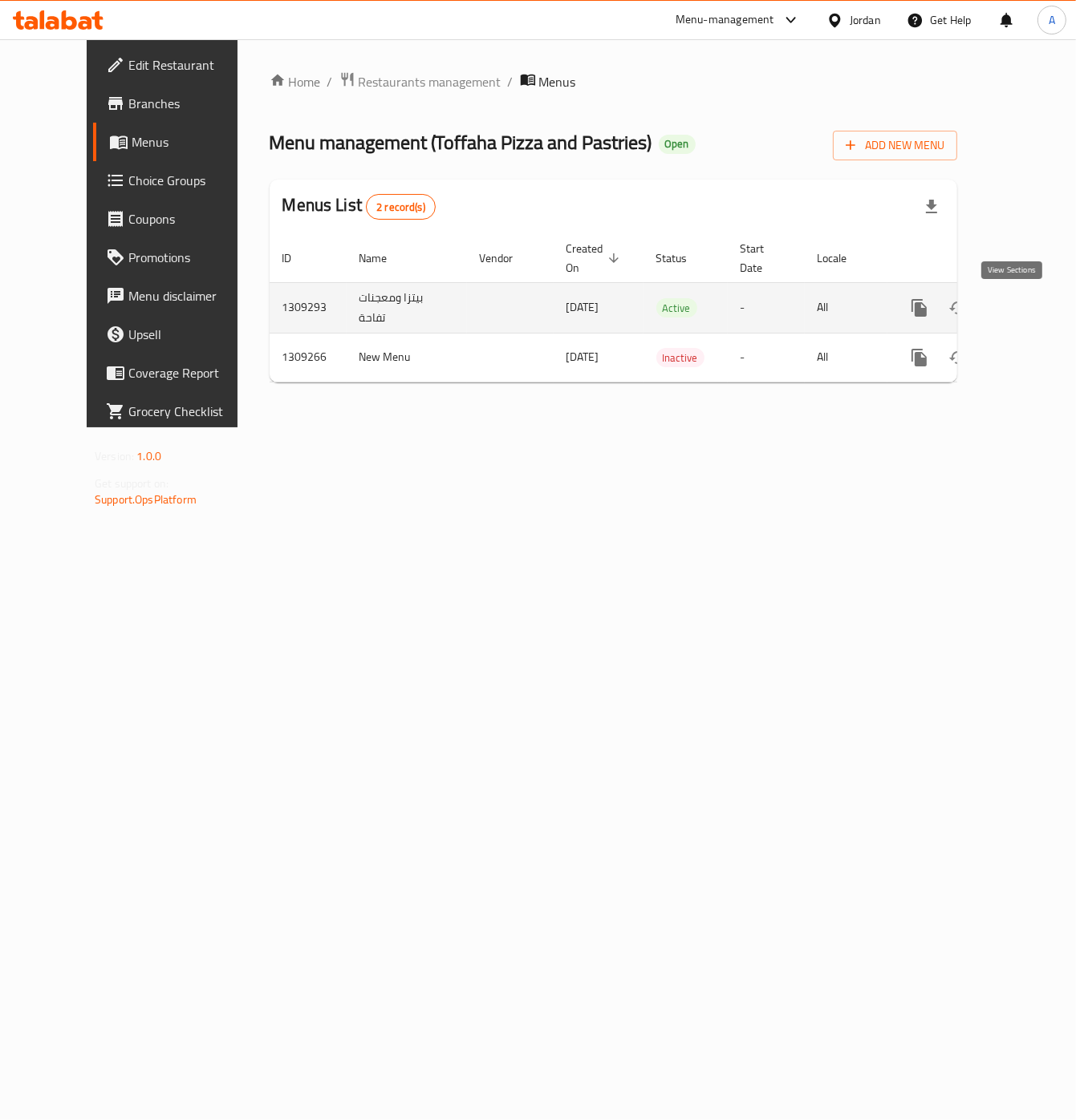
click at [921, 305] on icon "enhanced table" at bounding box center [1034, 308] width 19 height 19
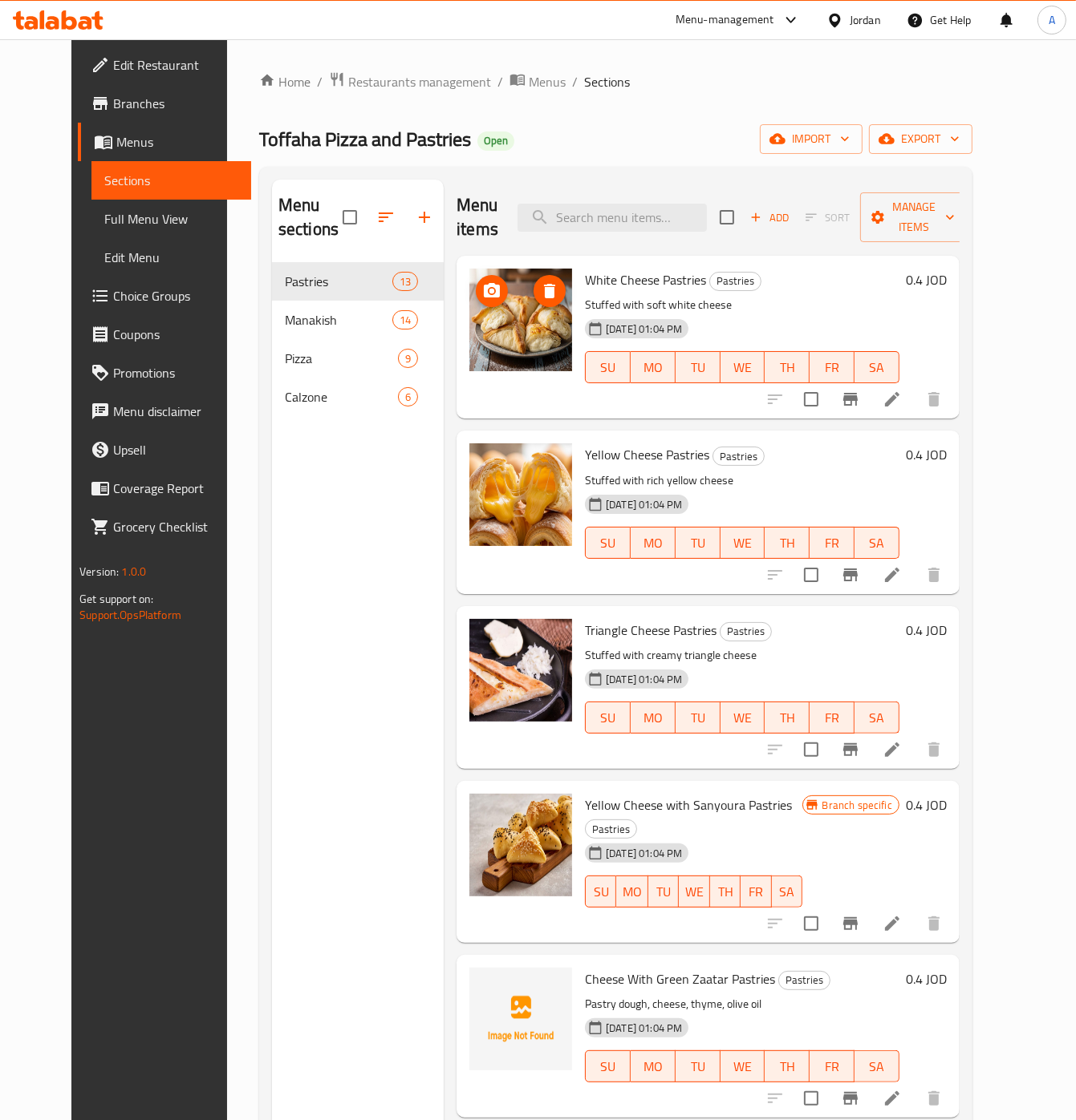
drag, startPoint x: 486, startPoint y: 345, endPoint x: 465, endPoint y: 356, distance: 23.7
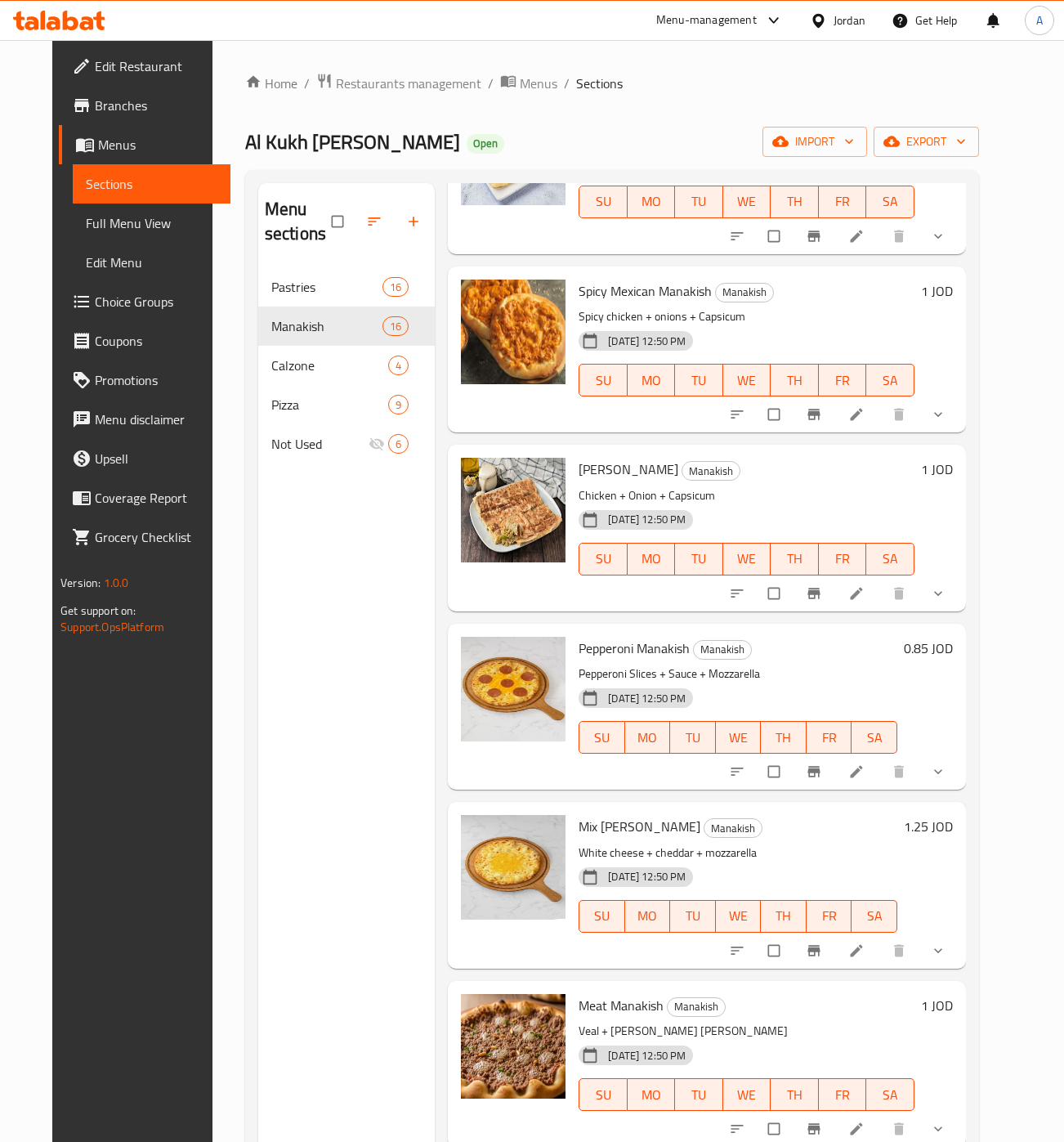
scroll to position [230, 0]
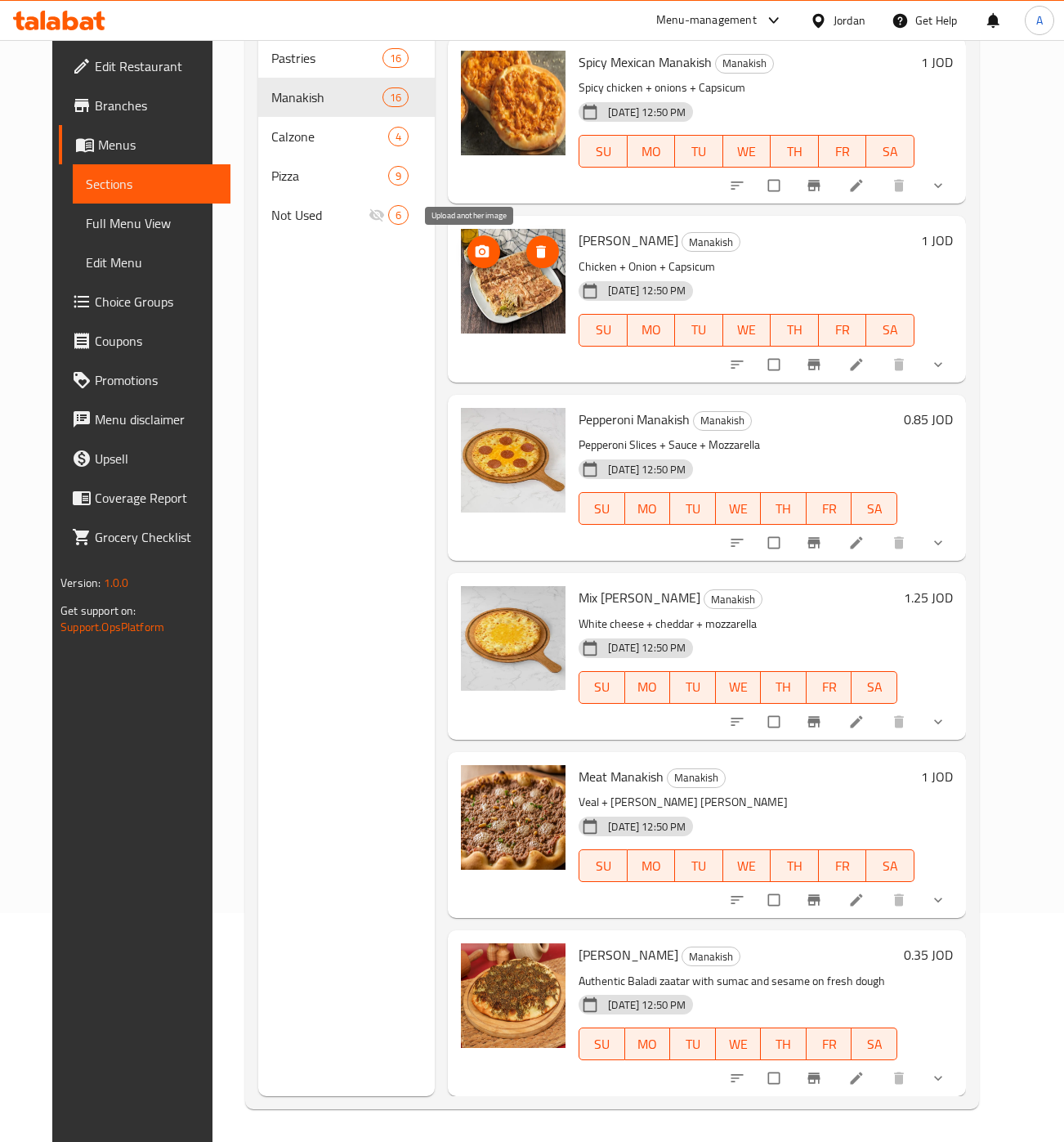
click at [486, 252] on span "upload picture" at bounding box center [484, 251] width 33 height 17
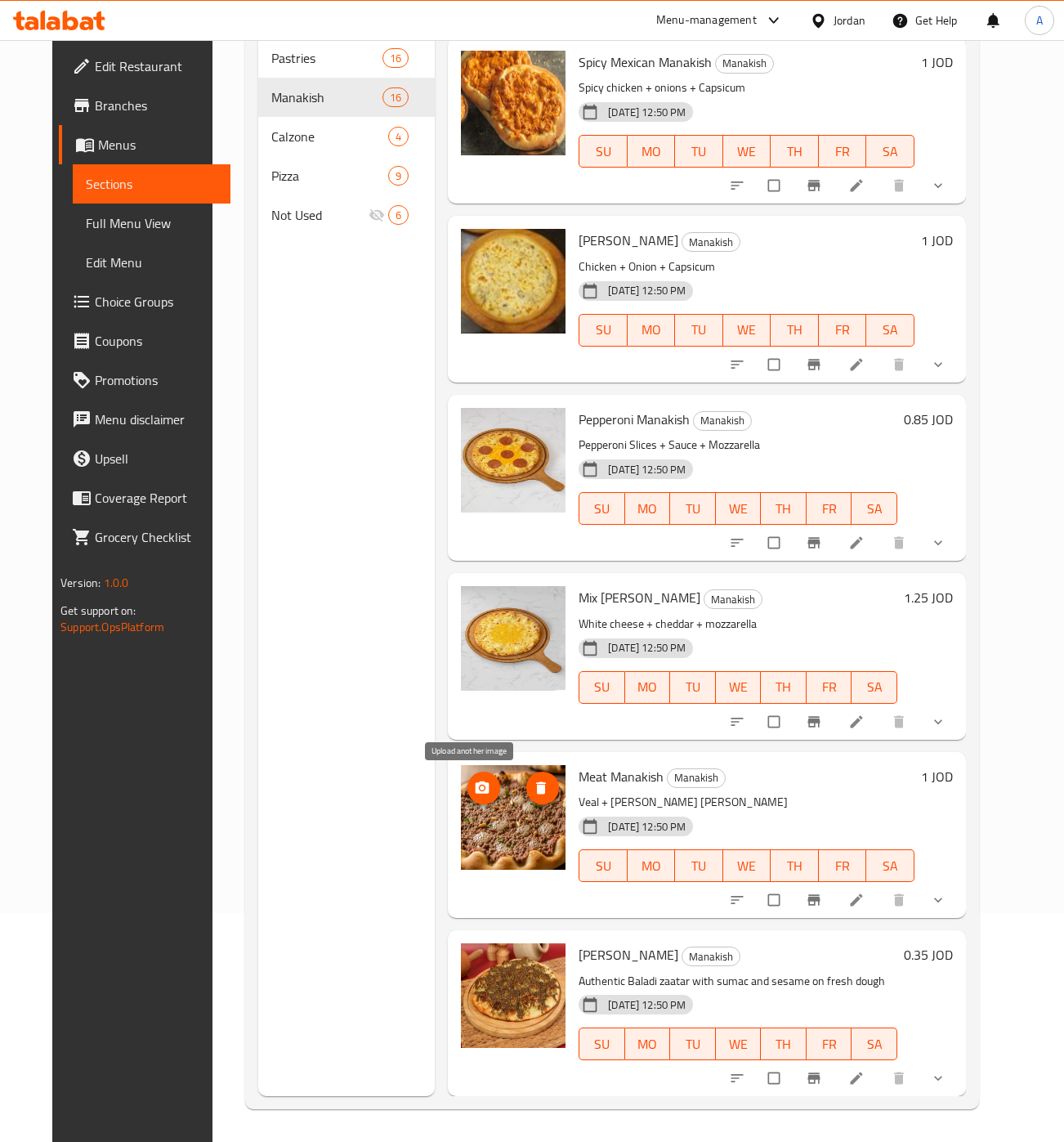
click at [476, 778] on button "upload picture" at bounding box center [484, 787] width 33 height 33
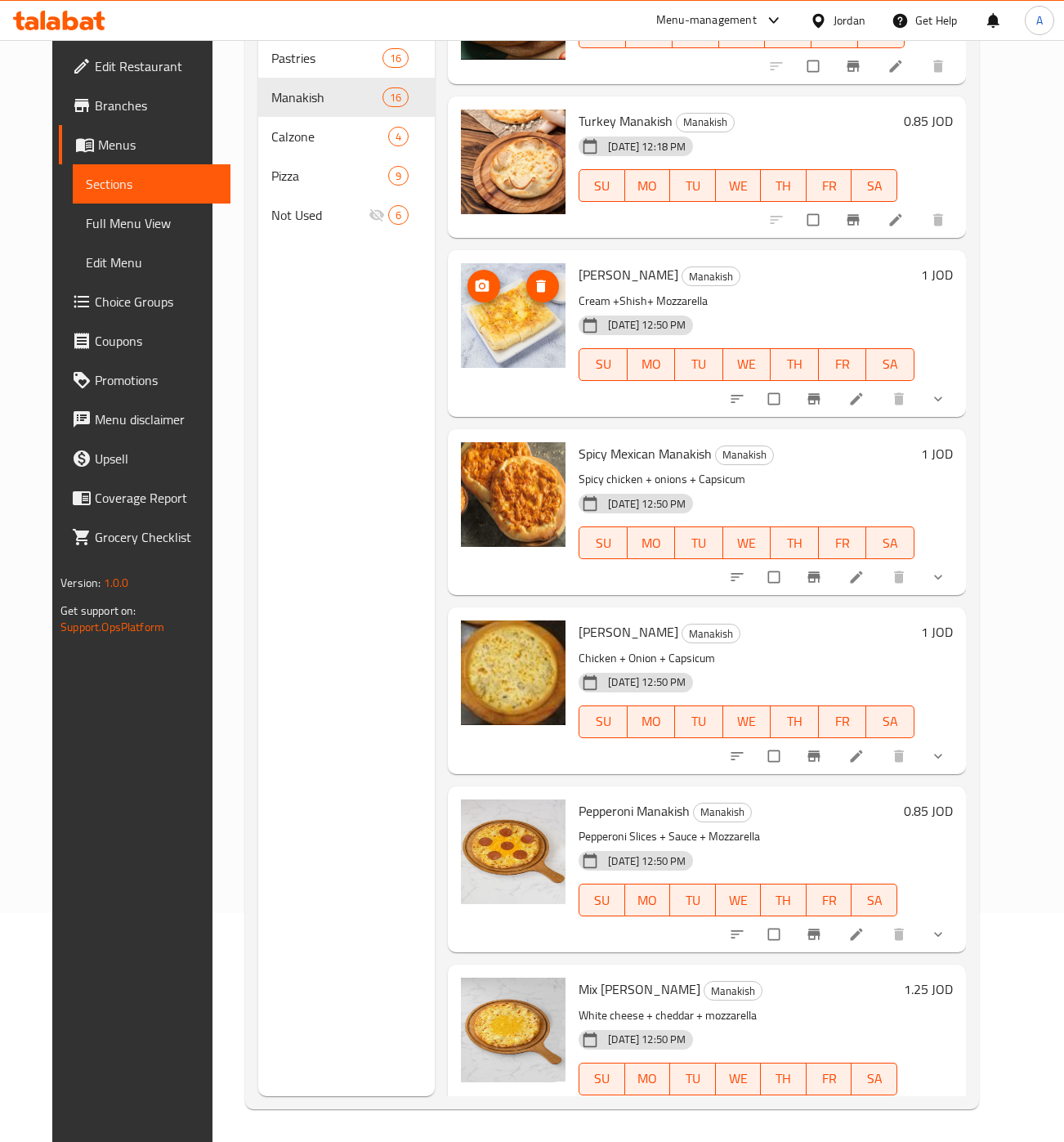
click at [478, 270] on img at bounding box center [513, 315] width 104 height 104
click at [474, 278] on icon "upload picture" at bounding box center [482, 286] width 17 height 17
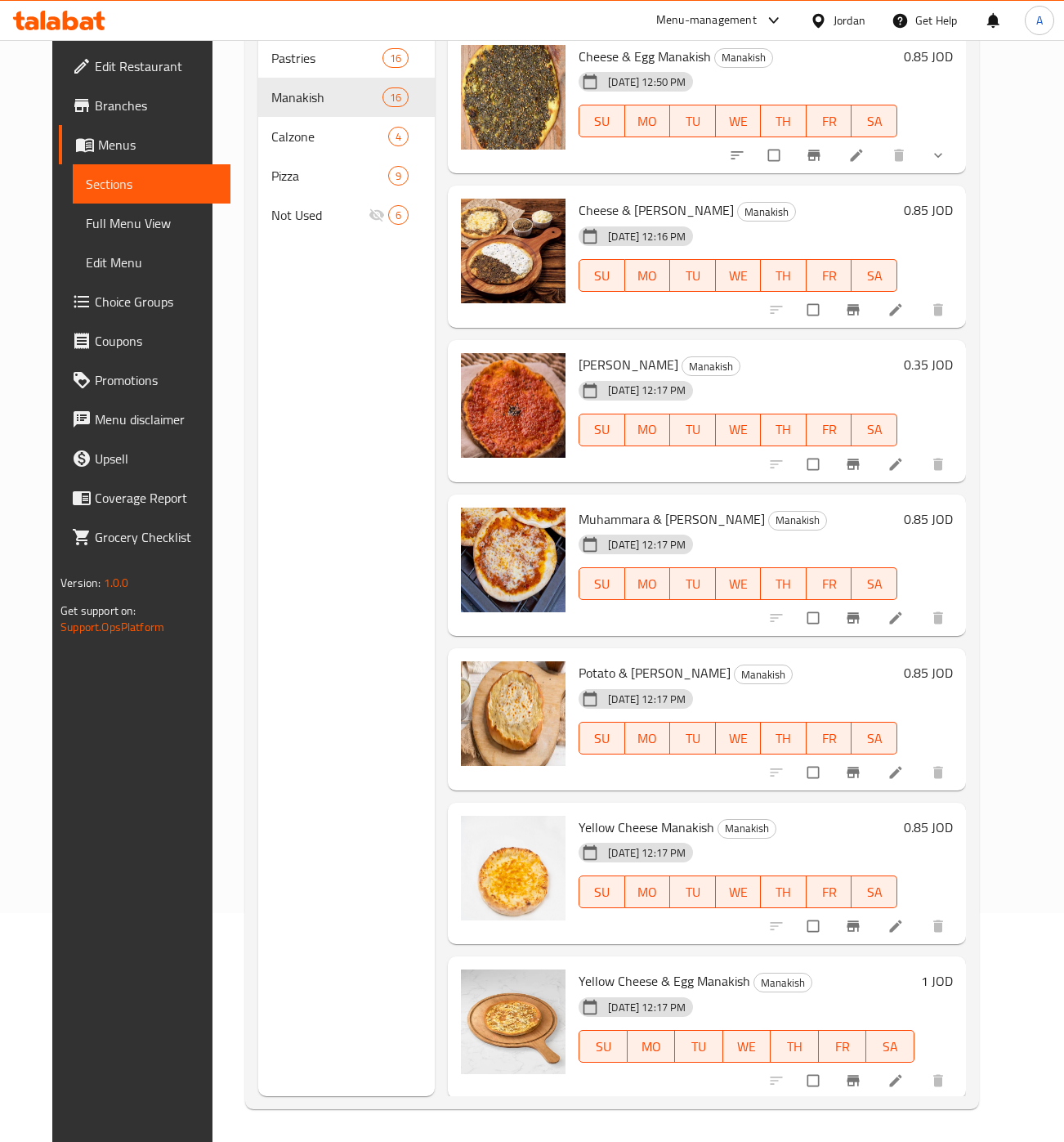
scroll to position [0, 0]
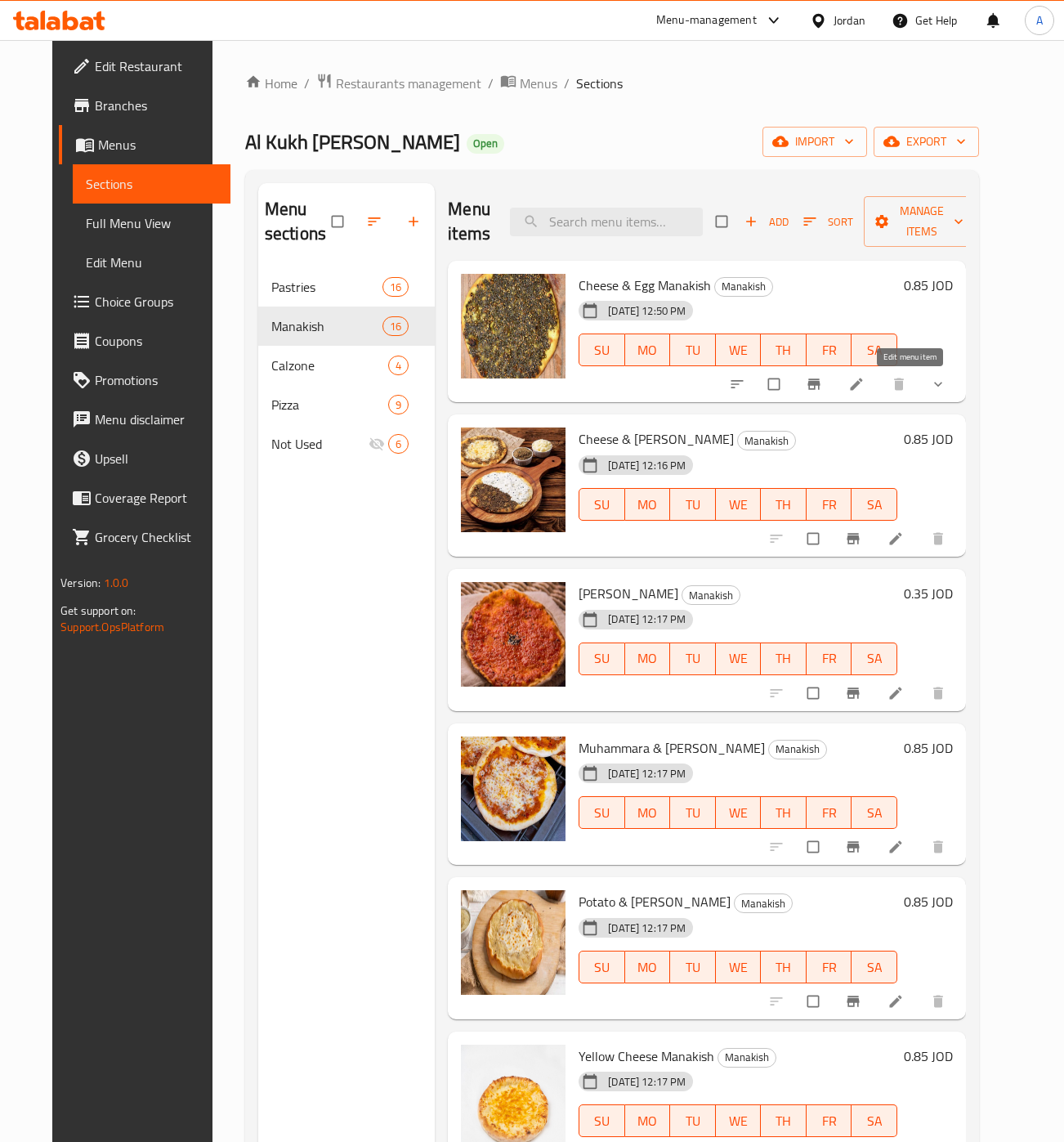
click at [862, 389] on icon at bounding box center [856, 384] width 12 height 12
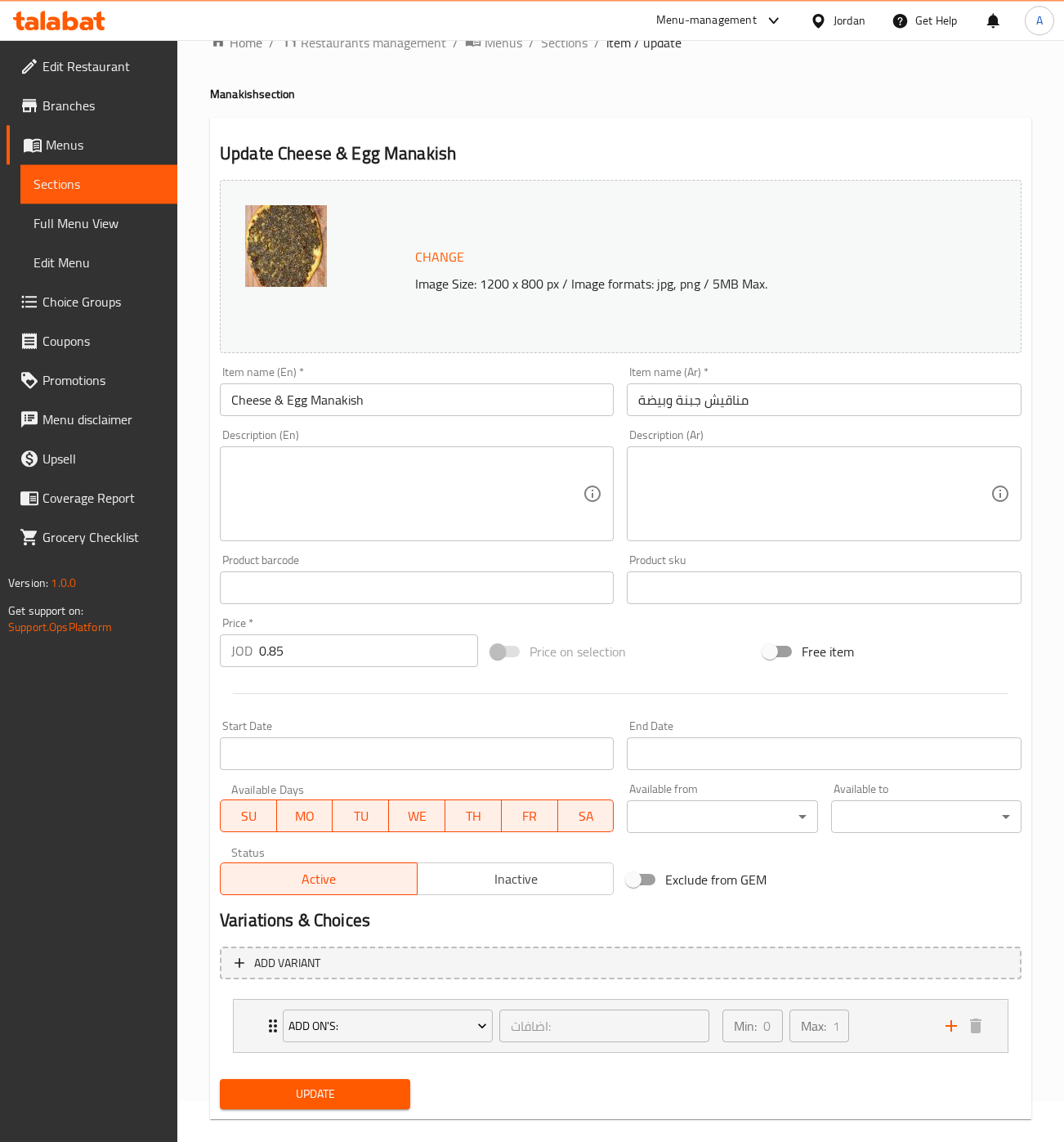
scroll to position [65, 0]
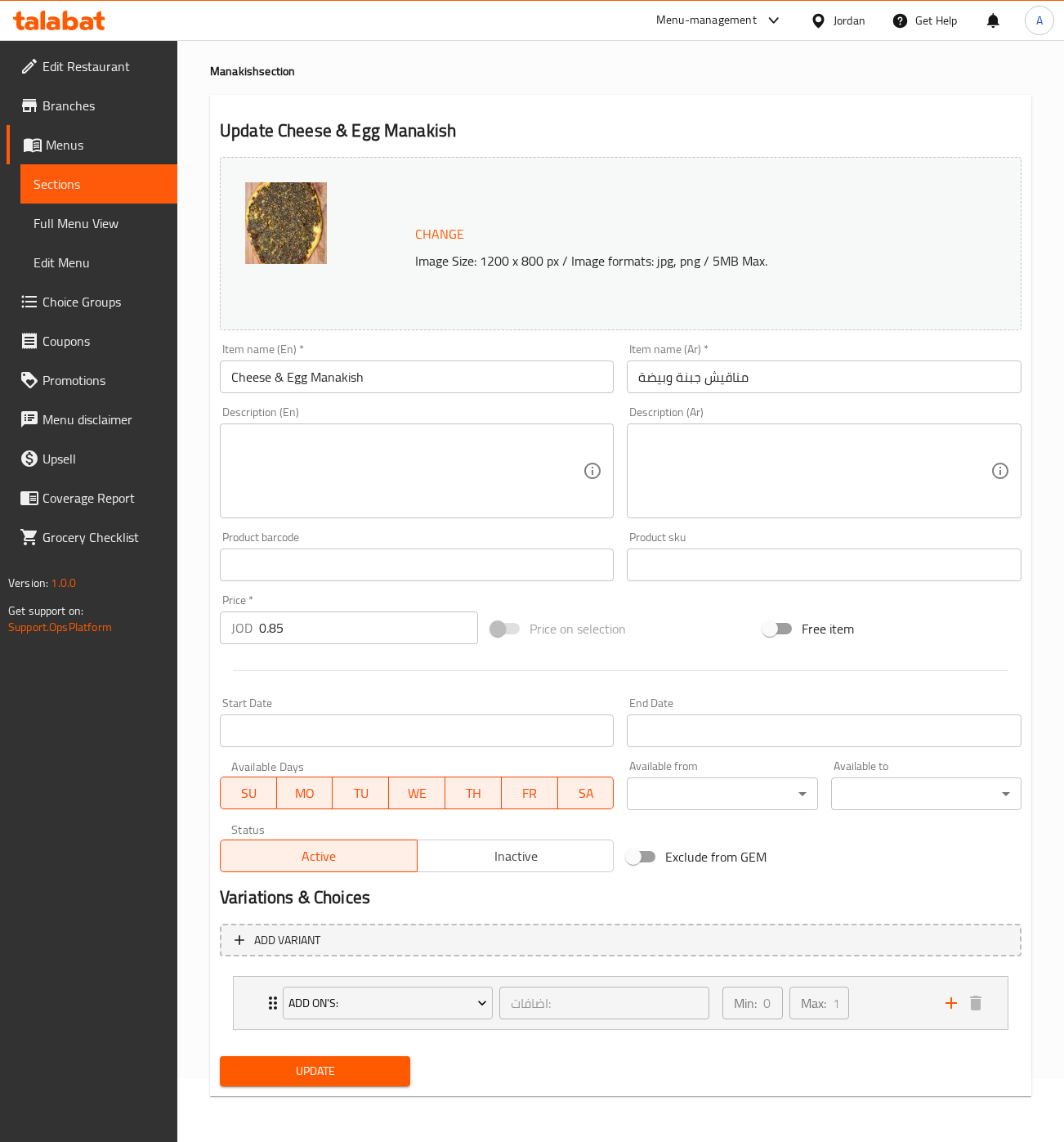
click at [499, 856] on span "Inactive" at bounding box center [516, 856] width 184 height 24
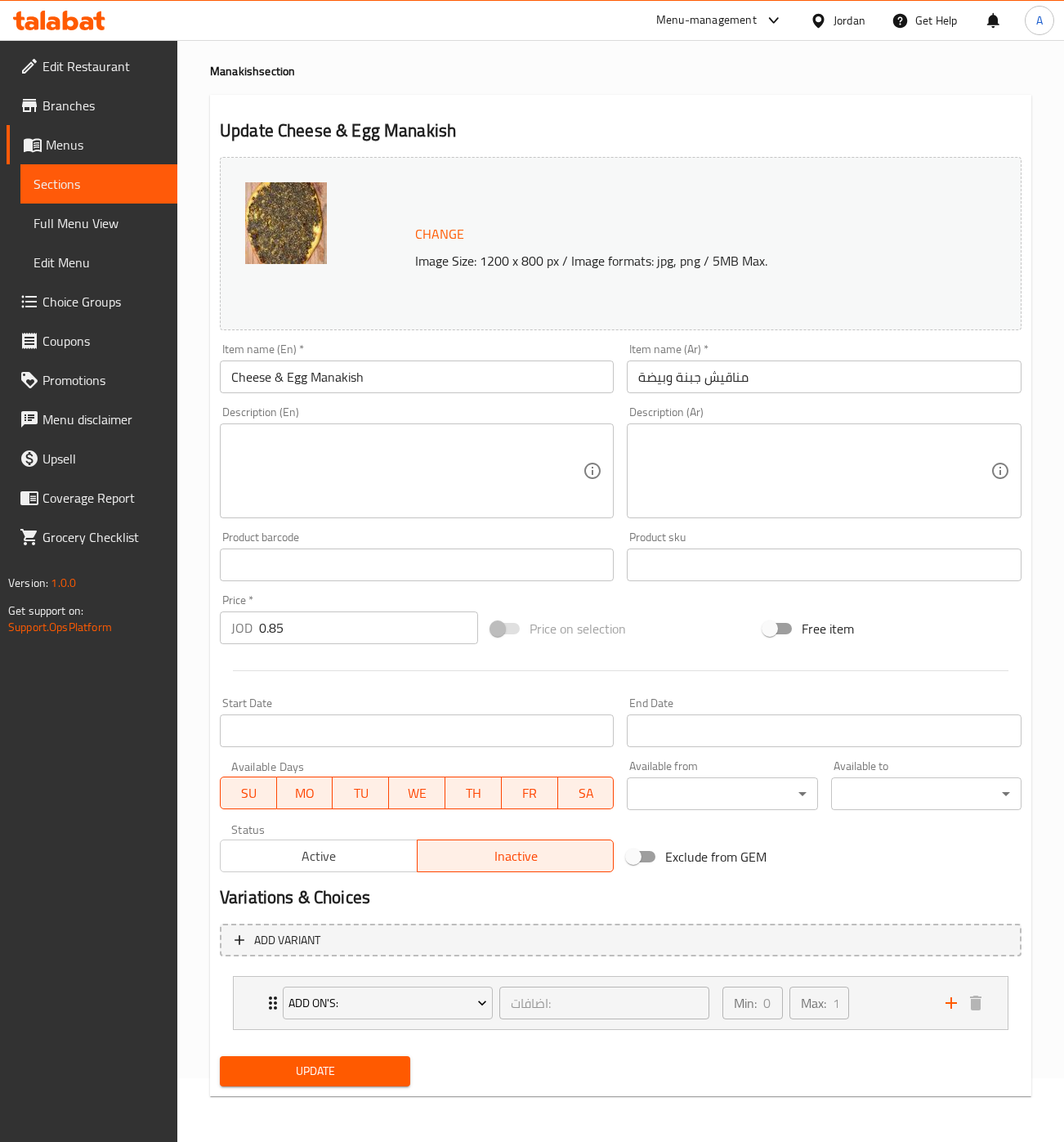
click at [312, 1071] on span "Update" at bounding box center [314, 1071] width 165 height 21
click at [112, 185] on span "Sections" at bounding box center [99, 184] width 131 height 20
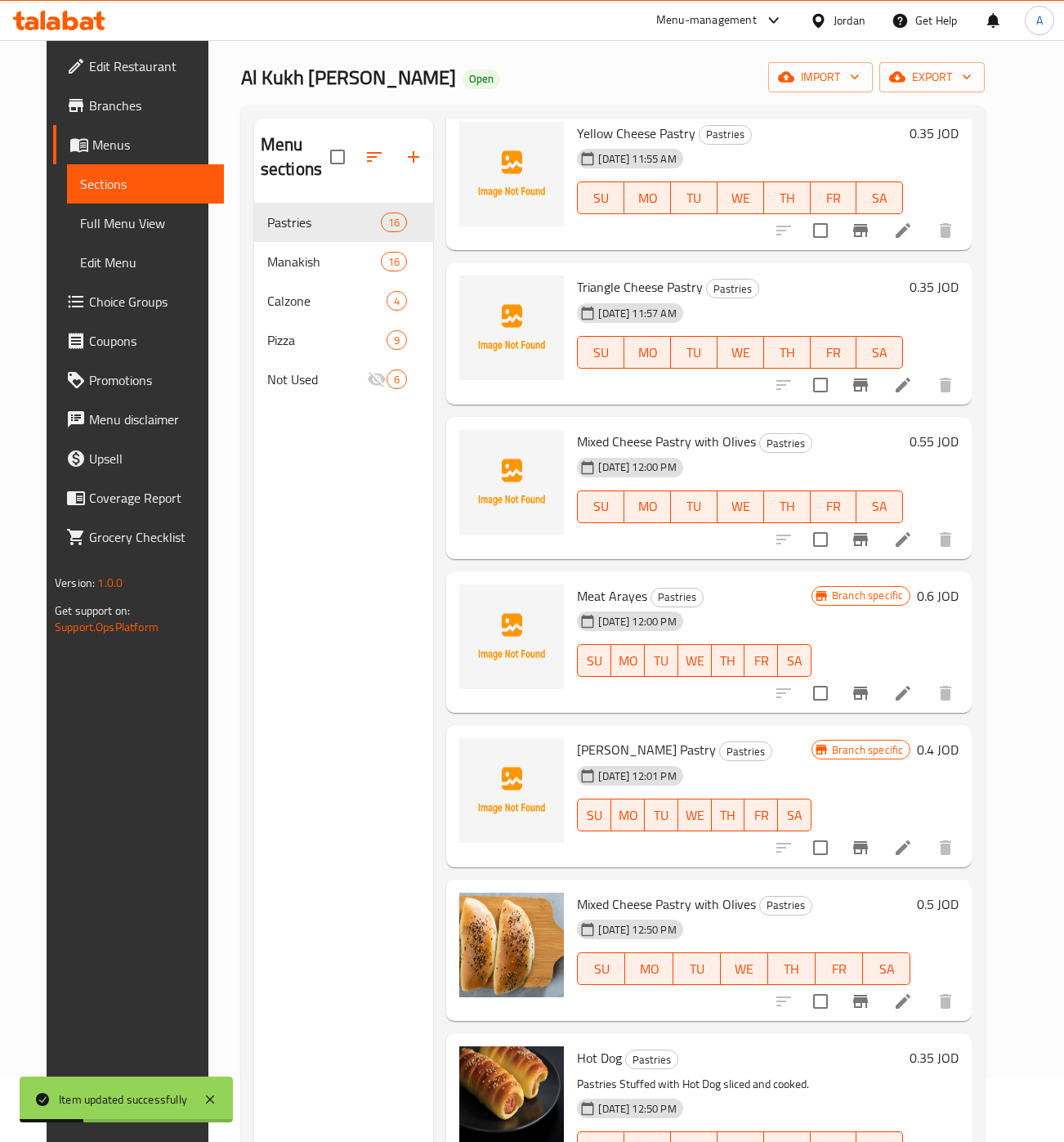
scroll to position [130, 0]
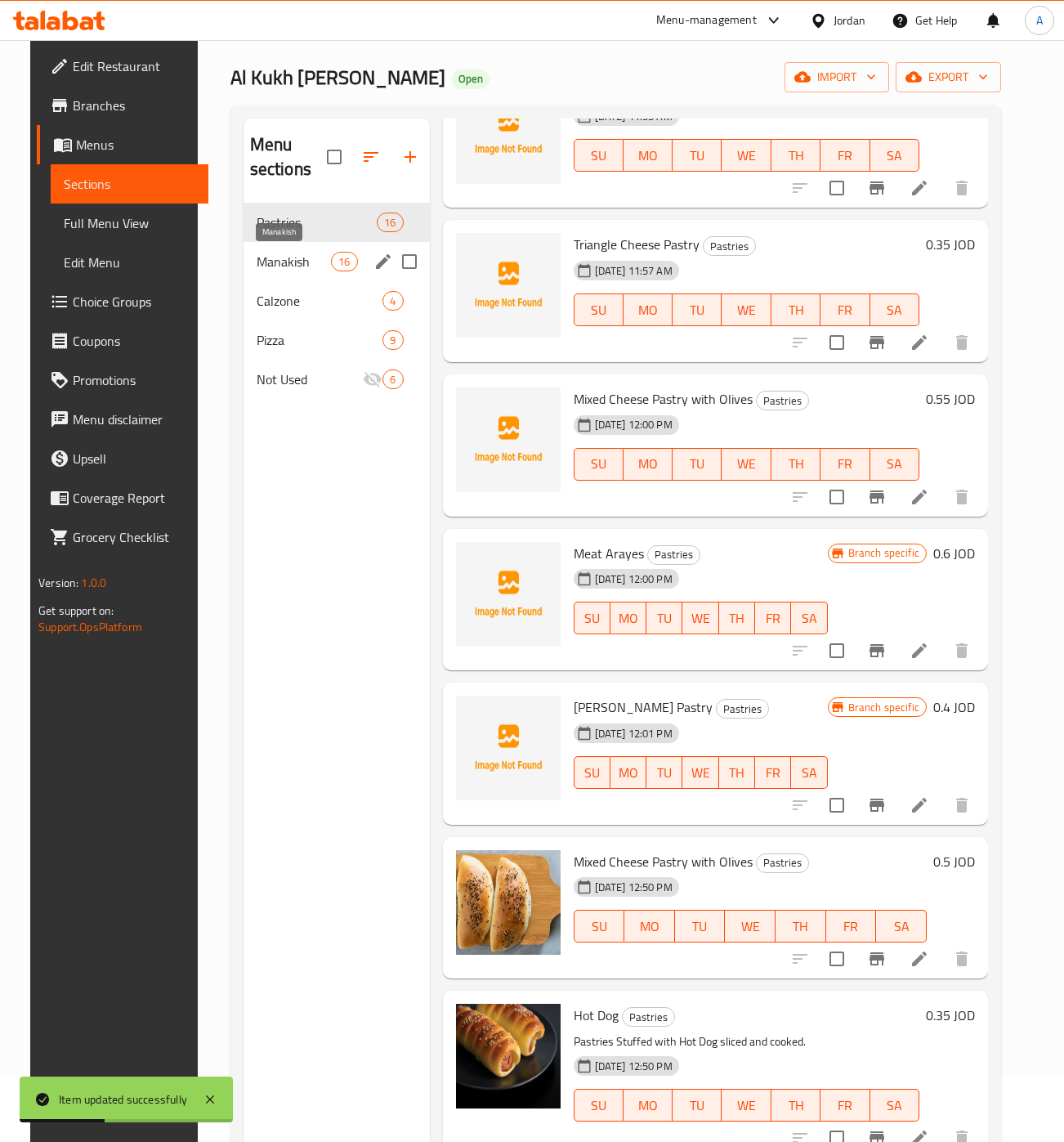
click at [281, 255] on span "Manakish" at bounding box center [295, 262] width 75 height 20
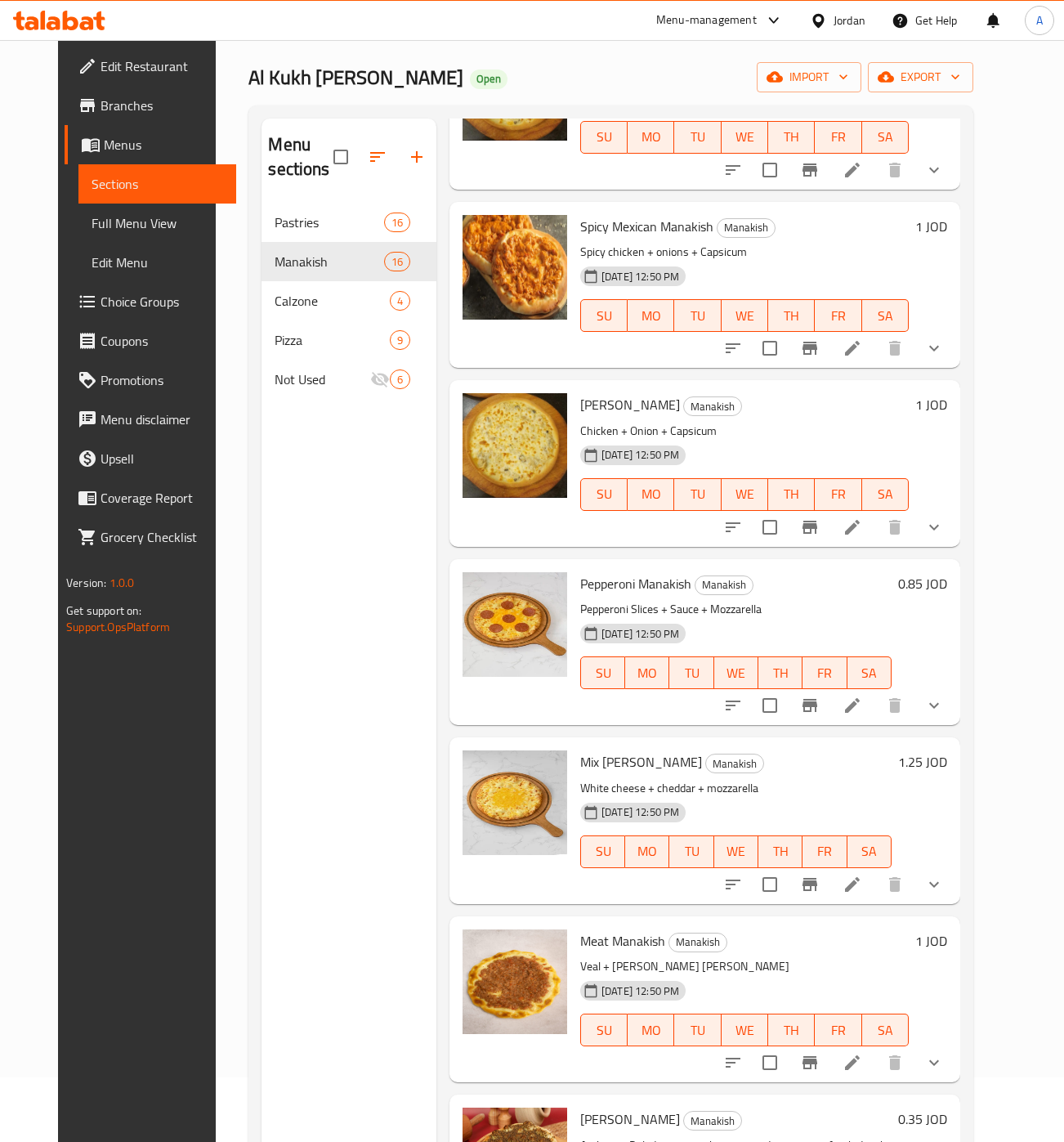
scroll to position [1431, 0]
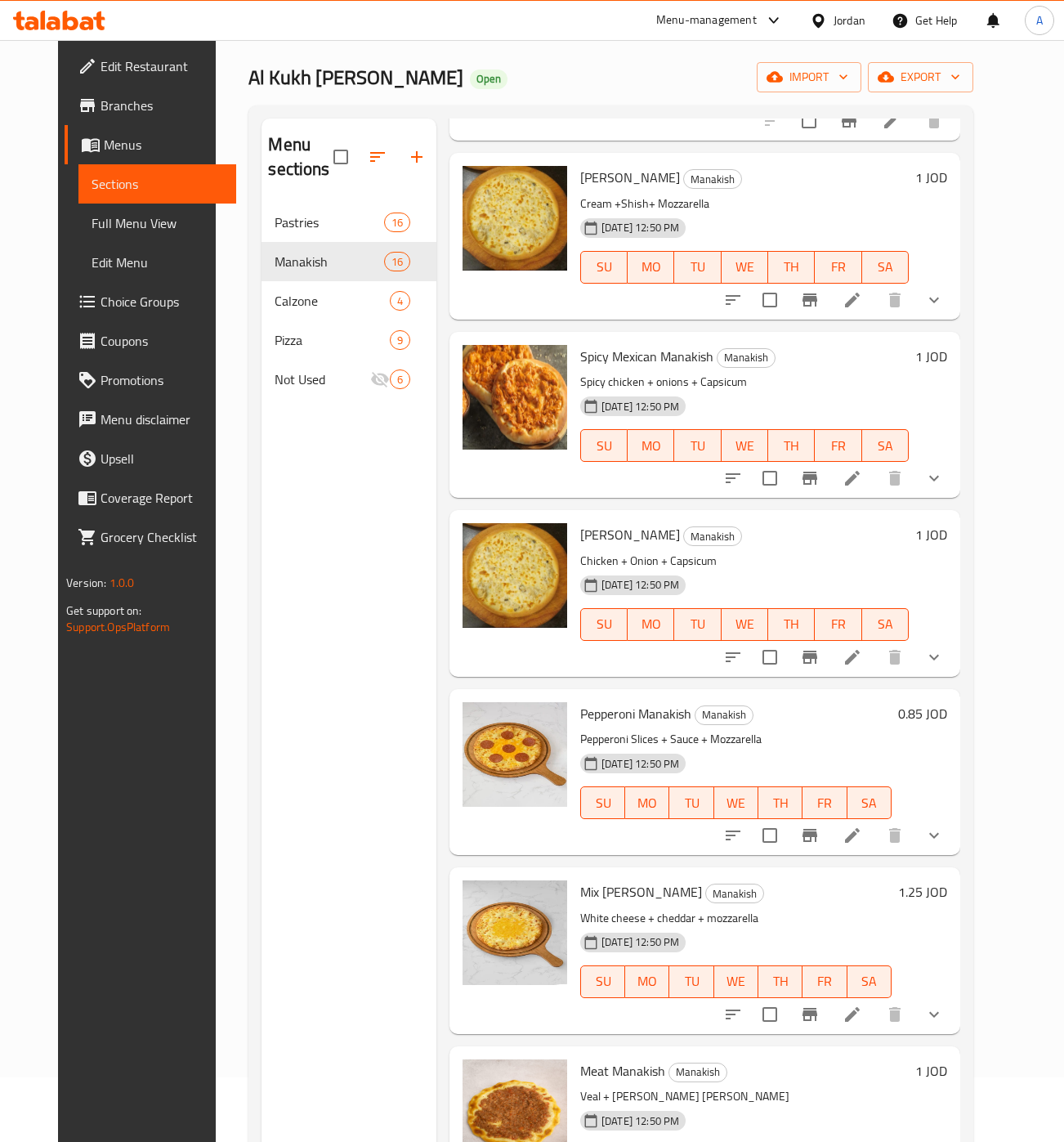
click at [624, 183] on span "[PERSON_NAME]" at bounding box center [630, 177] width 100 height 25
copy h6 "[PERSON_NAME]"
click at [476, 180] on icon "upload picture" at bounding box center [486, 189] width 20 height 20
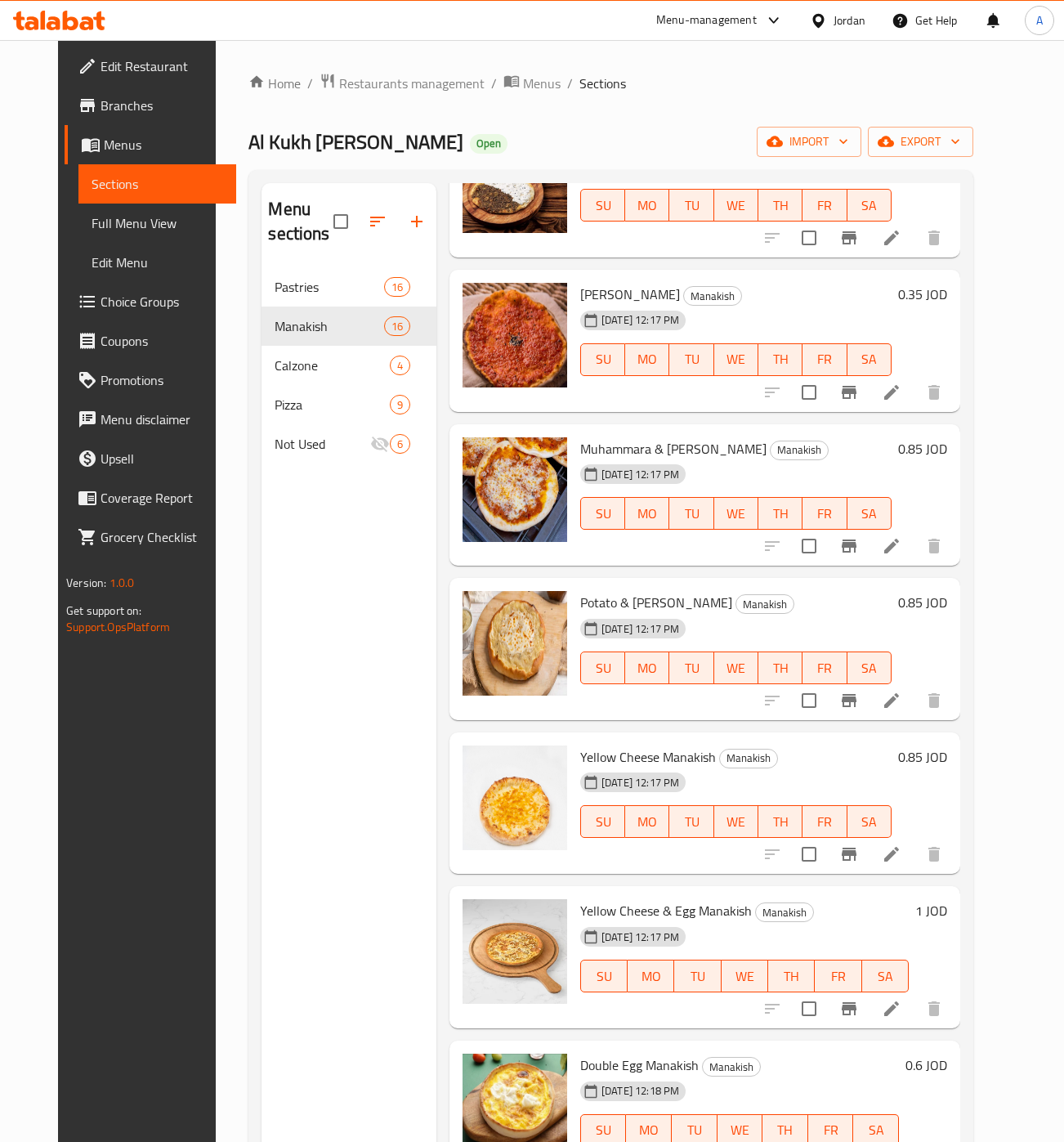
scroll to position [0, 0]
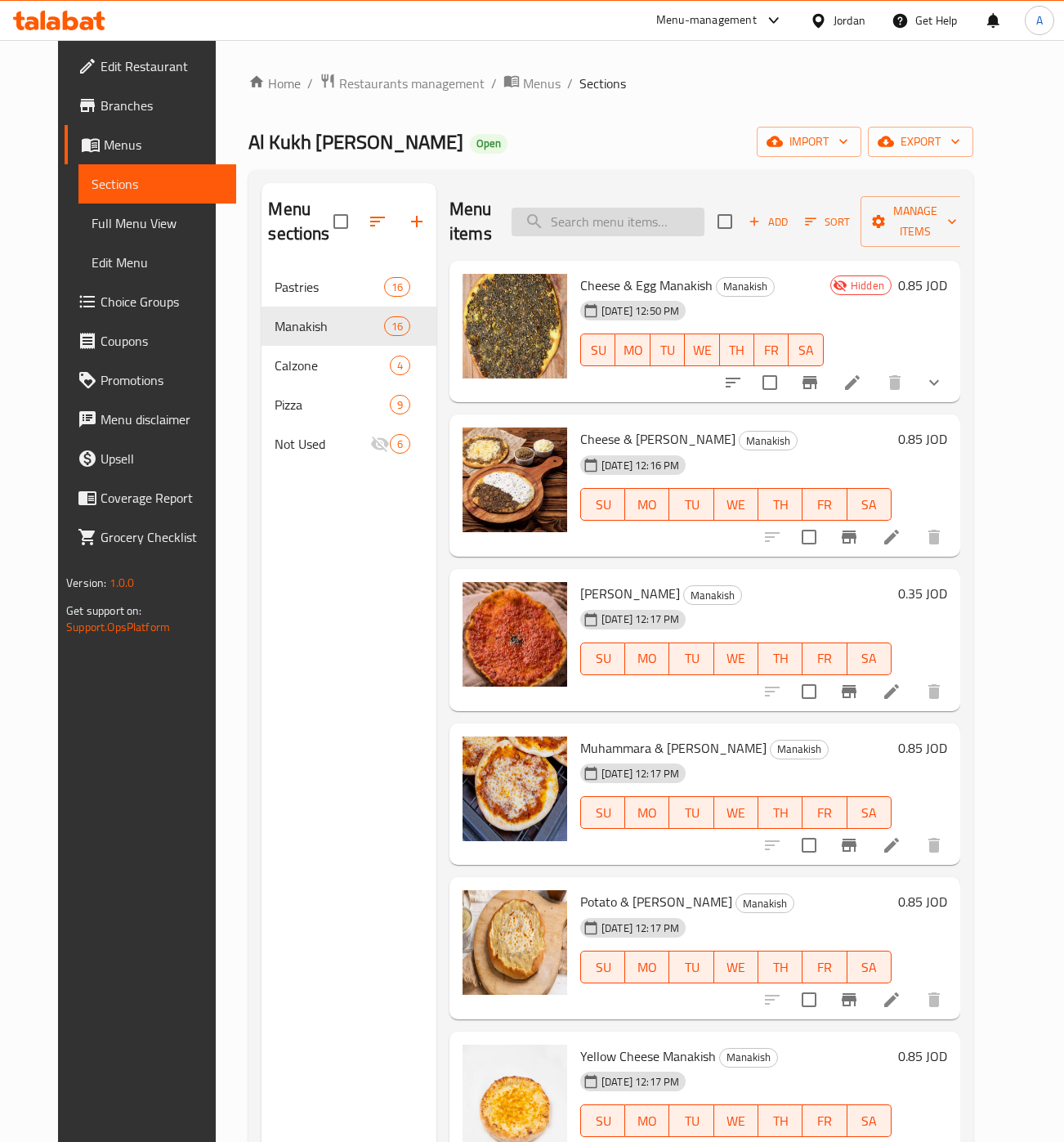
click at [665, 226] on input "search" at bounding box center [608, 222] width 193 height 29
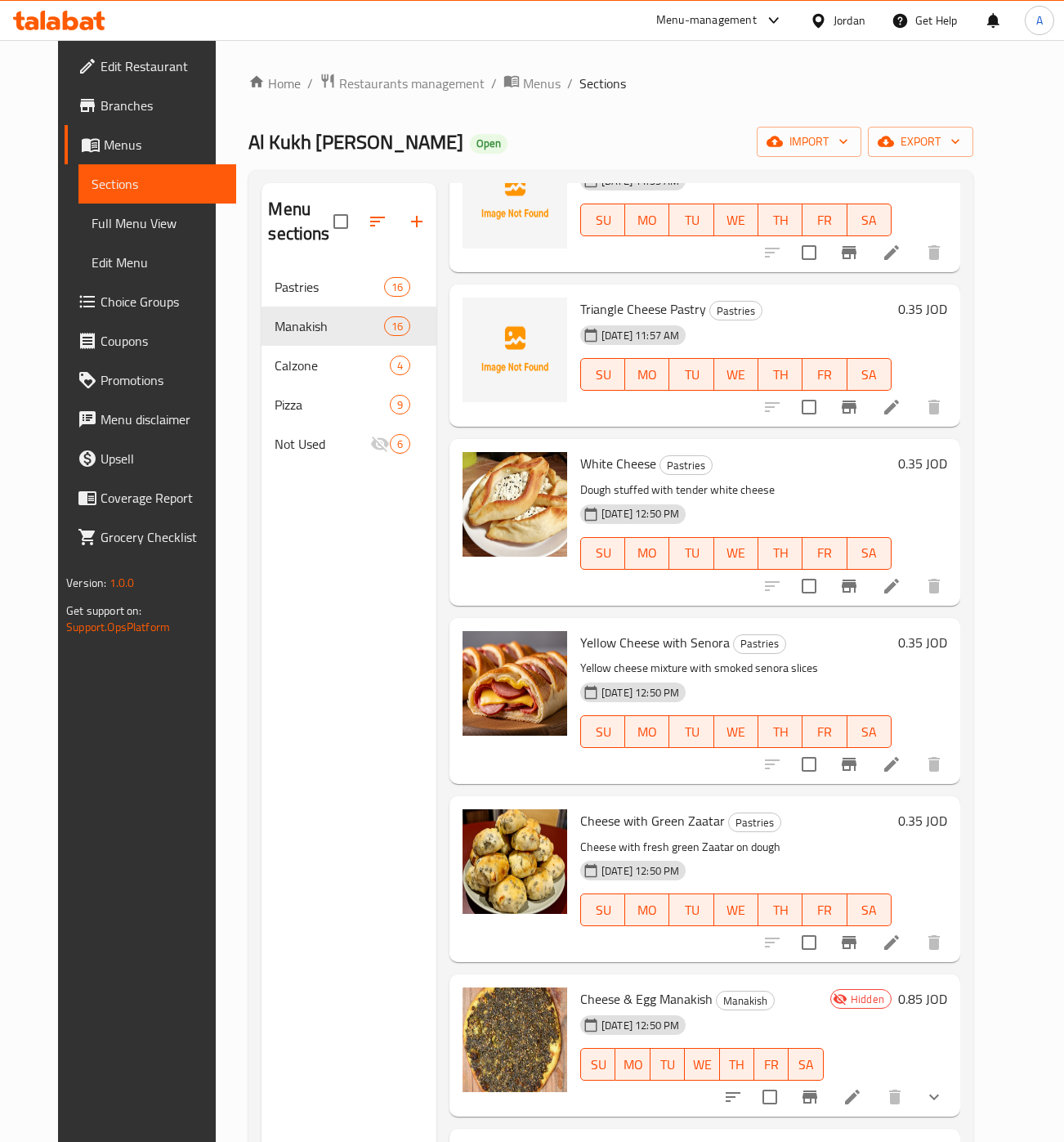
scroll to position [538, 0]
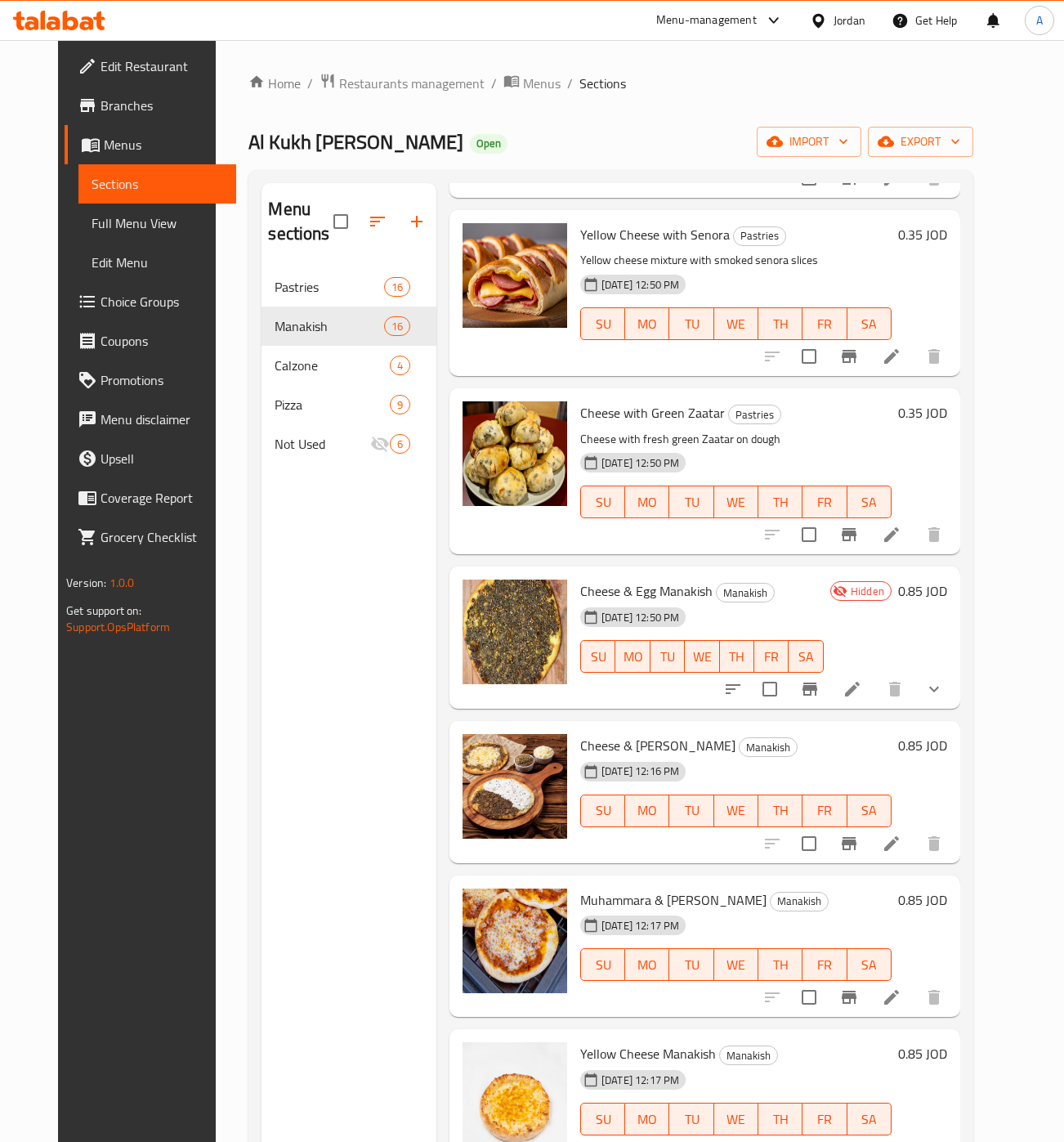
type input "جبنة"
click at [478, 607] on icon "upload picture" at bounding box center [486, 601] width 17 height 15
click at [876, 679] on li at bounding box center [852, 690] width 45 height 30
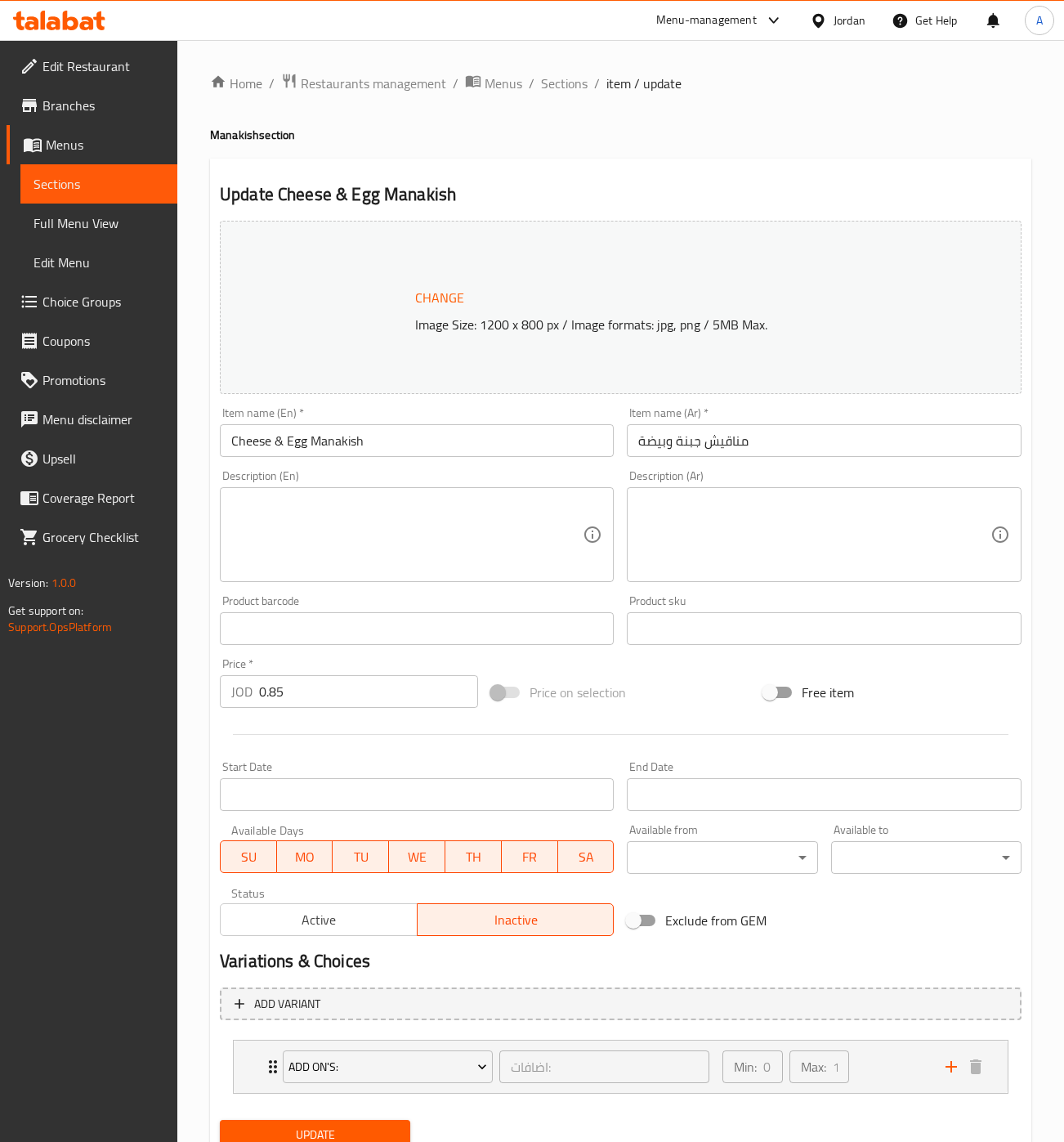
scroll to position [65, 0]
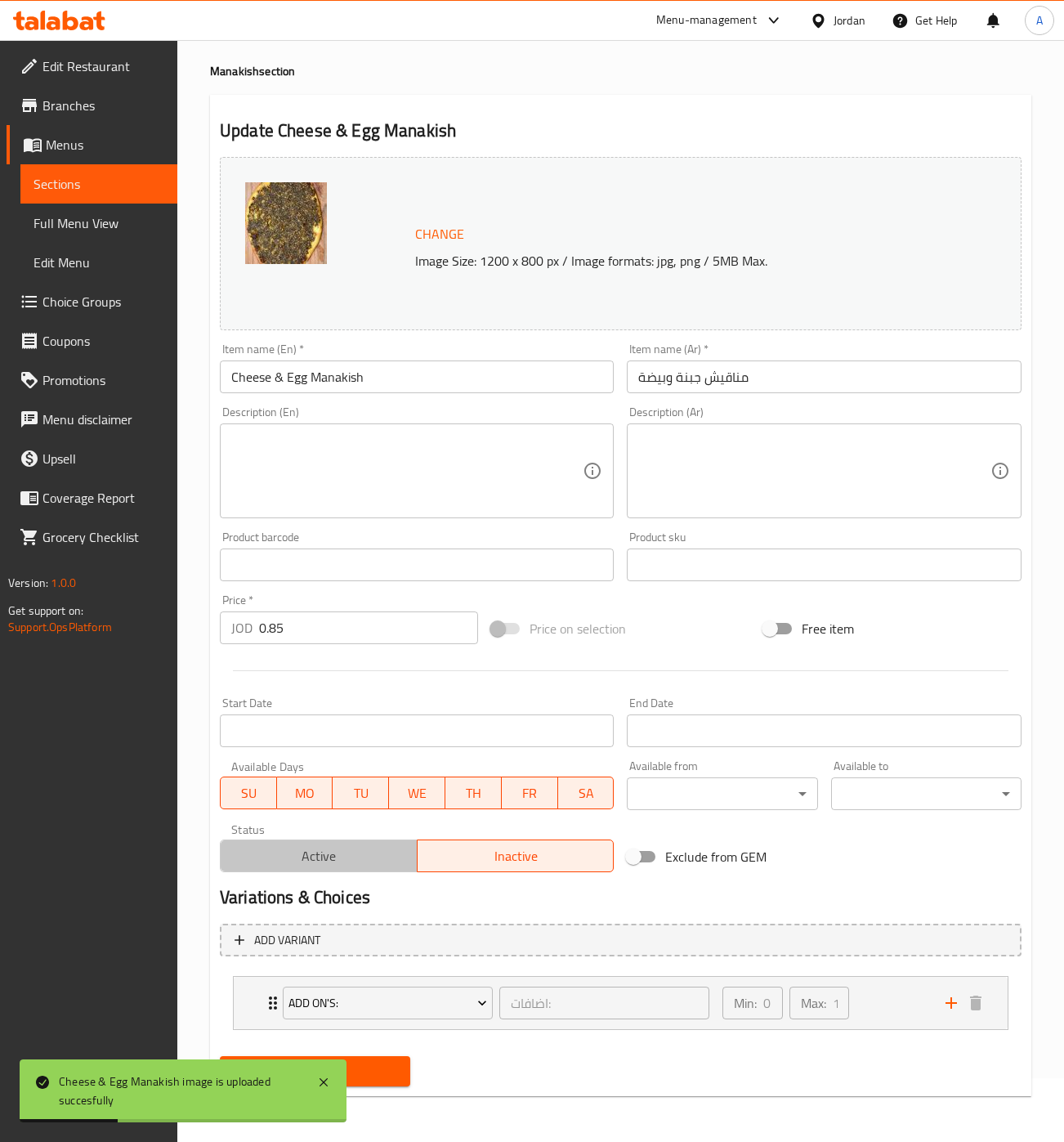
click at [380, 846] on span "Active" at bounding box center [319, 856] width 184 height 24
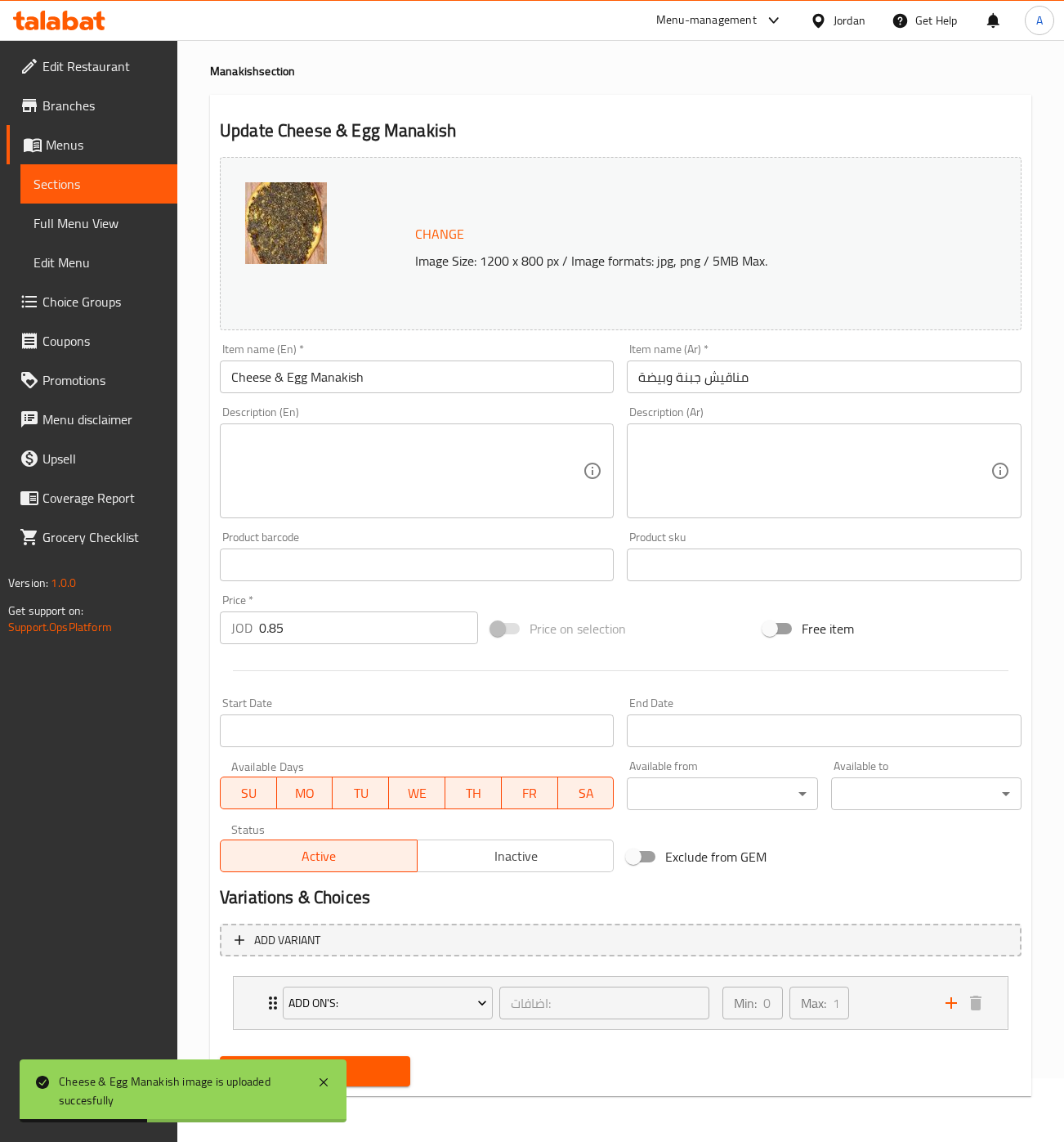
click at [377, 1084] on button "Update" at bounding box center [314, 1071] width 190 height 31
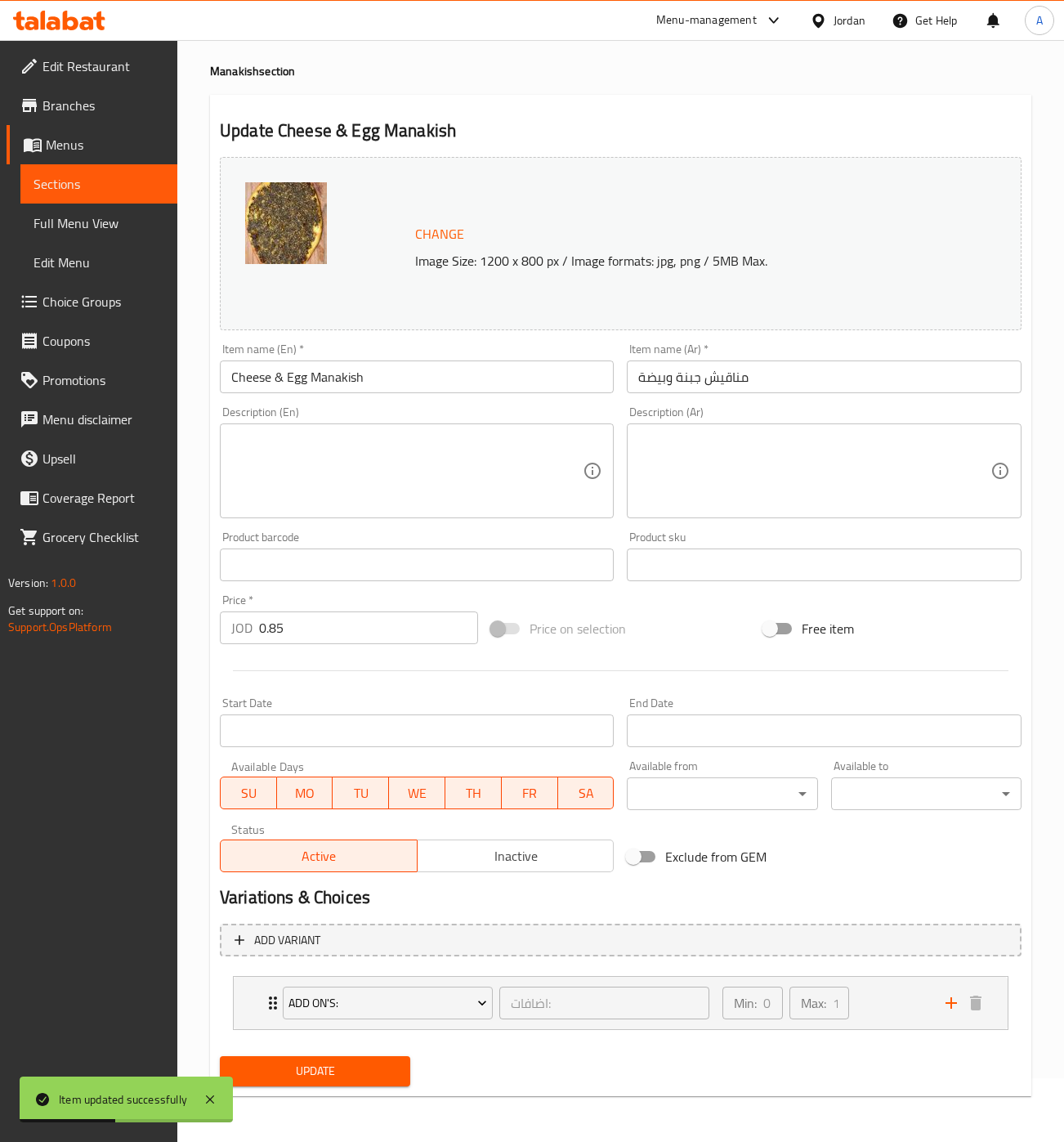
click at [115, 186] on span "Sections" at bounding box center [99, 184] width 131 height 20
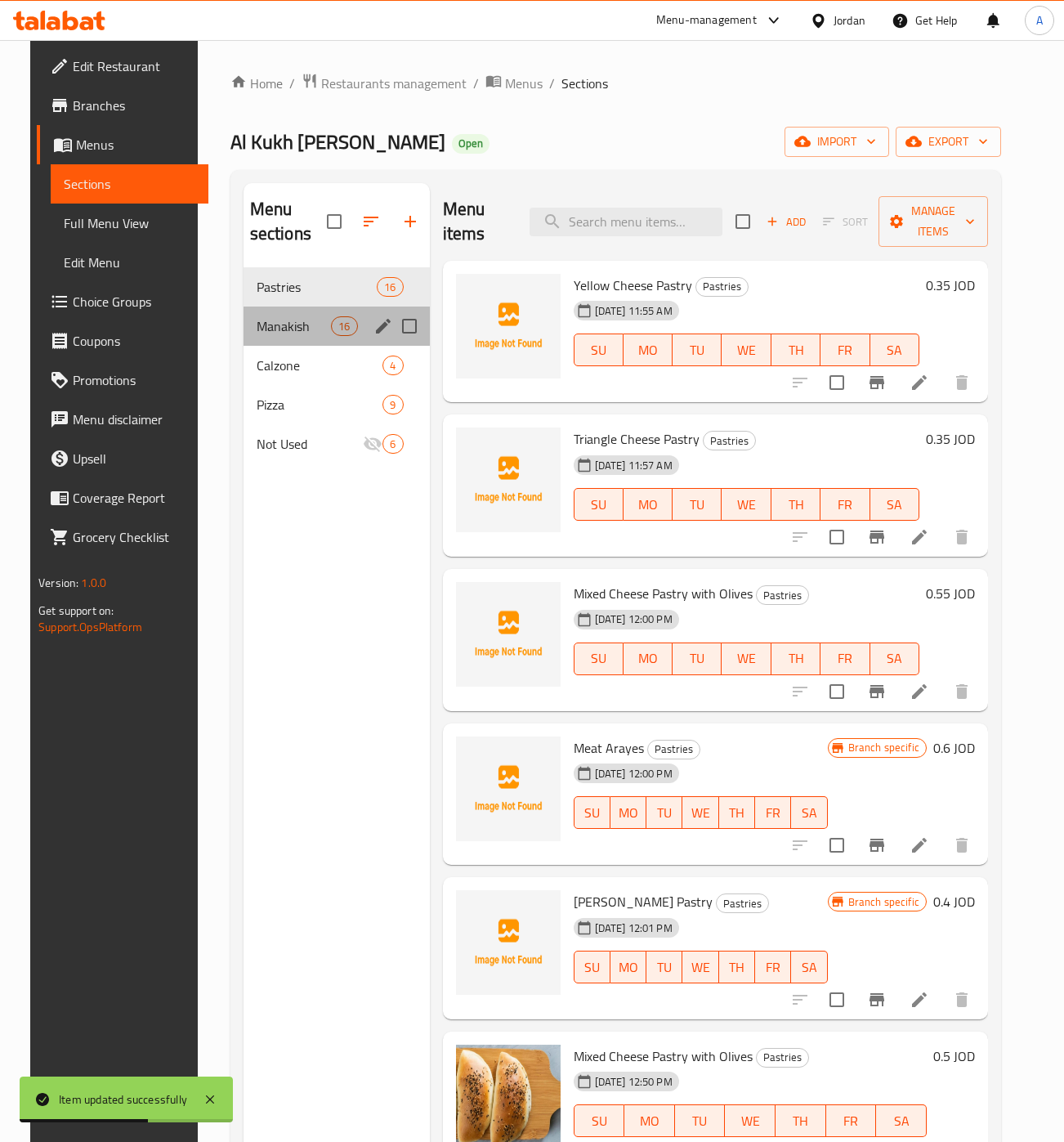
click at [277, 309] on div "Manakish 16" at bounding box center [336, 326] width 186 height 39
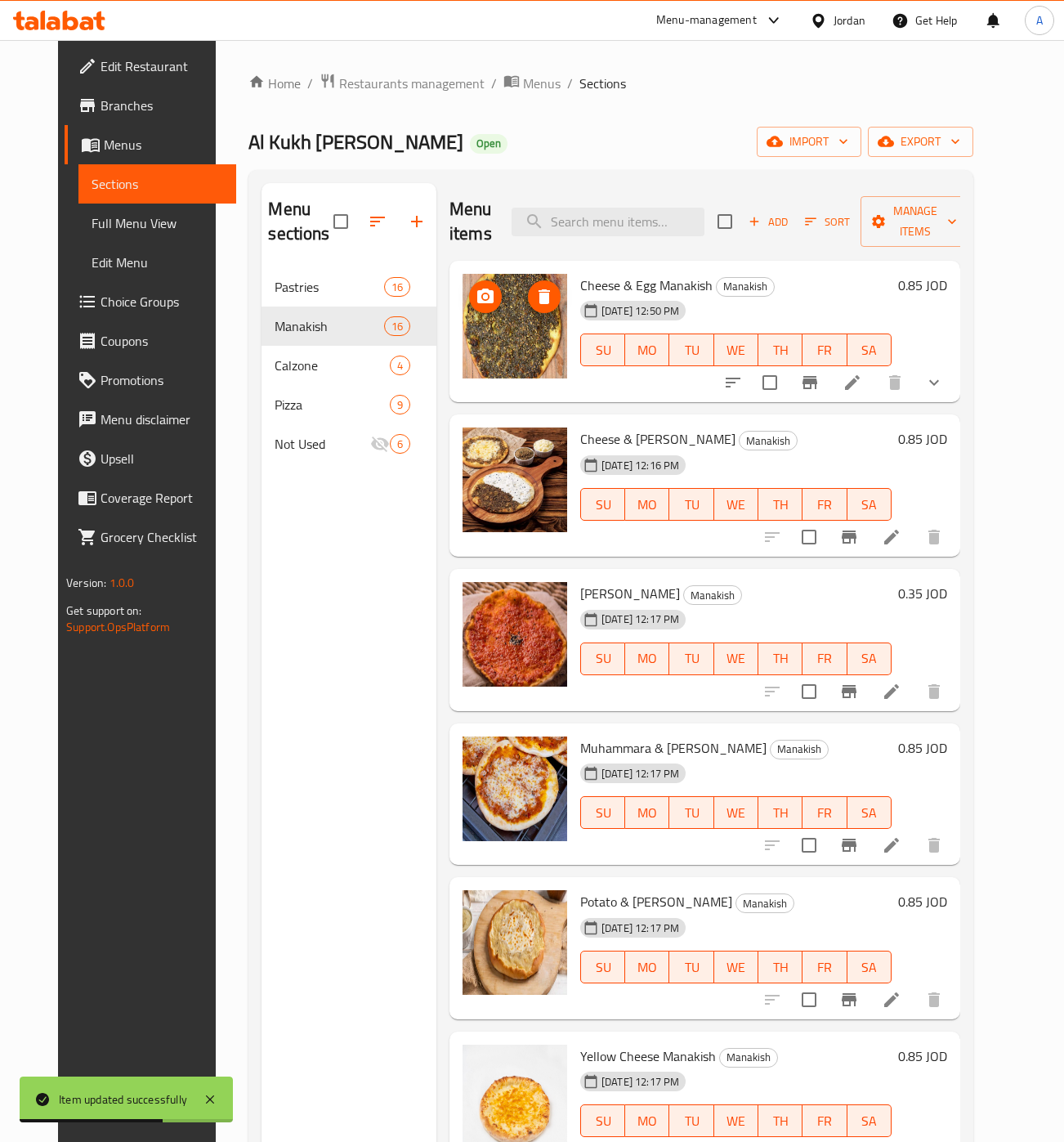
click at [476, 298] on icon "upload picture" at bounding box center [486, 297] width 20 height 20
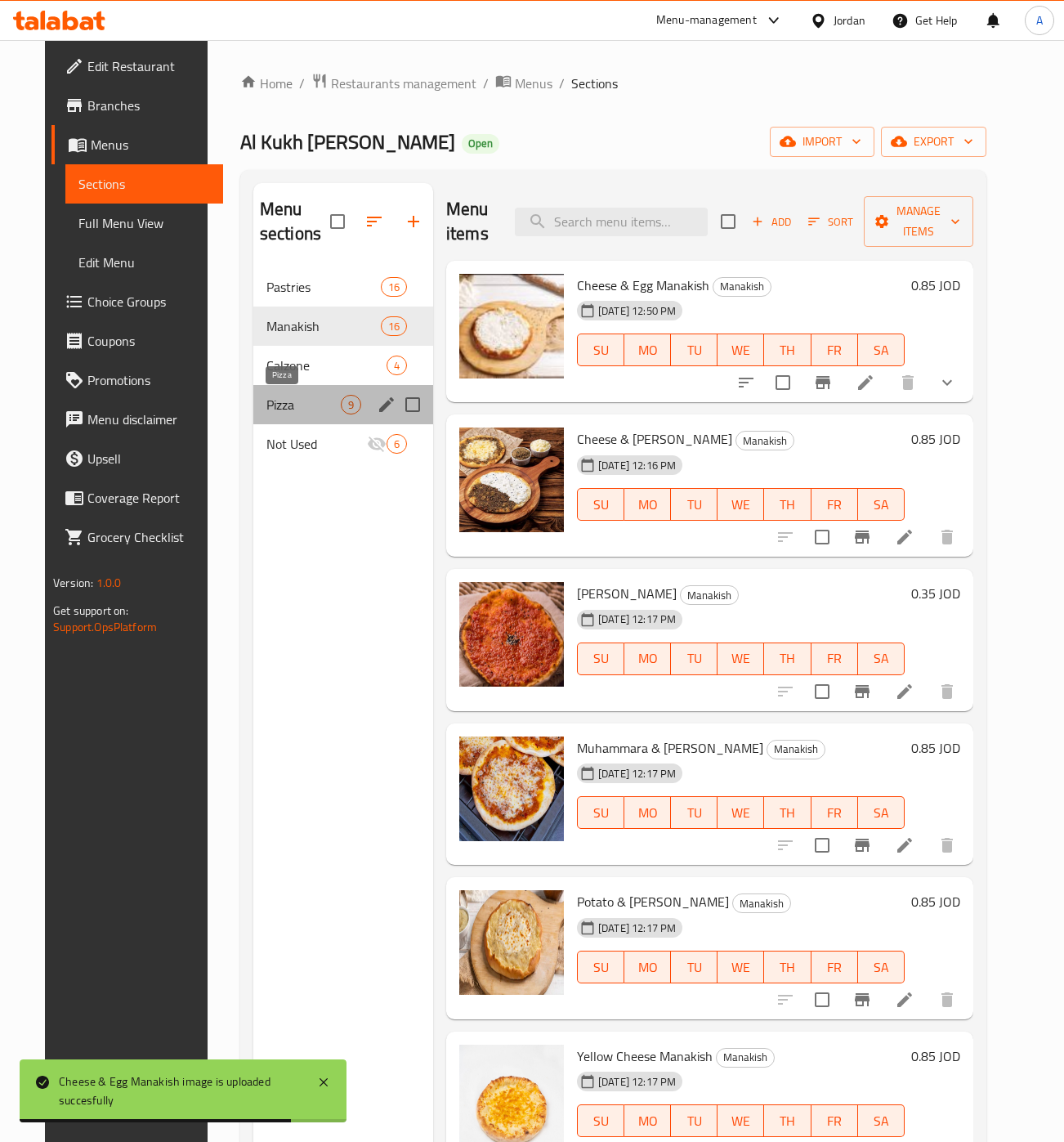
click at [267, 409] on span "Pizza" at bounding box center [304, 405] width 75 height 20
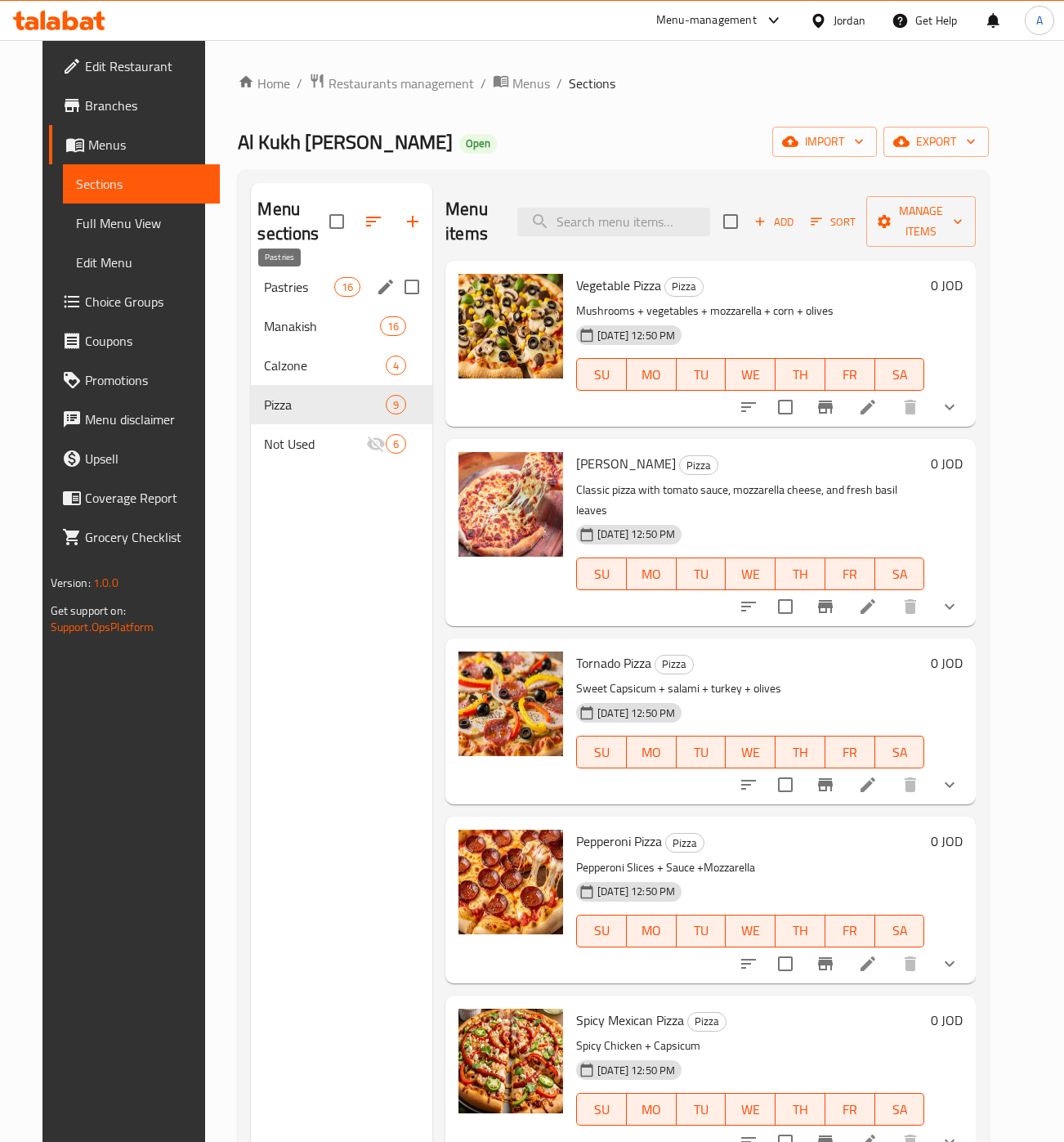
click at [284, 278] on span "Pastries" at bounding box center [299, 287] width 70 height 20
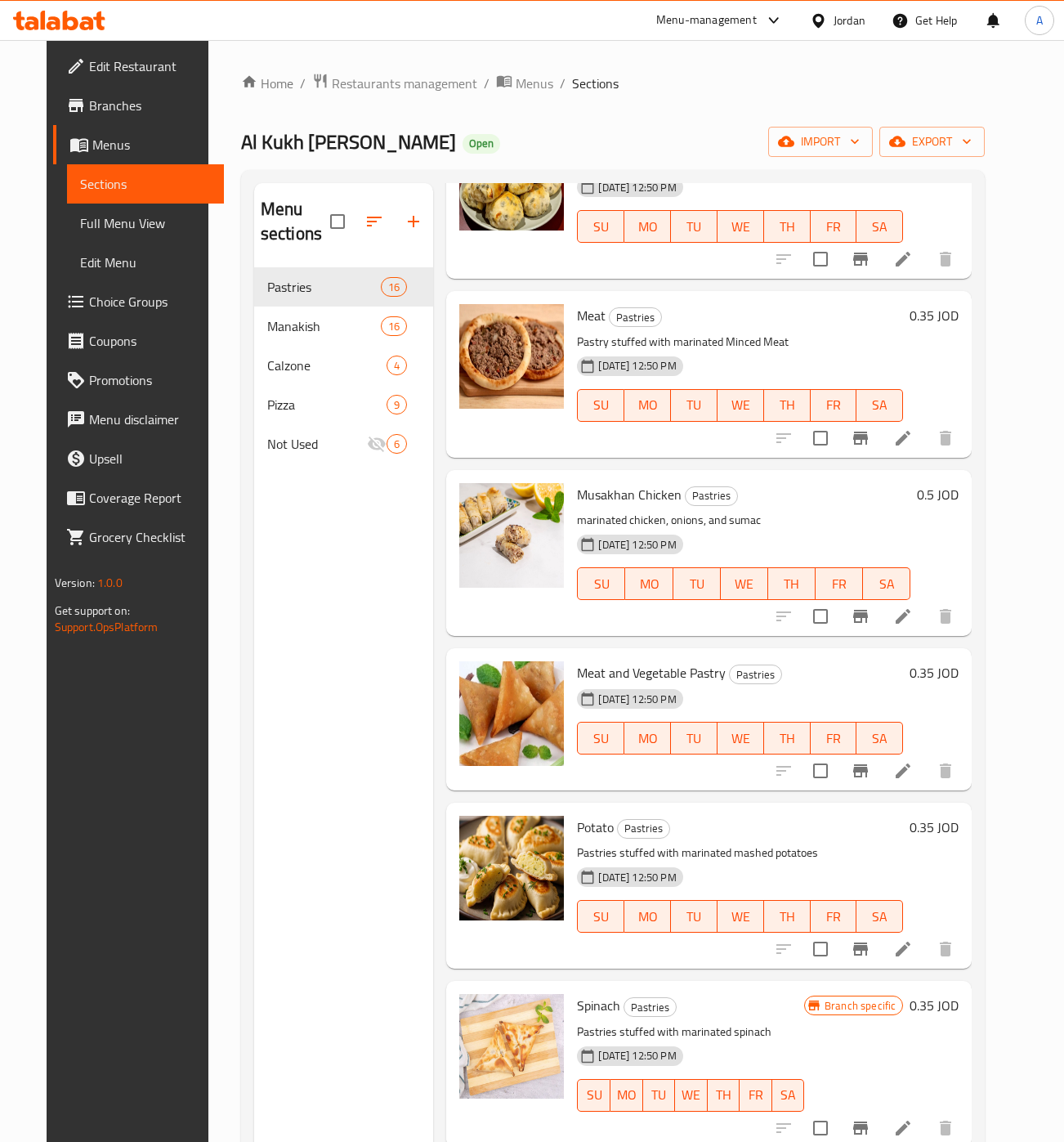
scroll to position [230, 0]
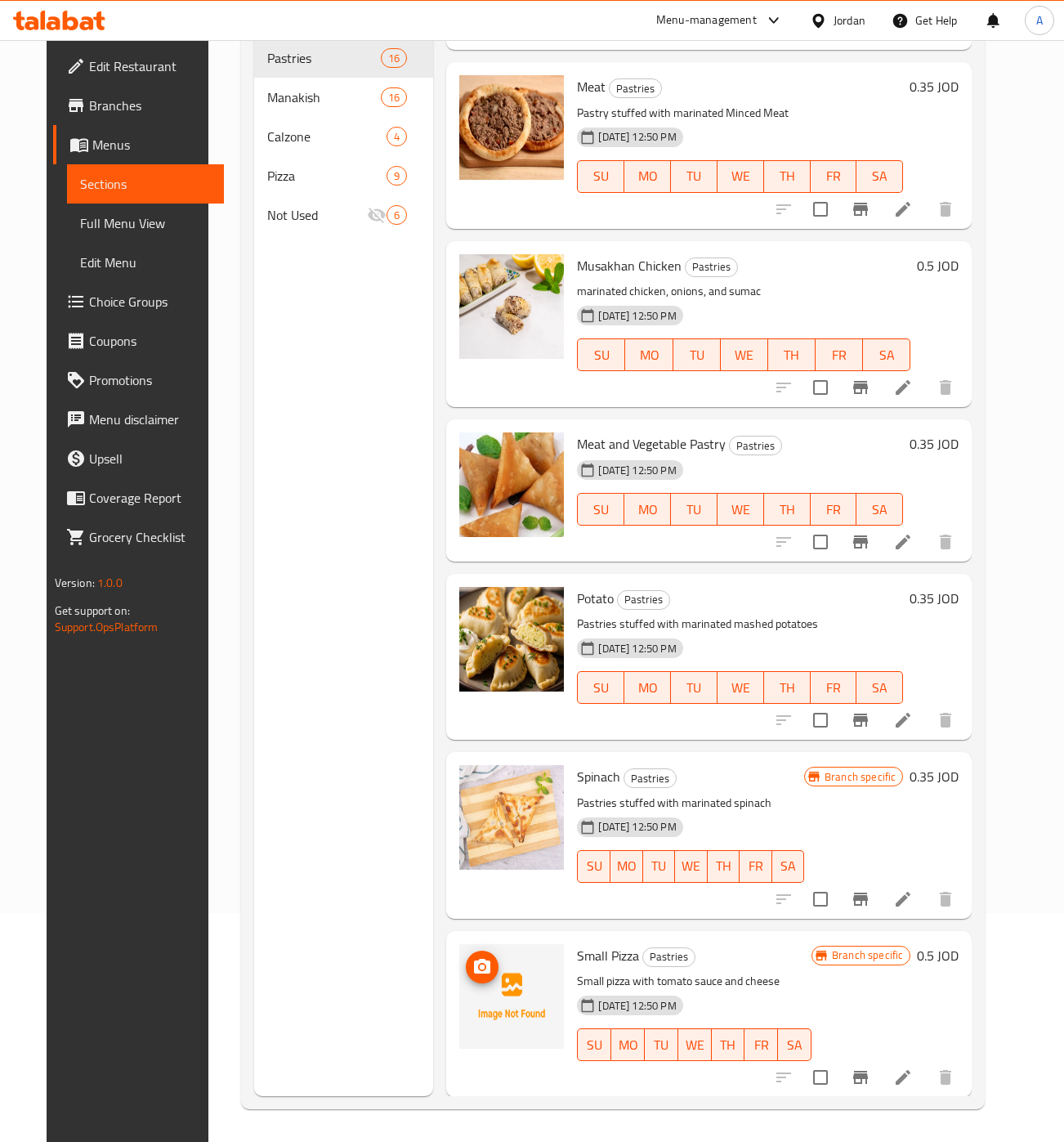
click at [503, 998] on img at bounding box center [511, 996] width 104 height 104
click at [473, 964] on icon "upload picture" at bounding box center [483, 968] width 20 height 20
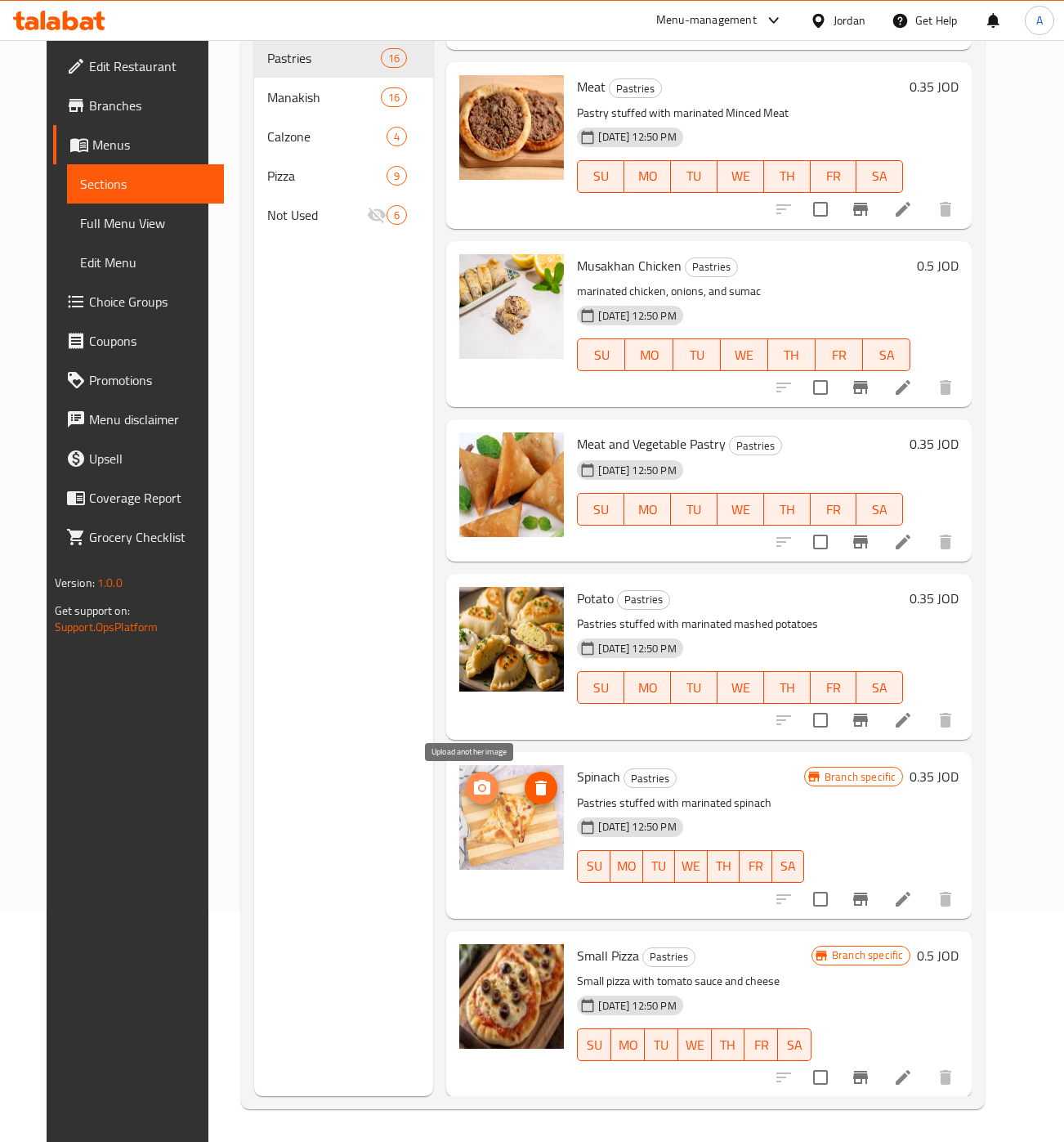
click at [474, 796] on icon "upload picture" at bounding box center [483, 788] width 20 height 20
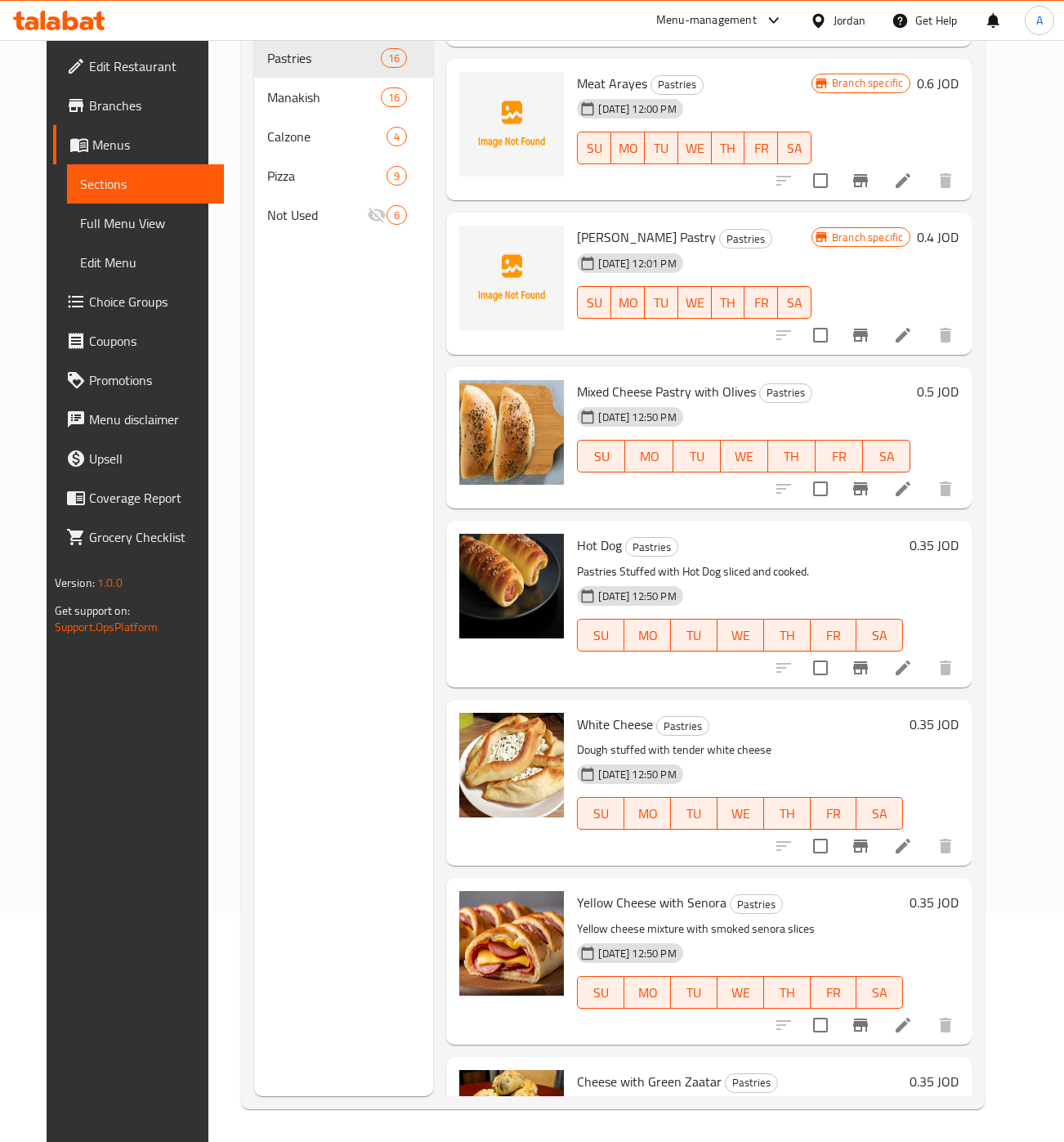
scroll to position [435, 0]
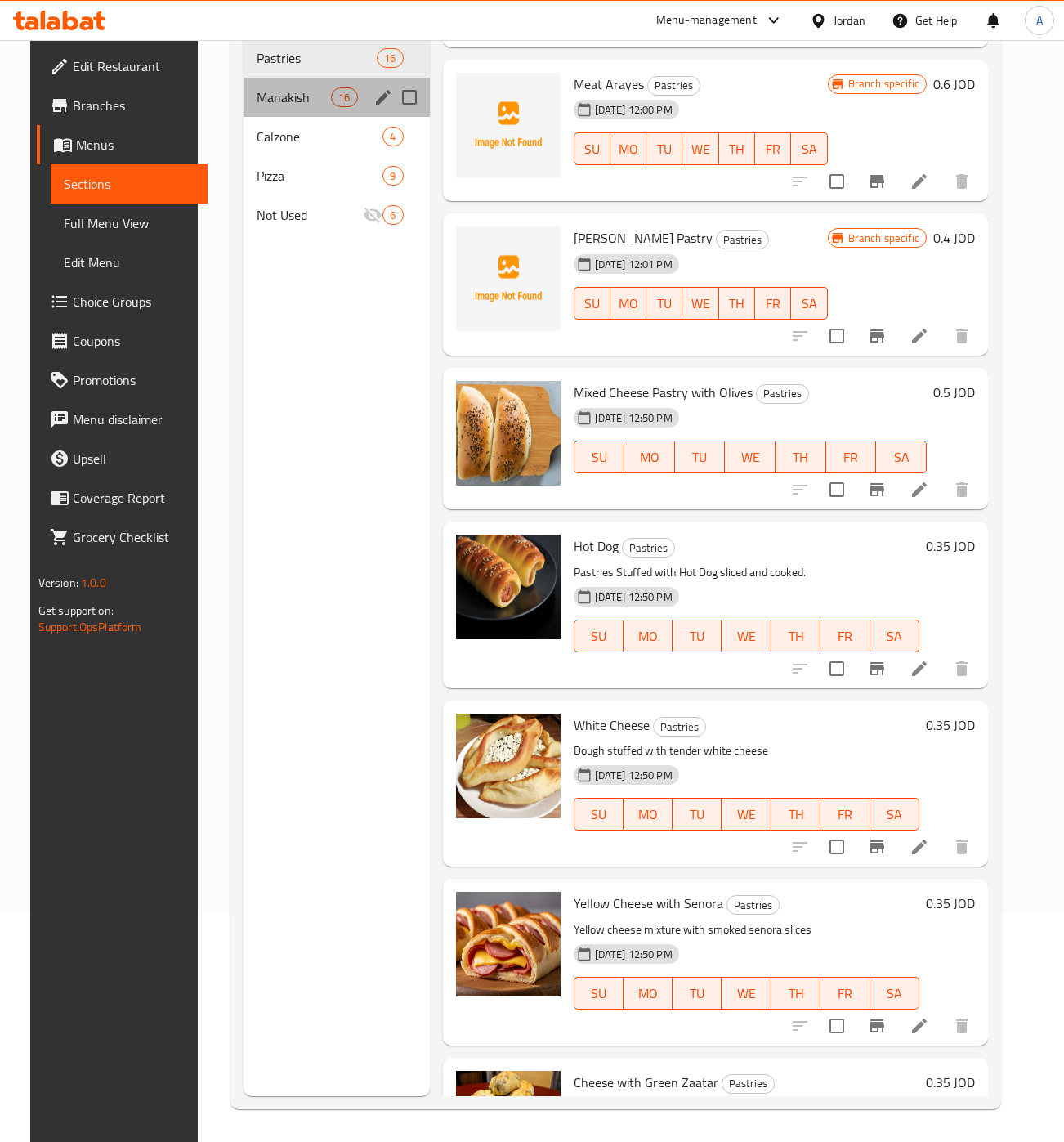
click at [243, 87] on div "Manakish 16" at bounding box center [336, 98] width 186 height 39
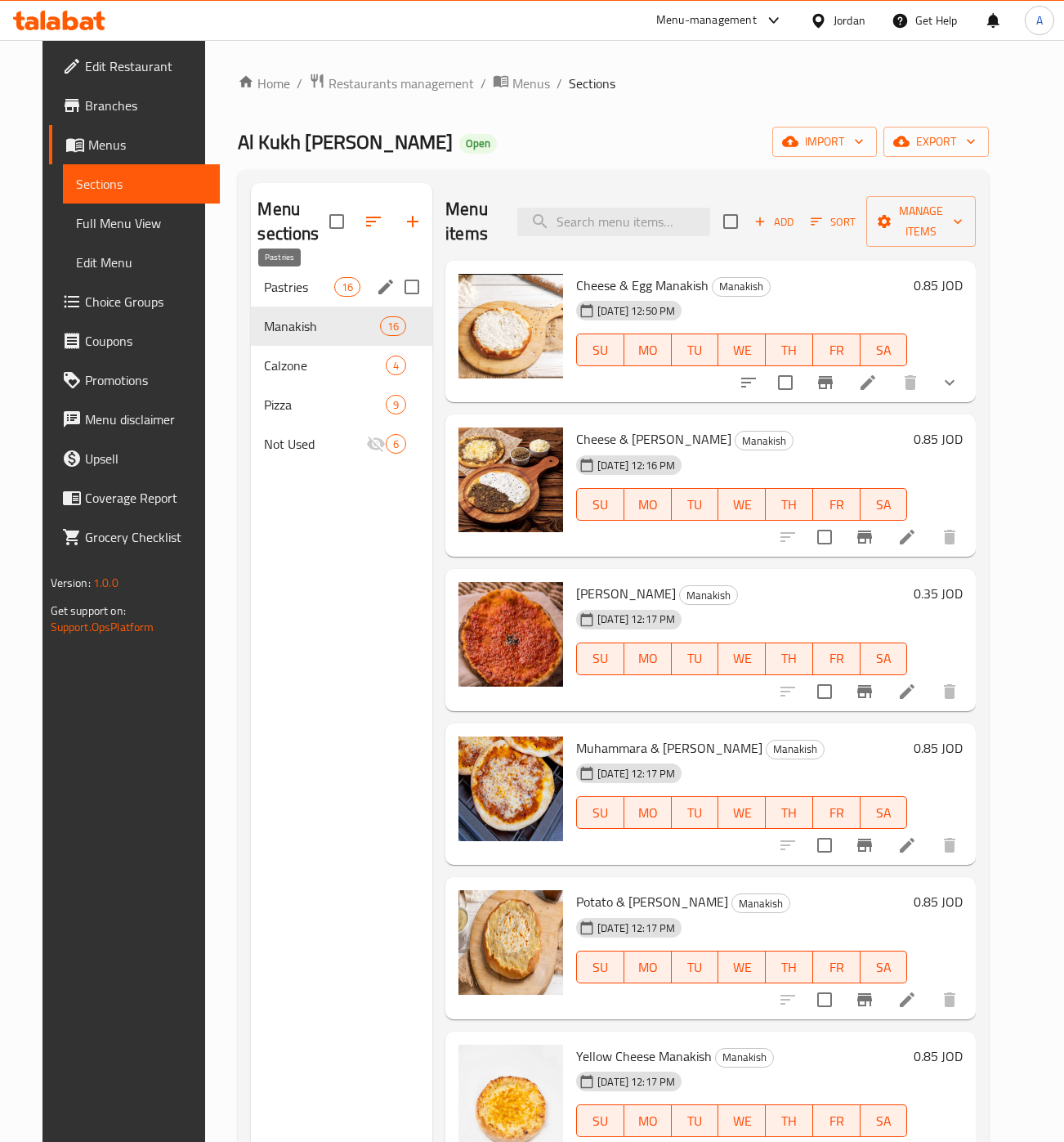
click at [280, 281] on span "Pastries" at bounding box center [299, 287] width 70 height 20
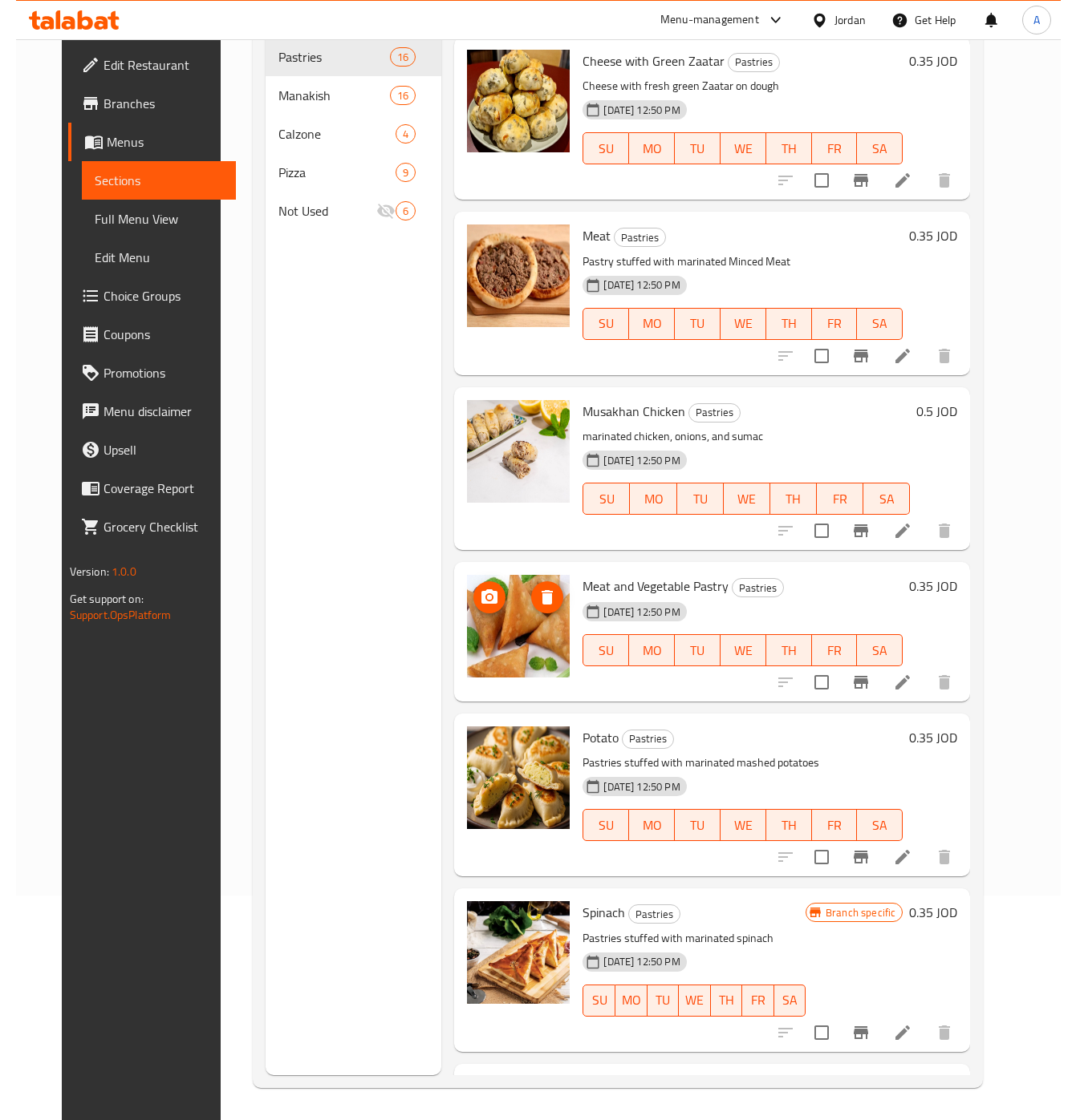
scroll to position [1194, 0]
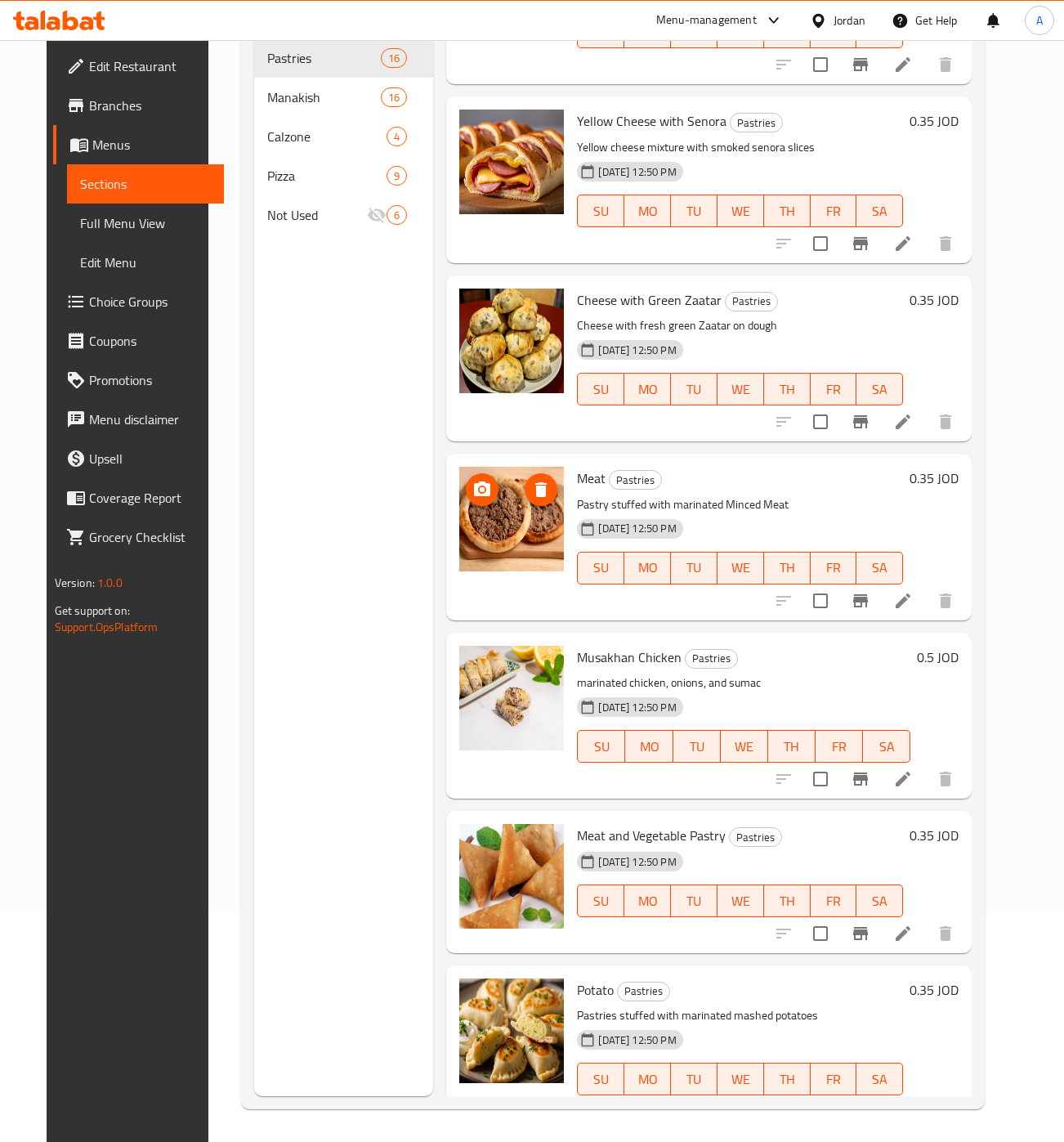
click at [474, 496] on icon "upload picture" at bounding box center [482, 489] width 17 height 15
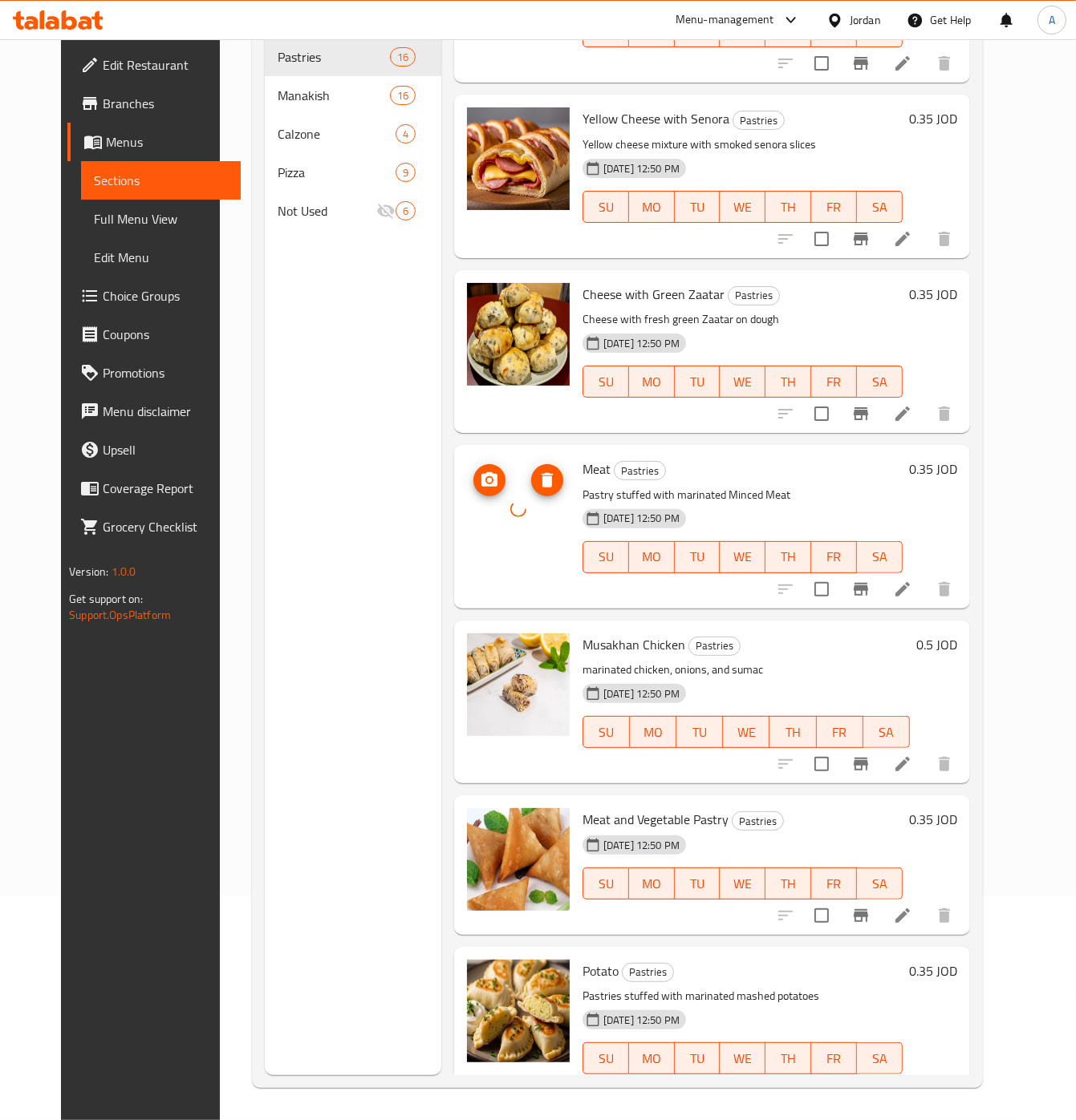
click at [517, 594] on div at bounding box center [517, 526] width 115 height 150
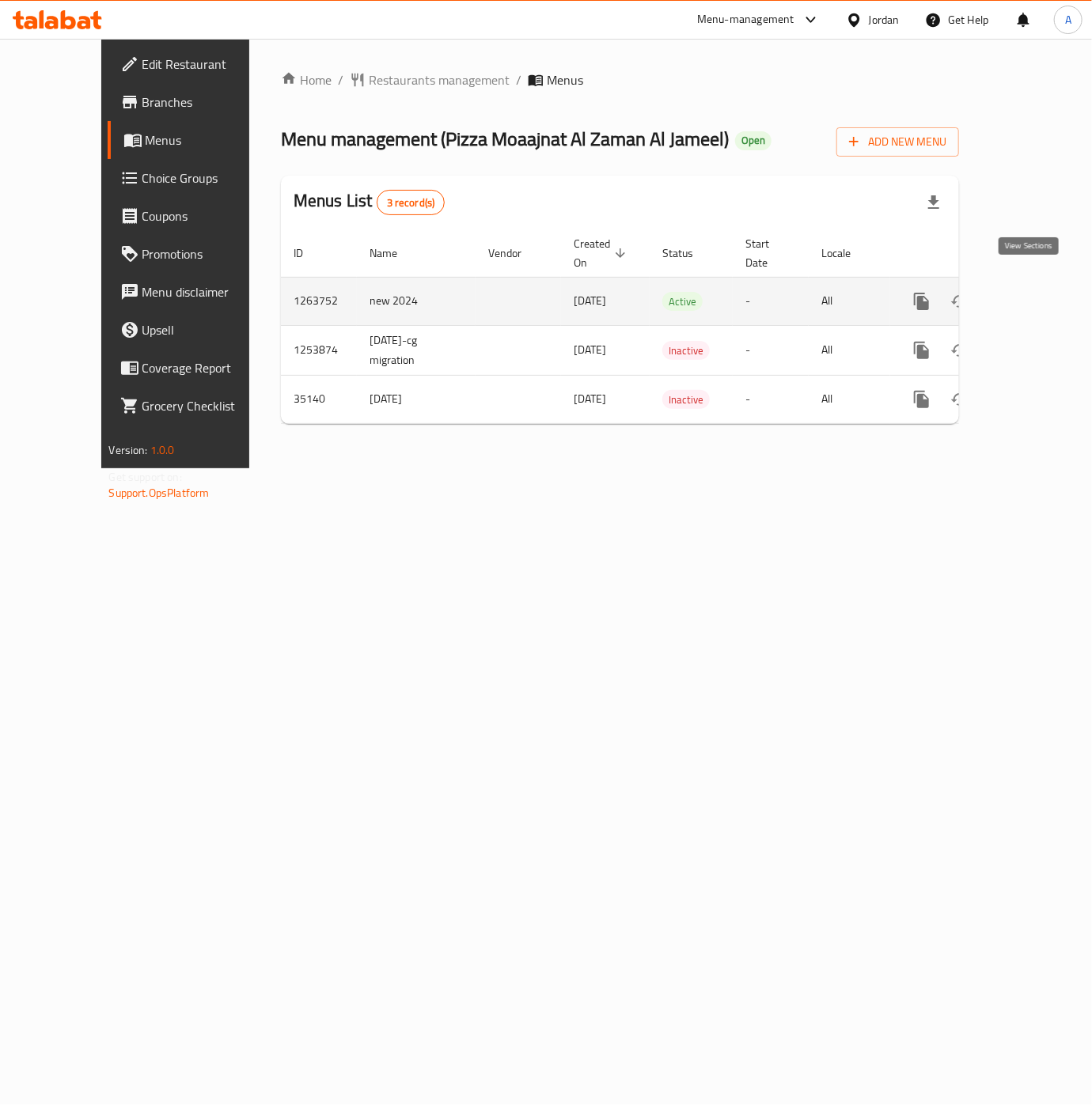
click at [1020, 282] on link "enhanced table" at bounding box center [1036, 301] width 38 height 38
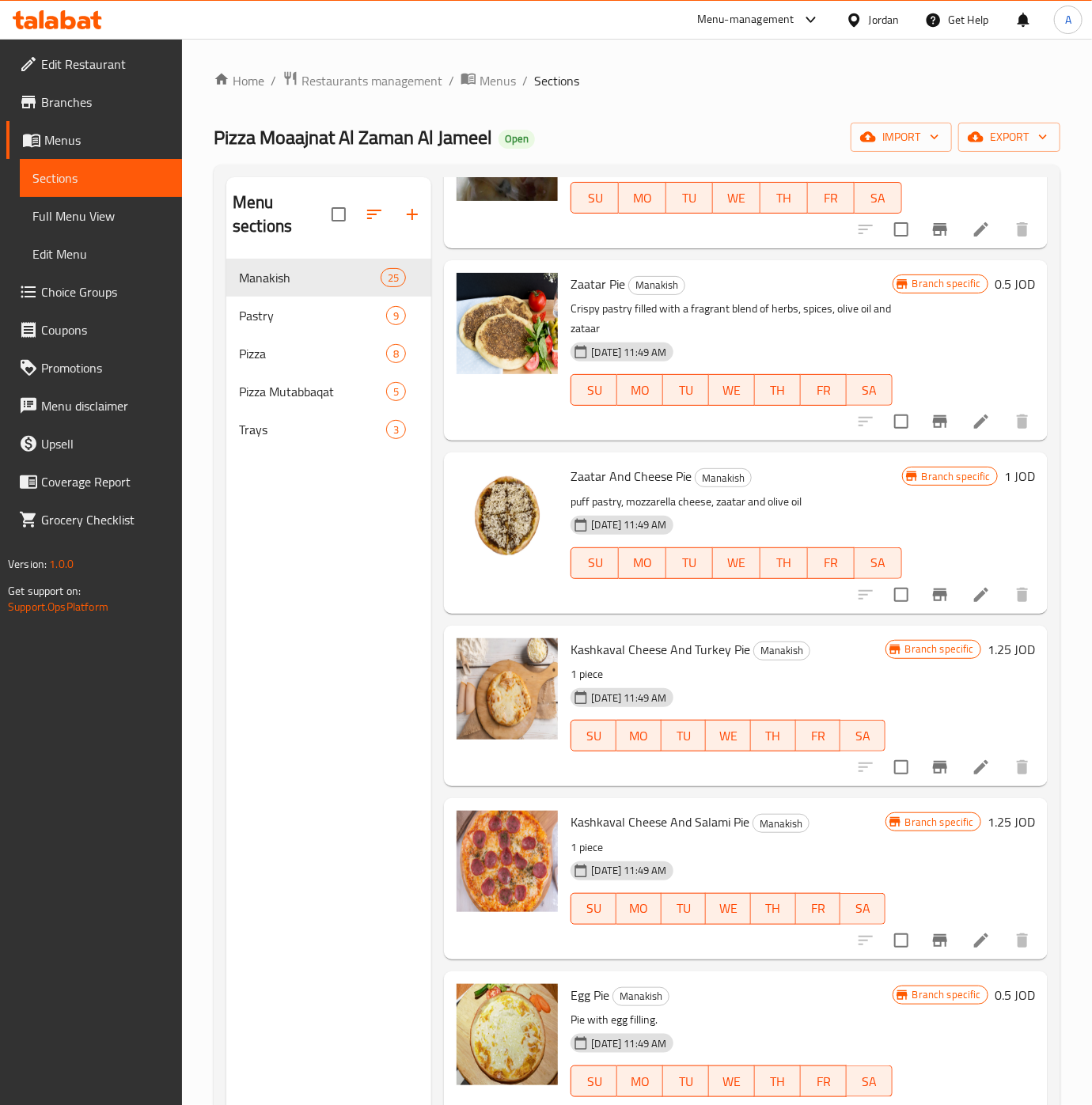
scroll to position [379, 0]
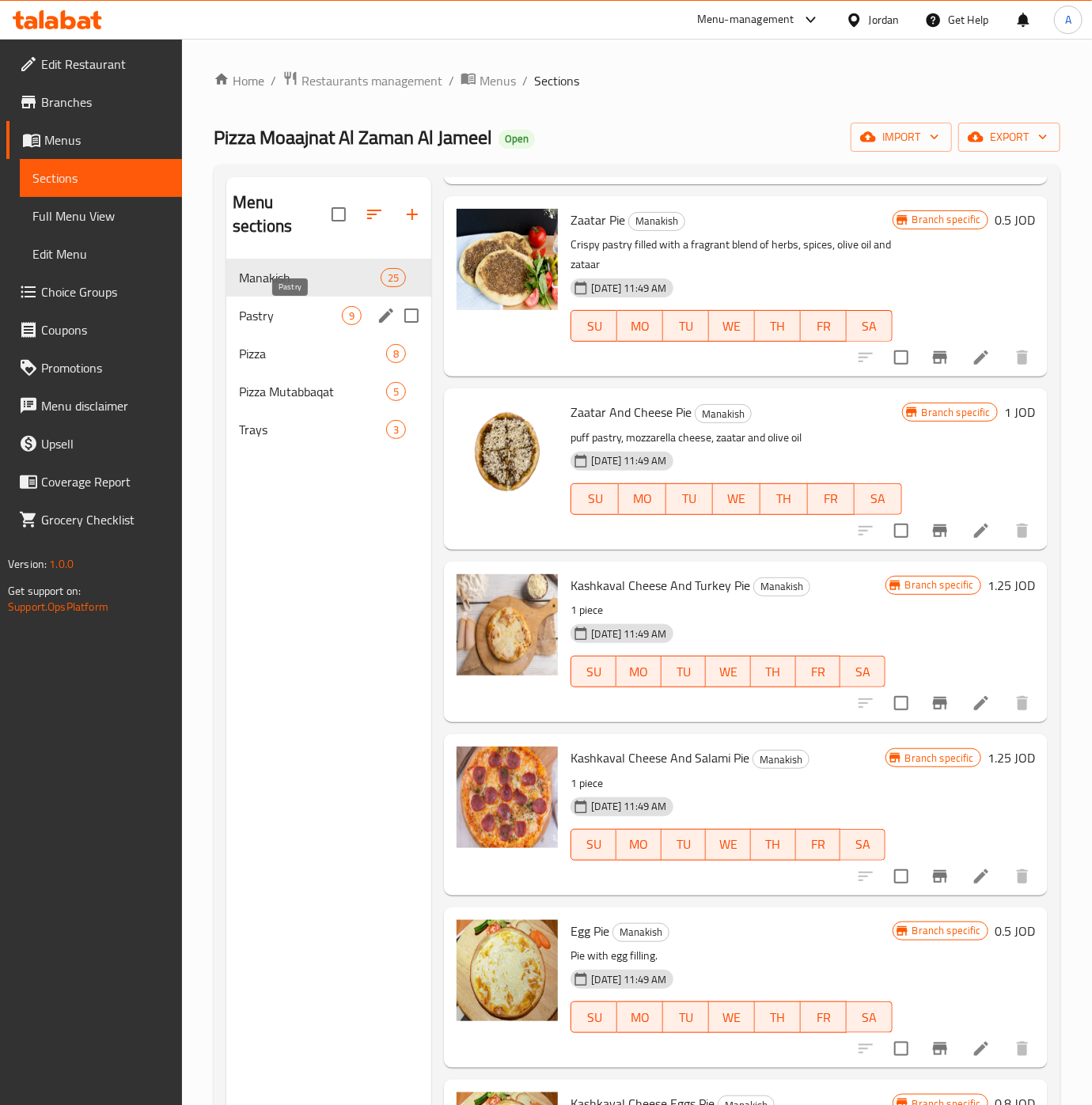
click at [271, 310] on span "Pastry" at bounding box center [291, 316] width 103 height 19
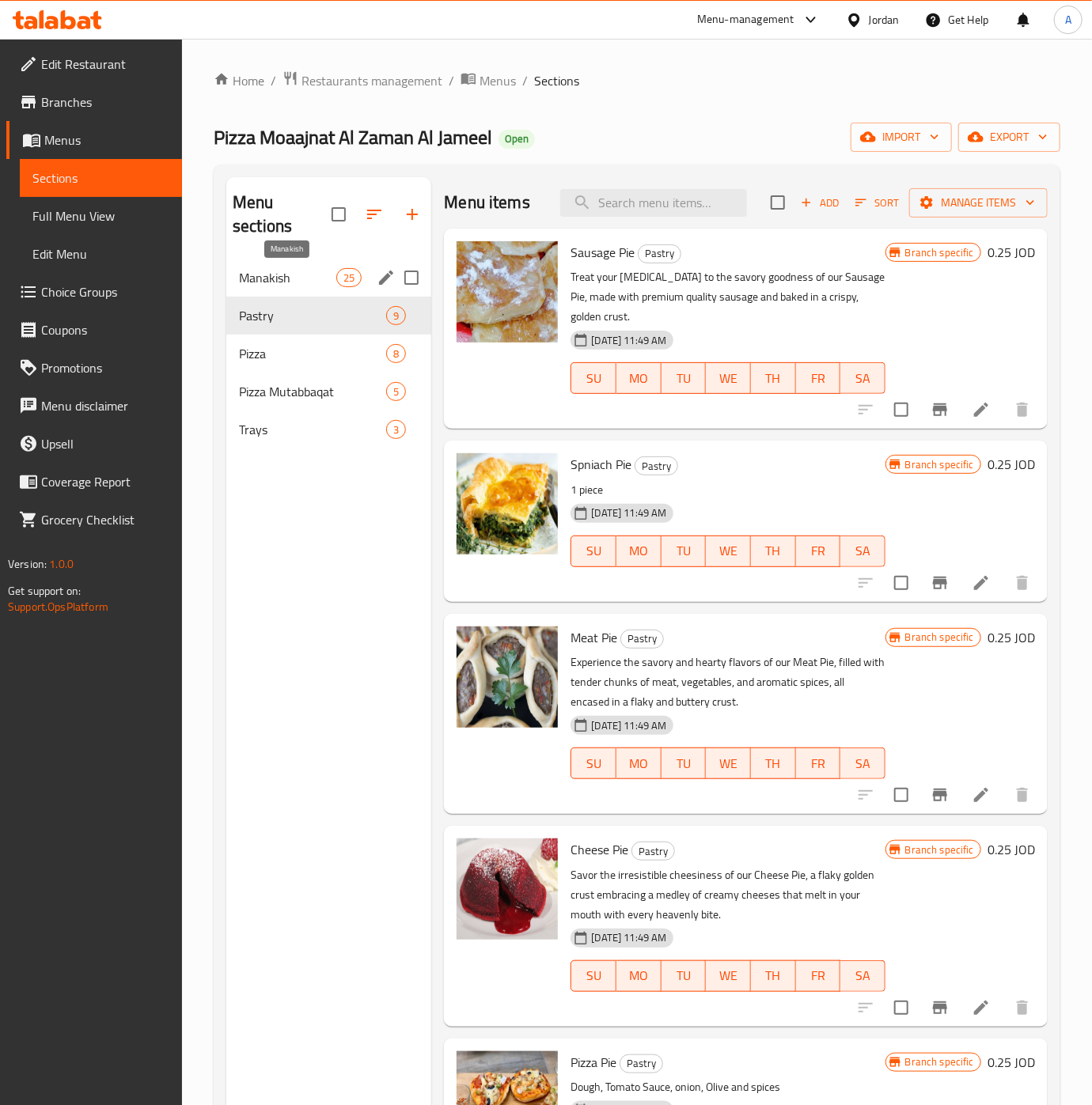
click at [299, 271] on span "Manakish" at bounding box center [288, 277] width 97 height 19
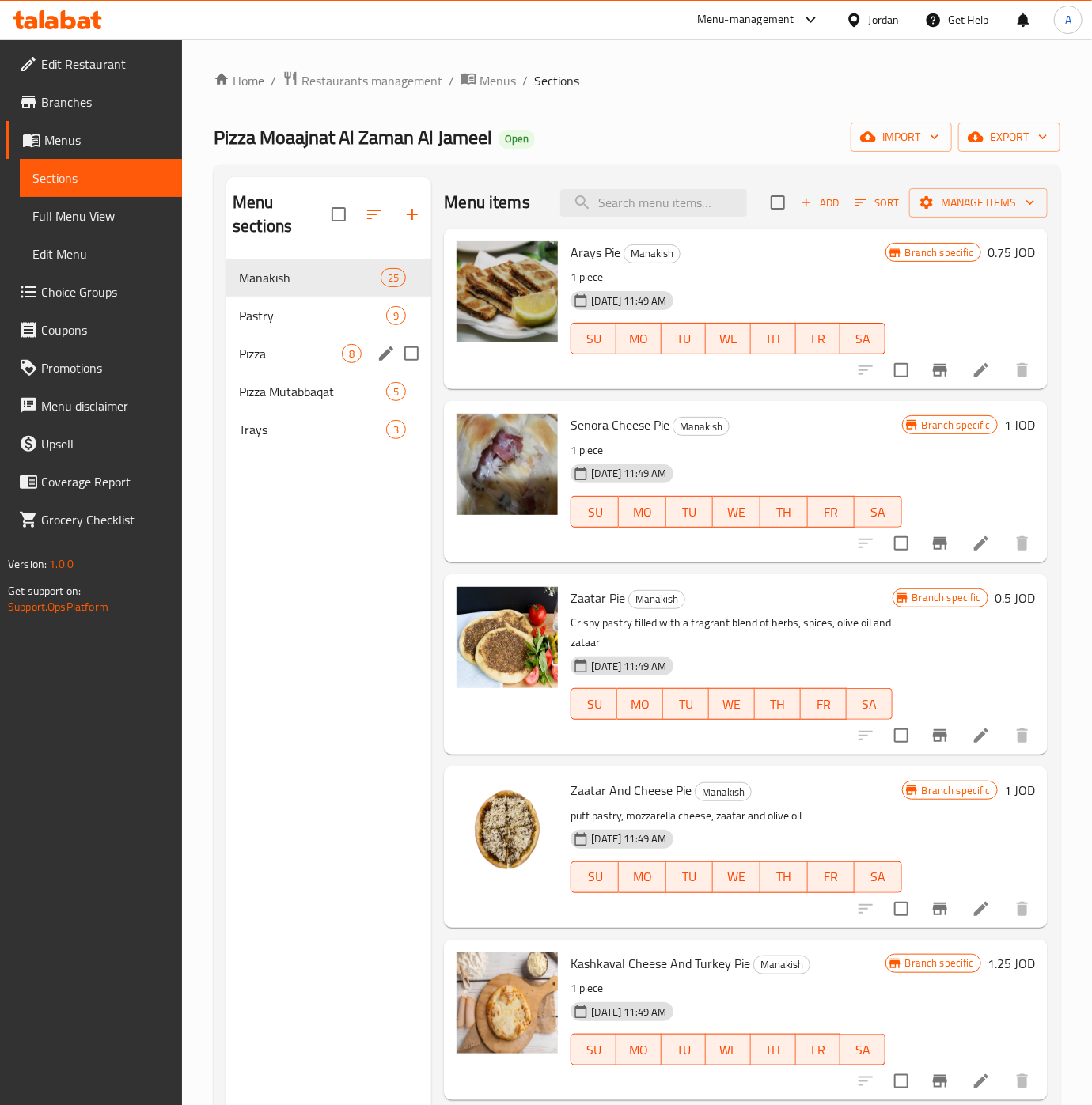
click at [304, 365] on div "Pizza 8" at bounding box center [328, 354] width 205 height 38
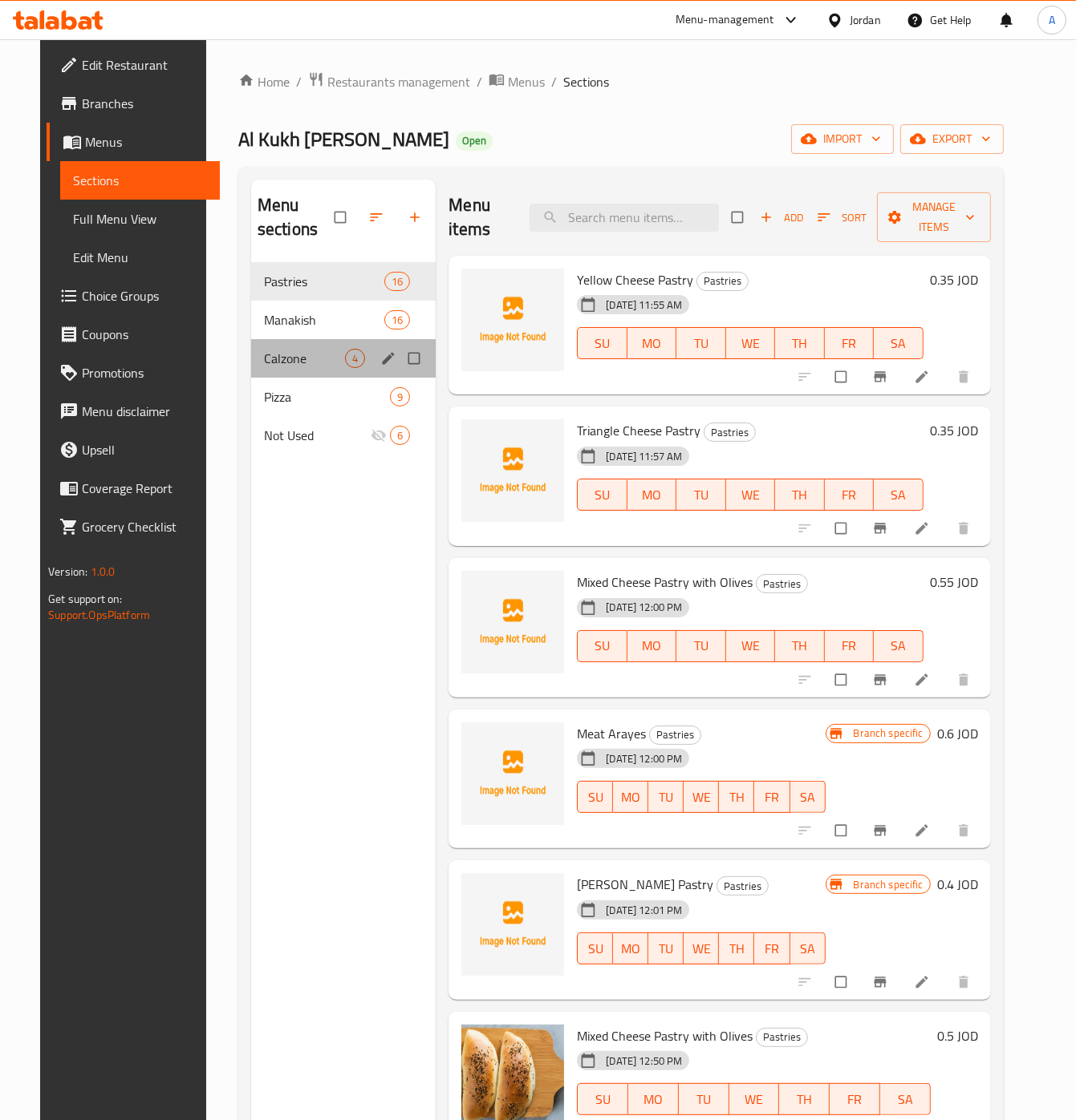
click at [308, 377] on div "Calzone 4" at bounding box center [343, 359] width 185 height 39
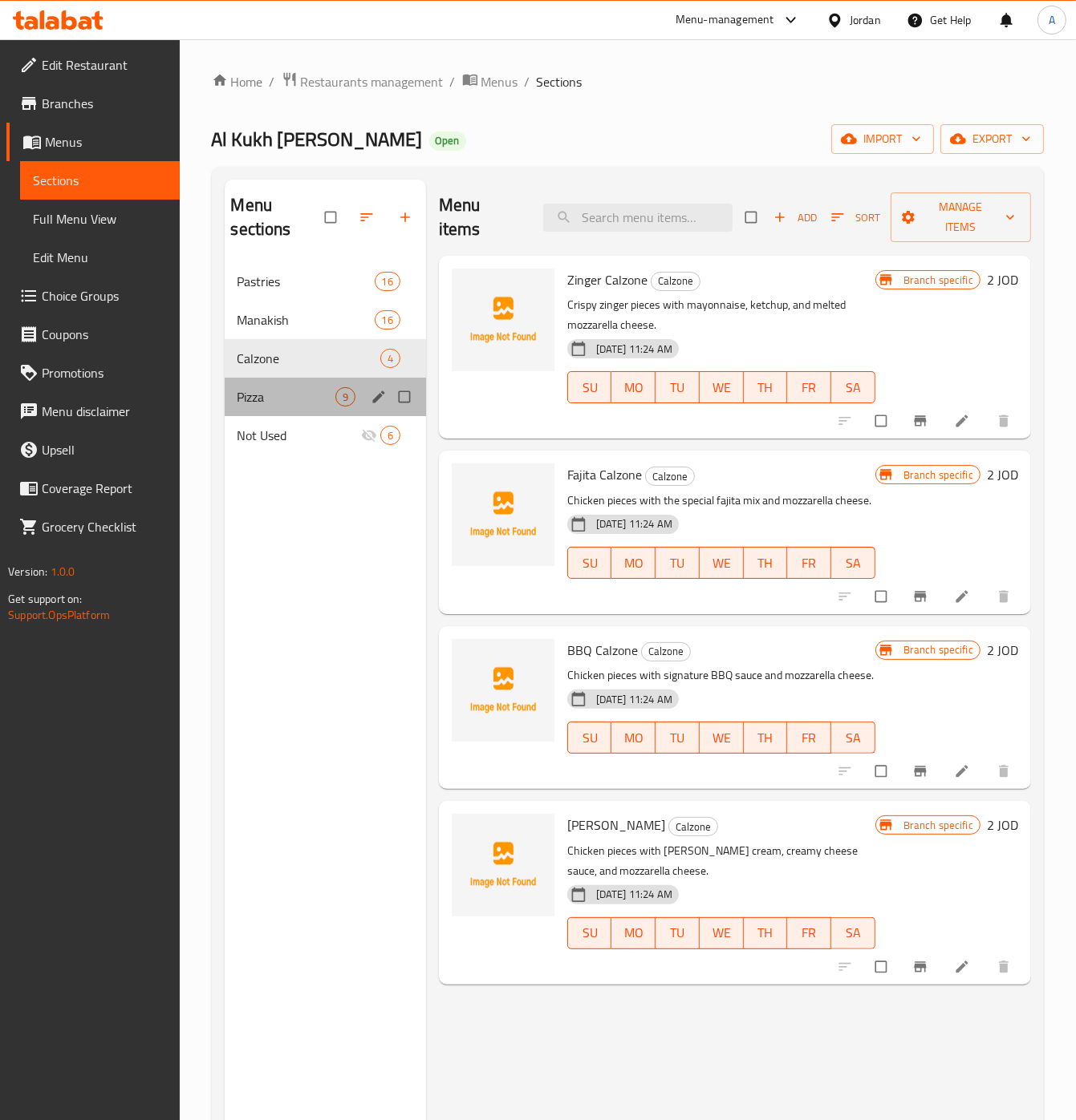
click at [298, 408] on div "Pizza 9" at bounding box center [325, 397] width 201 height 39
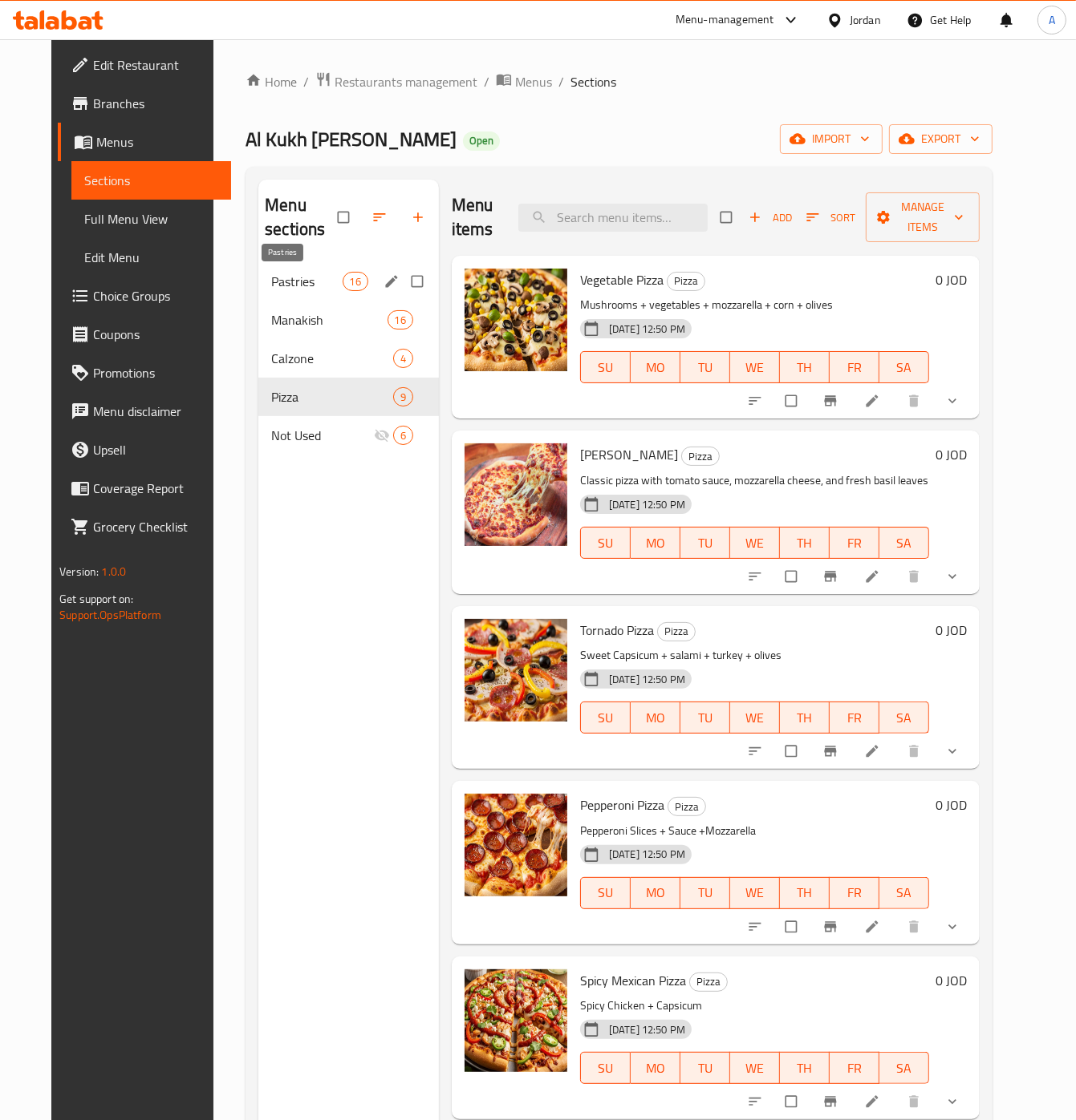
click at [275, 285] on span "Pastries" at bounding box center [305, 281] width 71 height 19
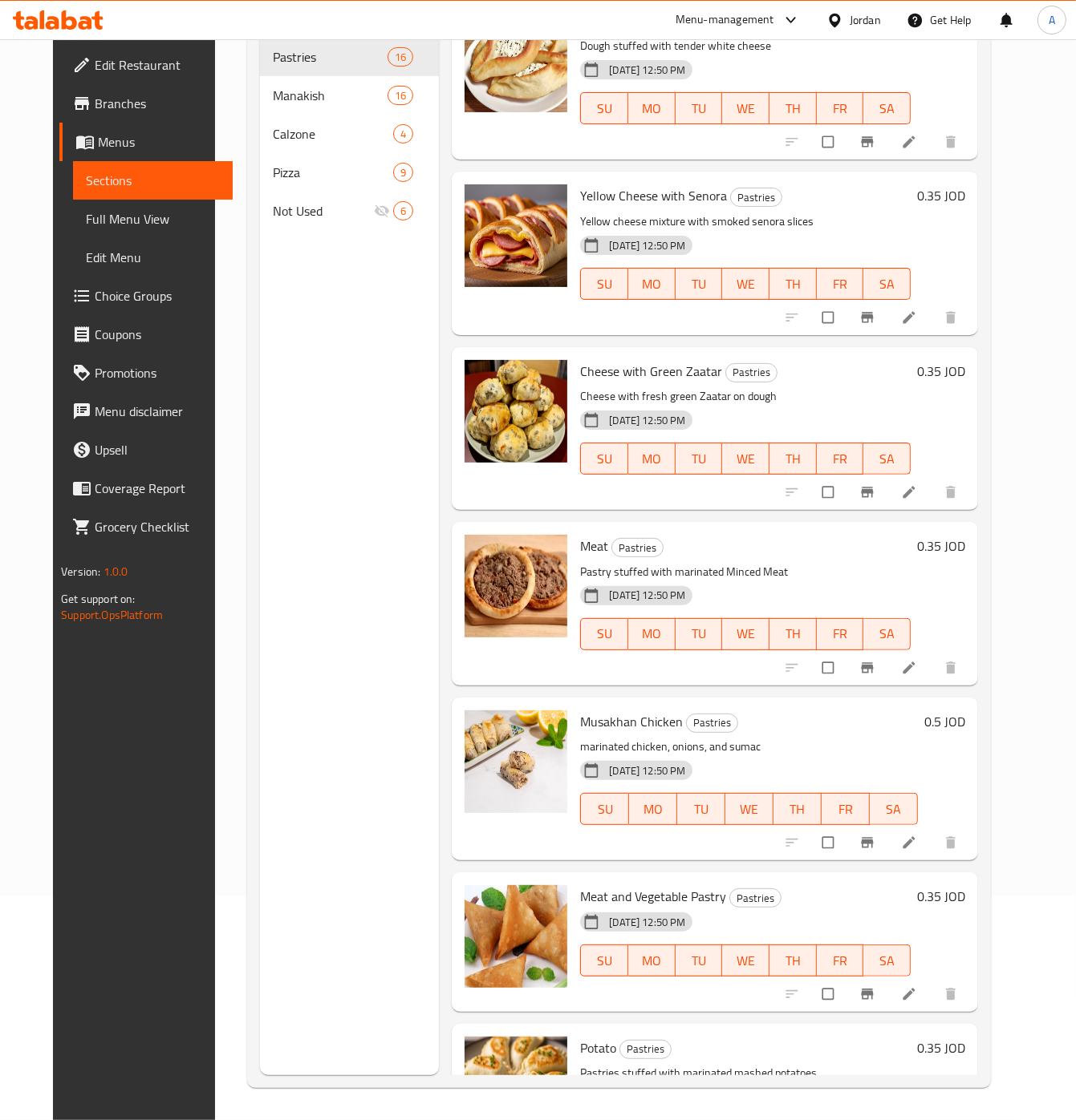
scroll to position [1067, 0]
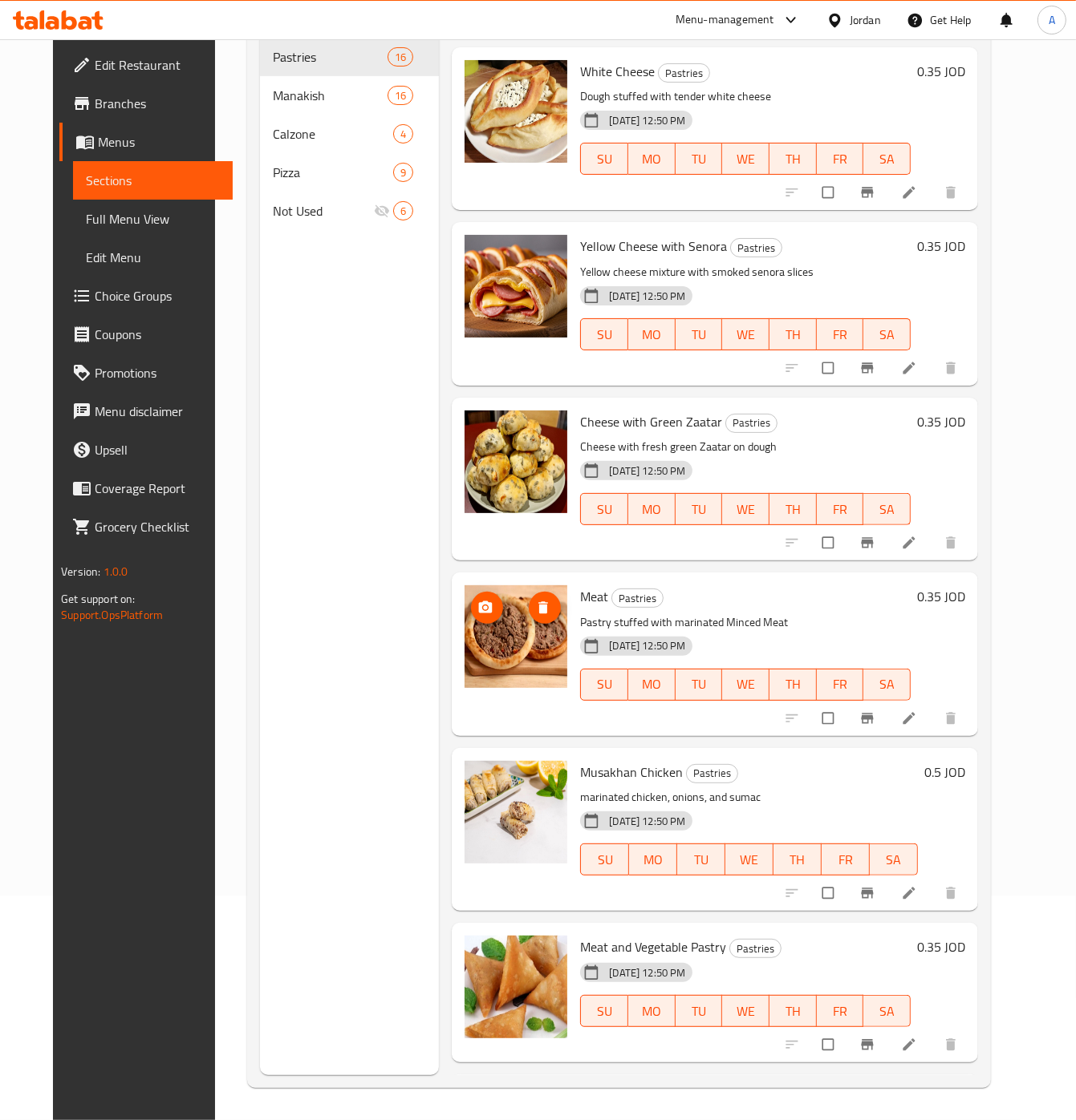
click at [479, 612] on icon "upload picture" at bounding box center [485, 607] width 14 height 12
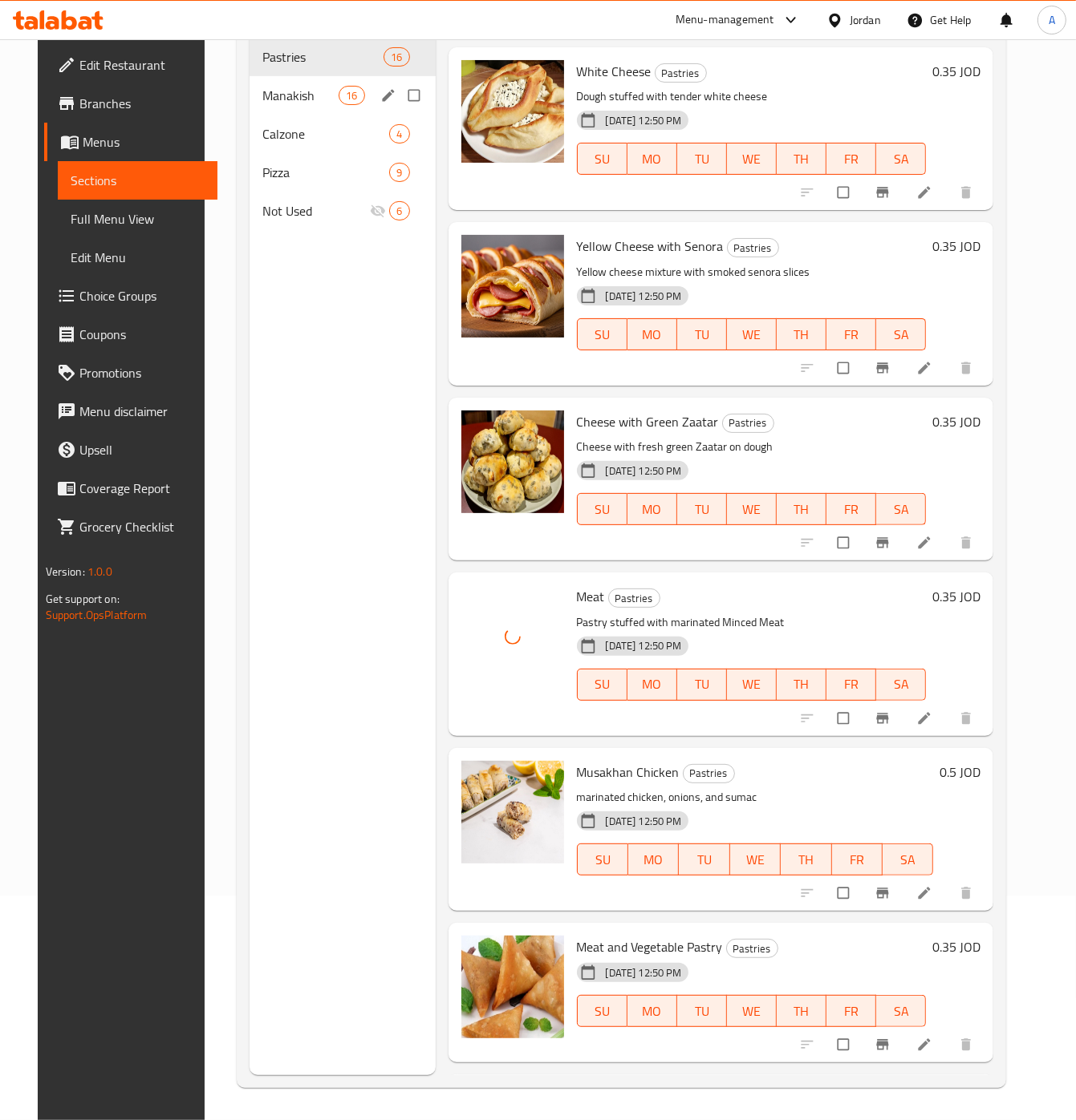
click at [286, 93] on span "Manakish" at bounding box center [301, 96] width 77 height 19
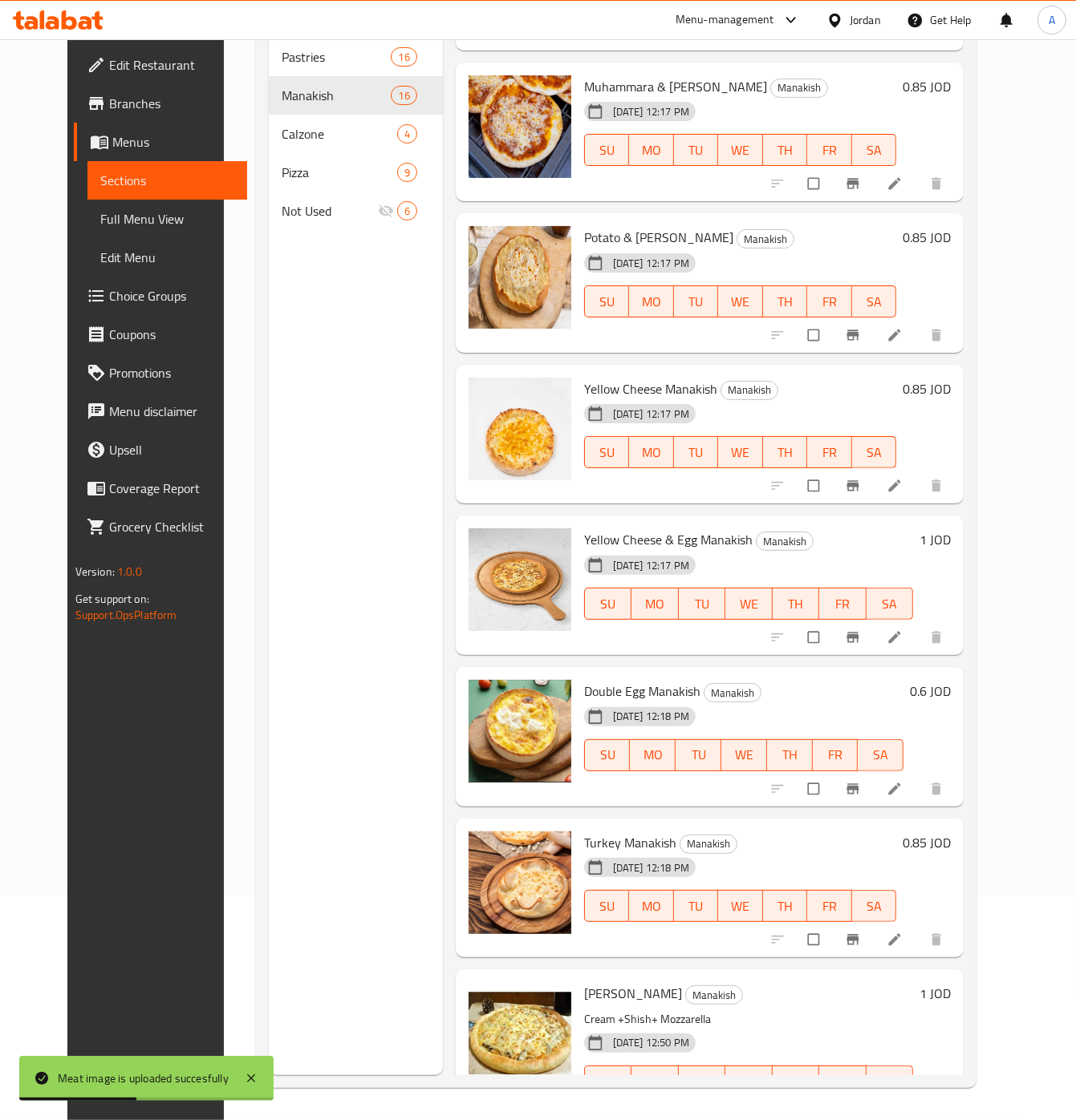
scroll to position [379, 0]
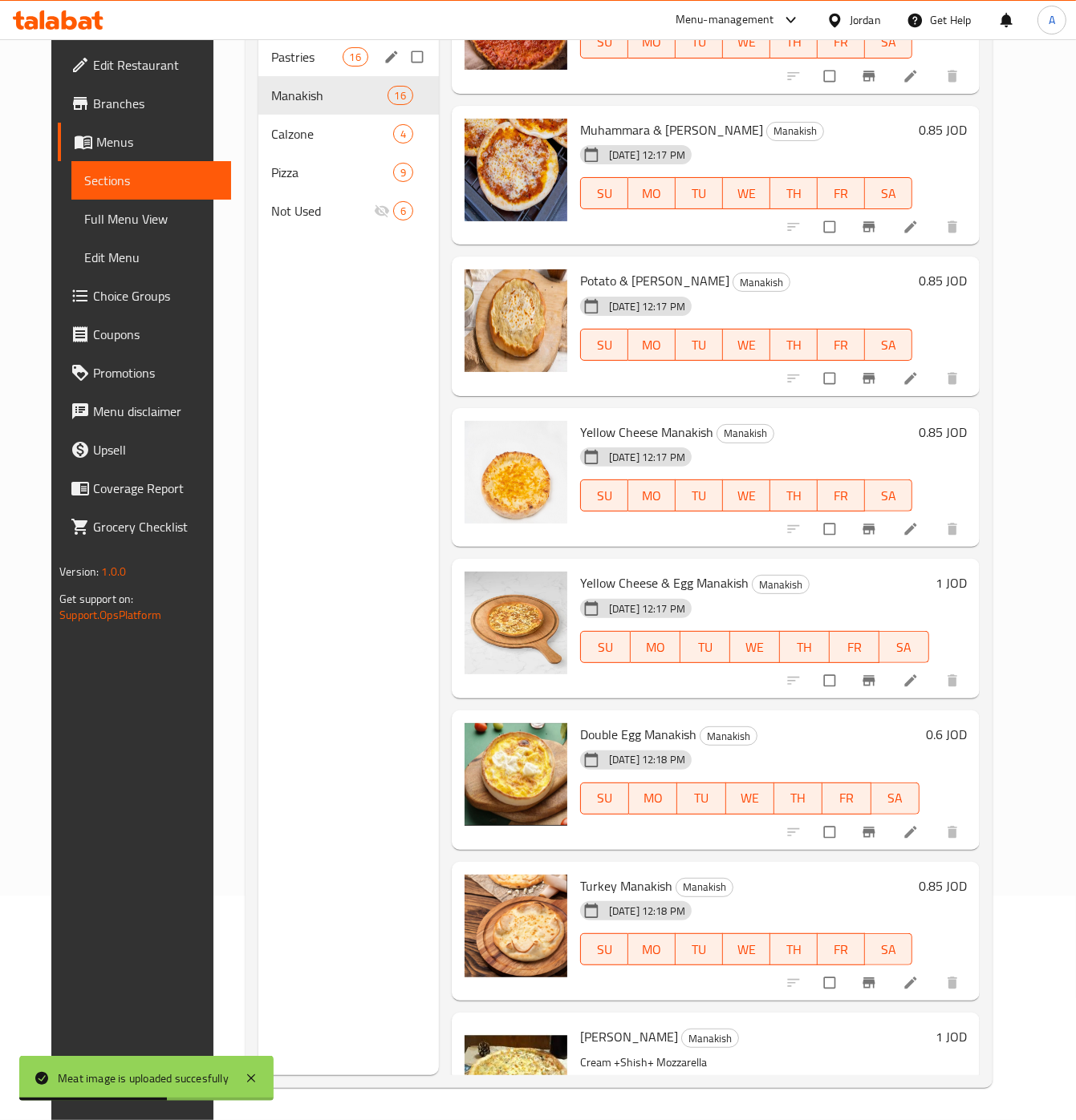
click at [343, 61] on span "16" at bounding box center [355, 57] width 24 height 15
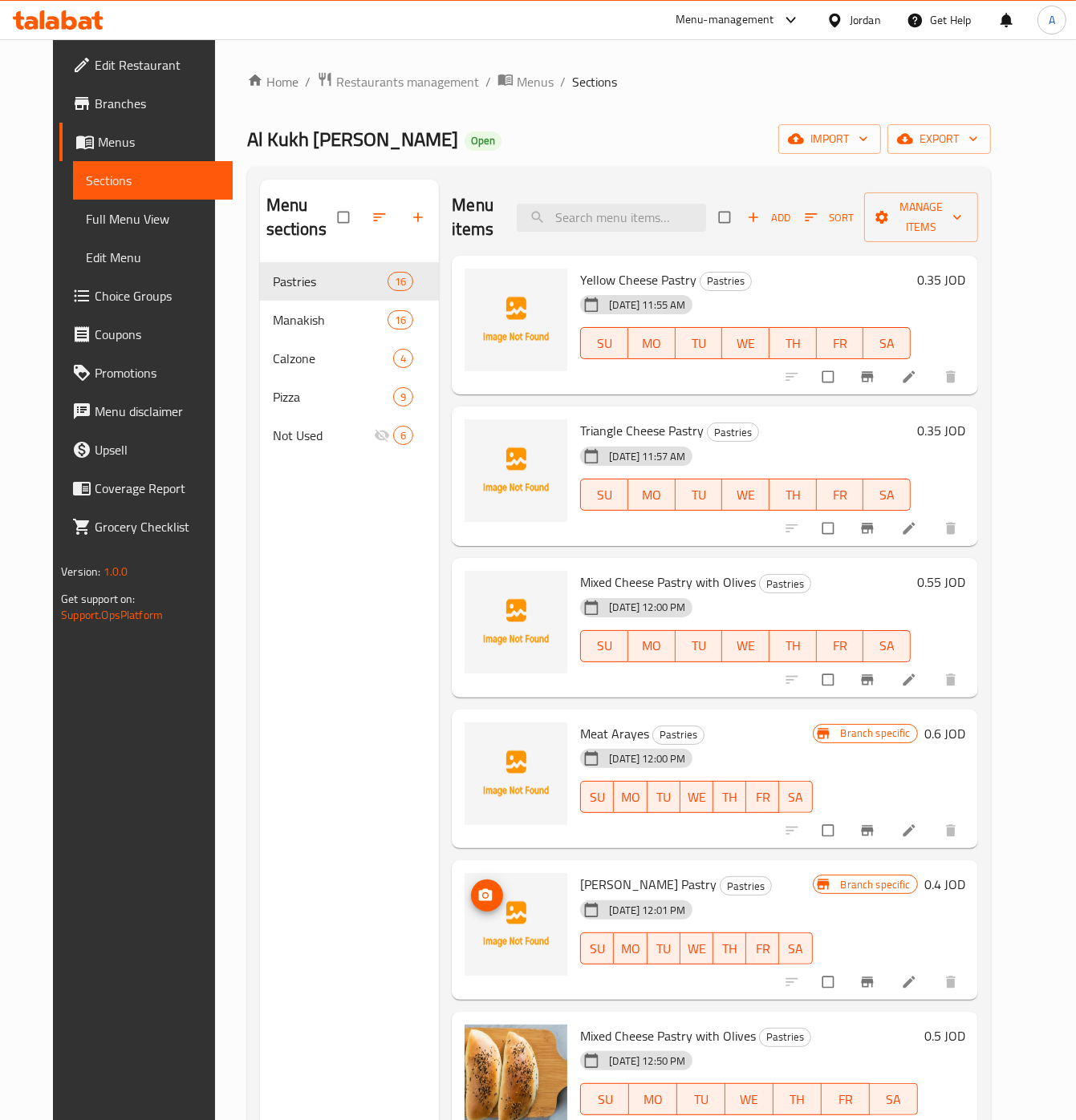
click at [471, 906] on button "upload picture" at bounding box center [486, 895] width 32 height 32
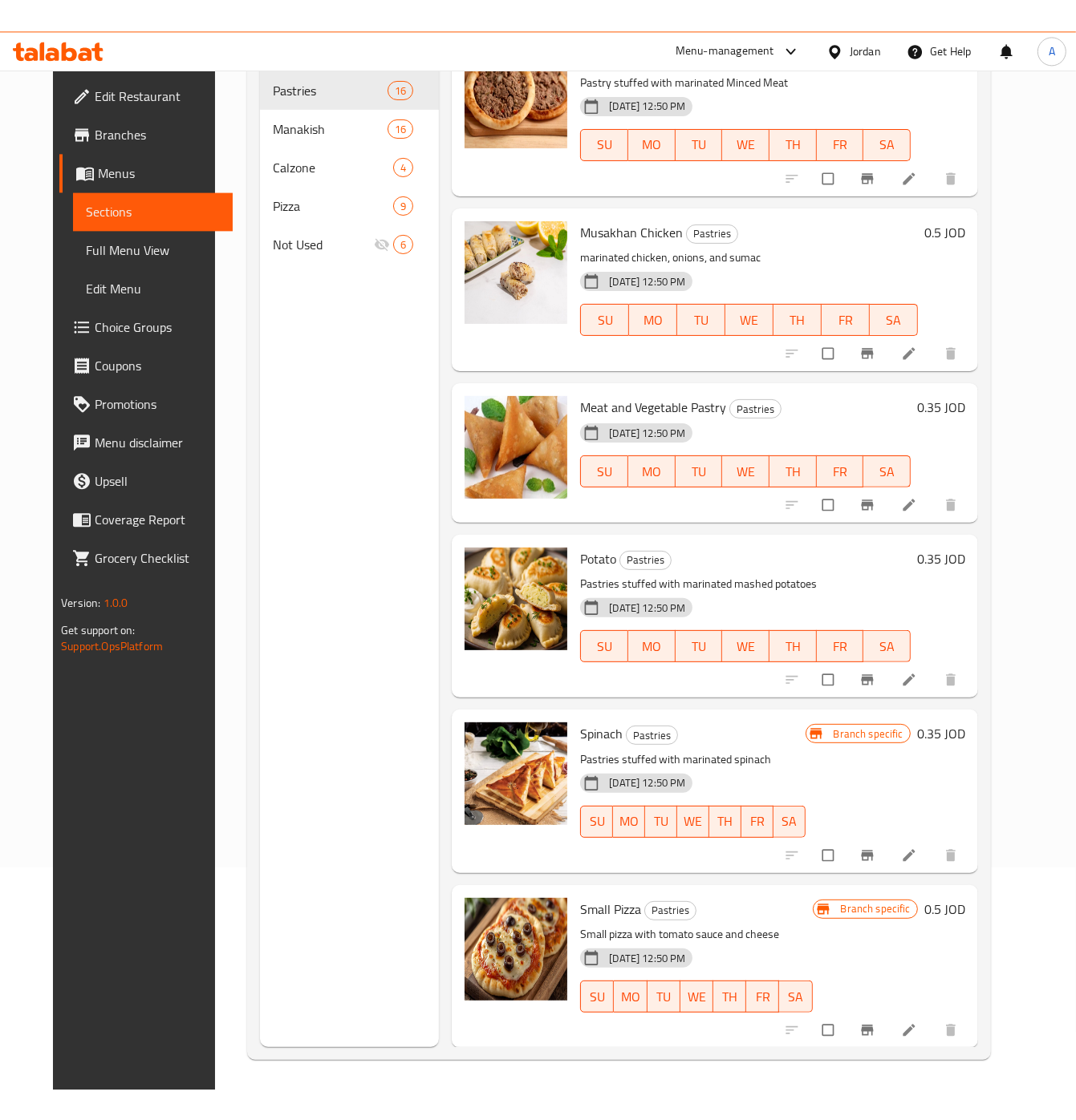
scroll to position [225, 0]
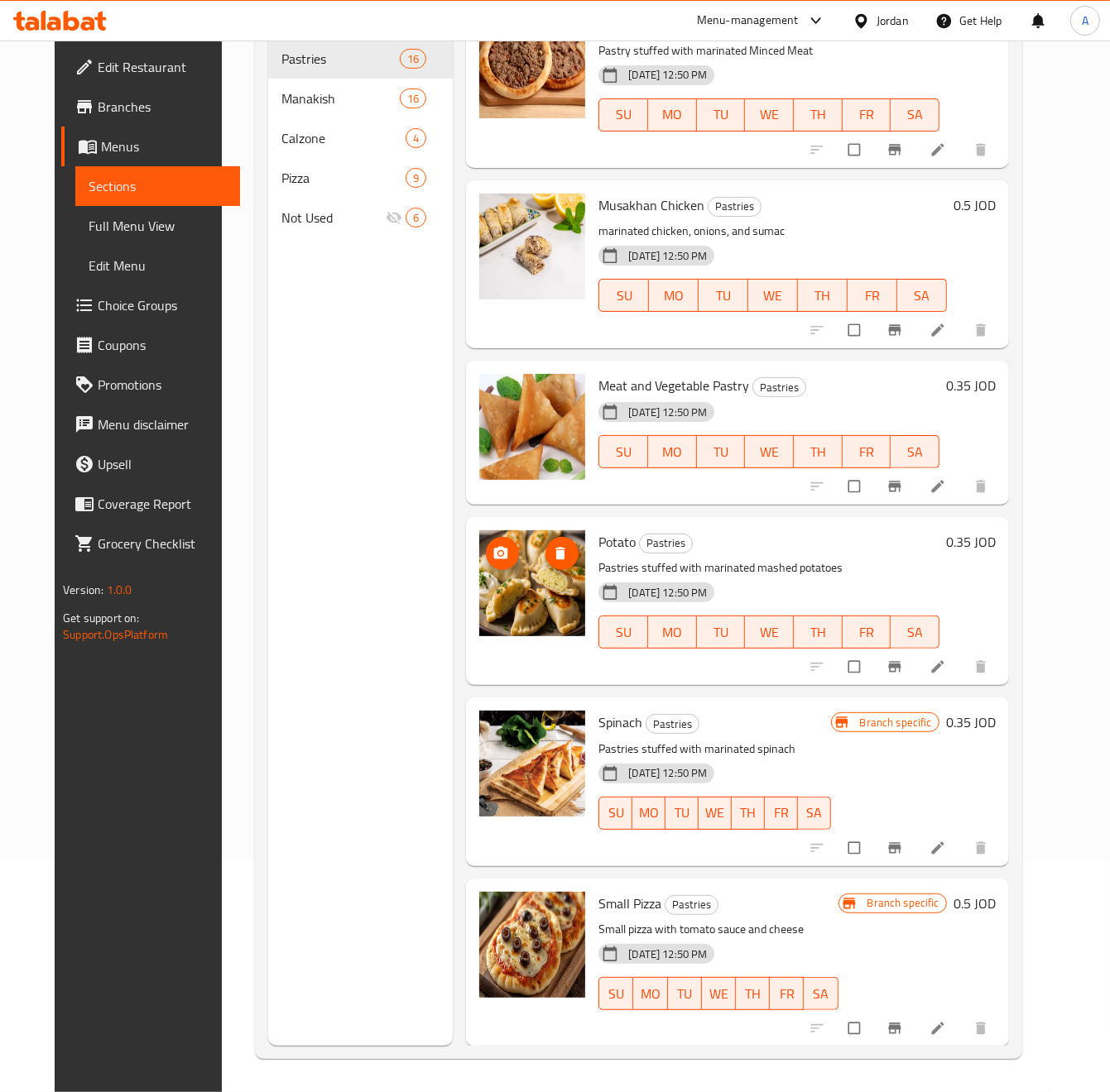
click at [494, 561] on span "upload picture" at bounding box center [502, 553] width 33 height 17
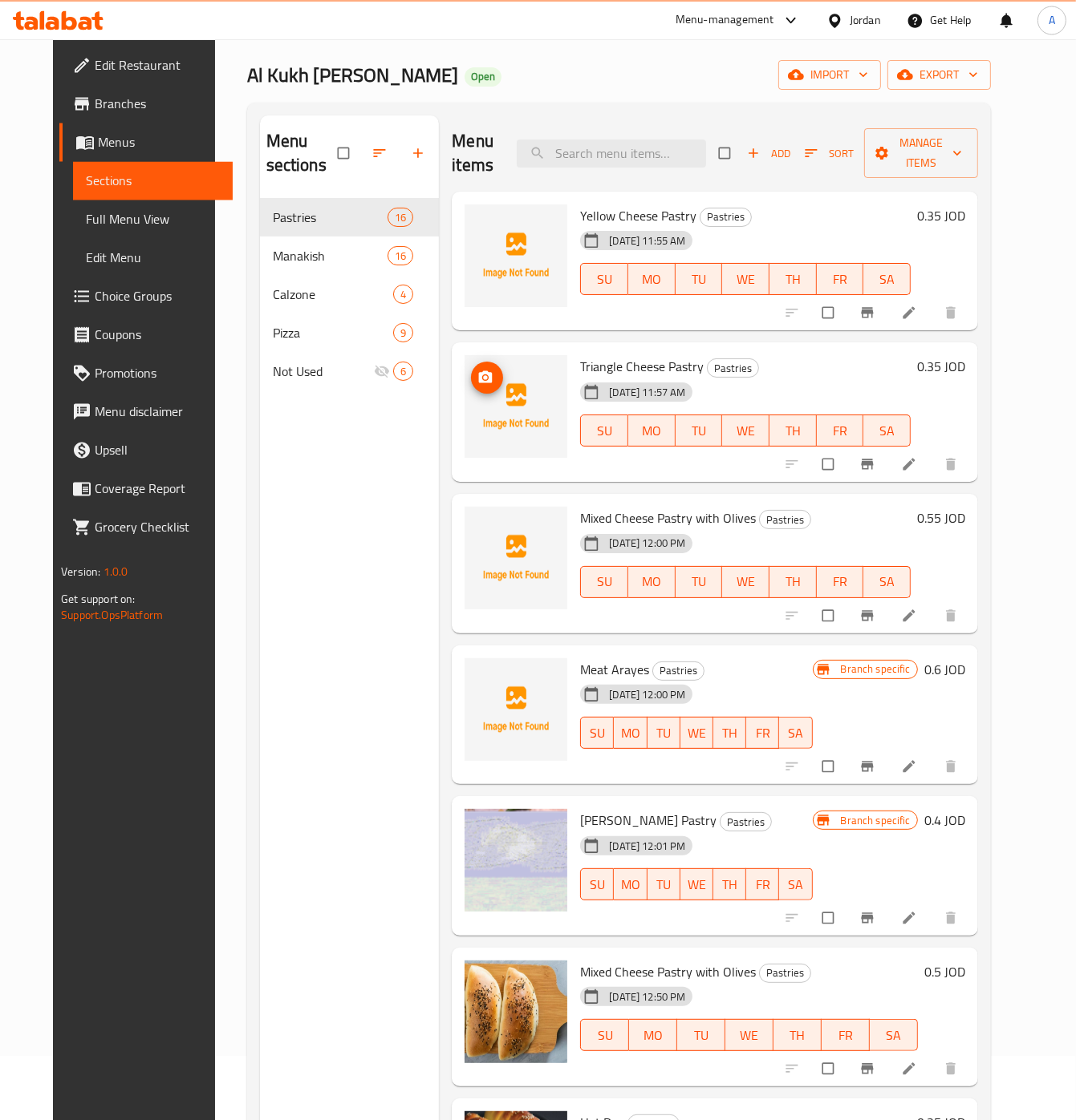
scroll to position [64, 0]
click at [478, 535] on icon "upload picture" at bounding box center [485, 530] width 16 height 16
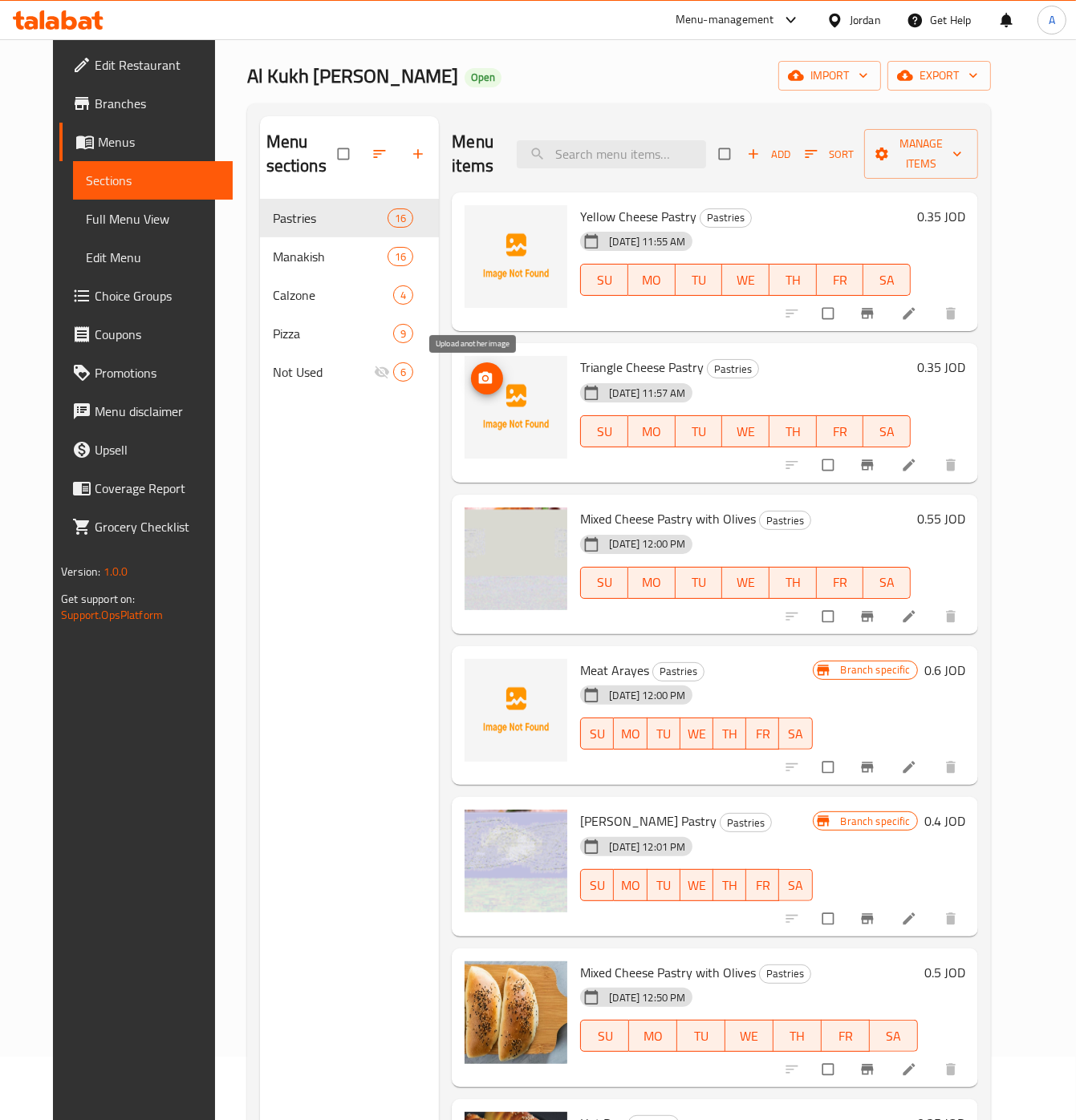
click at [479, 382] on icon "upload picture" at bounding box center [485, 378] width 14 height 12
click at [458, 233] on div at bounding box center [515, 262] width 115 height 127
click at [471, 221] on span "upload picture" at bounding box center [486, 227] width 32 height 16
click at [478, 222] on icon "upload picture" at bounding box center [485, 227] width 16 height 16
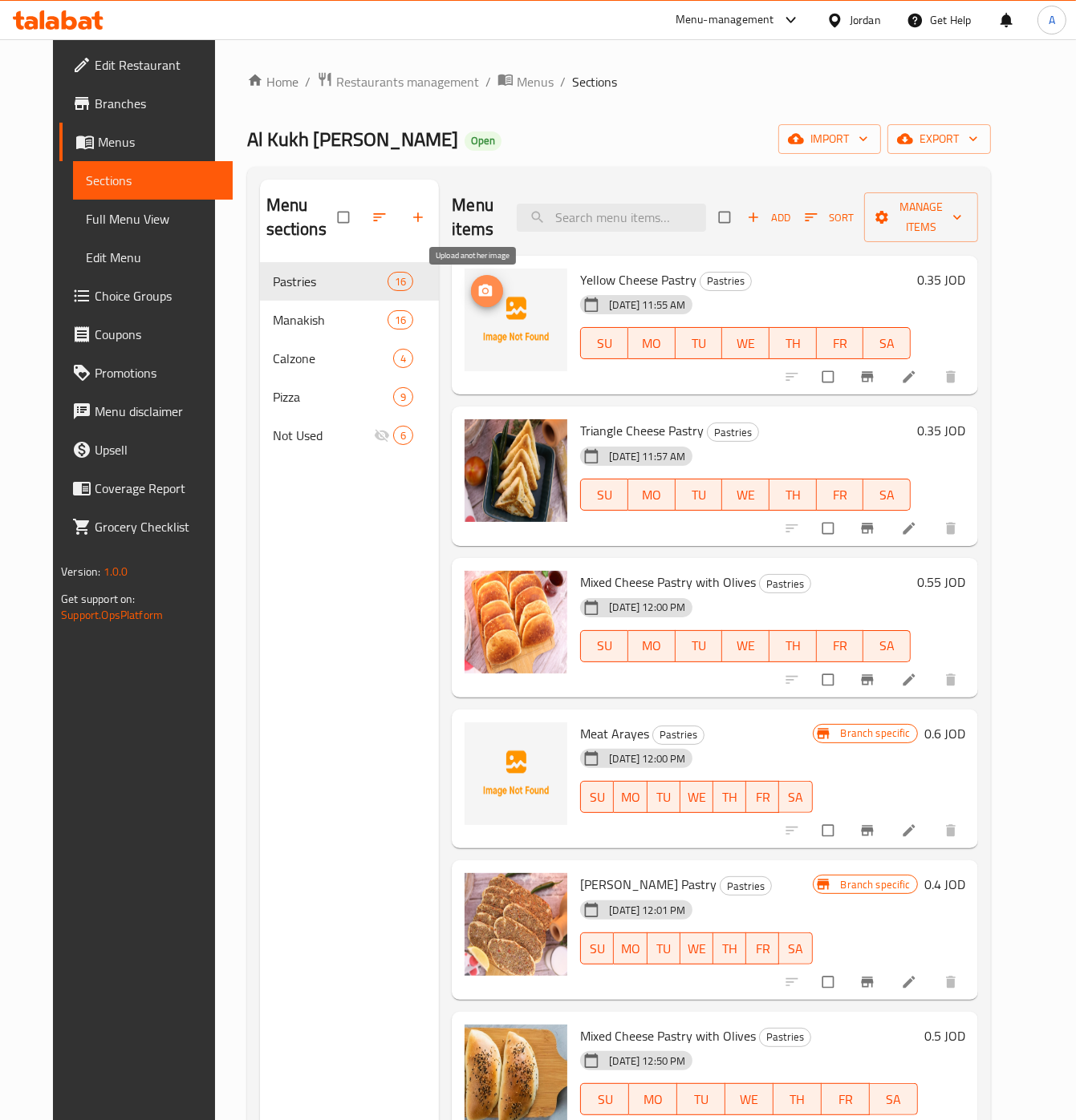
click at [480, 302] on button "upload picture" at bounding box center [486, 291] width 32 height 32
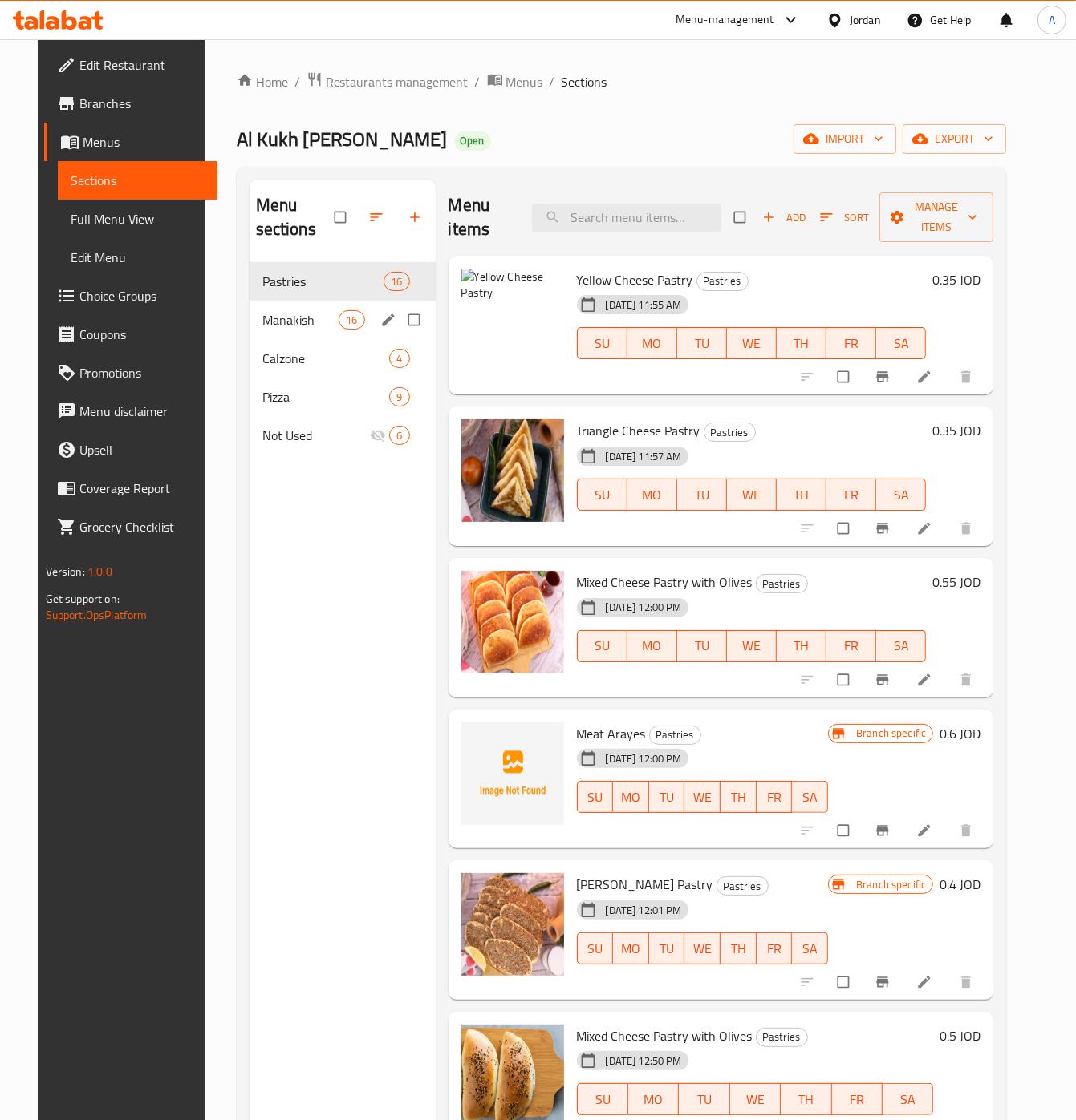
click at [303, 318] on span "Manakish" at bounding box center [301, 320] width 77 height 19
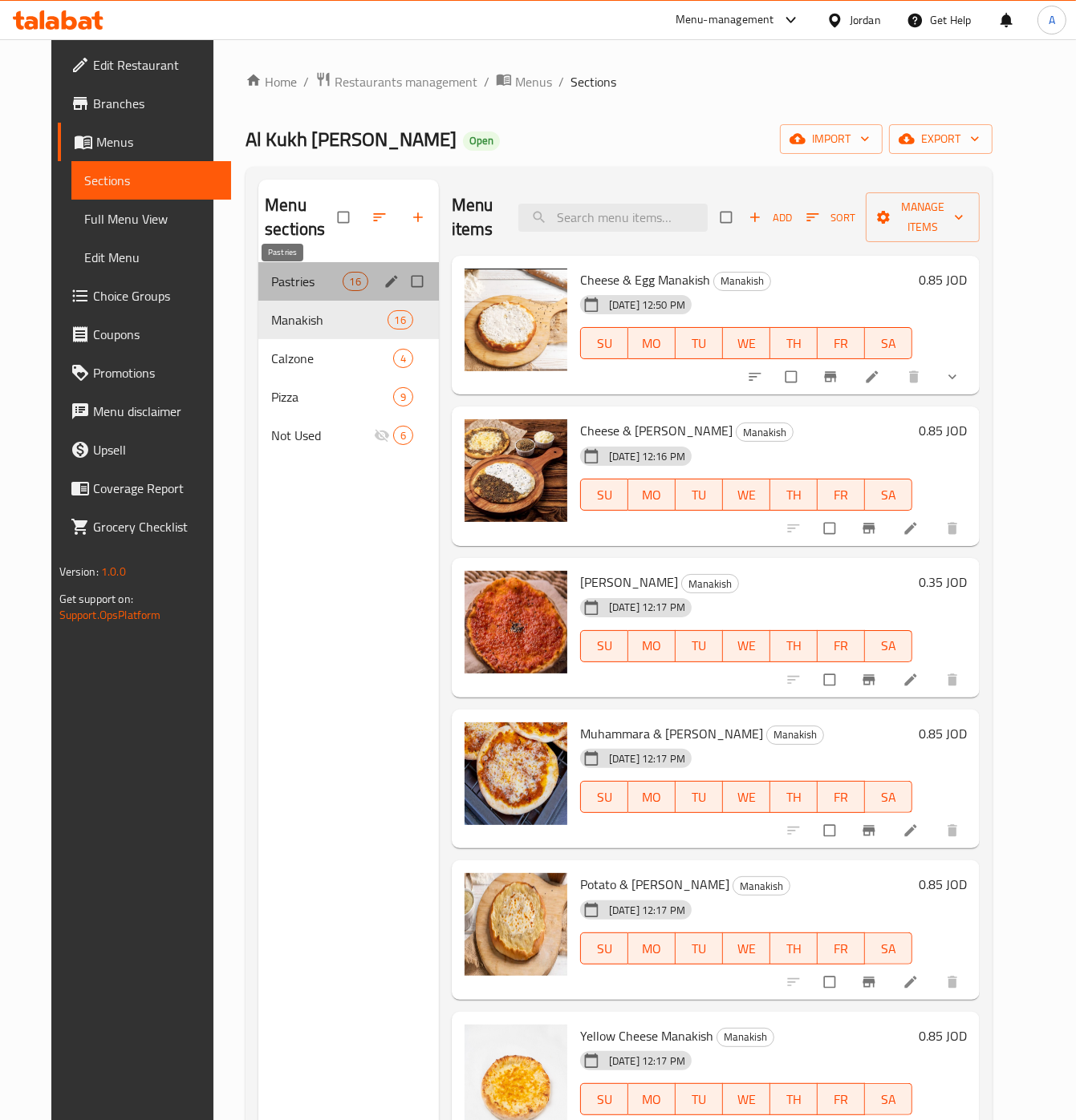
click at [292, 274] on span "Pastries" at bounding box center [305, 281] width 71 height 19
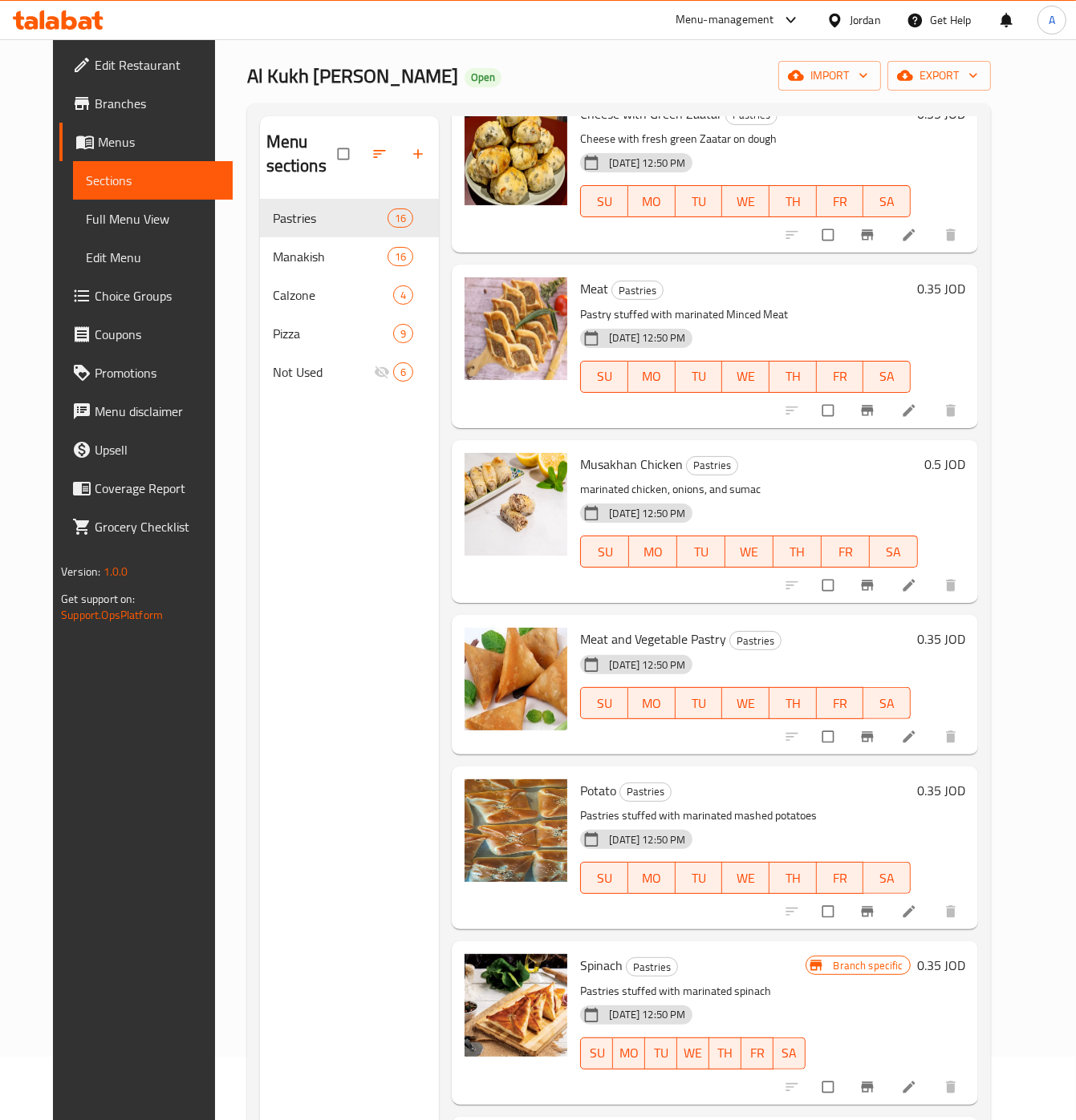
scroll to position [1578, 0]
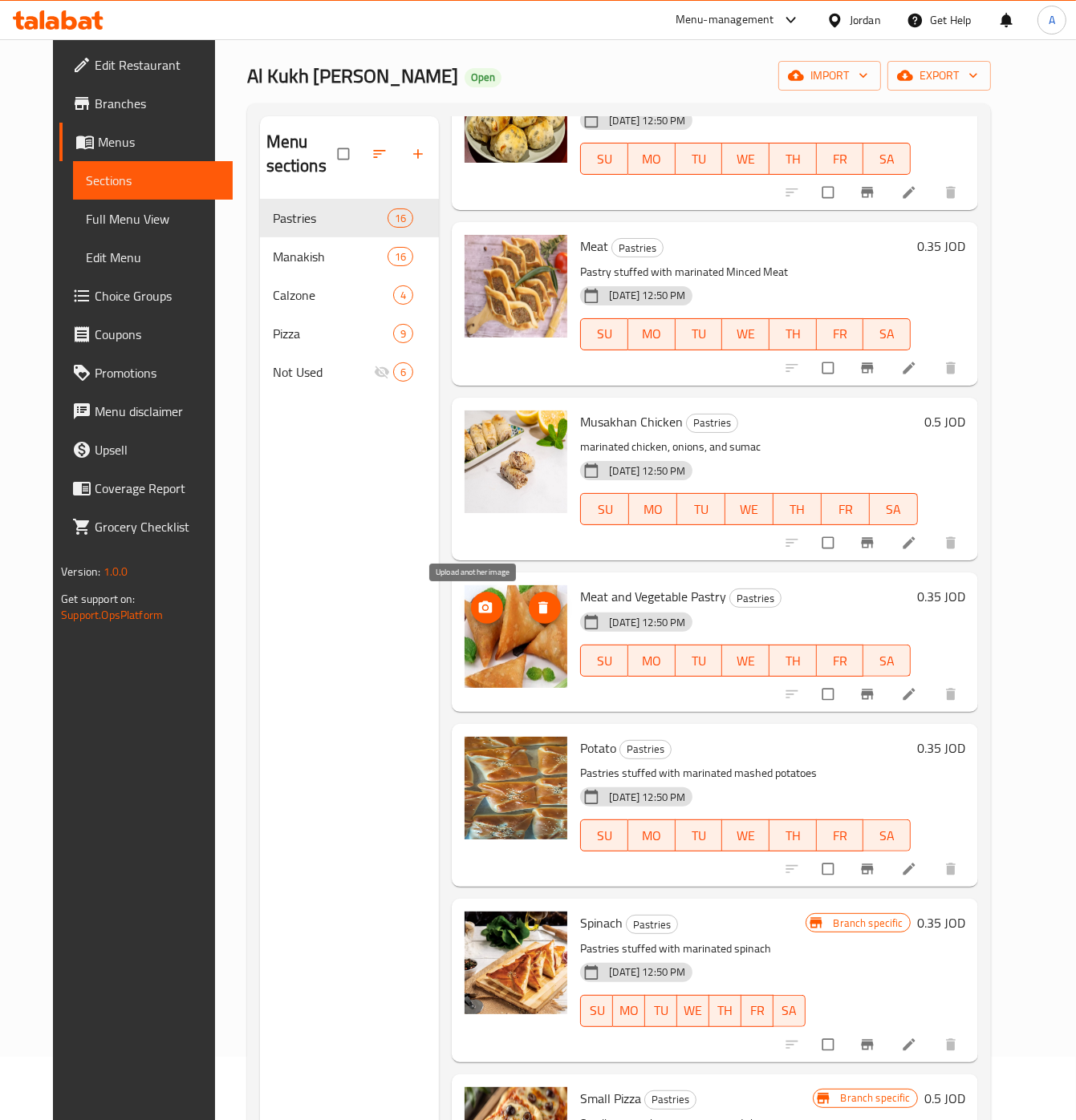
click at [480, 605] on icon "upload picture" at bounding box center [485, 608] width 16 height 16
click at [479, 604] on icon "upload picture" at bounding box center [485, 607] width 14 height 12
click at [479, 423] on button "upload picture" at bounding box center [486, 432] width 32 height 32
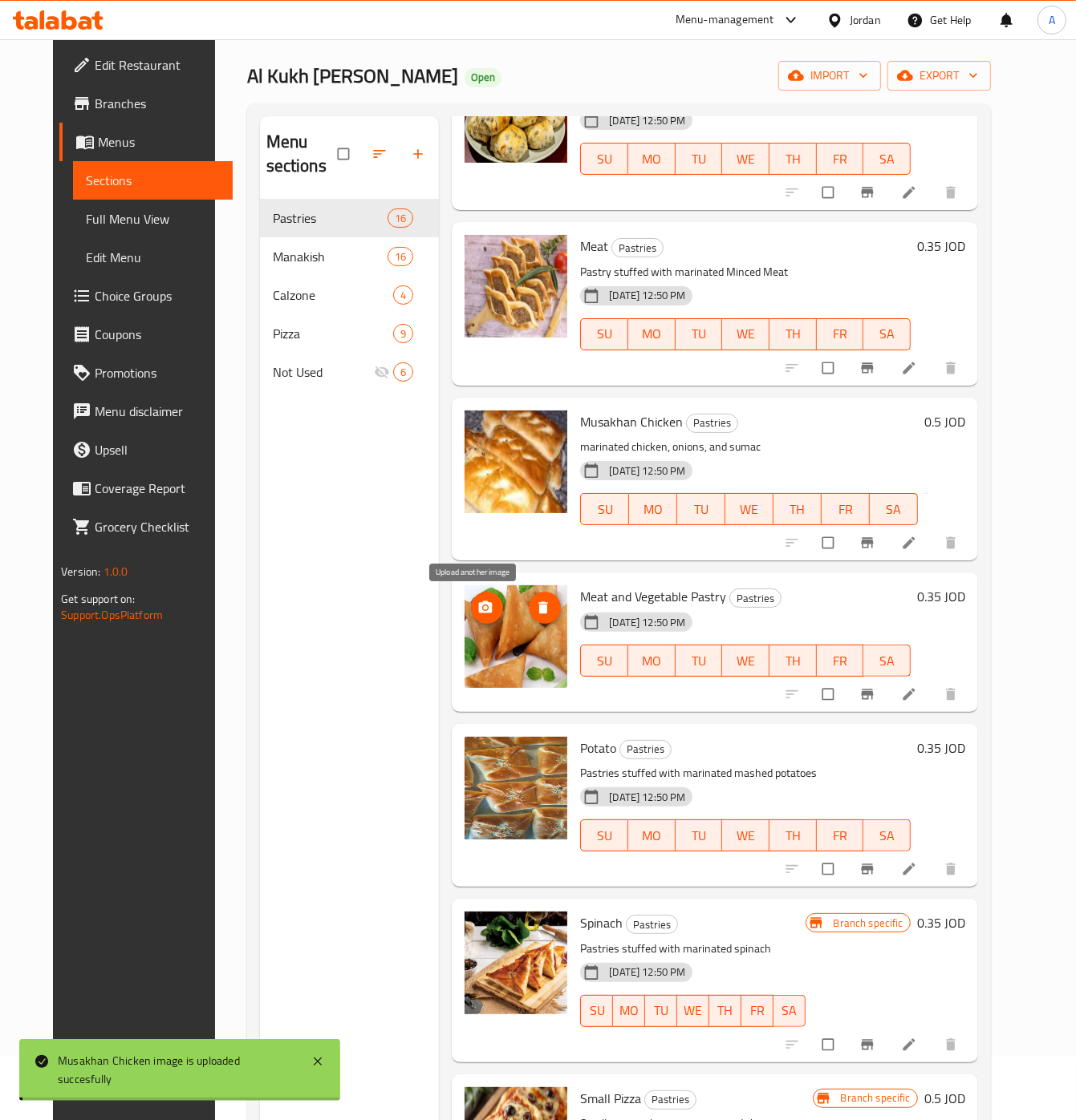
click at [479, 610] on icon "upload picture" at bounding box center [485, 607] width 14 height 12
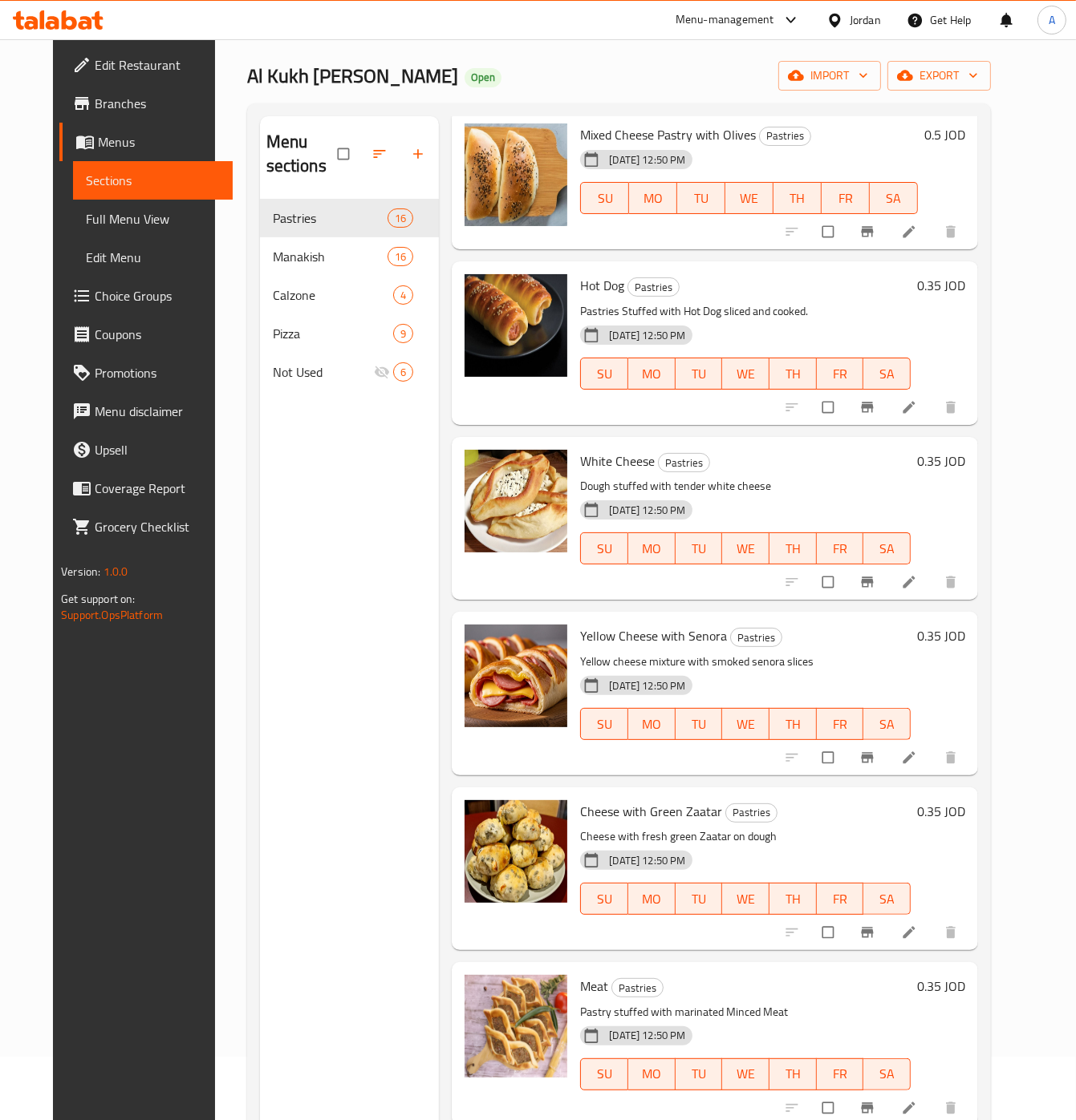
scroll to position [938, 0]
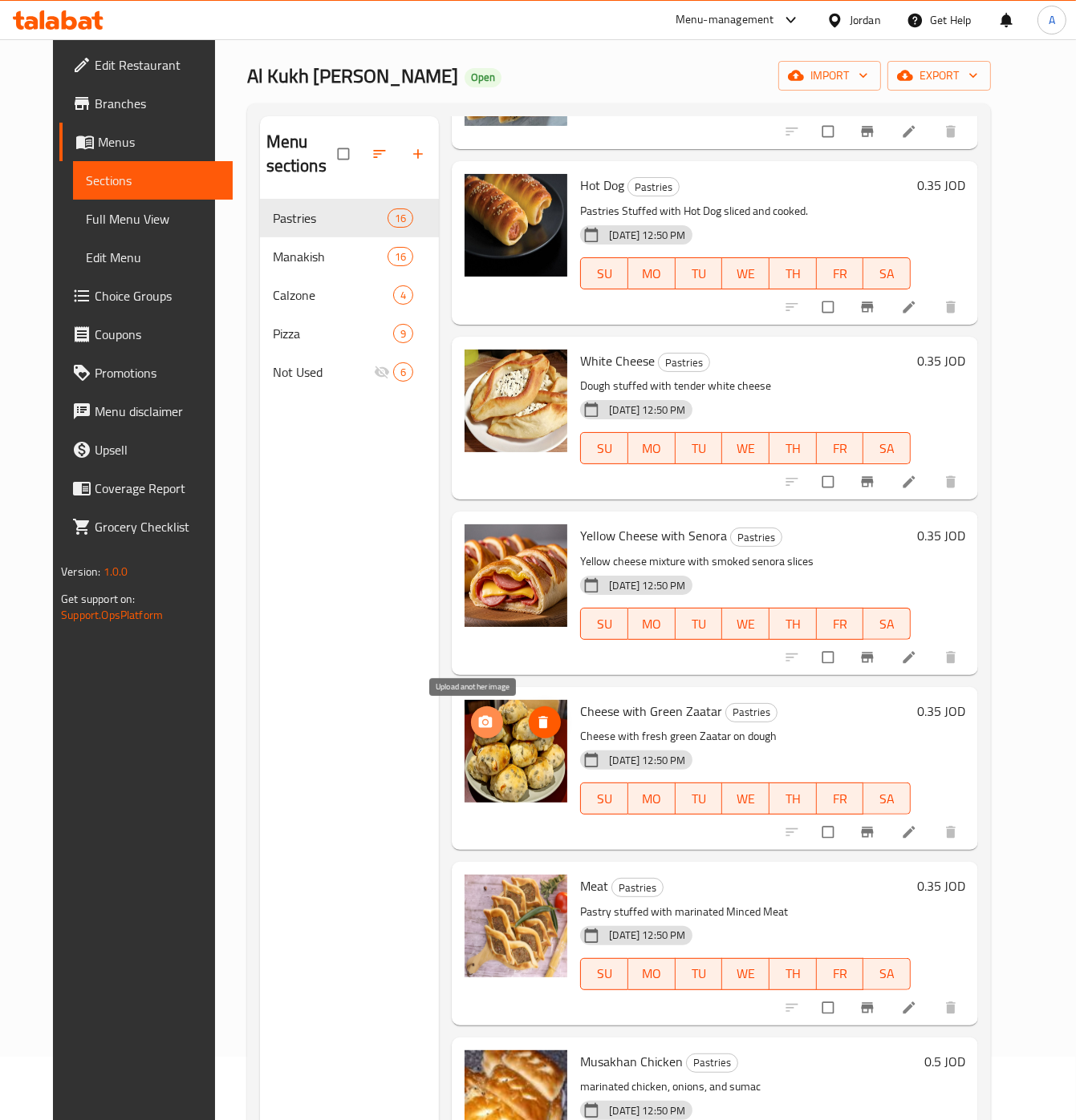
click at [479, 728] on icon "upload picture" at bounding box center [485, 722] width 16 height 16
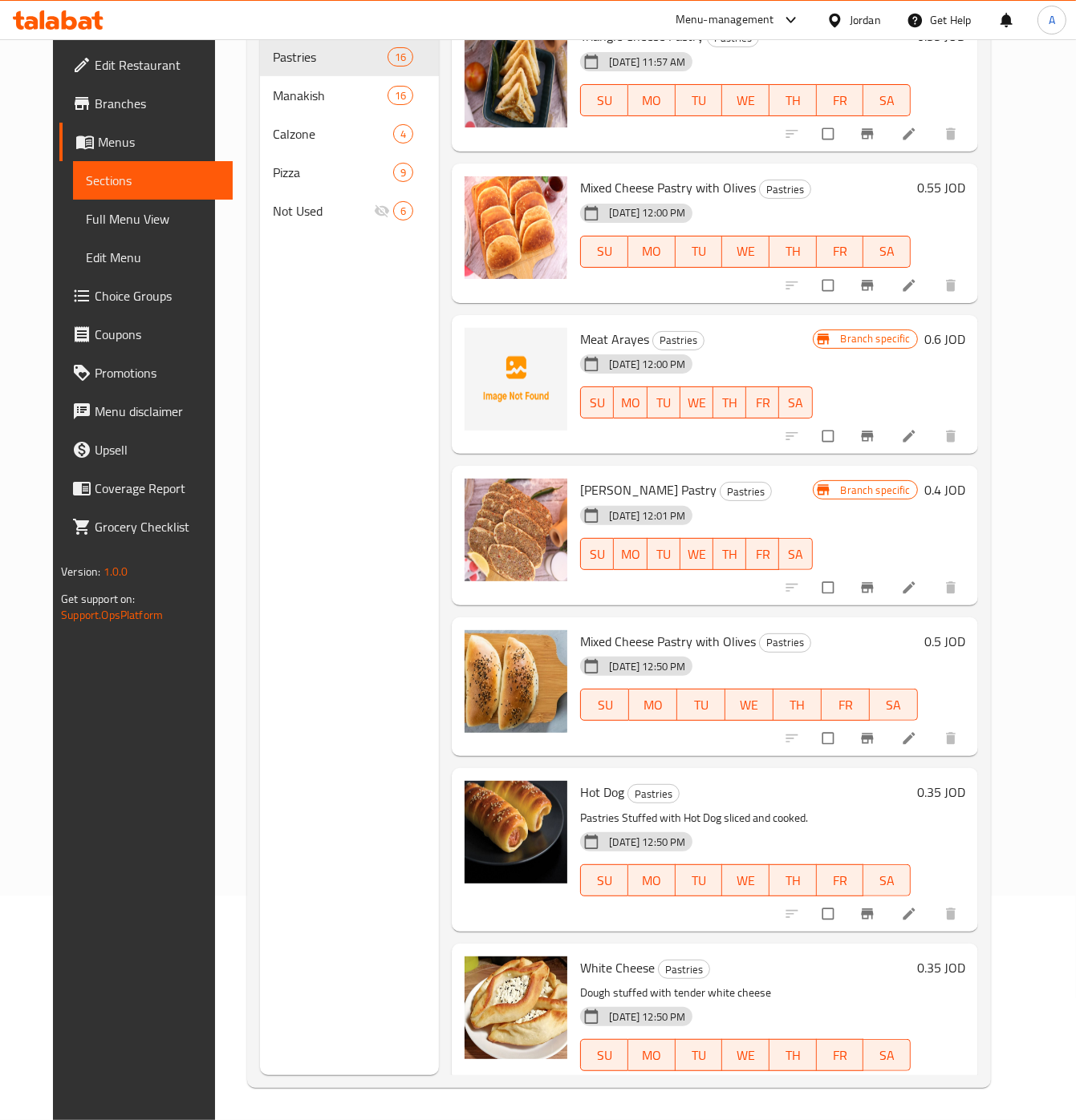
scroll to position [0, 0]
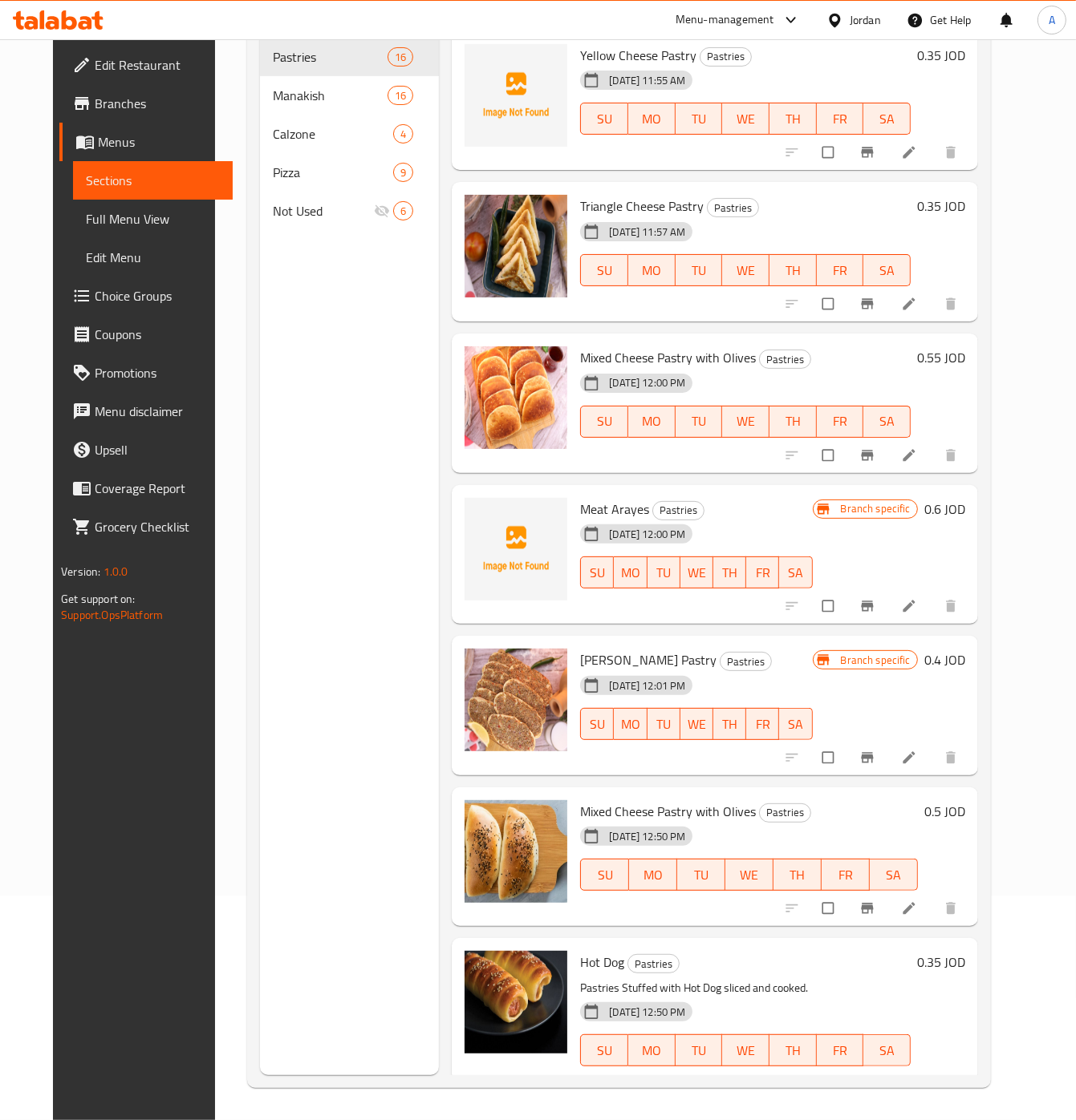
click at [576, 497] on div "Meat Arayes Pastries [DATE] 12:00 PM SU MO TU WE TH FR SA" at bounding box center [695, 555] width 245 height 127
click at [576, 159] on div "Yellow Cheese Pastry Pastries [DATE] 11:55 AM SU MO TU WE TH FR SA 0.35 JOD Tri…" at bounding box center [714, 95] width 526 height 129
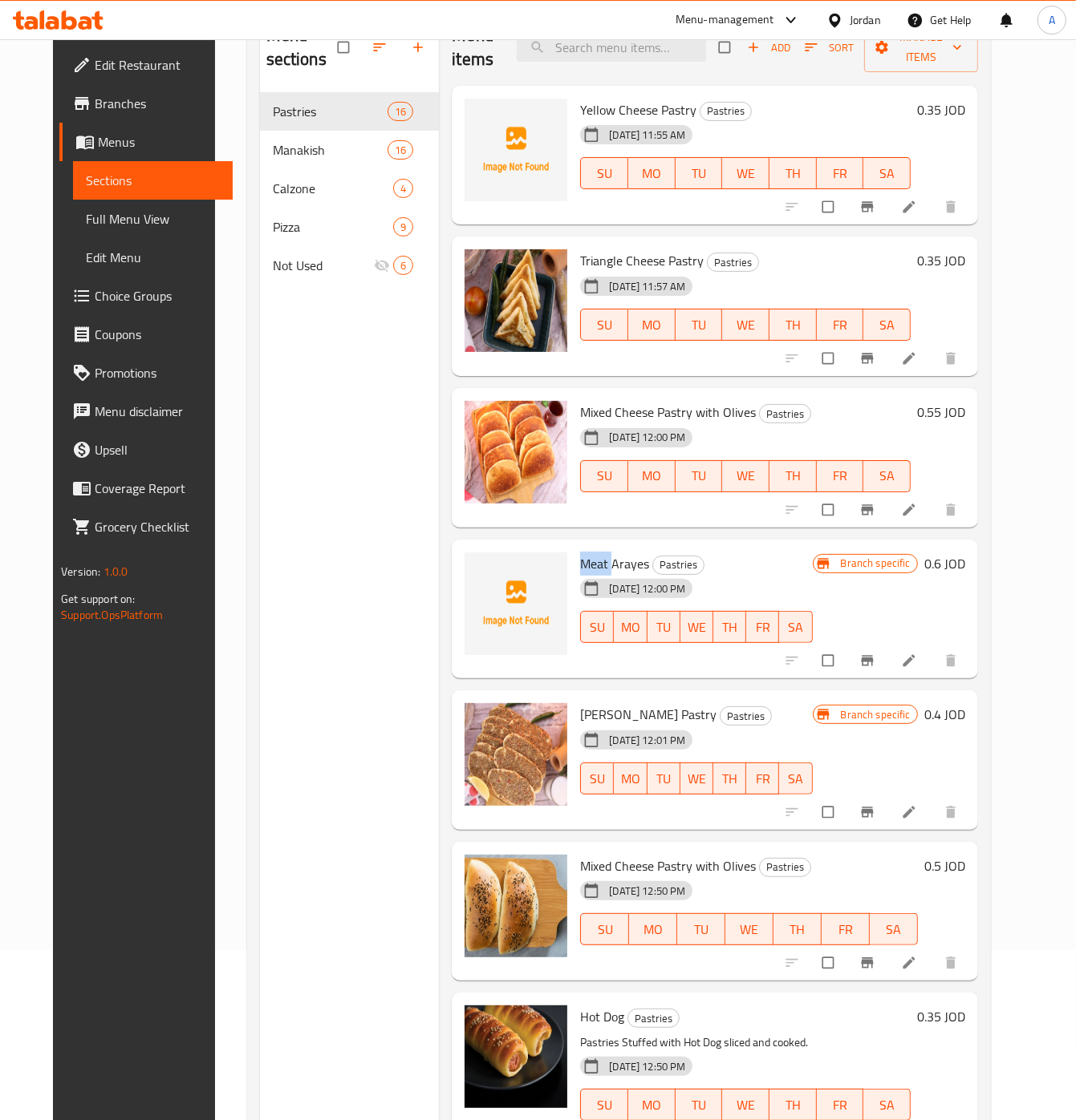
type button "0"
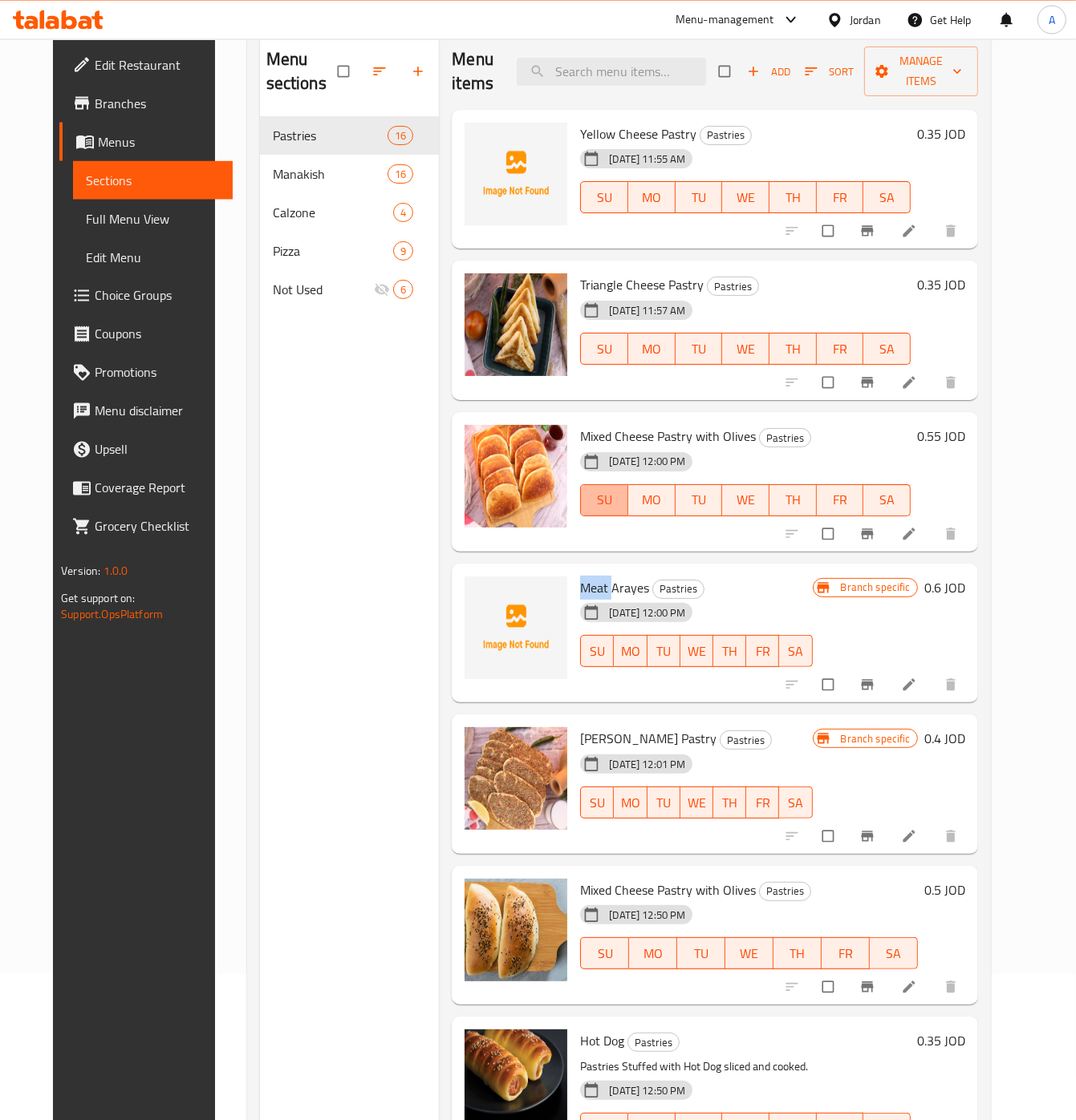
click at [587, 497] on span "SU" at bounding box center [604, 500] width 35 height 23
click at [619, 594] on span "Meat Arayes" at bounding box center [614, 588] width 69 height 24
copy h6 "Meat Arayes"
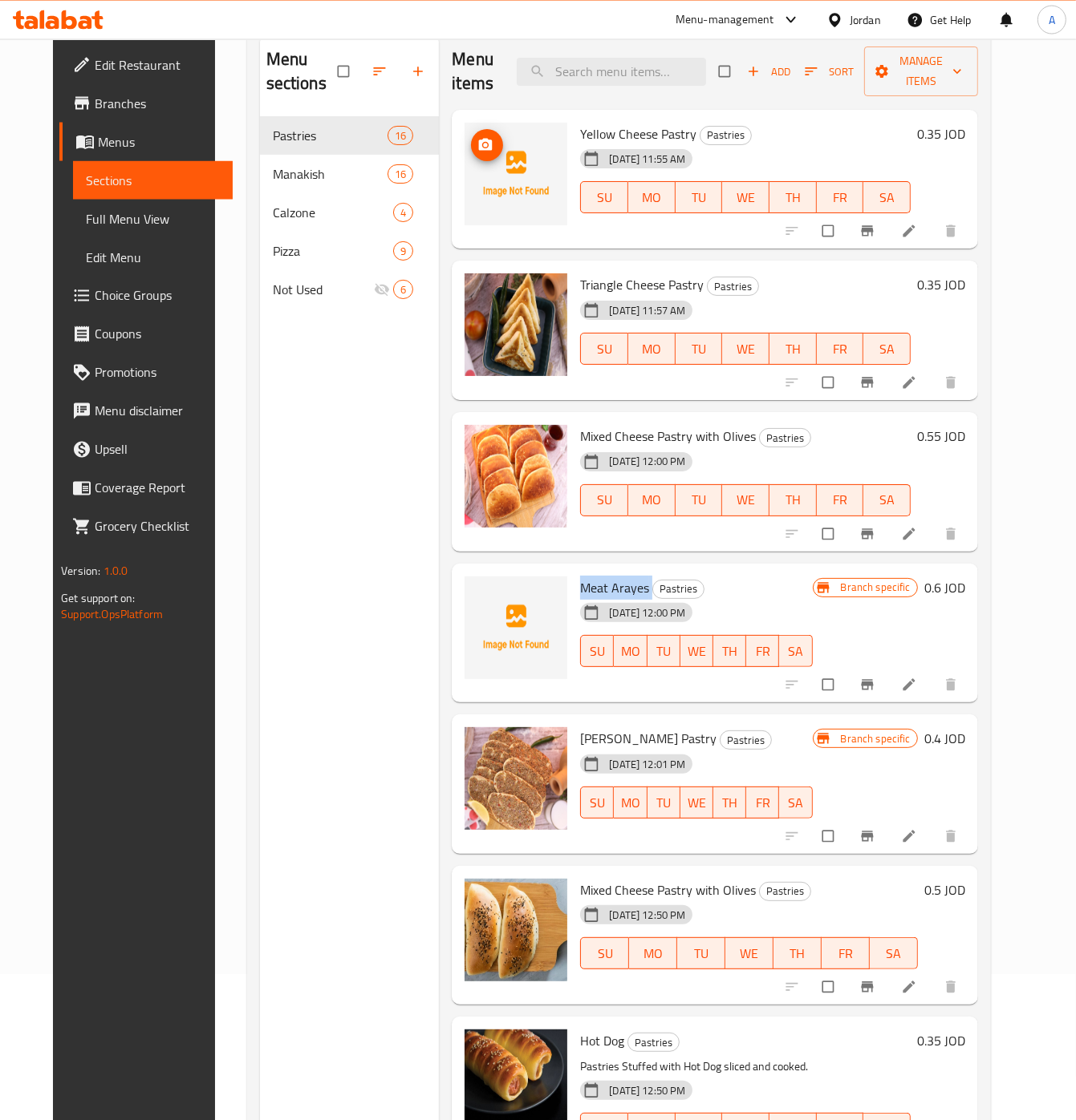
click at [497, 177] on img at bounding box center [515, 174] width 102 height 102
click at [657, 133] on span "Yellow Cheese Pastry" at bounding box center [638, 133] width 116 height 24
click at [657, 131] on span "Yellow Cheese Pastry" at bounding box center [638, 133] width 116 height 24
copy h6 "Pastry"
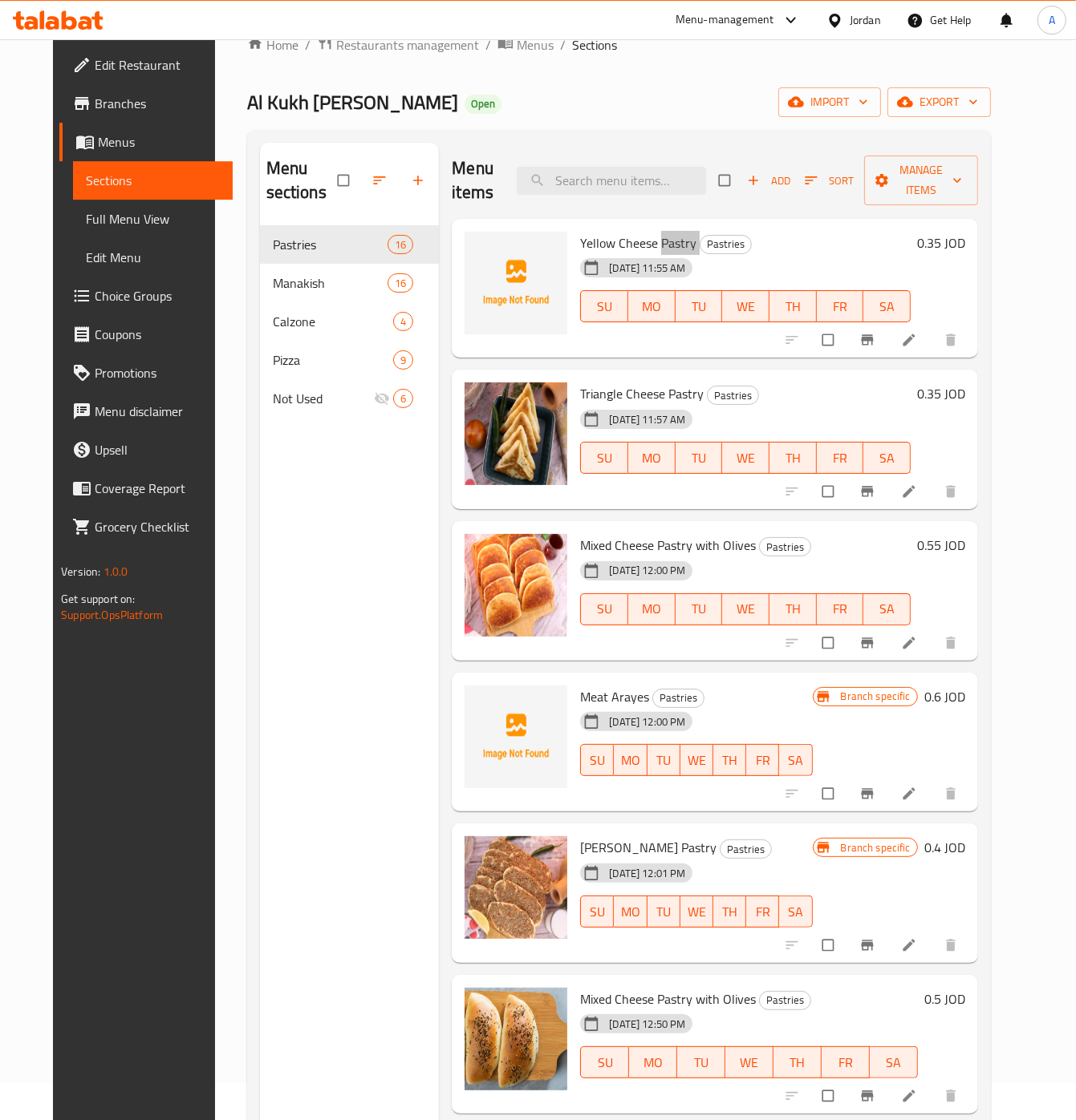
scroll to position [0, 0]
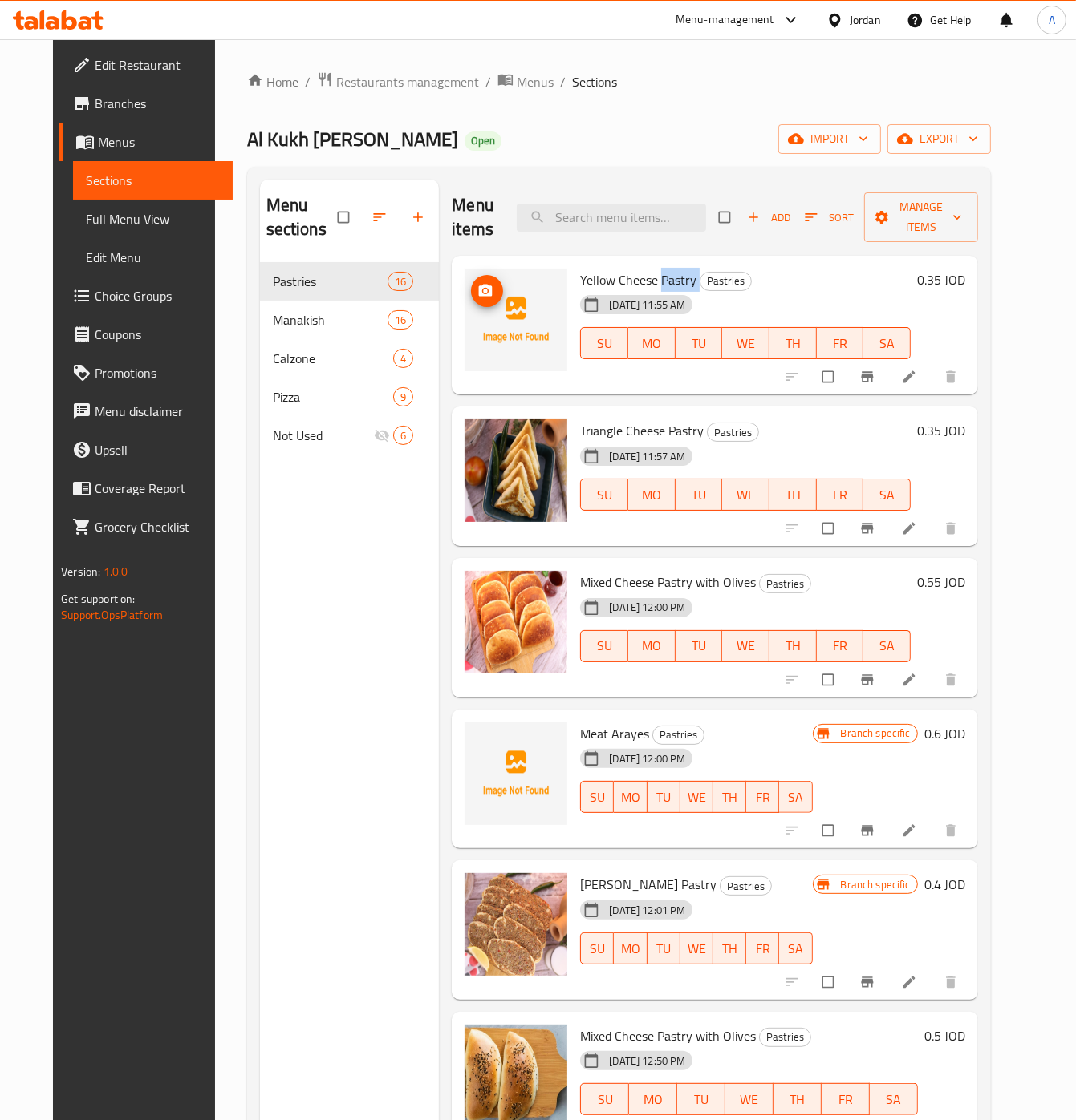
click at [489, 295] on span "upload picture" at bounding box center [486, 291] width 32 height 16
click at [471, 744] on span "upload picture" at bounding box center [486, 745] width 32 height 16
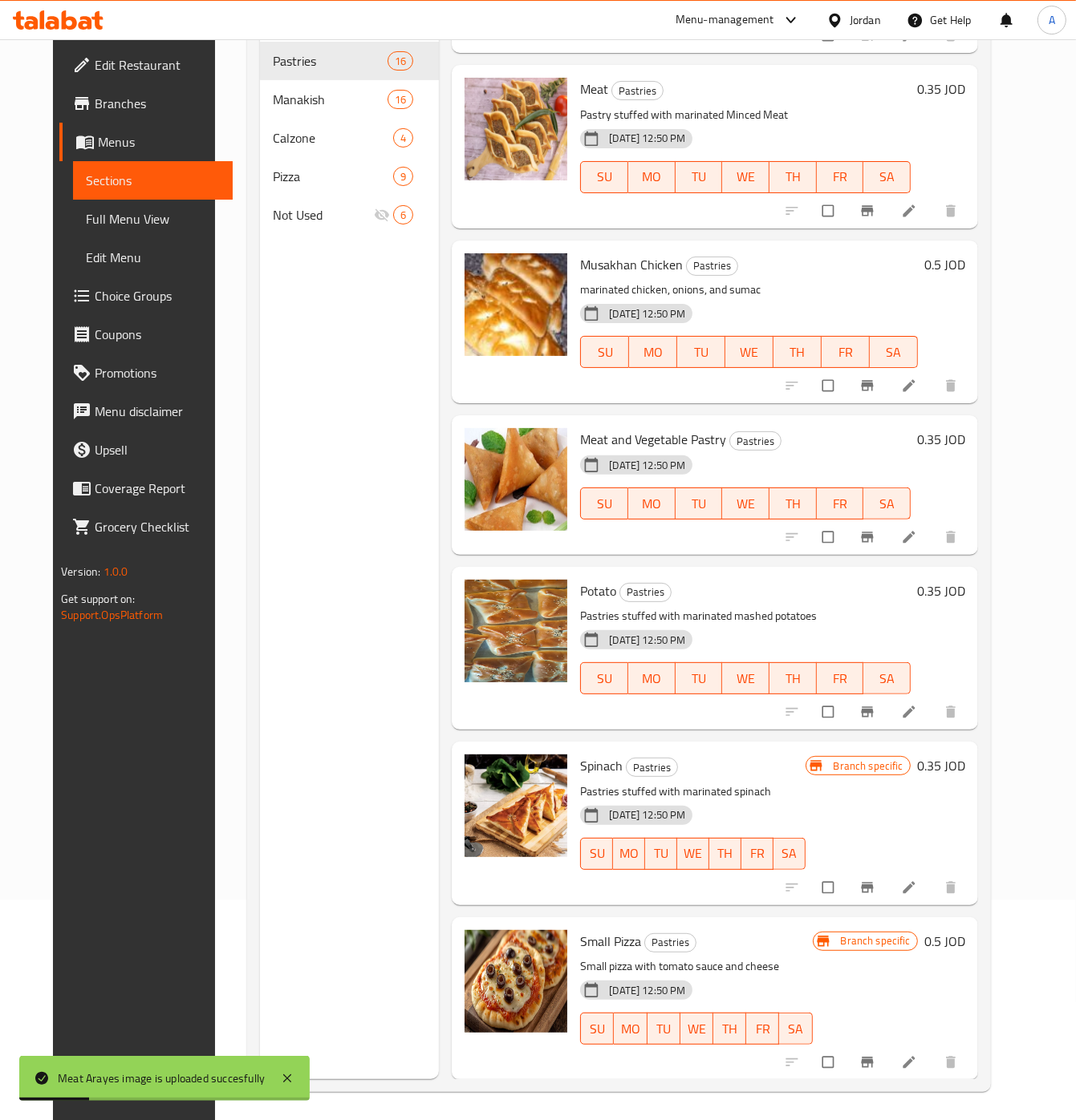
scroll to position [225, 0]
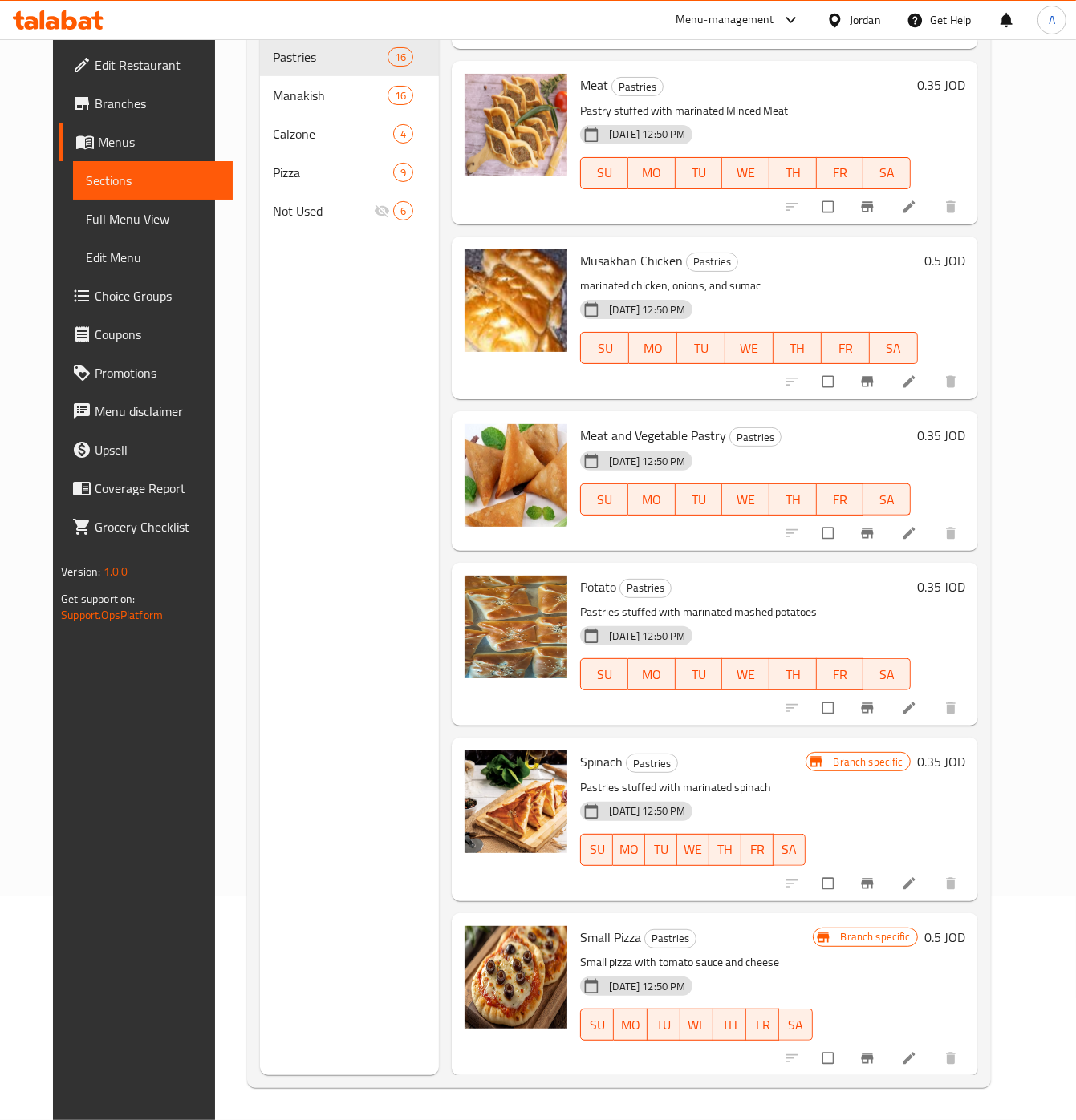
click at [625, 417] on div "Meat and Vegetable Pastry Pastries 10-09-2025 12:50 PM SU MO TU WE TH FR SA 0.3…" at bounding box center [714, 481] width 526 height 139
copy h6 "Meat and Vegetable Pastry"
click at [474, 438] on button "upload picture" at bounding box center [486, 446] width 32 height 32
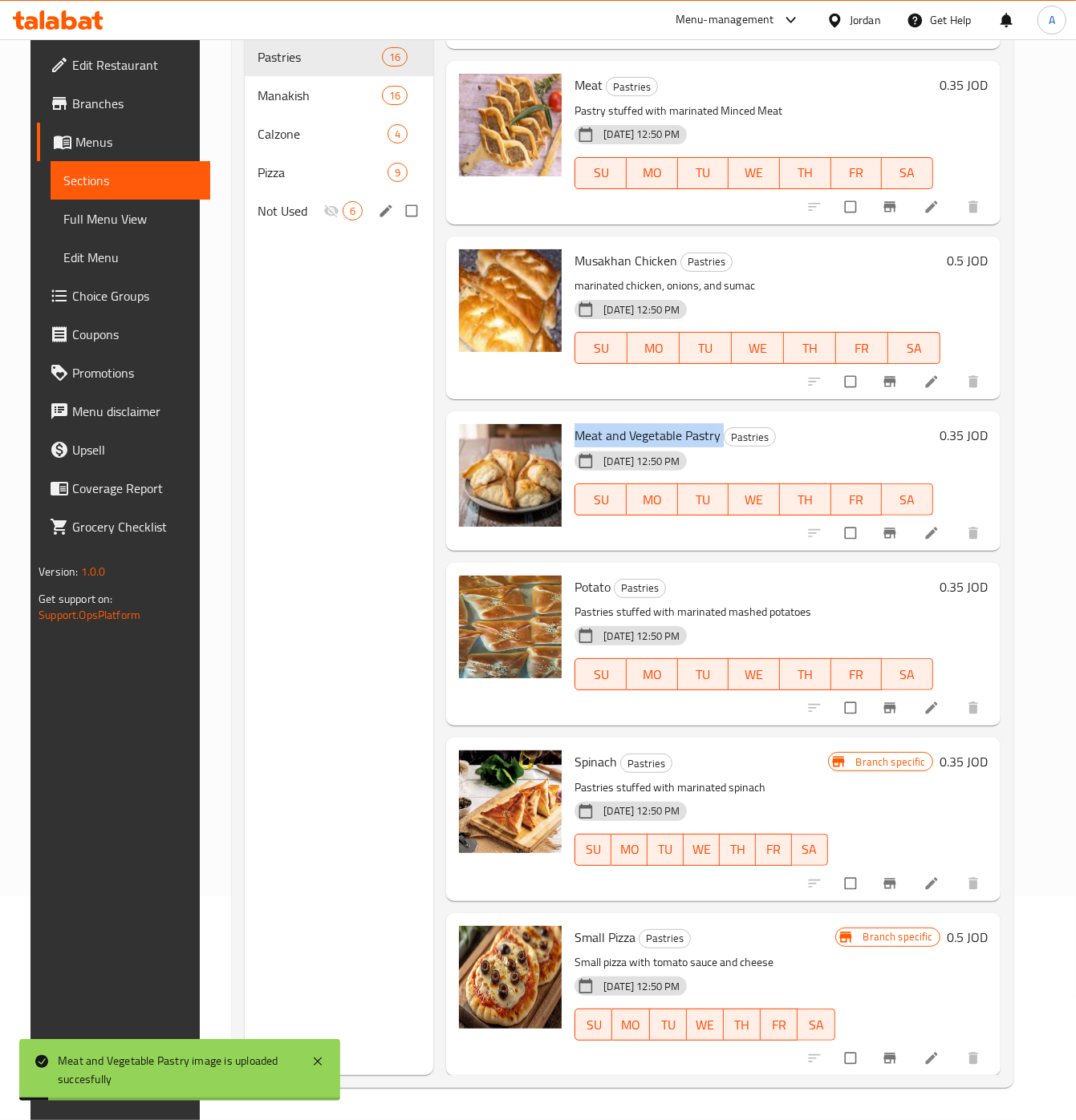
click at [257, 175] on span "Pizza" at bounding box center [322, 172] width 130 height 19
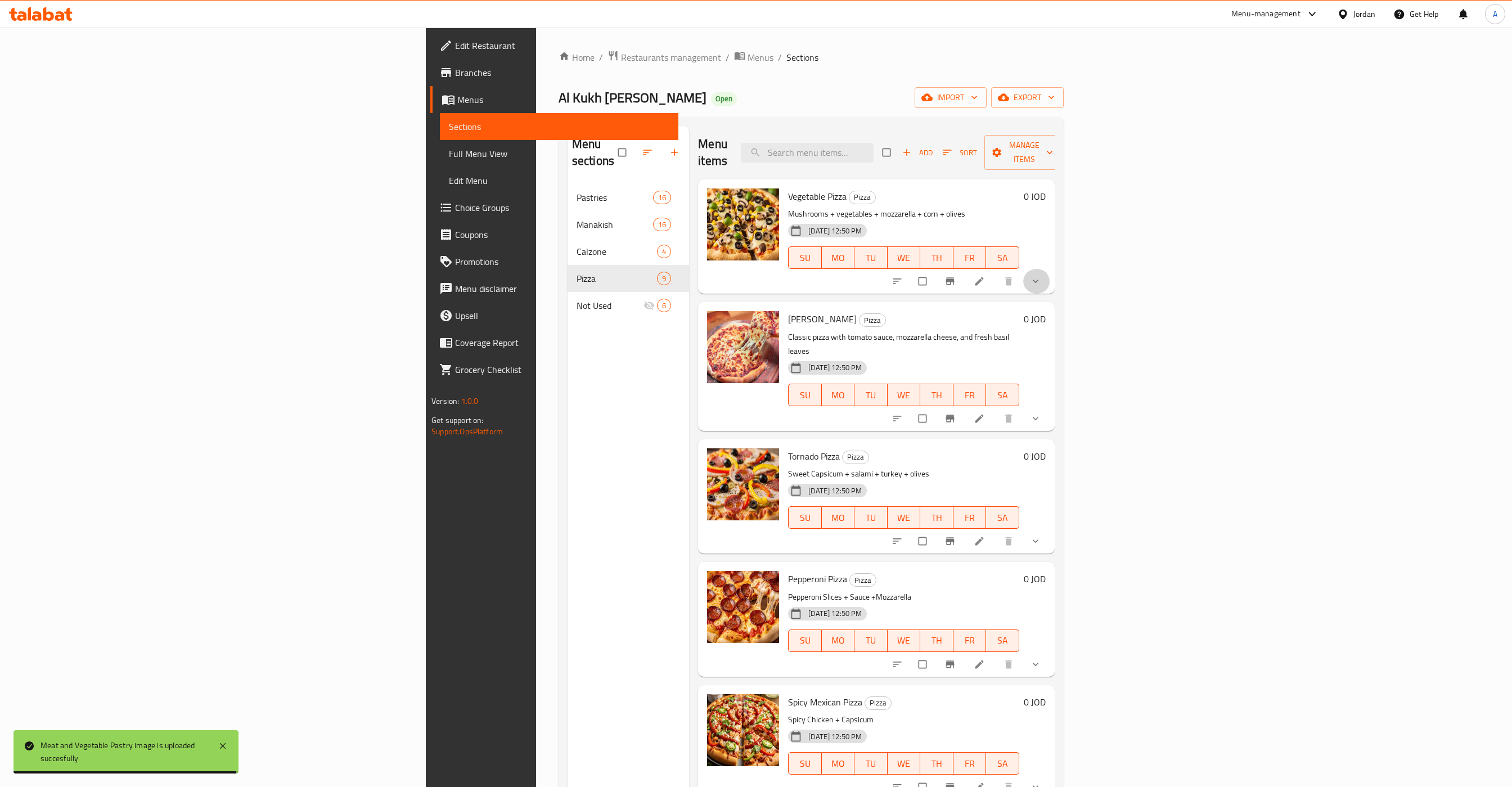
click at [754, 276] on icon "show more" at bounding box center [1035, 281] width 12 height 12
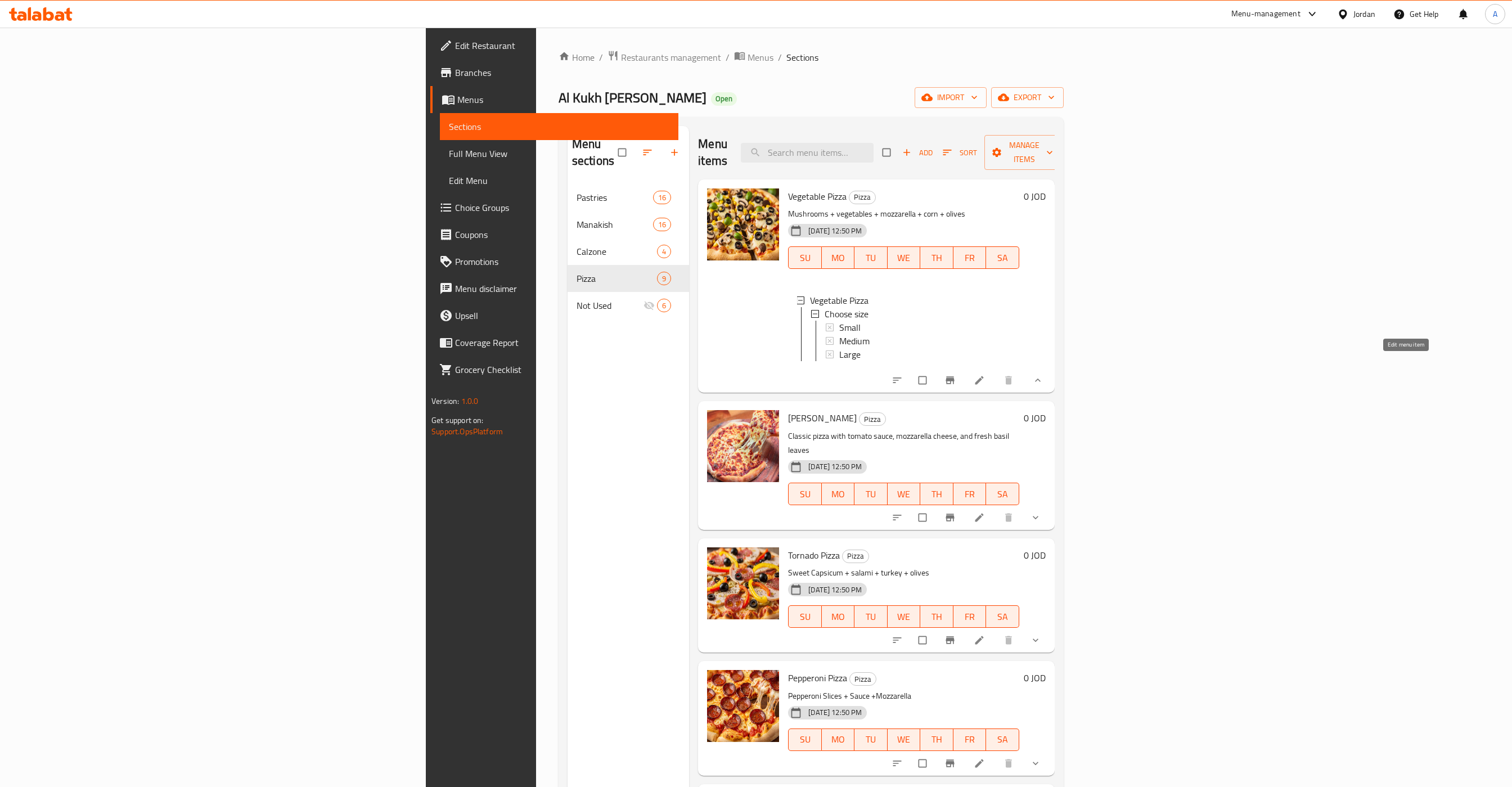
click at [754, 375] on icon at bounding box center [979, 380] width 12 height 12
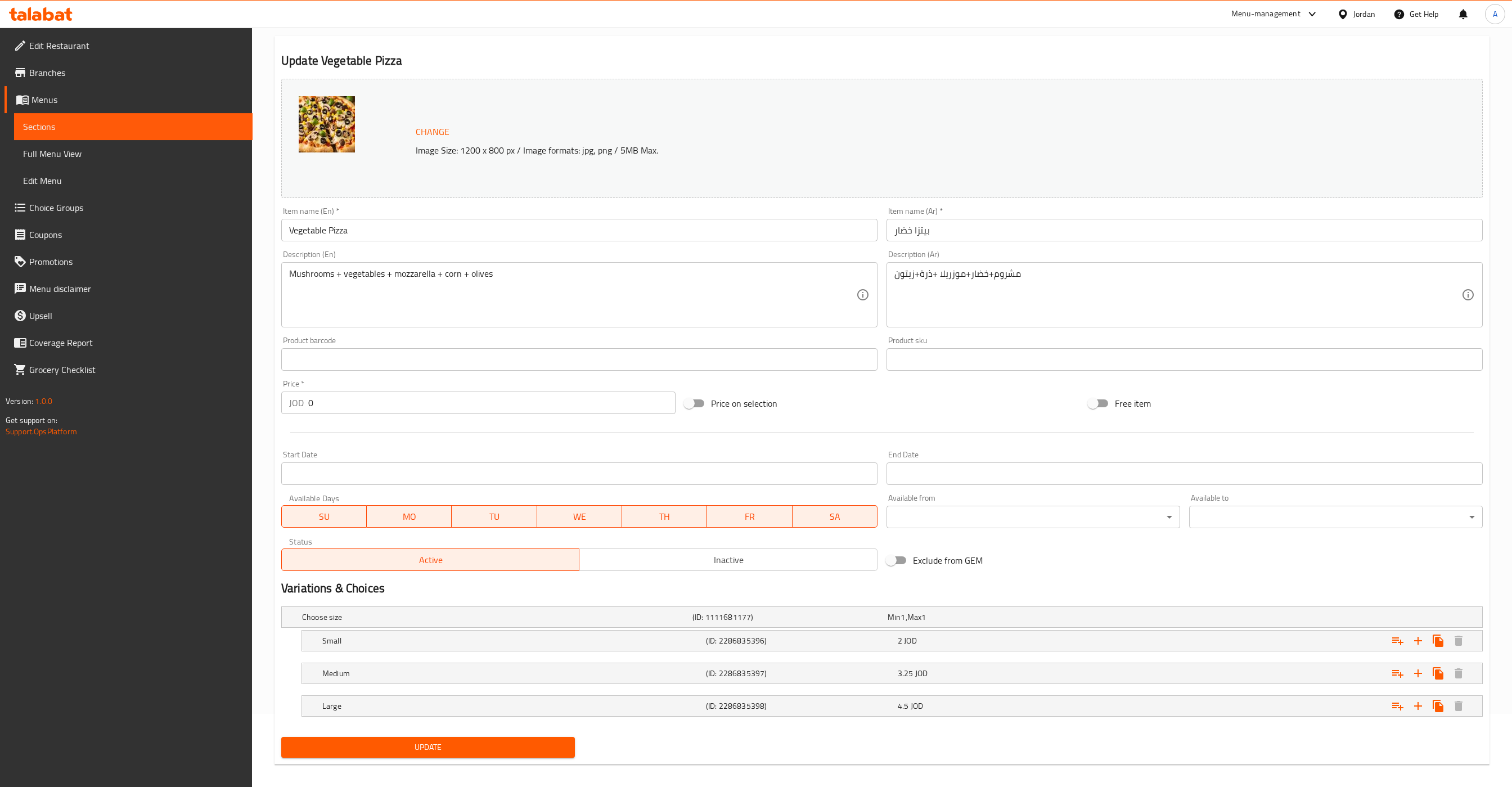
scroll to position [84, 0]
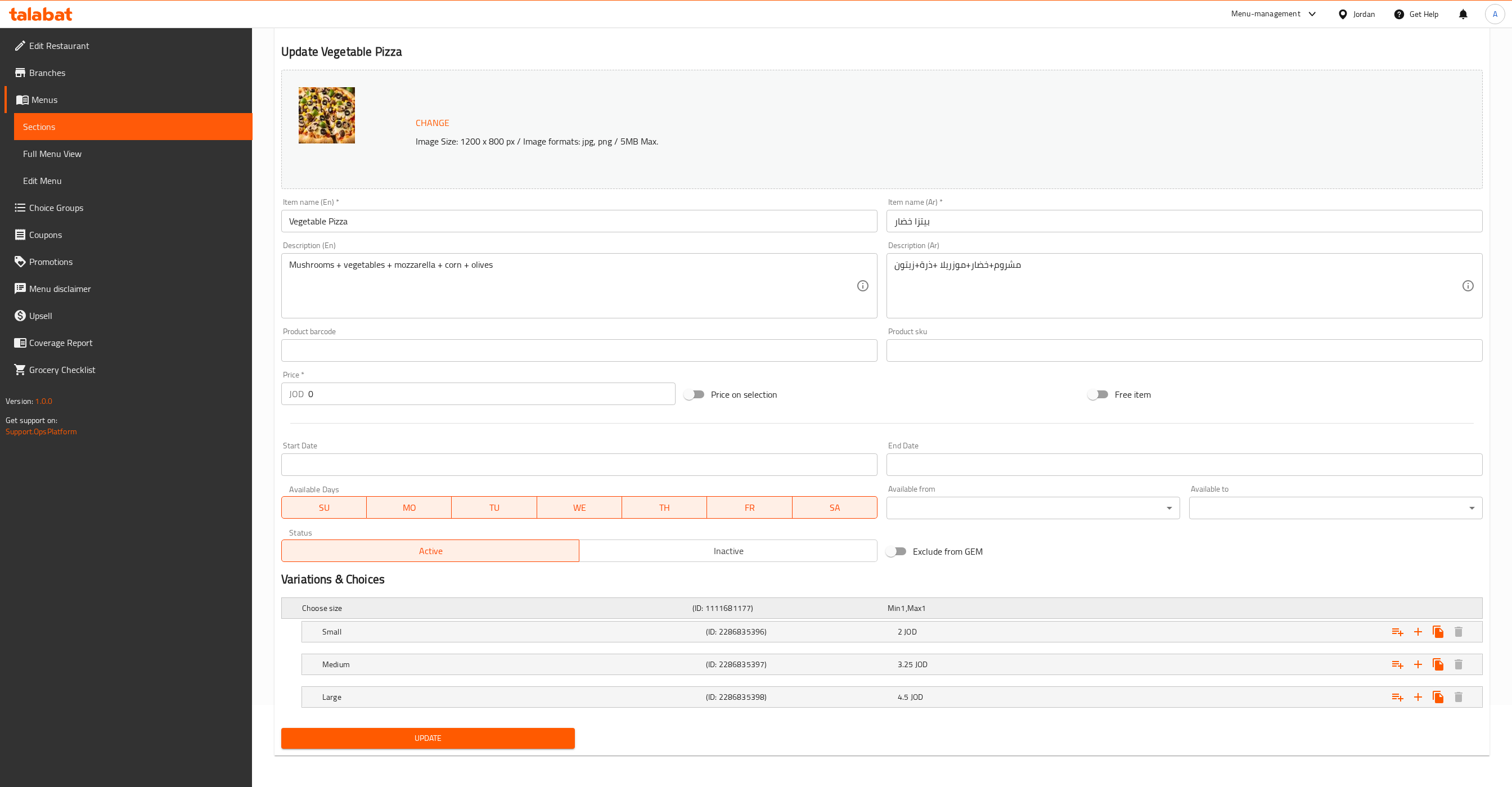
click at [754, 618] on div "Choose size (ID: 1111681177) Min 1 , Max 1" at bounding box center [886, 608] width 1172 height 25
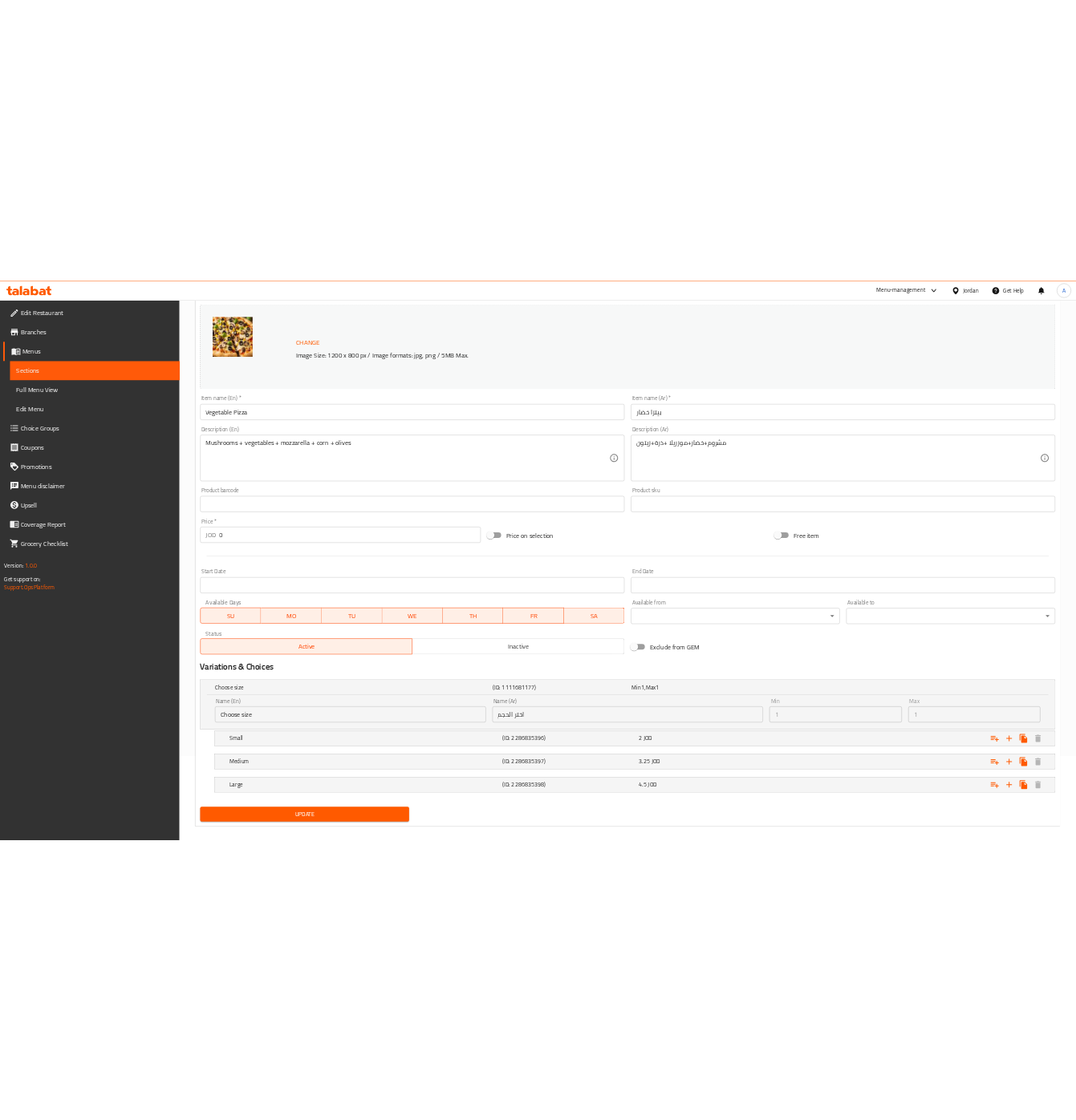
scroll to position [189, 0]
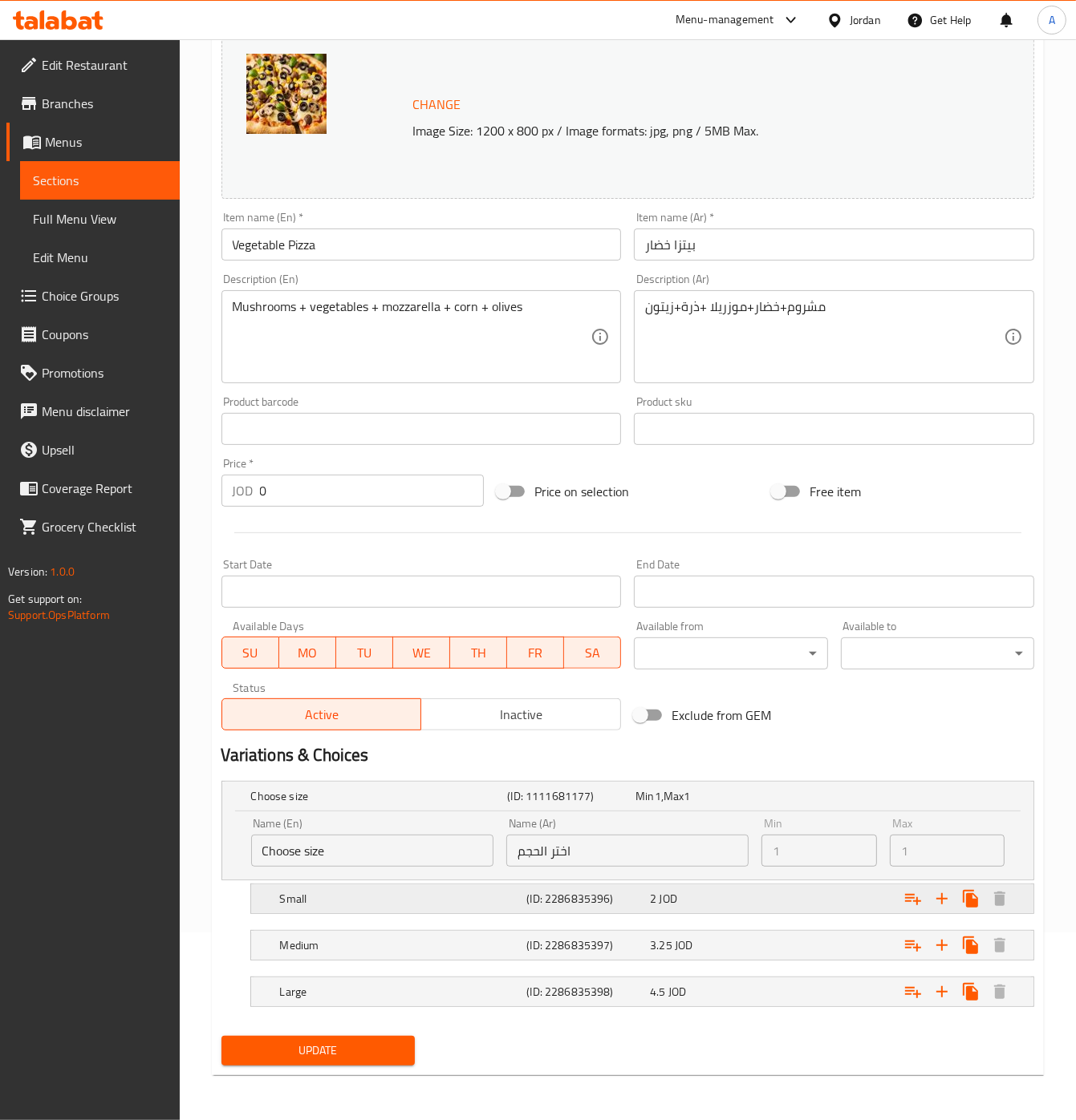
click at [708, 903] on div "2 JOD" at bounding box center [708, 899] width 117 height 16
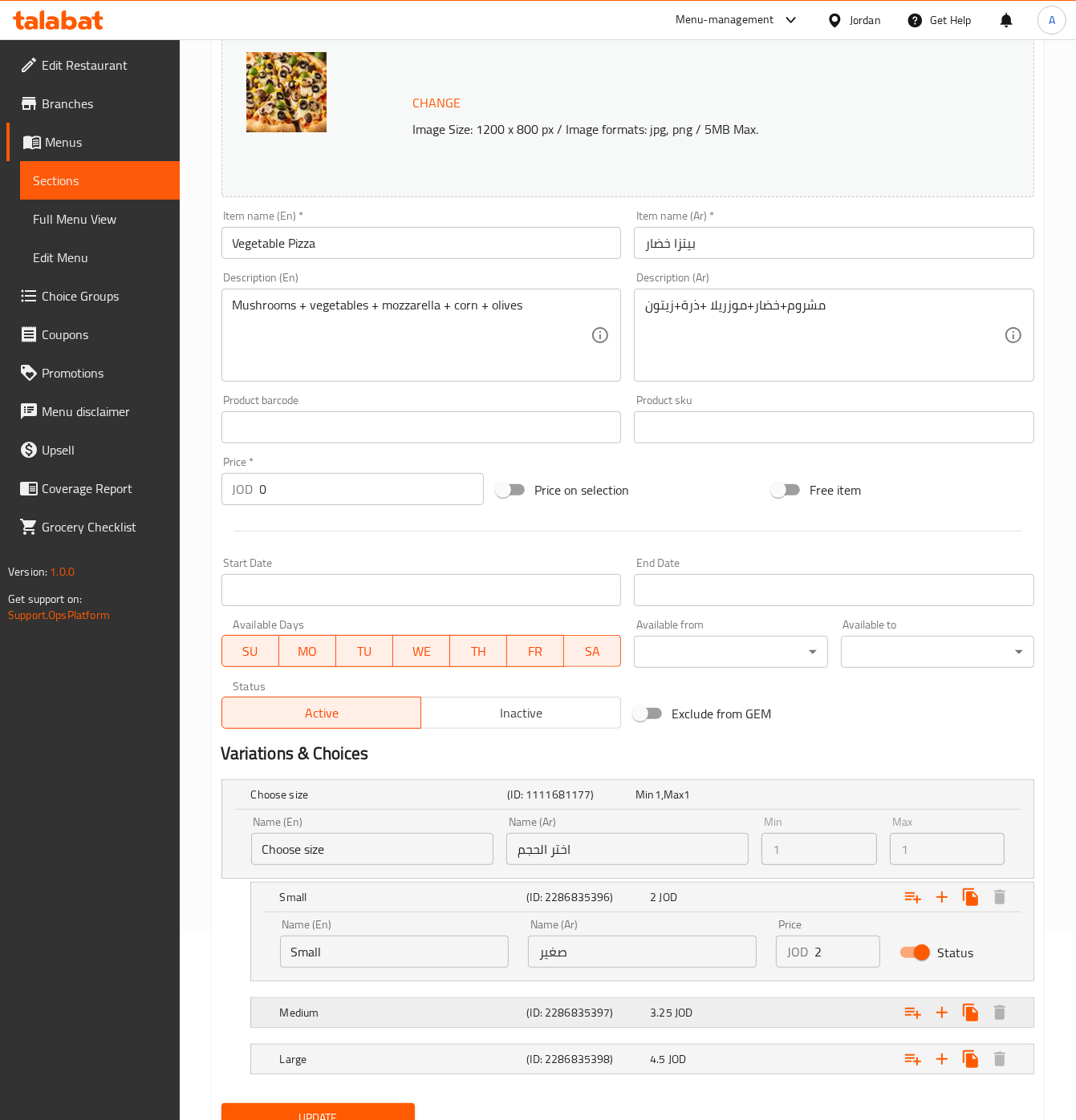
click at [737, 1019] on div "3.25 JOD" at bounding box center [708, 1013] width 117 height 16
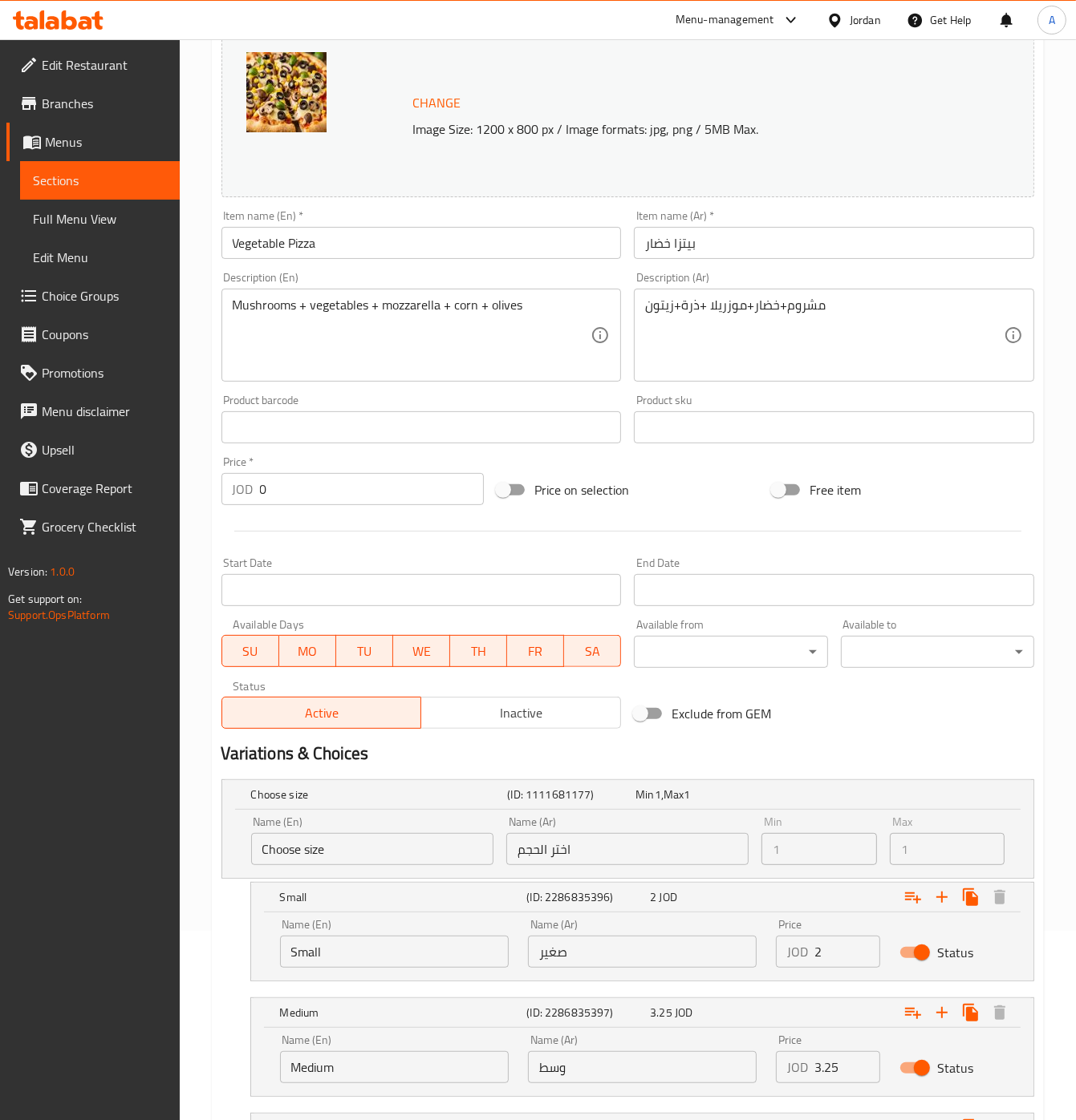
click at [851, 1066] on input "3.25" at bounding box center [847, 1067] width 67 height 32
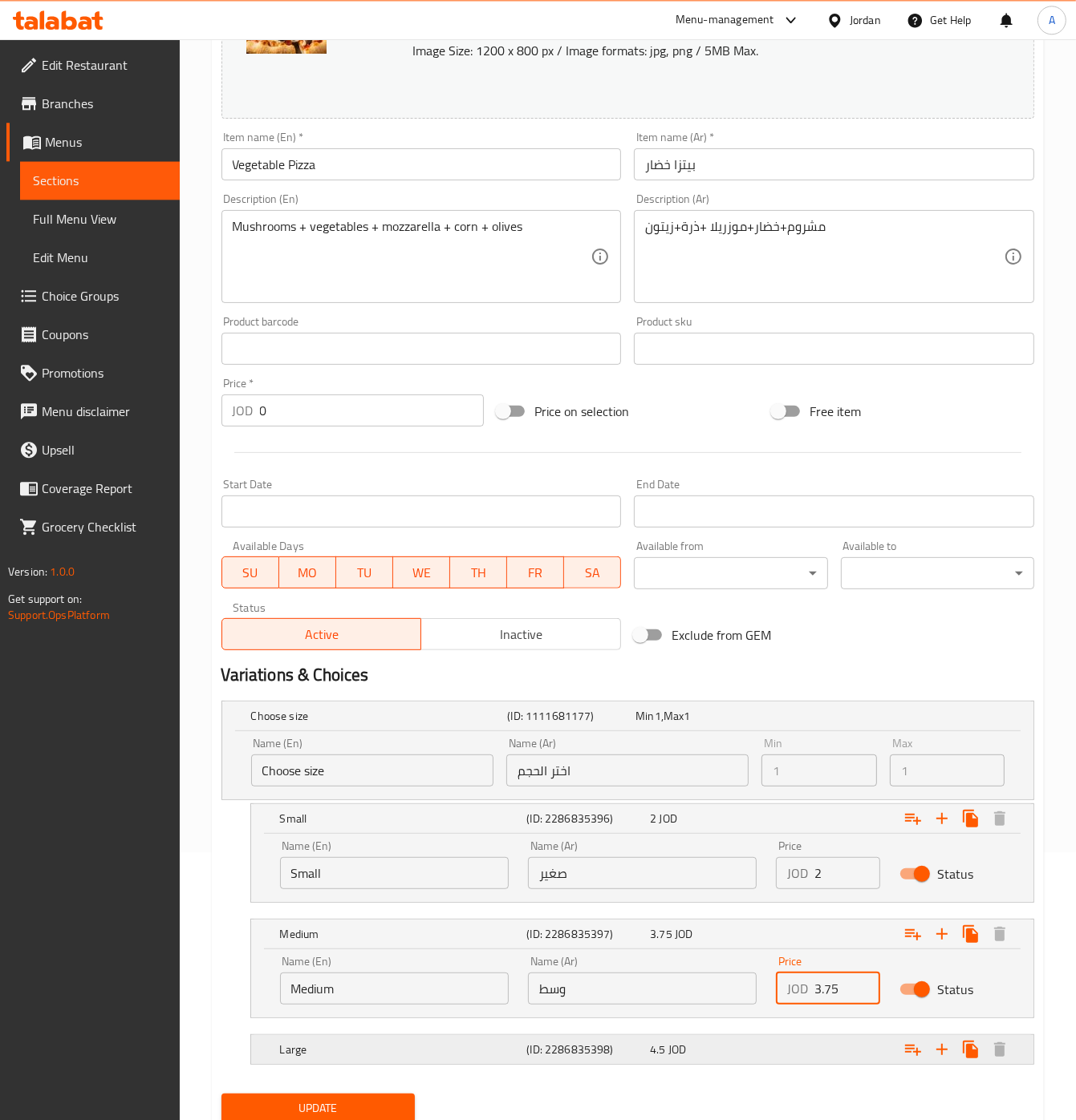
scroll to position [329, 0]
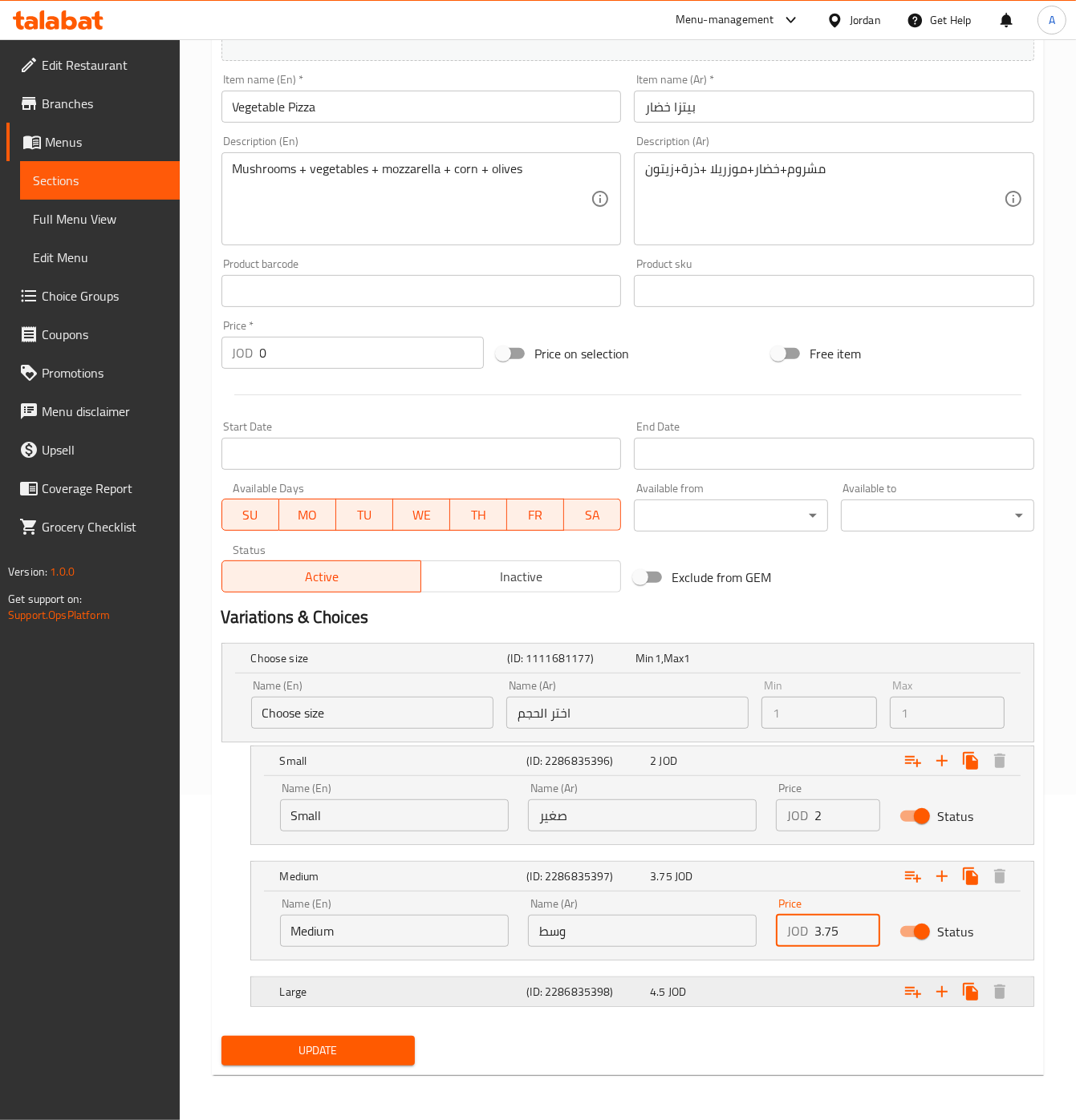
type input "3.75"
click at [772, 1000] on div "Expand" at bounding box center [894, 991] width 247 height 36
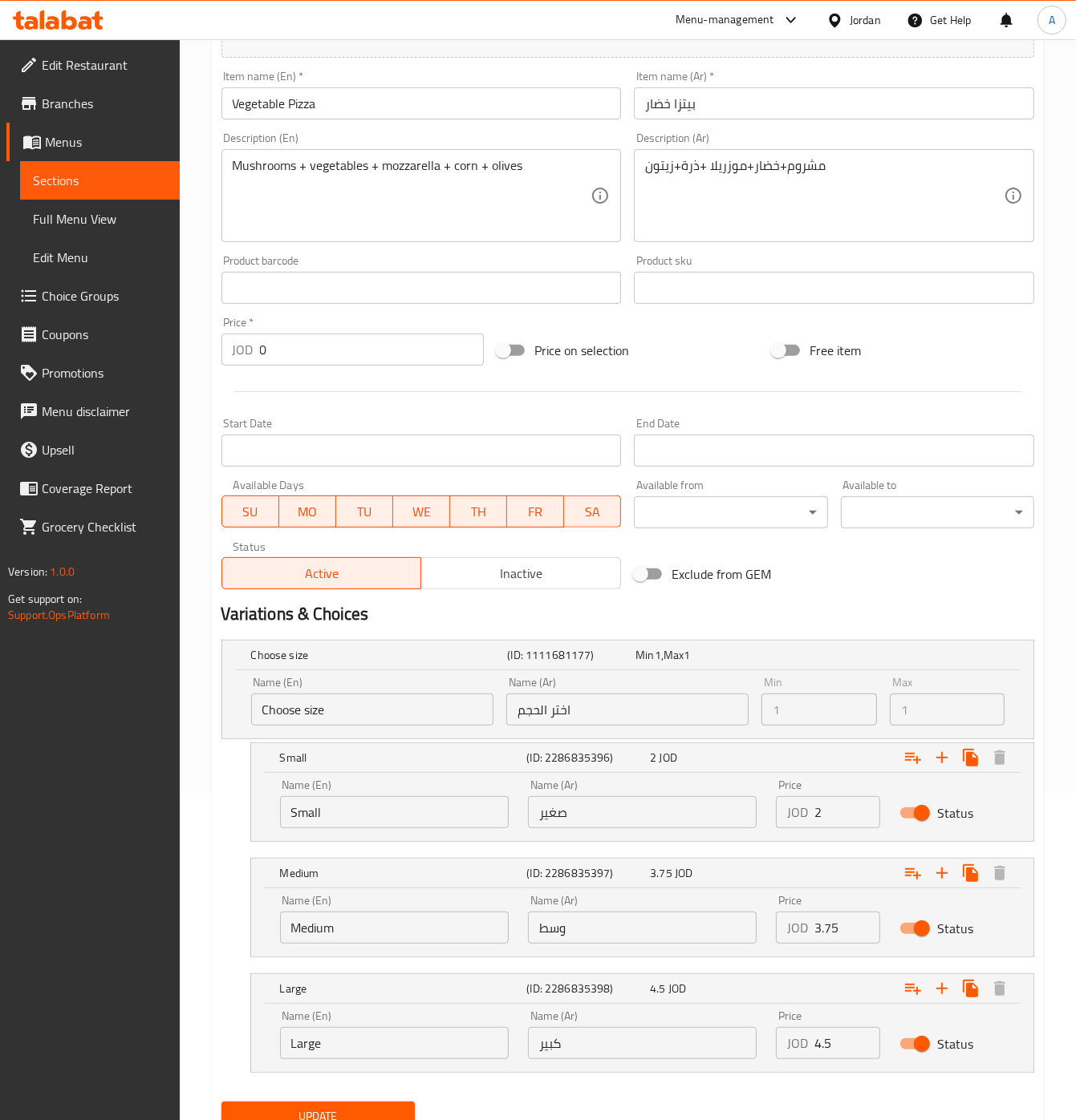
click at [849, 1049] on input "4.5" at bounding box center [847, 1043] width 67 height 32
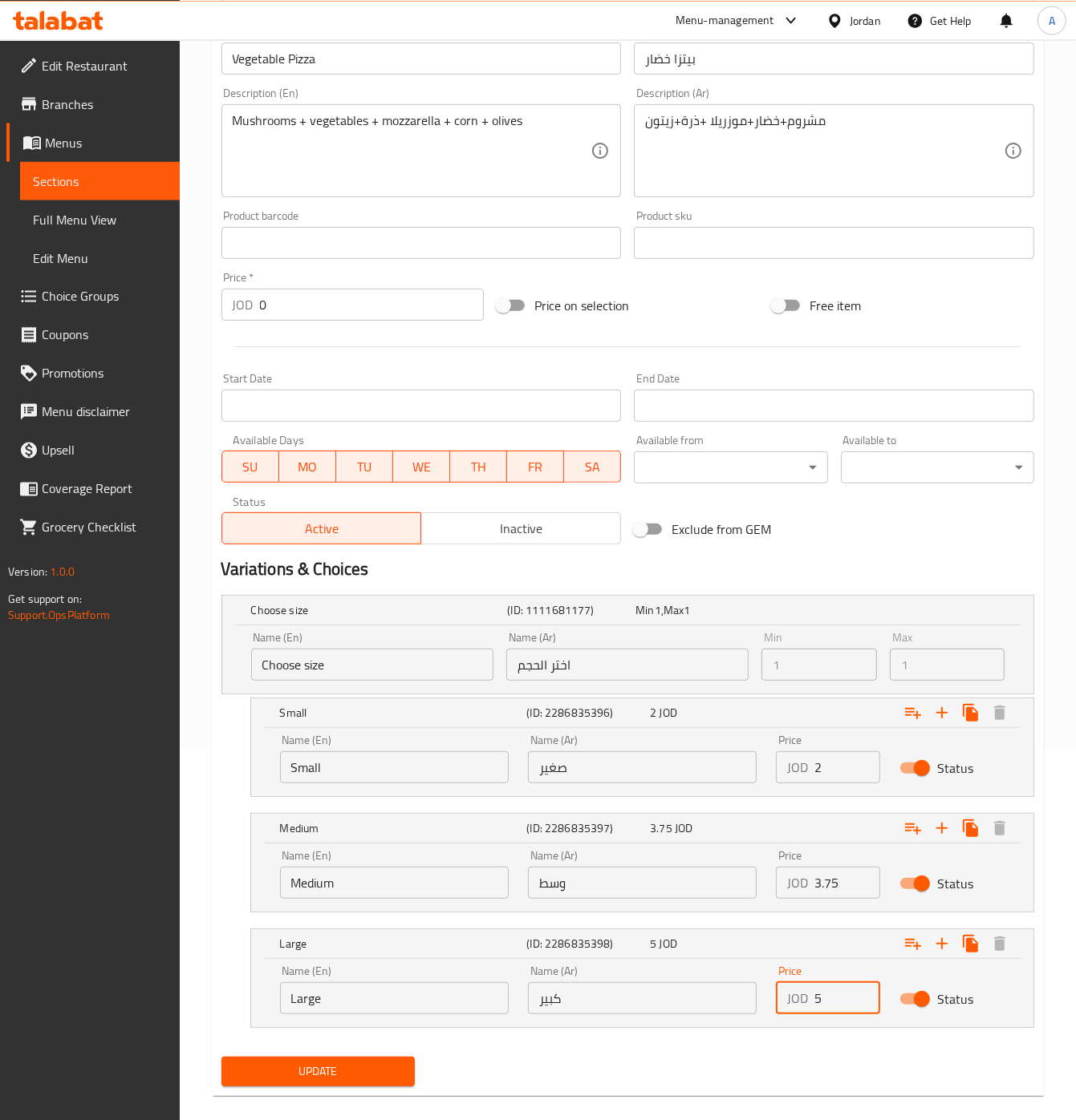
scroll to position [397, 0]
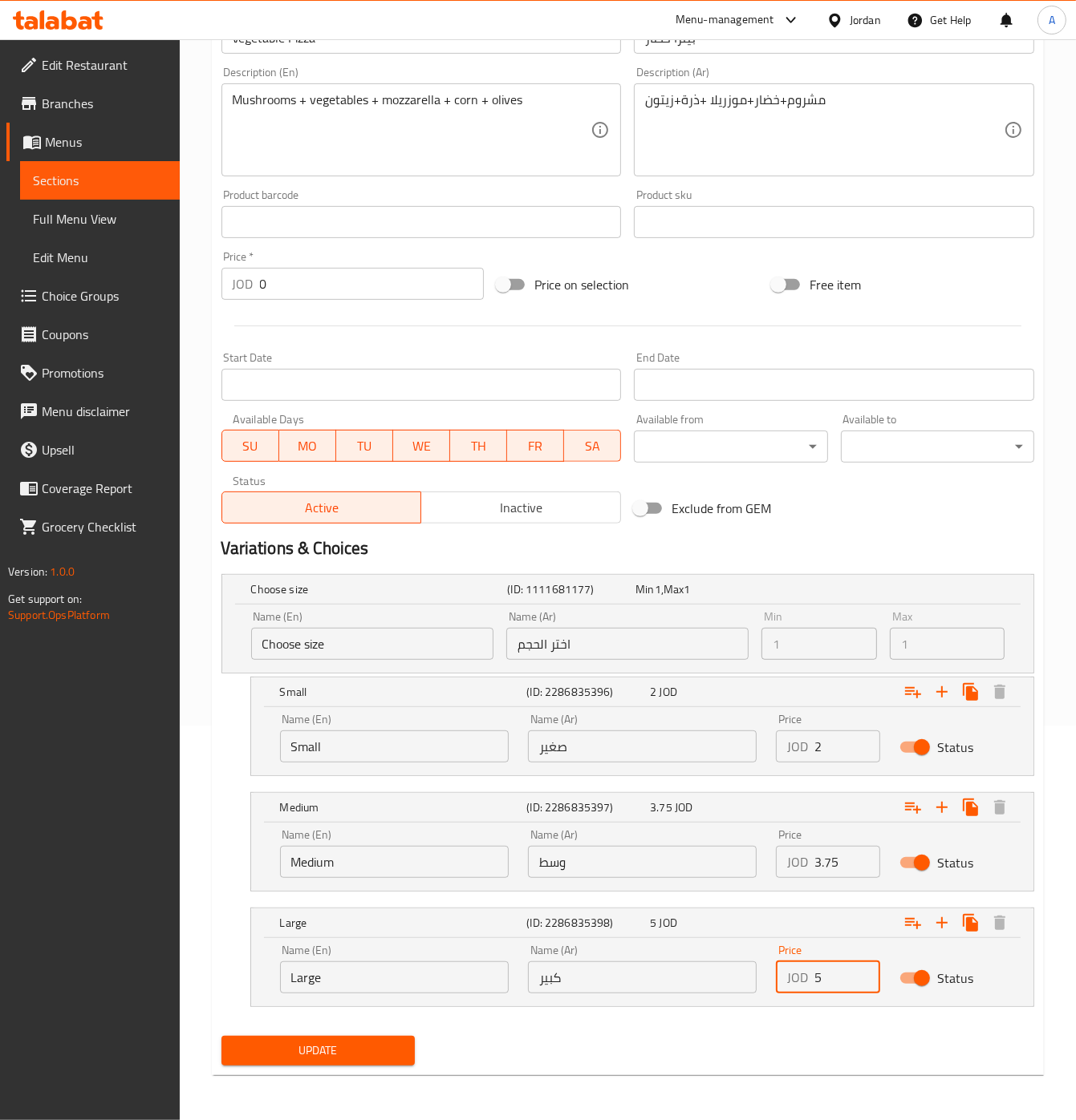
type input "5"
click at [355, 1045] on span "Update" at bounding box center [317, 1050] width 167 height 20
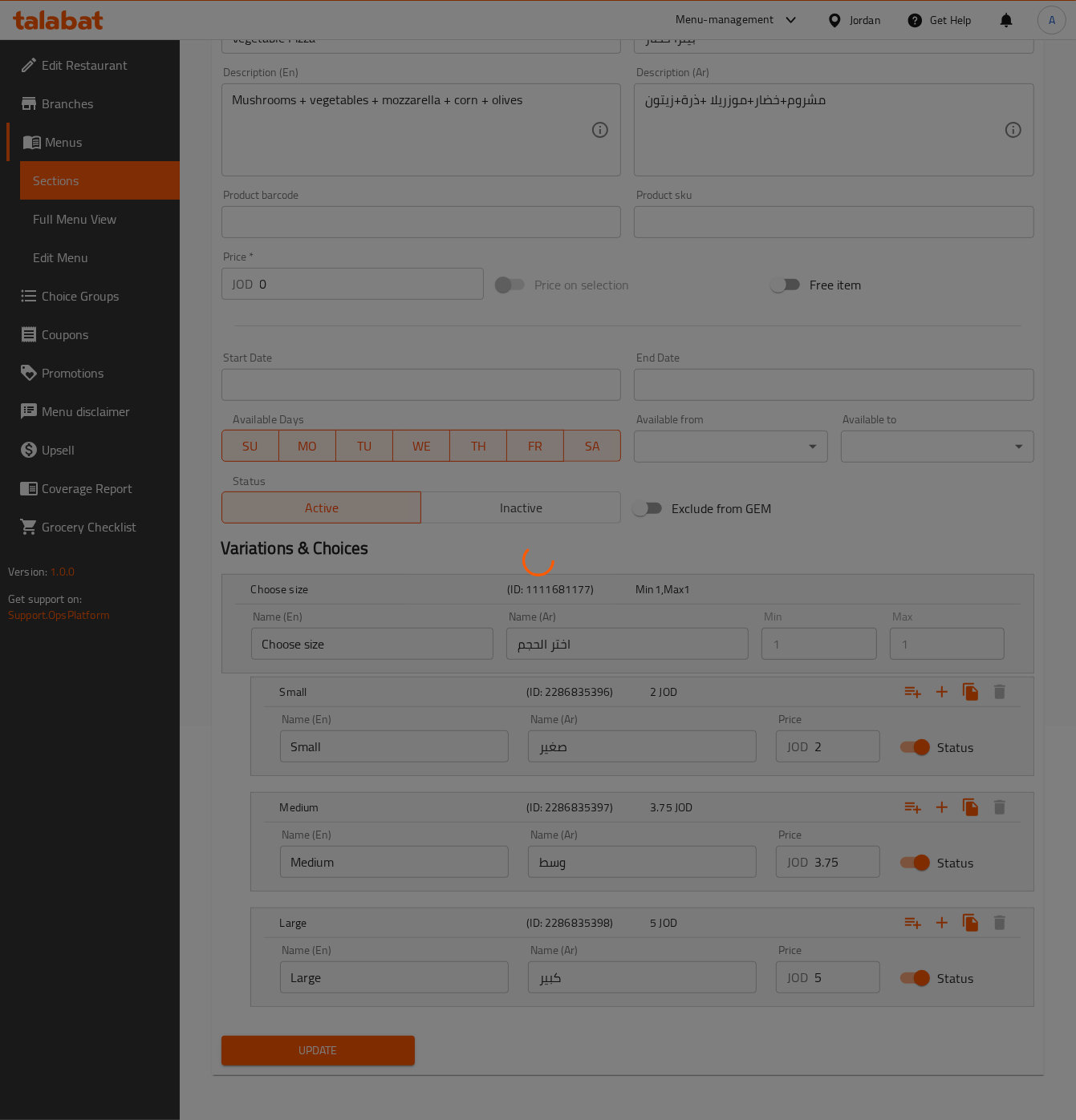
scroll to position [0, 0]
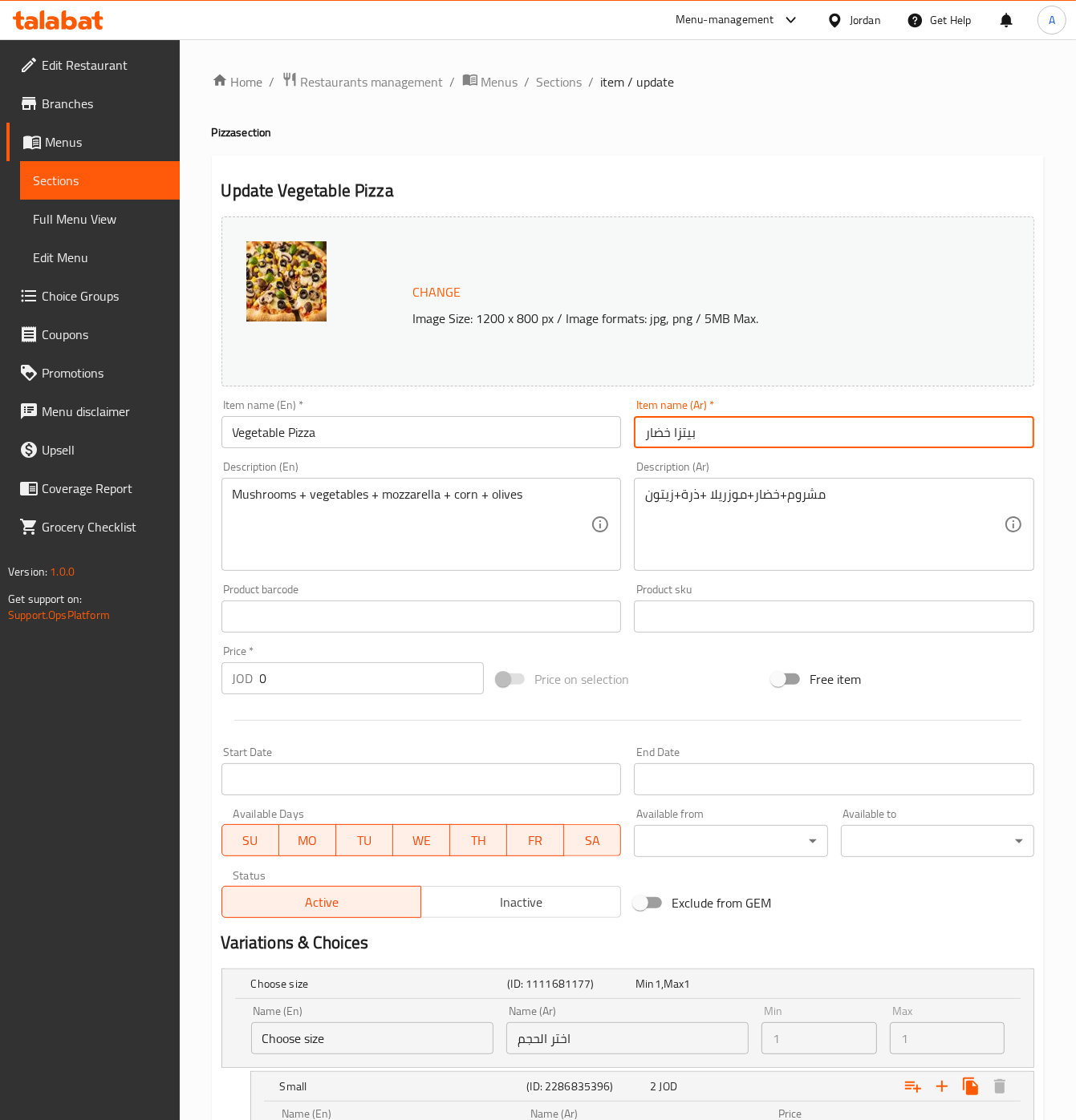
click at [759, 421] on input "بيتزا خضار" at bounding box center [834, 432] width 400 height 32
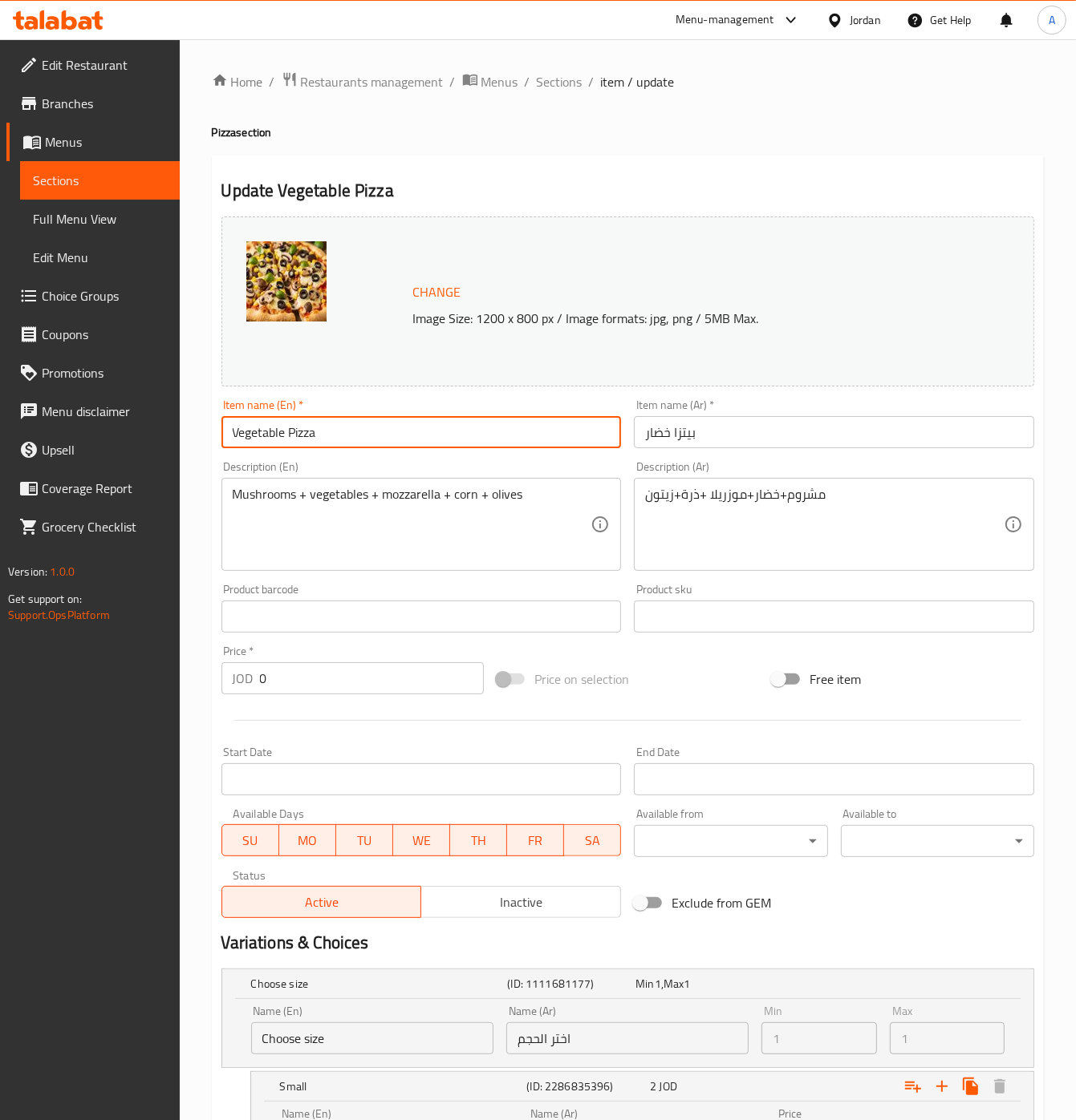
click at [393, 448] on input "Vegetable Pizza" at bounding box center [422, 432] width 400 height 32
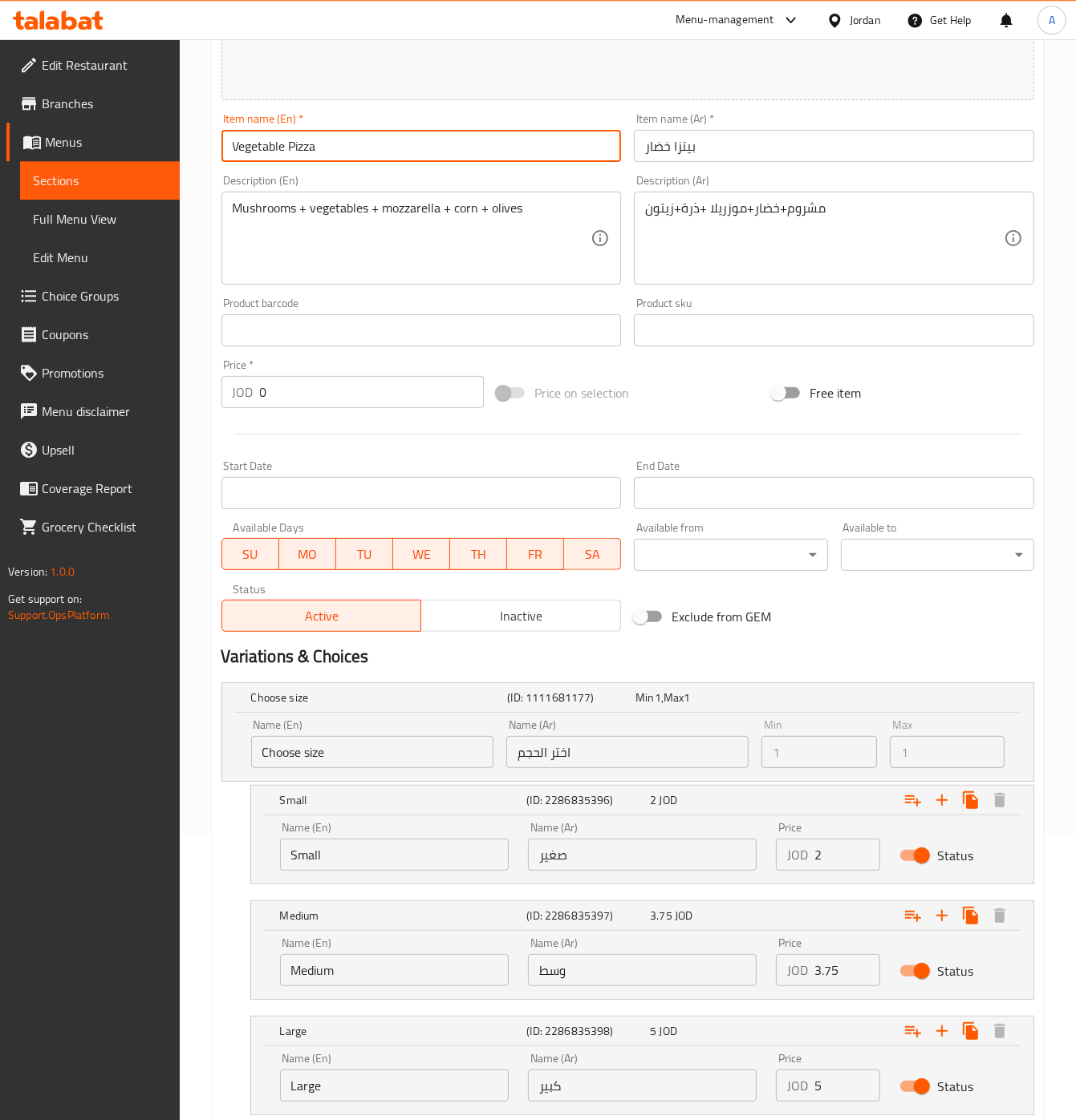
scroll to position [397, 0]
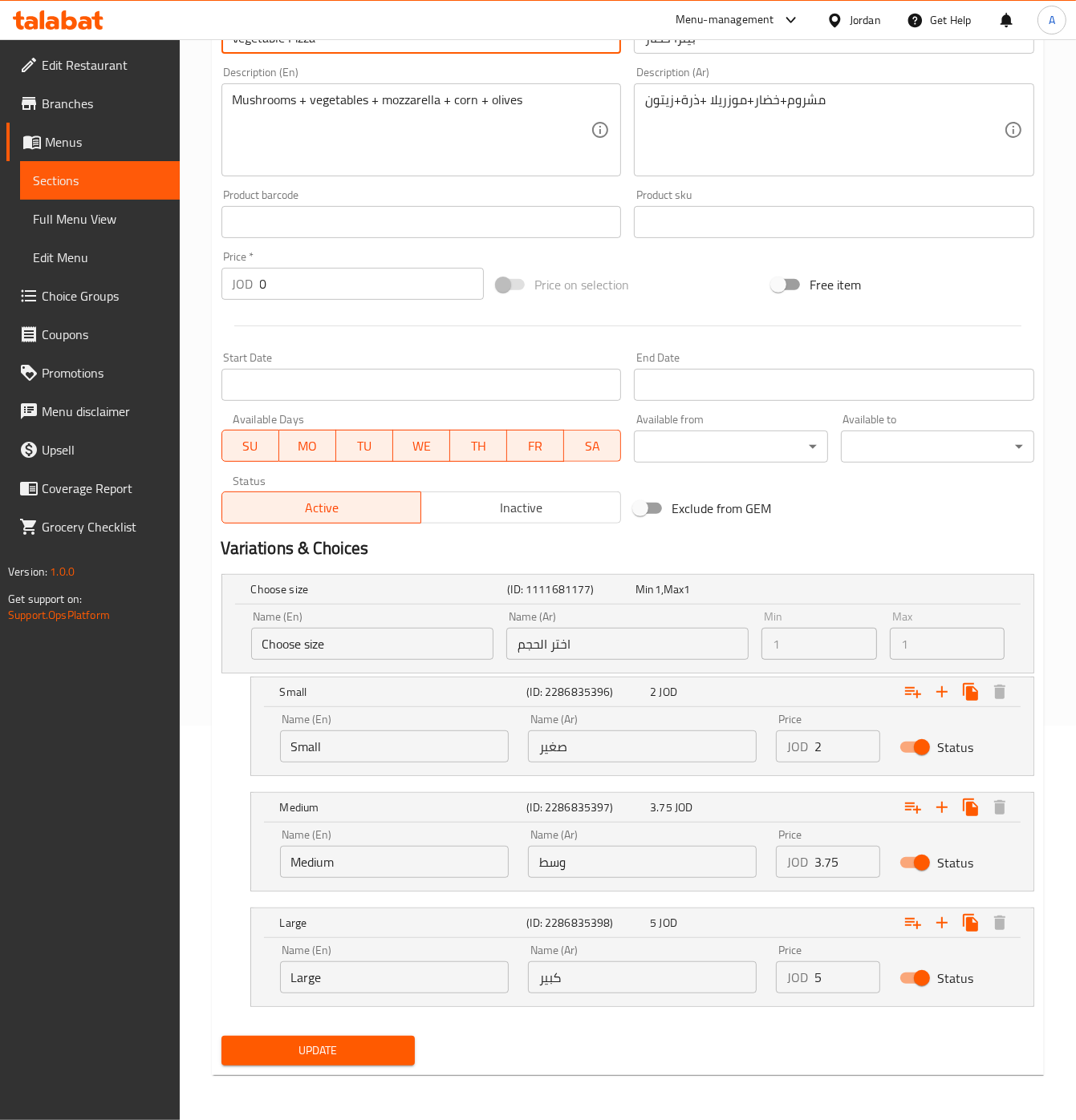
click at [315, 1038] on button "Update" at bounding box center [318, 1050] width 193 height 30
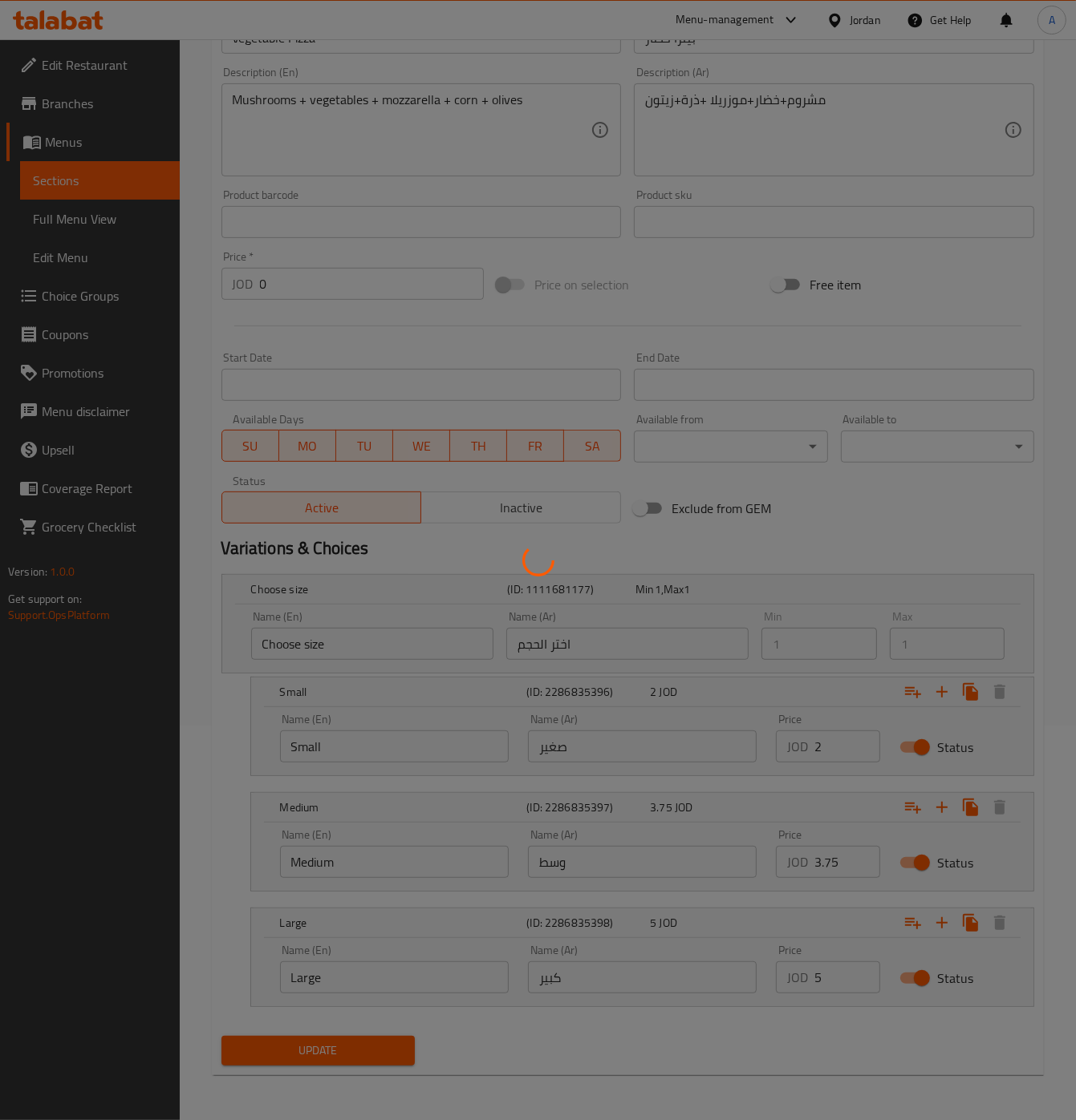
drag, startPoint x: 321, startPoint y: 1049, endPoint x: 329, endPoint y: 1048, distance: 8.1
click at [323, 1049] on div at bounding box center [538, 560] width 1076 height 1120
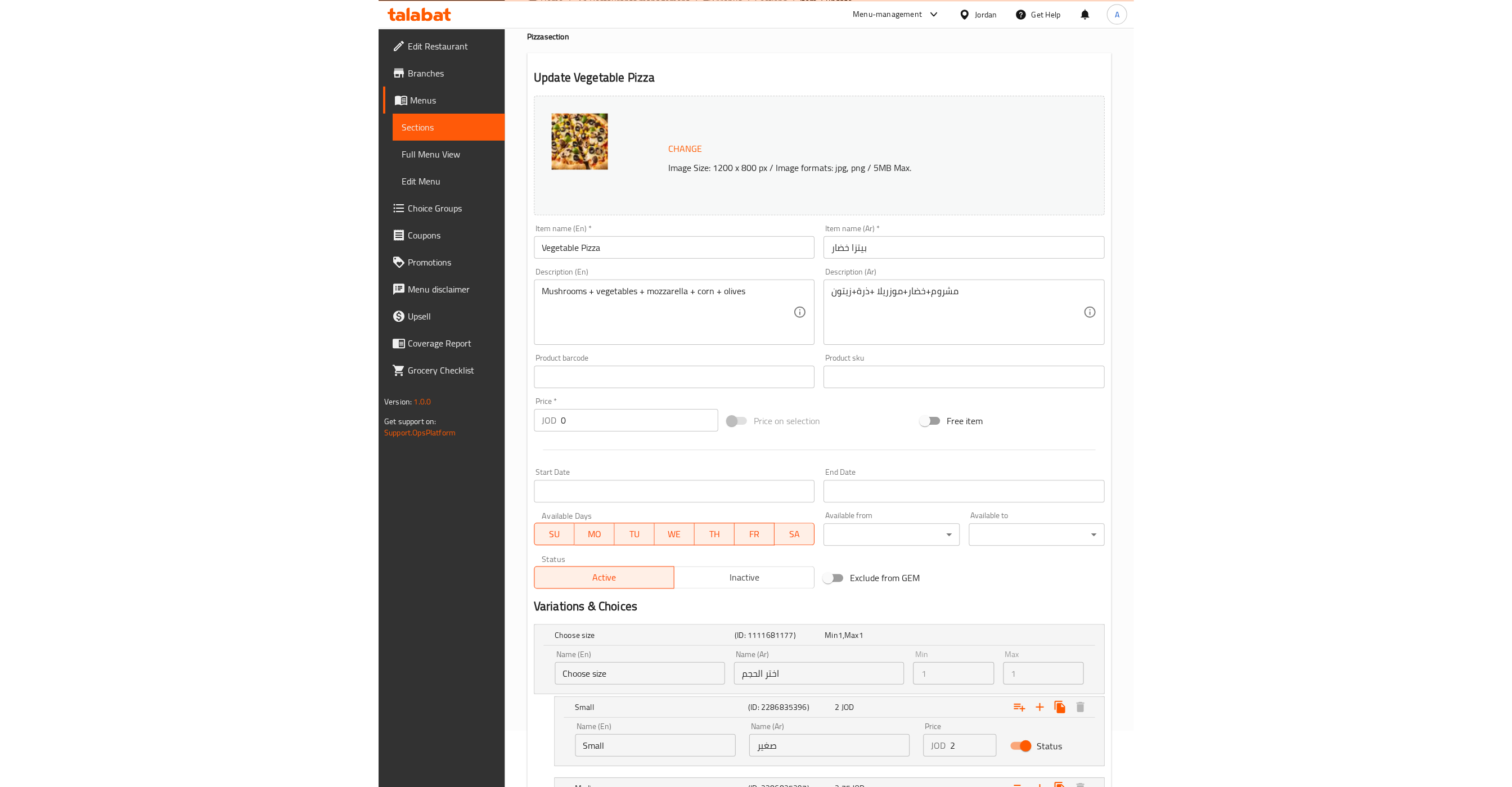
scroll to position [0, 0]
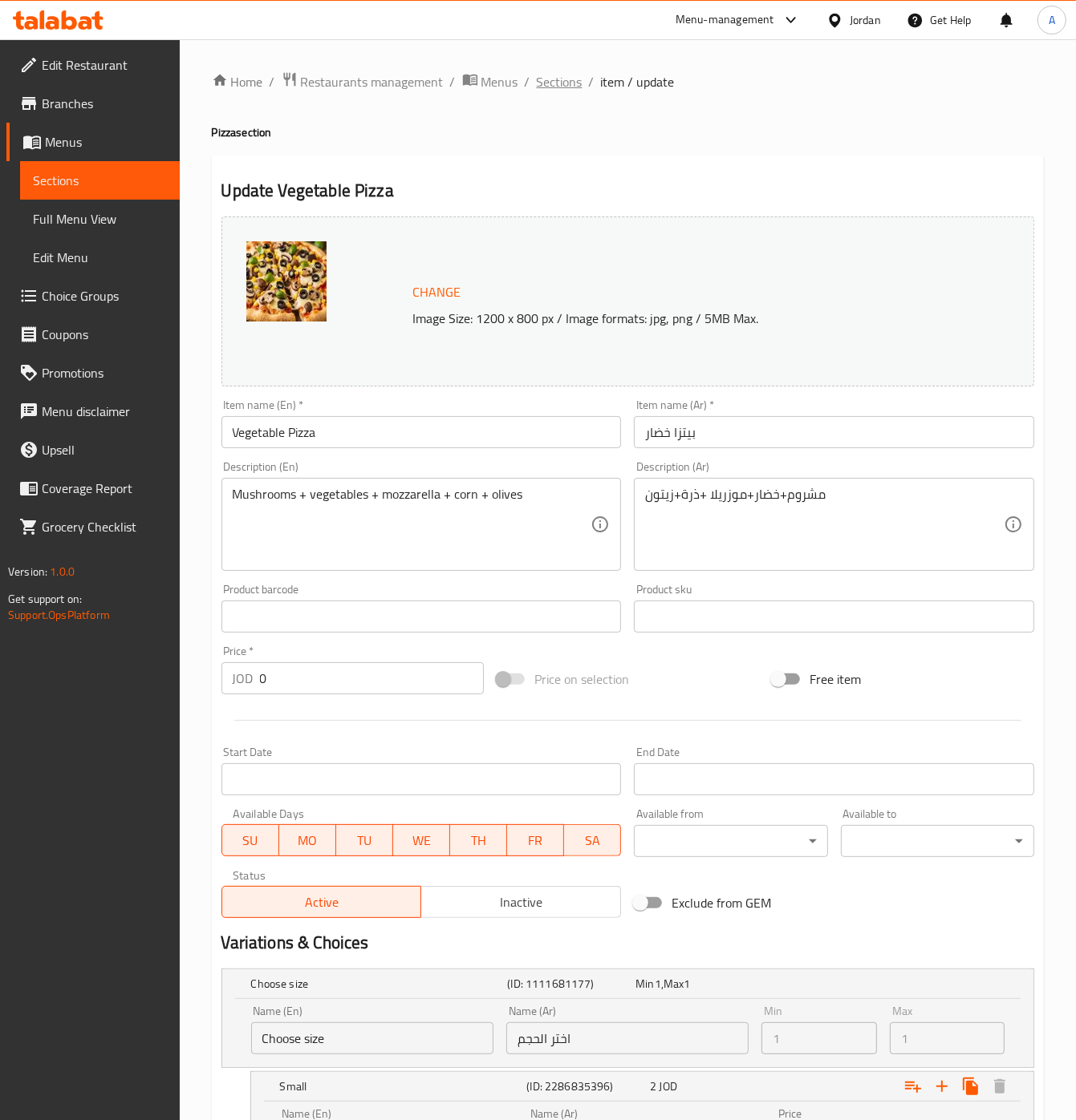
click at [572, 90] on span "Sections" at bounding box center [559, 82] width 45 height 19
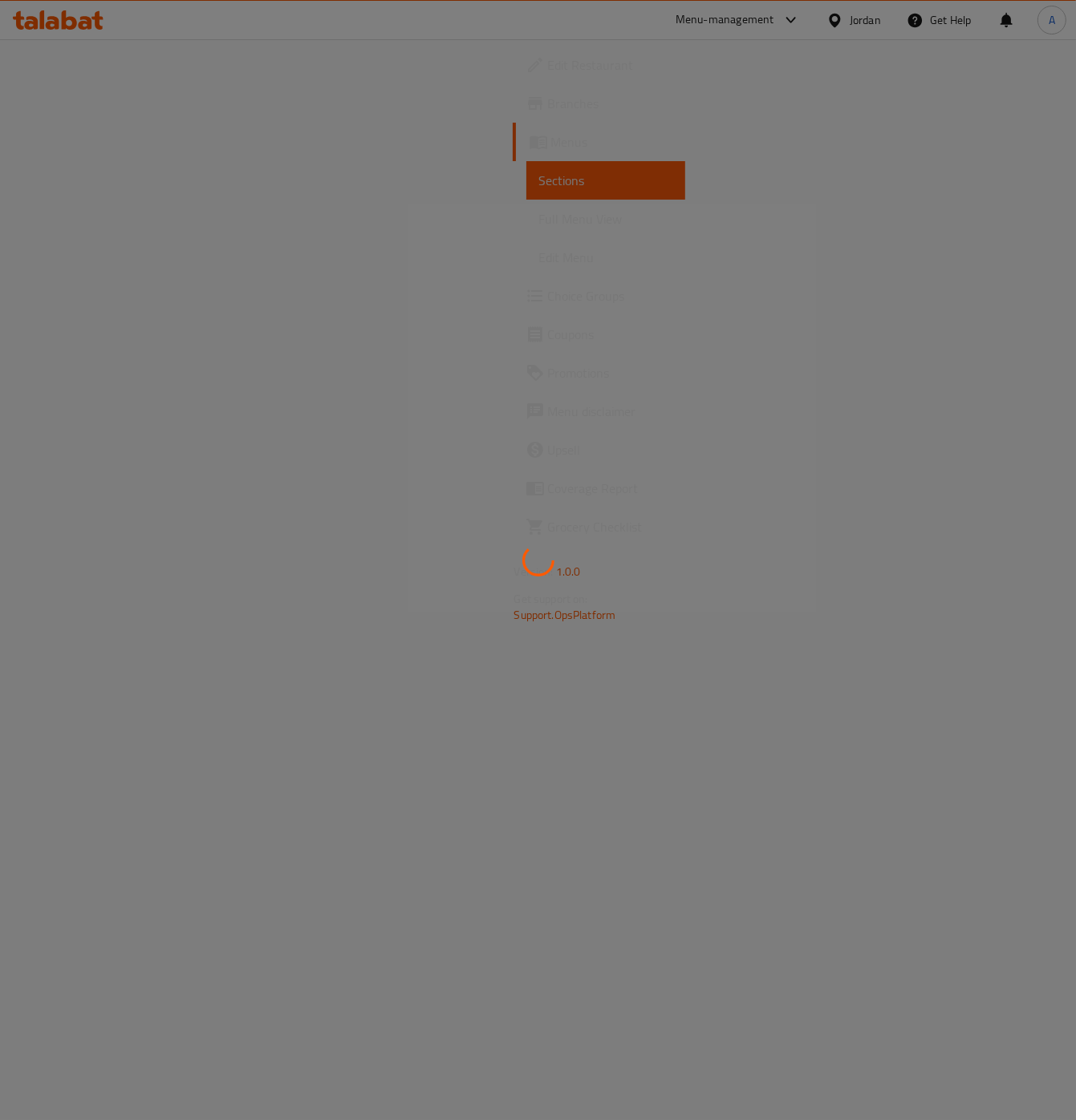
click at [813, 266] on div at bounding box center [538, 560] width 1076 height 1120
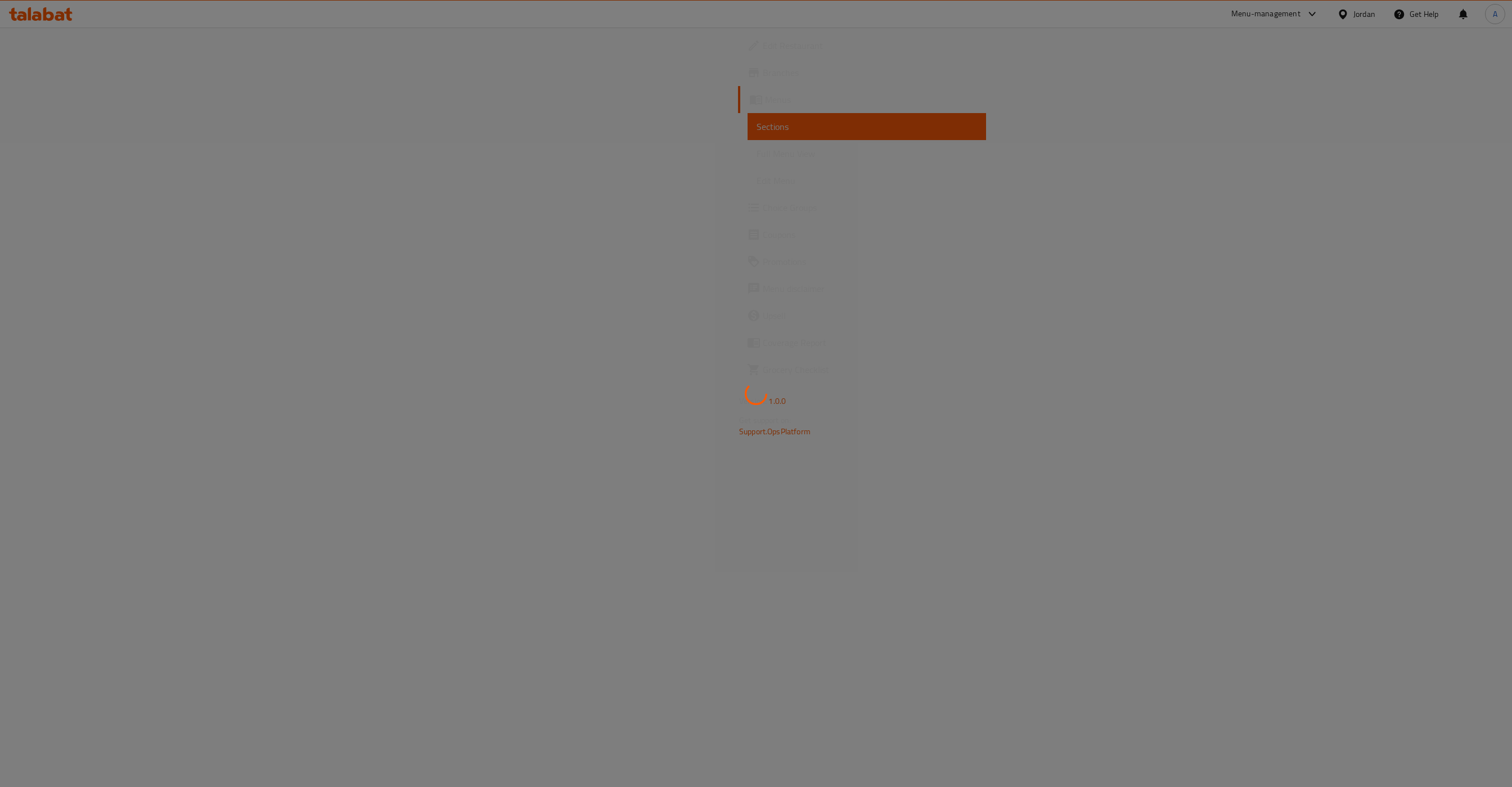
drag, startPoint x: 692, startPoint y: 122, endPoint x: 678, endPoint y: 122, distance: 14.0
click at [678, 122] on div at bounding box center [756, 393] width 1512 height 787
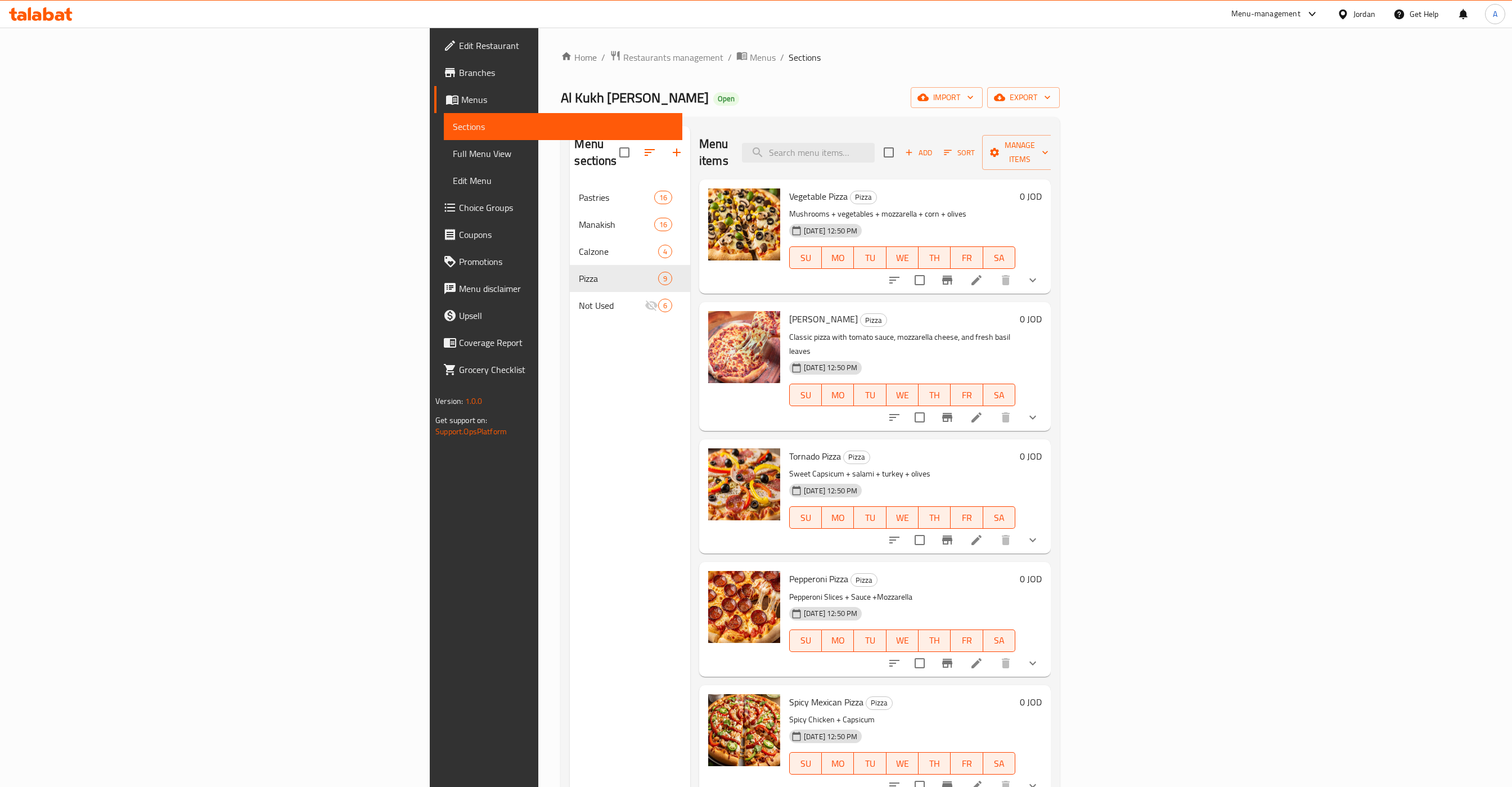
click at [754, 407] on li at bounding box center [976, 418] width 31 height 20
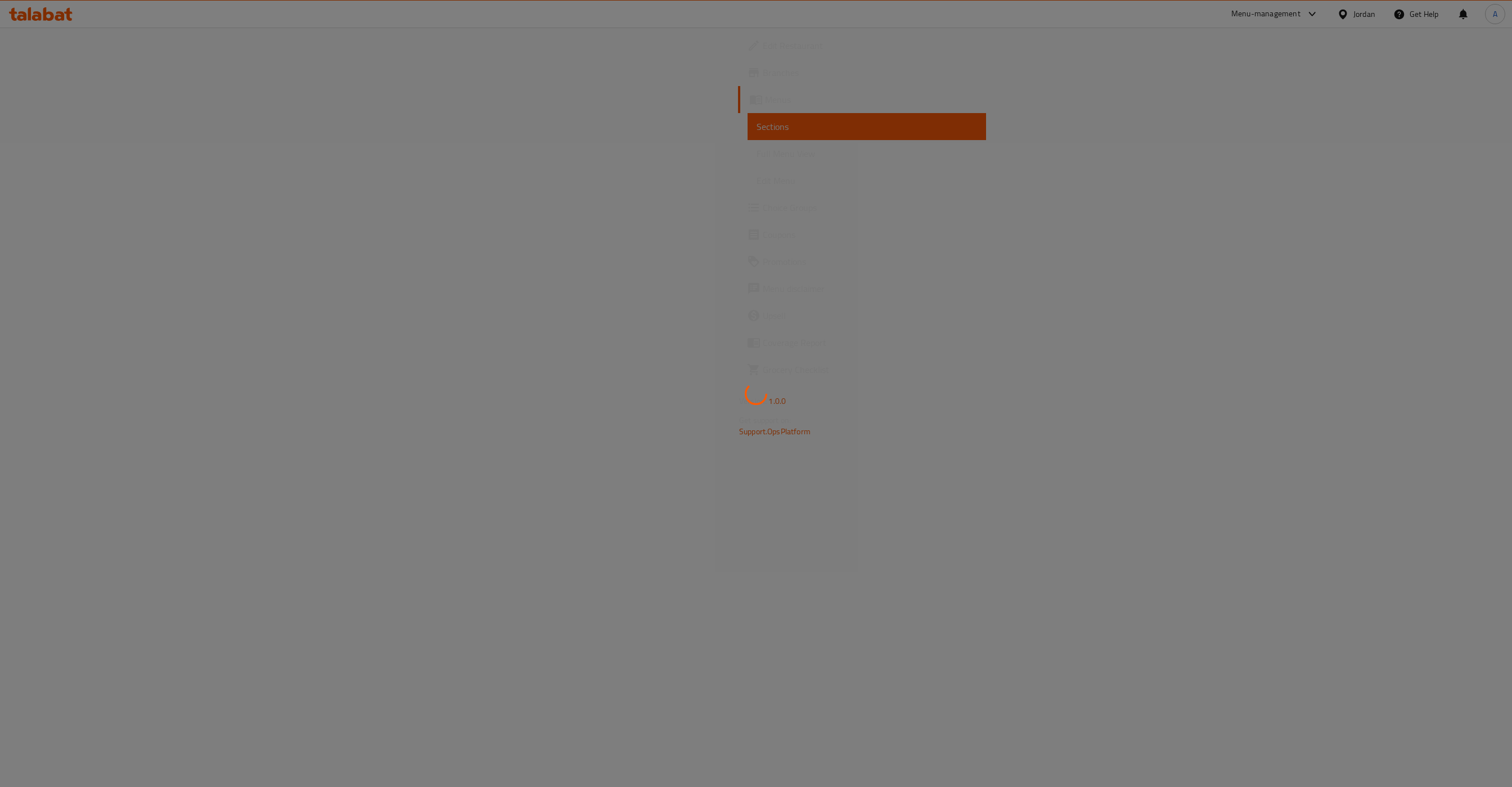
drag, startPoint x: 1469, startPoint y: 149, endPoint x: 1142, endPoint y: 89, distance: 332.5
click at [754, 150] on div at bounding box center [756, 393] width 1512 height 787
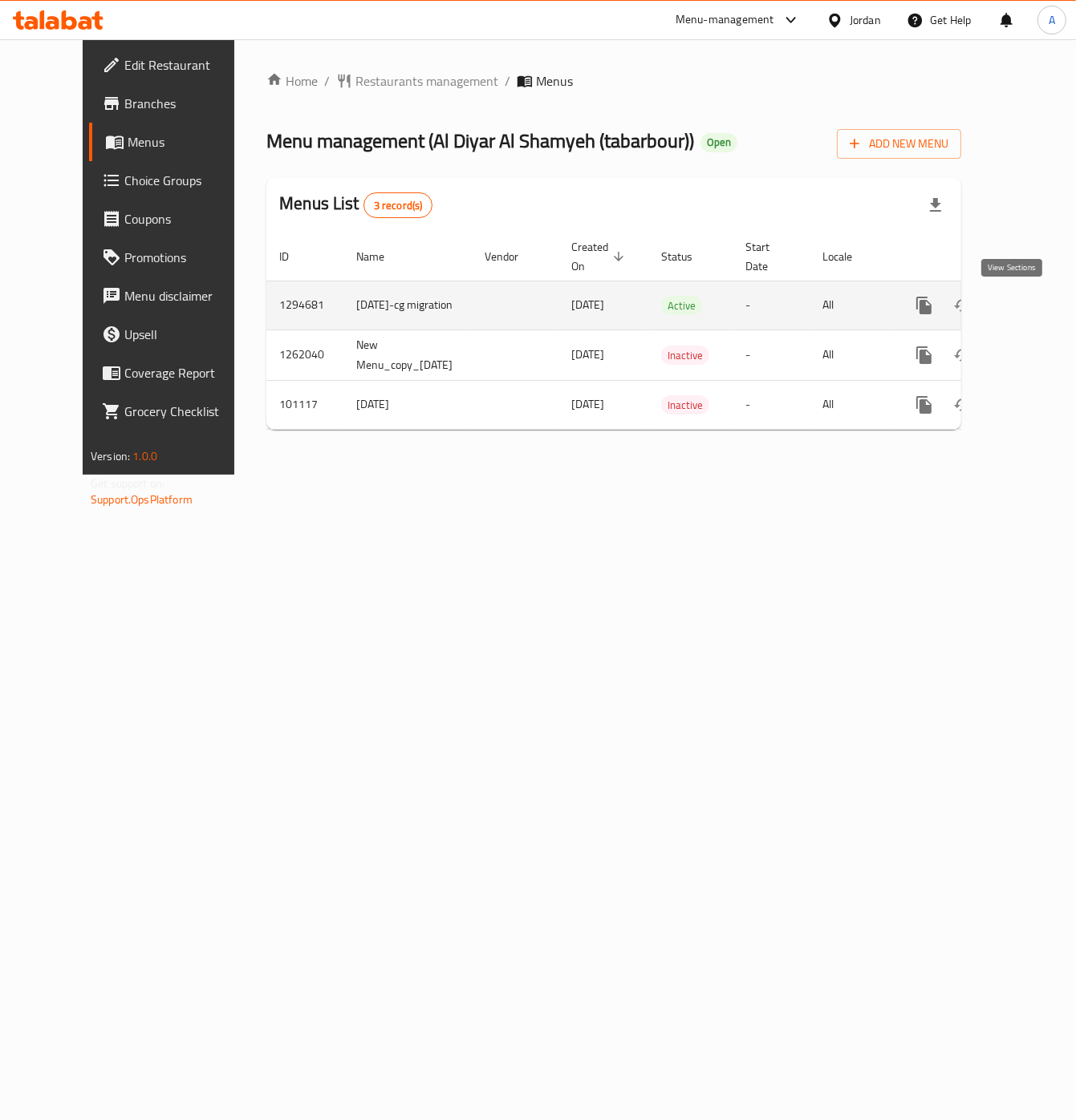
click at [1030, 298] on icon "enhanced table" at bounding box center [1039, 305] width 19 height 19
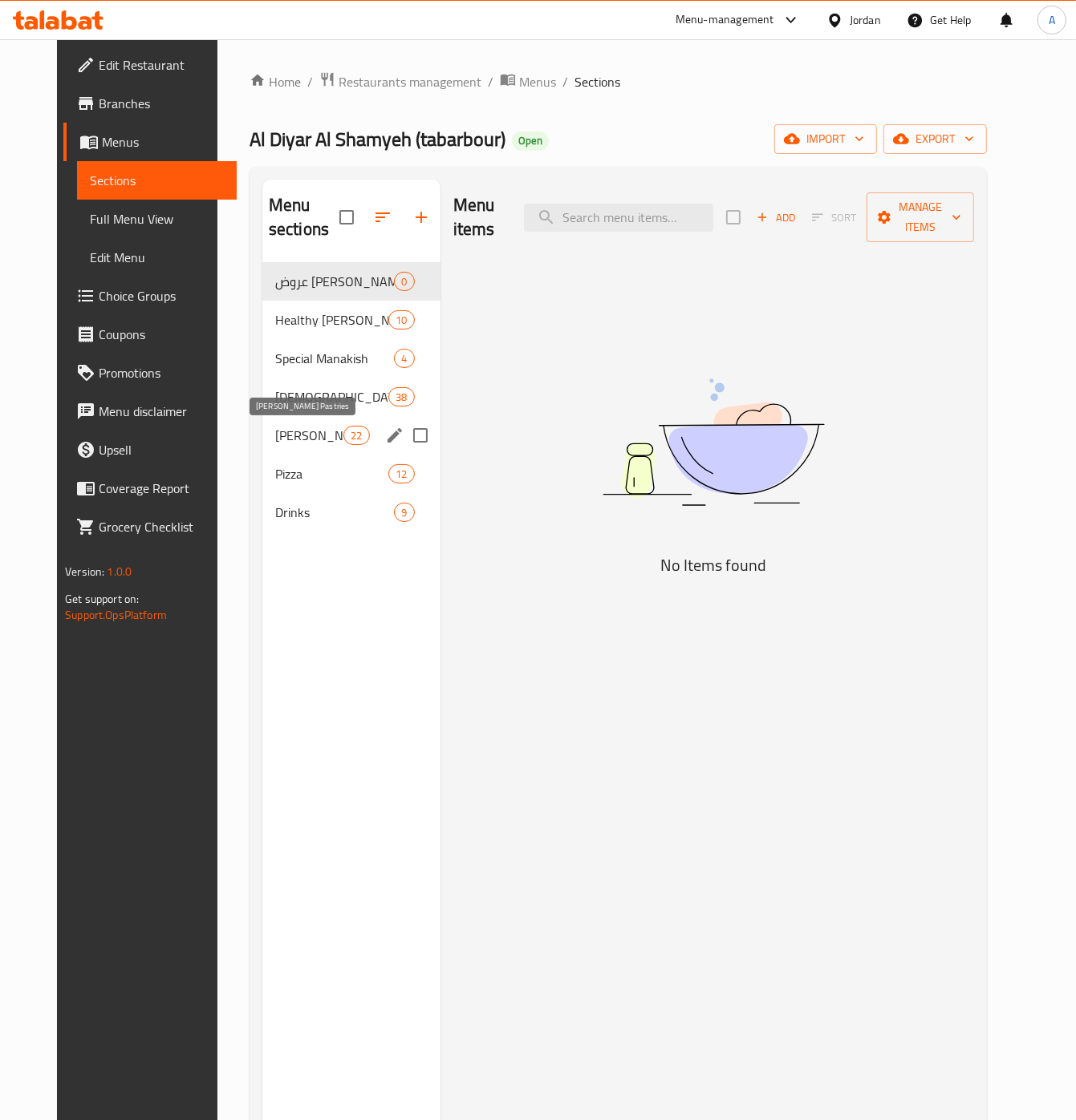
click at [276, 436] on span "[PERSON_NAME] Pastries" at bounding box center [309, 436] width 69 height 19
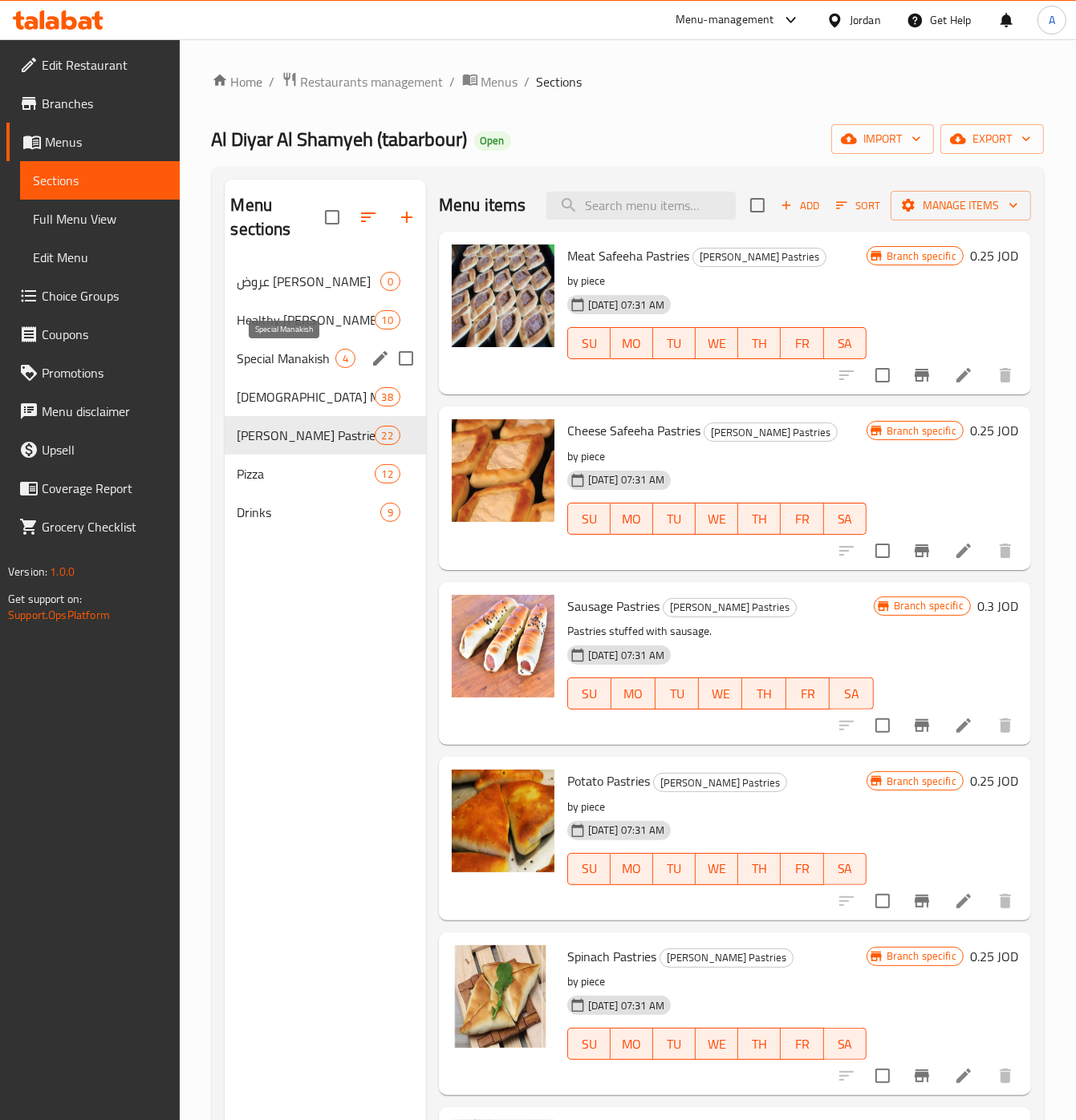
click at [300, 360] on span "Special Manakish" at bounding box center [286, 359] width 98 height 19
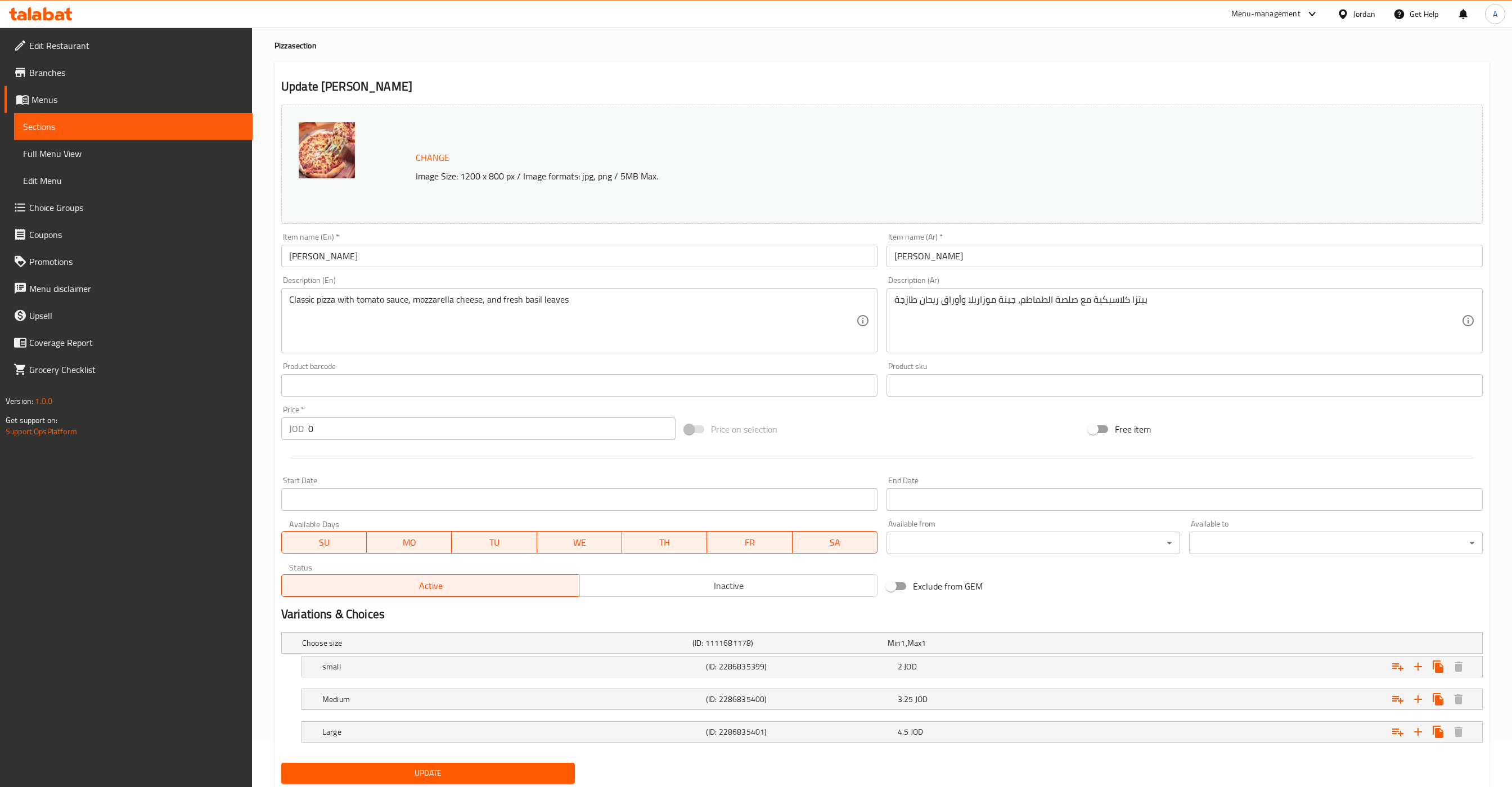
scroll to position [84, 0]
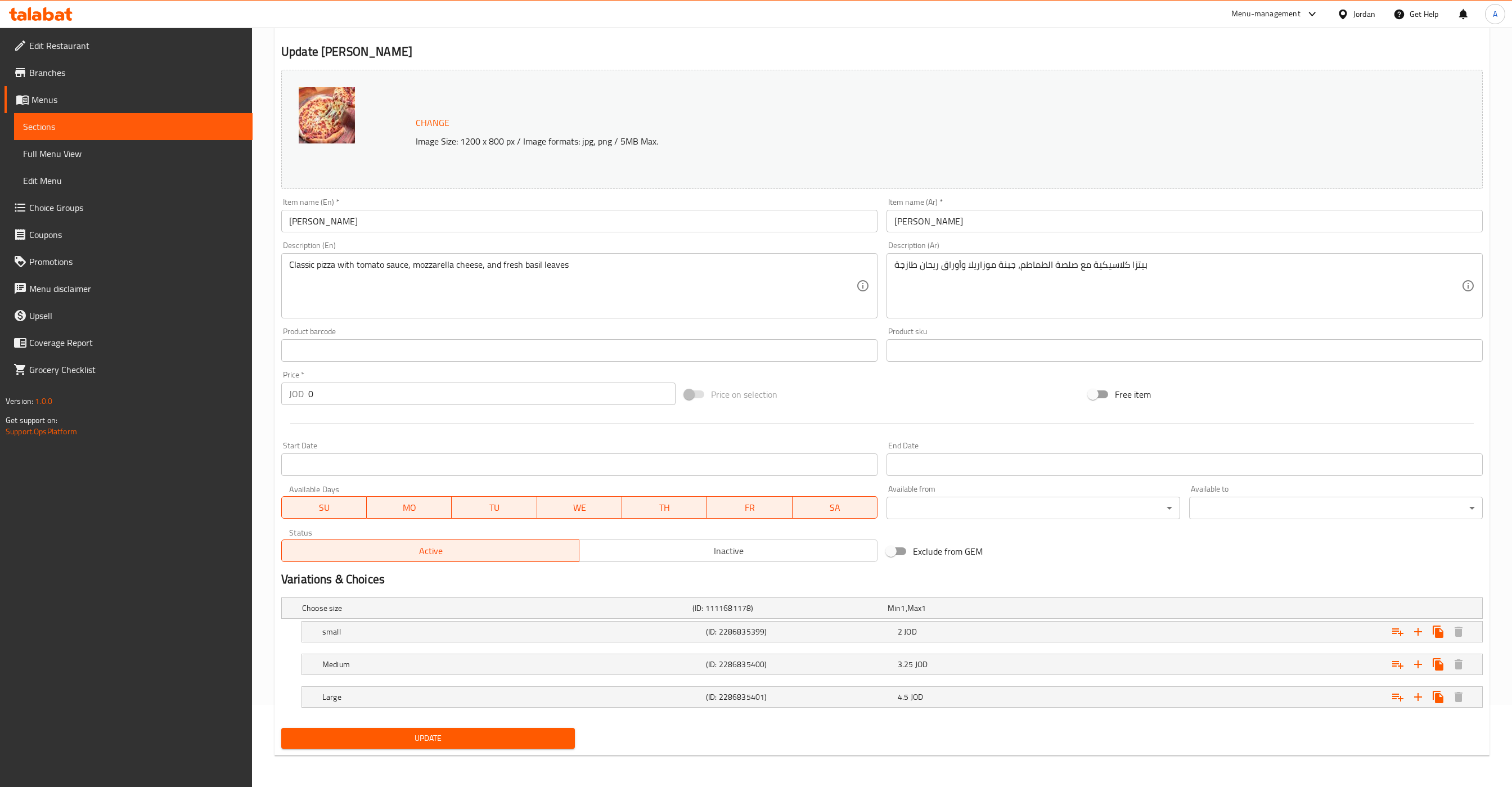
click at [376, 228] on input "[PERSON_NAME]" at bounding box center [580, 221] width 597 height 22
click at [953, 203] on div "Item name (Ar)   * [PERSON_NAME] Item name (Ar) *" at bounding box center [1185, 215] width 597 height 35
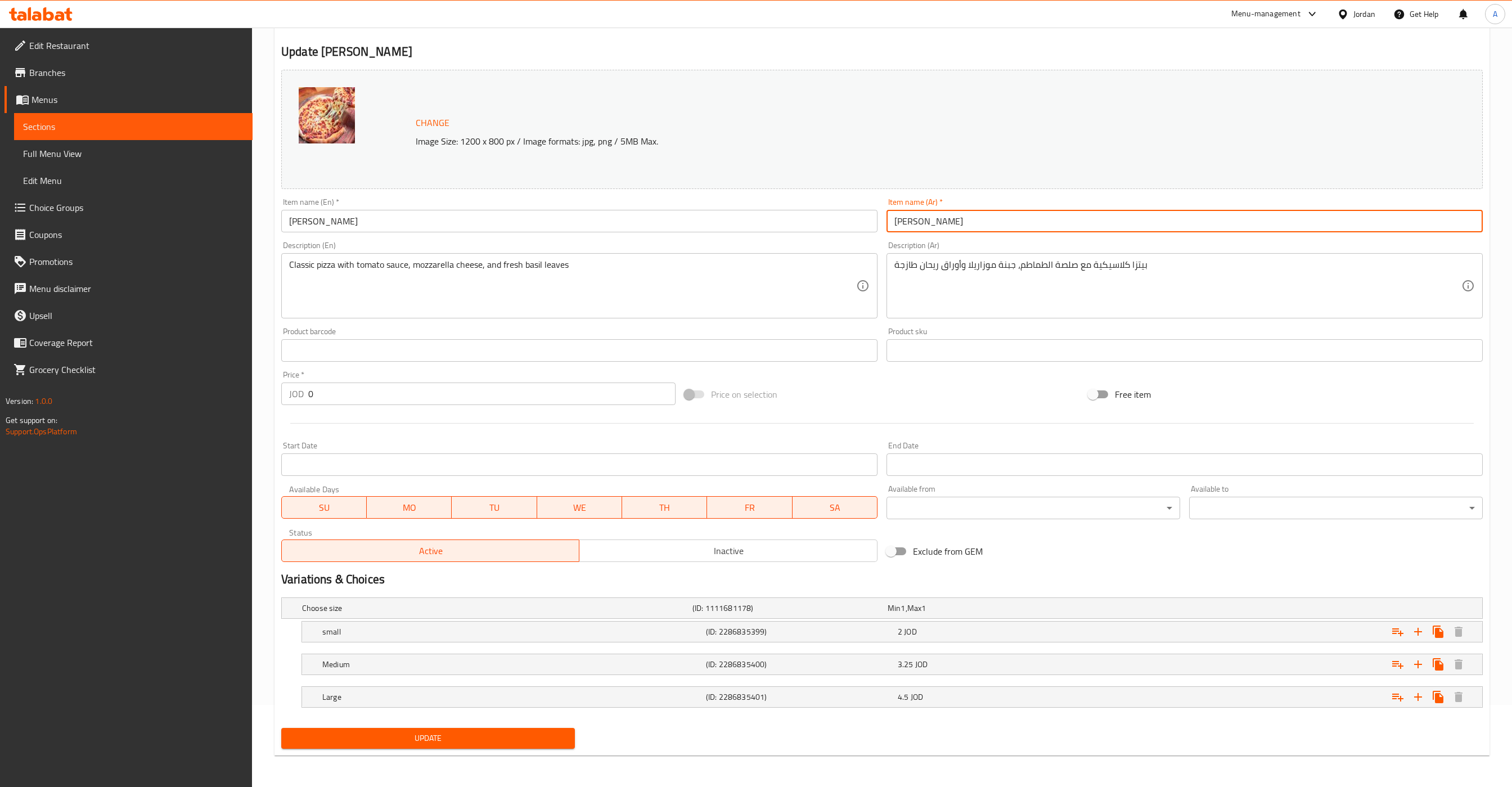
click at [953, 210] on input "[PERSON_NAME]" at bounding box center [1185, 221] width 597 height 22
click at [949, 662] on div "3.25 JOD" at bounding box center [991, 664] width 187 height 12
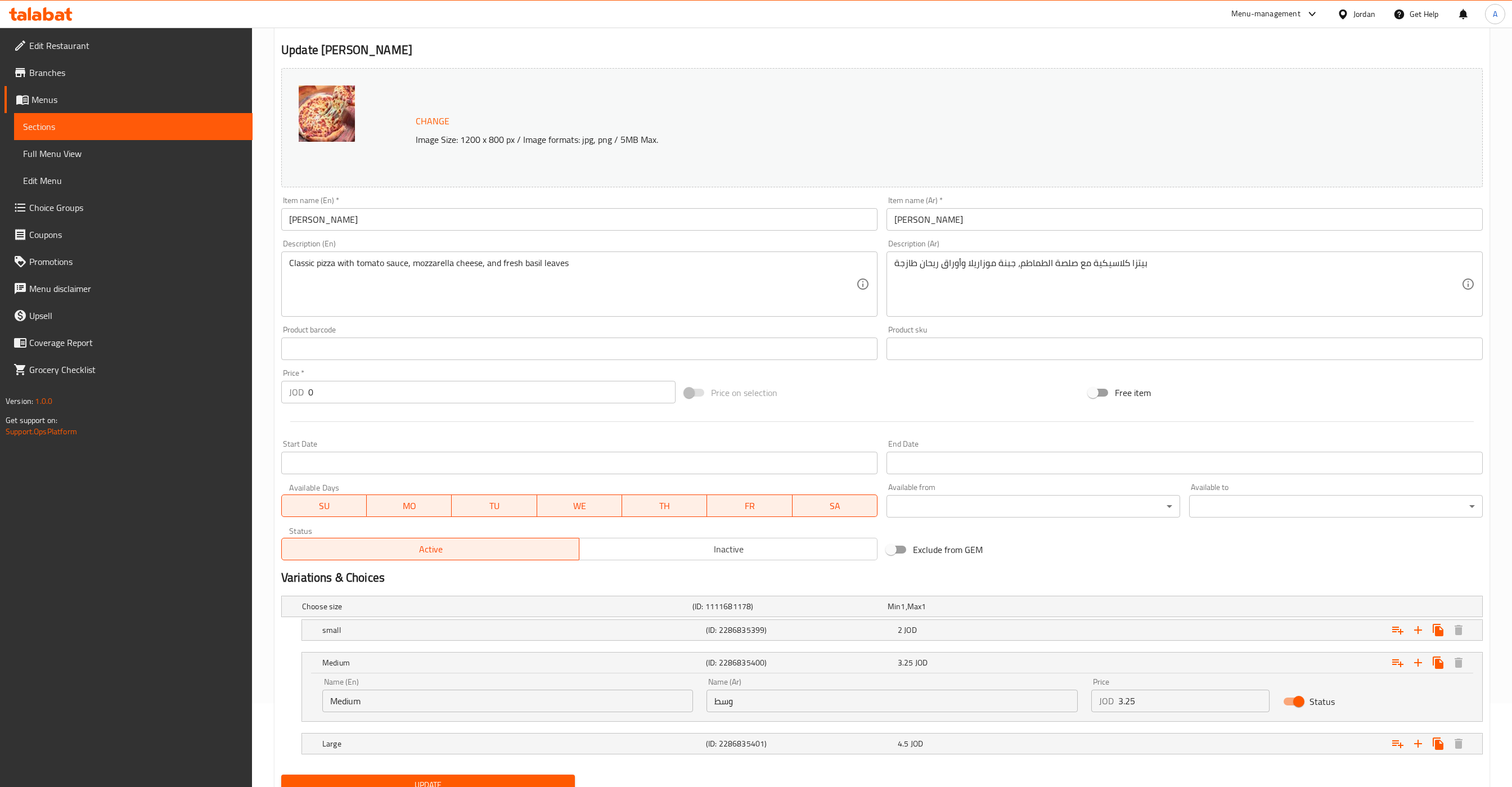
click at [1172, 700] on input "3.25" at bounding box center [1195, 700] width 152 height 22
type input "3"
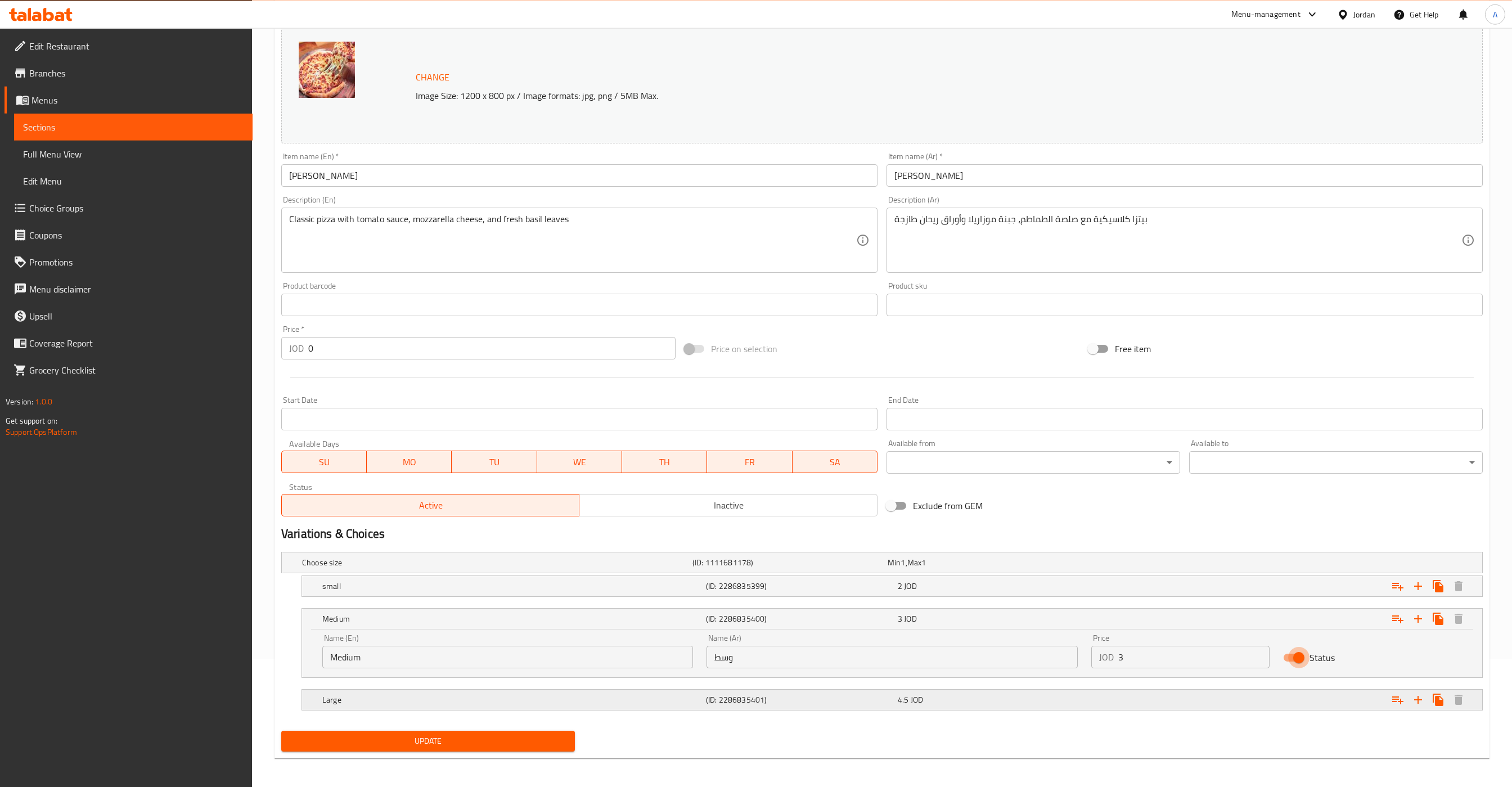
scroll to position [133, 0]
click at [1022, 710] on nav at bounding box center [882, 714] width 1201 height 9
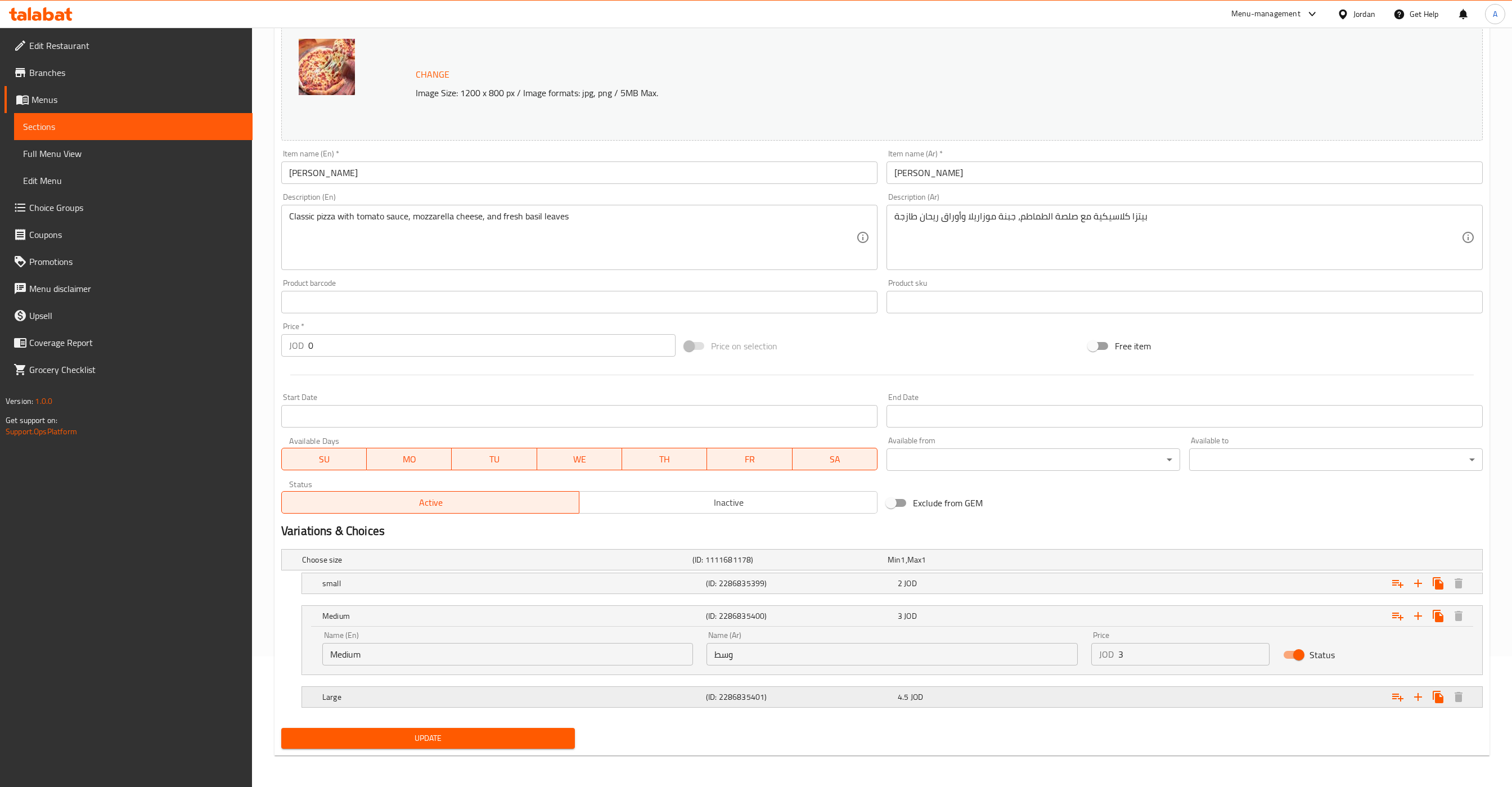
click at [1012, 700] on div "4.5 JOD" at bounding box center [991, 697] width 187 height 12
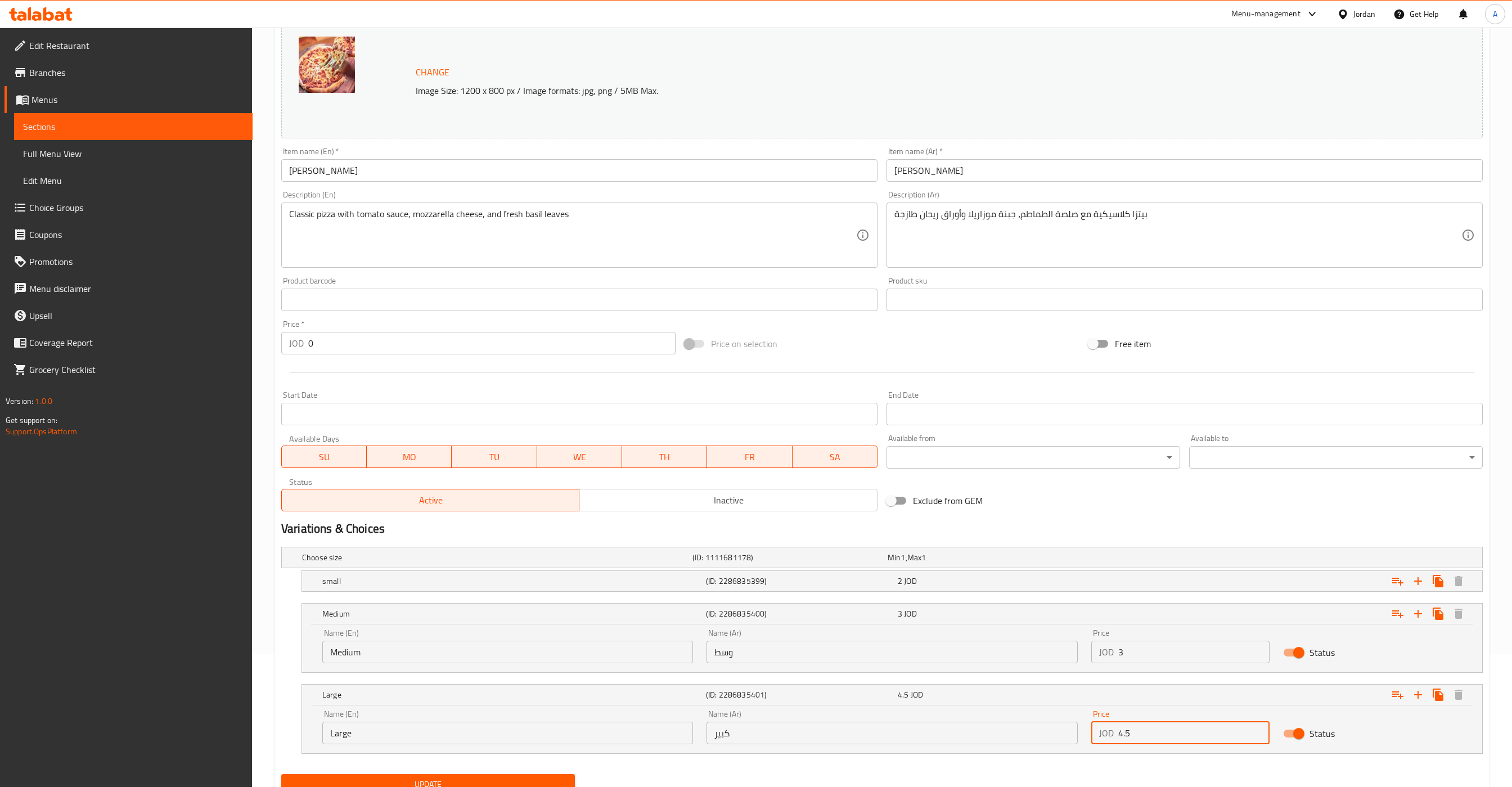
click at [1182, 736] on input "4.5" at bounding box center [1195, 733] width 152 height 22
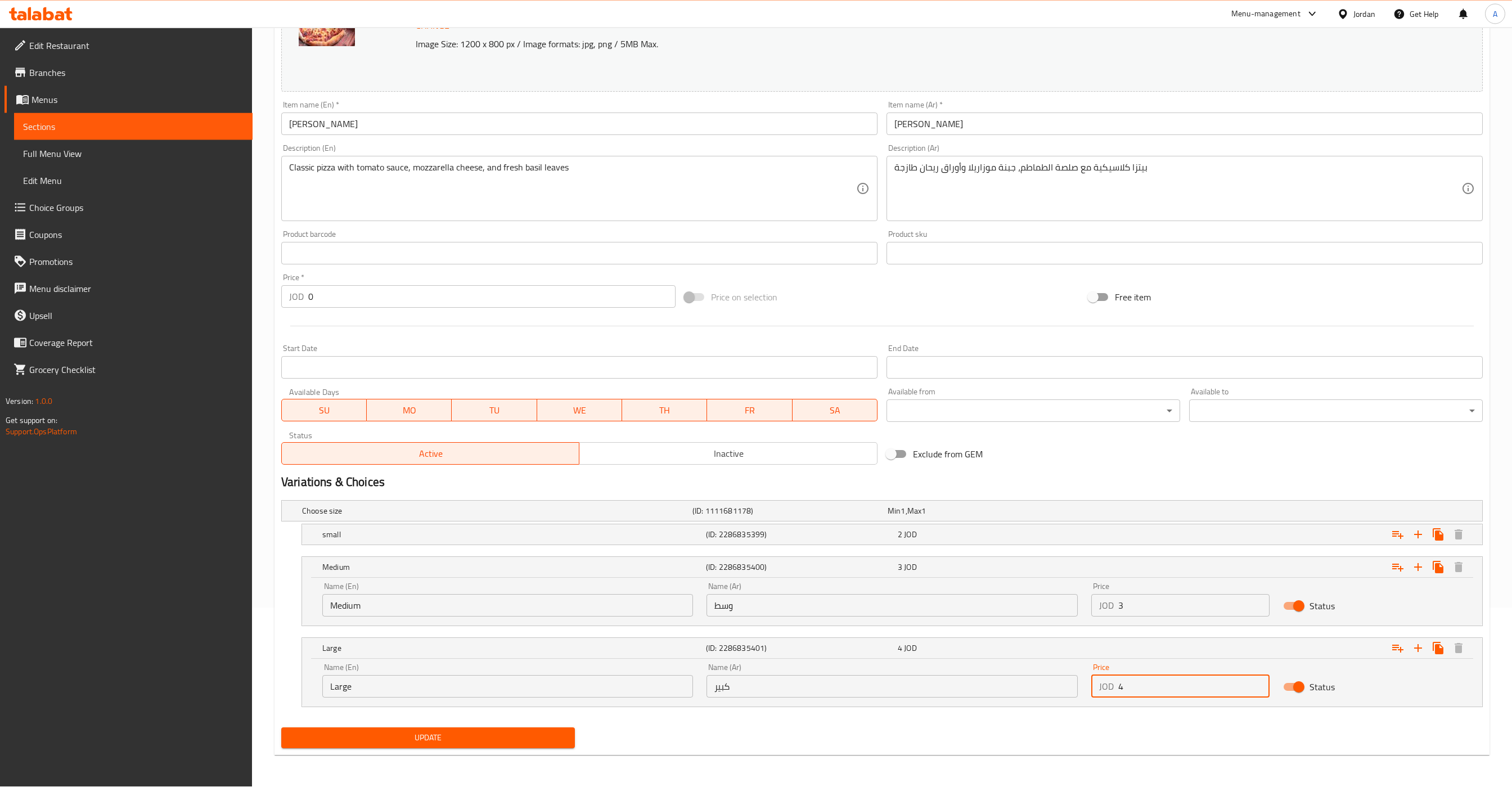
scroll to position [181, 0]
type input "4"
click at [465, 748] on button "Update" at bounding box center [428, 738] width 294 height 21
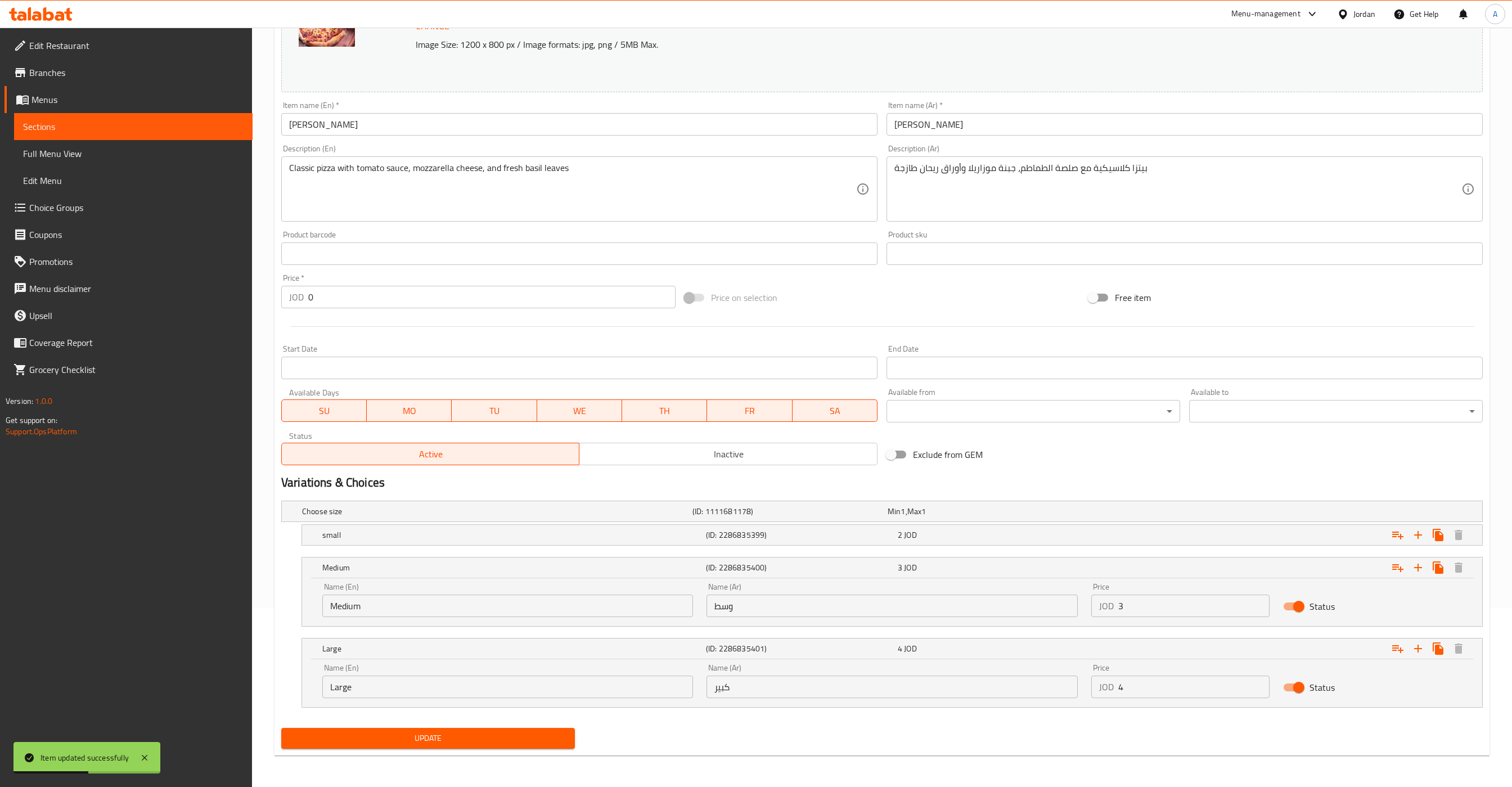
click at [525, 735] on span "Update" at bounding box center [428, 738] width 276 height 14
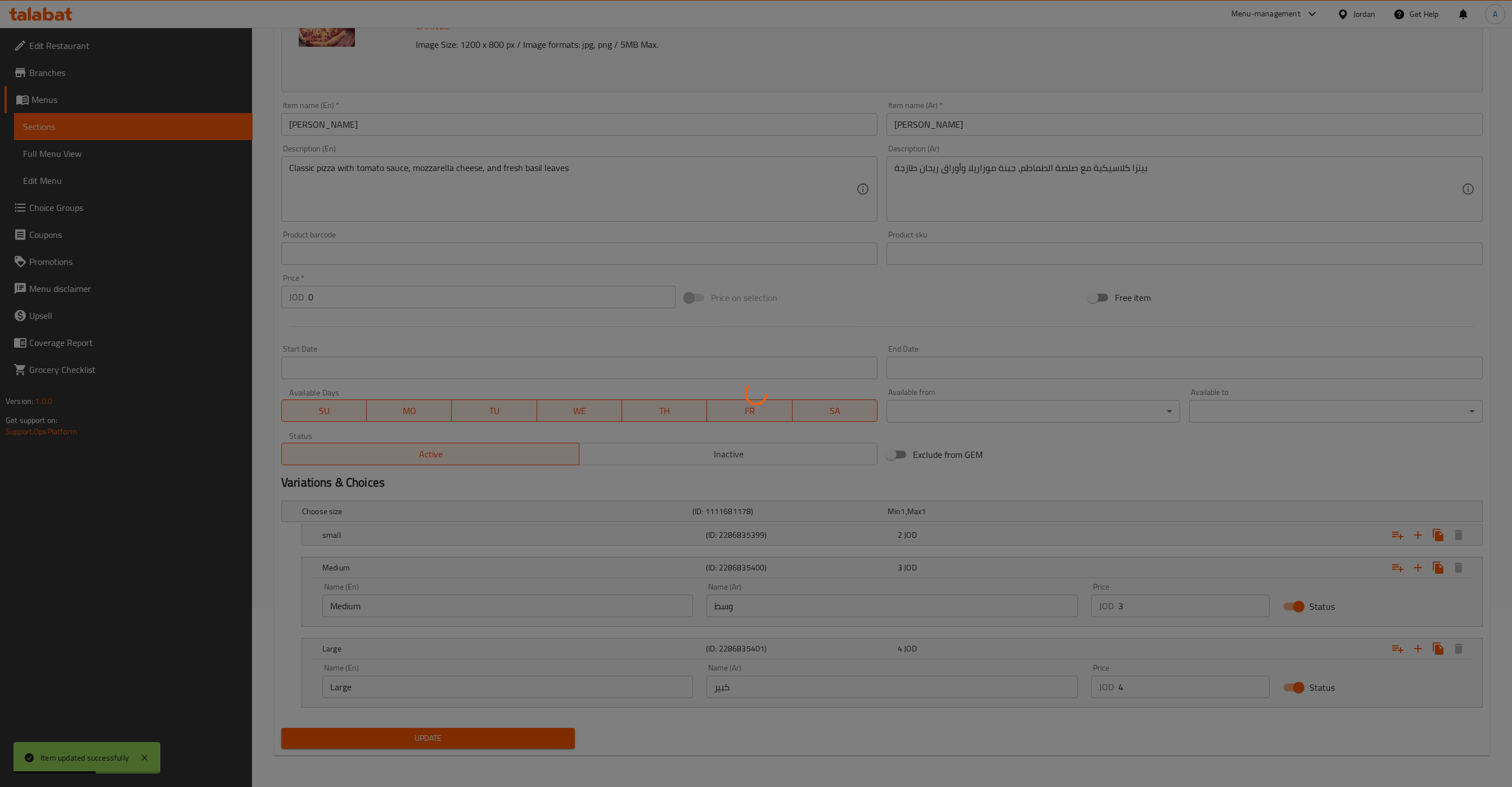
click at [765, 745] on div at bounding box center [756, 393] width 1512 height 787
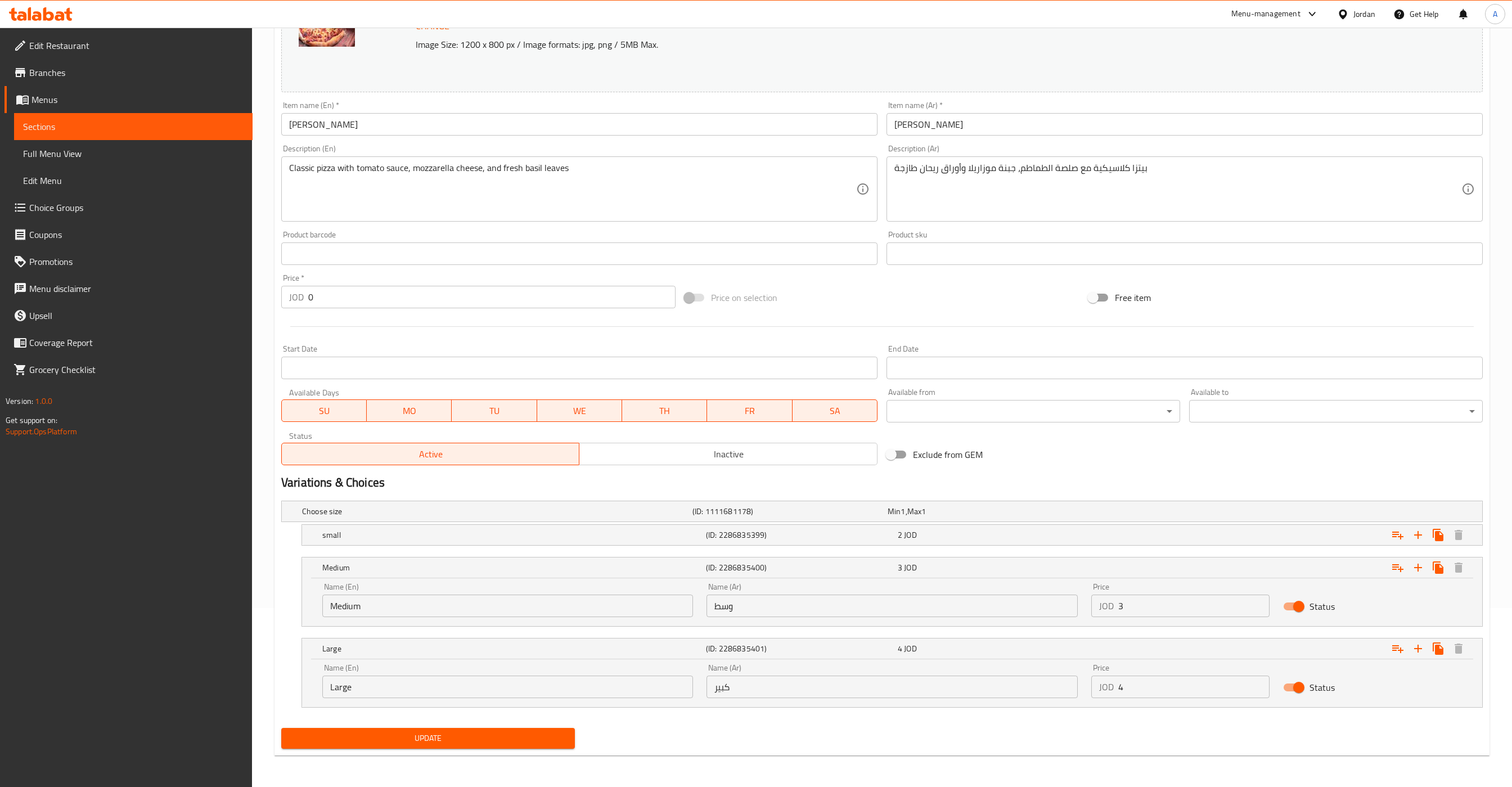
click at [594, 336] on div at bounding box center [882, 326] width 1211 height 28
click at [492, 739] on span "Update" at bounding box center [428, 738] width 276 height 14
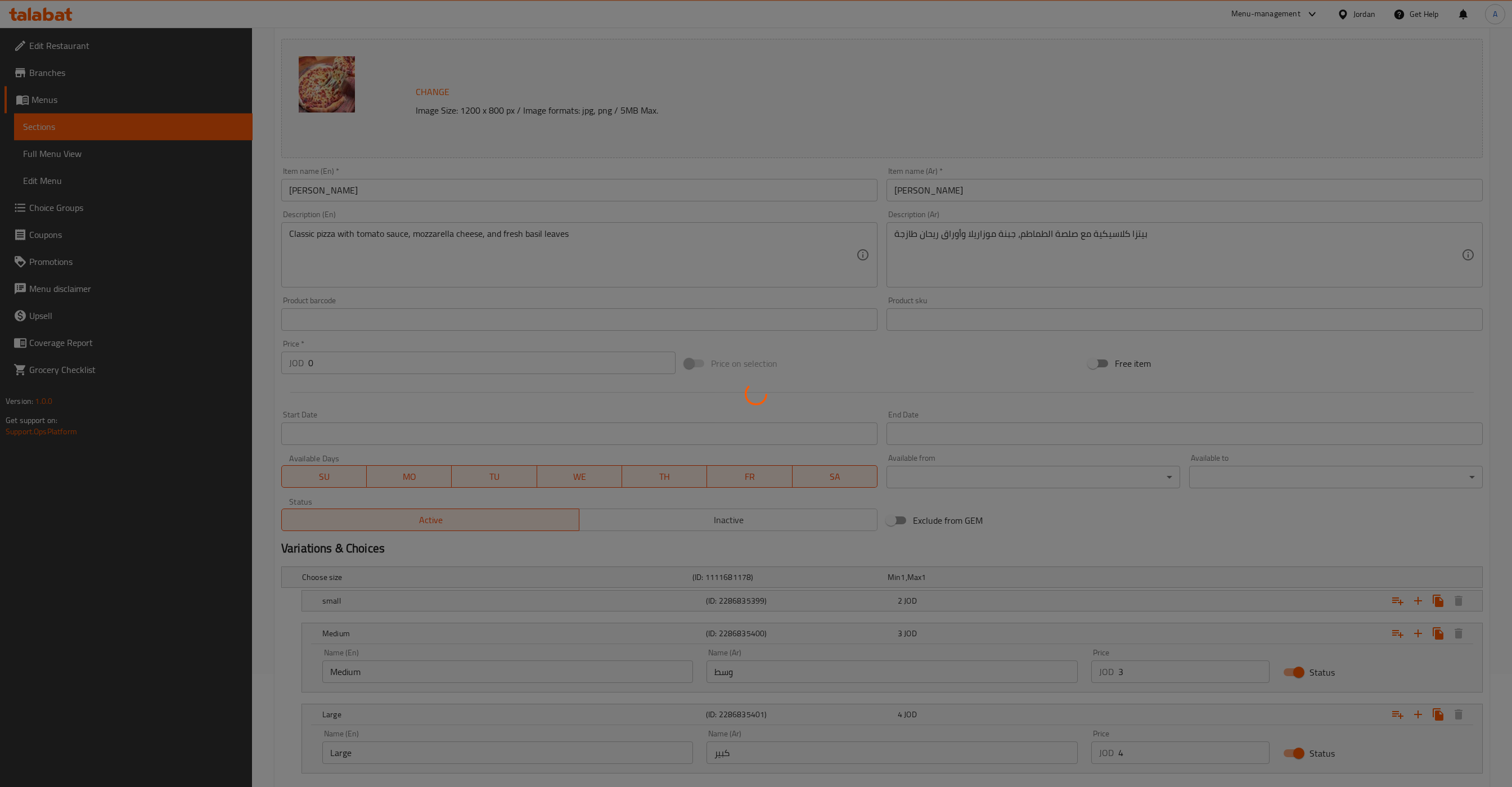
scroll to position [11, 0]
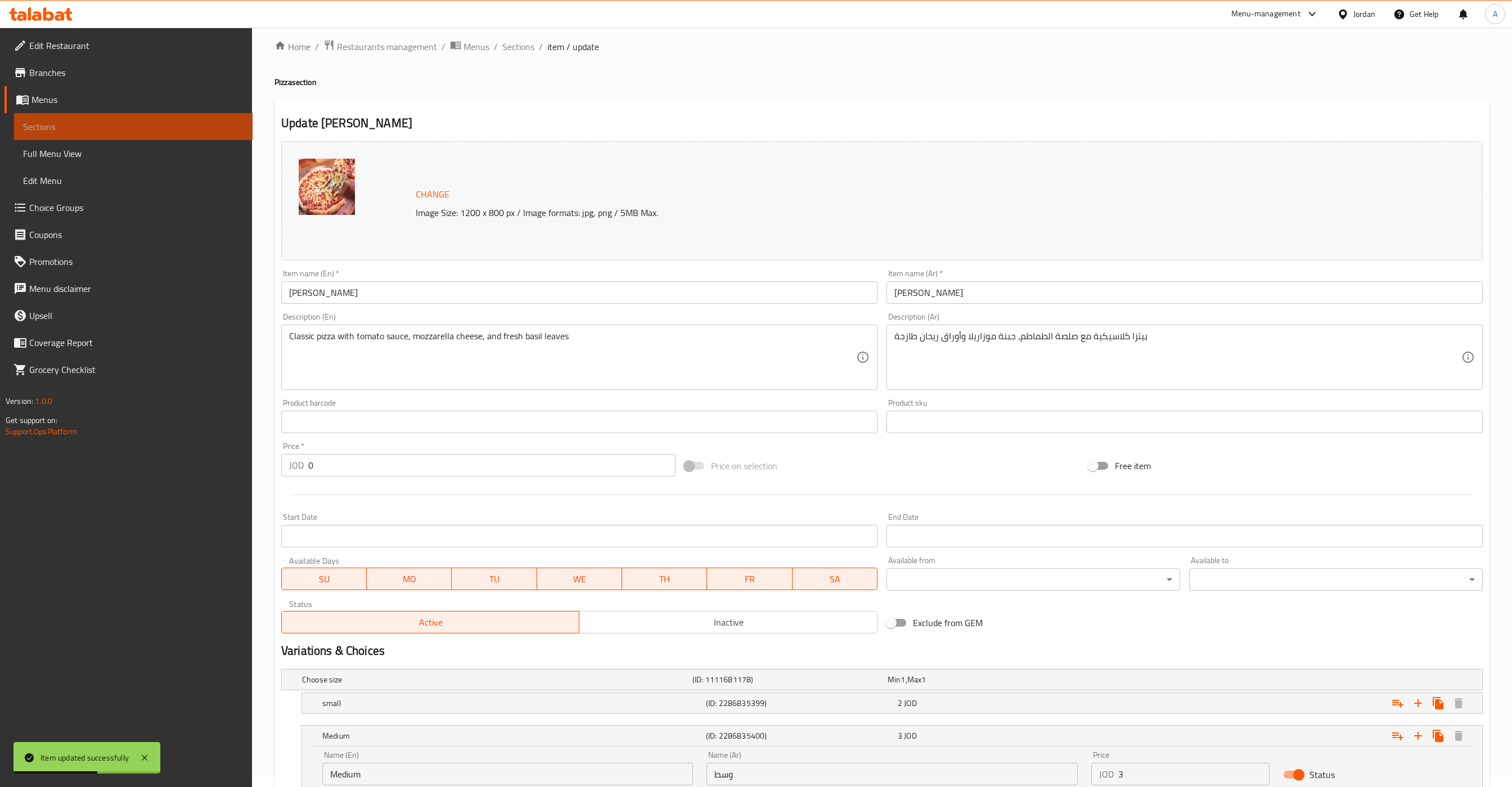
click at [98, 123] on span "Sections" at bounding box center [133, 127] width 220 height 14
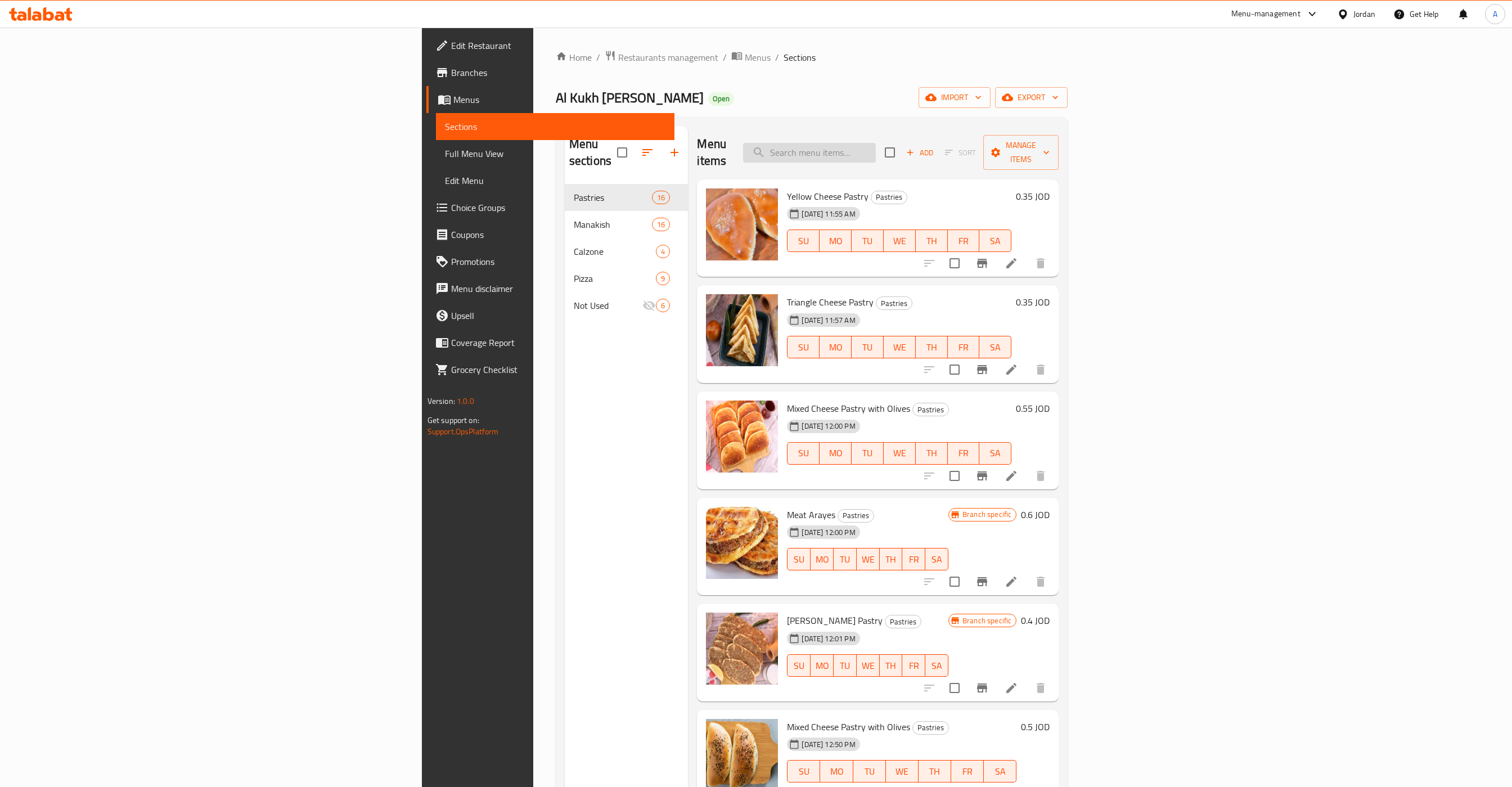
click at [876, 150] on input "search" at bounding box center [810, 153] width 133 height 20
paste input "Meat Pizza"
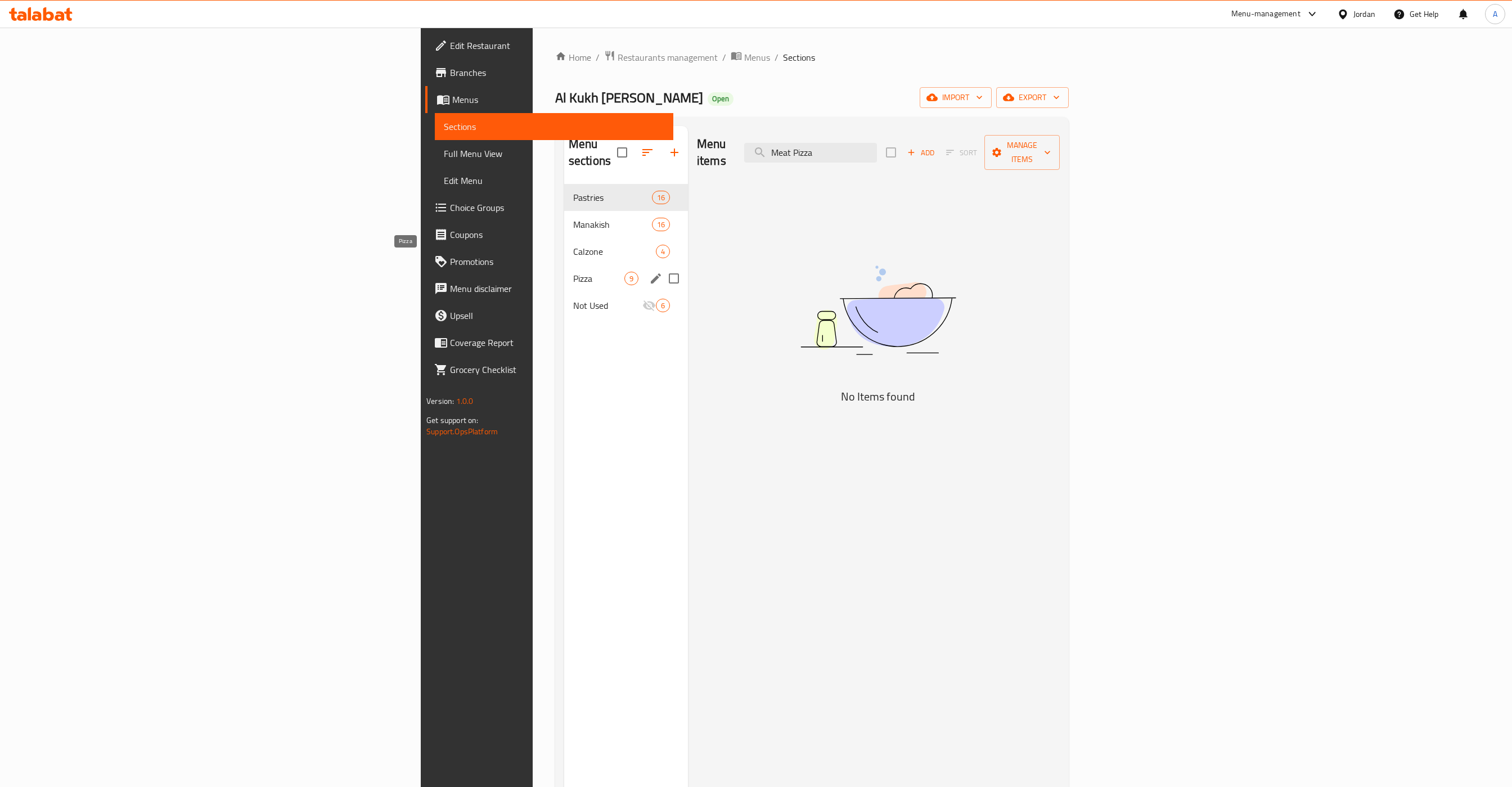
click at [574, 272] on span "Pizza" at bounding box center [599, 279] width 52 height 14
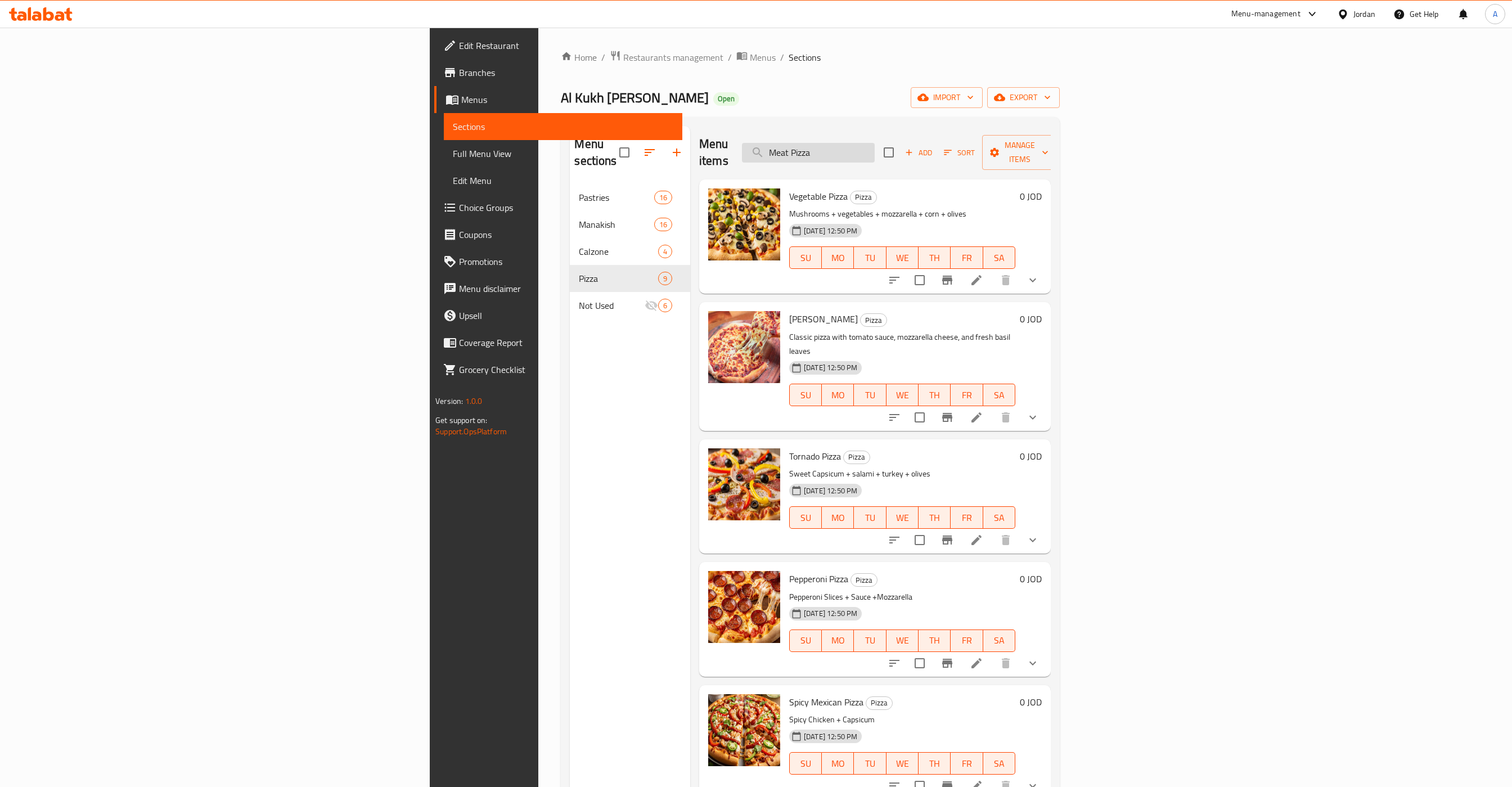
click at [875, 143] on input "Meat Pizza" at bounding box center [809, 153] width 133 height 20
paste input "Pepperoni"
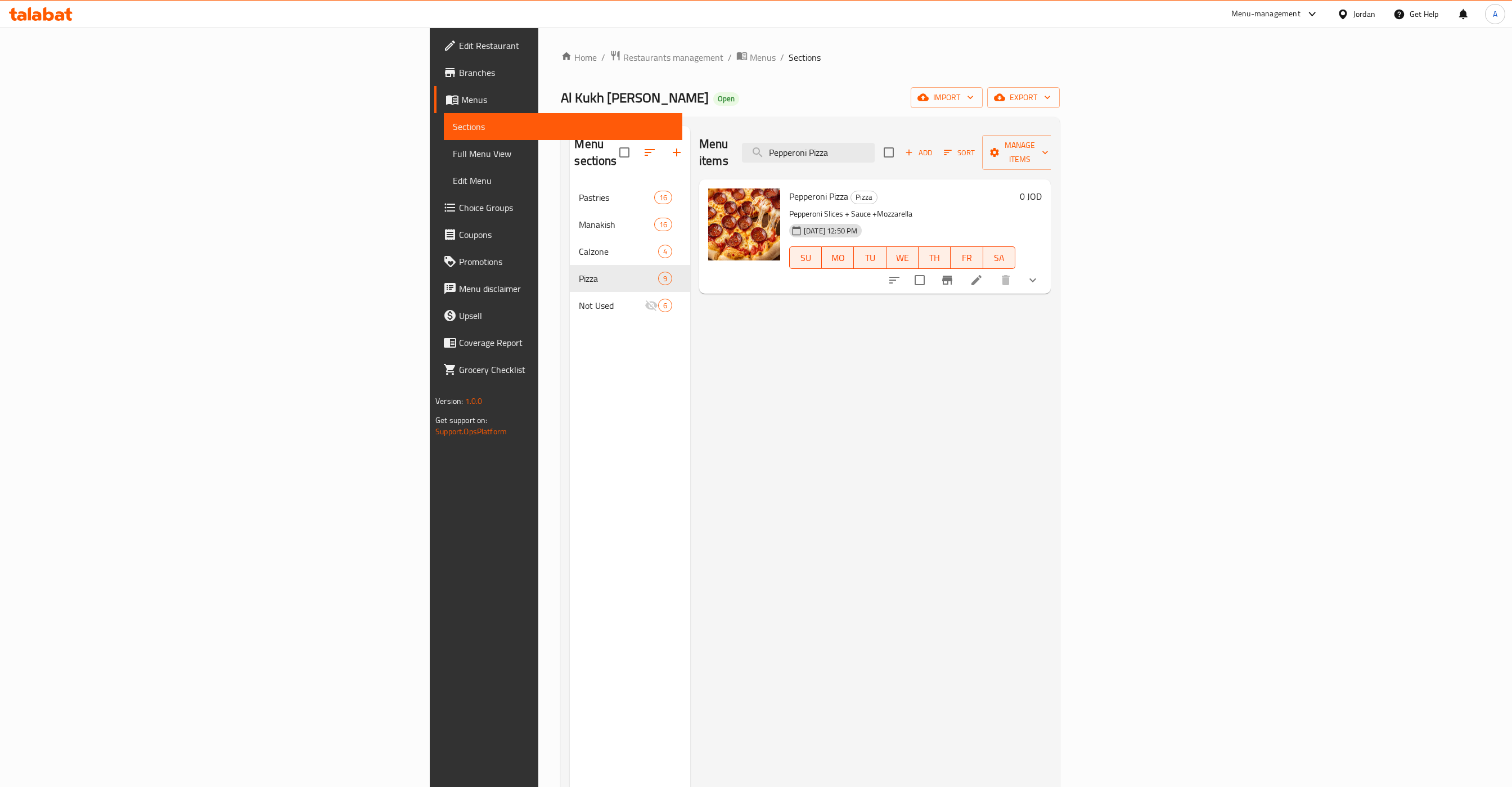
type input "Pepperoni Pizza"
click at [1036, 279] on icon "show more" at bounding box center [1033, 281] width 7 height 4
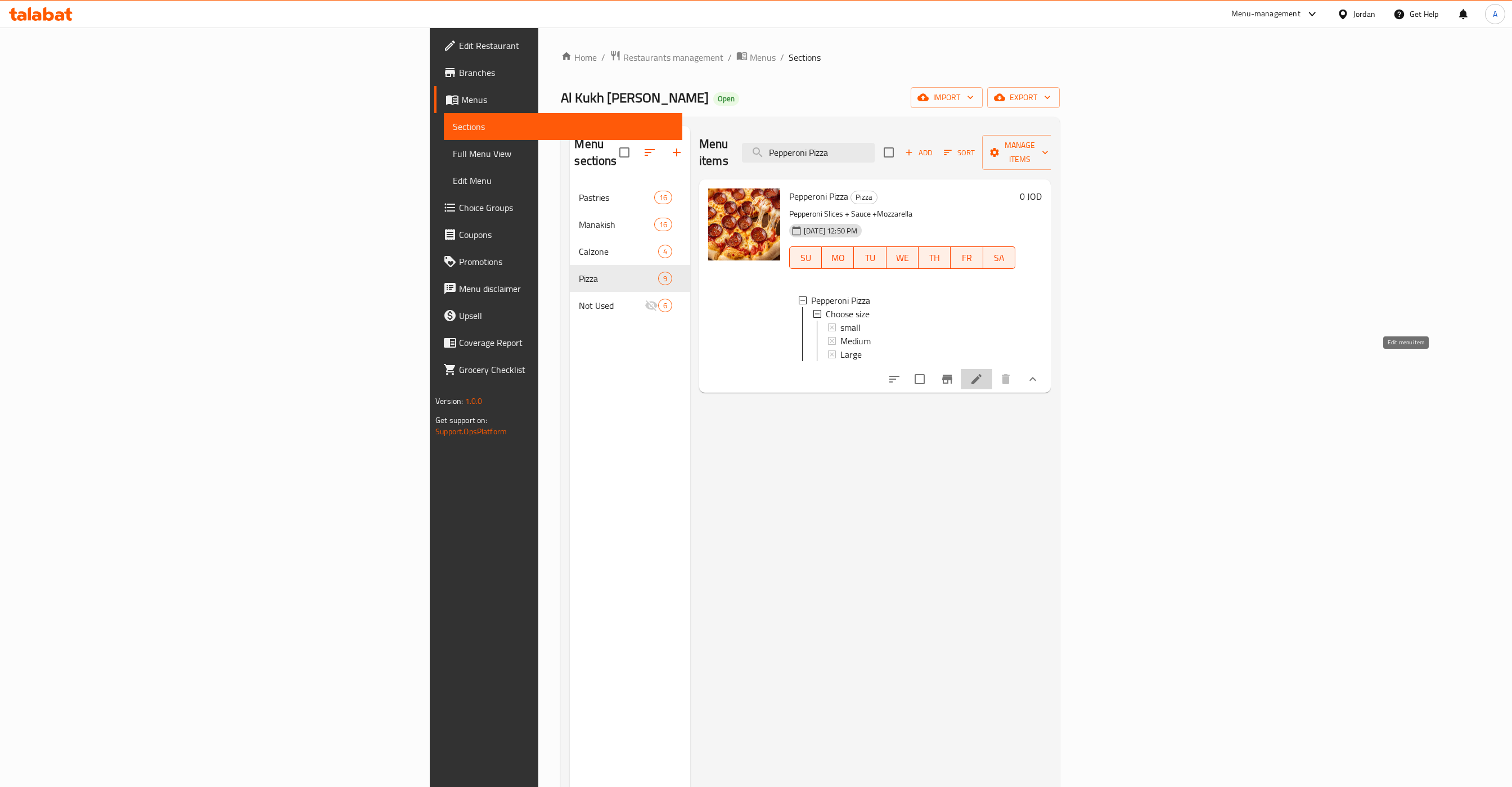
click at [983, 372] on icon at bounding box center [977, 379] width 14 height 14
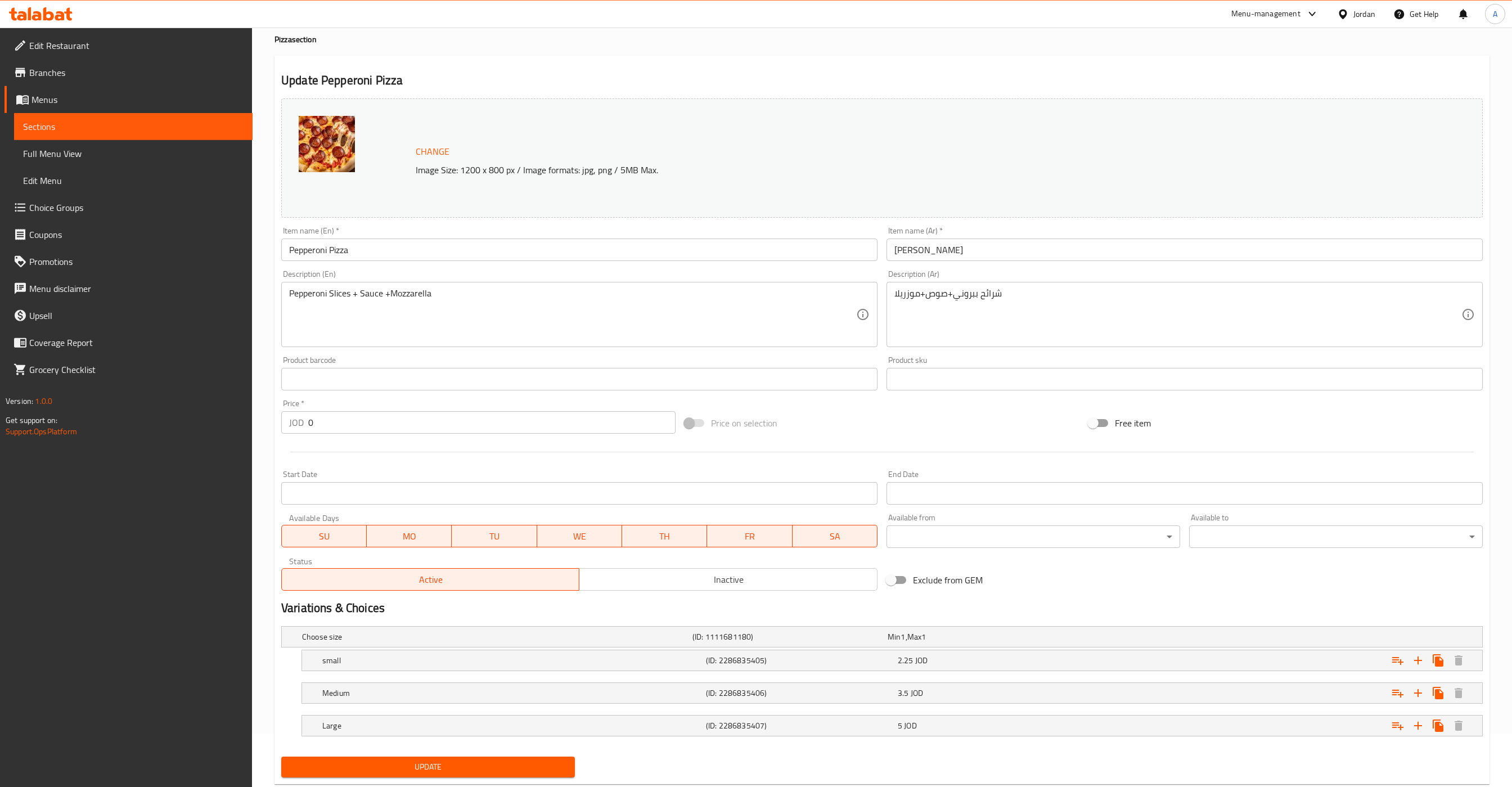
scroll to position [84, 0]
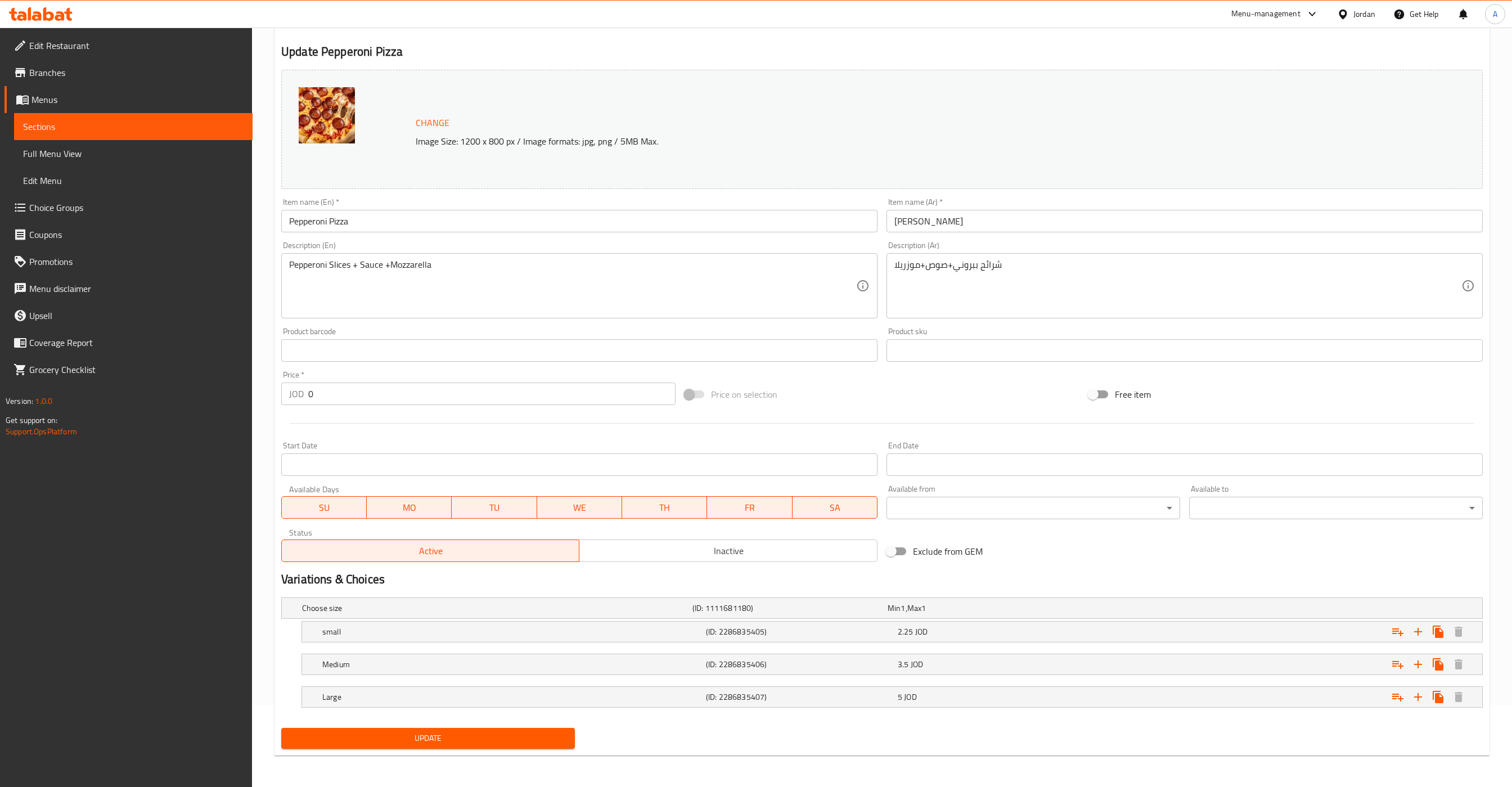
click at [418, 214] on input "Pepperoni Pizza" at bounding box center [580, 221] width 597 height 22
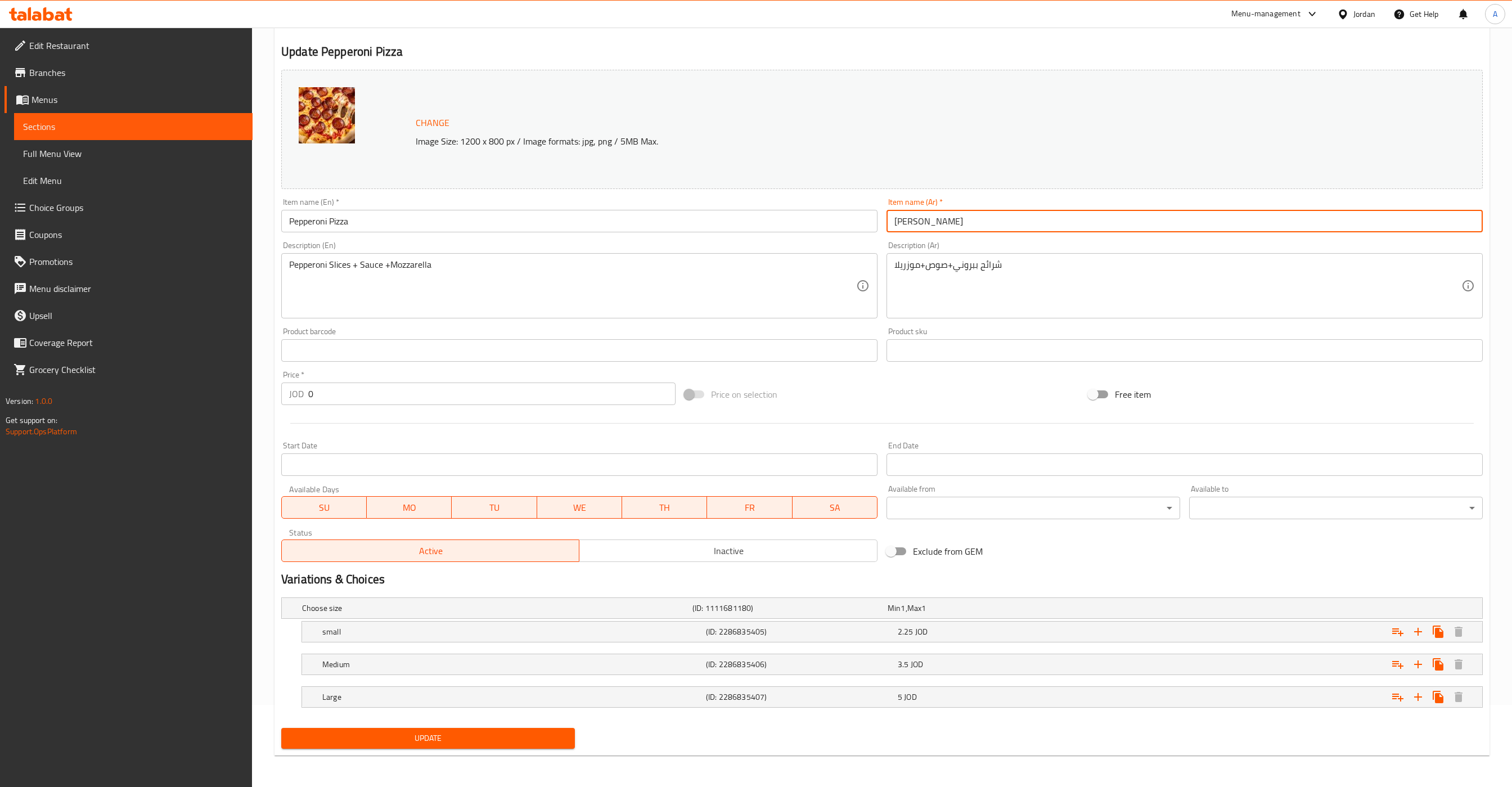
click at [964, 217] on input "[PERSON_NAME]" at bounding box center [1185, 221] width 597 height 22
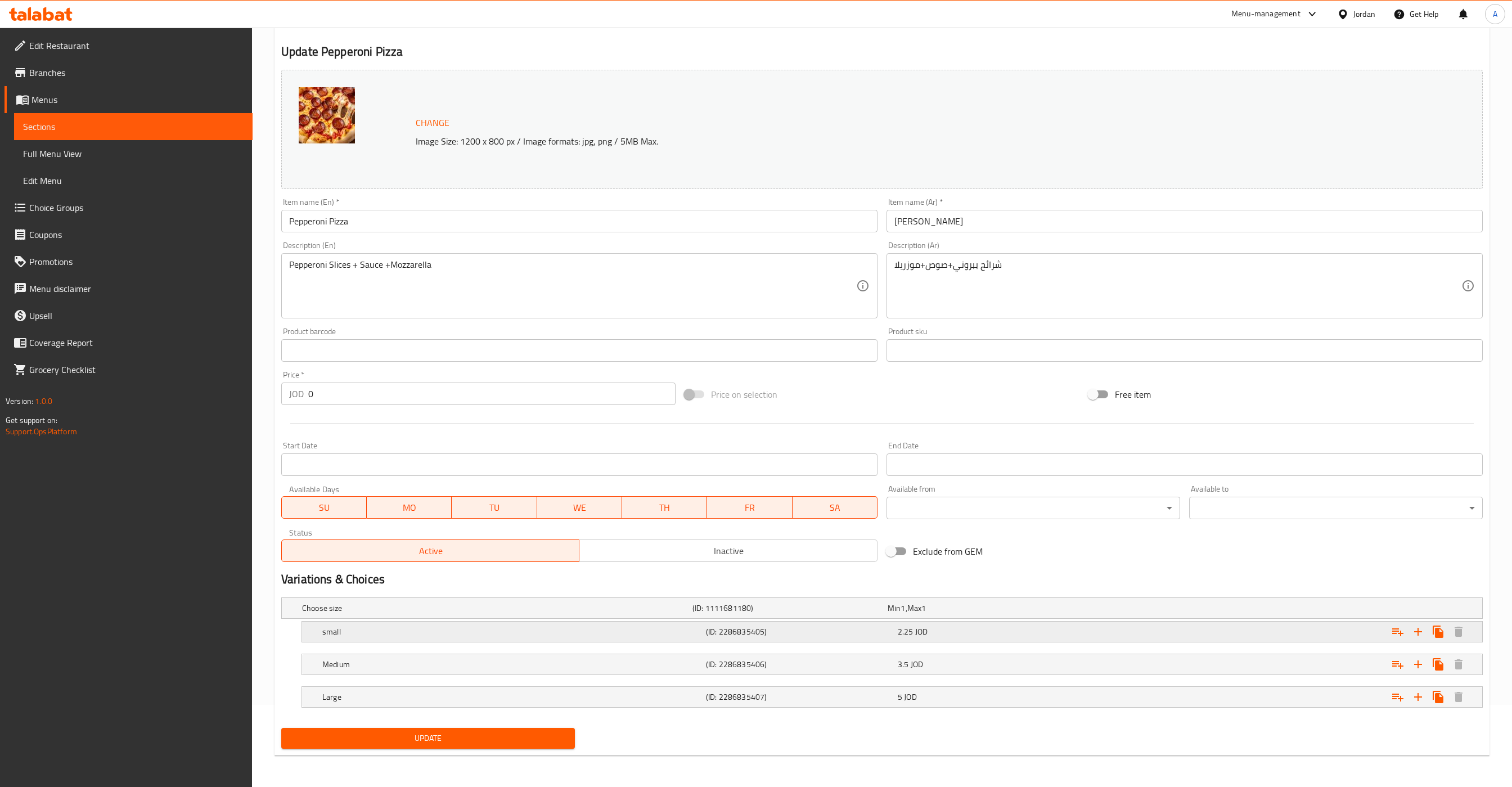
click at [685, 624] on div "small" at bounding box center [512, 631] width 384 height 16
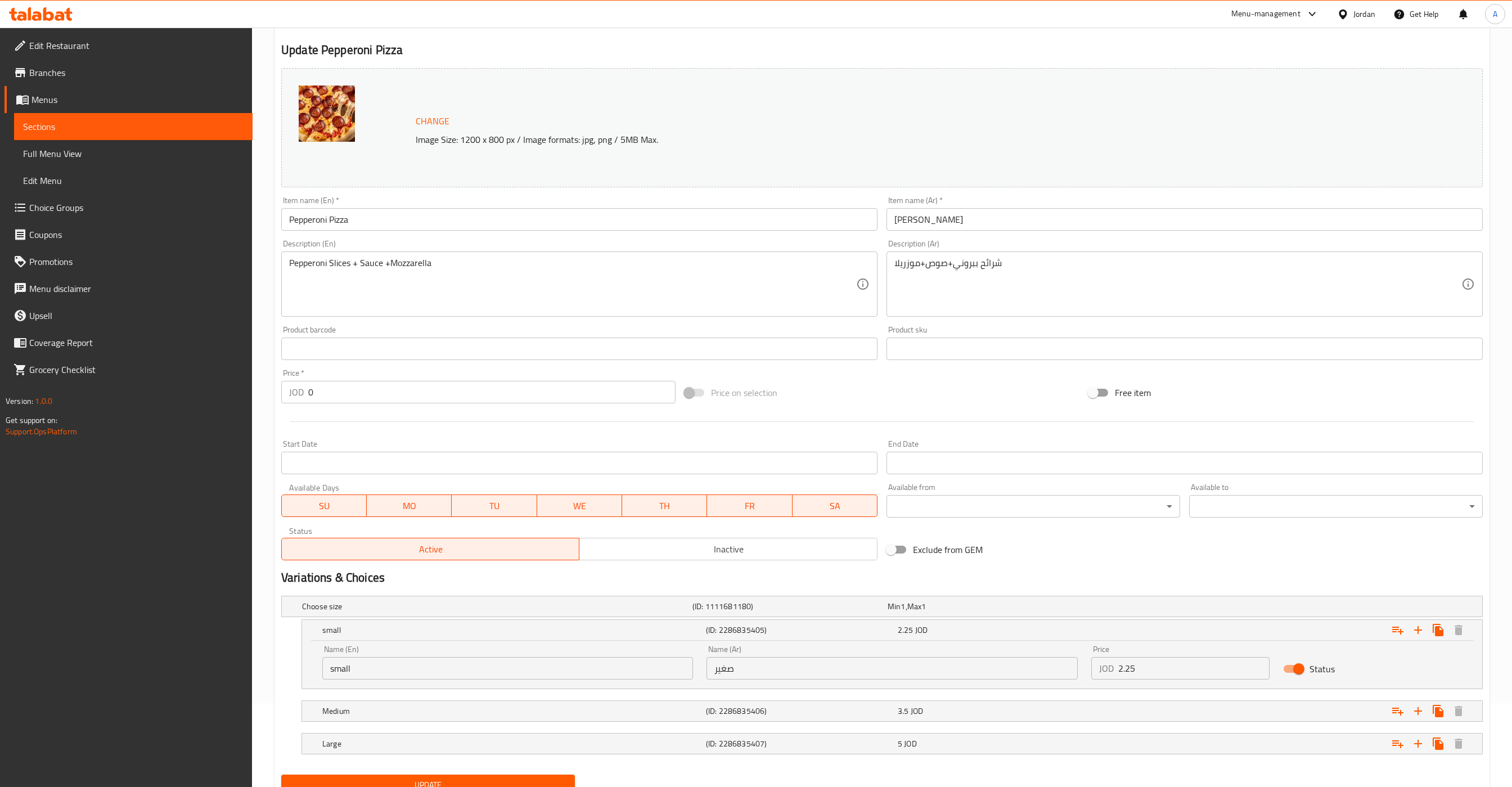
drag, startPoint x: 1122, startPoint y: 655, endPoint x: 1142, endPoint y: 668, distance: 23.9
click at [1126, 662] on div "Price JOD 2.25 Price" at bounding box center [1181, 662] width 179 height 35
click at [1142, 668] on input "2.25" at bounding box center [1195, 668] width 152 height 22
type input "2"
click at [938, 706] on div "3.5 JOD" at bounding box center [991, 710] width 192 height 16
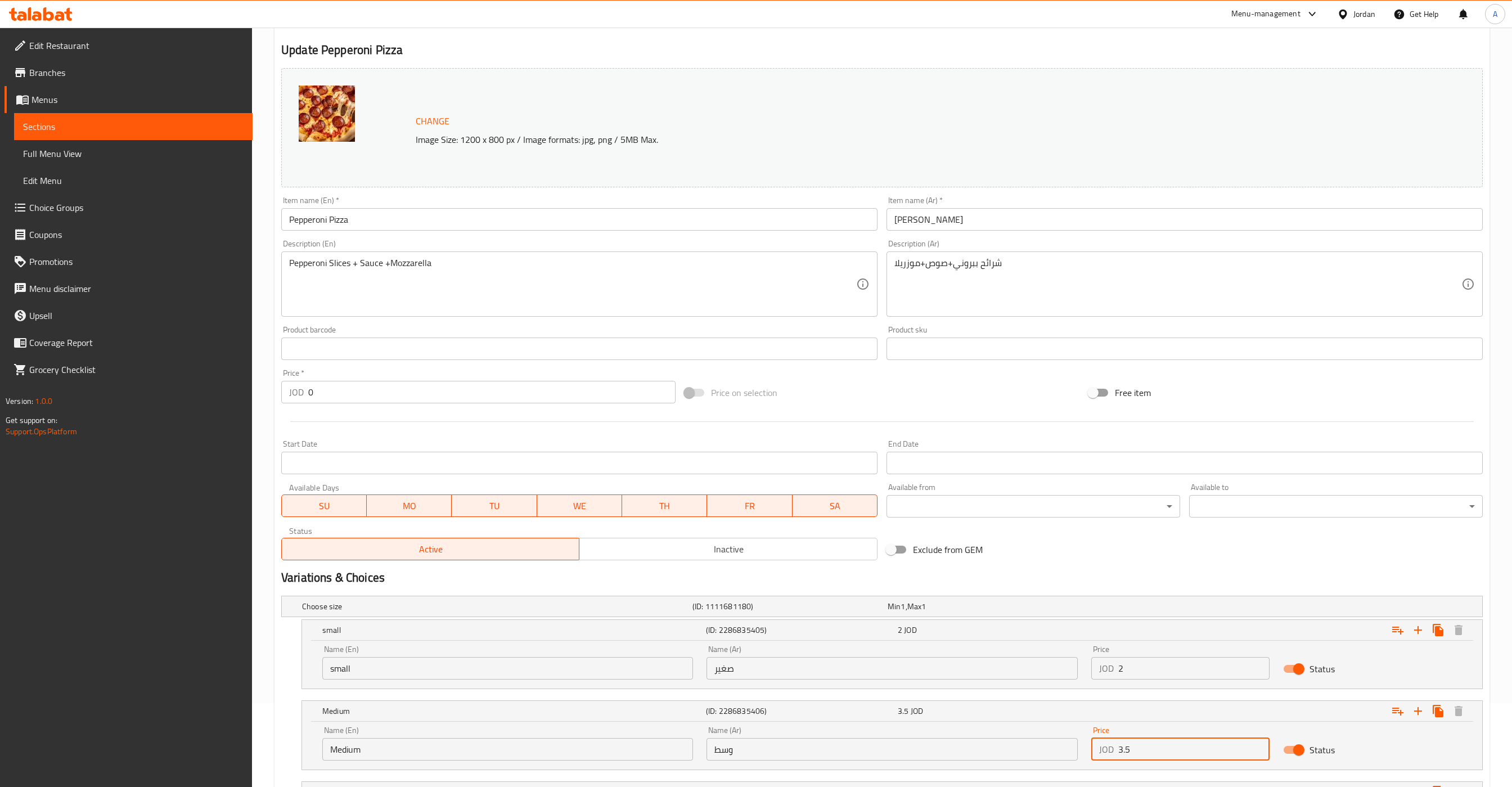
click at [1138, 746] on input "3.5" at bounding box center [1195, 749] width 152 height 22
type input "3.75"
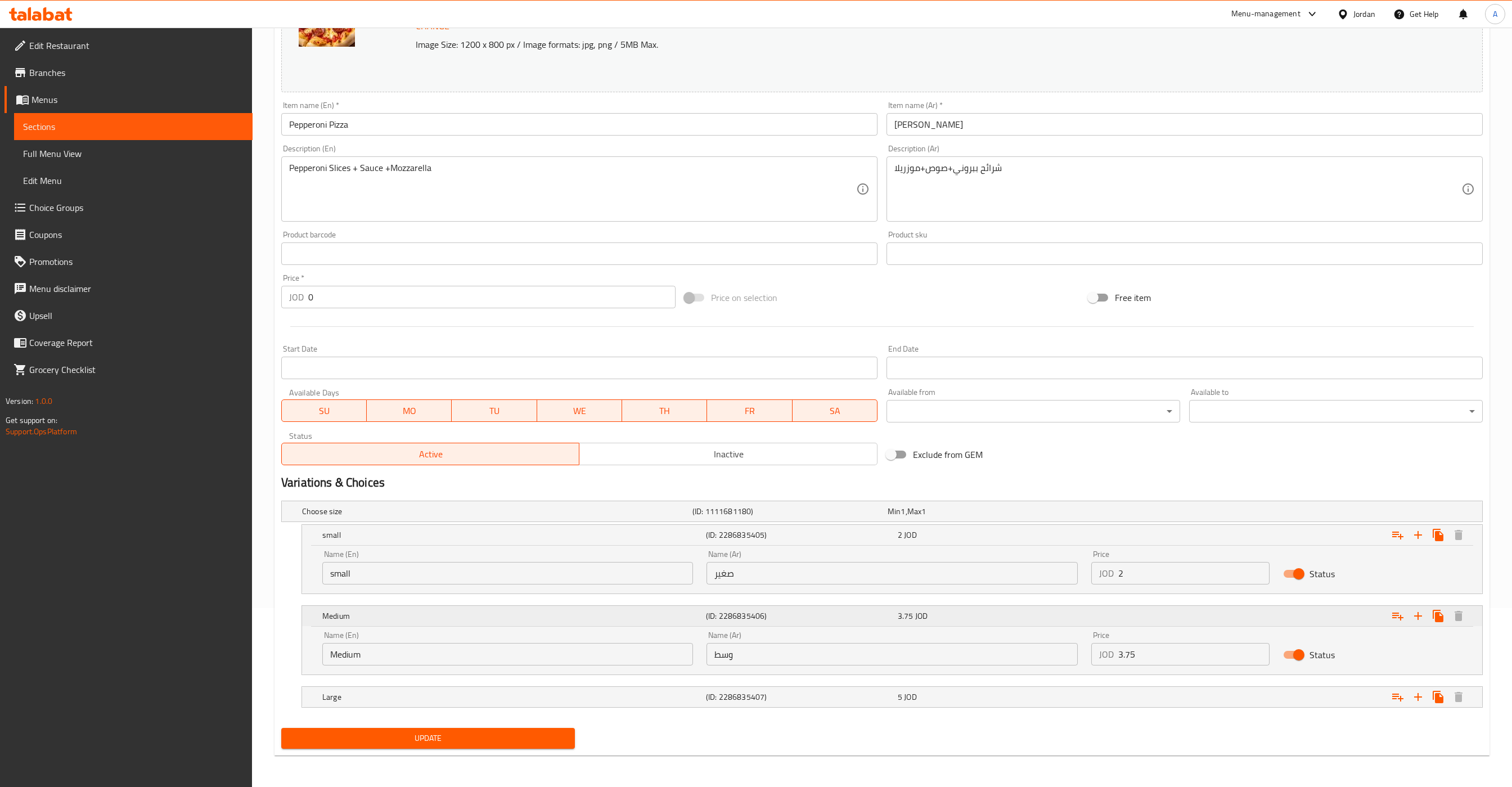
click at [678, 618] on h5 "Medium" at bounding box center [511, 616] width 379 height 12
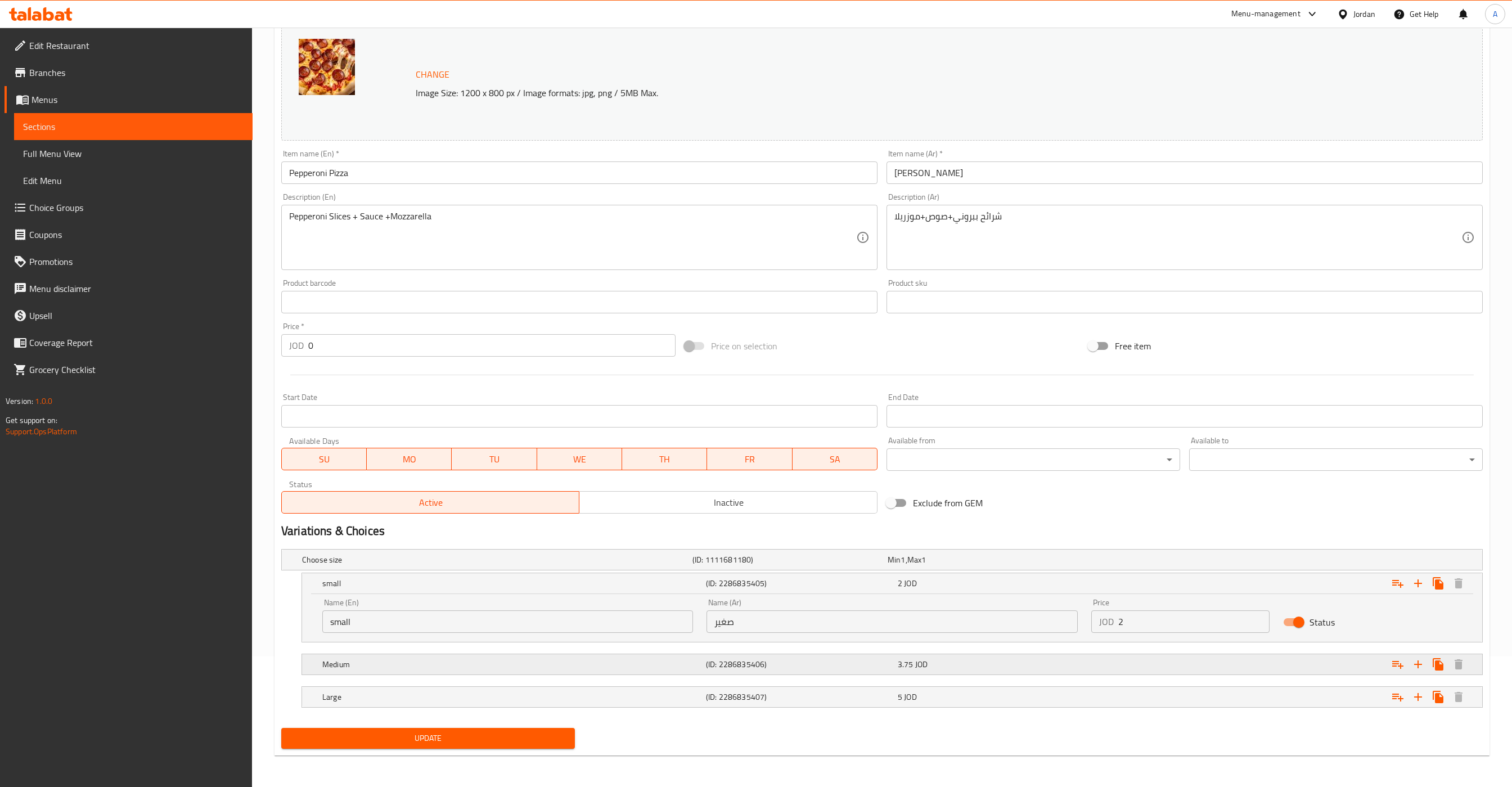
scroll to position [133, 0]
click at [1213, 655] on div "Expand" at bounding box center [1279, 664] width 384 height 25
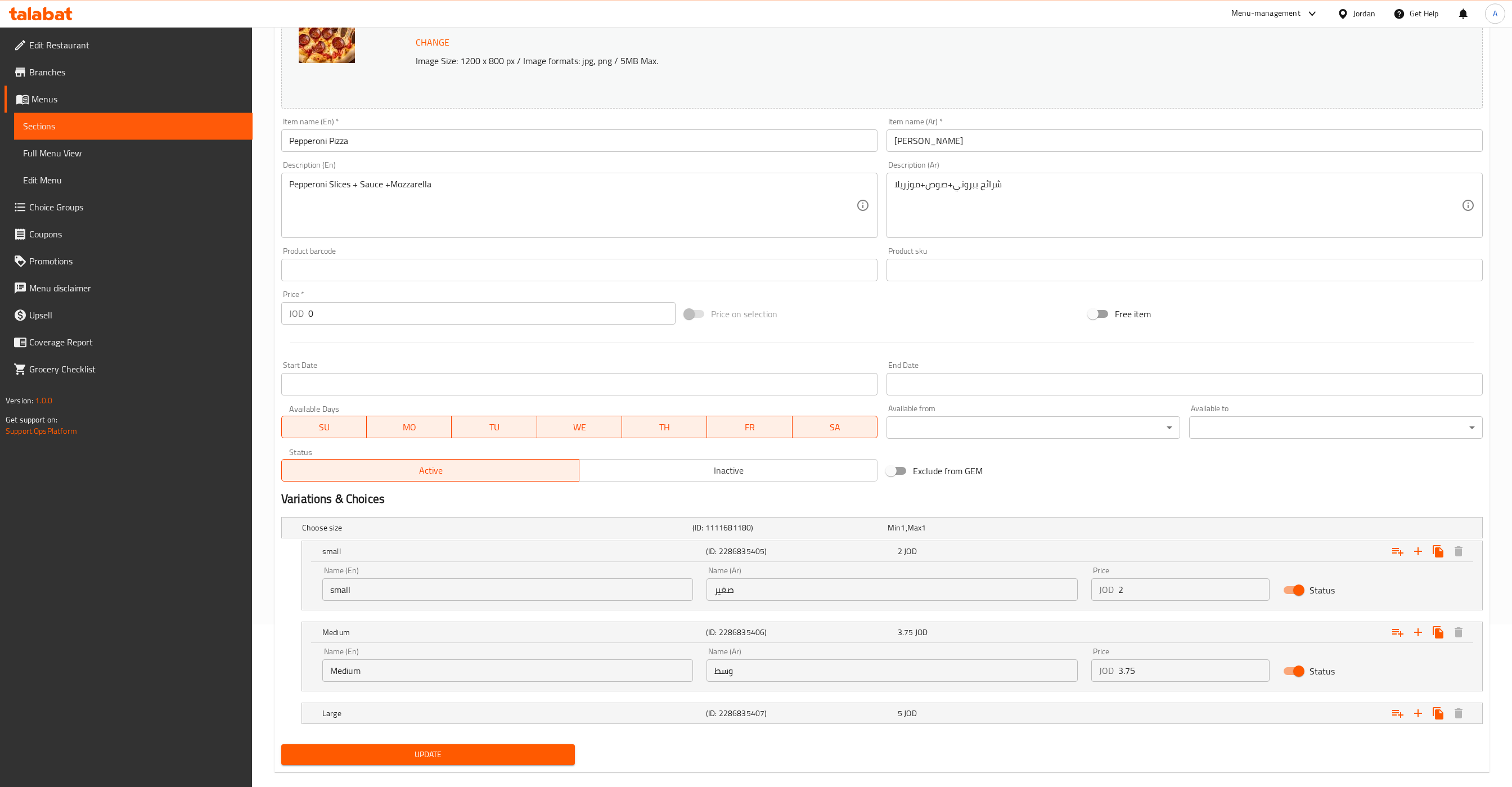
scroll to position [181, 0]
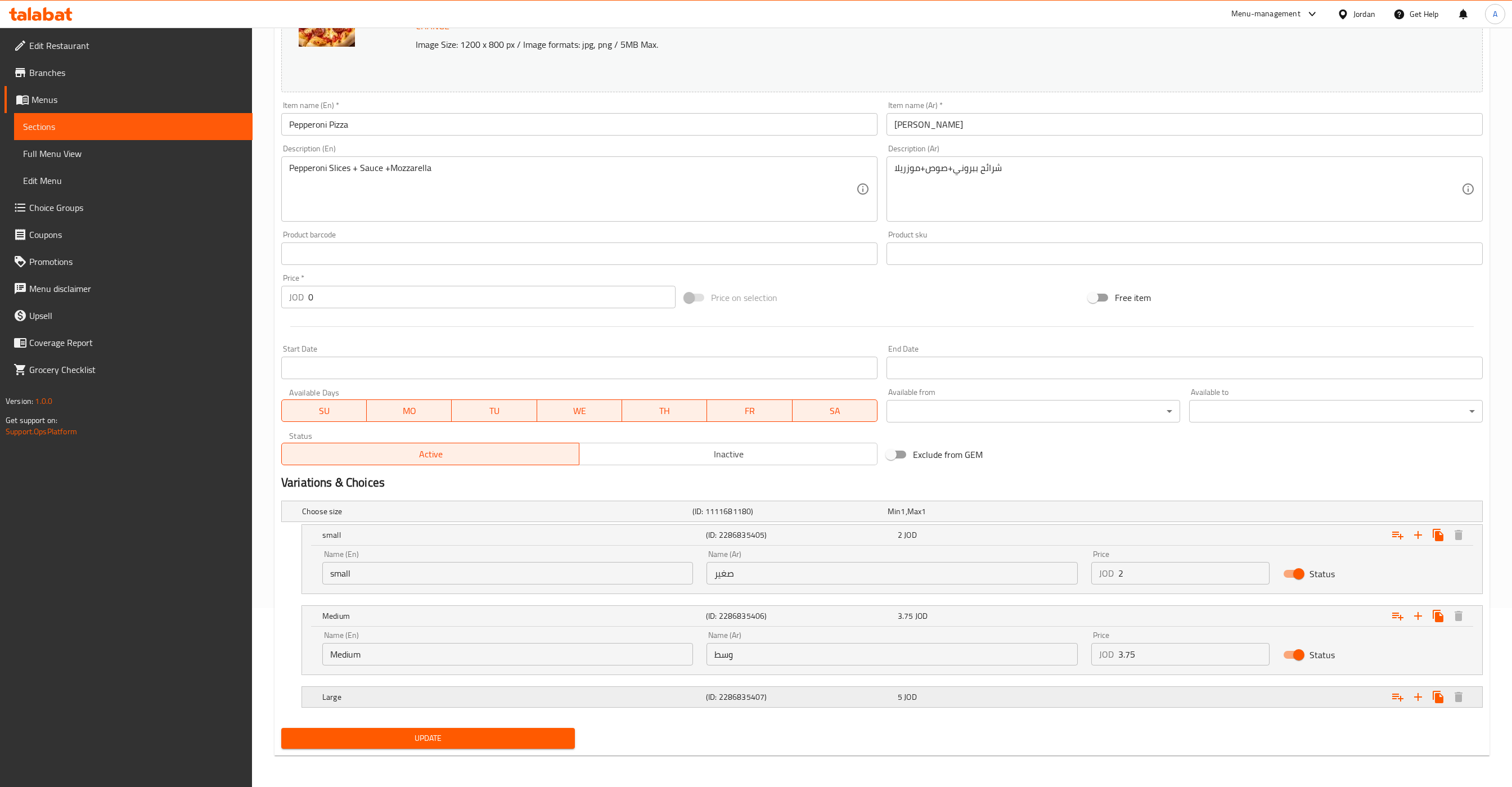
click at [1051, 689] on div "5 JOD" at bounding box center [991, 697] width 192 height 16
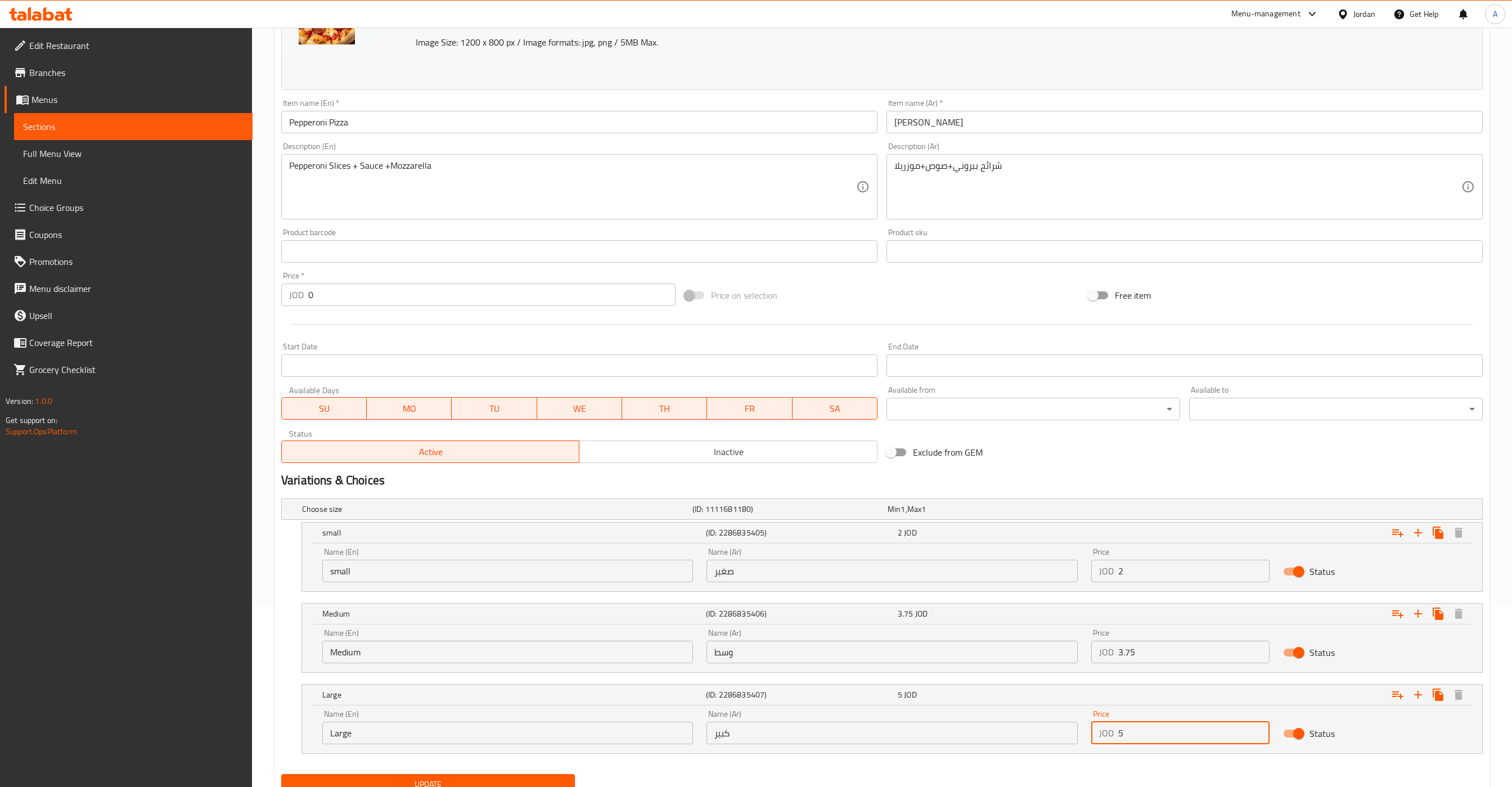
click at [1168, 736] on input "5" at bounding box center [1195, 733] width 152 height 22
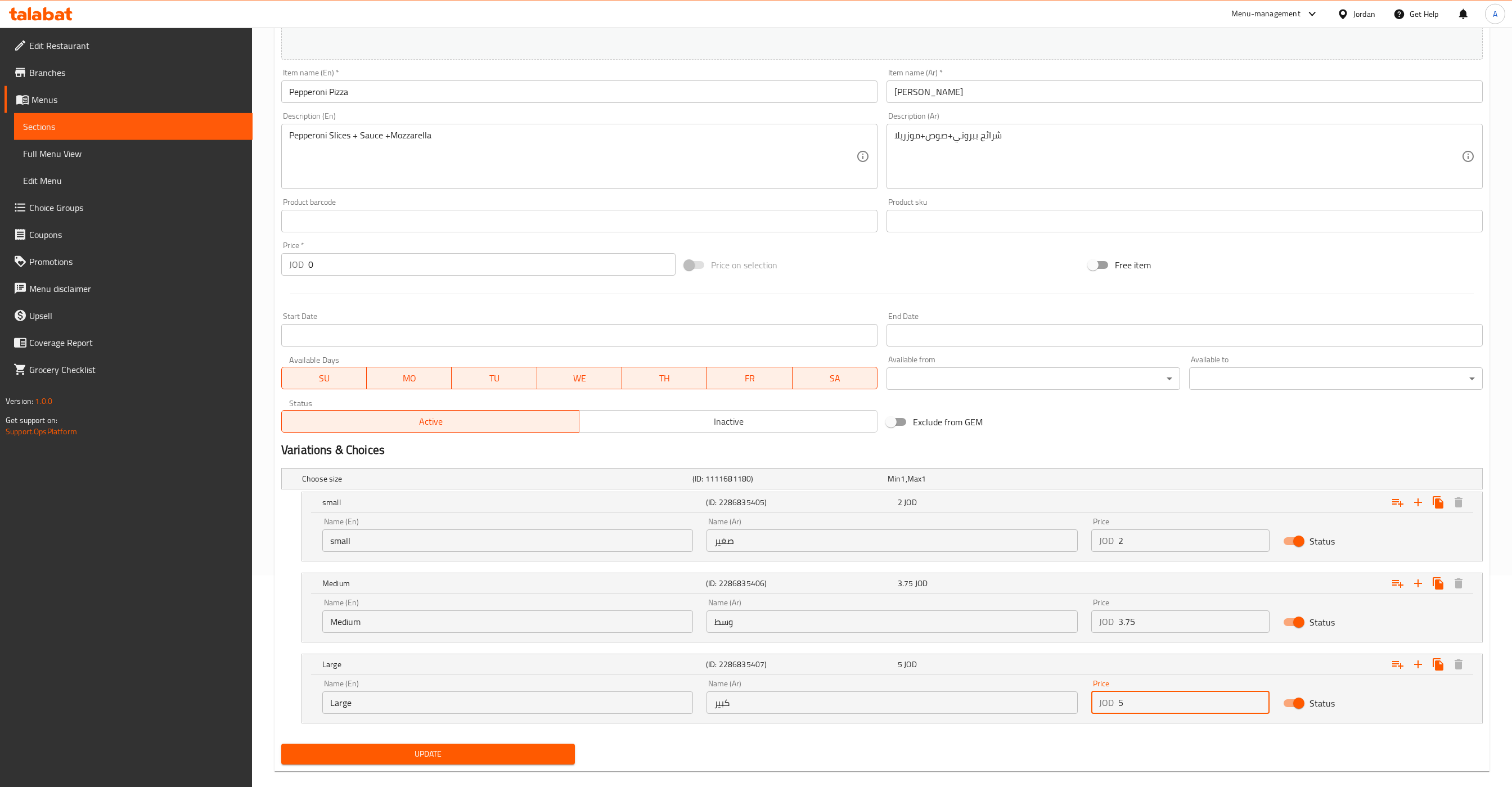
scroll to position [230, 0]
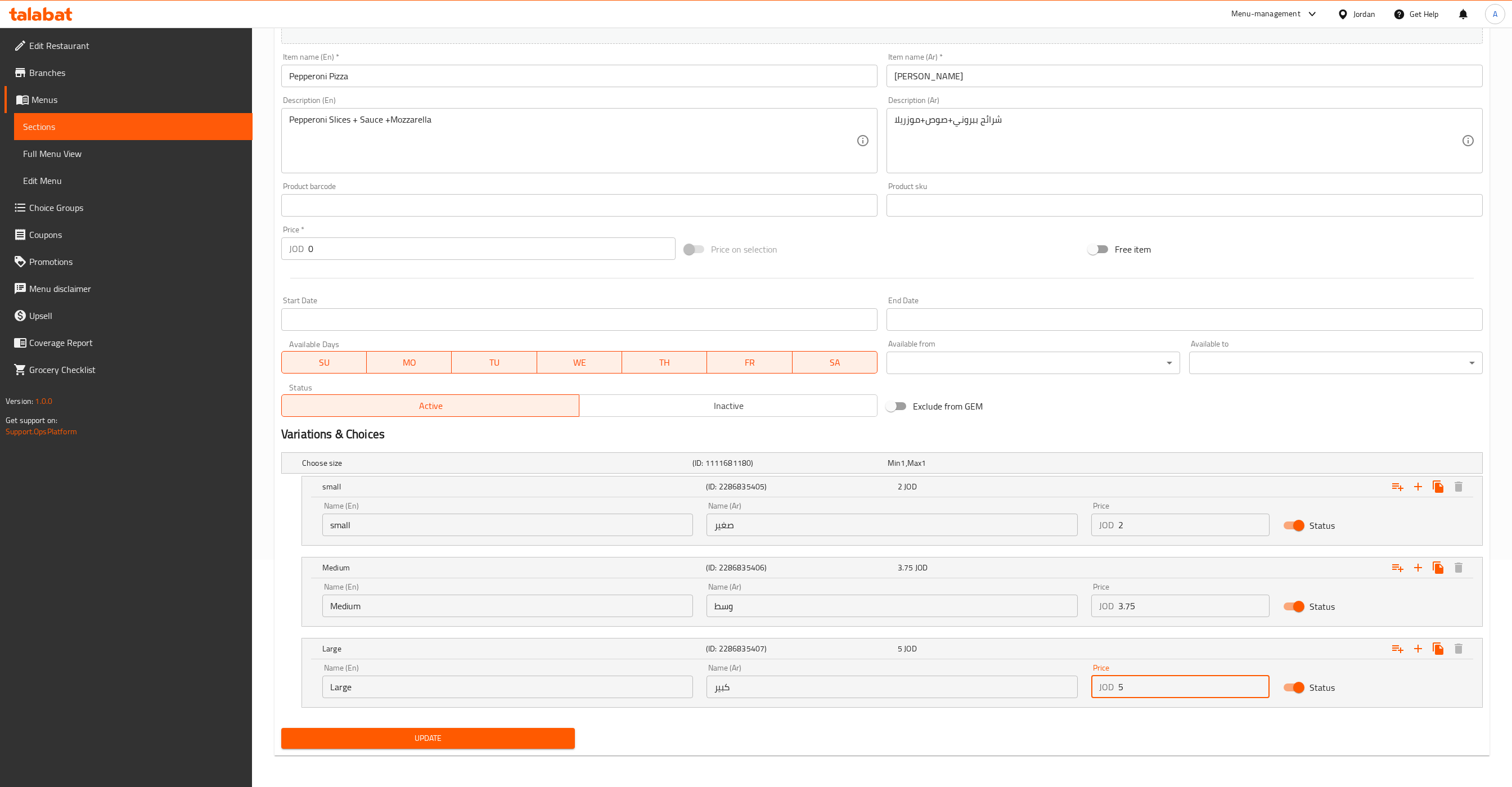
click at [481, 735] on span "Update" at bounding box center [428, 738] width 276 height 14
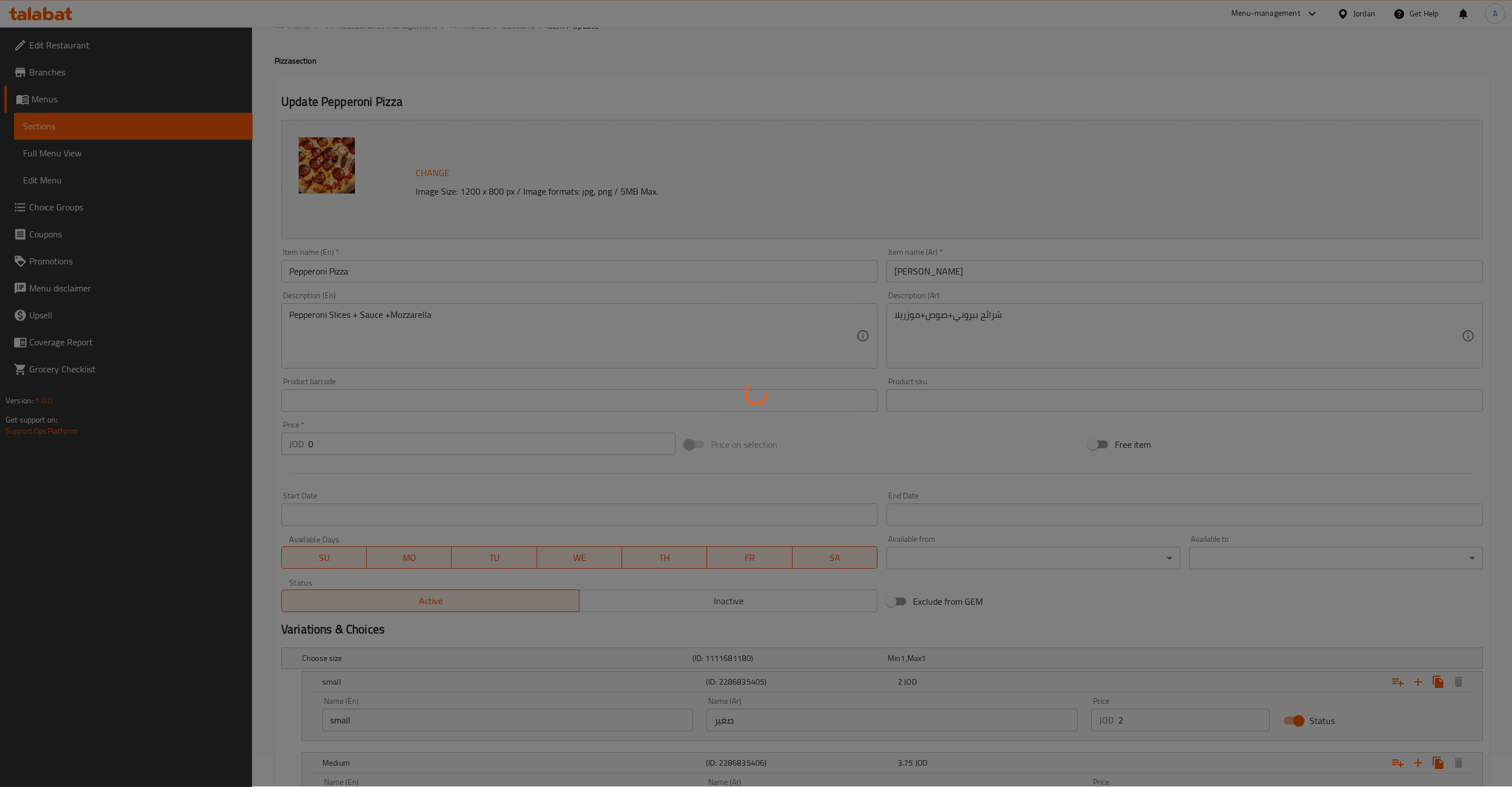
scroll to position [3, 0]
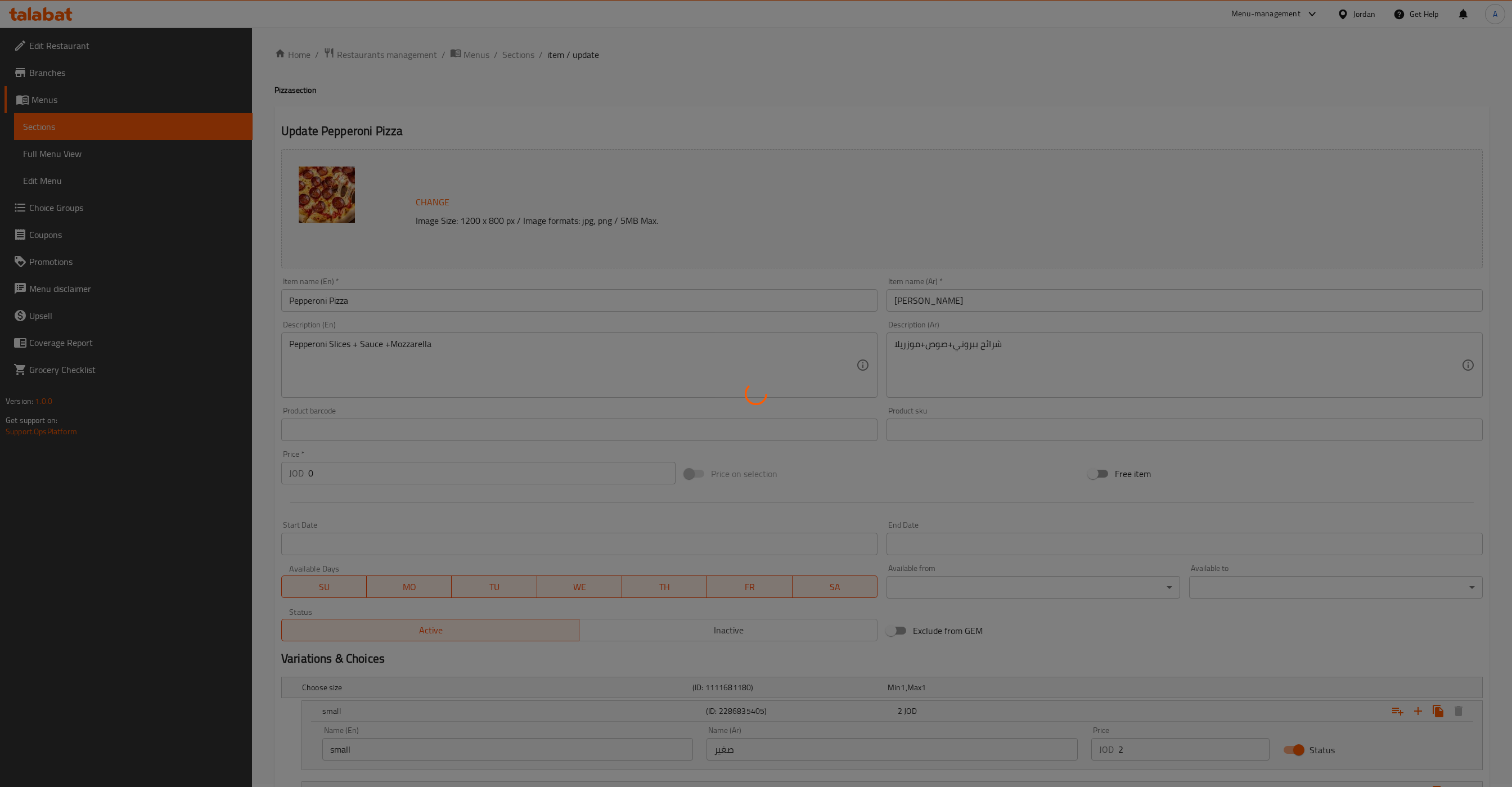
click at [888, 150] on div at bounding box center [756, 393] width 1512 height 787
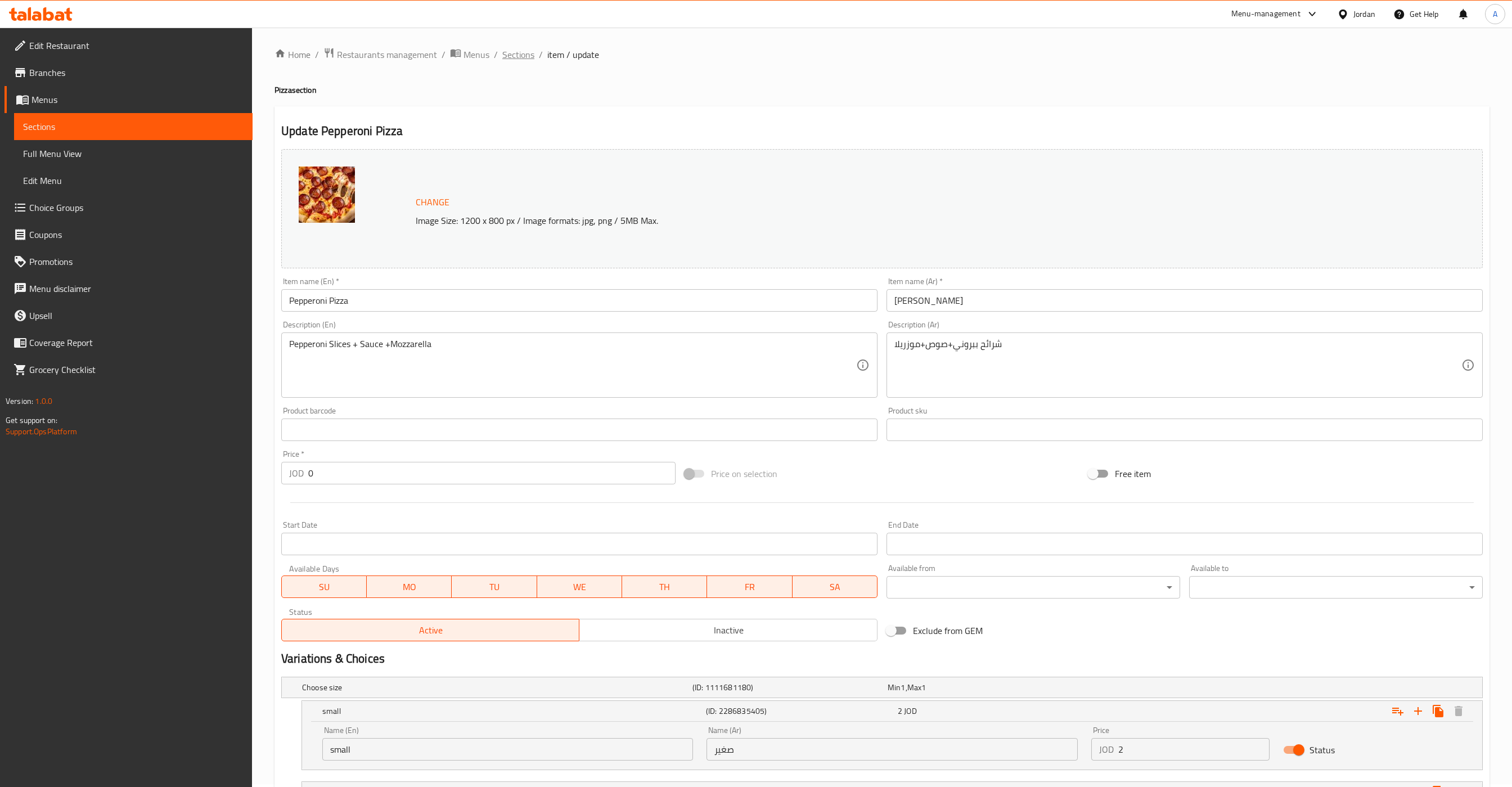
click at [519, 57] on span "Sections" at bounding box center [518, 55] width 32 height 14
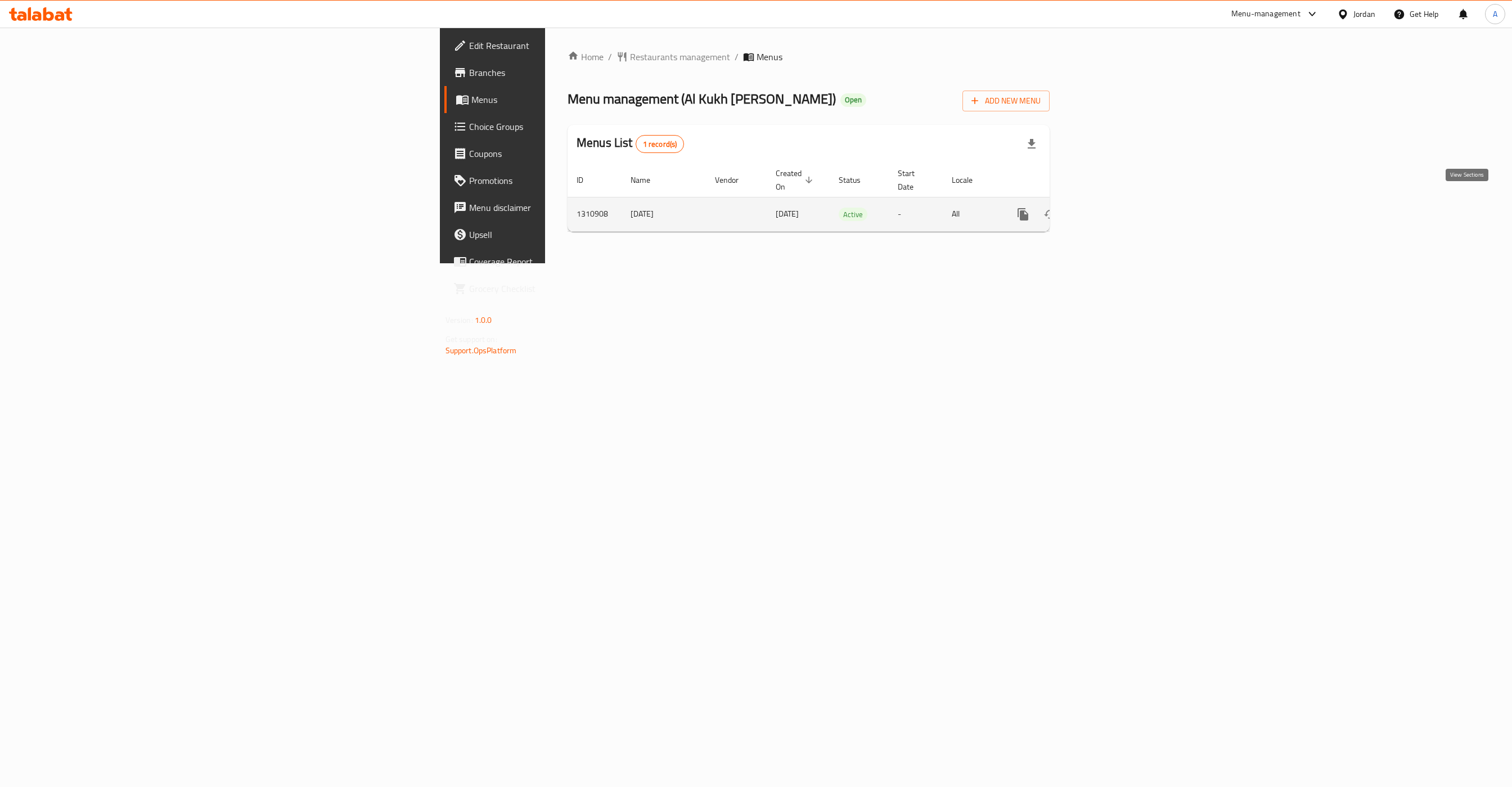
click at [1111, 207] on icon "enhanced table" at bounding box center [1105, 214] width 14 height 14
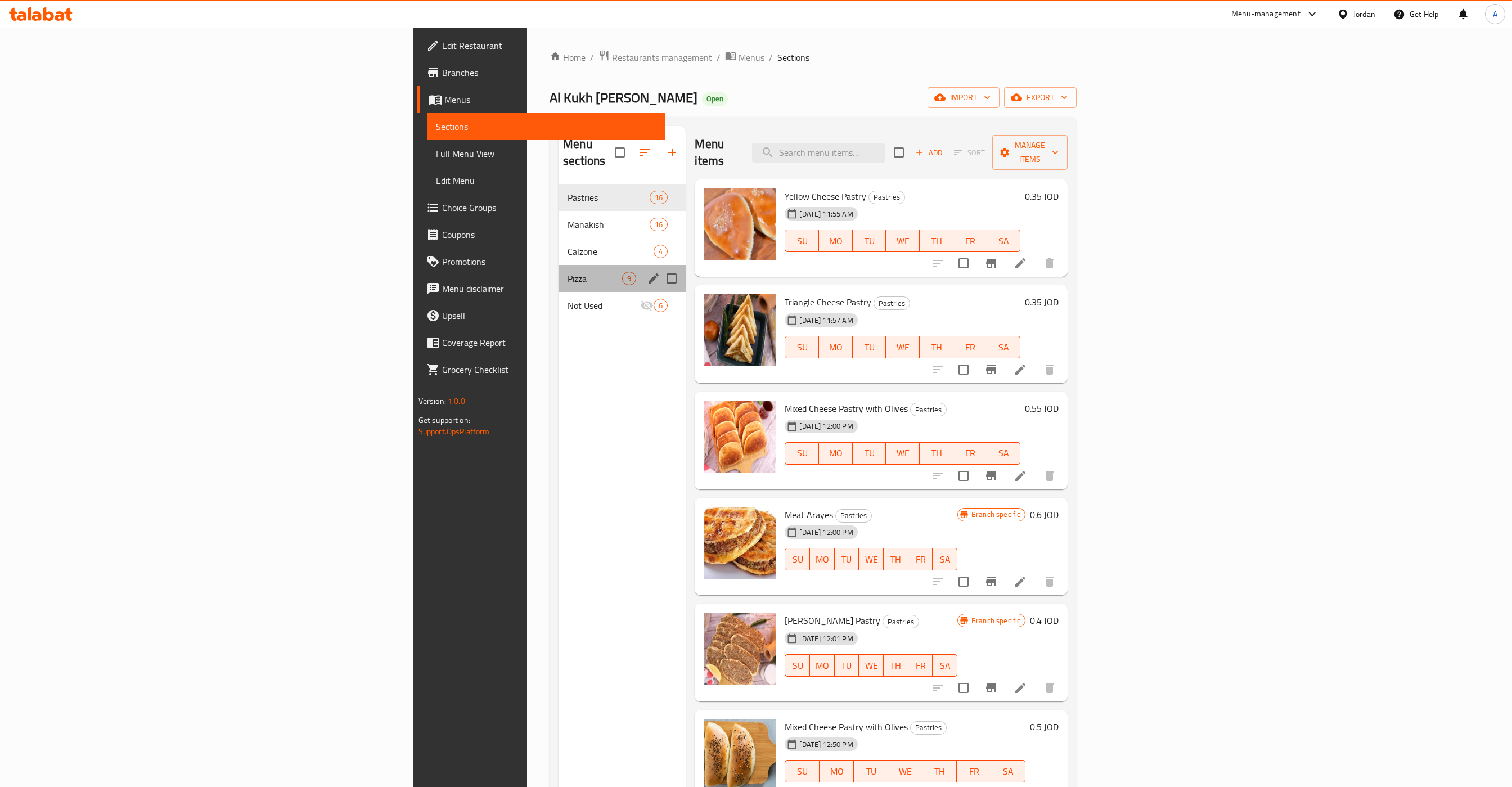
click at [559, 269] on div "Pizza 9" at bounding box center [622, 279] width 127 height 27
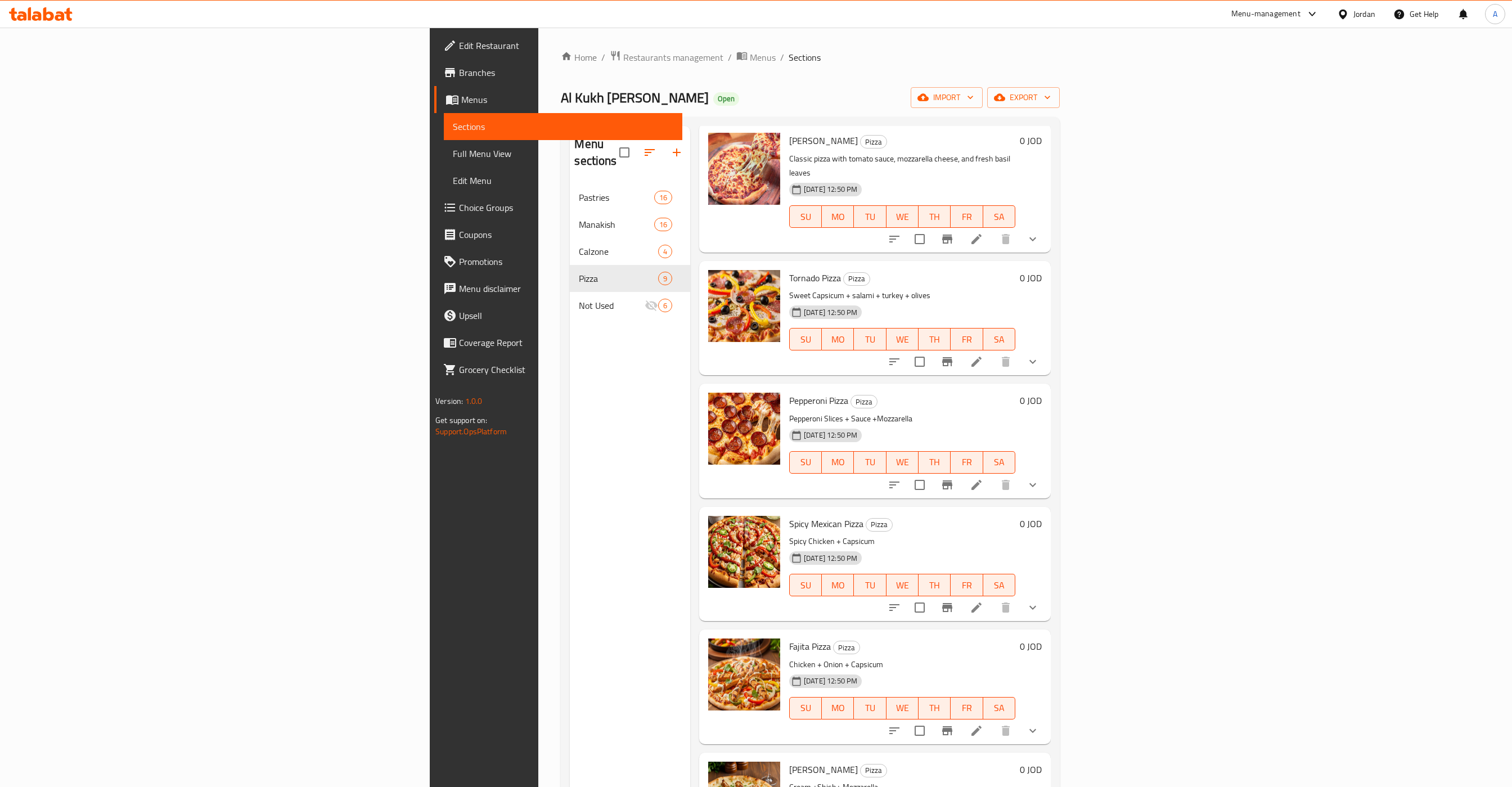
scroll to position [180, 0]
click at [993, 474] on li at bounding box center [976, 484] width 31 height 20
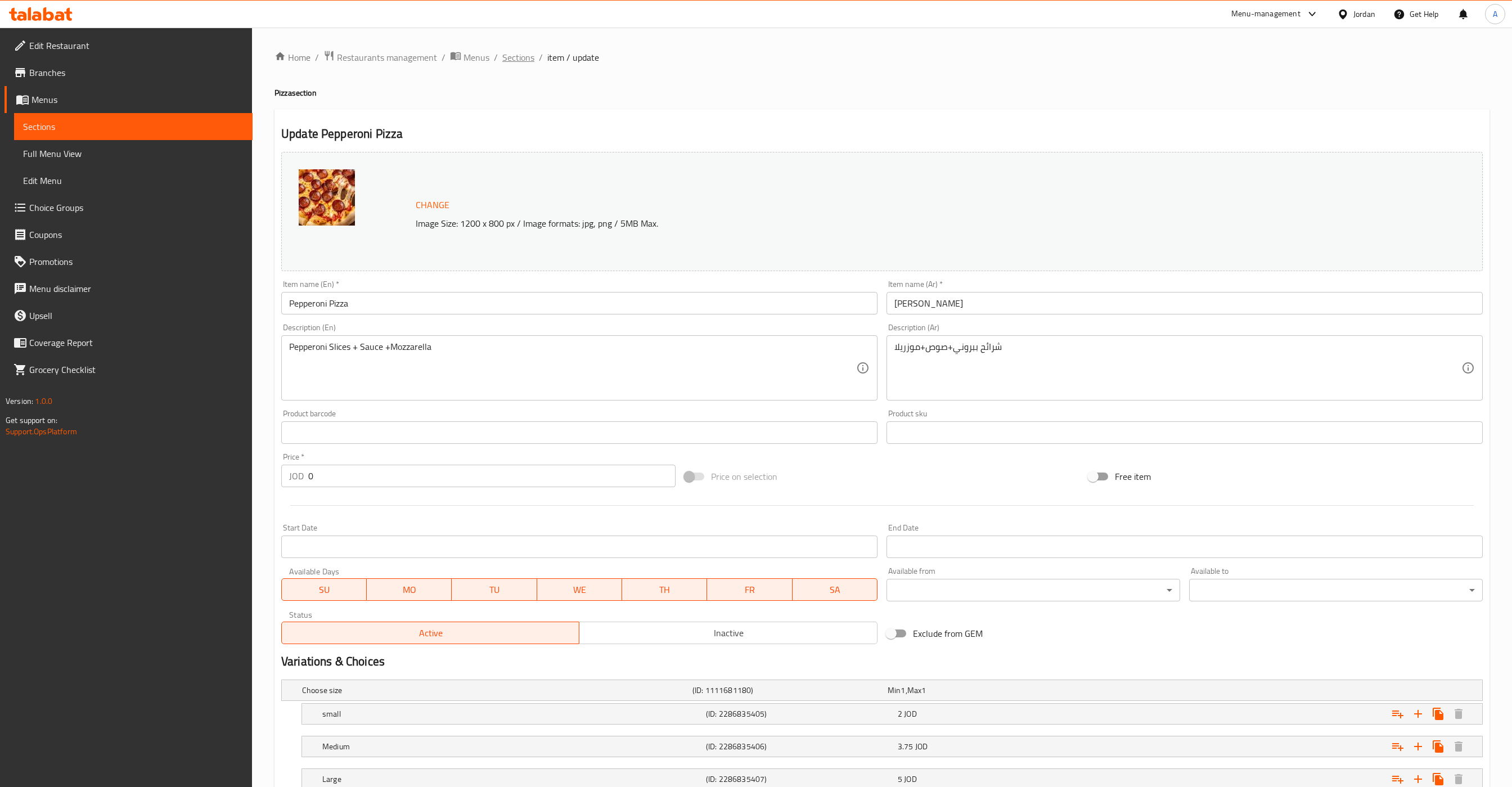
click at [514, 51] on span "Sections" at bounding box center [518, 58] width 32 height 14
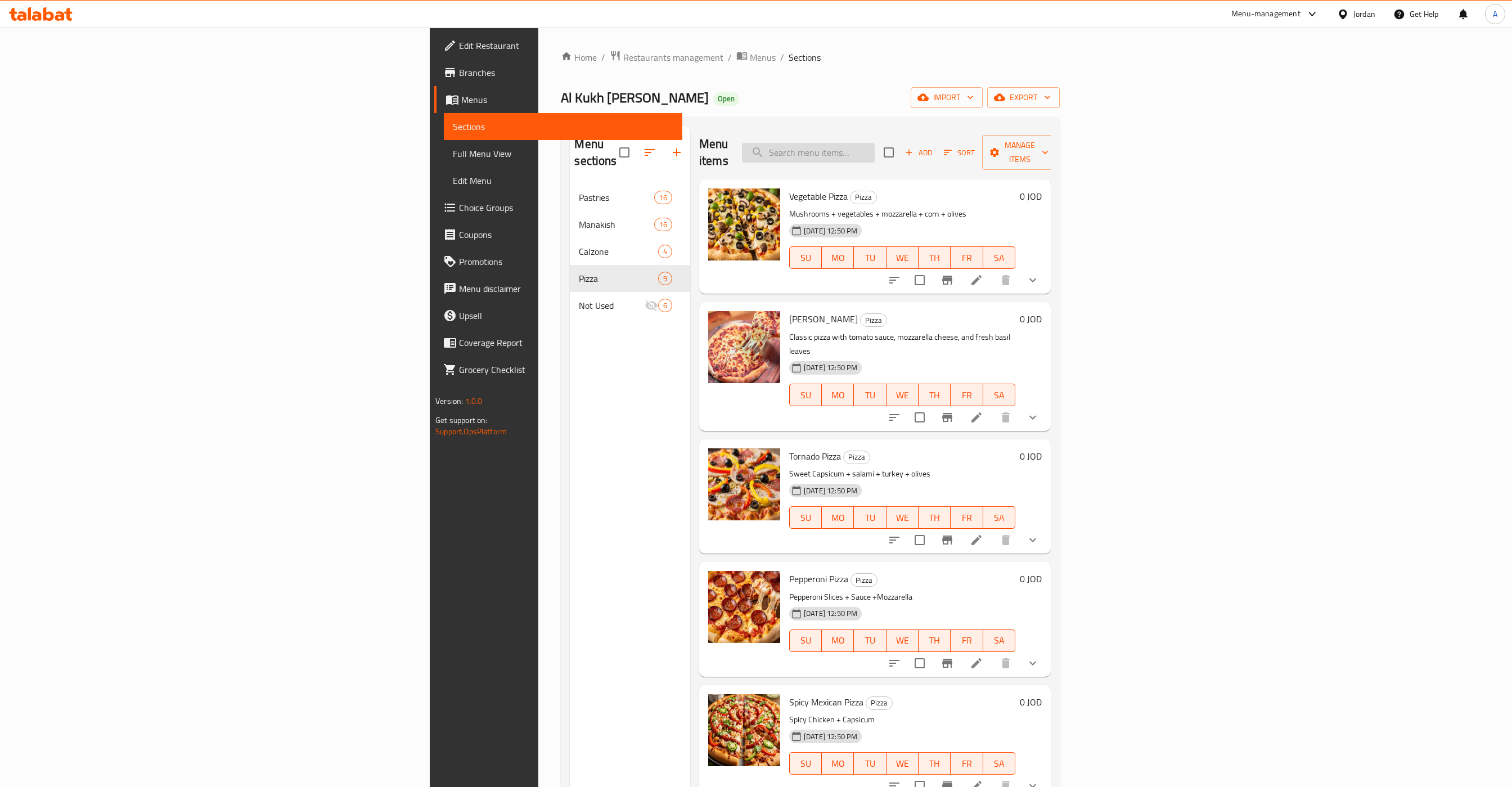
click at [875, 146] on input "search" at bounding box center [809, 153] width 133 height 20
paste input "Turkey Pizza"
type input "Turkey Pizza"
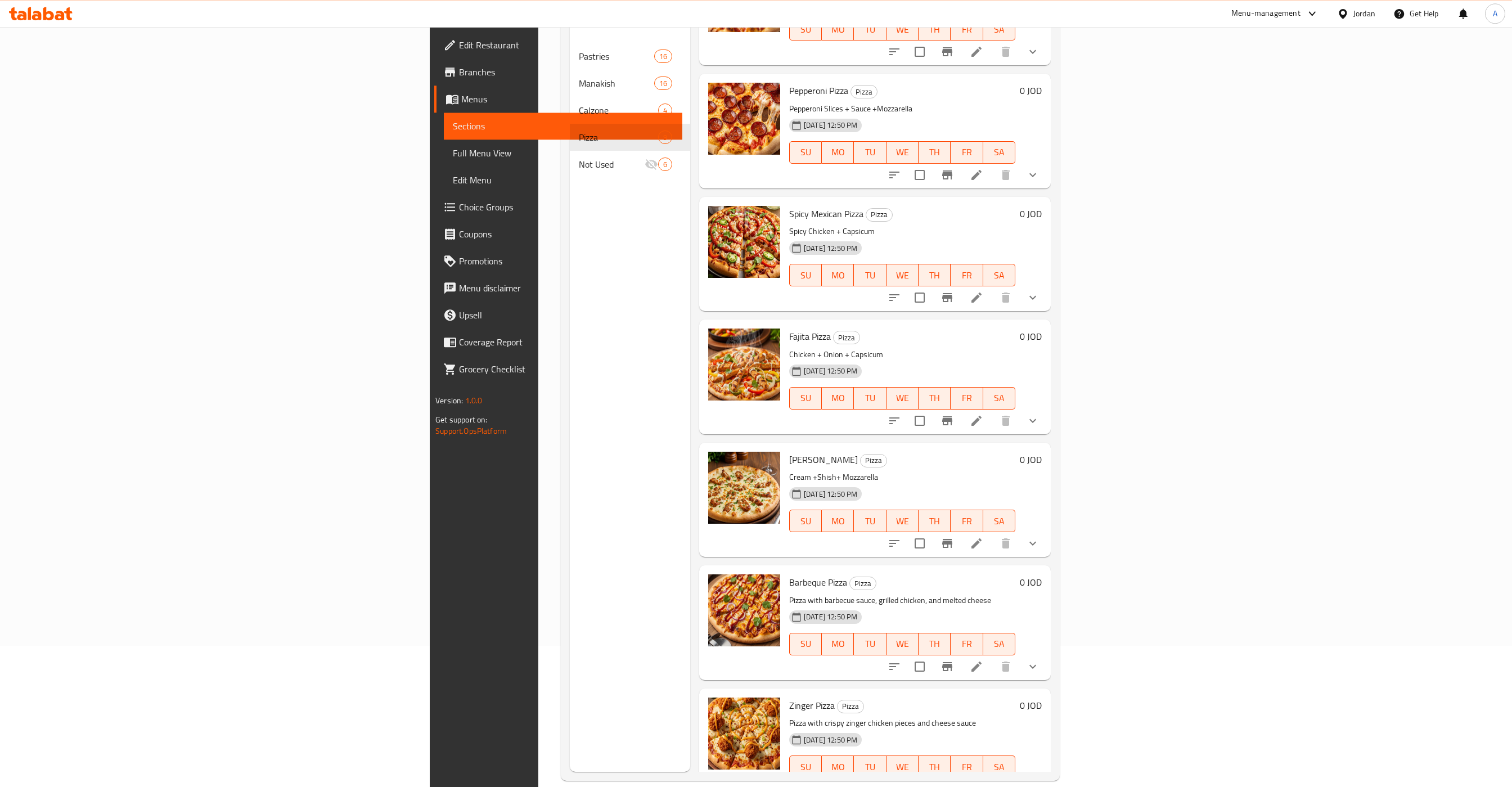
scroll to position [158, 0]
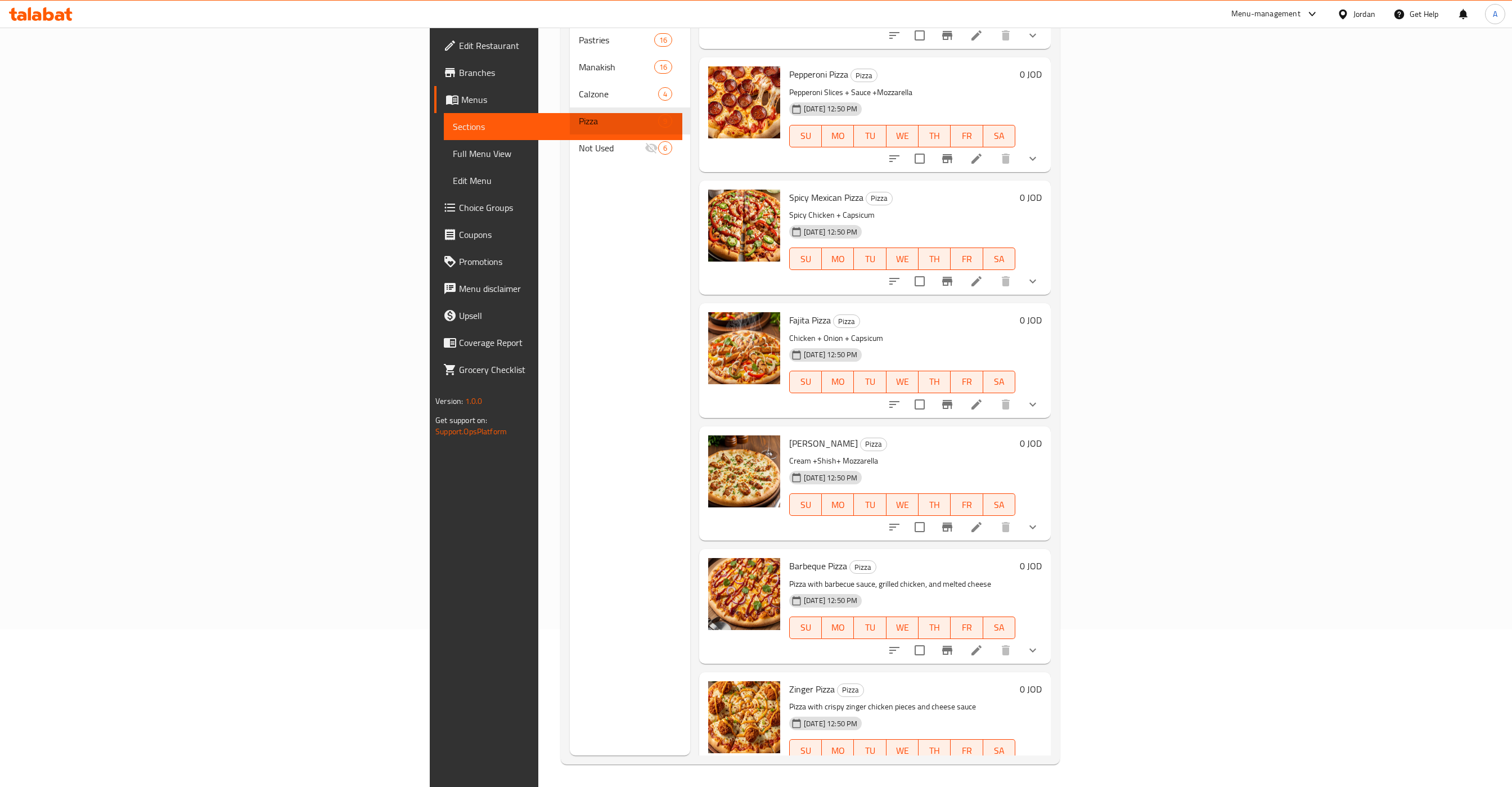
click at [829, 344] on div "[DATE] 12:50 PM" at bounding box center [814, 355] width 58 height 22
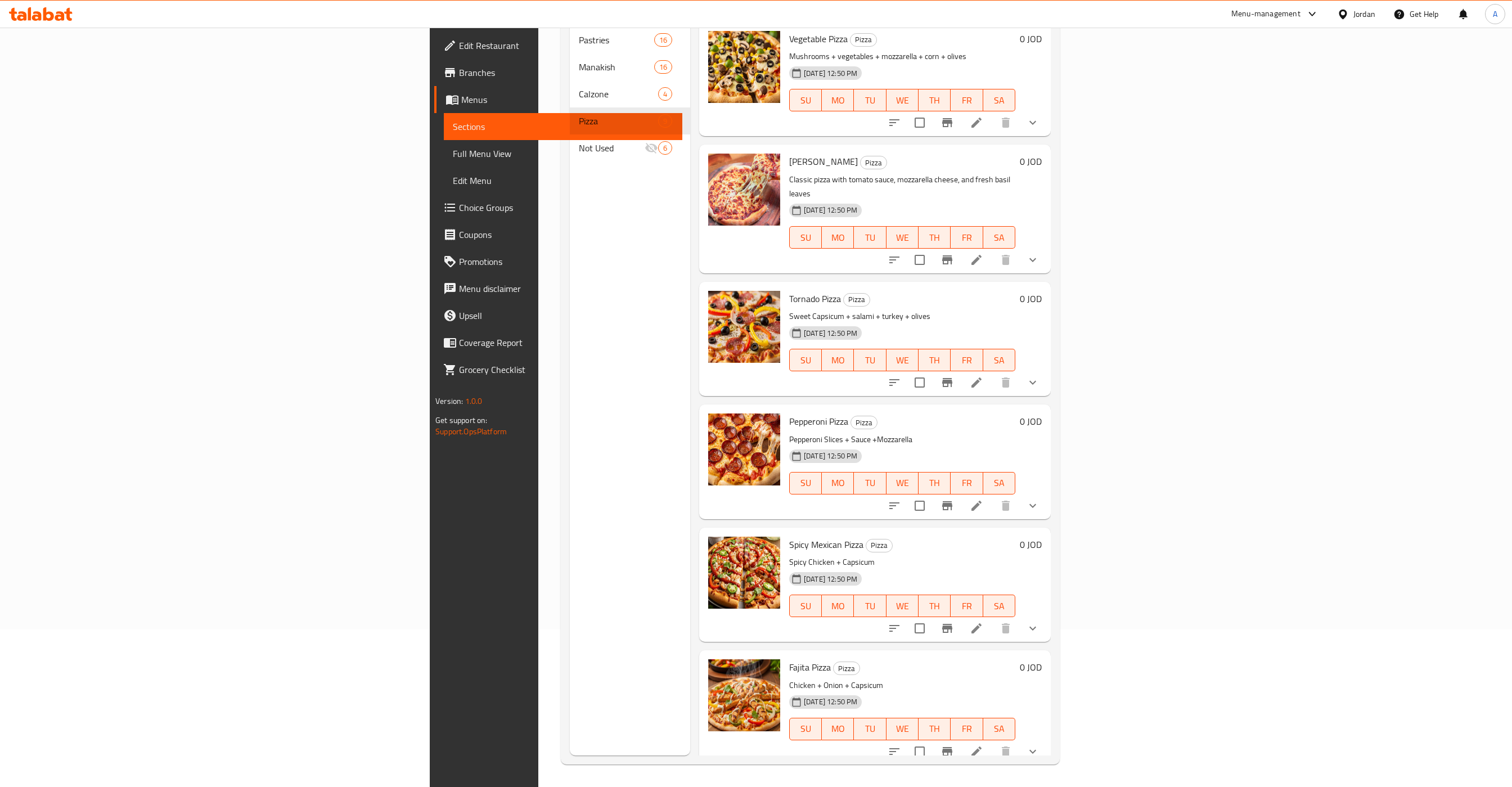
scroll to position [0, 0]
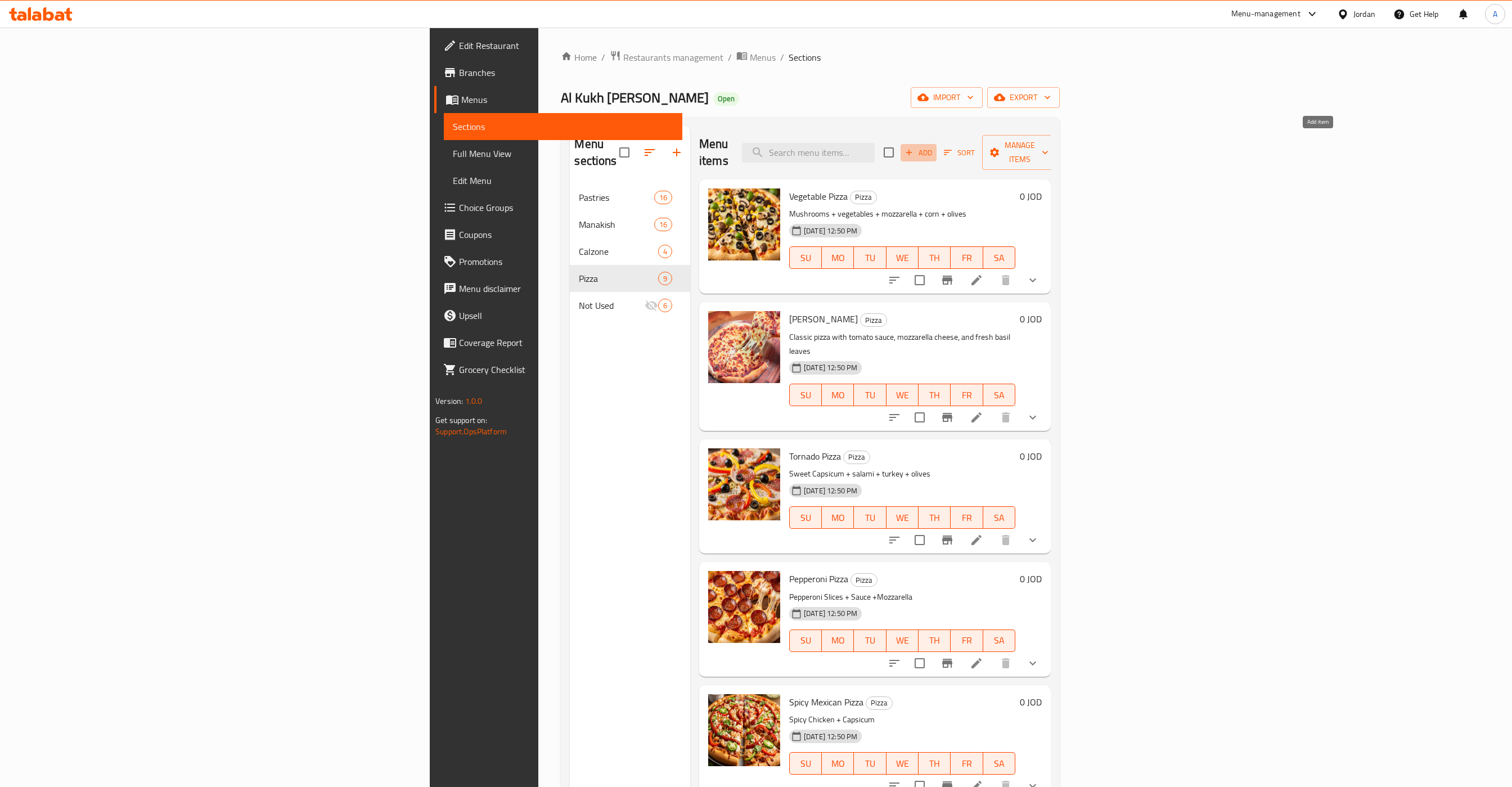
click at [934, 146] on span "Add" at bounding box center [919, 153] width 31 height 13
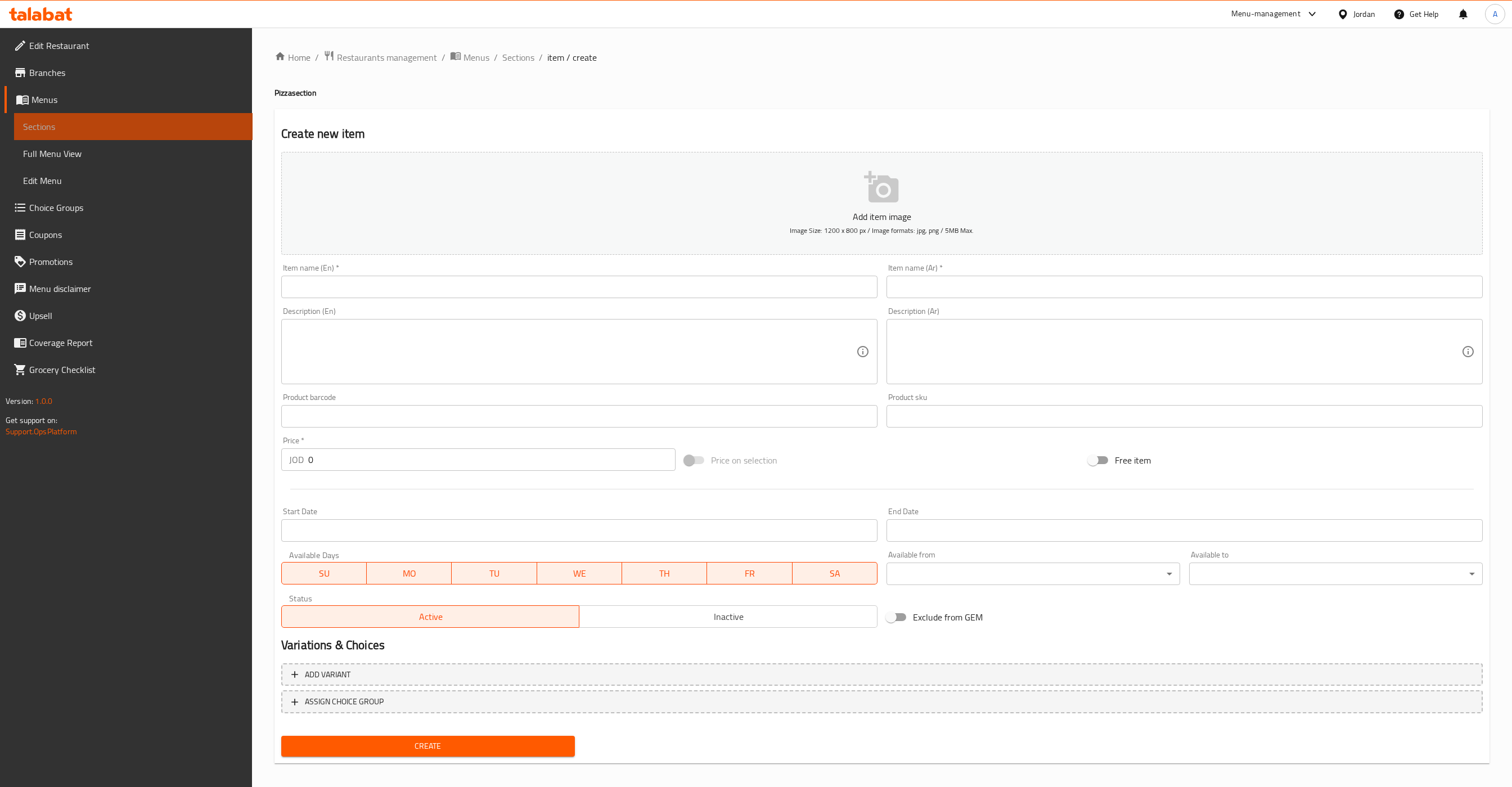
click at [102, 119] on link "Sections" at bounding box center [134, 127] width 239 height 27
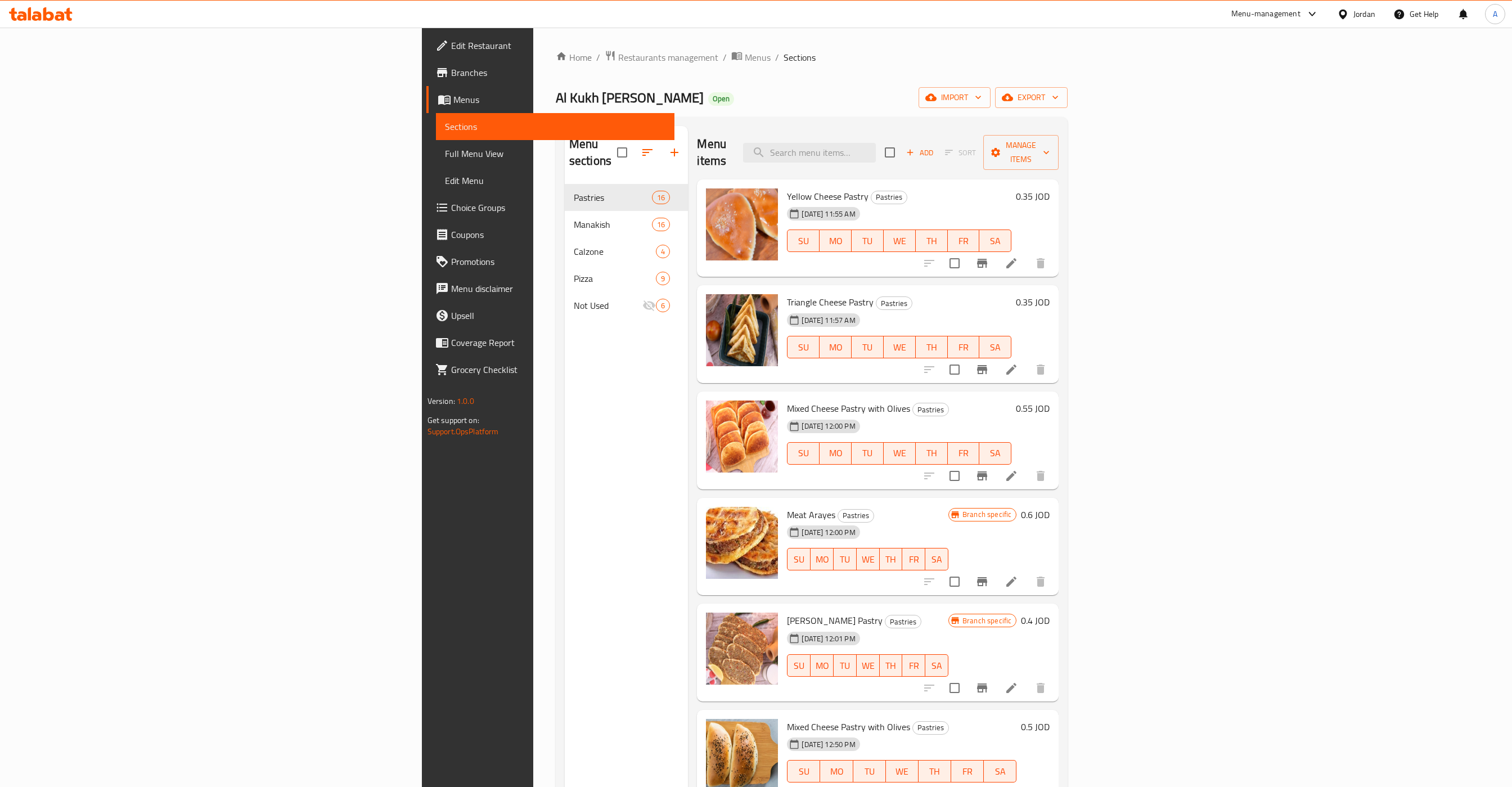
scroll to position [269, 0]
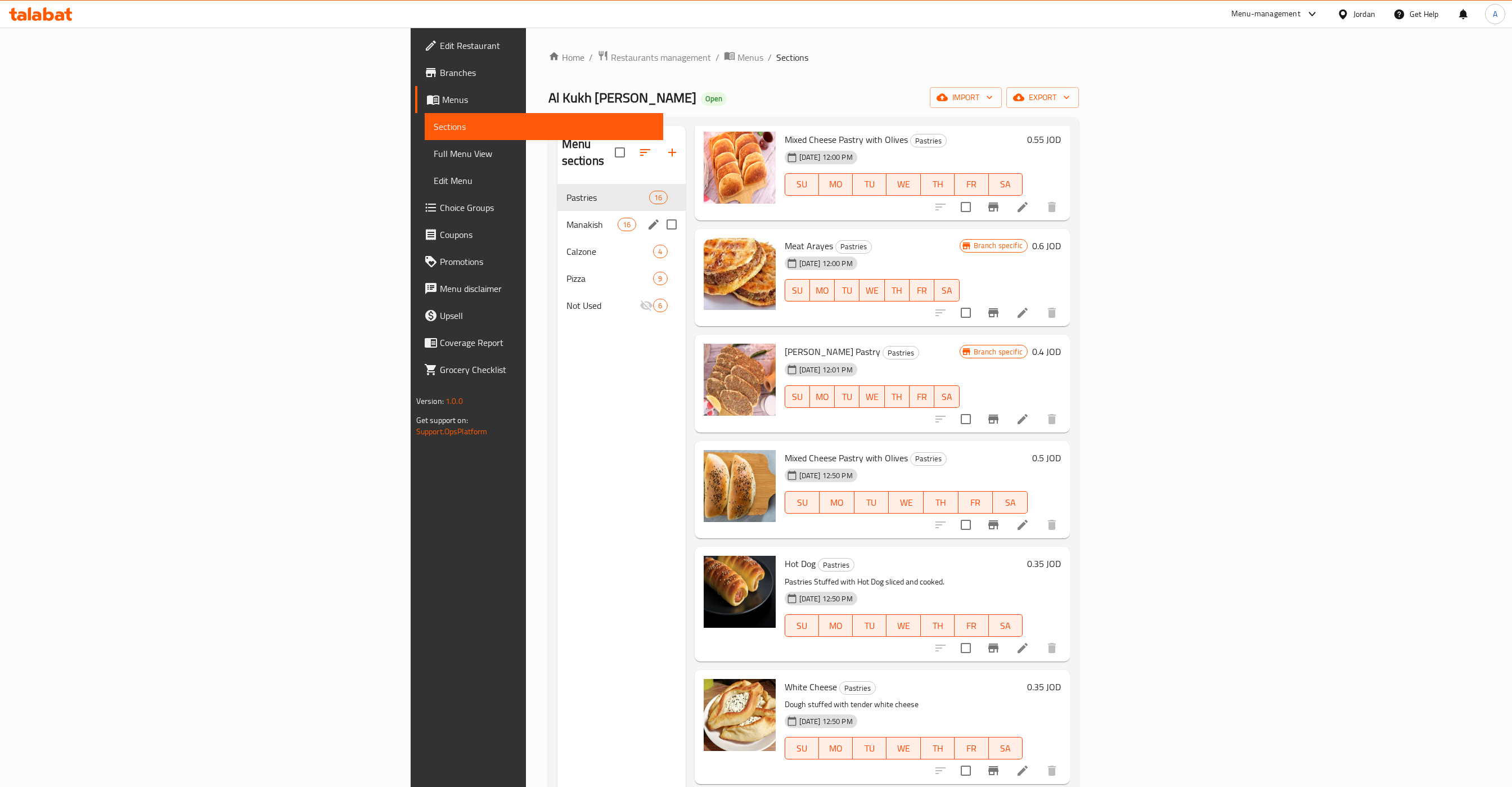
click at [557, 217] on div "Manakish 16" at bounding box center [621, 224] width 128 height 27
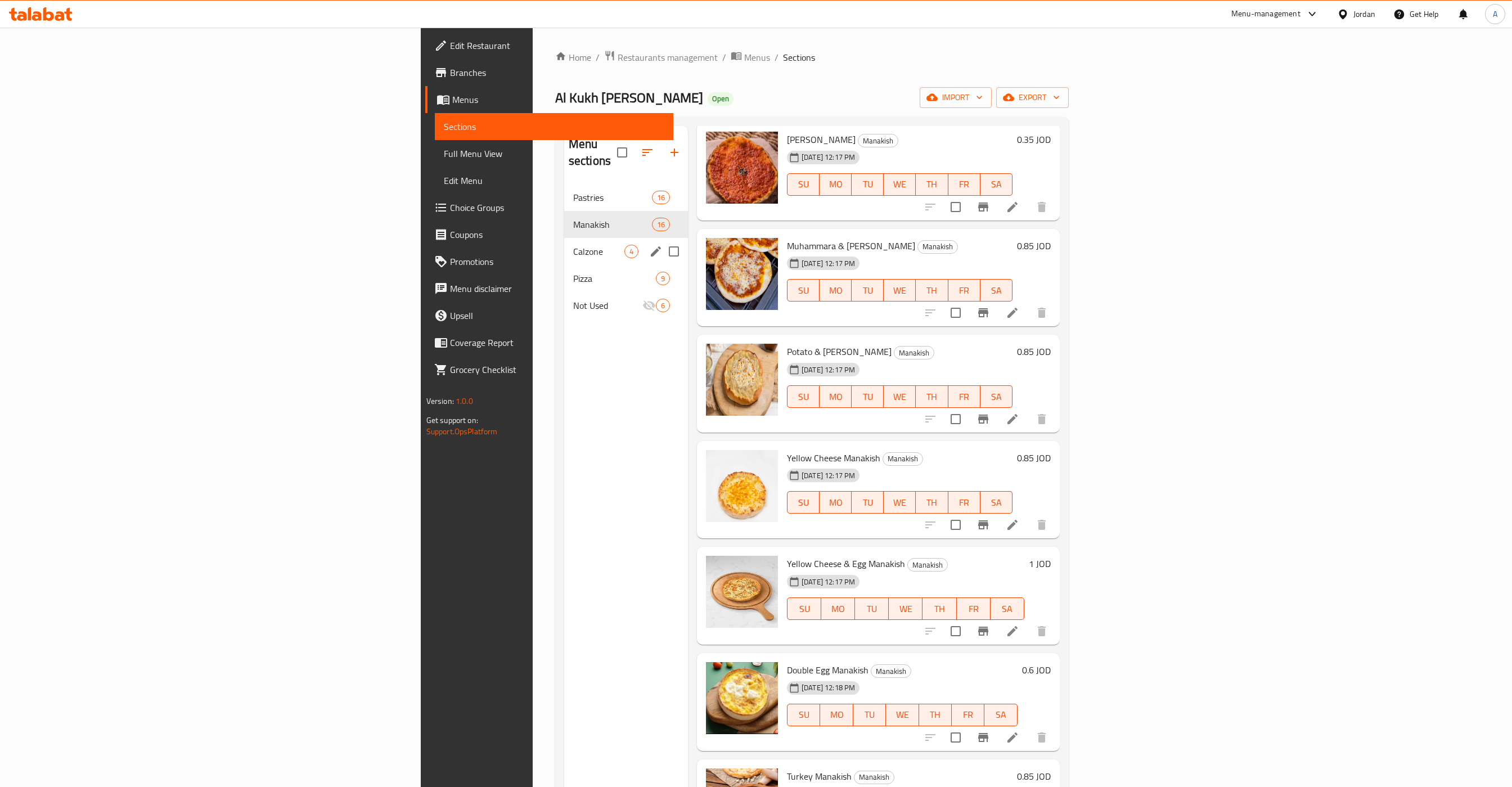
click at [564, 244] on div "Calzone 4" at bounding box center [626, 251] width 124 height 27
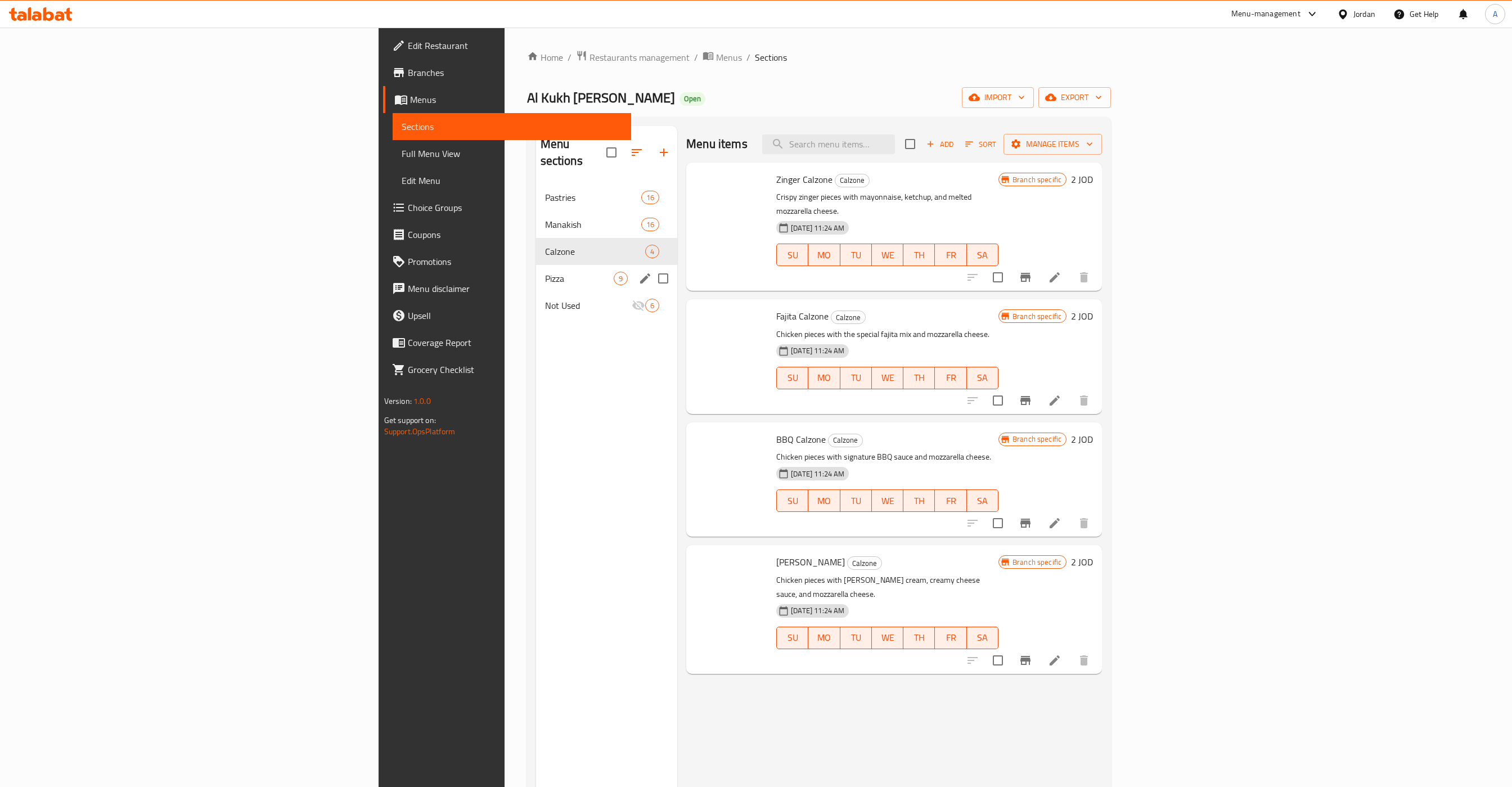
click at [545, 272] on span "Pizza" at bounding box center [580, 279] width 69 height 14
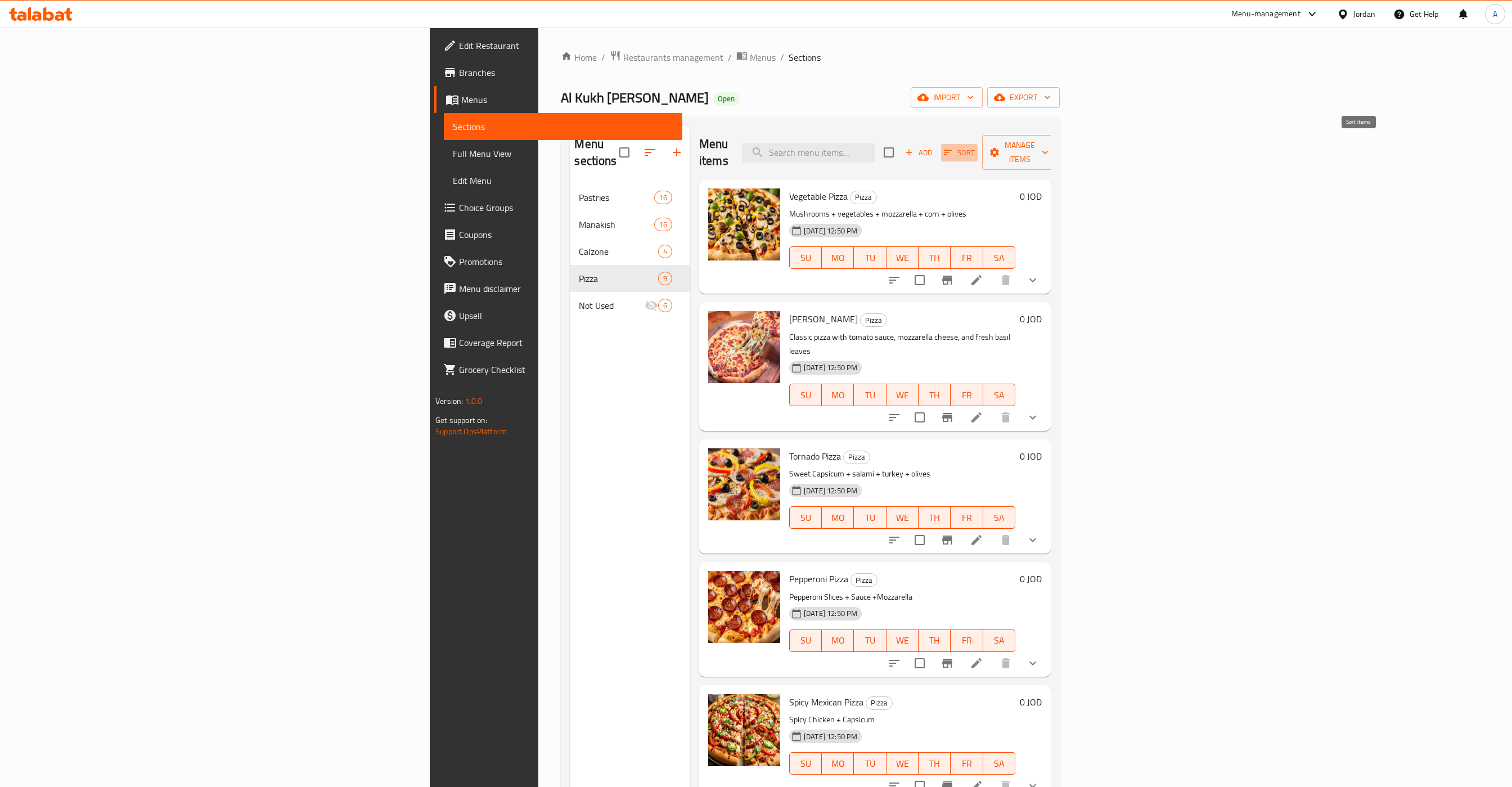
click at [952, 150] on icon "button" at bounding box center [948, 153] width 8 height 5
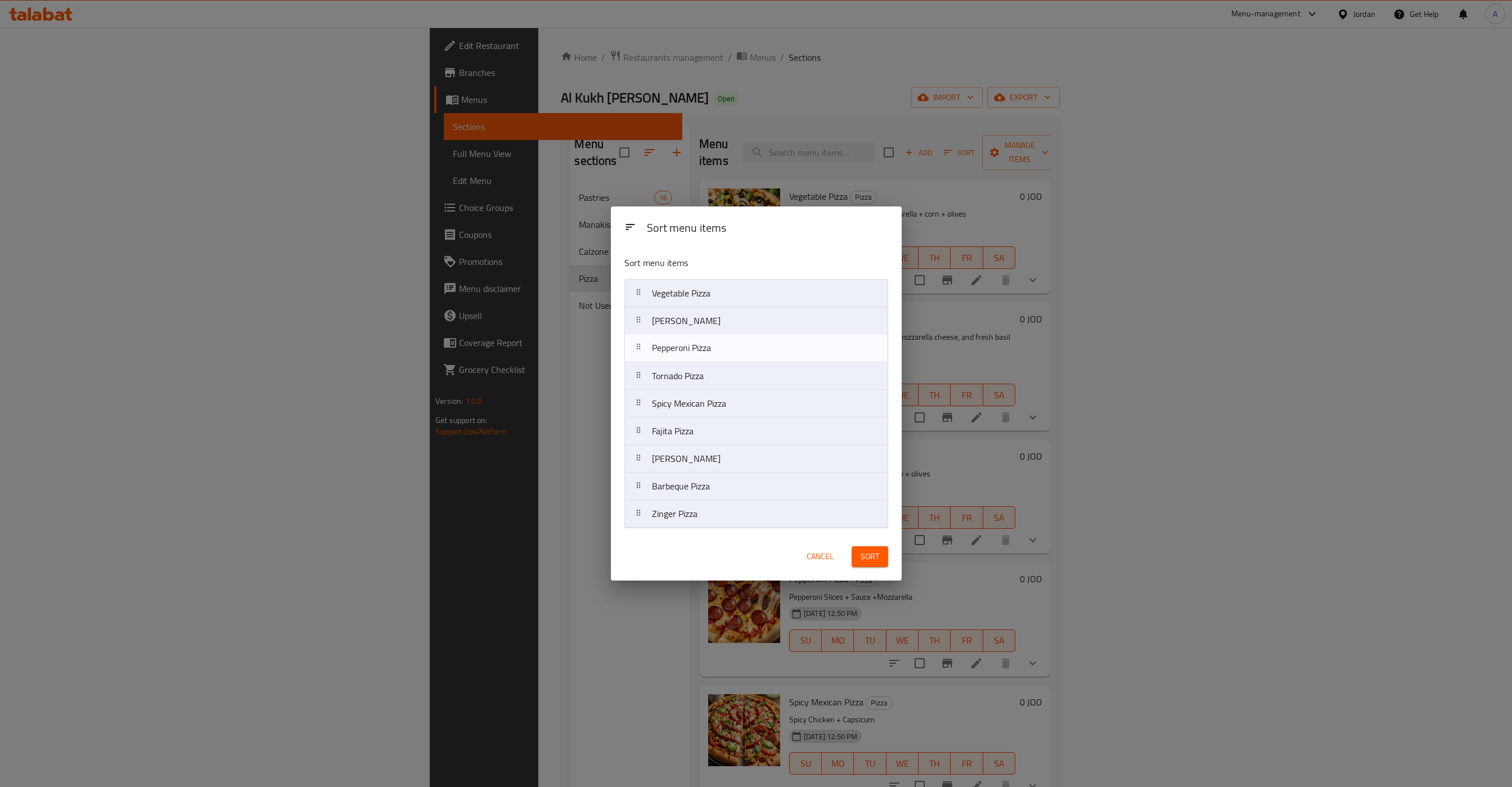
drag, startPoint x: 636, startPoint y: 378, endPoint x: 637, endPoint y: 343, distance: 35.0
click at [637, 343] on nav "Vegetable Pizza Margherita Pizza Tornado Pizza Pepperoni Pizza Spicy Mexican Pi…" at bounding box center [756, 404] width 264 height 249
drag, startPoint x: 633, startPoint y: 433, endPoint x: 639, endPoint y: 365, distance: 68.3
click at [639, 365] on nav "Vegetable Pizza Margherita Pizza Pepperoni Pizza Tornado Pizza Spicy Mexican Pi…" at bounding box center [756, 404] width 264 height 249
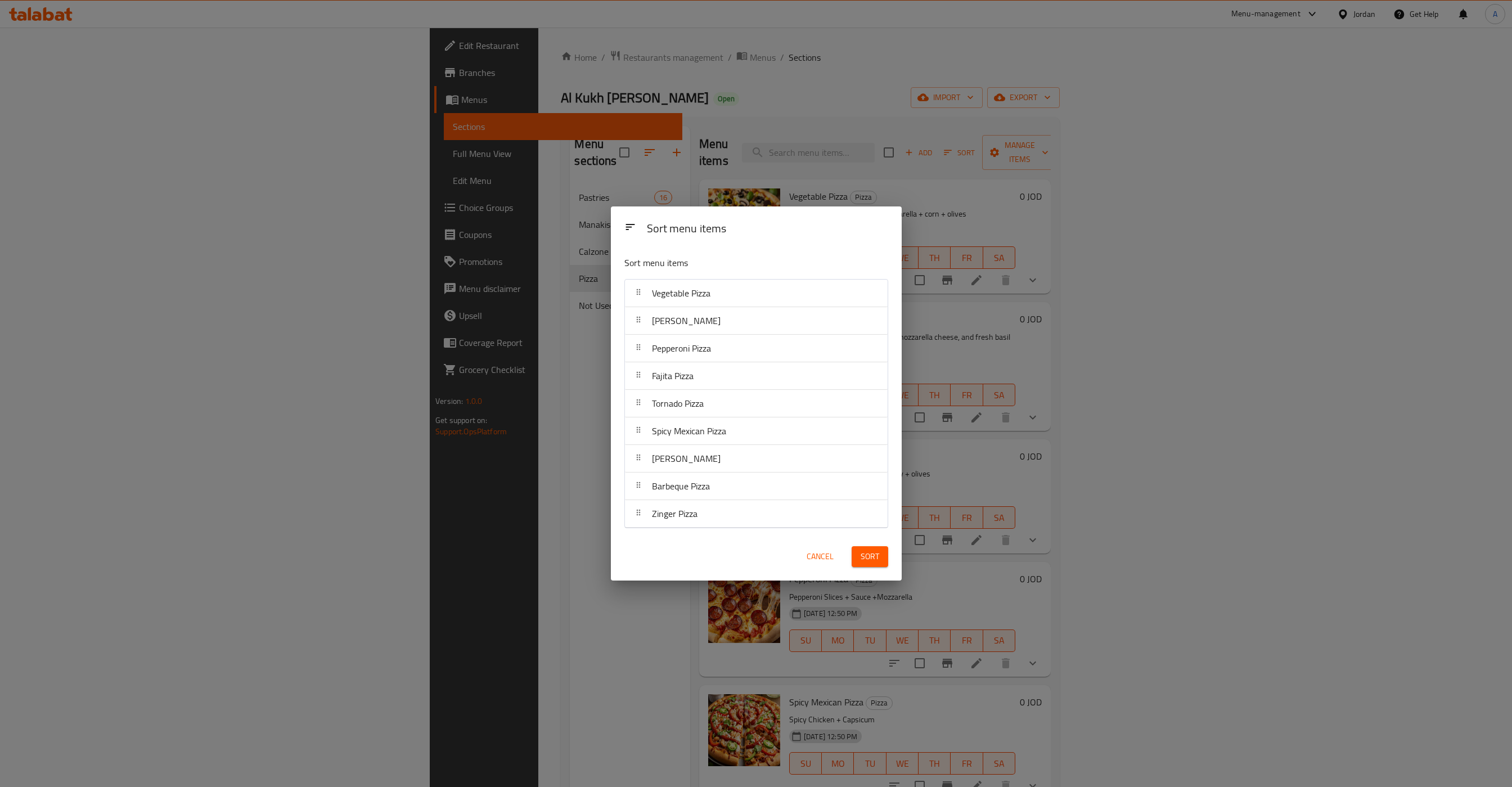
click at [875, 560] on span "Sort" at bounding box center [870, 557] width 18 height 14
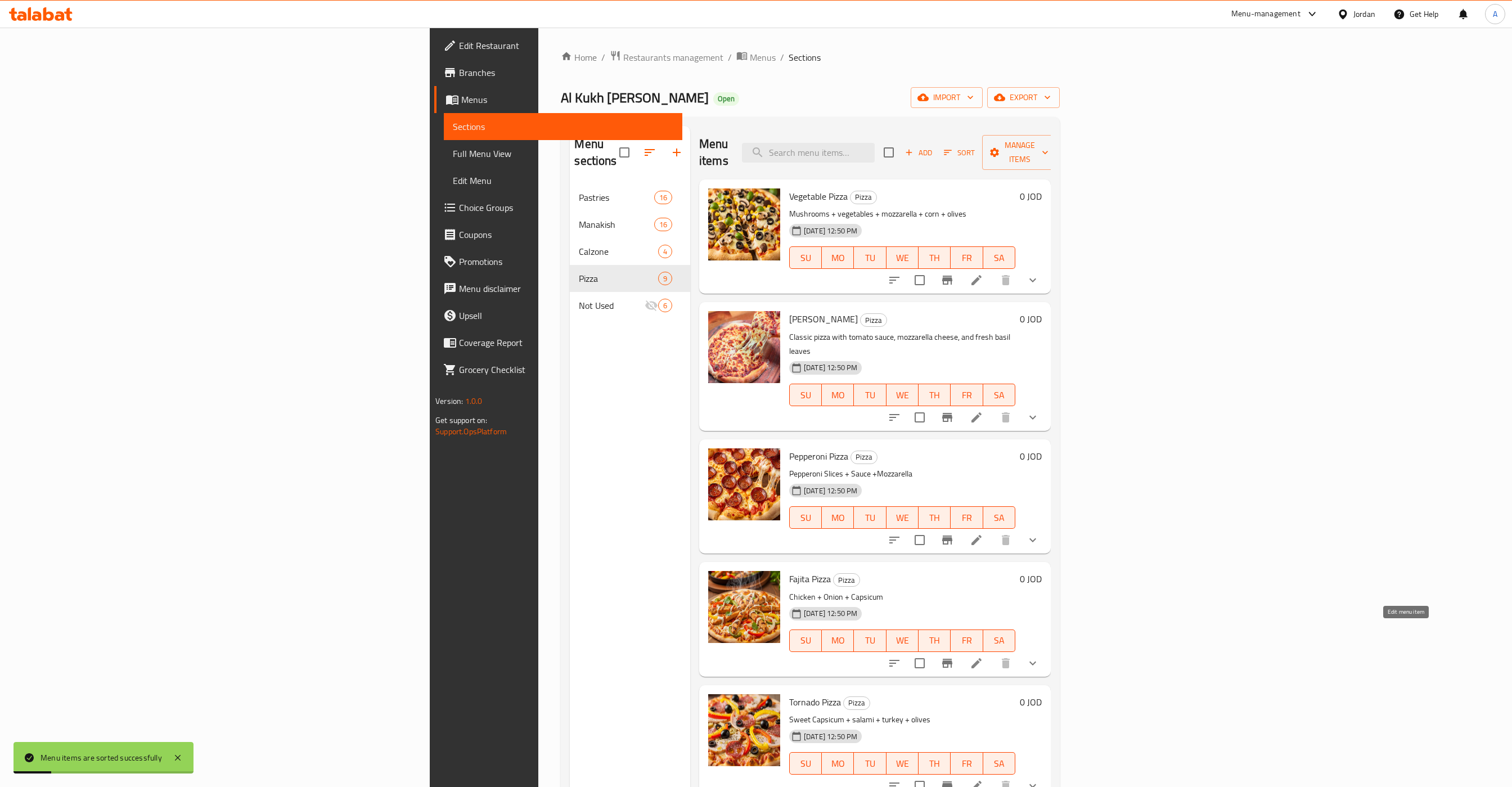
click at [983, 656] on icon at bounding box center [977, 663] width 14 height 14
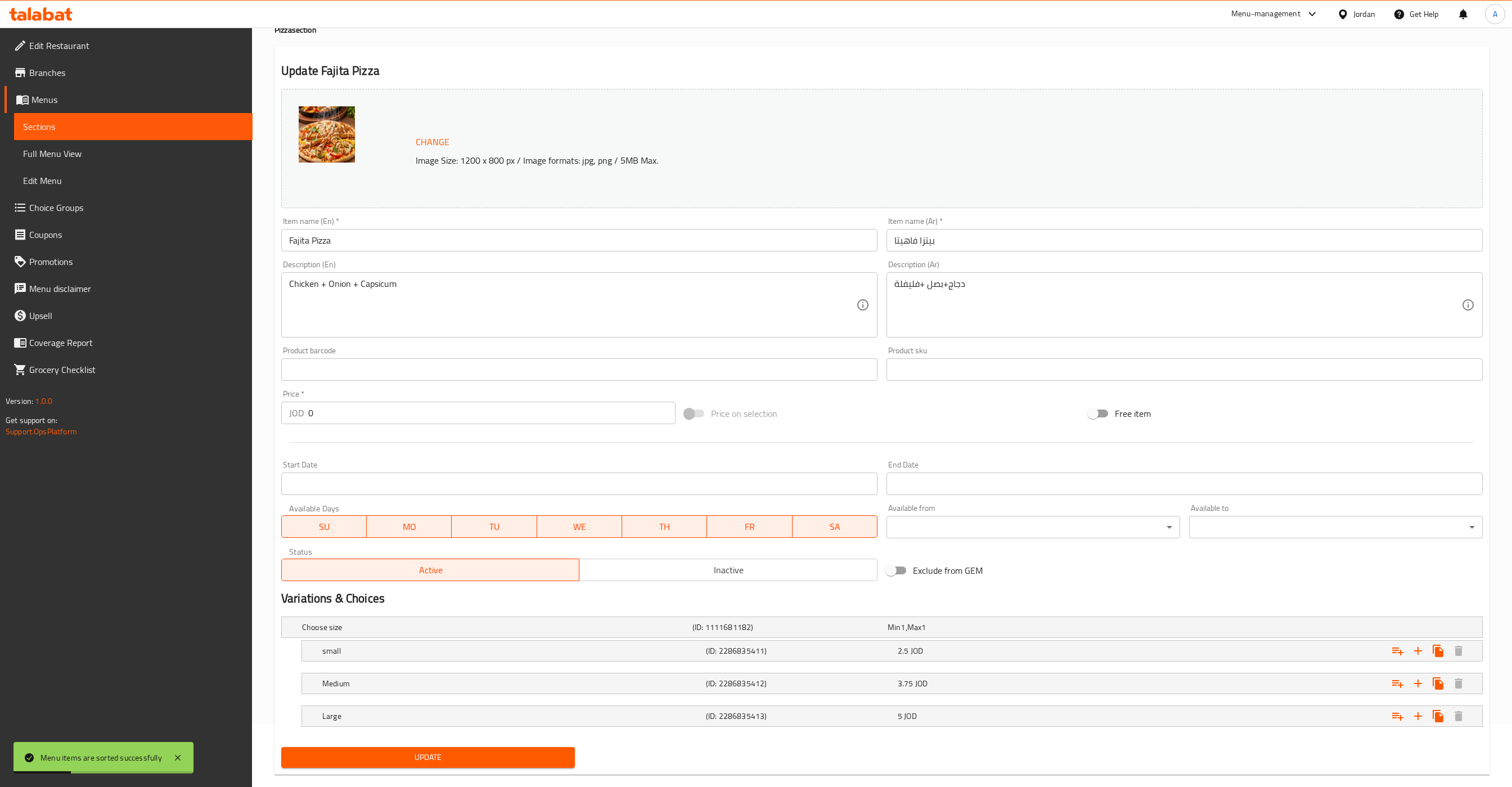
scroll to position [84, 0]
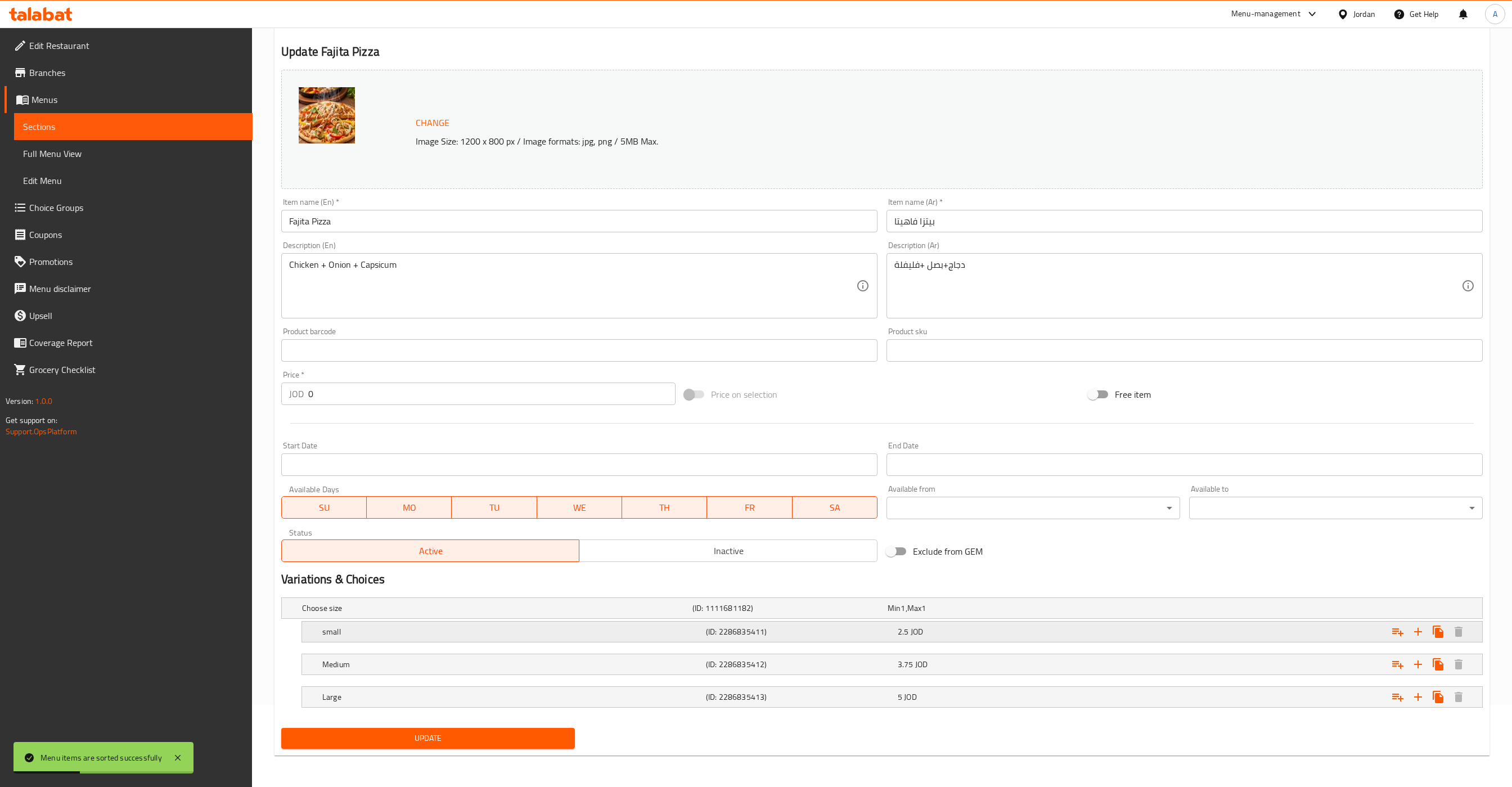
drag, startPoint x: 953, startPoint y: 628, endPoint x: 955, endPoint y: 638, distance: 10.2
click at [953, 630] on div "2.5 JOD" at bounding box center [991, 632] width 187 height 12
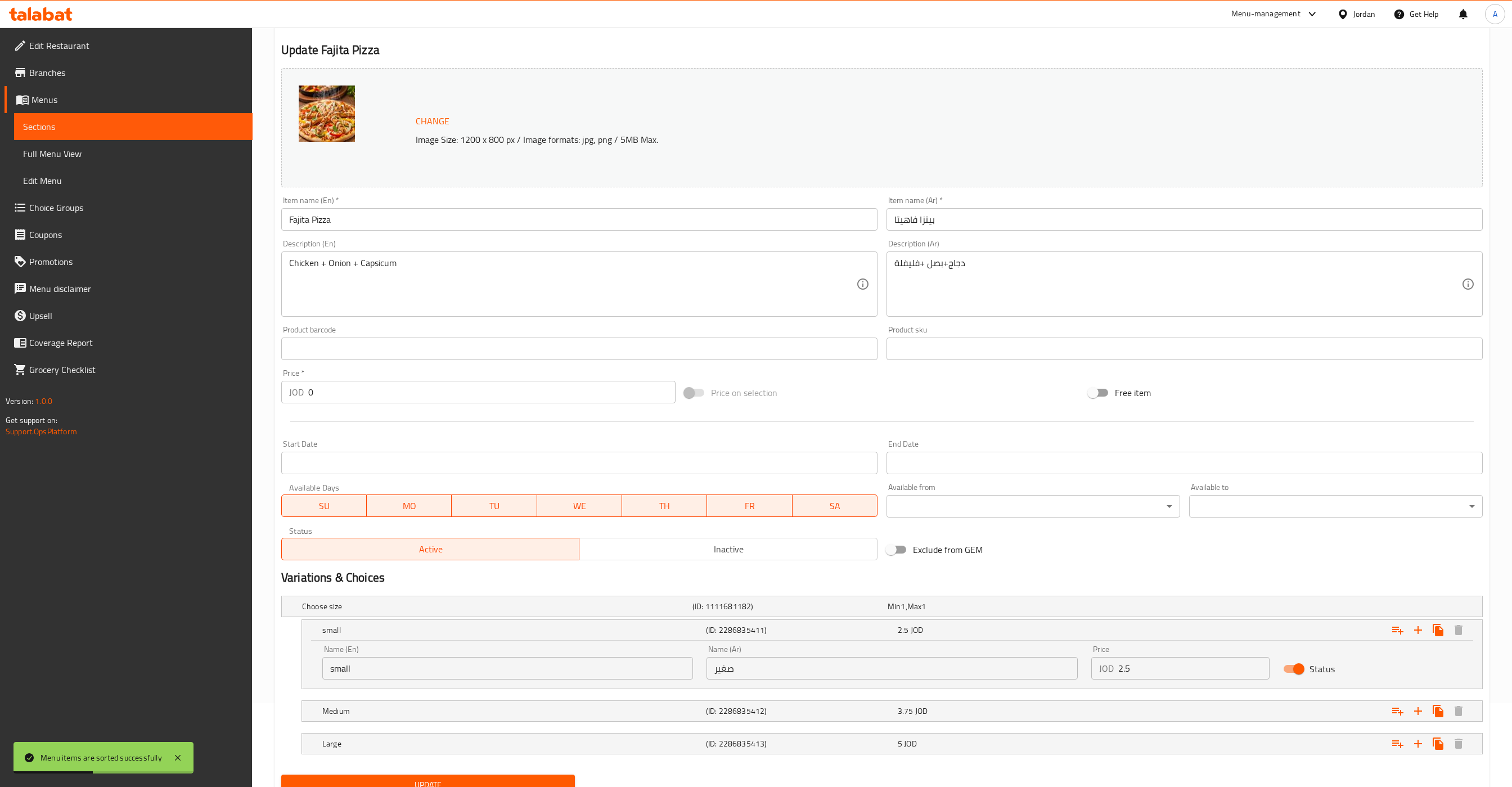
click at [1169, 669] on input "2.5" at bounding box center [1195, 668] width 152 height 22
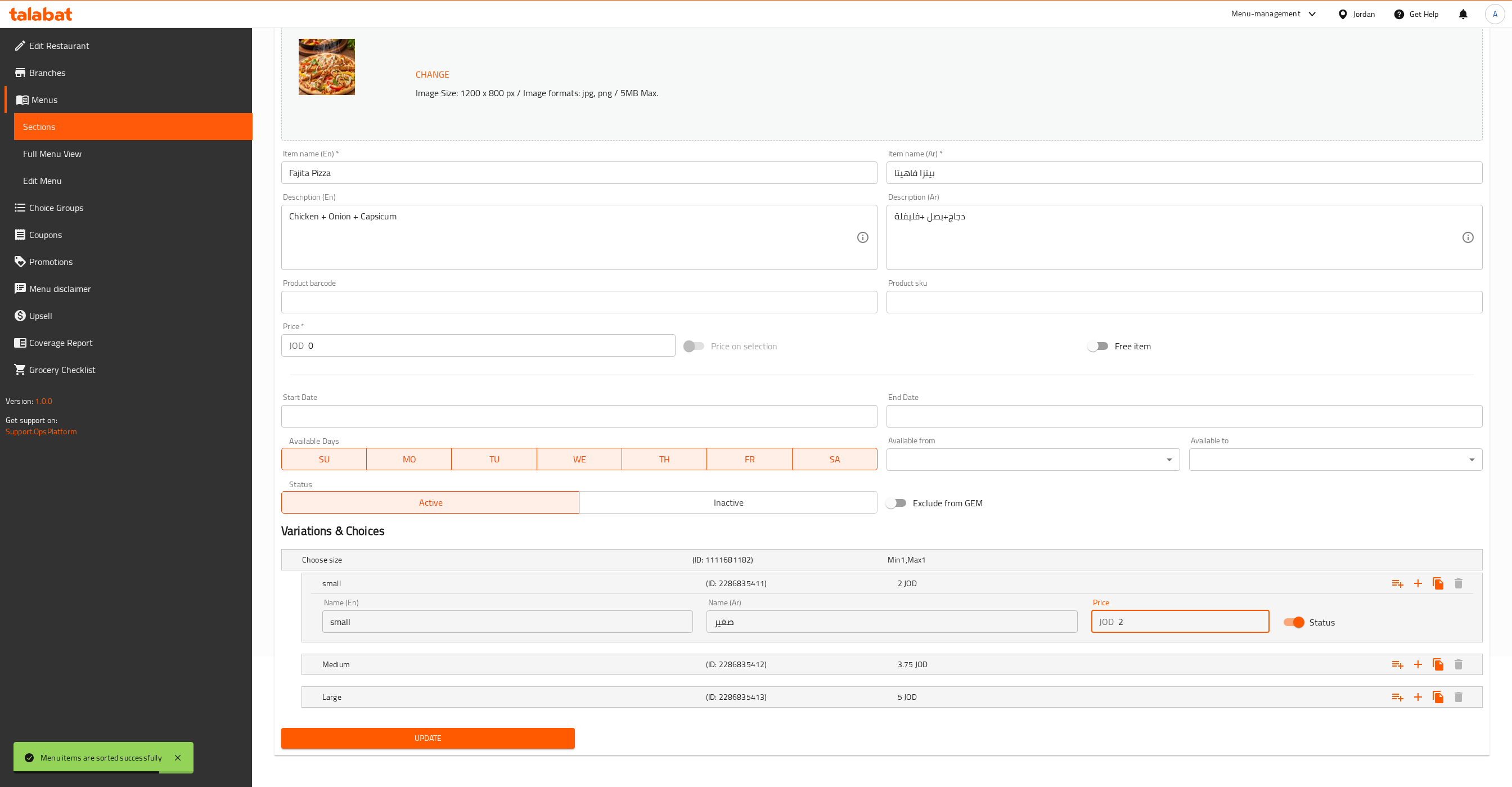
type input "2"
click at [489, 740] on span "Update" at bounding box center [428, 738] width 276 height 14
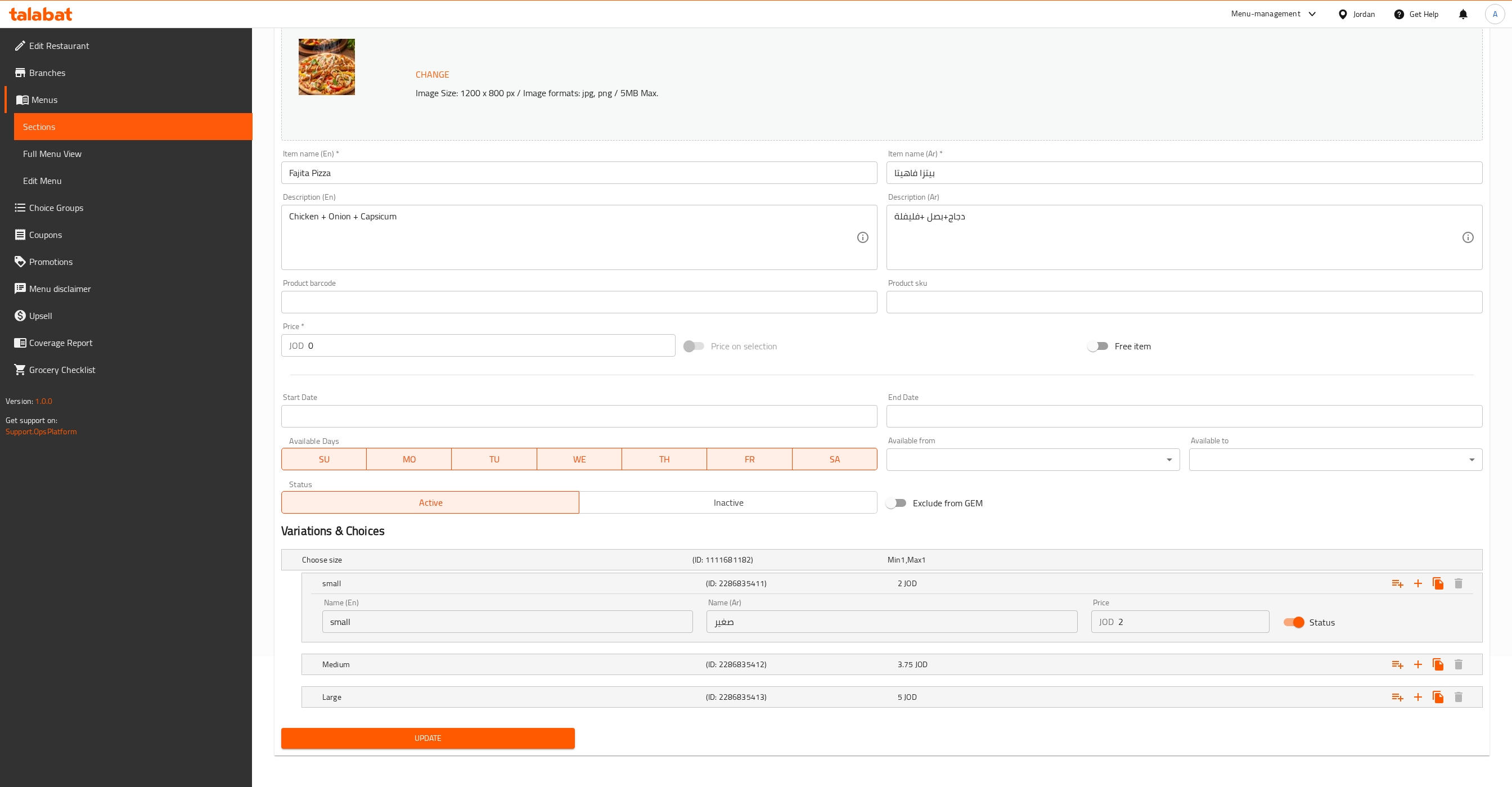
click at [124, 132] on span "Sections" at bounding box center [133, 127] width 220 height 14
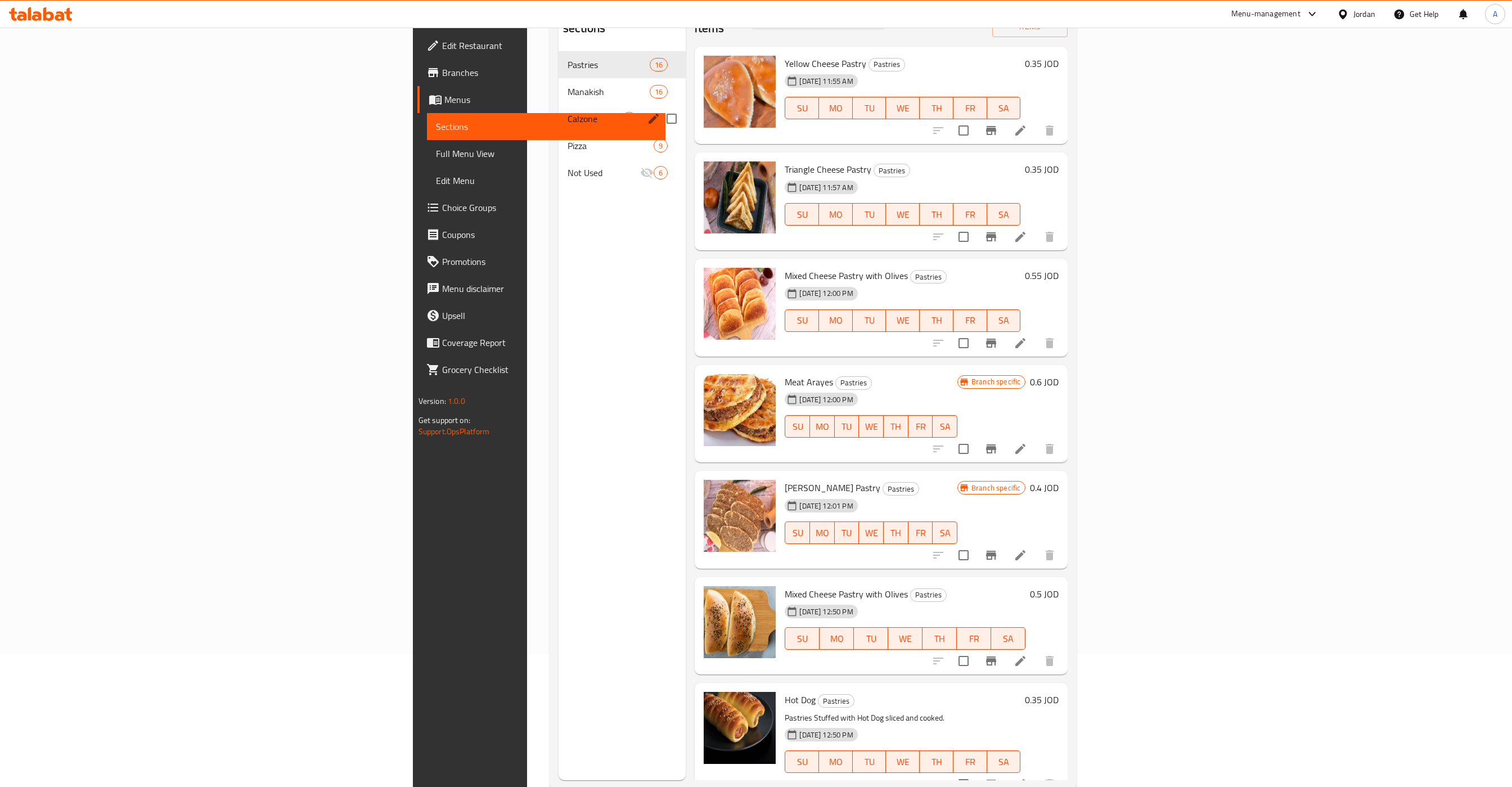
click at [559, 132] on div "Pizza 9" at bounding box center [622, 146] width 127 height 27
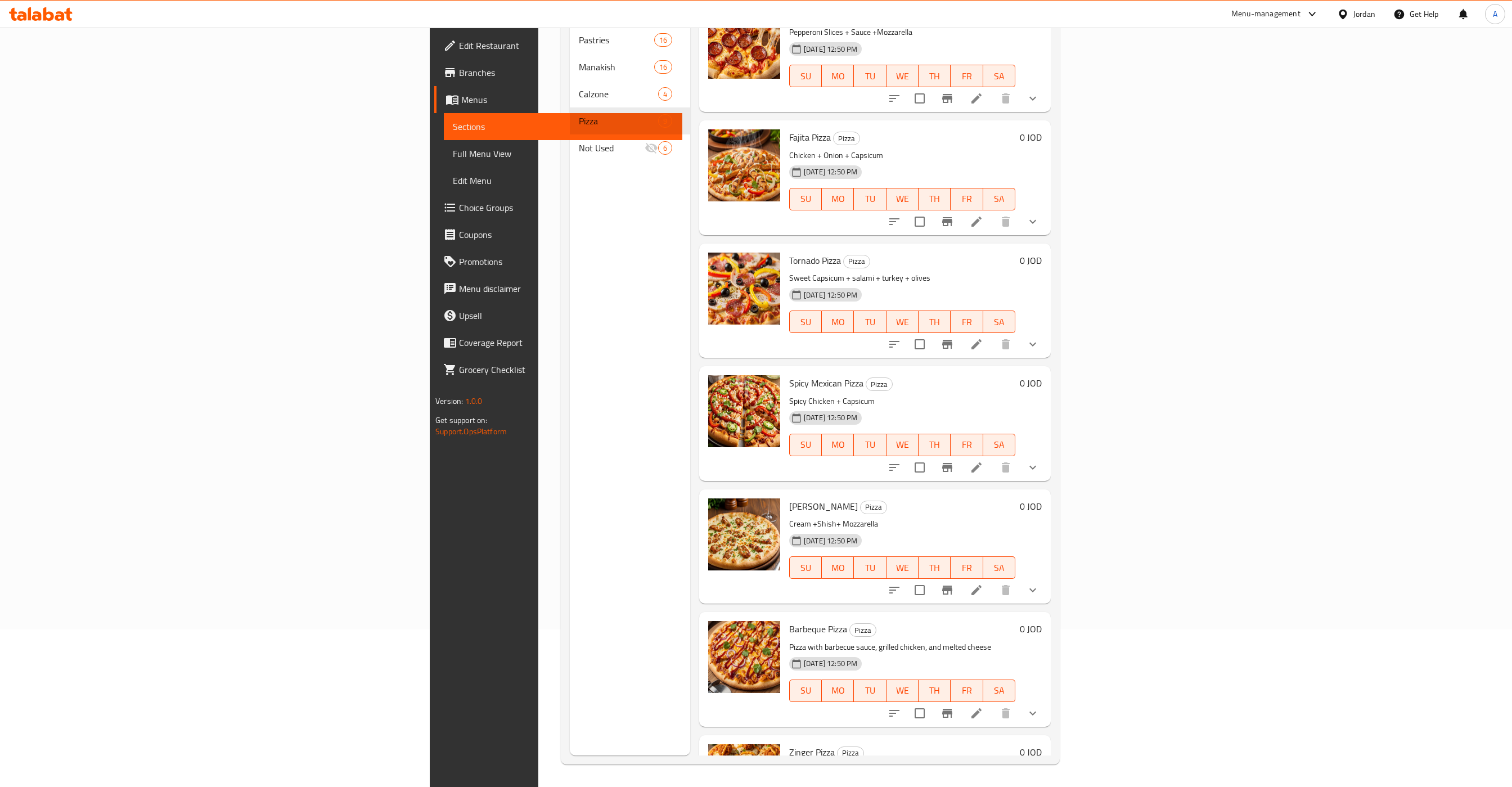
scroll to position [347, 0]
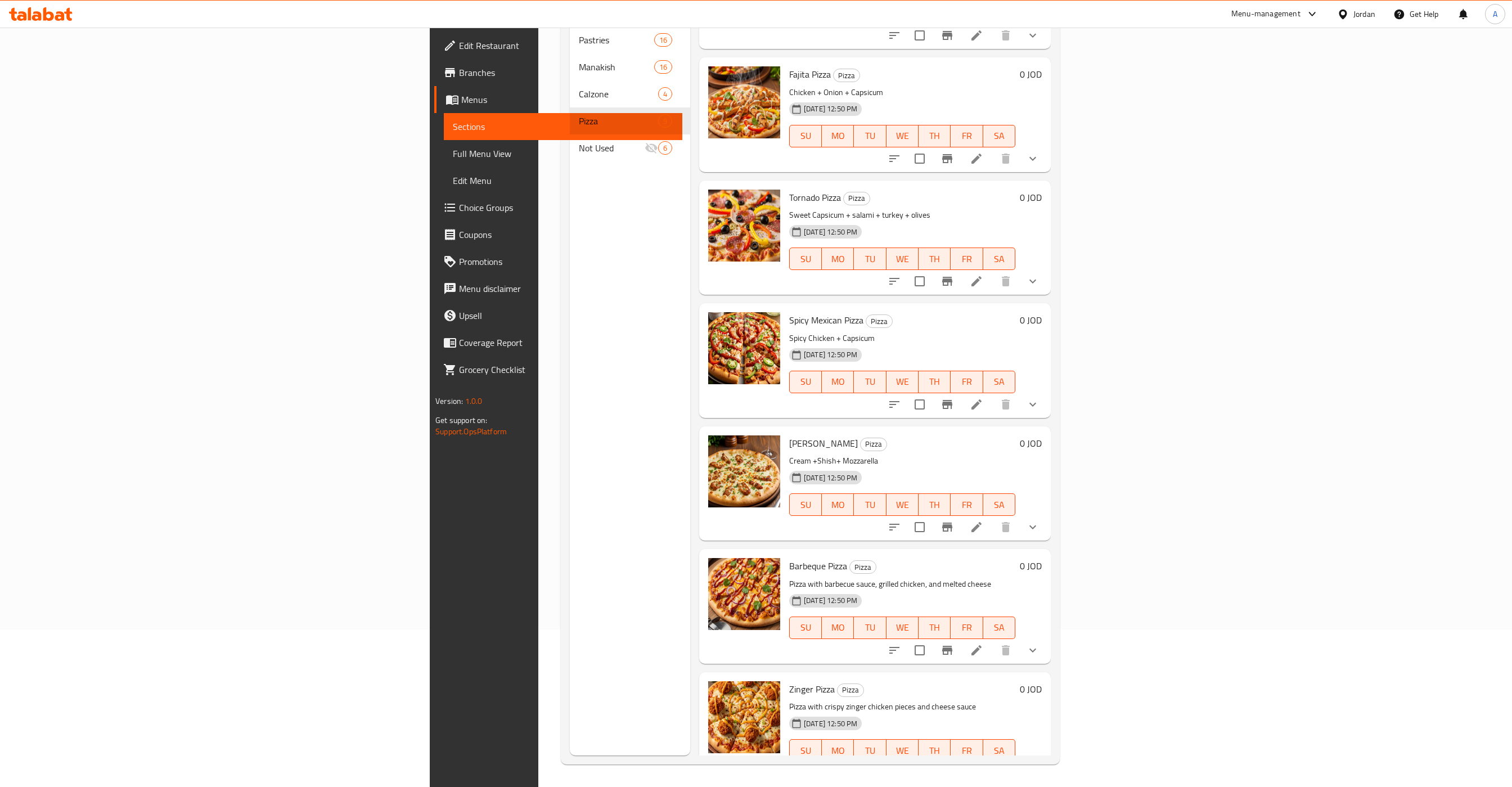
drag, startPoint x: 890, startPoint y: 533, endPoint x: 886, endPoint y: 541, distance: 8.9
click at [890, 558] on h6 "Barbeque Pizza Pizza" at bounding box center [902, 565] width 226 height 16
click at [983, 643] on icon at bounding box center [977, 650] width 14 height 14
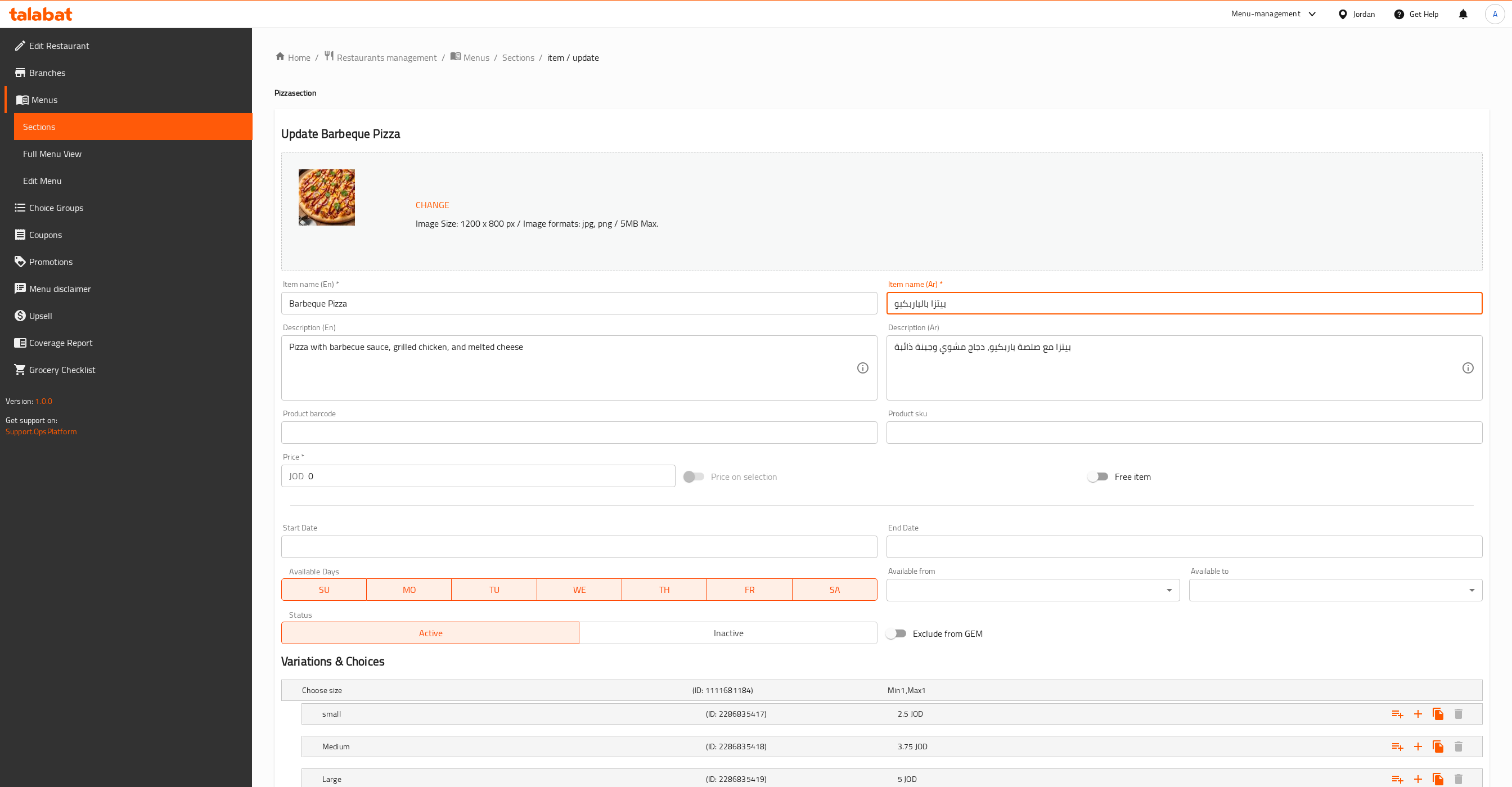
click at [973, 312] on input "بيتزا بالباربكيو" at bounding box center [1185, 303] width 597 height 22
paste input "text"
type input "[PERSON_NAME]"
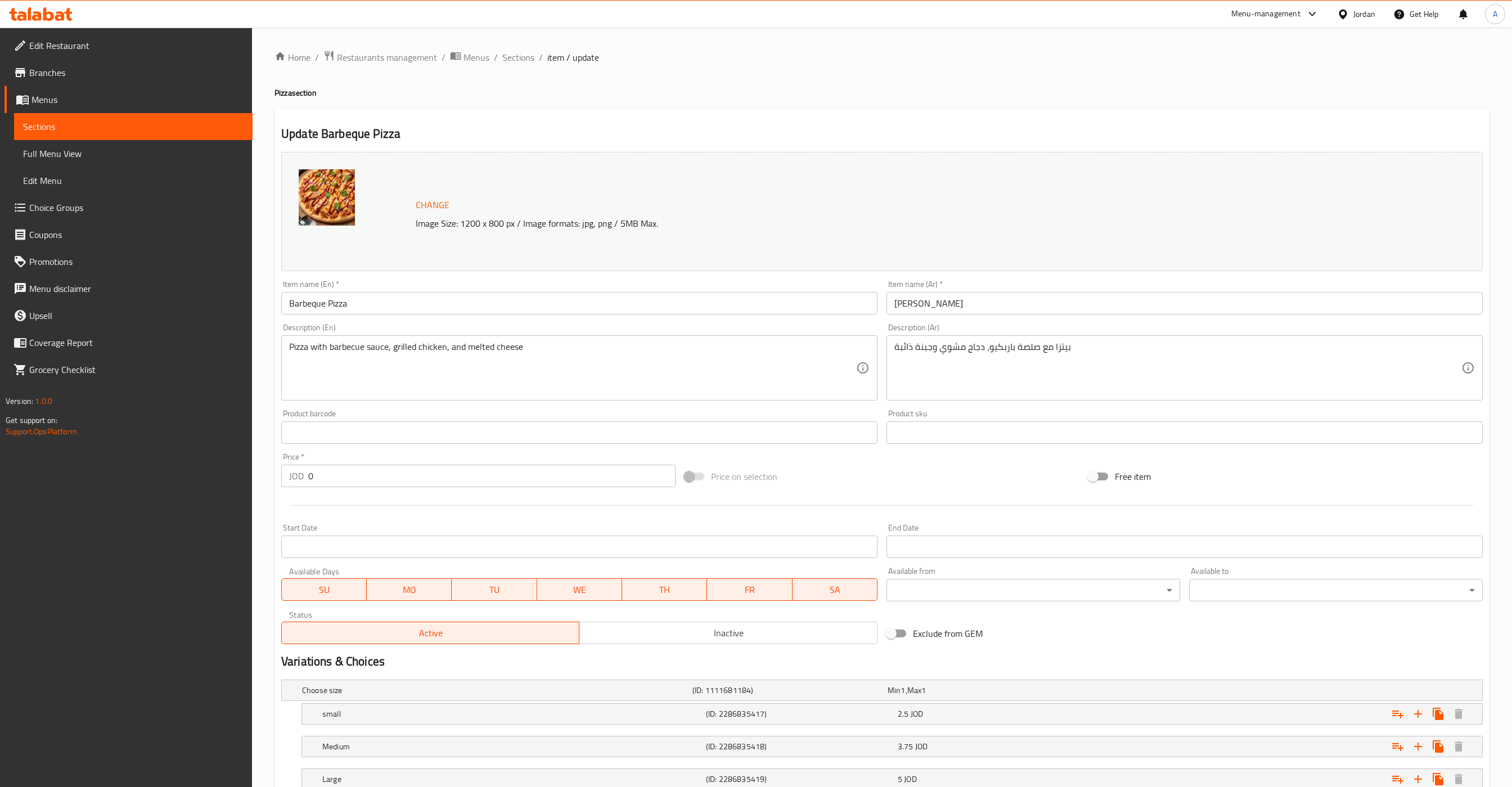
click at [434, 293] on input "Barbeque Pizza" at bounding box center [580, 303] width 597 height 22
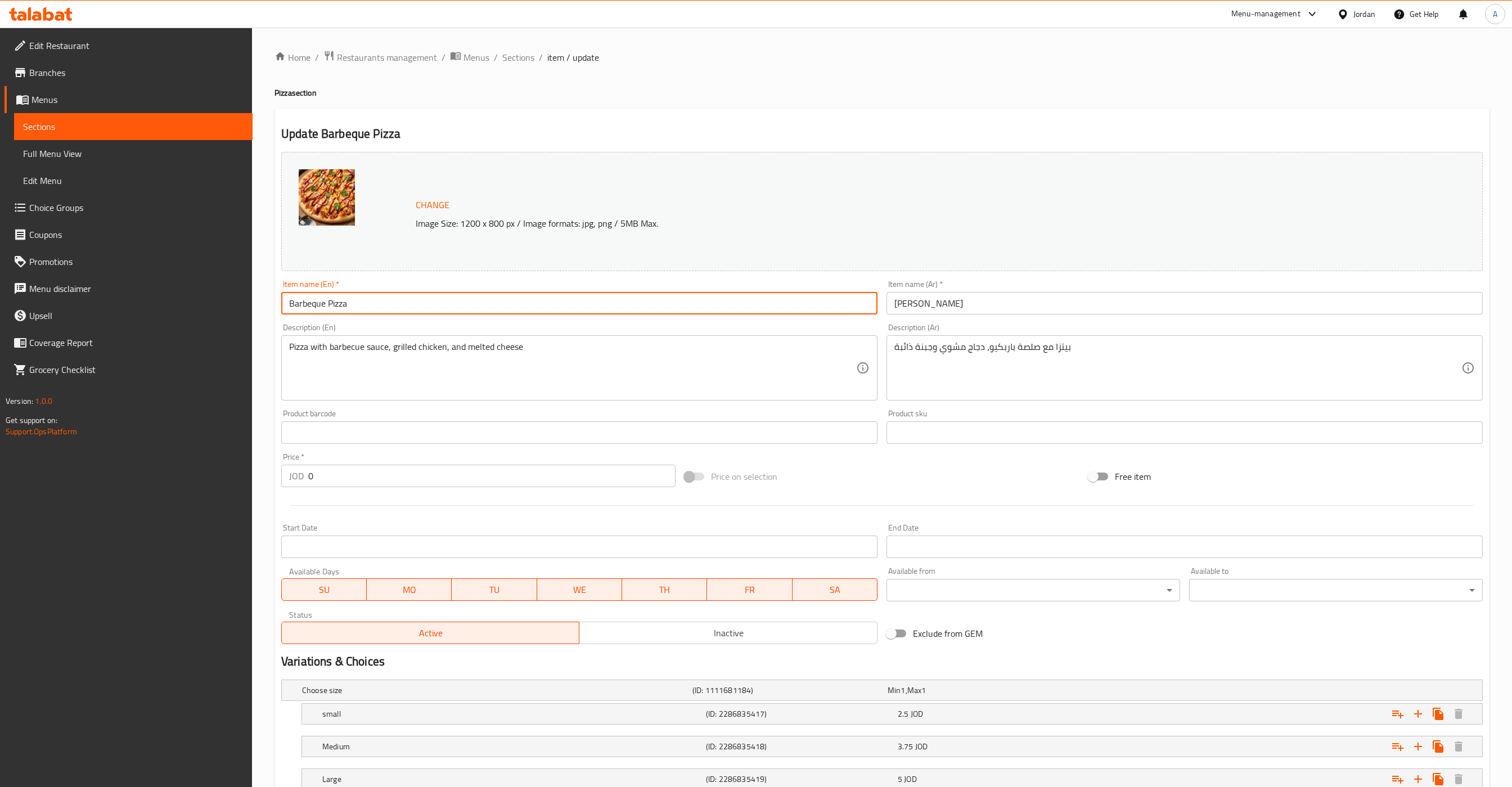
paste input "BQ"
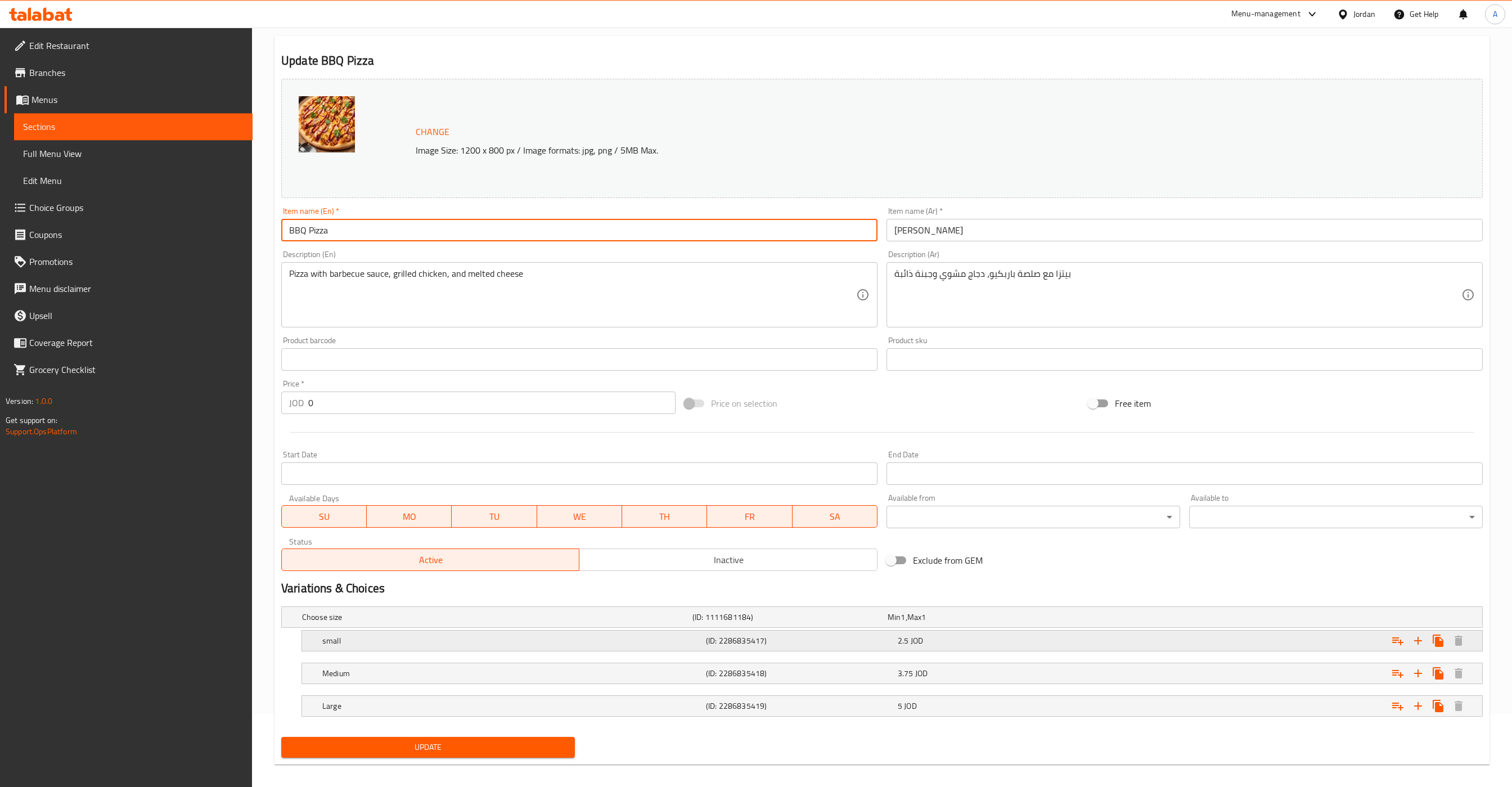
scroll to position [84, 0]
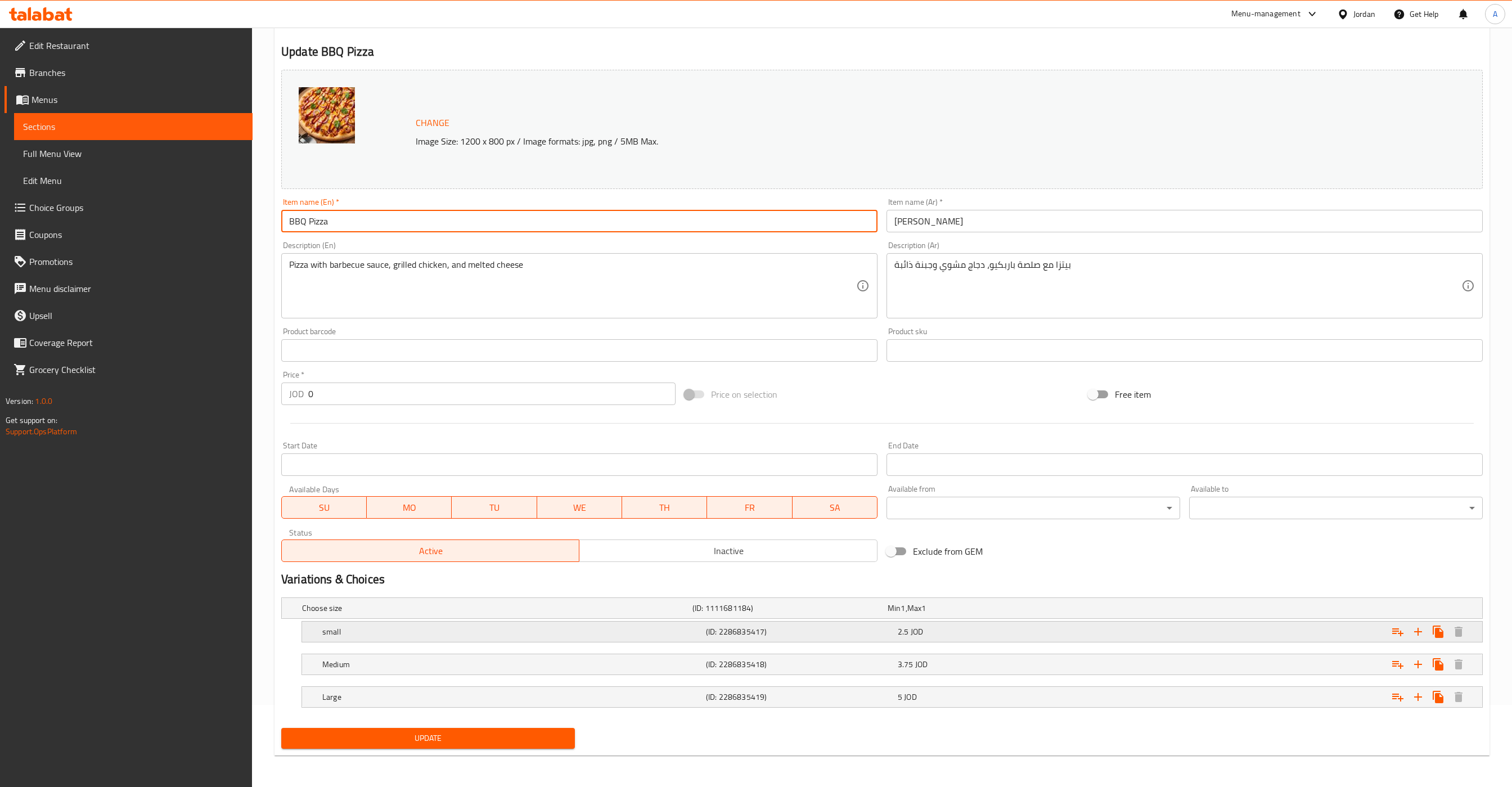
type input "BBQ Pizza"
click at [940, 622] on div "small (ID: 2286835417) 2.5 JOD" at bounding box center [896, 632] width 1151 height 25
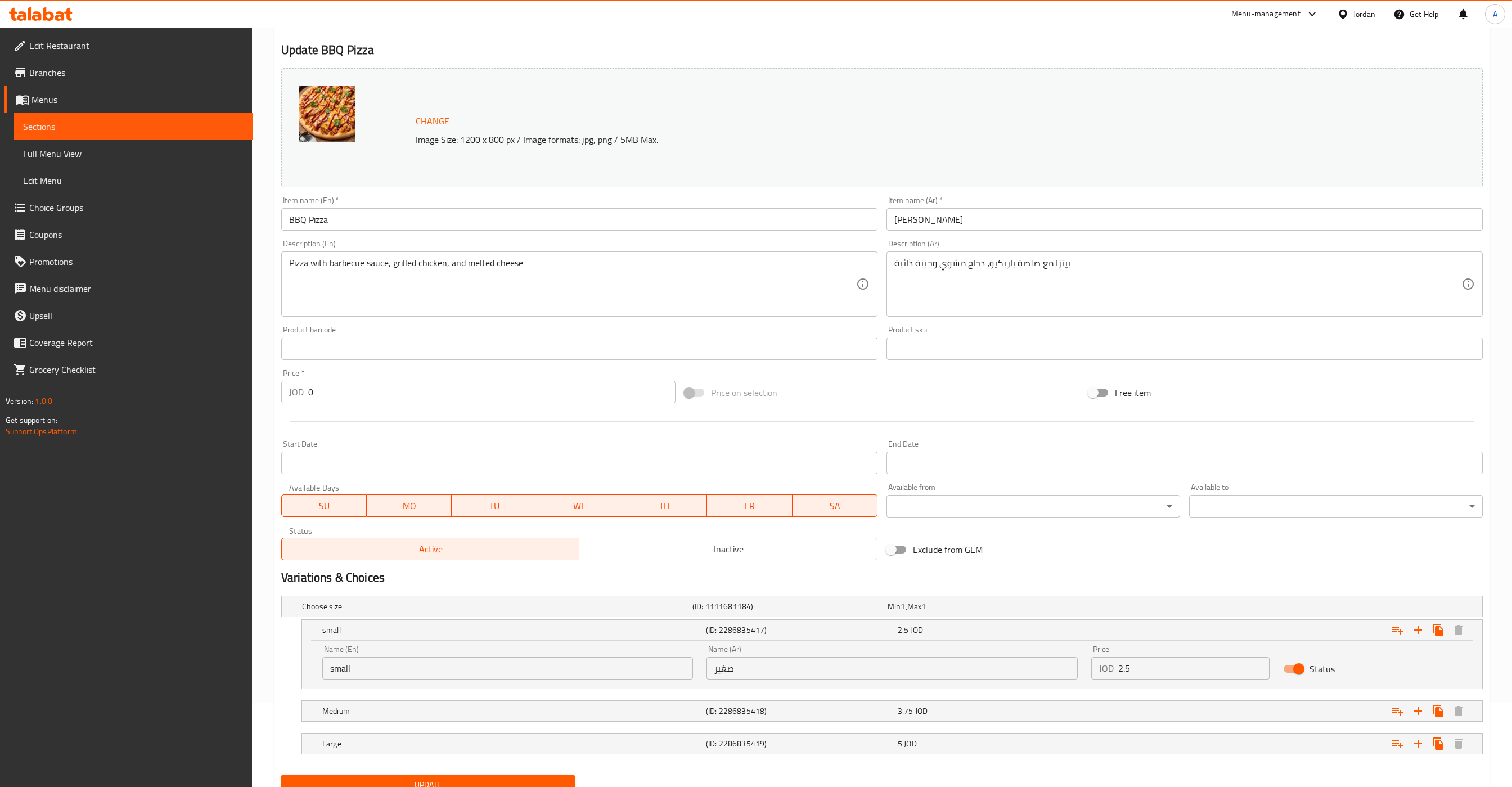
click at [1193, 676] on input "2.5" at bounding box center [1195, 668] width 152 height 22
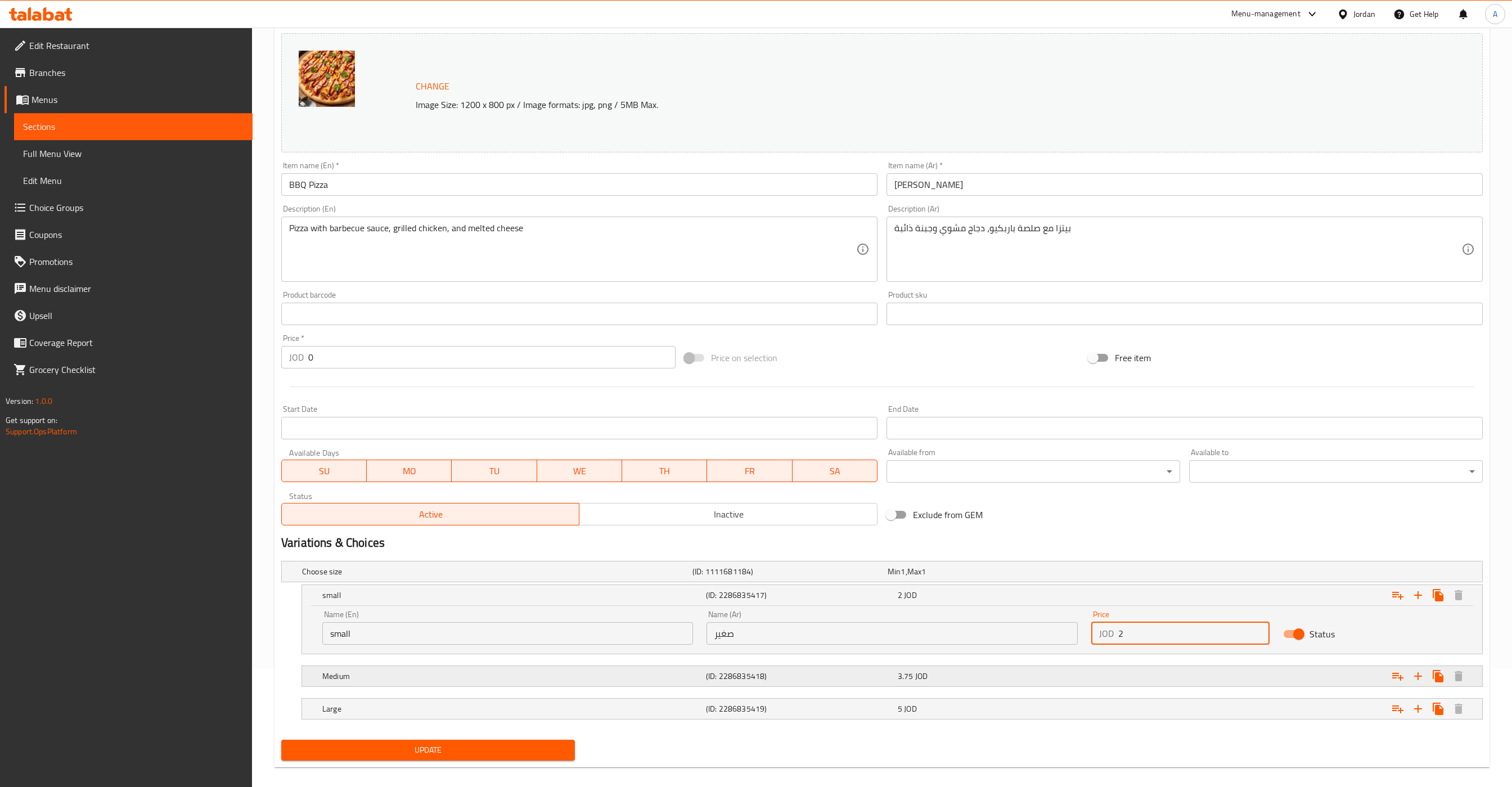
scroll to position [133, 0]
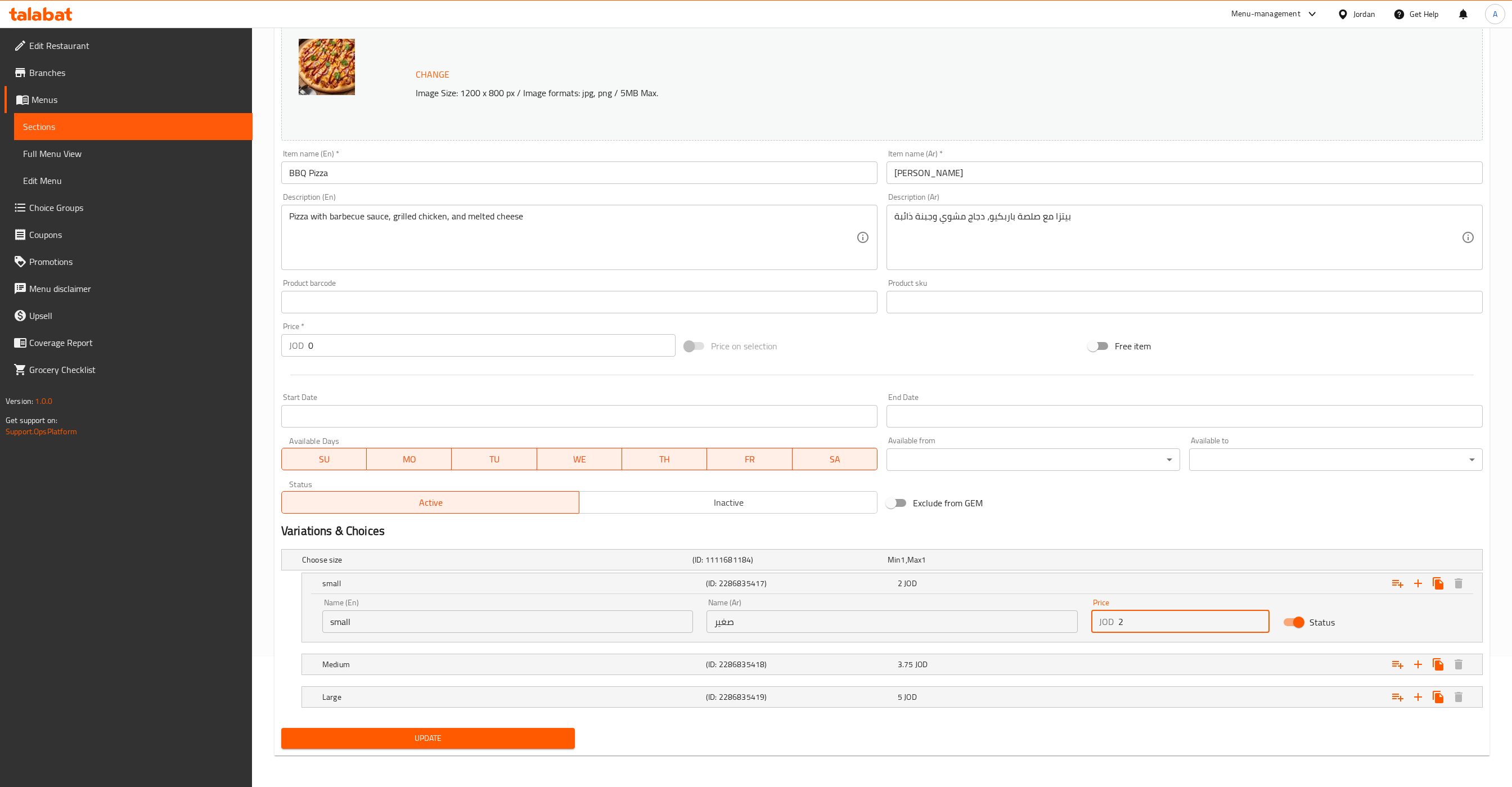
type input "2"
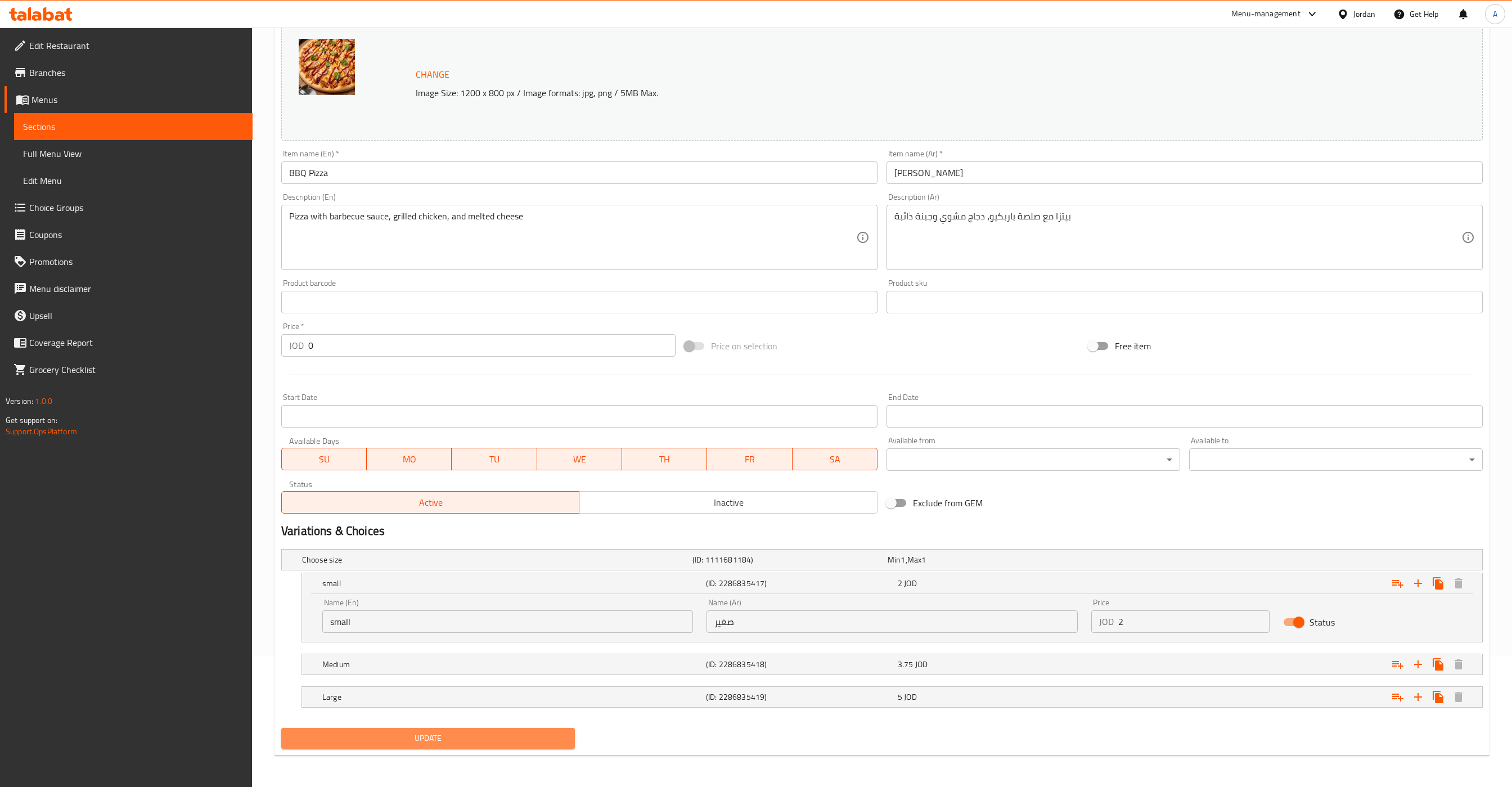
click at [502, 738] on span "Update" at bounding box center [428, 738] width 276 height 14
click at [419, 737] on span "Update" at bounding box center [428, 738] width 276 height 14
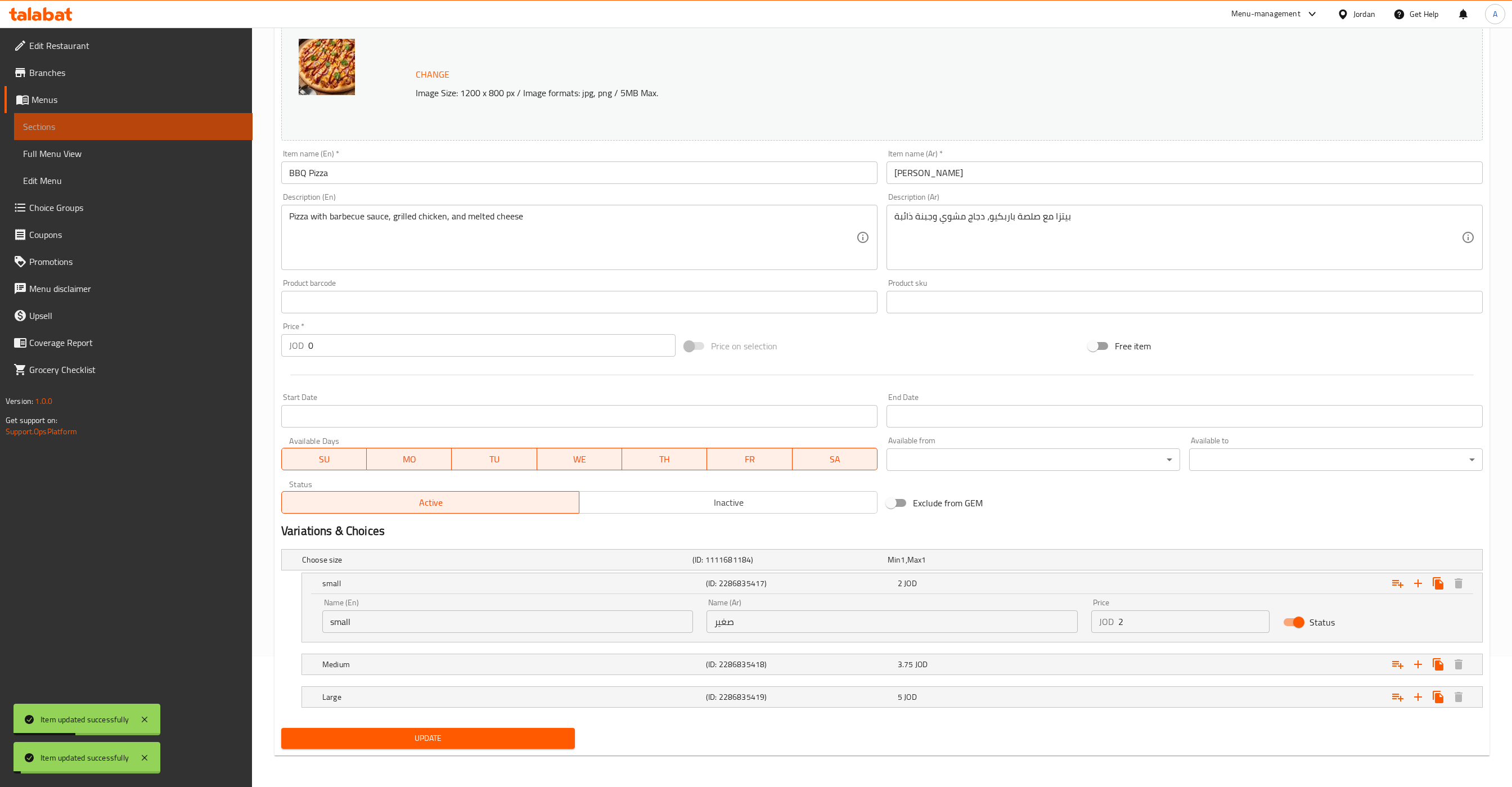
click at [35, 131] on span "Sections" at bounding box center [133, 127] width 220 height 14
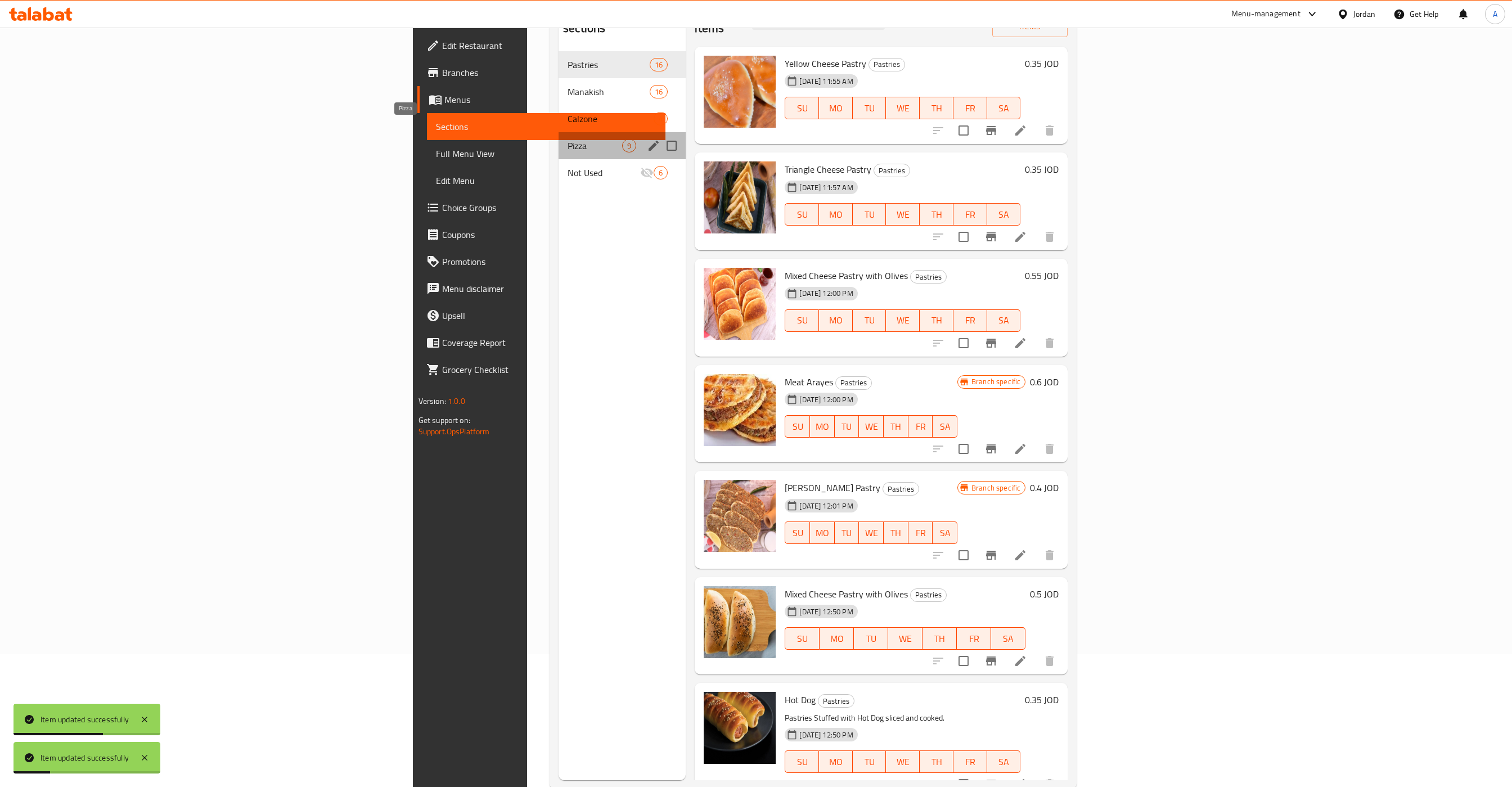
click at [568, 139] on span "Pizza" at bounding box center [595, 146] width 54 height 14
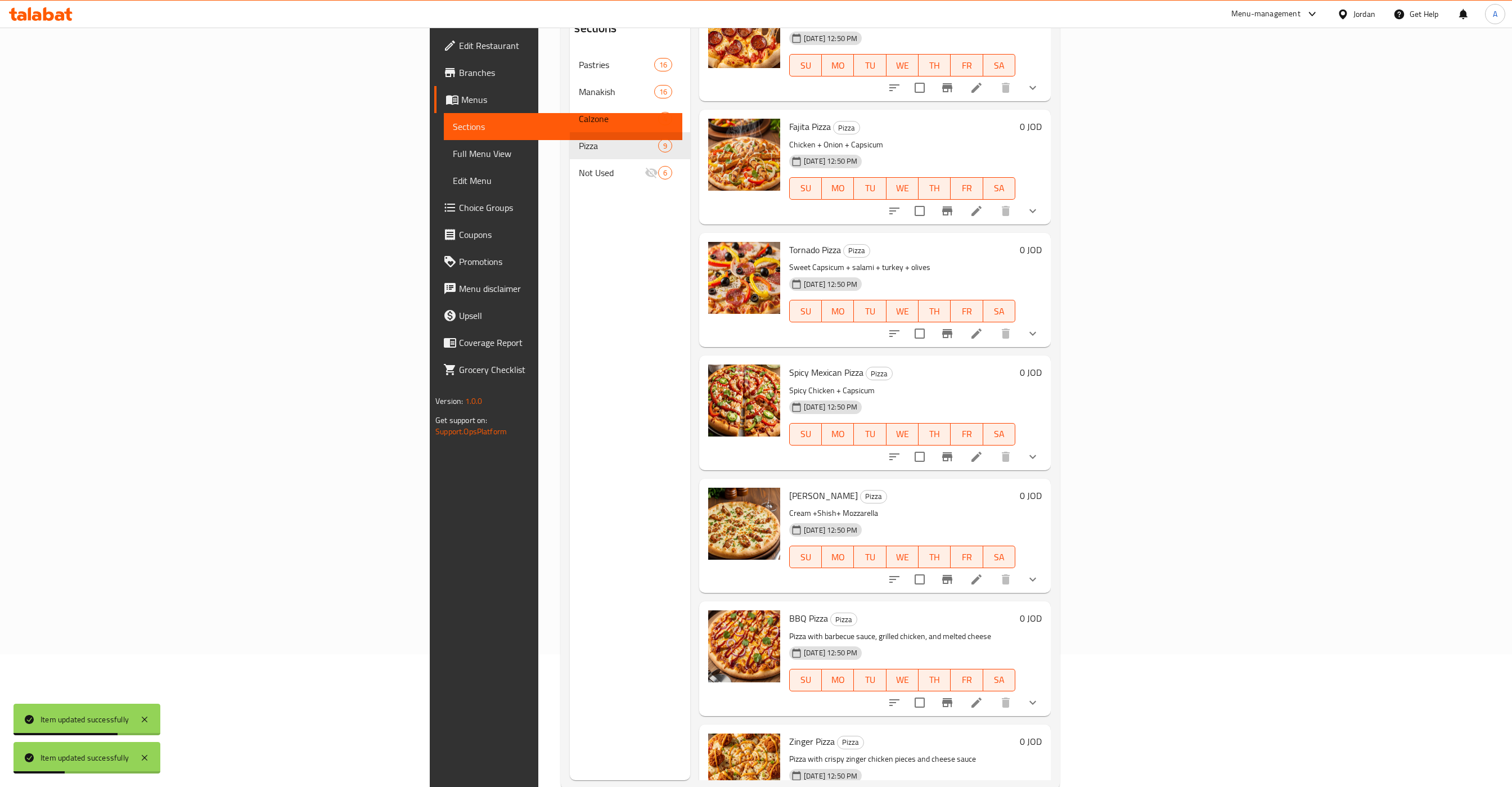
scroll to position [347, 0]
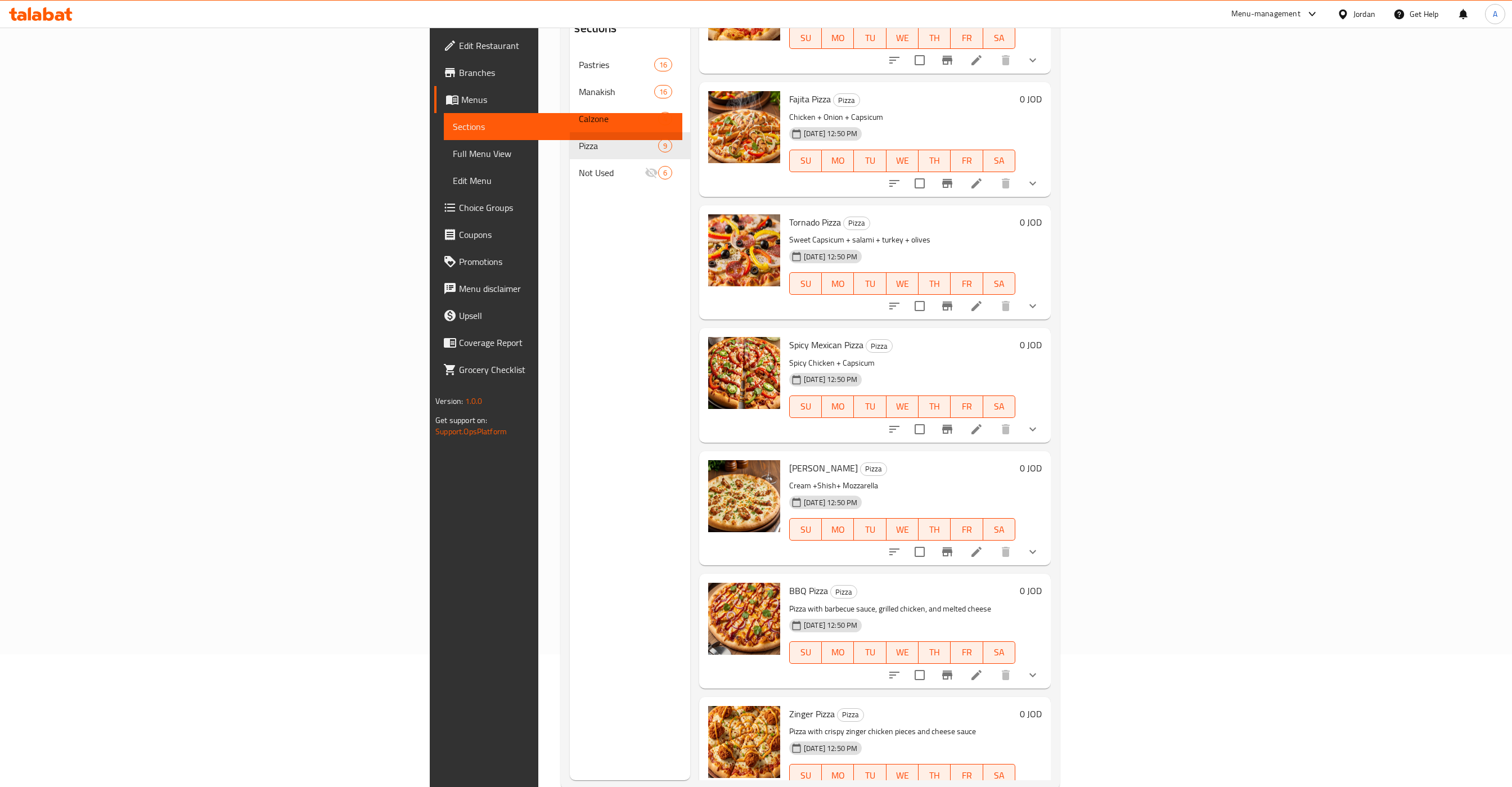
click at [789, 336] on span "Spicy Mexican Pizza" at bounding box center [827, 344] width 75 height 17
click at [993, 419] on li at bounding box center [976, 429] width 31 height 20
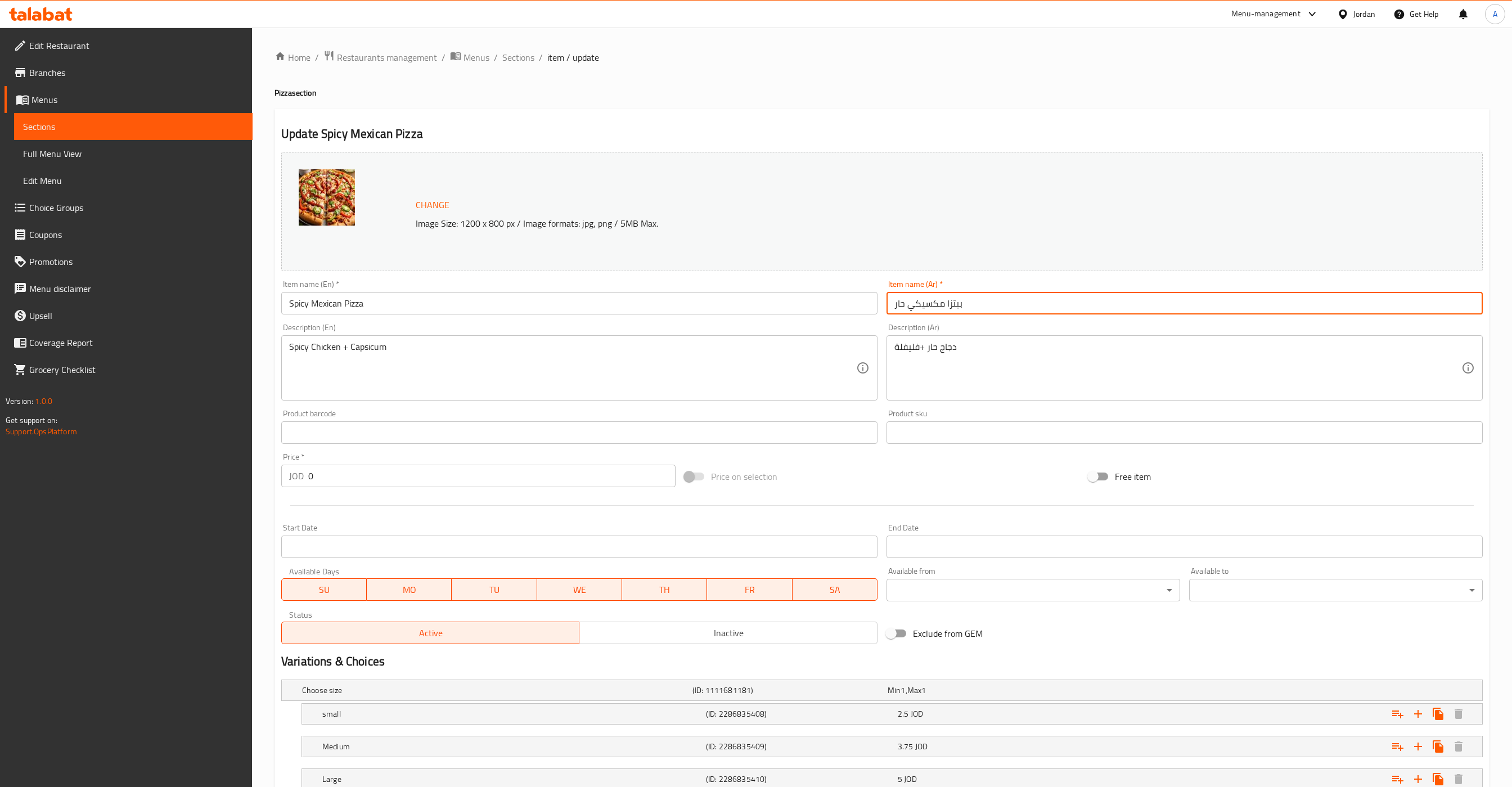
click at [1007, 309] on input "بيتزا مكسيكي حار" at bounding box center [1185, 303] width 597 height 22
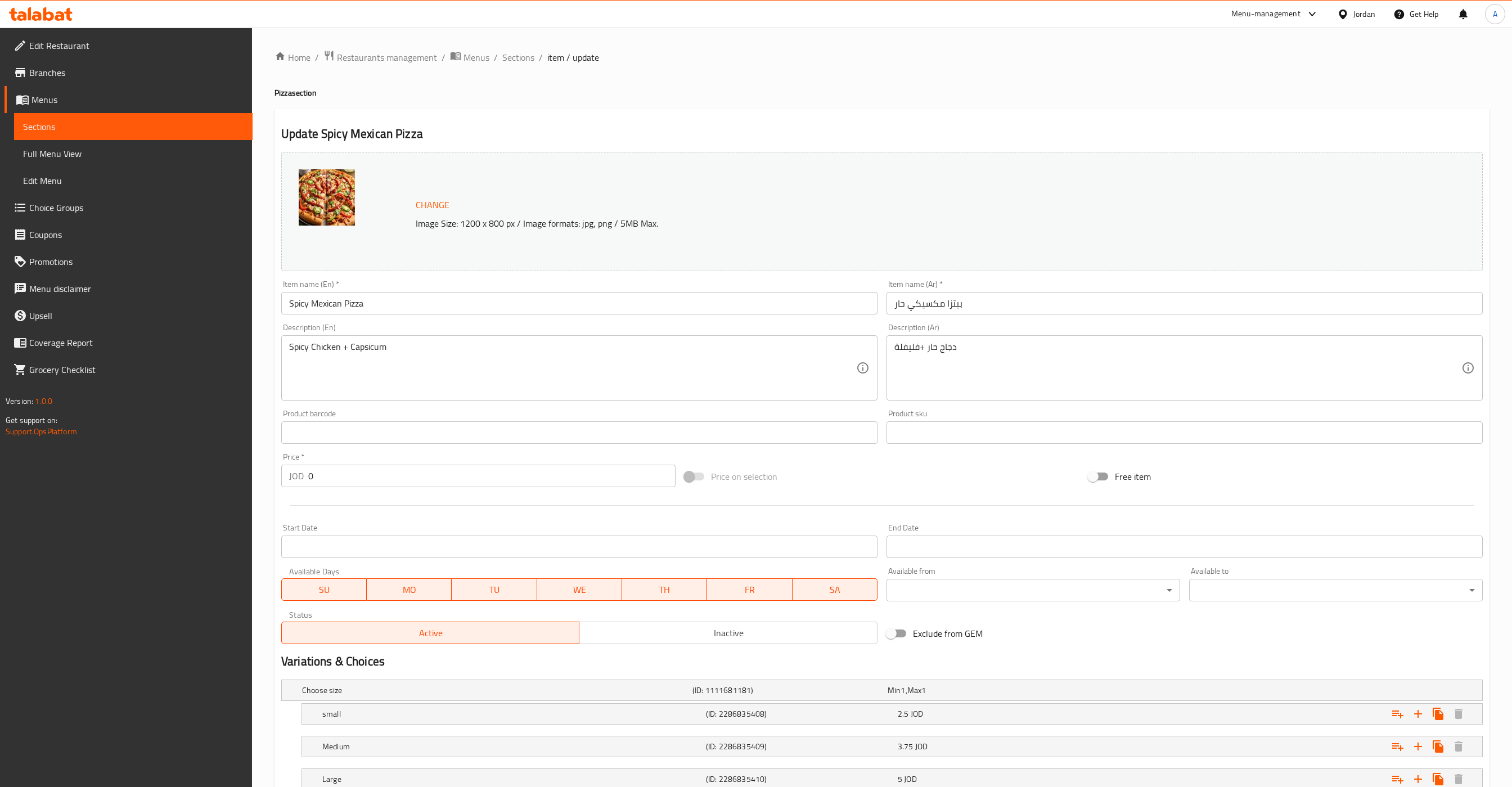
click at [410, 301] on input "Spicy Mexican Pizza" at bounding box center [580, 303] width 597 height 22
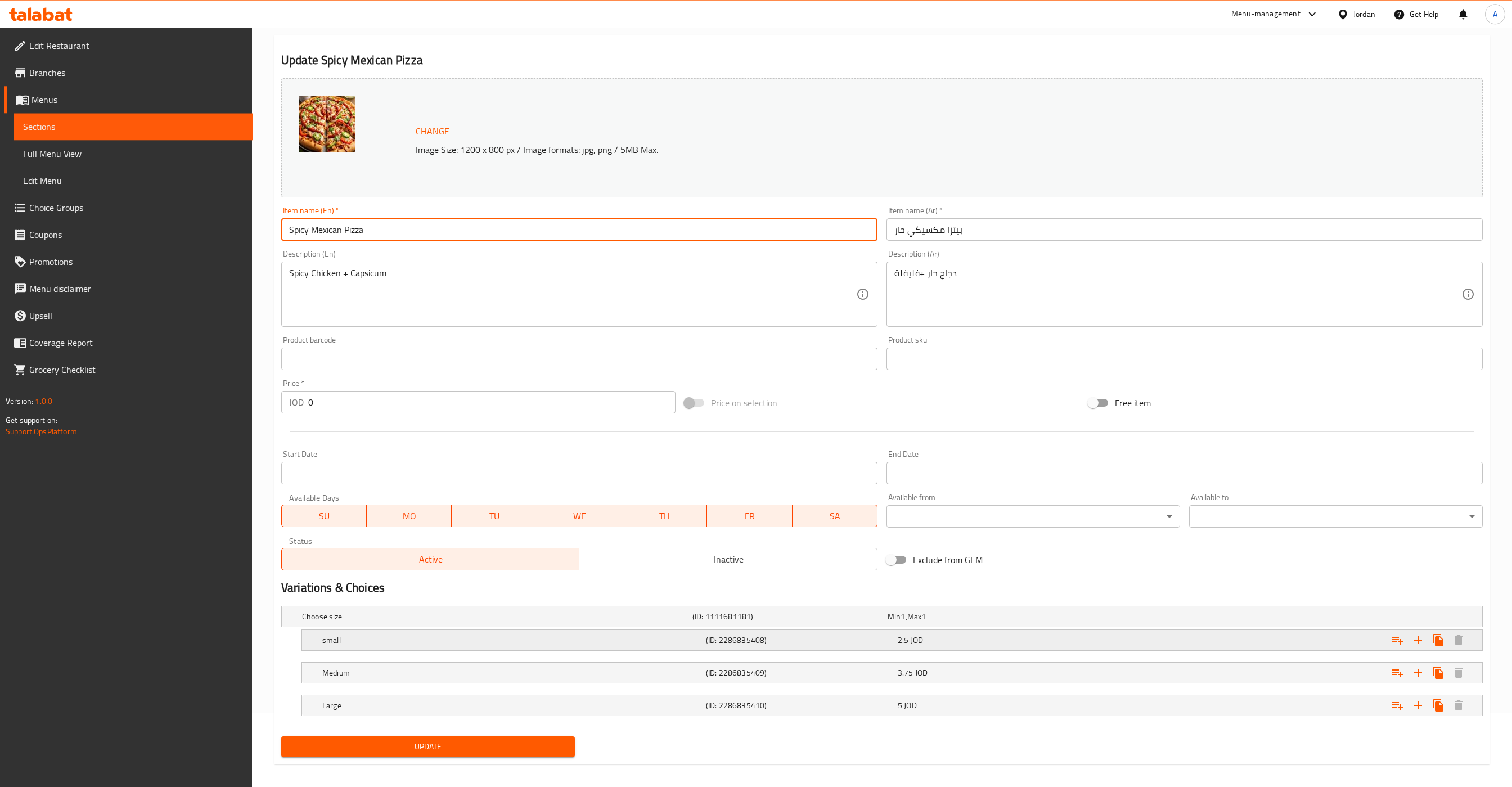
scroll to position [84, 0]
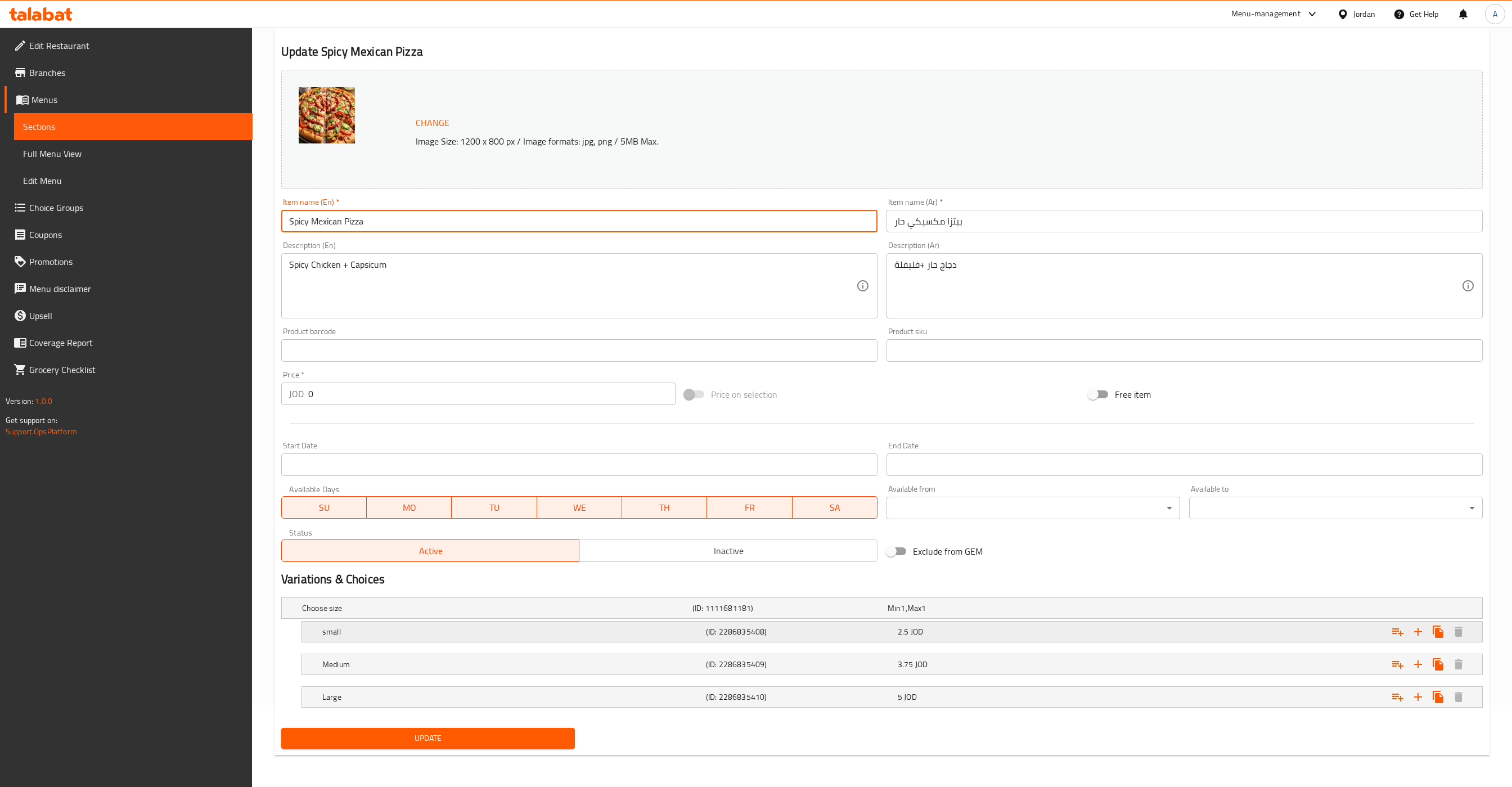
click at [997, 637] on div "2.5 JOD" at bounding box center [991, 631] width 192 height 16
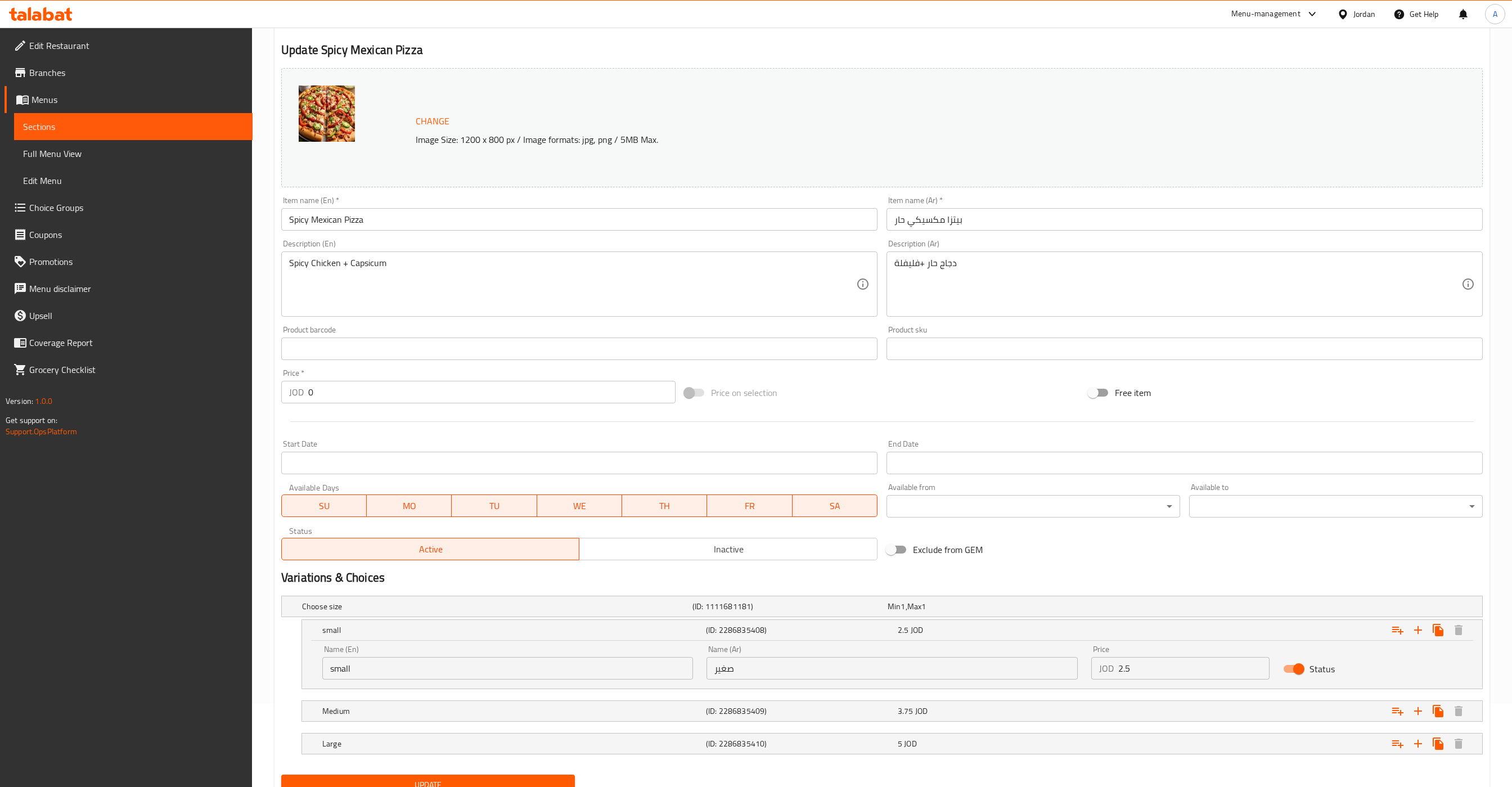
click at [1181, 678] on input "2.5" at bounding box center [1195, 668] width 152 height 22
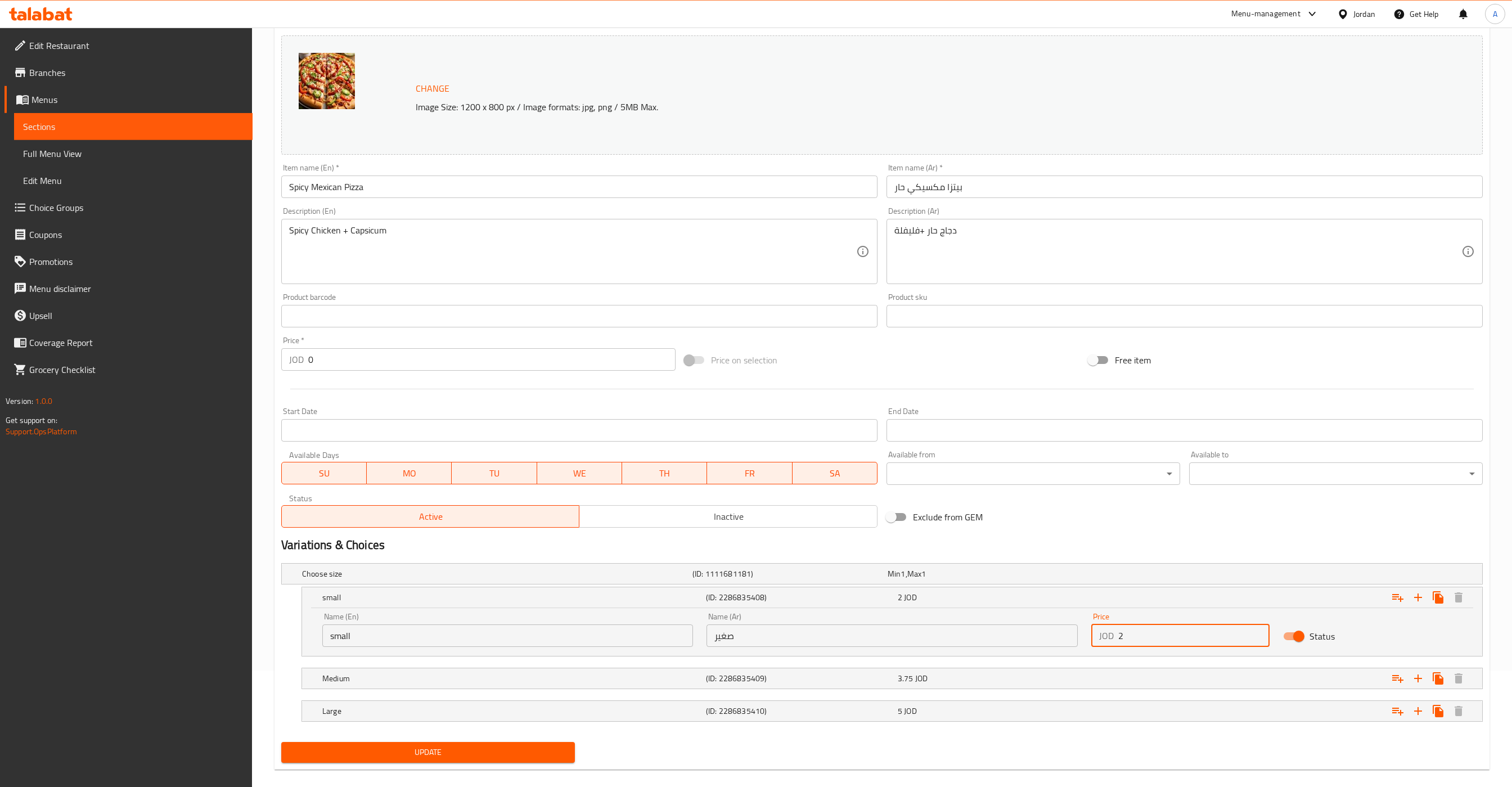
scroll to position [133, 0]
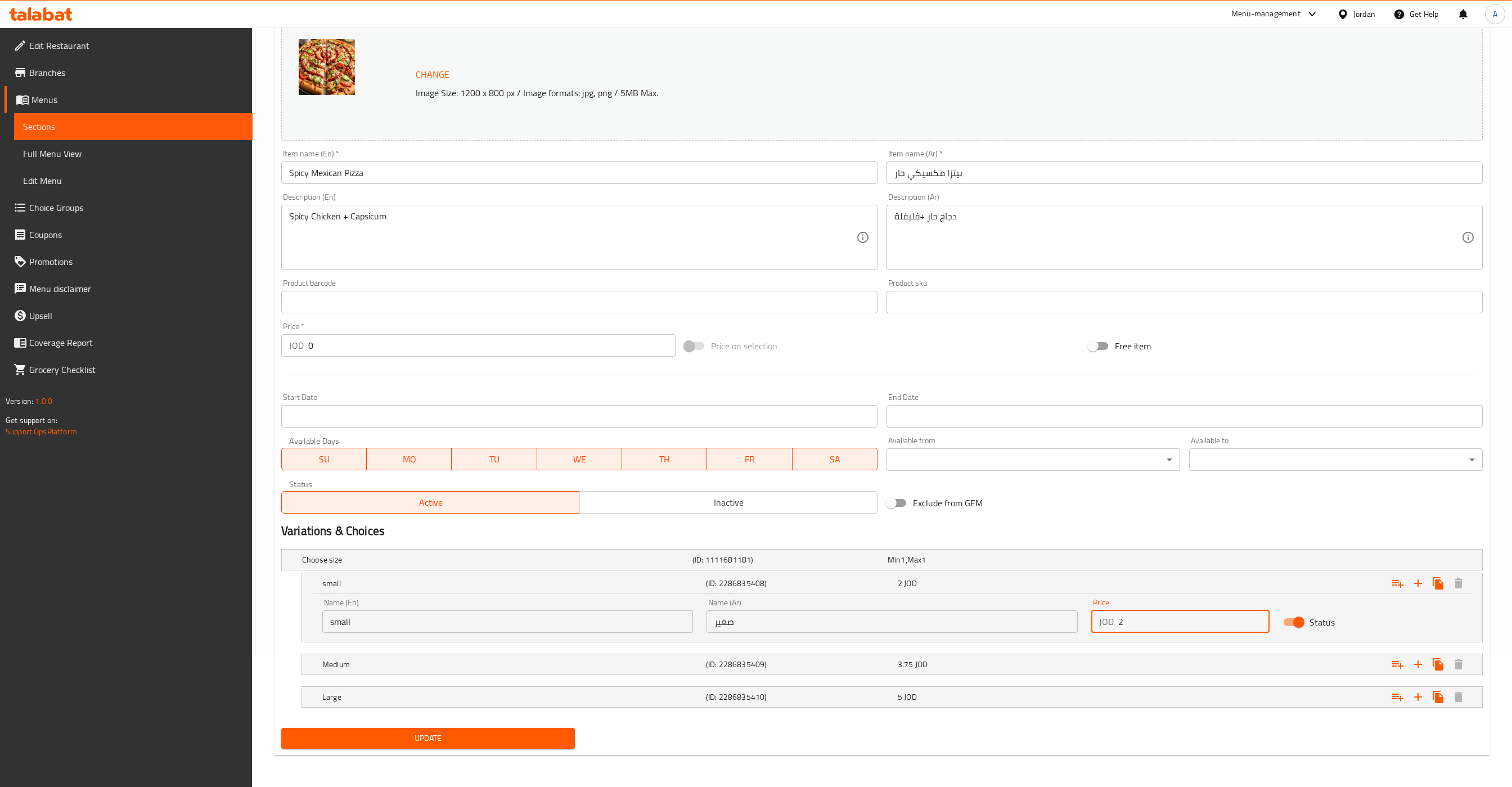
type input "2"
click at [487, 740] on span "Update" at bounding box center [428, 738] width 276 height 14
click at [184, 121] on span "Sections" at bounding box center [133, 127] width 220 height 14
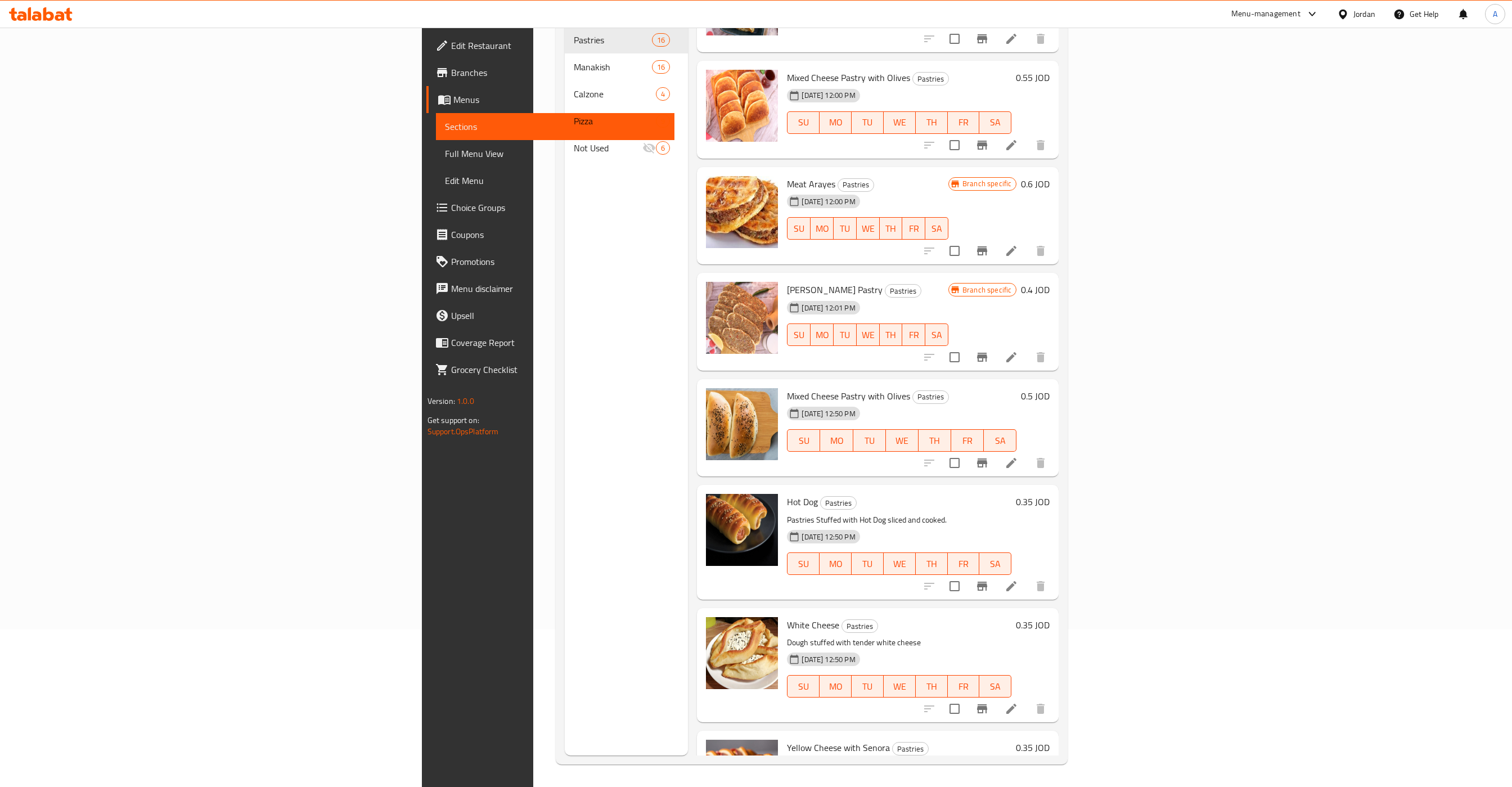
scroll to position [359, 0]
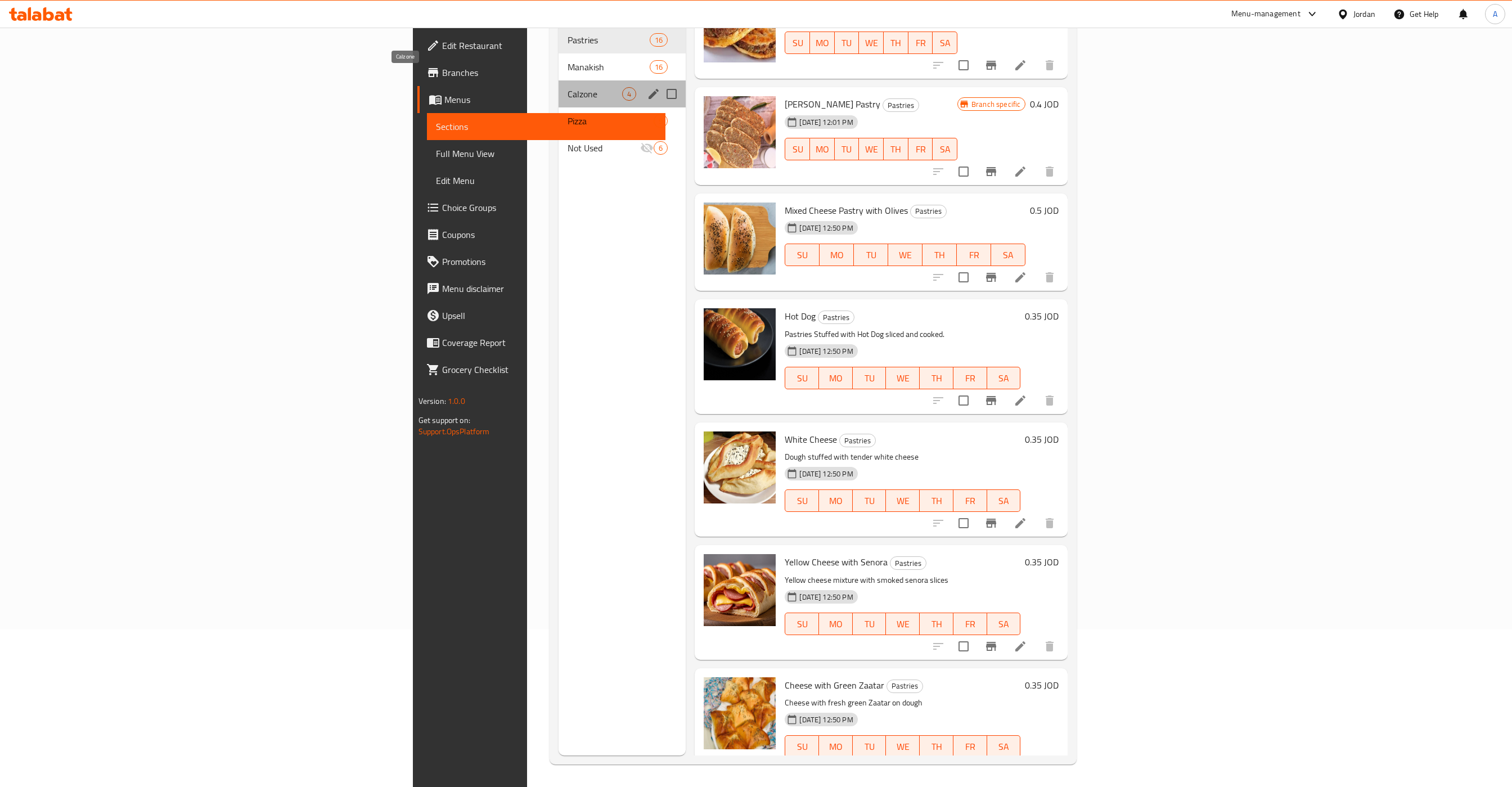
click at [568, 87] on span "Calzone" at bounding box center [595, 94] width 54 height 14
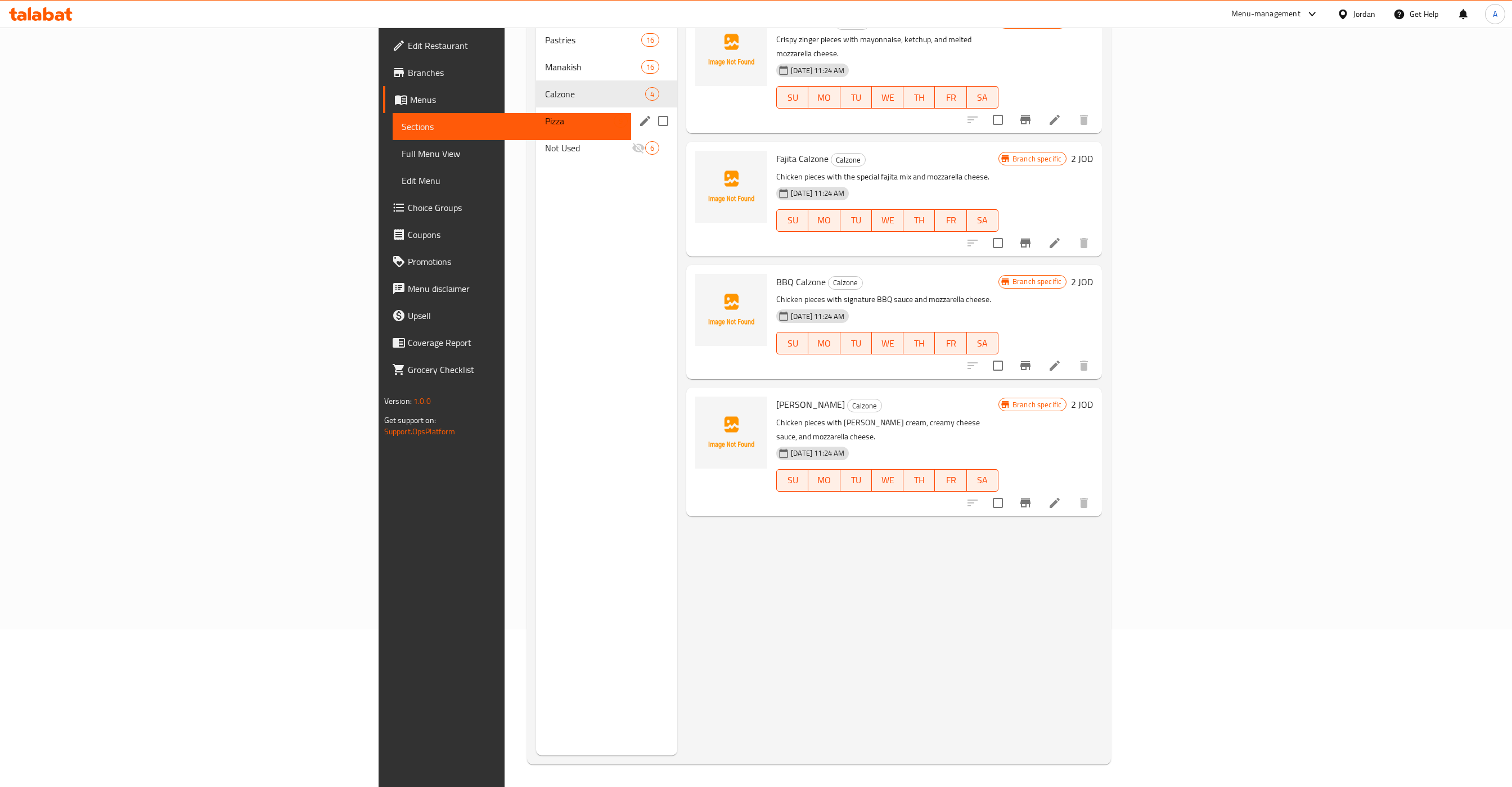
click at [536, 114] on div "Pizza 9" at bounding box center [607, 121] width 142 height 27
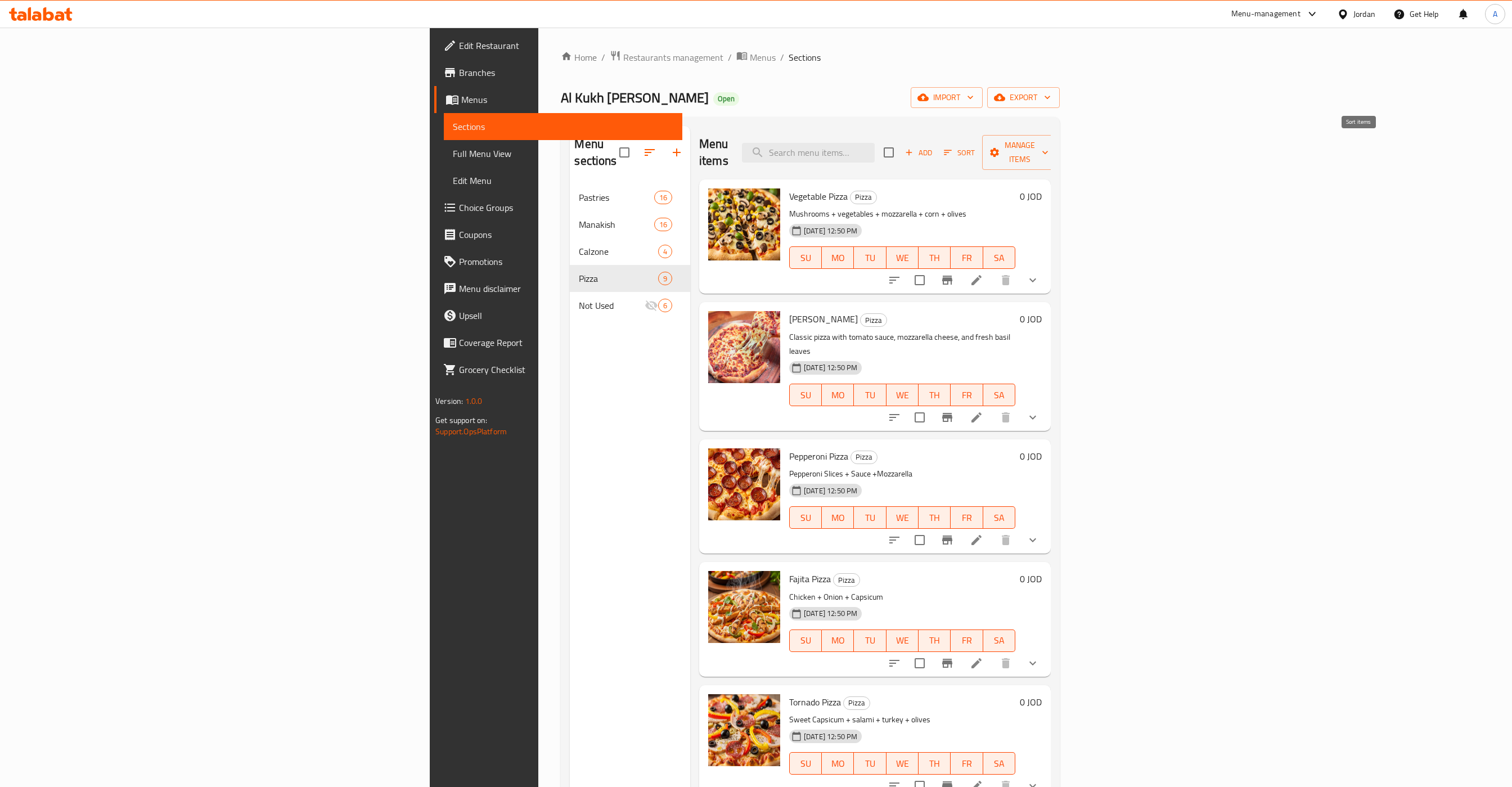
click at [975, 146] on span "Sort" at bounding box center [959, 153] width 31 height 13
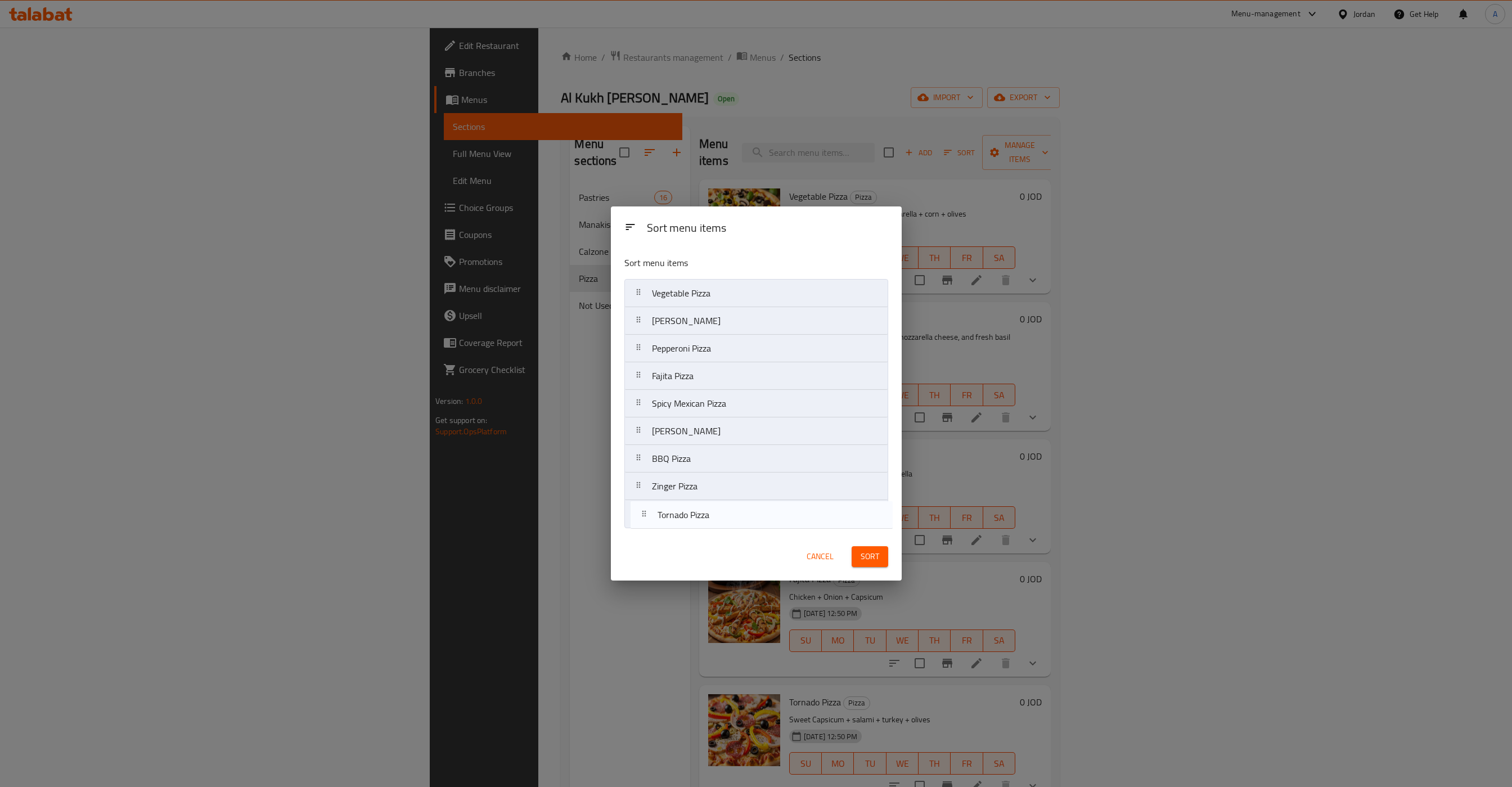
drag, startPoint x: 639, startPoint y: 424, endPoint x: 643, endPoint y: 515, distance: 91.1
click at [643, 515] on nav "Vegetable Pizza Margherita Pizza Pepperoni Pizza Fajita Pizza Tornado Pizza Spi…" at bounding box center [756, 404] width 264 height 249
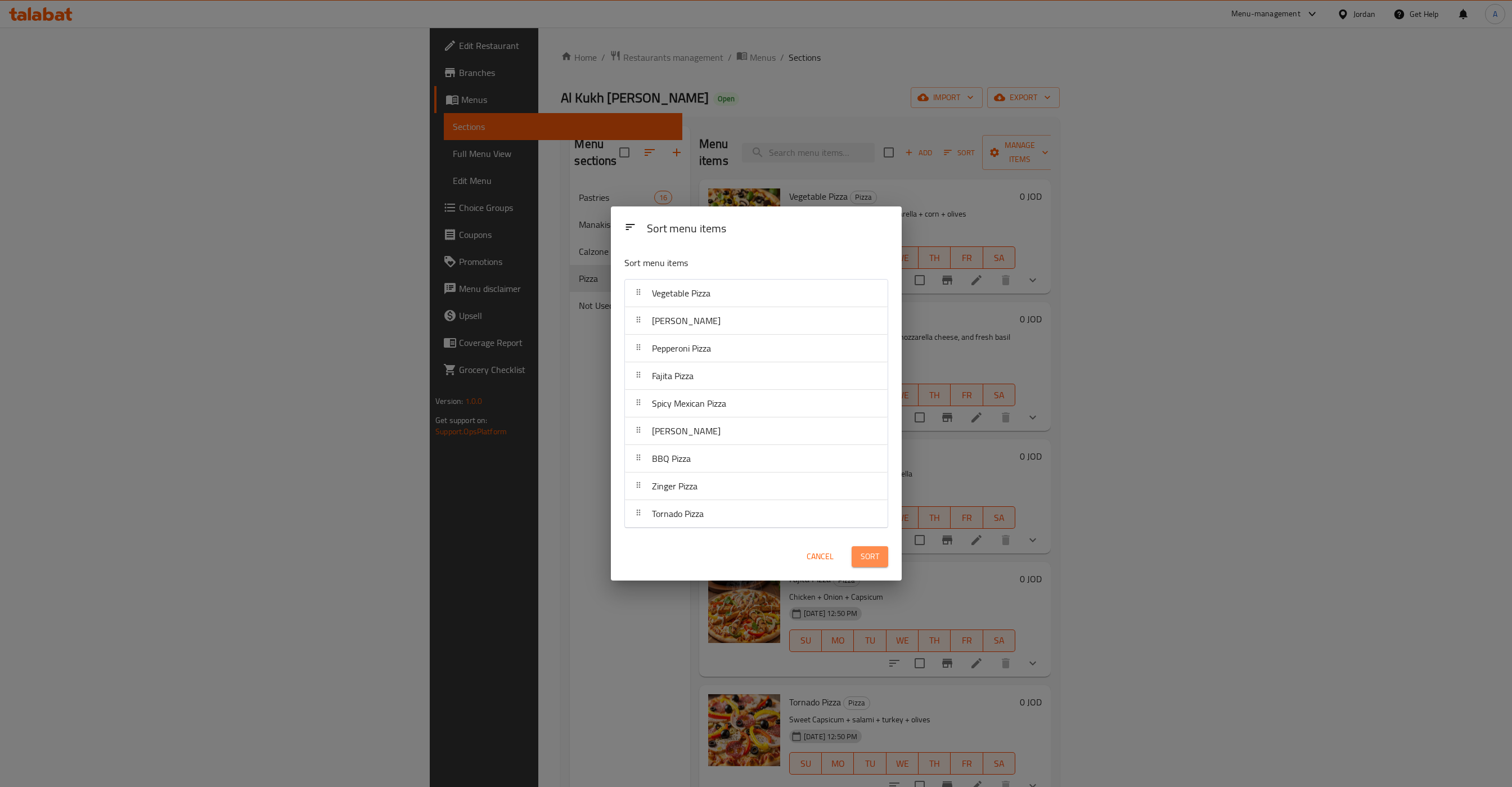
click at [880, 563] on button "Sort" at bounding box center [870, 557] width 37 height 21
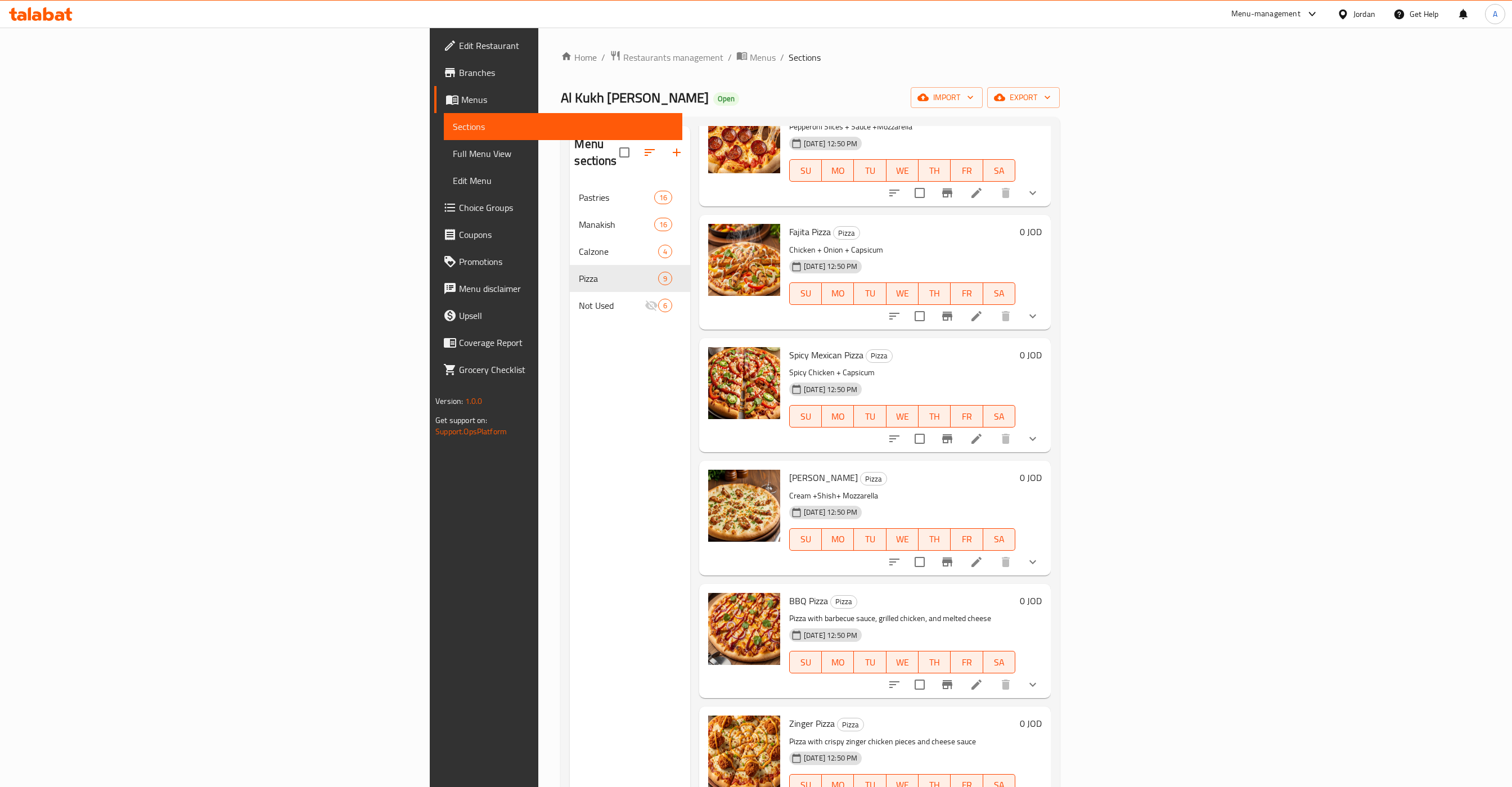
scroll to position [158, 0]
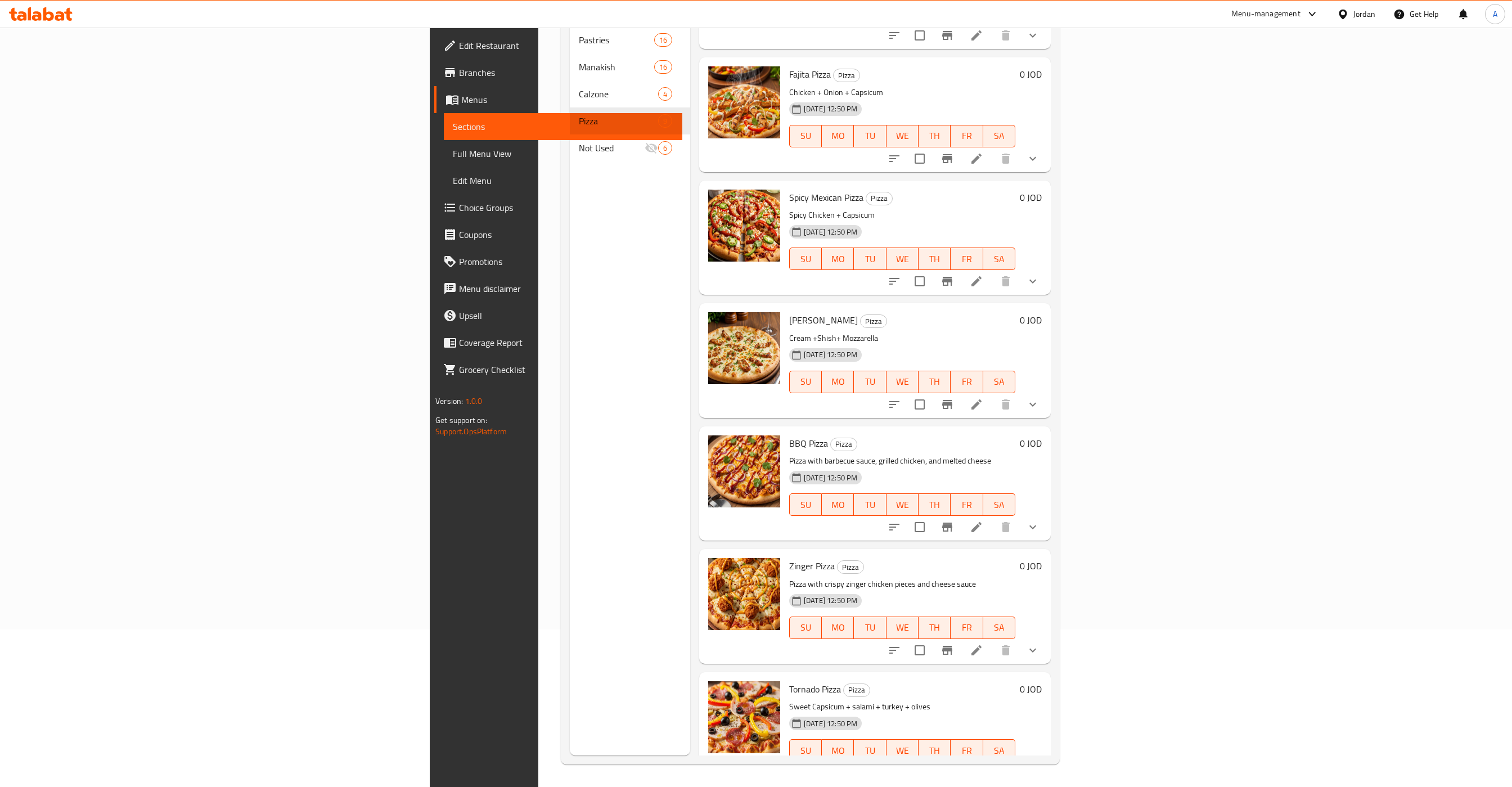
click at [997, 549] on div "Zinger Pizza Pizza Pizza with crispy zinger chicken pieces and cheese sauce [DA…" at bounding box center [875, 606] width 352 height 114
click at [982, 645] on icon at bounding box center [976, 650] width 10 height 10
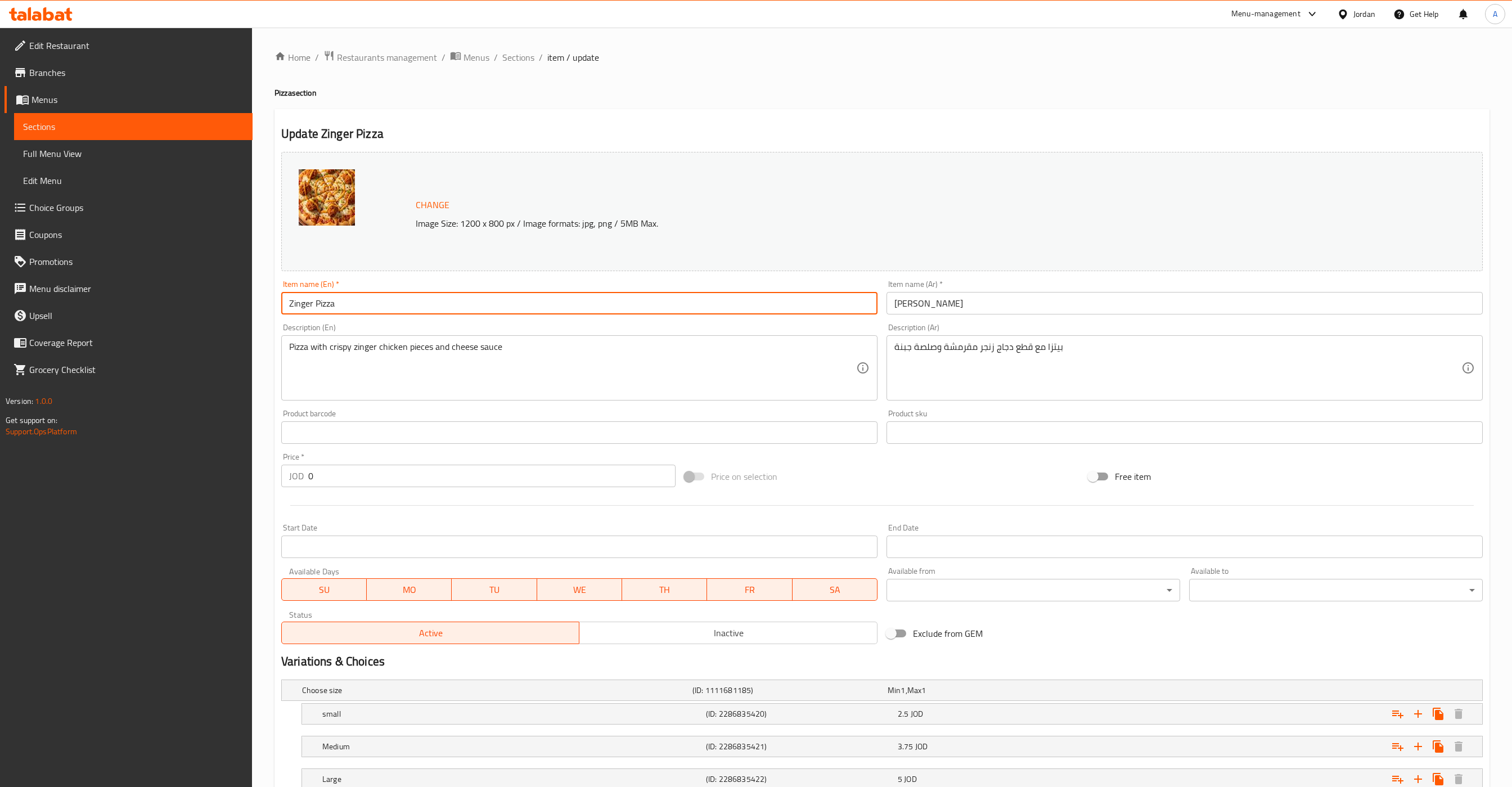
click at [421, 315] on input "Zinger Pizza" at bounding box center [580, 303] width 597 height 22
click at [984, 309] on input "[PERSON_NAME]" at bounding box center [1185, 303] width 597 height 22
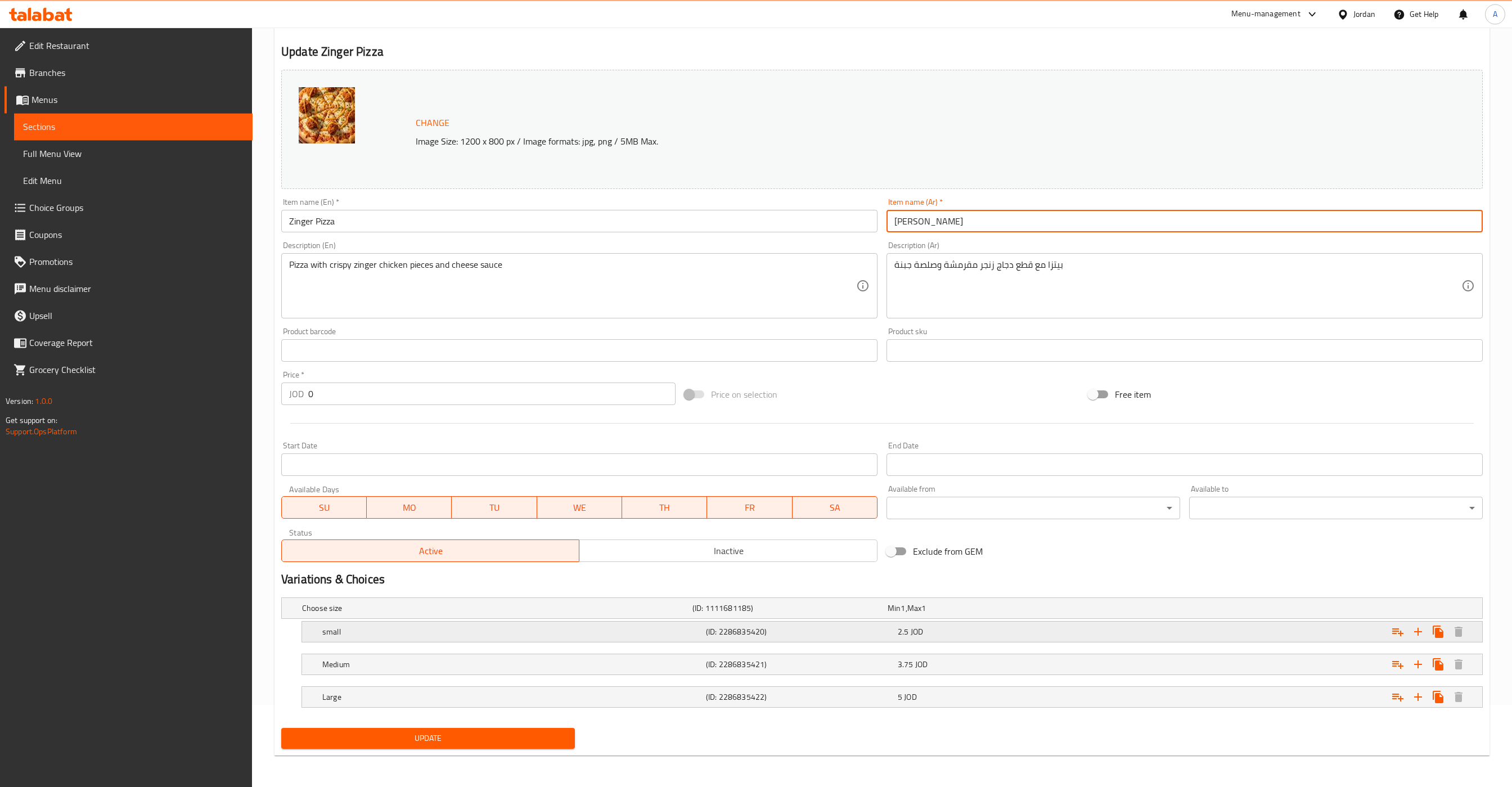
scroll to position [84, 0]
click at [960, 628] on div "2.5 JOD" at bounding box center [991, 632] width 187 height 12
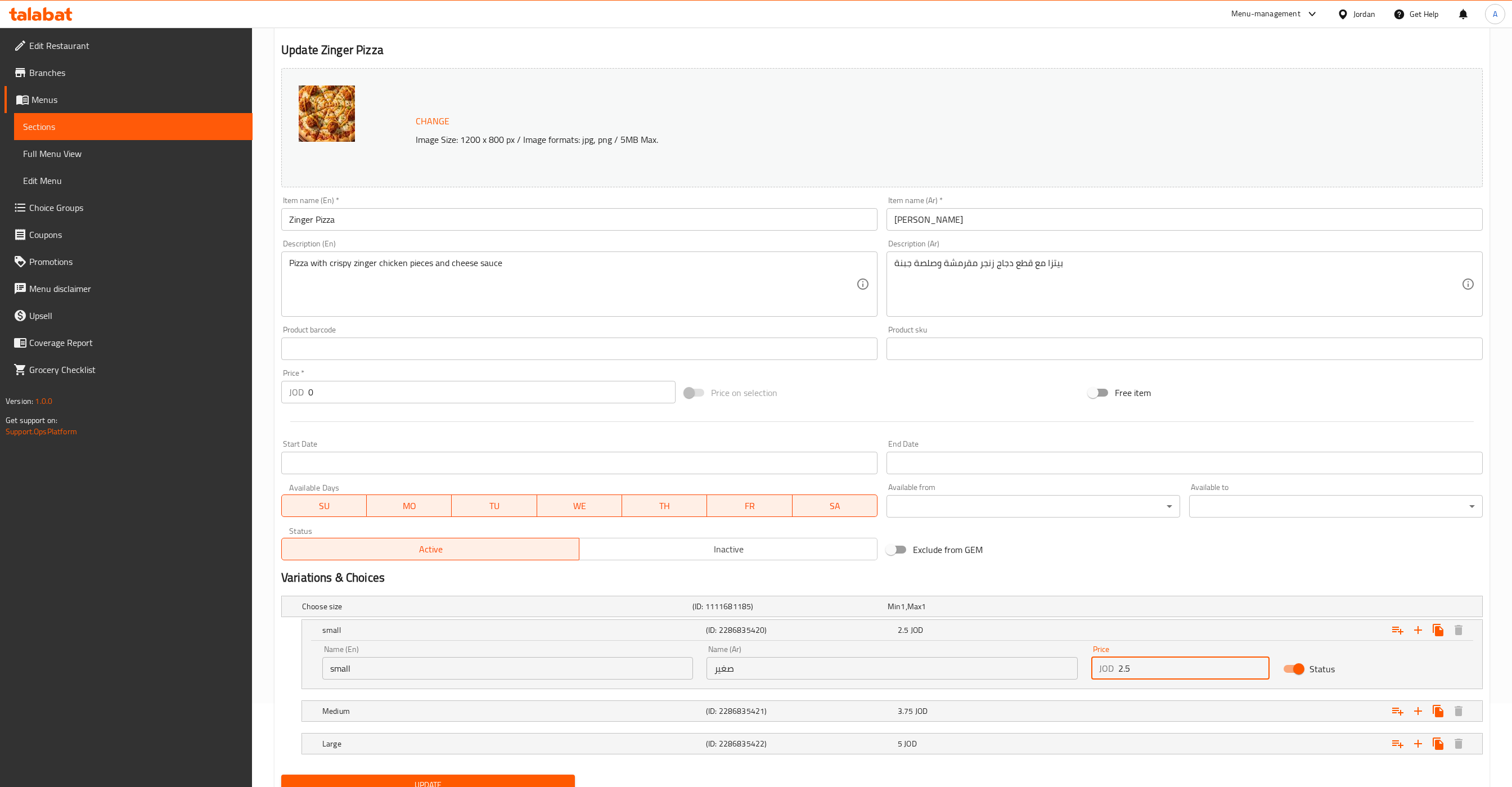
click at [1158, 662] on input "2.5" at bounding box center [1195, 668] width 152 height 22
click at [1158, 669] on input "2.5" at bounding box center [1195, 668] width 152 height 22
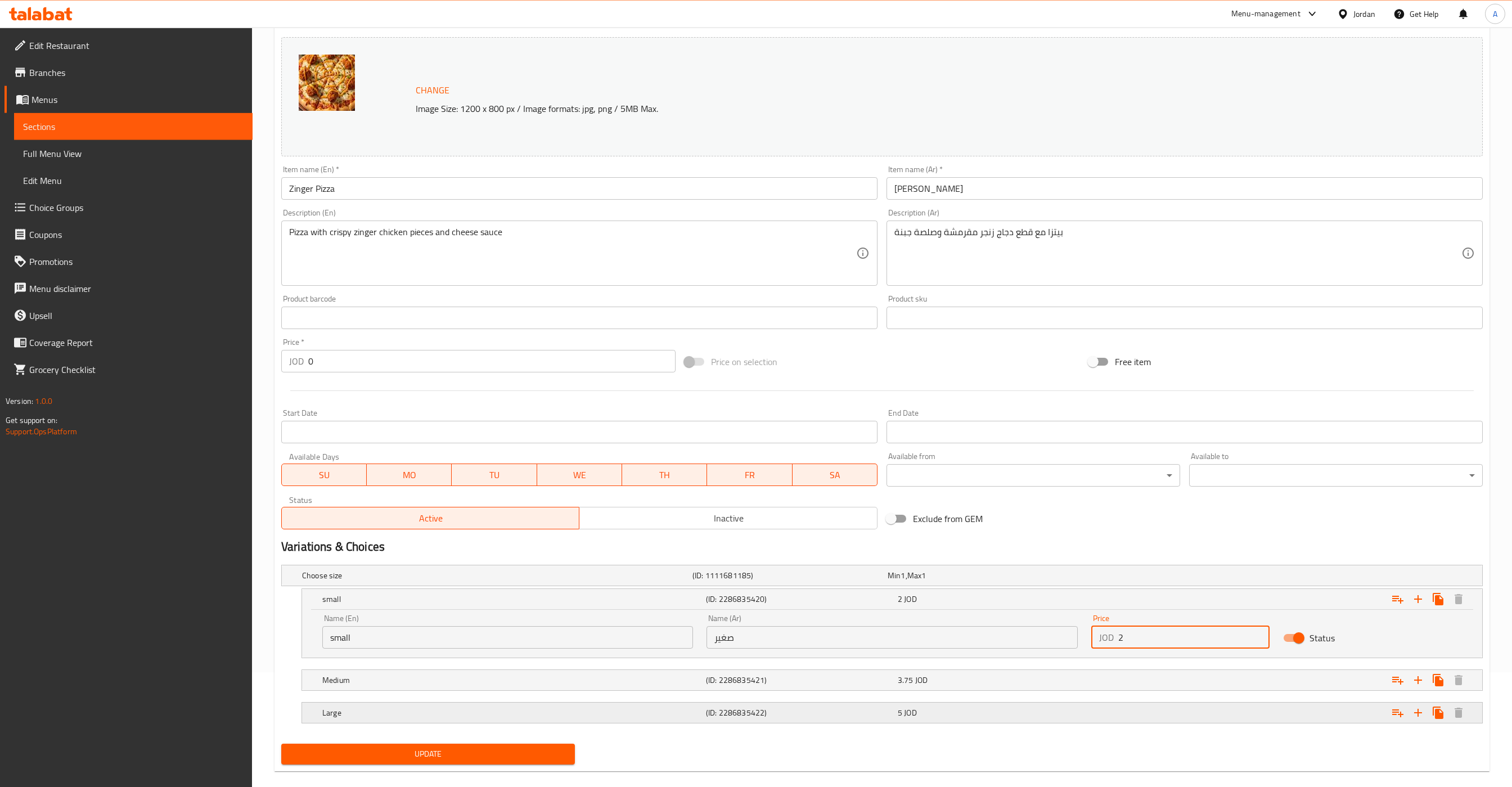
scroll to position [133, 0]
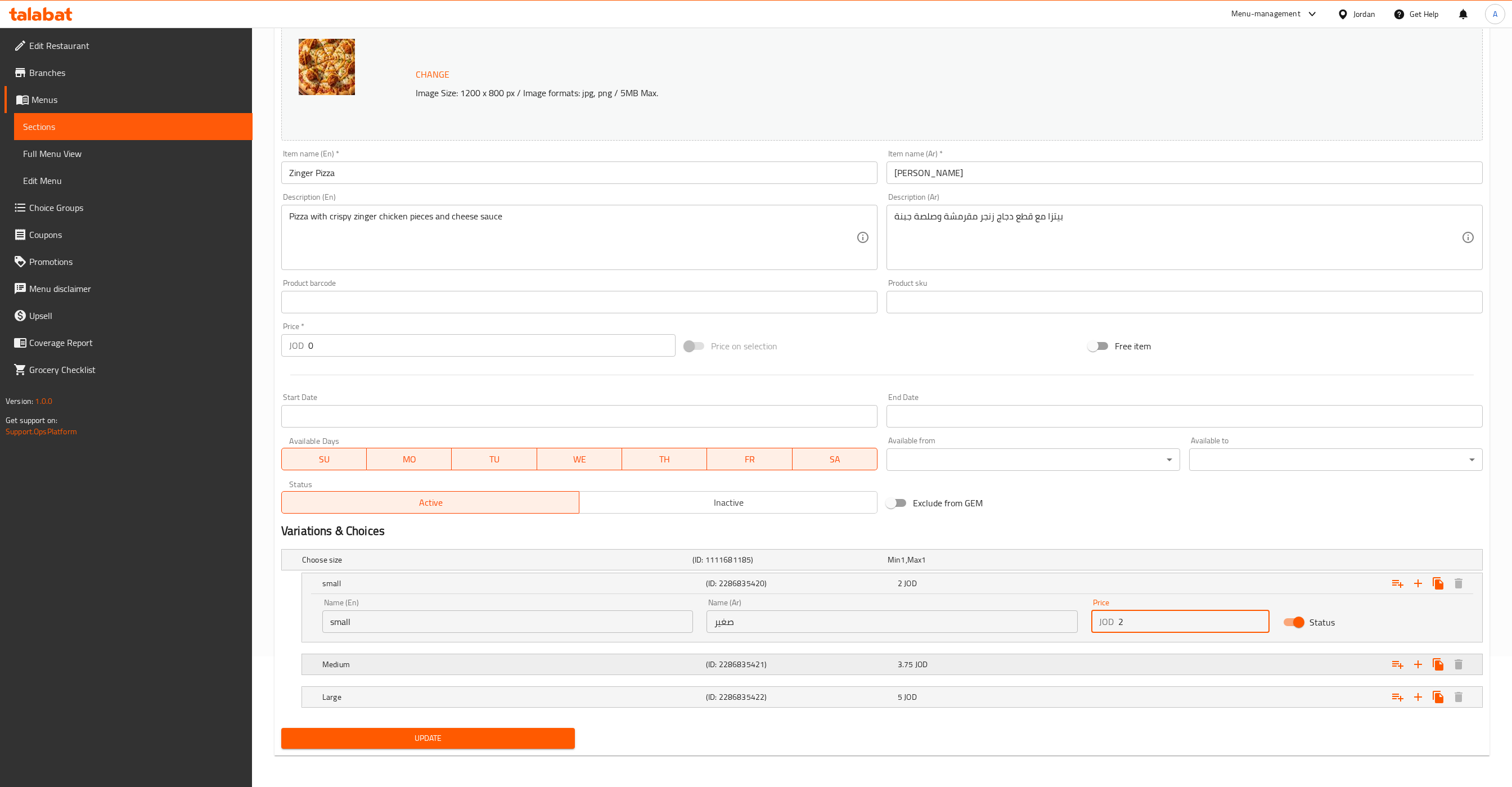
type input "2"
click at [925, 674] on div "Medium (ID: 2286835421) 3.75 JOD" at bounding box center [896, 664] width 1151 height 25
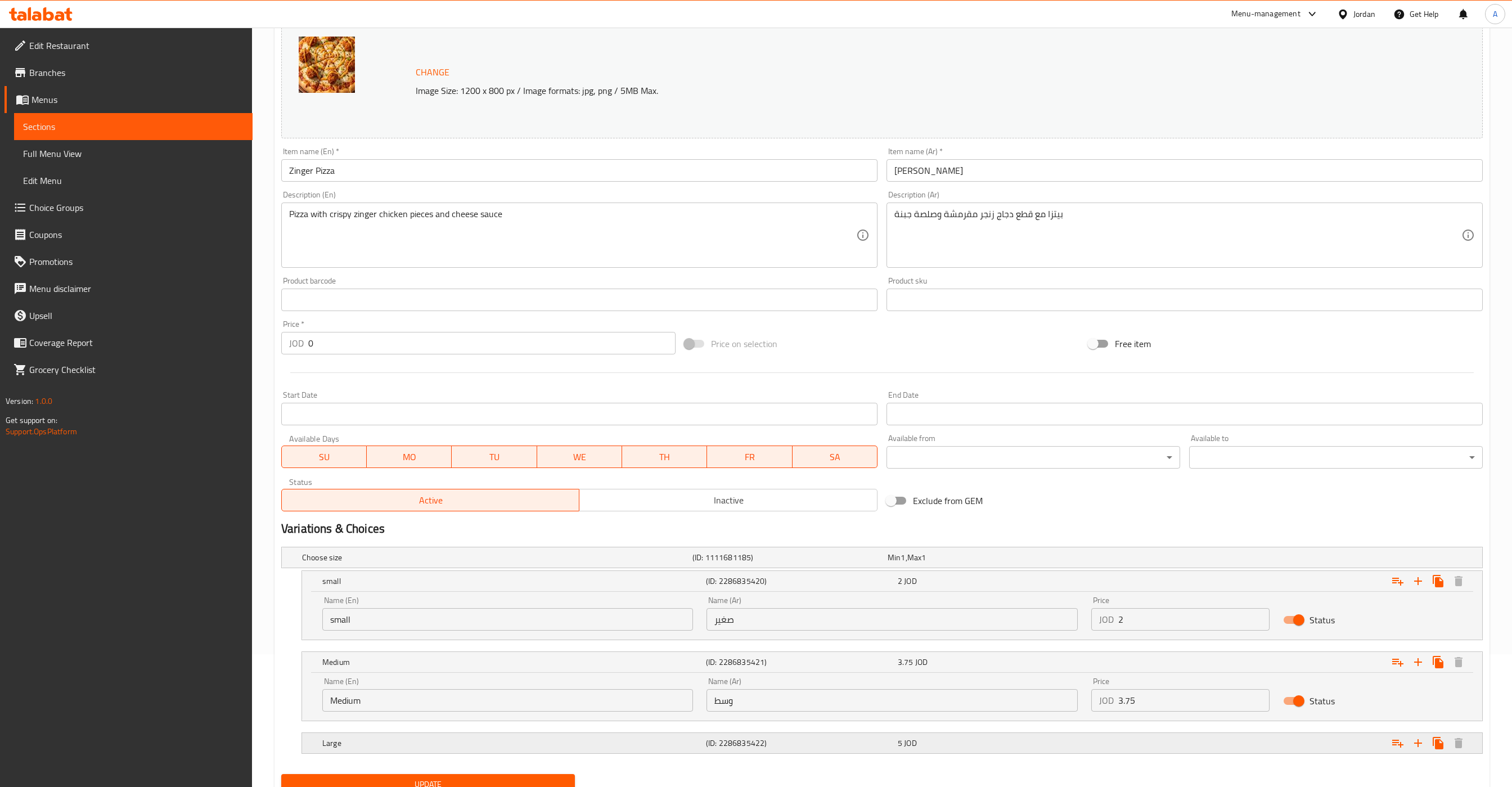
click at [995, 750] on div "5 JOD" at bounding box center [991, 743] width 192 height 16
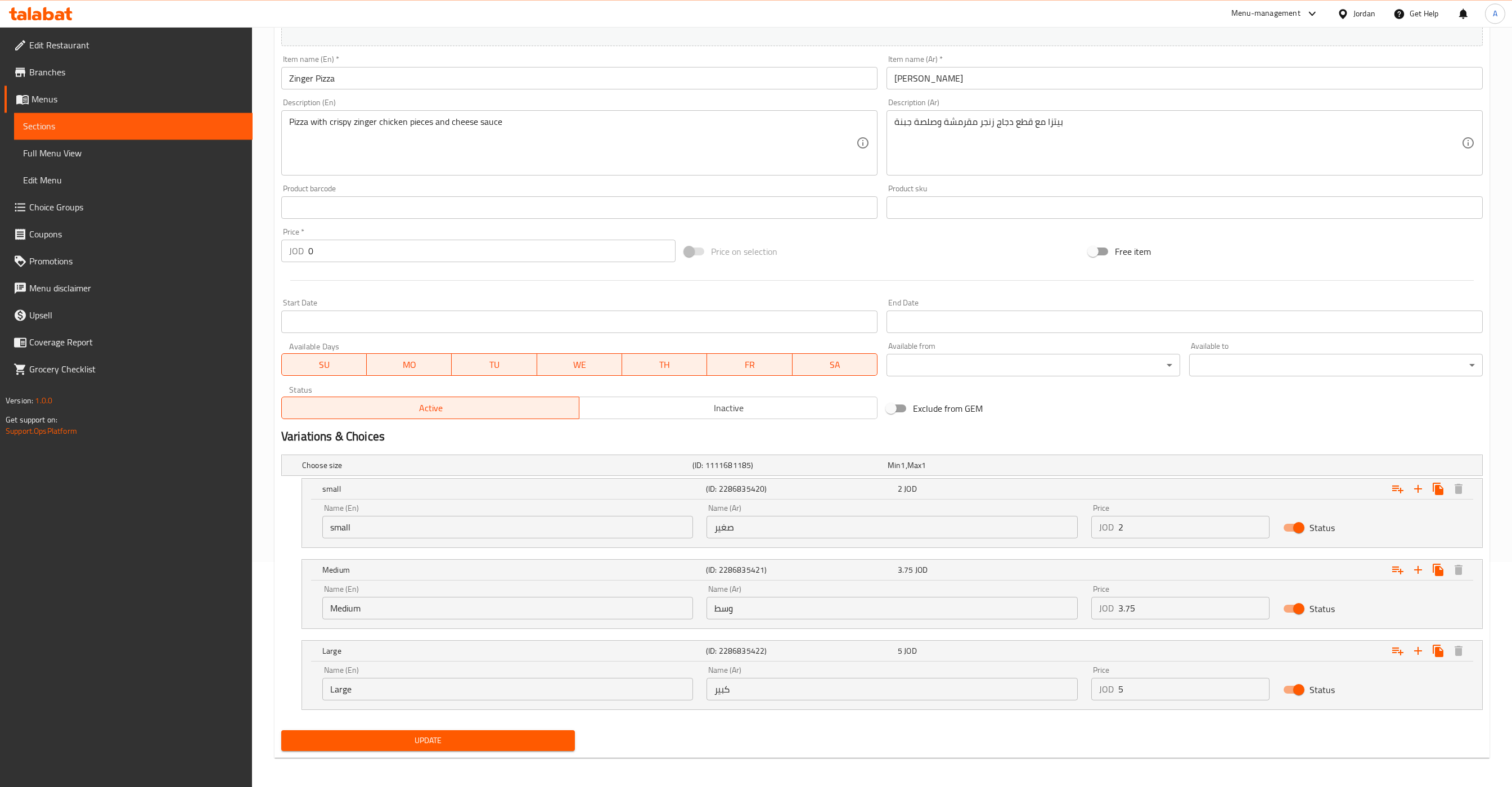
scroll to position [230, 0]
click at [550, 735] on span "Update" at bounding box center [428, 738] width 276 height 14
click at [690, 416] on div "Status Active Inactive" at bounding box center [579, 399] width 605 height 43
click at [132, 121] on span "Sections" at bounding box center [133, 127] width 220 height 14
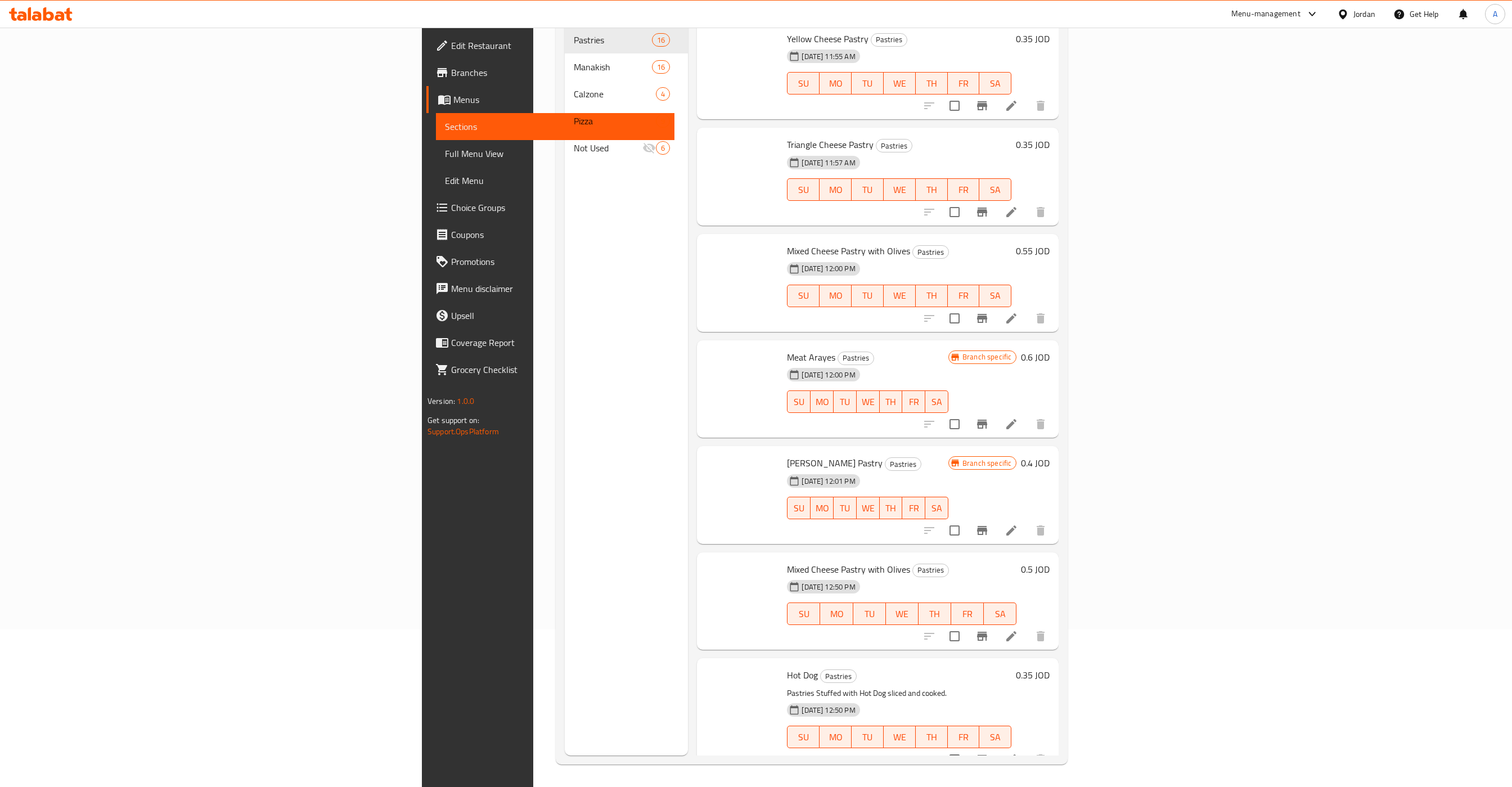
scroll to position [158, 0]
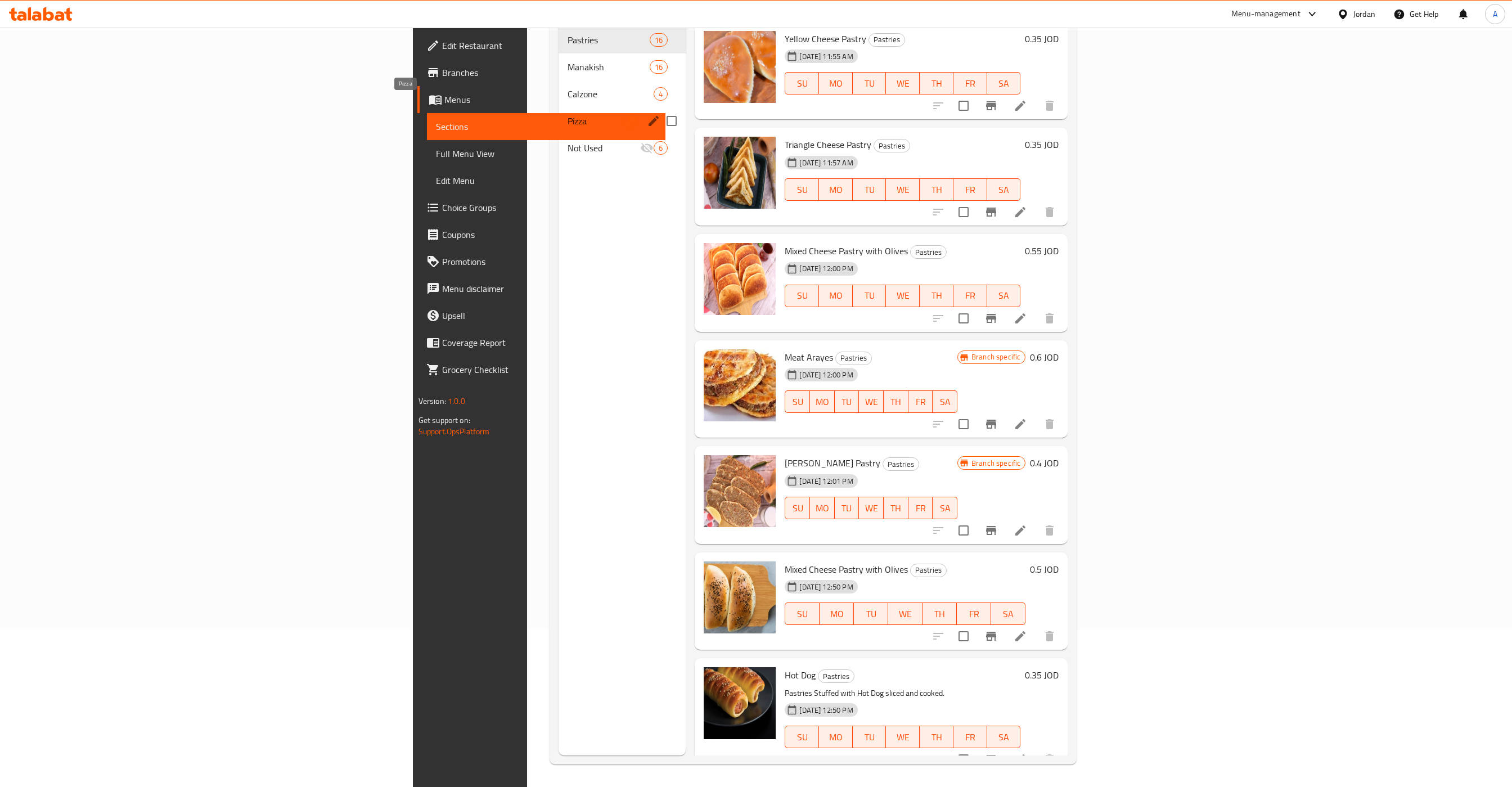
click at [568, 114] on span "Pizza" at bounding box center [595, 121] width 54 height 14
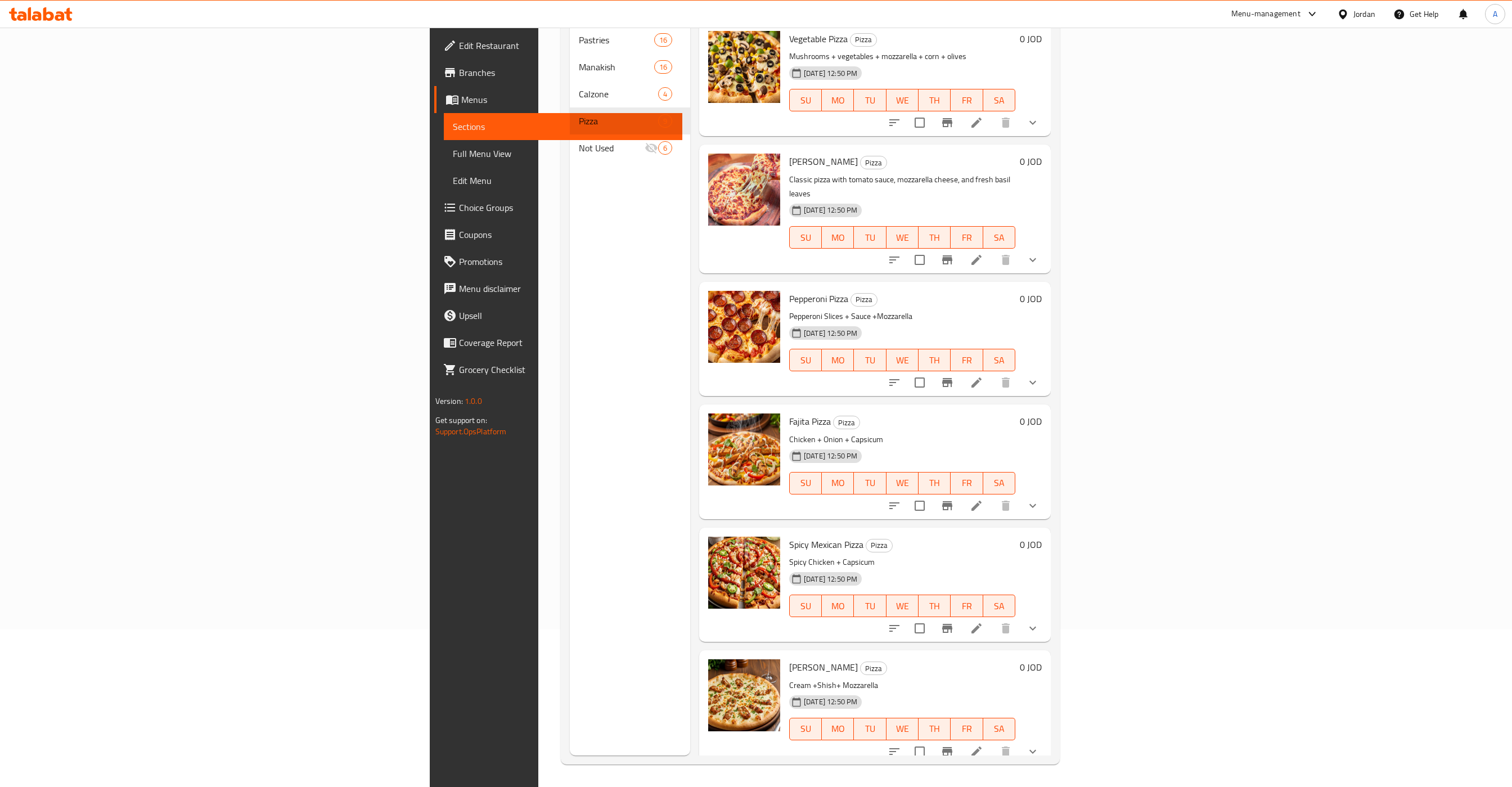
scroll to position [347, 0]
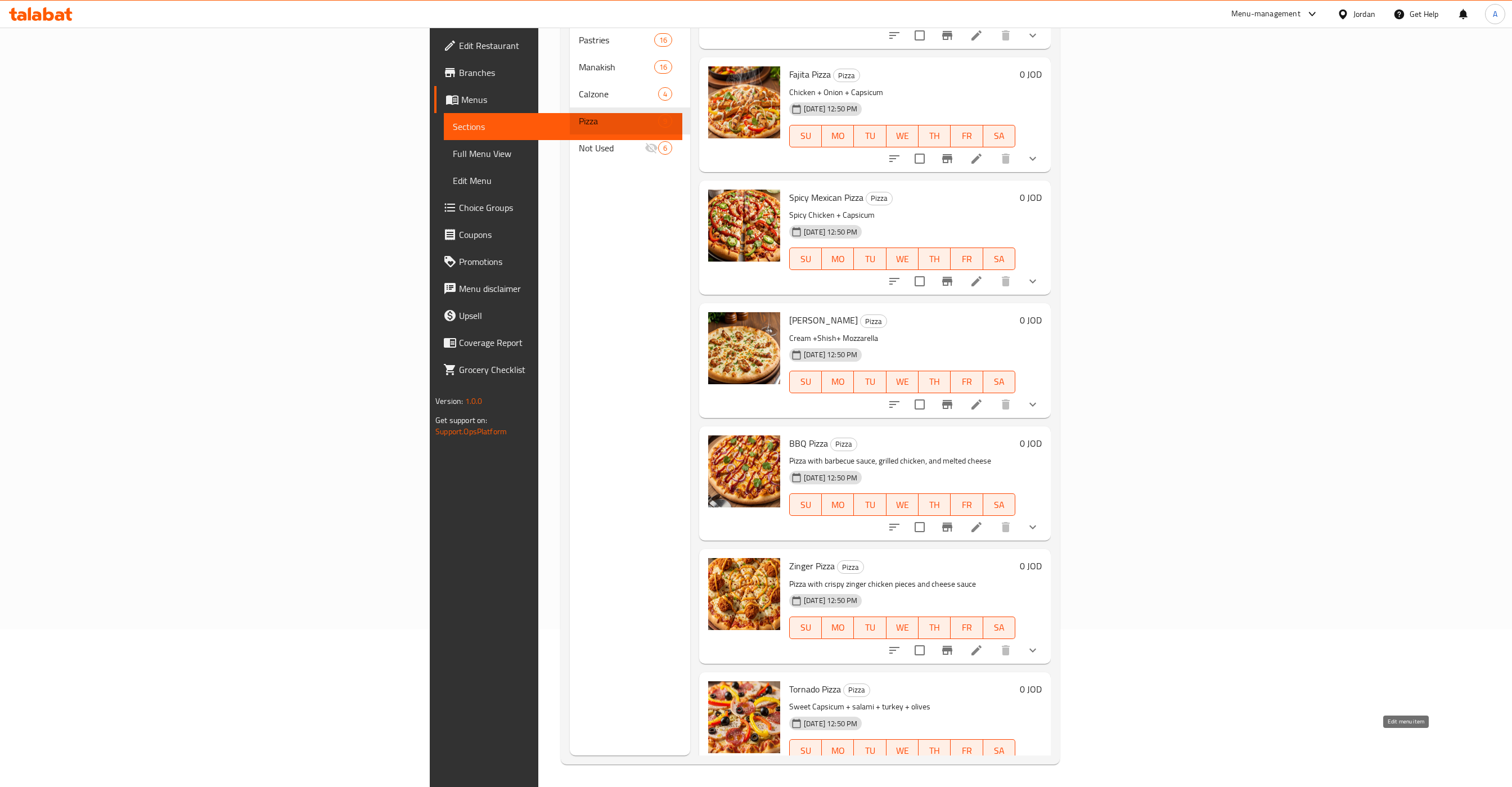
click at [983, 766] on icon at bounding box center [977, 773] width 14 height 14
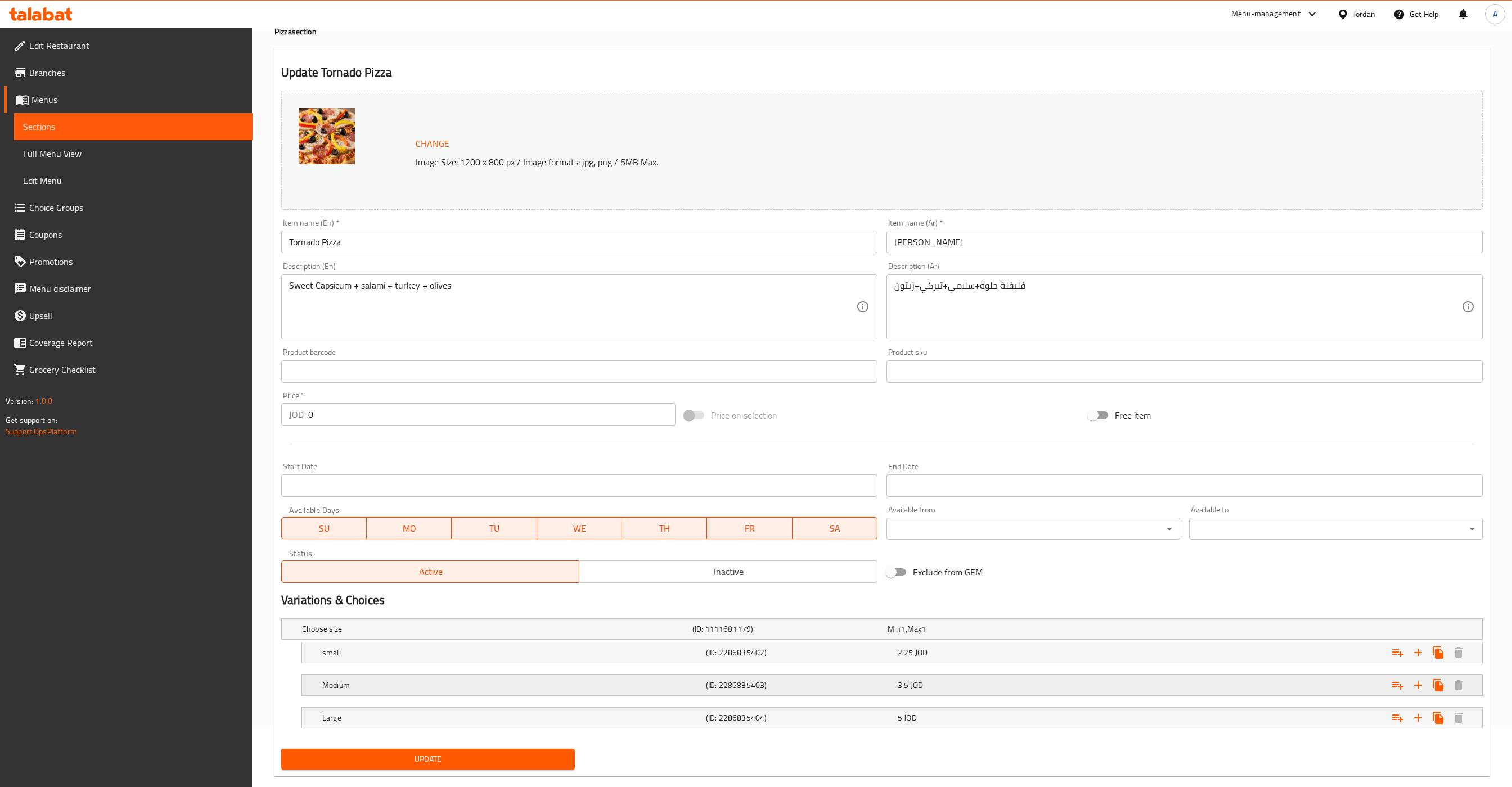
scroll to position [84, 0]
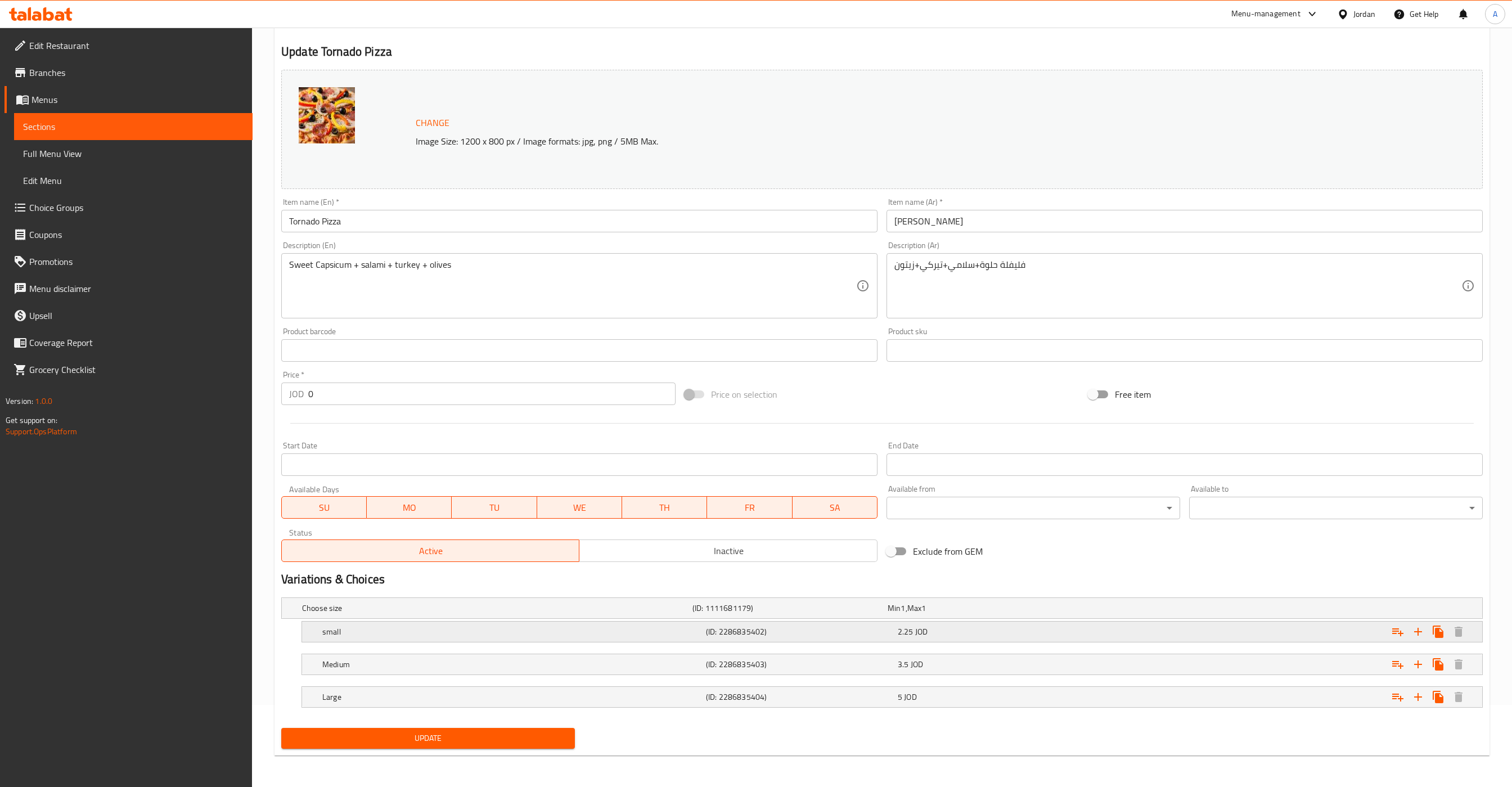
click at [969, 628] on div "2.25 JOD" at bounding box center [991, 632] width 187 height 12
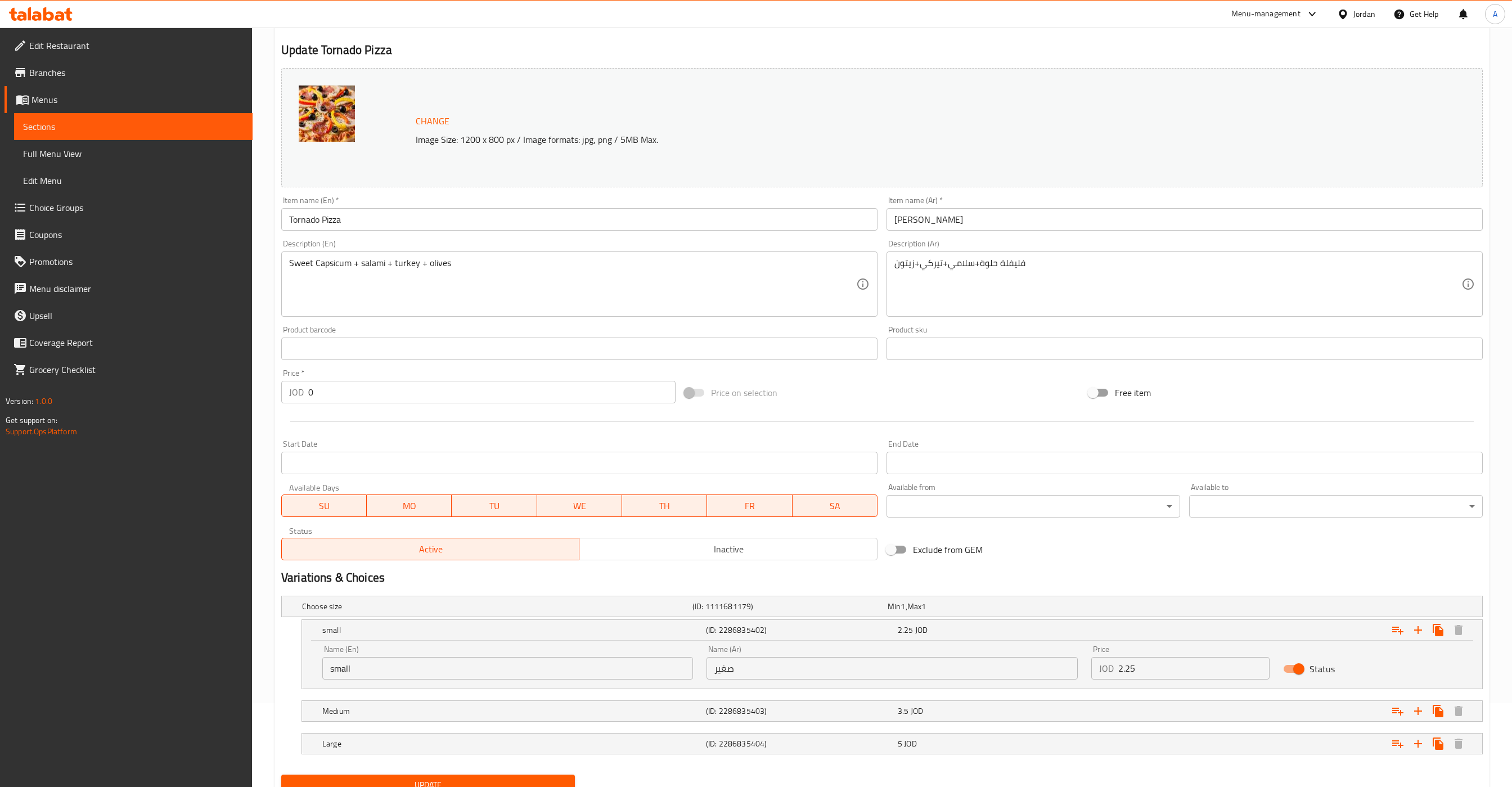
click at [1120, 676] on input "2.25" at bounding box center [1195, 668] width 152 height 22
type input "2"
click at [989, 719] on div "3.5 JOD" at bounding box center [991, 710] width 192 height 16
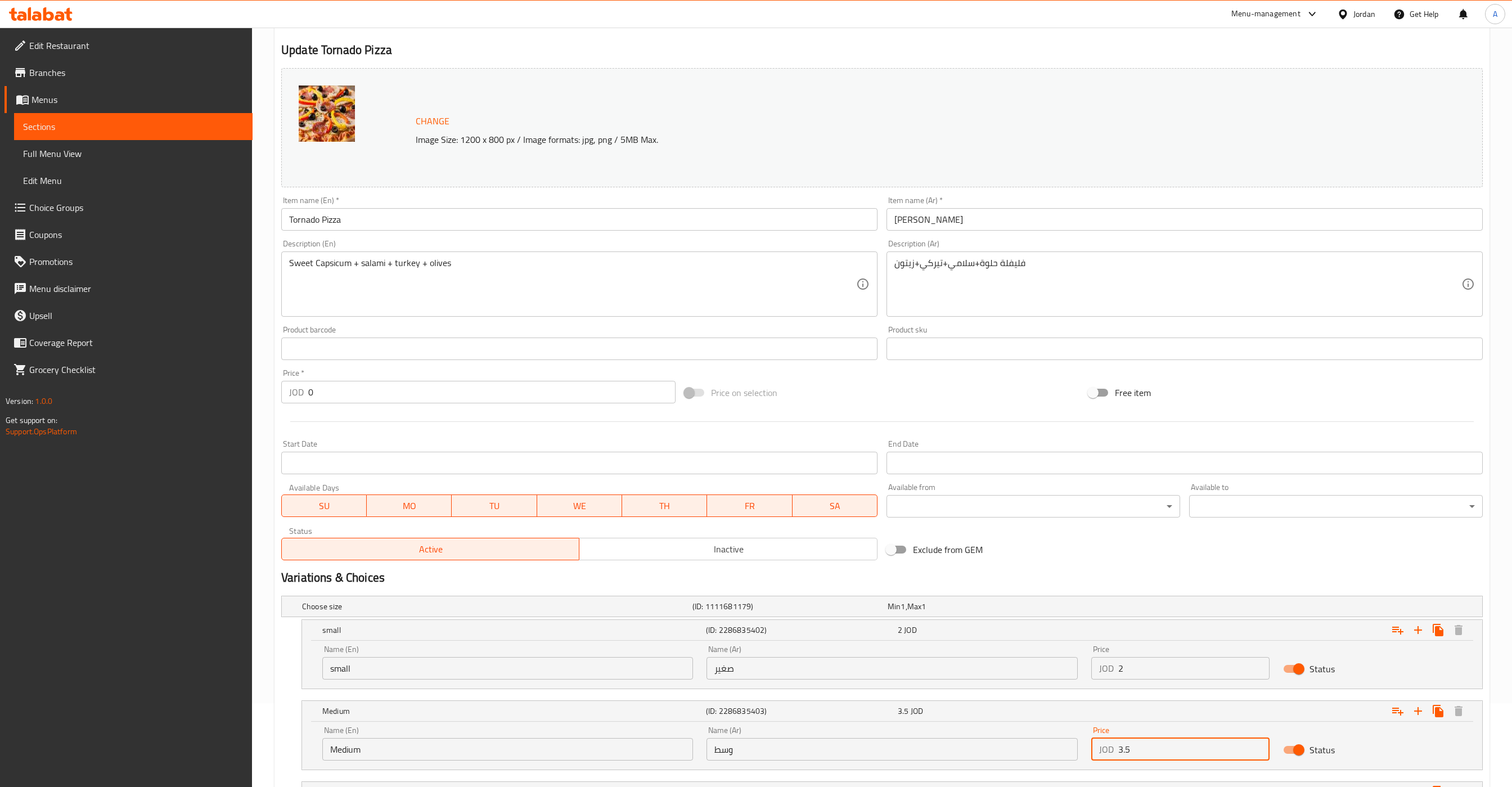
click at [1193, 752] on input "3.5" at bounding box center [1195, 749] width 152 height 22
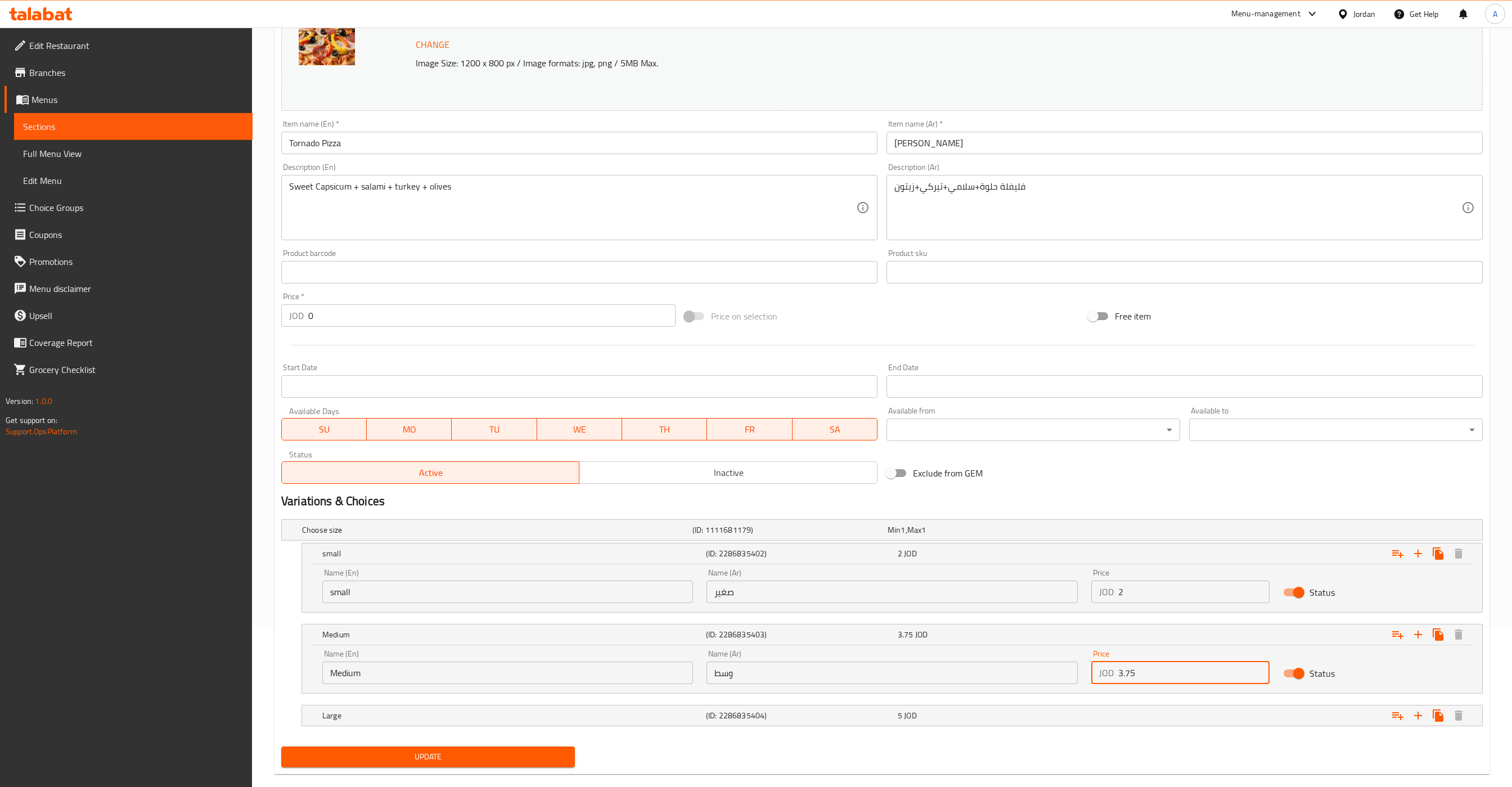
scroll to position [181, 0]
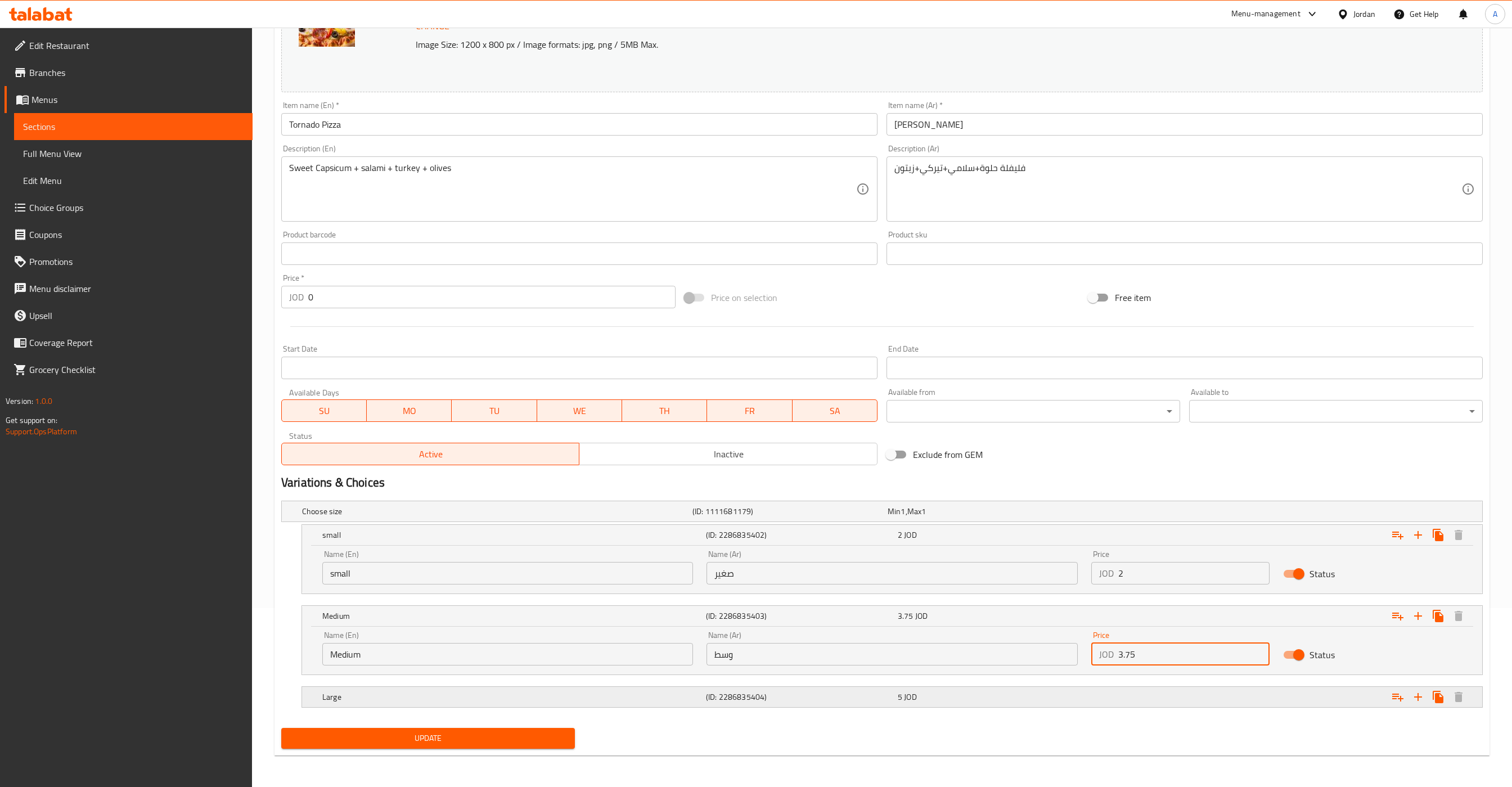
type input "3.75"
click at [921, 689] on div "5 JOD" at bounding box center [991, 697] width 192 height 16
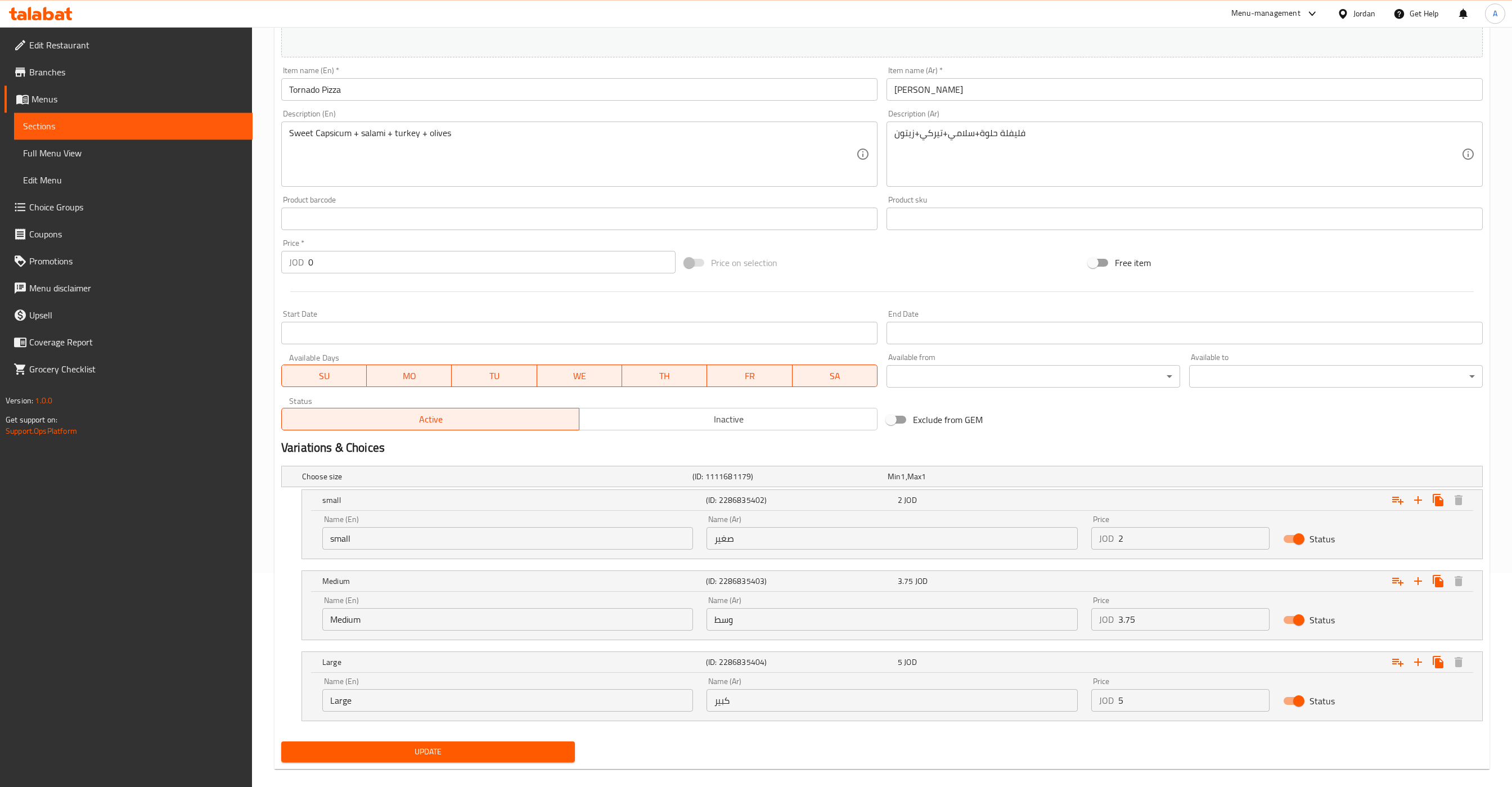
scroll to position [230, 0]
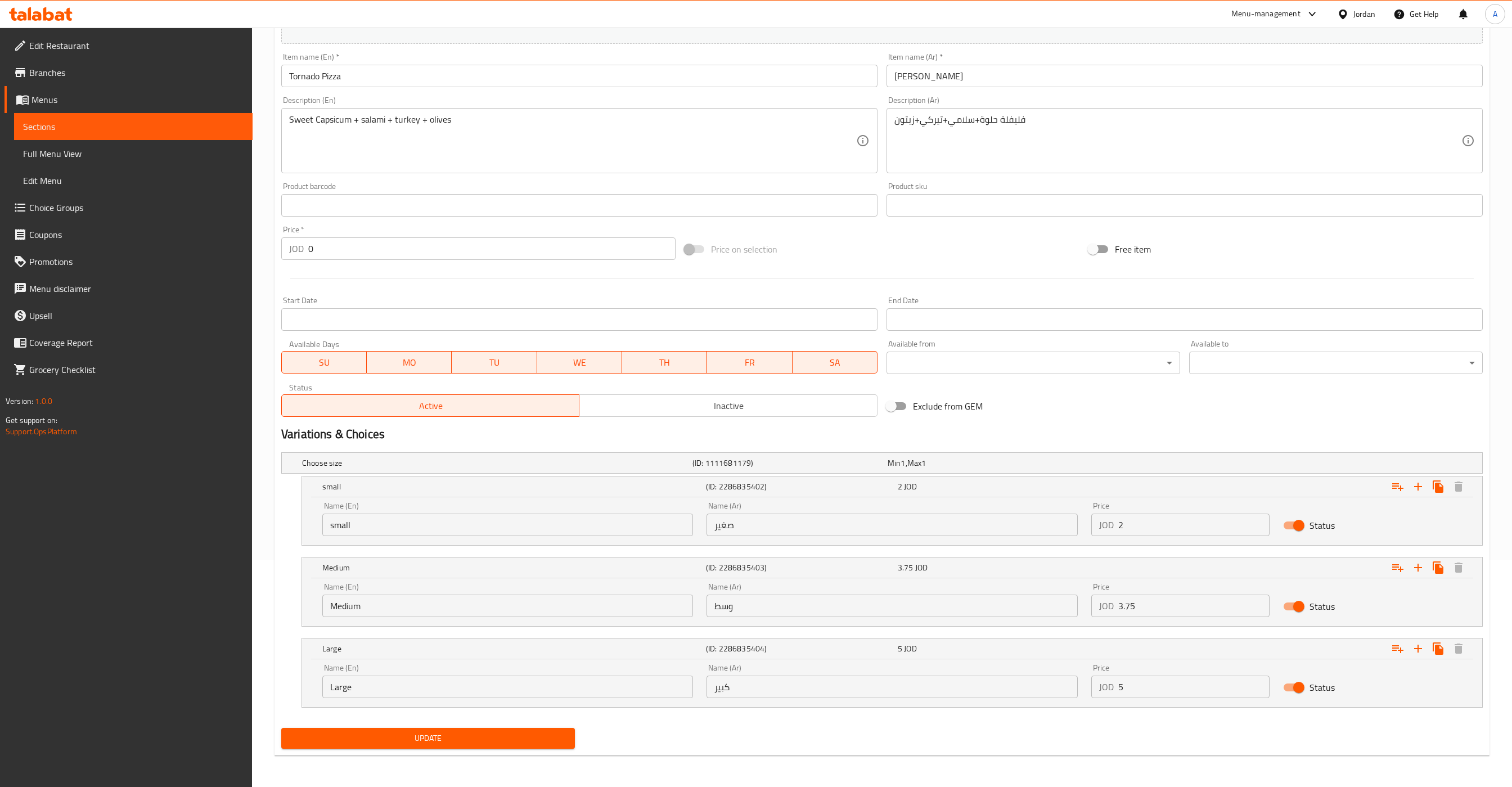
click at [497, 729] on button "Update" at bounding box center [428, 738] width 294 height 21
click at [130, 134] on link "Sections" at bounding box center [134, 127] width 239 height 27
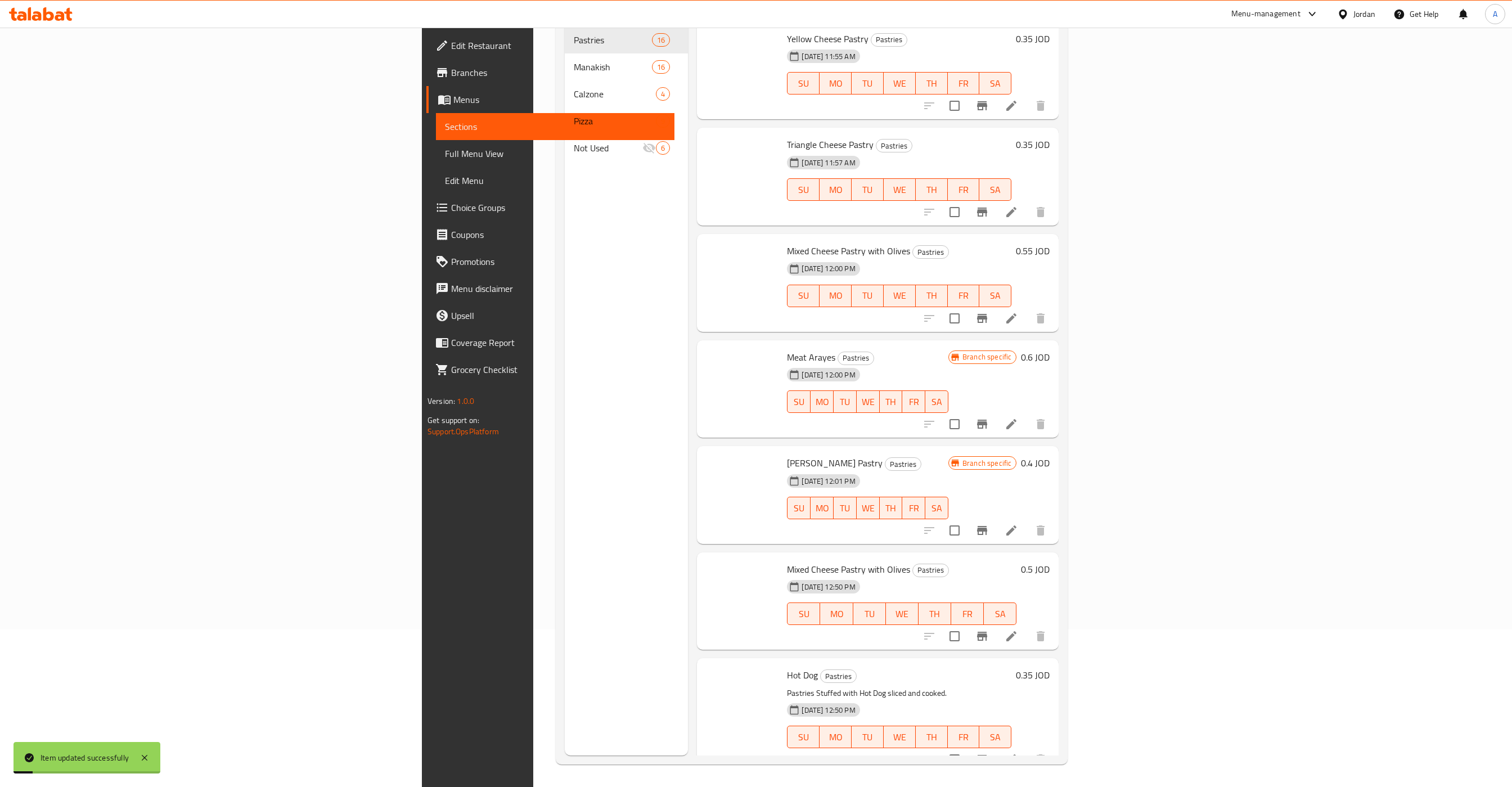
scroll to position [158, 0]
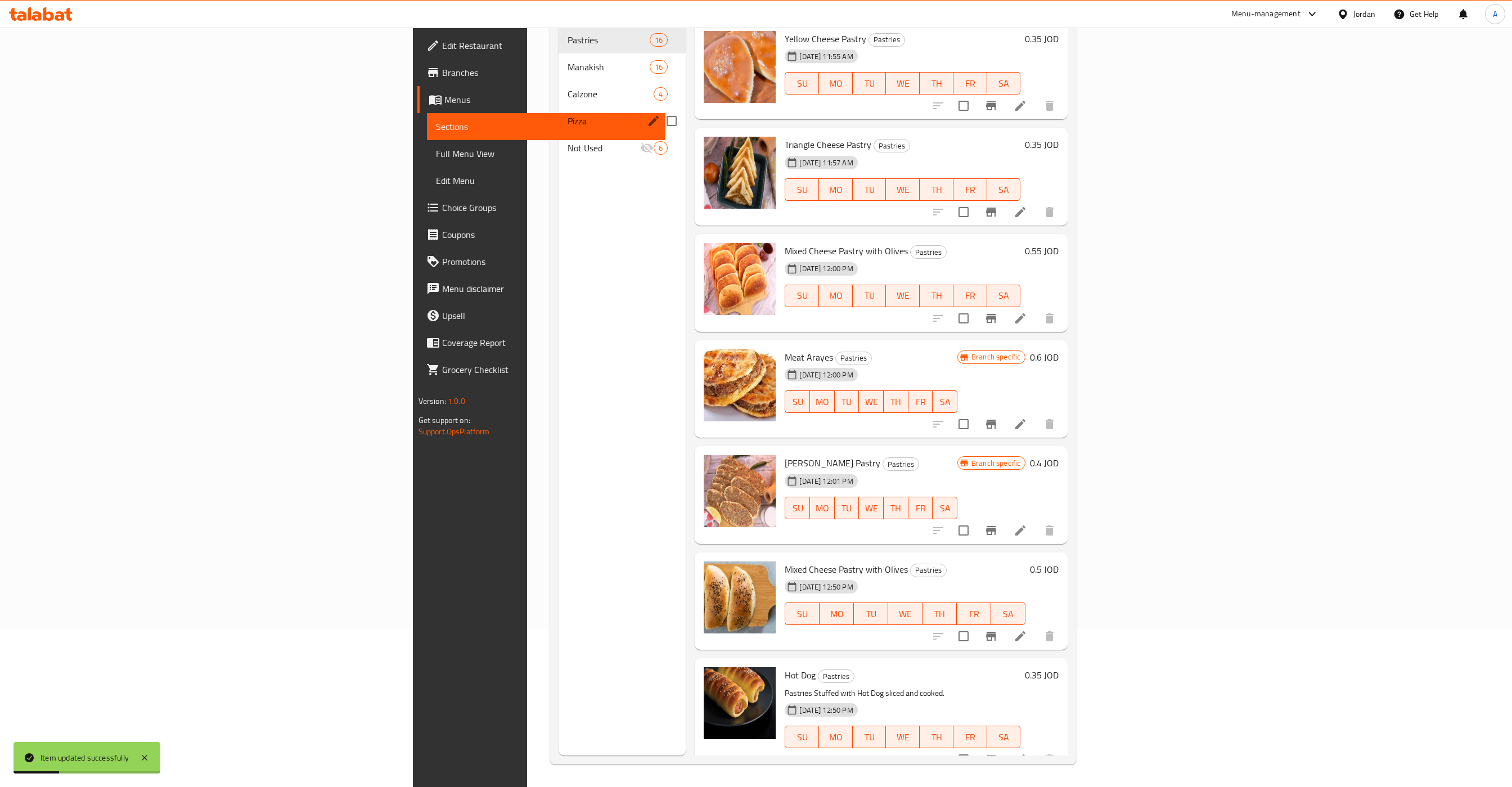
click at [568, 114] on span "Pizza" at bounding box center [595, 121] width 54 height 14
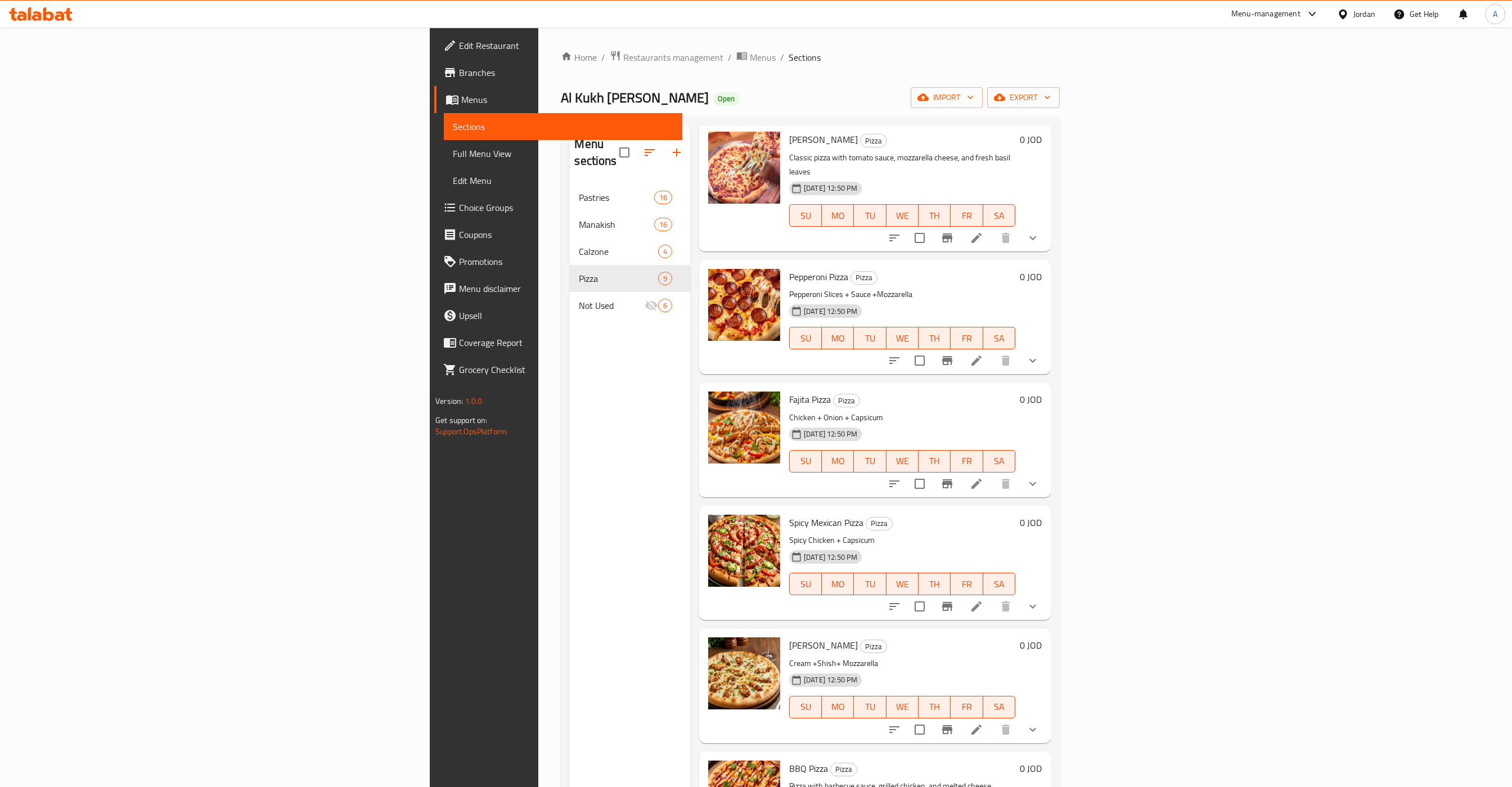
scroll to position [347, 0]
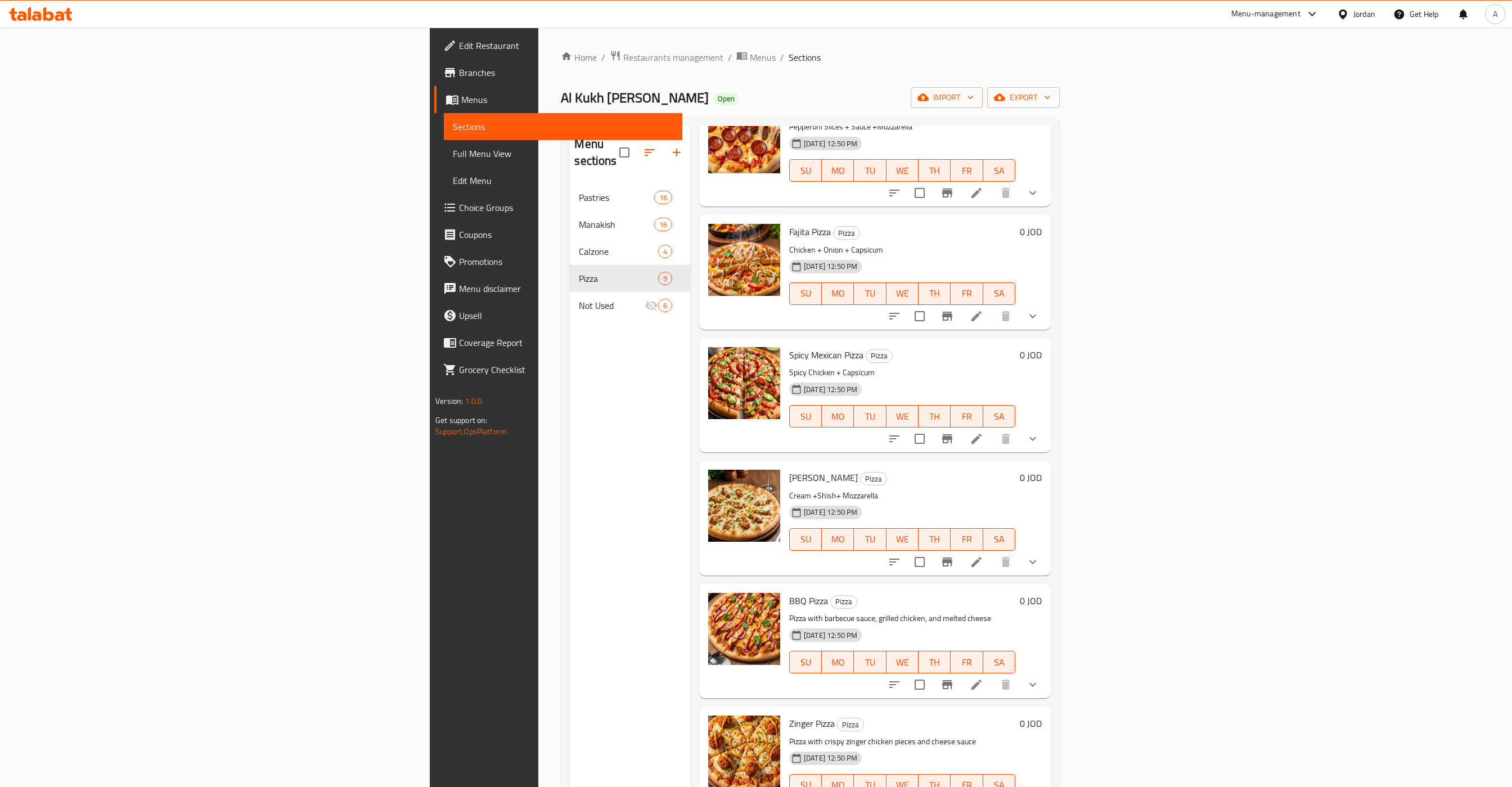
click at [938, 465] on div "[PERSON_NAME] Pizza Pizza Cream +Shish+ Mozzarella [DATE] 12:50 PM SU MO TU WE …" at bounding box center [902, 517] width 235 height 105
click at [982, 557] on icon at bounding box center [976, 561] width 10 height 10
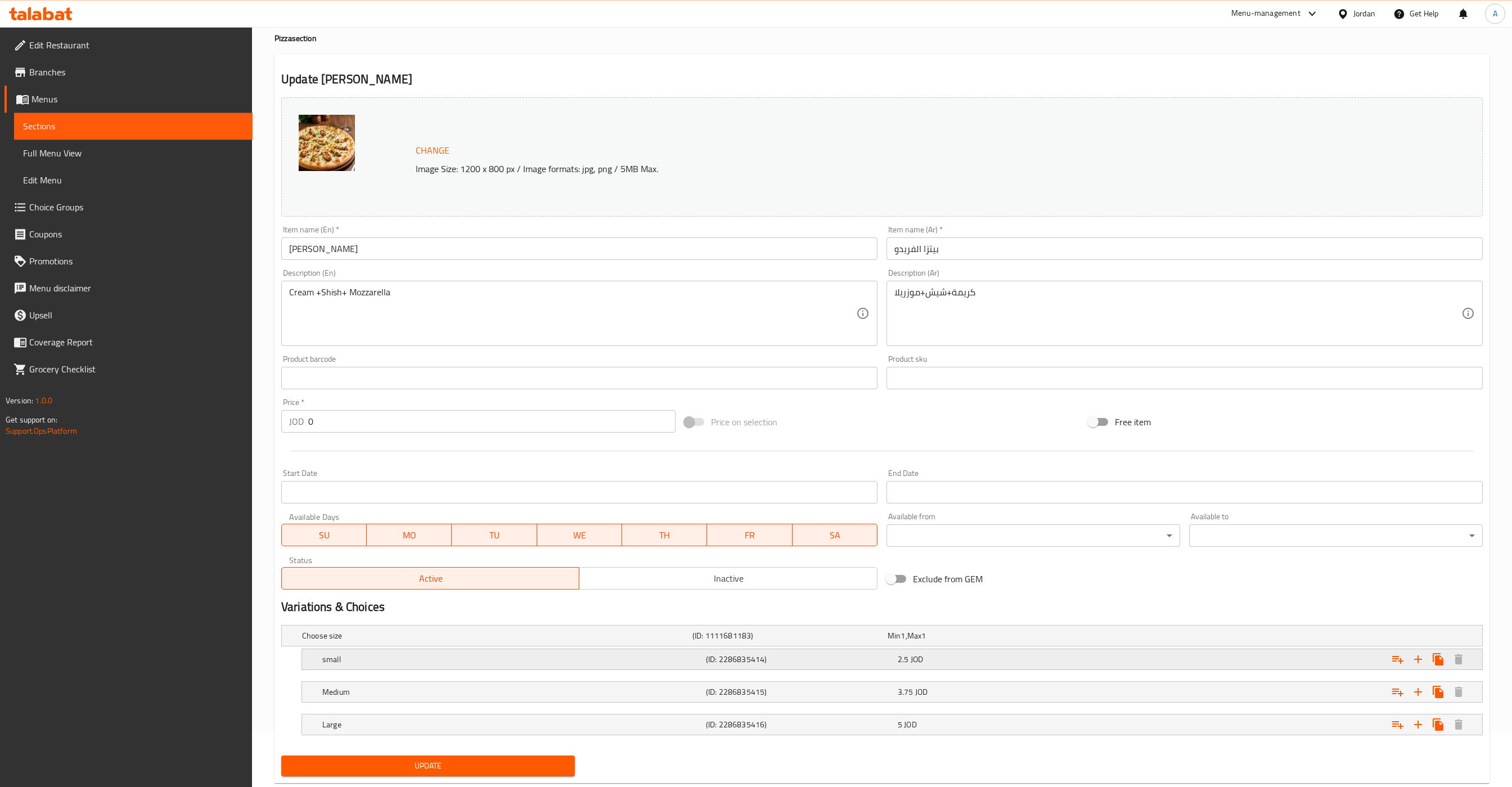
scroll to position [84, 0]
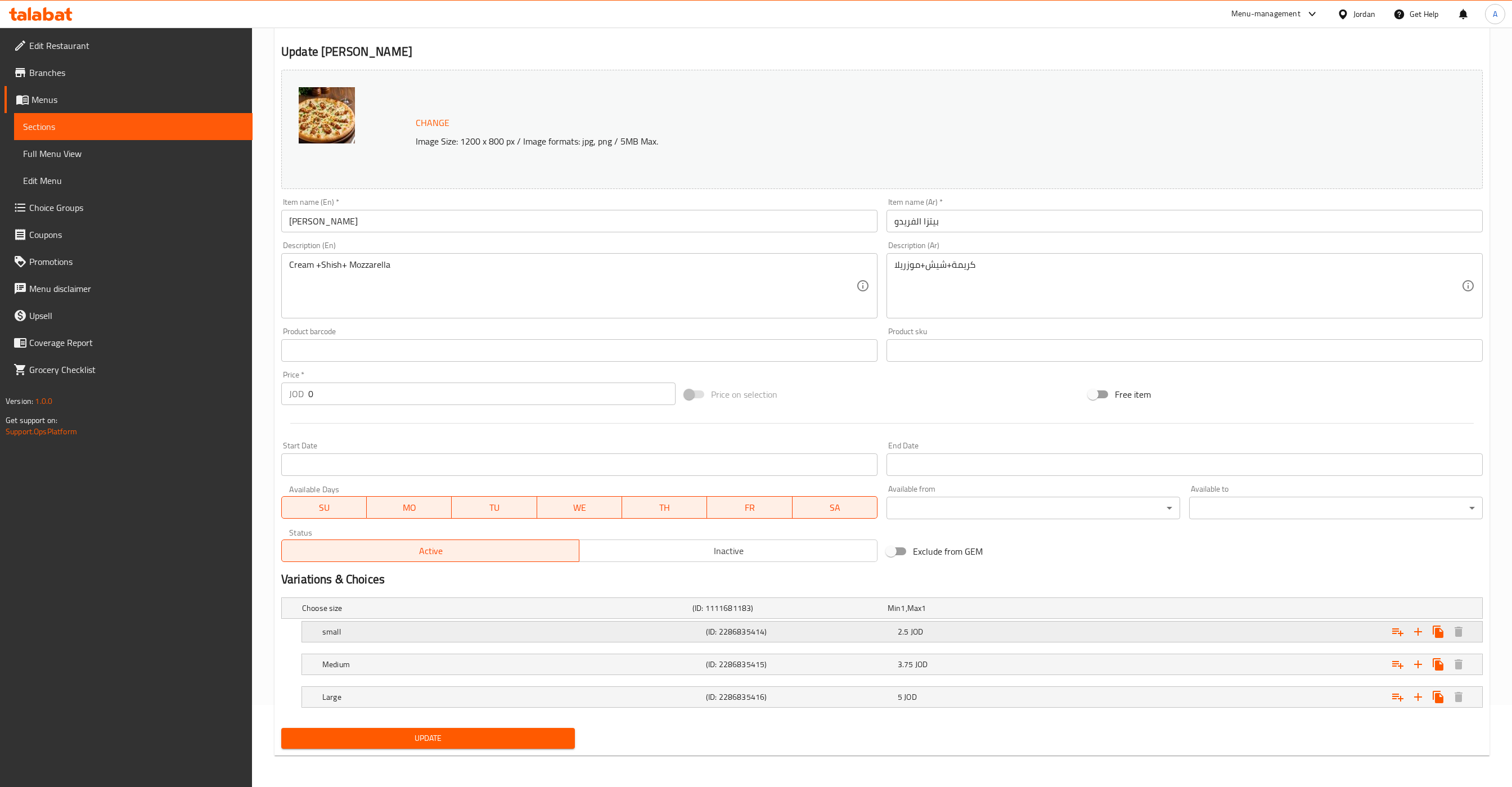
click at [937, 634] on div "2.5 JOD" at bounding box center [991, 632] width 187 height 12
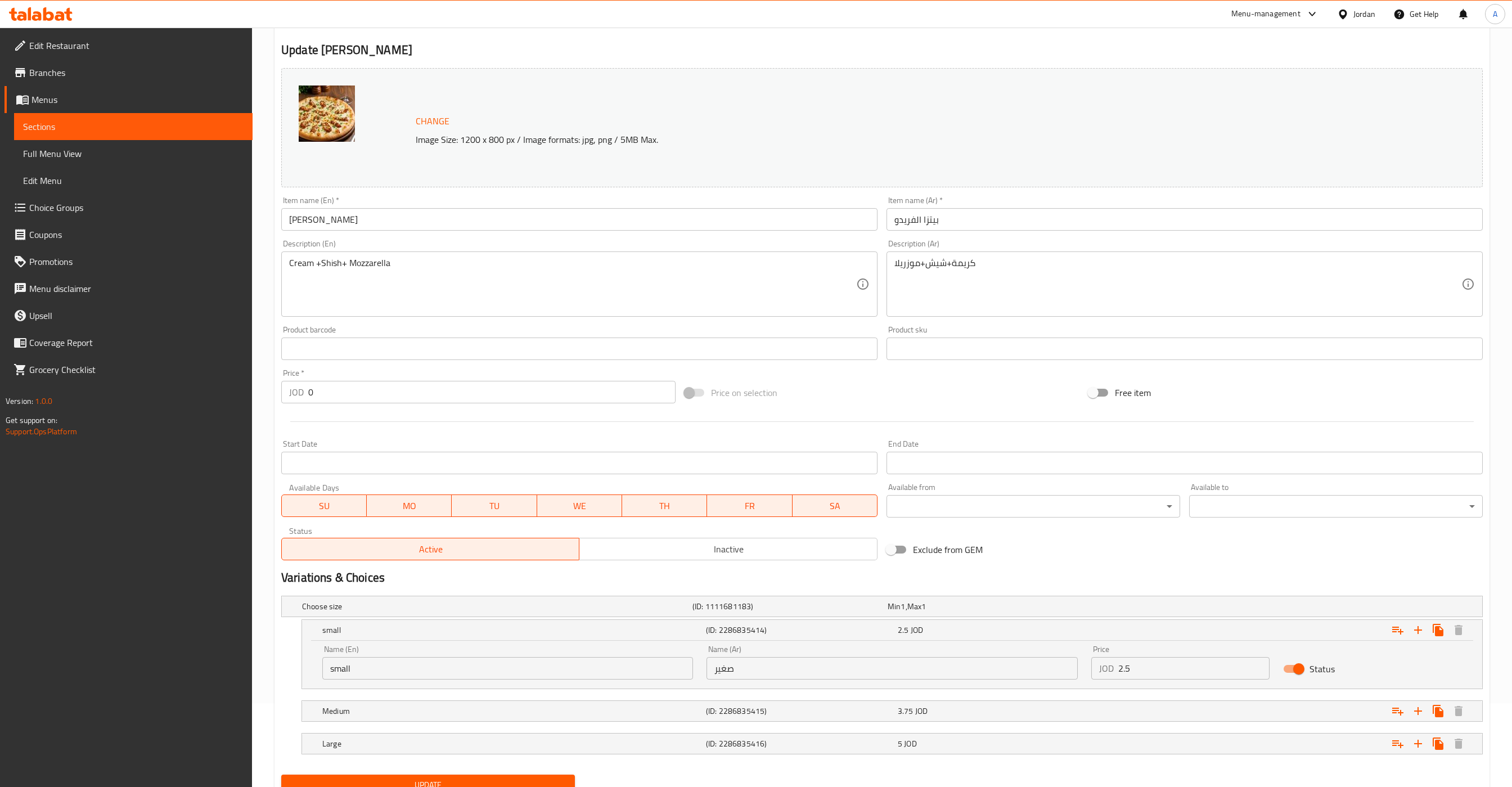
click at [1199, 672] on input "2.5" at bounding box center [1195, 668] width 152 height 22
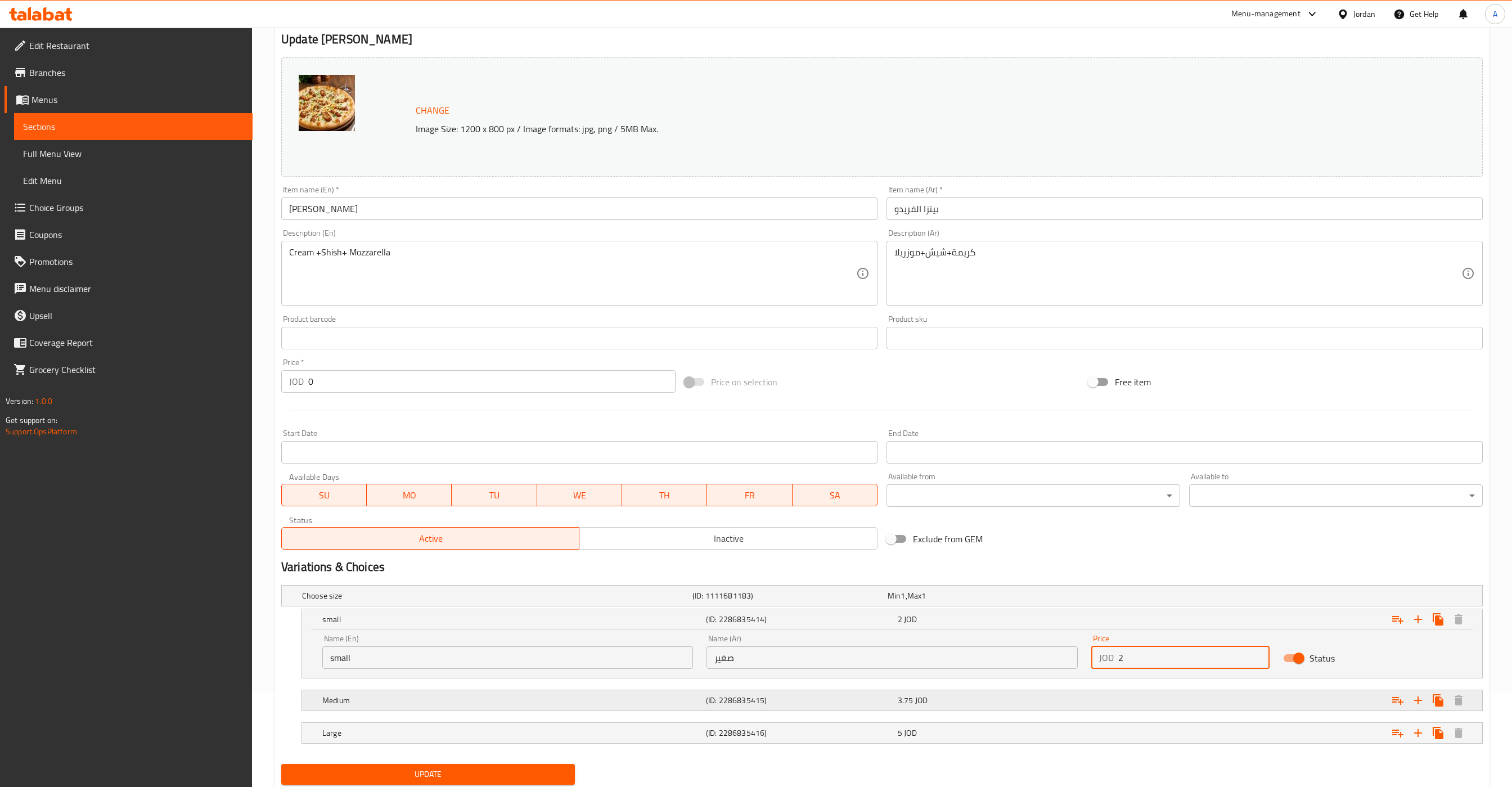
scroll to position [133, 0]
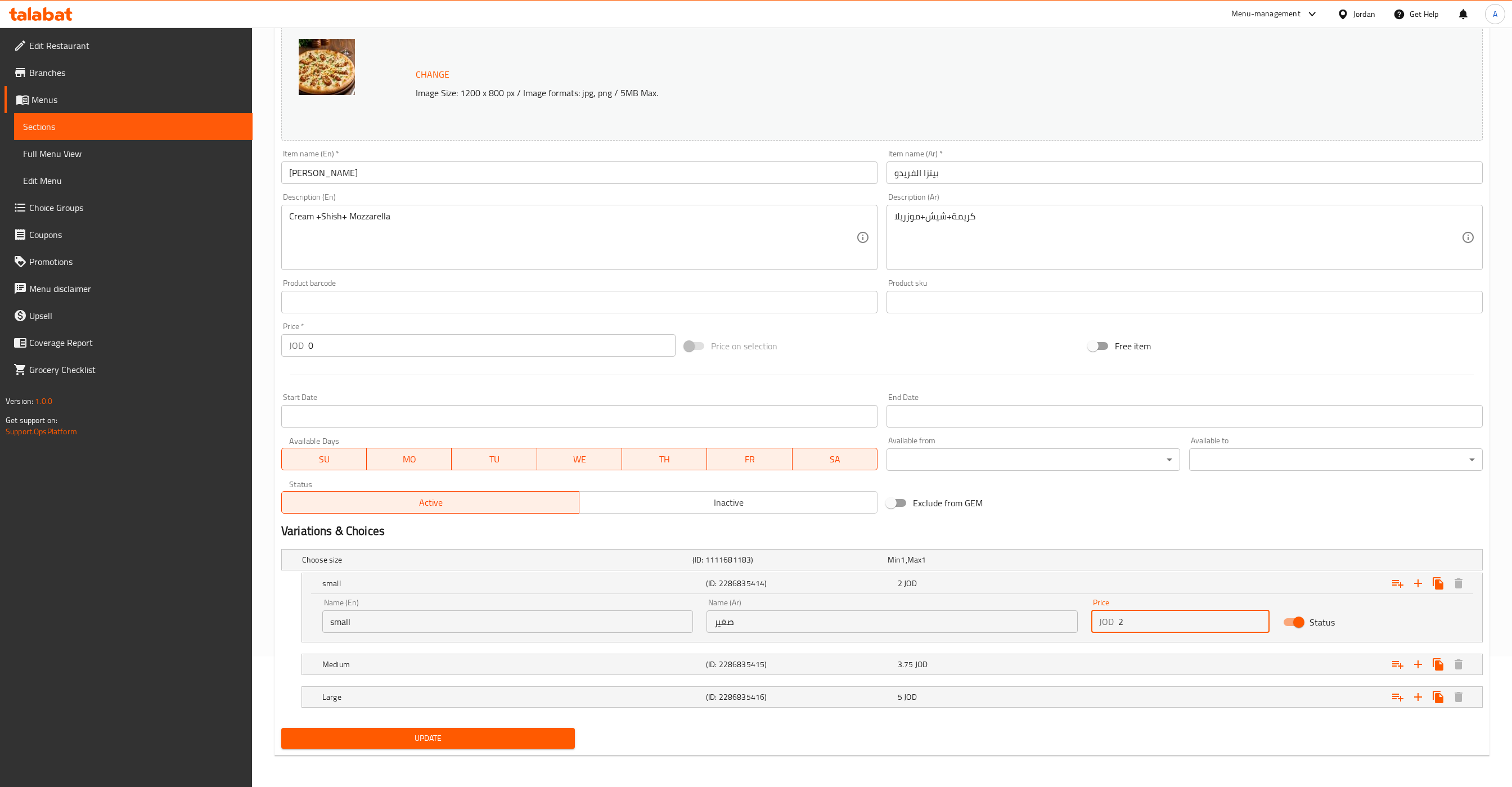
type input "2"
click at [473, 750] on div "Update" at bounding box center [428, 738] width 302 height 30
click at [472, 741] on span "Update" at bounding box center [428, 738] width 276 height 14
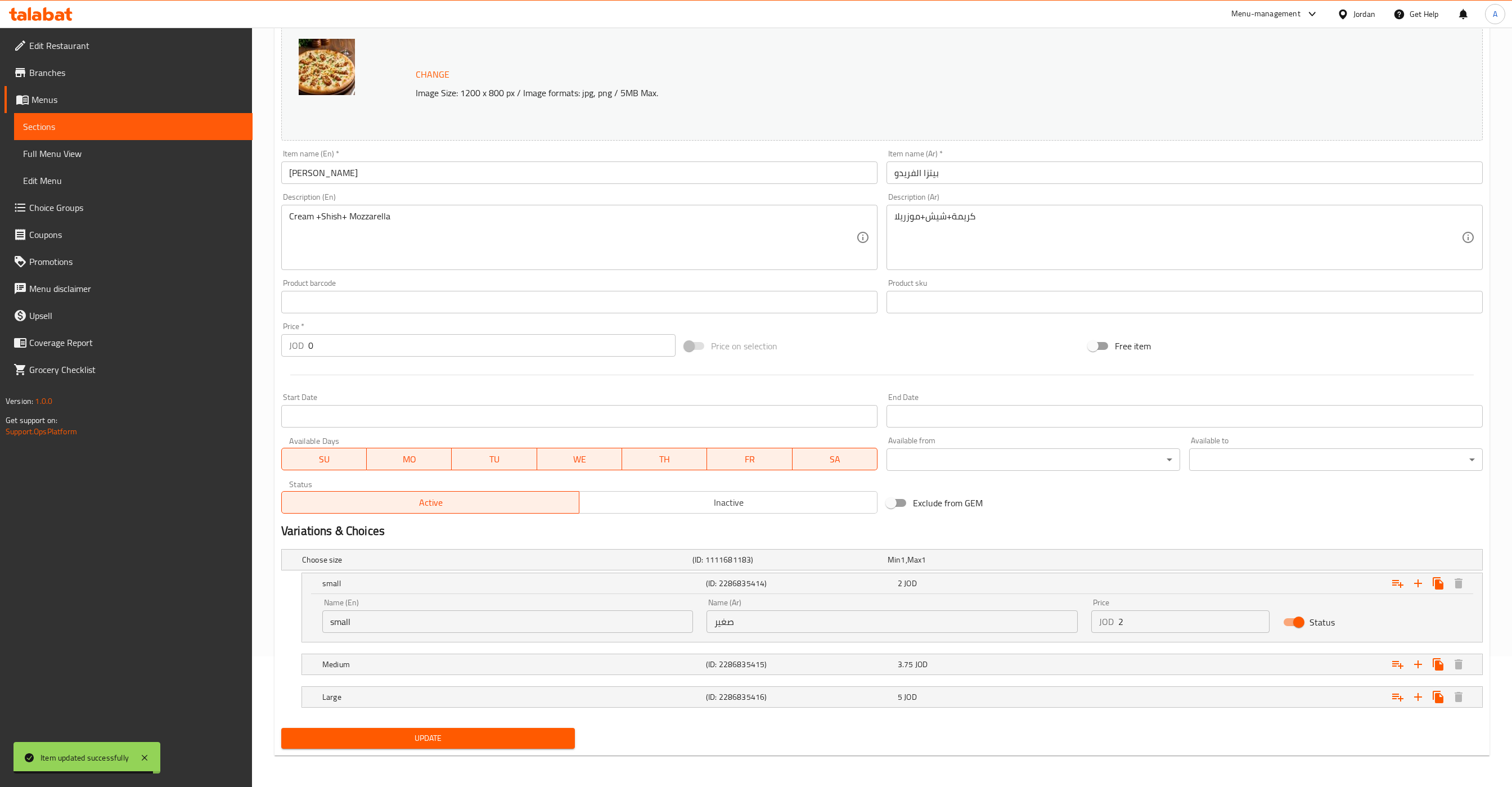
click at [73, 127] on span "Sections" at bounding box center [133, 127] width 220 height 14
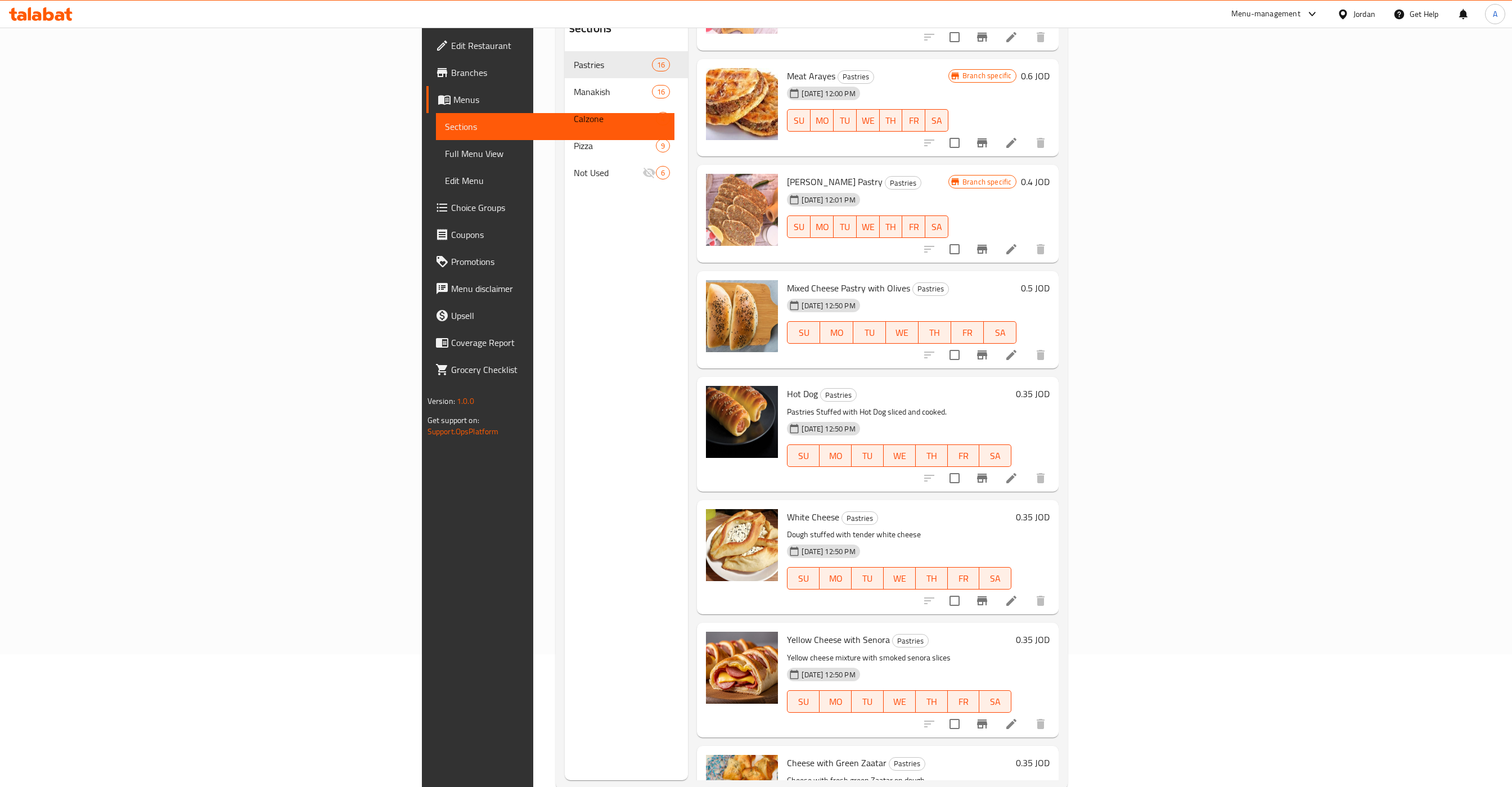
scroll to position [359, 0]
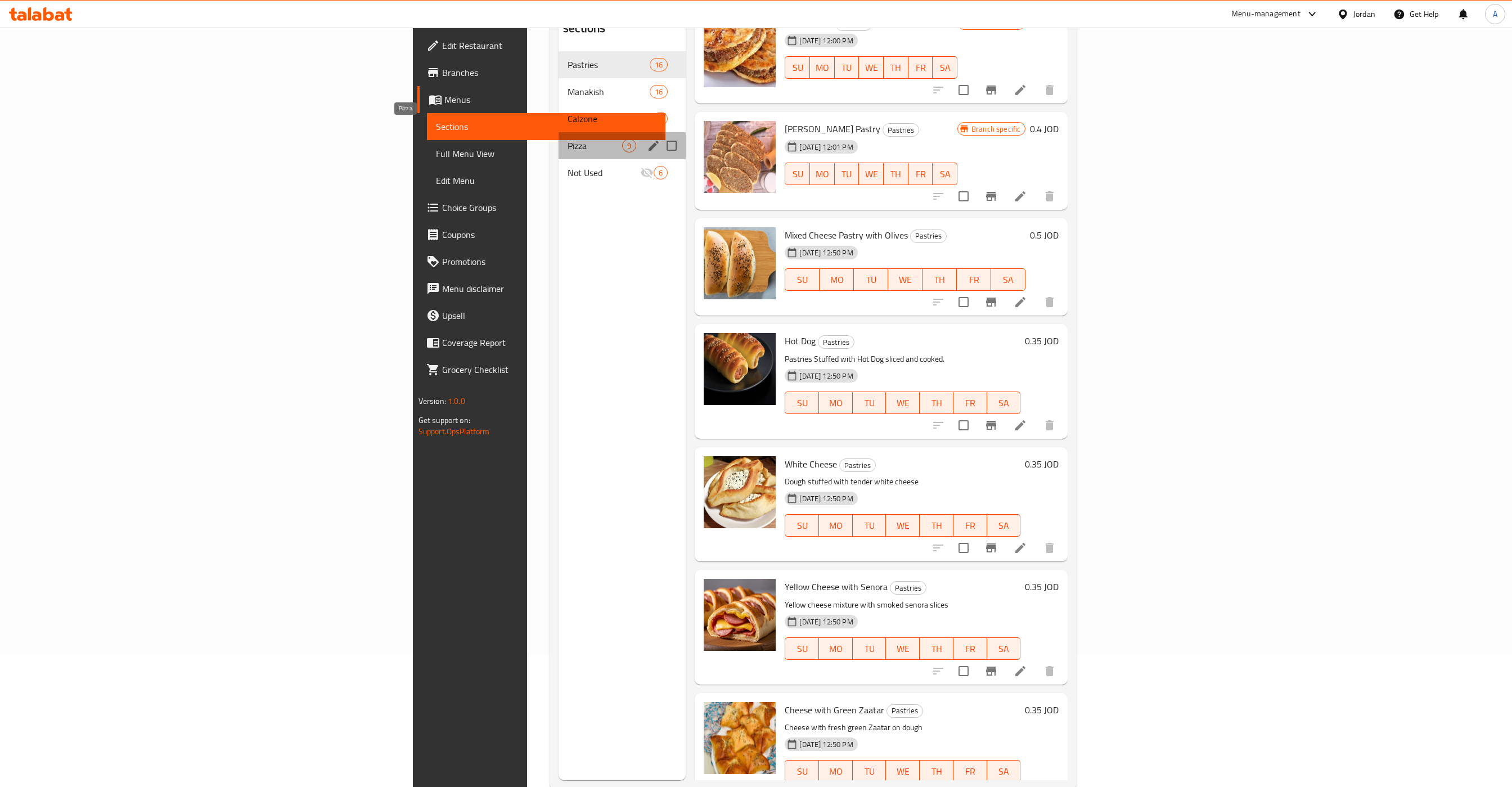
click at [568, 139] on span "Pizza" at bounding box center [595, 146] width 54 height 14
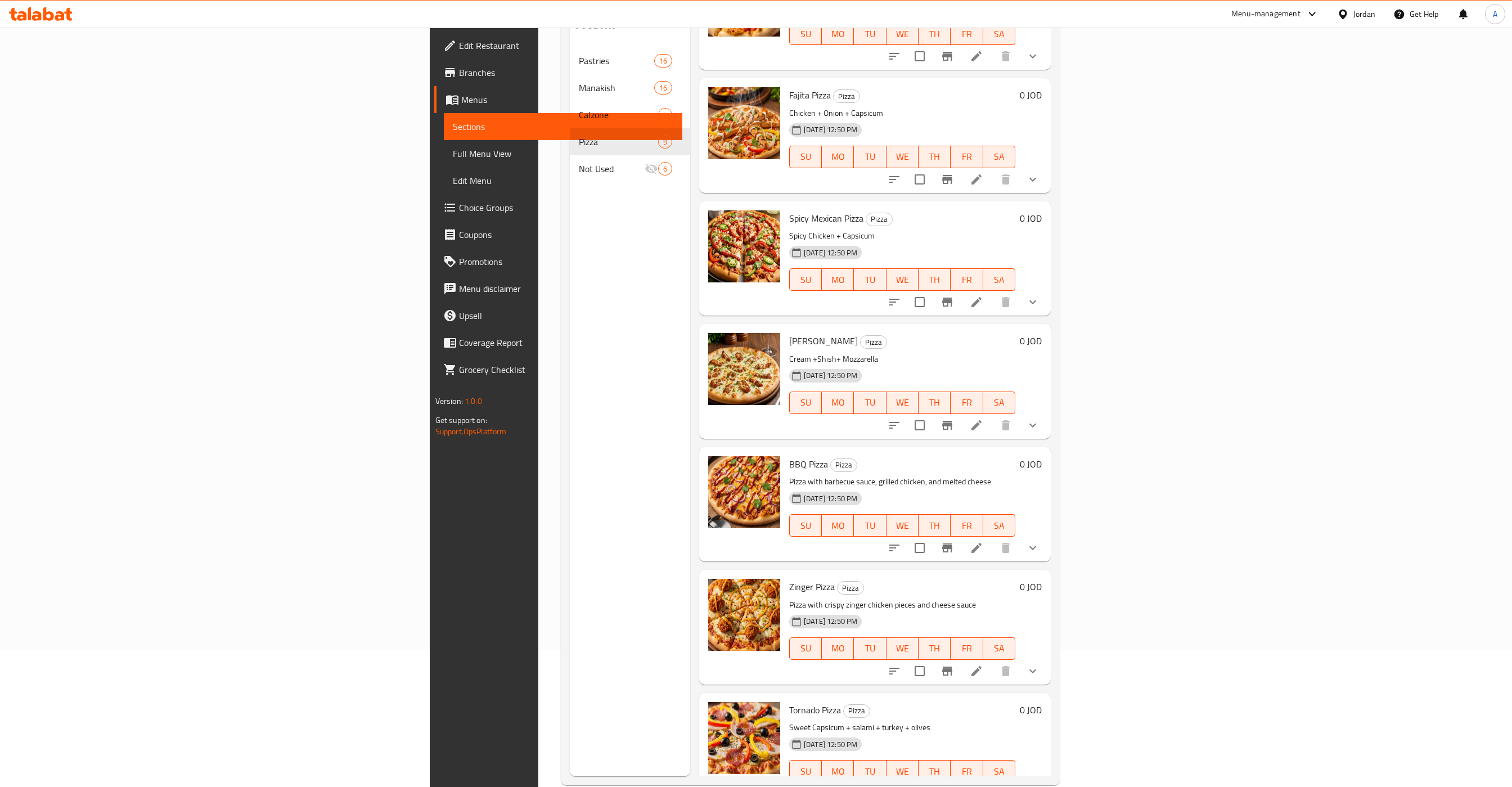
scroll to position [158, 0]
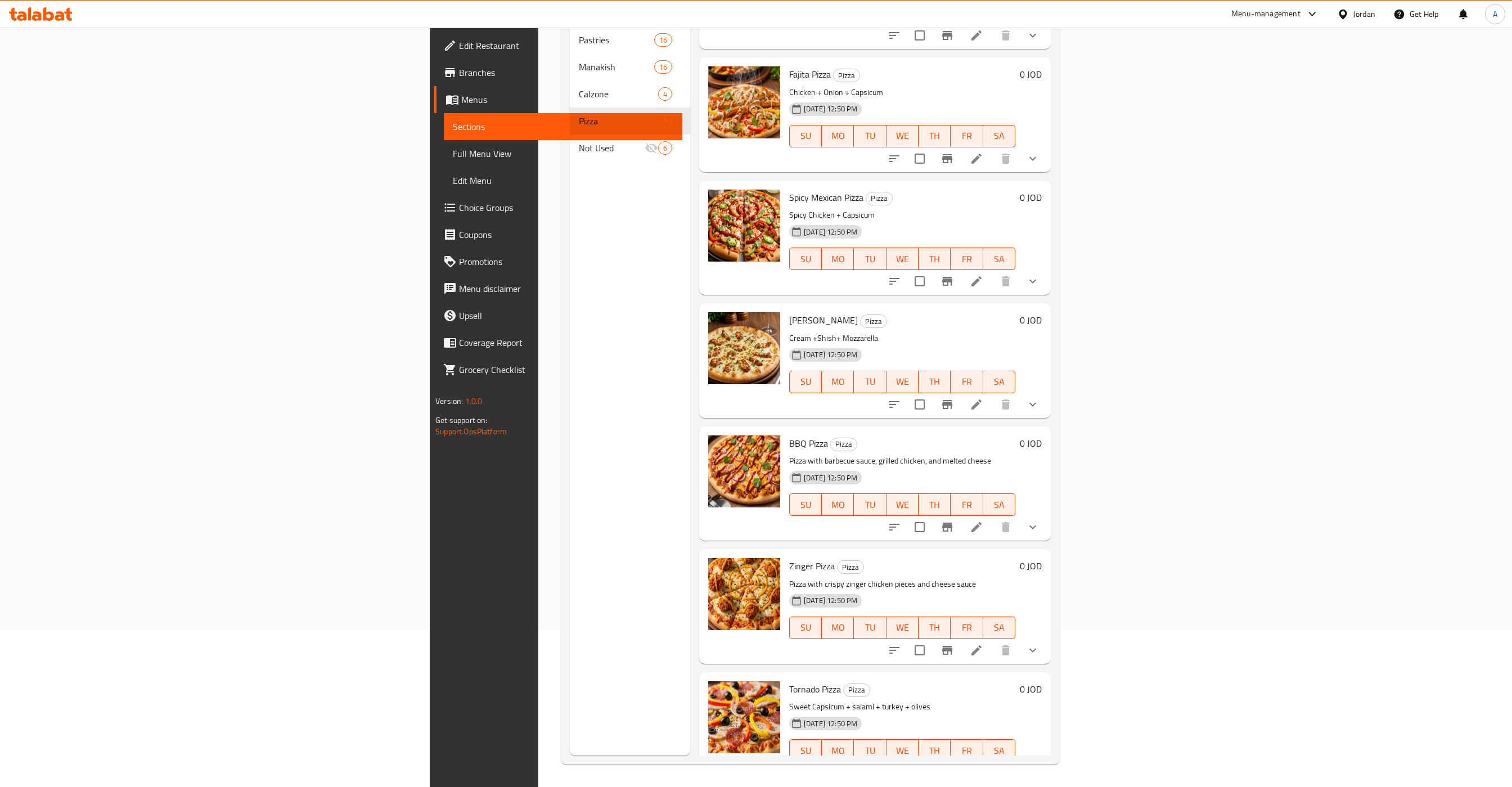
click at [570, 504] on div "Menu sections Pastries 16 Manakish 16 Calzone 4 Pizza 9 Not Used 6" at bounding box center [631, 362] width 121 height 787
click at [570, 279] on div "Menu sections Pastries 16 Manakish 16 Calzone 4 Pizza 9 Not Used 6" at bounding box center [631, 362] width 121 height 787
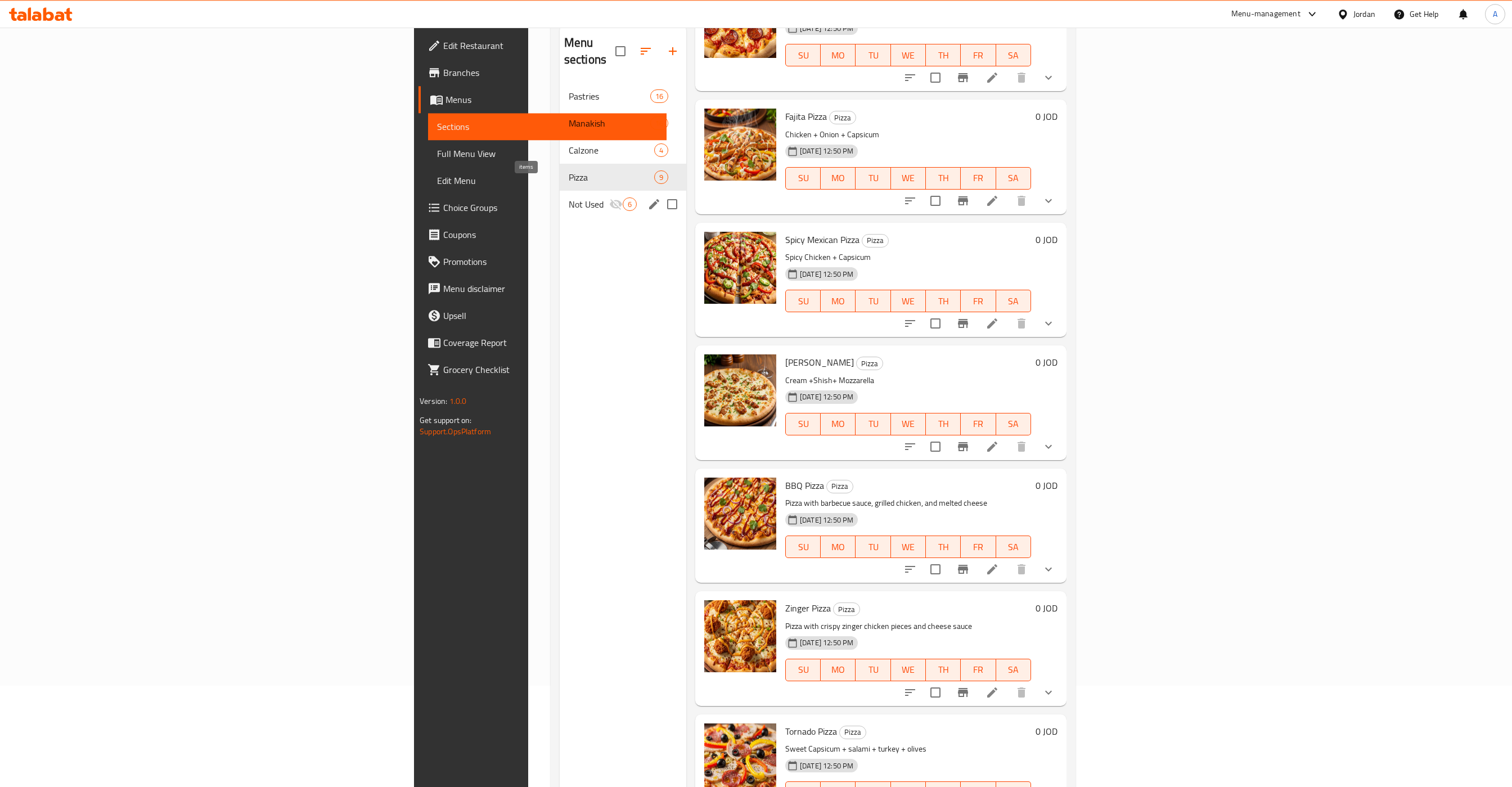
scroll to position [45, 0]
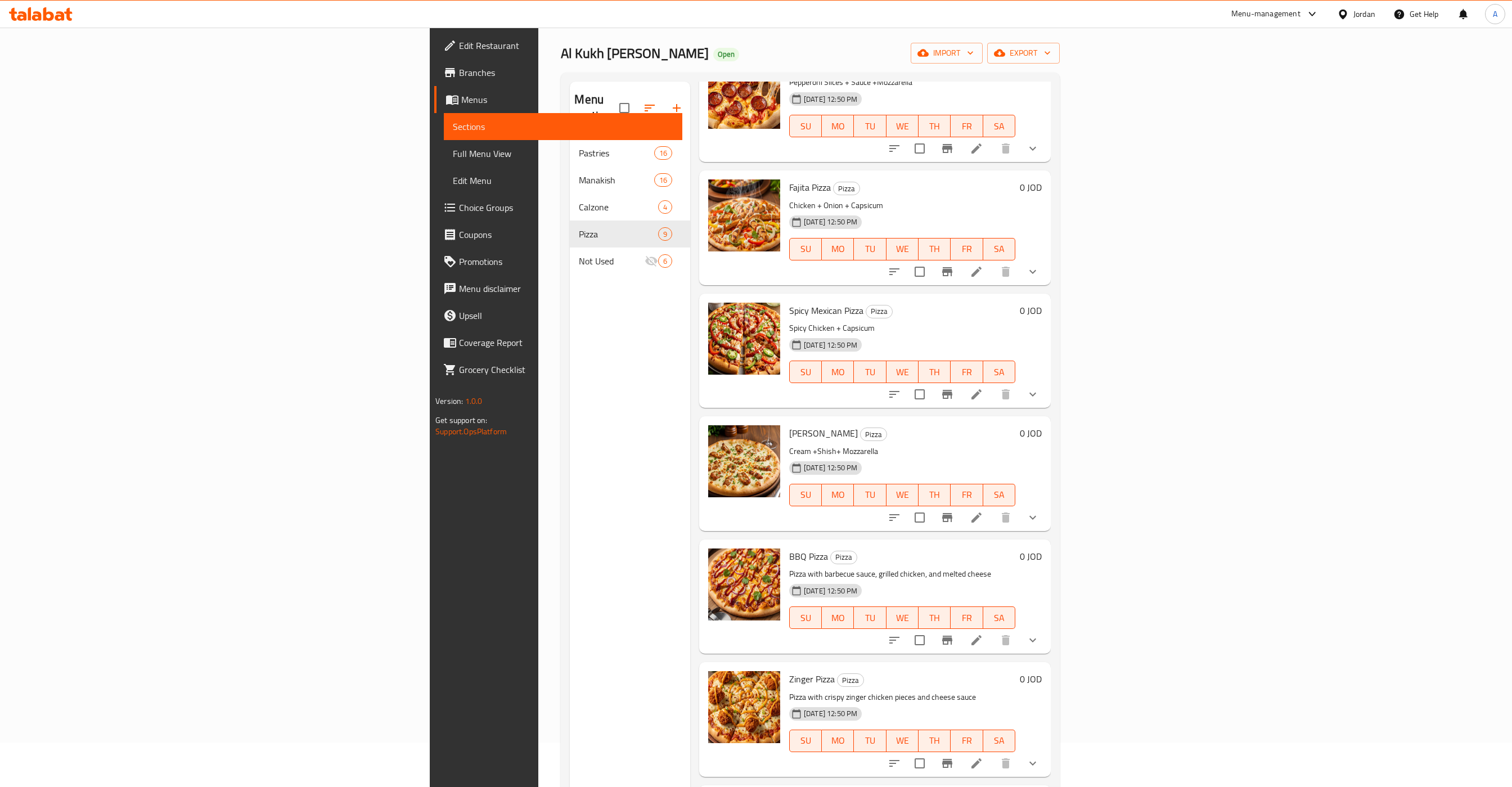
click at [459, 209] on span "Choice Groups" at bounding box center [566, 207] width 214 height 14
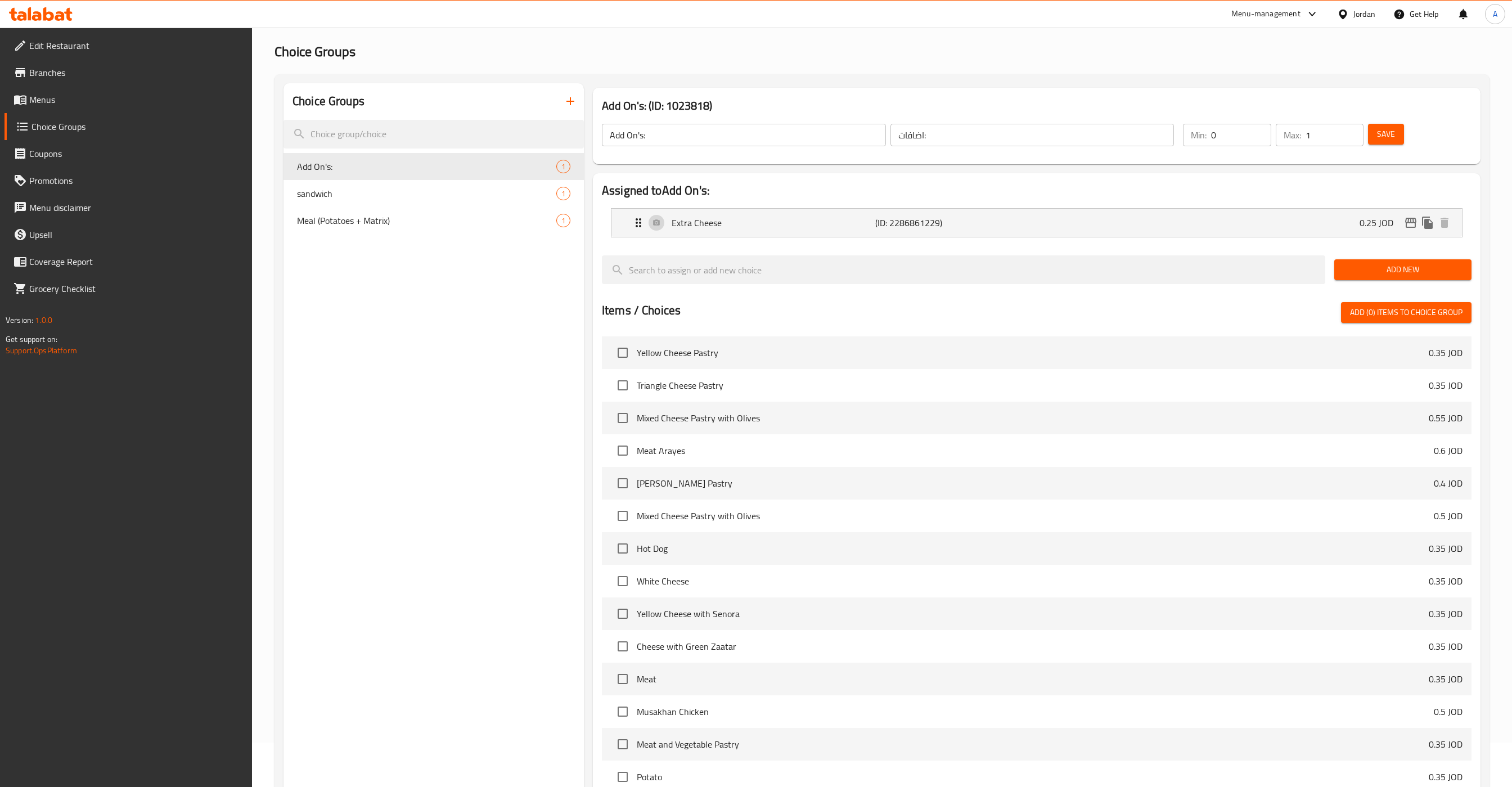
click at [715, 142] on input "Add On's:" at bounding box center [744, 135] width 284 height 22
type input "Choise the Size"
type input "اختار الحجم"
type input "1"
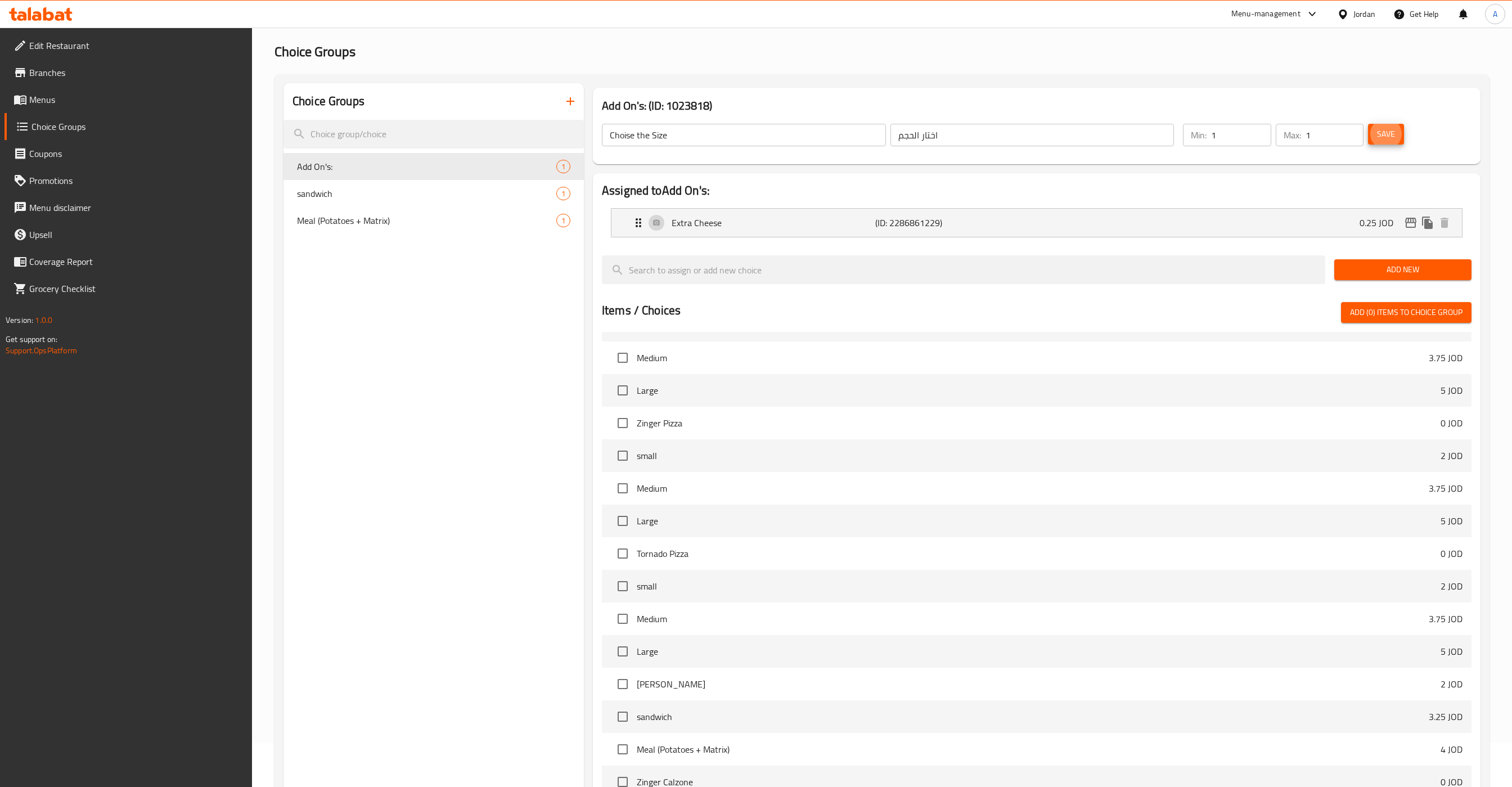
scroll to position [1975, 0]
click at [622, 464] on input "checkbox" at bounding box center [622, 466] width 24 height 24
checkbox input "true"
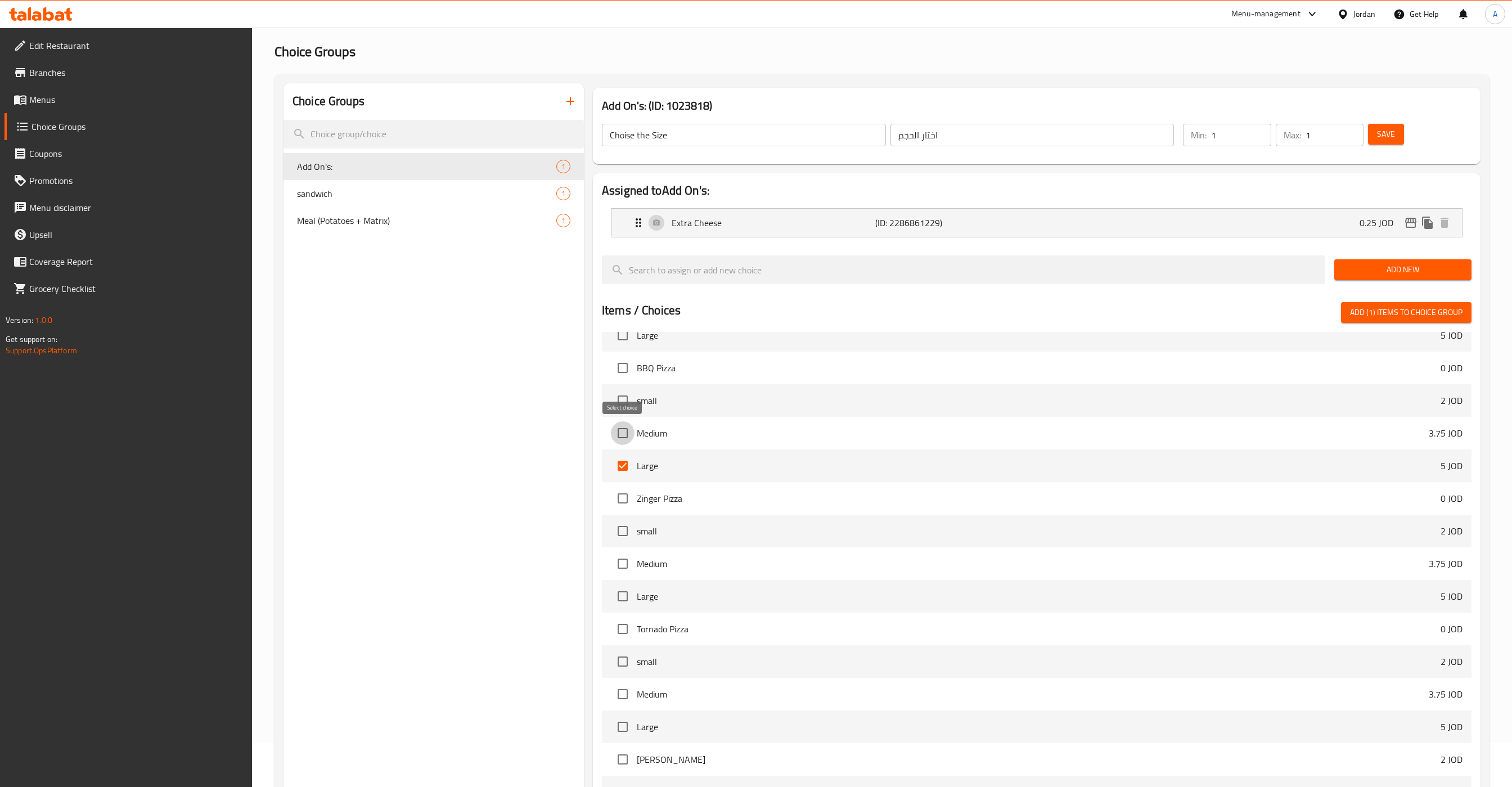
click at [622, 434] on input "checkbox" at bounding box center [622, 433] width 24 height 24
checkbox input "true"
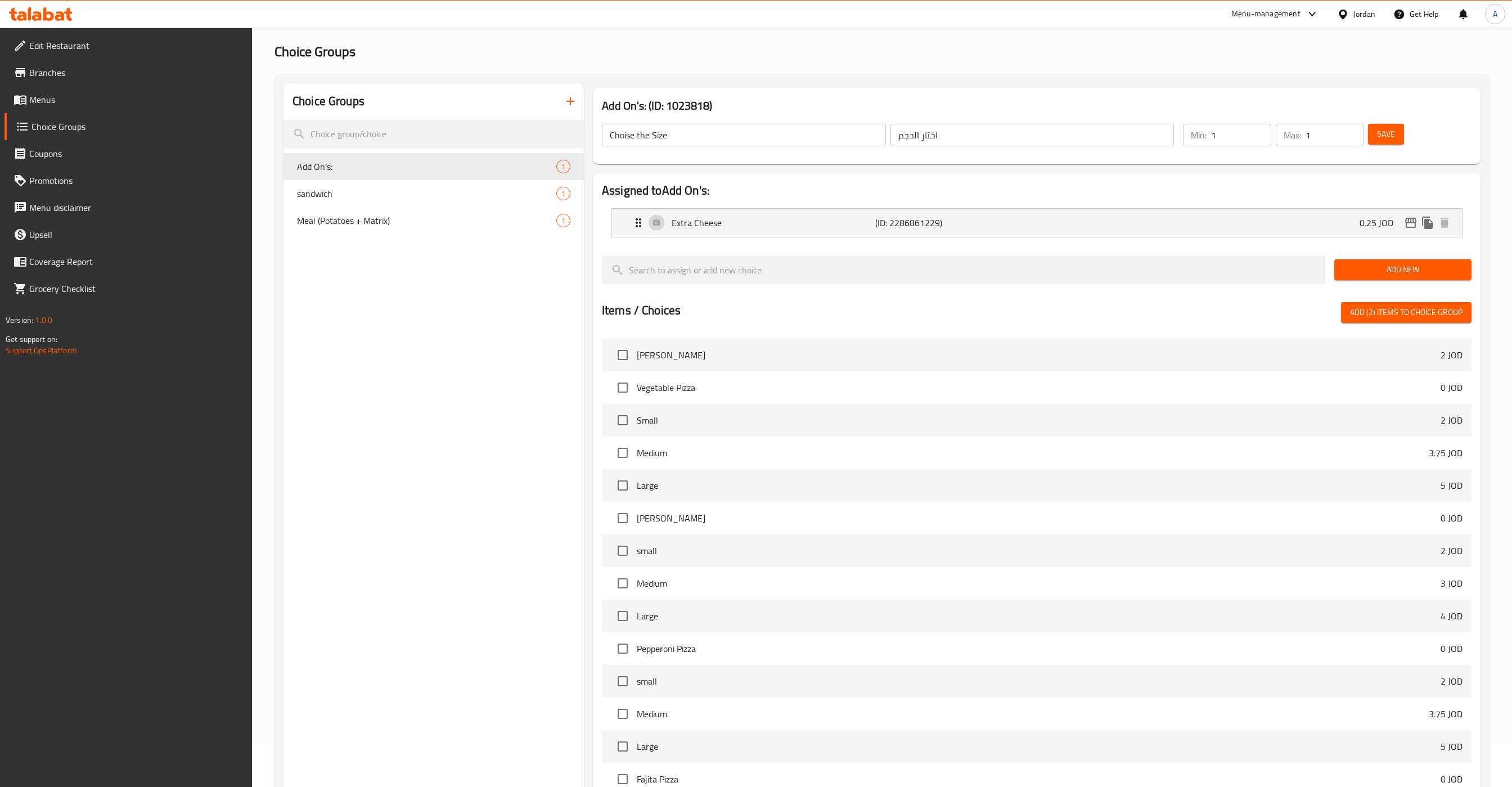
scroll to position [1170, 0]
click at [622, 422] on input "checkbox" at bounding box center [622, 422] width 24 height 24
checkbox input "true"
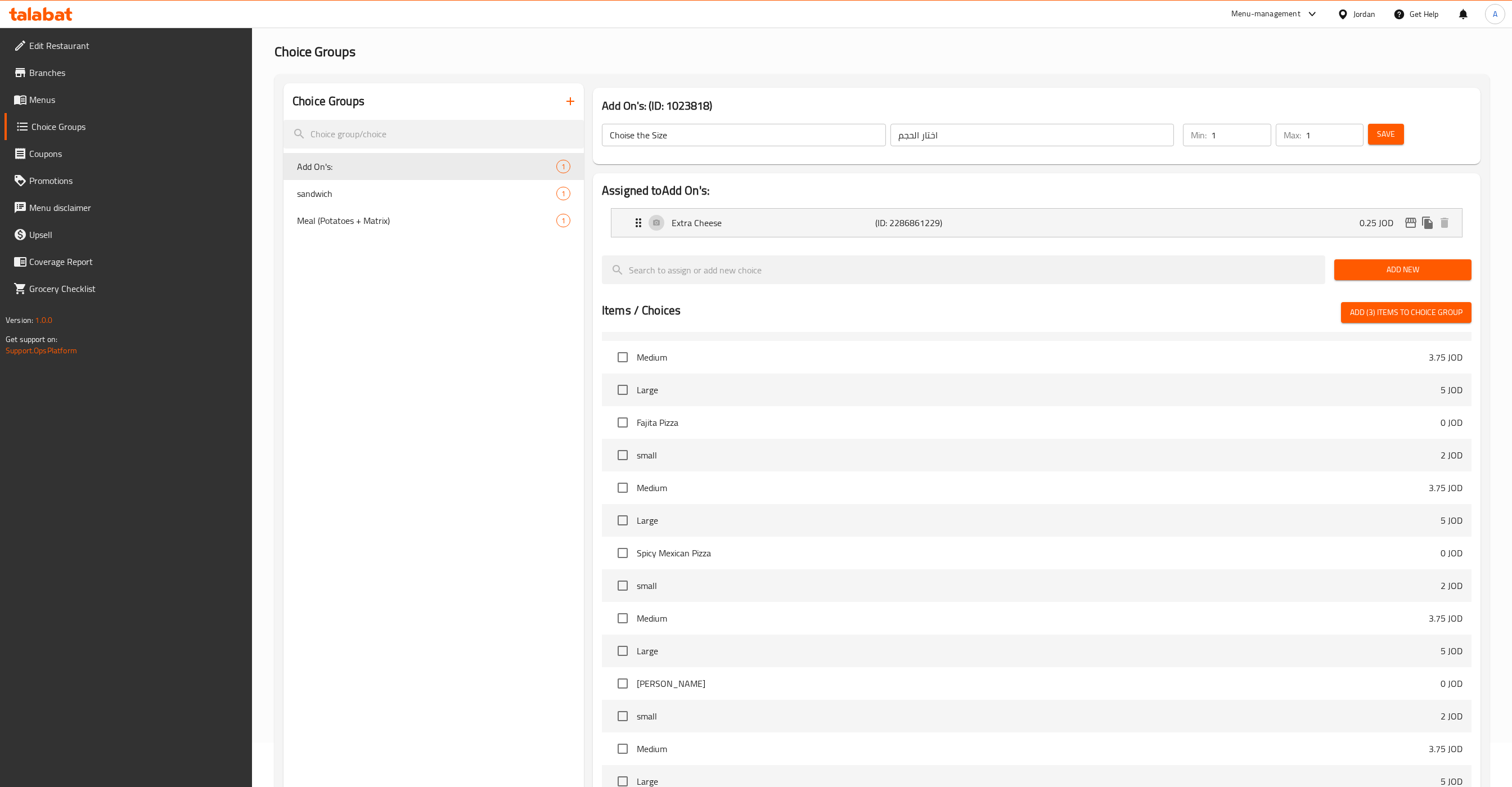
scroll to position [1798, 0]
click at [623, 605] on input "checkbox" at bounding box center [622, 609] width 24 height 24
checkbox input "false"
click at [620, 643] on input "checkbox" at bounding box center [622, 642] width 24 height 24
checkbox input "false"
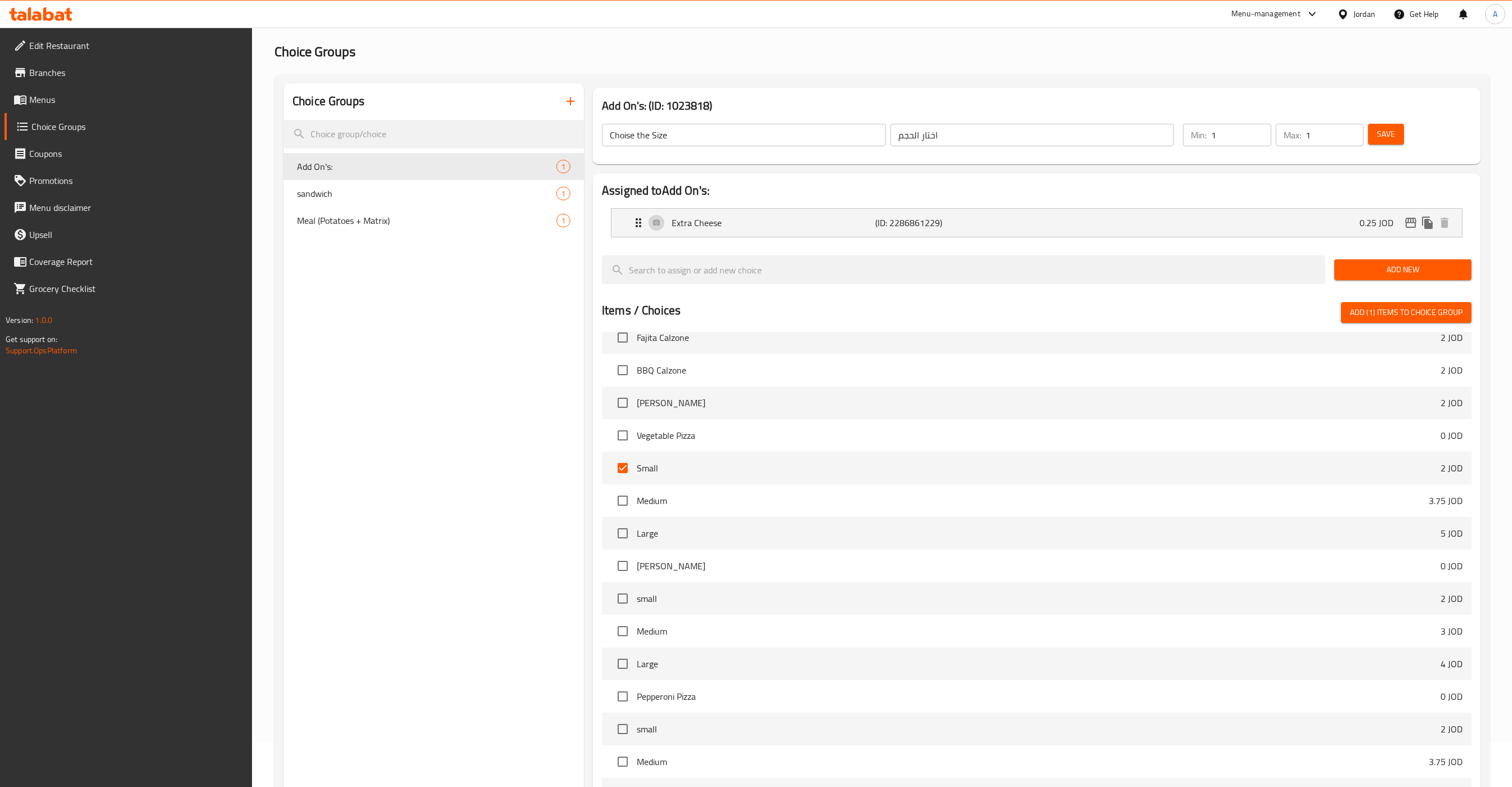
scroll to position [1123, 0]
click at [626, 504] on input "checkbox" at bounding box center [622, 502] width 24 height 24
checkbox input "true"
click at [624, 531] on input "checkbox" at bounding box center [622, 535] width 24 height 24
checkbox input "true"
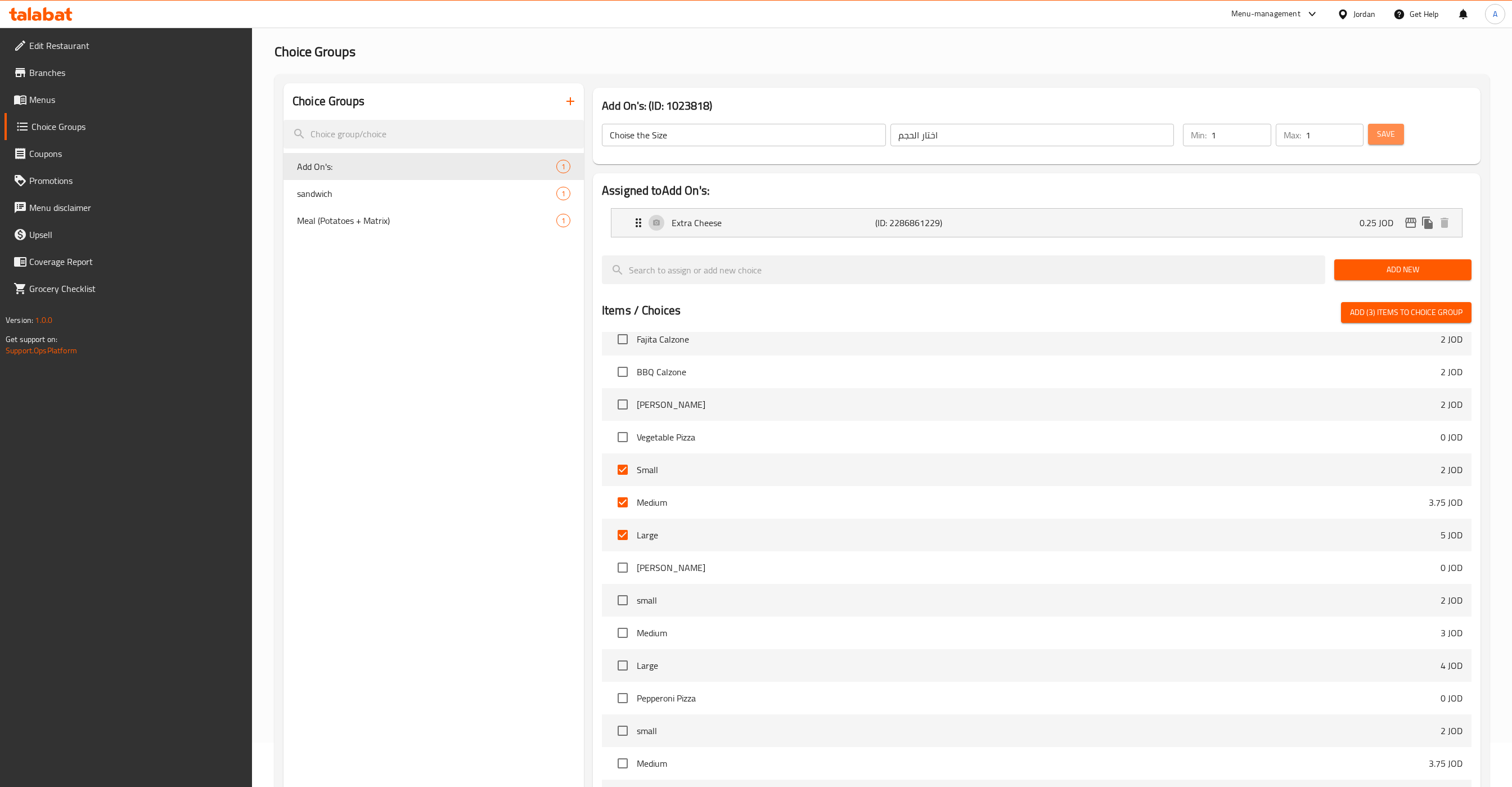
click at [1387, 136] on span "Save" at bounding box center [1386, 134] width 18 height 14
click at [399, 289] on div "Choice Groups Choise the Size 1 sandwich 1 Meal (Potatoes + Matrix) 1" at bounding box center [433, 489] width 300 height 813
click at [1397, 312] on span "Add (3) items to choice group" at bounding box center [1407, 312] width 113 height 14
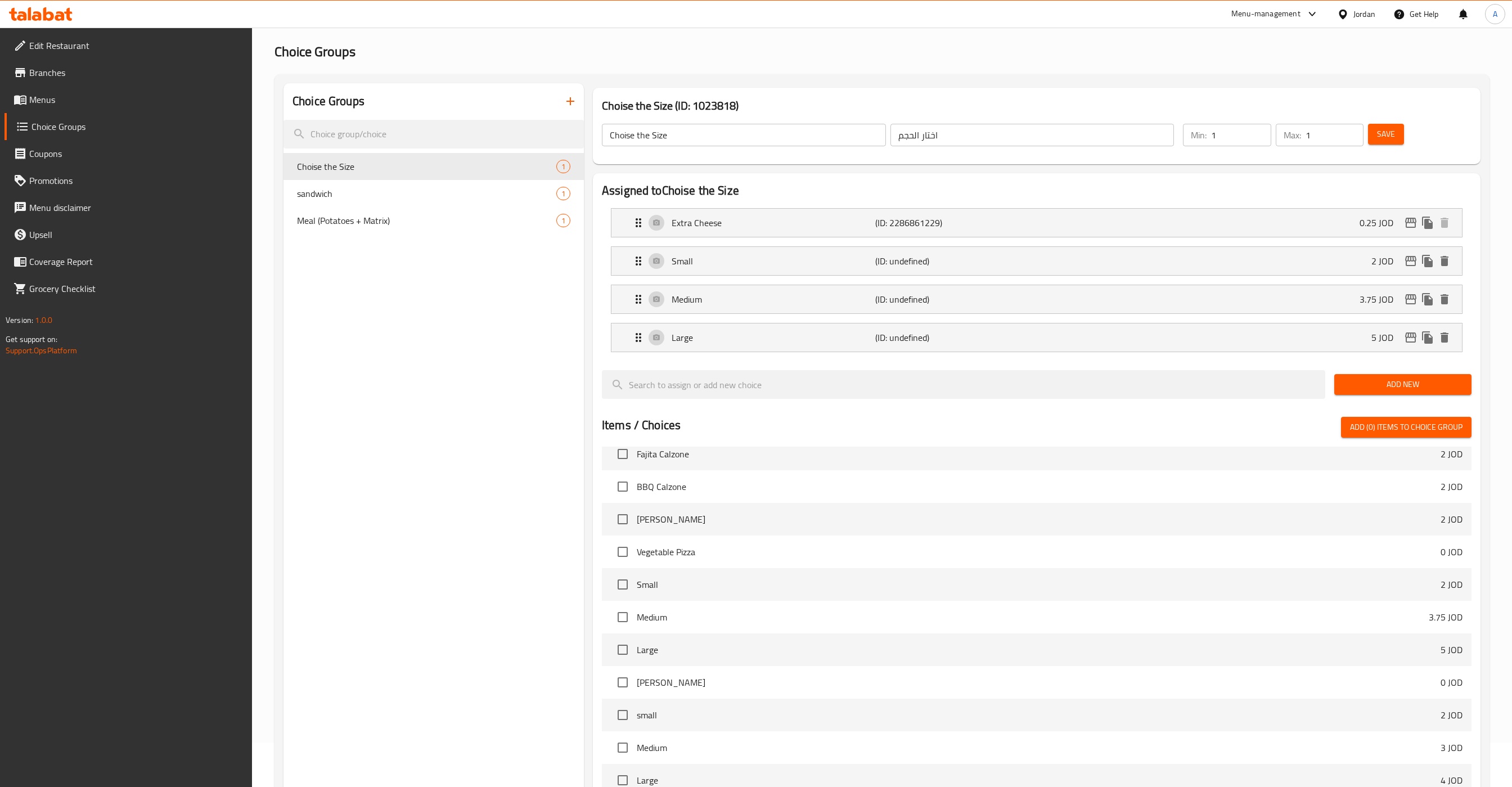
checkbox input "false"
click at [638, 220] on icon "Expand" at bounding box center [639, 223] width 14 height 14
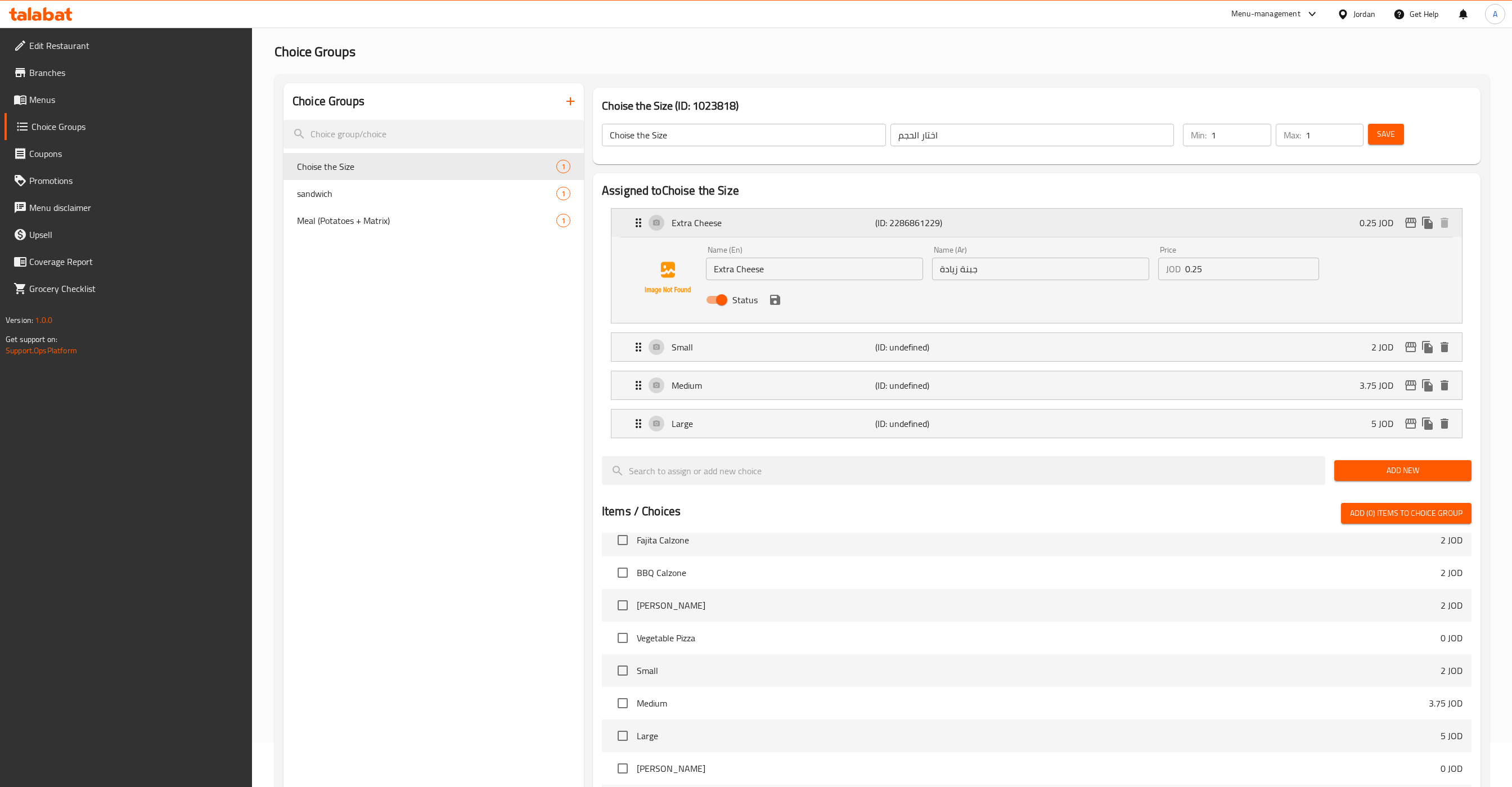
click at [634, 225] on icon "Expand" at bounding box center [639, 223] width 14 height 14
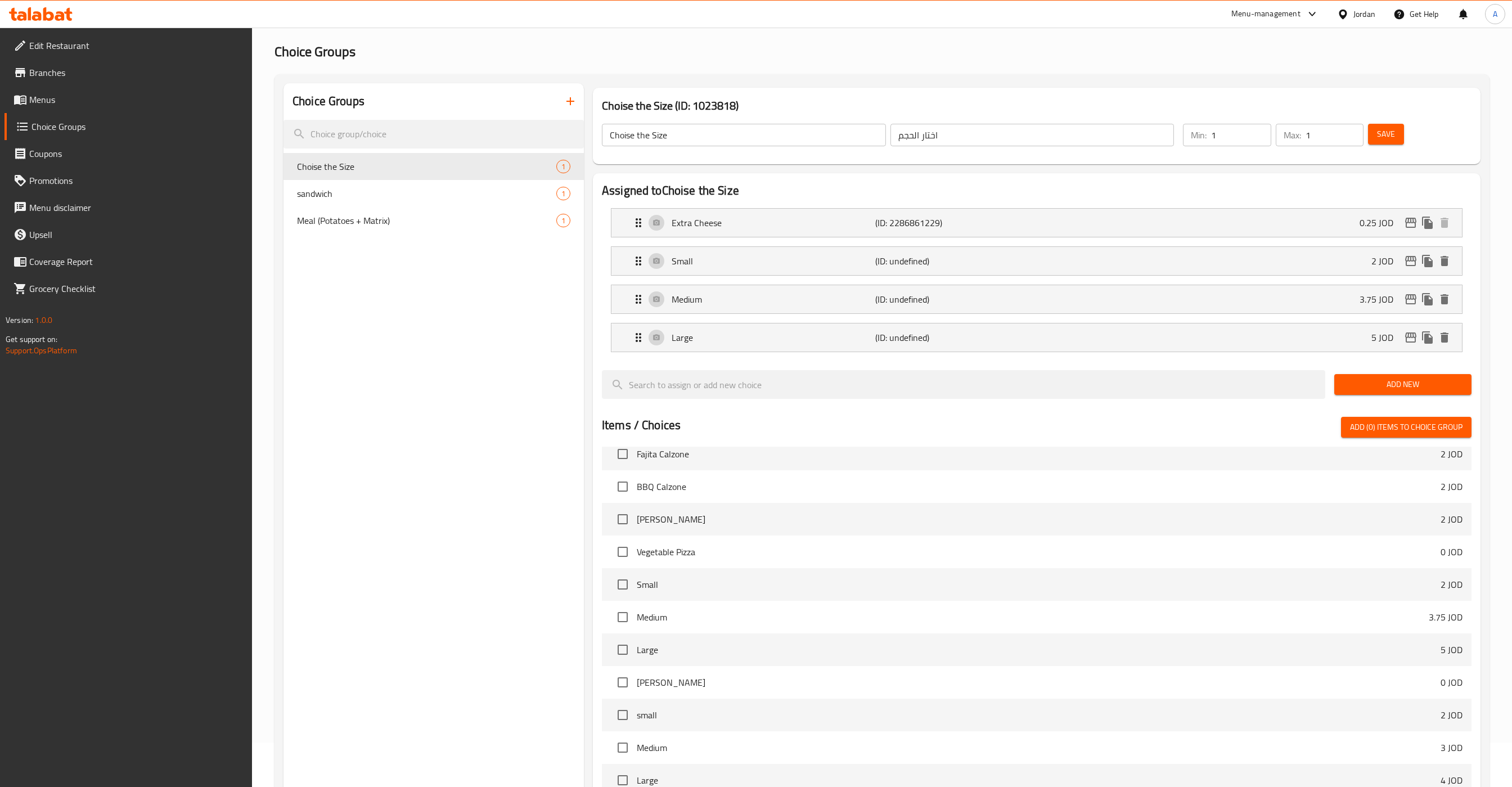
click at [461, 323] on div "Choice Groups Choise the Size 1 sandwich 1 Meal (Potatoes + Matrix) 1" at bounding box center [433, 547] width 300 height 927
click at [59, 150] on span "Coupons" at bounding box center [136, 154] width 214 height 14
